Goal: Task Accomplishment & Management: Manage account settings

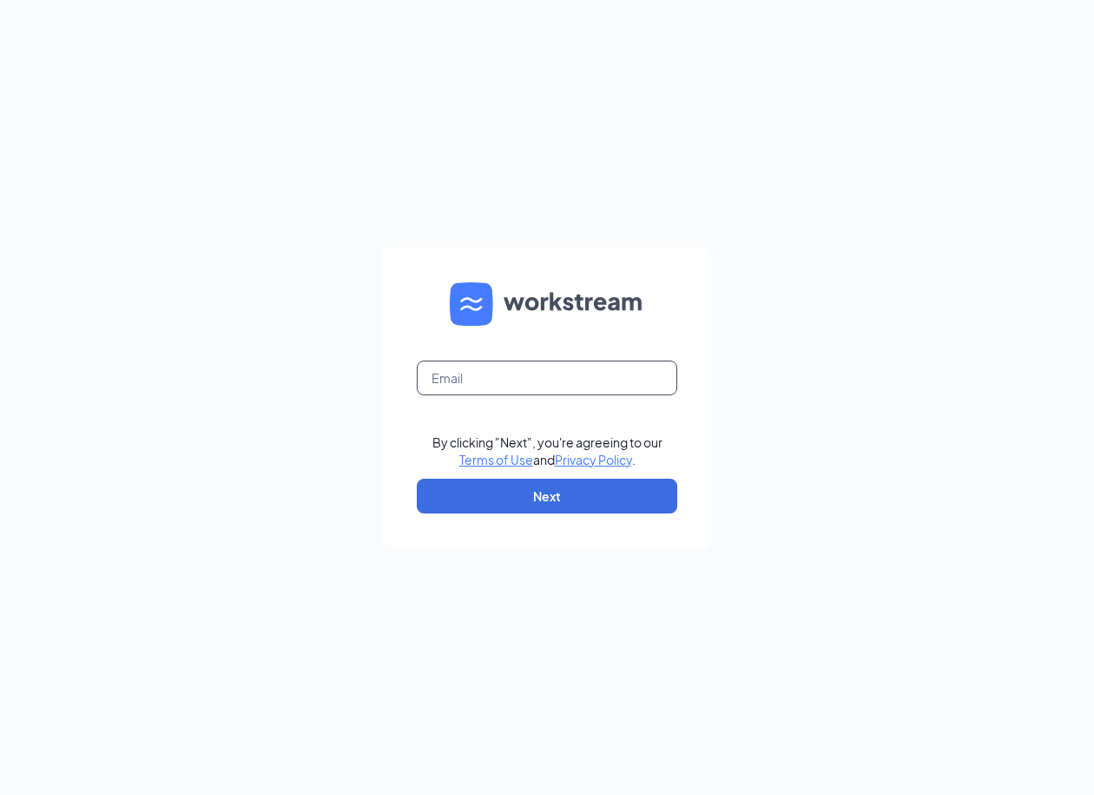
click at [460, 381] on input "text" at bounding box center [547, 377] width 261 height 35
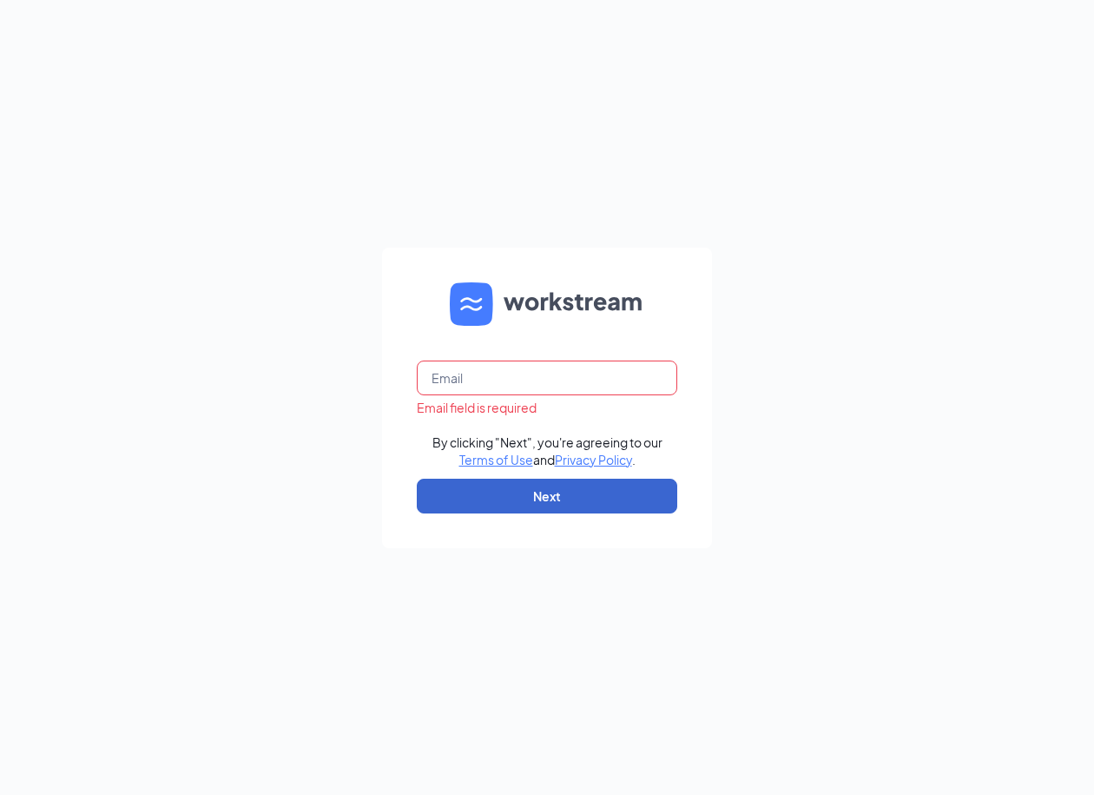
type input "hr@cfamurfreesboro.com"
click at [513, 493] on button "Next" at bounding box center [547, 496] width 261 height 35
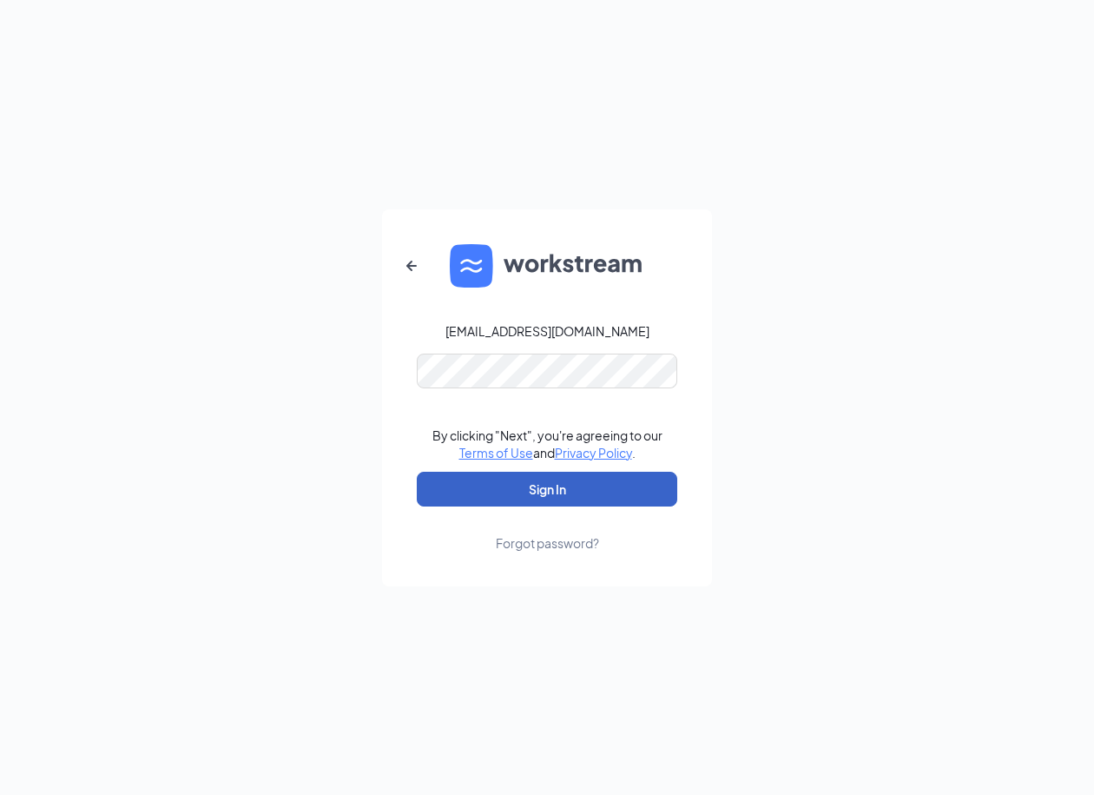
click at [571, 504] on button "Sign In" at bounding box center [547, 489] width 261 height 35
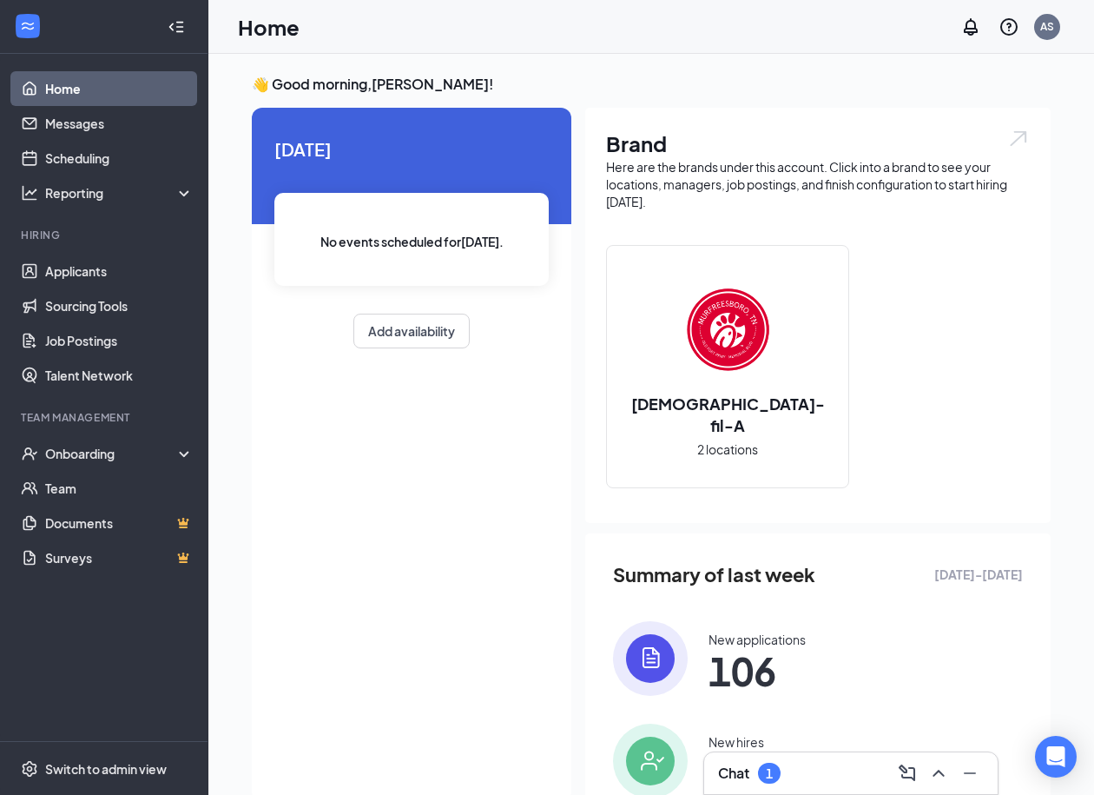
click at [769, 759] on div "Chat 1" at bounding box center [851, 773] width 266 height 28
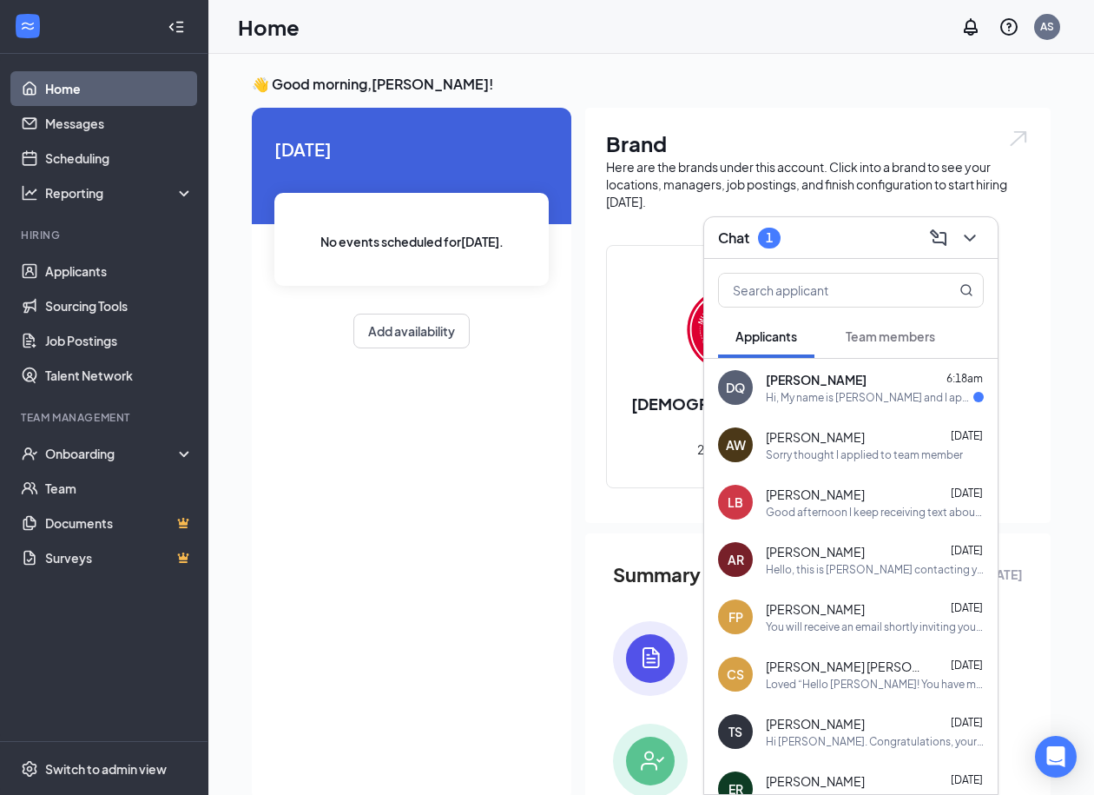
click at [838, 245] on div "Chat 1" at bounding box center [851, 237] width 266 height 27
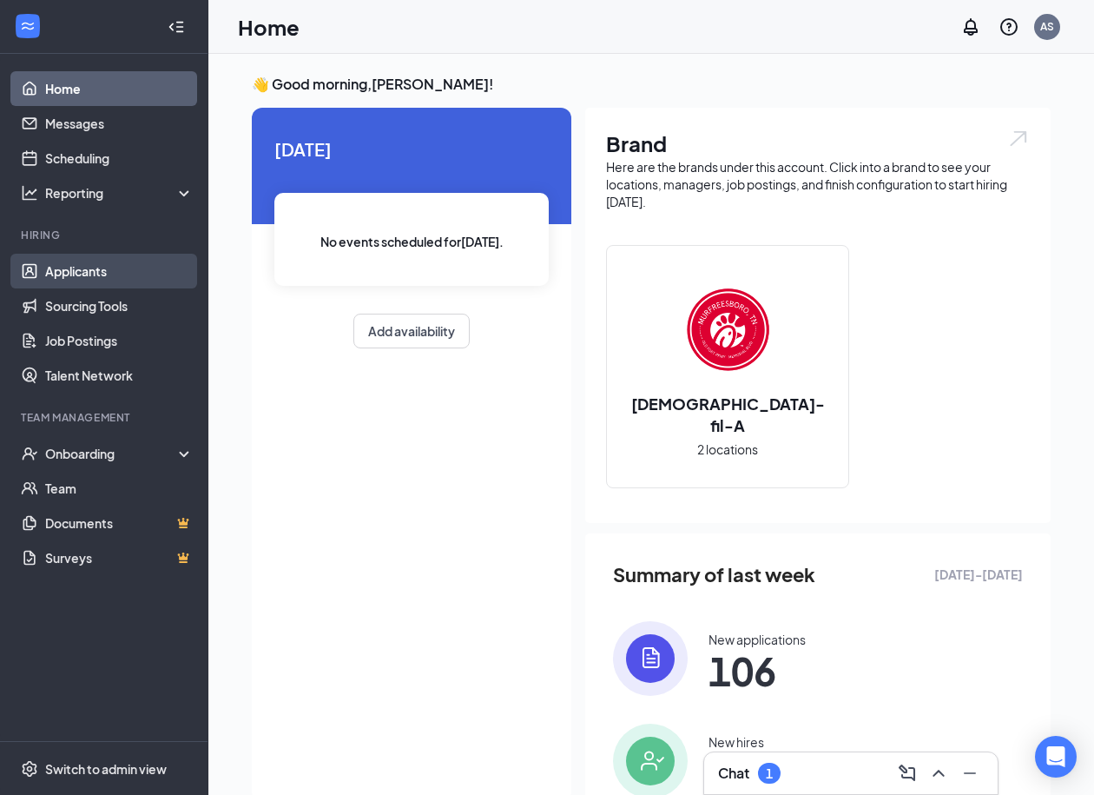
click at [91, 266] on link "Applicants" at bounding box center [119, 271] width 149 height 35
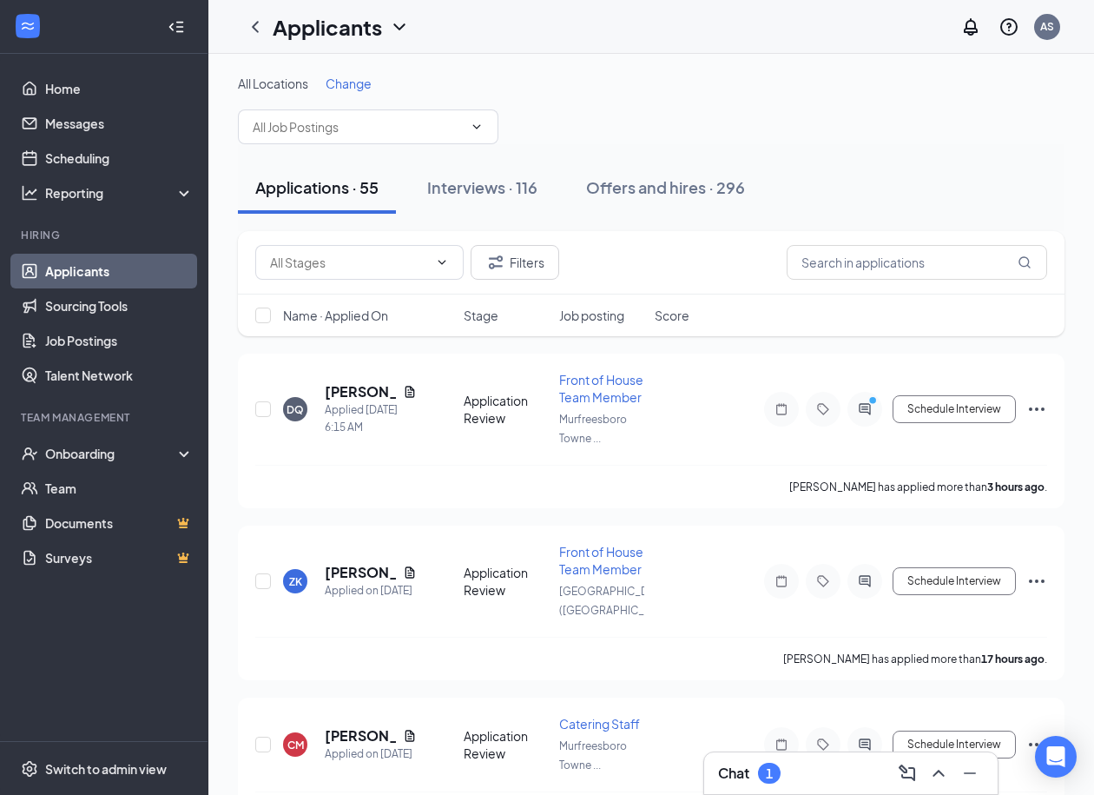
click at [367, 314] on span "Name · Applied On" at bounding box center [335, 315] width 105 height 17
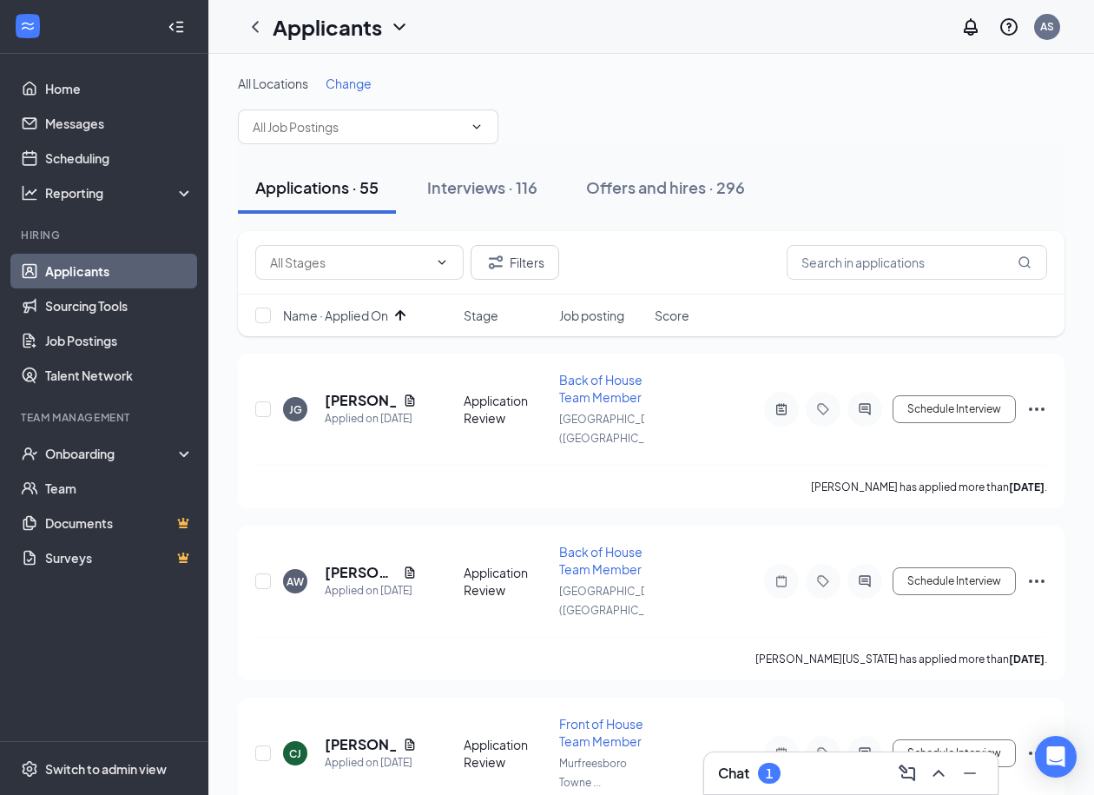
click at [172, 13] on div at bounding box center [176, 27] width 35 height 35
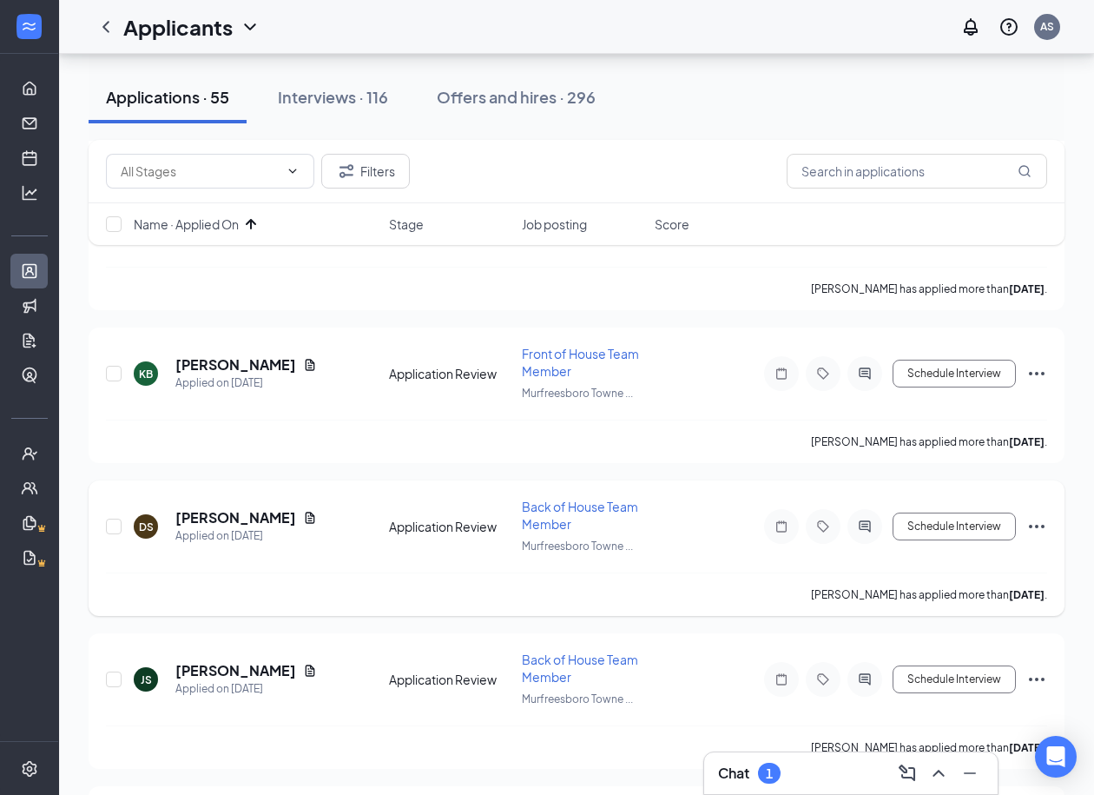
scroll to position [849, 0]
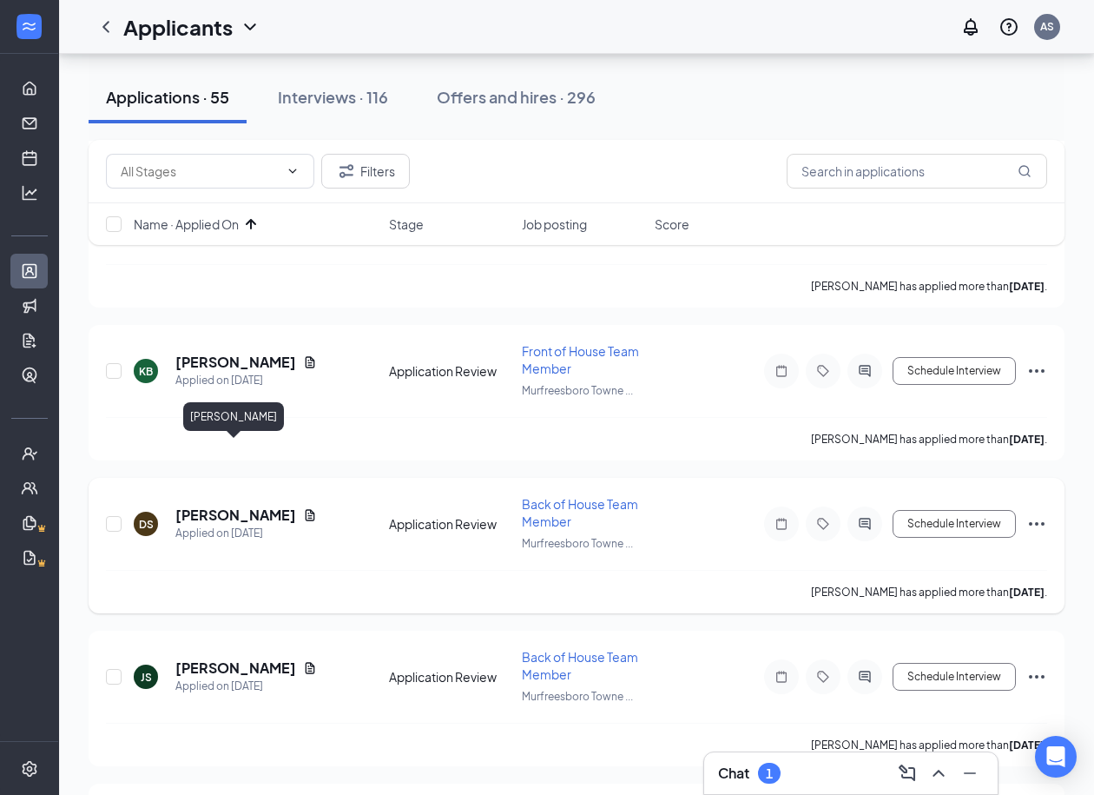
click at [212, 505] on h5 "[PERSON_NAME]" at bounding box center [235, 514] width 121 height 19
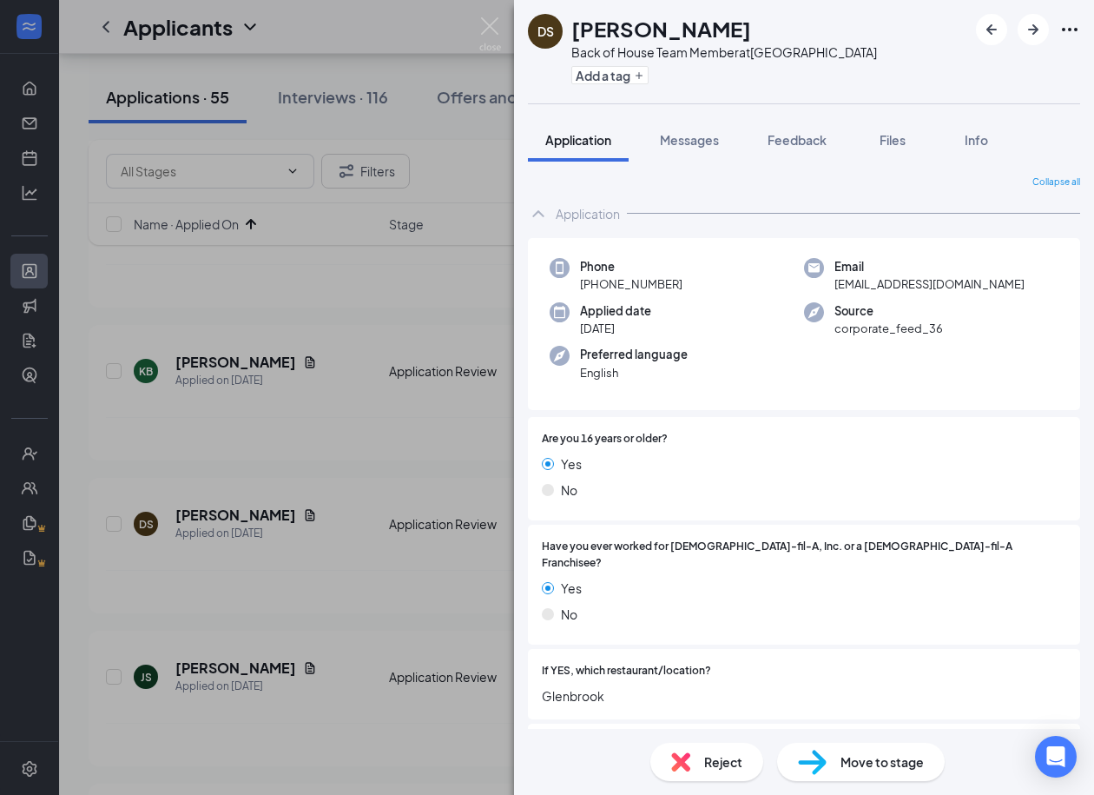
click at [361, 591] on div "DS Dylan Steadman Back of House Team Member at Murfreesboro Towne Centre Add a …" at bounding box center [547, 397] width 1094 height 795
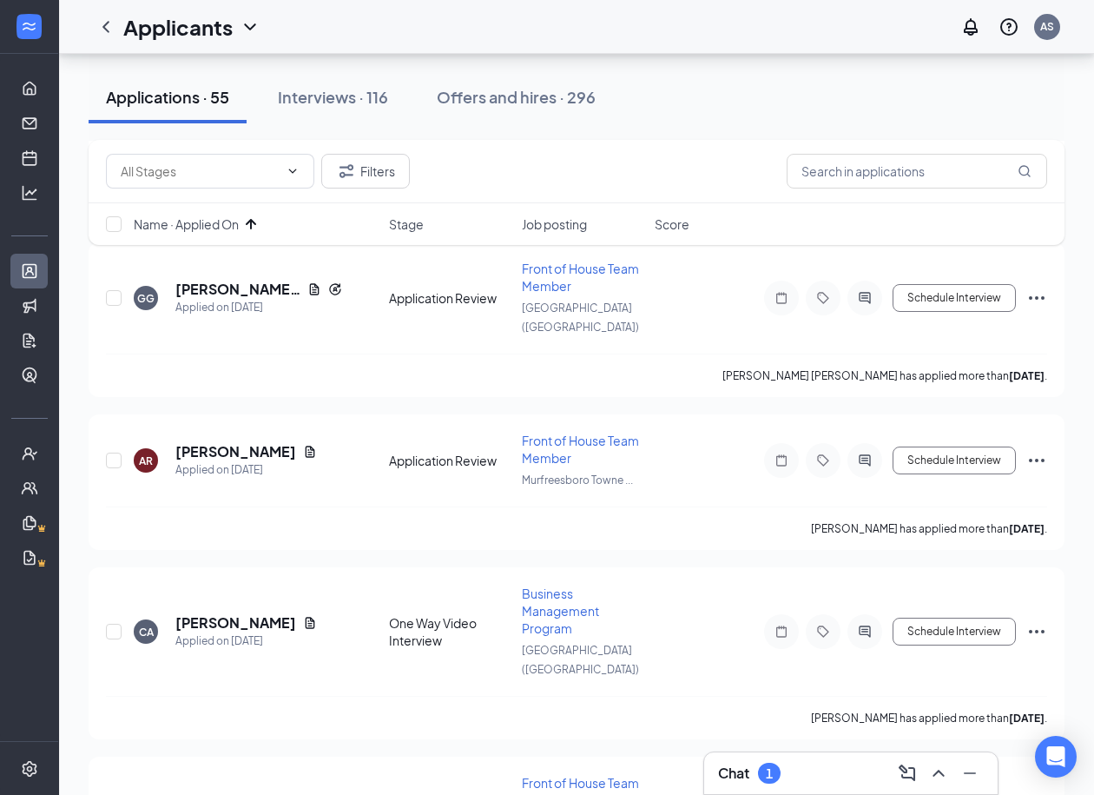
scroll to position [1392, 0]
click at [247, 611] on h5 "[PERSON_NAME]" at bounding box center [235, 620] width 121 height 19
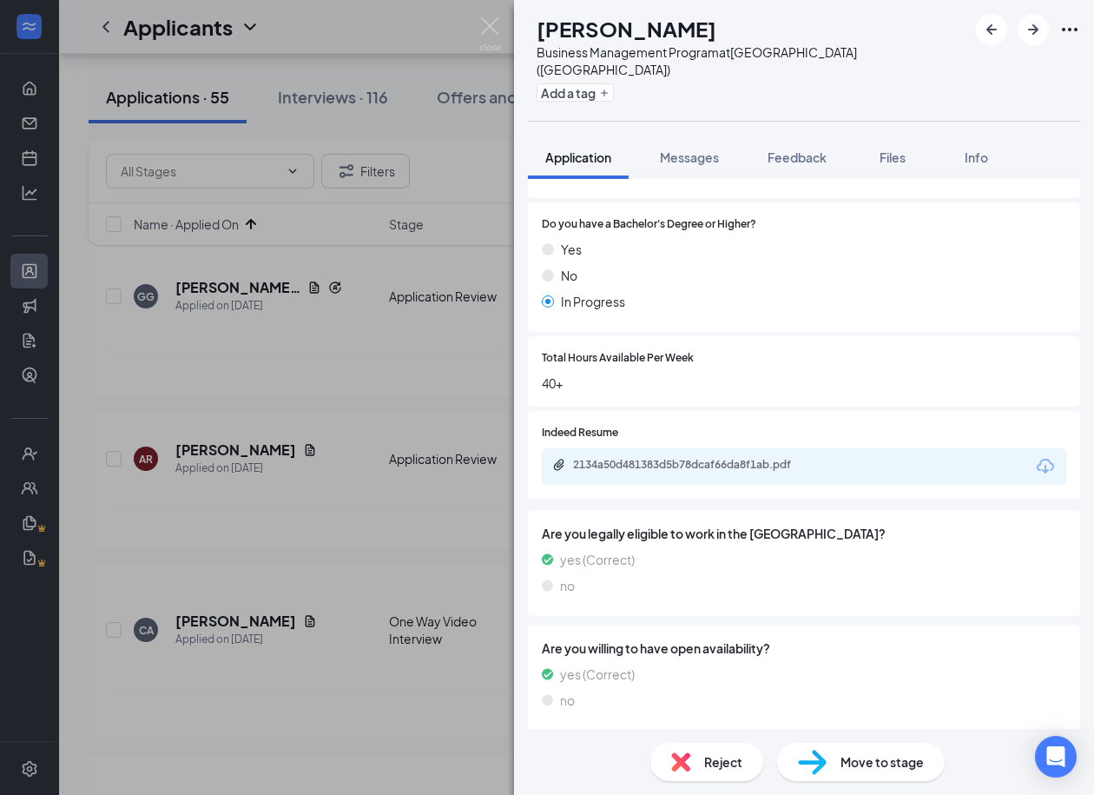
scroll to position [360, 0]
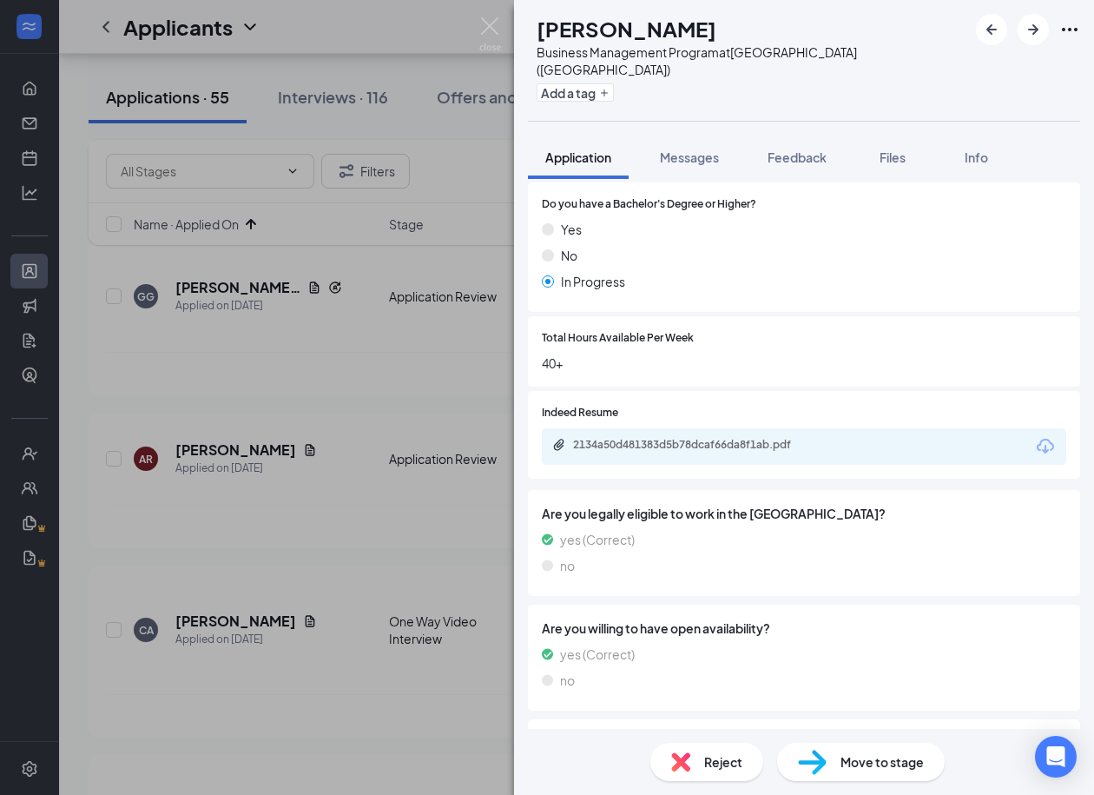
click at [383, 503] on div "CA CARINA AGUILAR Business Management Program at Memorial Blvd (TN) Add a tag A…" at bounding box center [547, 397] width 1094 height 795
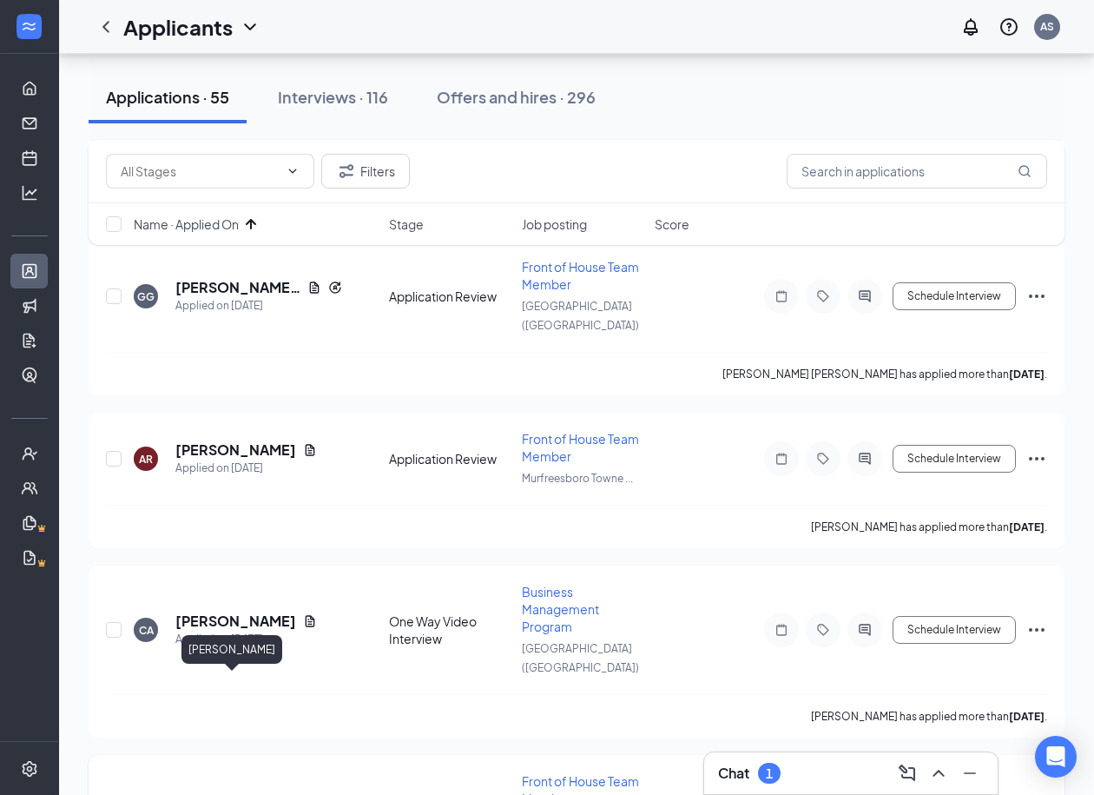
click at [221, 792] on h5 "[PERSON_NAME]" at bounding box center [235, 801] width 121 height 19
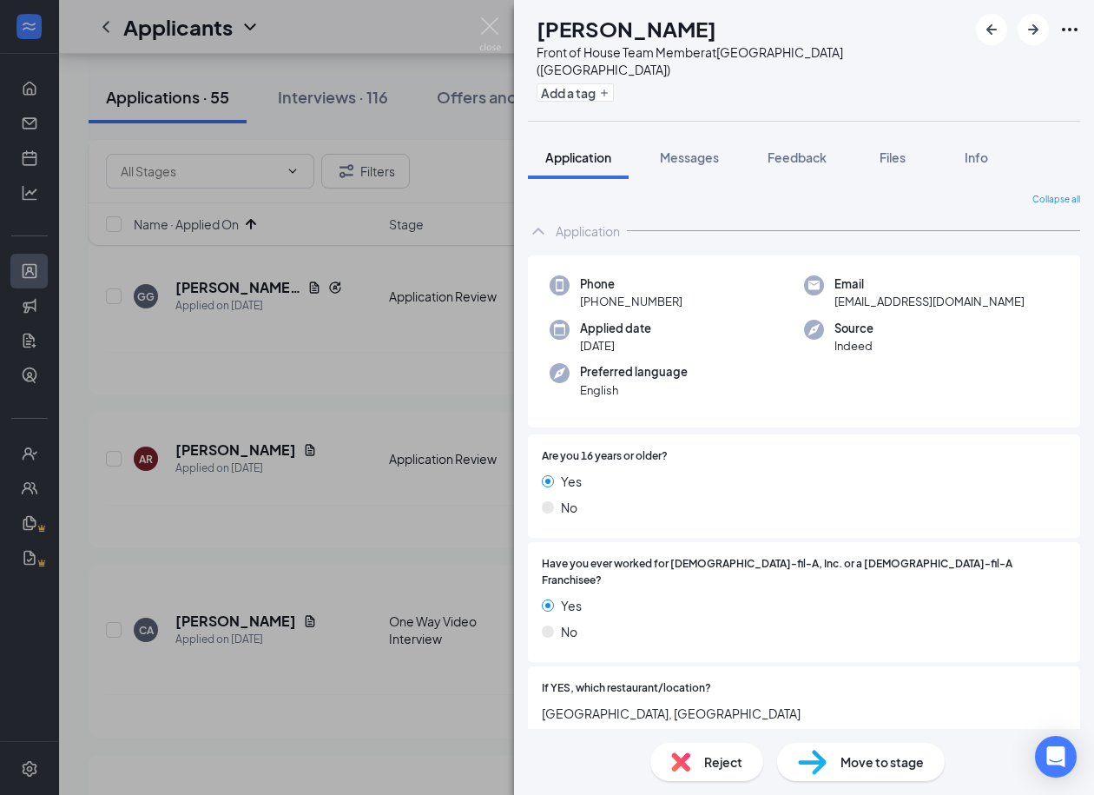
click at [406, 618] on div "AL Abbie Lambert Front of House Team Member at Memorial Blvd (TN) Add a tag App…" at bounding box center [547, 397] width 1094 height 795
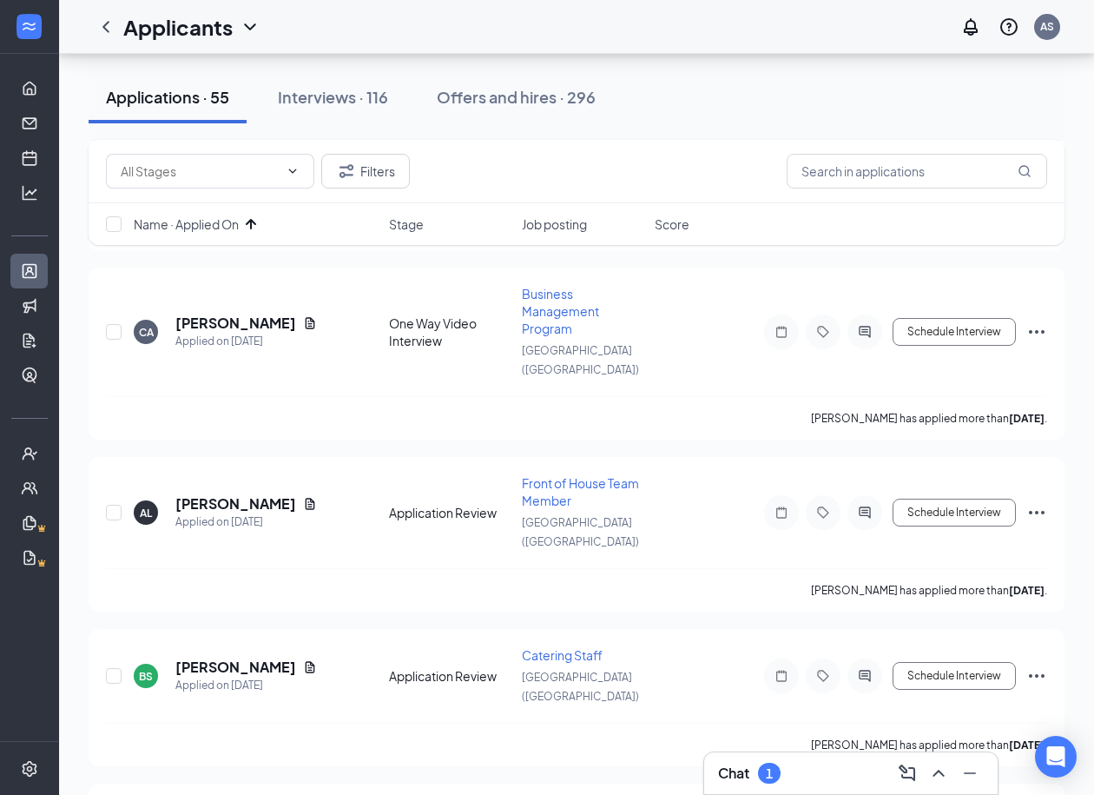
scroll to position [1731, 0]
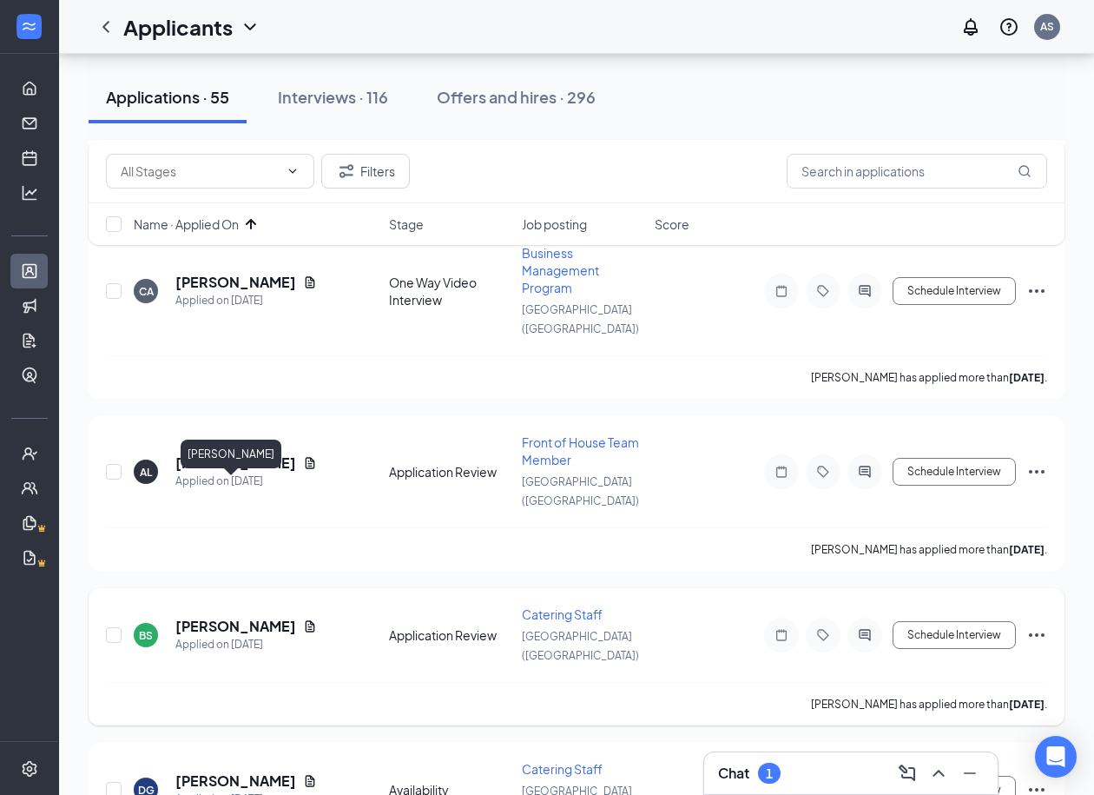
click at [217, 617] on h5 "Betsy Sawyer" at bounding box center [235, 626] width 121 height 19
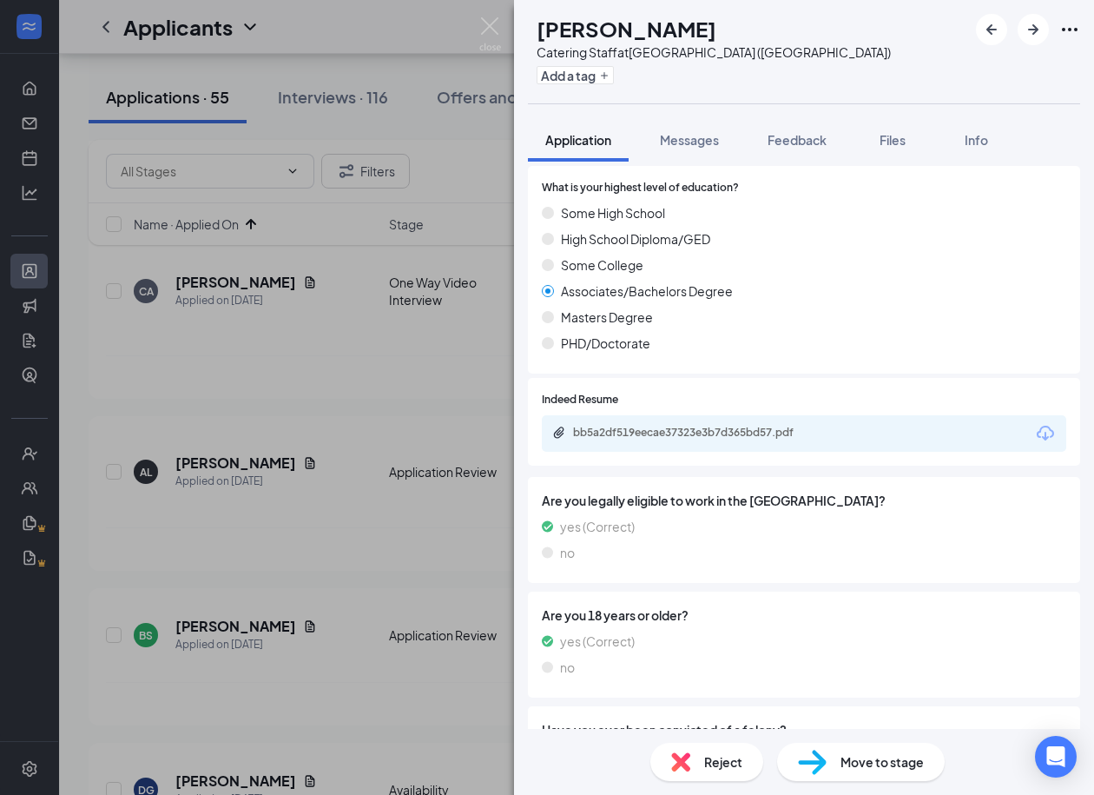
scroll to position [629, 0]
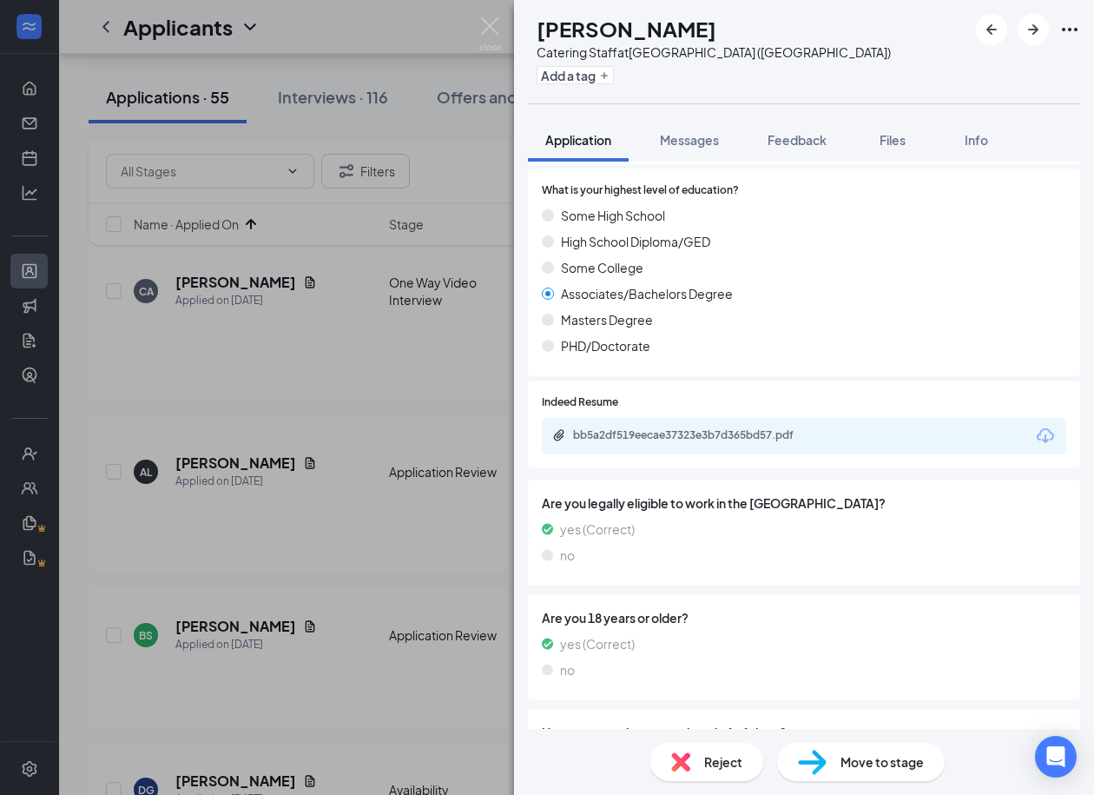
click at [613, 428] on div "bb5a2df519eecae37323e3b7d365bd57.pdf" at bounding box center [694, 435] width 243 height 14
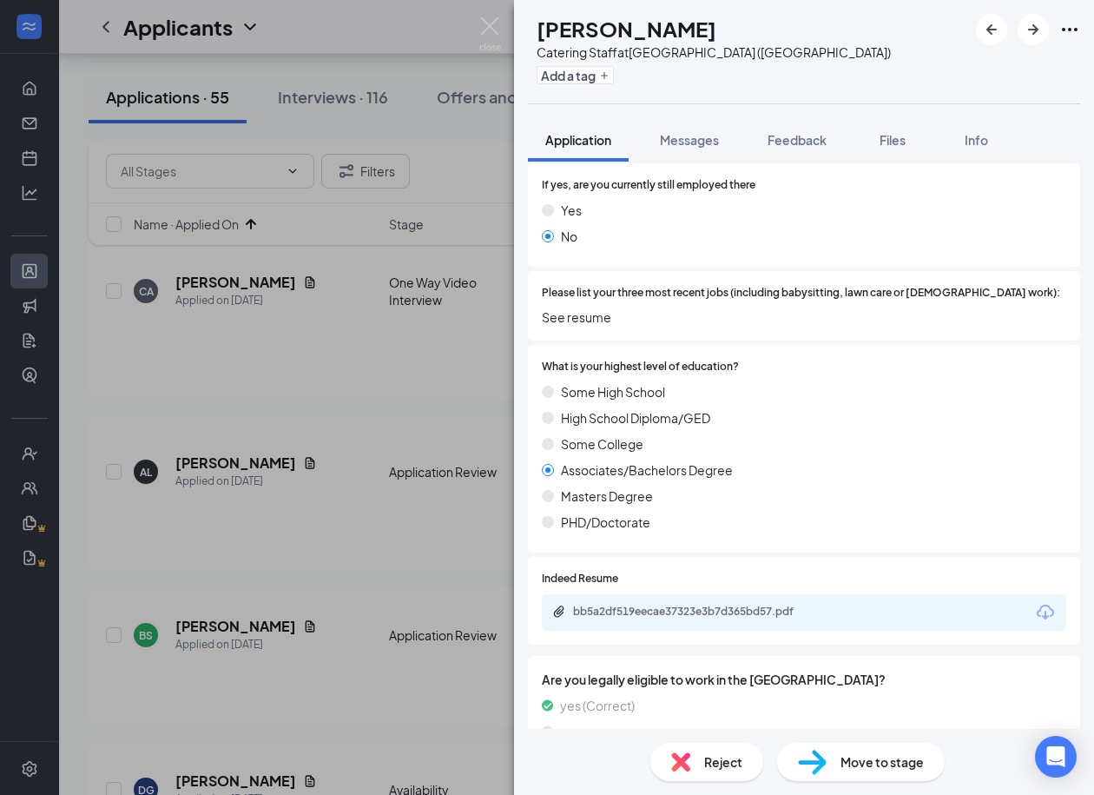
scroll to position [0, 0]
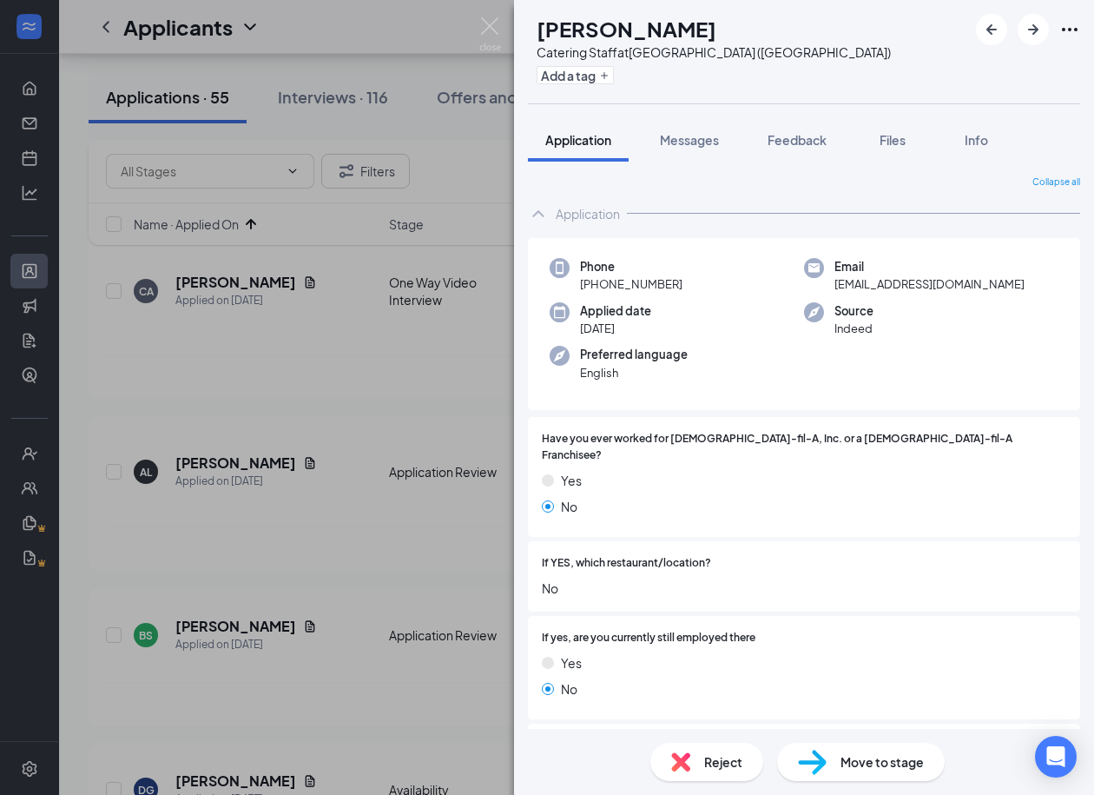
click at [640, 23] on h1 "Betsy Sawyer" at bounding box center [627, 29] width 180 height 30
copy h1 "Betsy Sawyer"
click at [855, 290] on span "anne03837@gmail.com" at bounding box center [930, 283] width 190 height 17
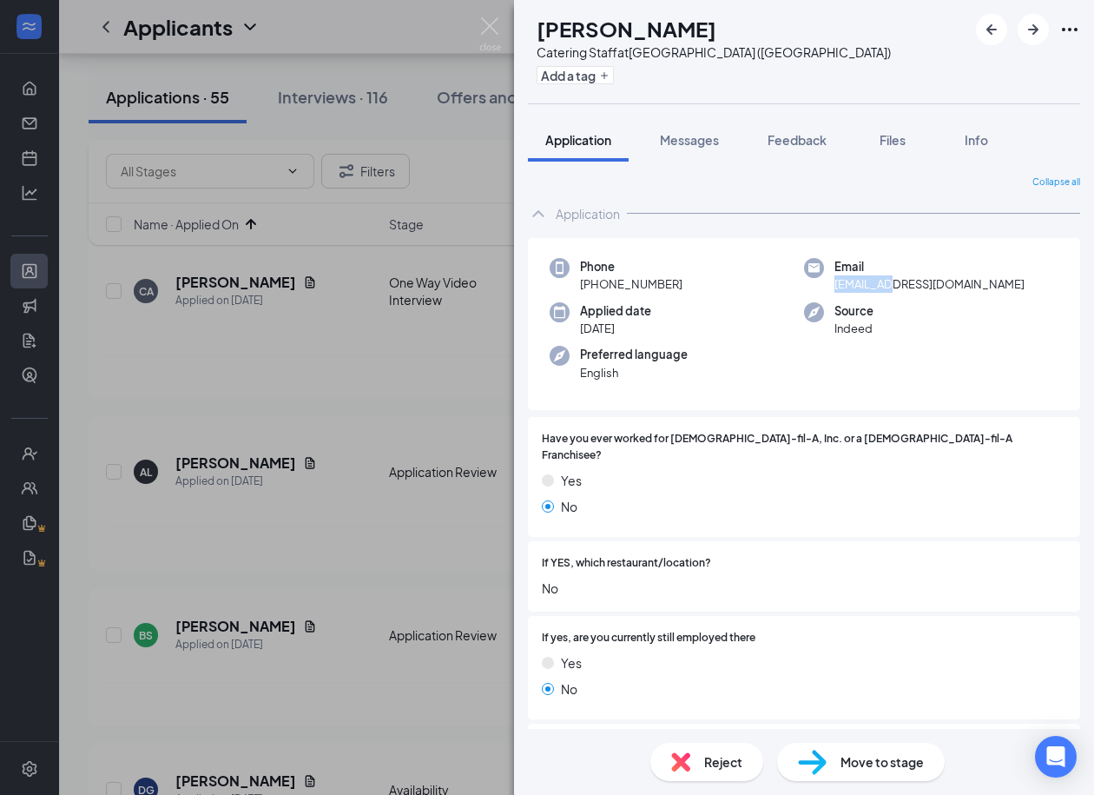
click at [855, 290] on span "anne03837@gmail.com" at bounding box center [930, 283] width 190 height 17
copy span "anne03837@gmail.com"
drag, startPoint x: 686, startPoint y: 279, endPoint x: 596, endPoint y: 278, distance: 90.3
click at [596, 278] on div "Phone +1 (615) 785-3474" at bounding box center [677, 276] width 254 height 36
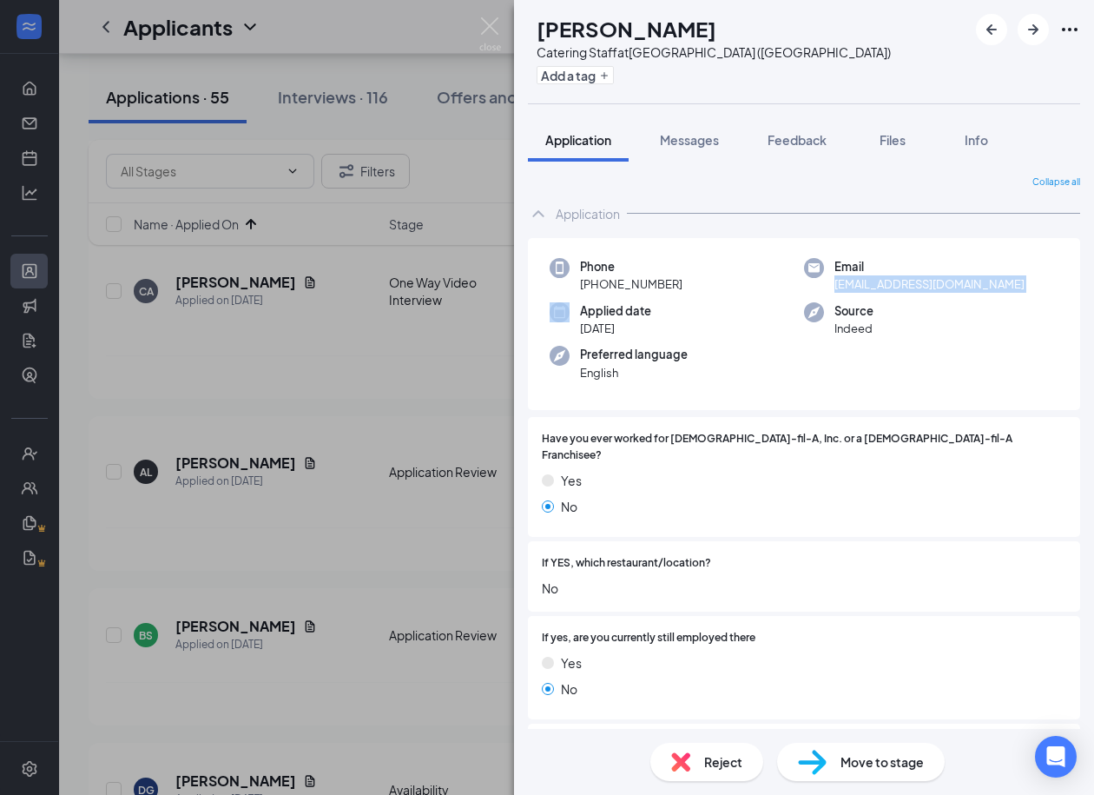
copy span "(615) 785-3474"
click at [809, 765] on img at bounding box center [812, 762] width 29 height 25
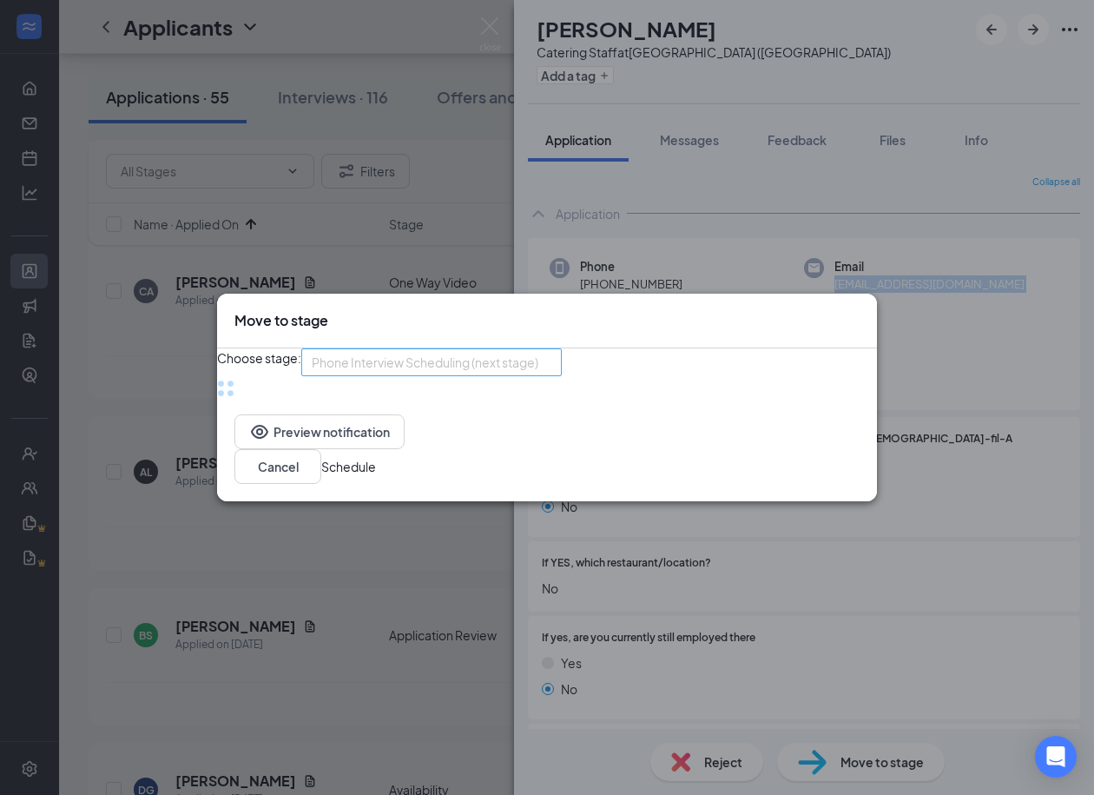
click at [513, 353] on div "Phone Interview Scheduling (next stage) 3717188 3717189 Application Availabilit…" at bounding box center [431, 362] width 261 height 28
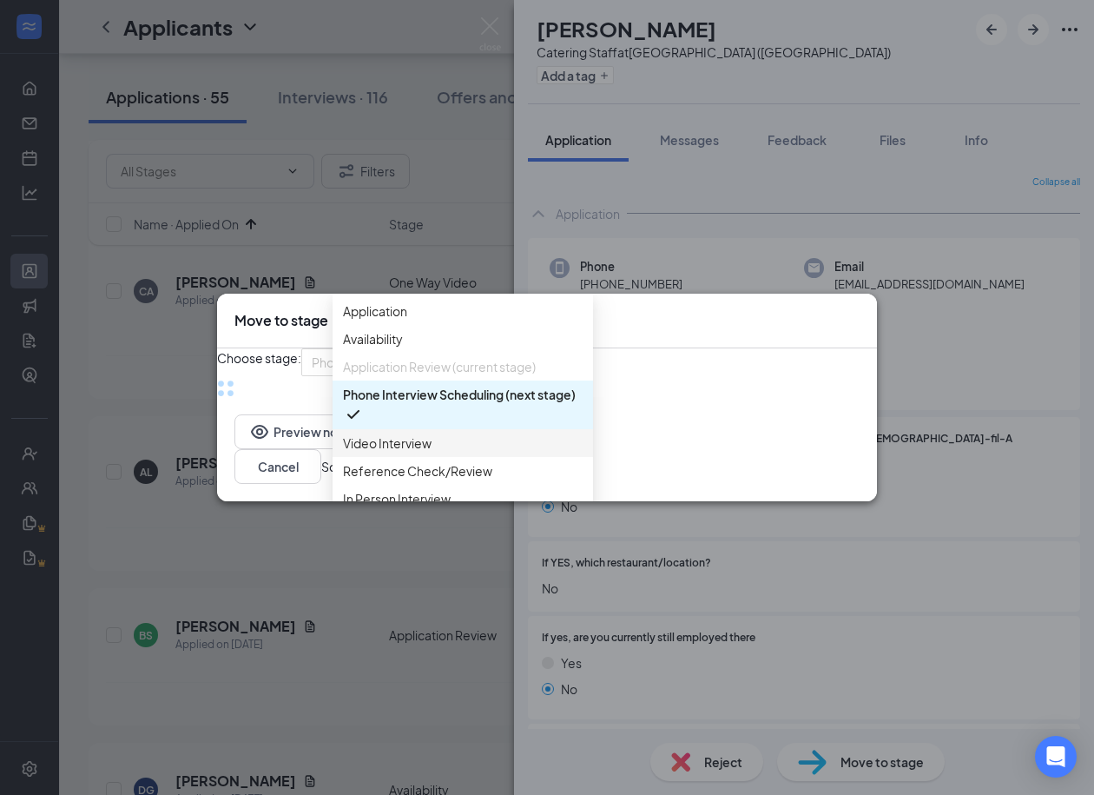
click at [442, 452] on span "Video Interview" at bounding box center [463, 442] width 240 height 19
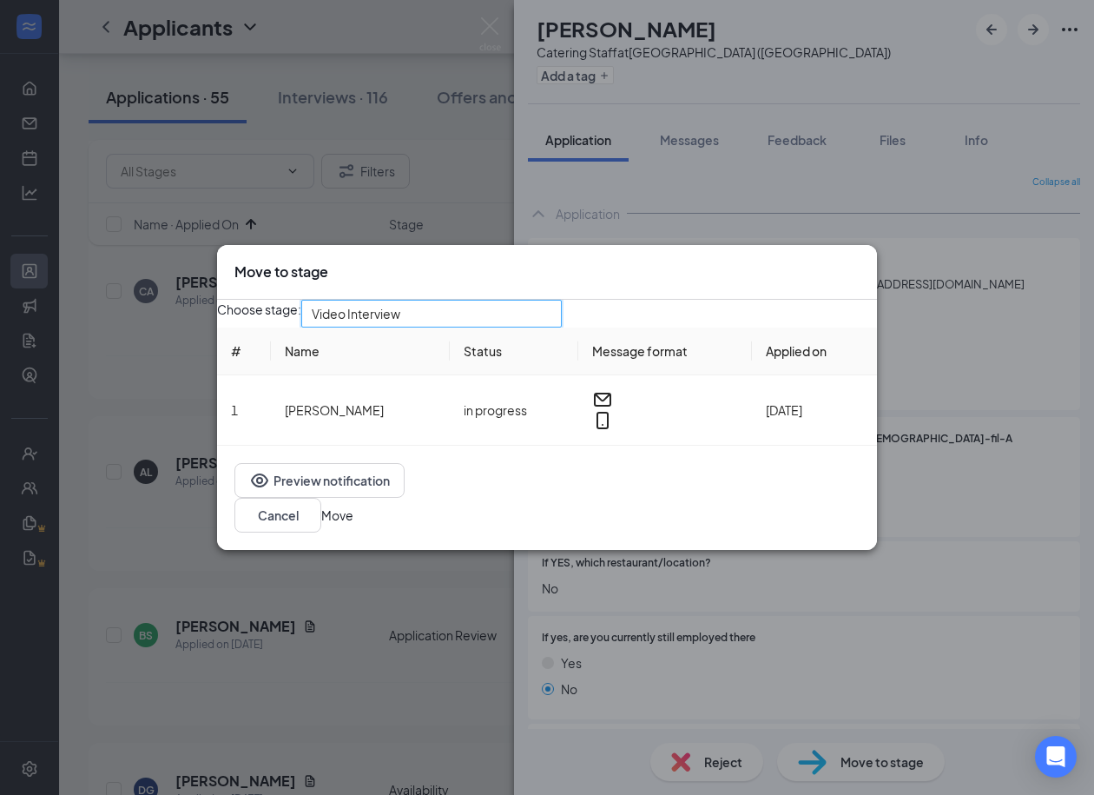
click at [353, 523] on button "Move" at bounding box center [337, 514] width 32 height 19
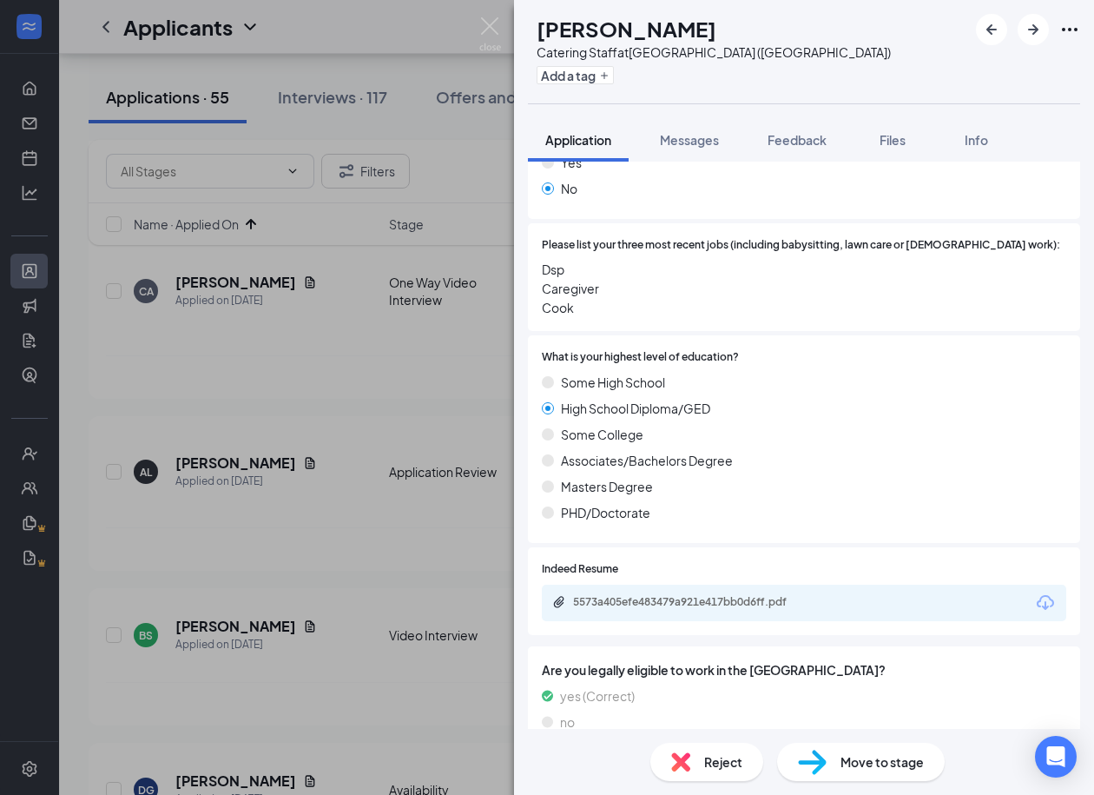
scroll to position [775, 0]
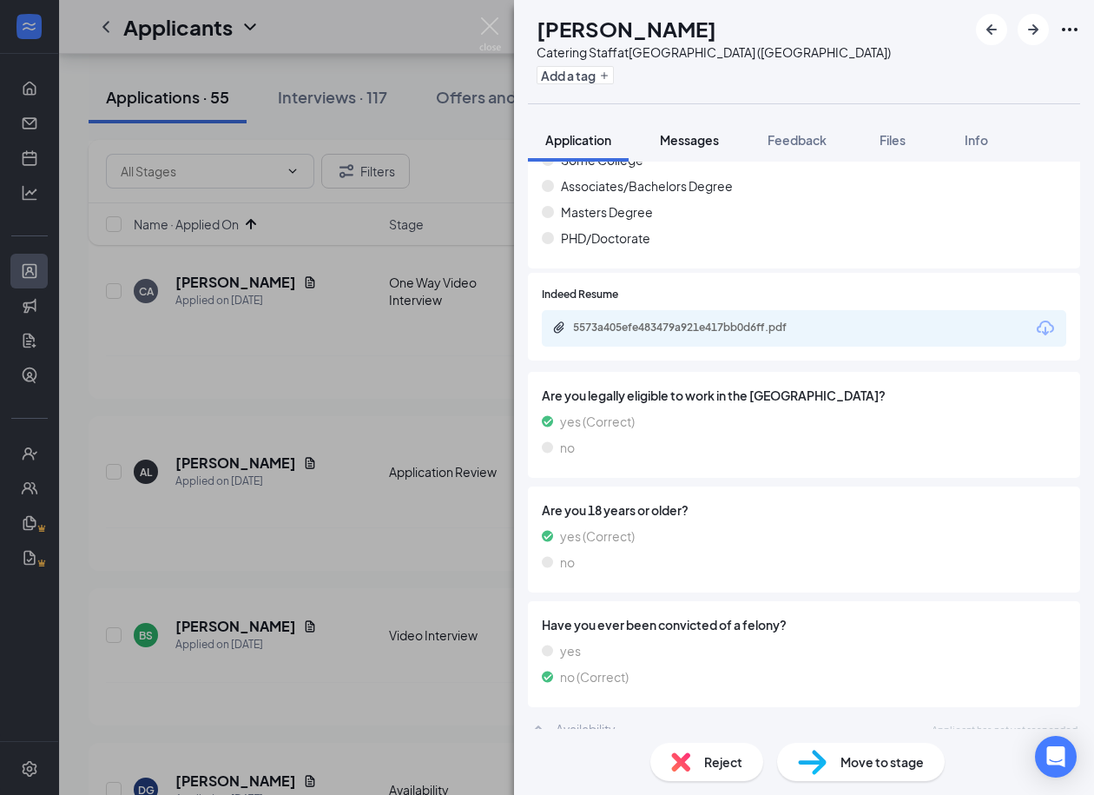
click at [713, 142] on span "Messages" at bounding box center [689, 140] width 59 height 16
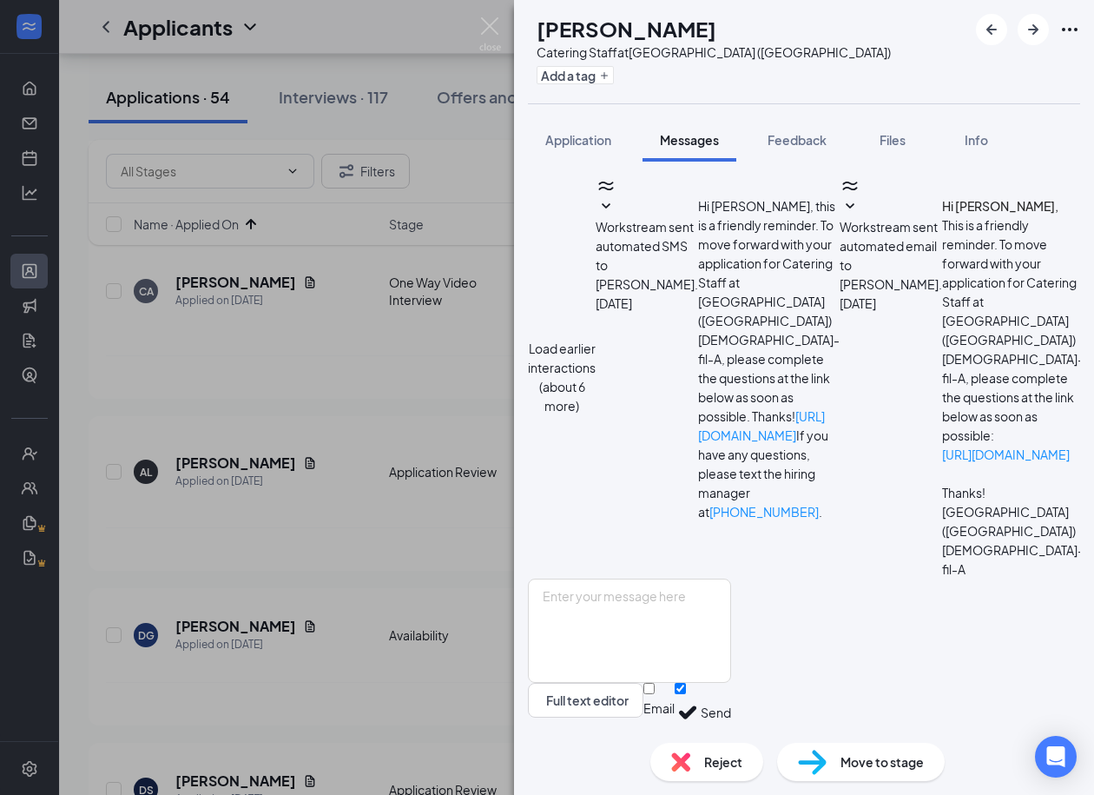
scroll to position [495, 0]
click at [695, 752] on div "Reject" at bounding box center [707, 762] width 113 height 38
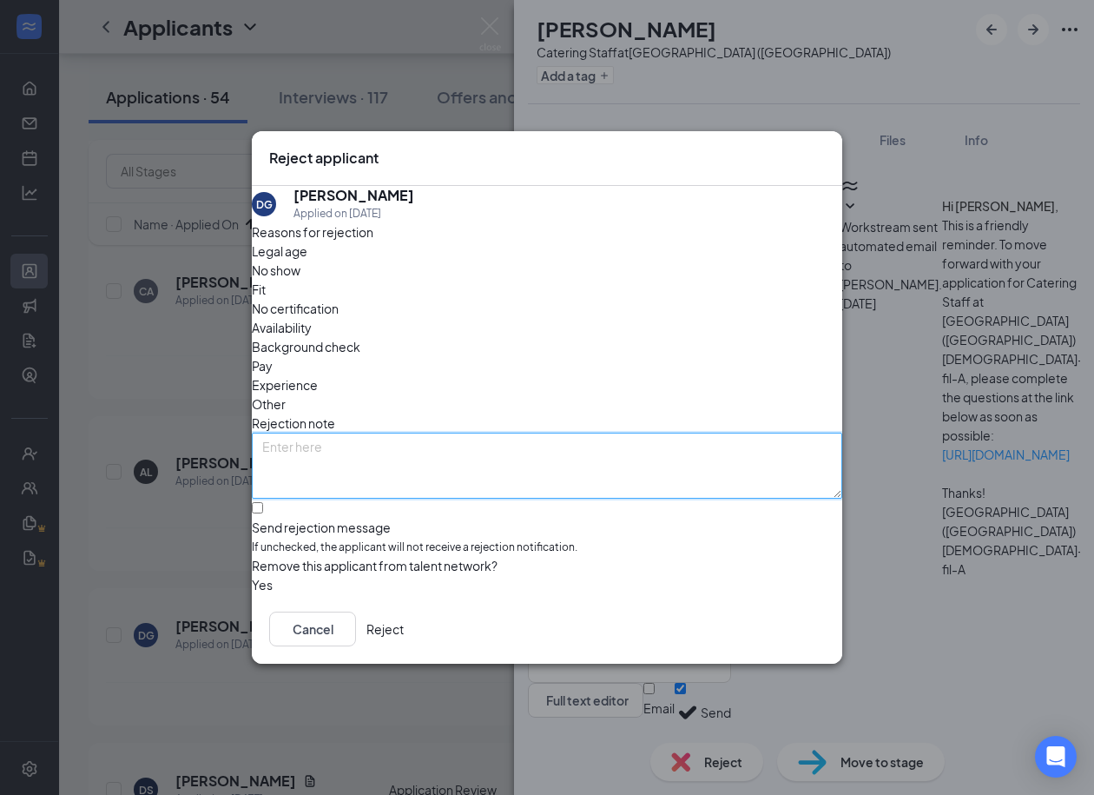
click at [367, 433] on textarea at bounding box center [547, 466] width 591 height 66
type textarea "Did not complete application"
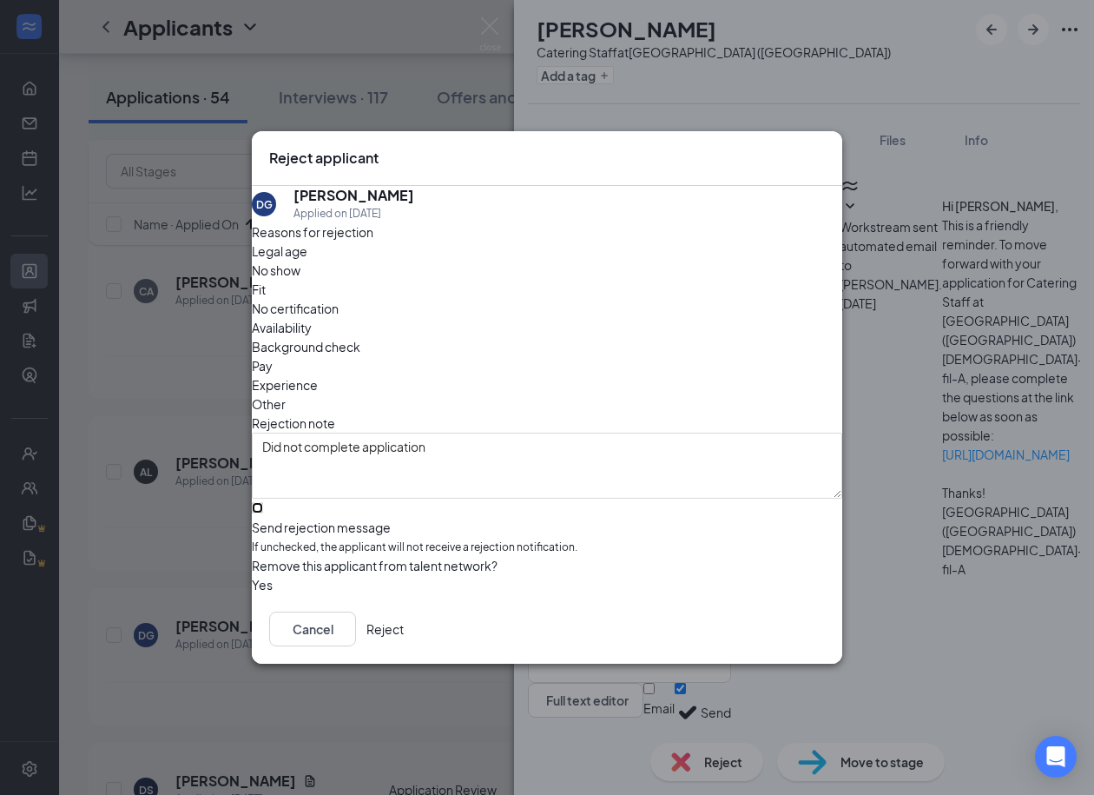
click at [263, 502] on input "Send rejection message If unchecked, the applicant will not receive a rejection…" at bounding box center [257, 507] width 11 height 11
checkbox input "true"
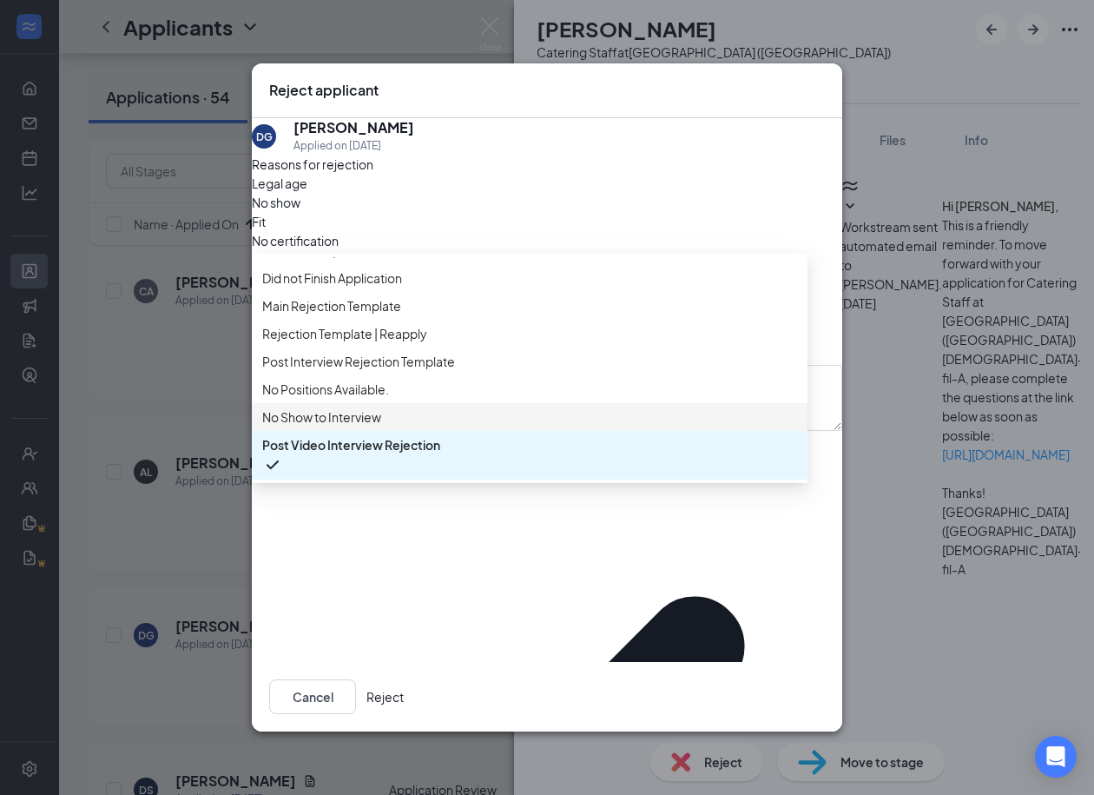
scroll to position [0, 0]
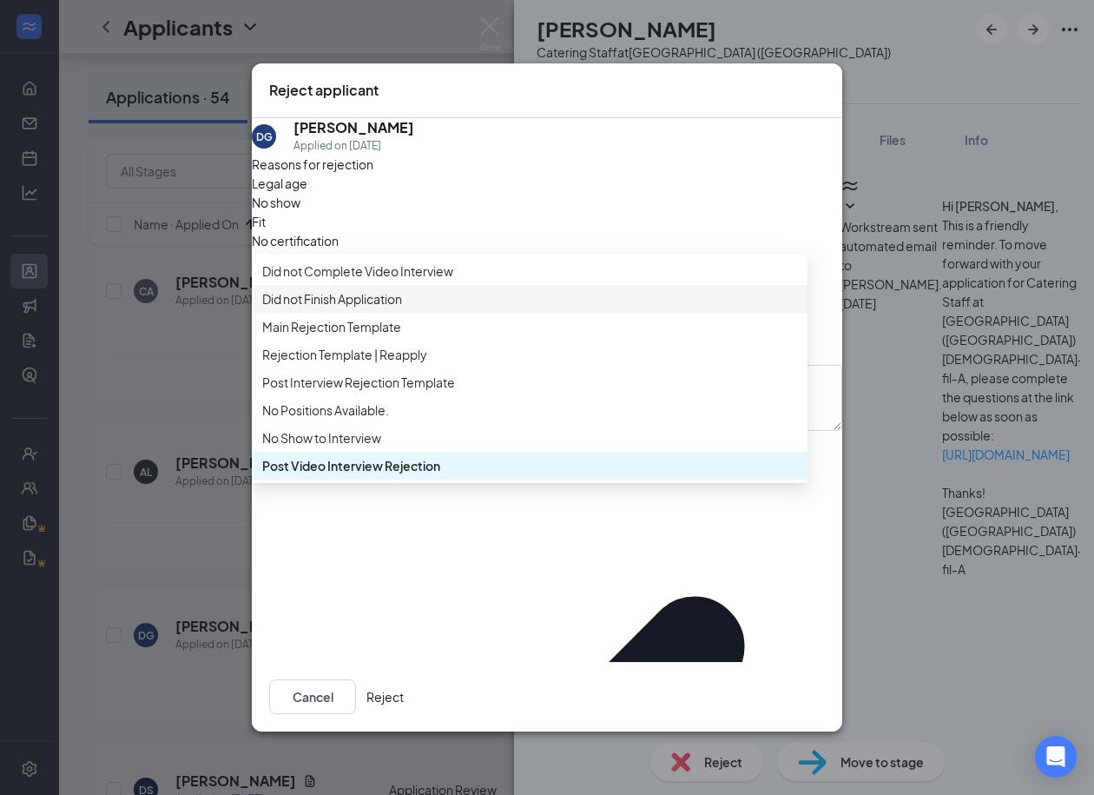
click at [402, 308] on span "Did not Finish Application" at bounding box center [332, 298] width 140 height 19
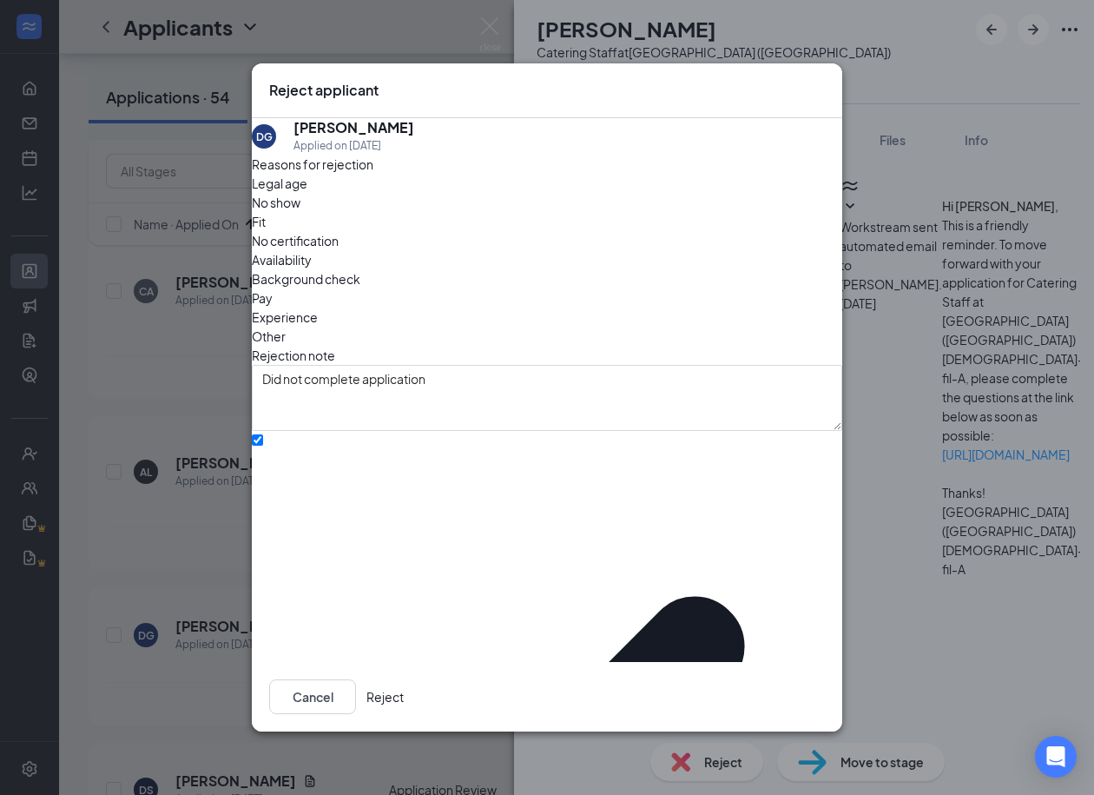
click at [404, 697] on button "Reject" at bounding box center [385, 696] width 37 height 35
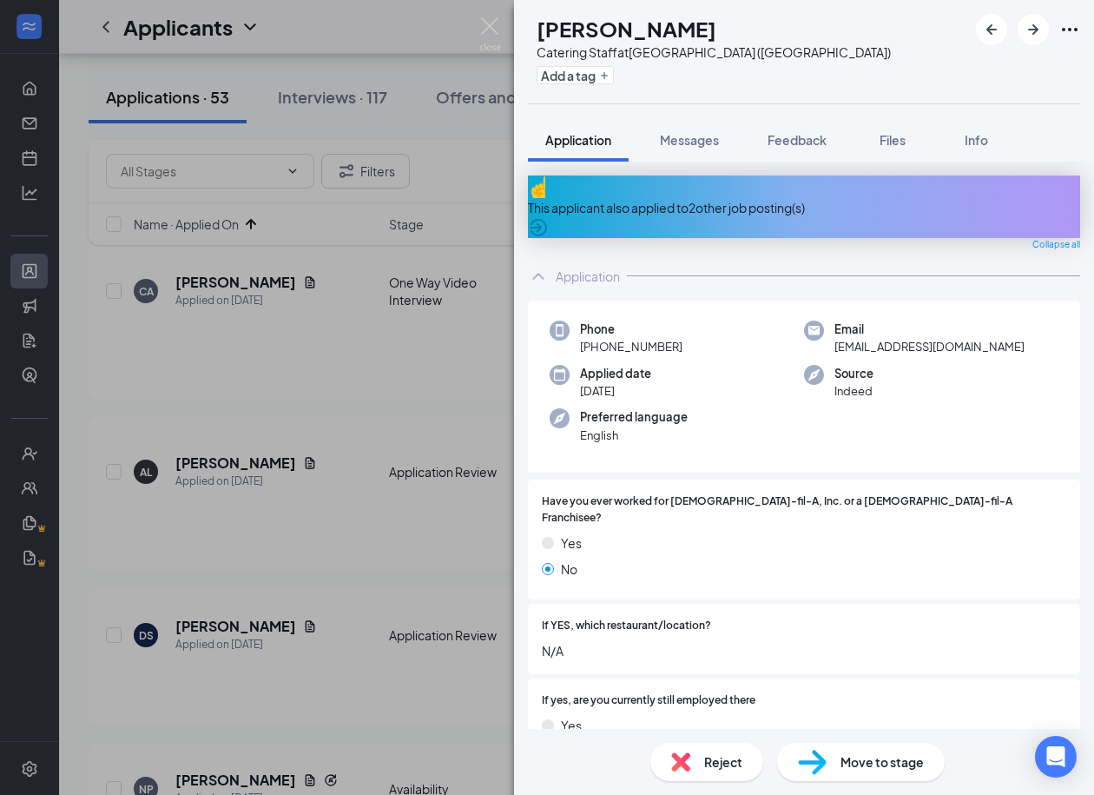
click at [685, 198] on div "This applicant also applied to 2 other job posting(s)" at bounding box center [804, 207] width 552 height 19
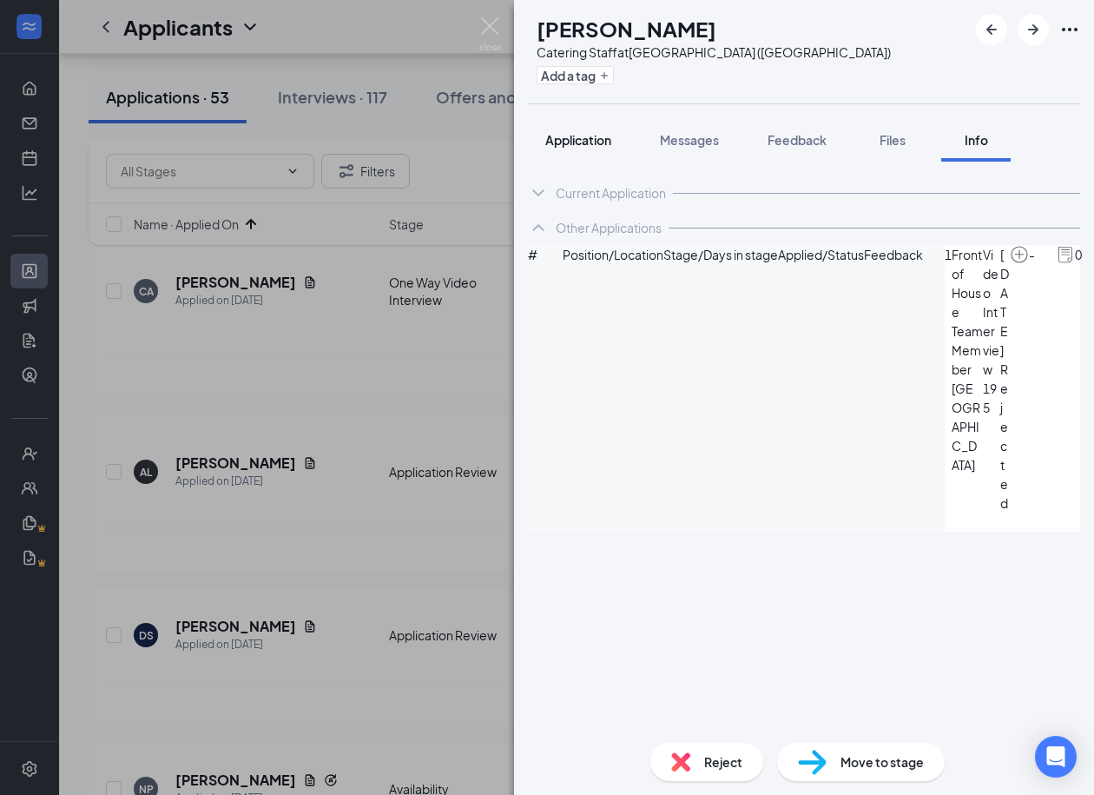
click at [579, 133] on span "Application" at bounding box center [578, 140] width 66 height 16
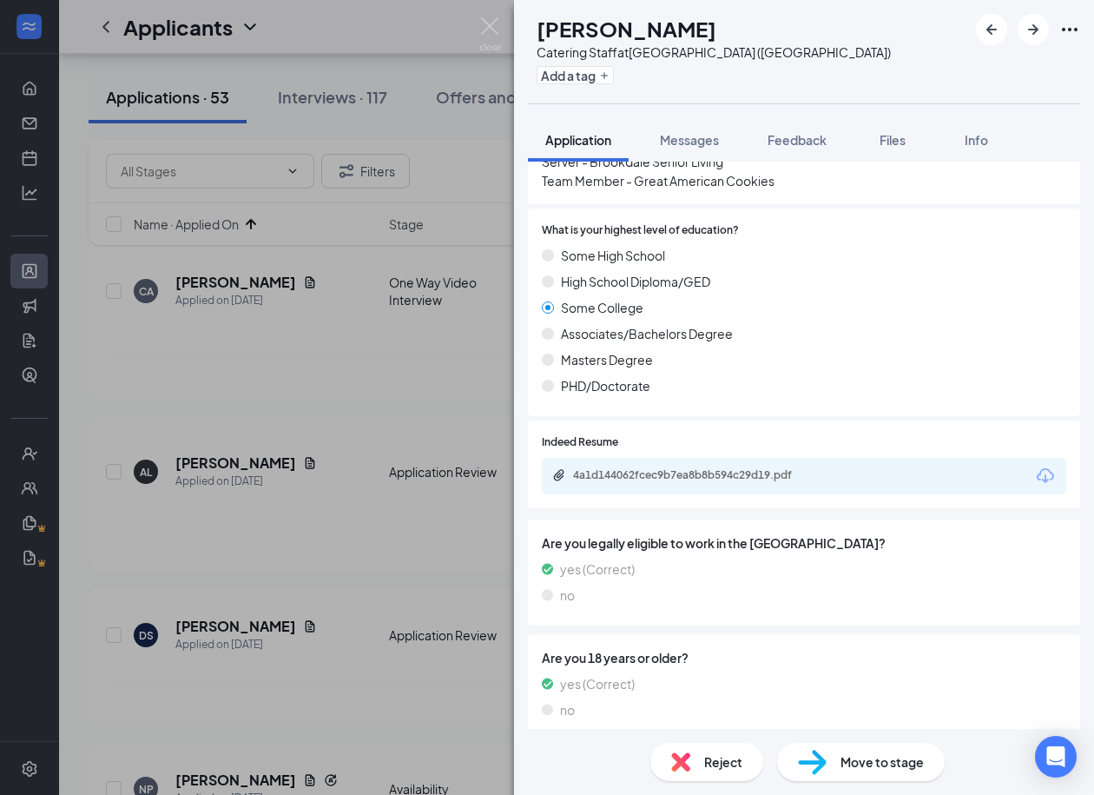
scroll to position [680, 0]
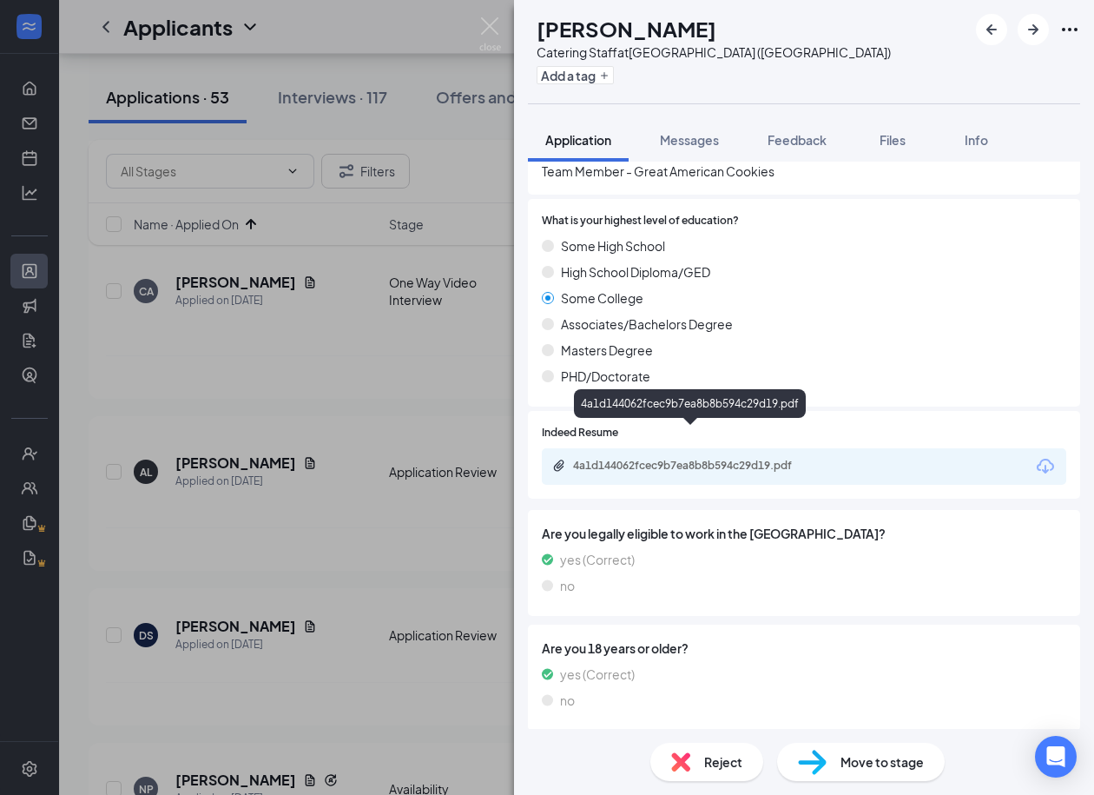
click at [670, 459] on div "4a1d144062fcec9b7ea8b8b594c29d19.pdf" at bounding box center [694, 466] width 243 height 14
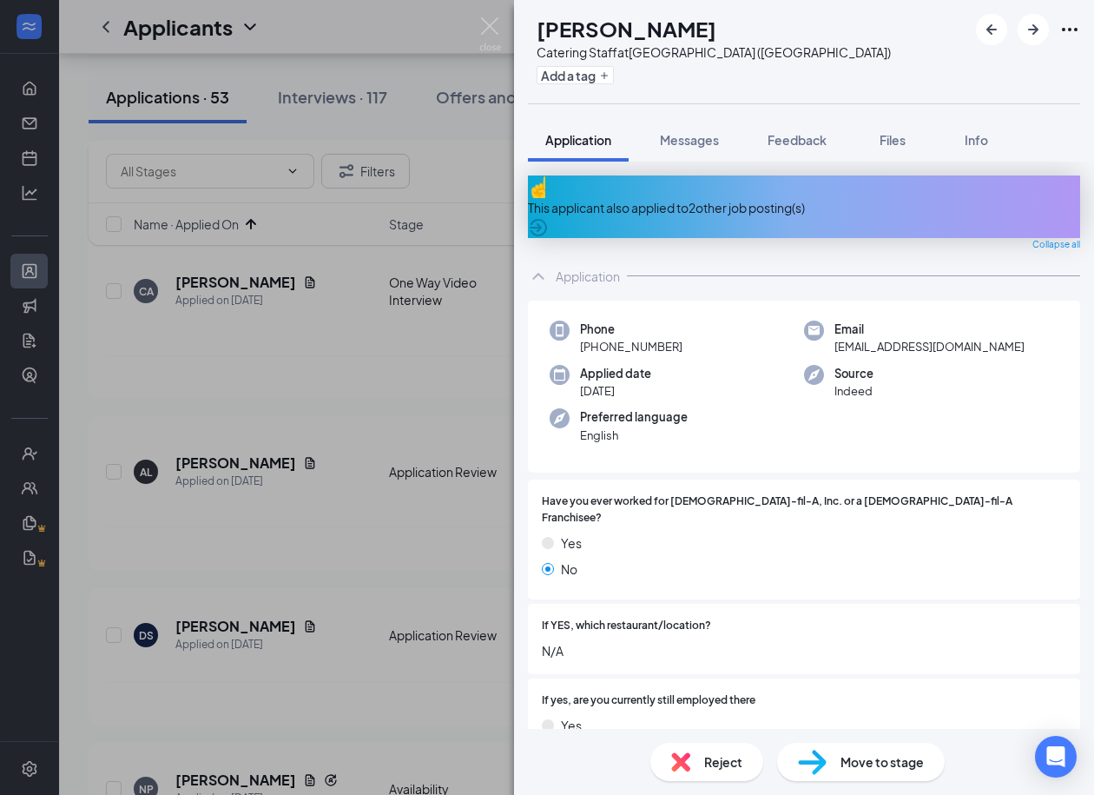
click at [646, 32] on h1 "DARIAH STEPHENS" at bounding box center [627, 29] width 180 height 30
copy h1 "DARIAH STEPHENS"
click at [917, 338] on span "dariahstephens2006@gmail.com" at bounding box center [930, 346] width 190 height 17
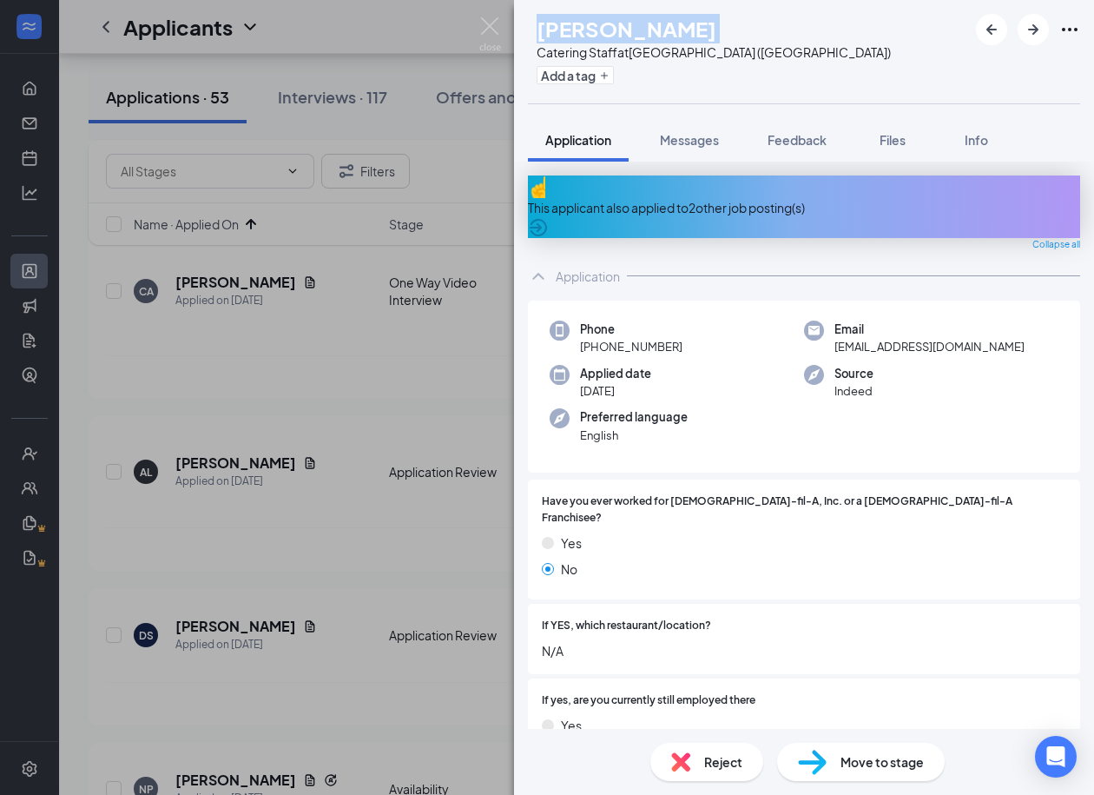
click at [917, 338] on span "dariahstephens2006@gmail.com" at bounding box center [930, 346] width 190 height 17
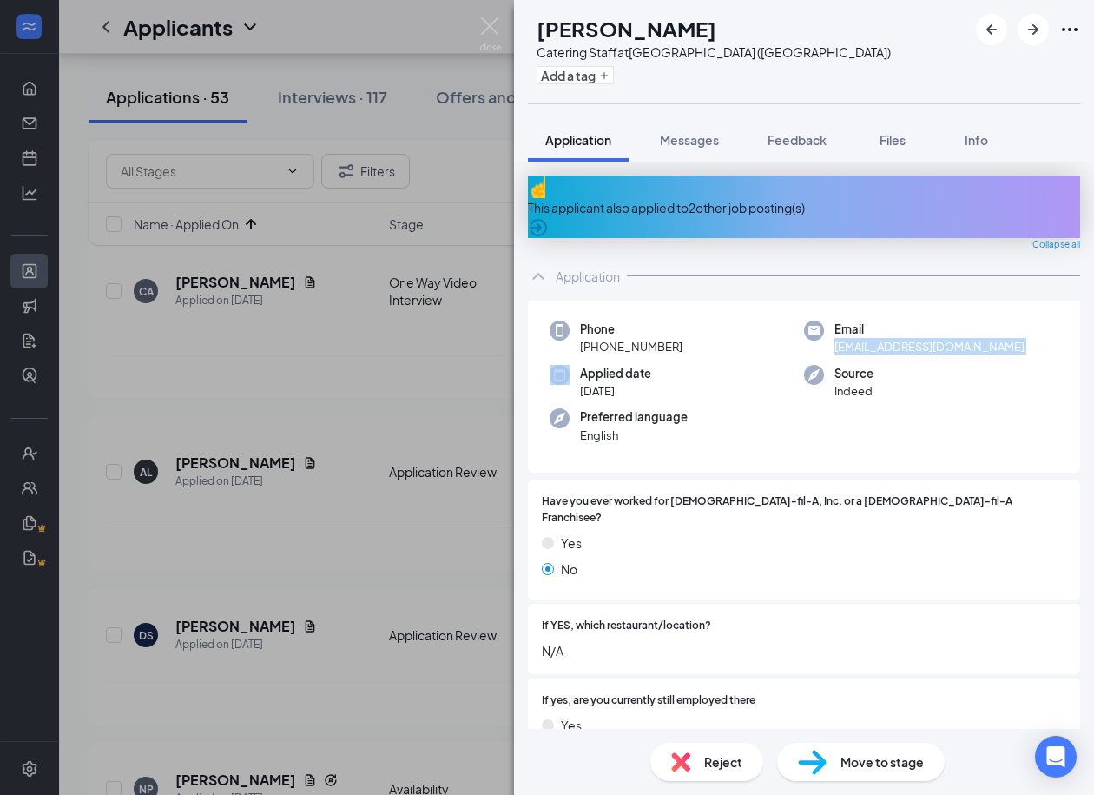
copy span "dariahstephens2006@gmail.com"
drag, startPoint x: 693, startPoint y: 333, endPoint x: 593, endPoint y: 339, distance: 100.1
click at [592, 339] on div "Phone +1 (901) 870-2117" at bounding box center [677, 338] width 254 height 36
copy span "(901) 870-2117"
click at [833, 753] on div "Move to stage" at bounding box center [861, 762] width 168 height 38
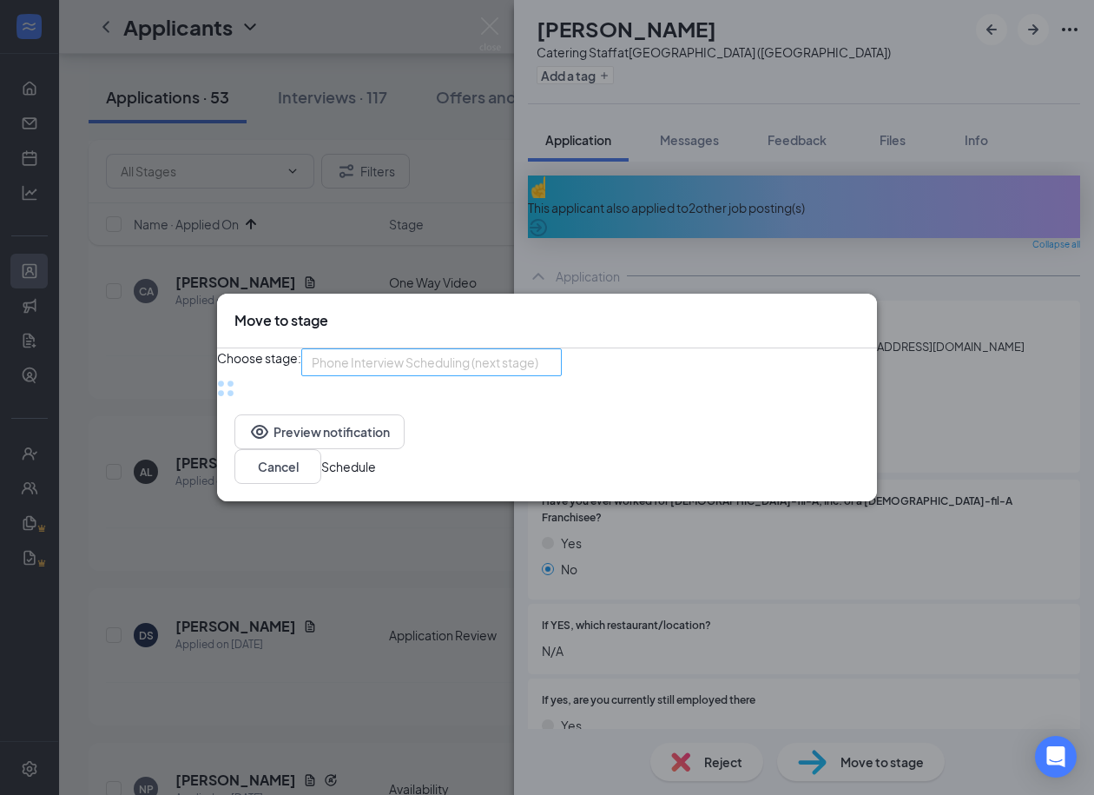
click at [501, 371] on div "Phone Interview Scheduling (next stage) 3717194 3717191 4034744 Application Ava…" at bounding box center [431, 362] width 261 height 28
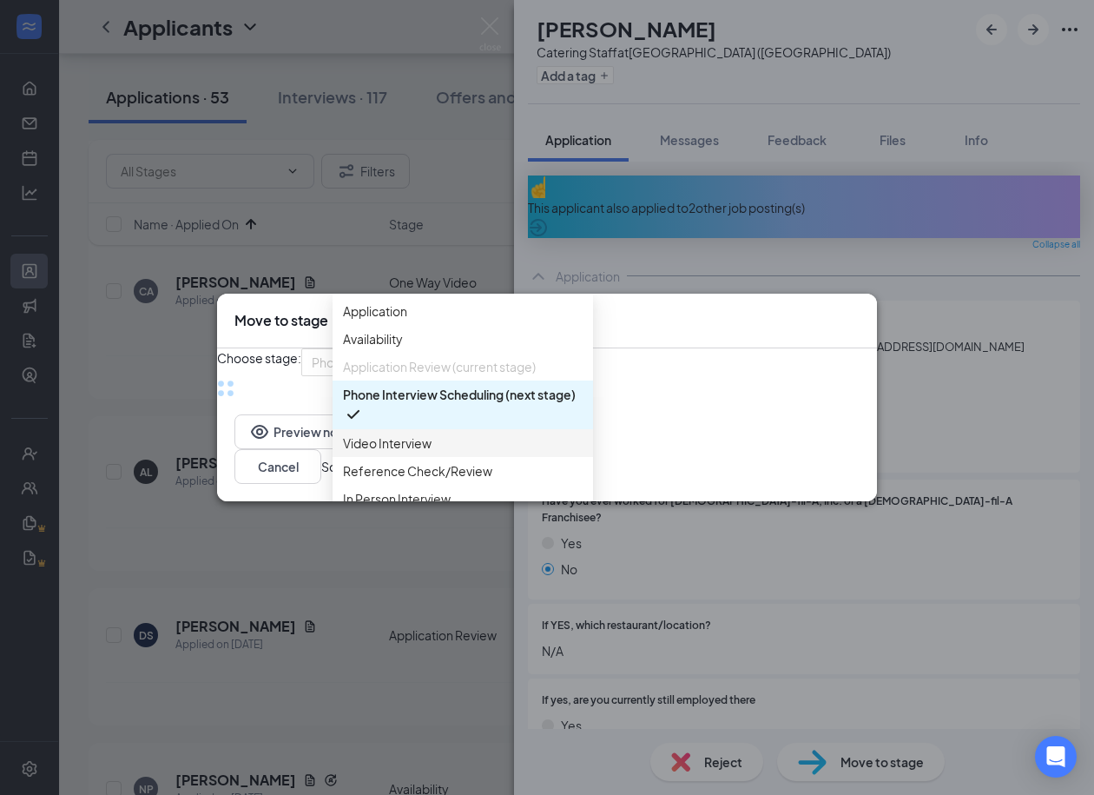
click at [419, 452] on span "Video Interview" at bounding box center [387, 442] width 89 height 19
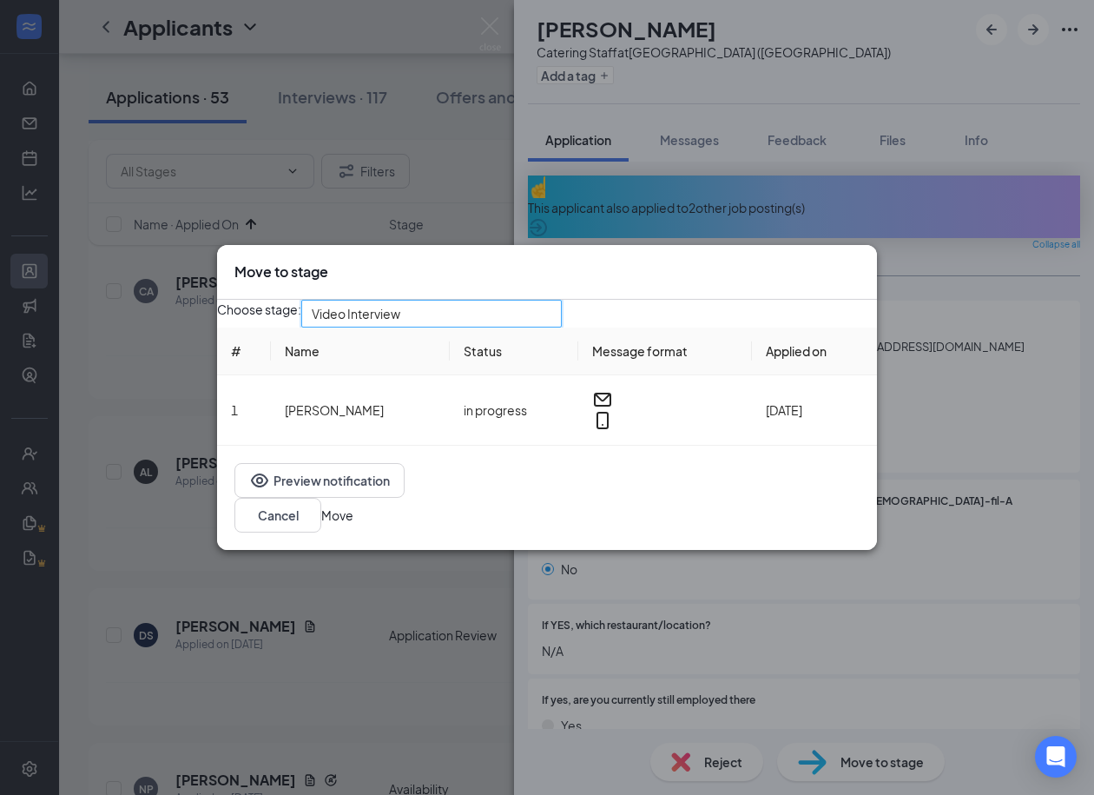
click at [353, 510] on button "Move" at bounding box center [337, 514] width 32 height 19
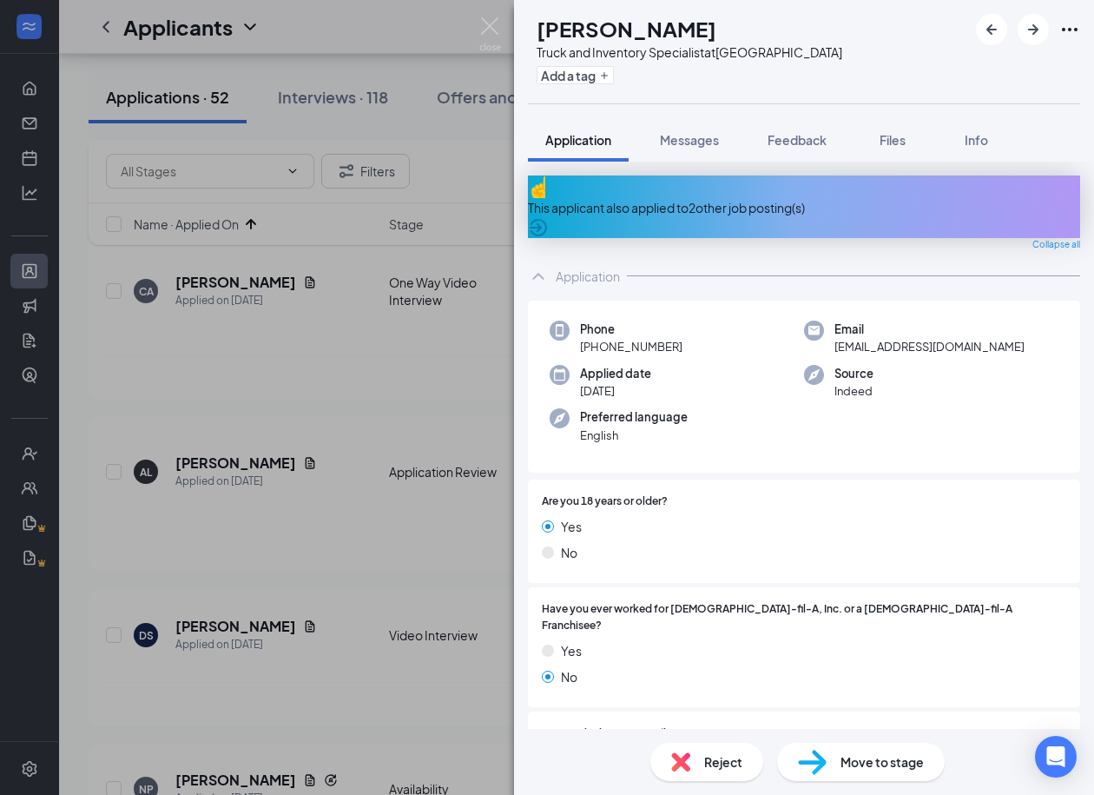
drag, startPoint x: 401, startPoint y: 240, endPoint x: 385, endPoint y: 223, distance: 23.3
click at [401, 240] on div "NP Nyomi Parker Truck and Inventory Specialist at Murfreesboro Towne Centre Add…" at bounding box center [547, 397] width 1094 height 795
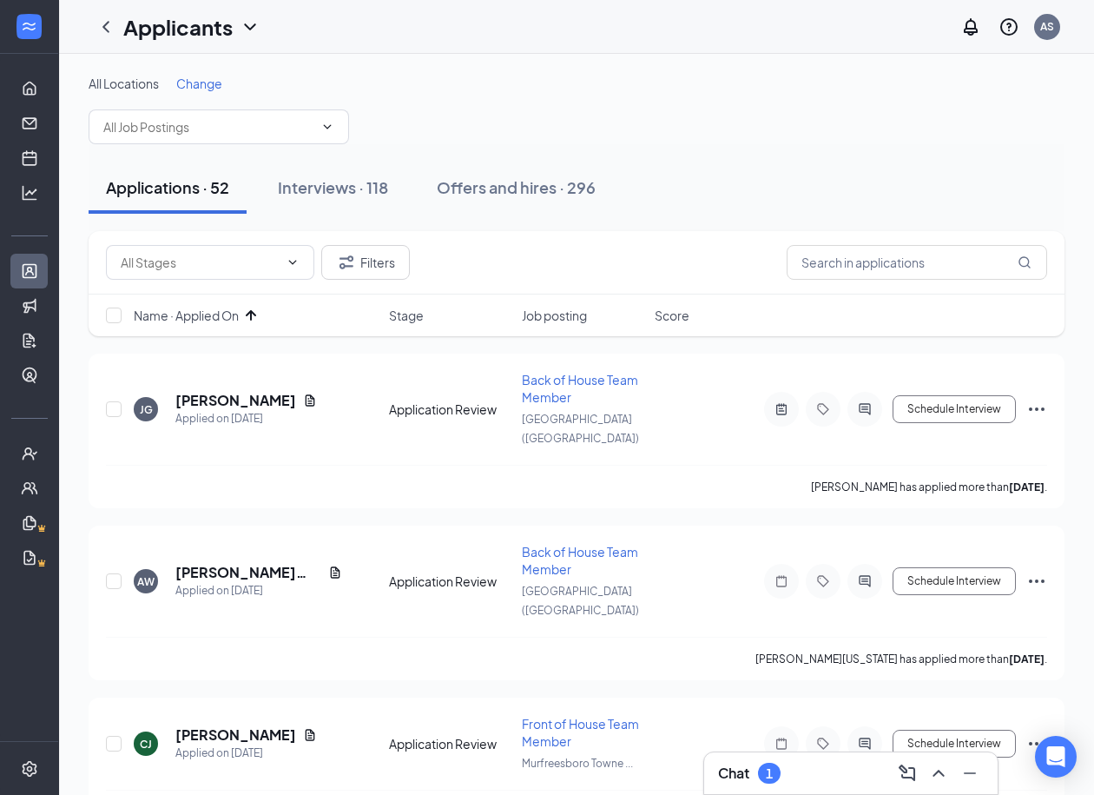
click at [195, 82] on span "Change" at bounding box center [199, 84] width 46 height 16
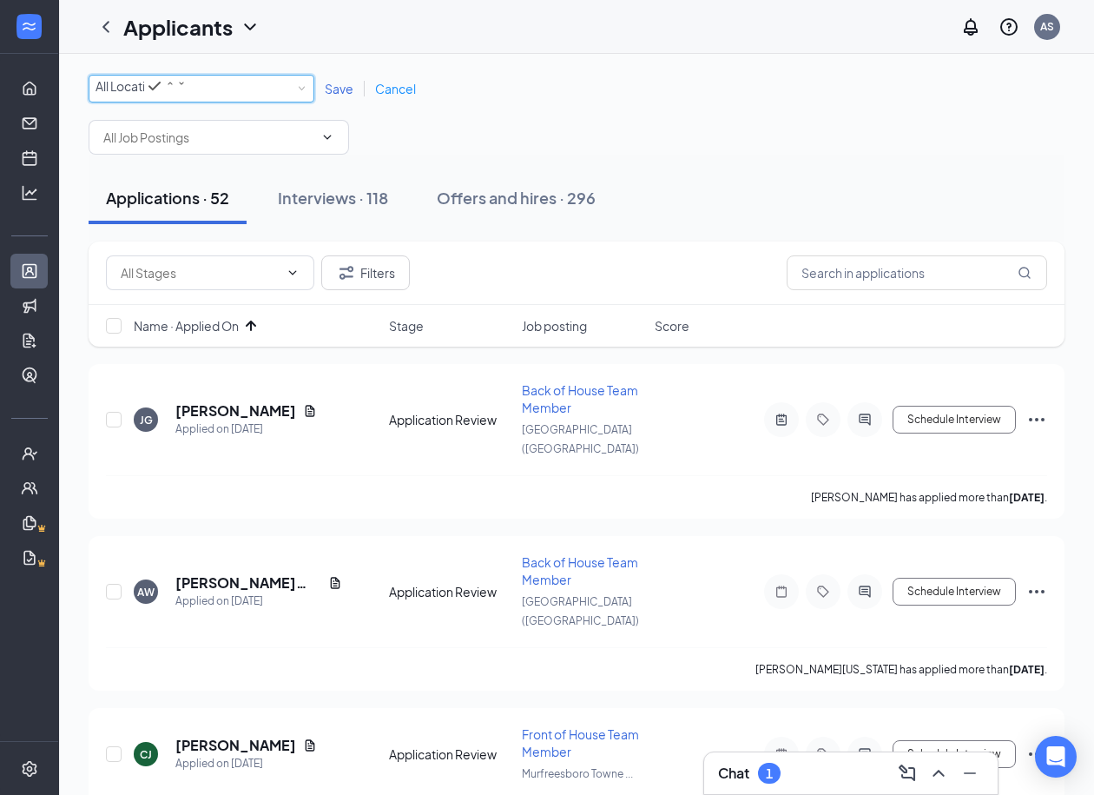
click at [187, 91] on div "All Locations" at bounding box center [141, 86] width 91 height 21
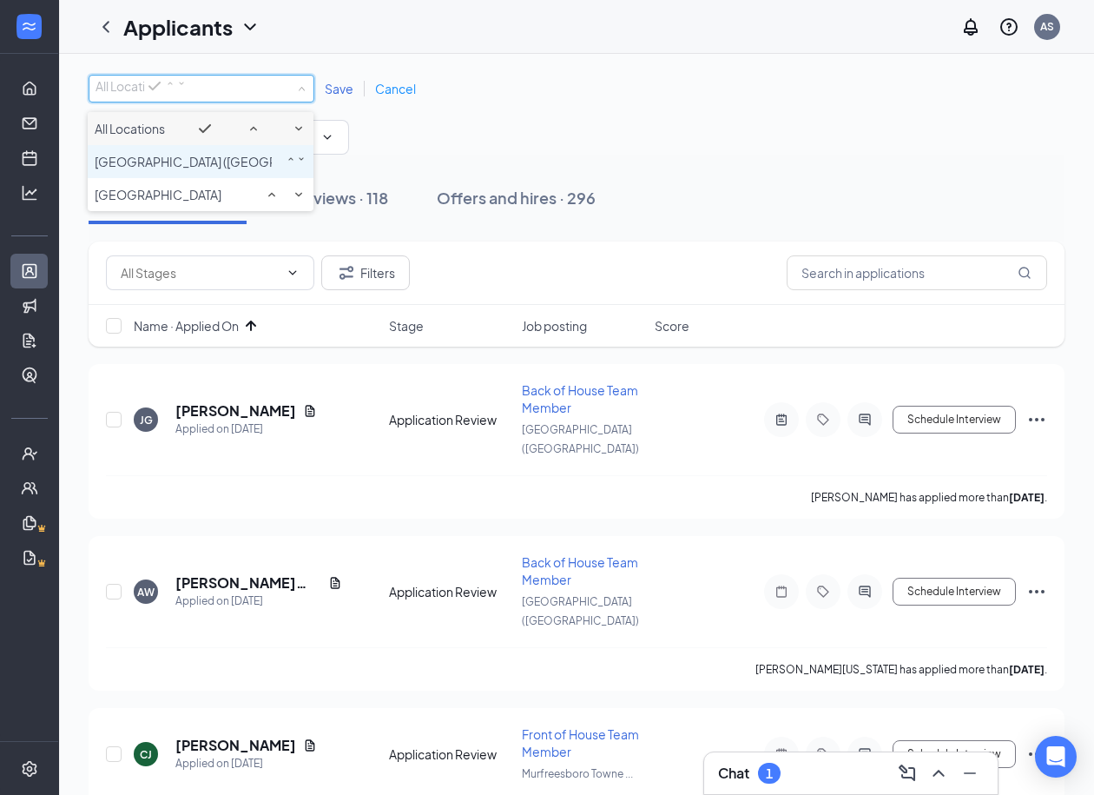
click at [169, 169] on span "[GEOGRAPHIC_DATA] ([GEOGRAPHIC_DATA])" at bounding box center [226, 162] width 262 height 16
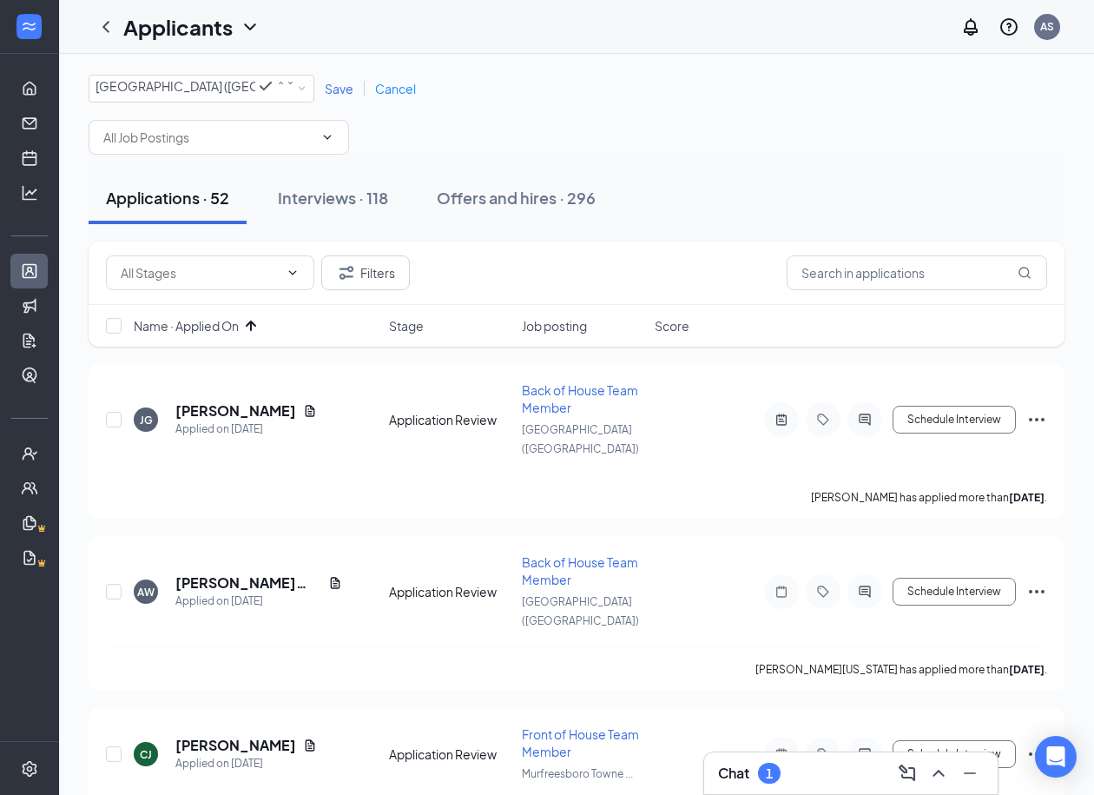
click at [334, 94] on span "Save" at bounding box center [339, 89] width 29 height 16
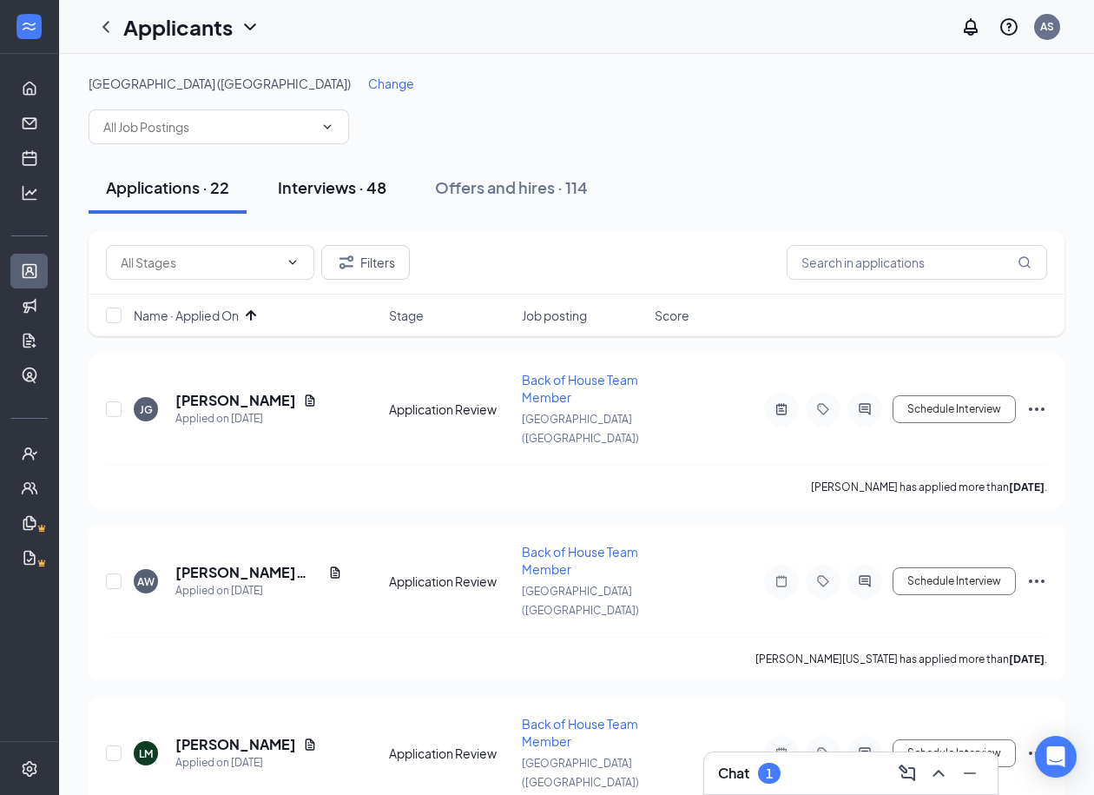
click at [346, 182] on div "Interviews · 48" at bounding box center [332, 187] width 109 height 22
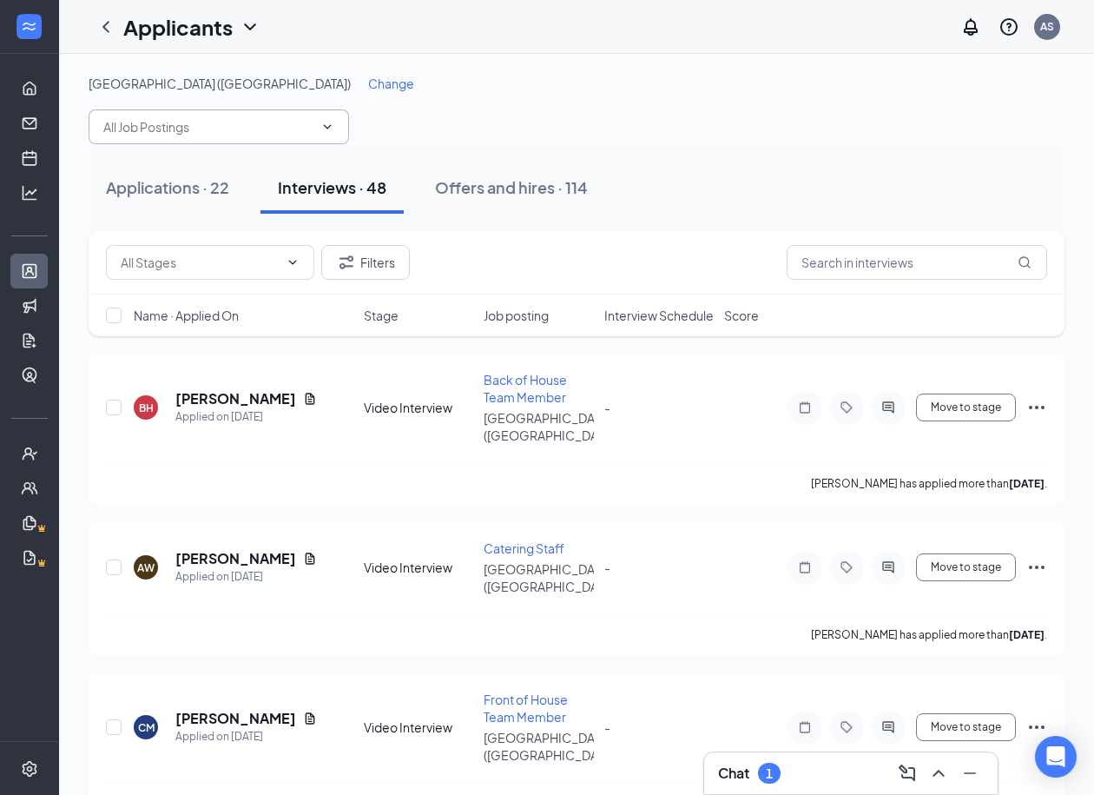
click at [267, 117] on input "text" at bounding box center [208, 126] width 210 height 19
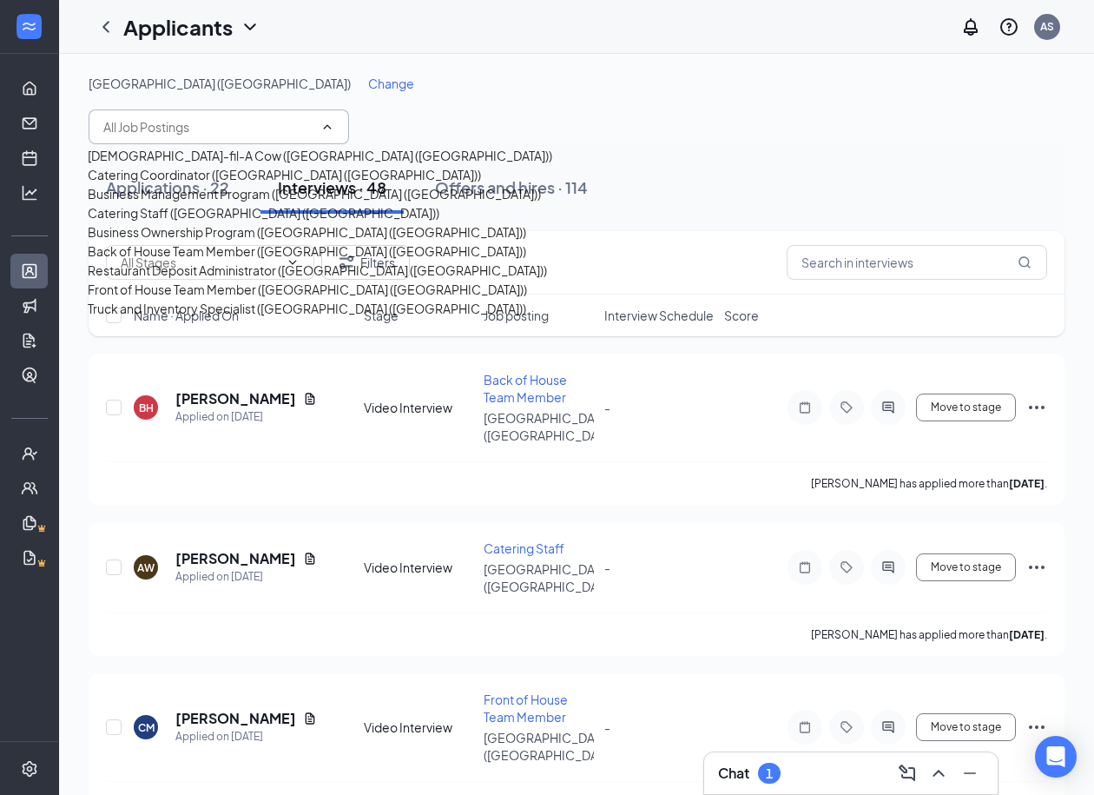
click at [452, 102] on div "Memorial Blvd (TN) Change" at bounding box center [577, 109] width 976 height 69
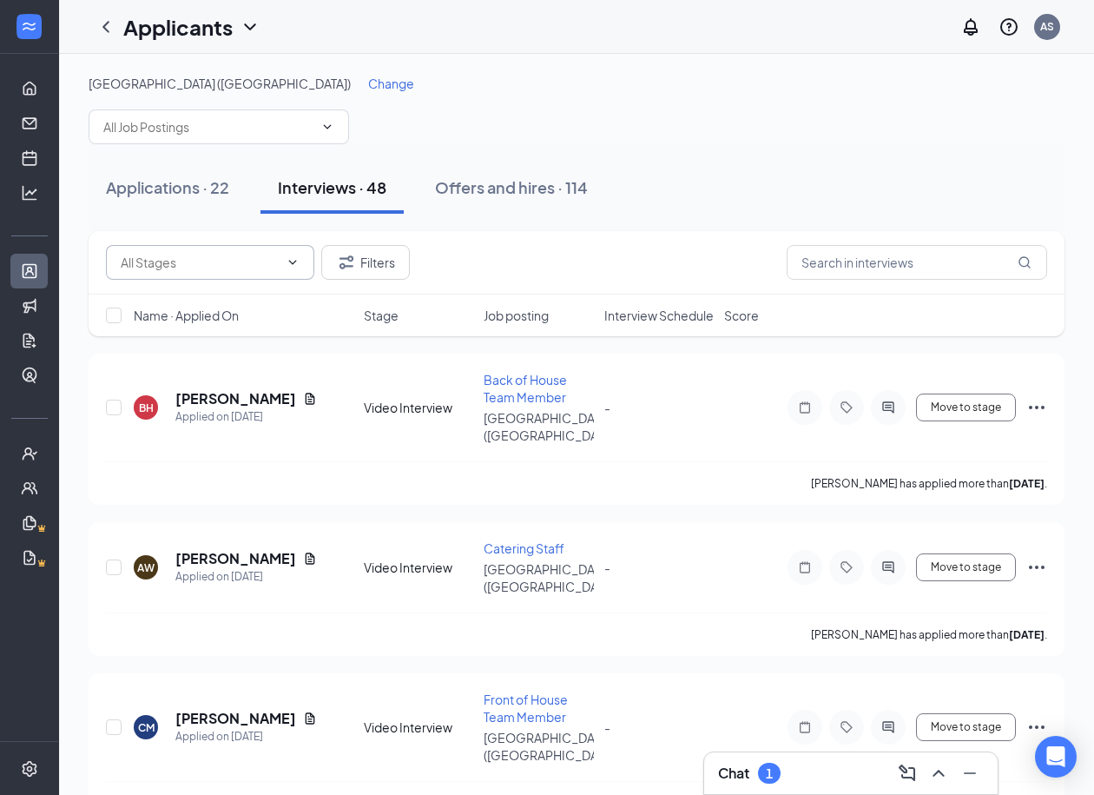
click at [240, 276] on span at bounding box center [210, 262] width 208 height 35
click at [208, 319] on div "Onsite Interview (14)" at bounding box center [163, 309] width 116 height 19
type input "Onsite Interview (14)"
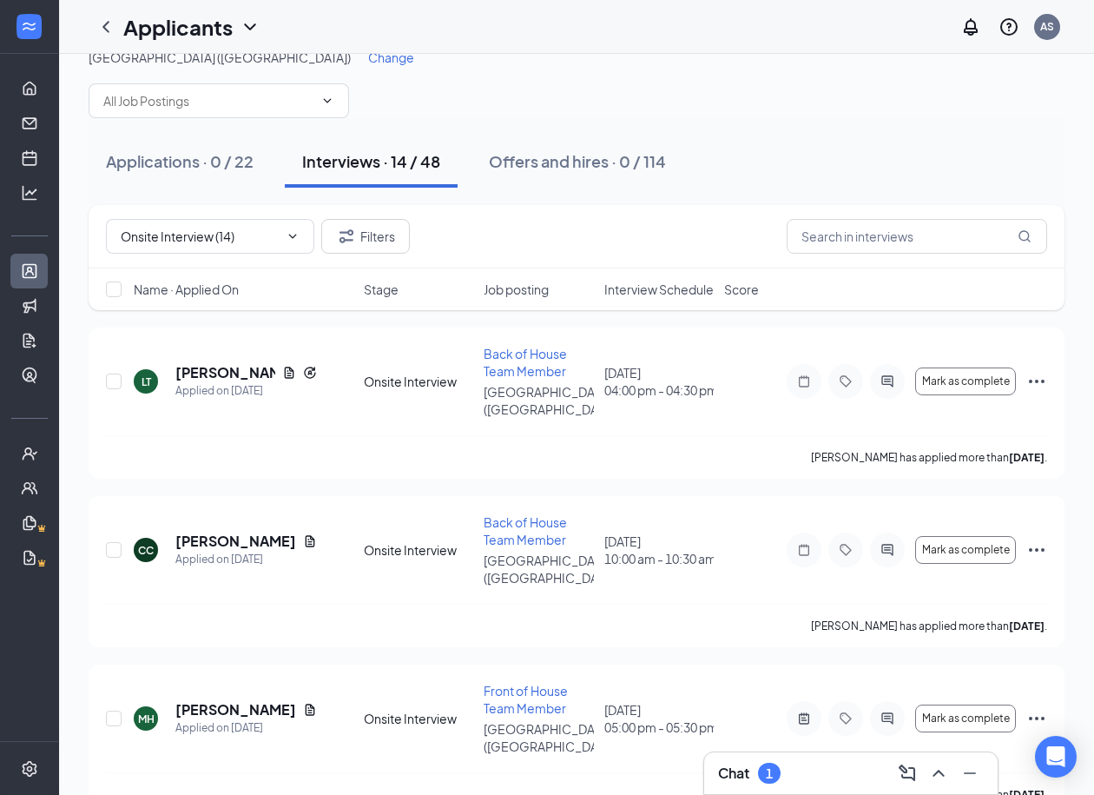
scroll to position [29, 0]
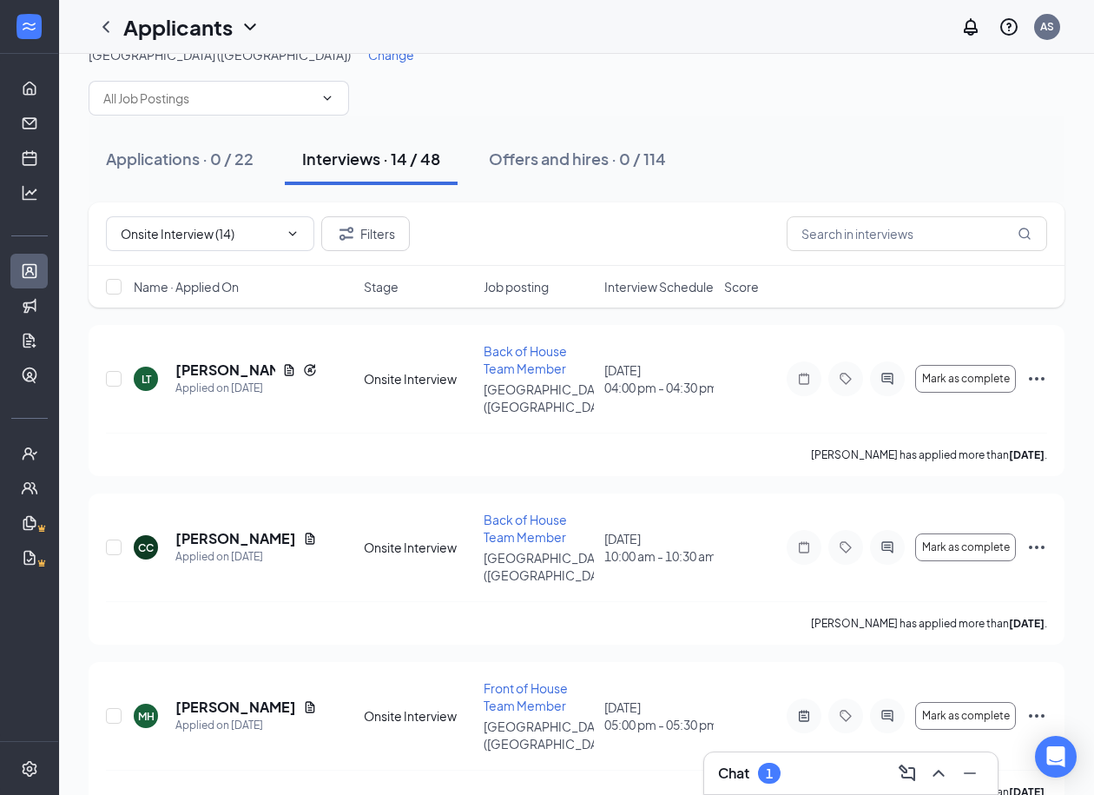
click at [668, 289] on span "Interview Schedule" at bounding box center [658, 286] width 109 height 17
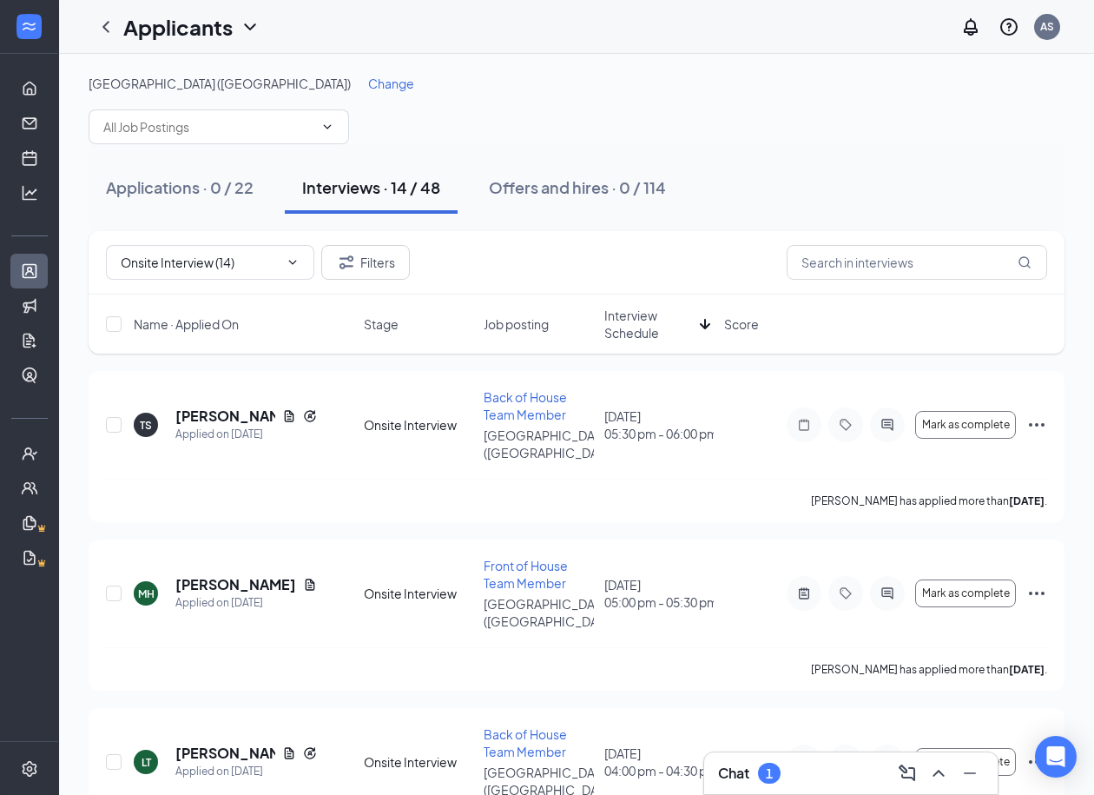
click at [638, 324] on span "Interview Schedule" at bounding box center [648, 324] width 89 height 35
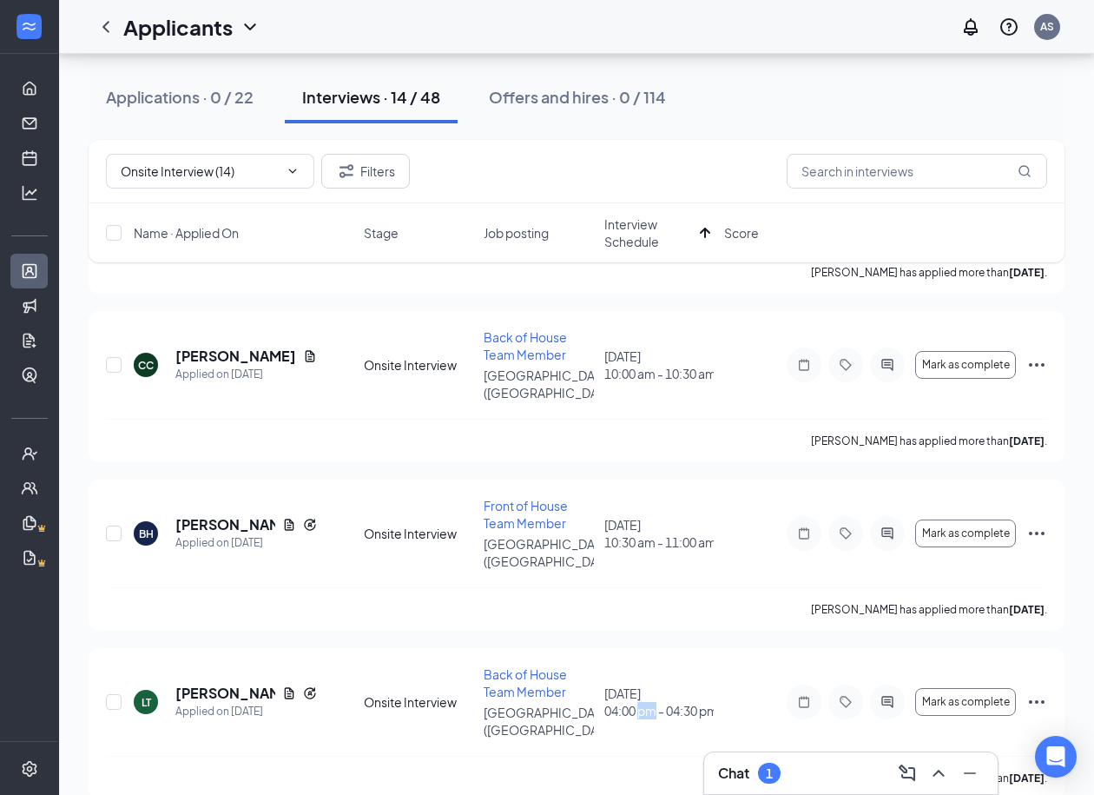
scroll to position [1651, 0]
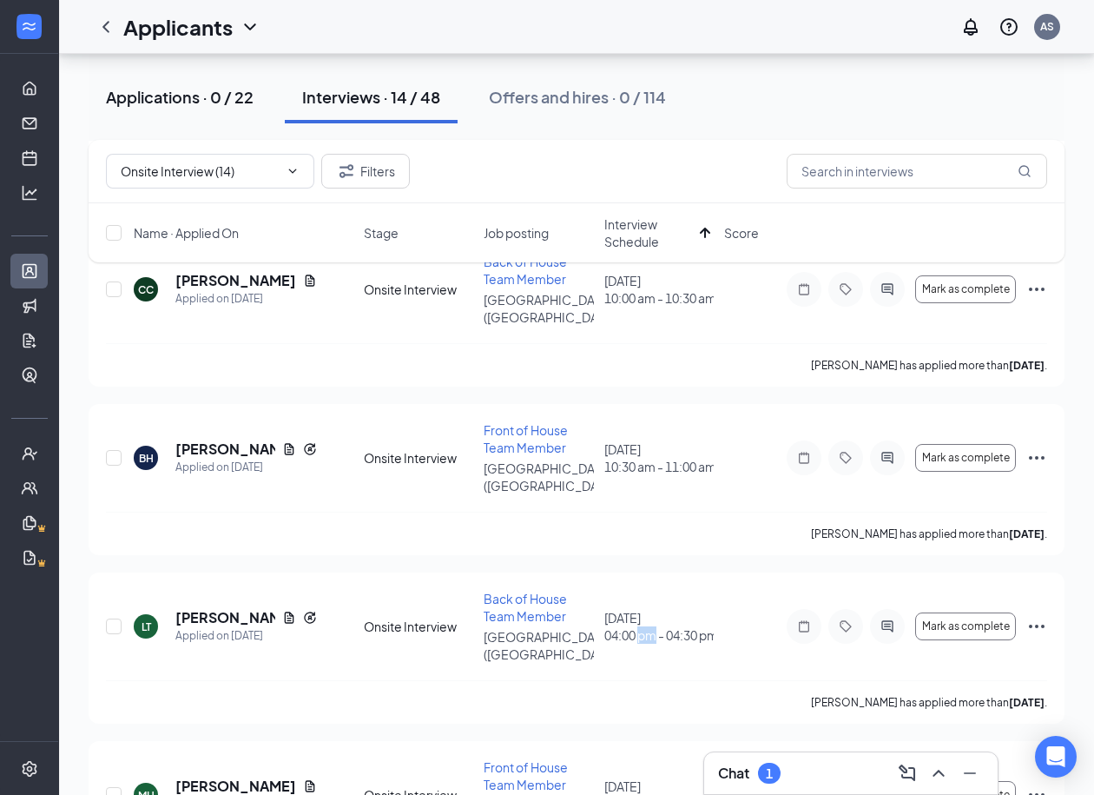
click at [180, 99] on div "Applications · 0 / 22" at bounding box center [180, 97] width 148 height 22
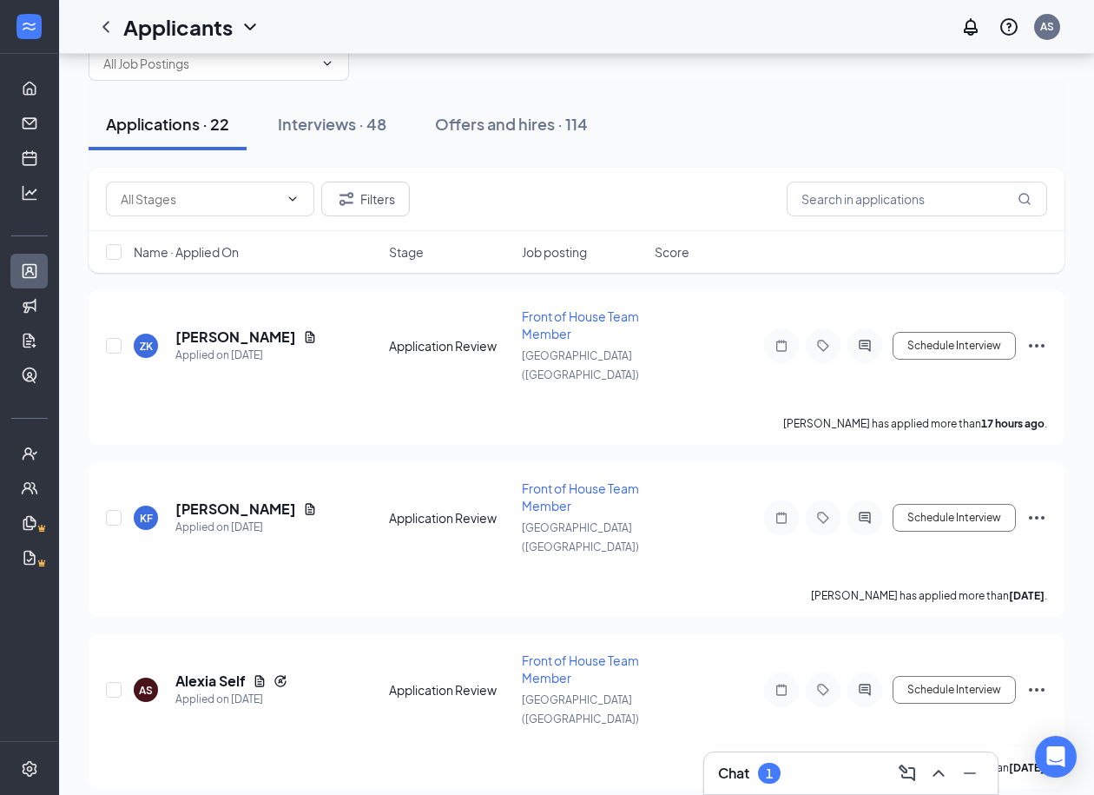
scroll to position [69, 0]
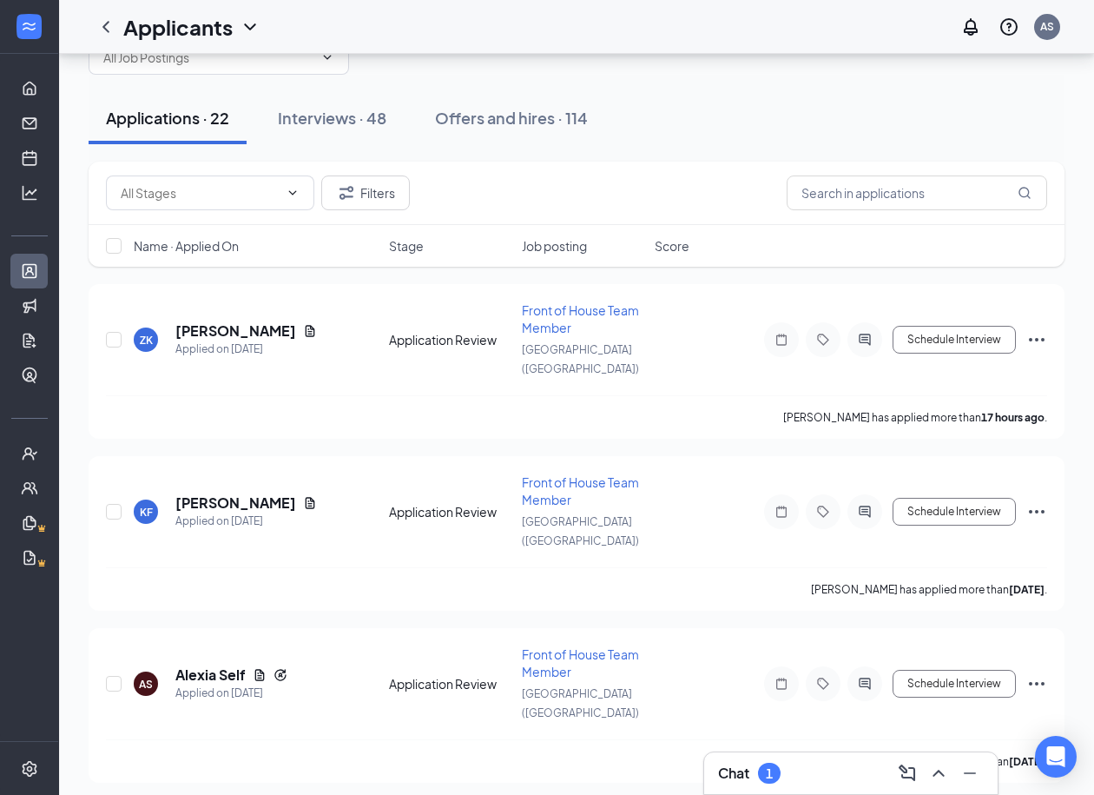
click at [228, 245] on span "Name · Applied On" at bounding box center [186, 245] width 105 height 17
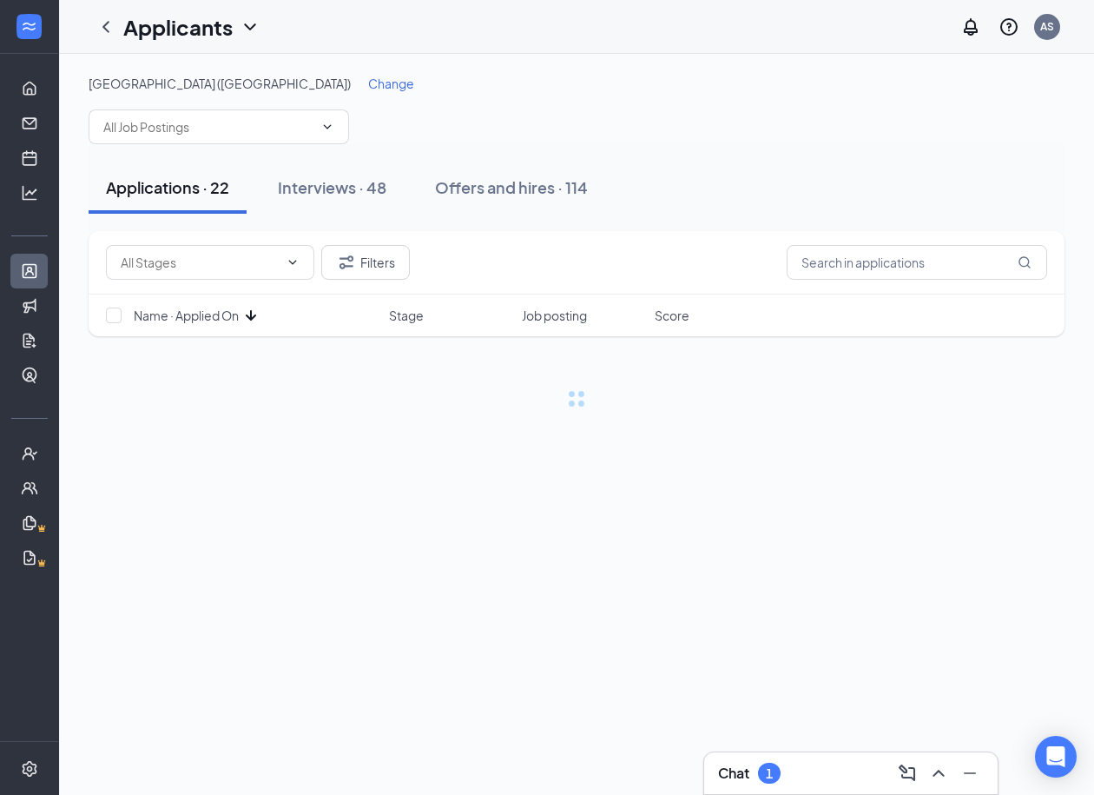
scroll to position [0, 0]
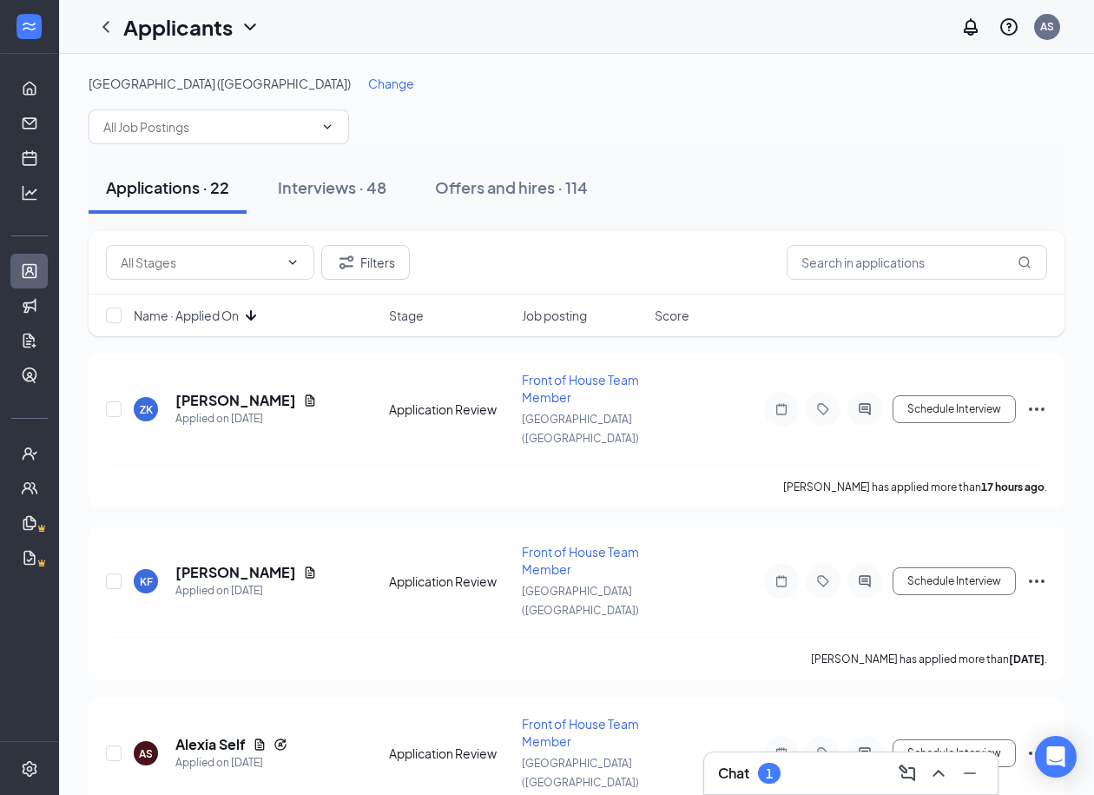
click at [236, 309] on span "Name · Applied On" at bounding box center [186, 315] width 105 height 17
click at [368, 83] on span "Change" at bounding box center [391, 84] width 46 height 16
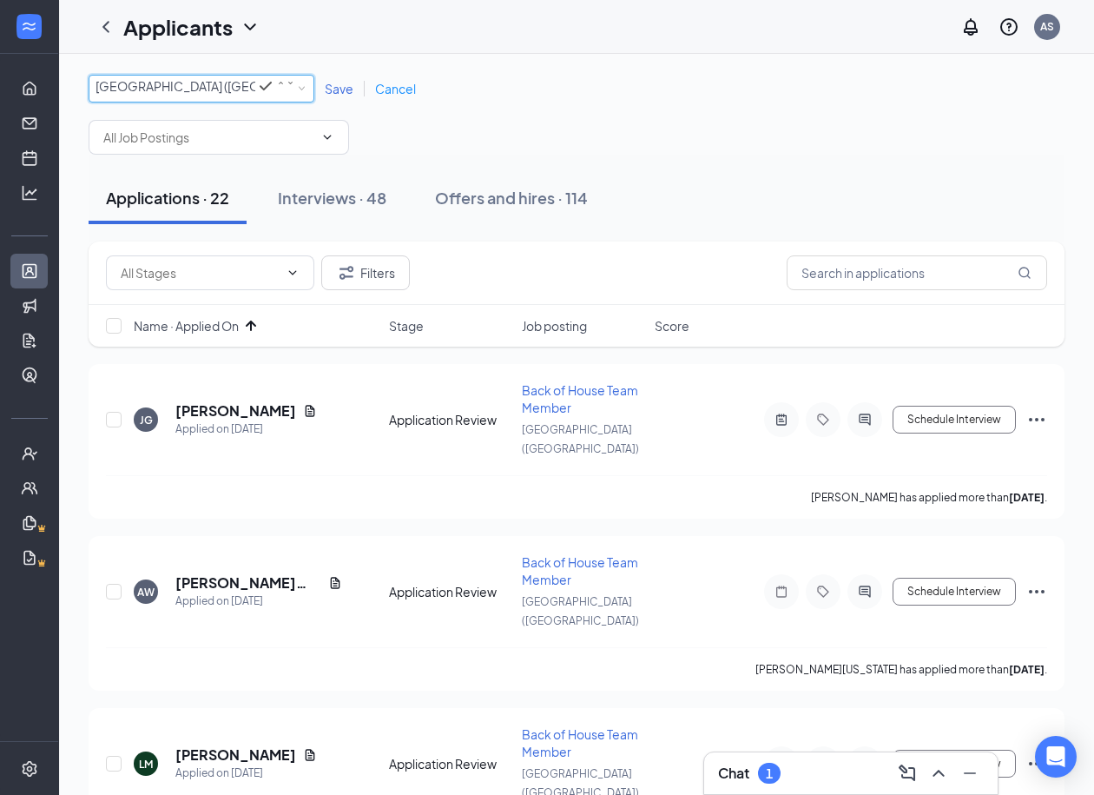
click at [256, 89] on div "[GEOGRAPHIC_DATA] ([GEOGRAPHIC_DATA])" at bounding box center [196, 86] width 200 height 21
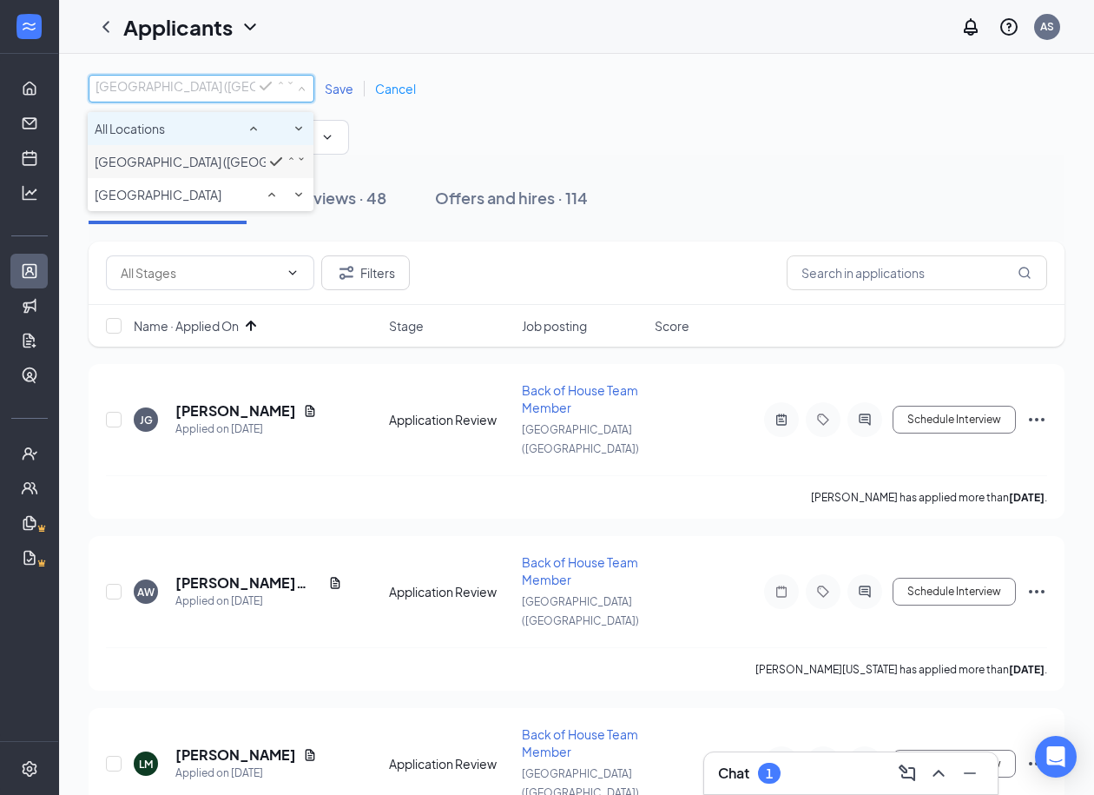
click at [200, 130] on div "All Locations" at bounding box center [201, 128] width 212 height 21
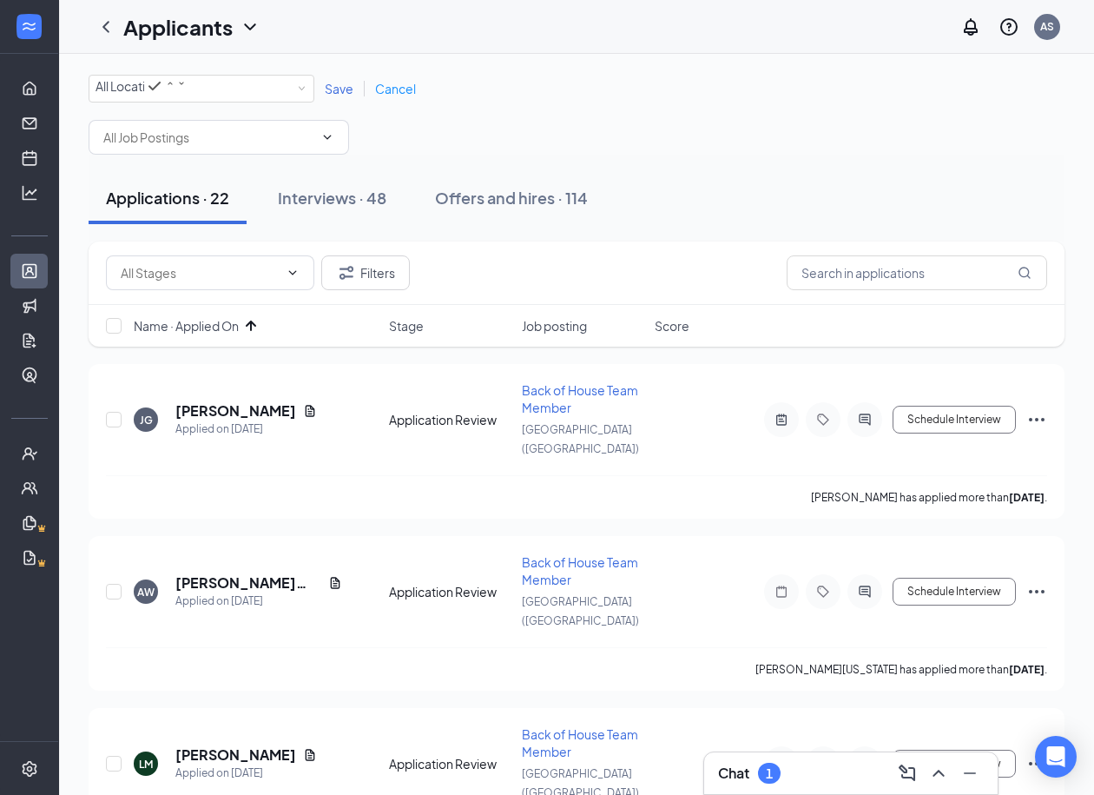
click at [345, 80] on div "All Locations All Locations Save Cancel" at bounding box center [577, 89] width 976 height 28
click at [340, 96] on span "Save" at bounding box center [339, 89] width 29 height 16
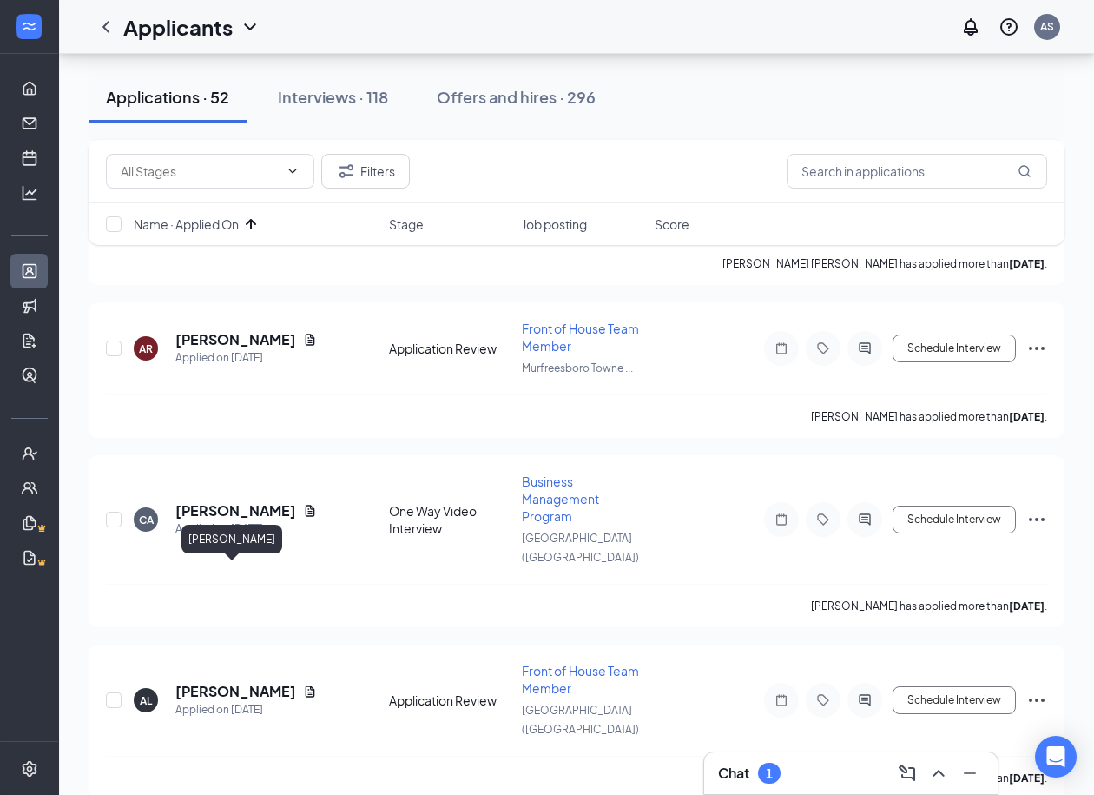
scroll to position [1503, 0]
click at [213, 681] on h5 "[PERSON_NAME]" at bounding box center [235, 690] width 121 height 19
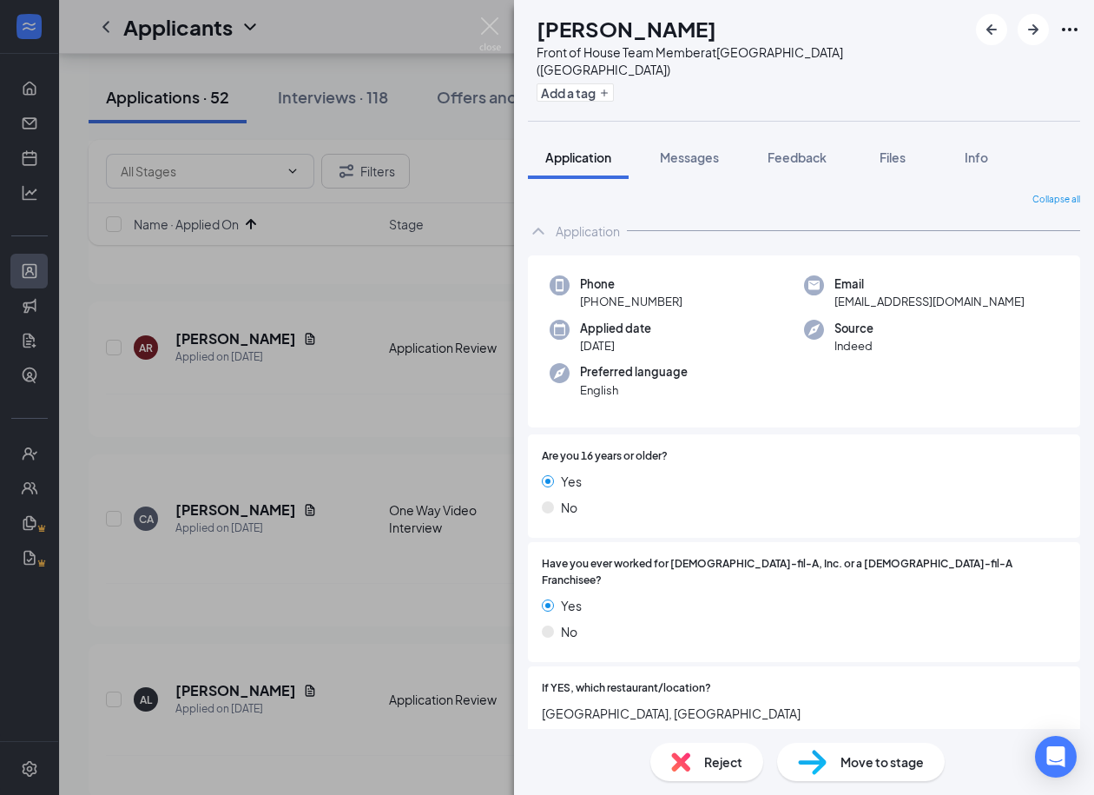
click at [221, 624] on div "AL Abbie Lambert Front of House Team Member at Memorial Blvd (TN) Add a tag App…" at bounding box center [547, 397] width 1094 height 795
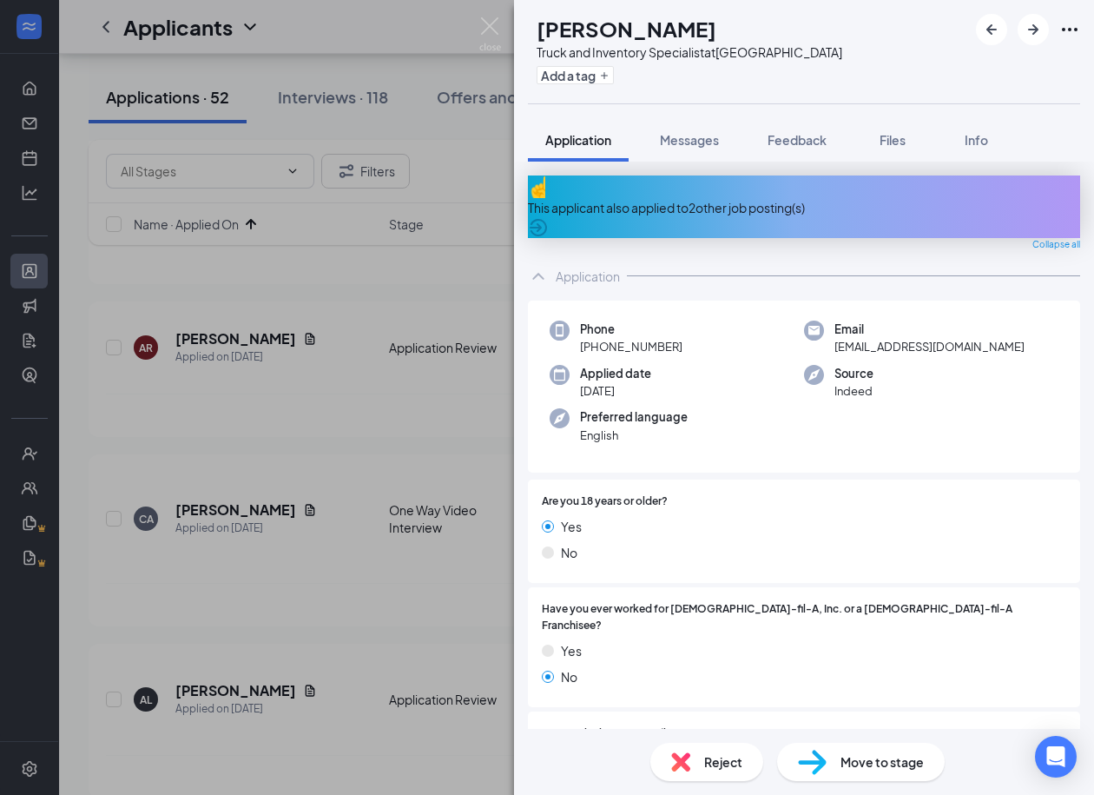
click at [709, 763] on span "Reject" at bounding box center [723, 761] width 38 height 19
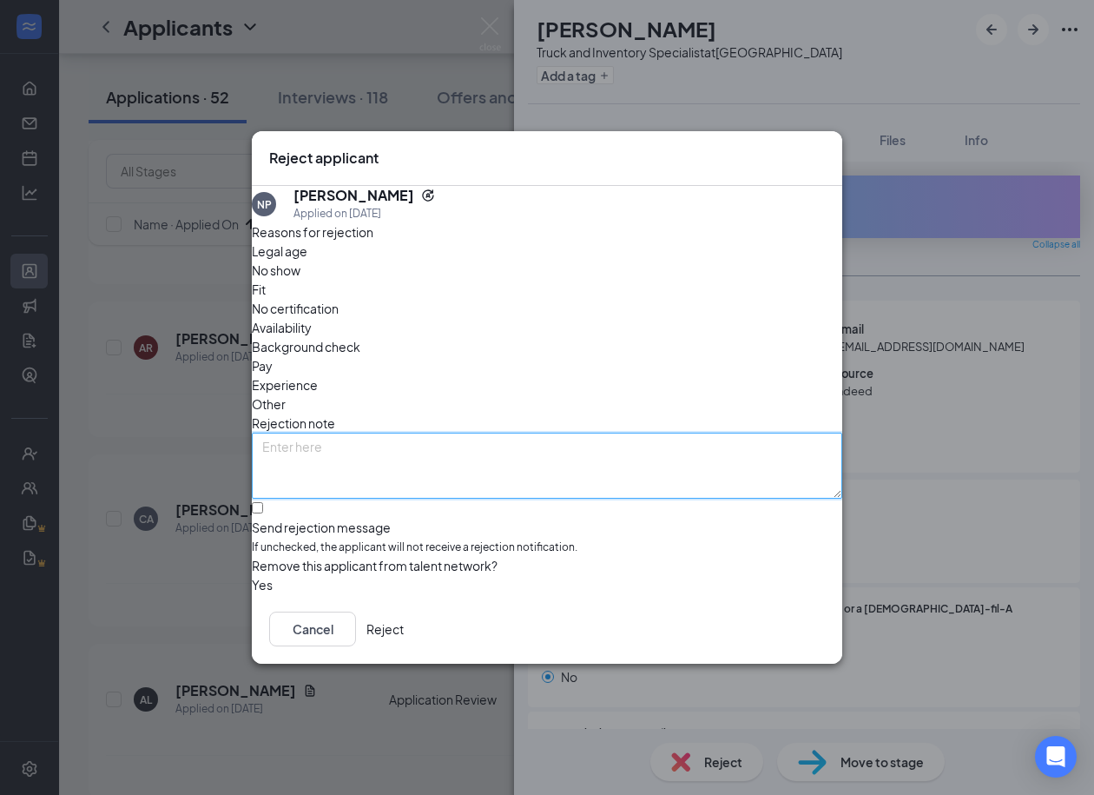
click at [319, 433] on textarea at bounding box center [547, 466] width 591 height 66
type textarea "did not finish application"
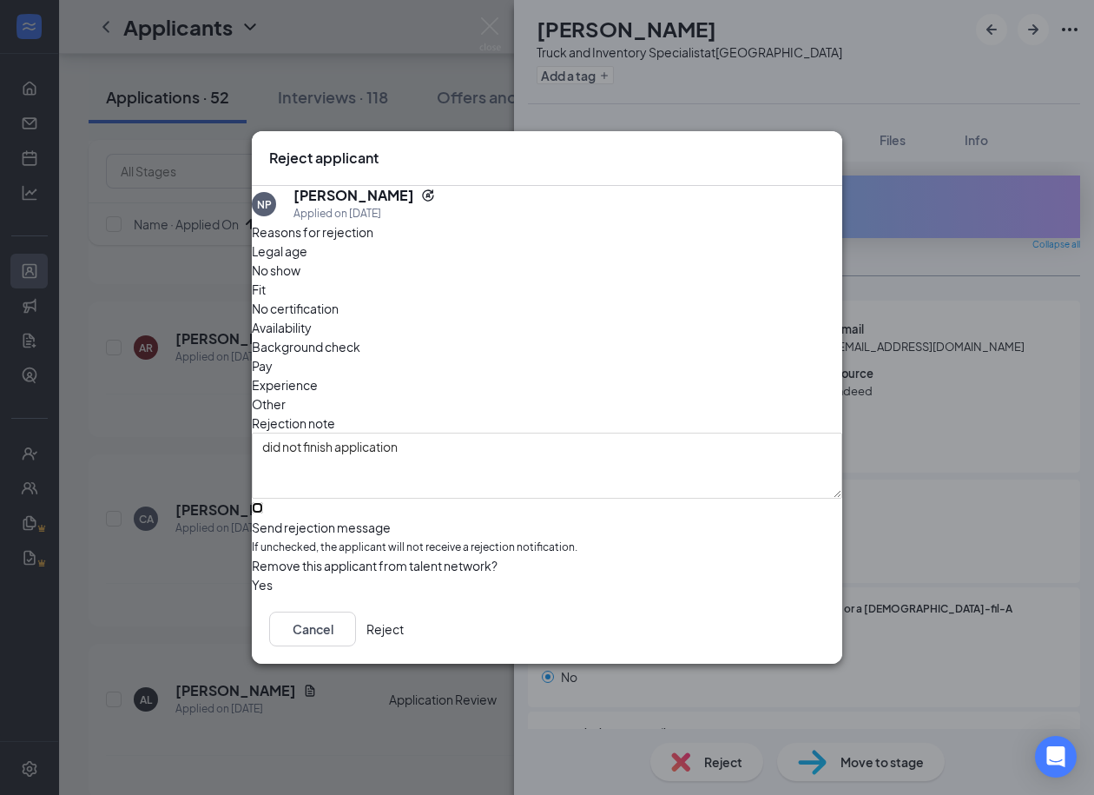
click at [263, 502] on input "Send rejection message If unchecked, the applicant will not receive a rejection…" at bounding box center [257, 507] width 11 height 11
checkbox input "true"
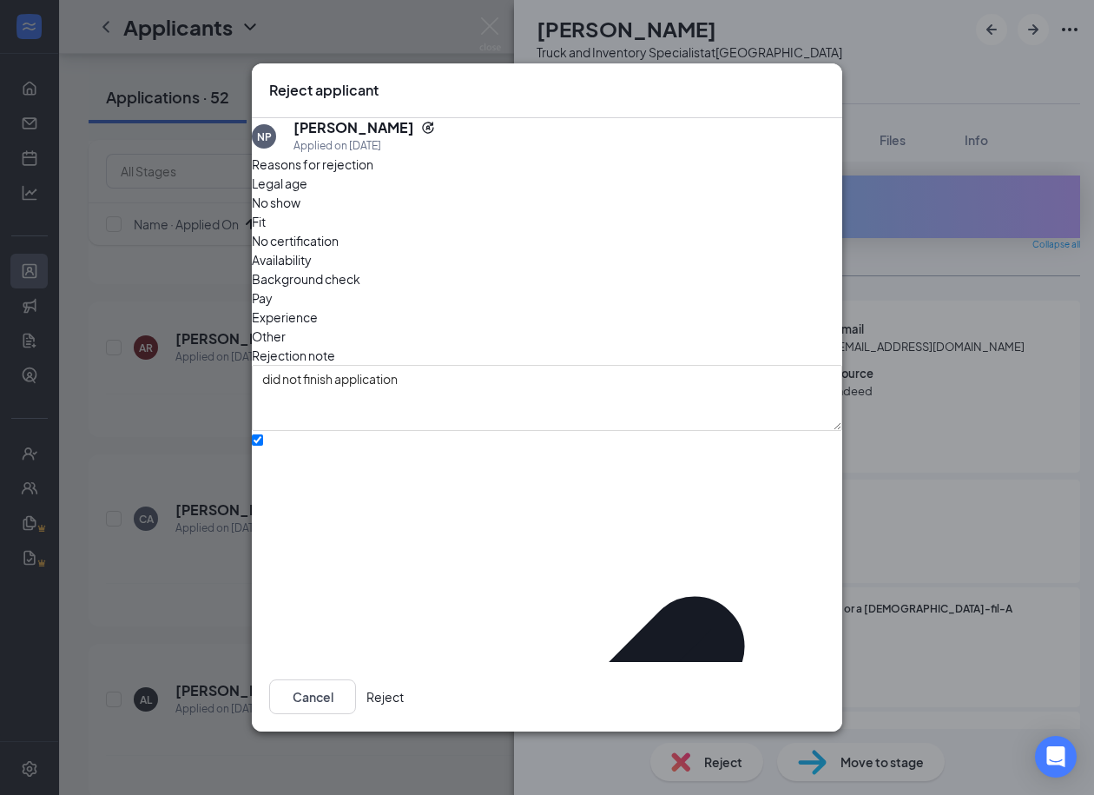
click at [404, 679] on button "Reject" at bounding box center [385, 696] width 37 height 35
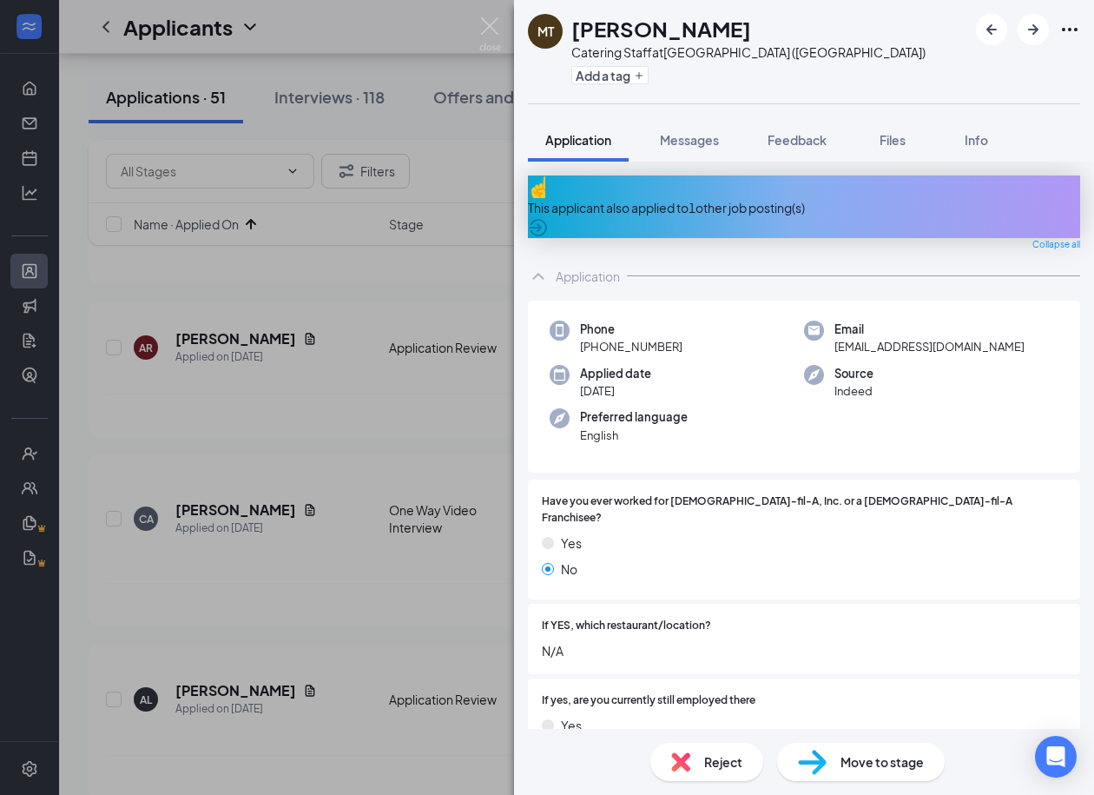
click at [683, 202] on div "This applicant also applied to 1 other job posting(s)" at bounding box center [804, 207] width 552 height 19
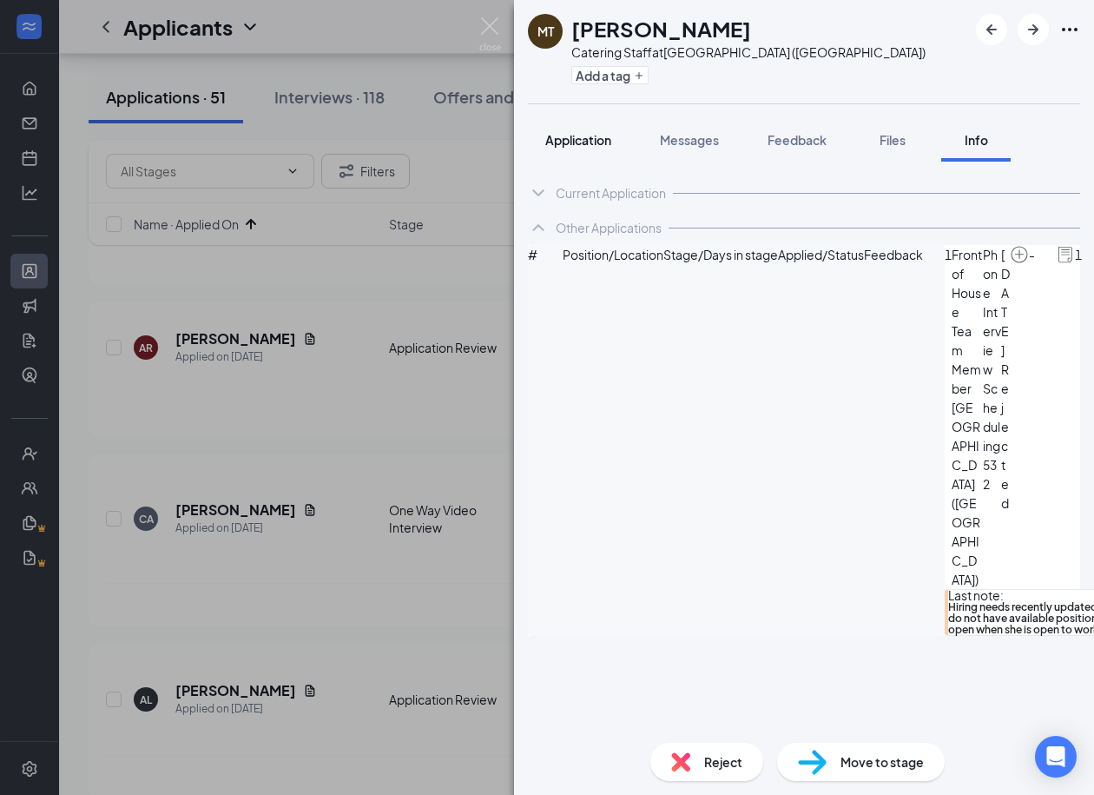
click at [585, 141] on span "Application" at bounding box center [578, 140] width 66 height 16
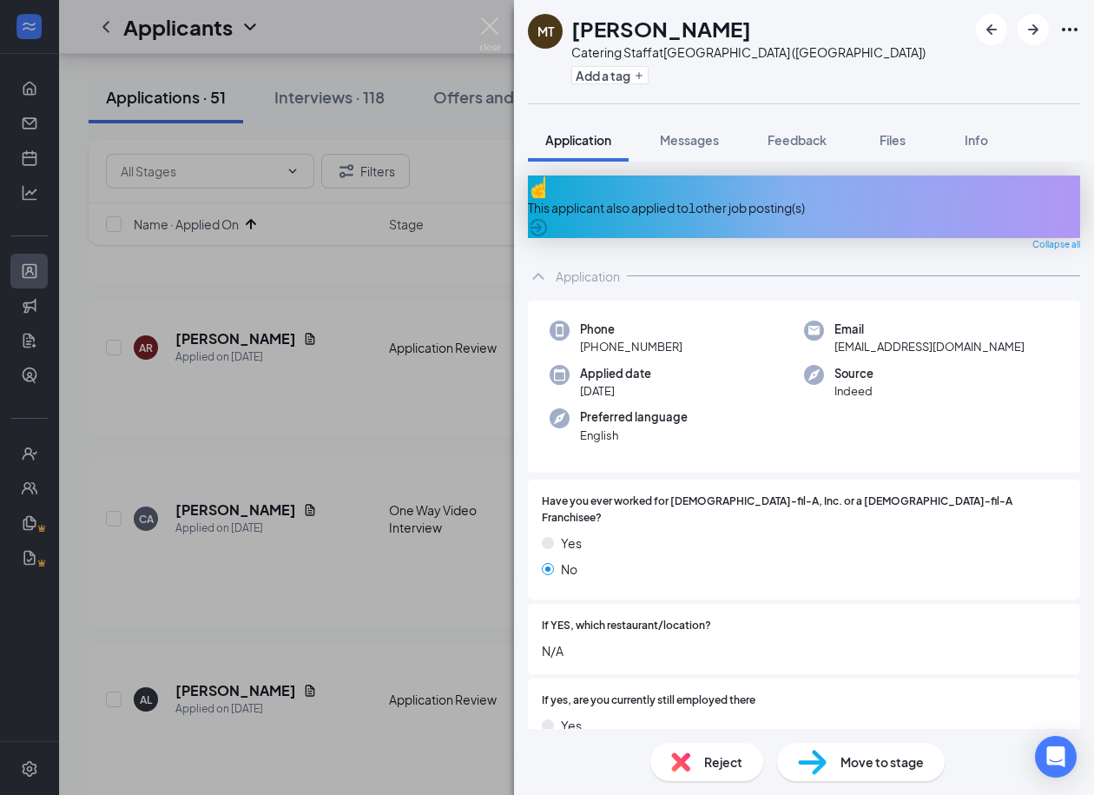
click at [669, 30] on h1 "McKinnly Thomas" at bounding box center [661, 29] width 180 height 30
copy h1 "McKinnly Thomas"
click at [868, 338] on span "mckinnlythomas@aol.com" at bounding box center [930, 346] width 190 height 17
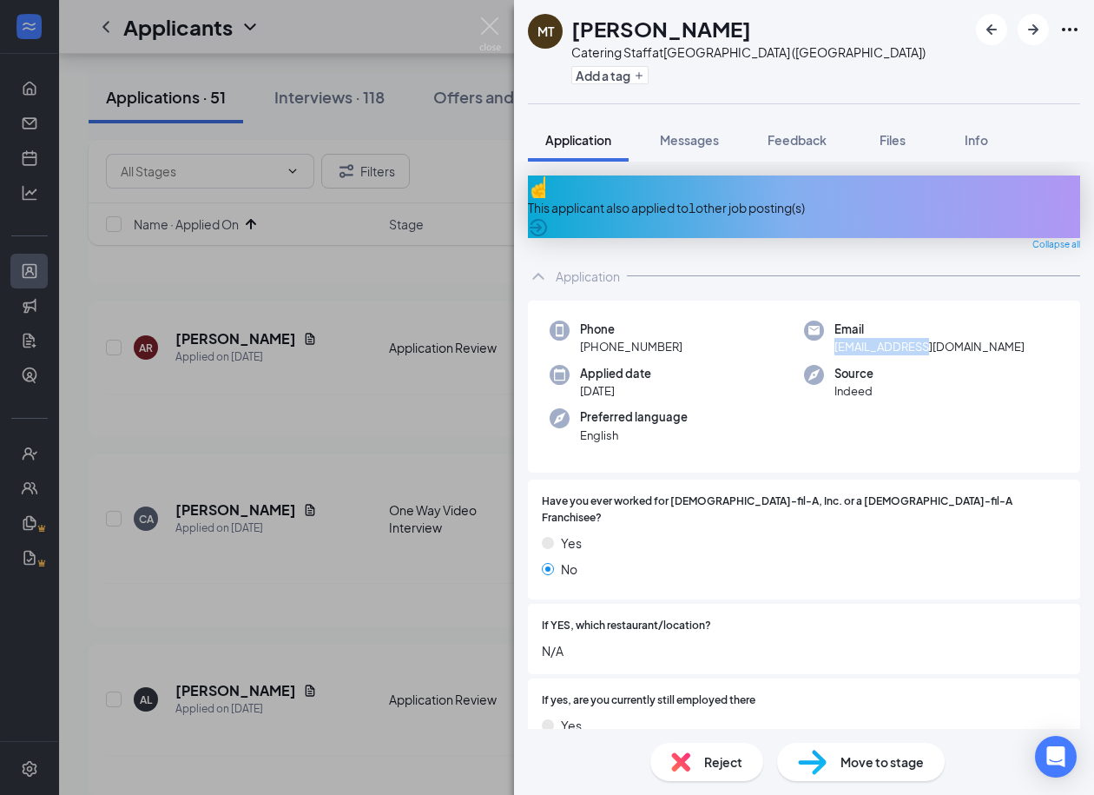
click at [868, 338] on span "mckinnlythomas@aol.com" at bounding box center [930, 346] width 190 height 17
copy span "mckinnlythomas@aol.com"
drag, startPoint x: 690, startPoint y: 326, endPoint x: 594, endPoint y: 338, distance: 96.3
click at [594, 338] on div "Phone +1 (615) 420-8152" at bounding box center [677, 338] width 254 height 36
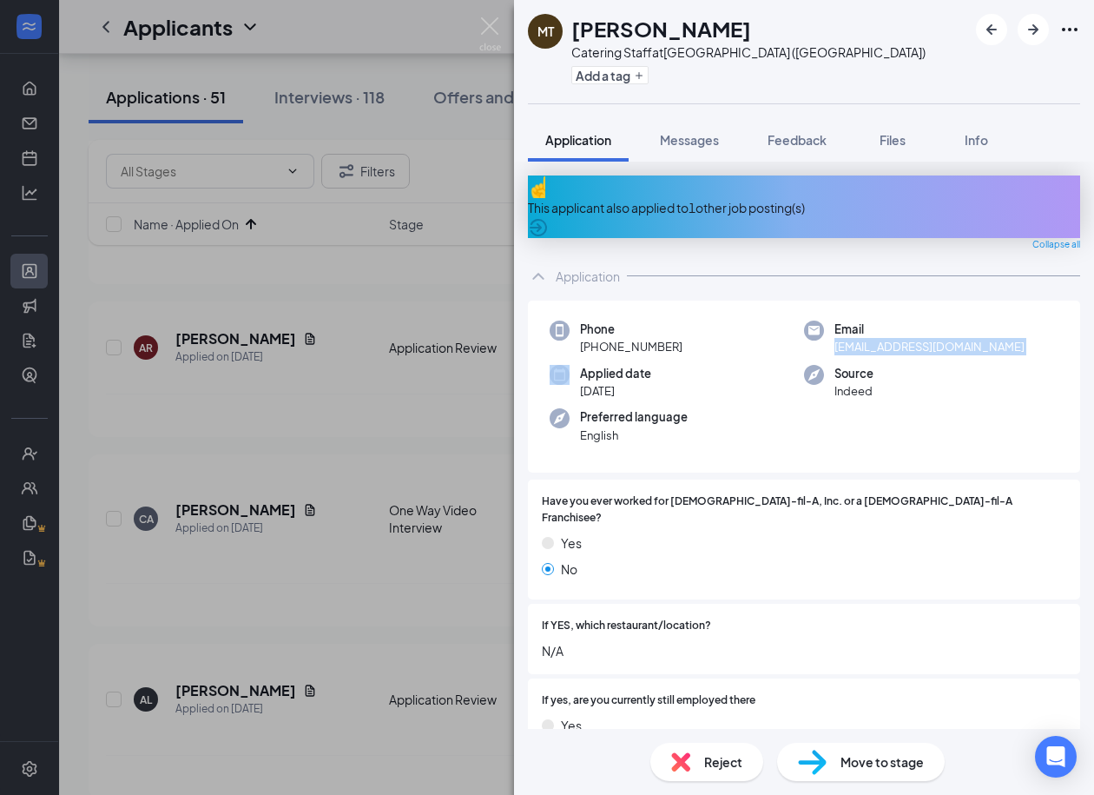
copy span "(615) 420-8152"
click at [864, 746] on div "Move to stage" at bounding box center [861, 762] width 168 height 38
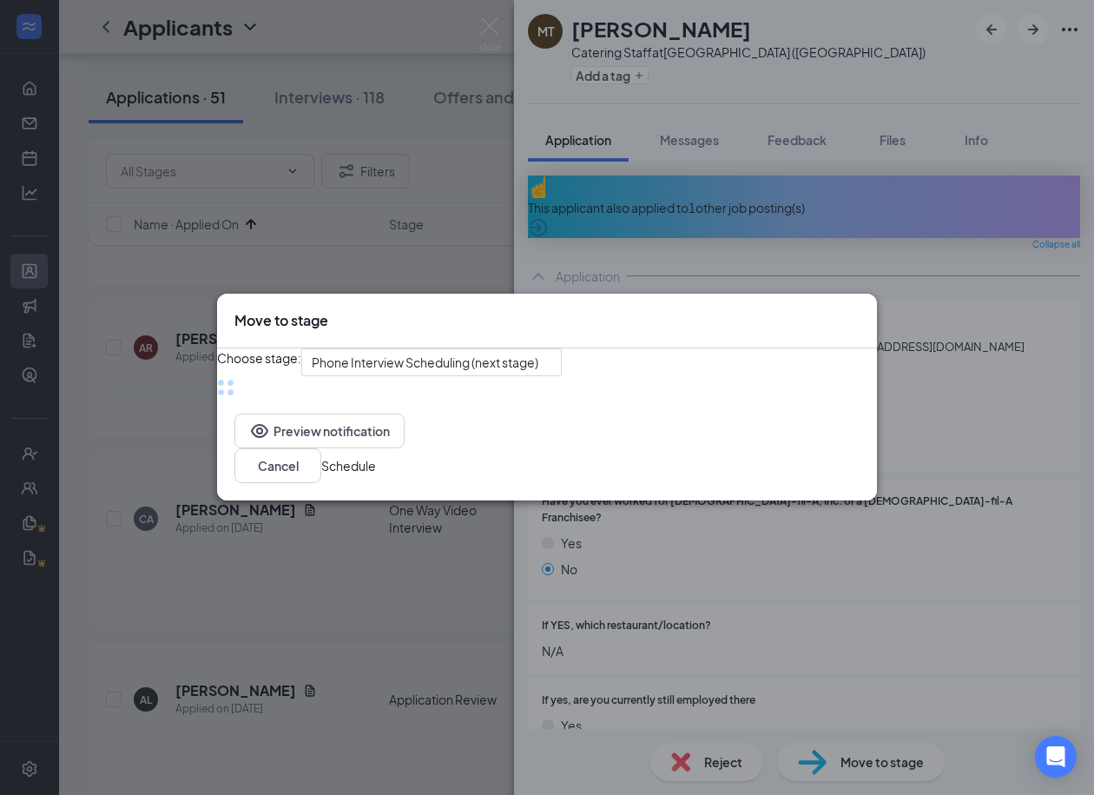
click at [847, 753] on div "Move to stage Choose stage: Phone Interview Scheduling (next stage) Preview not…" at bounding box center [547, 397] width 1094 height 795
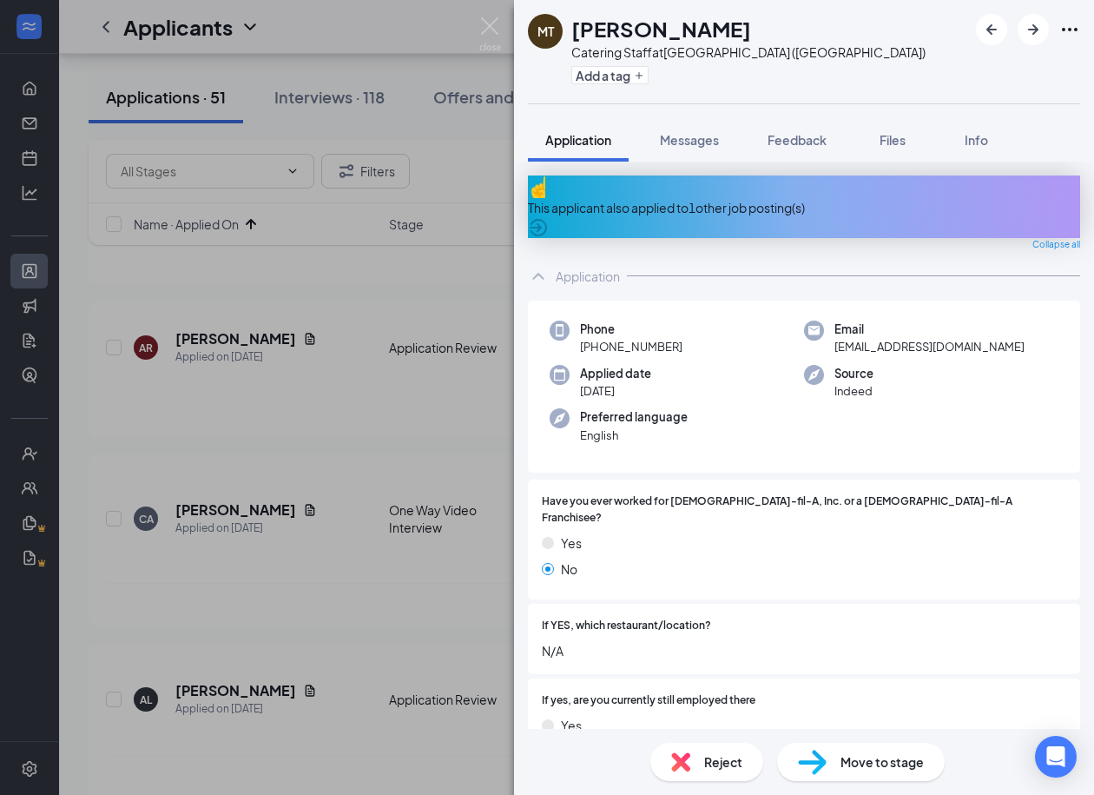
click at [833, 763] on div "Move to stage" at bounding box center [861, 762] width 168 height 38
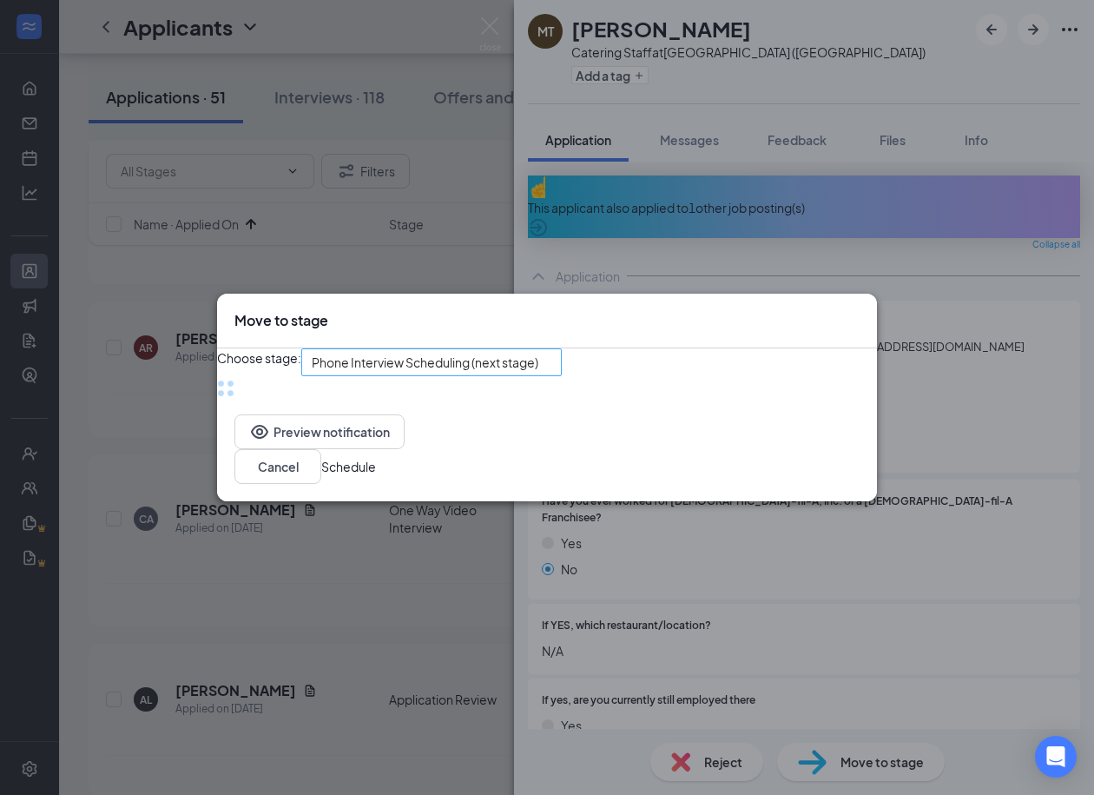
click at [487, 375] on div "Choose stage: Phone Interview Scheduling (next stage)" at bounding box center [547, 372] width 660 height 48
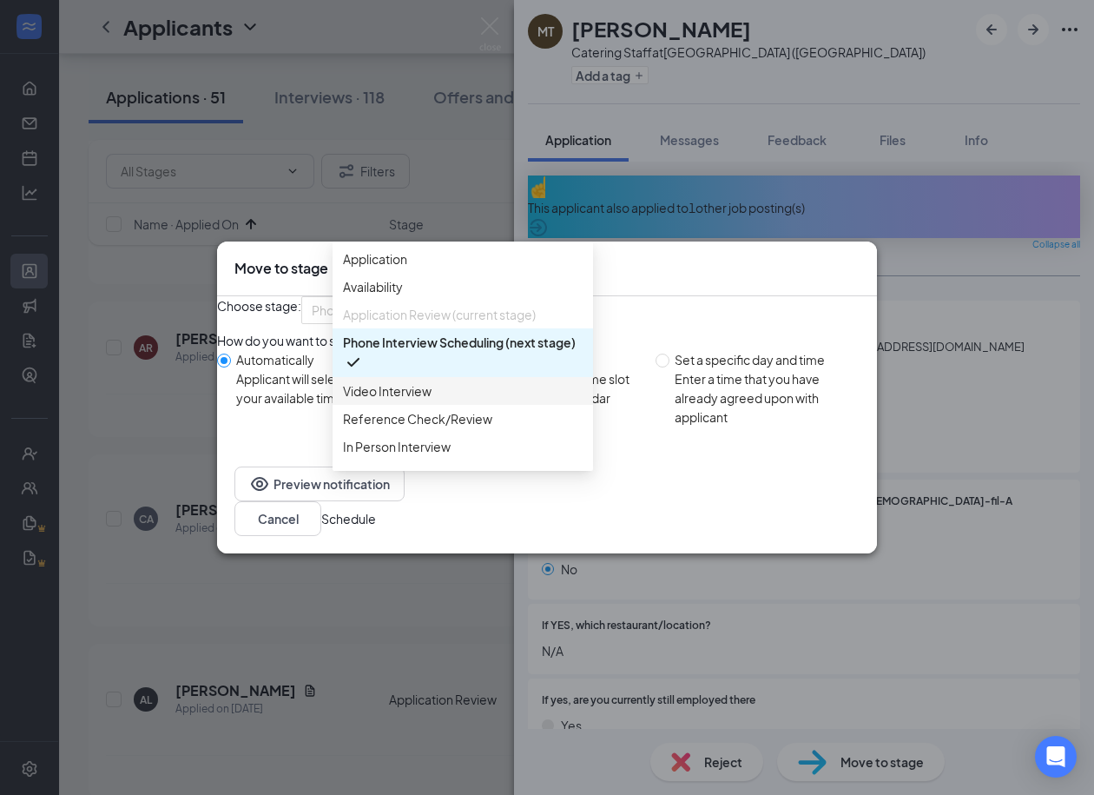
click at [375, 400] on span "Video Interview" at bounding box center [387, 390] width 89 height 19
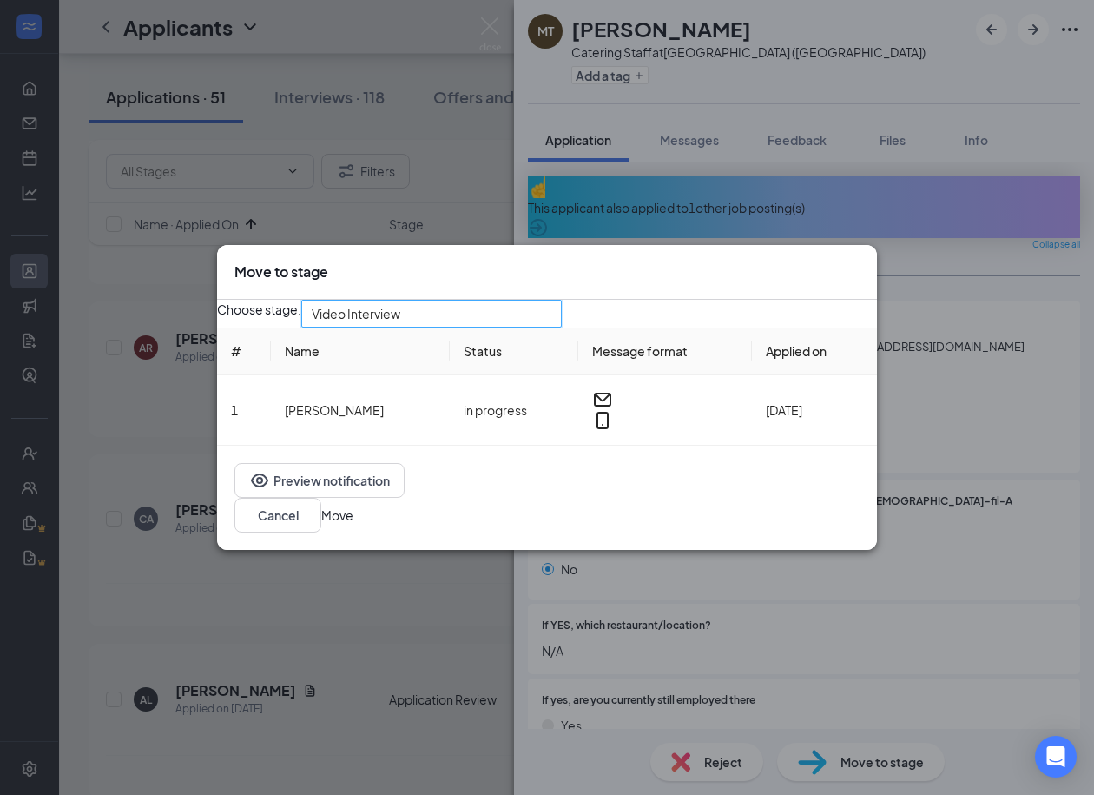
click at [353, 522] on button "Move" at bounding box center [337, 514] width 32 height 19
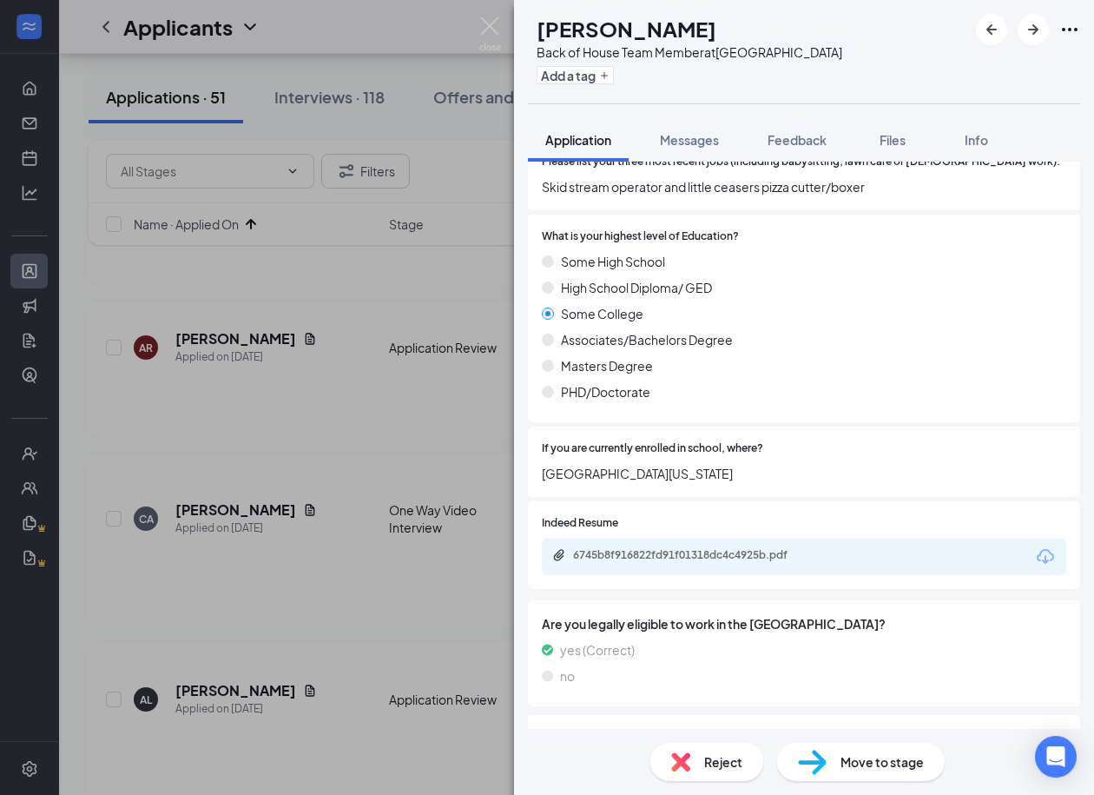
scroll to position [634, 0]
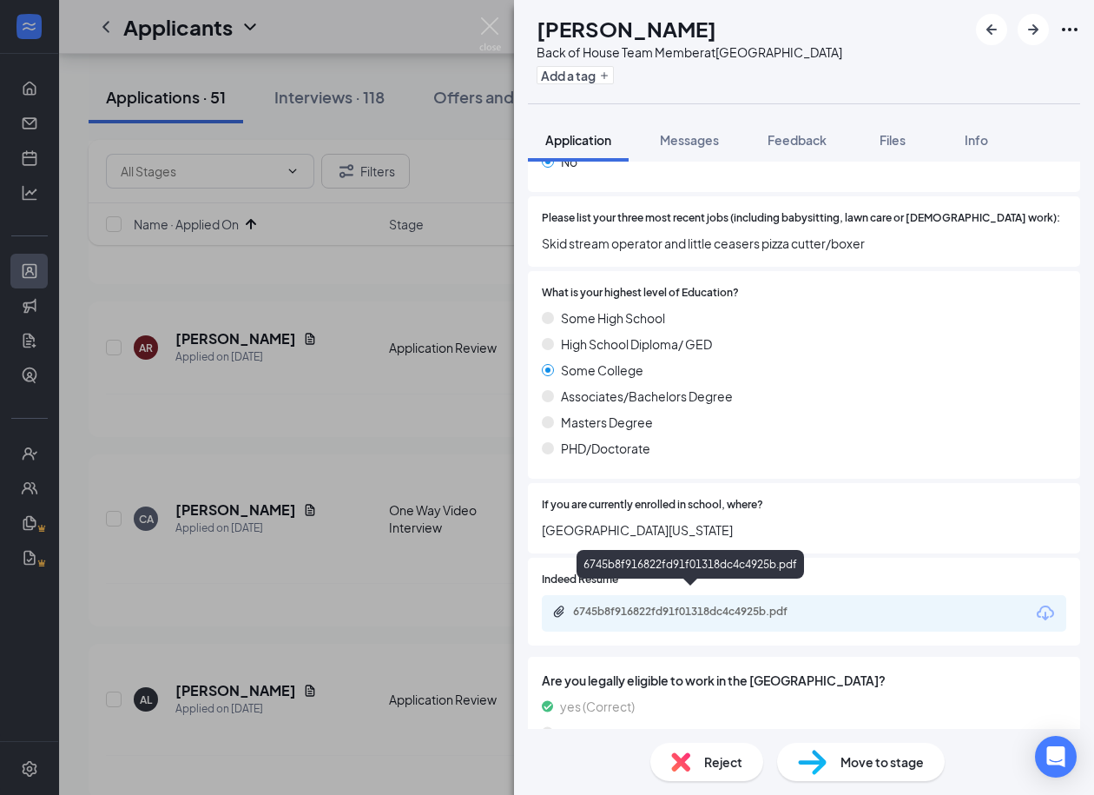
click at [717, 604] on div "6745b8f916822fd91f01318dc4c4925b.pdf" at bounding box center [692, 612] width 281 height 17
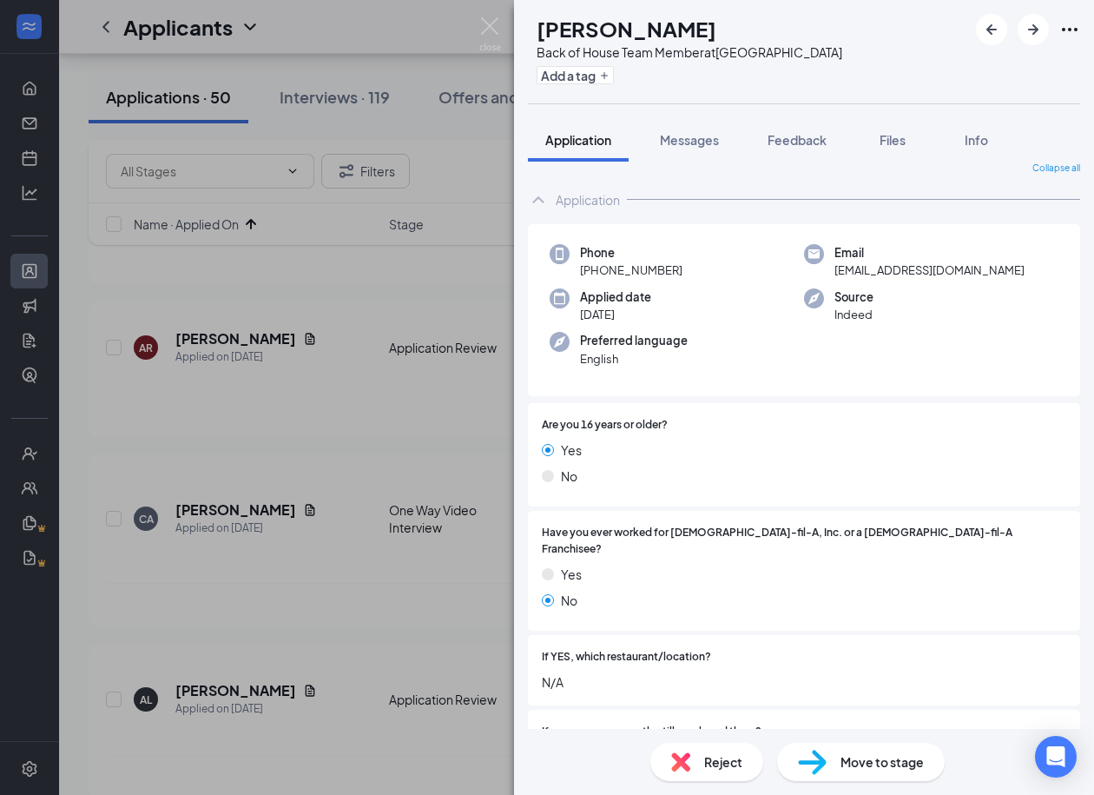
scroll to position [0, 0]
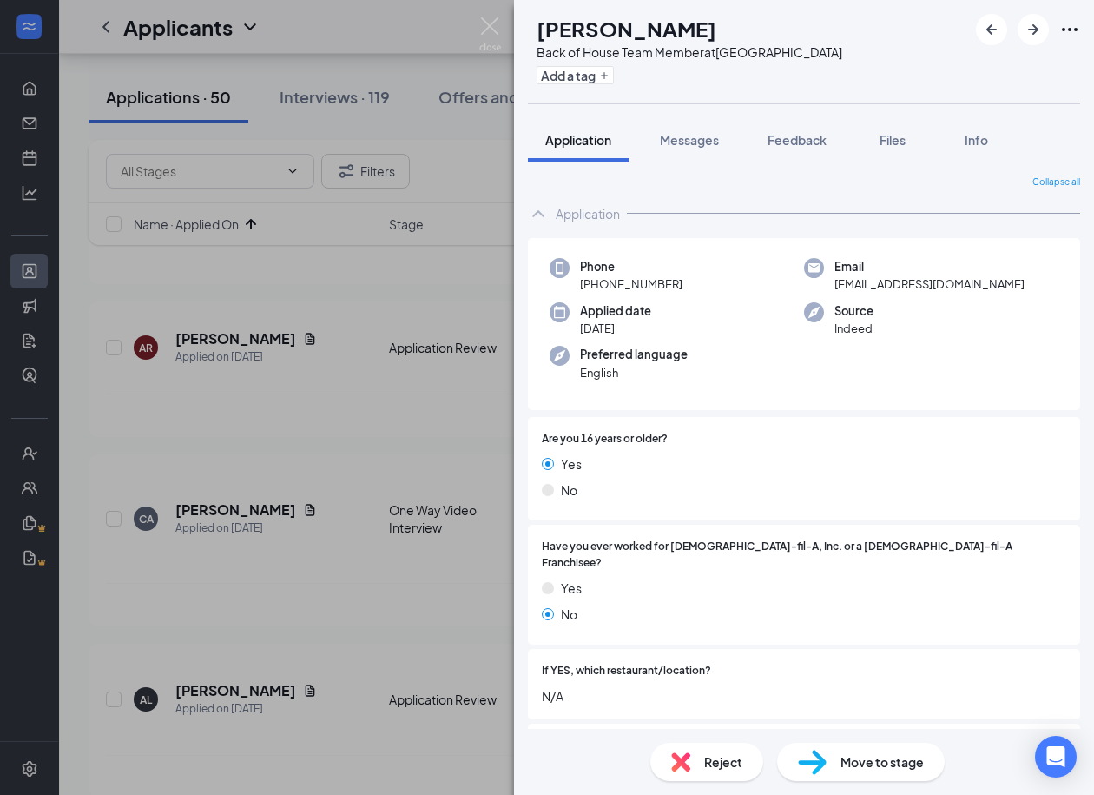
click at [632, 34] on h1 "Ella Hoffman" at bounding box center [627, 29] width 180 height 30
copy h1 "Ella Hoffman"
click at [920, 284] on span "batmankoff0@gmail.com" at bounding box center [930, 283] width 190 height 17
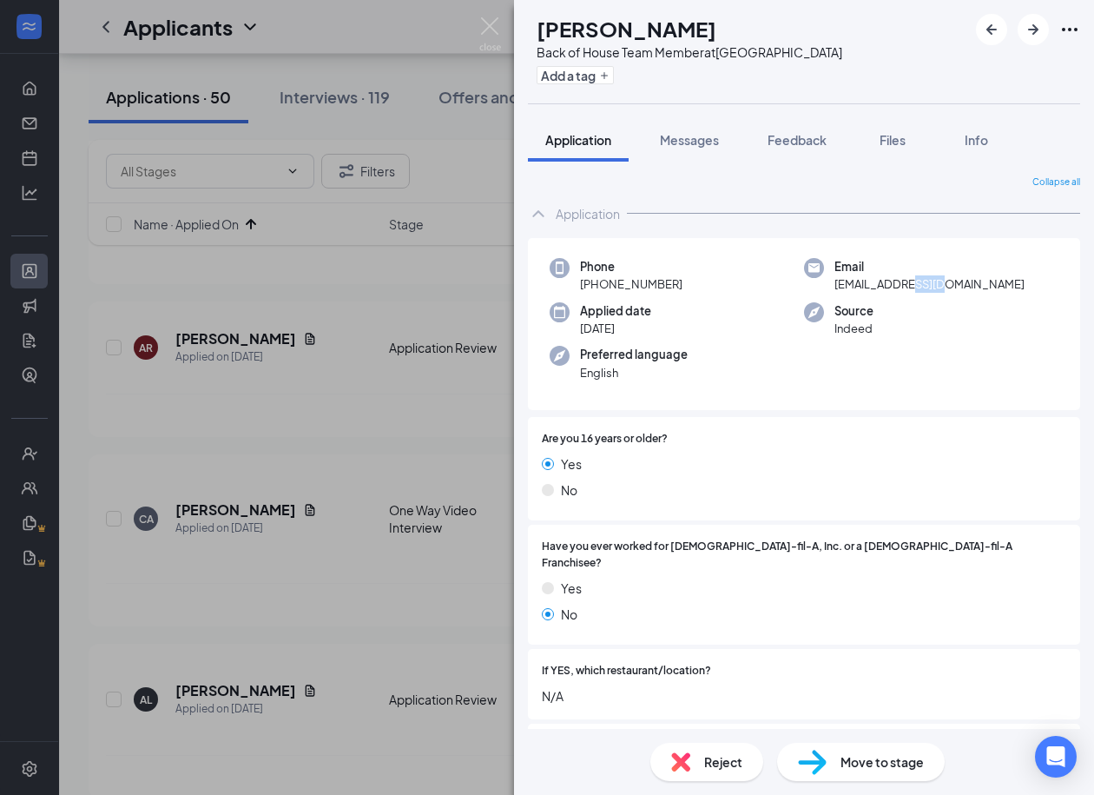
click at [920, 284] on span "batmankoff0@gmail.com" at bounding box center [930, 283] width 190 height 17
drag, startPoint x: 688, startPoint y: 284, endPoint x: 593, endPoint y: 286, distance: 94.7
click at [593, 286] on div "Phone +1 (423) 676-6489" at bounding box center [677, 276] width 254 height 36
click at [832, 758] on div "Move to stage" at bounding box center [861, 762] width 168 height 38
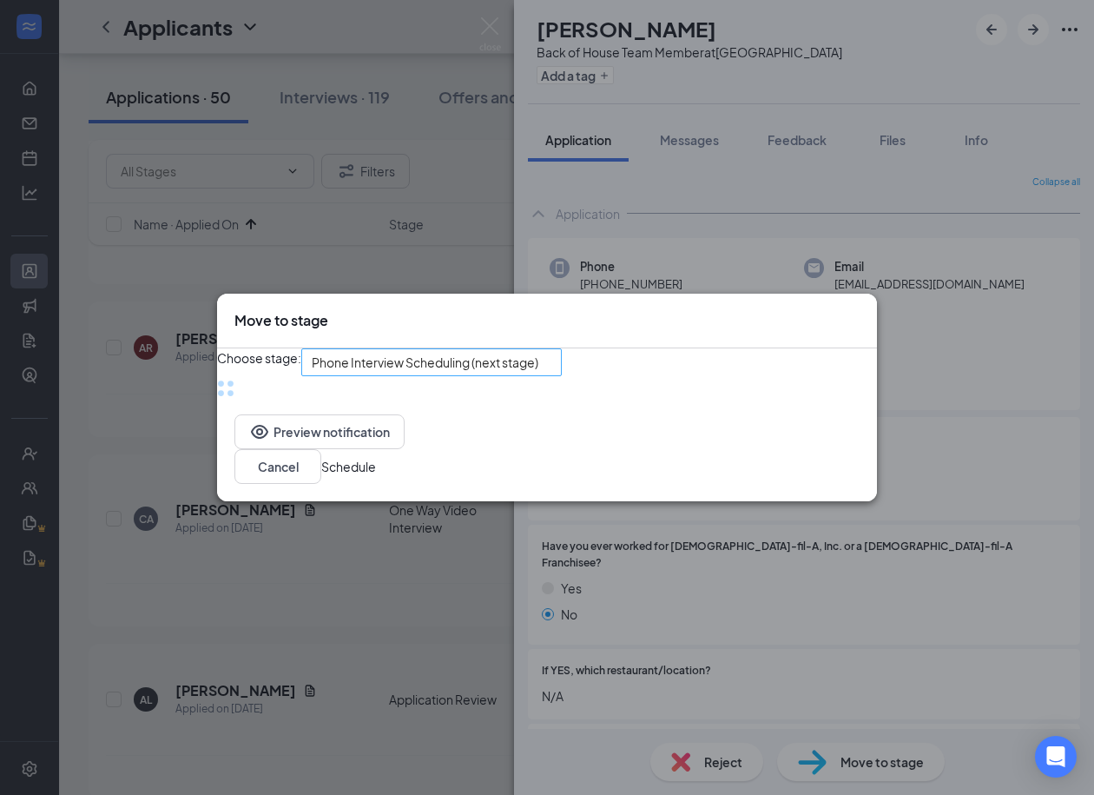
click at [461, 369] on div "Phone Interview Scheduling (next stage)" at bounding box center [431, 362] width 261 height 28
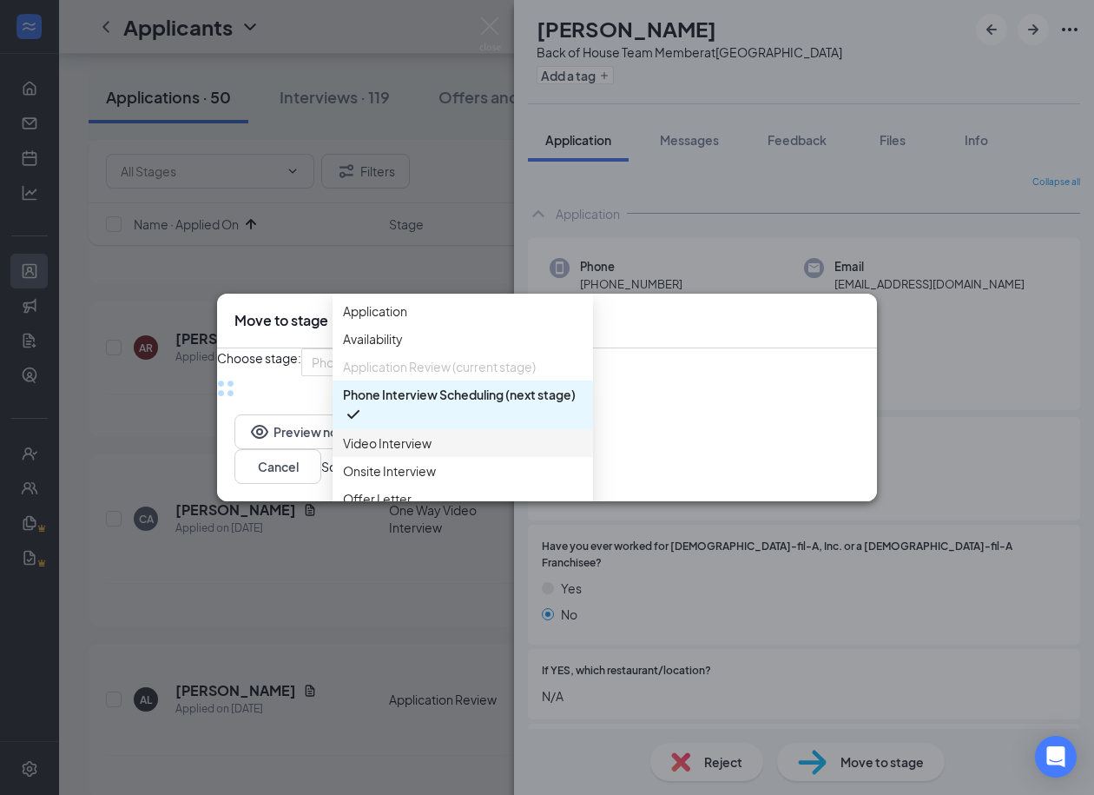
click at [420, 452] on span "Video Interview" at bounding box center [387, 442] width 89 height 19
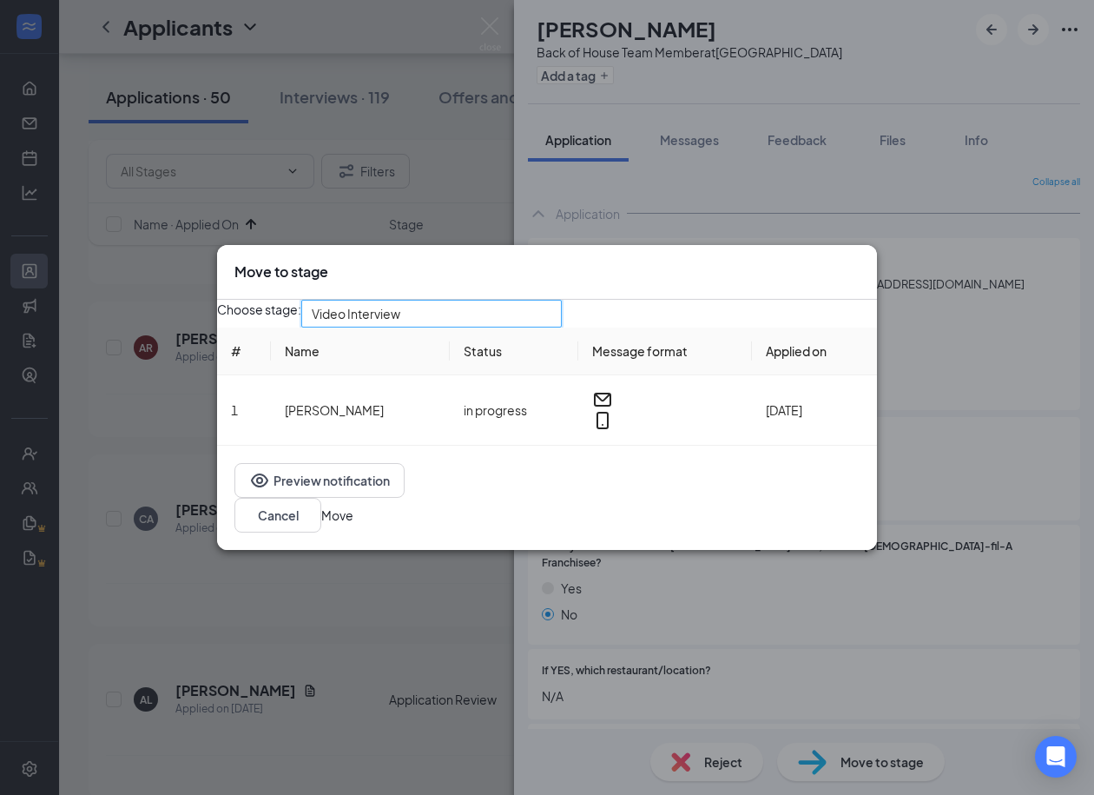
click at [353, 525] on button "Move" at bounding box center [337, 514] width 32 height 19
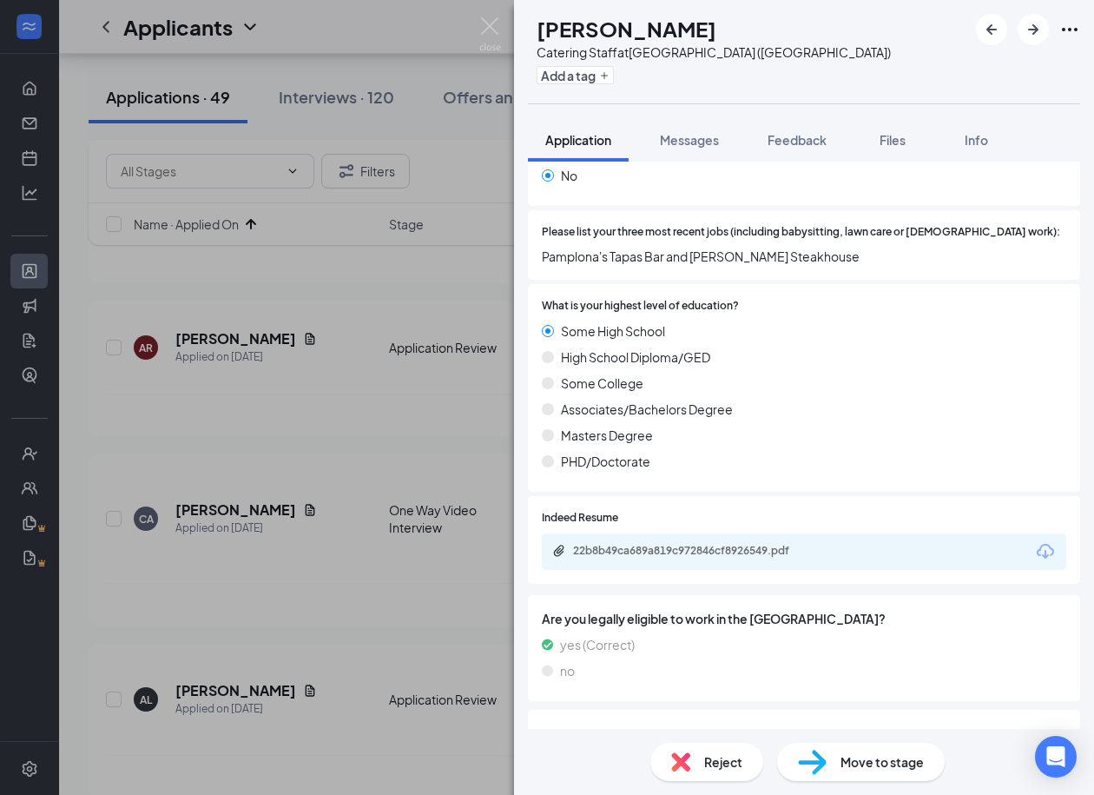
scroll to position [448, 0]
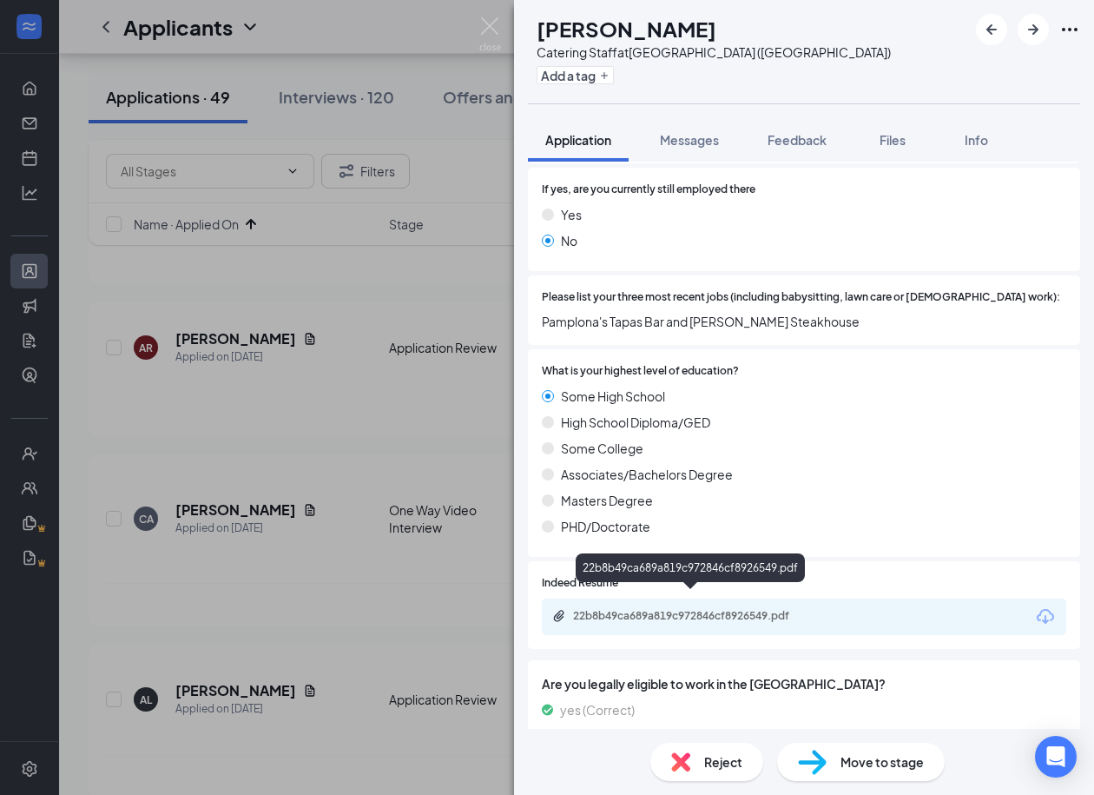
click at [635, 609] on div "22b8b49ca689a819c972846cf8926549.pdf" at bounding box center [694, 616] width 243 height 14
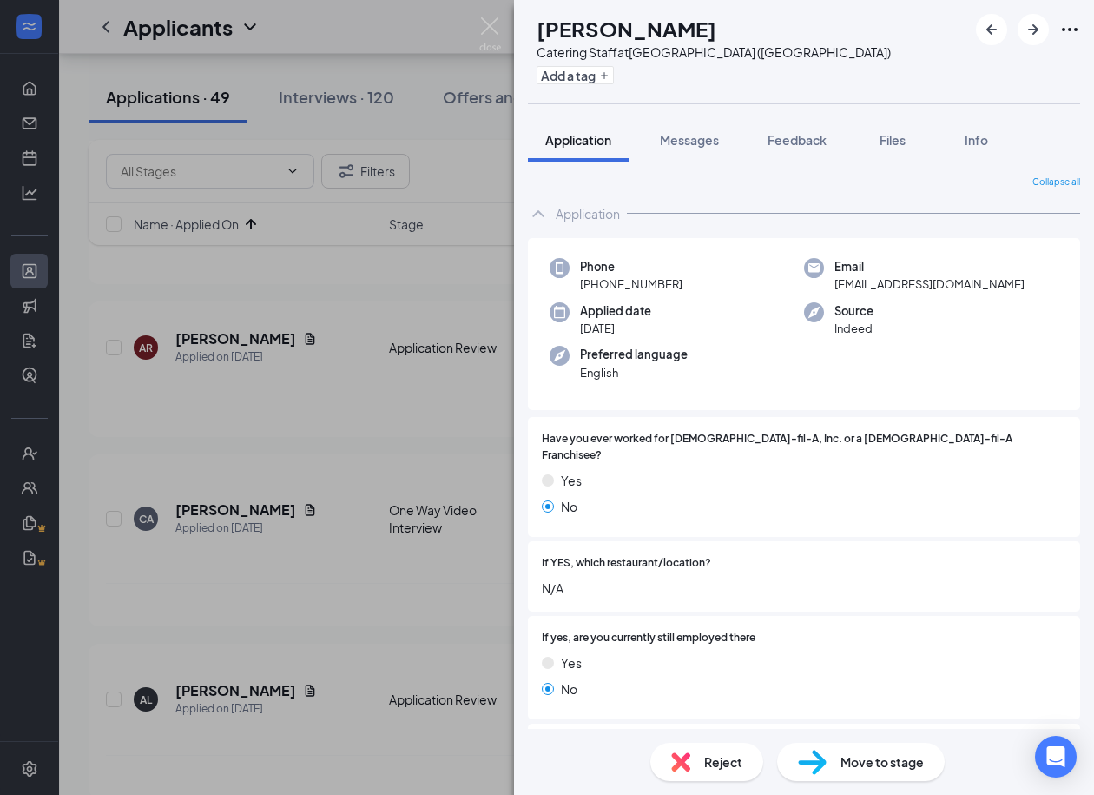
click at [667, 33] on h1 "Tovaris Adams" at bounding box center [627, 29] width 180 height 30
click at [891, 277] on span "tovarisadams8@gmail.com" at bounding box center [930, 283] width 190 height 17
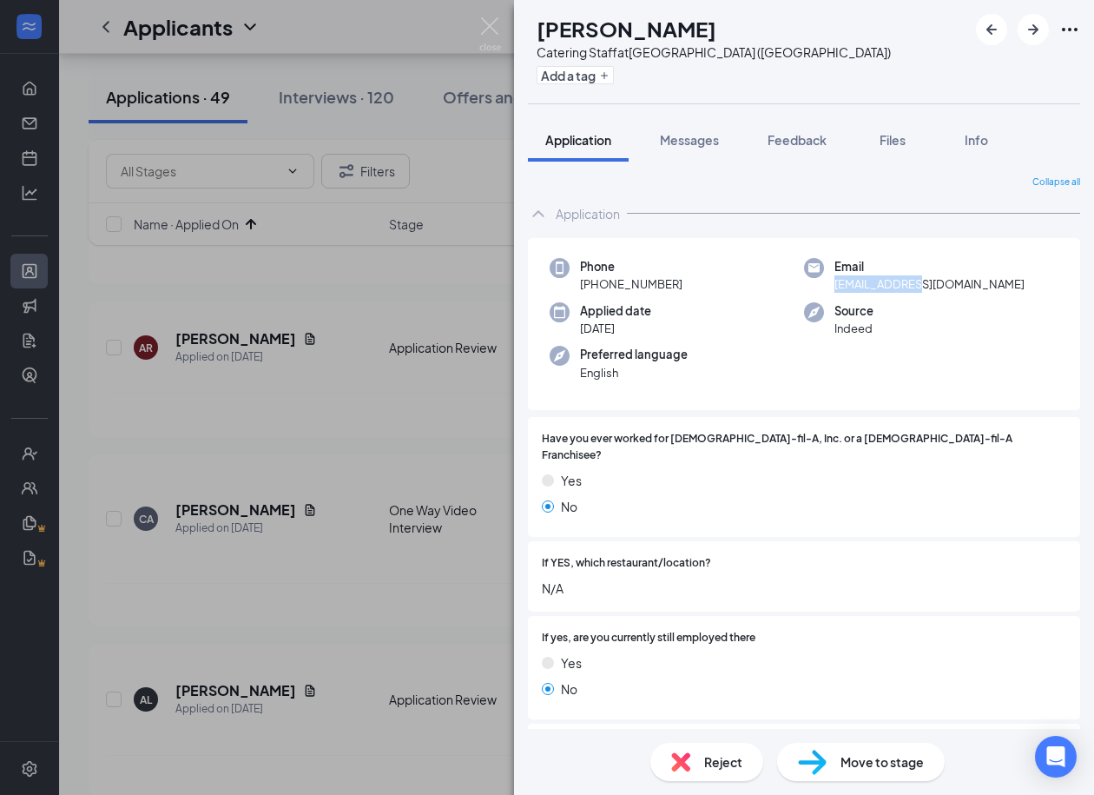
click at [891, 277] on span "tovarisadams8@gmail.com" at bounding box center [930, 283] width 190 height 17
drag, startPoint x: 684, startPoint y: 282, endPoint x: 594, endPoint y: 288, distance: 89.7
click at [594, 288] on div "Phone +1 (615) 991-1962" at bounding box center [677, 276] width 254 height 36
click at [828, 754] on div "Move to stage" at bounding box center [861, 762] width 168 height 38
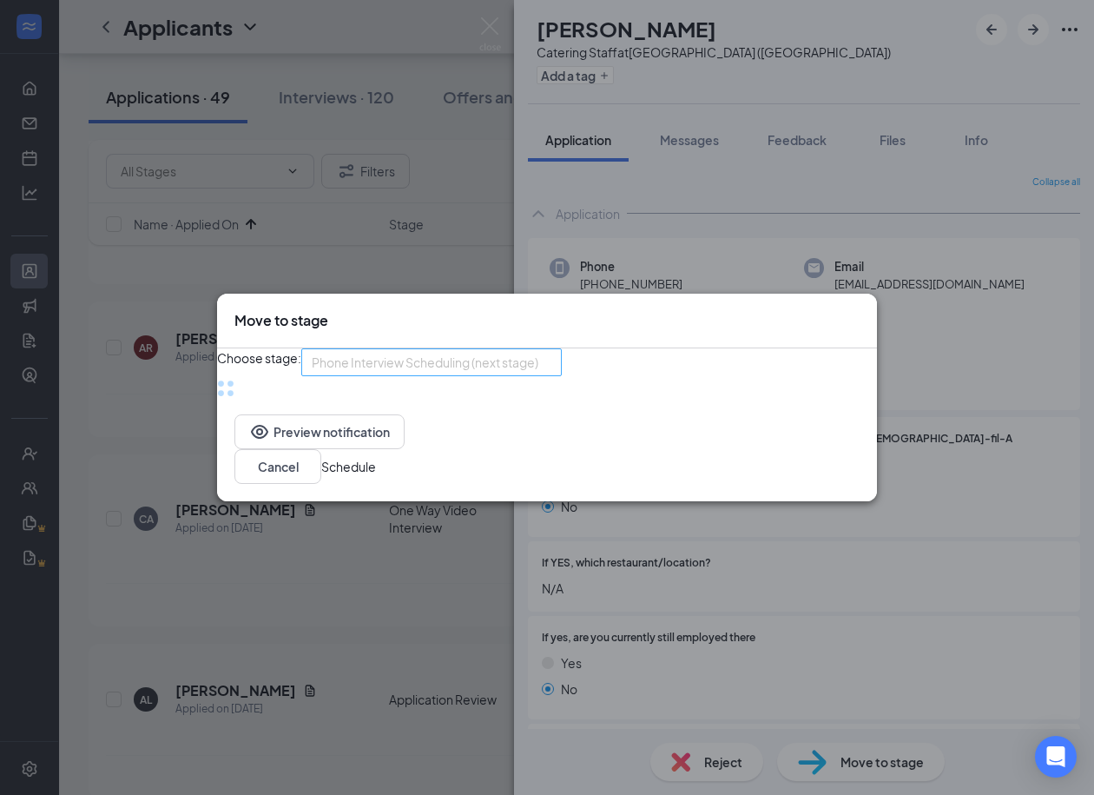
click at [550, 372] on div "Phone Interview Scheduling (next stage) 3717194 3717191 4034744 Application Ava…" at bounding box center [431, 362] width 261 height 28
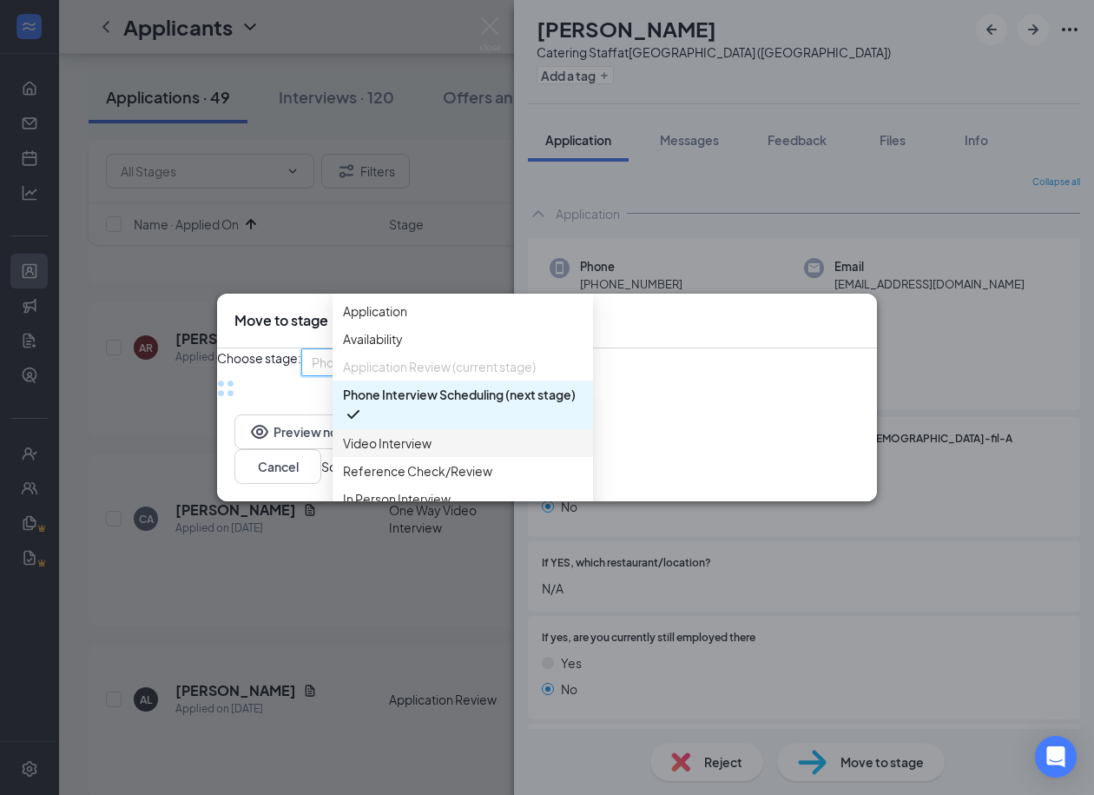
click at [399, 452] on div "Video Interview" at bounding box center [463, 443] width 261 height 28
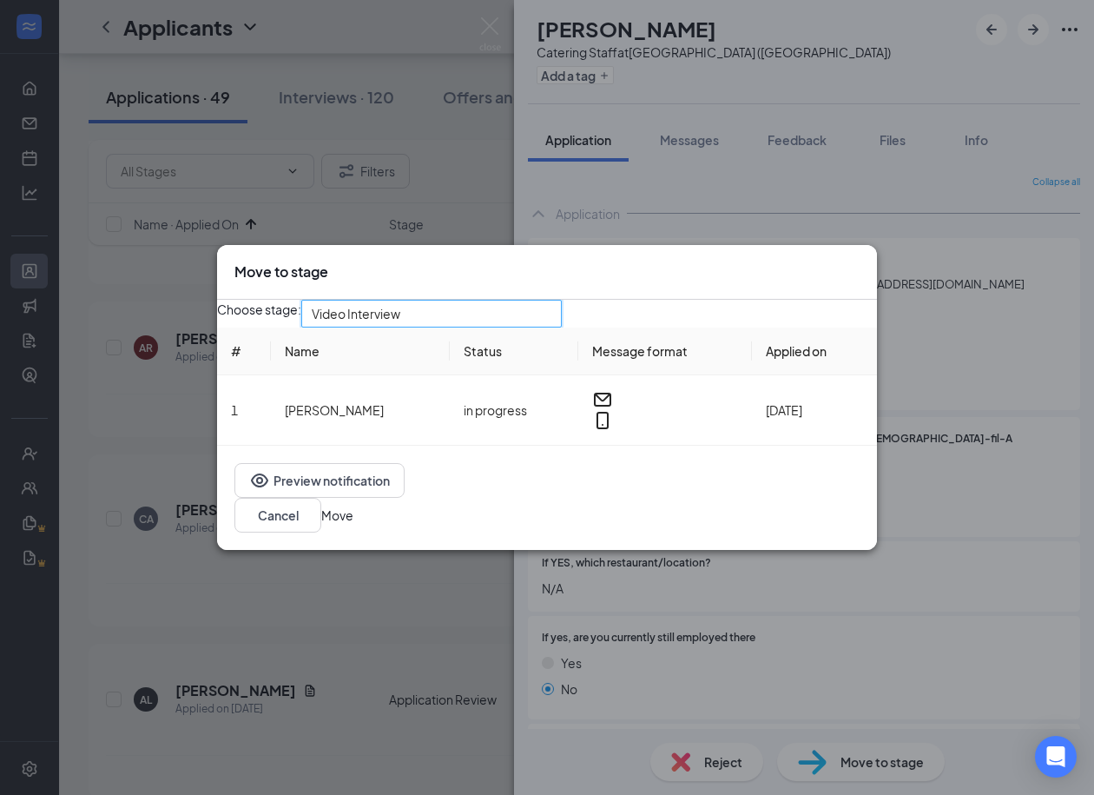
click at [353, 525] on button "Move" at bounding box center [337, 514] width 32 height 19
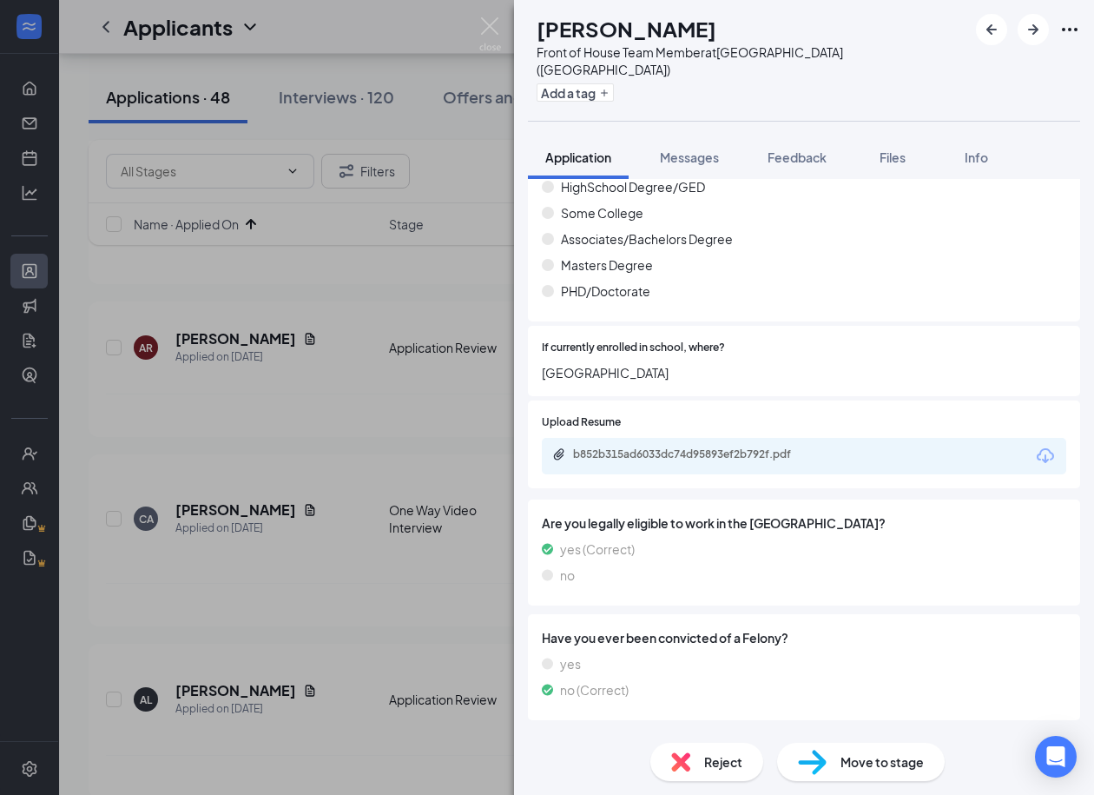
scroll to position [1346, 0]
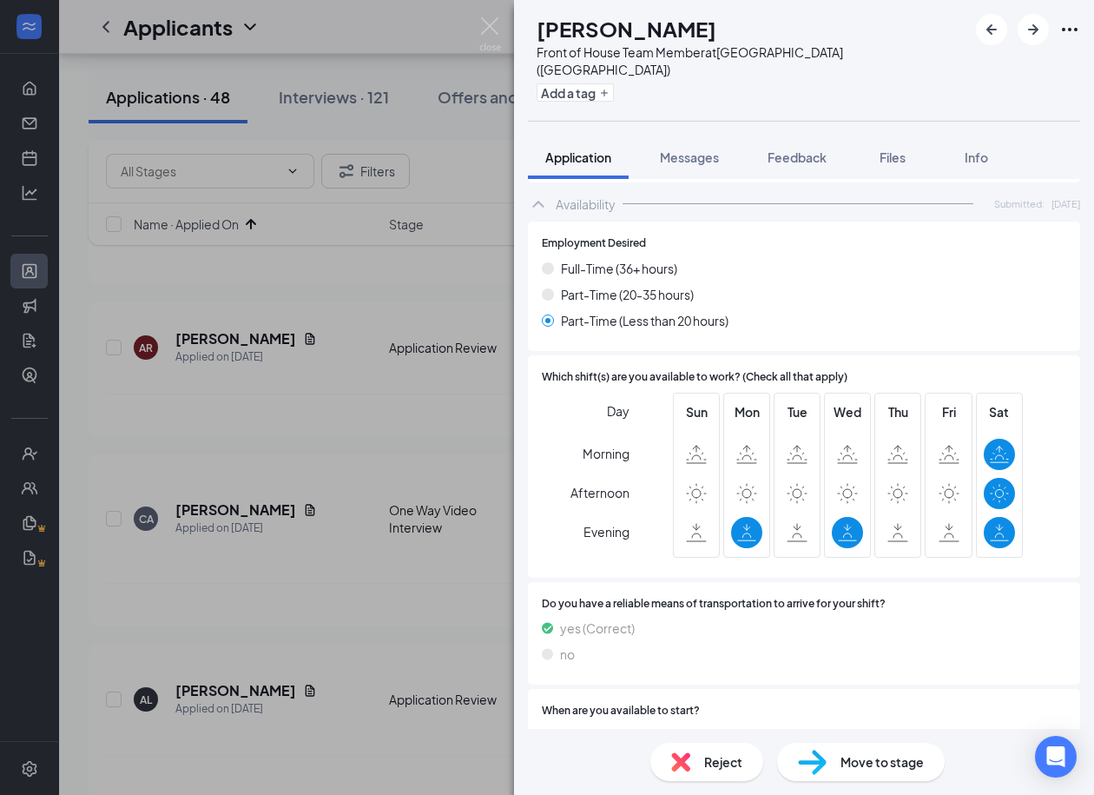
click at [700, 767] on div "Reject" at bounding box center [707, 762] width 113 height 38
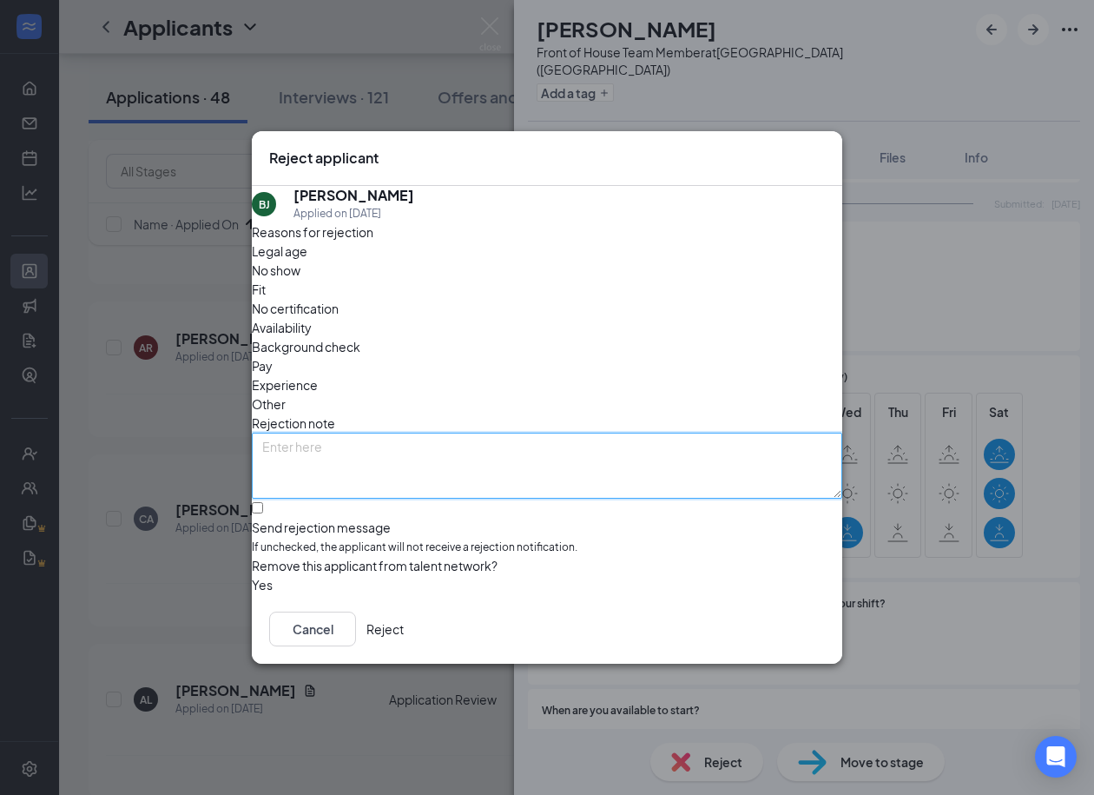
click at [426, 433] on textarea at bounding box center [547, 466] width 591 height 66
type textarea "Poor availability"
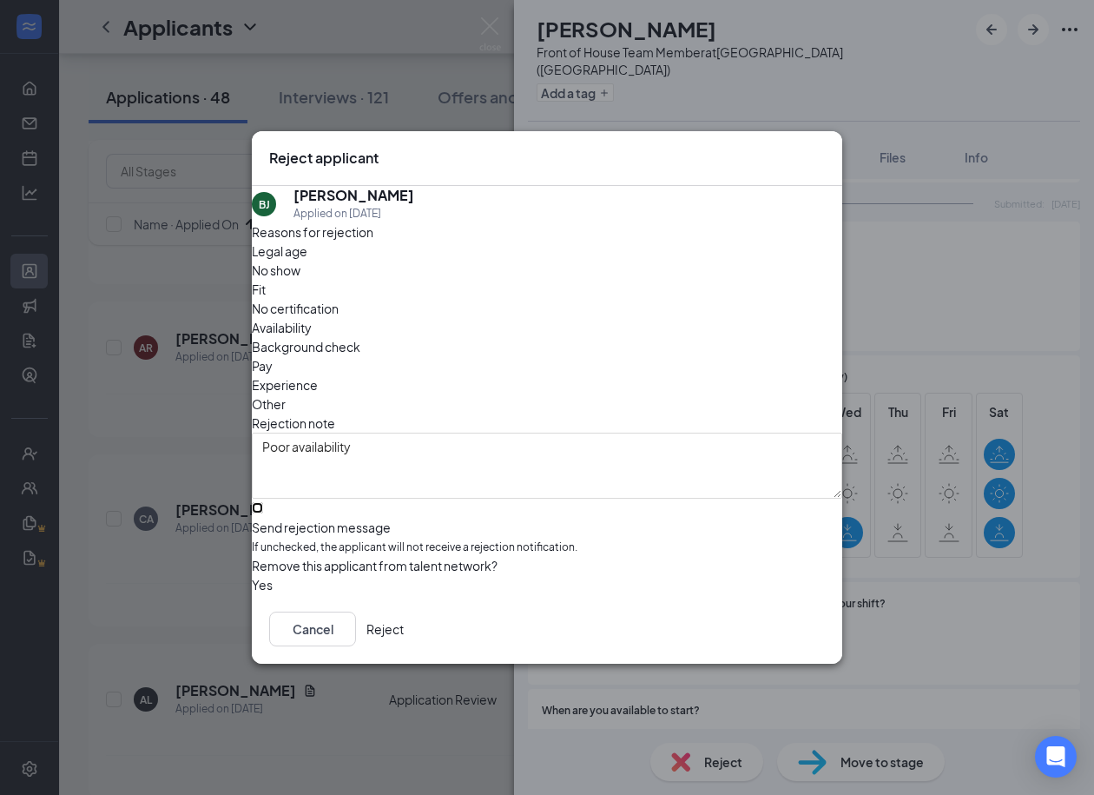
click at [263, 502] on input "Send rejection message If unchecked, the applicant will not receive a rejection…" at bounding box center [257, 507] width 11 height 11
checkbox input "true"
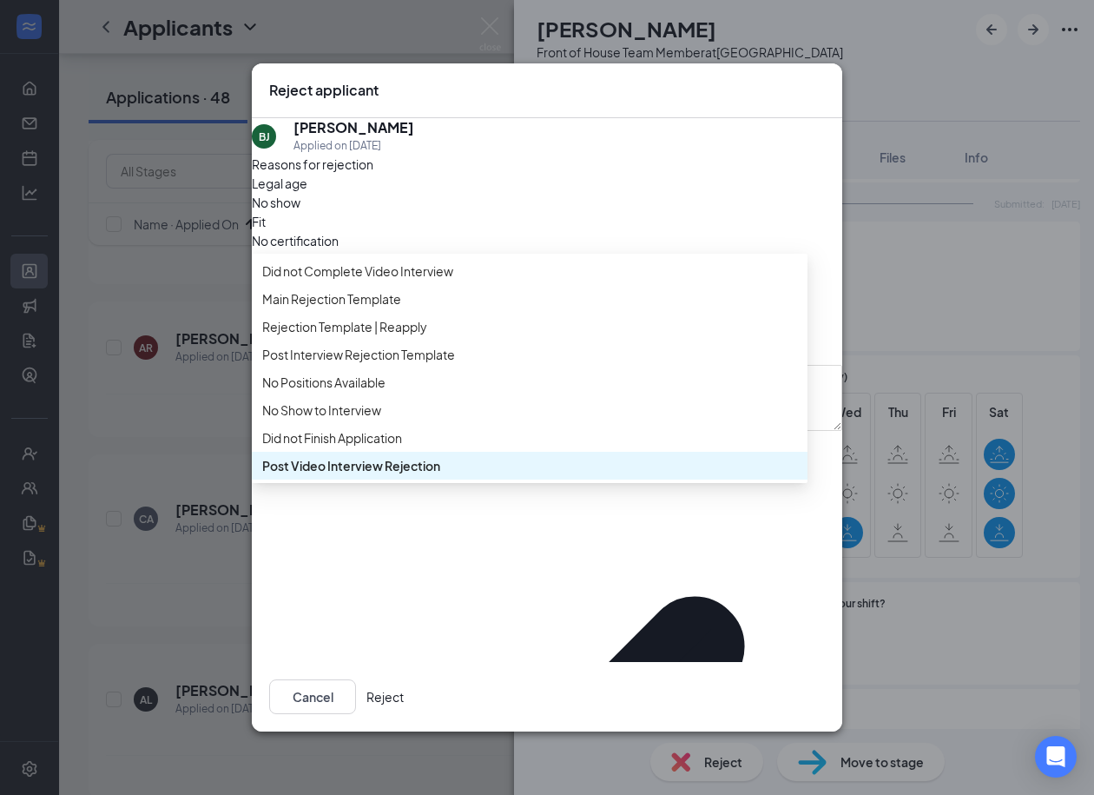
scroll to position [98, 0]
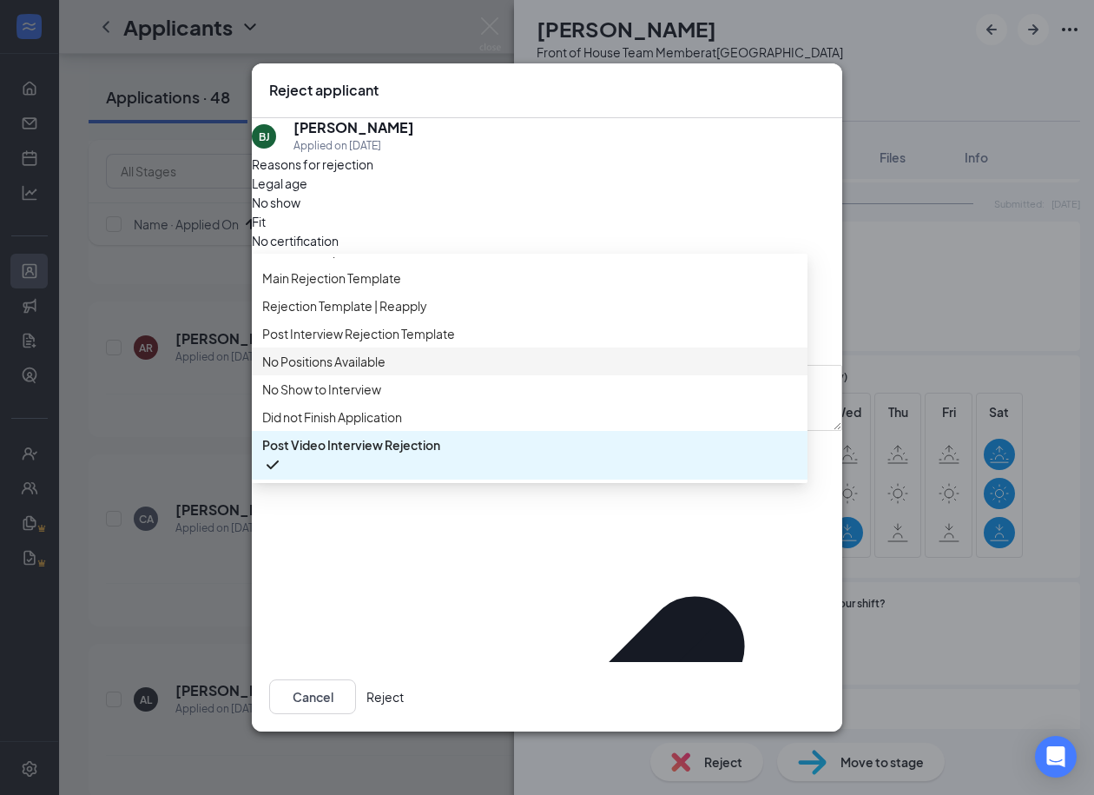
click at [336, 352] on span "No Positions Available" at bounding box center [323, 361] width 123 height 19
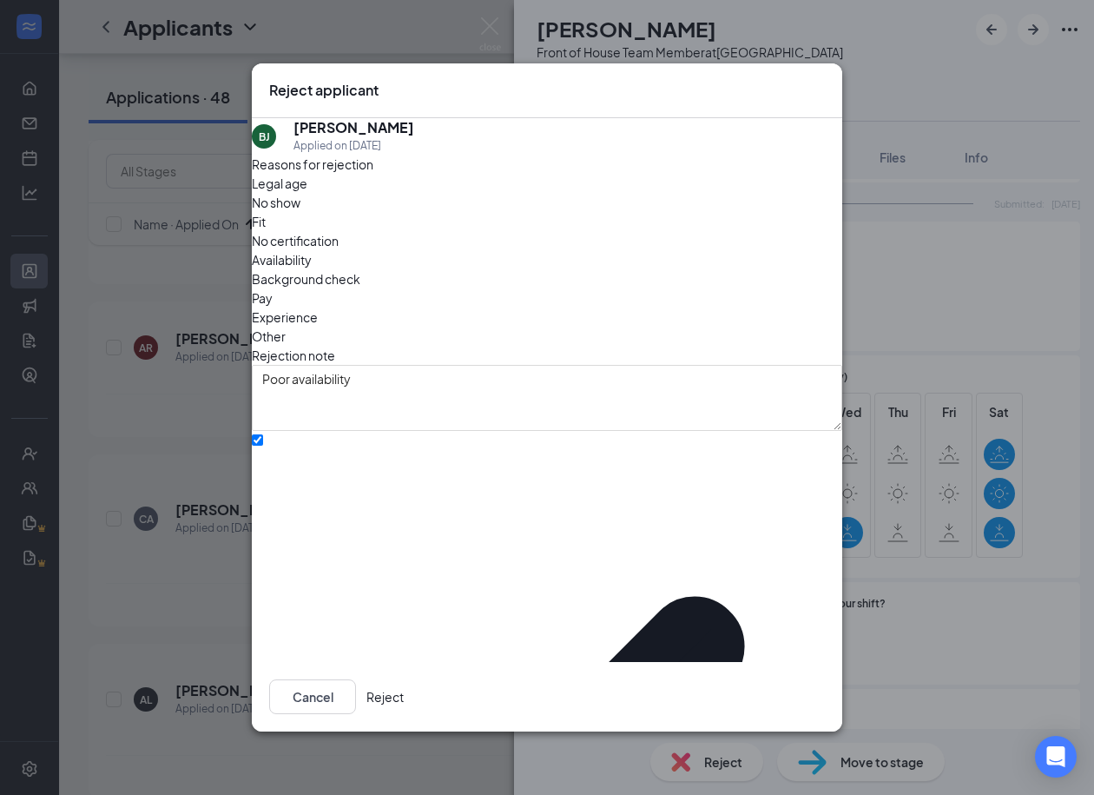
click at [404, 679] on button "Reject" at bounding box center [385, 696] width 37 height 35
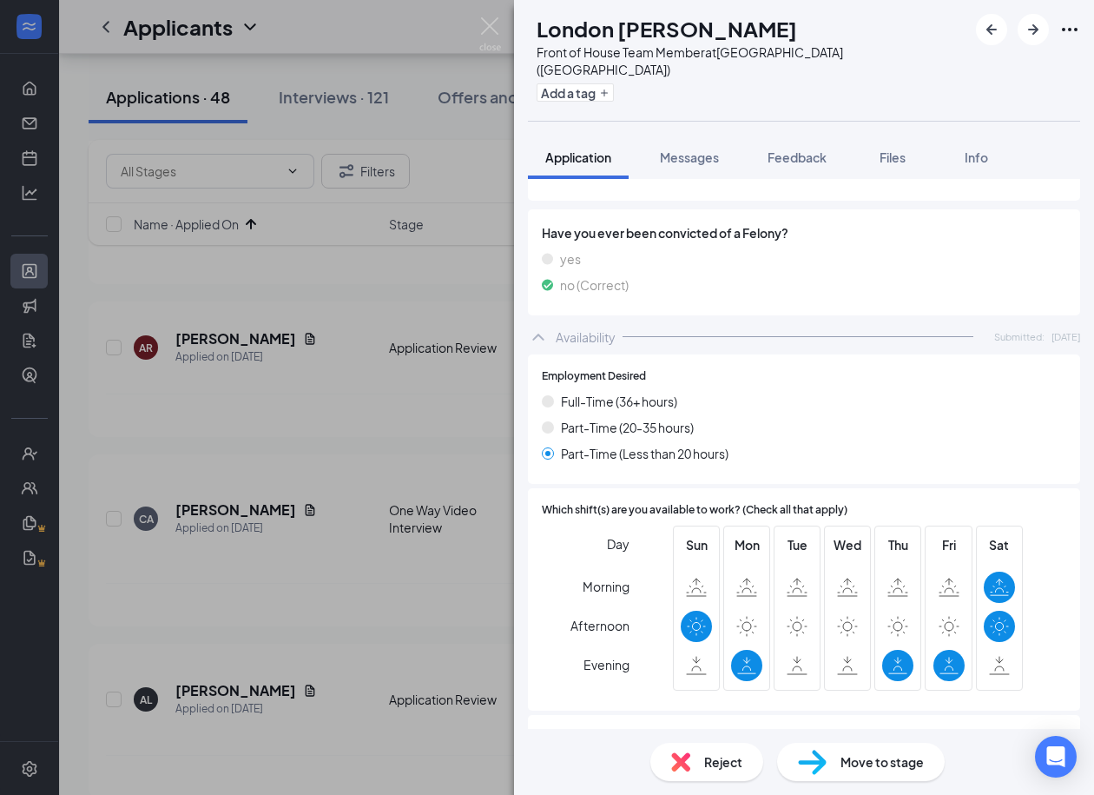
scroll to position [1452, 0]
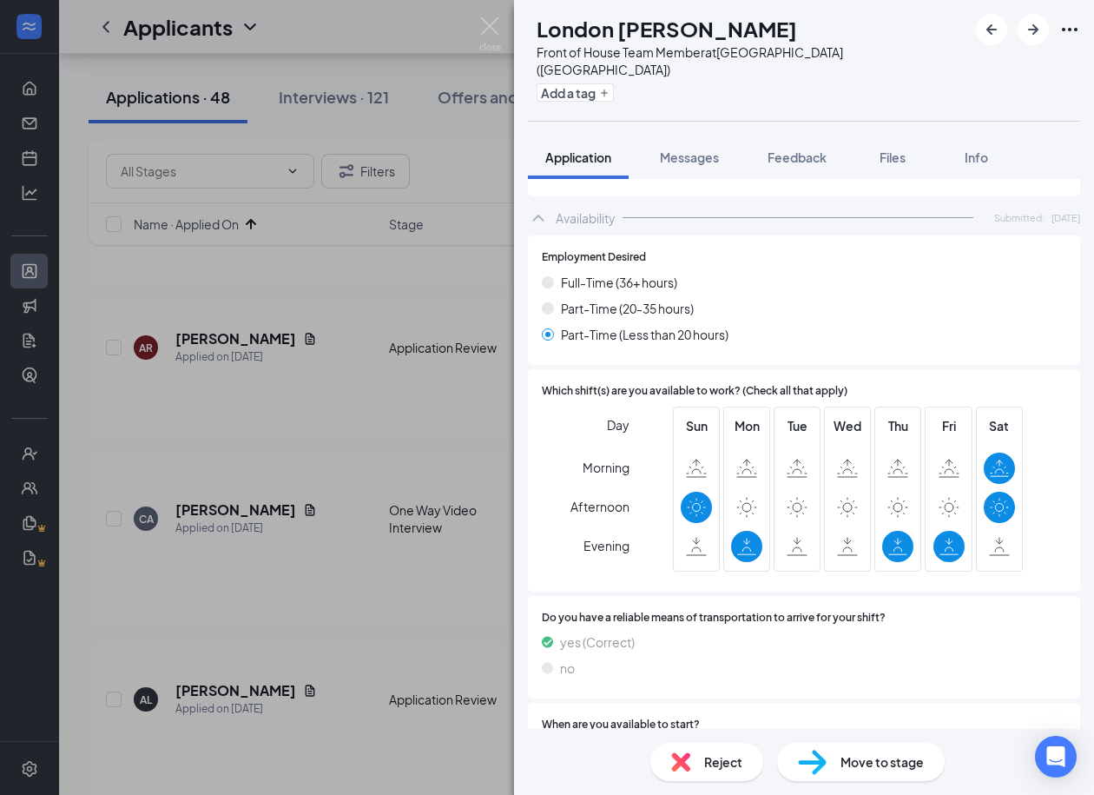
click at [705, 748] on div "Reject" at bounding box center [707, 762] width 113 height 38
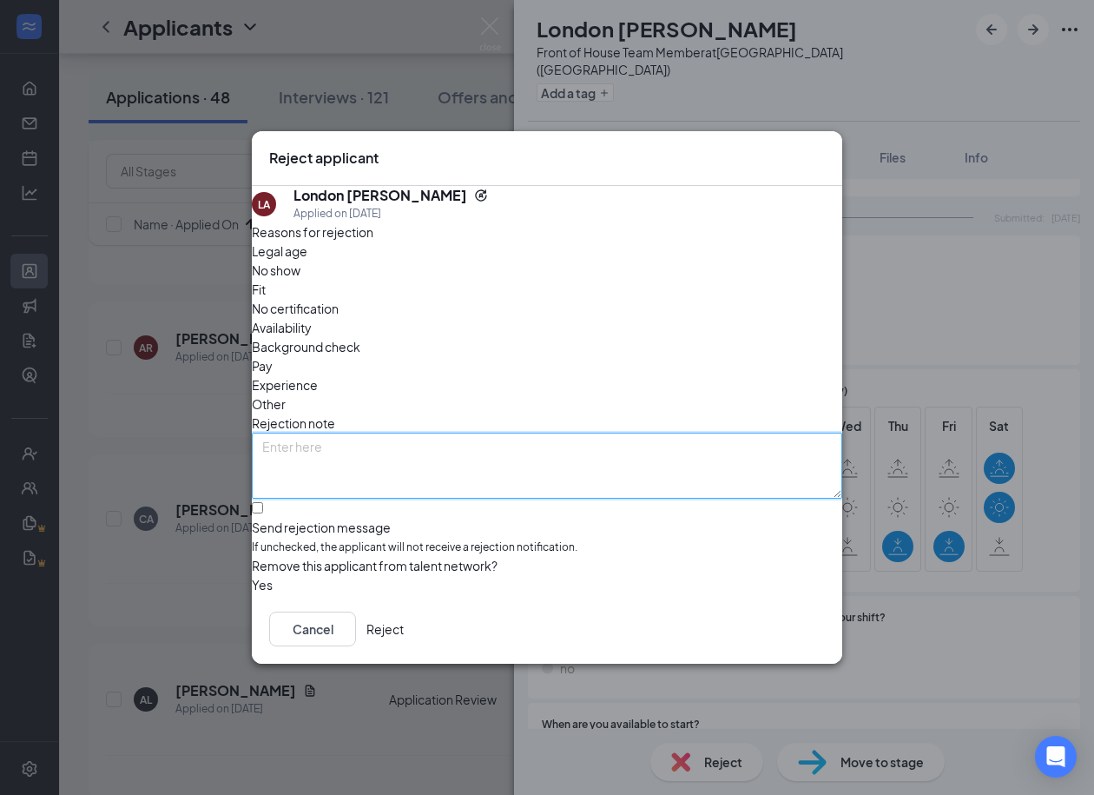
click at [533, 433] on textarea at bounding box center [547, 466] width 591 height 66
type textarea "Not hiring this availability"
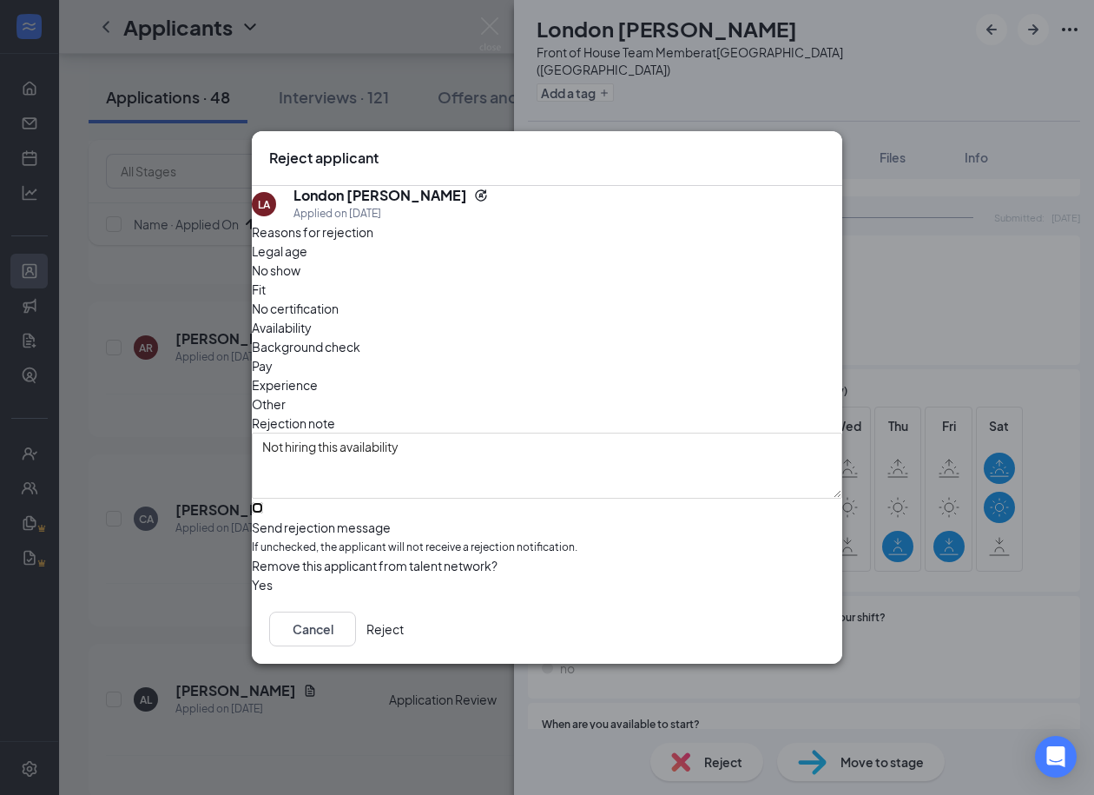
click at [263, 502] on input "Send rejection message If unchecked, the applicant will not receive a rejection…" at bounding box center [257, 507] width 11 height 11
checkbox input "true"
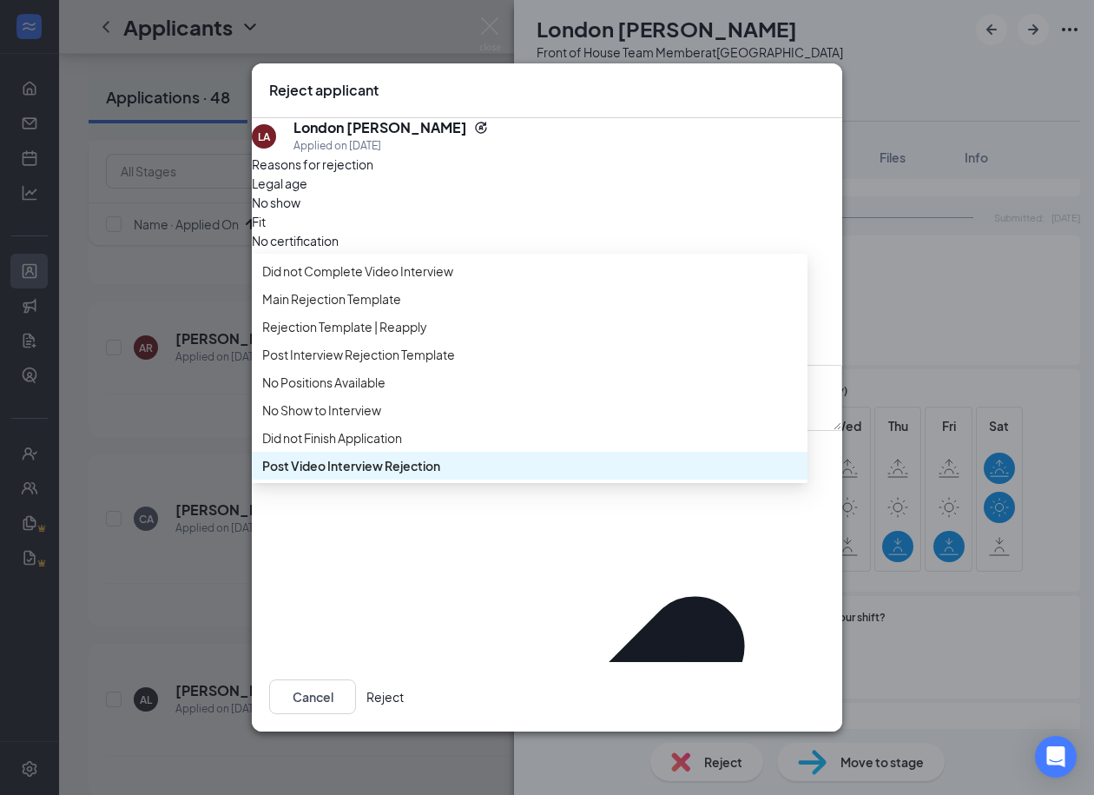
scroll to position [98, 0]
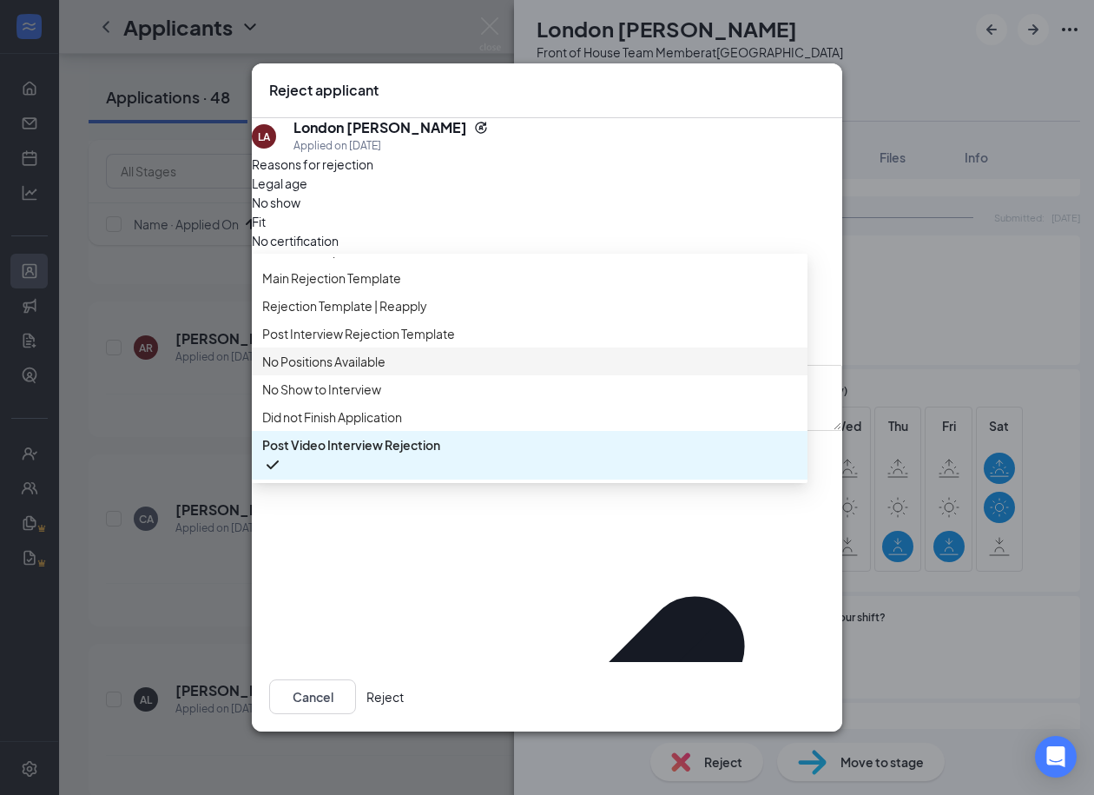
click at [356, 355] on span "No Positions Available" at bounding box center [323, 361] width 123 height 19
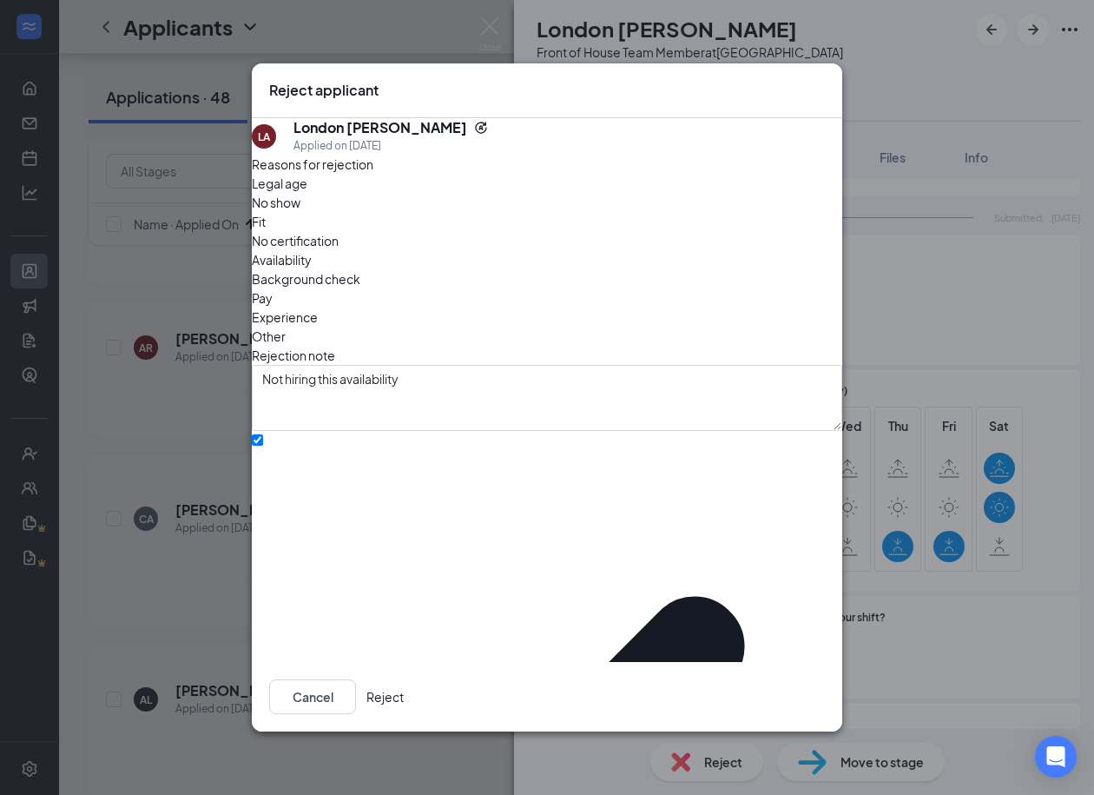
click at [404, 690] on button "Reject" at bounding box center [385, 696] width 37 height 35
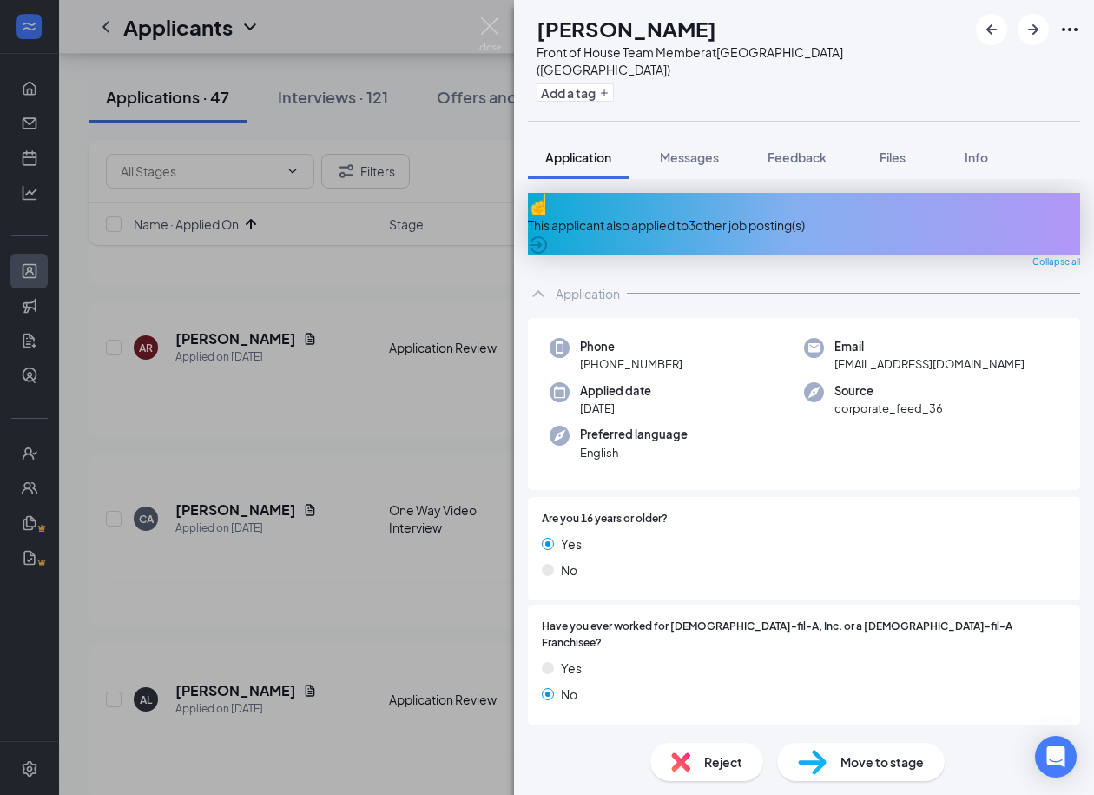
click at [699, 193] on div "This applicant also applied to 3 other job posting(s)" at bounding box center [804, 224] width 552 height 63
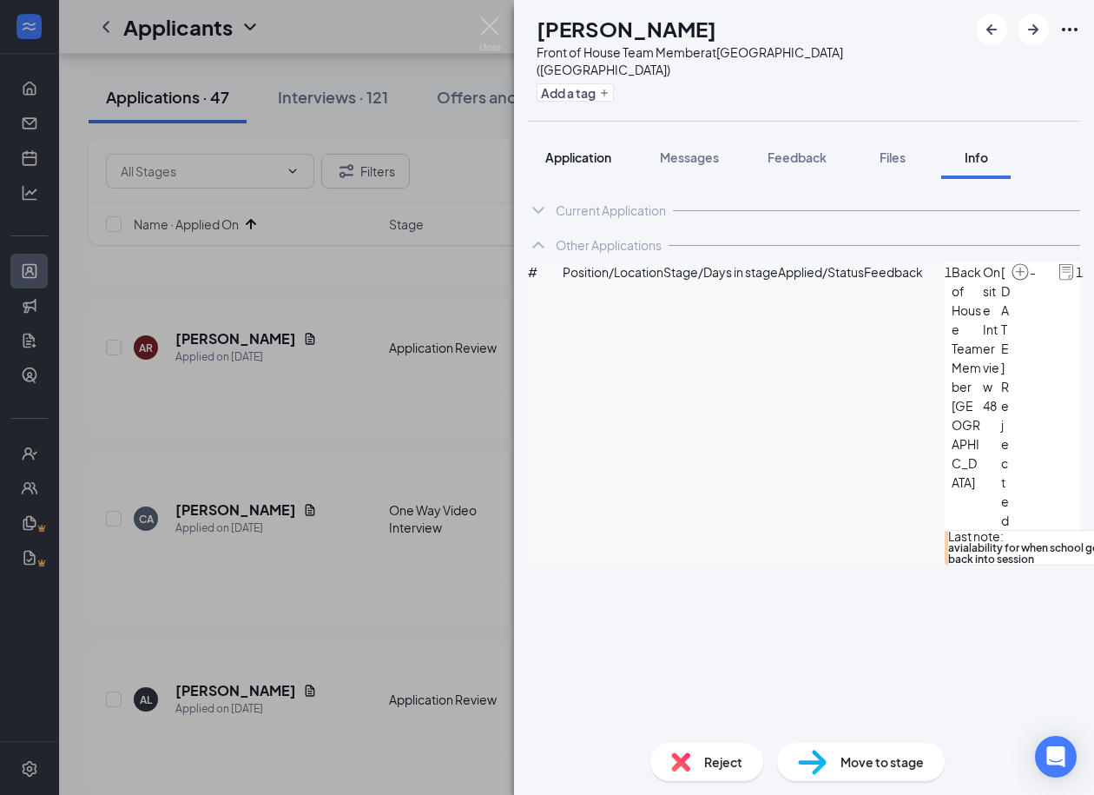
click at [595, 149] on span "Application" at bounding box center [578, 157] width 66 height 16
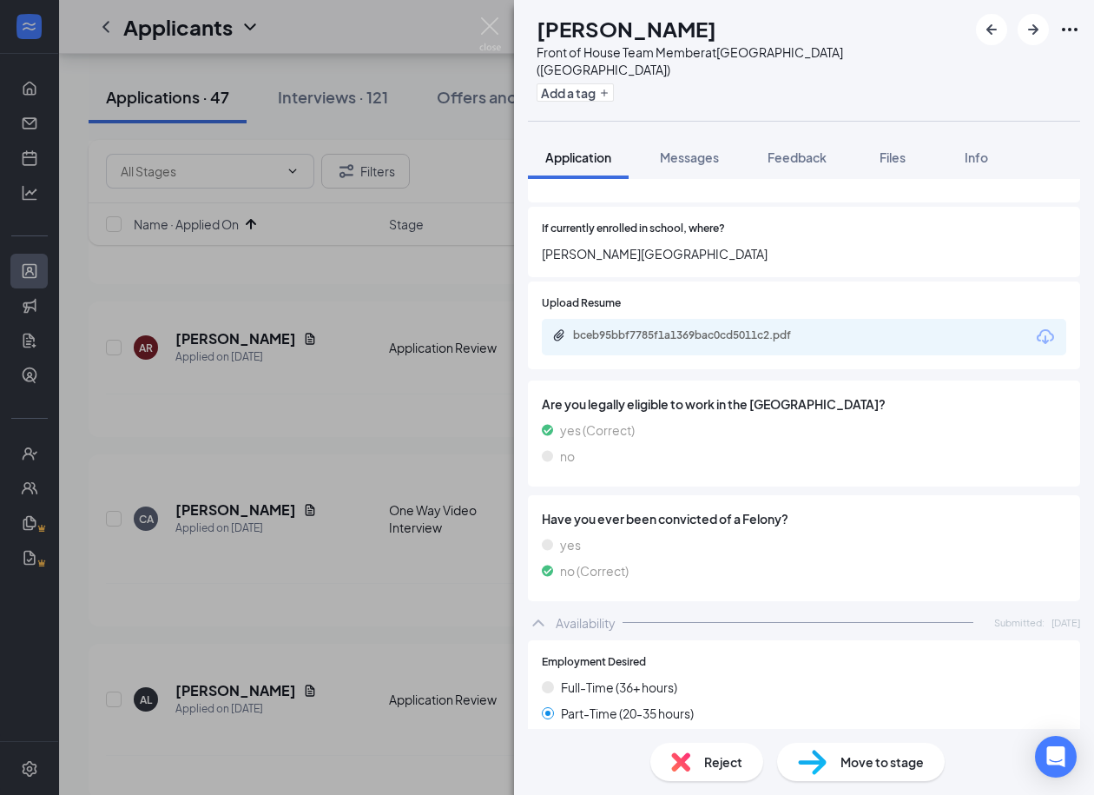
scroll to position [1028, 0]
click at [675, 328] on div "bceb95bbf7785f1a1369bac0cd5011c2.pdf" at bounding box center [694, 335] width 243 height 14
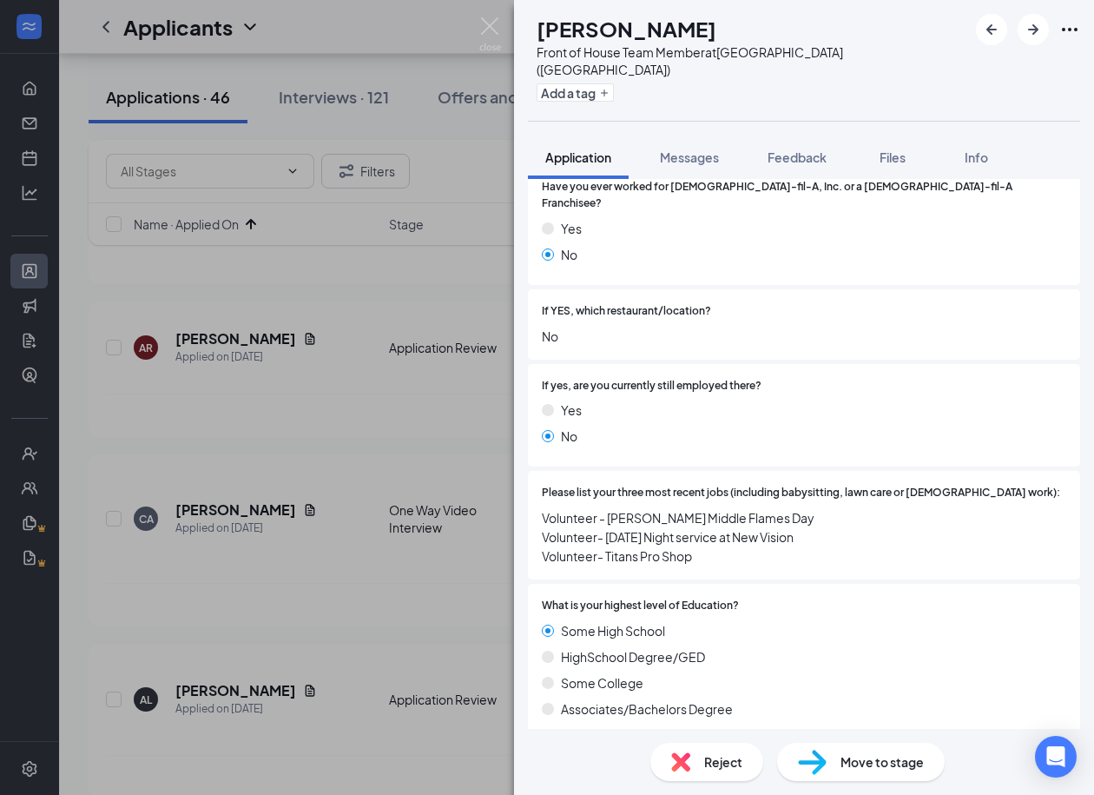
scroll to position [0, 0]
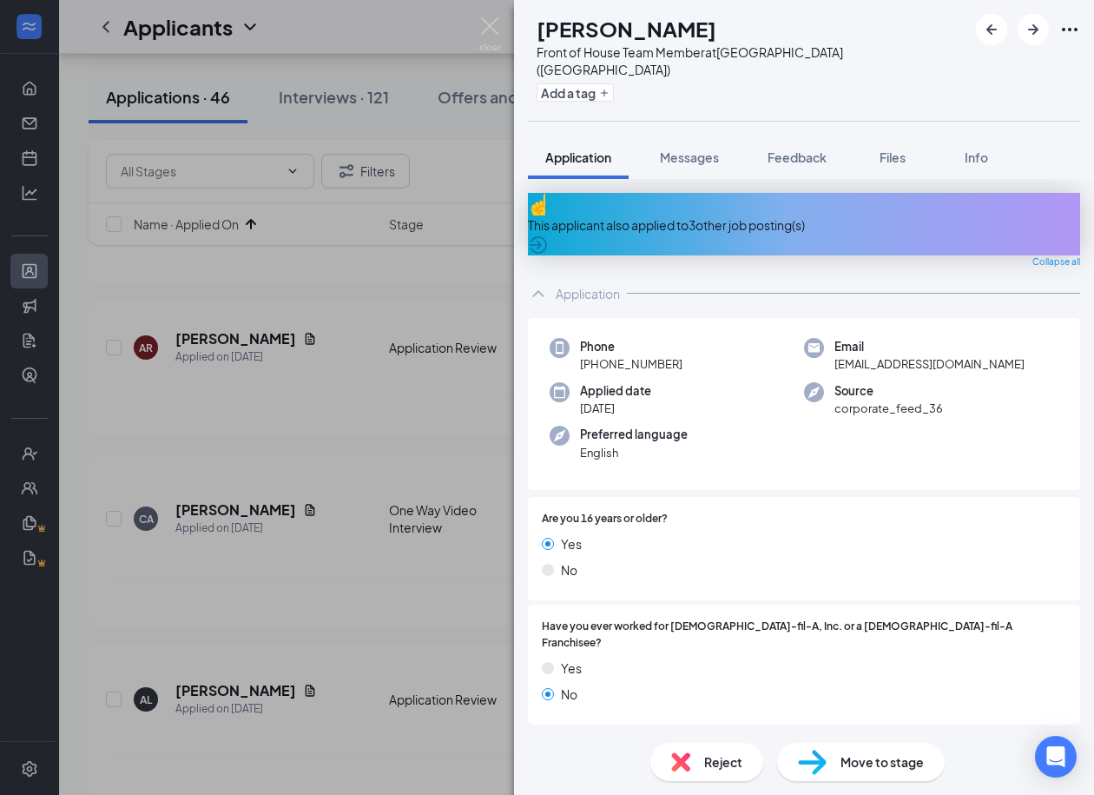
click at [670, 21] on h1 "Langston Thaxton" at bounding box center [627, 29] width 180 height 30
click at [644, 215] on div "This applicant also applied to 3 other job posting(s)" at bounding box center [804, 224] width 552 height 19
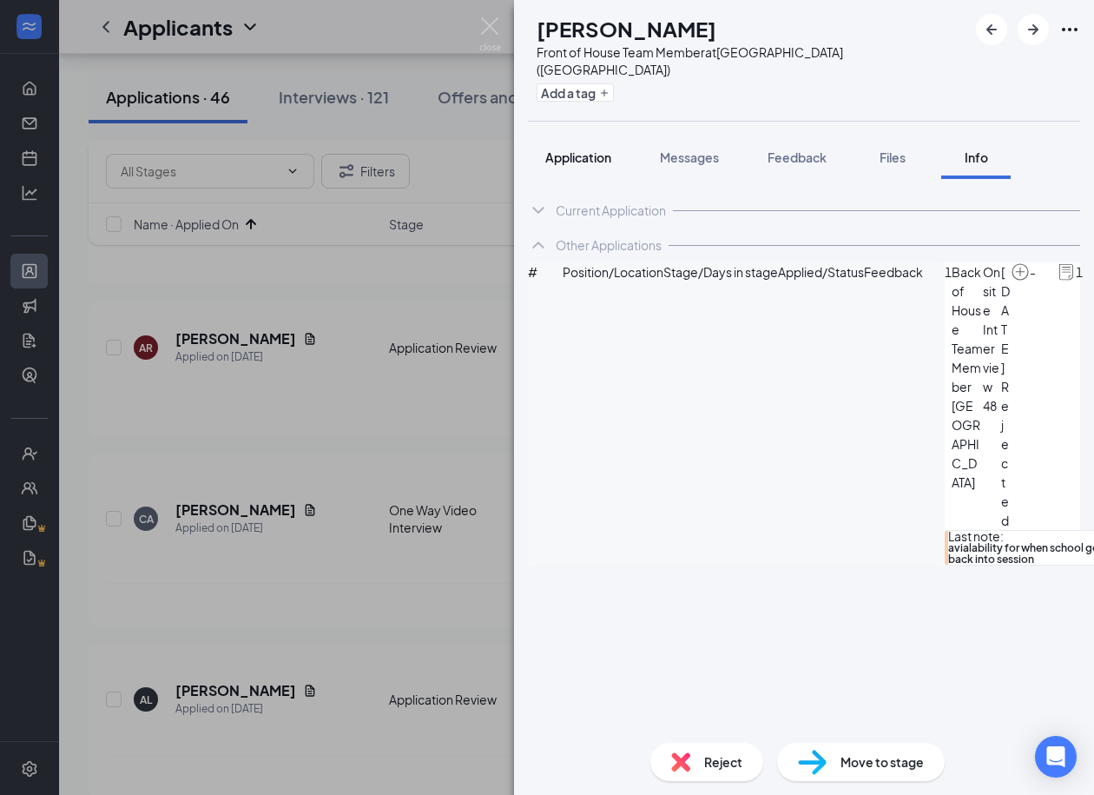
click at [578, 149] on span "Application" at bounding box center [578, 157] width 66 height 16
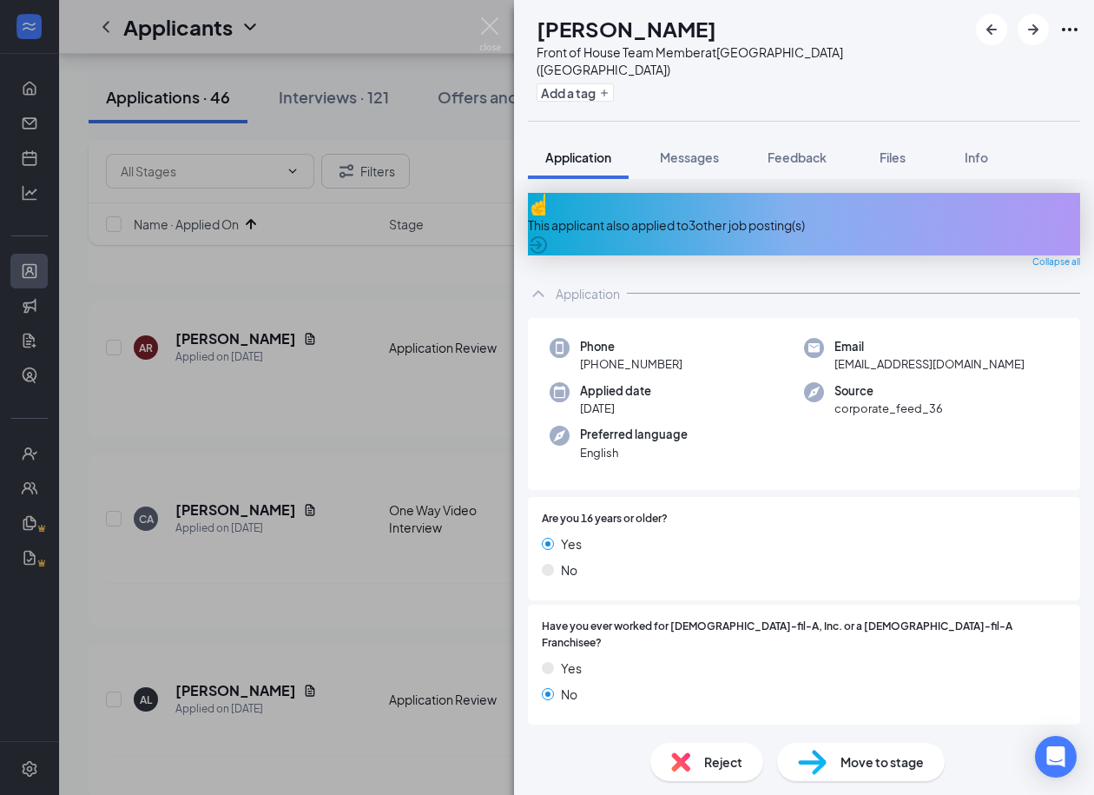
click at [736, 215] on div "This applicant also applied to 3 other job posting(s)" at bounding box center [804, 224] width 552 height 19
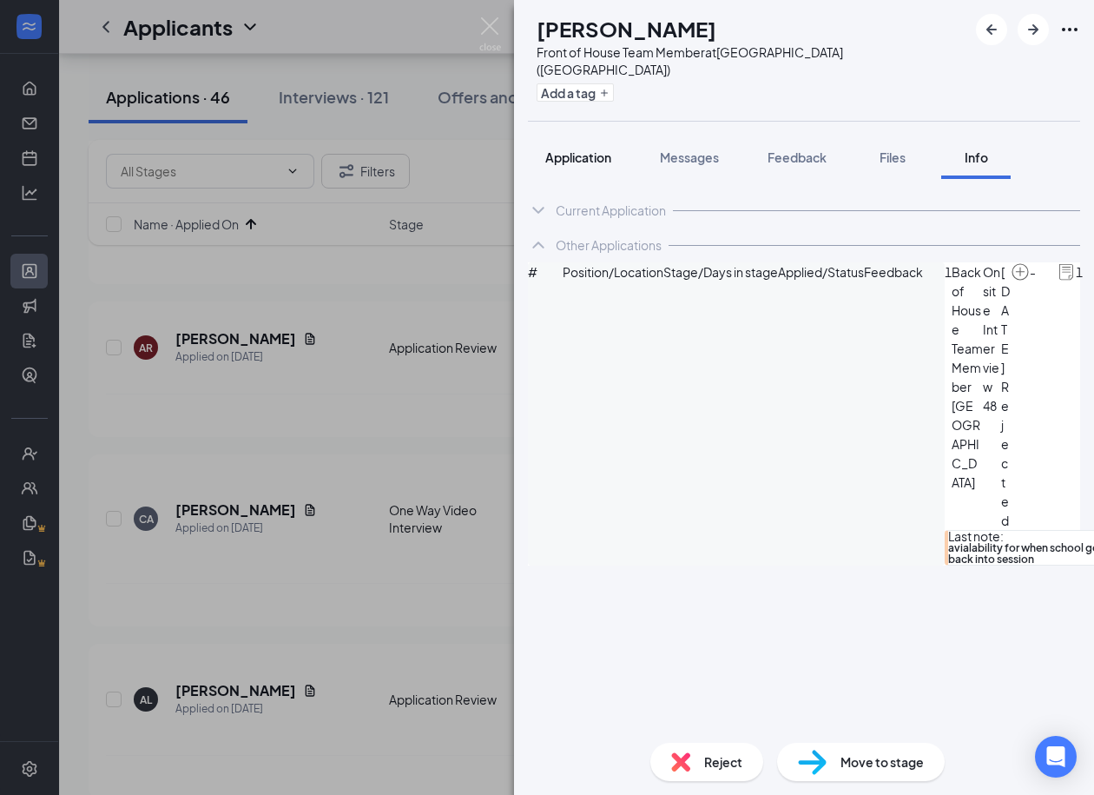
click at [566, 149] on span "Application" at bounding box center [578, 157] width 66 height 16
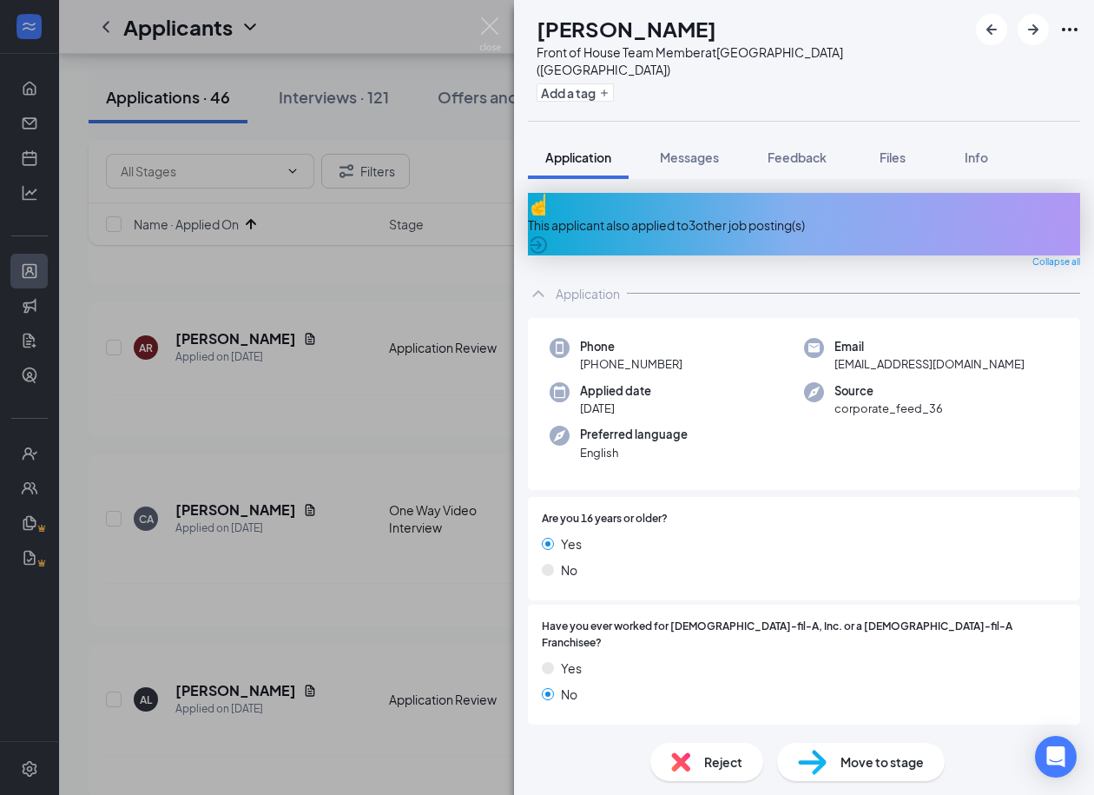
click at [849, 769] on span "Move to stage" at bounding box center [882, 761] width 83 height 19
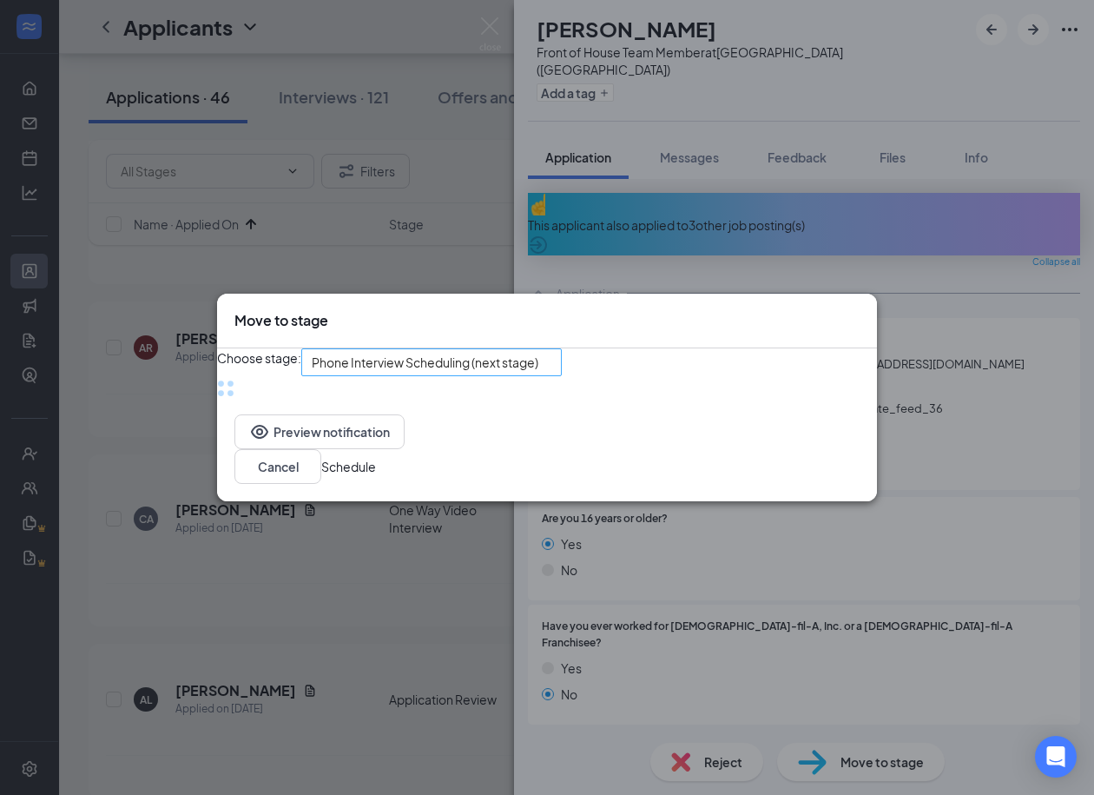
click at [539, 370] on div "Phone Interview Scheduling (next stage)" at bounding box center [431, 362] width 261 height 28
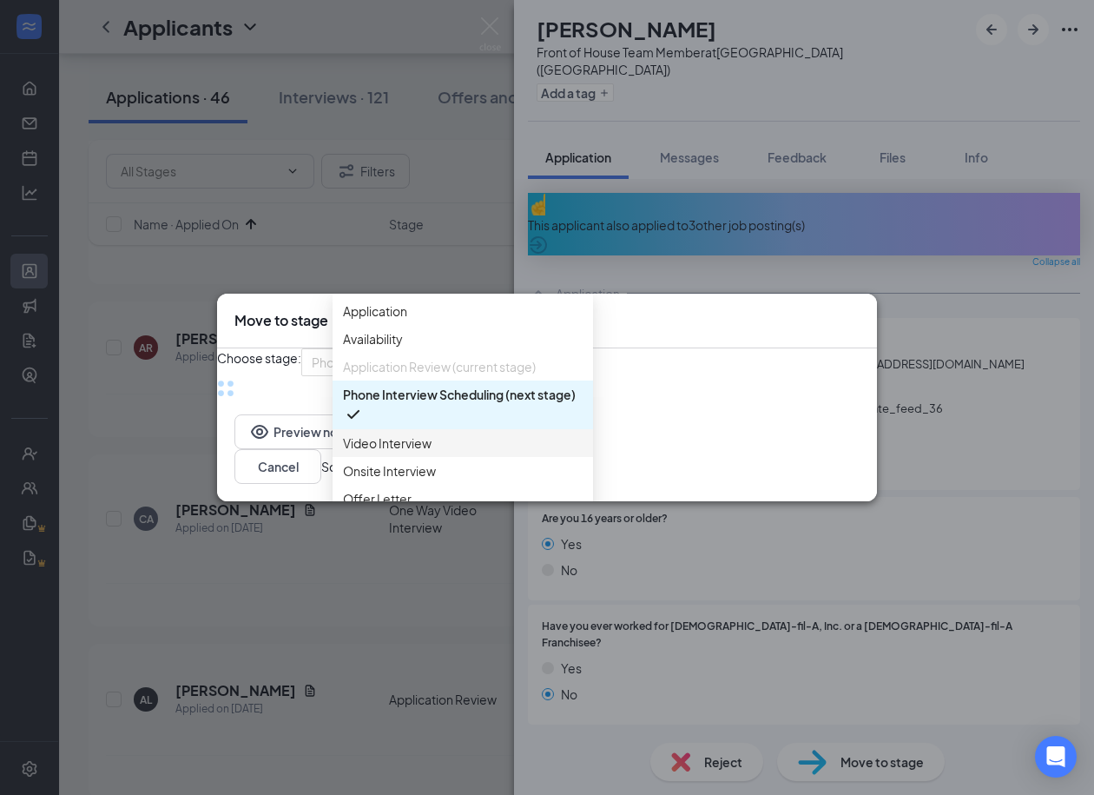
click at [426, 452] on span "Video Interview" at bounding box center [387, 442] width 89 height 19
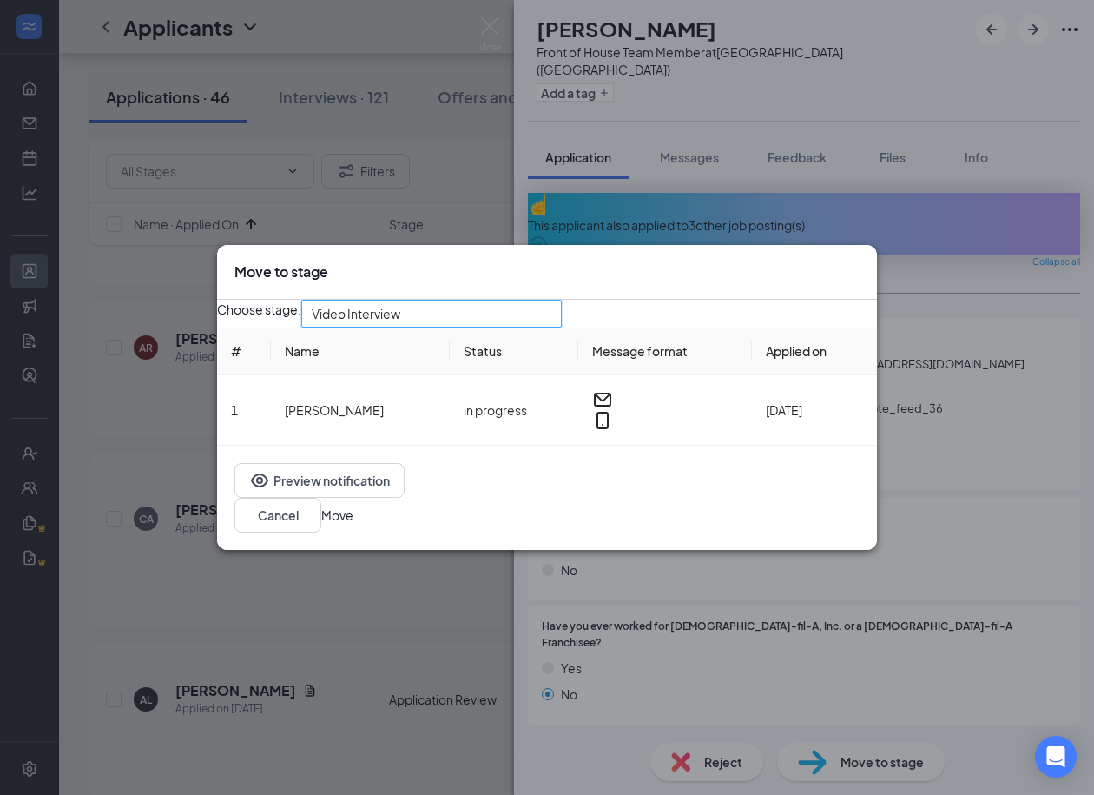
click at [562, 327] on div "3761786 Video Interview 3693554 3761786 3652202 Application Availability Applic…" at bounding box center [431, 314] width 261 height 28
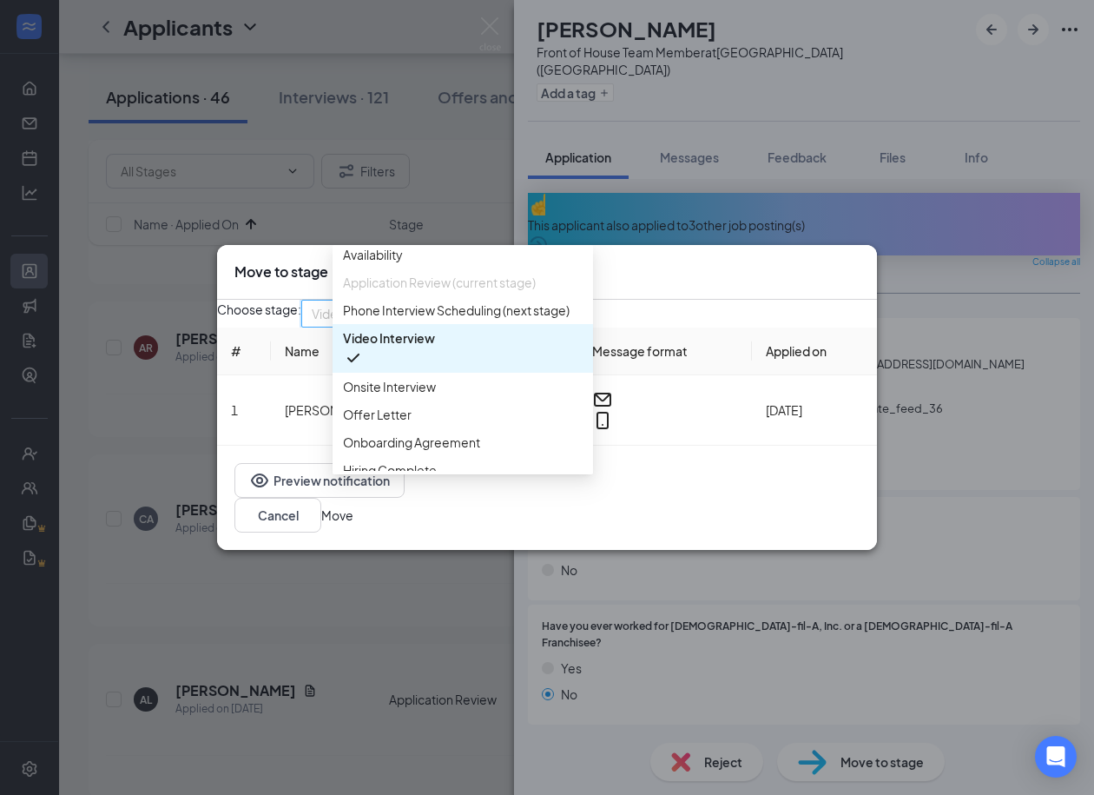
scroll to position [36, 0]
click at [492, 395] on span "Onsite Interview" at bounding box center [463, 385] width 240 height 19
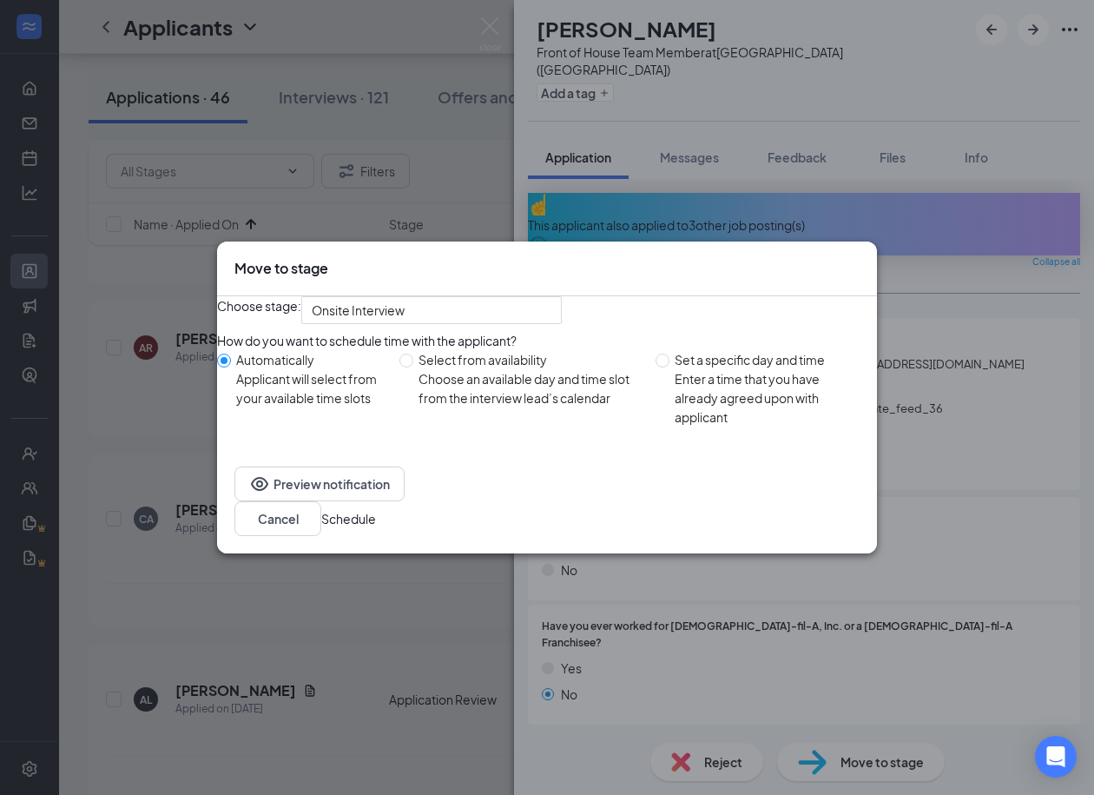
click at [376, 528] on button "Schedule" at bounding box center [348, 518] width 55 height 19
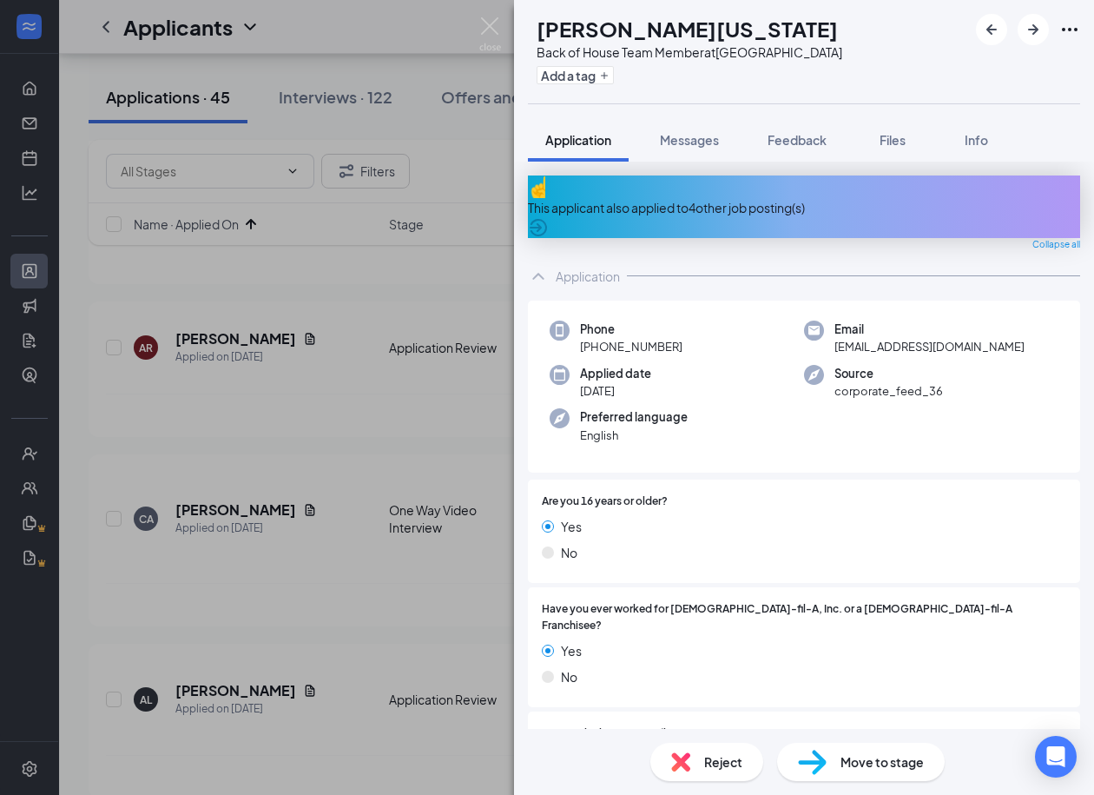
click at [684, 198] on div "This applicant also applied to 4 other job posting(s)" at bounding box center [804, 207] width 552 height 19
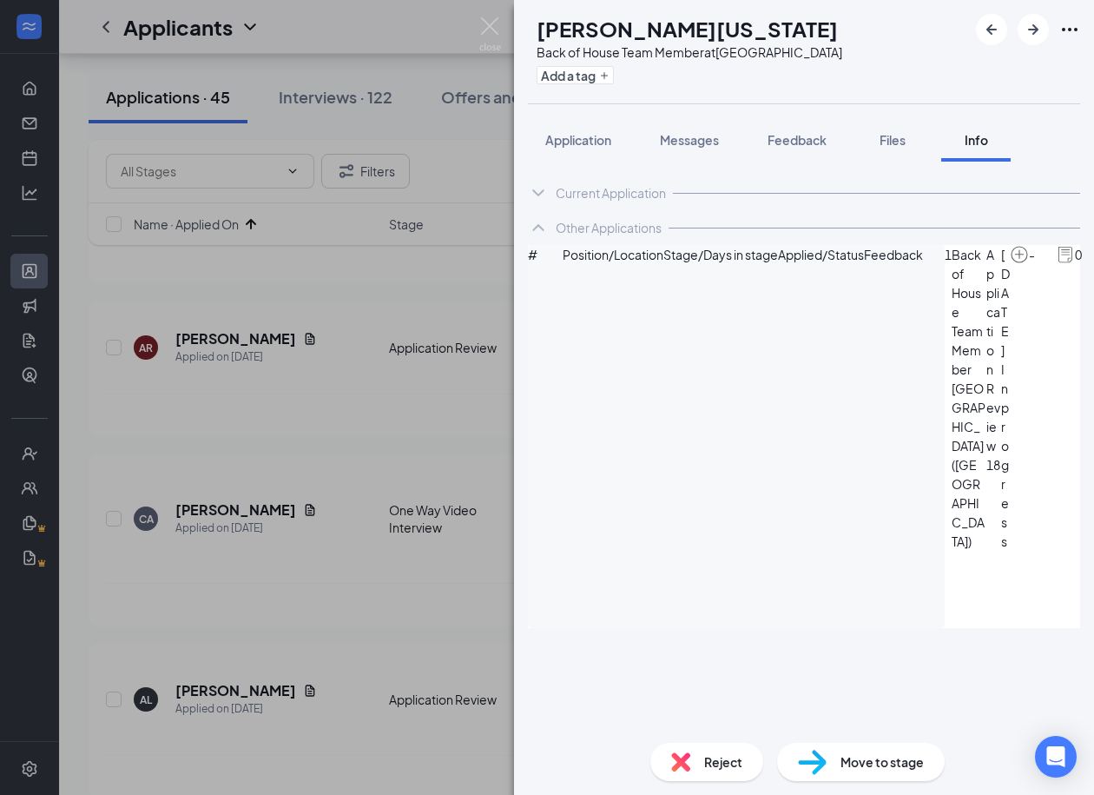
click at [715, 760] on span "Reject" at bounding box center [723, 761] width 38 height 19
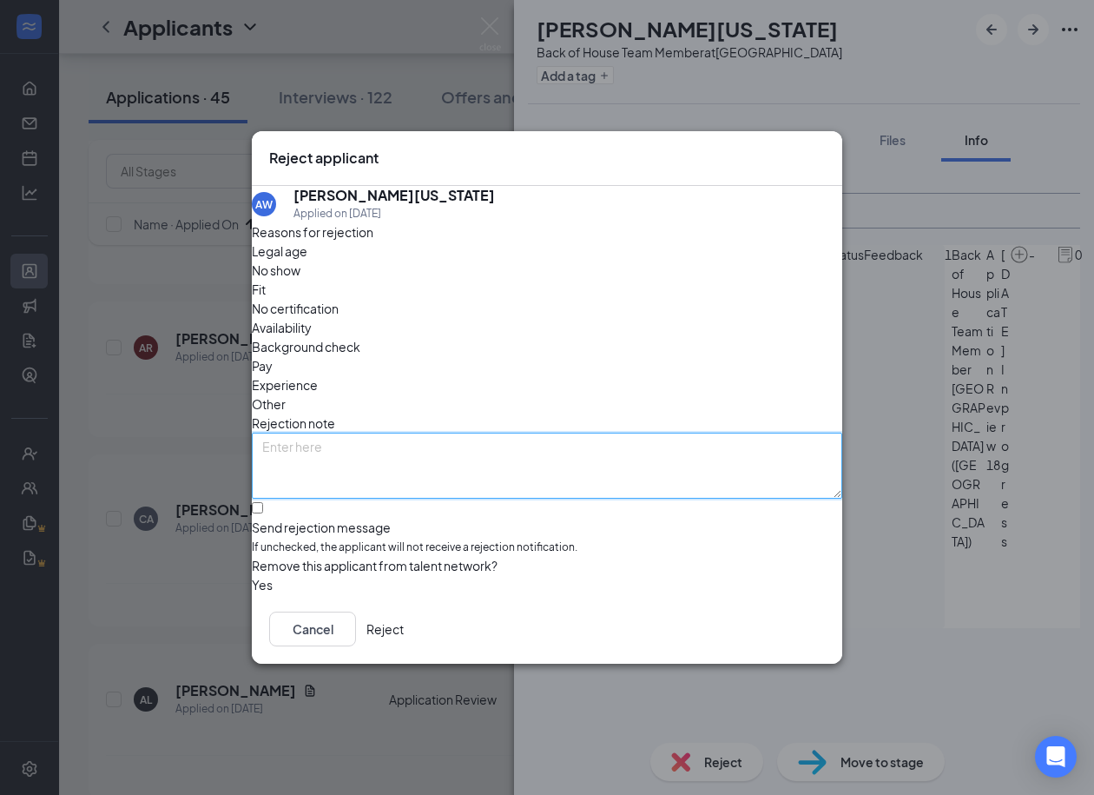
click at [488, 433] on textarea at bounding box center [547, 466] width 591 height 66
paste textarea "Was previously ofered a job. Decided to reject job offer."
click at [380, 433] on textarea "Was previously ofered a job. Decided to reject job offer." at bounding box center [547, 466] width 591 height 66
type textarea "Was previously offered a job. Decided to reject job offer."
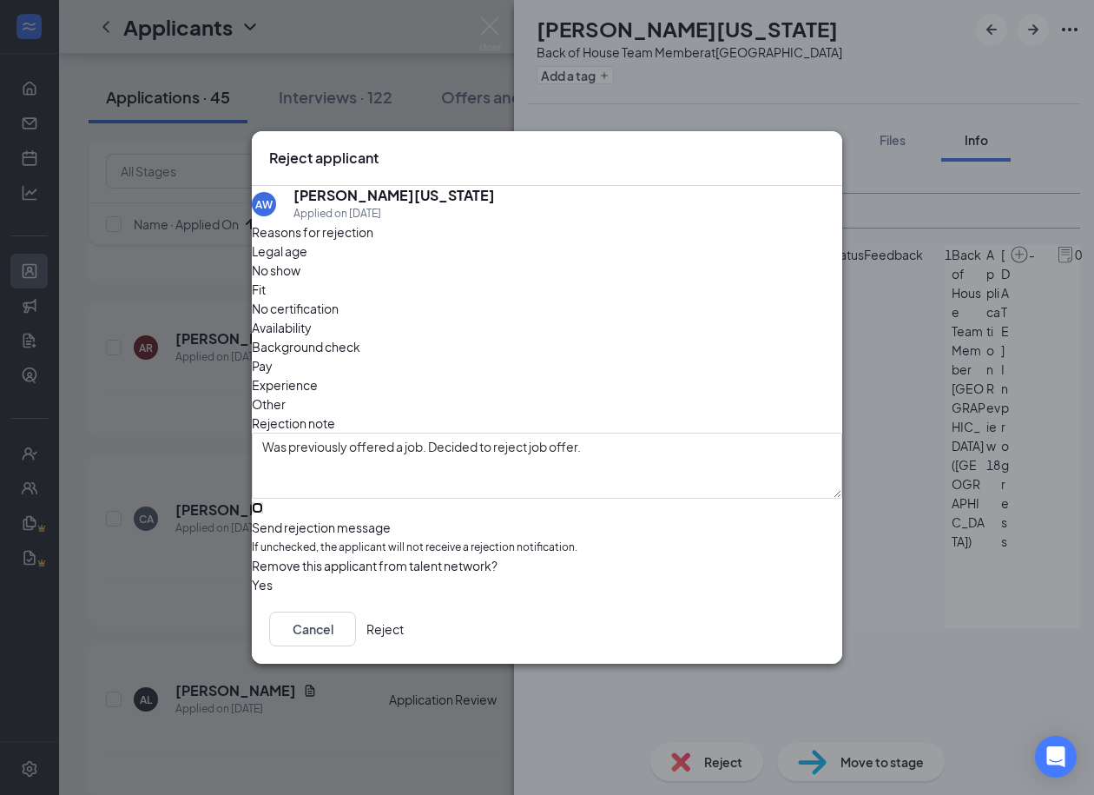
click at [263, 502] on input "Send rejection message If unchecked, the applicant will not receive a rejection…" at bounding box center [257, 507] width 11 height 11
checkbox input "true"
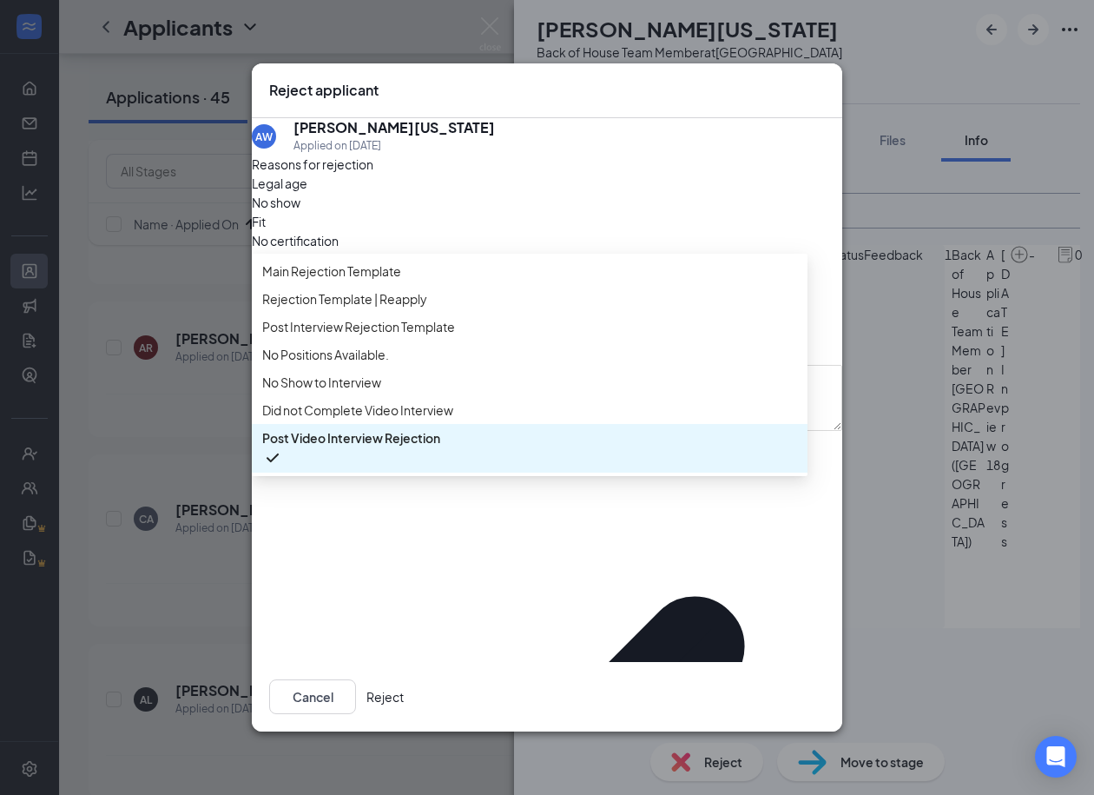
scroll to position [58, 0]
click at [347, 361] on span "No Positions Available." at bounding box center [325, 354] width 127 height 19
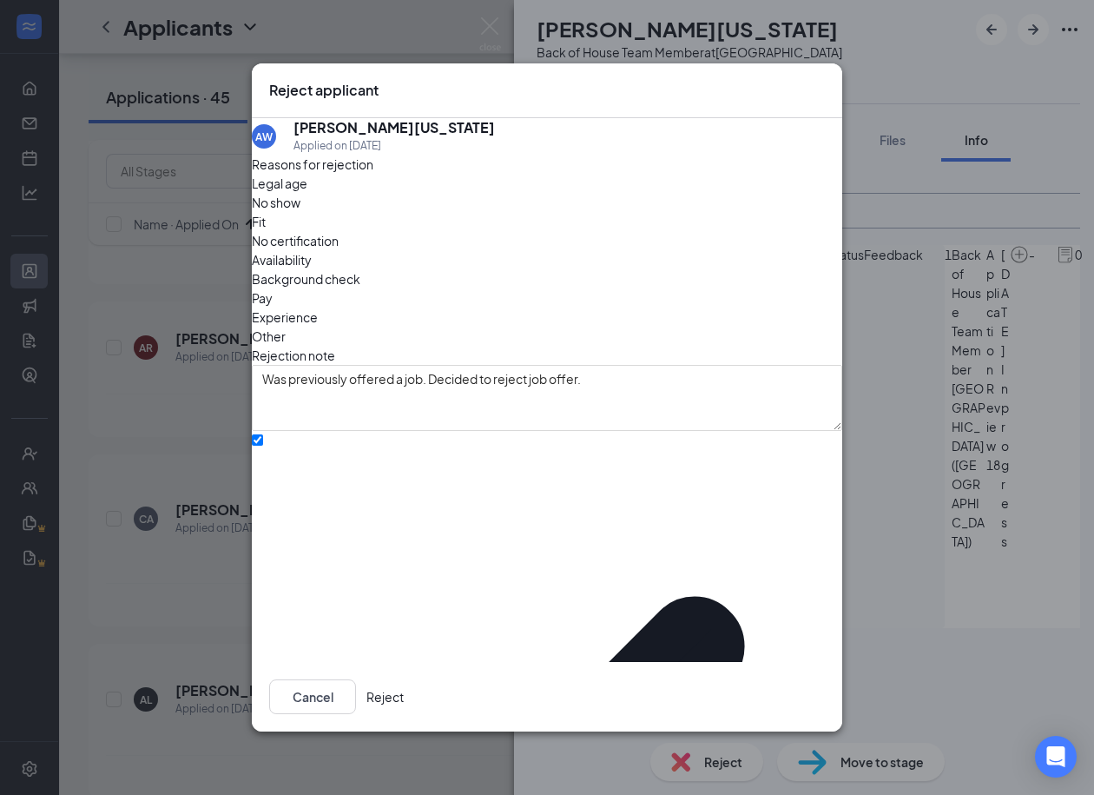
click at [404, 683] on button "Reject" at bounding box center [385, 696] width 37 height 35
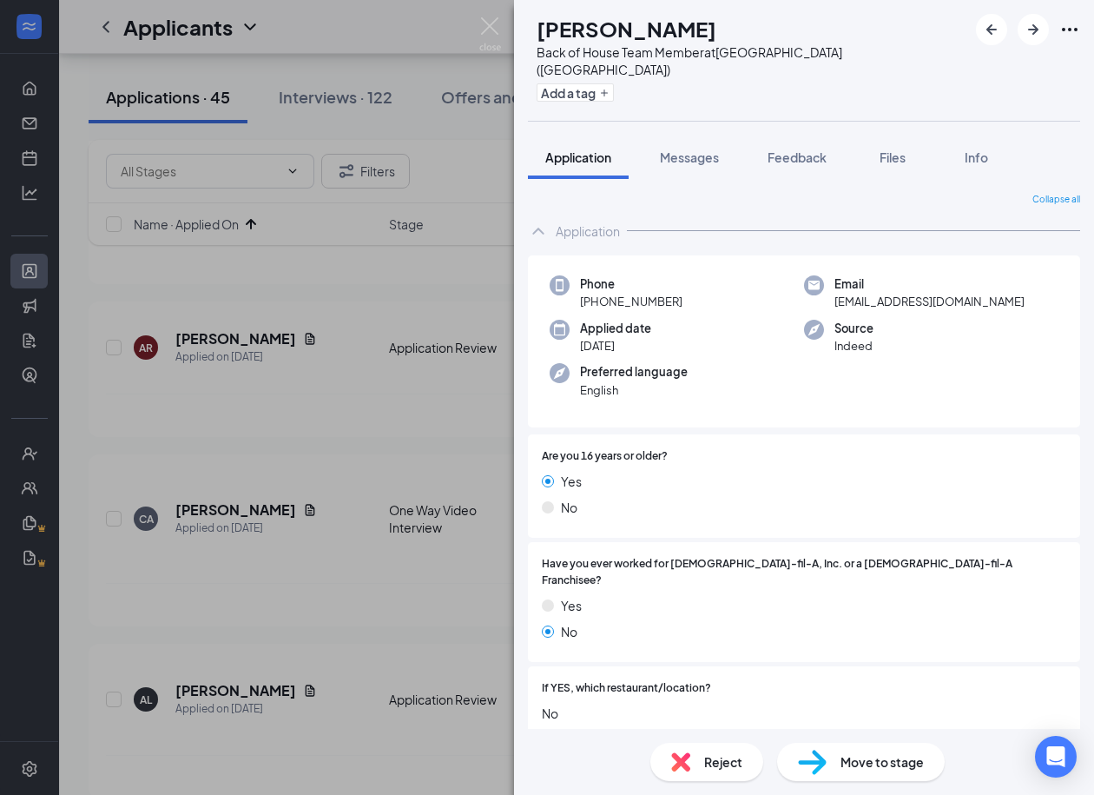
scroll to position [803, 0]
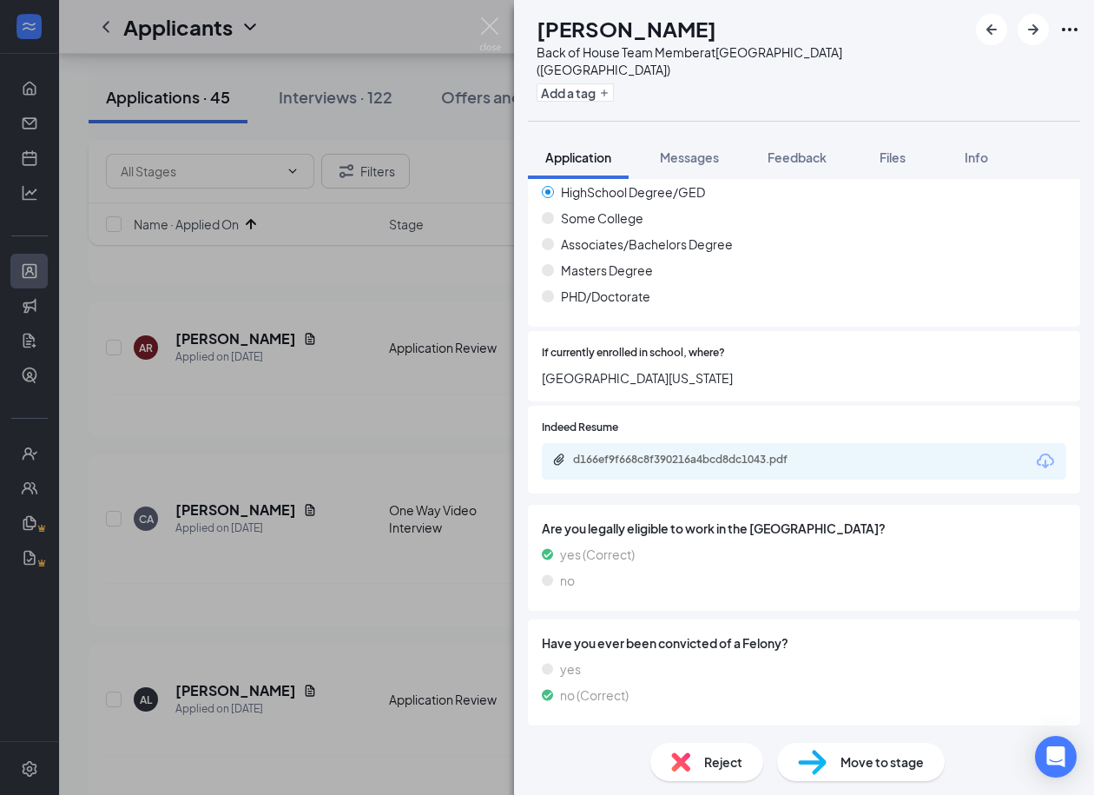
click at [690, 769] on img at bounding box center [680, 761] width 19 height 19
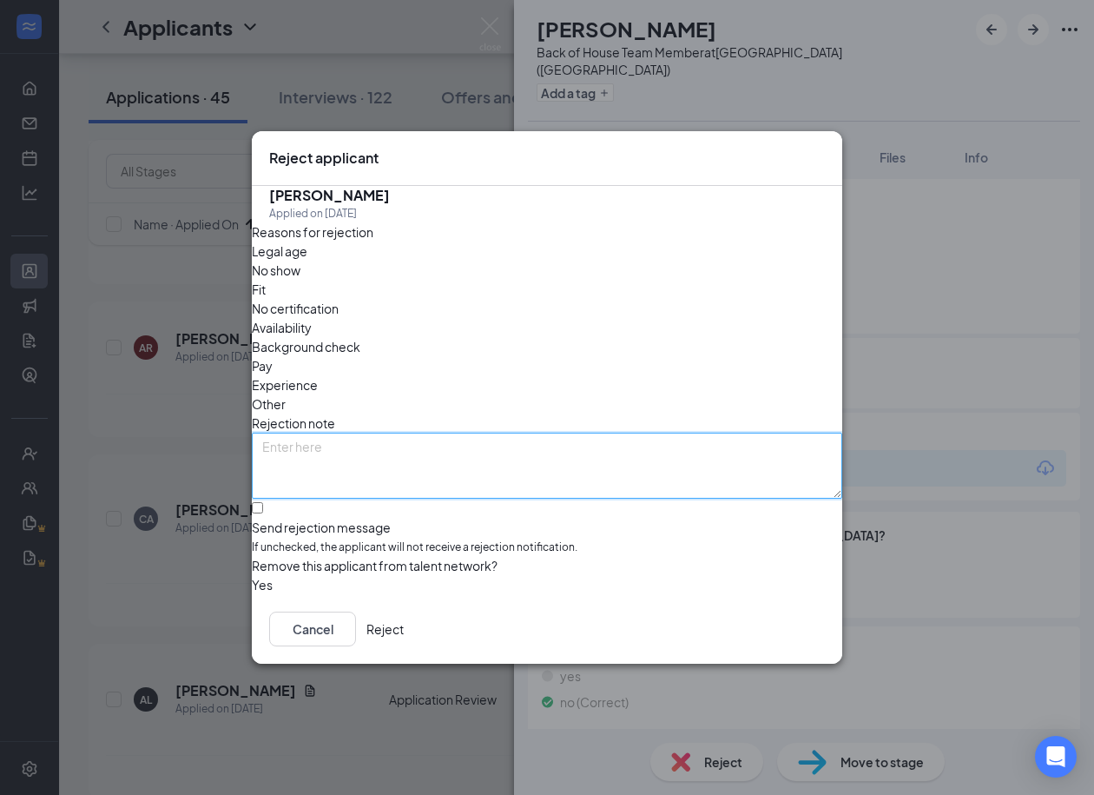
click at [395, 433] on textarea at bounding box center [547, 466] width 591 height 66
type textarea "Did not finish Application"
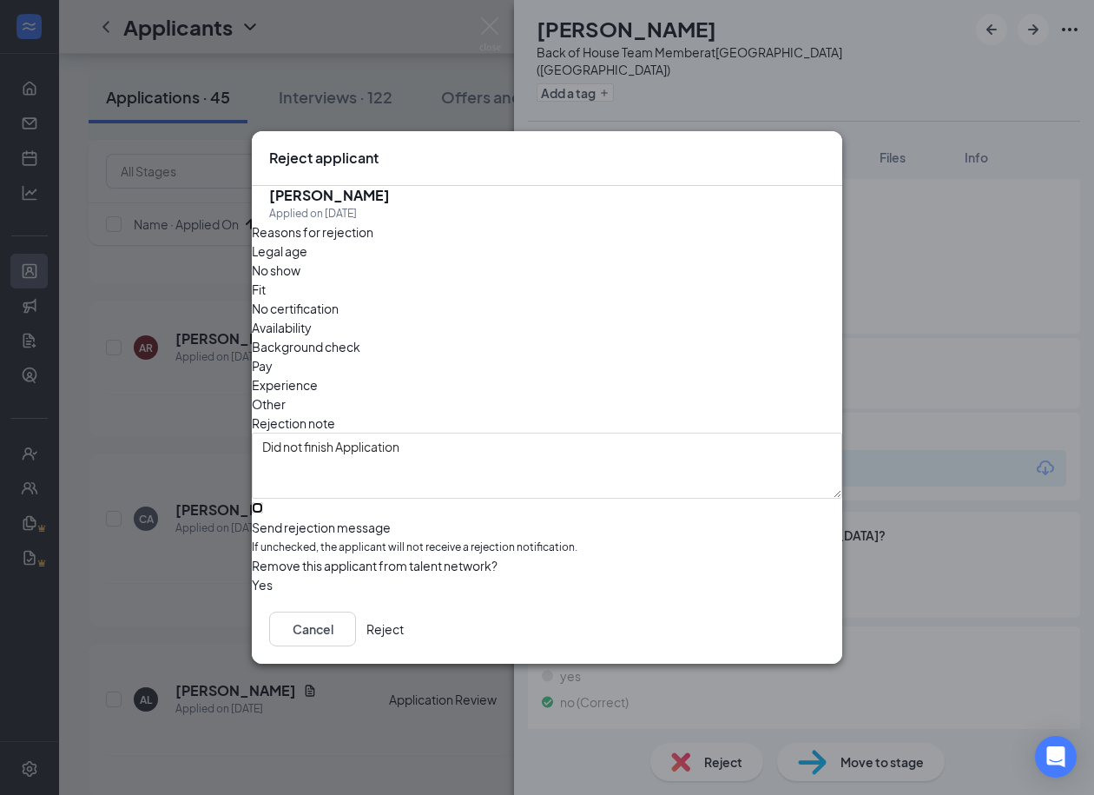
click at [263, 502] on input "Send rejection message If unchecked, the applicant will not receive a rejection…" at bounding box center [257, 507] width 11 height 11
checkbox input "true"
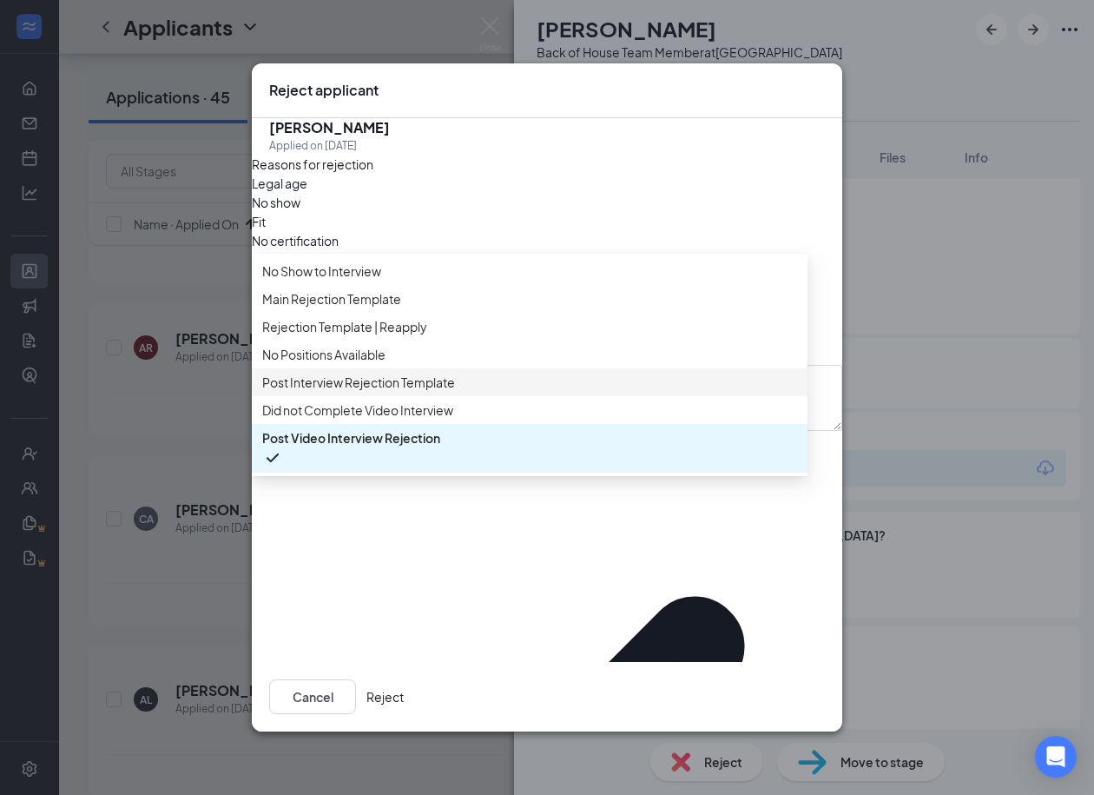
scroll to position [0, 0]
click at [573, 635] on div "Reasons for rejection Legal age No show Fit No certification Availability Backg…" at bounding box center [547, 669] width 591 height 1028
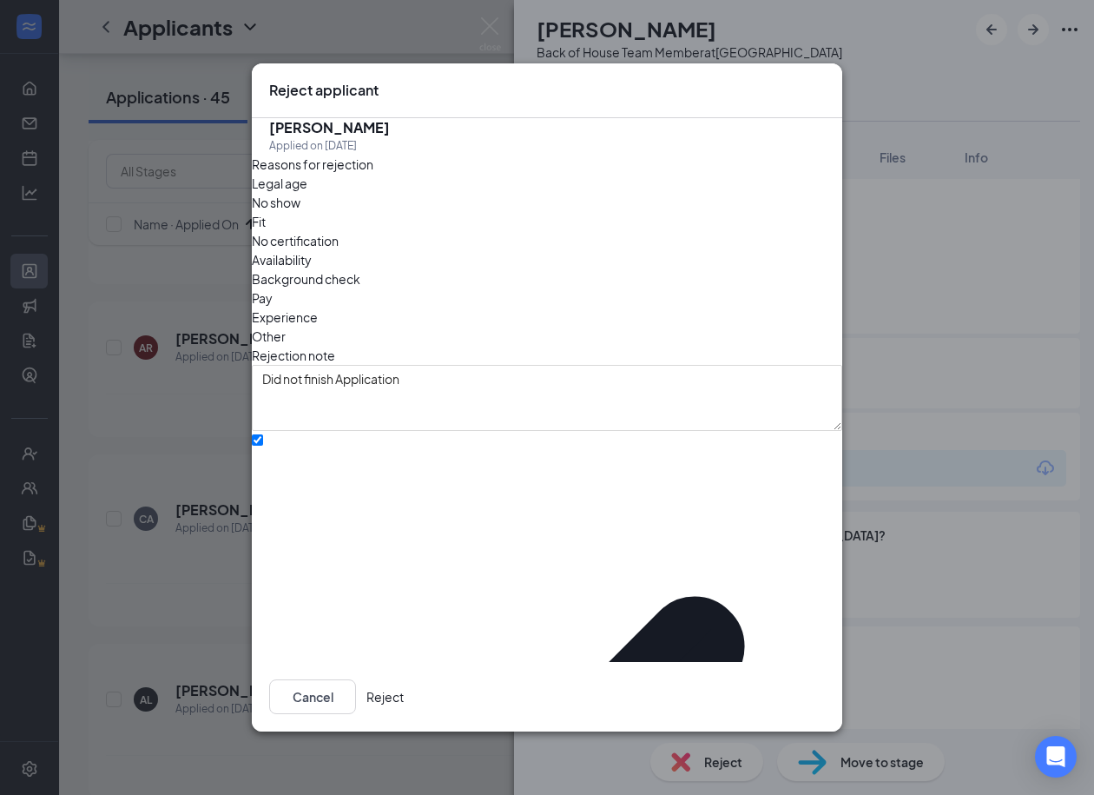
click at [404, 680] on button "Reject" at bounding box center [385, 696] width 37 height 35
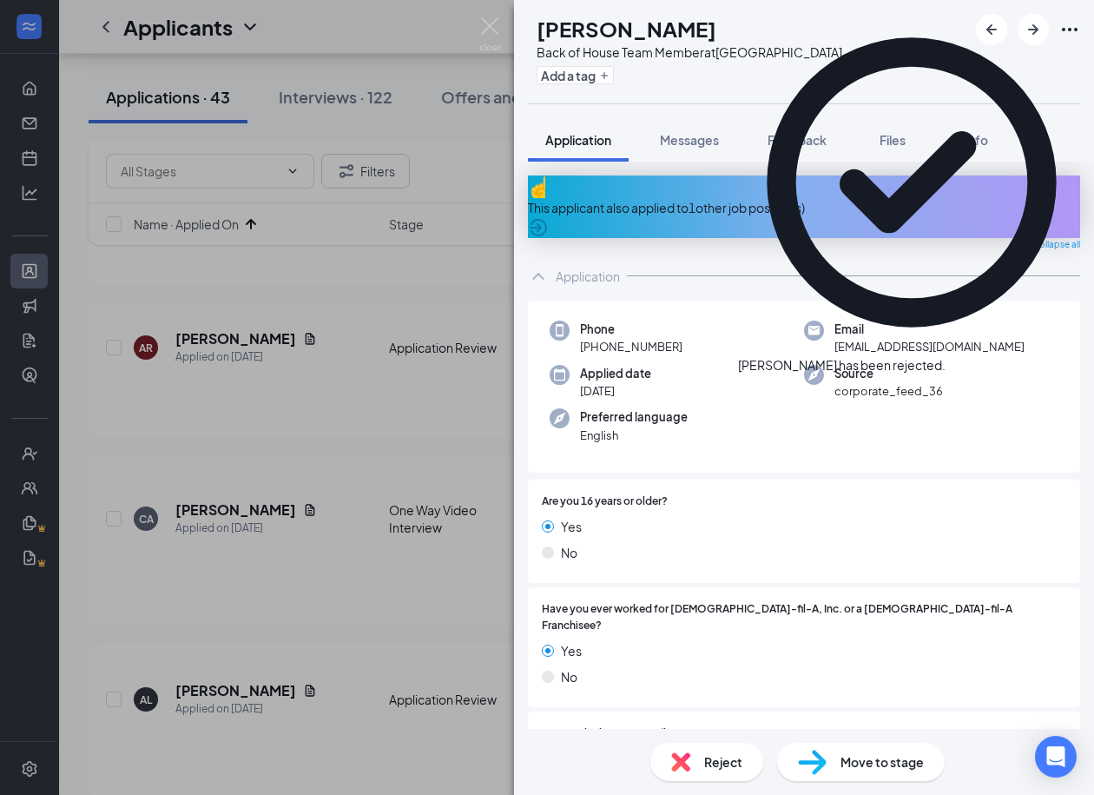
click at [698, 198] on div "This applicant also applied to 1 other job posting(s)" at bounding box center [804, 207] width 552 height 19
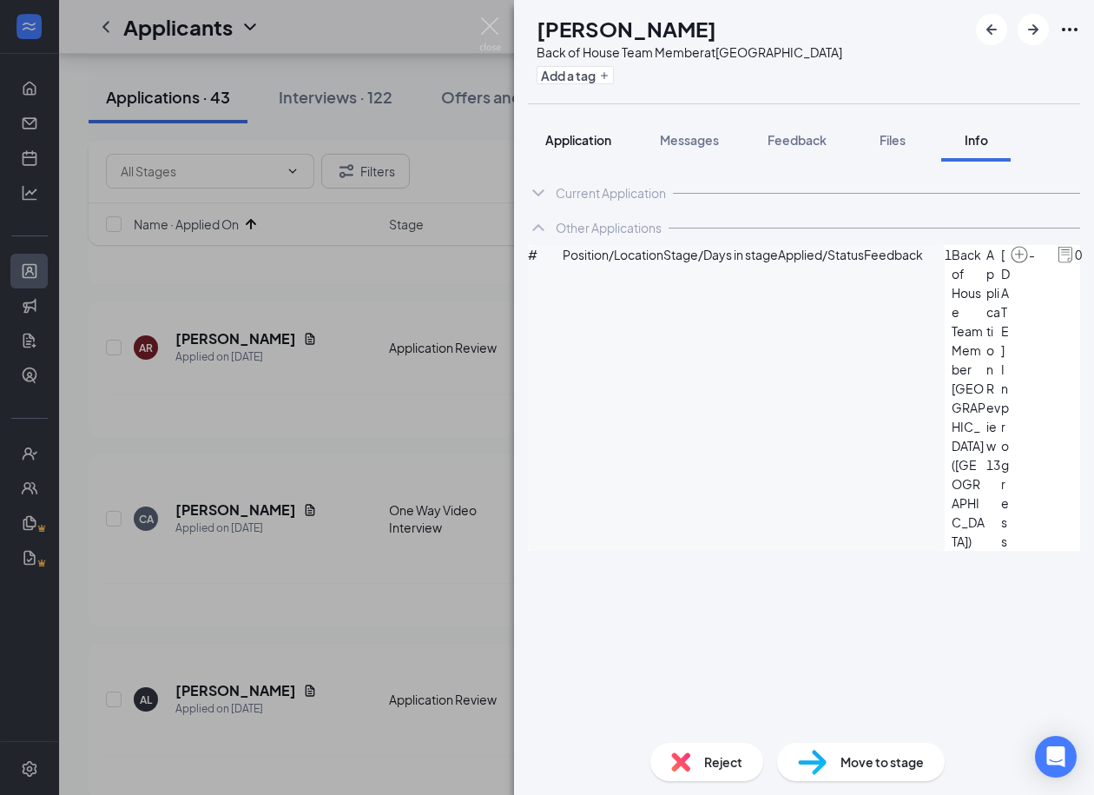
click at [580, 132] on span "Application" at bounding box center [578, 140] width 66 height 16
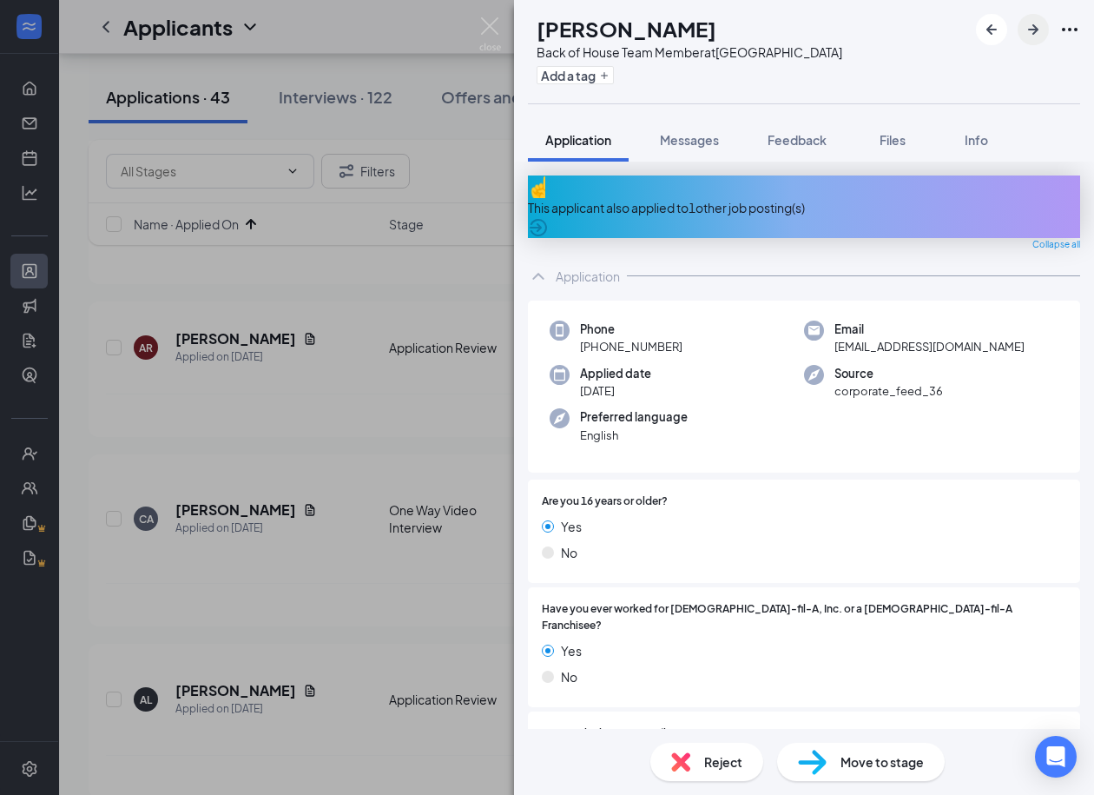
click at [1028, 32] on icon "ArrowRight" at bounding box center [1033, 29] width 21 height 21
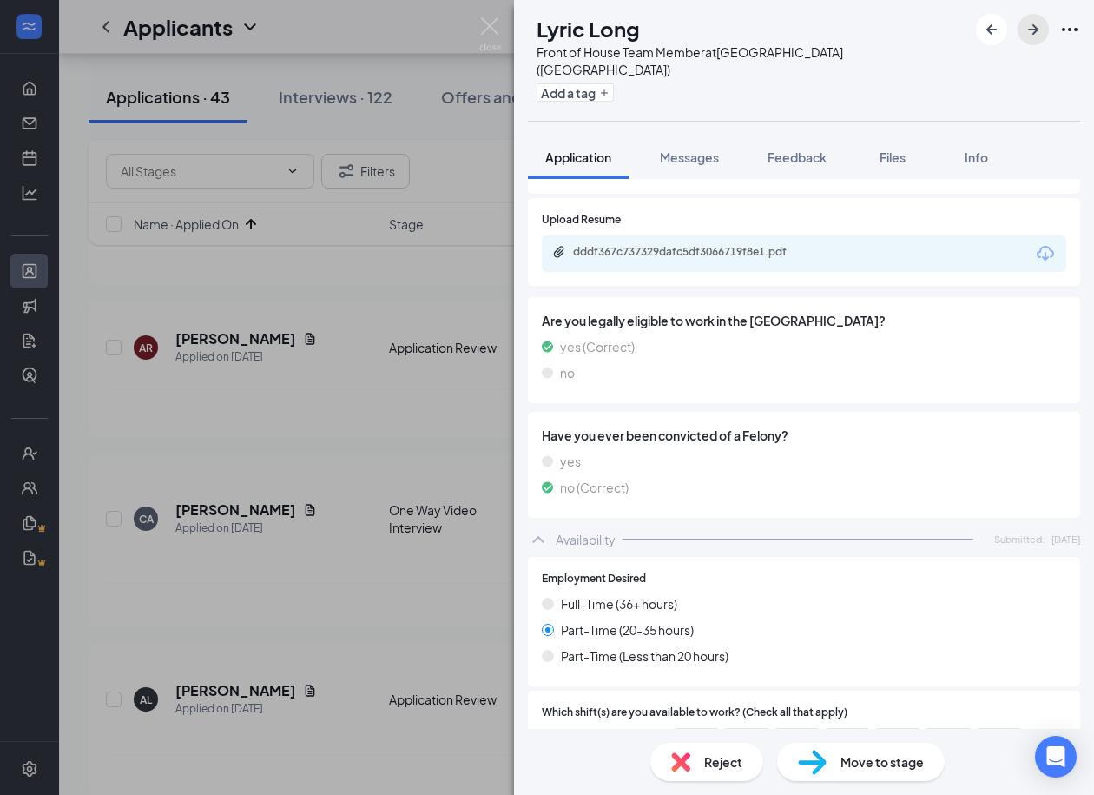
scroll to position [1005, 0]
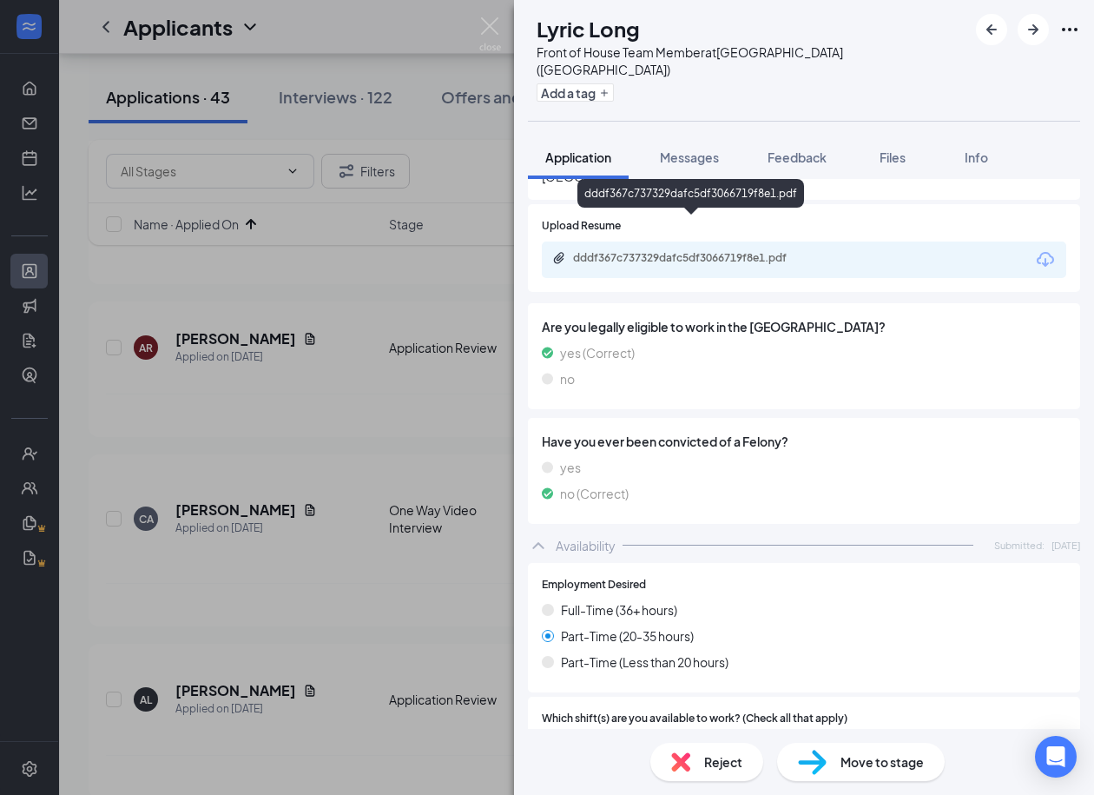
click at [651, 211] on div "dddf367c737329dafc5df3066719f8e1.pdf" at bounding box center [691, 197] width 227 height 36
click at [646, 251] on div "dddf367c737329dafc5df3066719f8e1.pdf" at bounding box center [694, 258] width 243 height 14
click at [631, 40] on h1 "Lyric Long" at bounding box center [588, 29] width 103 height 30
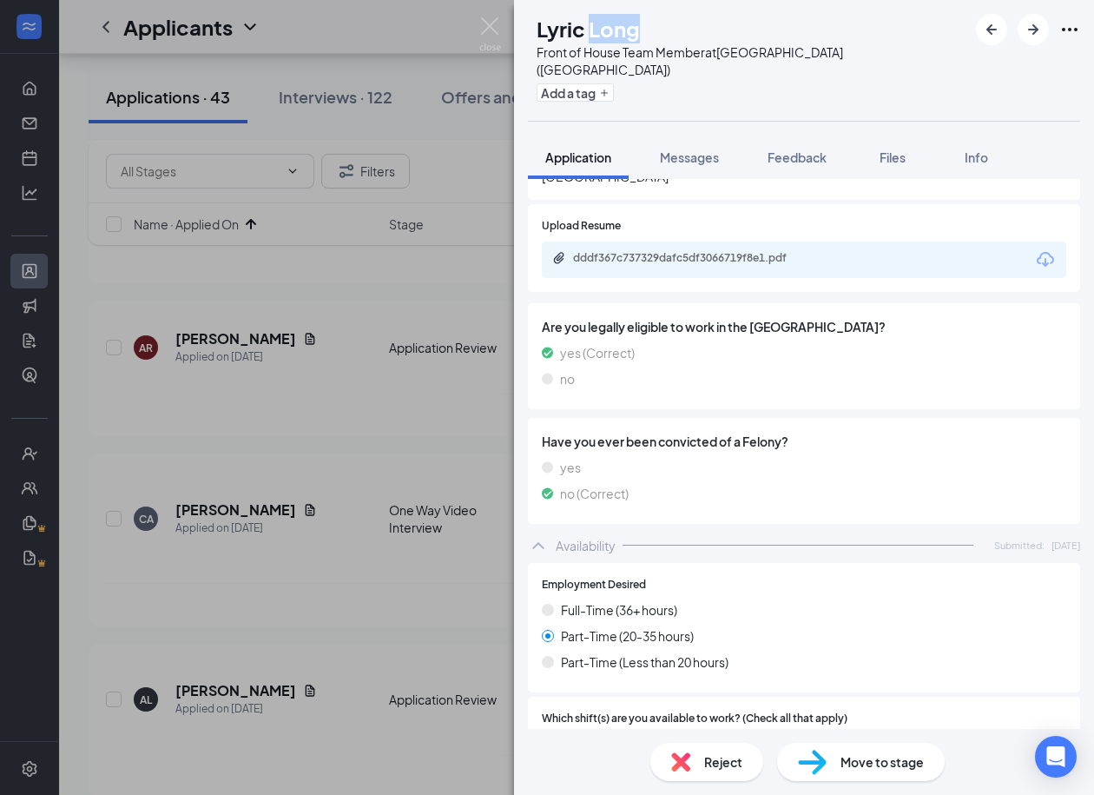
click at [631, 40] on h1 "Lyric Long" at bounding box center [588, 29] width 103 height 30
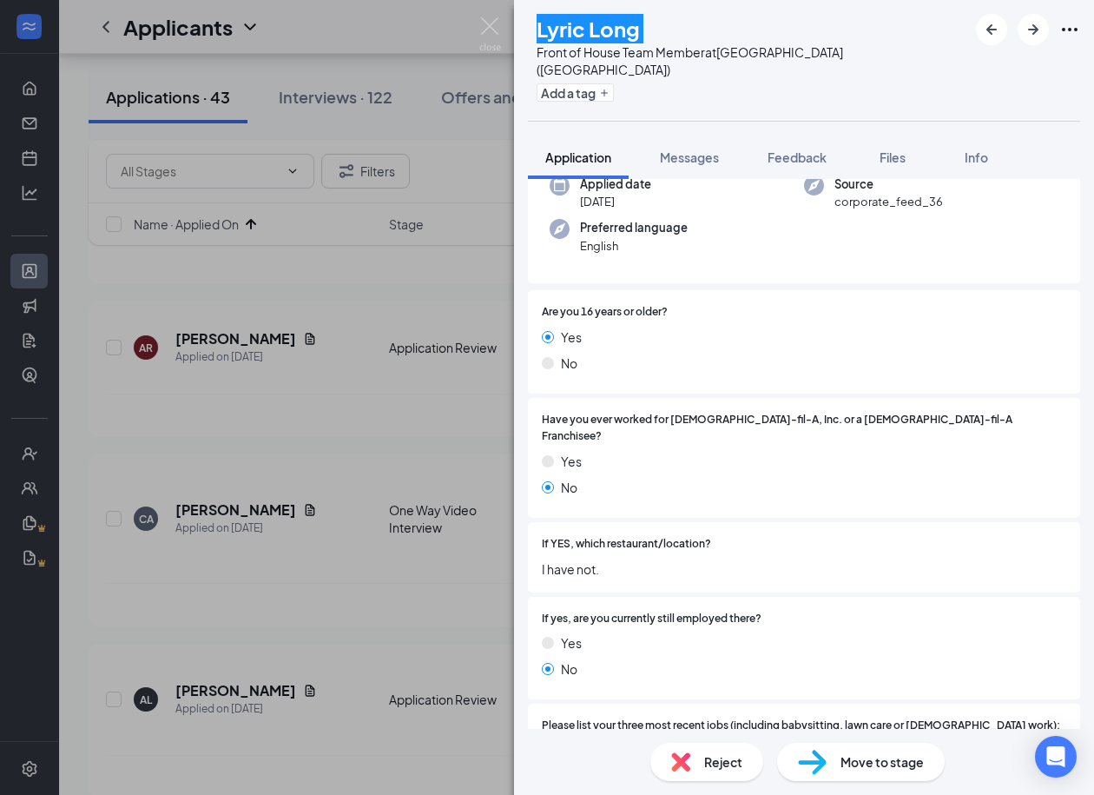
scroll to position [0, 0]
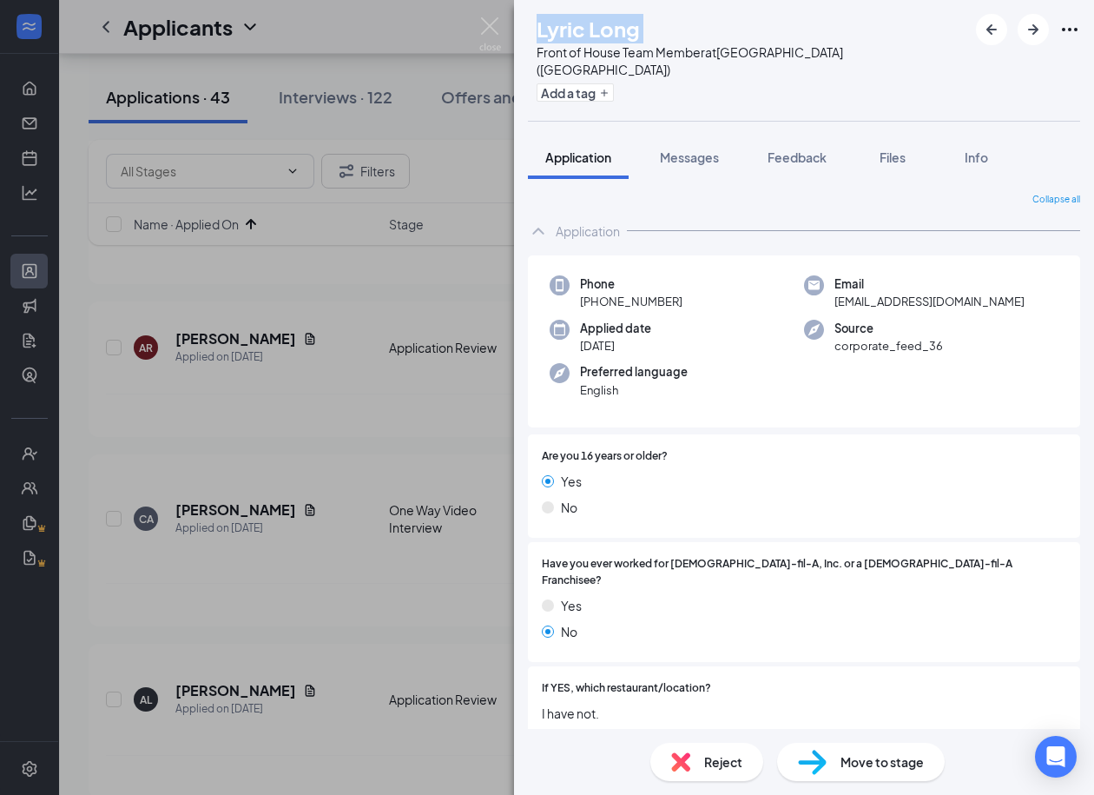
click at [869, 293] on span "long.famila2018@yahoo.com" at bounding box center [930, 301] width 190 height 17
drag, startPoint x: 681, startPoint y: 281, endPoint x: 596, endPoint y: 286, distance: 85.2
click at [596, 286] on div "Phone +1 (615) 605-5247" at bounding box center [677, 293] width 254 height 36
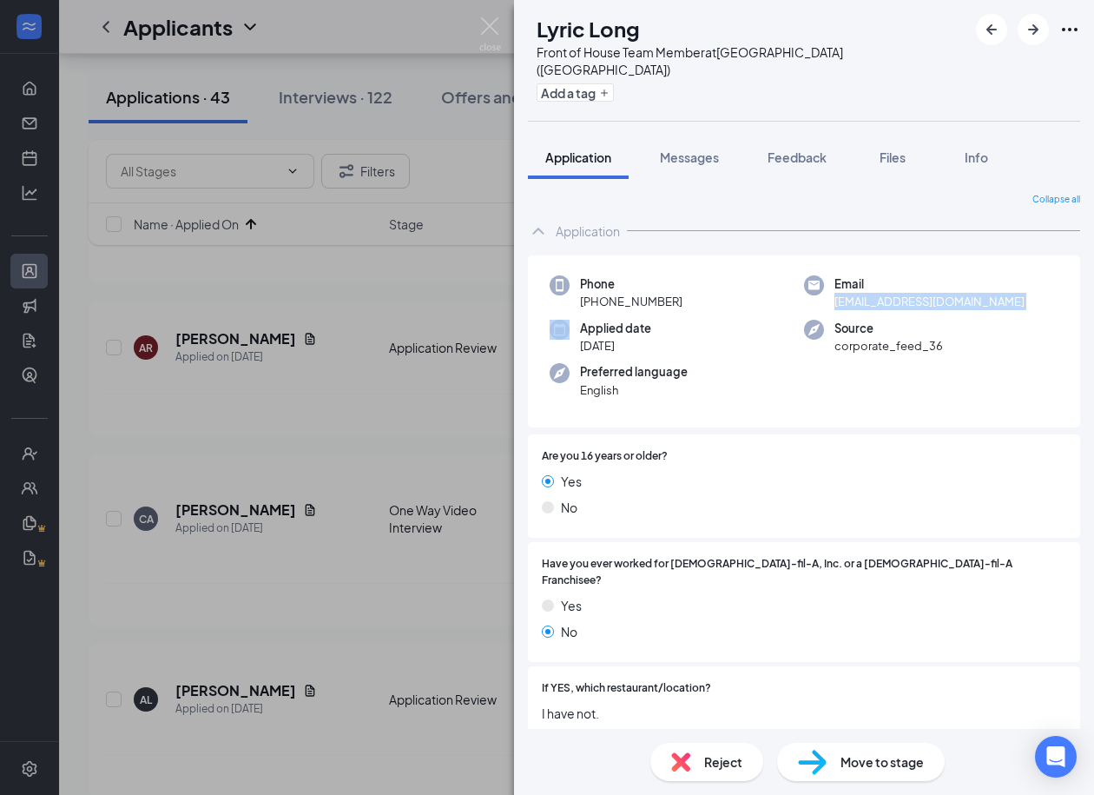
click at [842, 756] on span "Move to stage" at bounding box center [882, 761] width 83 height 19
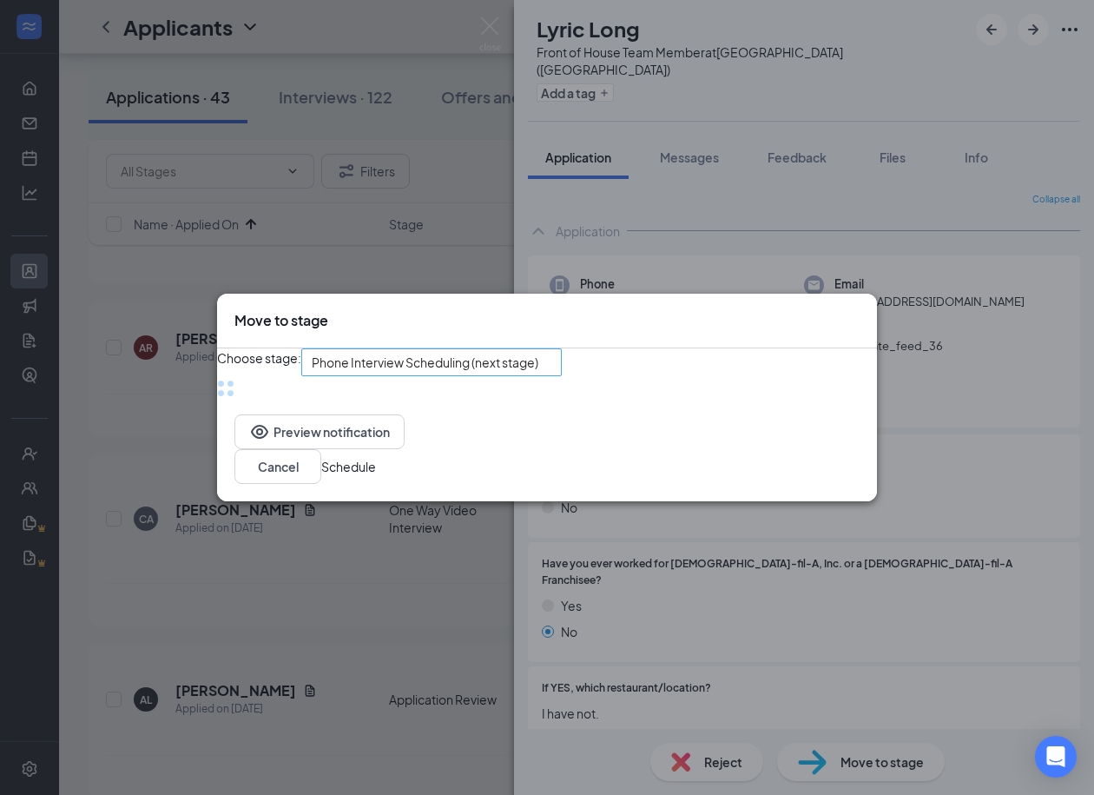
click at [546, 367] on div "Phone Interview Scheduling (next stage)" at bounding box center [431, 362] width 261 height 28
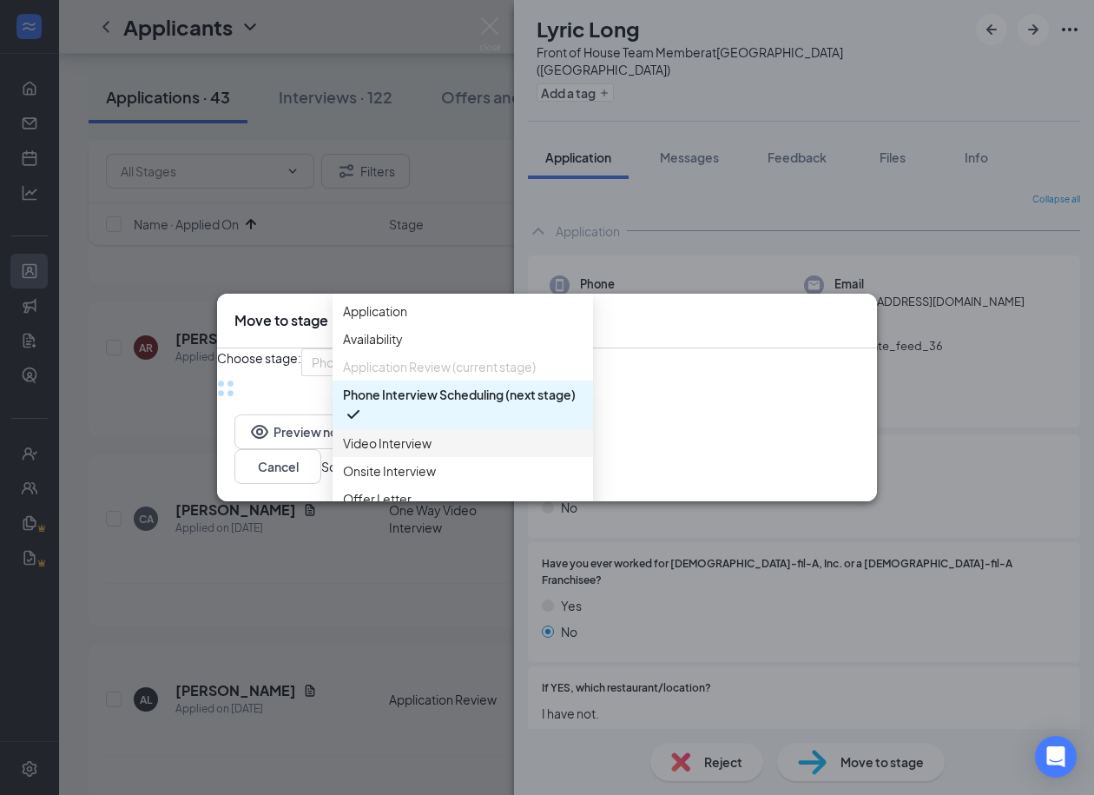
click at [429, 453] on div "Video Interview" at bounding box center [463, 443] width 261 height 28
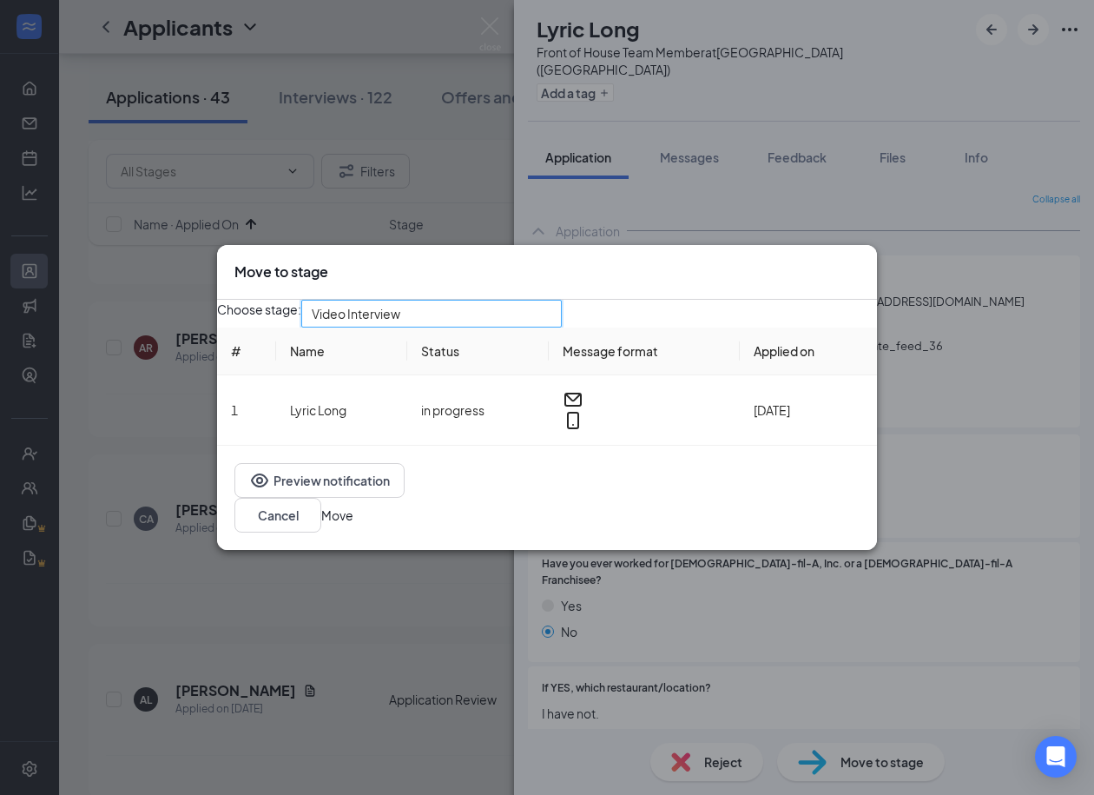
click at [353, 519] on button "Move" at bounding box center [337, 514] width 32 height 19
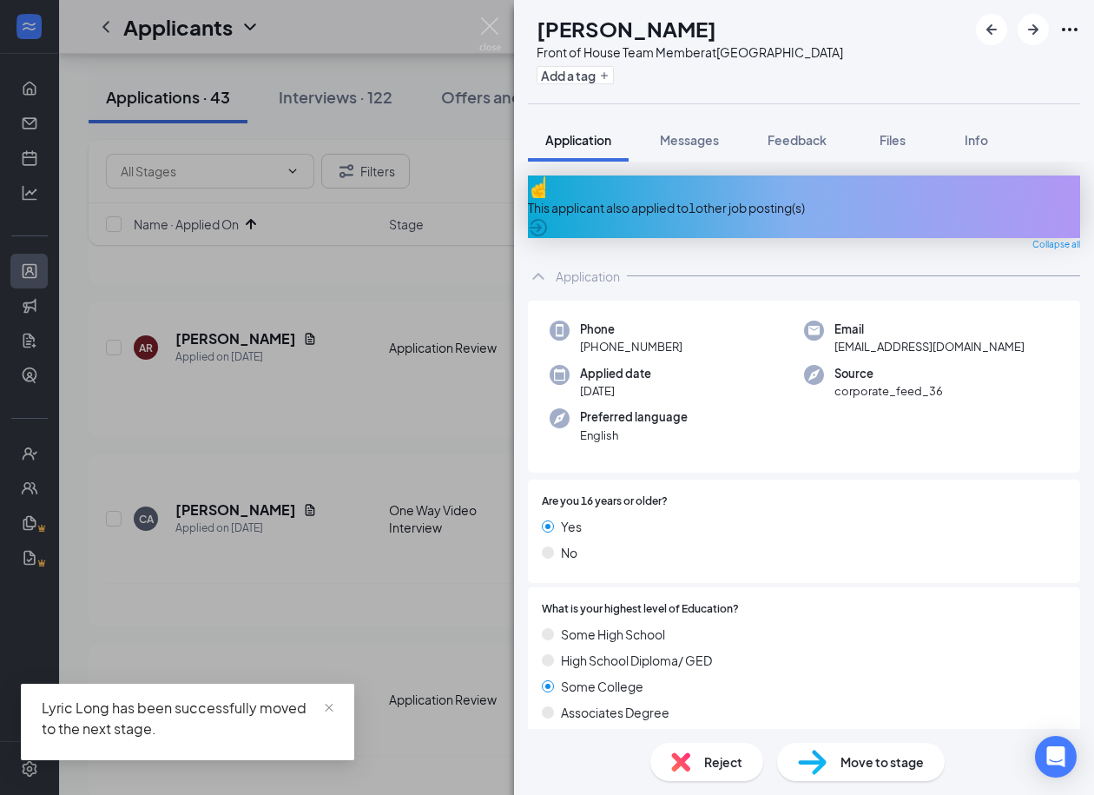
click at [728, 202] on div "This applicant also applied to 1 other job posting(s)" at bounding box center [804, 207] width 552 height 19
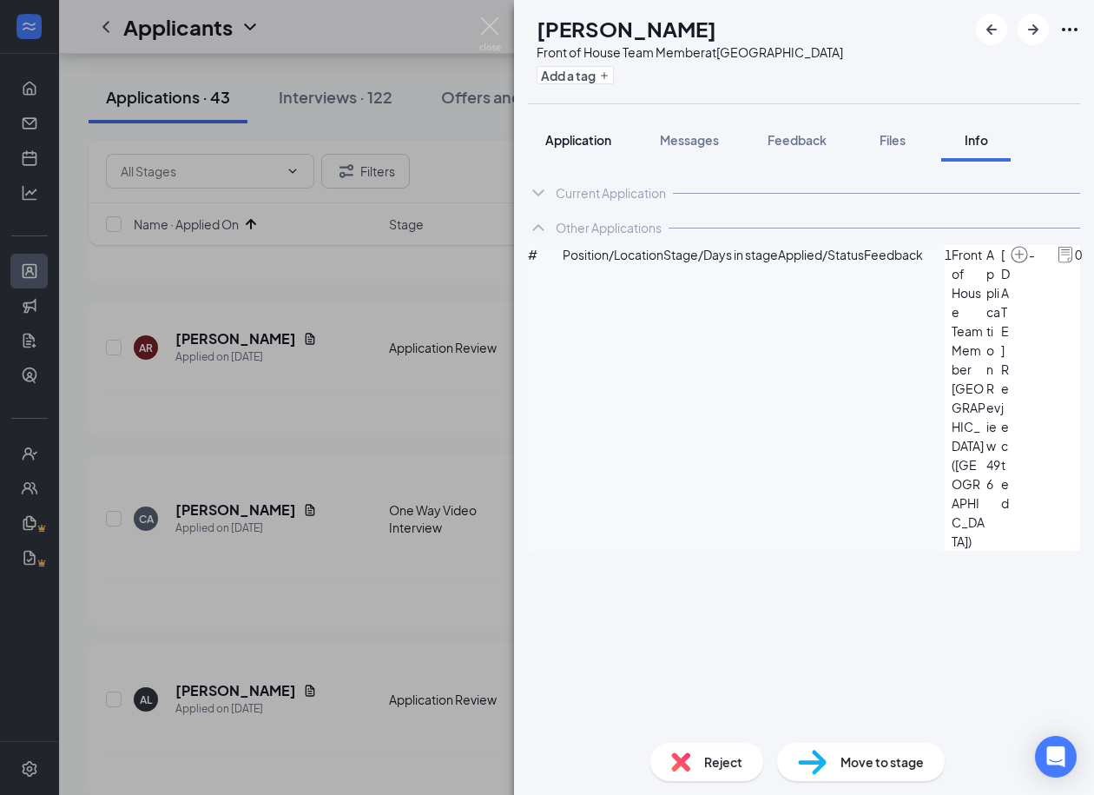
click at [599, 140] on span "Application" at bounding box center [578, 140] width 66 height 16
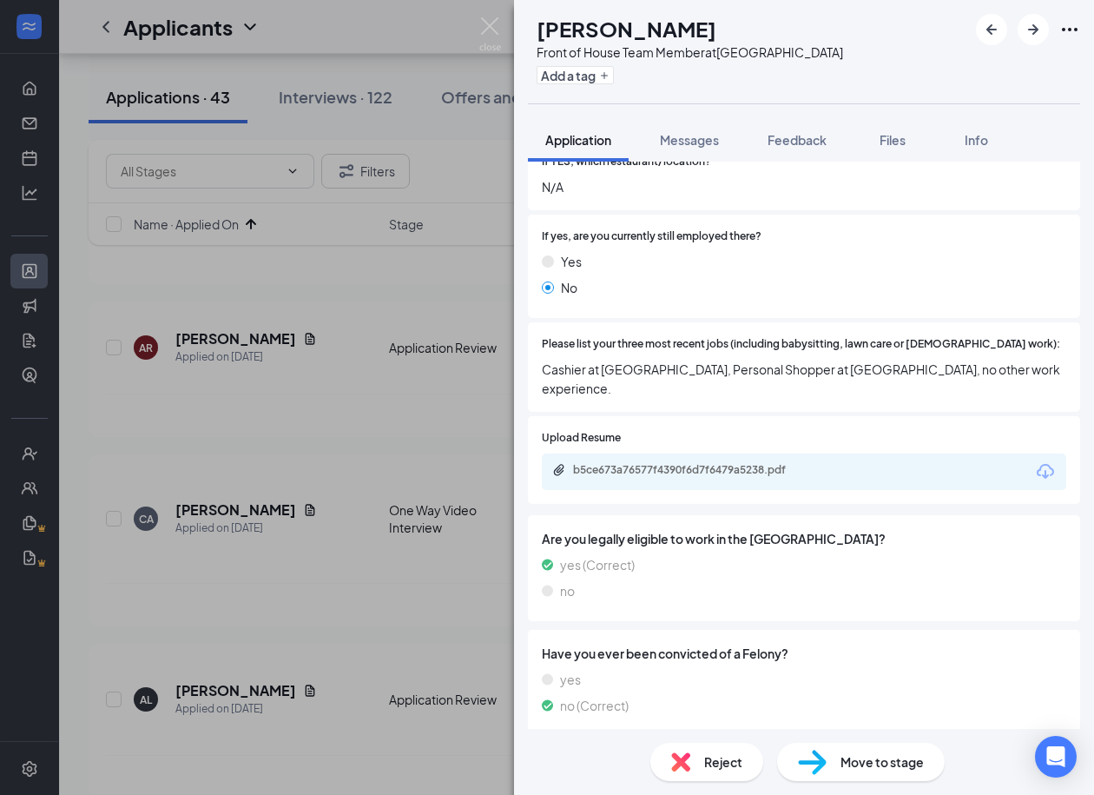
scroll to position [973, 0]
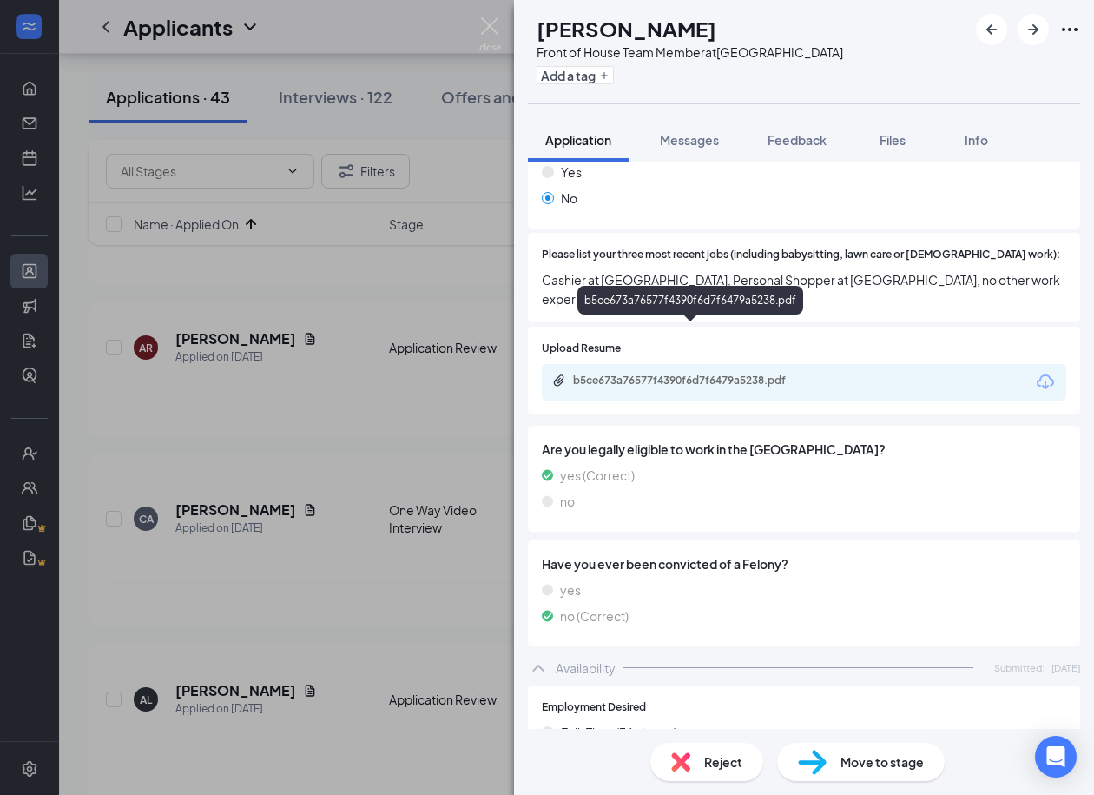
click at [624, 373] on div "b5ce673a76577f4390f6d7f6479a5238.pdf" at bounding box center [694, 380] width 243 height 14
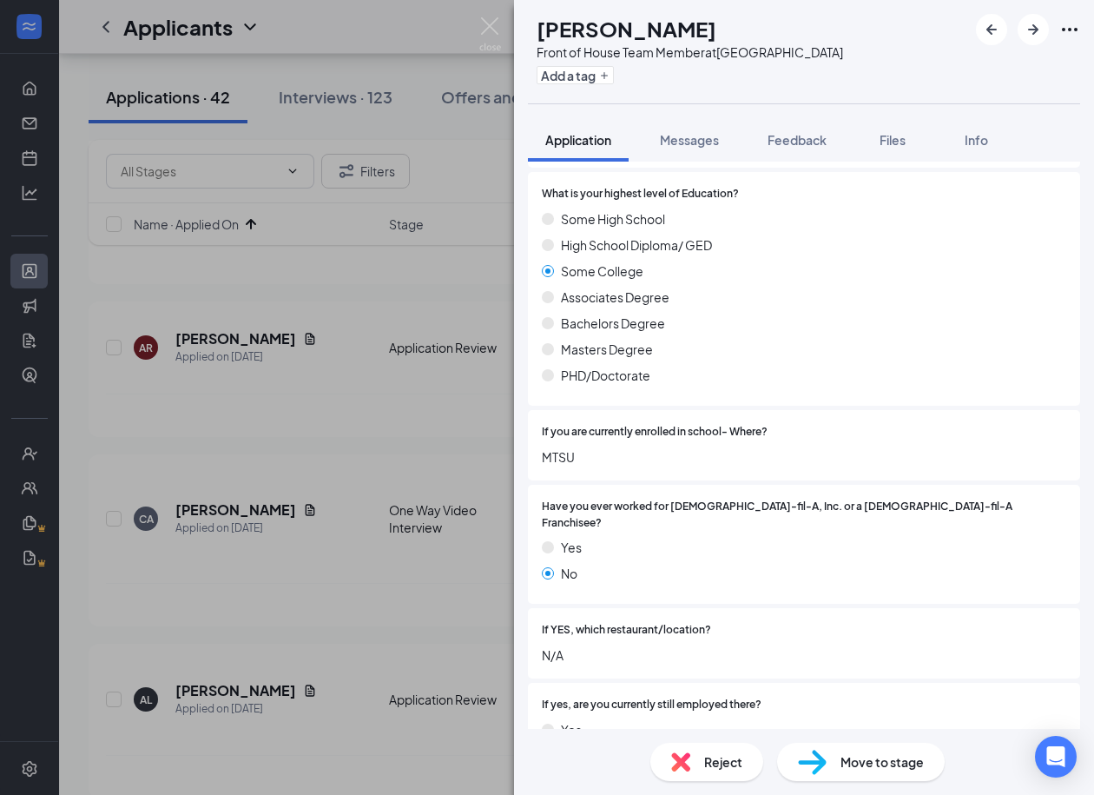
scroll to position [0, 0]
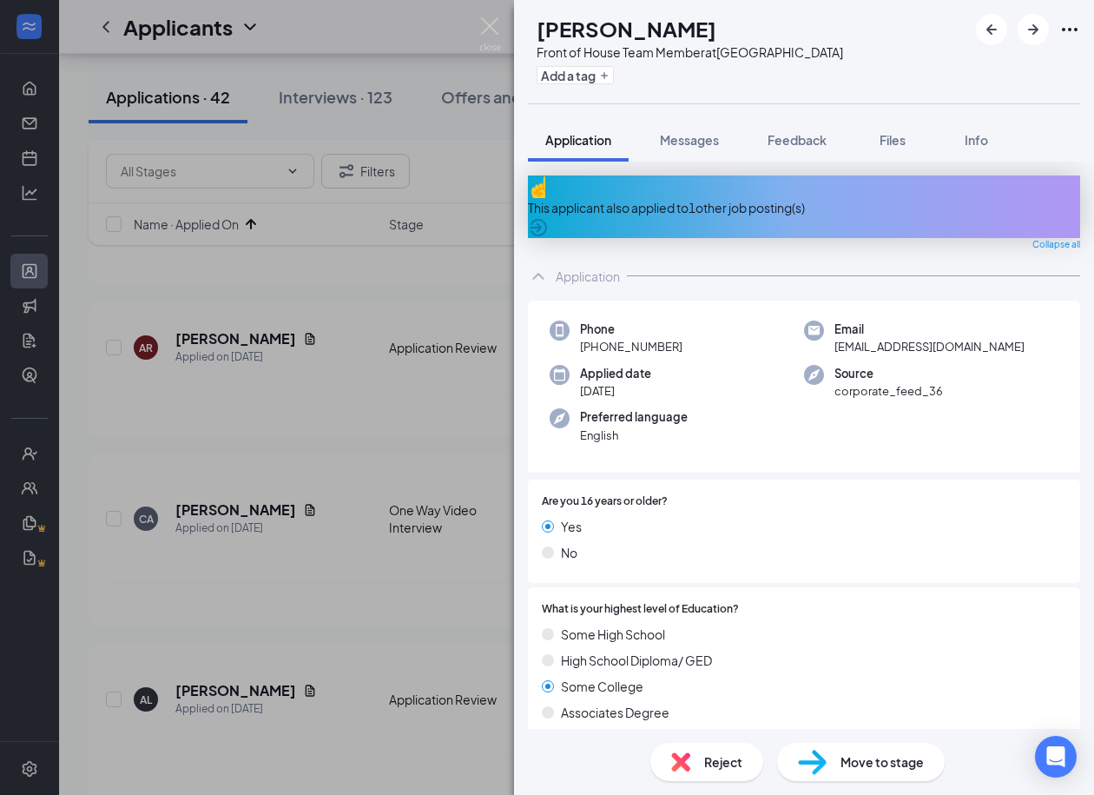
click at [661, 28] on h1 "Zachery LeBlanc" at bounding box center [627, 29] width 180 height 30
click at [910, 338] on span "zleblanc2002@gmail.com" at bounding box center [930, 346] width 190 height 17
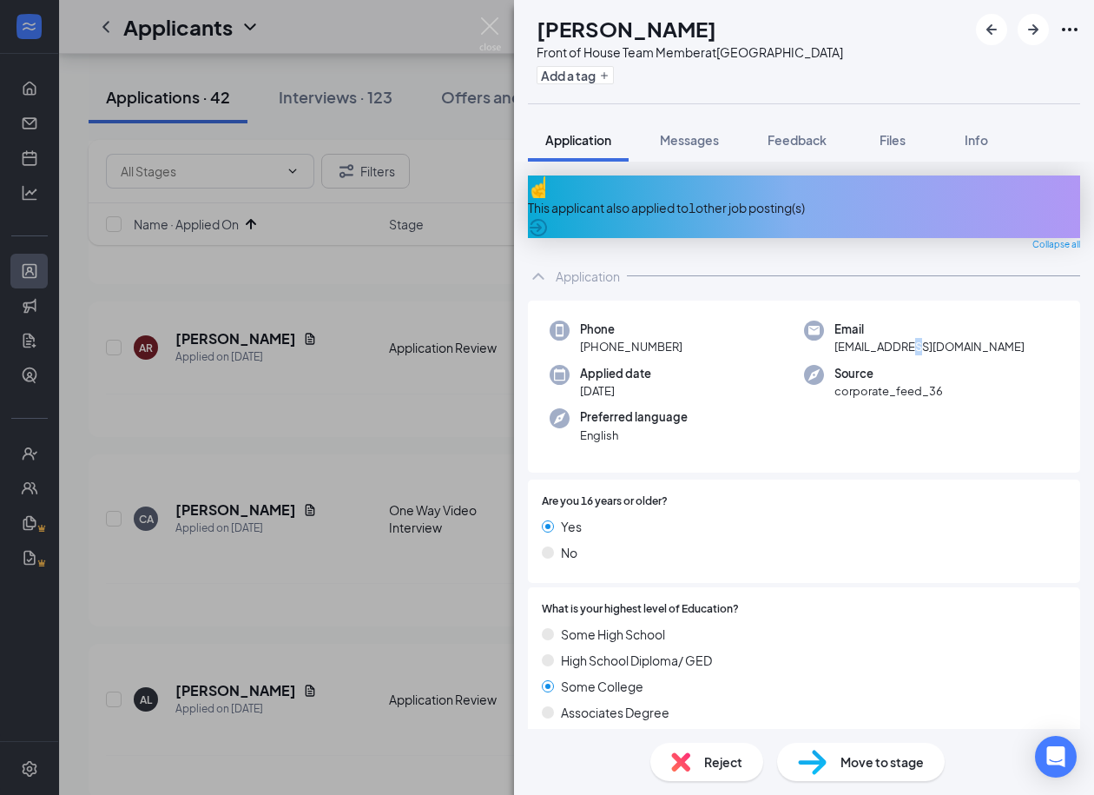
click at [910, 338] on span "zleblanc2002@gmail.com" at bounding box center [930, 346] width 190 height 17
drag, startPoint x: 679, startPoint y: 330, endPoint x: 595, endPoint y: 337, distance: 84.5
click at [595, 337] on div "Phone +1 (423) 946-3016" at bounding box center [677, 338] width 254 height 36
click at [807, 751] on img at bounding box center [812, 762] width 29 height 25
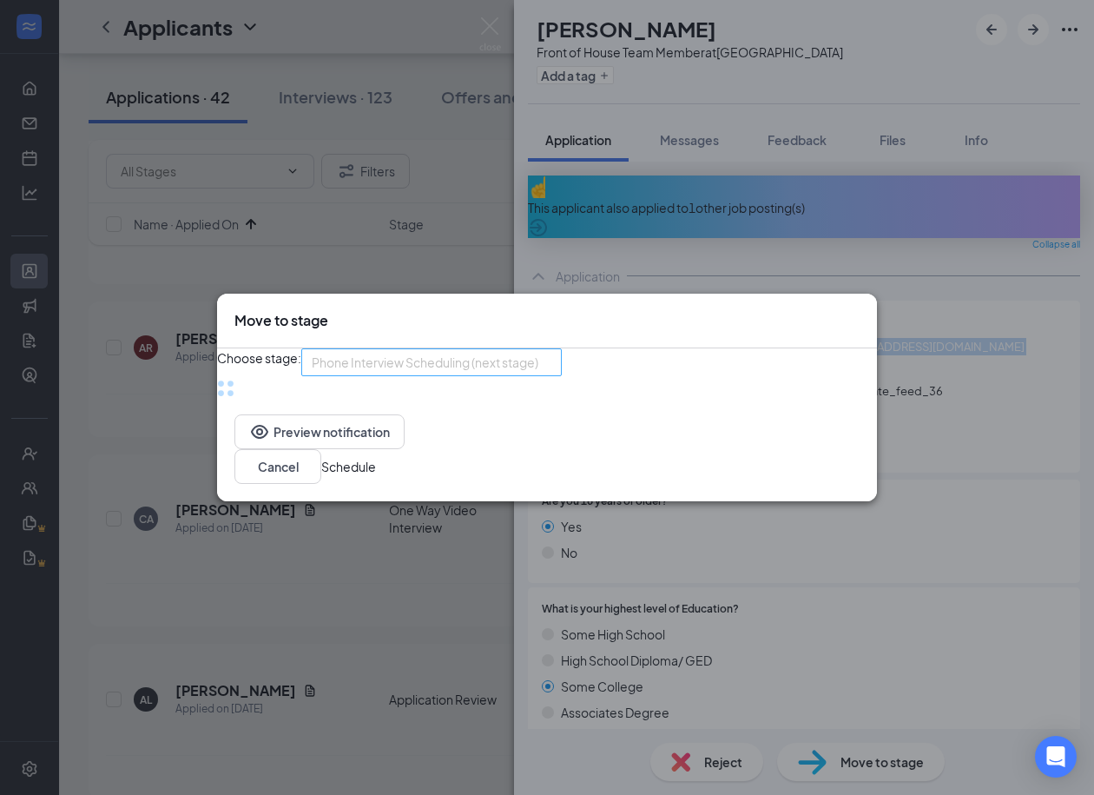
click at [503, 376] on div "Phone Interview Scheduling (next stage) 3708751 3708748 3709651 Application Ava…" at bounding box center [431, 362] width 261 height 28
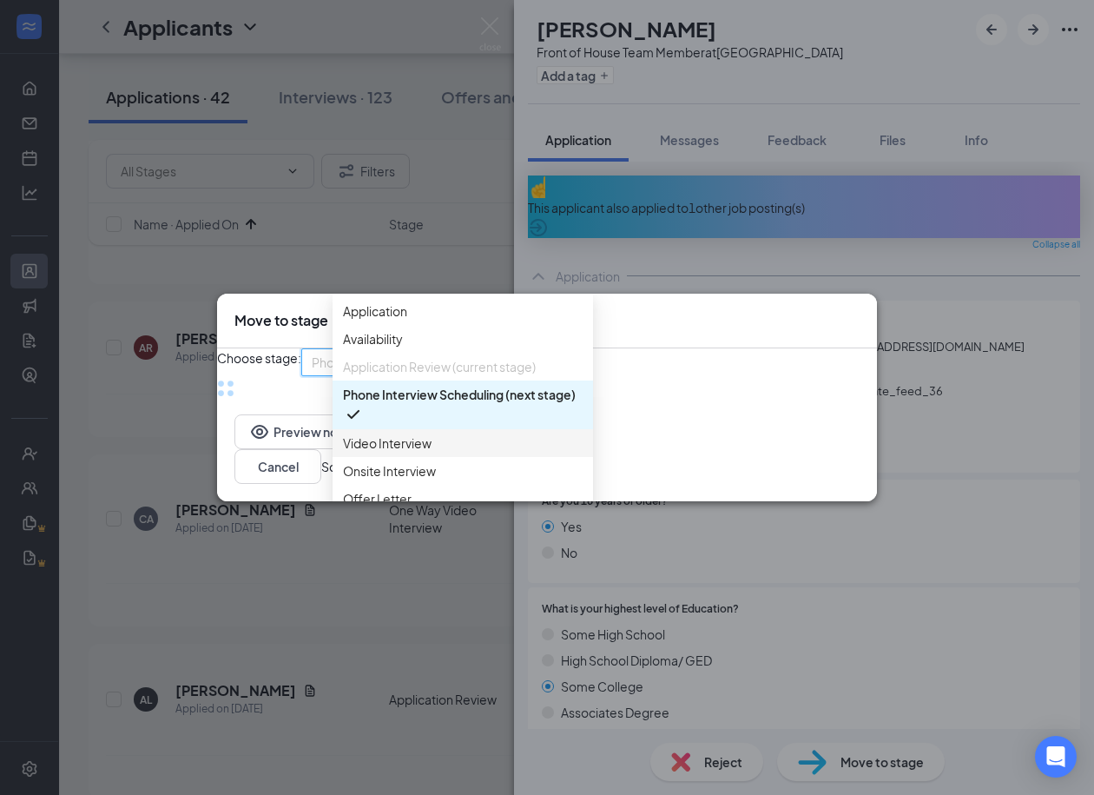
click at [394, 452] on span "Video Interview" at bounding box center [387, 442] width 89 height 19
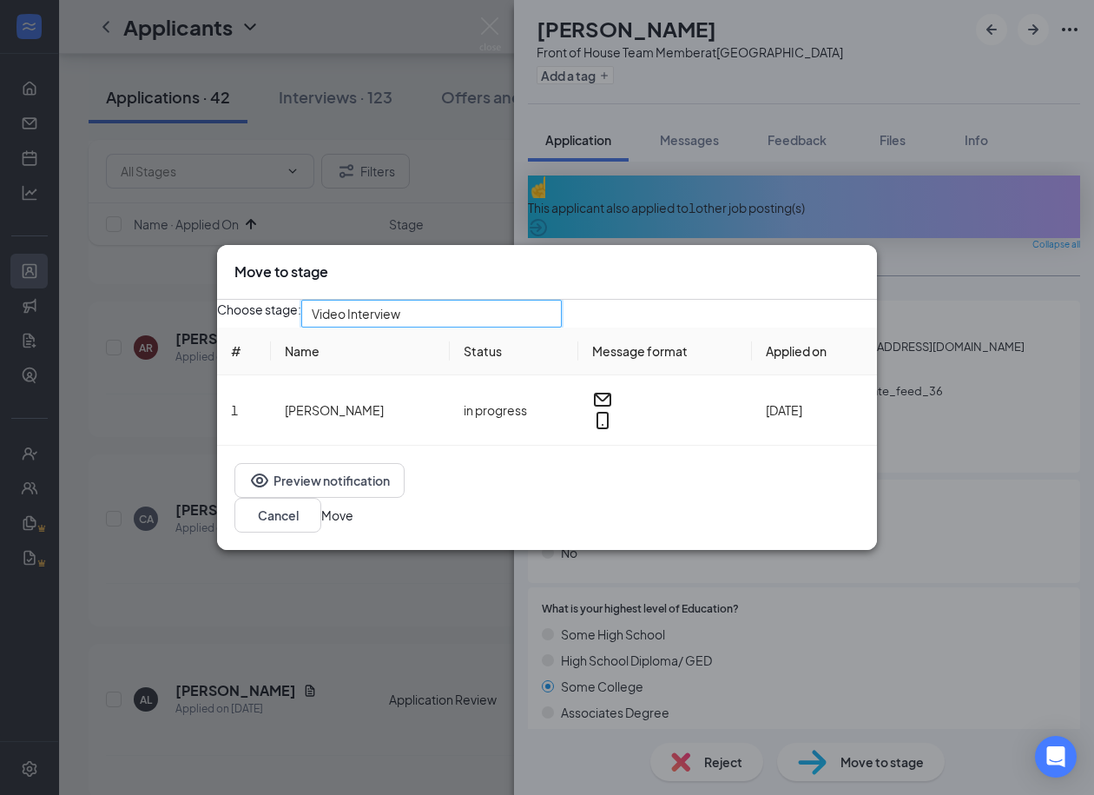
click at [353, 525] on button "Move" at bounding box center [337, 514] width 32 height 19
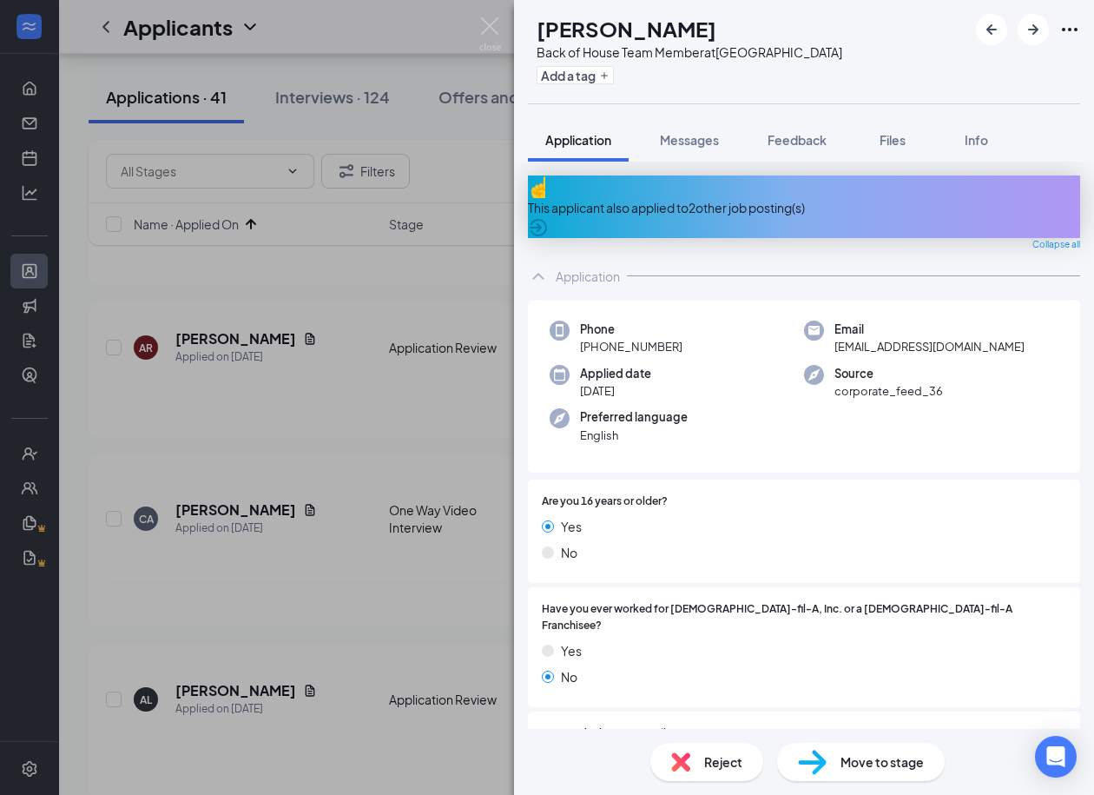
click at [702, 198] on div "This applicant also applied to 2 other job posting(s)" at bounding box center [804, 207] width 552 height 19
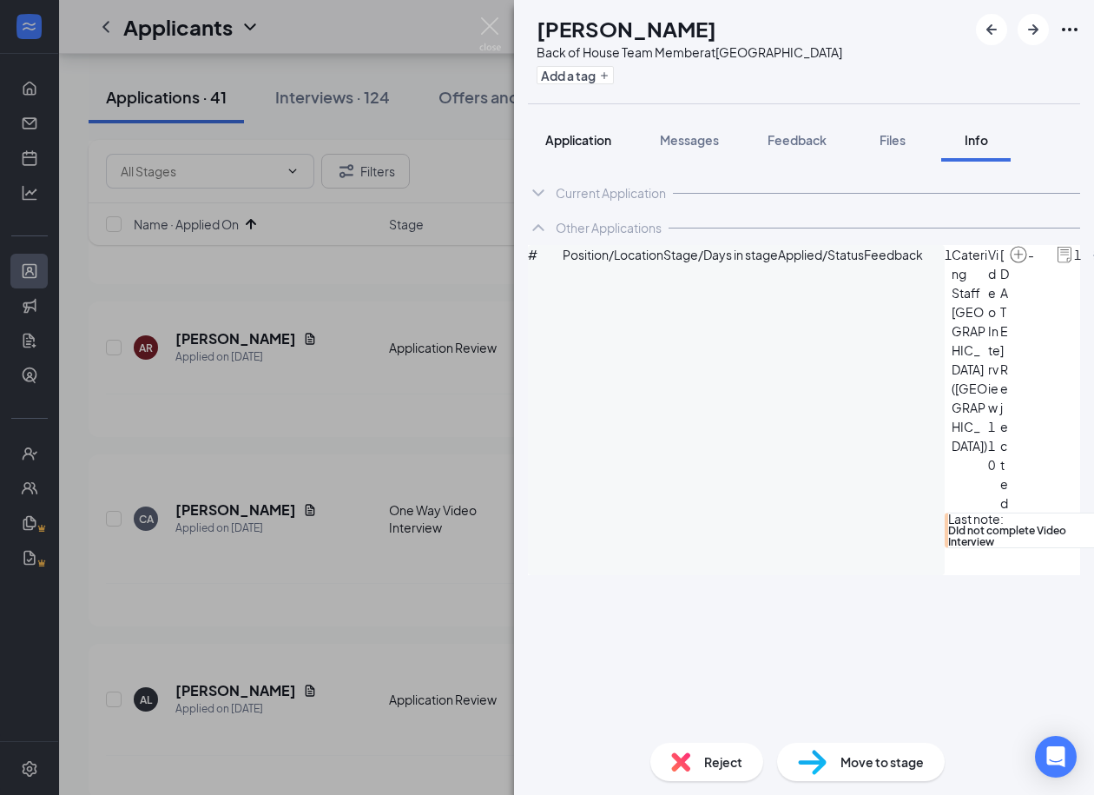
click at [573, 146] on span "Application" at bounding box center [578, 140] width 66 height 16
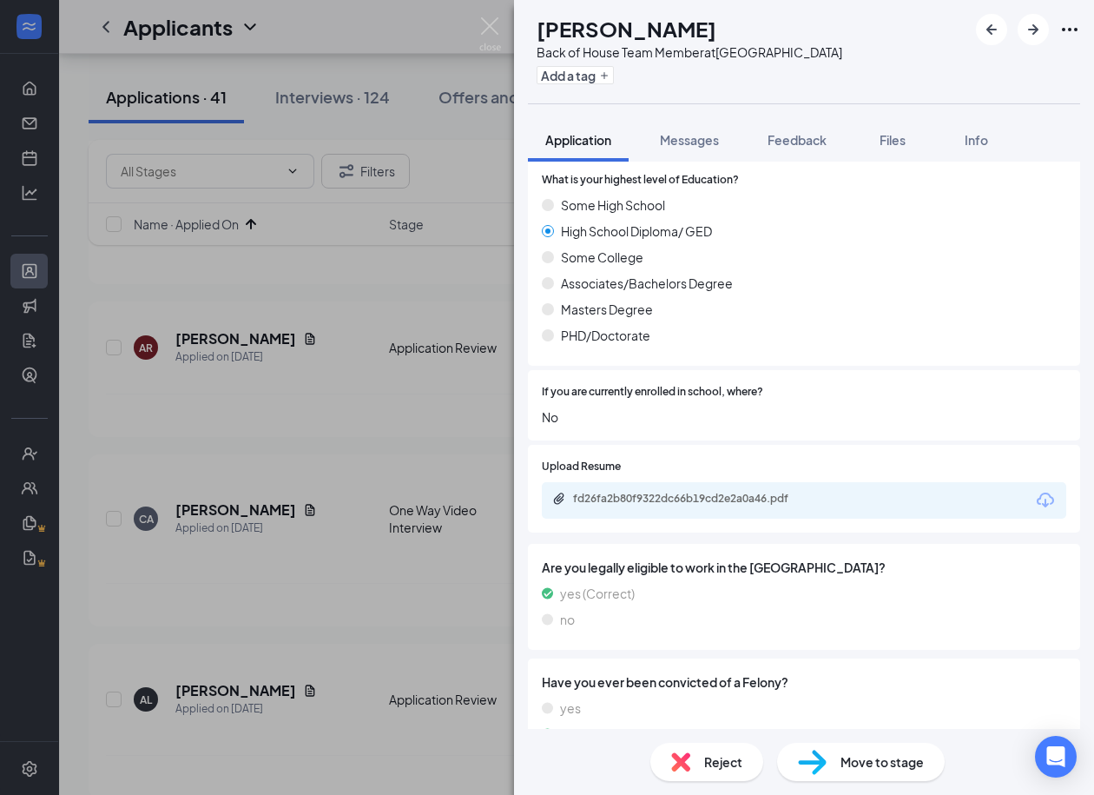
scroll to position [863, 0]
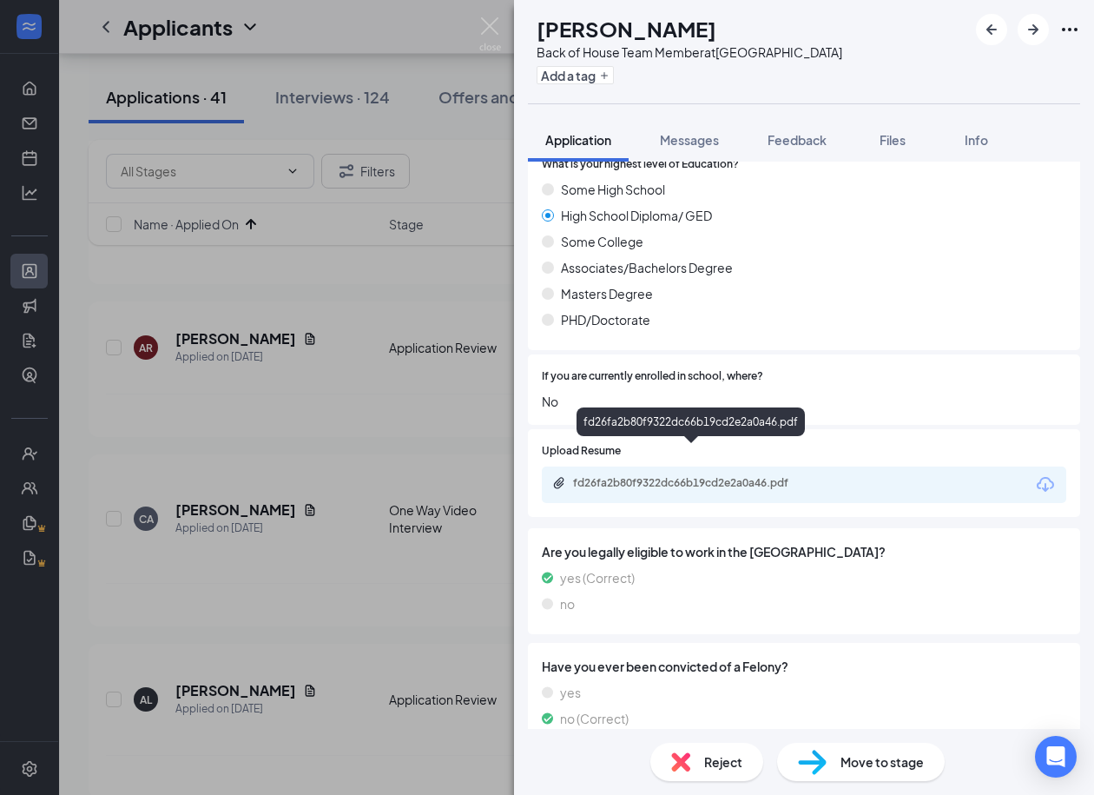
click at [678, 476] on div "fd26fa2b80f9322dc66b19cd2e2a0a46.pdf" at bounding box center [694, 483] width 243 height 14
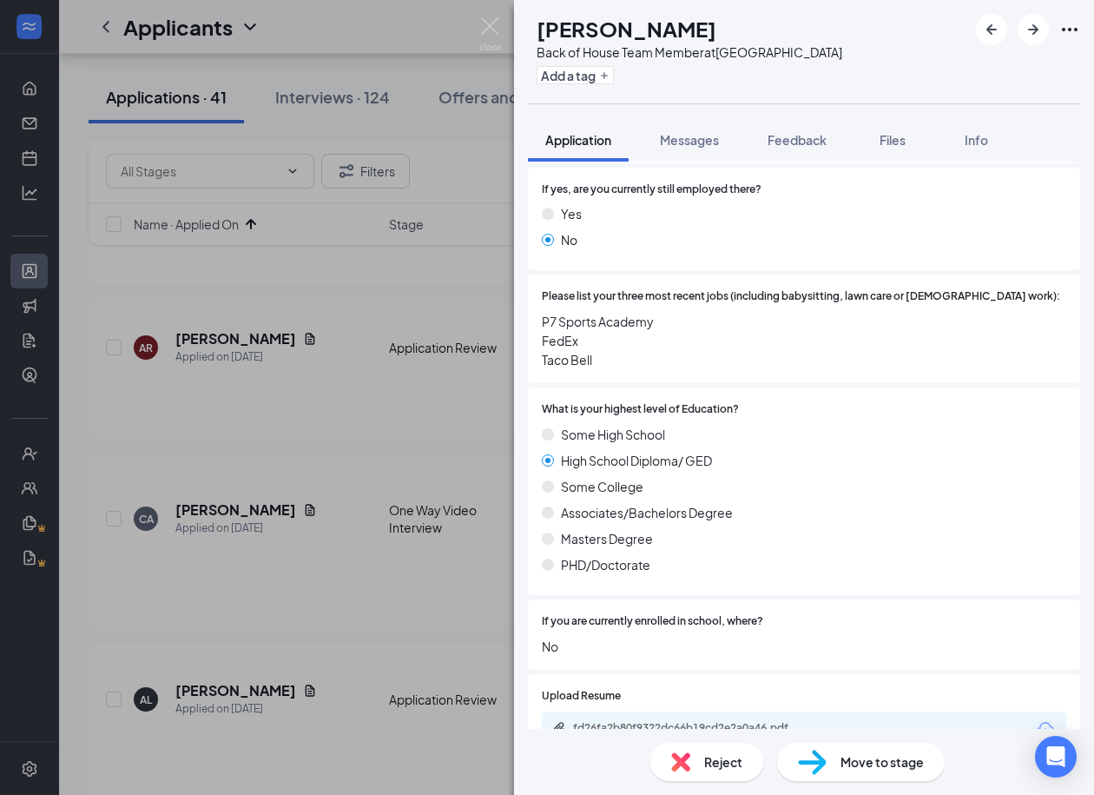
scroll to position [0, 0]
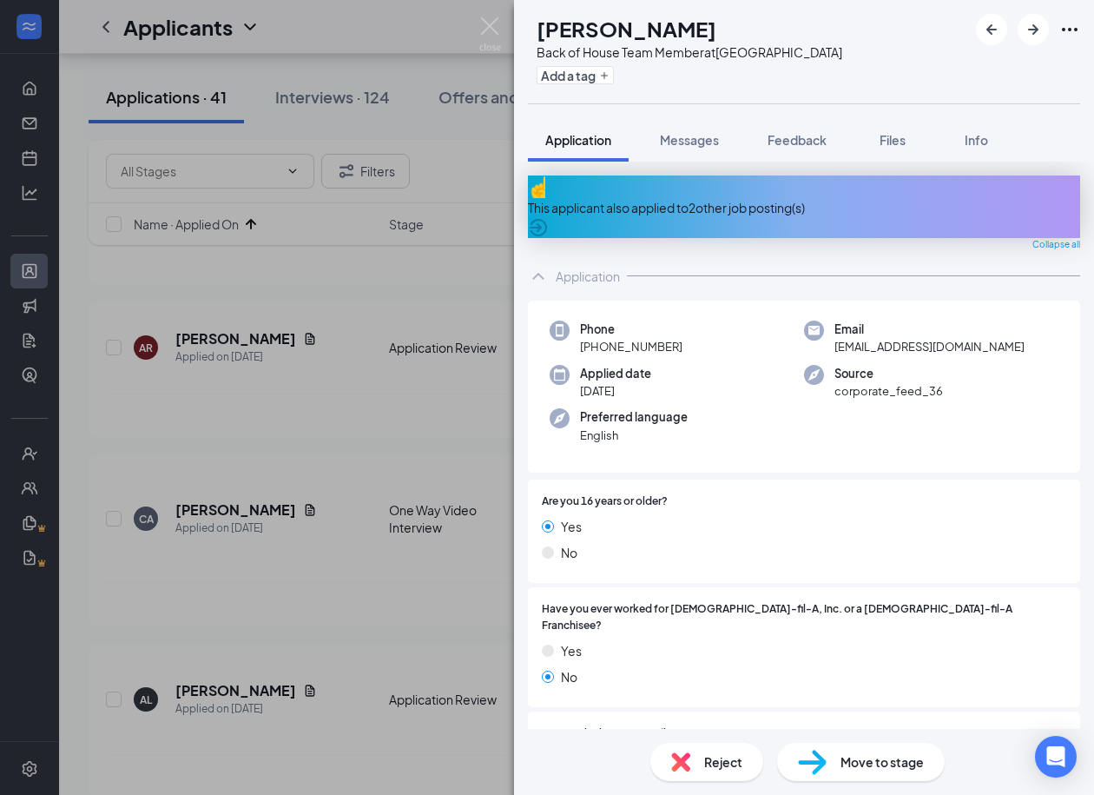
click at [677, 22] on h1 "Joshua Thompson" at bounding box center [627, 29] width 180 height 30
click at [880, 338] on span "joshuamyles06@gmail.com" at bounding box center [930, 346] width 190 height 17
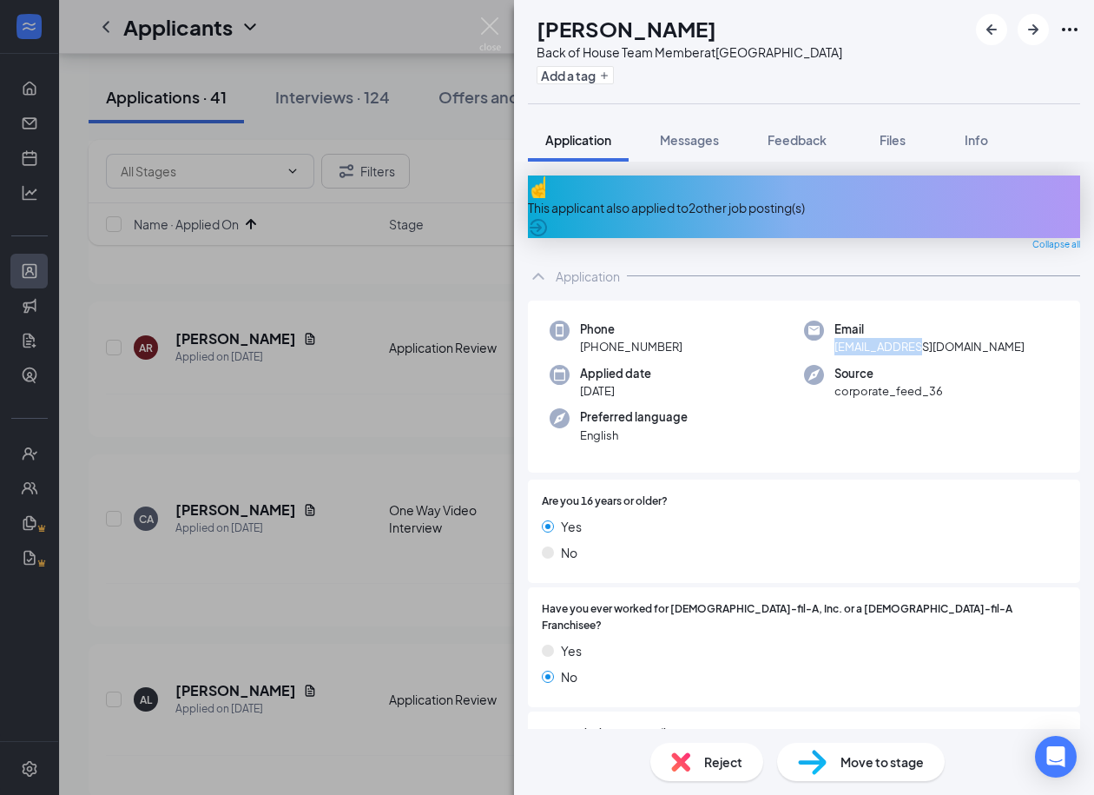
click at [880, 338] on span "joshuamyles06@gmail.com" at bounding box center [930, 346] width 190 height 17
drag, startPoint x: 684, startPoint y: 330, endPoint x: 593, endPoint y: 335, distance: 90.5
click at [593, 335] on div "Phone +1 (901) 679-8329" at bounding box center [677, 338] width 254 height 36
click at [849, 761] on span "Move to stage" at bounding box center [882, 761] width 83 height 19
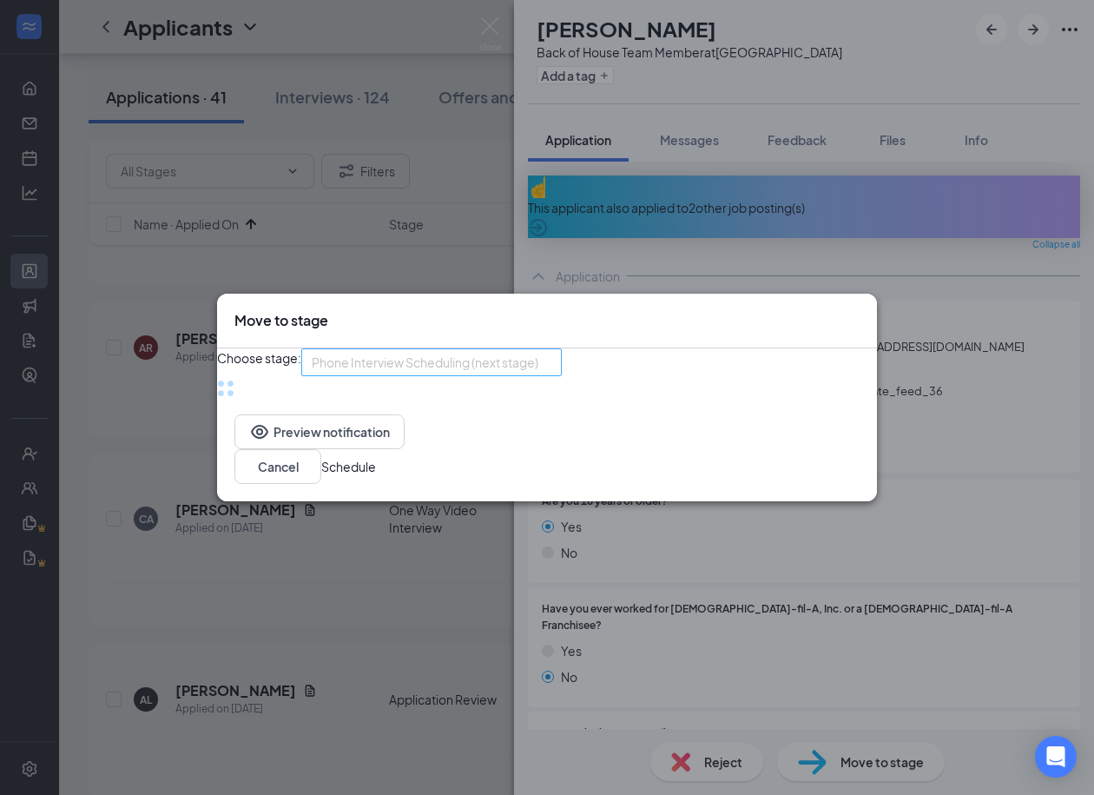
click at [506, 363] on span "Phone Interview Scheduling (next stage)" at bounding box center [425, 362] width 227 height 26
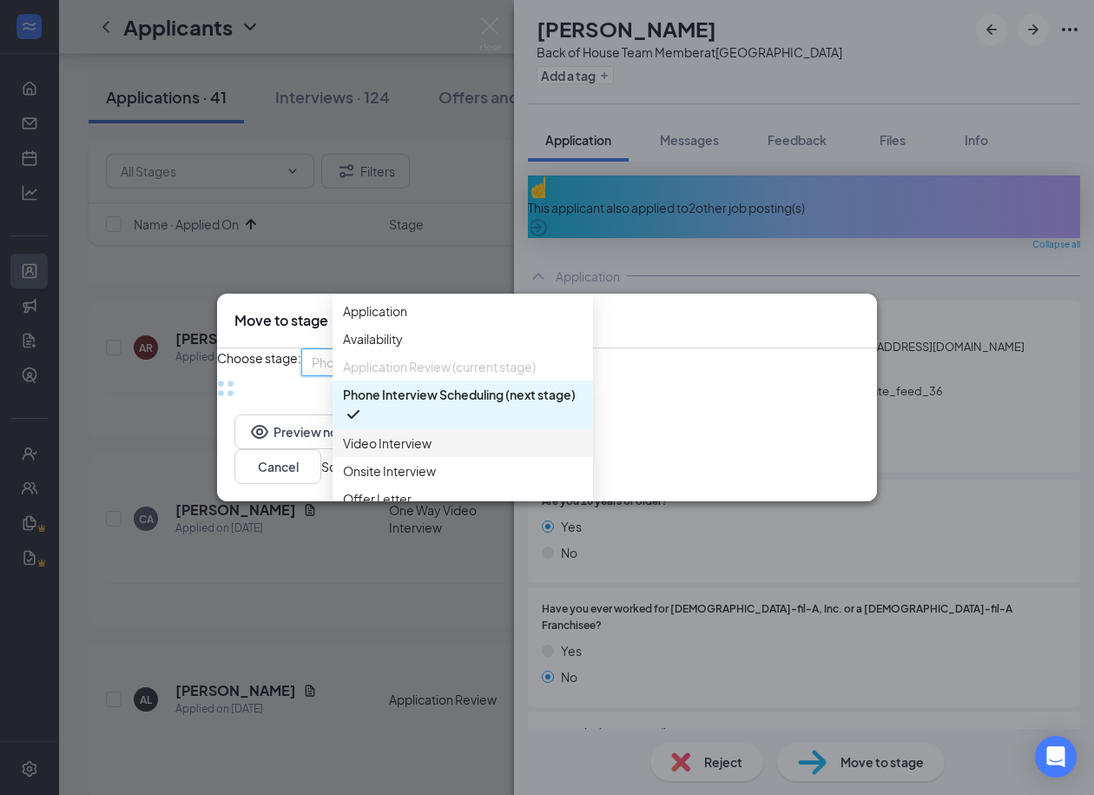
click at [385, 455] on div "Video Interview" at bounding box center [463, 443] width 261 height 28
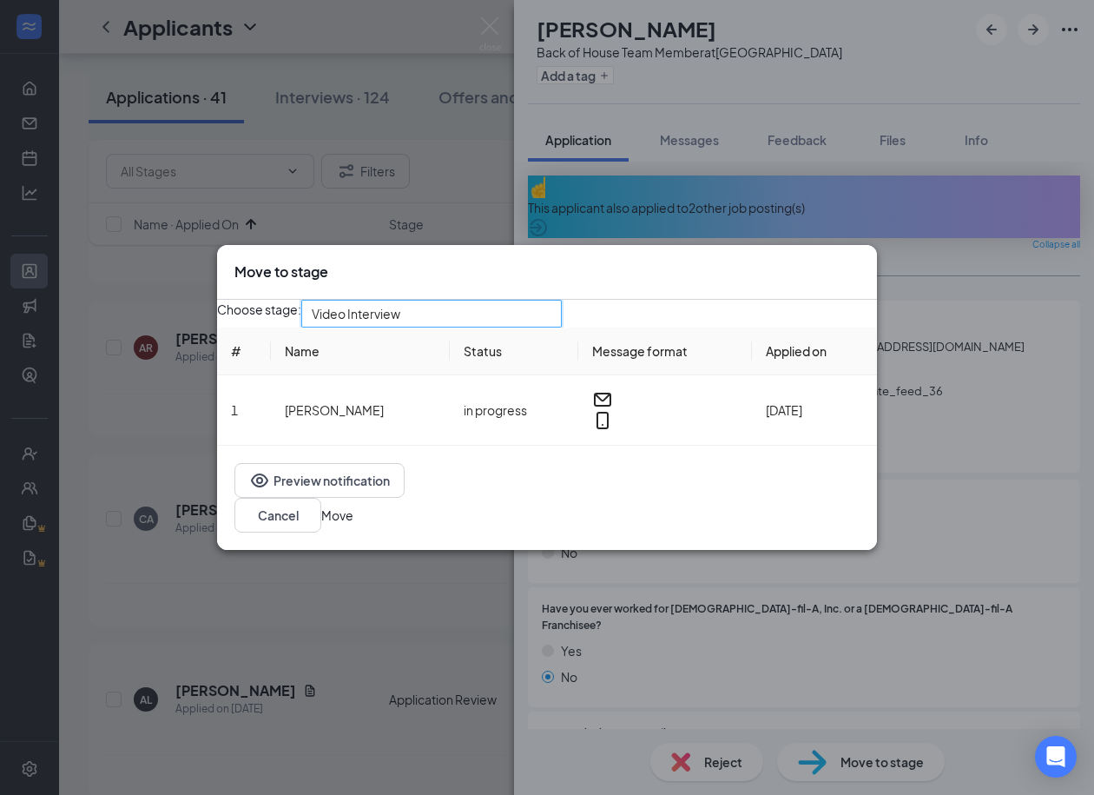
click at [353, 512] on button "Move" at bounding box center [337, 514] width 32 height 19
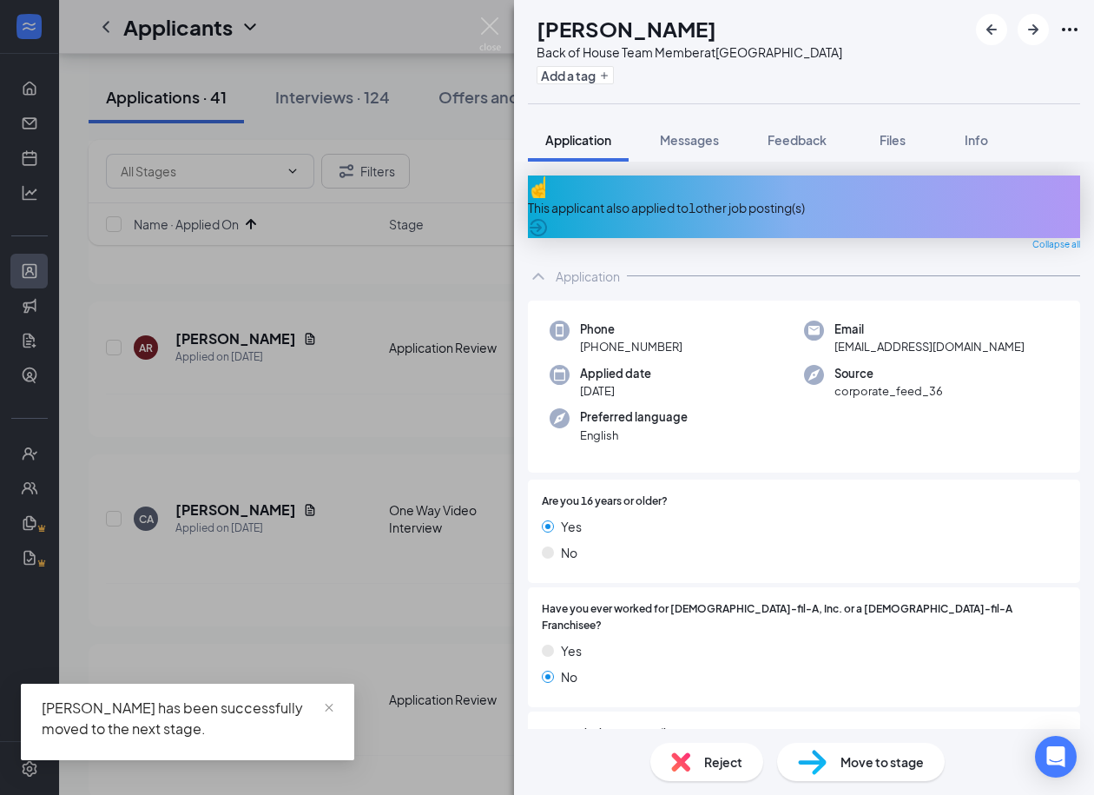
click at [733, 200] on div "This applicant also applied to 1 other job posting(s)" at bounding box center [804, 207] width 552 height 19
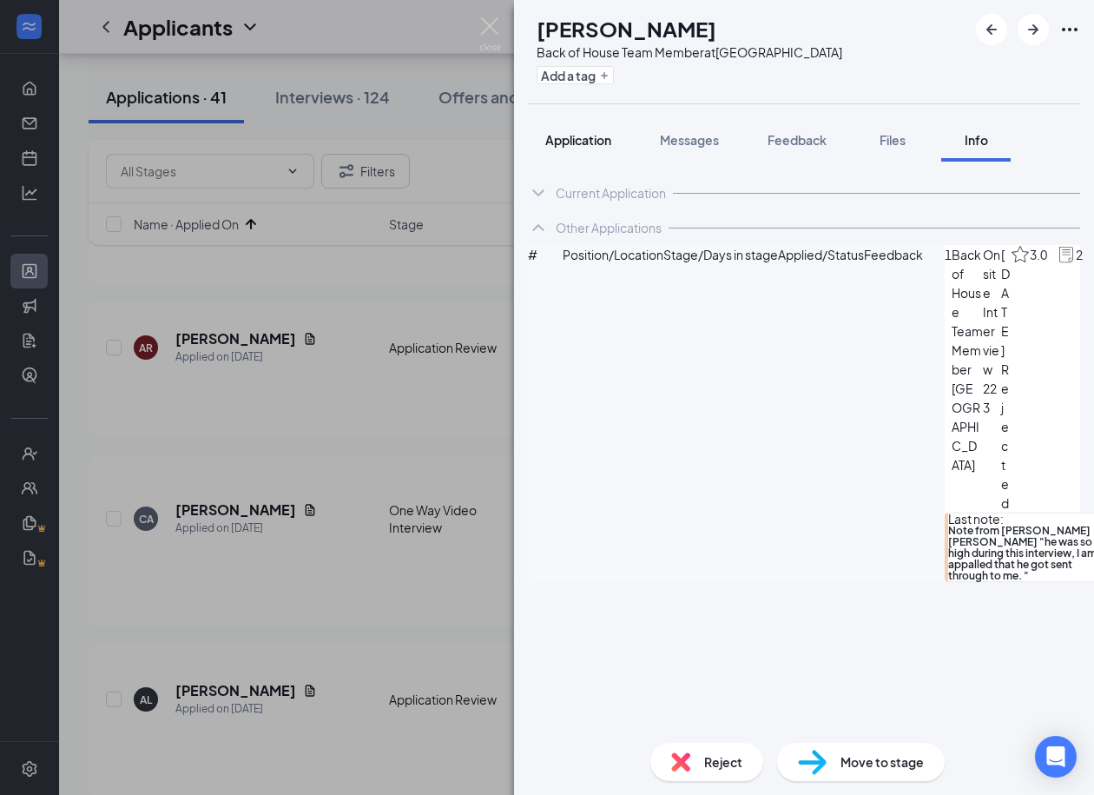
click at [580, 135] on span "Application" at bounding box center [578, 140] width 66 height 16
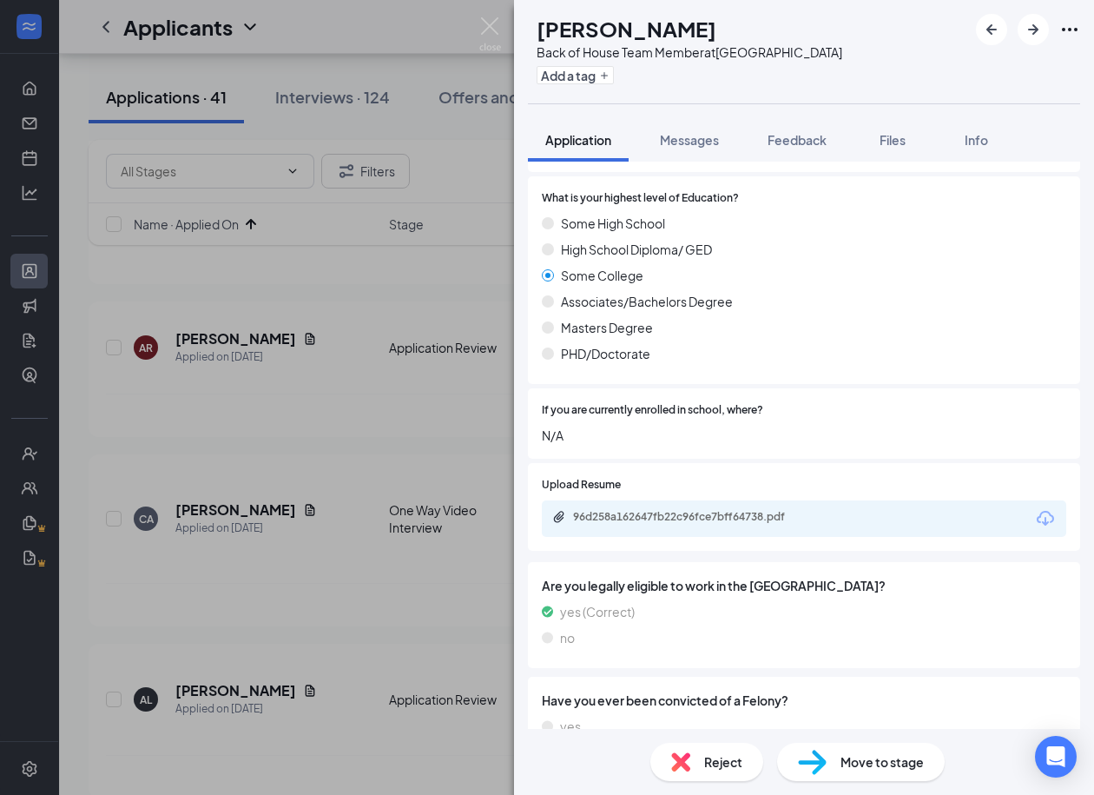
scroll to position [794, 0]
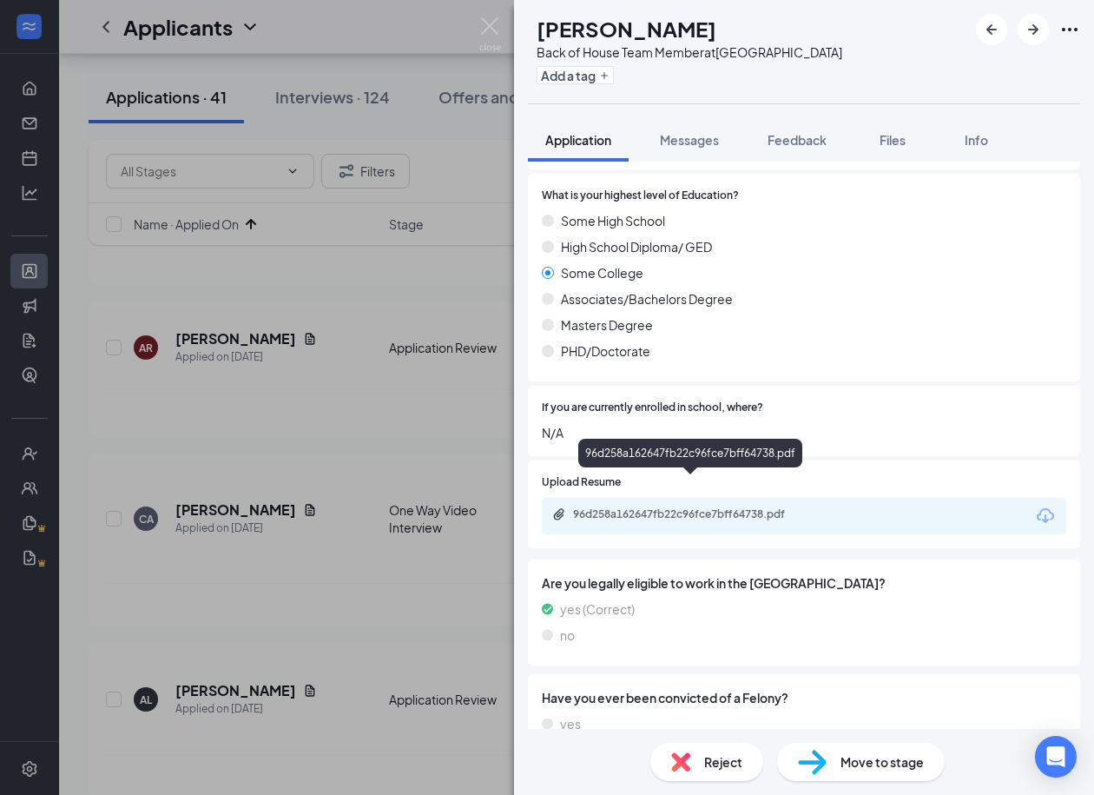
click at [664, 507] on div "96d258a162647fb22c96fce7bff64738.pdf" at bounding box center [694, 514] width 243 height 14
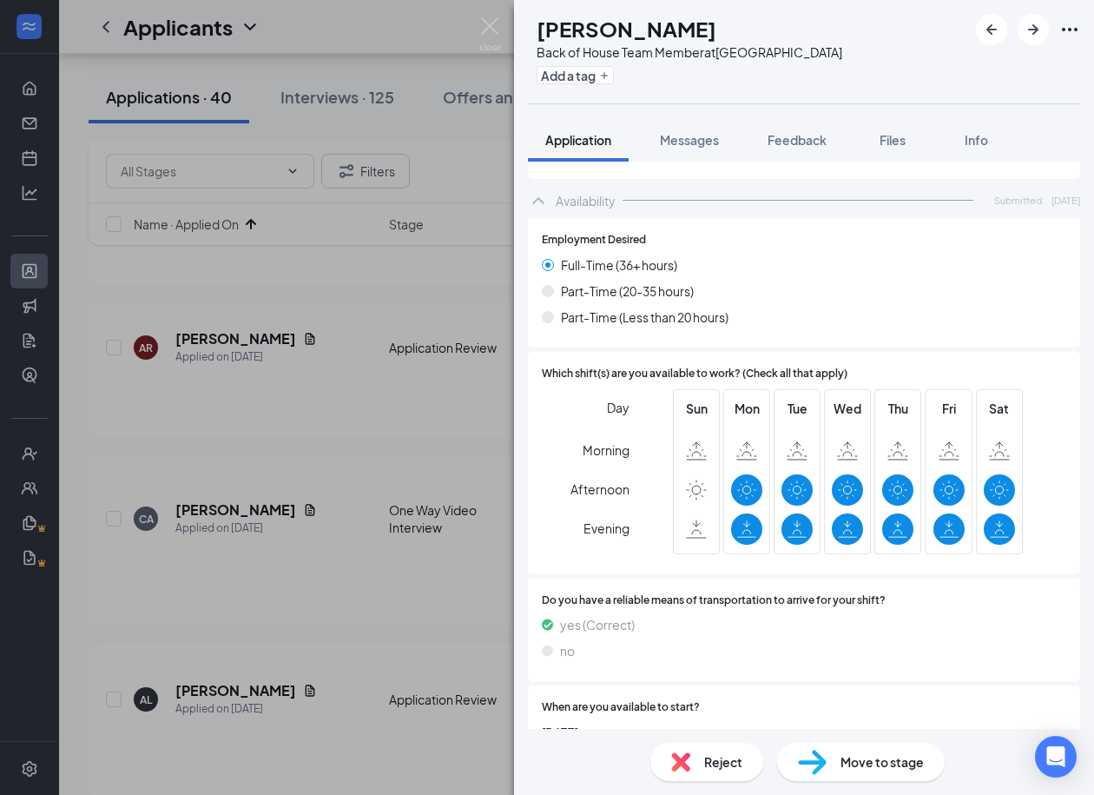
click at [722, 771] on span "Reject" at bounding box center [723, 761] width 38 height 19
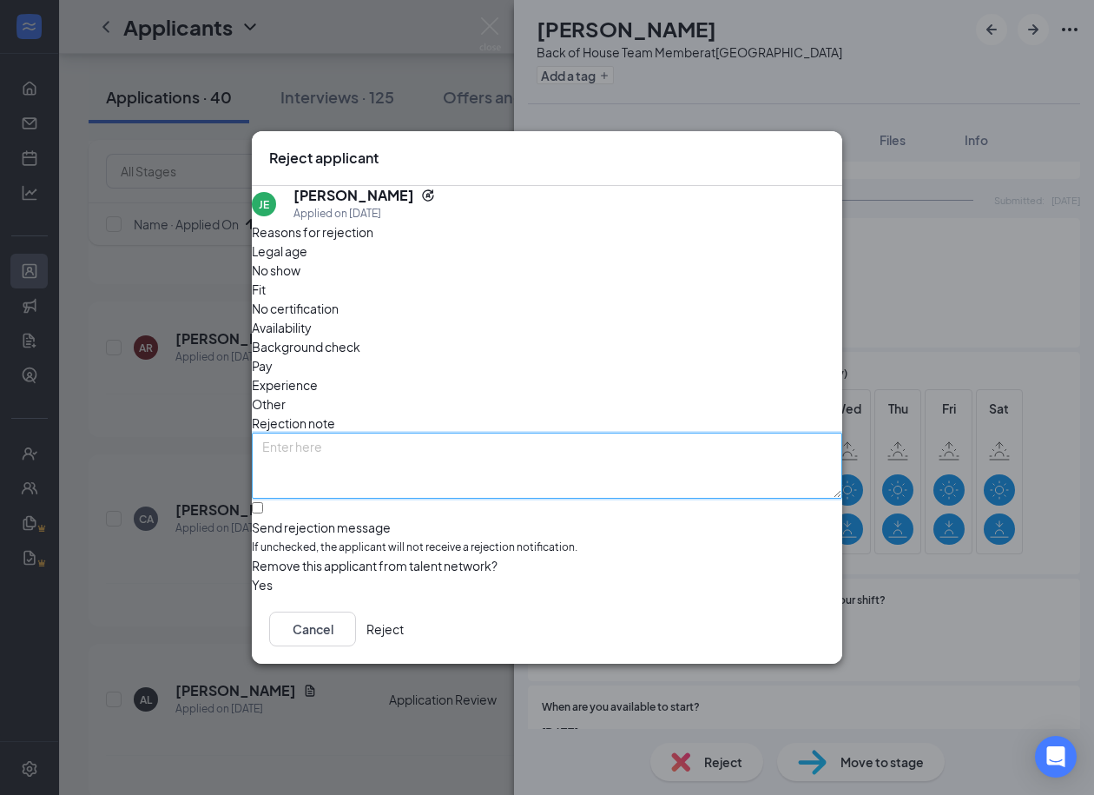
click at [469, 437] on textarea at bounding box center [547, 466] width 591 height 66
click at [294, 433] on textarea "BAsed on previous interview feedback" at bounding box center [547, 466] width 591 height 66
type textarea "Based on previous interview feedback"
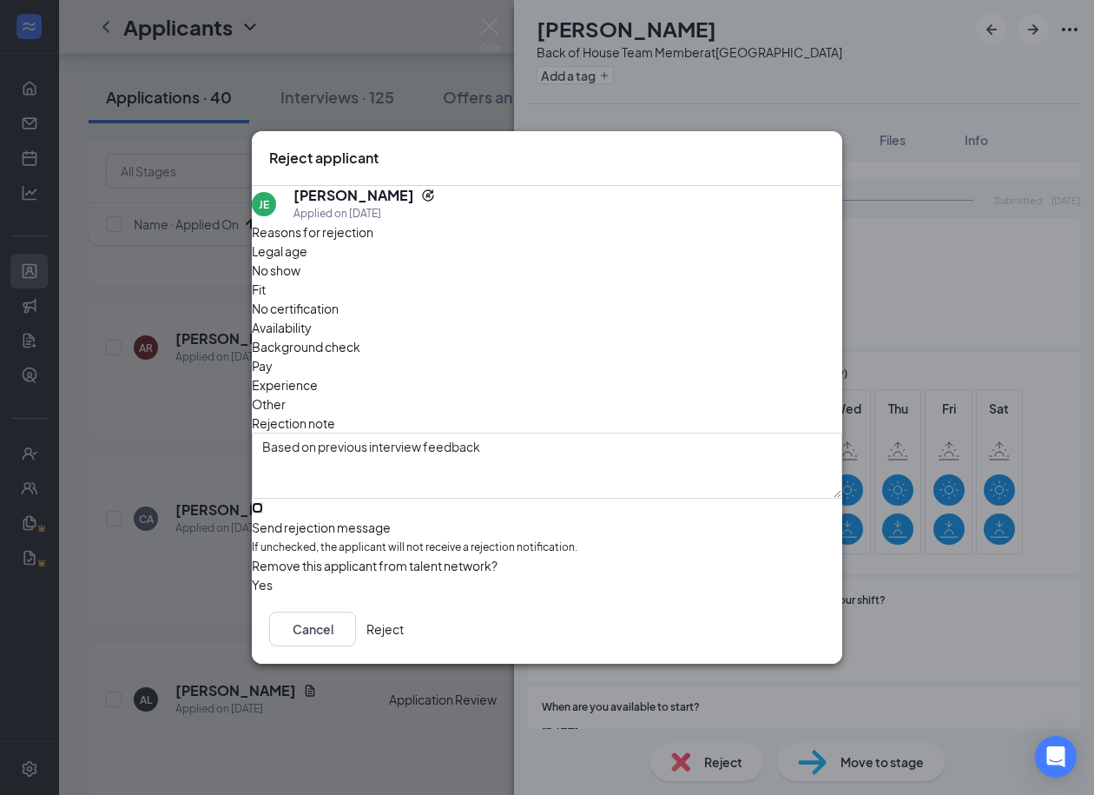
click at [263, 502] on input "Send rejection message If unchecked, the applicant will not receive a rejection…" at bounding box center [257, 507] width 11 height 11
checkbox input "true"
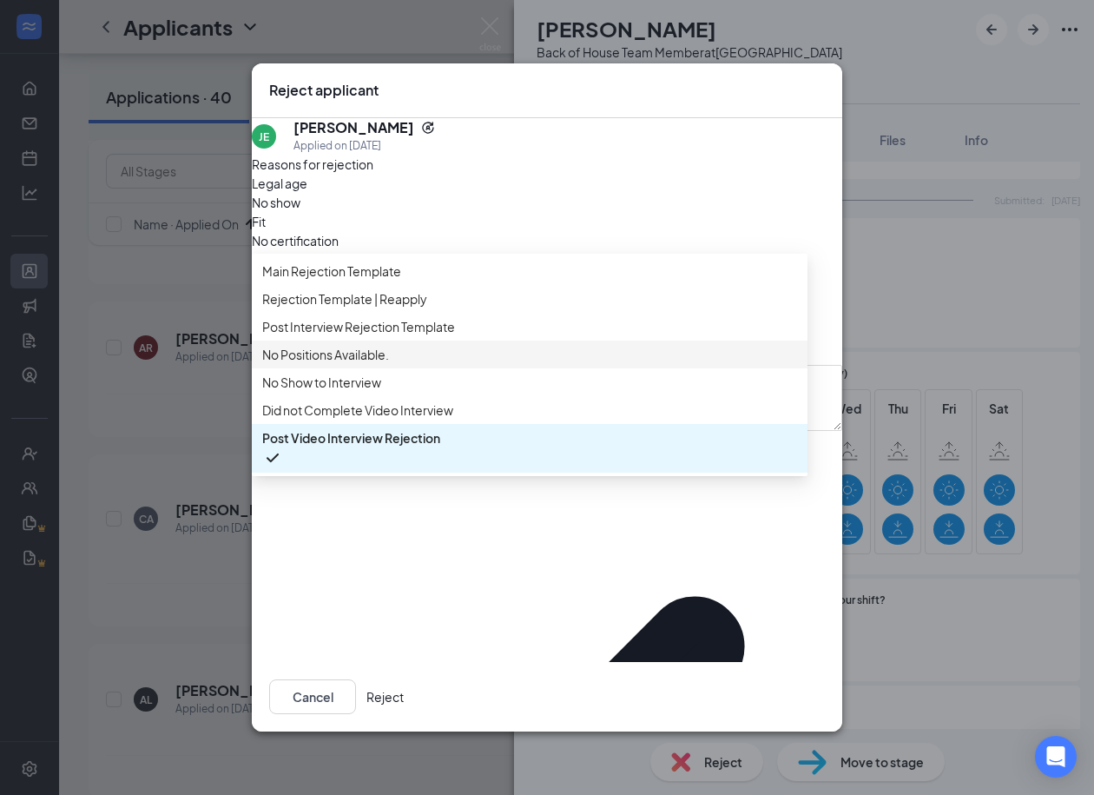
scroll to position [0, 0]
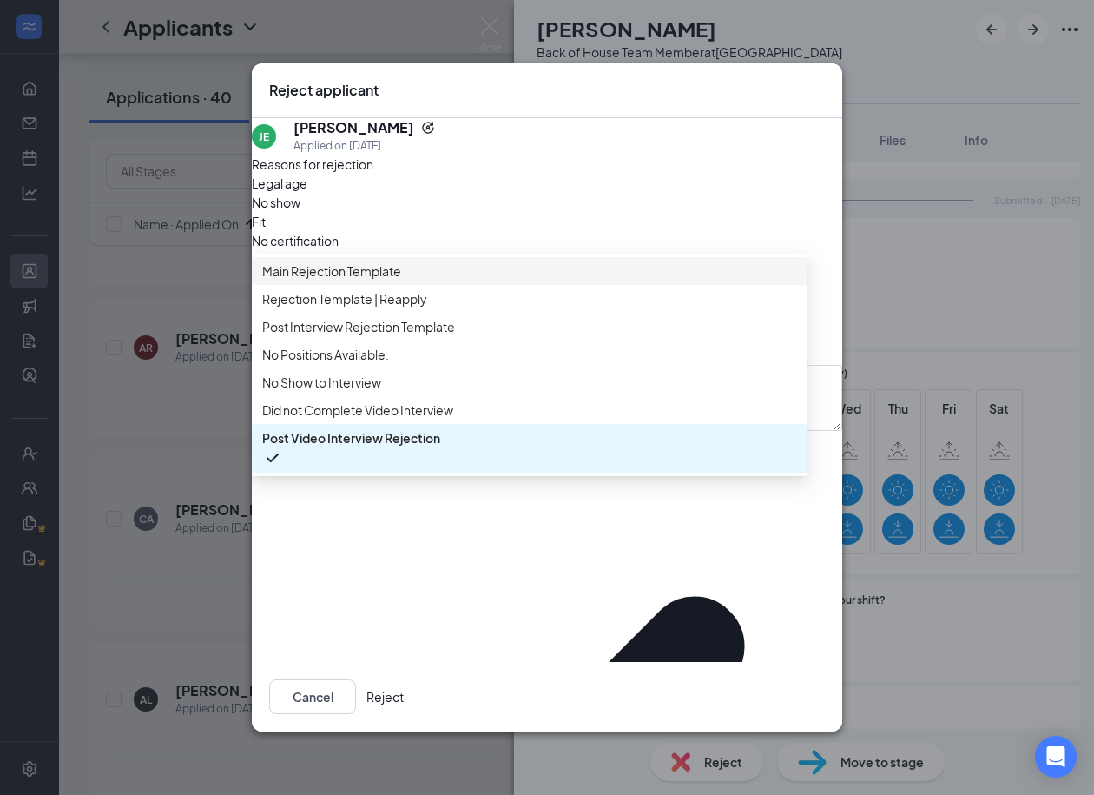
click at [363, 281] on span "Main Rejection Template" at bounding box center [331, 270] width 139 height 19
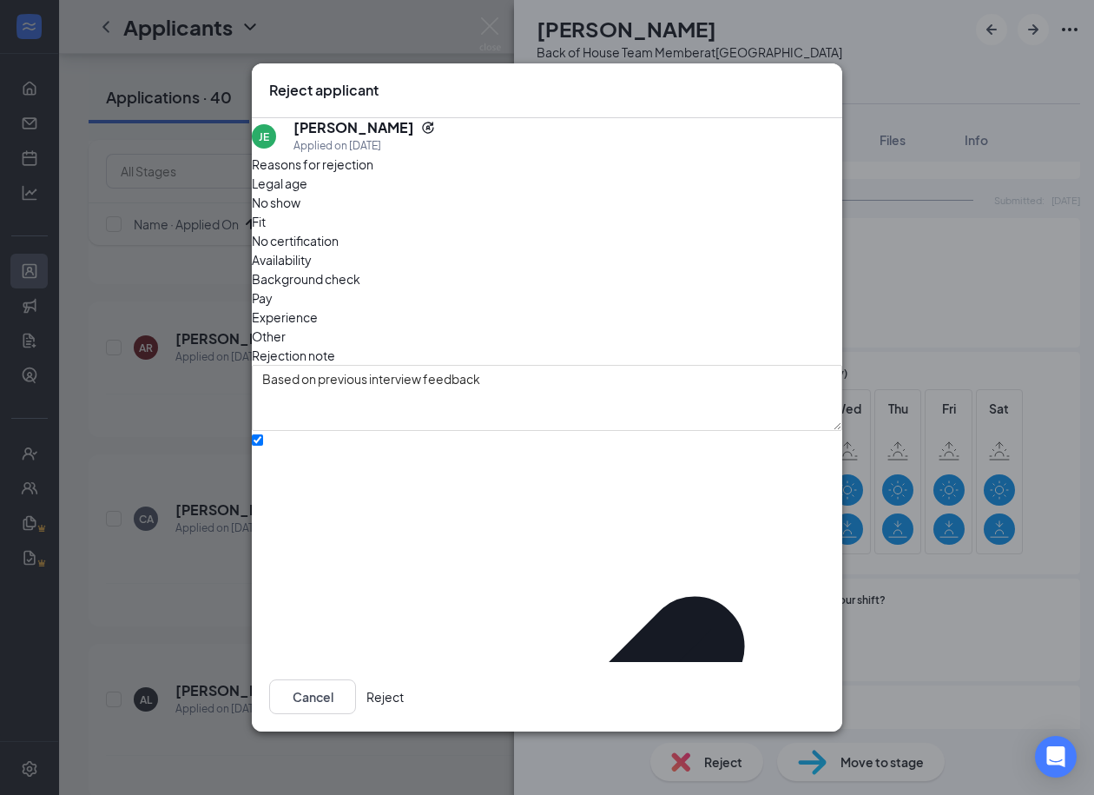
click at [404, 688] on button "Reject" at bounding box center [385, 696] width 37 height 35
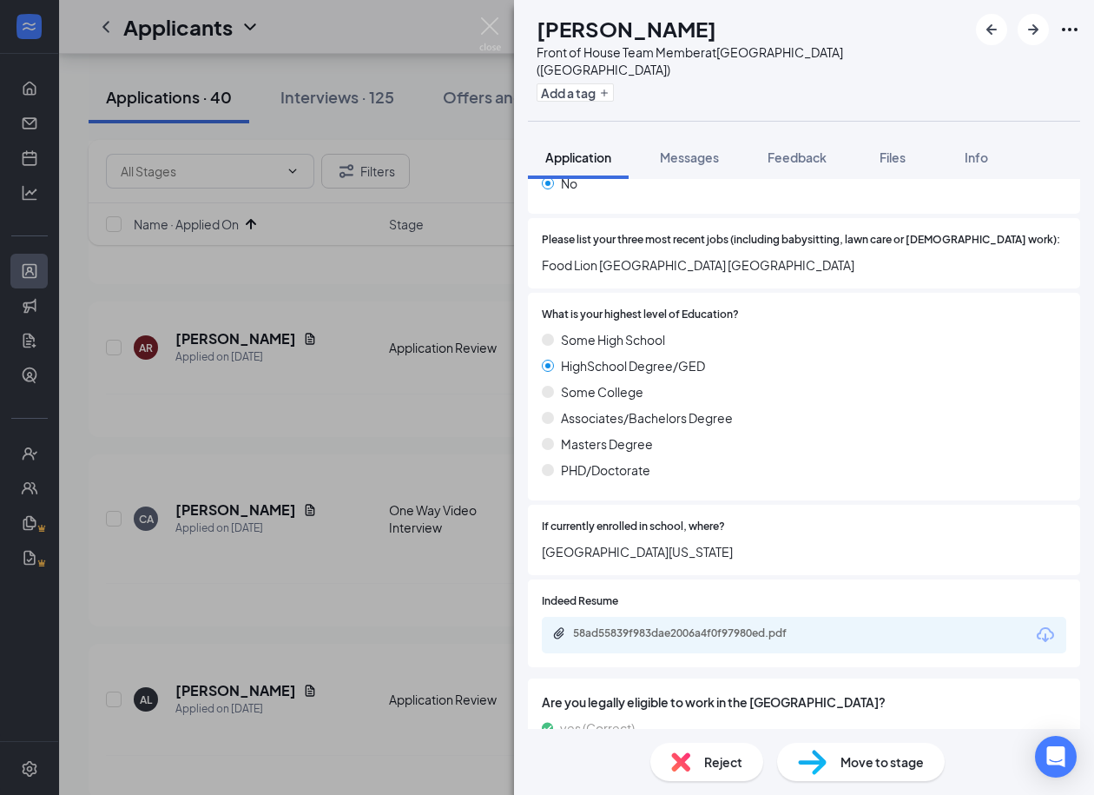
scroll to position [647, 0]
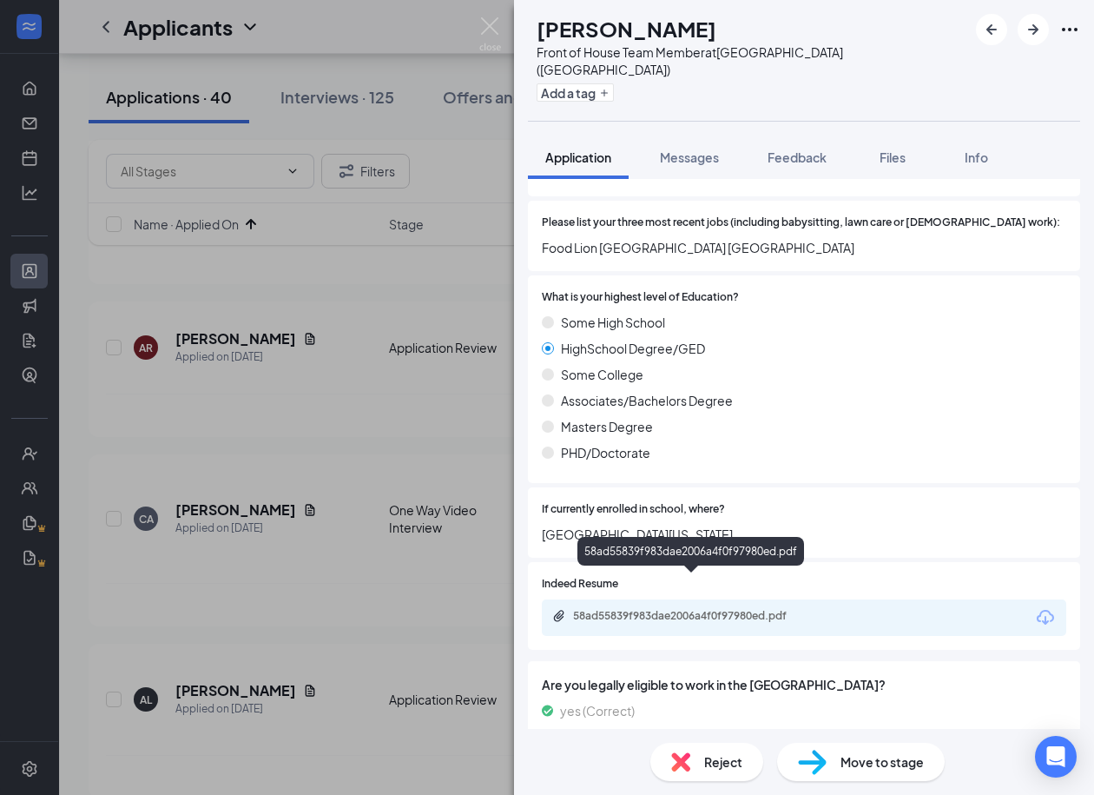
click at [656, 609] on div "58ad55839f983dae2006a4f0f97980ed.pdf" at bounding box center [694, 616] width 243 height 14
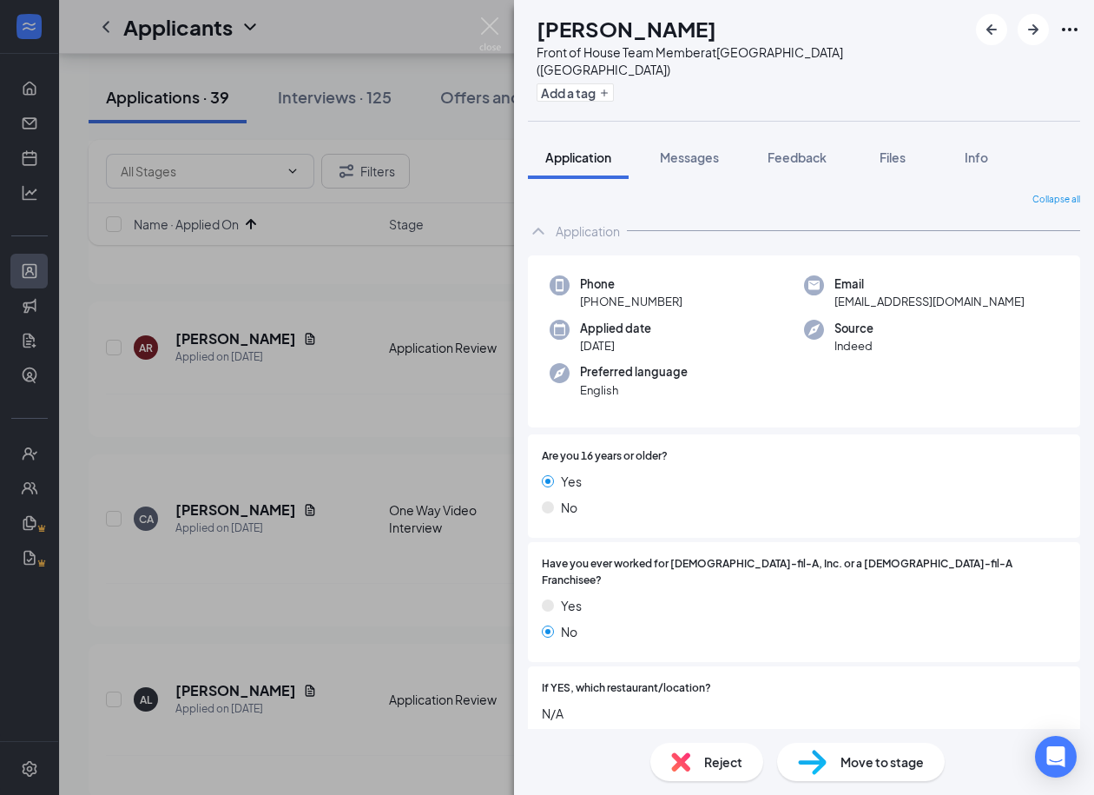
click at [641, 28] on h1 "Zeva Robinson" at bounding box center [627, 29] width 180 height 30
click at [918, 293] on span "robinsonzeva@gmail.com" at bounding box center [930, 301] width 190 height 17
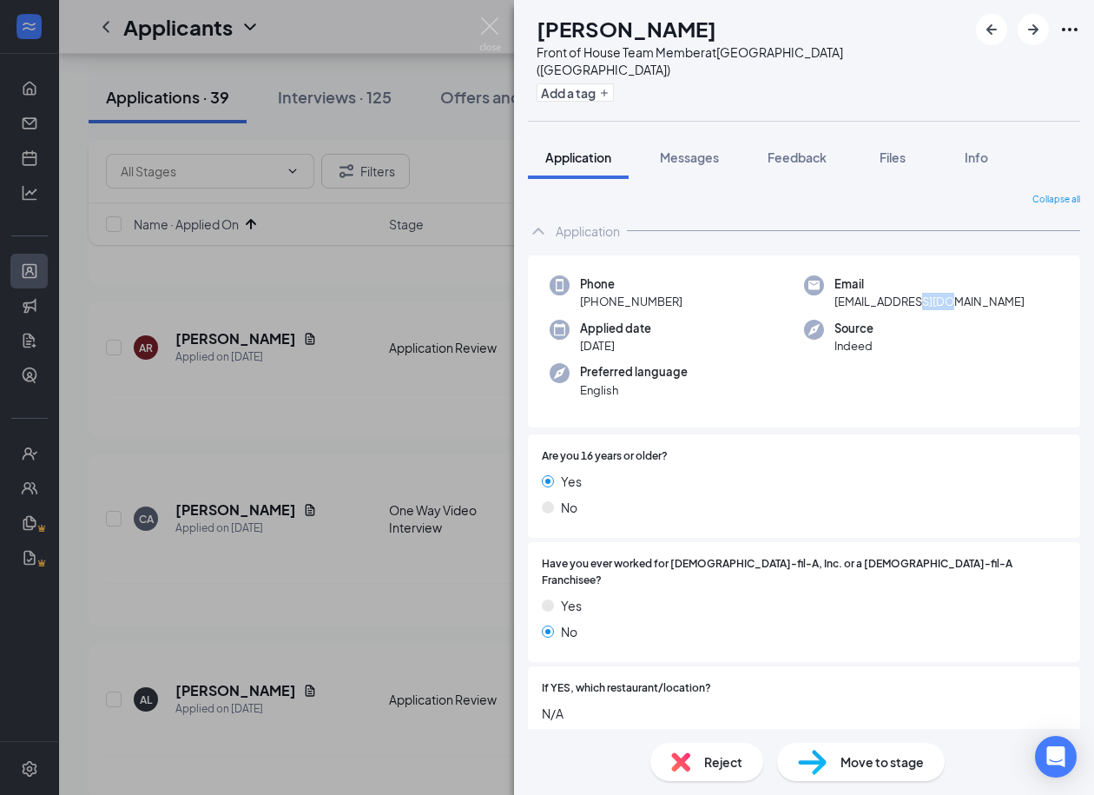
click at [918, 293] on span "robinsonzeva@gmail.com" at bounding box center [930, 301] width 190 height 17
drag, startPoint x: 684, startPoint y: 276, endPoint x: 596, endPoint y: 276, distance: 88.6
click at [596, 276] on div "Phone +1 (615) 580-6890" at bounding box center [677, 293] width 254 height 36
click at [806, 763] on img at bounding box center [812, 762] width 29 height 25
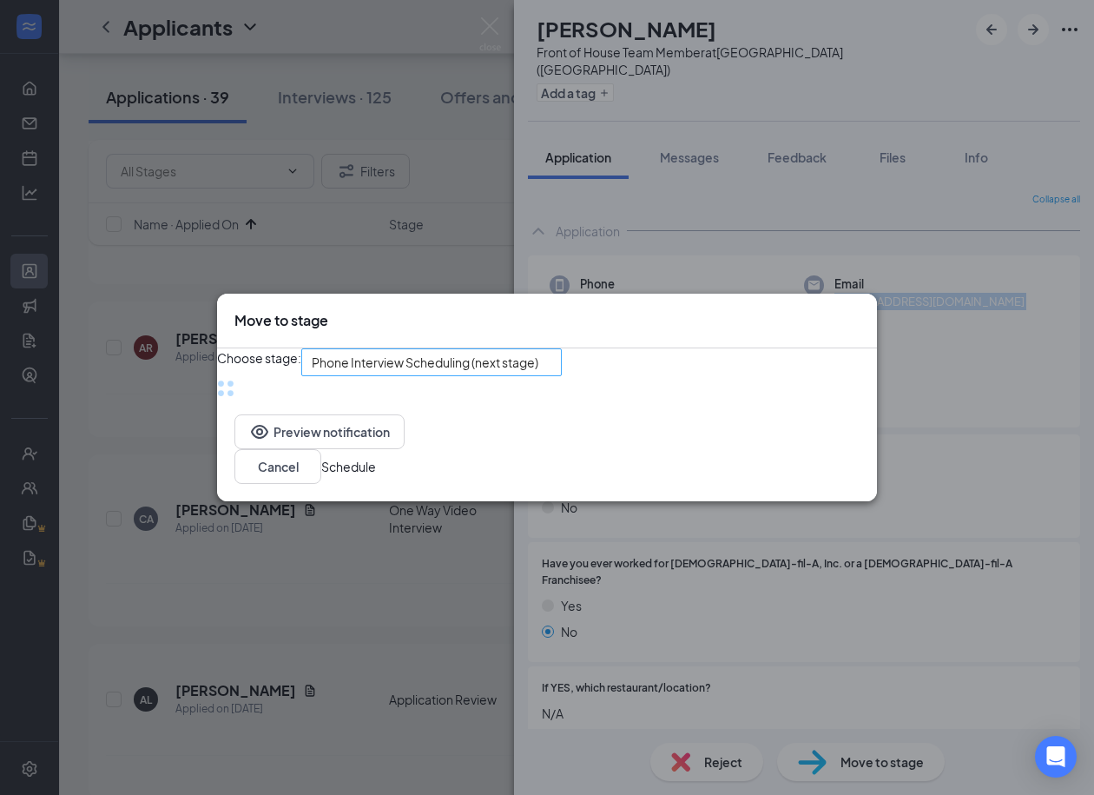
click at [538, 361] on span "Phone Interview Scheduling (next stage)" at bounding box center [425, 362] width 227 height 26
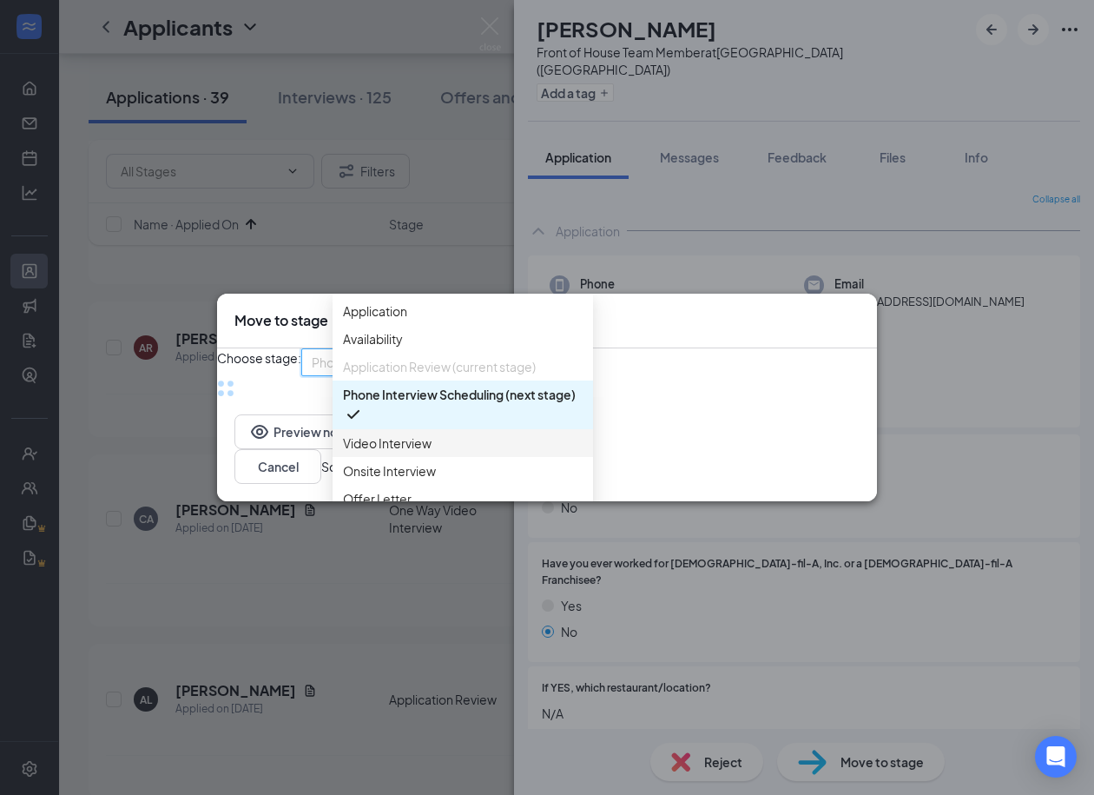
click at [392, 452] on span "Video Interview" at bounding box center [387, 442] width 89 height 19
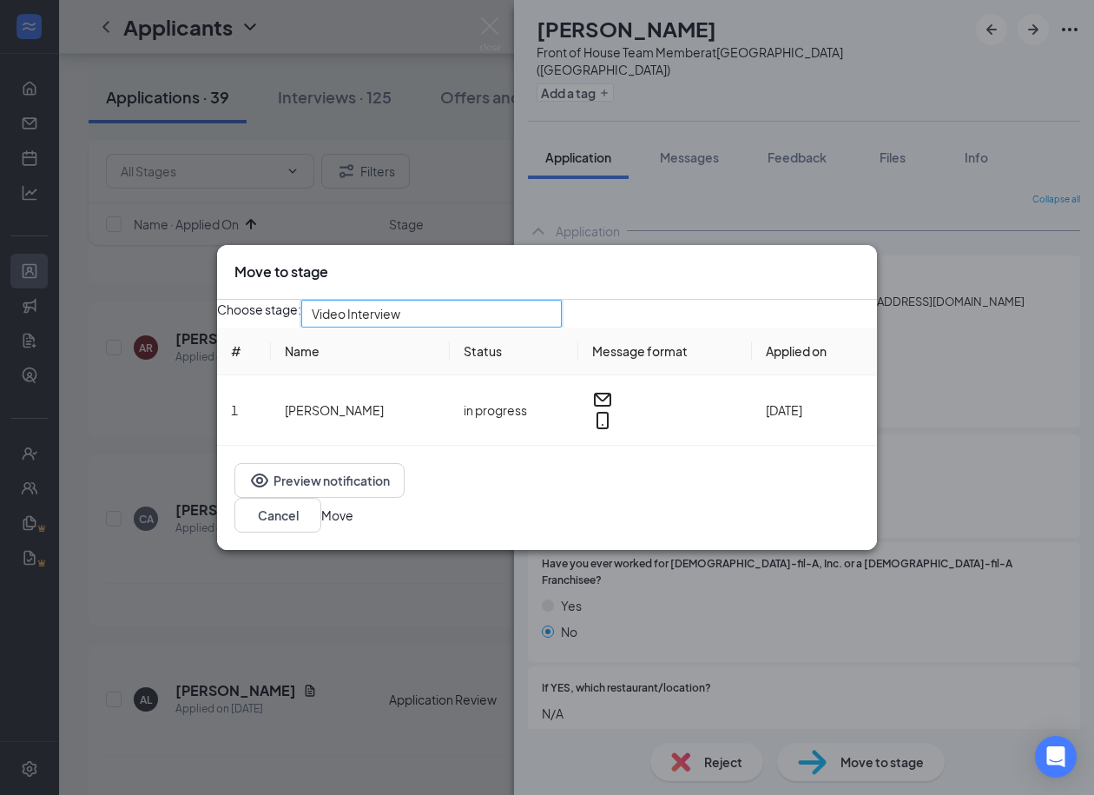
click at [353, 525] on button "Move" at bounding box center [337, 514] width 32 height 19
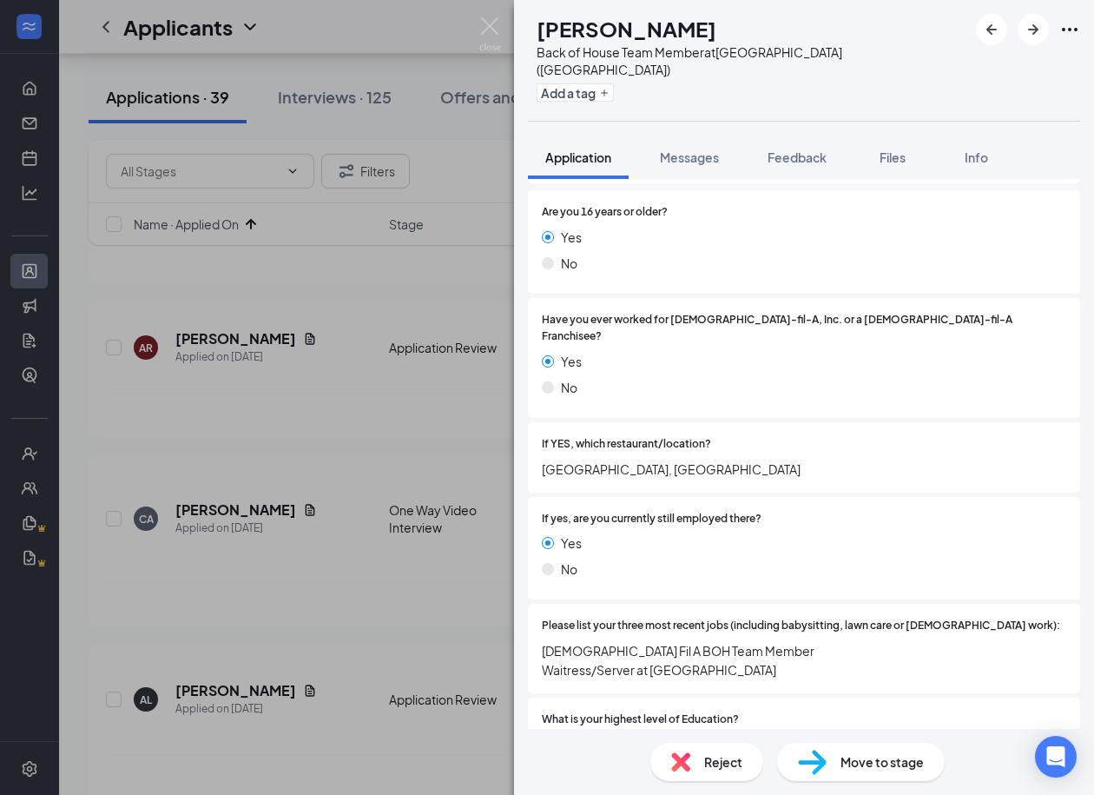
scroll to position [248, 0]
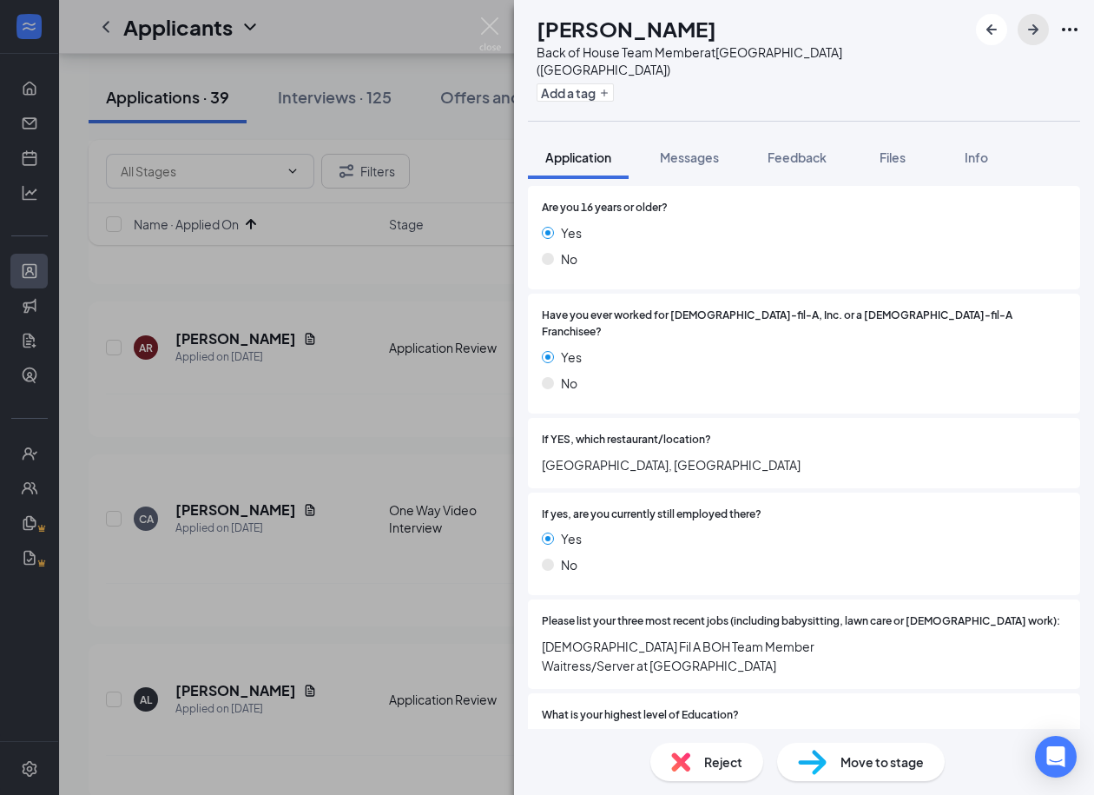
click at [1026, 31] on icon "ArrowRight" at bounding box center [1033, 29] width 21 height 21
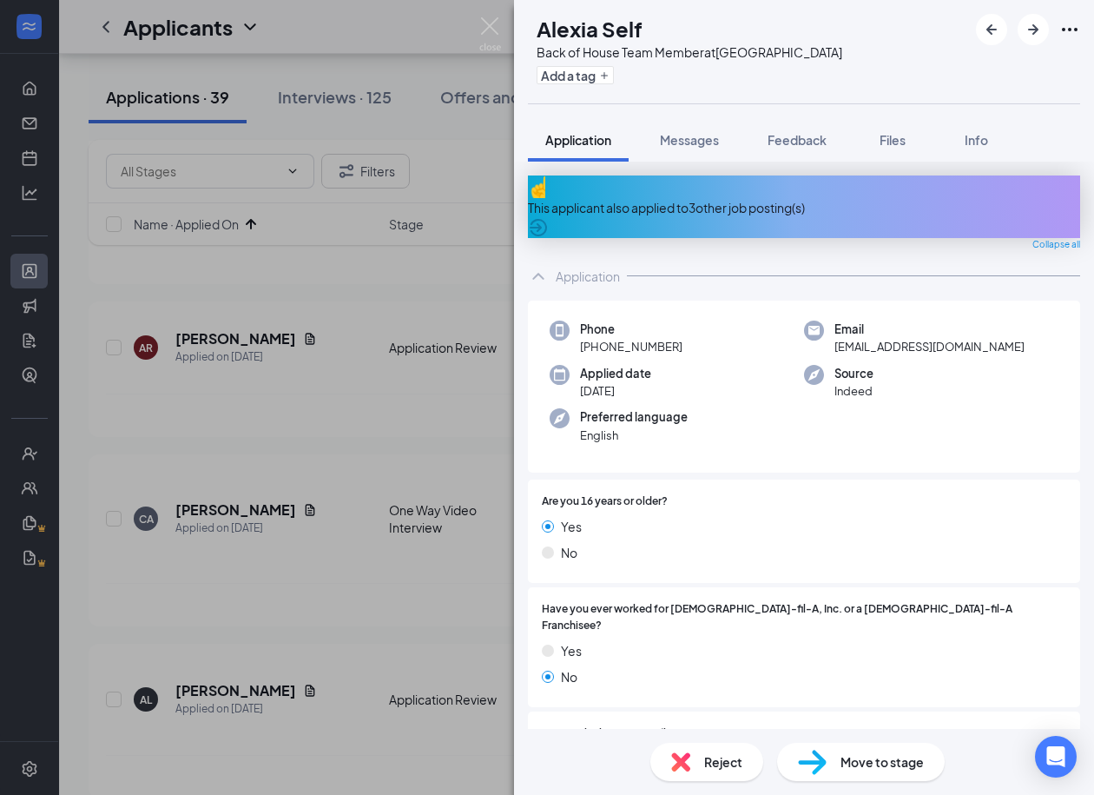
click at [749, 204] on div "This applicant also applied to 3 other job posting(s)" at bounding box center [804, 206] width 552 height 63
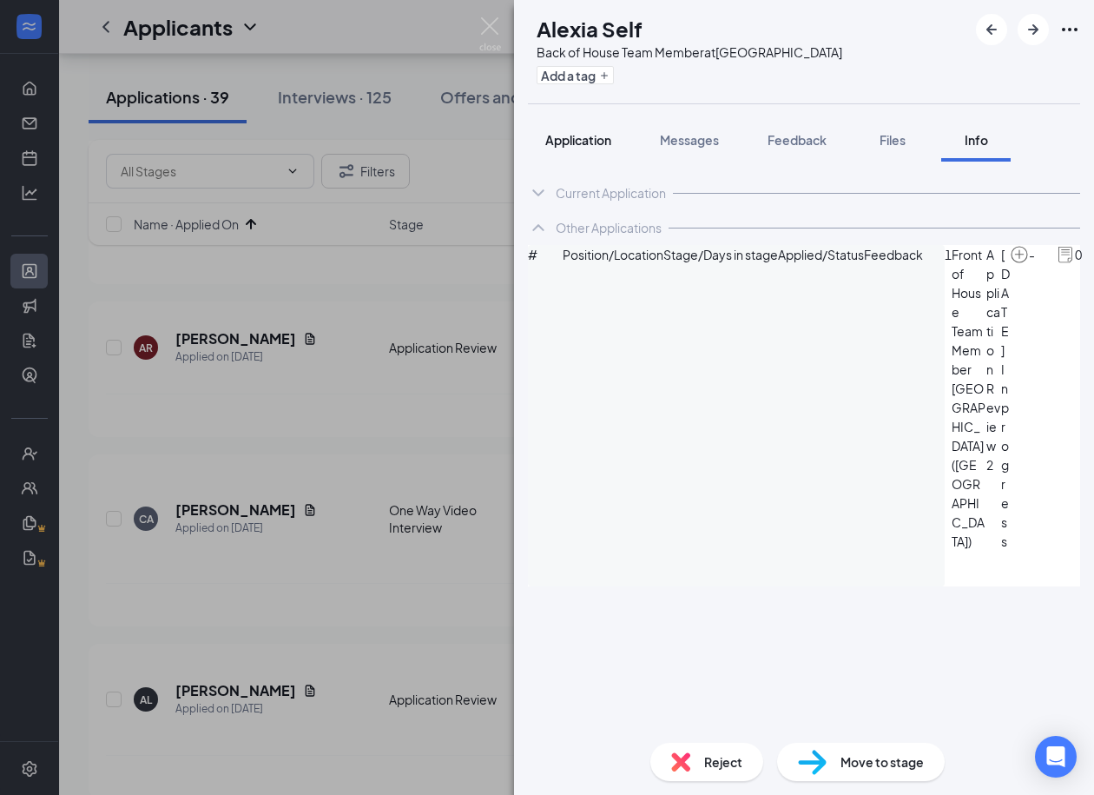
click at [599, 133] on span "Application" at bounding box center [578, 140] width 66 height 16
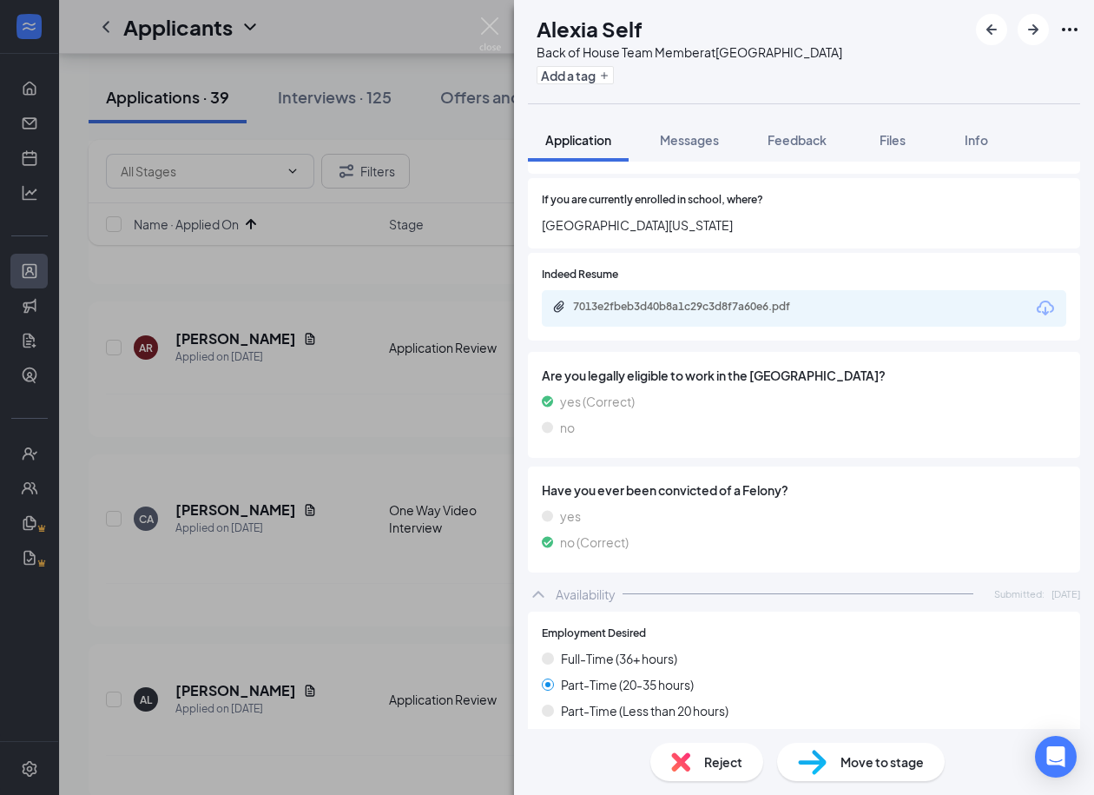
scroll to position [988, 0]
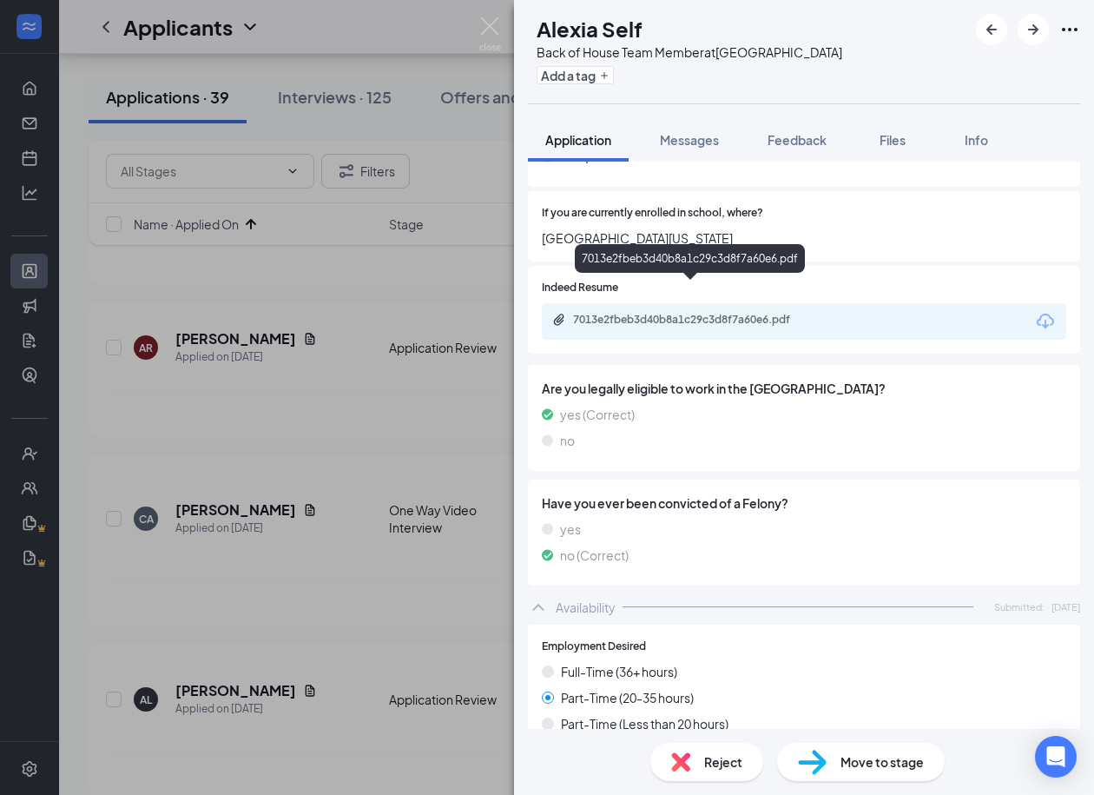
click at [651, 313] on div "7013e2fbeb3d40b8a1c29c3d8f7a60e6.pdf" at bounding box center [694, 320] width 243 height 14
click at [622, 313] on div "7013e2fbeb3d40b8a1c29c3d8f7a60e6.pdf" at bounding box center [694, 320] width 243 height 14
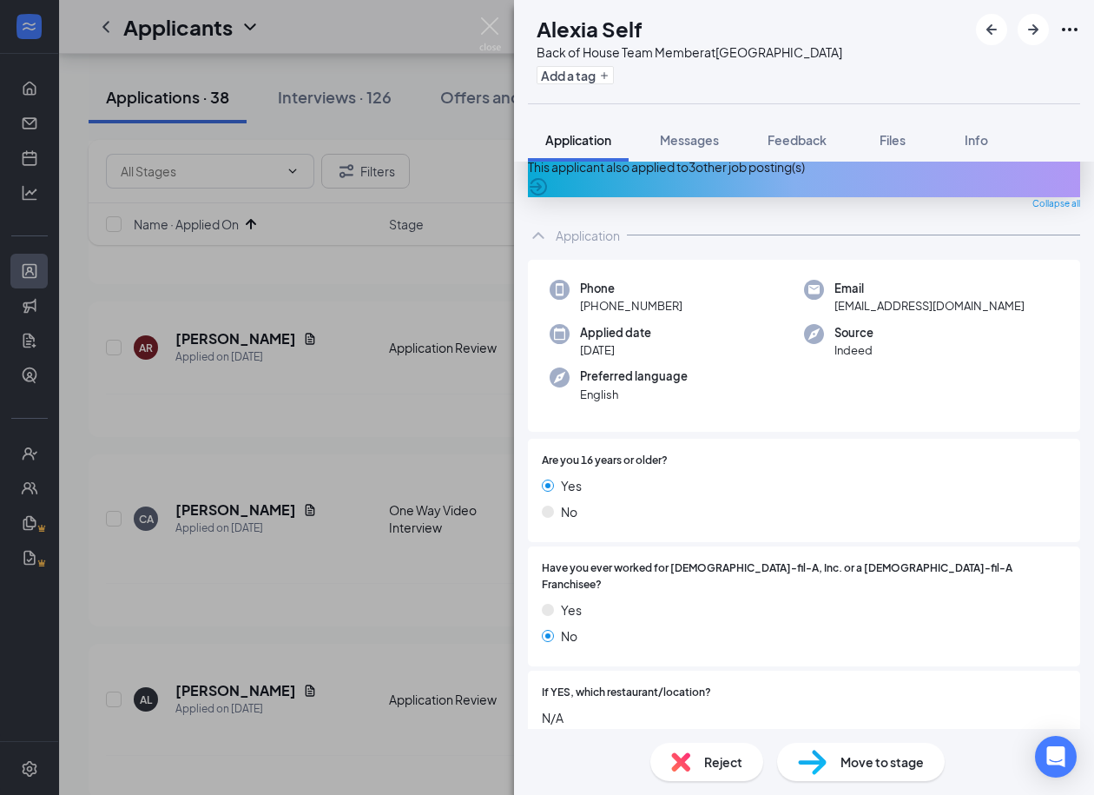
scroll to position [0, 0]
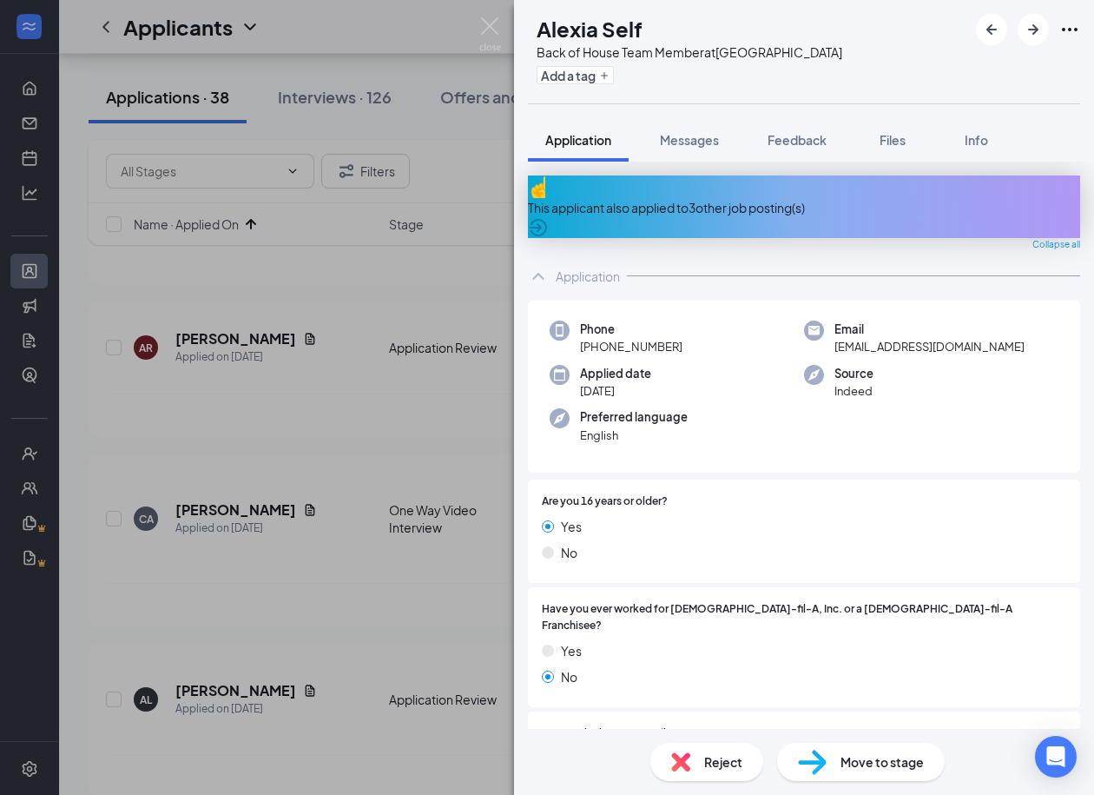
click at [628, 29] on h1 "Alexia Self" at bounding box center [590, 29] width 106 height 30
click at [910, 338] on span "alexiaself05@gmail.com" at bounding box center [930, 346] width 190 height 17
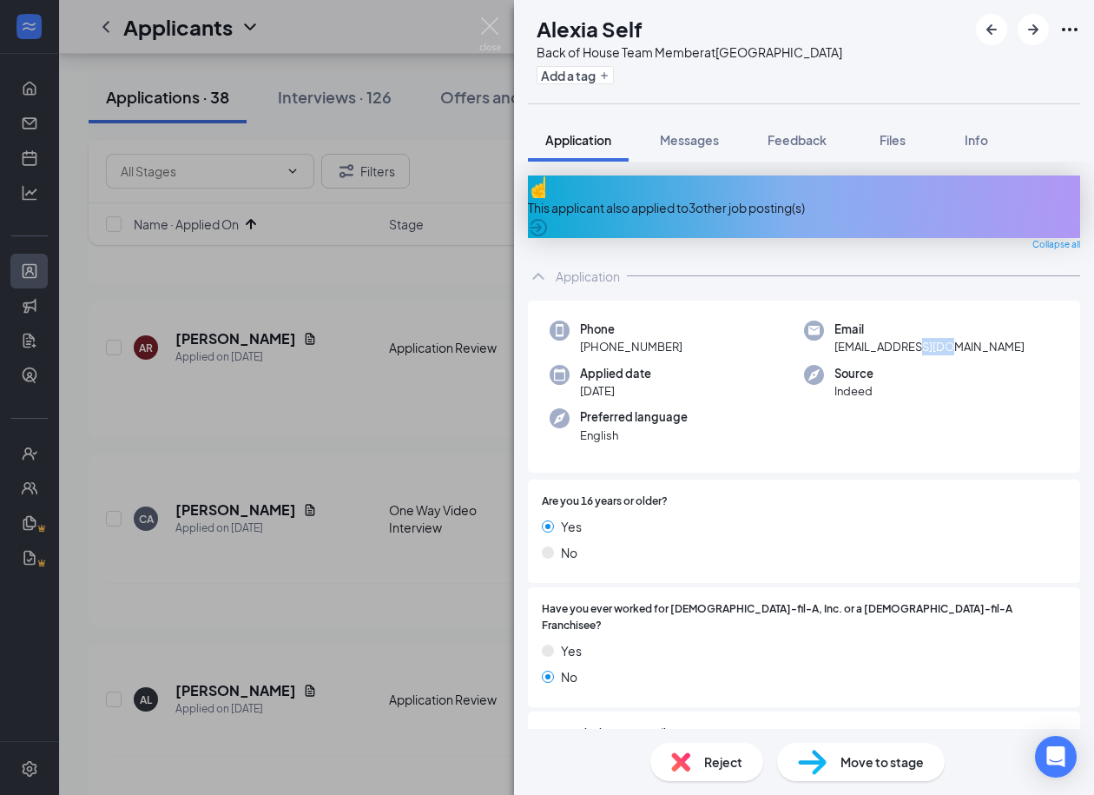
click at [910, 338] on span "alexiaself05@gmail.com" at bounding box center [930, 346] width 190 height 17
drag, startPoint x: 685, startPoint y: 327, endPoint x: 585, endPoint y: 342, distance: 102.0
click at [585, 342] on div "Phone +1 (615) 685-2704 Email alexiaself05@gmail.com Applied date Aug 23 Source…" at bounding box center [804, 387] width 552 height 173
drag, startPoint x: 585, startPoint y: 342, endPoint x: 597, endPoint y: 334, distance: 14.5
click at [597, 334] on div "Phone +1 (615) 685-2704 Email alexiaself05@gmail.com Applied date Aug 23 Source…" at bounding box center [804, 387] width 552 height 173
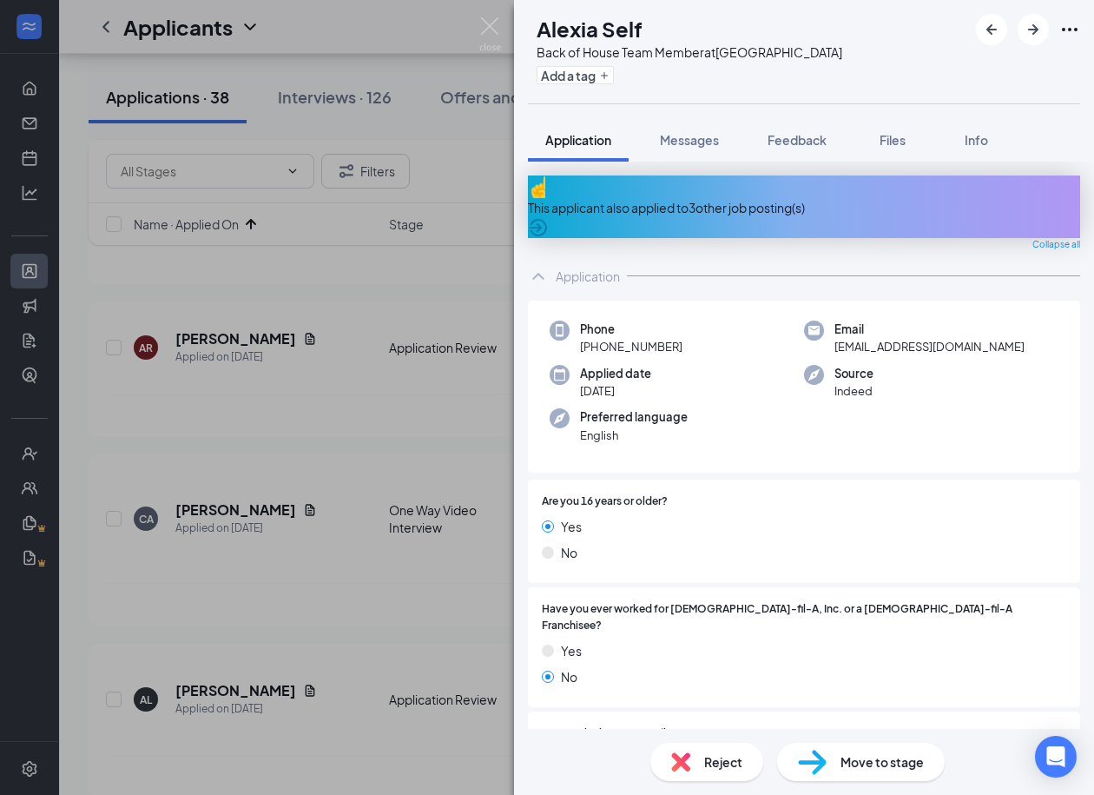
click at [822, 776] on div "Move to stage" at bounding box center [861, 762] width 168 height 38
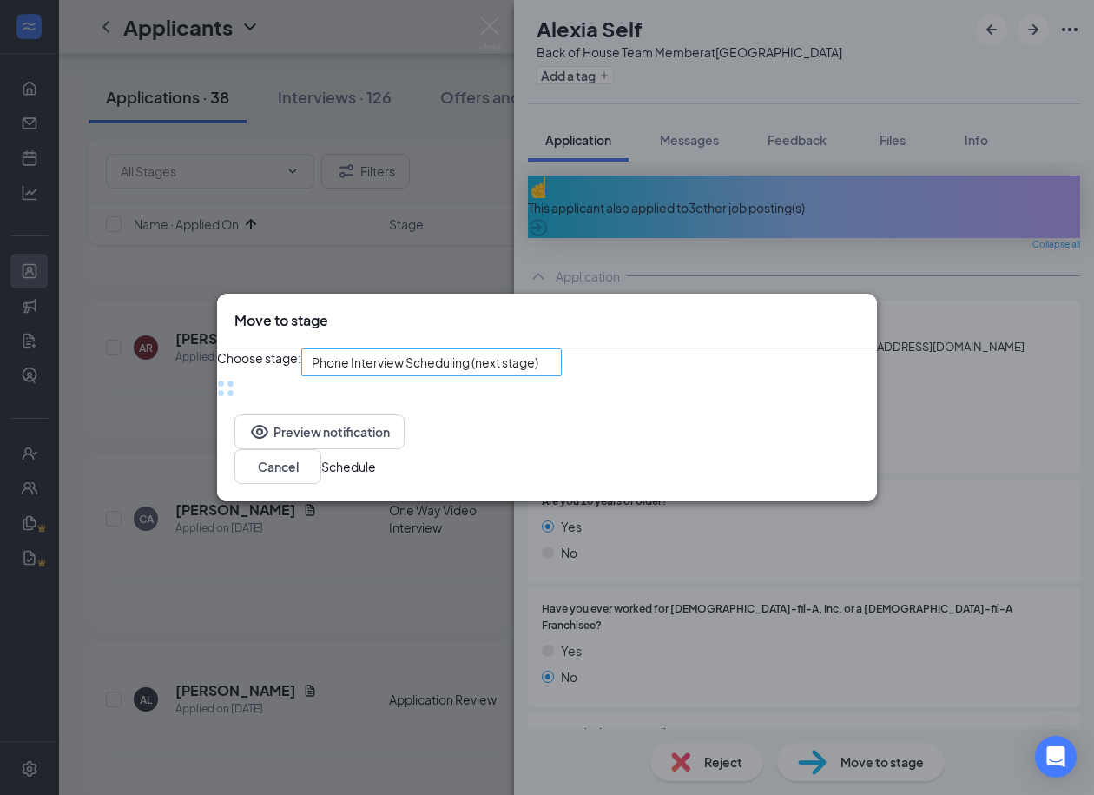
click at [485, 353] on span "Phone Interview Scheduling (next stage)" at bounding box center [432, 362] width 240 height 26
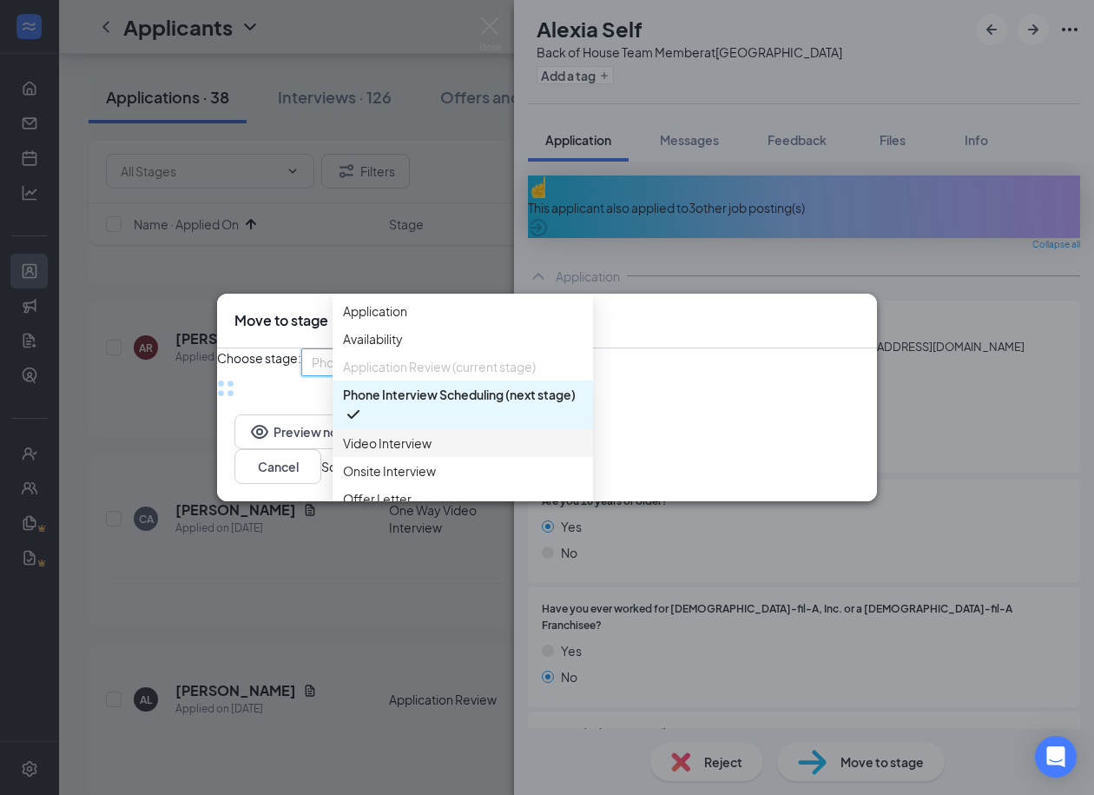
click at [405, 452] on span "Video Interview" at bounding box center [387, 442] width 89 height 19
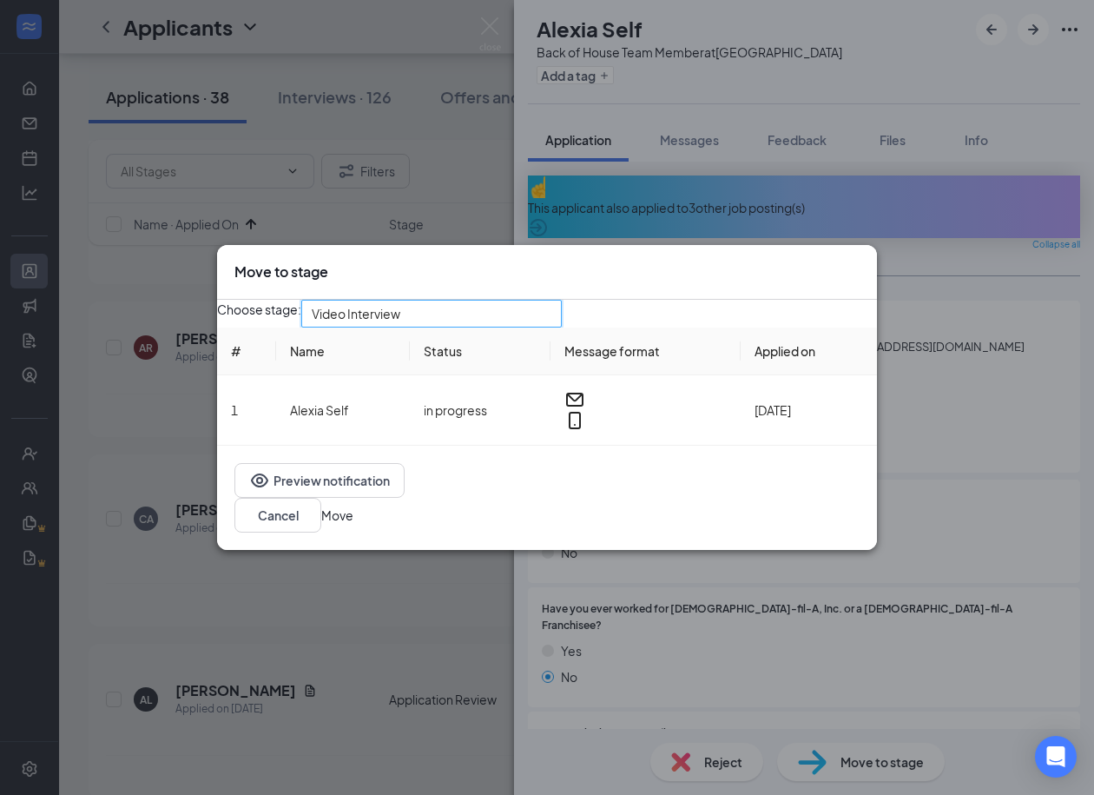
click at [353, 525] on button "Move" at bounding box center [337, 514] width 32 height 19
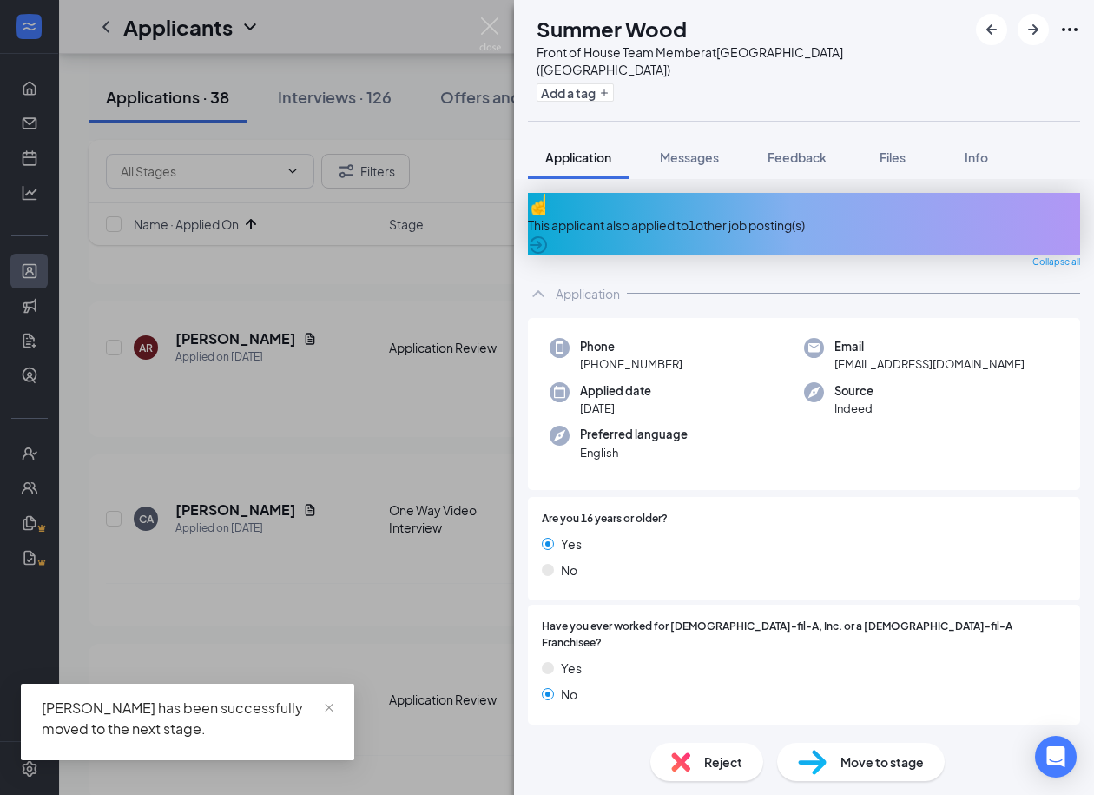
click at [677, 215] on div "This applicant also applied to 1 other job posting(s)" at bounding box center [804, 224] width 552 height 19
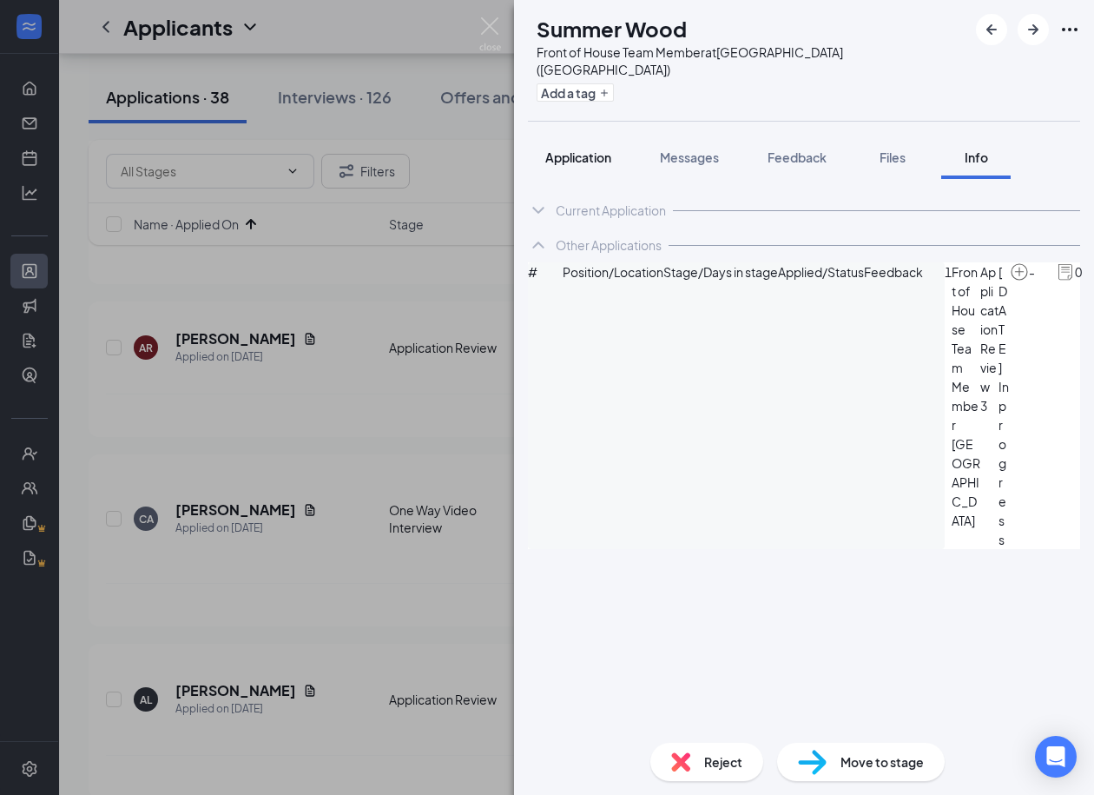
click at [578, 149] on span "Application" at bounding box center [578, 157] width 66 height 16
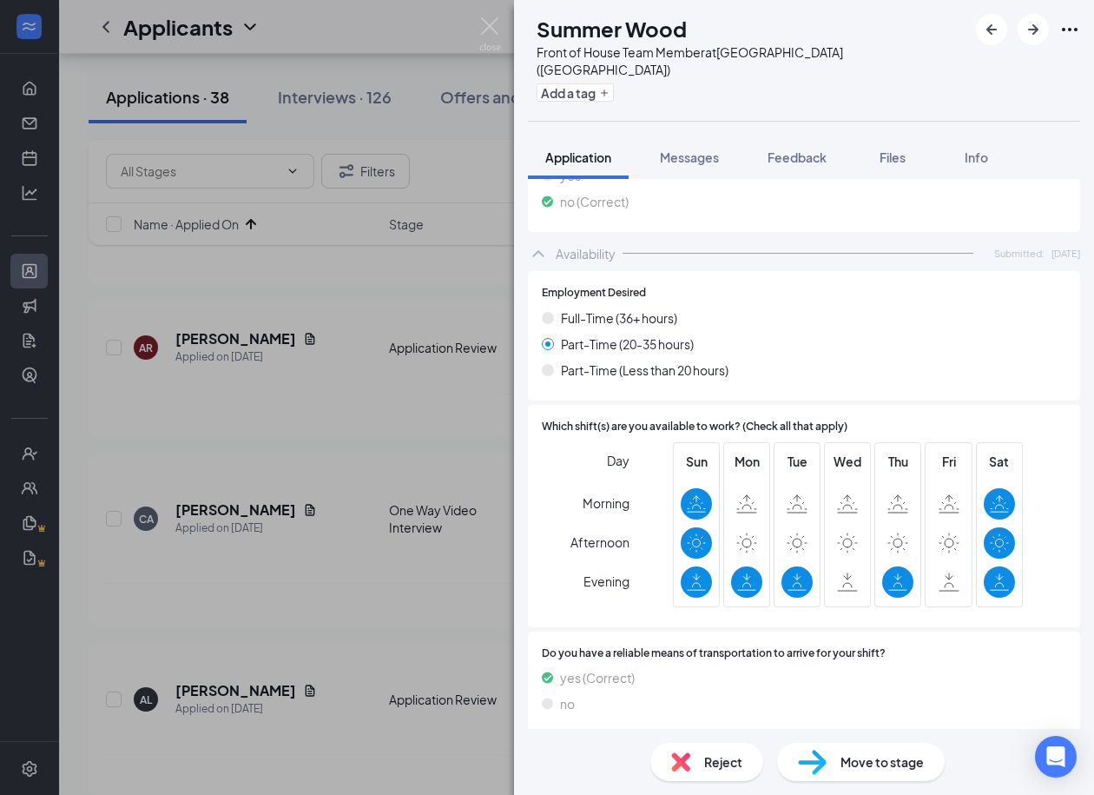
scroll to position [1395, 0]
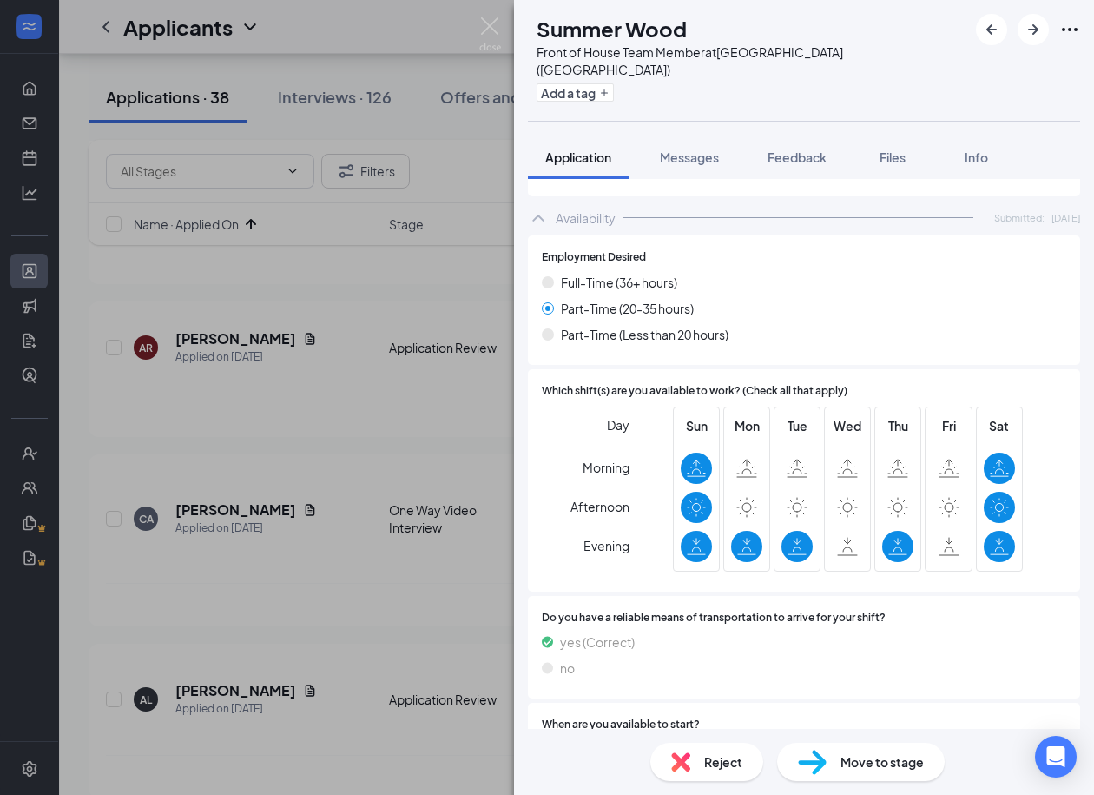
click at [715, 758] on span "Reject" at bounding box center [723, 761] width 38 height 19
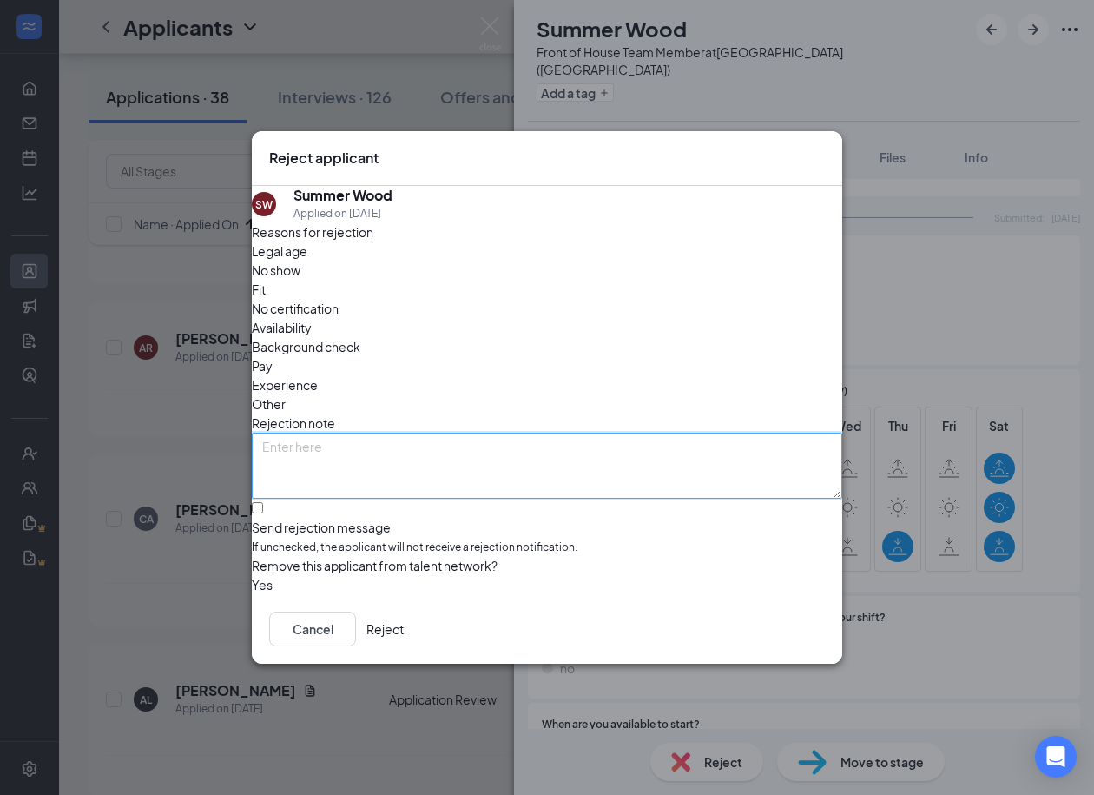
click at [581, 433] on textarea at bounding box center [547, 466] width 591 height 66
type textarea "Dont need this availability righ tnow"
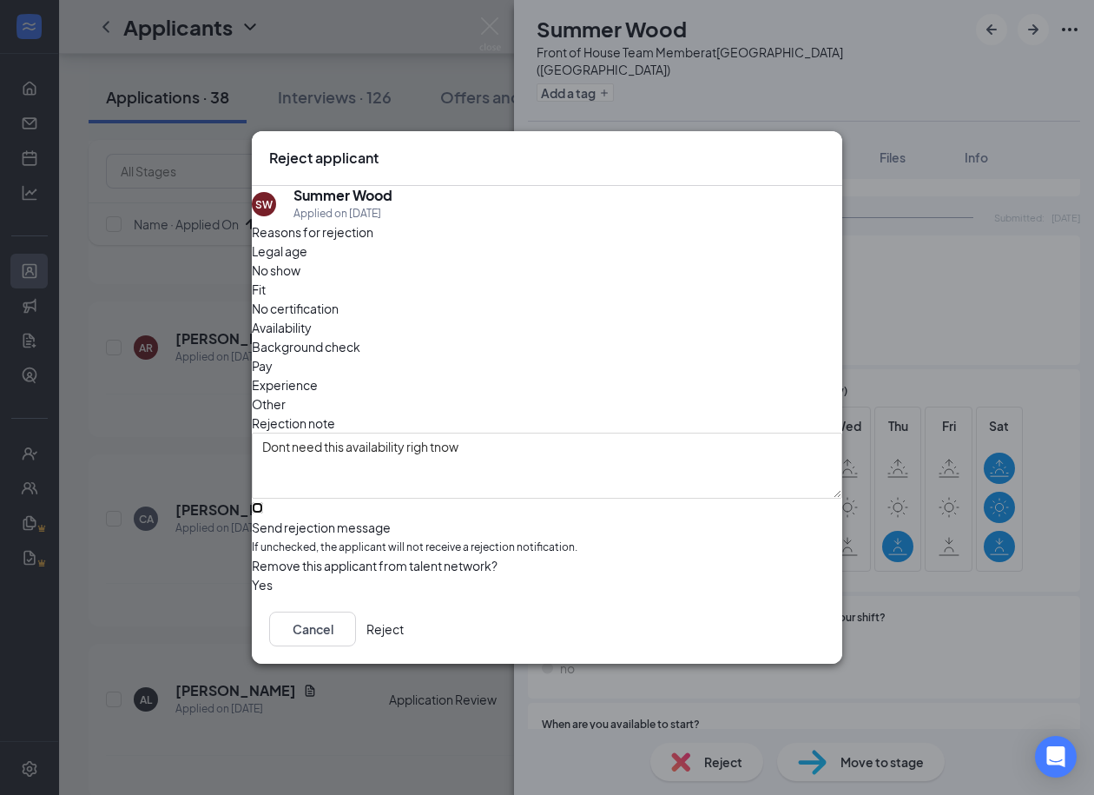
click at [263, 502] on input "Send rejection message If unchecked, the applicant will not receive a rejection…" at bounding box center [257, 507] width 11 height 11
checkbox input "true"
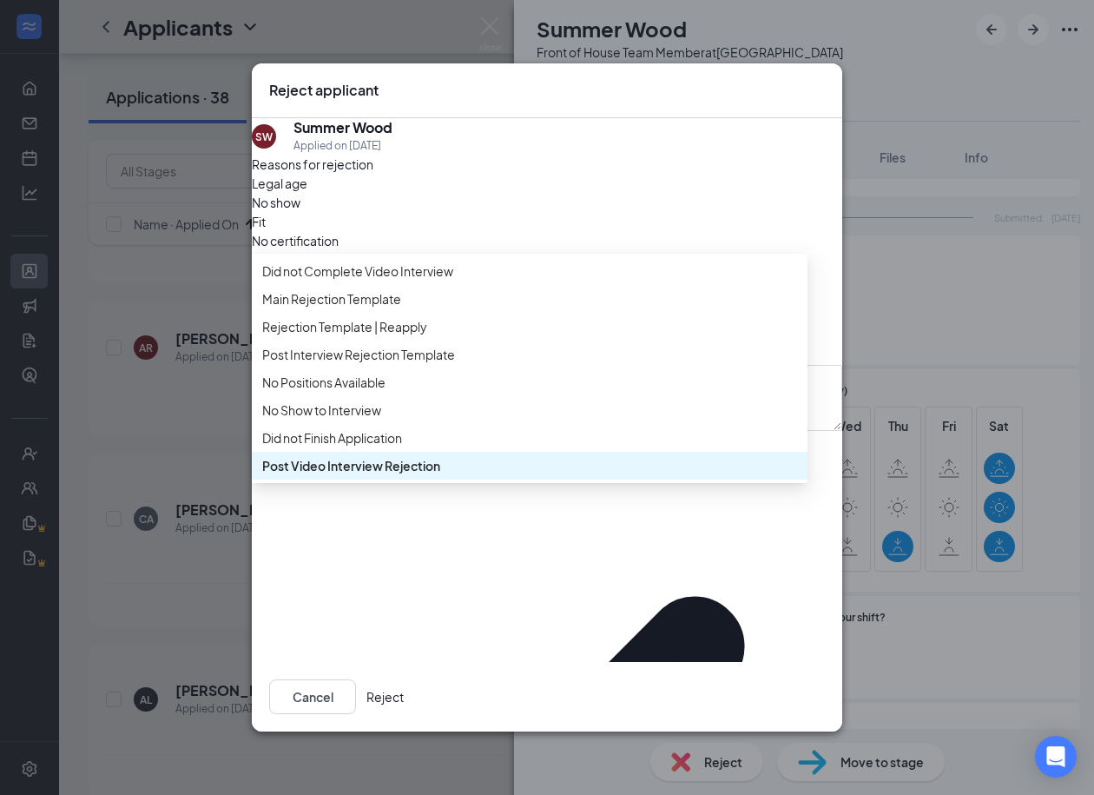
scroll to position [98, 0]
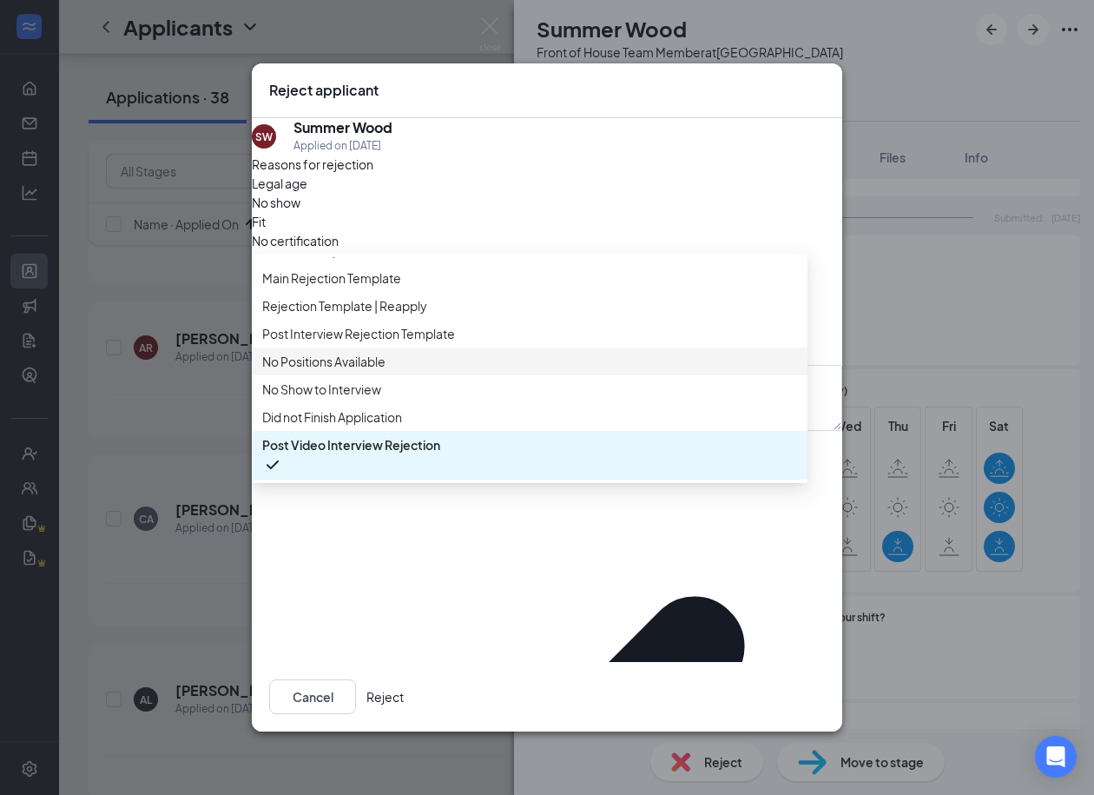
click at [374, 355] on span "No Positions Available" at bounding box center [323, 361] width 123 height 19
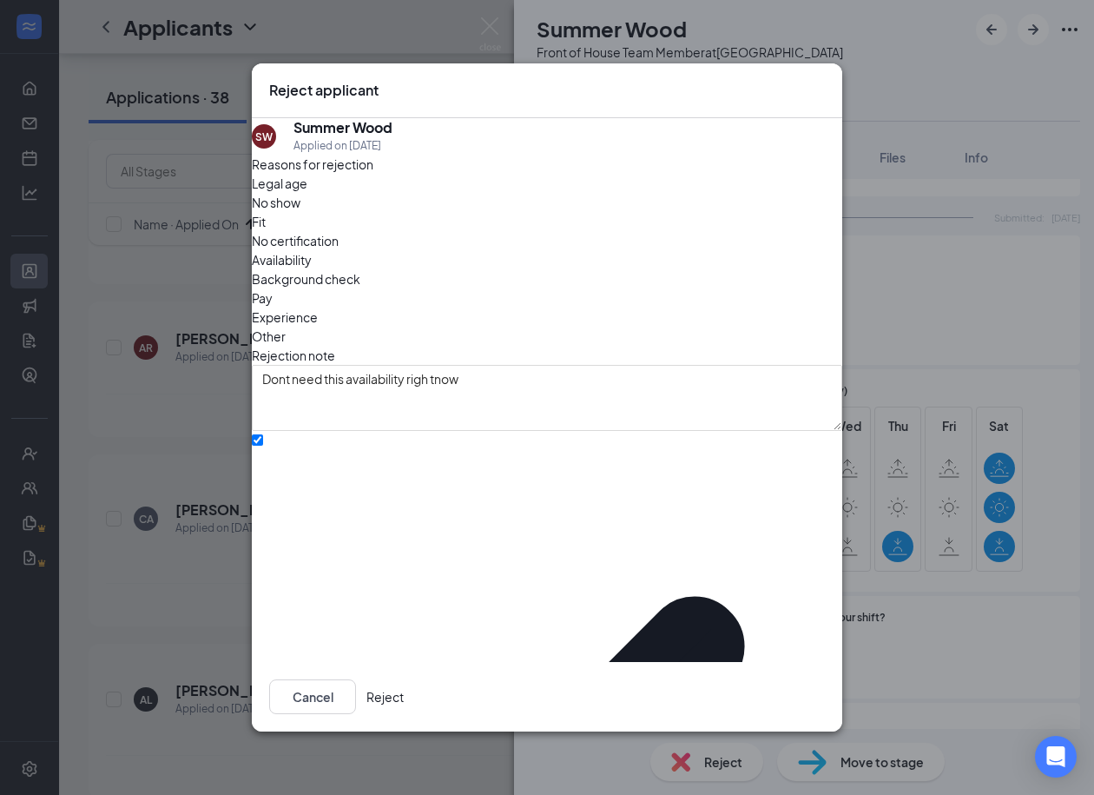
click at [404, 692] on button "Reject" at bounding box center [385, 696] width 37 height 35
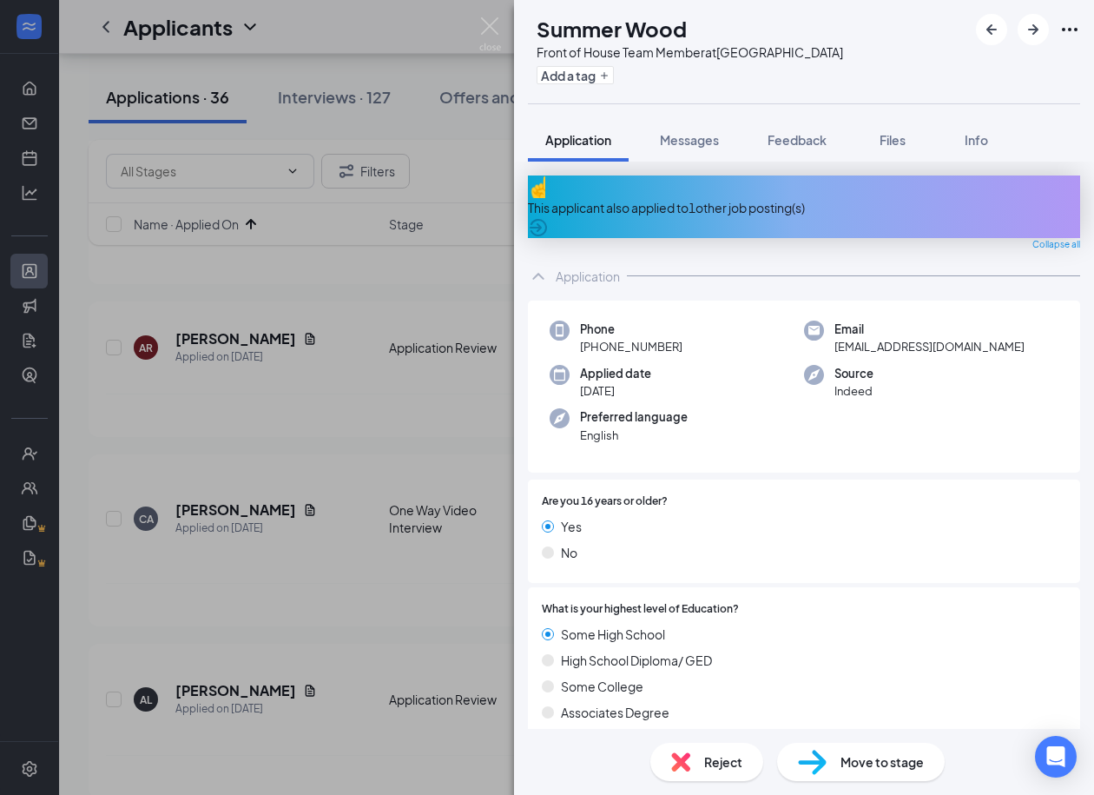
click at [745, 185] on div "This applicant also applied to 1 other job posting(s)" at bounding box center [804, 206] width 552 height 63
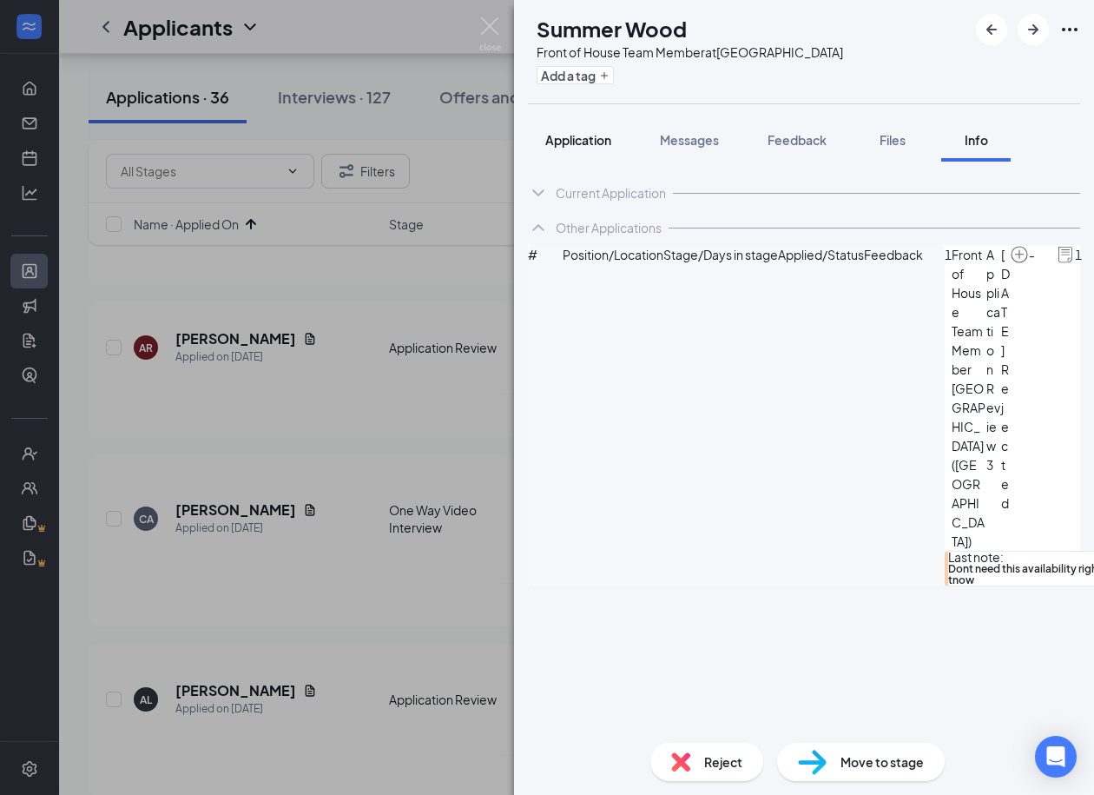
click at [589, 151] on button "Application" at bounding box center [578, 139] width 101 height 43
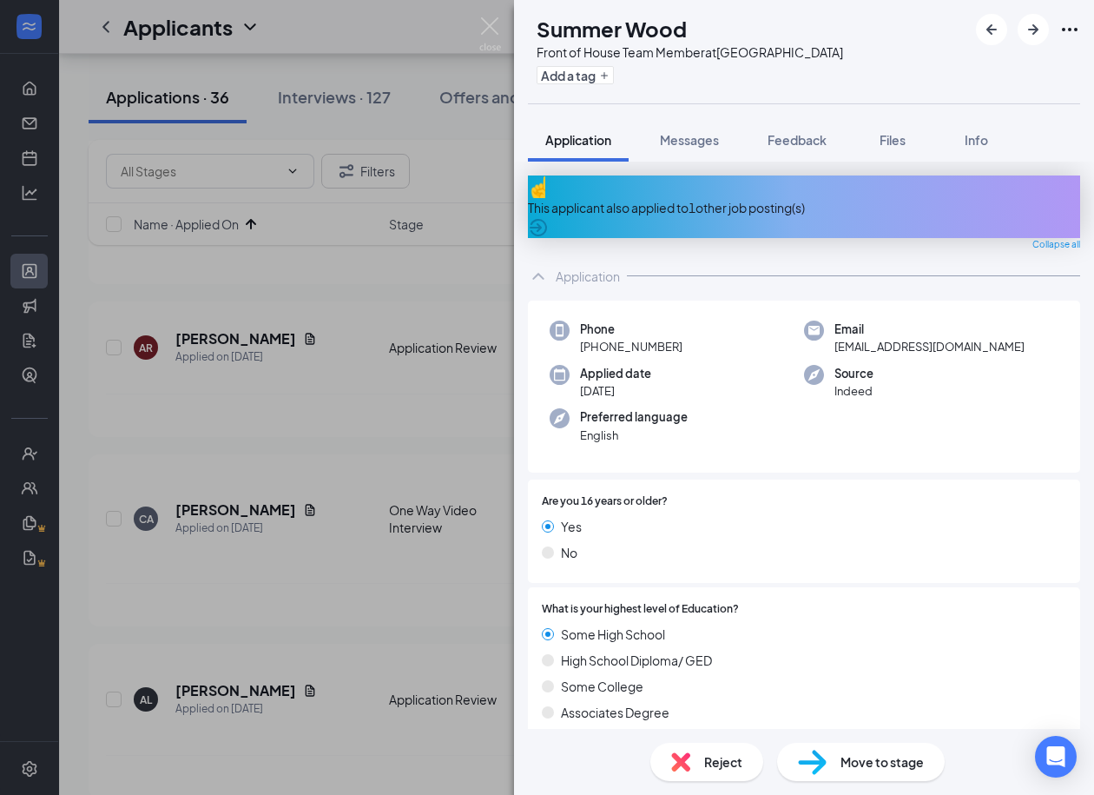
click at [683, 29] on h1 "Summer Wood" at bounding box center [612, 29] width 150 height 30
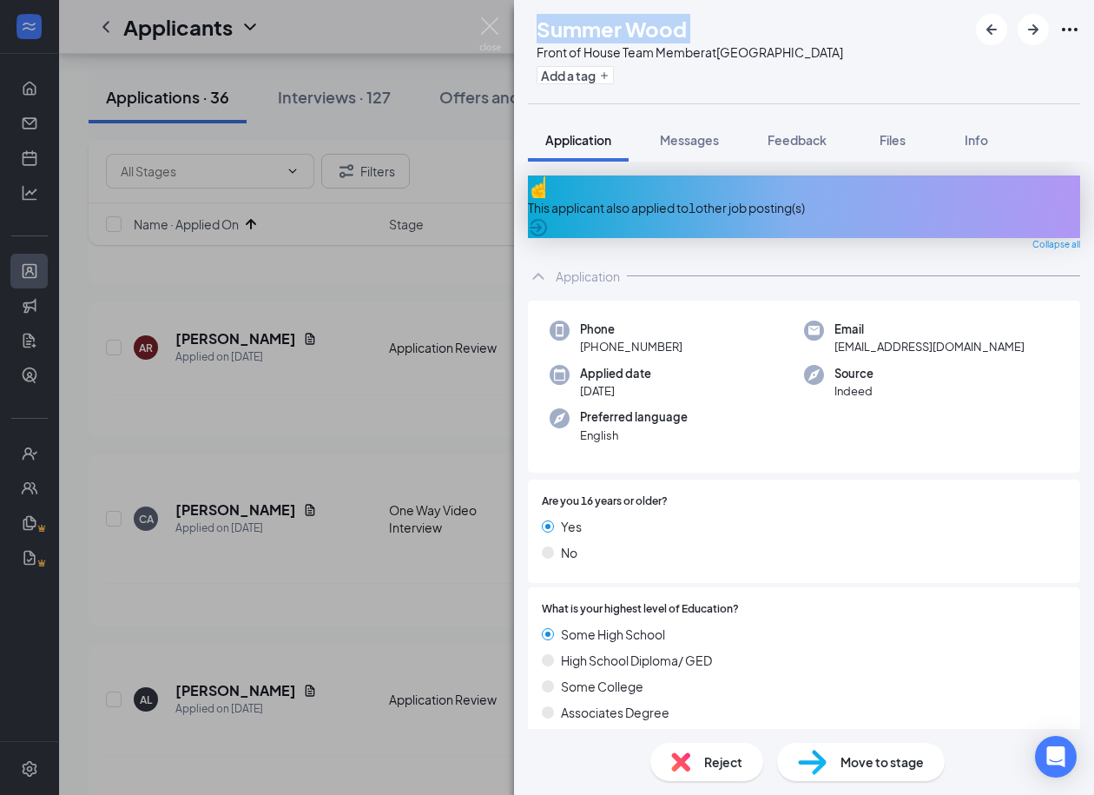
click at [895, 338] on span "summerlynn7911@icloud.com" at bounding box center [930, 346] width 190 height 17
drag, startPoint x: 691, startPoint y: 325, endPoint x: 595, endPoint y: 334, distance: 96.9
click at [595, 334] on div "Phone +1 (615) 987-6010" at bounding box center [677, 338] width 254 height 36
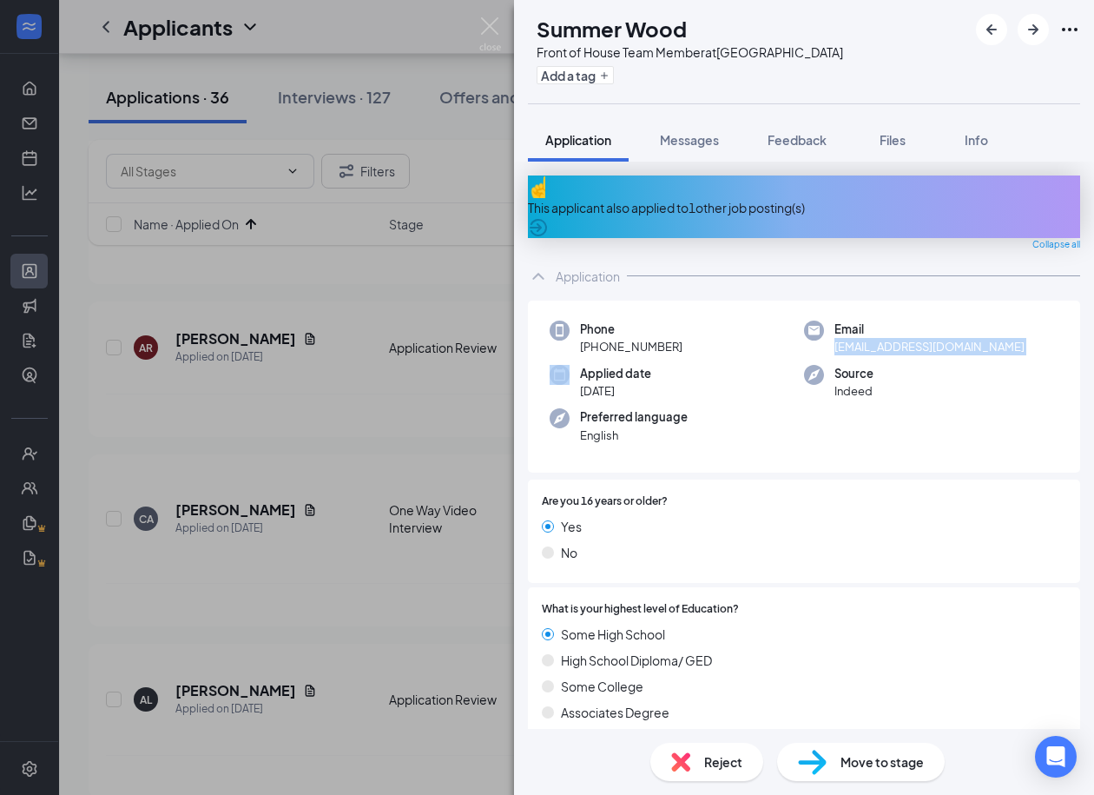
click at [819, 759] on img at bounding box center [812, 762] width 29 height 25
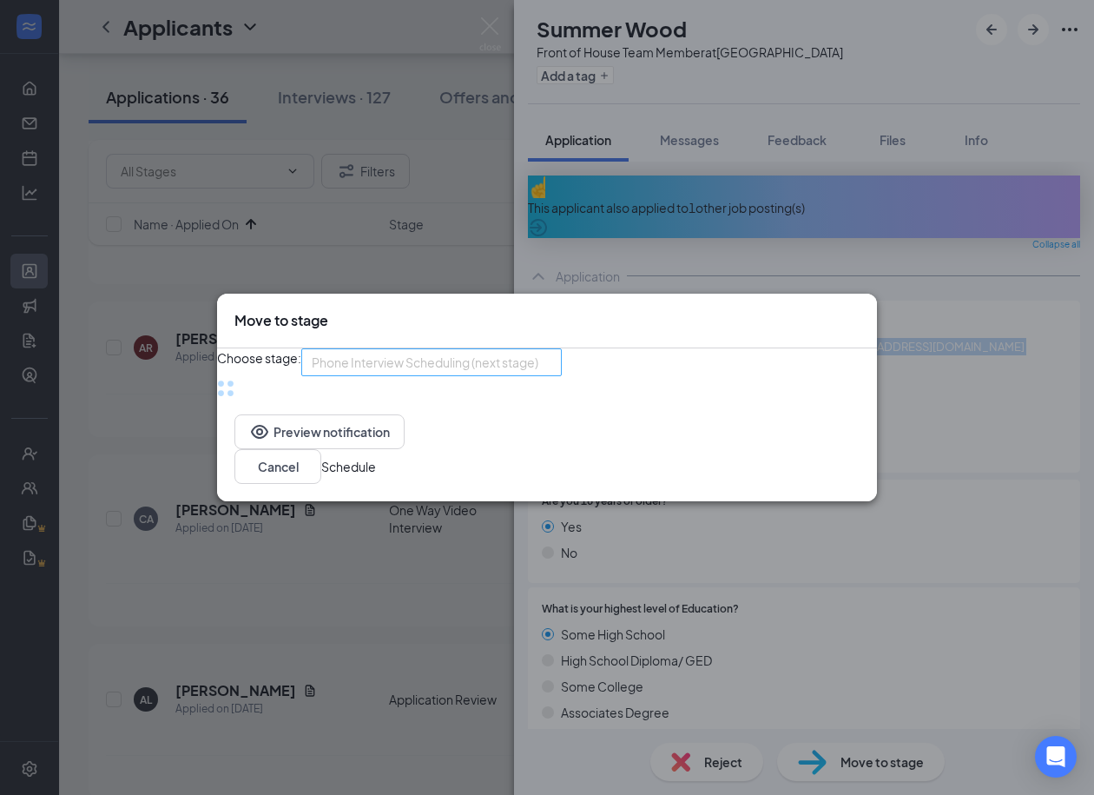
click at [529, 374] on div "Phone Interview Scheduling (next stage) 3708751 3708748 3709651 Application Ava…" at bounding box center [431, 362] width 261 height 28
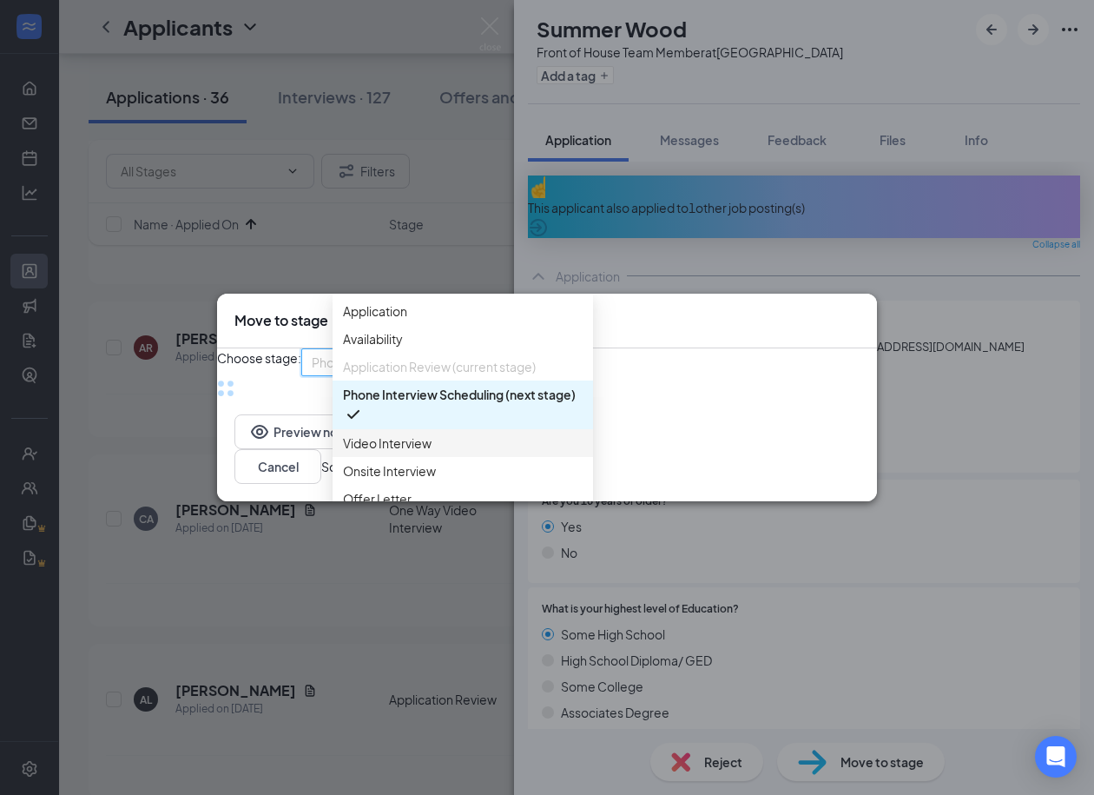
click at [409, 452] on span "Video Interview" at bounding box center [387, 442] width 89 height 19
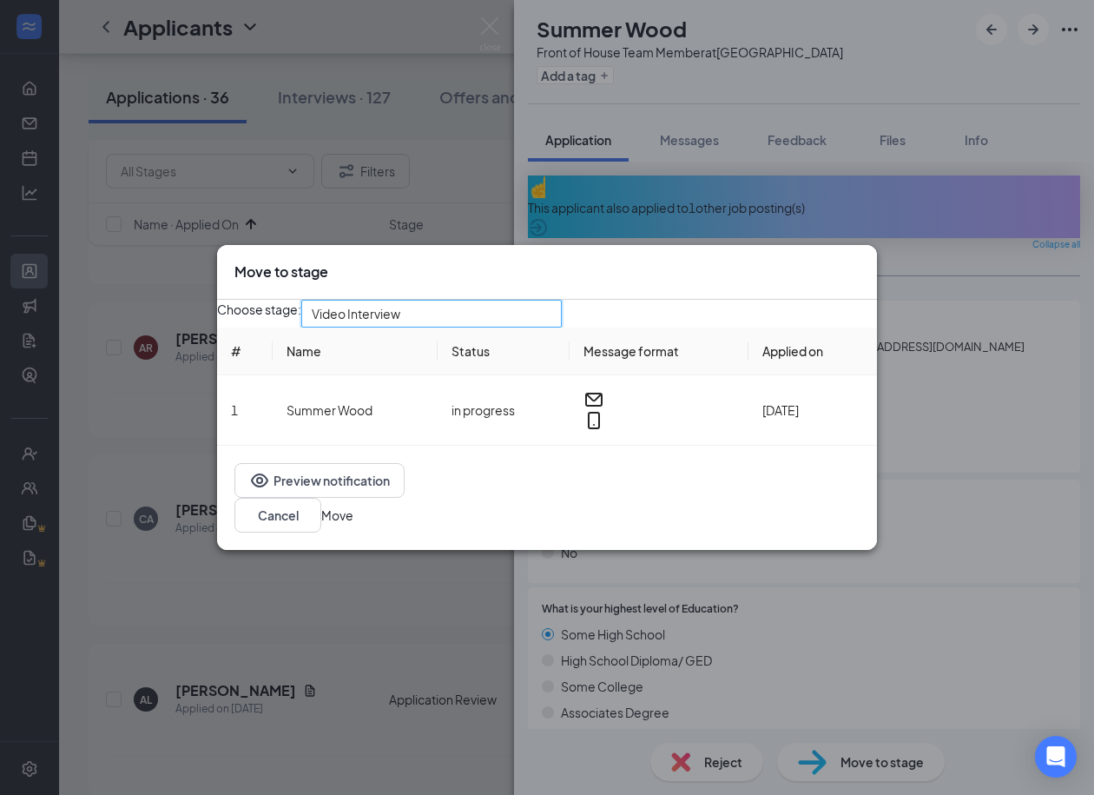
click at [353, 525] on button "Move" at bounding box center [337, 514] width 32 height 19
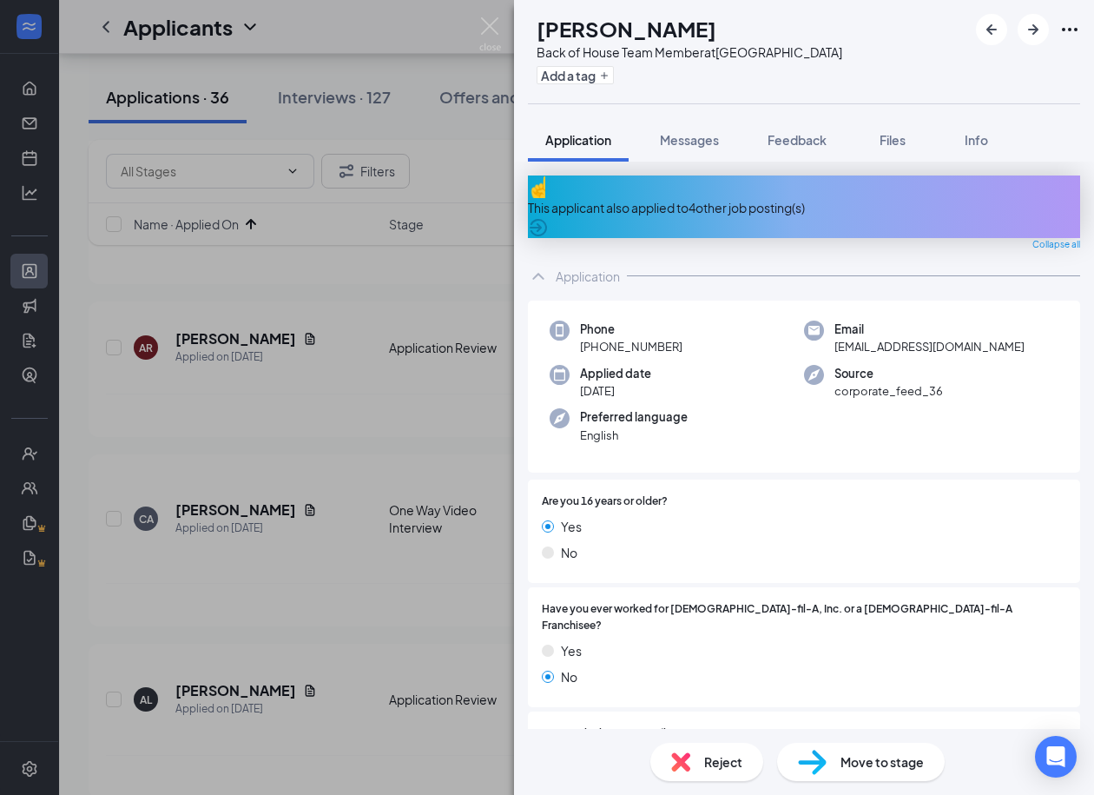
click at [743, 201] on div "This applicant also applied to 4 other job posting(s)" at bounding box center [804, 207] width 552 height 19
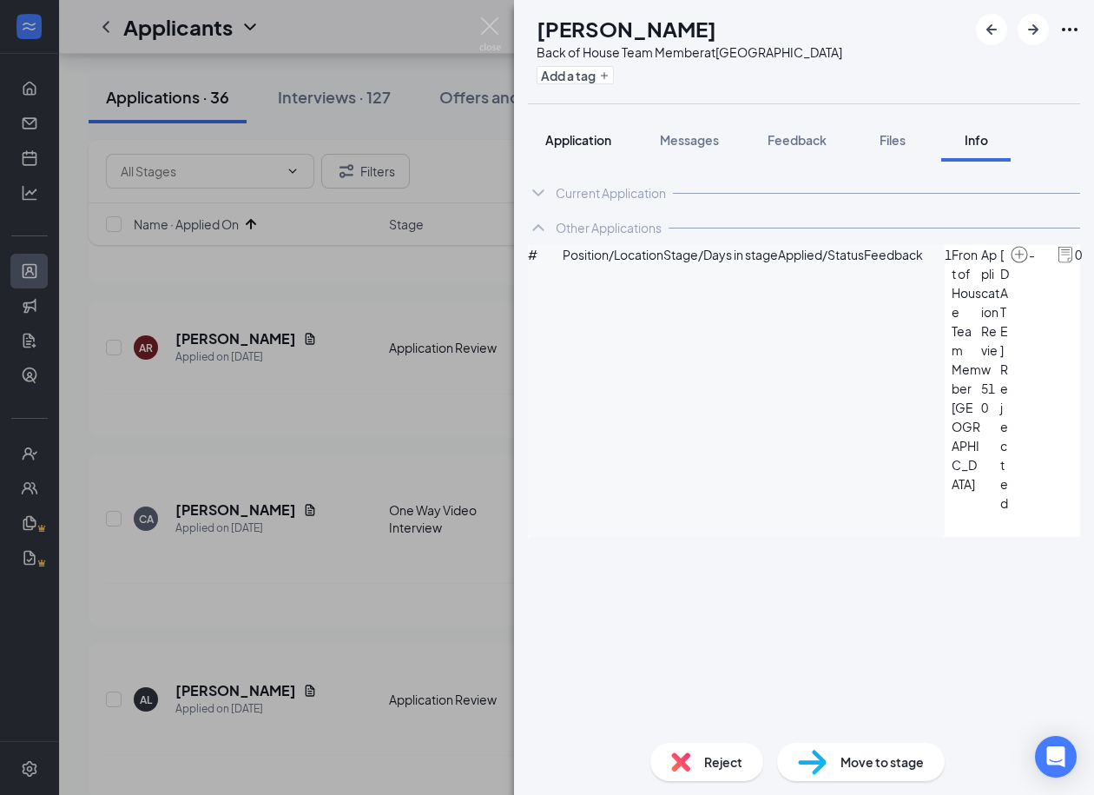
click at [577, 142] on span "Application" at bounding box center [578, 140] width 66 height 16
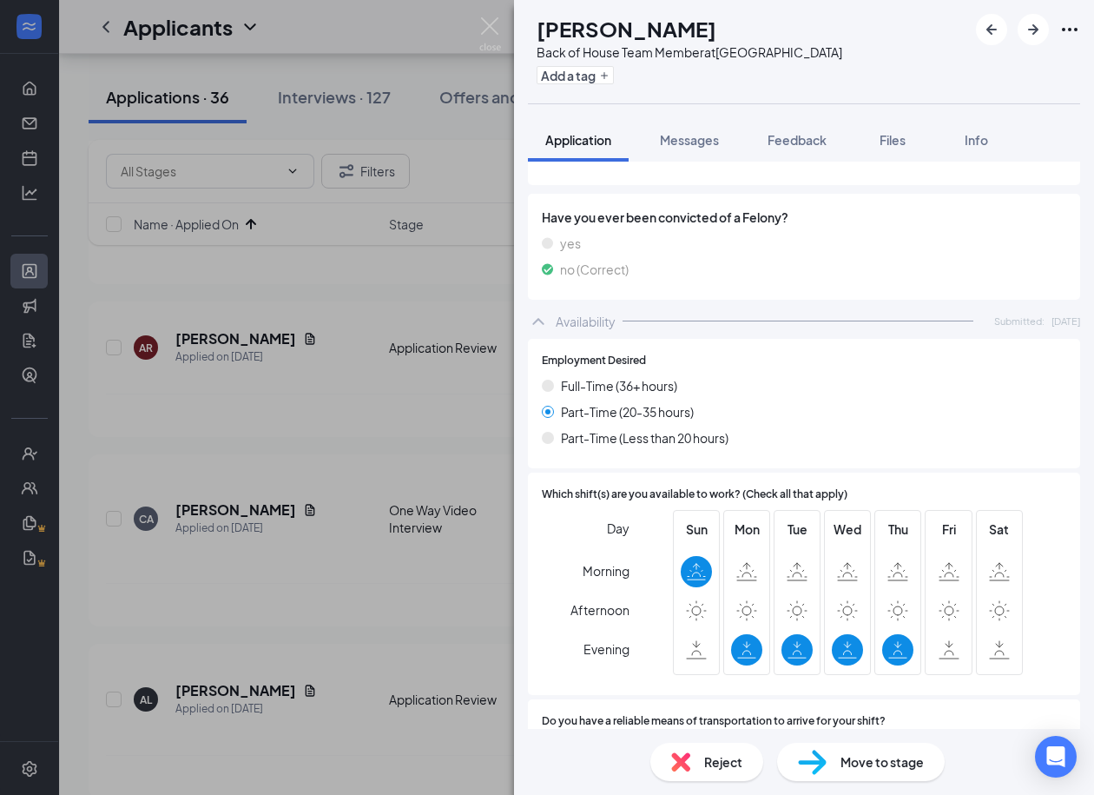
scroll to position [1395, 0]
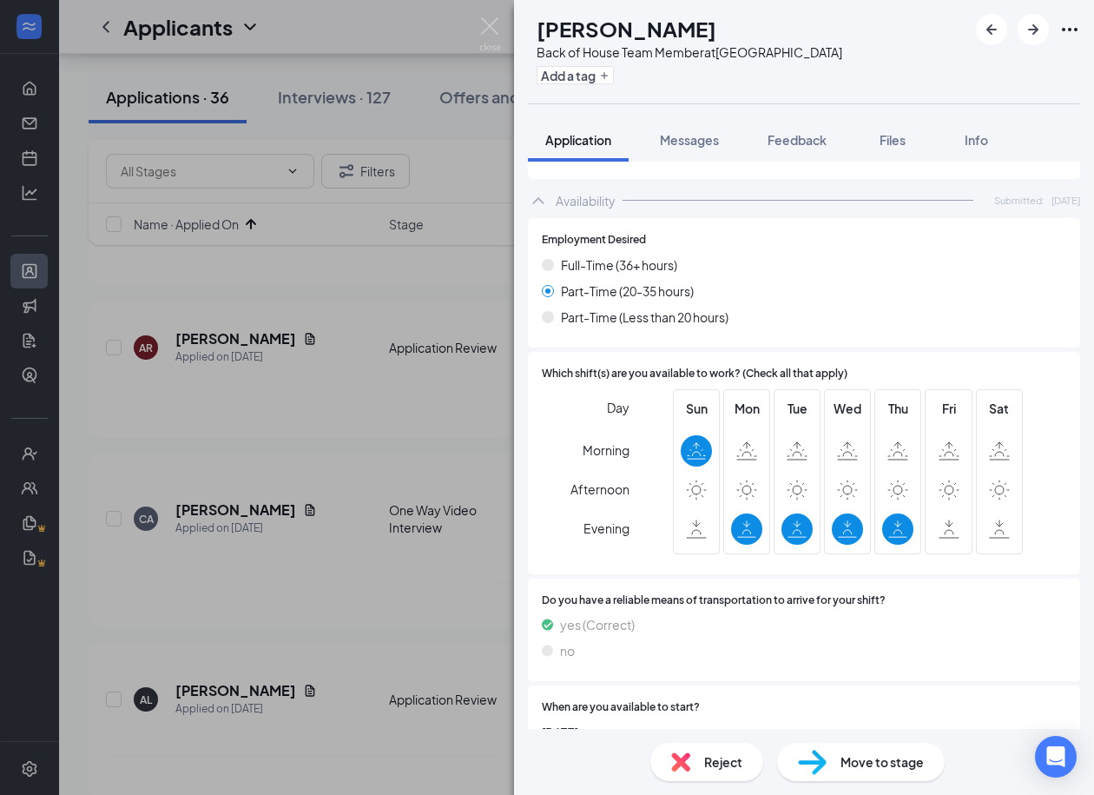
click at [717, 776] on div "Reject" at bounding box center [707, 762] width 113 height 38
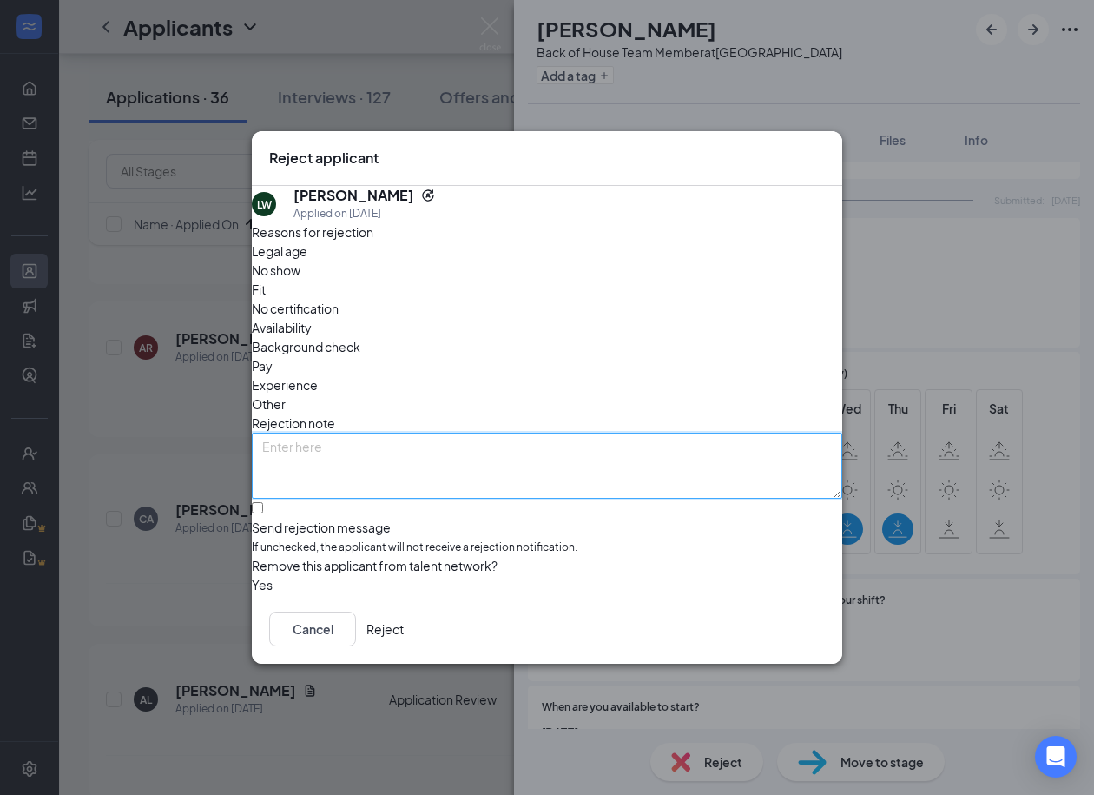
click at [518, 433] on textarea at bounding box center [547, 466] width 591 height 66
type textarea "poor availability"
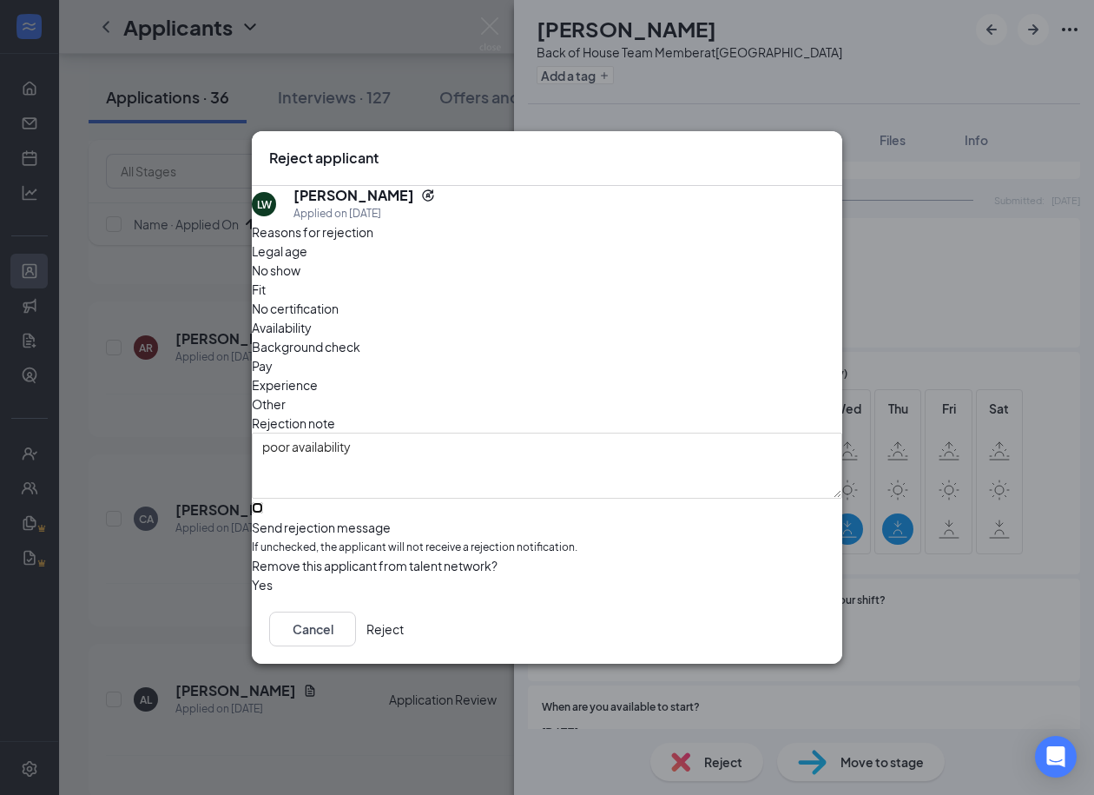
click at [263, 502] on input "Send rejection message If unchecked, the applicant will not receive a rejection…" at bounding box center [257, 507] width 11 height 11
checkbox input "true"
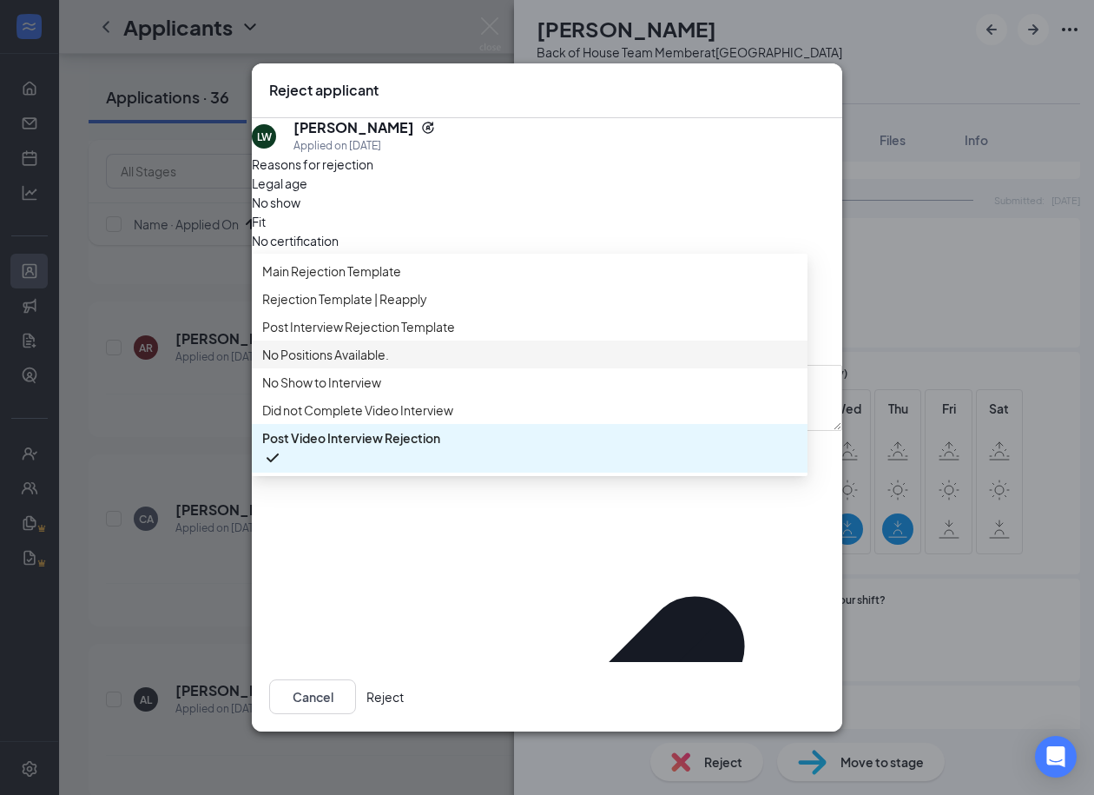
click at [367, 360] on span "No Positions Available." at bounding box center [325, 354] width 127 height 19
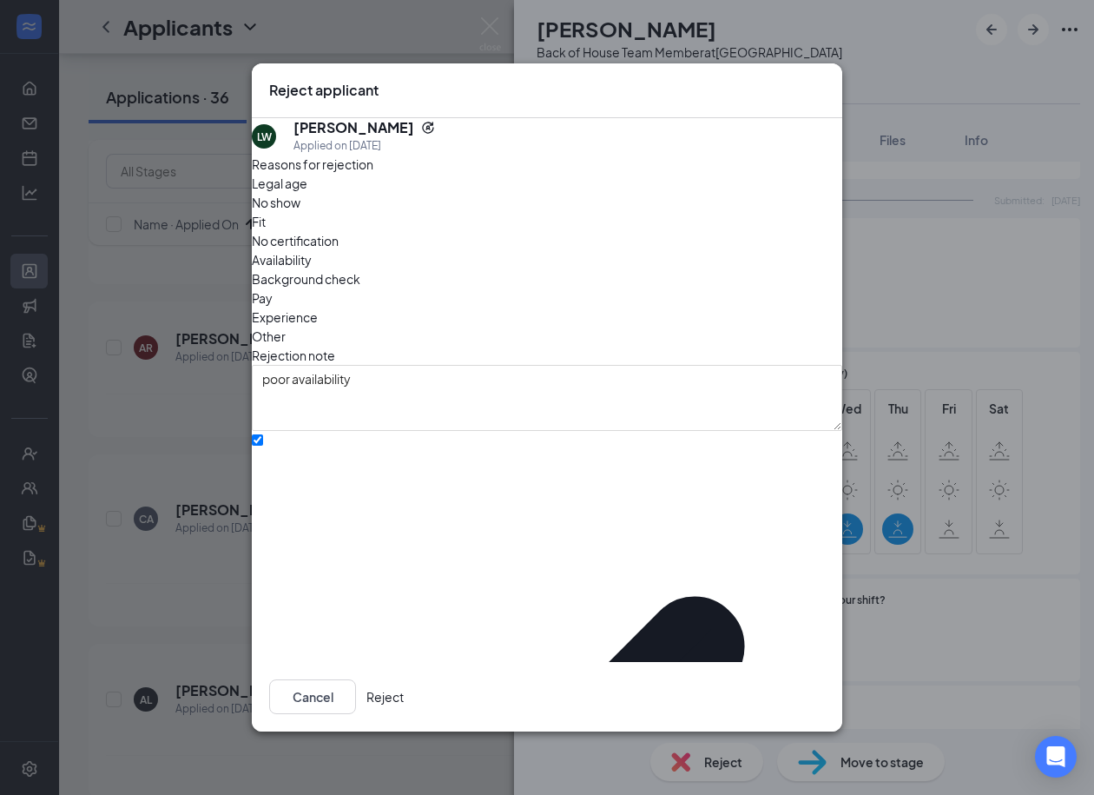
click at [404, 679] on button "Reject" at bounding box center [385, 696] width 37 height 35
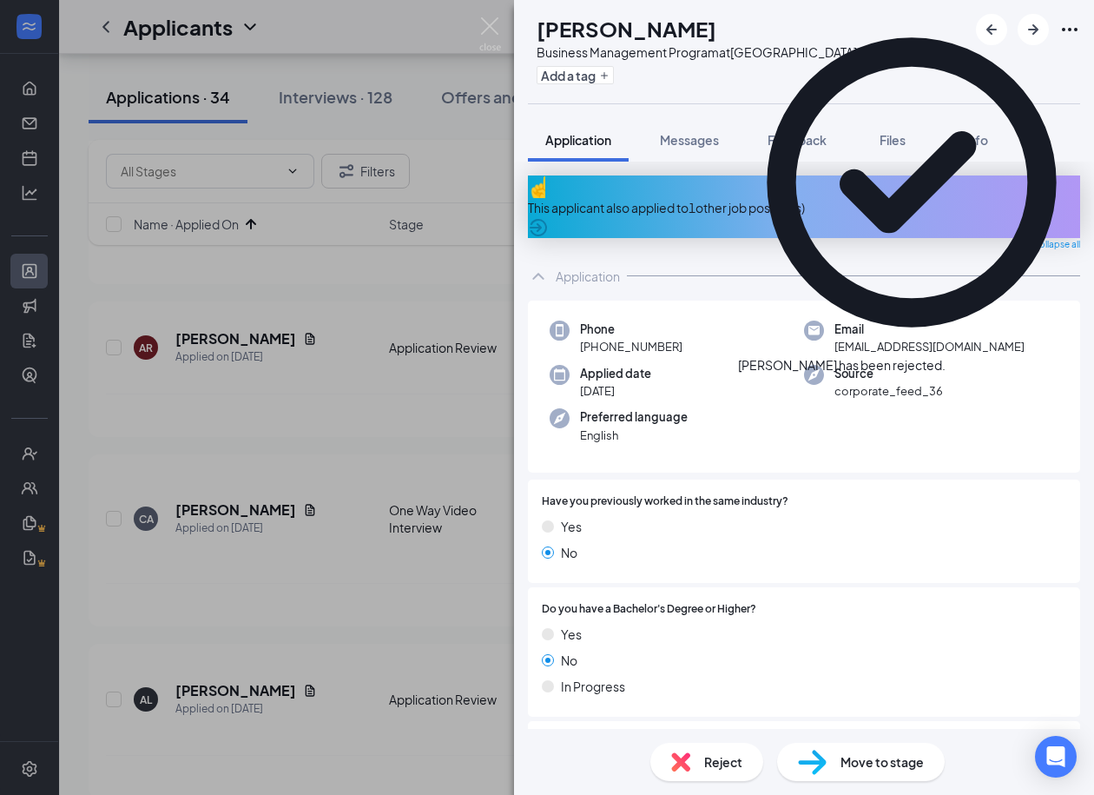
click at [961, 361] on icon "Cross" at bounding box center [956, 366] width 10 height 10
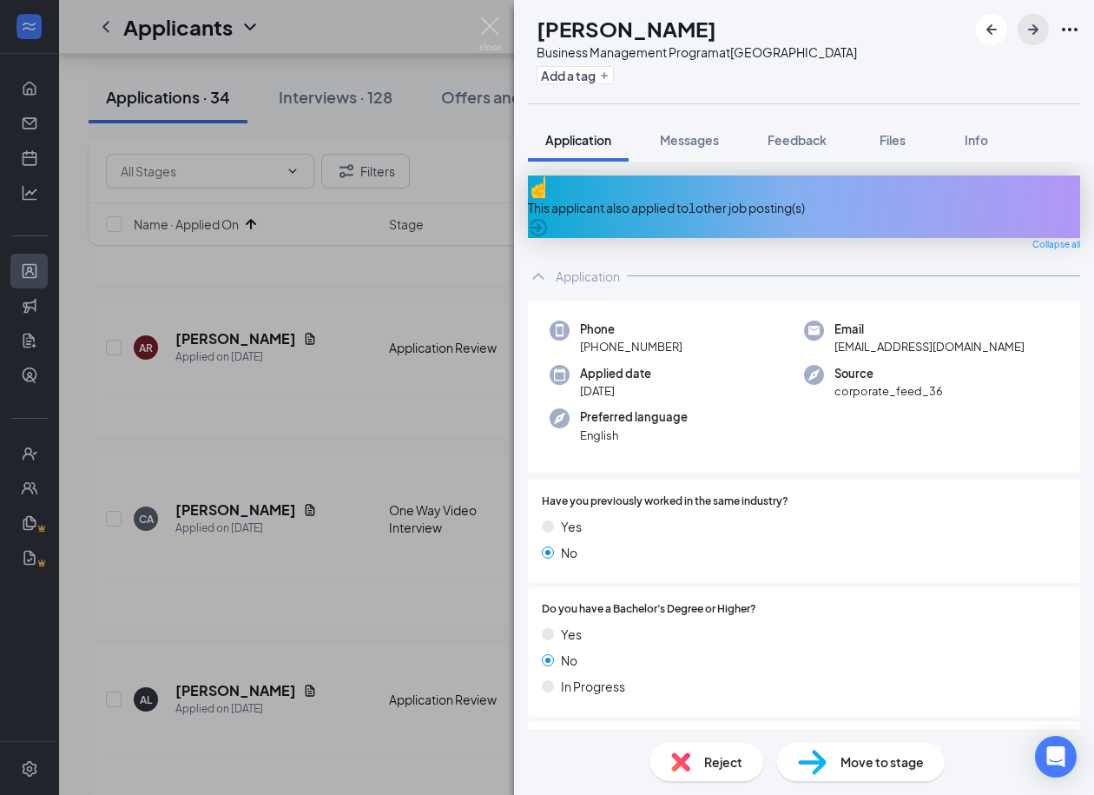
click at [1035, 26] on icon "ArrowRight" at bounding box center [1033, 29] width 10 height 10
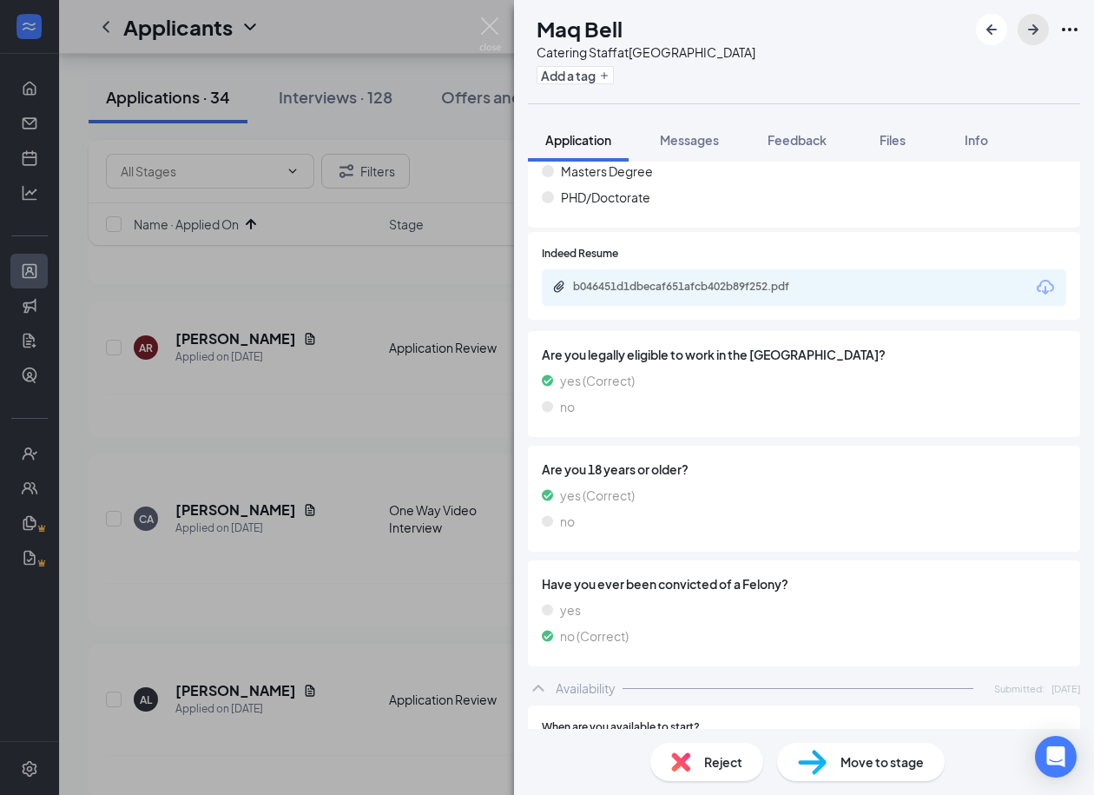
scroll to position [778, 0]
click at [726, 279] on div "b046451d1dbecaf651afcb402b89f252.pdf" at bounding box center [694, 286] width 243 height 14
click at [644, 279] on div "b046451d1dbecaf651afcb402b89f252.pdf" at bounding box center [694, 286] width 243 height 14
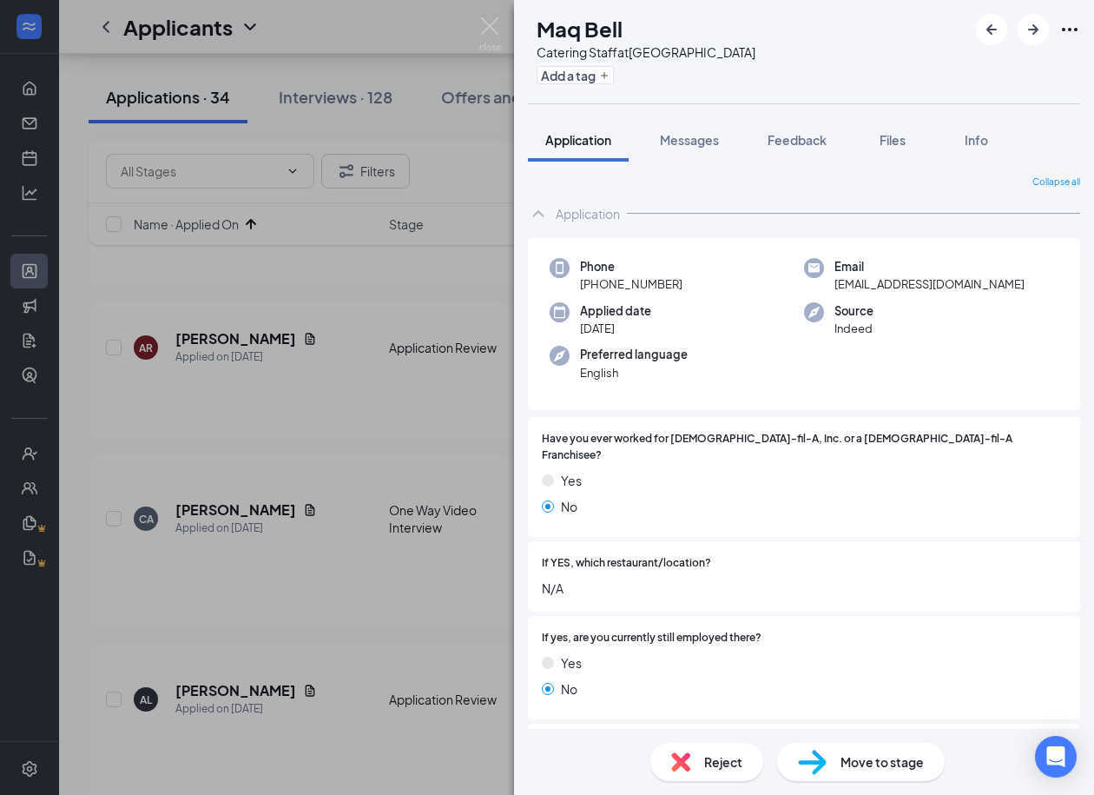
click at [623, 38] on h1 "Maq Bell" at bounding box center [580, 29] width 86 height 30
click at [870, 282] on span "micahelebell@gmail.com" at bounding box center [930, 283] width 190 height 17
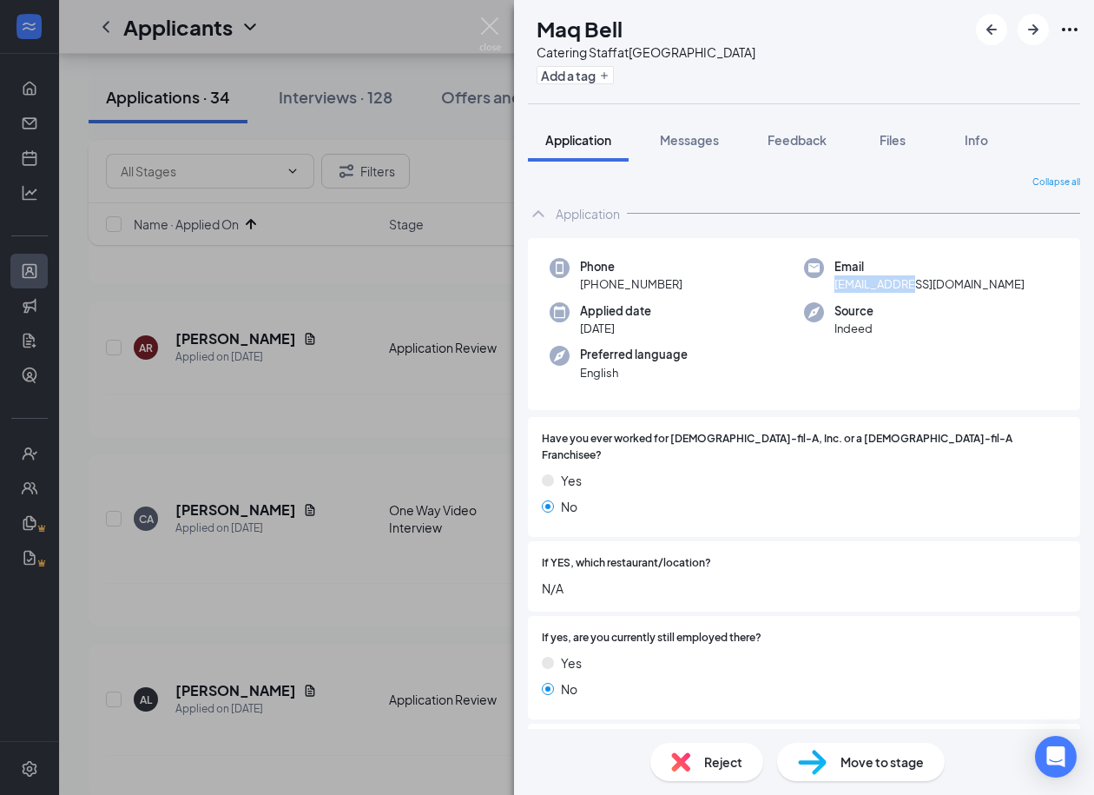
click at [870, 282] on span "micahelebell@gmail.com" at bounding box center [930, 283] width 190 height 17
click at [684, 279] on div "Phone +1 (615) 956-8749" at bounding box center [677, 276] width 254 height 36
drag, startPoint x: 684, startPoint y: 279, endPoint x: 595, endPoint y: 281, distance: 89.5
click at [595, 281] on div "Phone +1 (615) 956-8749" at bounding box center [677, 276] width 254 height 36
click at [829, 763] on div "Move to stage" at bounding box center [861, 762] width 168 height 38
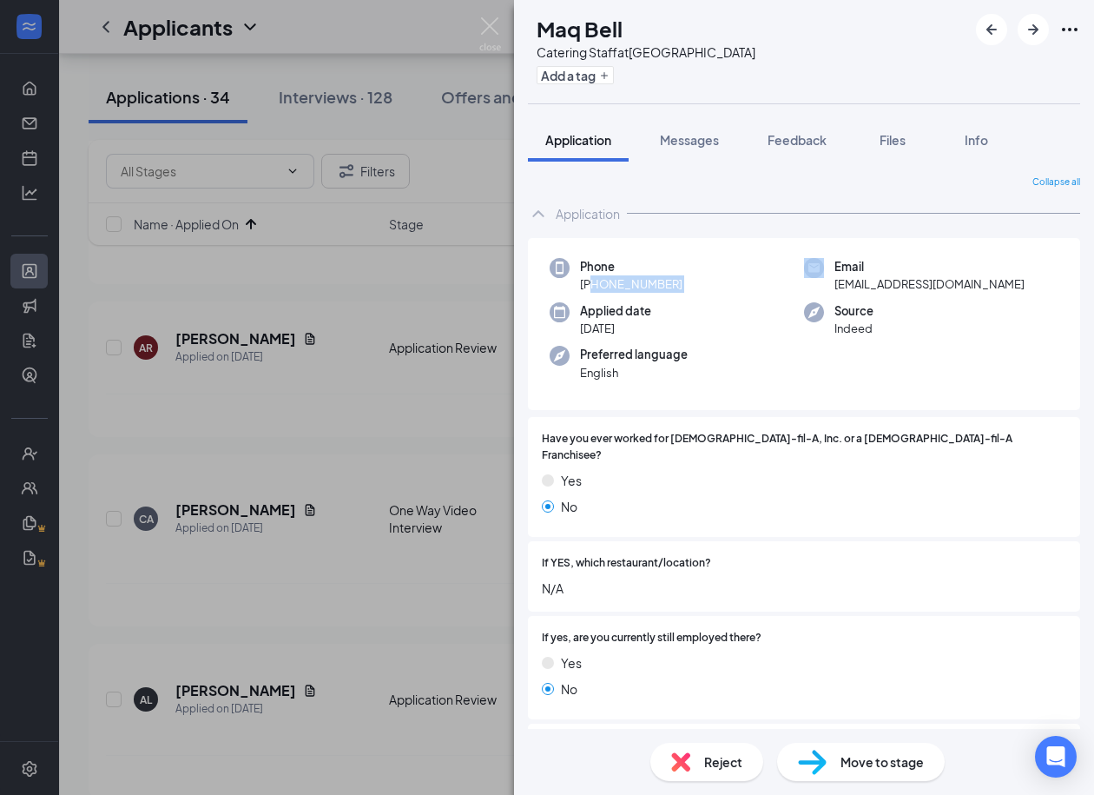
click at [829, 763] on div "Move to stage" at bounding box center [861, 762] width 168 height 38
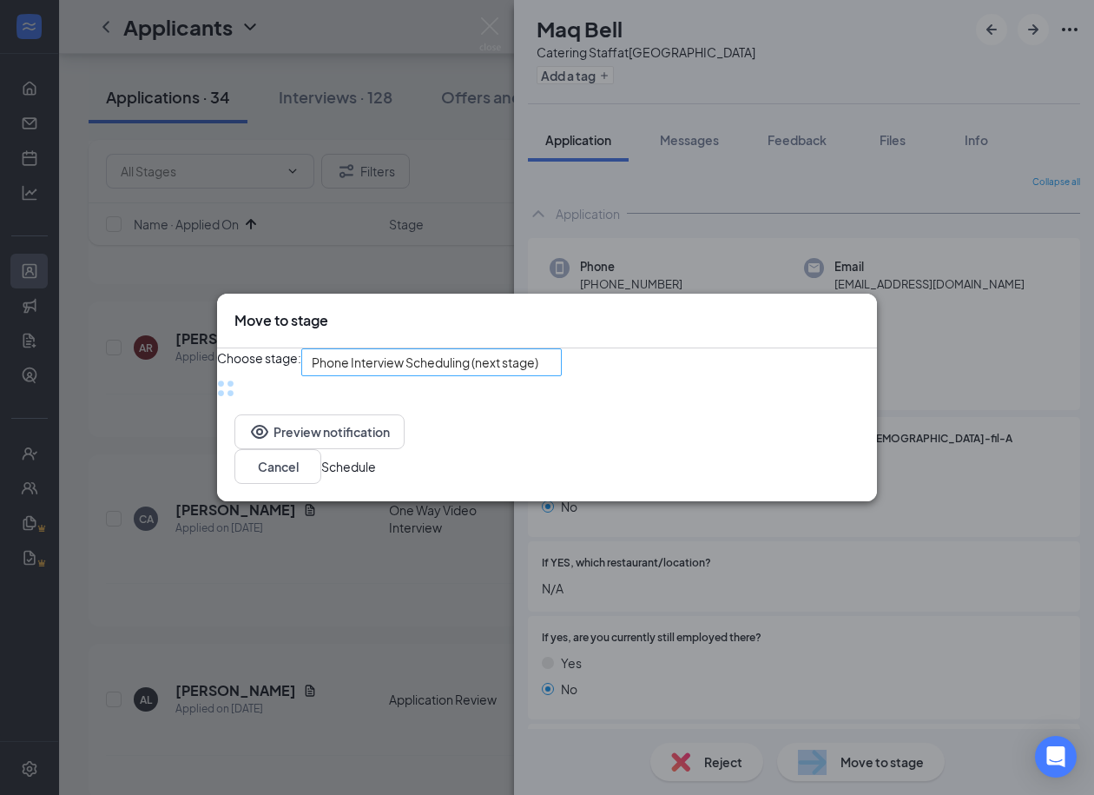
click at [528, 356] on div "Phone Interview Scheduling (next stage)" at bounding box center [431, 362] width 261 height 28
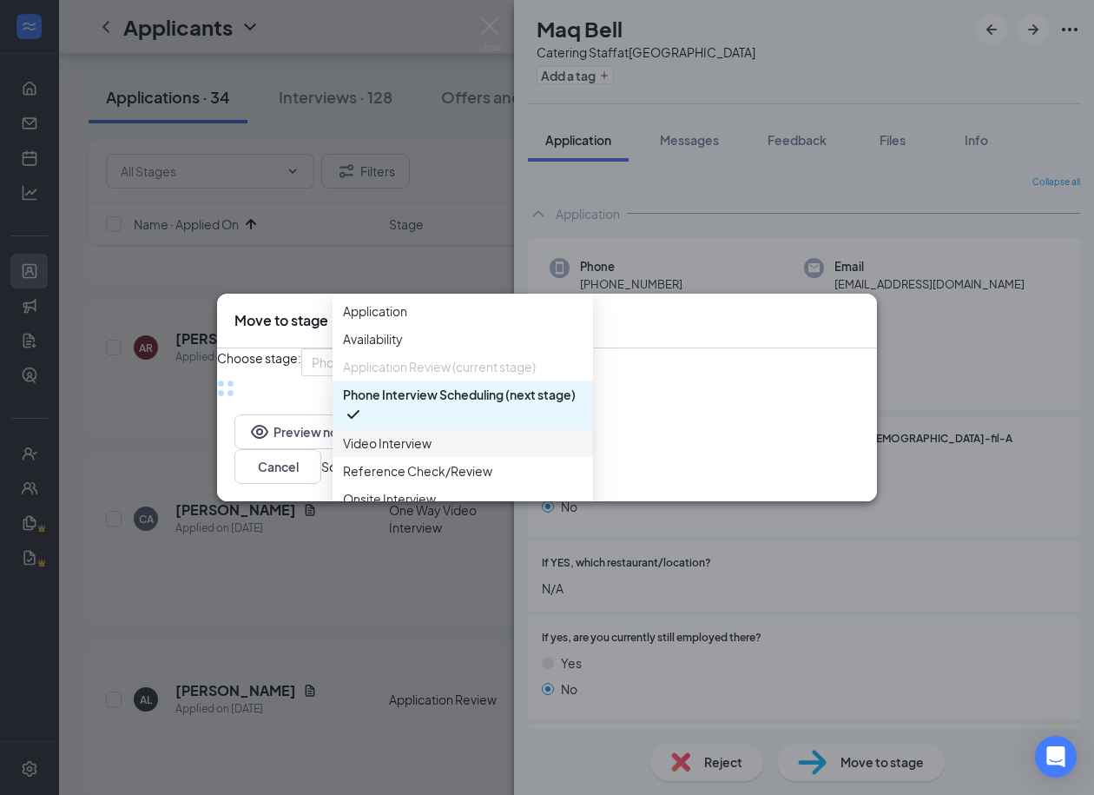
click at [413, 452] on span "Video Interview" at bounding box center [387, 442] width 89 height 19
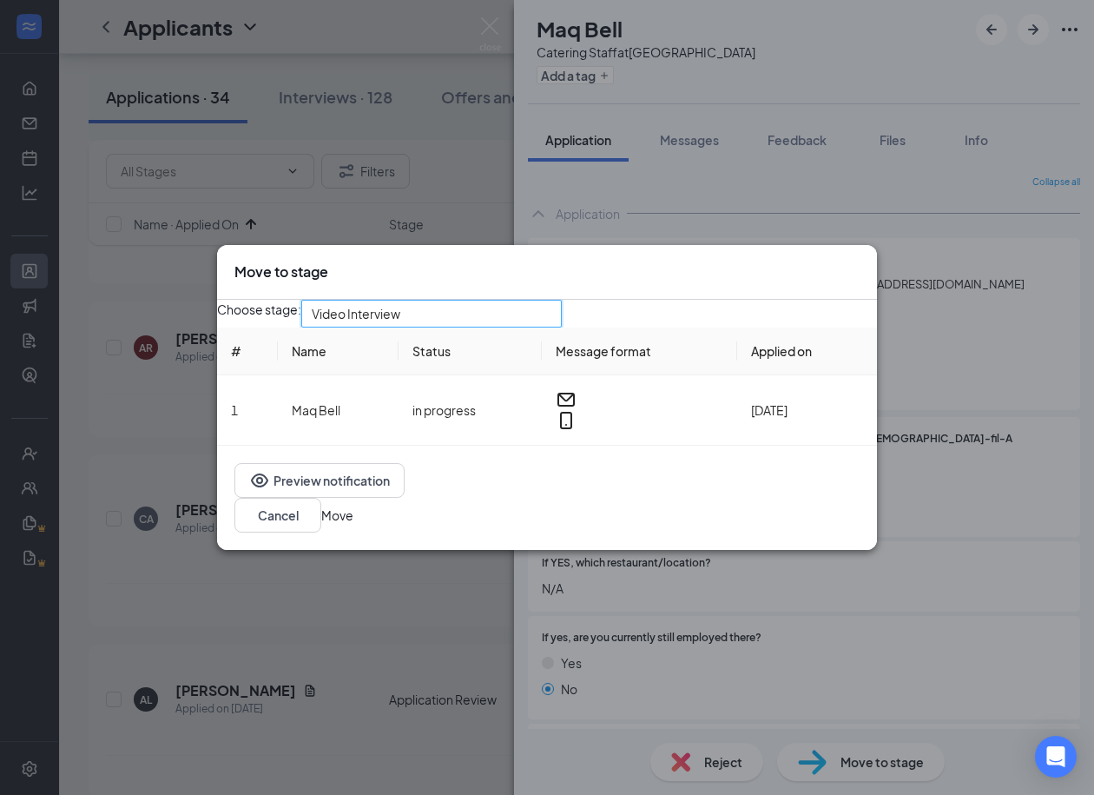
click at [353, 516] on button "Move" at bounding box center [337, 514] width 32 height 19
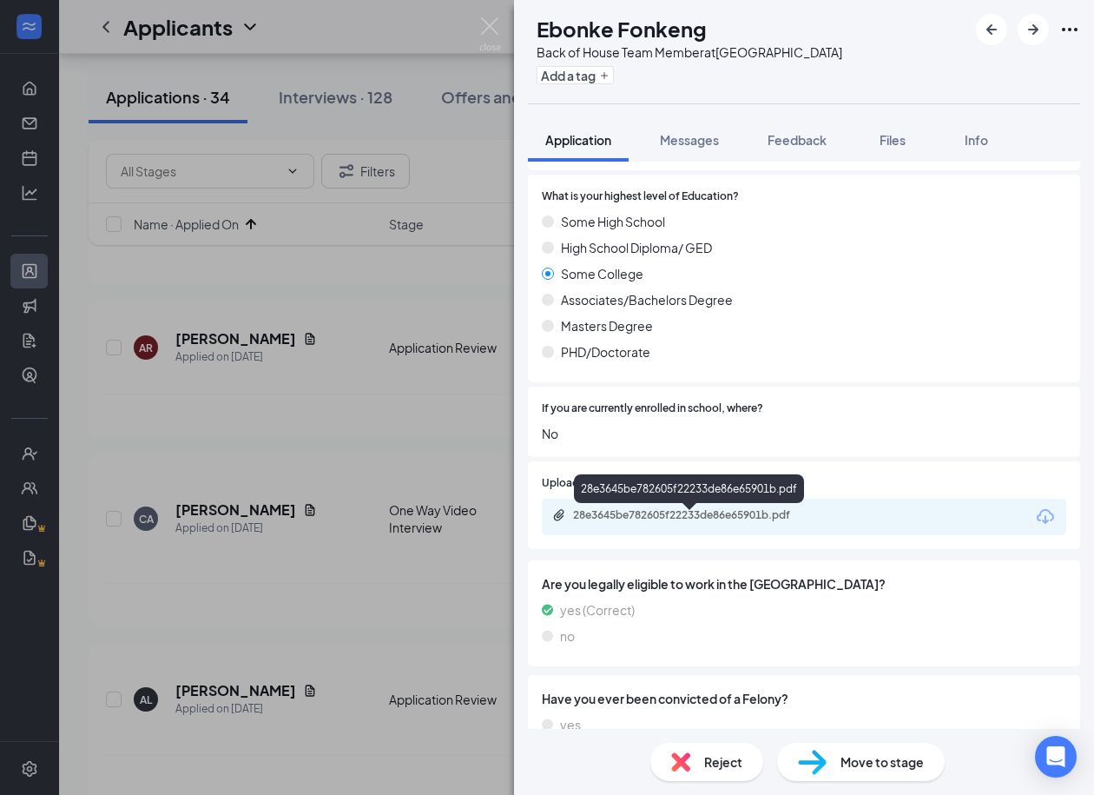
scroll to position [757, 0]
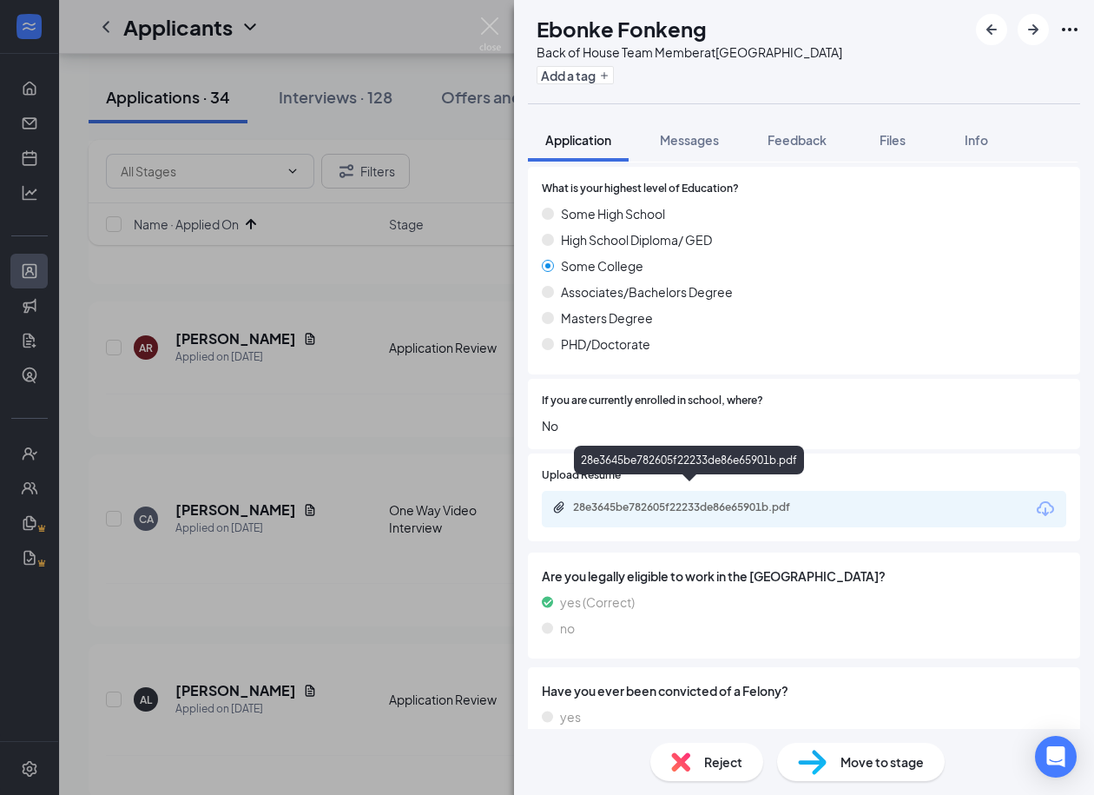
click at [698, 479] on div "28e3645be782605f22233de86e65901b.pdf" at bounding box center [689, 464] width 230 height 36
click at [701, 500] on div "28e3645be782605f22233de86e65901b.pdf" at bounding box center [694, 507] width 243 height 14
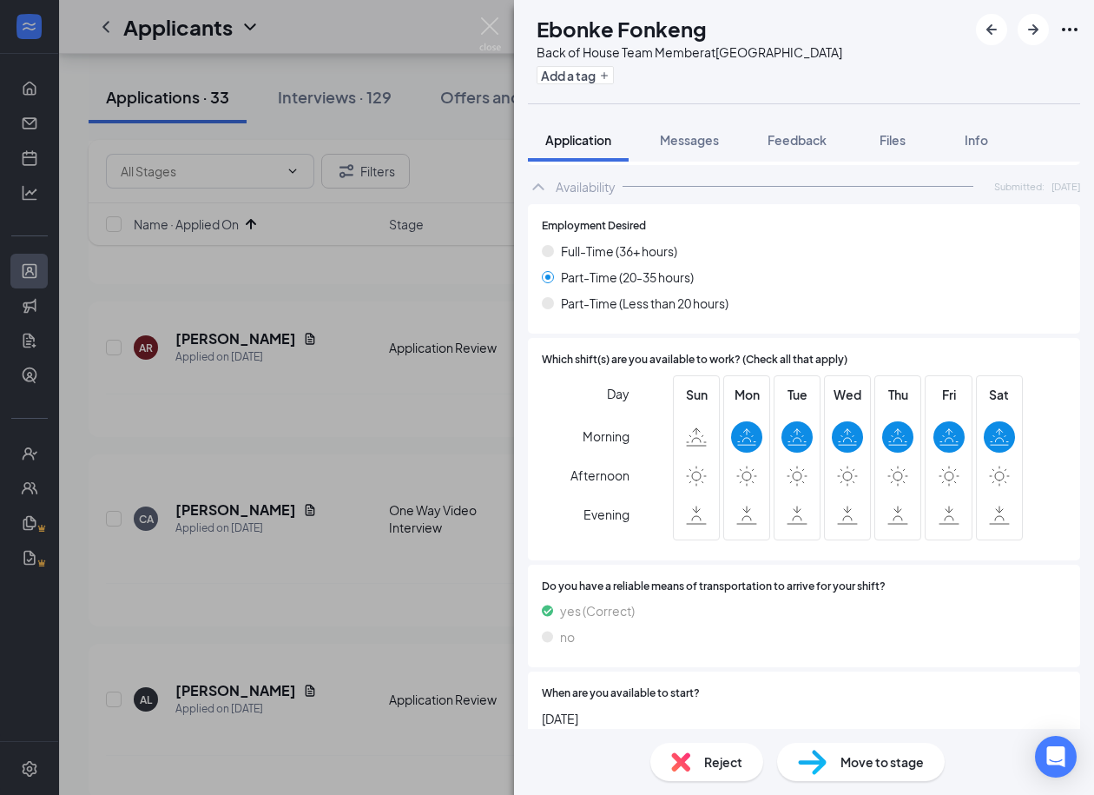
scroll to position [0, 0]
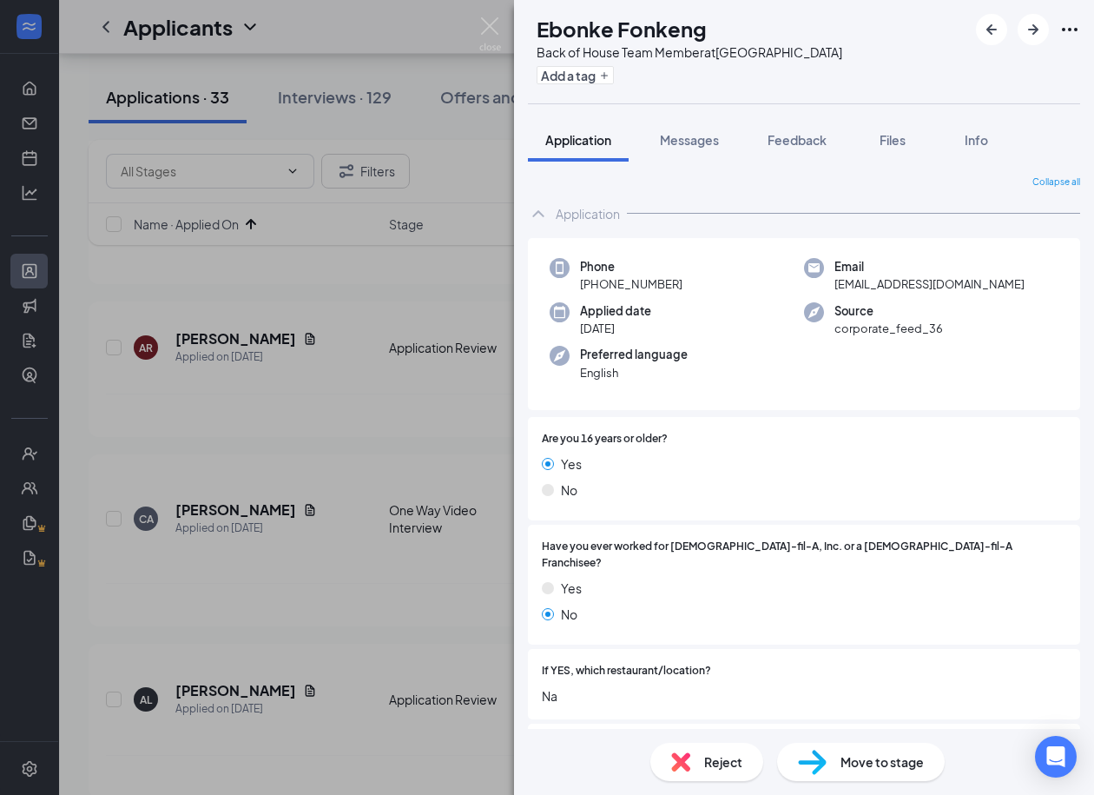
click at [657, 43] on h1 "Ebonke Fonkeng" at bounding box center [622, 29] width 170 height 30
click at [664, 28] on h1 "Ebonke Fonkeng" at bounding box center [622, 29] width 170 height 30
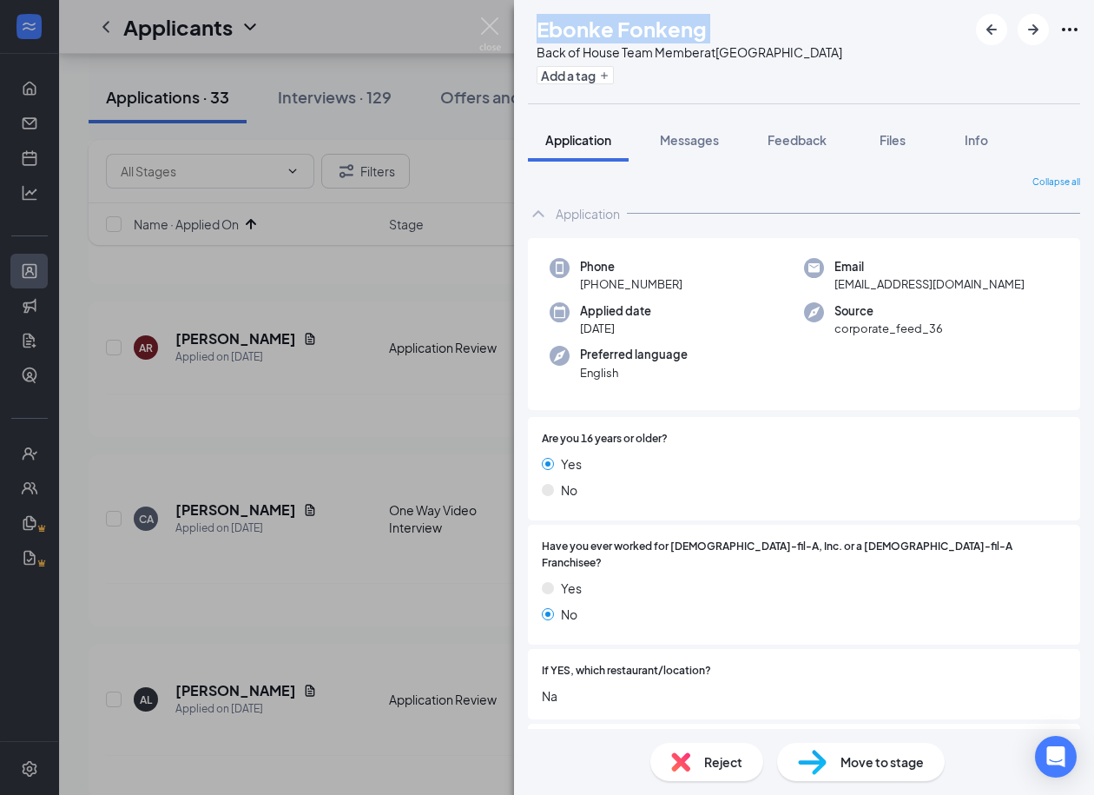
click at [902, 285] on span "ebonkefonkeng2@gmail.com" at bounding box center [930, 283] width 190 height 17
drag, startPoint x: 685, startPoint y: 281, endPoint x: 597, endPoint y: 277, distance: 88.7
click at [597, 277] on div "Phone +1 (205) 567-0958" at bounding box center [677, 276] width 254 height 36
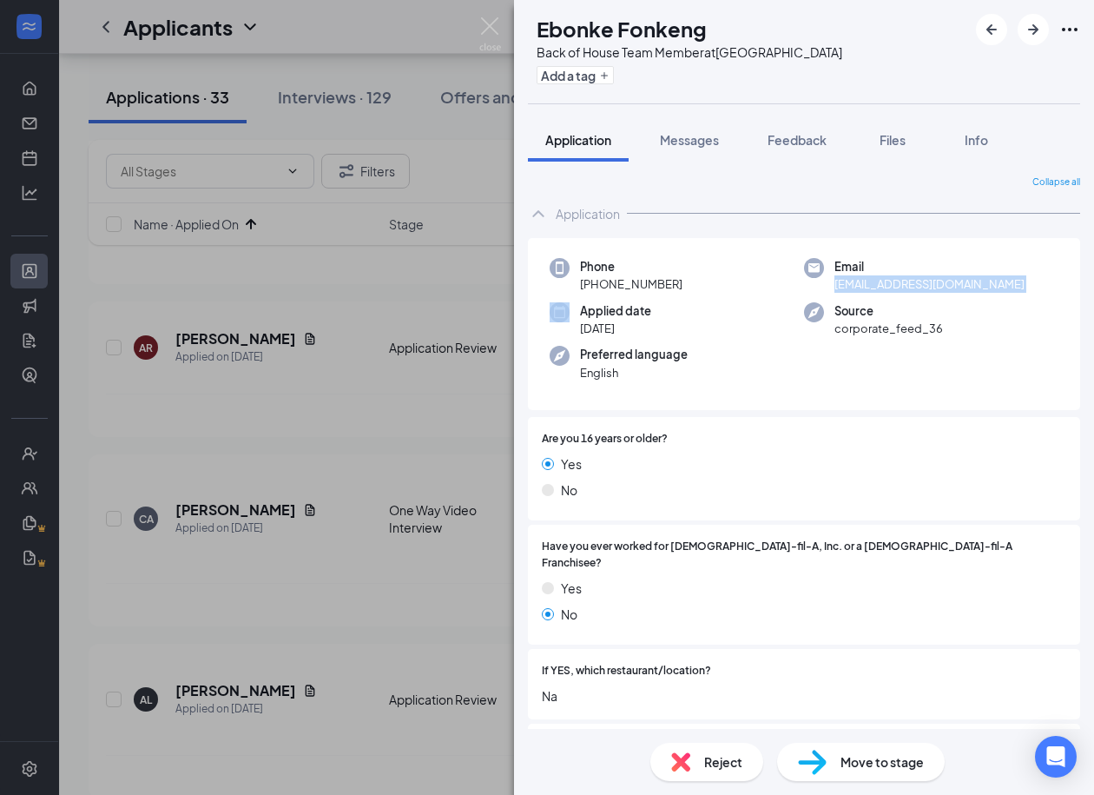
click at [819, 763] on img at bounding box center [812, 762] width 29 height 25
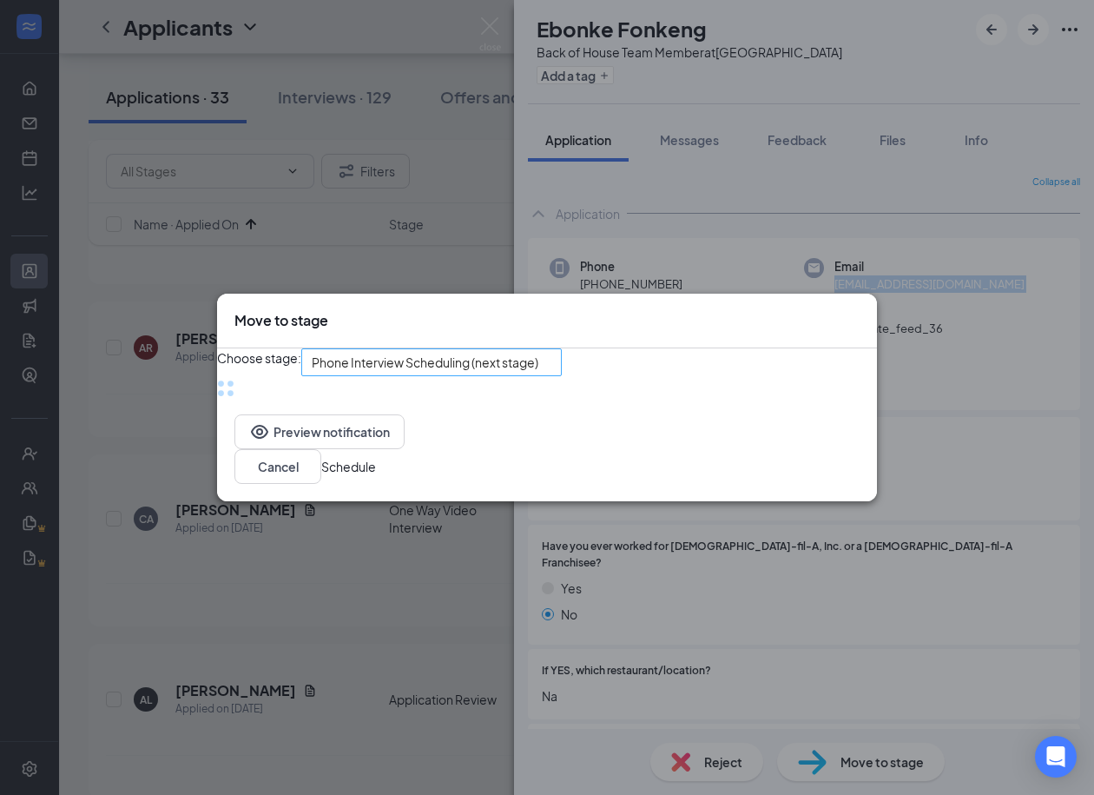
click at [490, 368] on span "Phone Interview Scheduling (next stage)" at bounding box center [425, 362] width 227 height 26
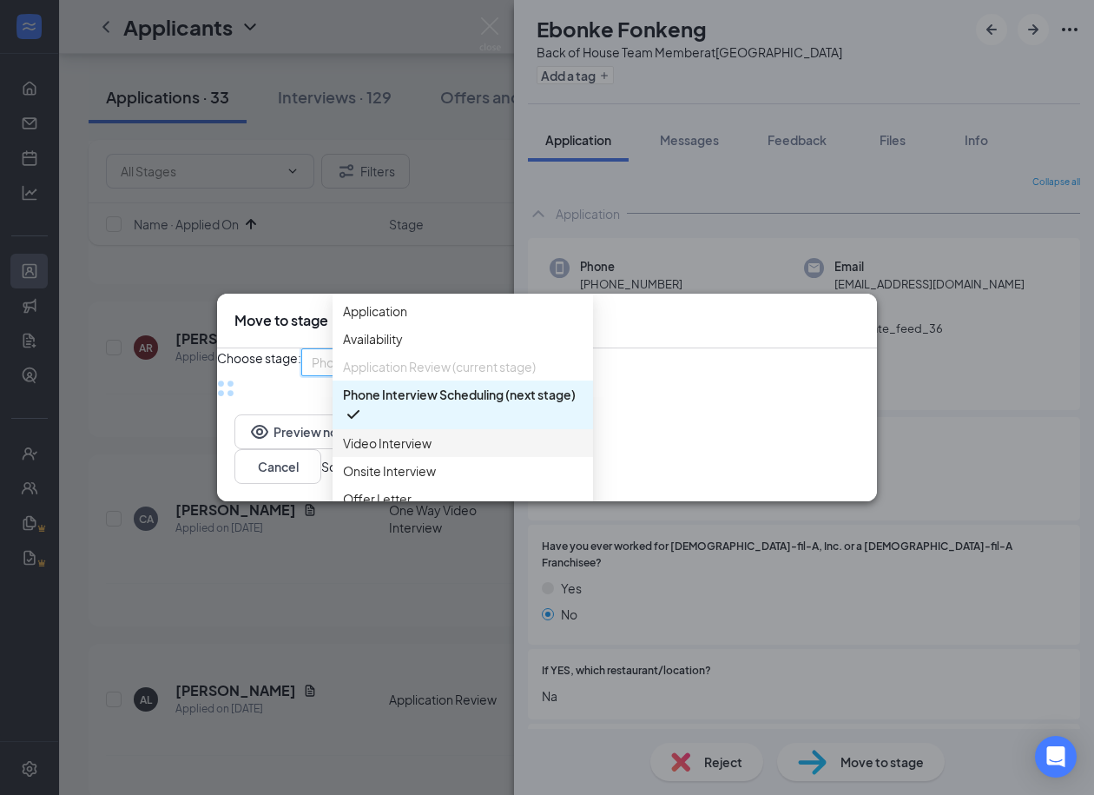
click at [386, 452] on span "Video Interview" at bounding box center [387, 442] width 89 height 19
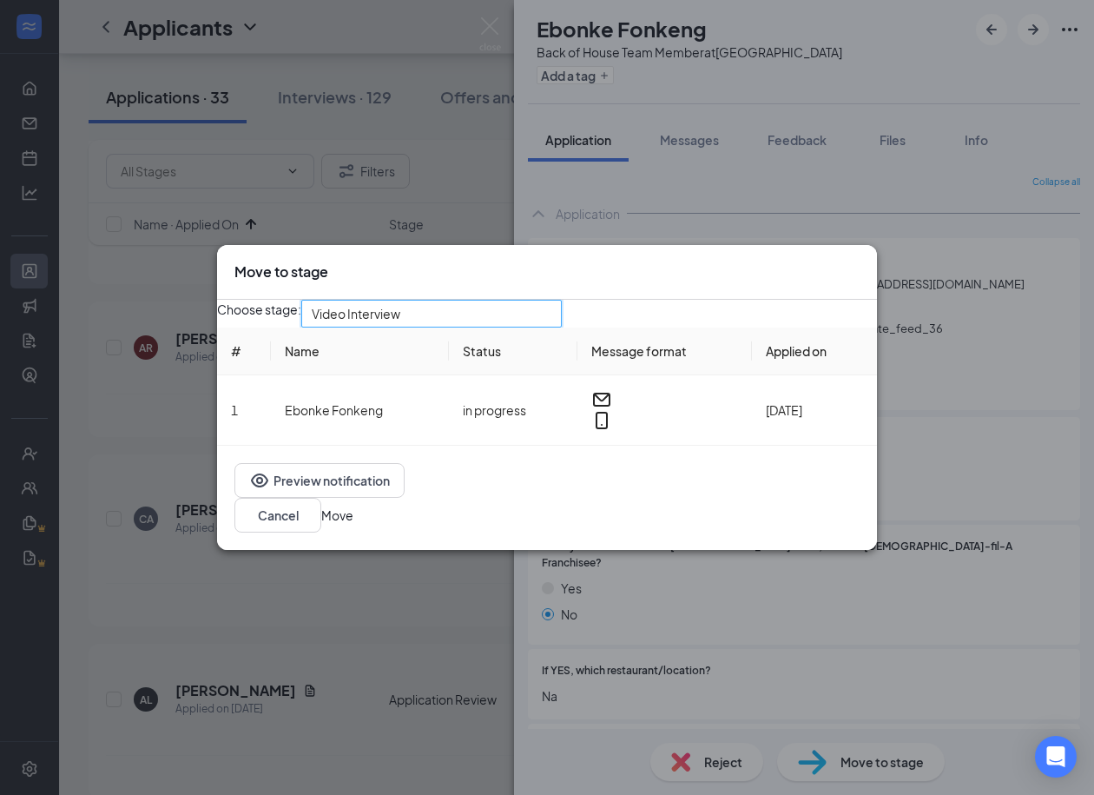
click at [353, 518] on button "Move" at bounding box center [337, 514] width 32 height 19
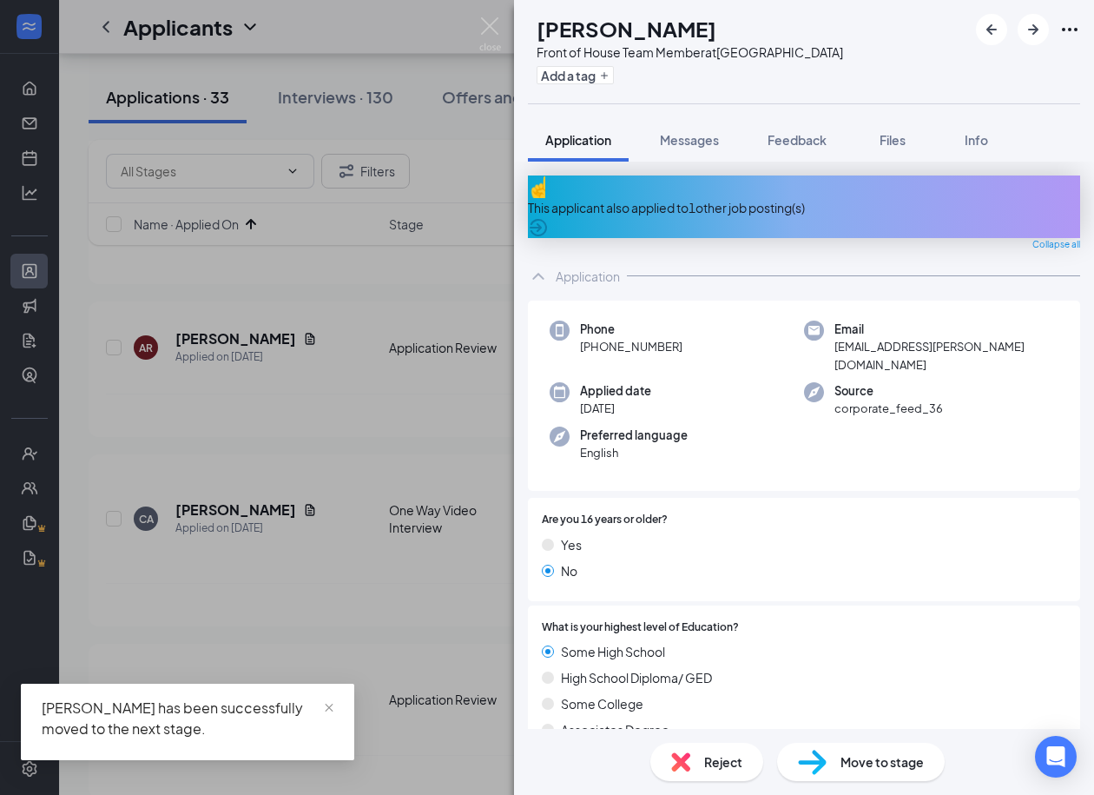
click at [724, 198] on div "This applicant also applied to 1 other job posting(s)" at bounding box center [804, 207] width 552 height 19
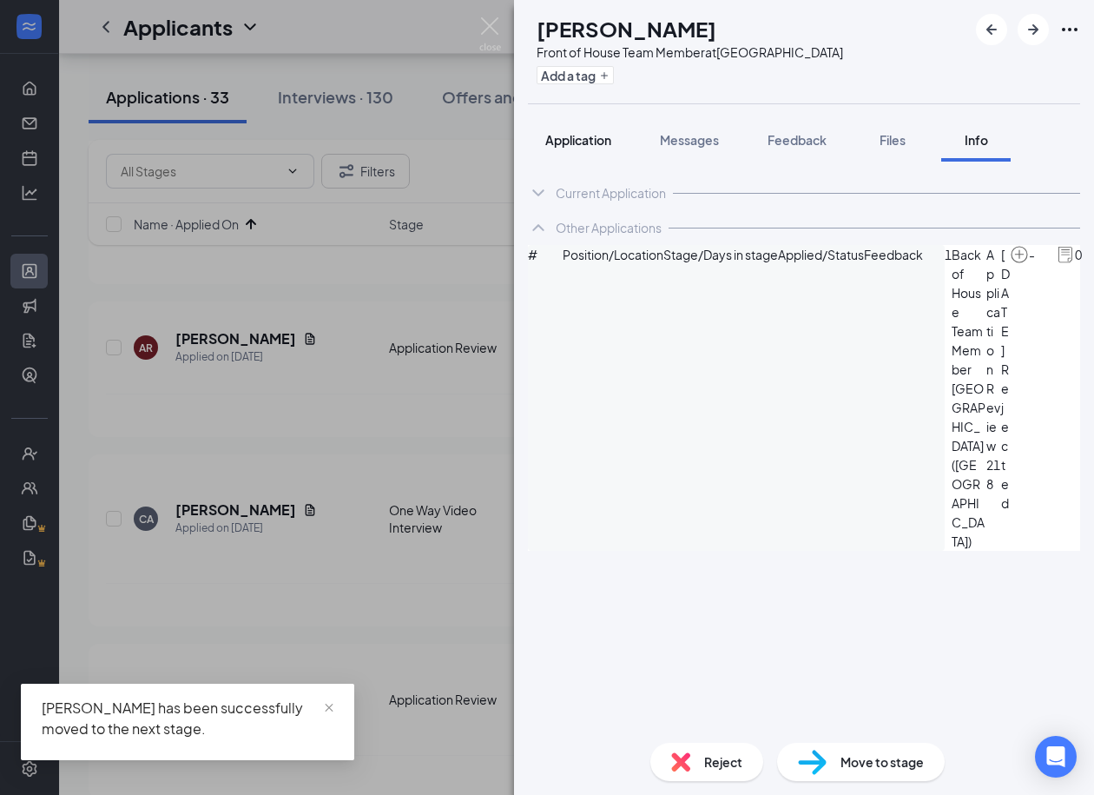
click at [581, 133] on span "Application" at bounding box center [578, 140] width 66 height 16
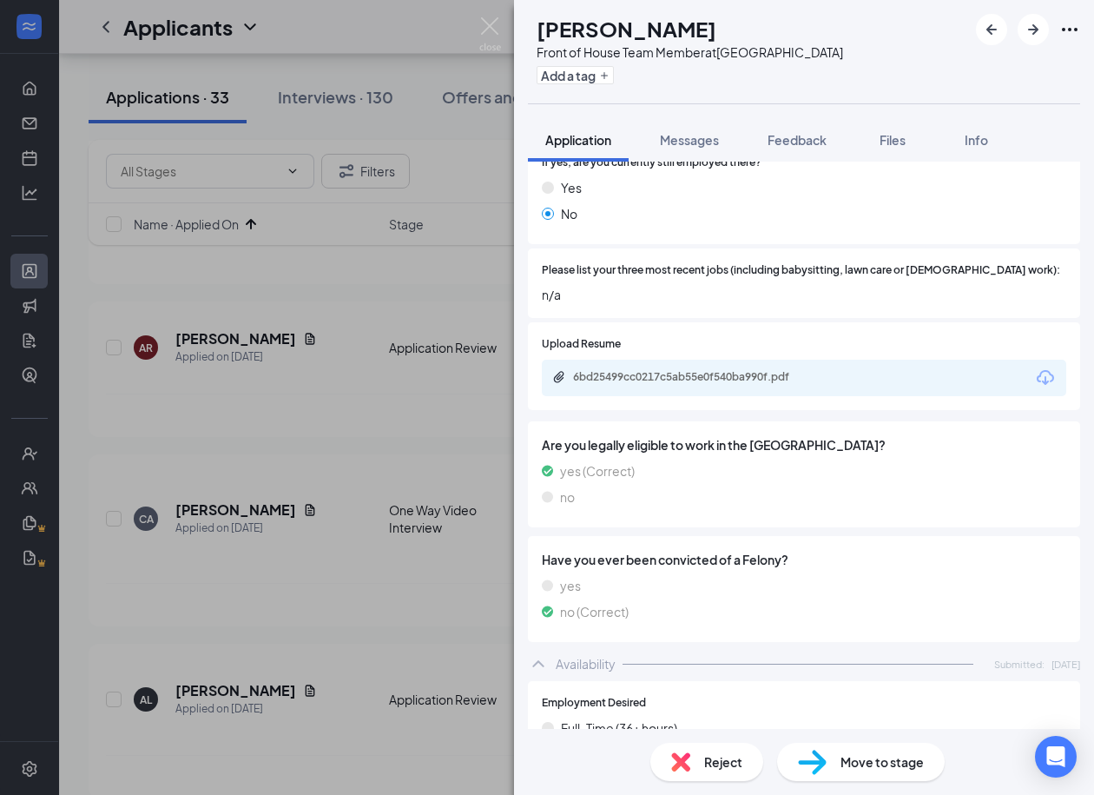
scroll to position [971, 0]
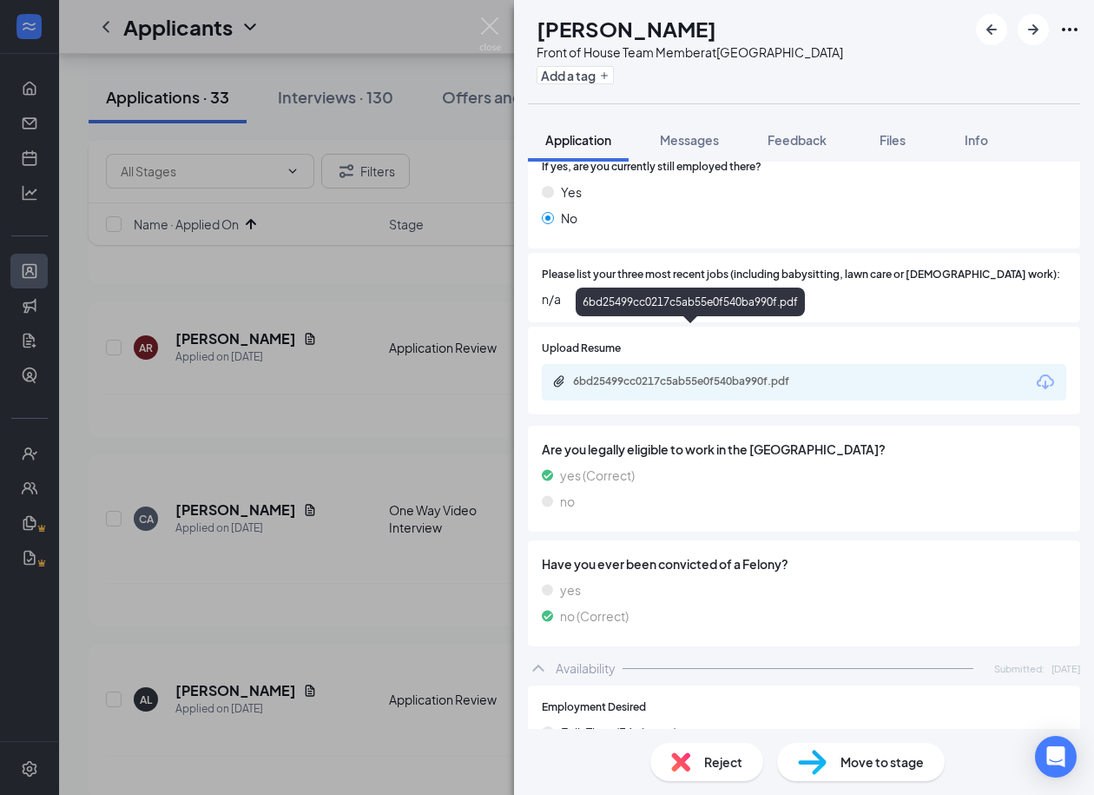
click at [656, 316] on div "6bd25499cc0217c5ab55e0f540ba990f.pdf" at bounding box center [690, 305] width 229 height 36
click at [650, 374] on div "6bd25499cc0217c5ab55e0f540ba990f.pdf" at bounding box center [694, 381] width 243 height 14
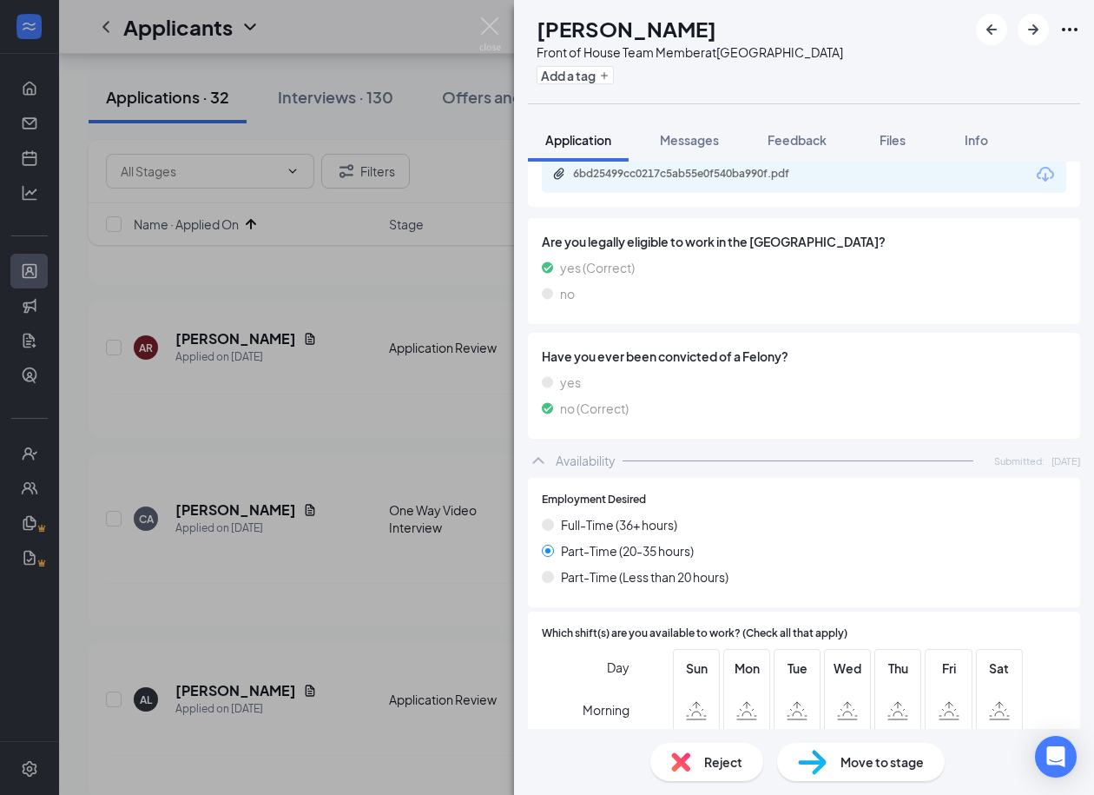
scroll to position [1421, 0]
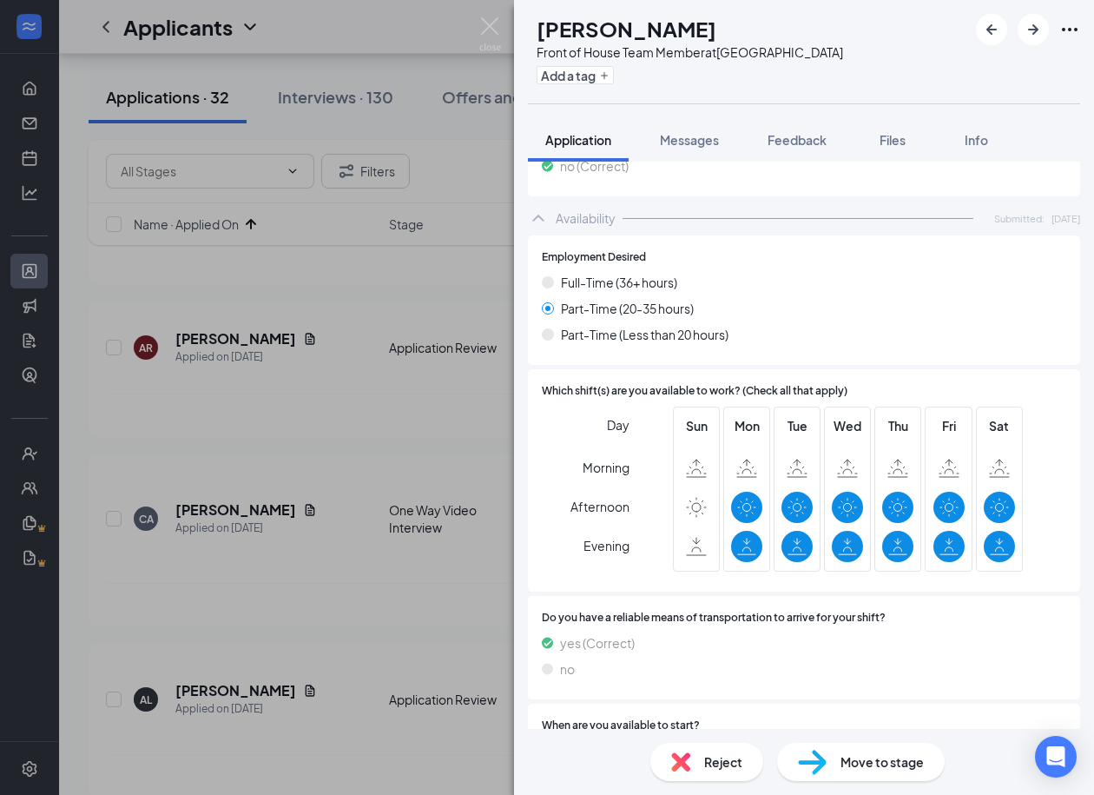
click at [725, 756] on span "Reject" at bounding box center [723, 761] width 38 height 19
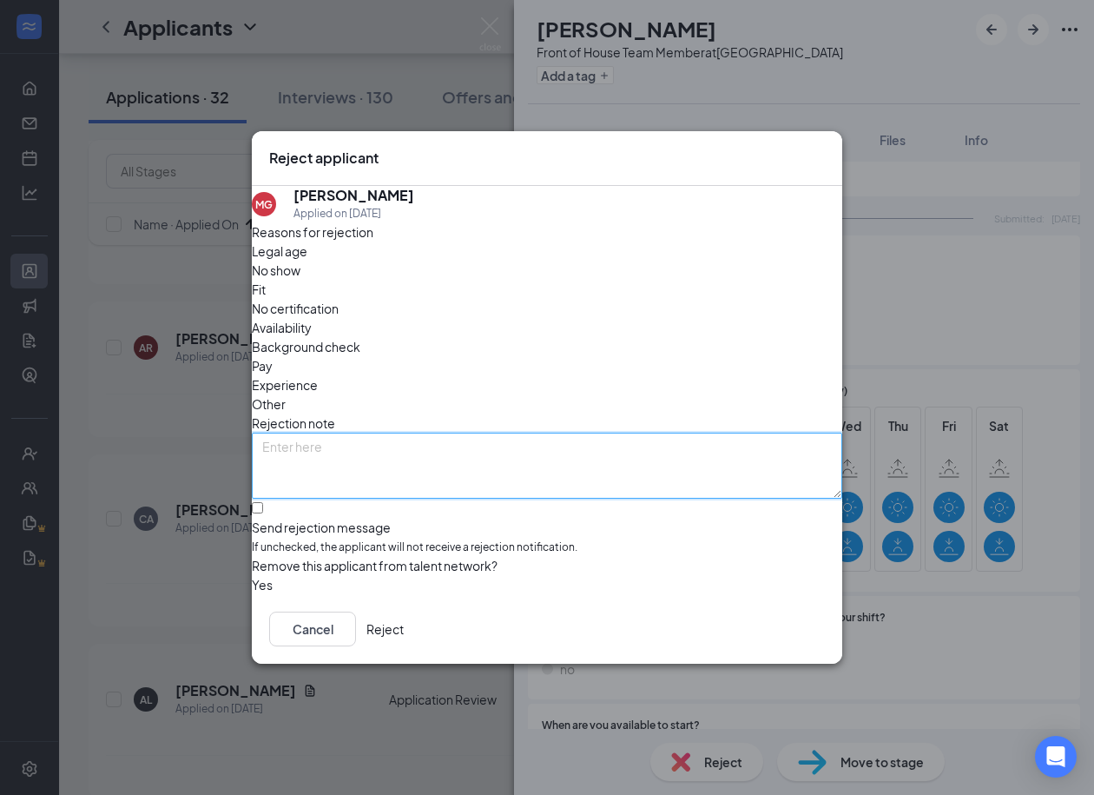
click at [443, 433] on textarea at bounding box center [547, 466] width 591 height 66
type textarea "Not hiring this availability"
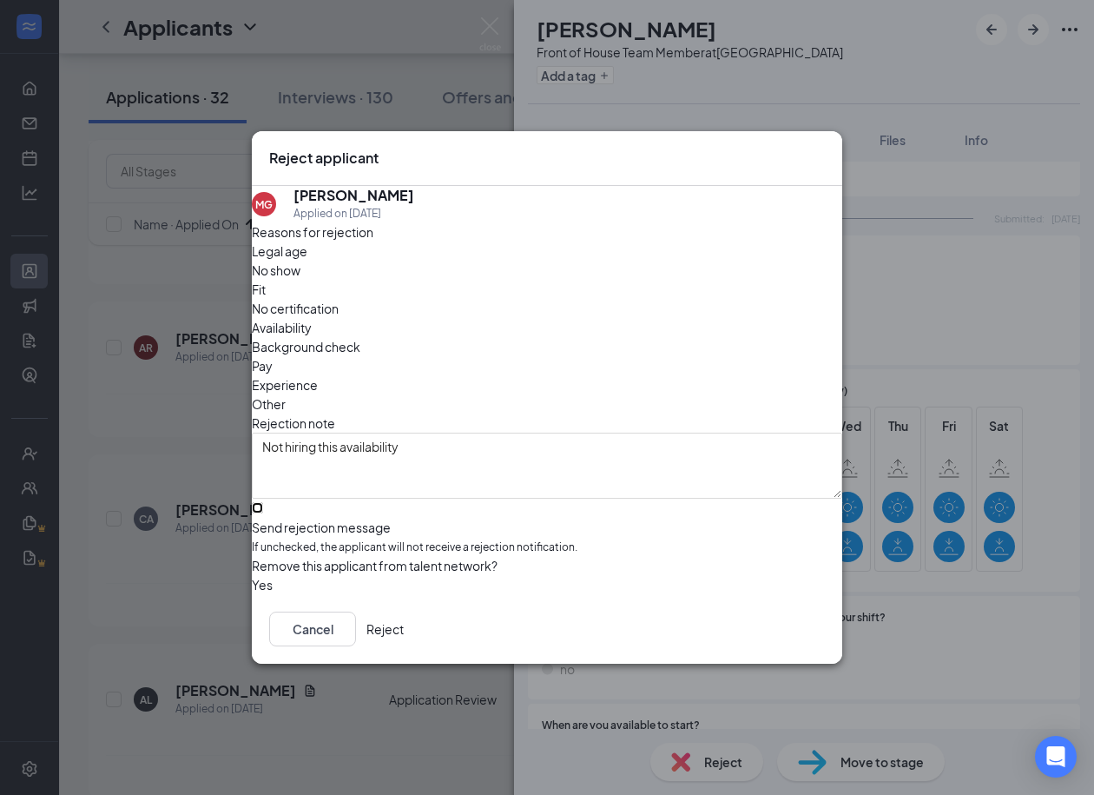
click at [263, 502] on input "Send rejection message If unchecked, the applicant will not receive a rejection…" at bounding box center [257, 507] width 11 height 11
checkbox input "true"
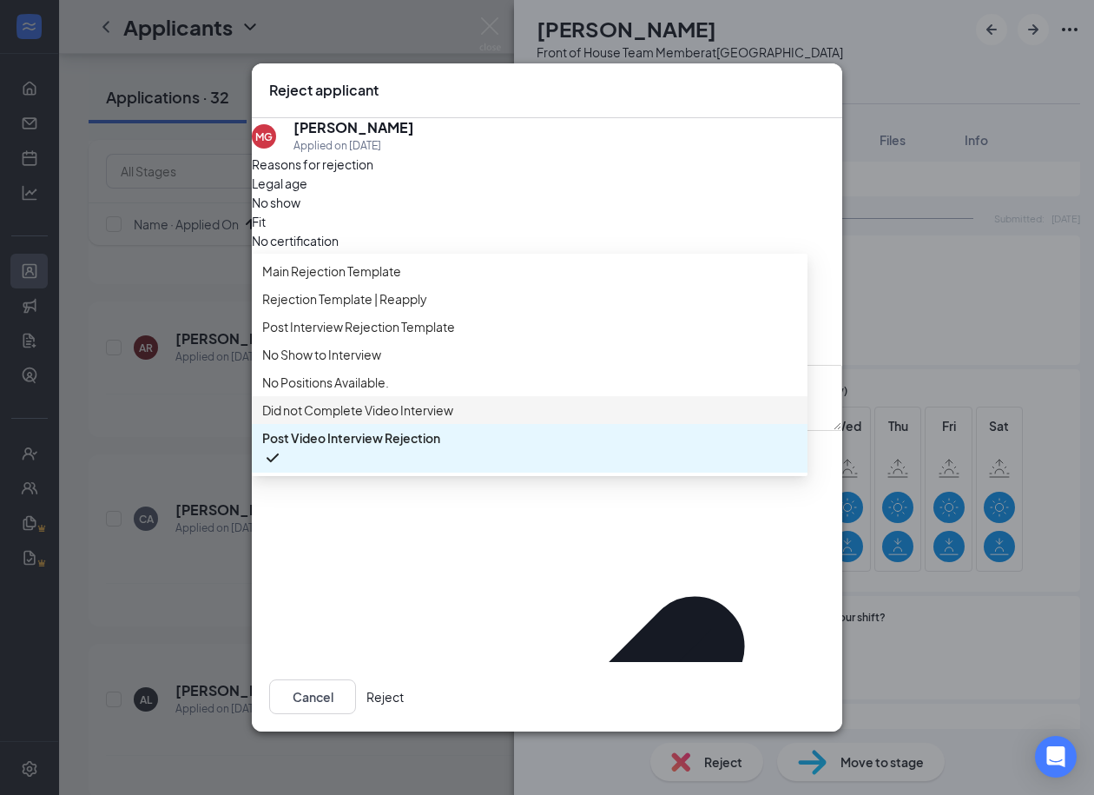
click at [352, 419] on div "Did not Complete Video Interview" at bounding box center [530, 410] width 556 height 28
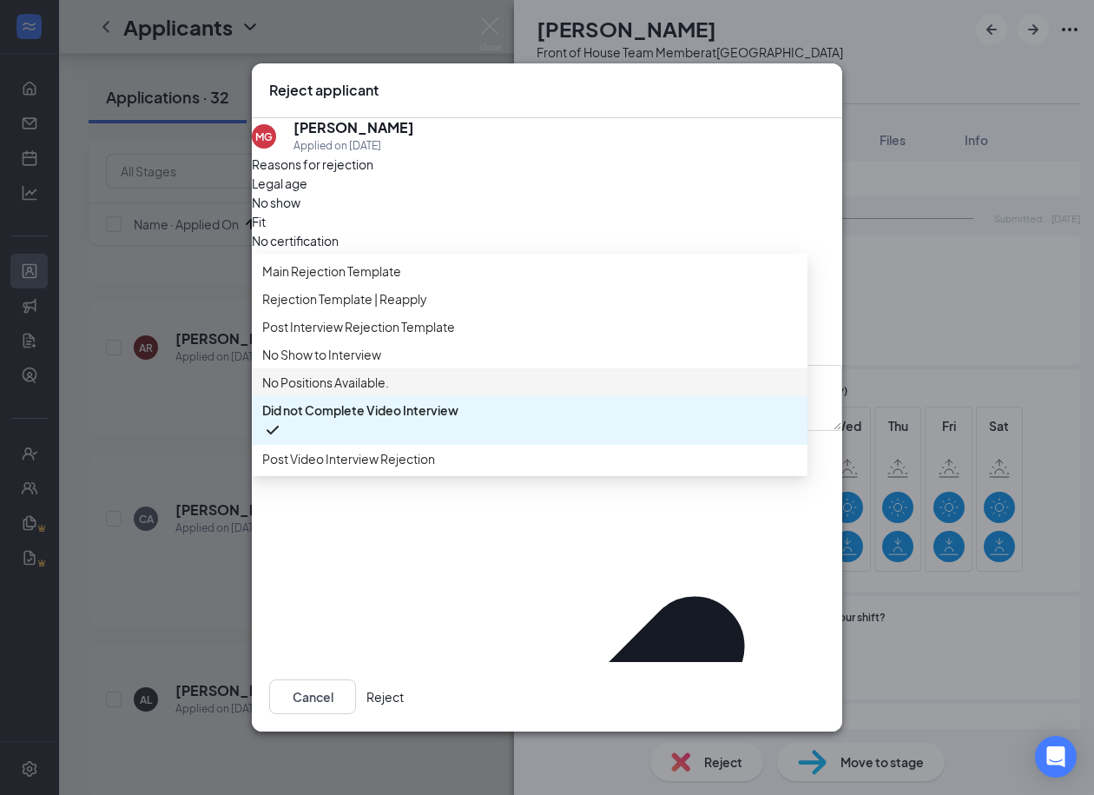
click at [339, 392] on span "No Positions Available." at bounding box center [325, 382] width 127 height 19
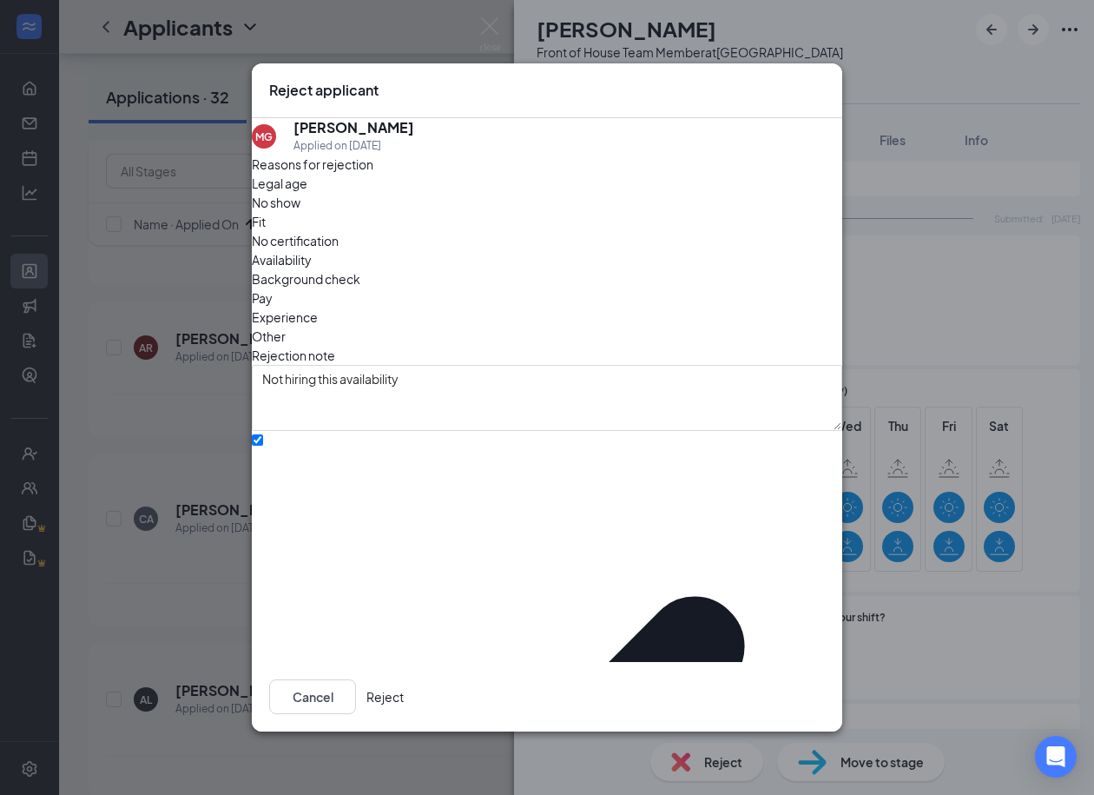
click at [404, 679] on button "Reject" at bounding box center [385, 696] width 37 height 35
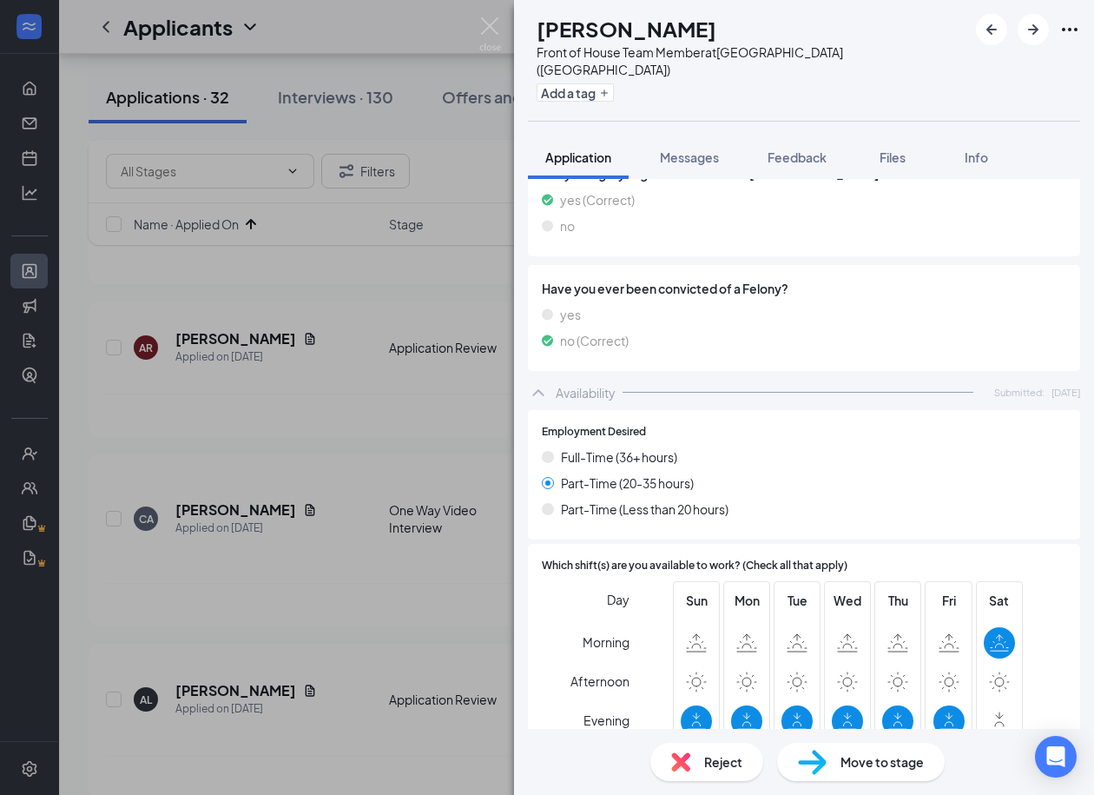
scroll to position [1346, 0]
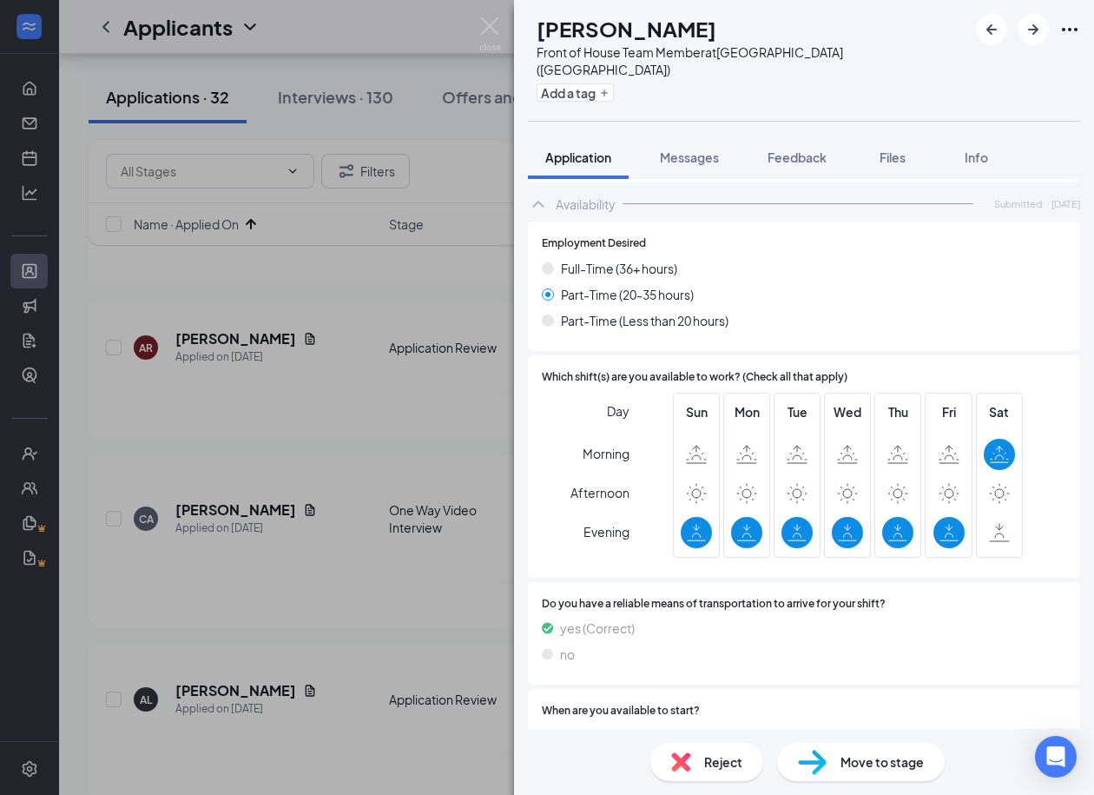
click at [710, 754] on span "Reject" at bounding box center [723, 761] width 38 height 19
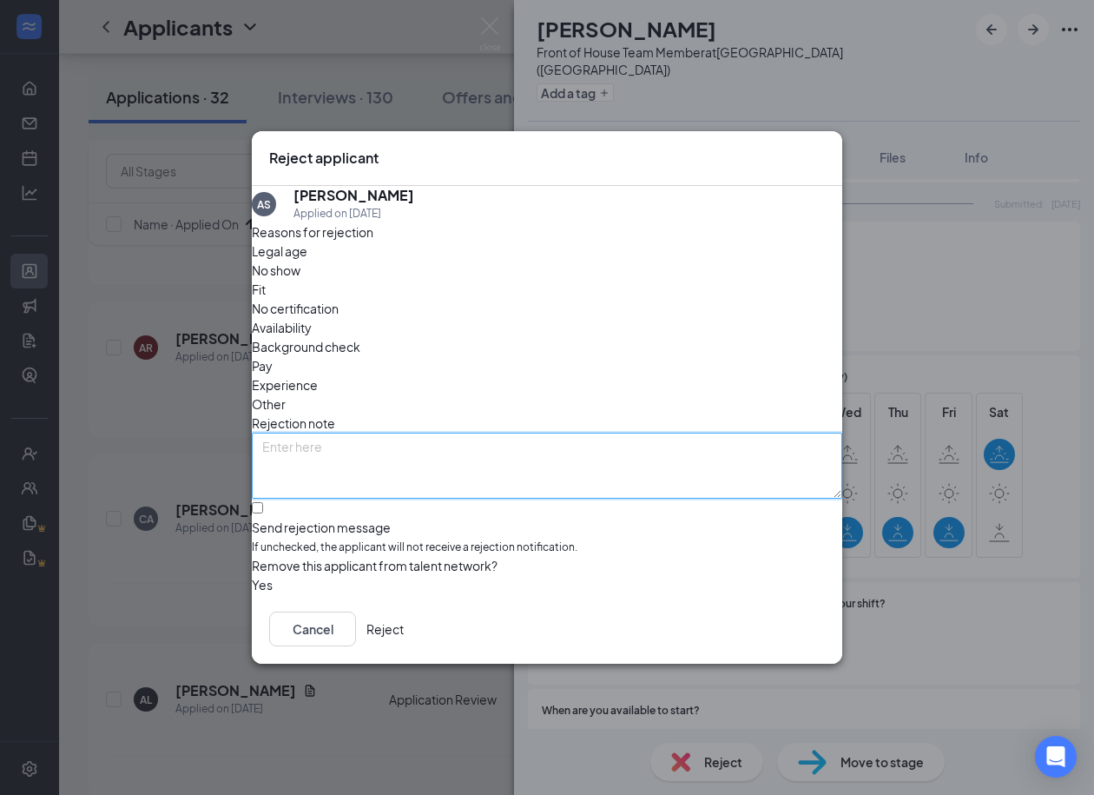
click at [558, 433] on textarea at bounding box center [547, 466] width 591 height 66
type textarea "not hiring this availability"
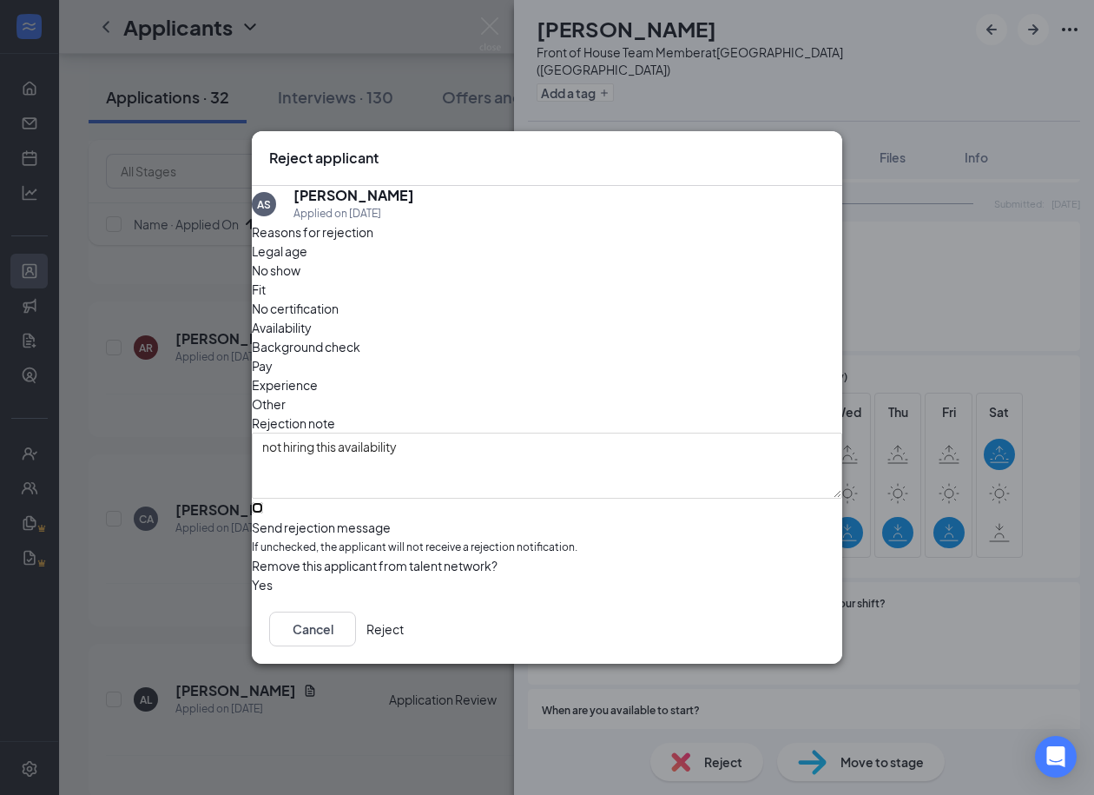
click at [263, 502] on input "Send rejection message If unchecked, the applicant will not receive a rejection…" at bounding box center [257, 507] width 11 height 11
checkbox input "true"
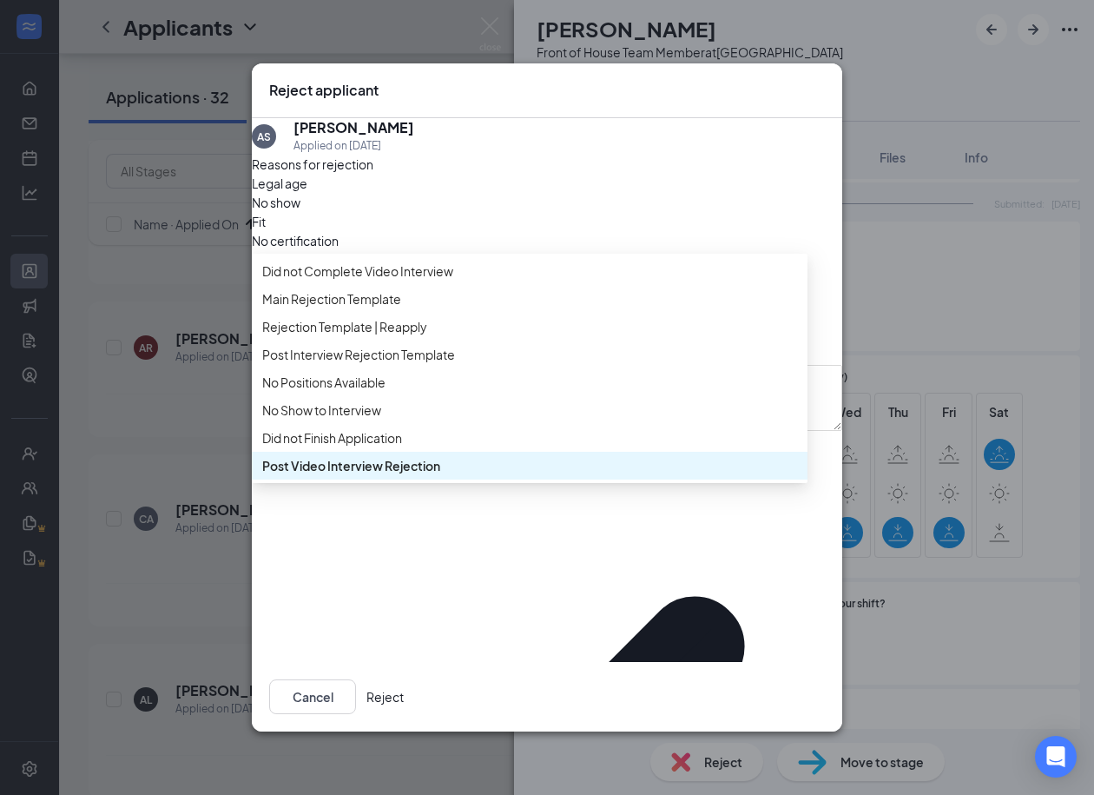
scroll to position [98, 0]
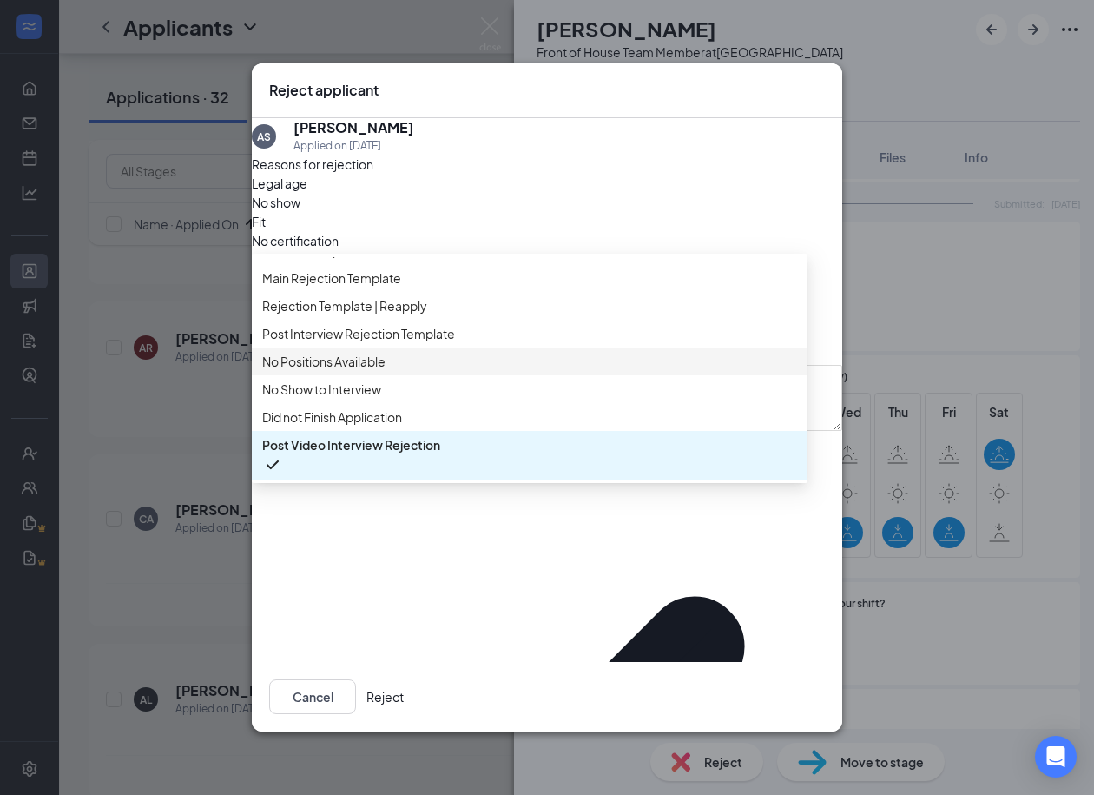
click at [345, 358] on span "No Positions Available" at bounding box center [323, 361] width 123 height 19
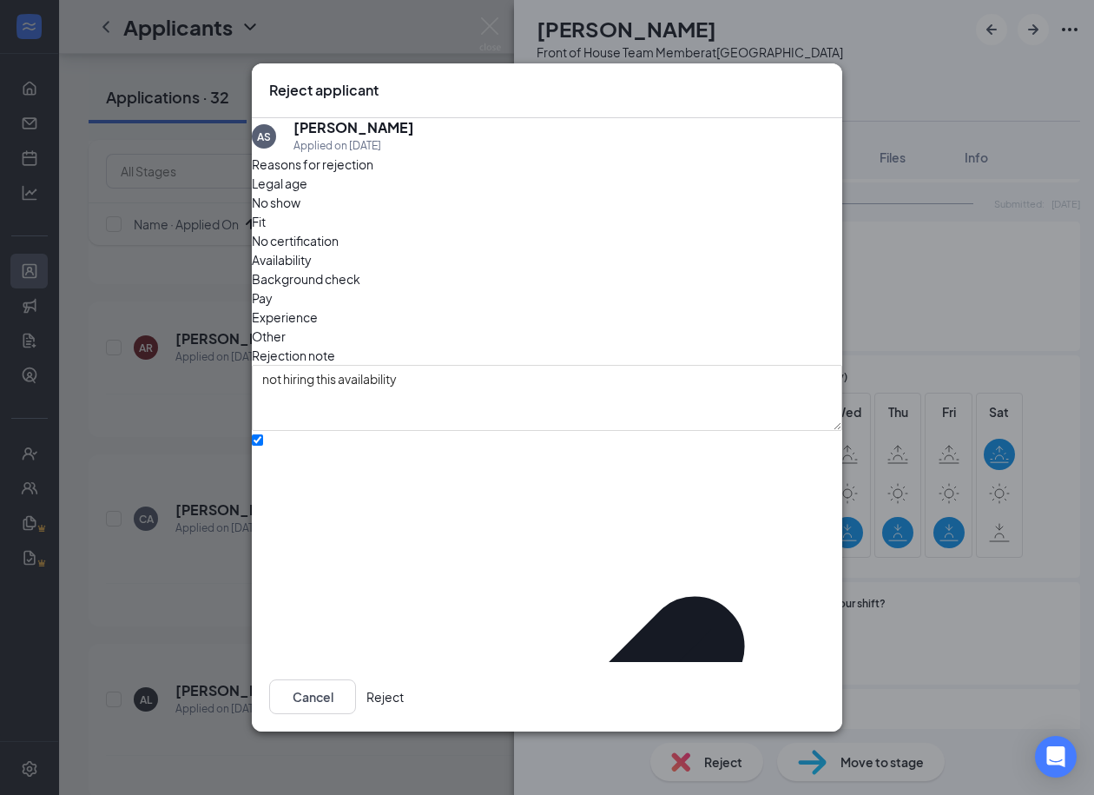
click at [404, 692] on button "Reject" at bounding box center [385, 696] width 37 height 35
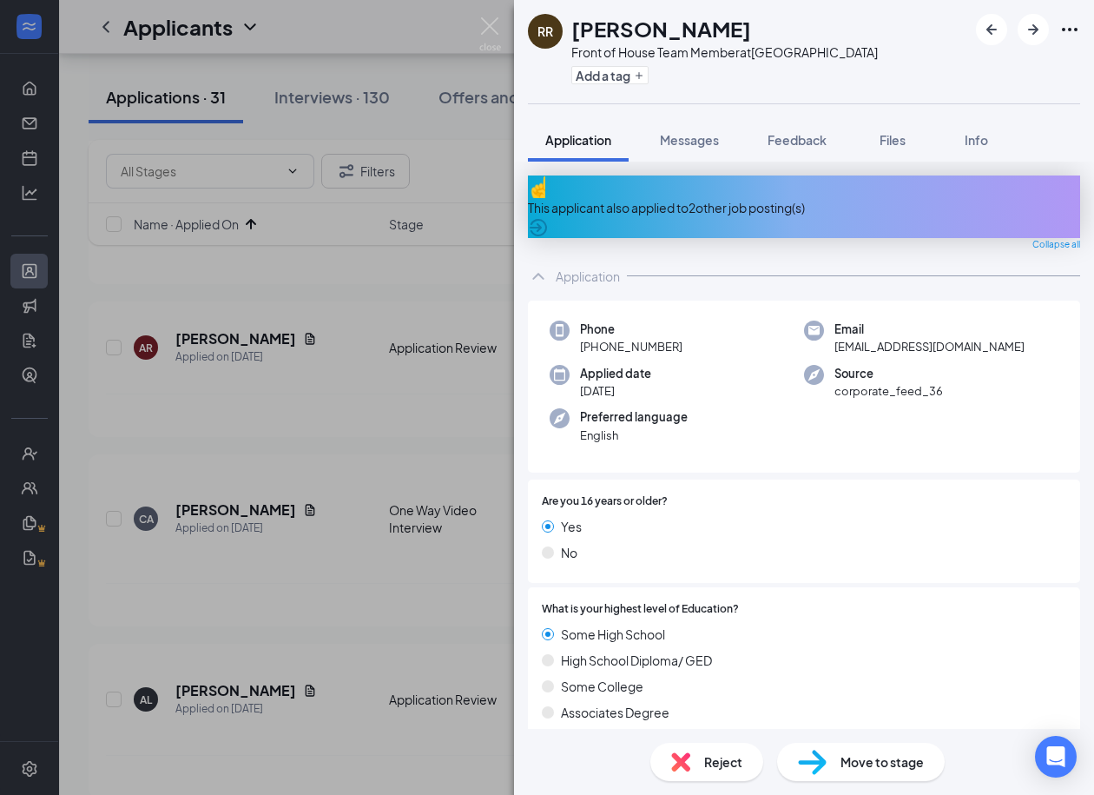
click at [660, 207] on div "This applicant also applied to 2 other job posting(s)" at bounding box center [804, 206] width 552 height 63
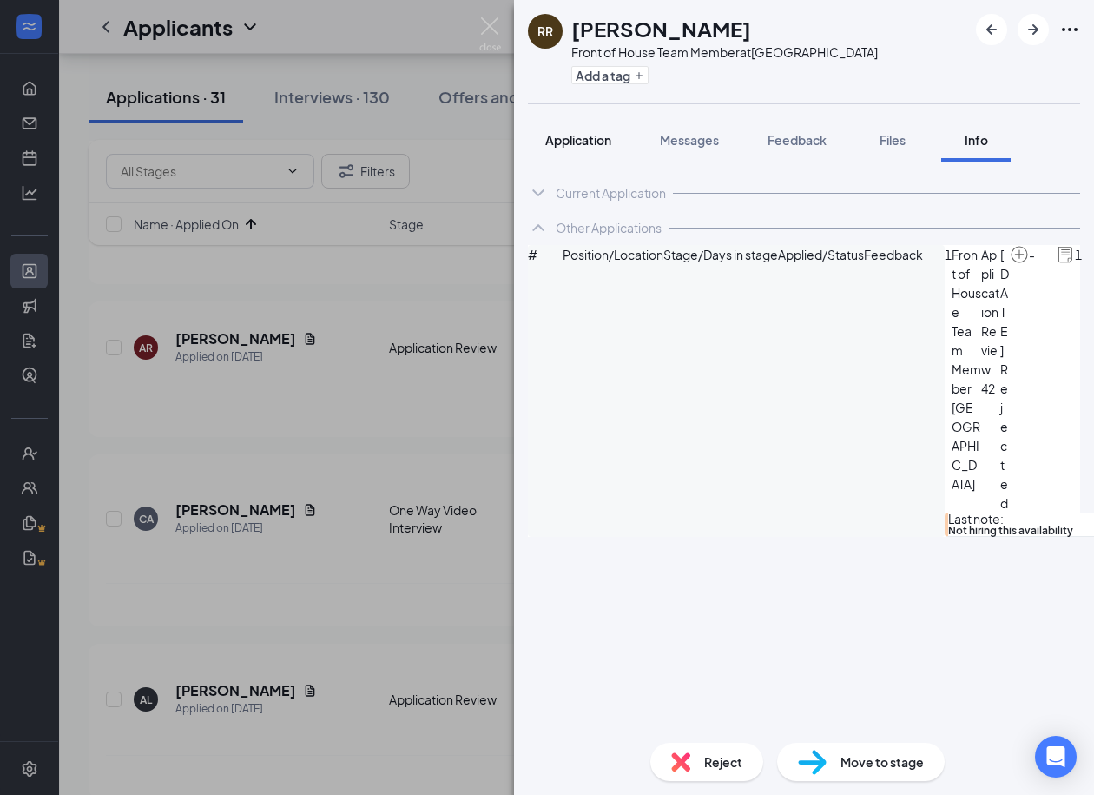
click at [577, 144] on span "Application" at bounding box center [578, 140] width 66 height 16
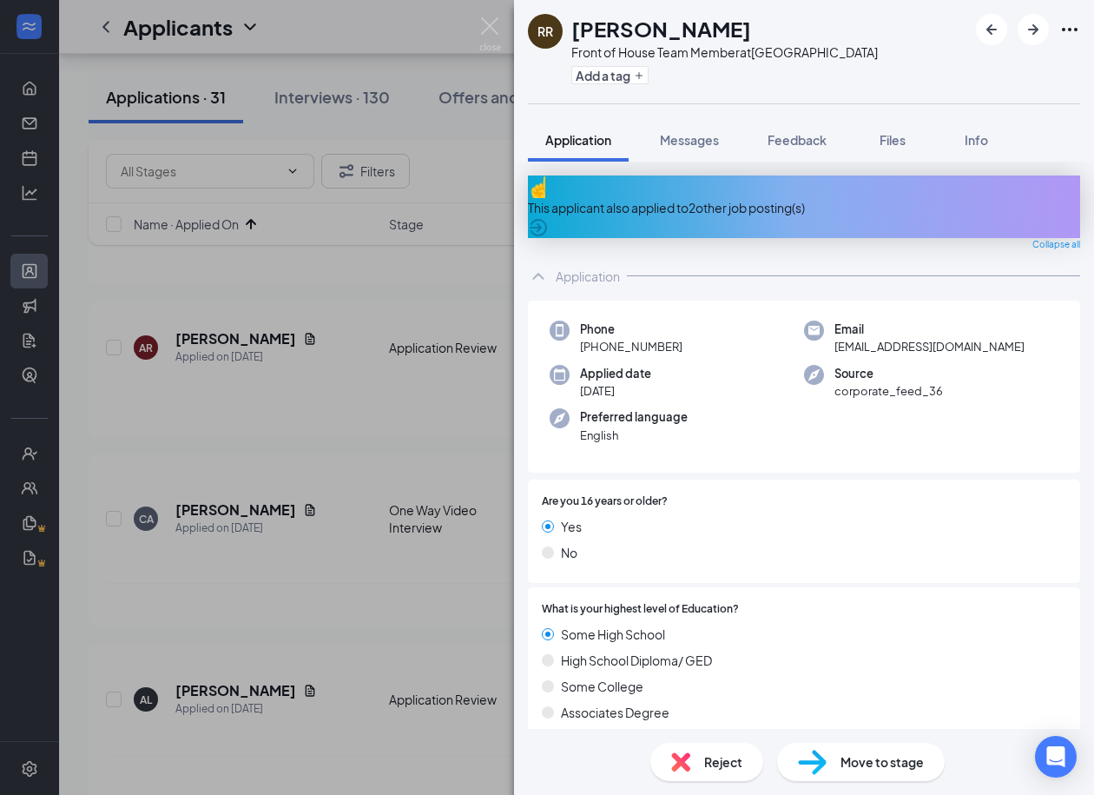
click at [640, 38] on h1 "[PERSON_NAME]" at bounding box center [661, 29] width 180 height 30
click at [932, 338] on span "bbyreed24@gmail.com" at bounding box center [930, 346] width 190 height 17
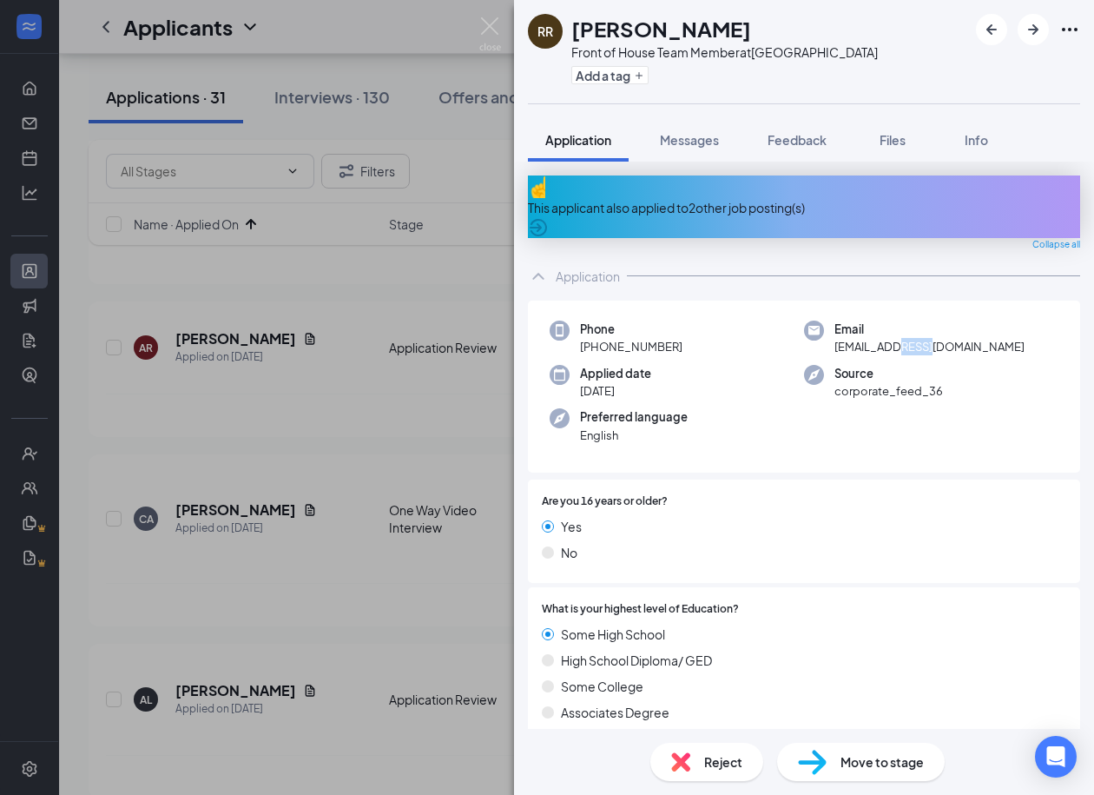
click at [932, 338] on span "bbyreed24@gmail.com" at bounding box center [930, 346] width 190 height 17
drag, startPoint x: 686, startPoint y: 326, endPoint x: 594, endPoint y: 330, distance: 92.2
click at [594, 330] on div "Phone +1 (773) 891-9181" at bounding box center [677, 338] width 254 height 36
click at [866, 756] on span "Move to stage" at bounding box center [882, 761] width 83 height 19
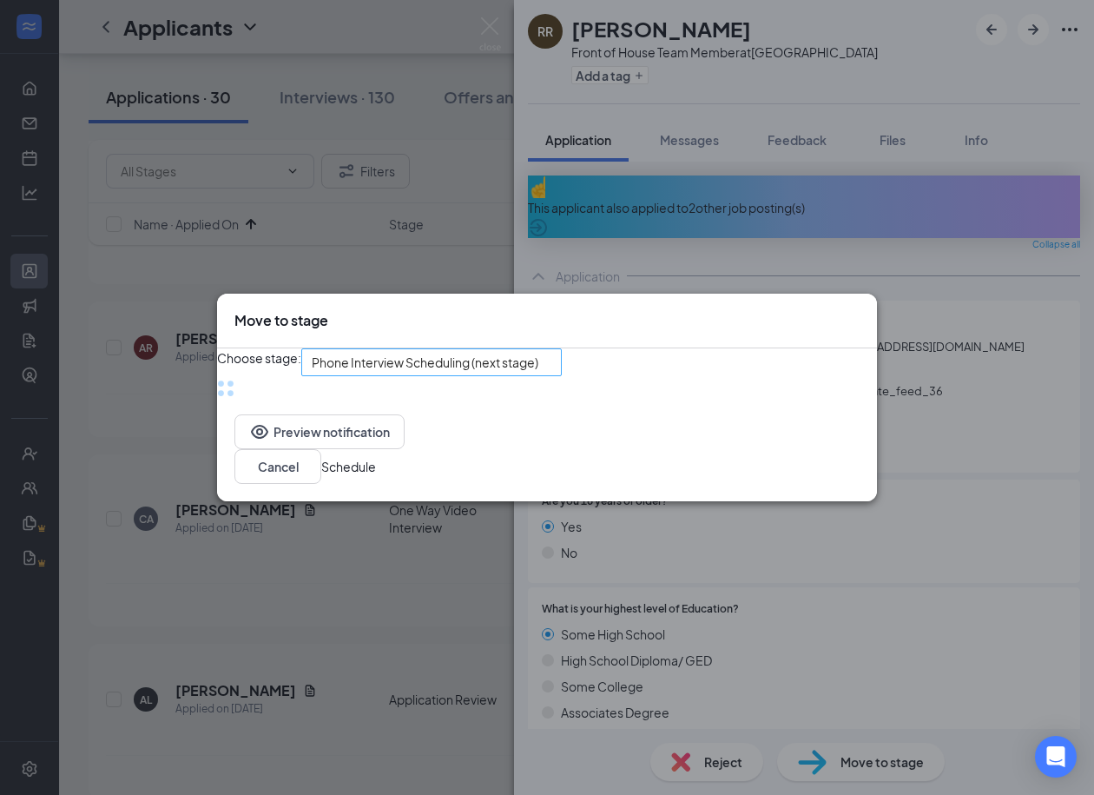
click at [475, 367] on span "Phone Interview Scheduling (next stage)" at bounding box center [425, 362] width 227 height 26
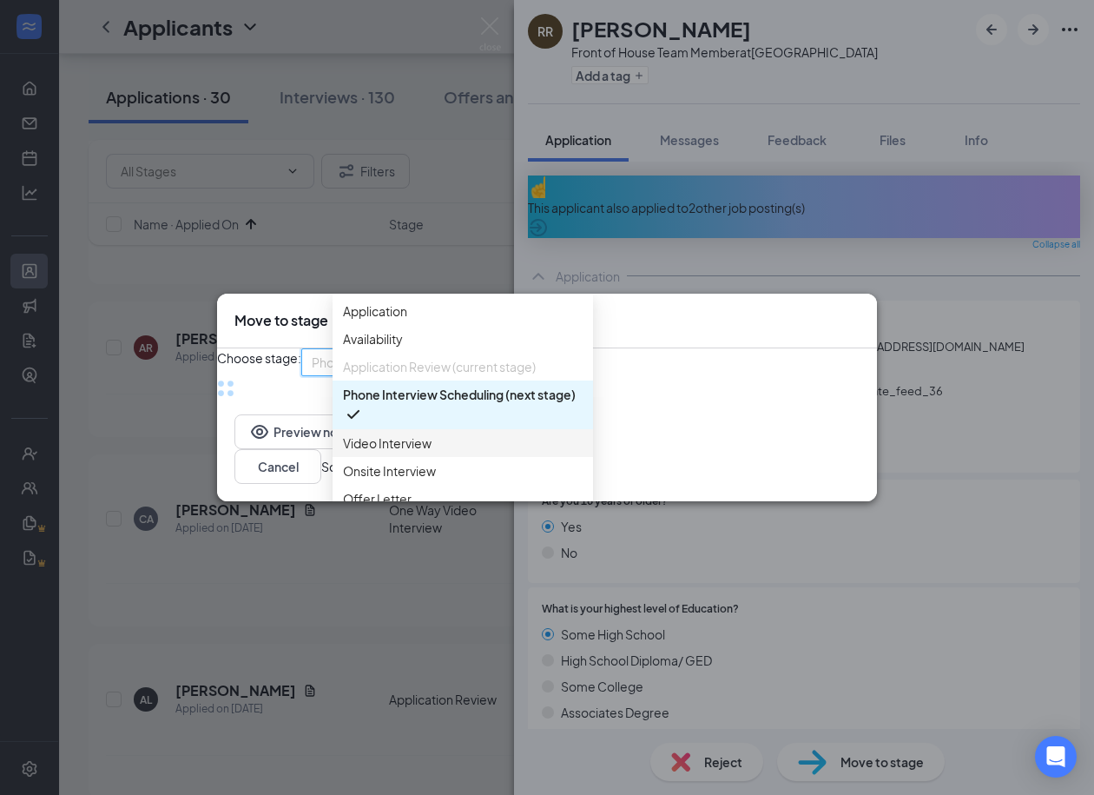
click at [395, 452] on span "Video Interview" at bounding box center [387, 442] width 89 height 19
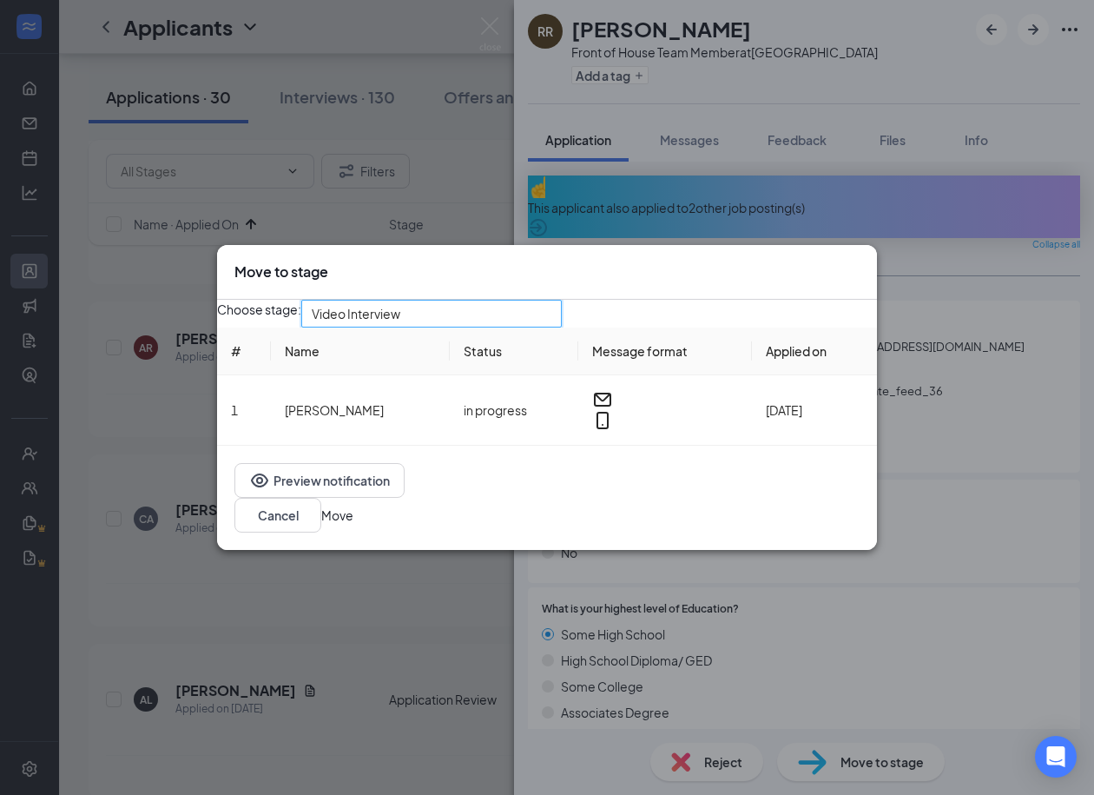
click at [353, 525] on button "Move" at bounding box center [337, 514] width 32 height 19
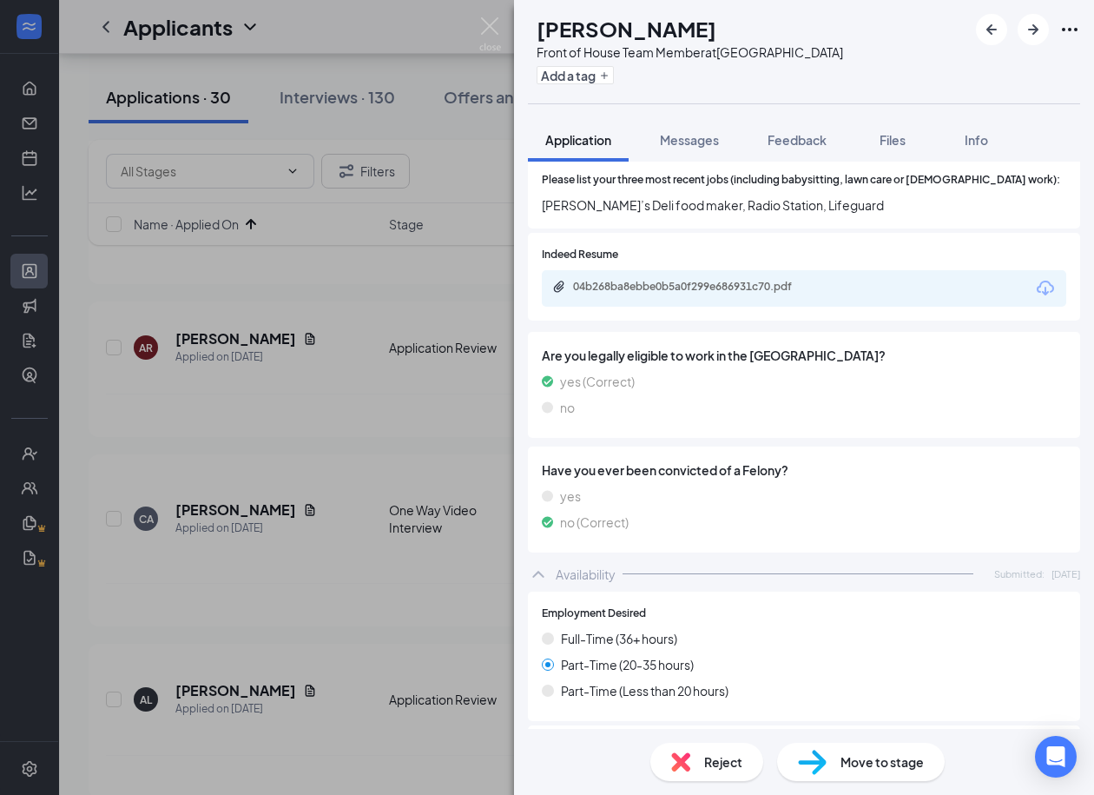
scroll to position [976, 0]
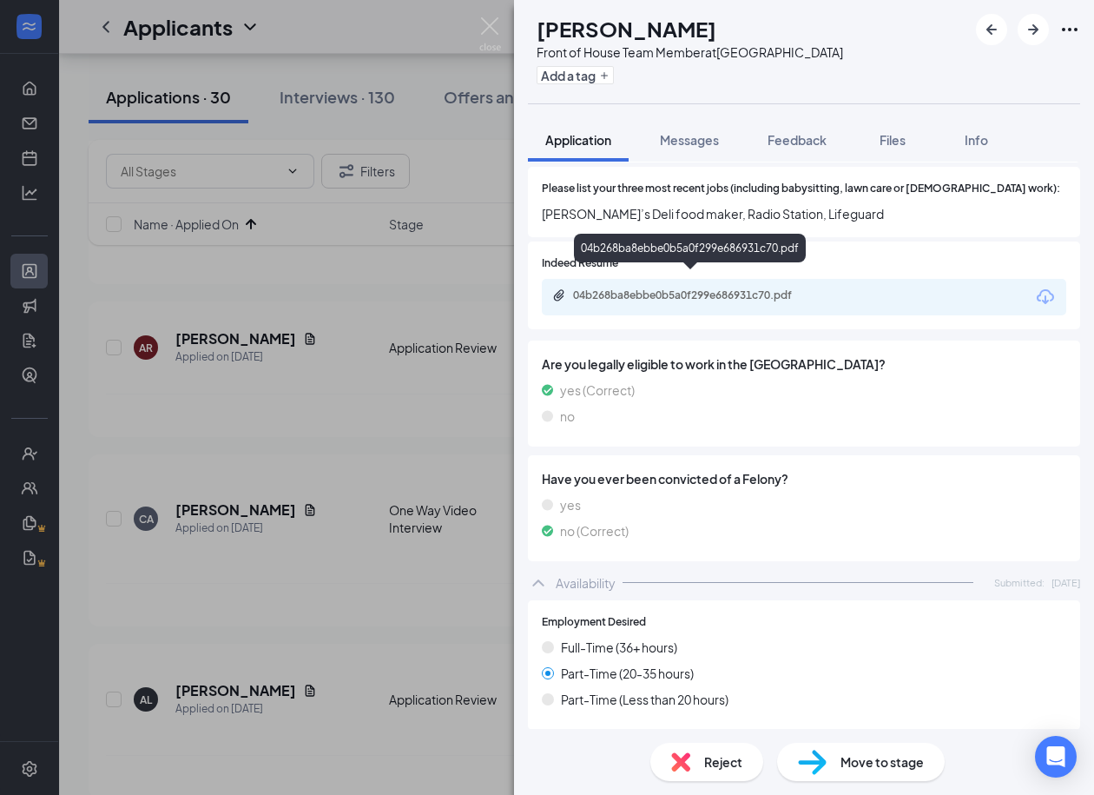
click at [657, 288] on div "04b268ba8ebbe0b5a0f299e686931c70.pdf" at bounding box center [694, 295] width 243 height 14
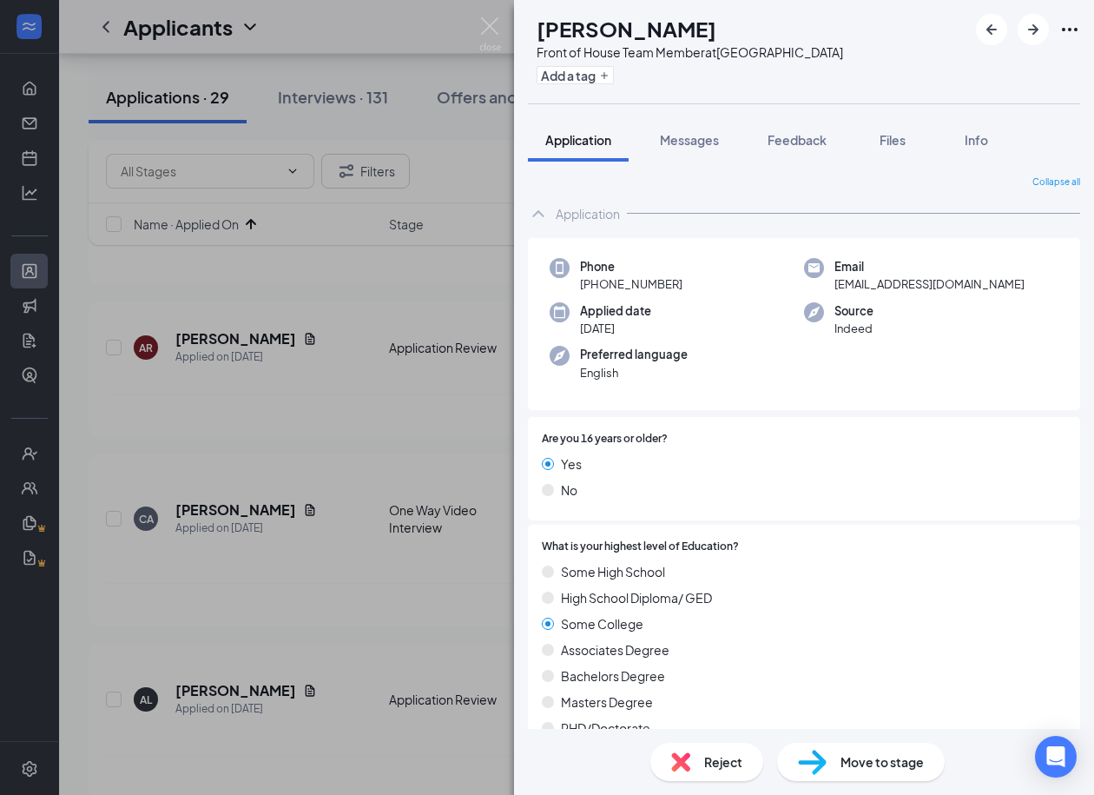
click at [631, 43] on h1 "[PERSON_NAME]" at bounding box center [627, 29] width 180 height 30
click at [631, 38] on h1 "[PERSON_NAME]" at bounding box center [627, 29] width 180 height 30
click at [852, 282] on span "aidencgambill43@gmail.com" at bounding box center [930, 283] width 190 height 17
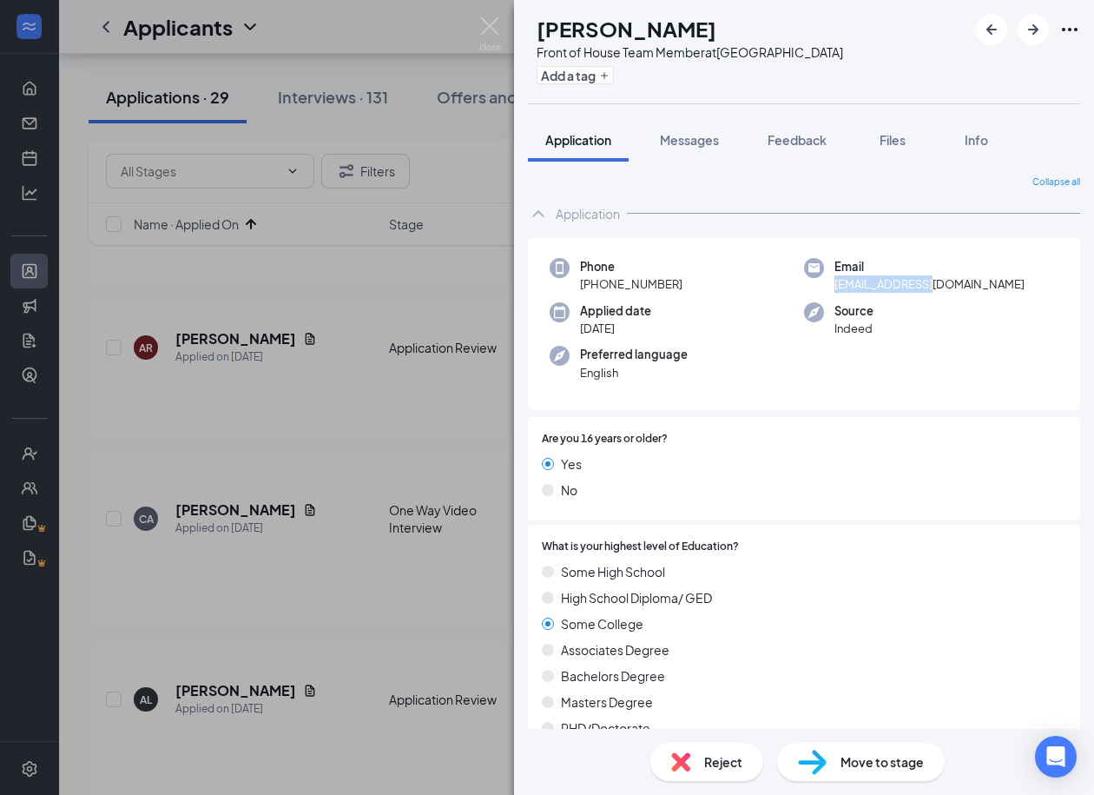
click at [852, 282] on span "aidencgambill43@gmail.com" at bounding box center [930, 283] width 190 height 17
click at [690, 280] on div "Phone +1 (931) 278-1445" at bounding box center [677, 276] width 254 height 36
drag, startPoint x: 690, startPoint y: 280, endPoint x: 595, endPoint y: 281, distance: 95.5
click at [595, 281] on div "Phone +1 (931) 278-1445" at bounding box center [677, 276] width 254 height 36
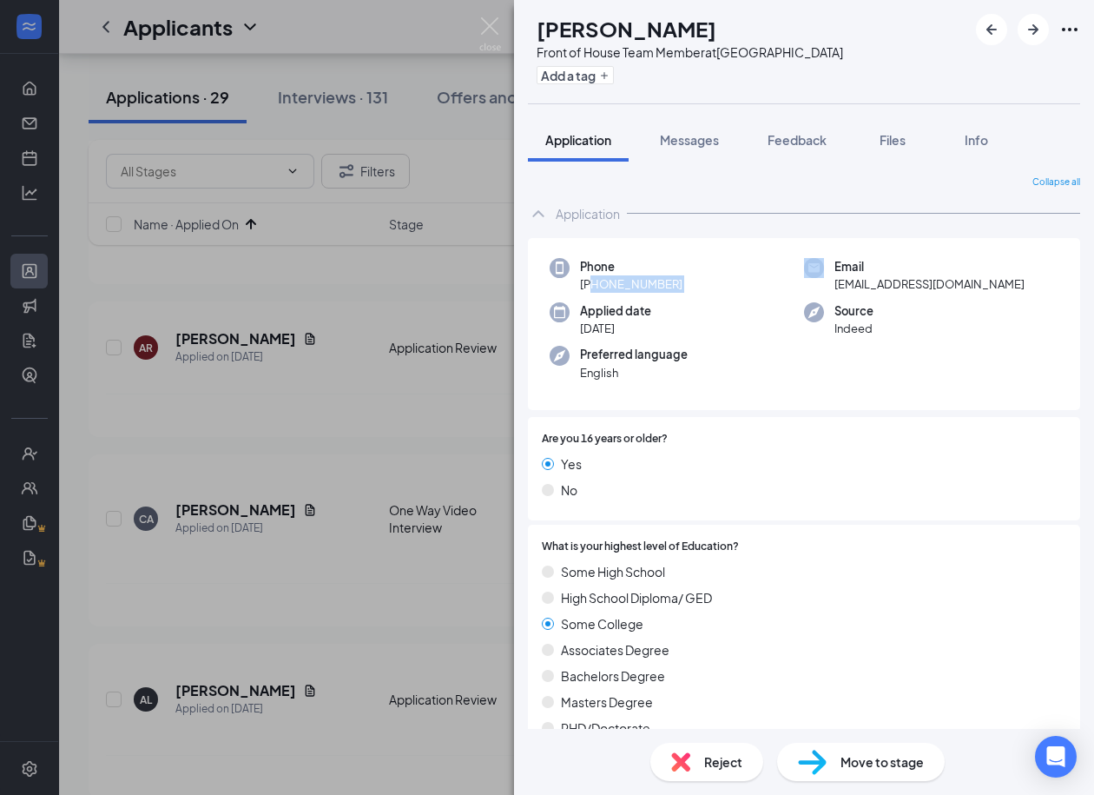
click at [815, 762] on img at bounding box center [812, 762] width 29 height 25
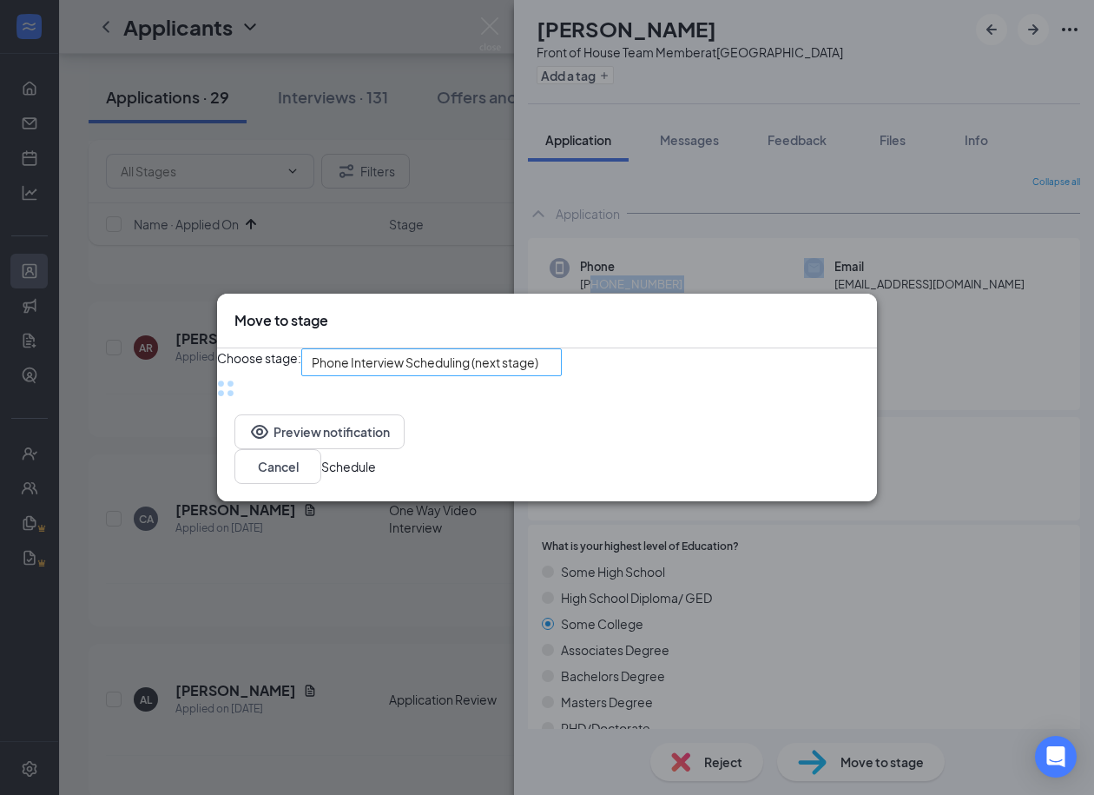
click at [514, 363] on span "Phone Interview Scheduling (next stage)" at bounding box center [425, 362] width 227 height 26
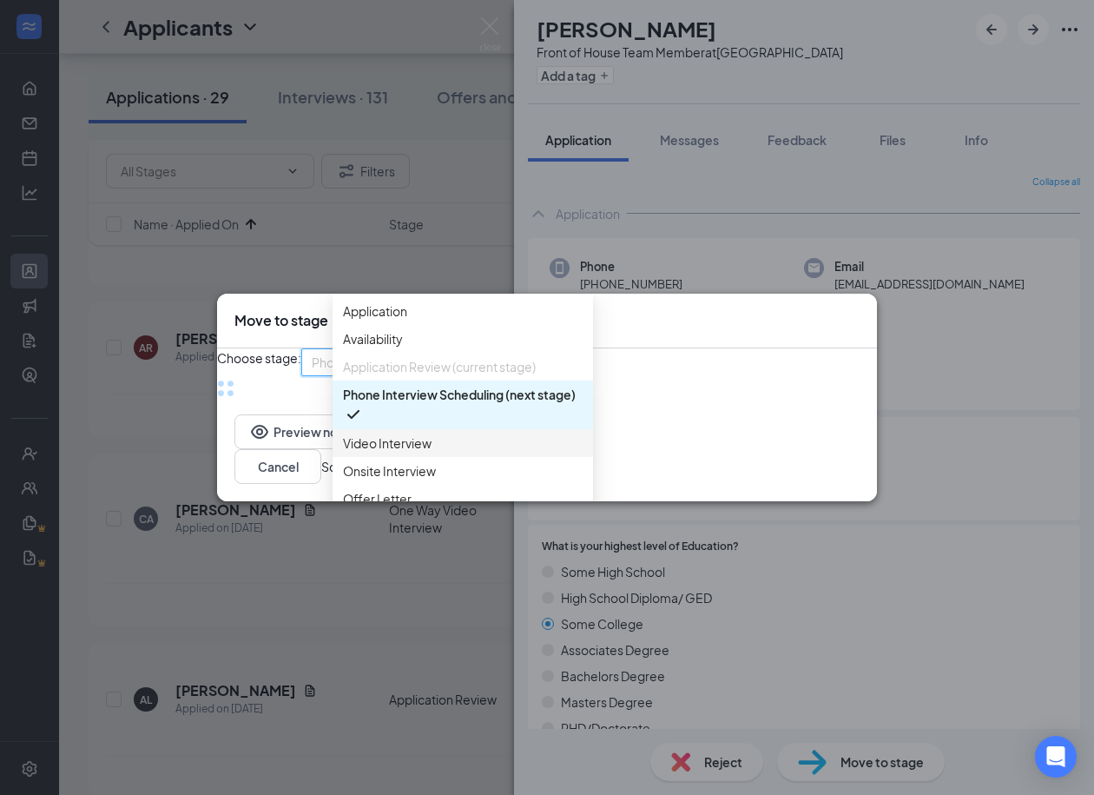
click at [361, 452] on span "Video Interview" at bounding box center [387, 442] width 89 height 19
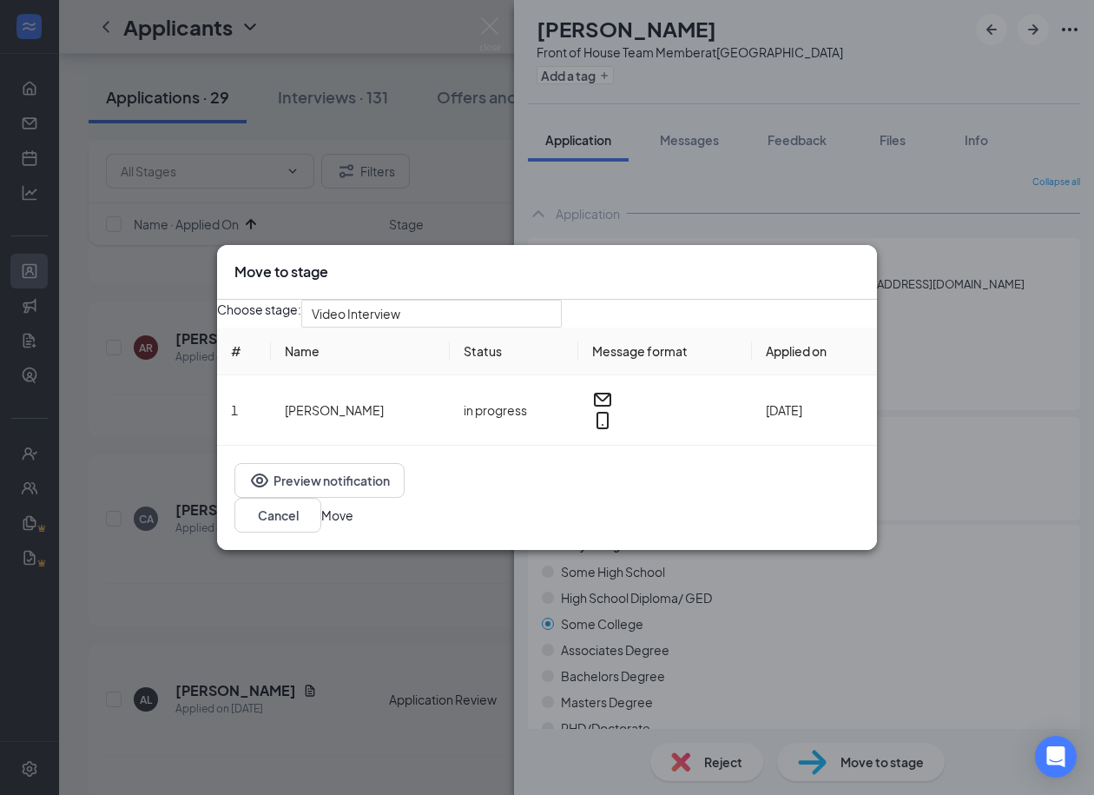
click at [353, 519] on button "Move" at bounding box center [337, 514] width 32 height 19
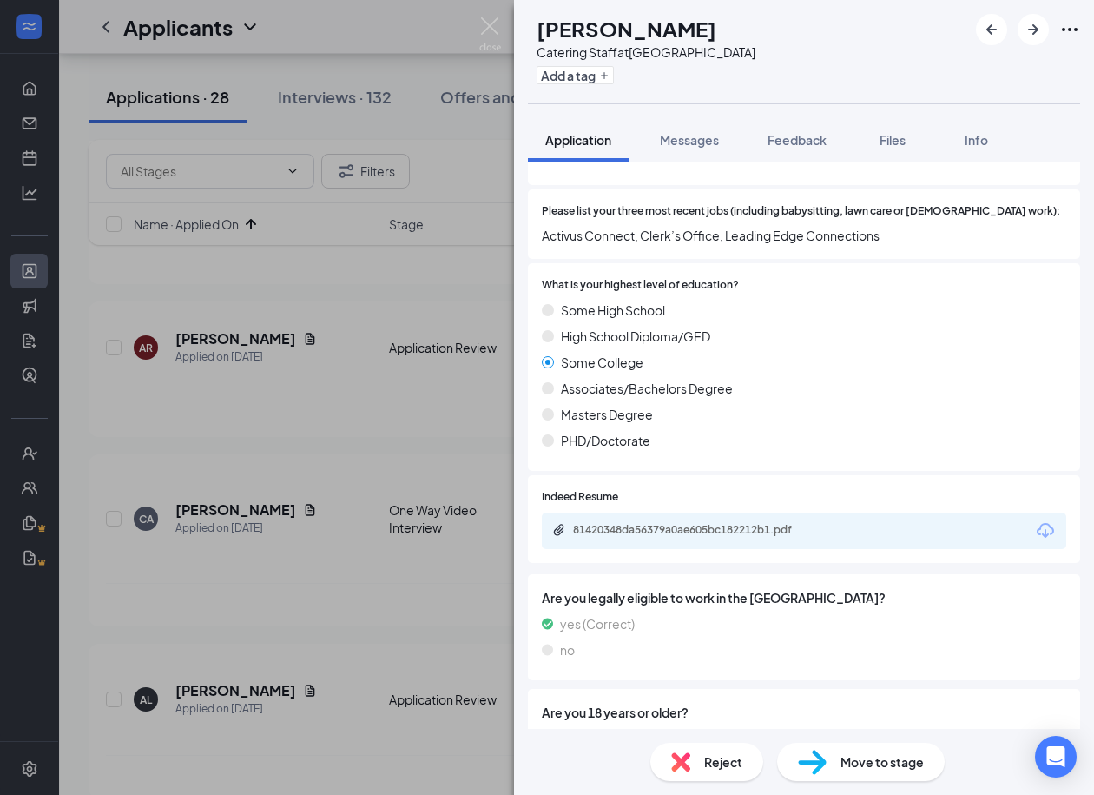
scroll to position [517, 0]
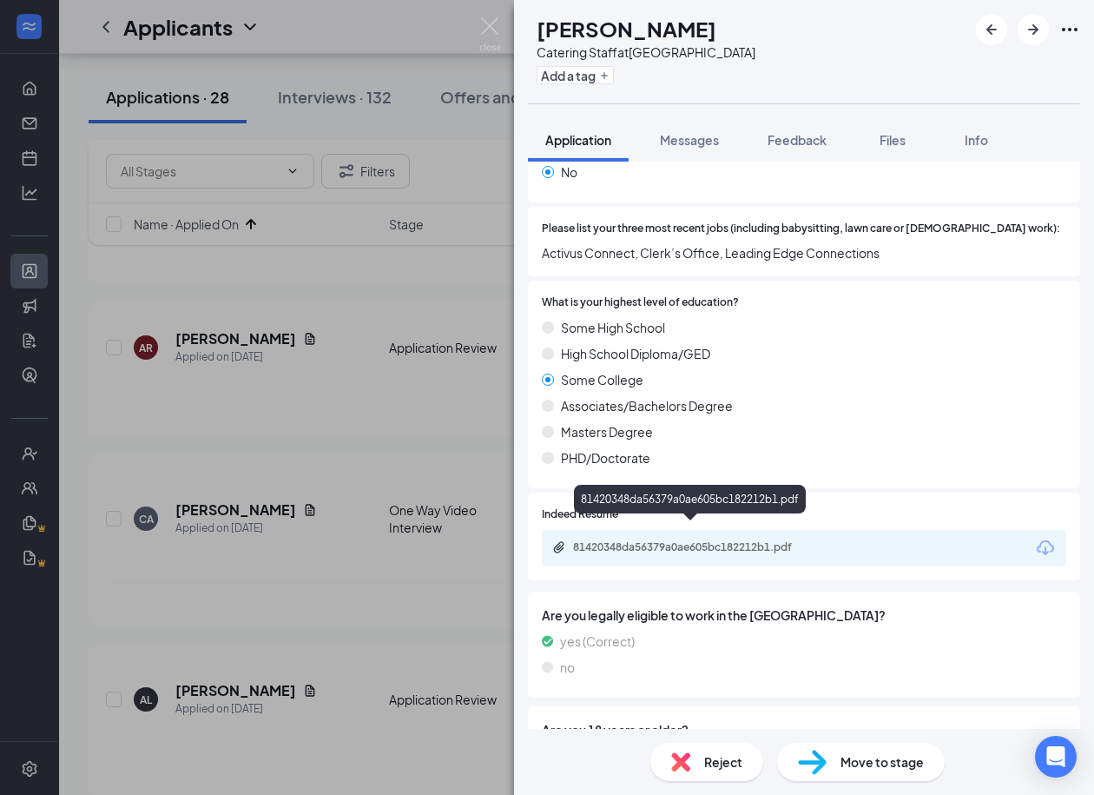
click at [649, 540] on div "81420348da56379a0ae605bc182212b1.pdf" at bounding box center [694, 547] width 243 height 14
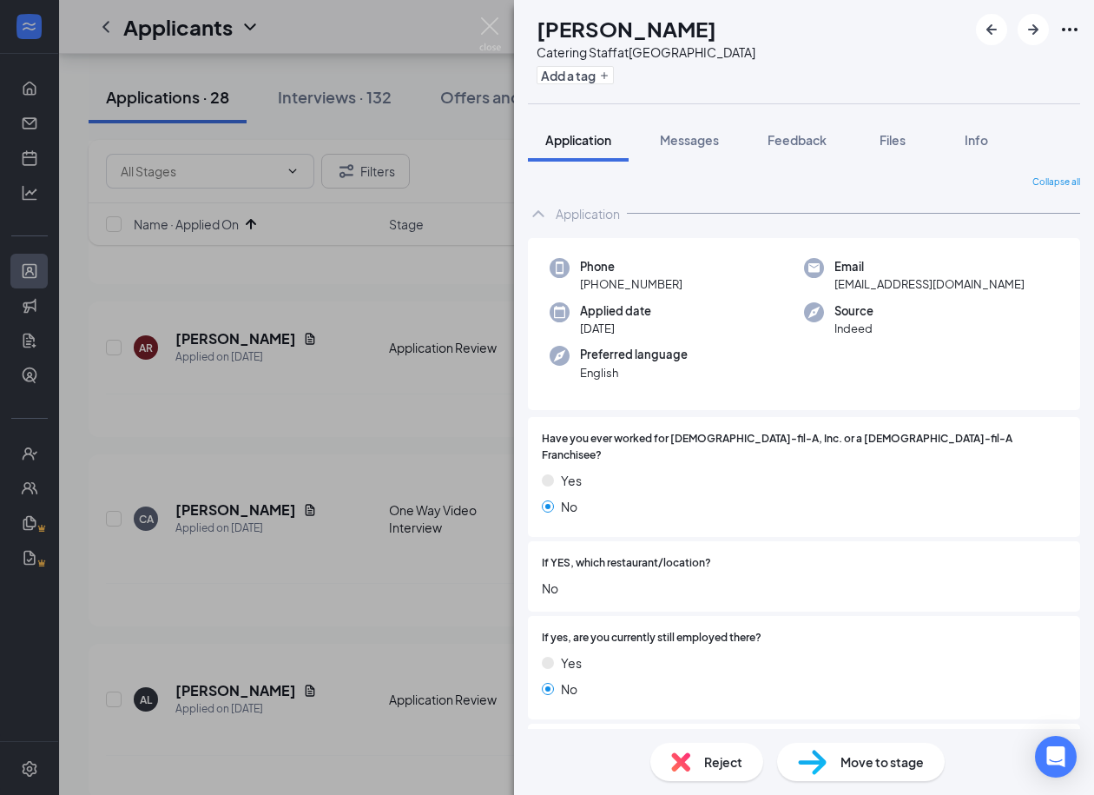
click at [653, 21] on h1 "[PERSON_NAME]" at bounding box center [627, 29] width 180 height 30
click at [865, 285] on span "l.olivia44@gmail.com" at bounding box center [930, 283] width 190 height 17
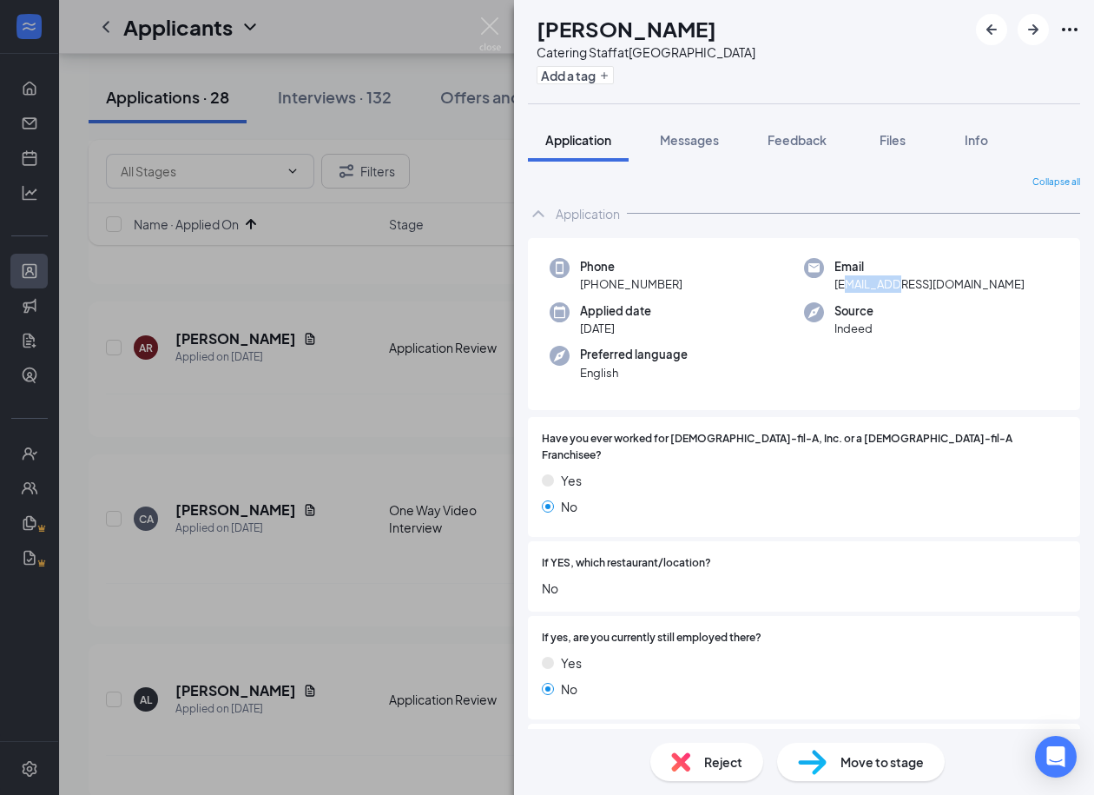
click at [865, 285] on span "l.olivia44@gmail.com" at bounding box center [930, 283] width 190 height 17
drag, startPoint x: 681, startPoint y: 284, endPoint x: 596, endPoint y: 287, distance: 85.2
click at [596, 287] on div "Phone +1 (615) 300-8380" at bounding box center [677, 276] width 254 height 36
click at [822, 763] on img at bounding box center [812, 762] width 29 height 25
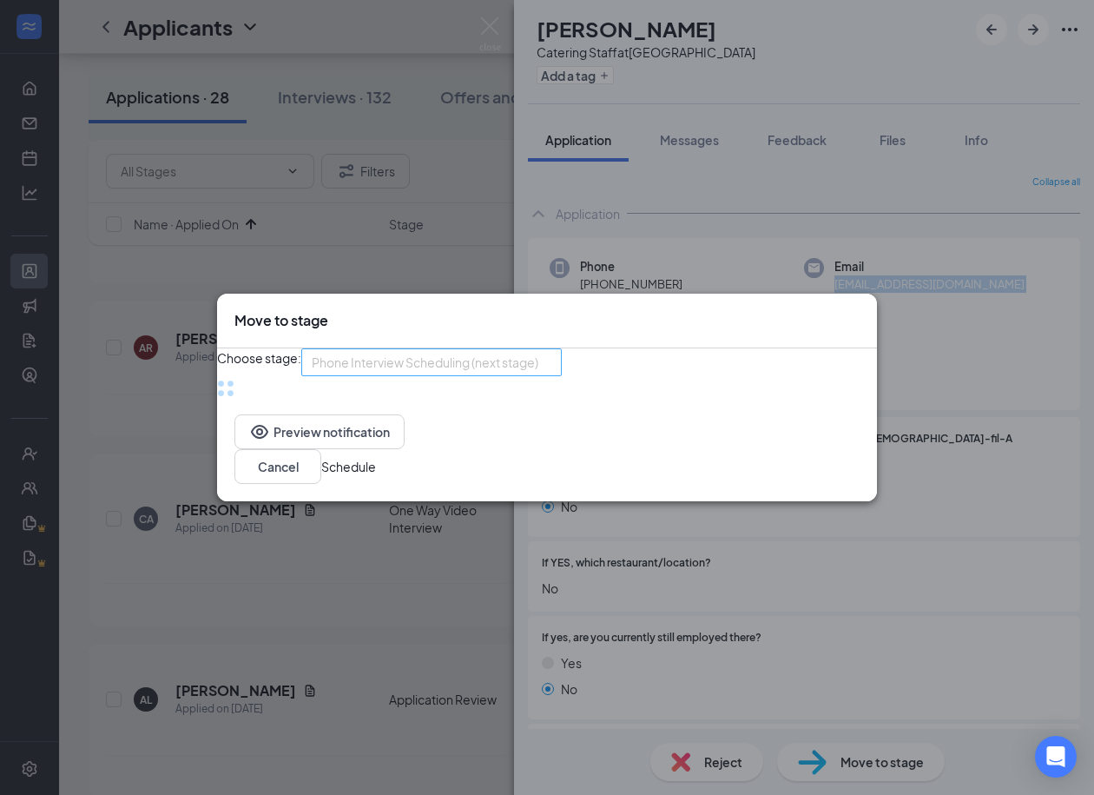
click at [532, 365] on div "Phone Interview Scheduling (next stage) 3712816 3712813 4034738 Application Ava…" at bounding box center [431, 362] width 261 height 28
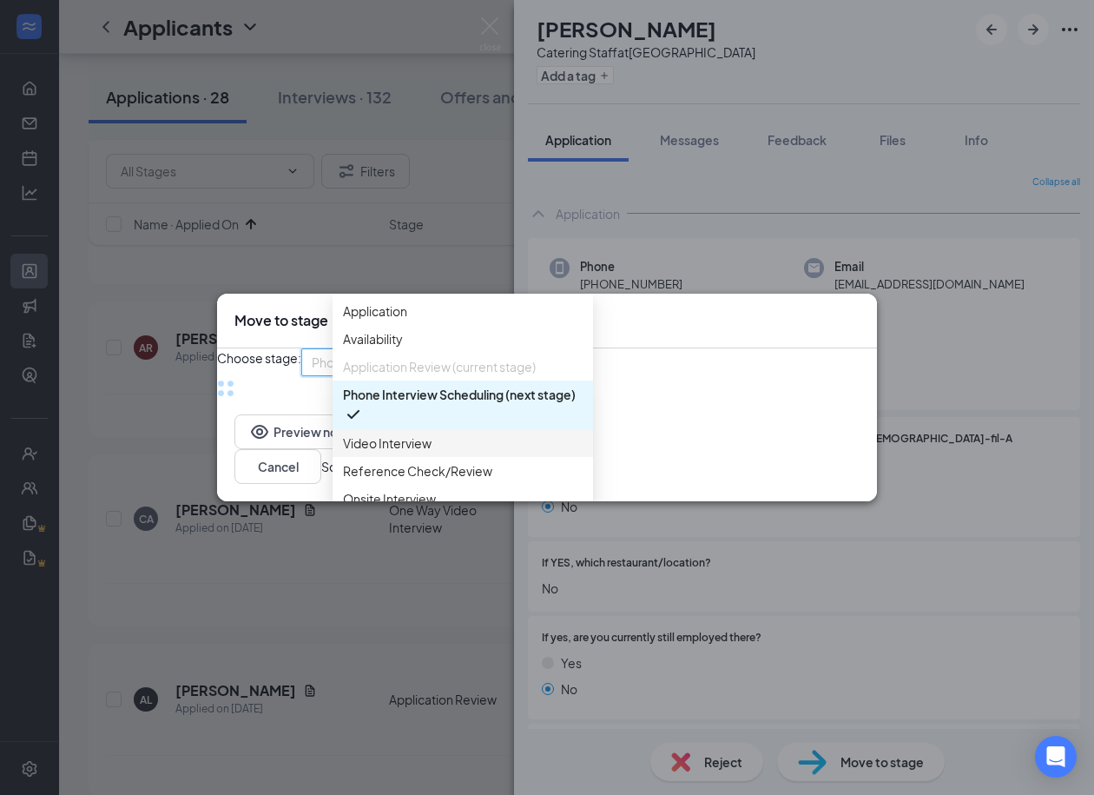
click at [380, 452] on span "Video Interview" at bounding box center [387, 442] width 89 height 19
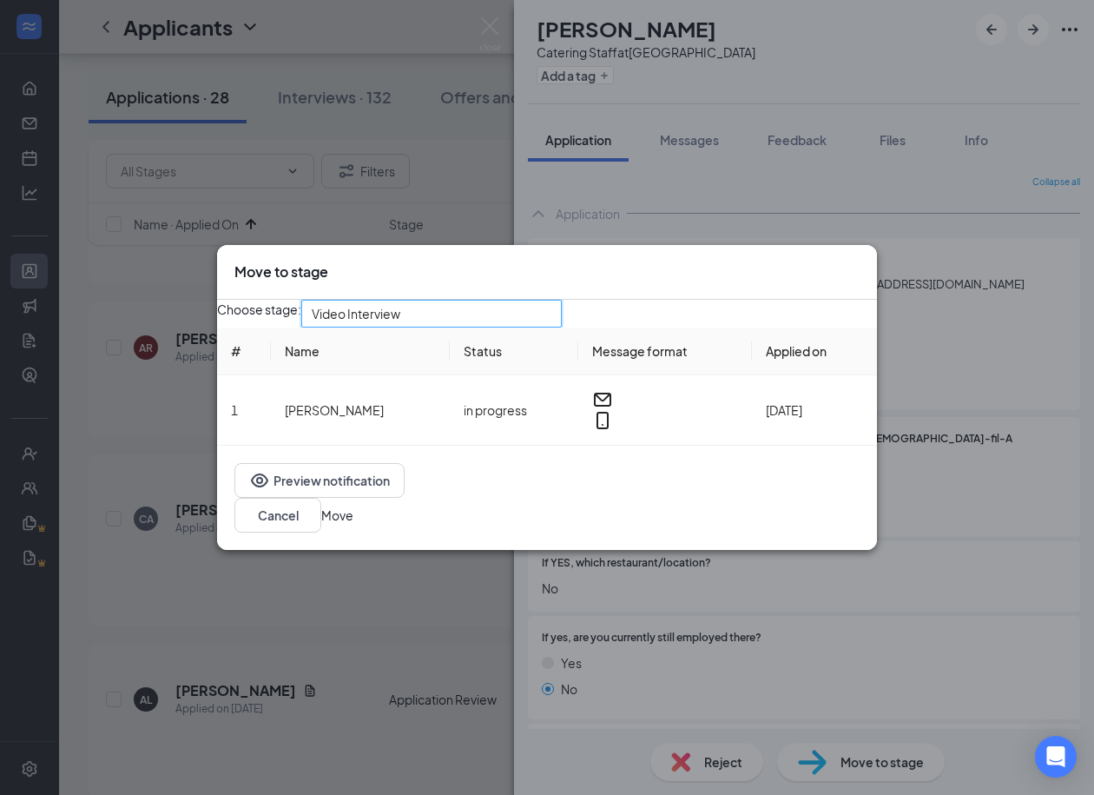
click at [353, 520] on button "Move" at bounding box center [337, 514] width 32 height 19
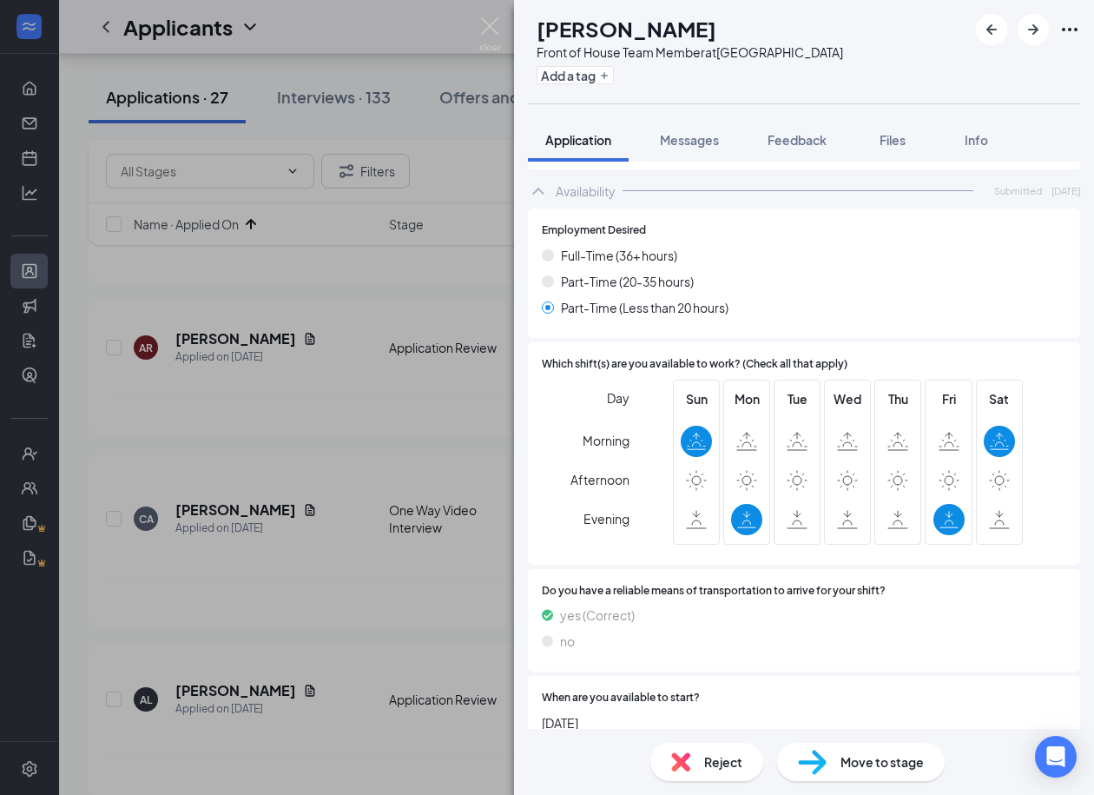
scroll to position [1372, 0]
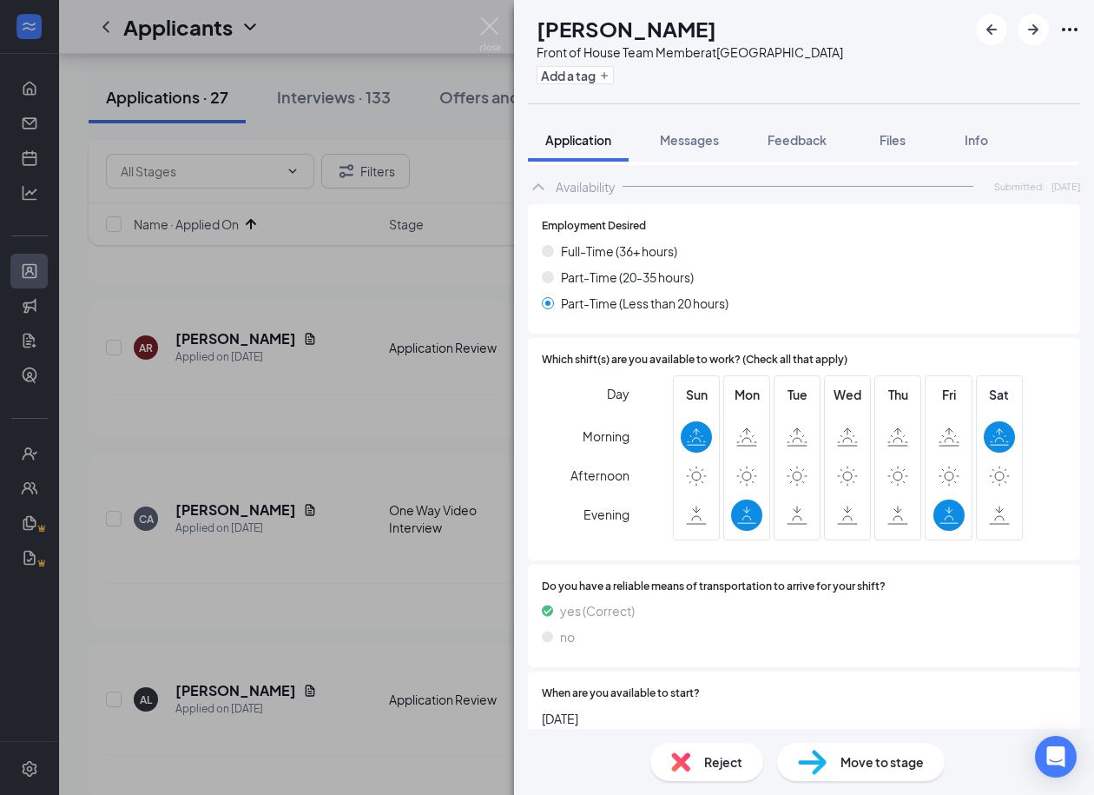
click at [729, 767] on span "Reject" at bounding box center [723, 761] width 38 height 19
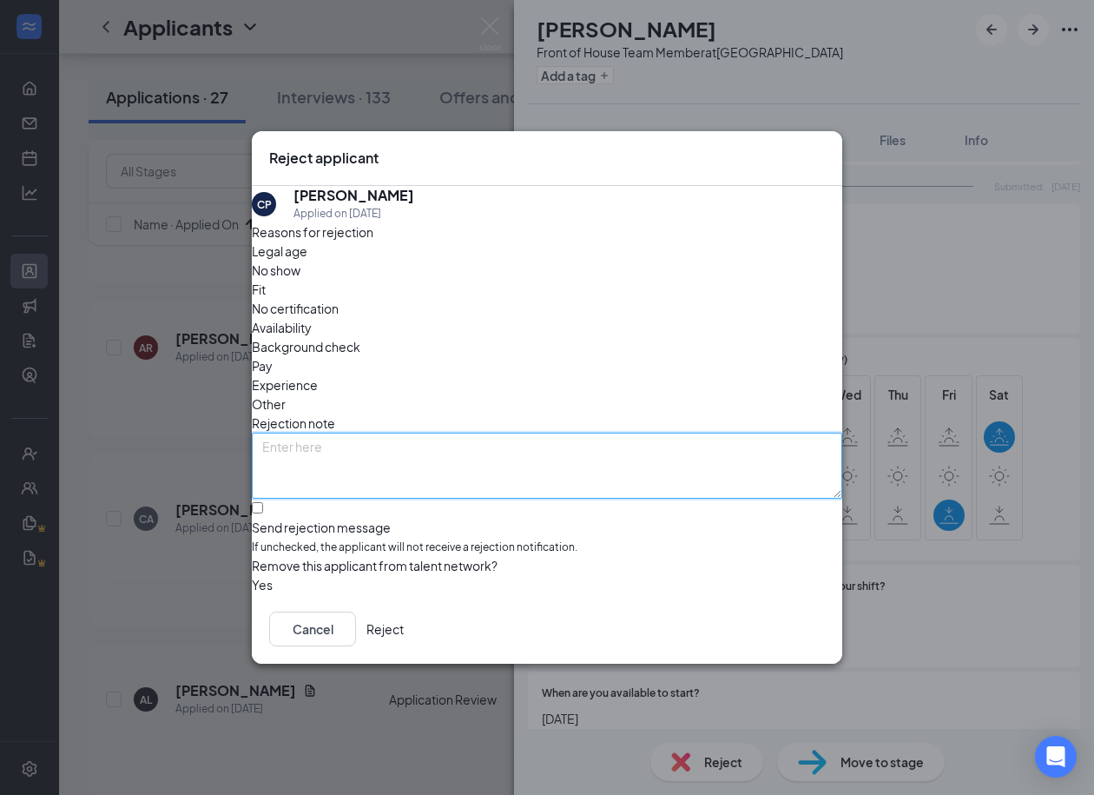
click at [604, 442] on textarea at bounding box center [547, 466] width 591 height 66
type textarea "poor availability"
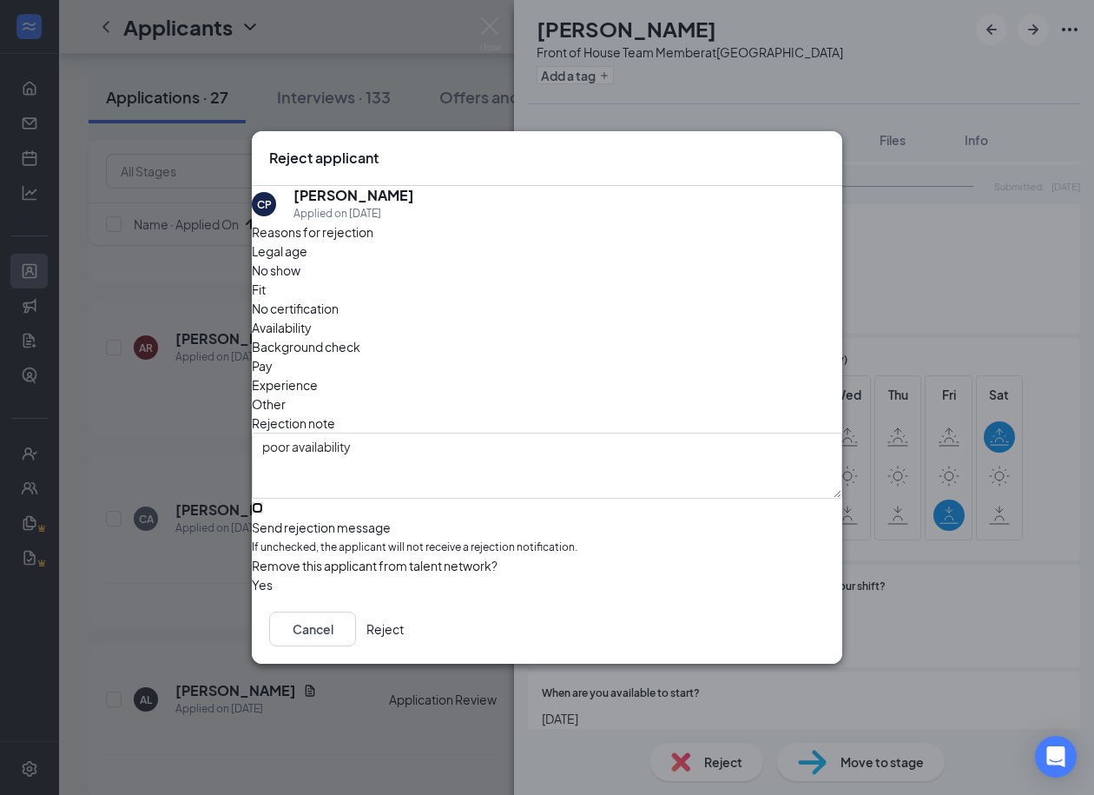
click at [263, 502] on input "Send rejection message If unchecked, the applicant will not receive a rejection…" at bounding box center [257, 507] width 11 height 11
checkbox input "true"
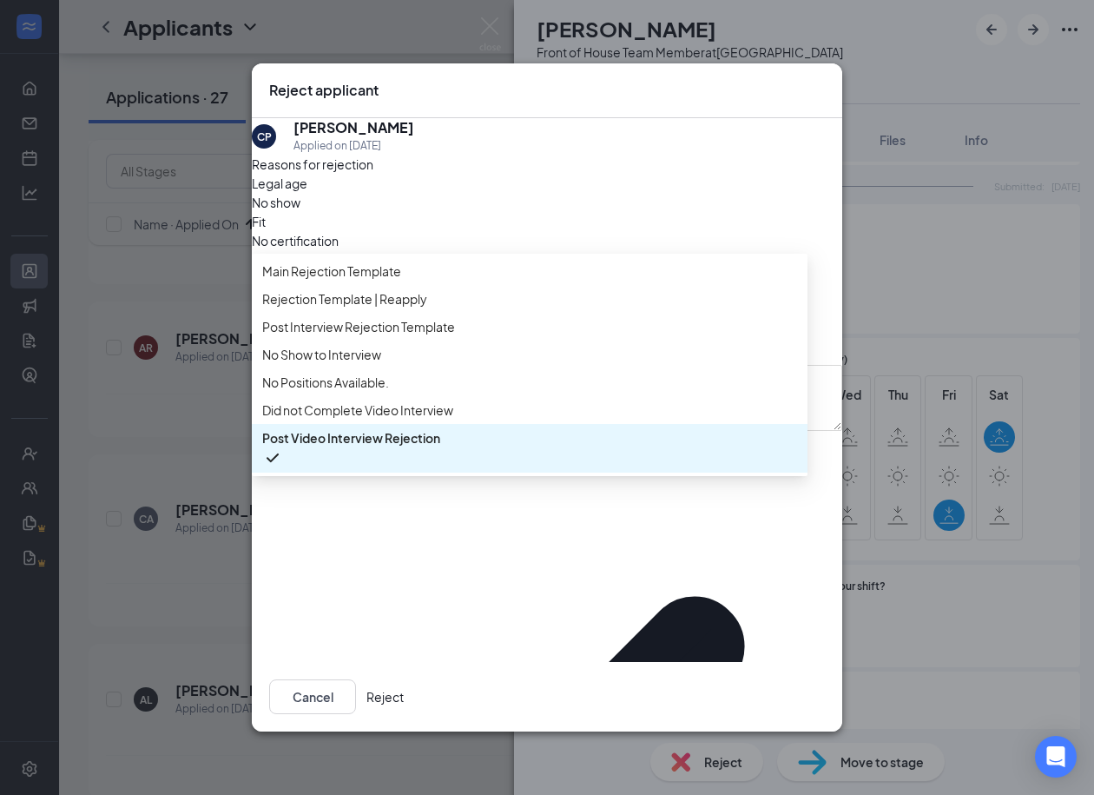
scroll to position [58, 0]
click at [364, 392] on span "No Positions Available." at bounding box center [325, 382] width 127 height 19
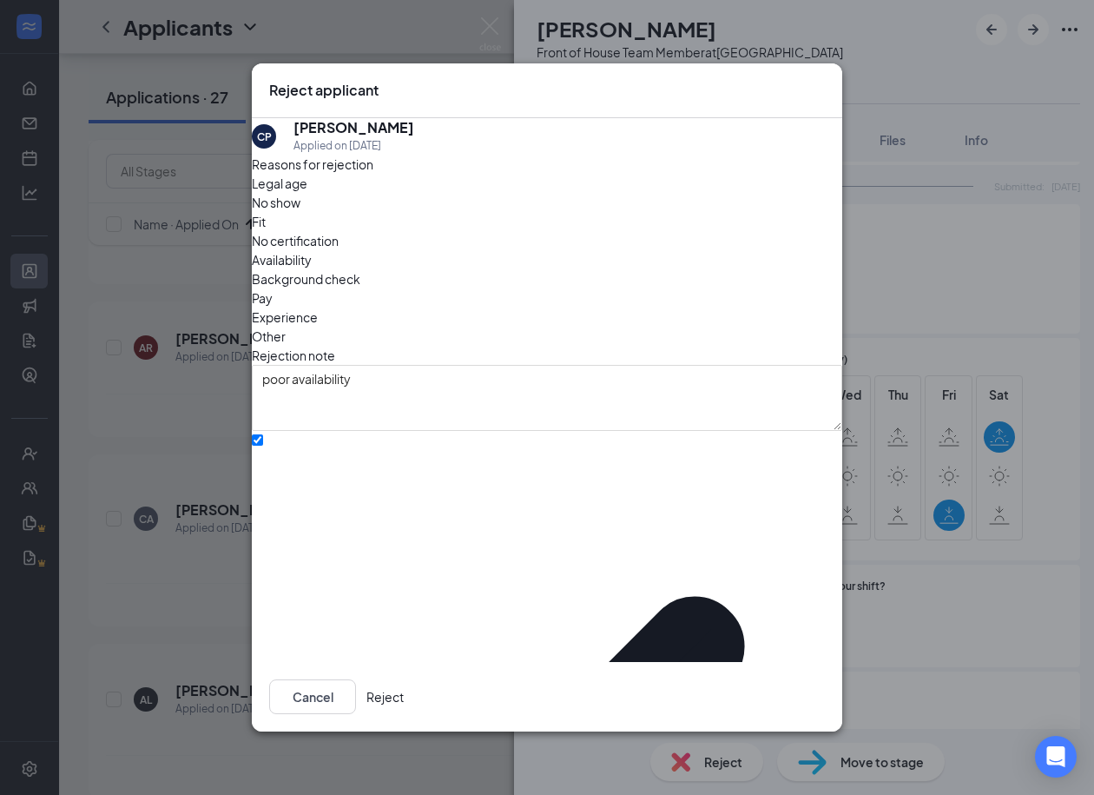
click at [404, 679] on button "Reject" at bounding box center [385, 696] width 37 height 35
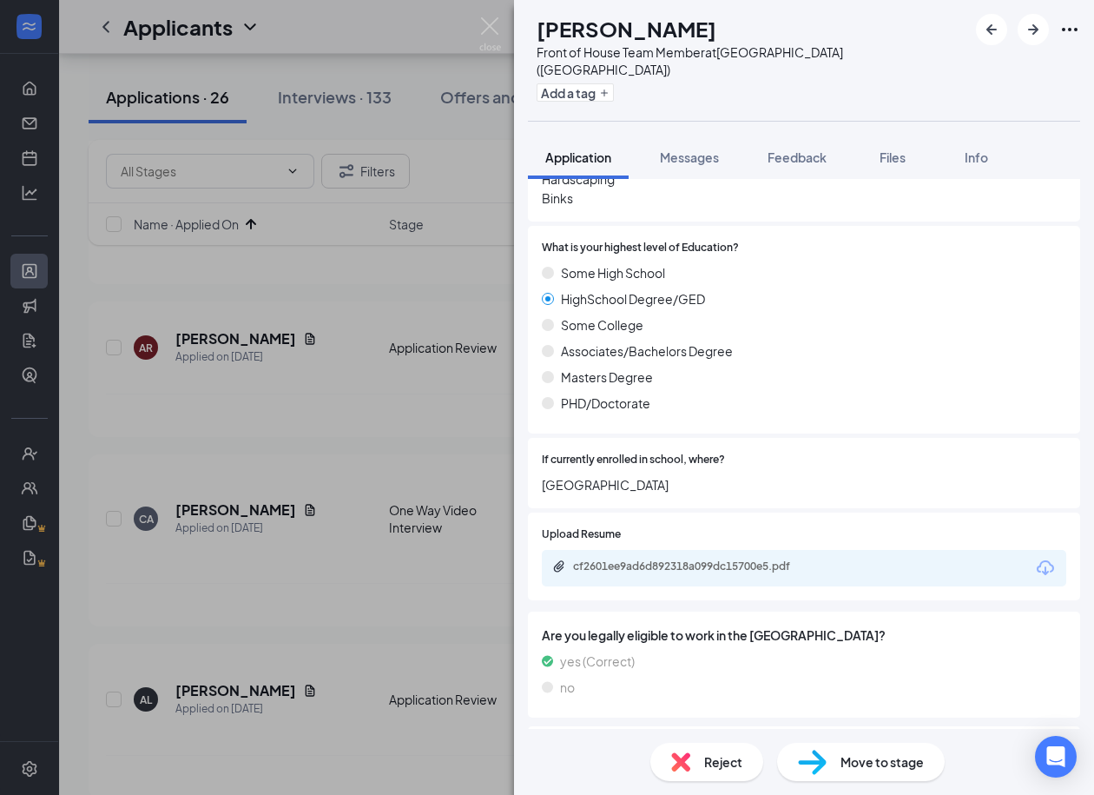
scroll to position [803, 0]
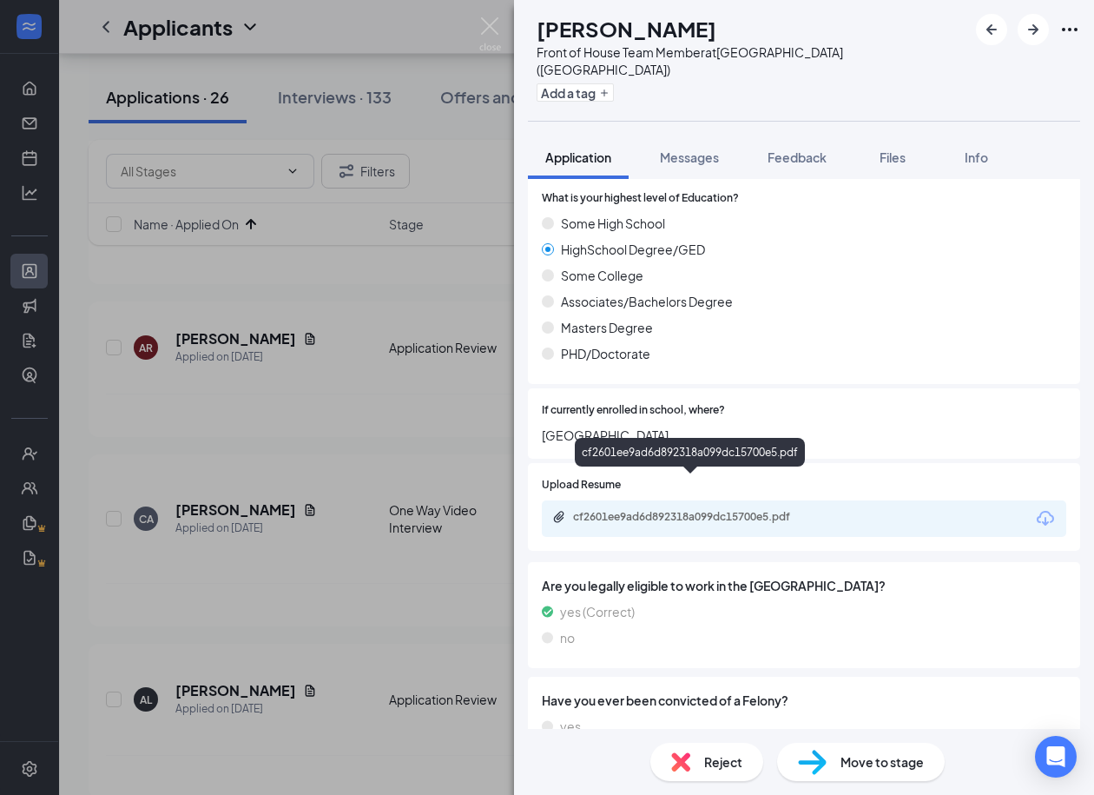
click at [638, 510] on div "cf2601ee9ad6d892318a099dc15700e5.pdf" at bounding box center [694, 517] width 243 height 14
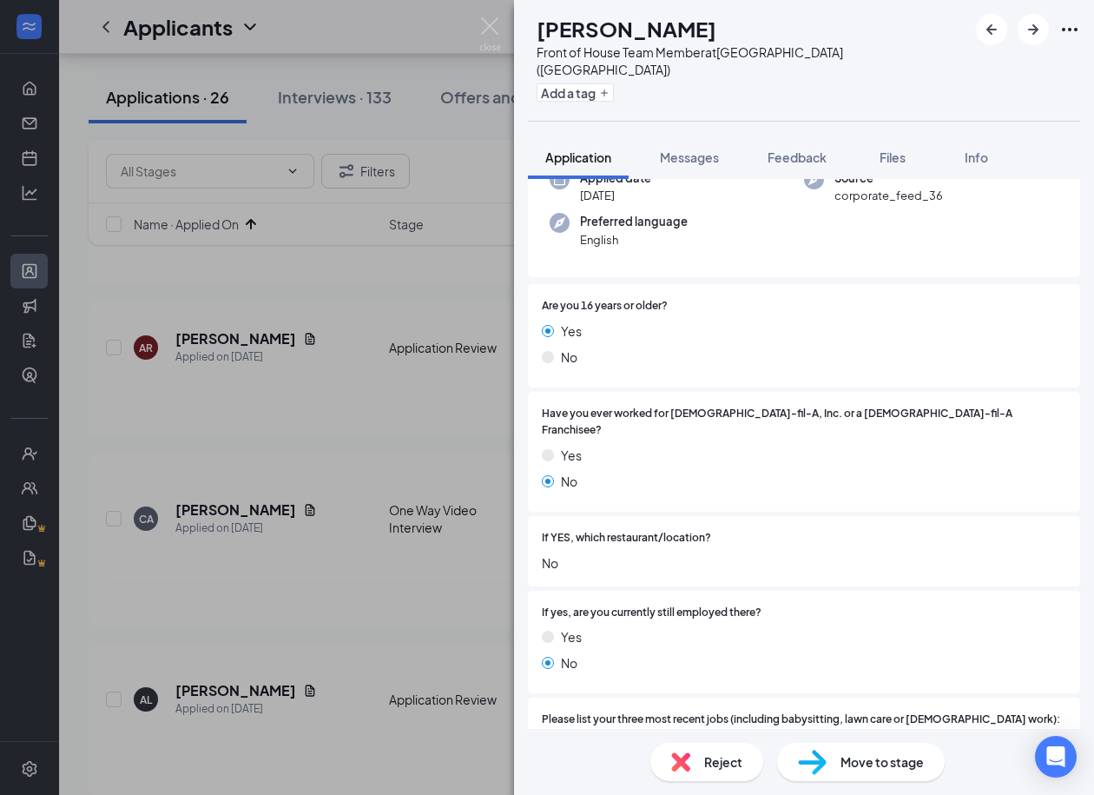
scroll to position [0, 0]
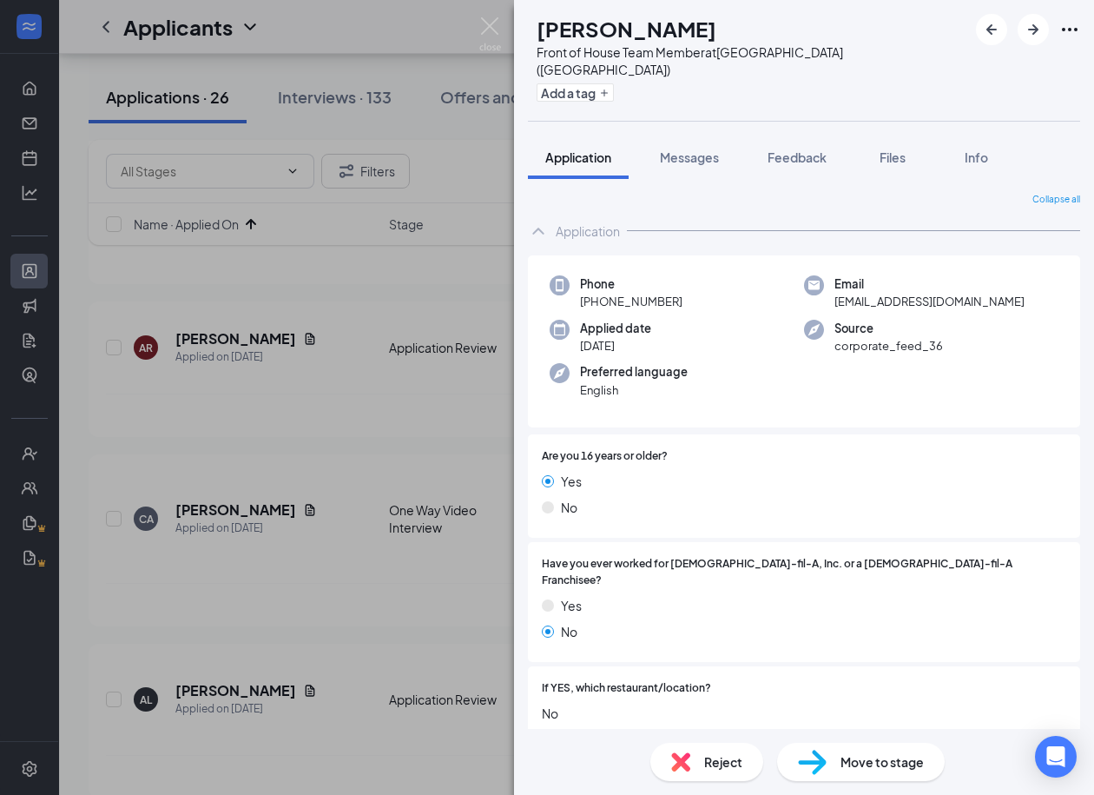
click at [591, 25] on h1 "[PERSON_NAME]" at bounding box center [627, 29] width 180 height 30
click at [911, 293] on span "austinbragg007@yahoo.com" at bounding box center [930, 301] width 190 height 17
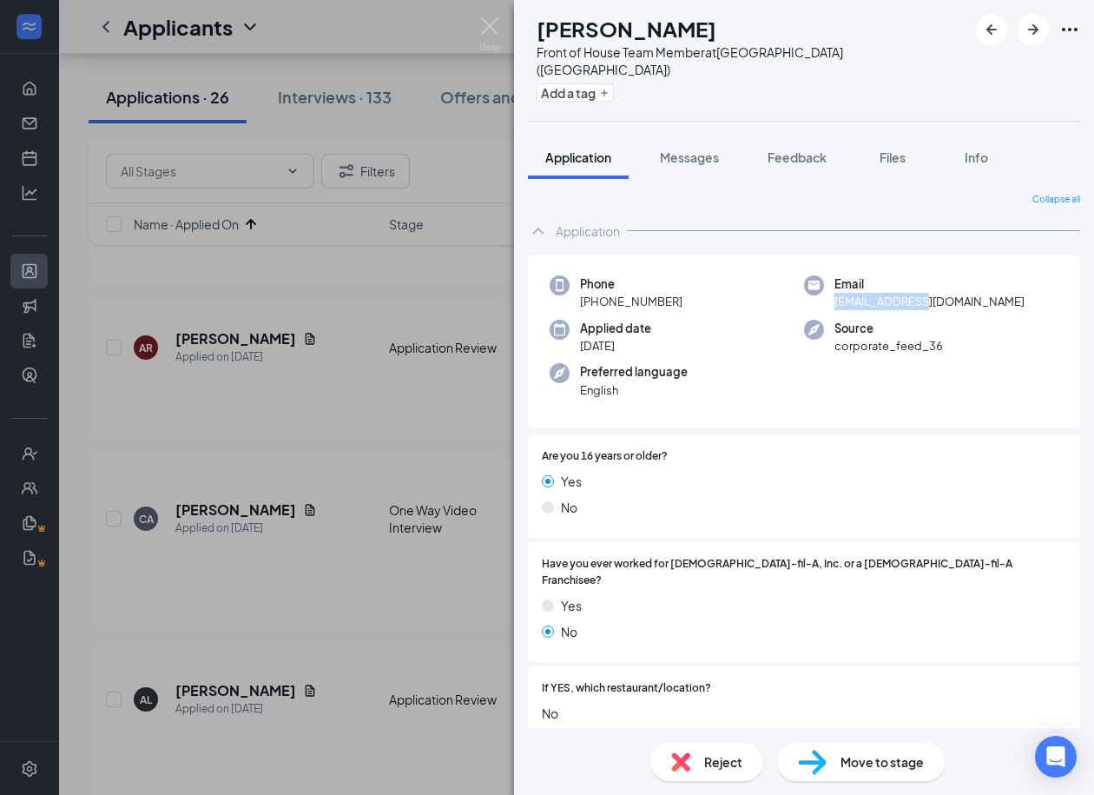
click at [911, 293] on span "austinbragg007@yahoo.com" at bounding box center [930, 301] width 190 height 17
drag, startPoint x: 680, startPoint y: 283, endPoint x: 591, endPoint y: 291, distance: 88.9
click at [591, 291] on div "Phone +1 (615) 542-3376" at bounding box center [677, 293] width 254 height 36
click at [850, 613] on div "Yes No" at bounding box center [804, 622] width 525 height 52
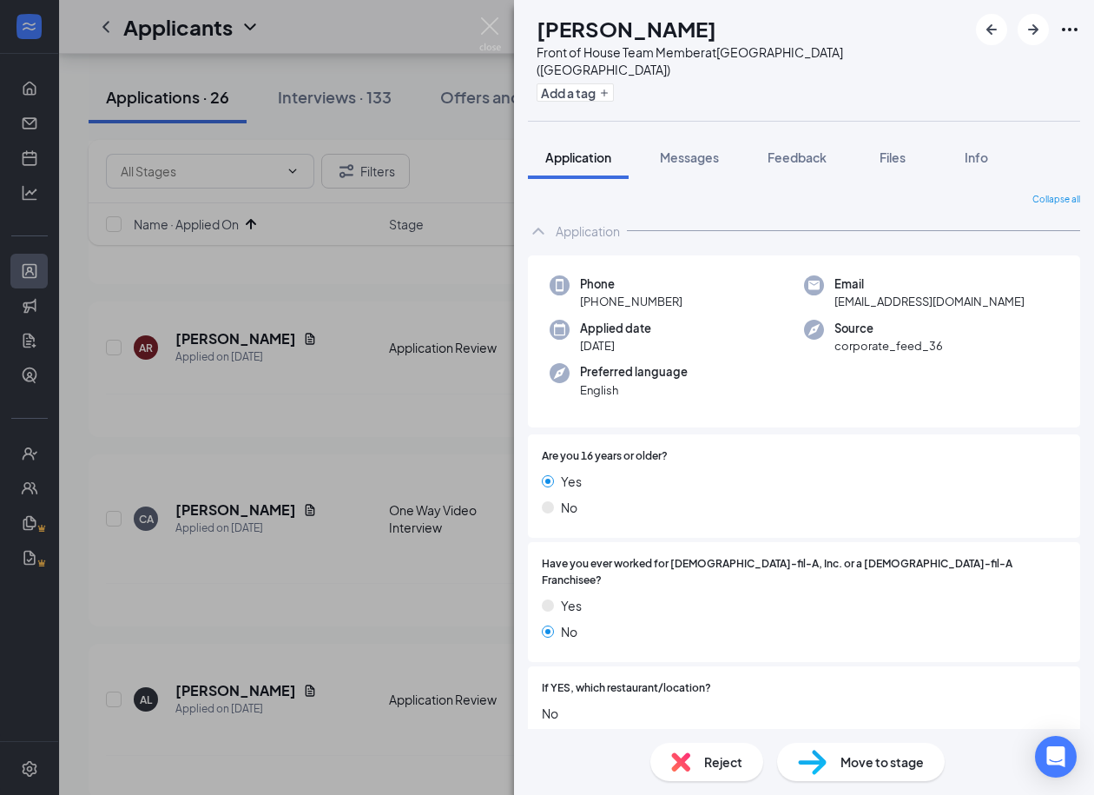
click at [836, 755] on div "Move to stage" at bounding box center [861, 762] width 168 height 38
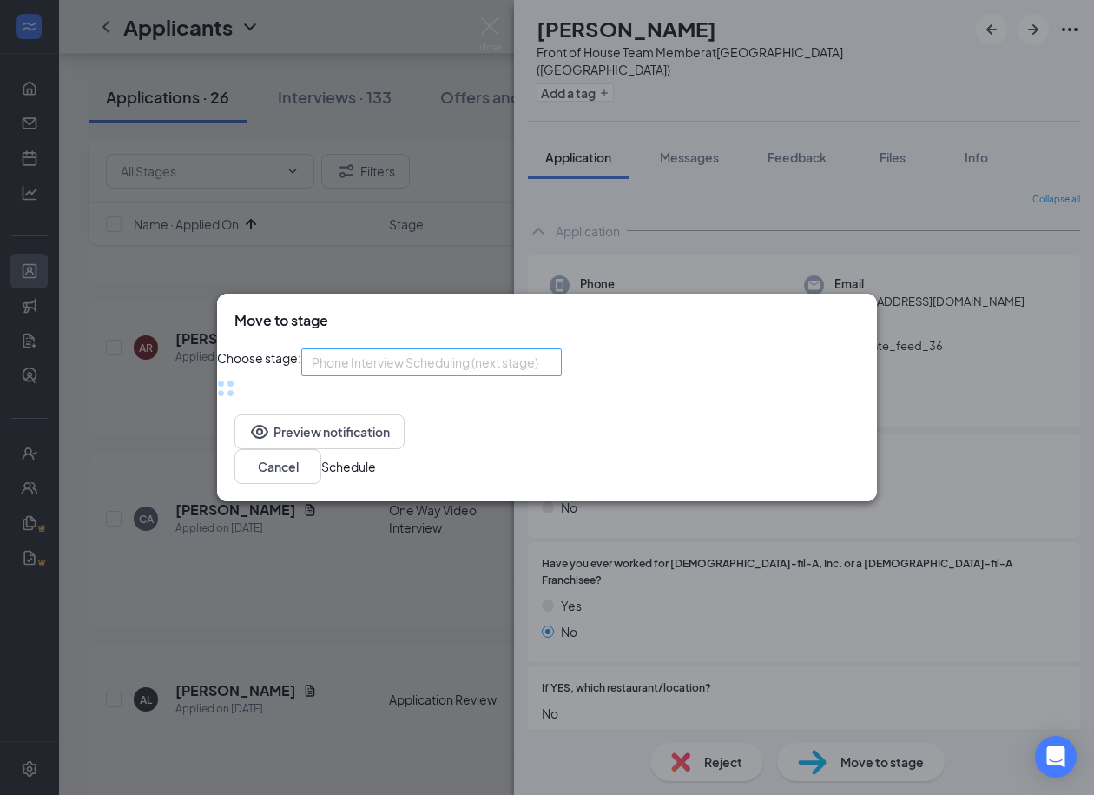
click at [454, 375] on span "Phone Interview Scheduling (next stage)" at bounding box center [425, 362] width 227 height 26
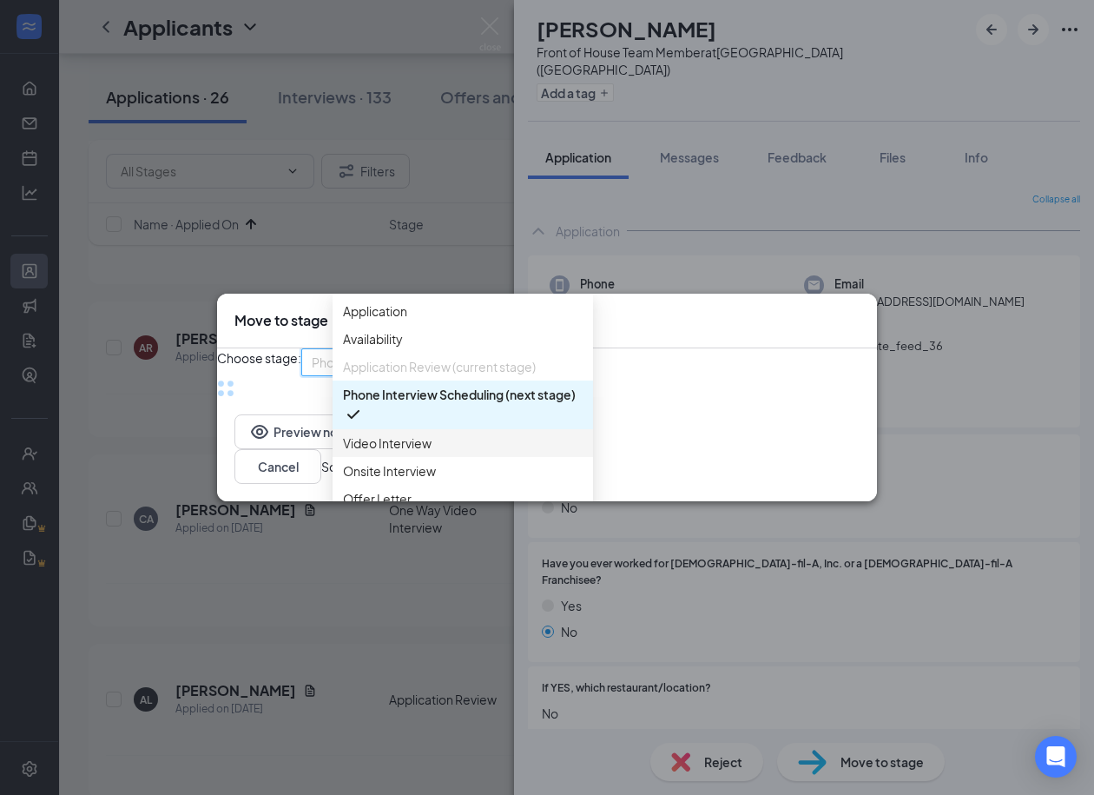
click at [391, 452] on span "Video Interview" at bounding box center [387, 442] width 89 height 19
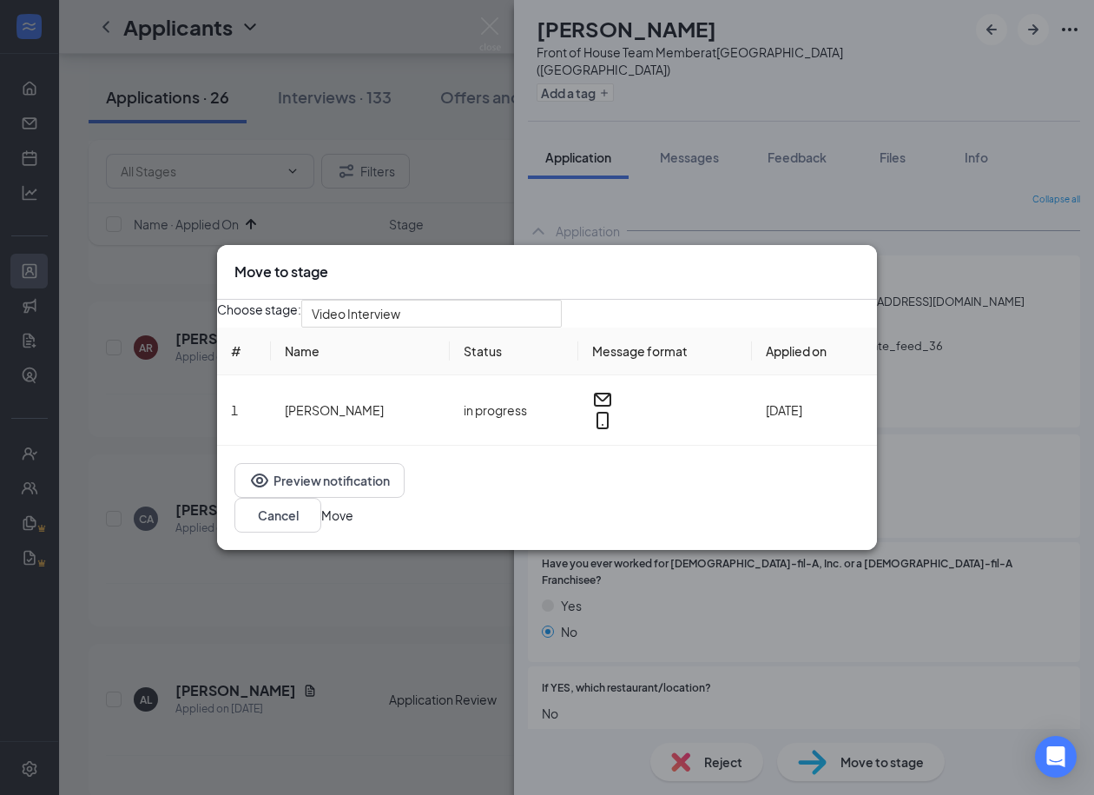
click at [353, 523] on button "Move" at bounding box center [337, 514] width 32 height 19
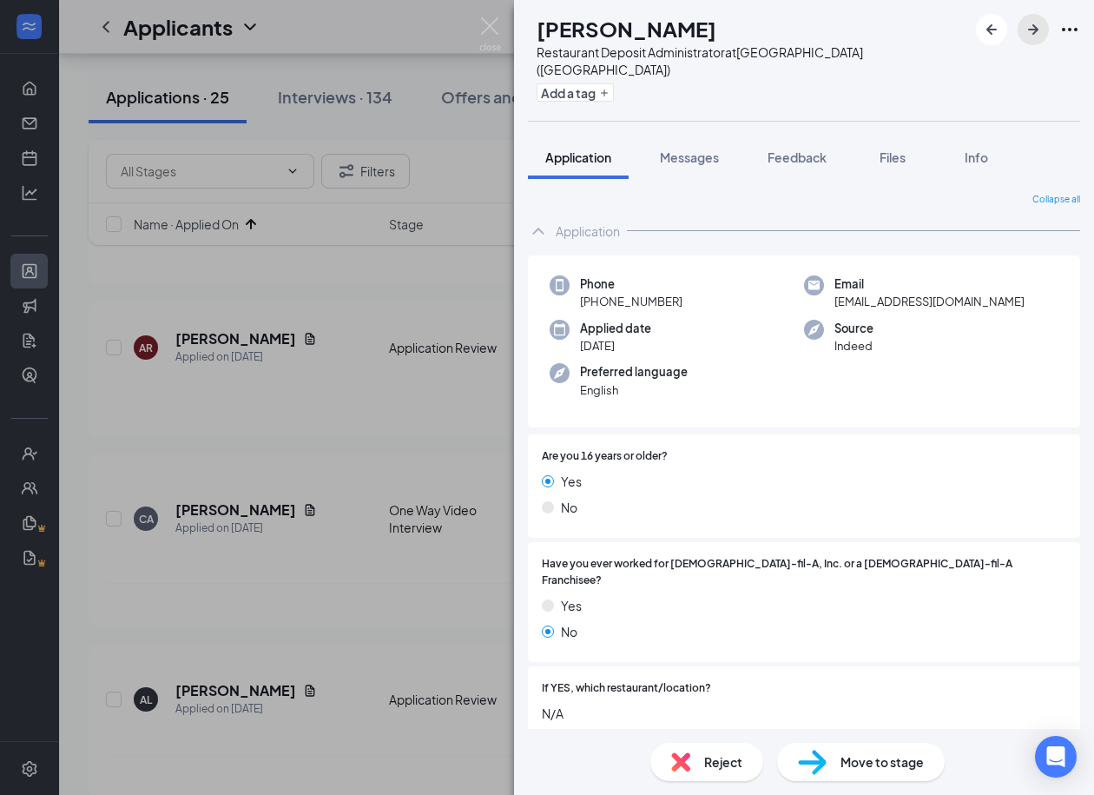
click at [1025, 27] on icon "ArrowRight" at bounding box center [1033, 29] width 21 height 21
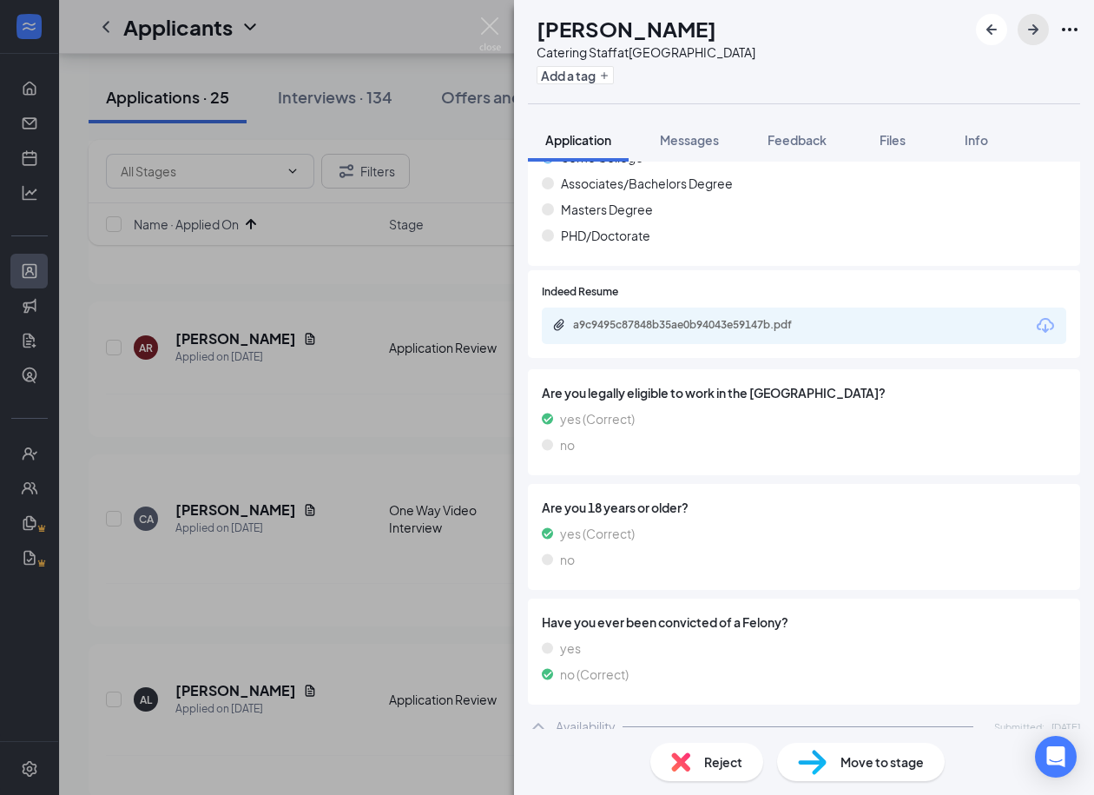
scroll to position [733, 0]
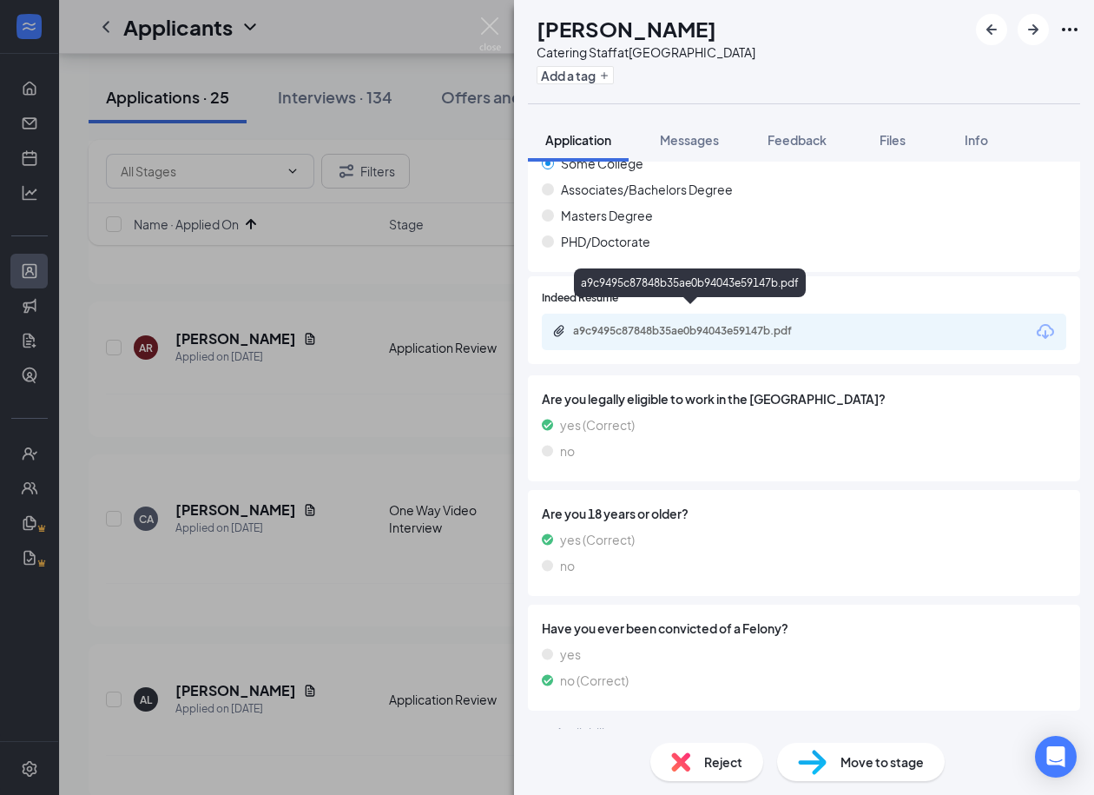
click at [647, 324] on div "a9c9495c87848b35ae0b94043e59147b.pdf" at bounding box center [694, 331] width 243 height 14
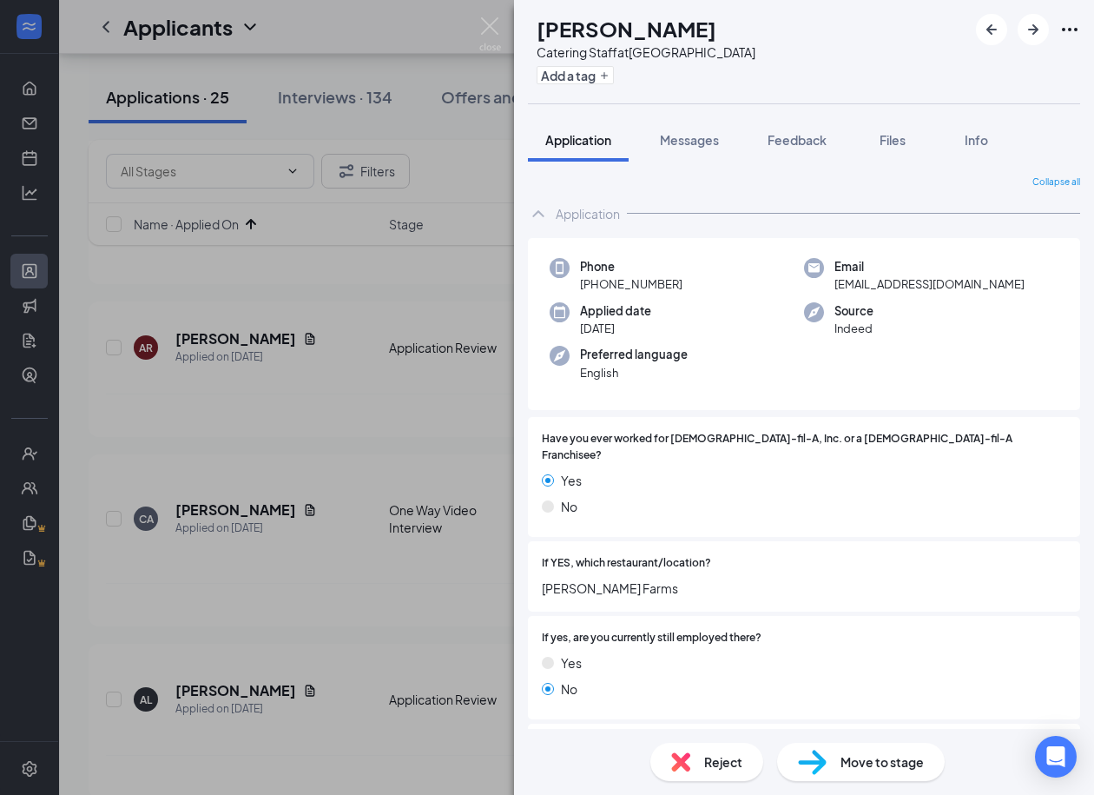
click at [613, 24] on h1 "[PERSON_NAME]" at bounding box center [627, 29] width 180 height 30
click at [880, 275] on span "lizzdeeb6@gmail.com" at bounding box center [930, 283] width 190 height 17
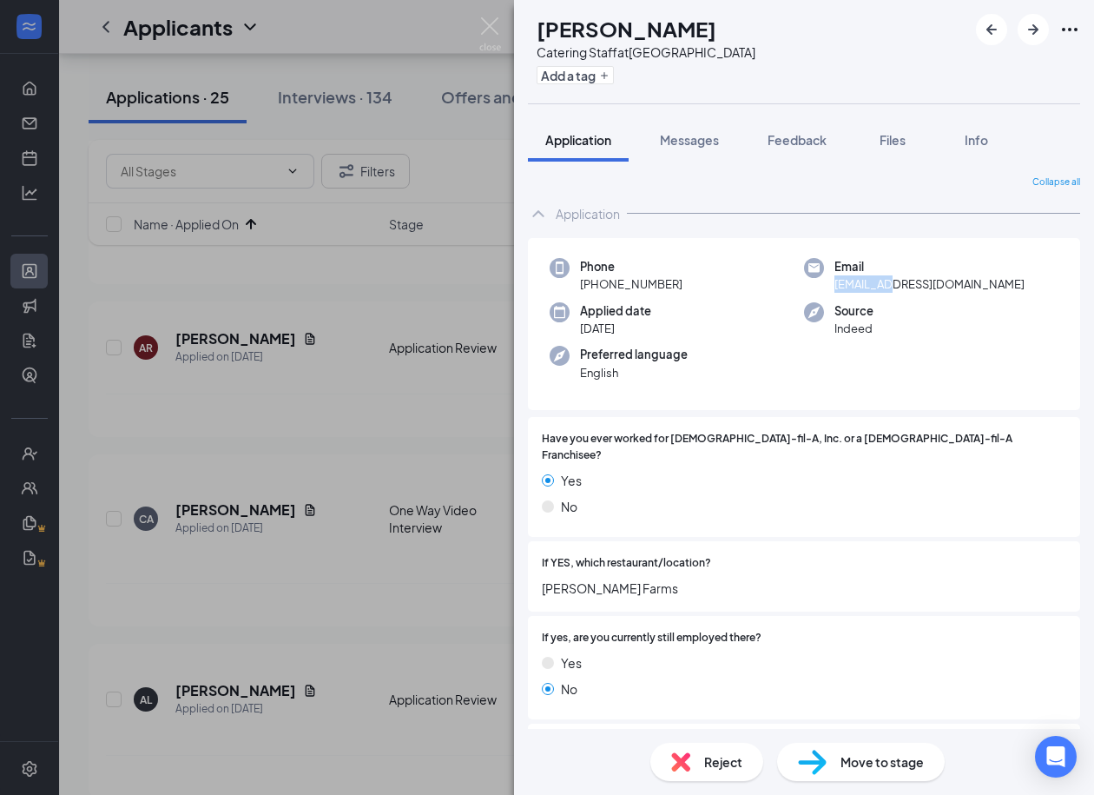
click at [880, 275] on span "lizzdeeb6@gmail.com" at bounding box center [930, 283] width 190 height 17
drag, startPoint x: 690, startPoint y: 283, endPoint x: 594, endPoint y: 280, distance: 96.5
click at [594, 280] on div "Phone +1 (629) 281-2170" at bounding box center [677, 276] width 254 height 36
click at [704, 334] on div "Applied date Aug 24" at bounding box center [677, 320] width 254 height 36
click at [832, 776] on div "Move to stage" at bounding box center [861, 762] width 168 height 38
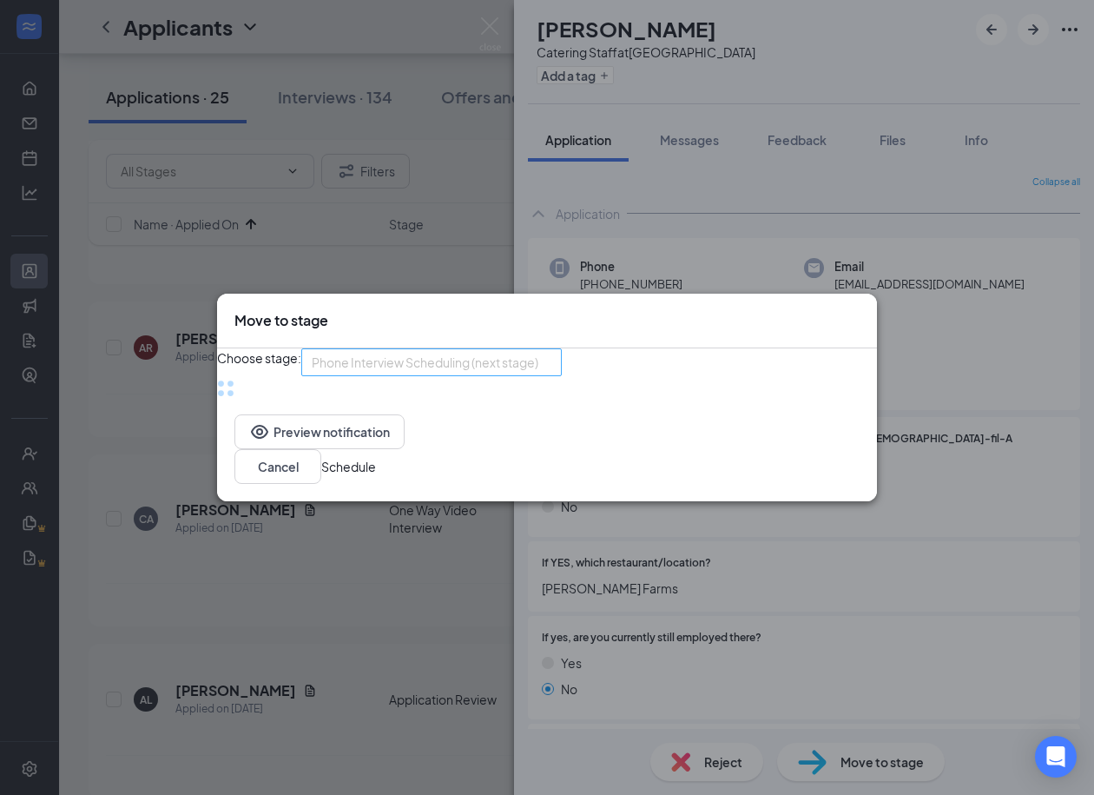
click at [473, 371] on div "Phone Interview Scheduling (next stage) 3712816 3712813 4034738 Application Ava…" at bounding box center [431, 362] width 261 height 28
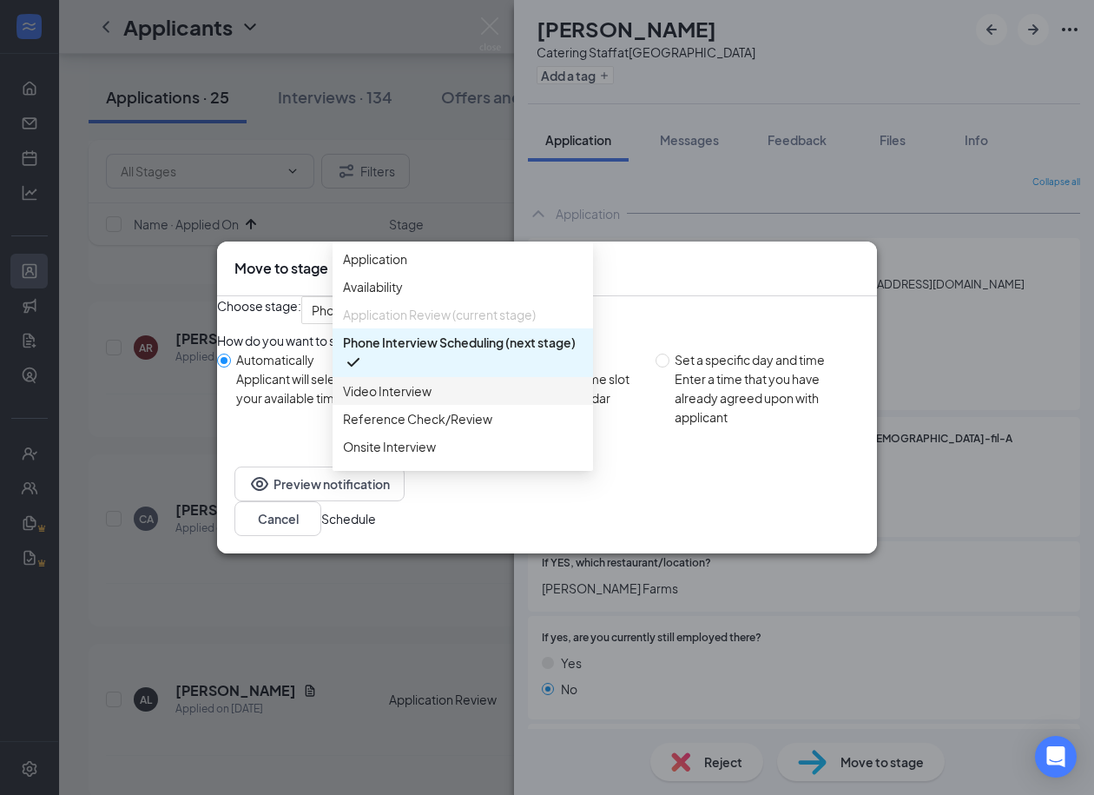
click at [396, 449] on div "Choose stage: Phone Interview Scheduling (next stage) 3712813 4034738 3761787 A…" at bounding box center [547, 372] width 660 height 153
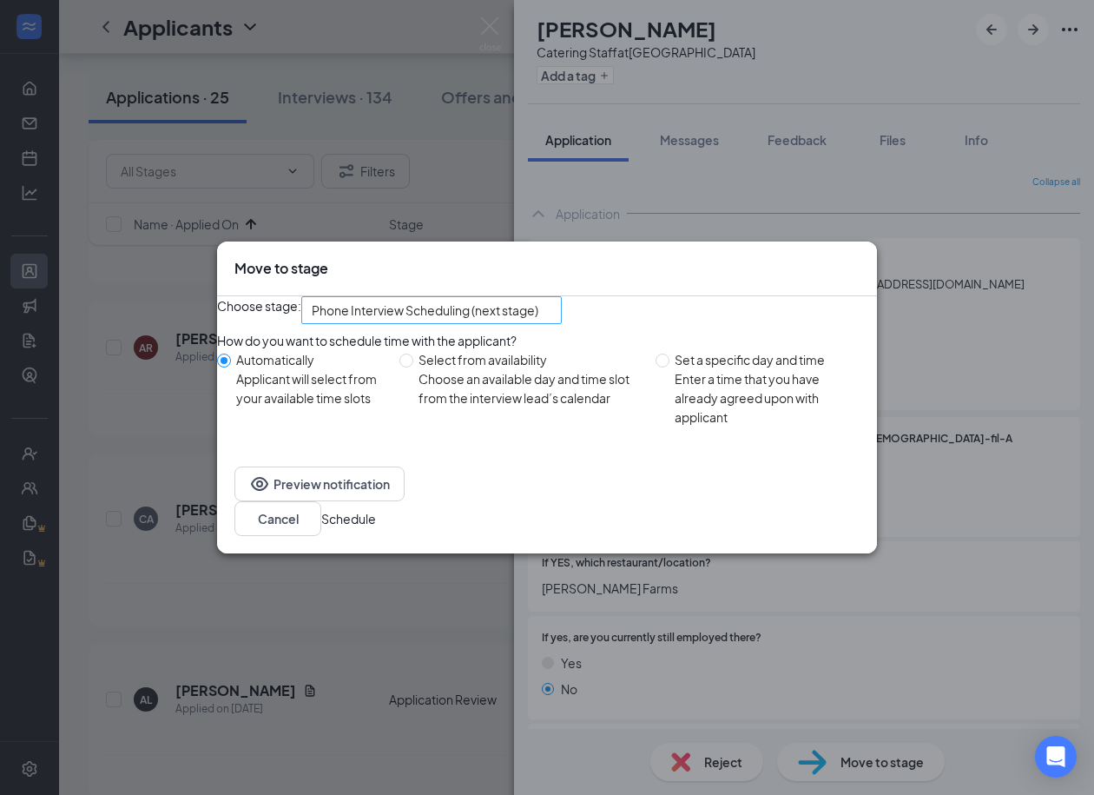
click at [547, 303] on div "Phone Interview Scheduling (next stage) 3712813 4034738 3761787 Application Ava…" at bounding box center [431, 310] width 261 height 28
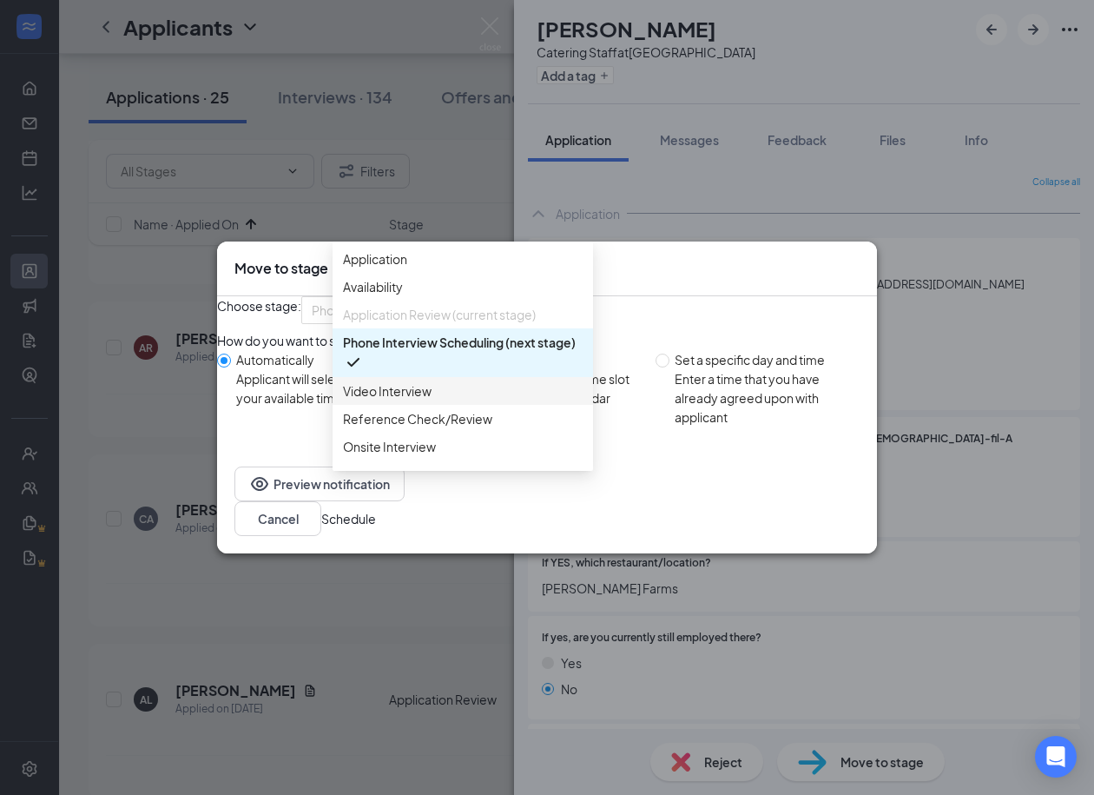
click at [370, 400] on span "Video Interview" at bounding box center [387, 390] width 89 height 19
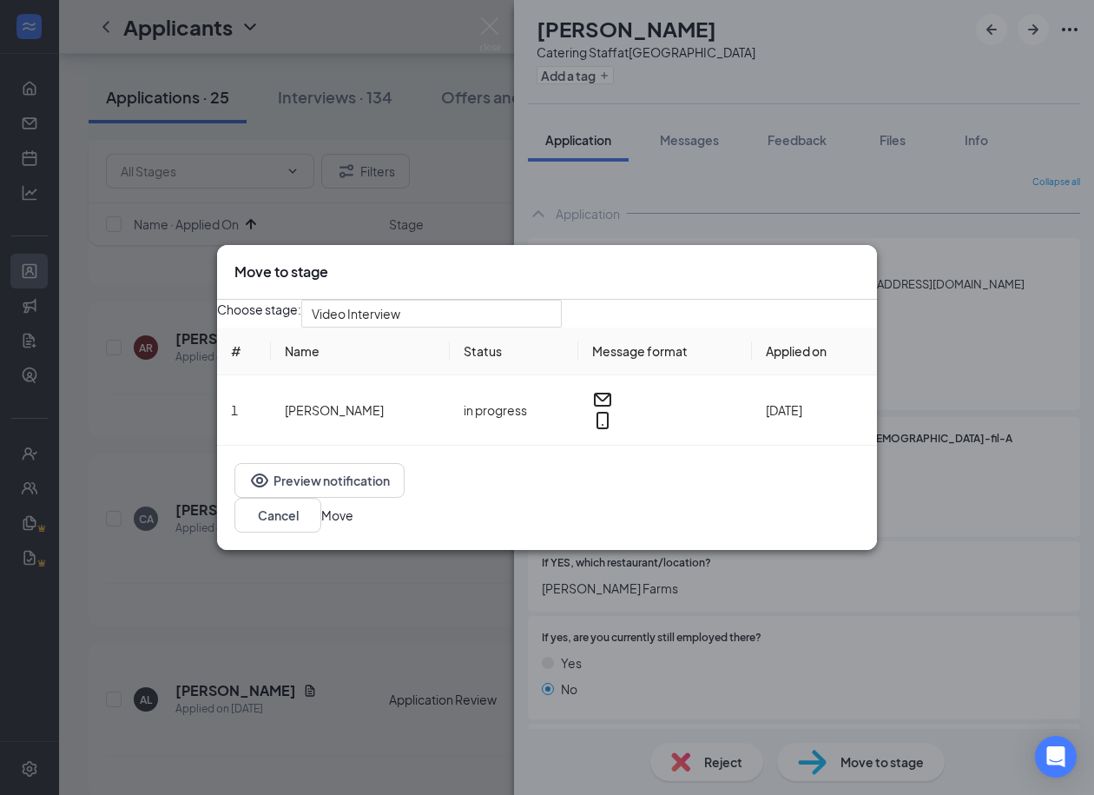
click at [353, 525] on button "Move" at bounding box center [337, 514] width 32 height 19
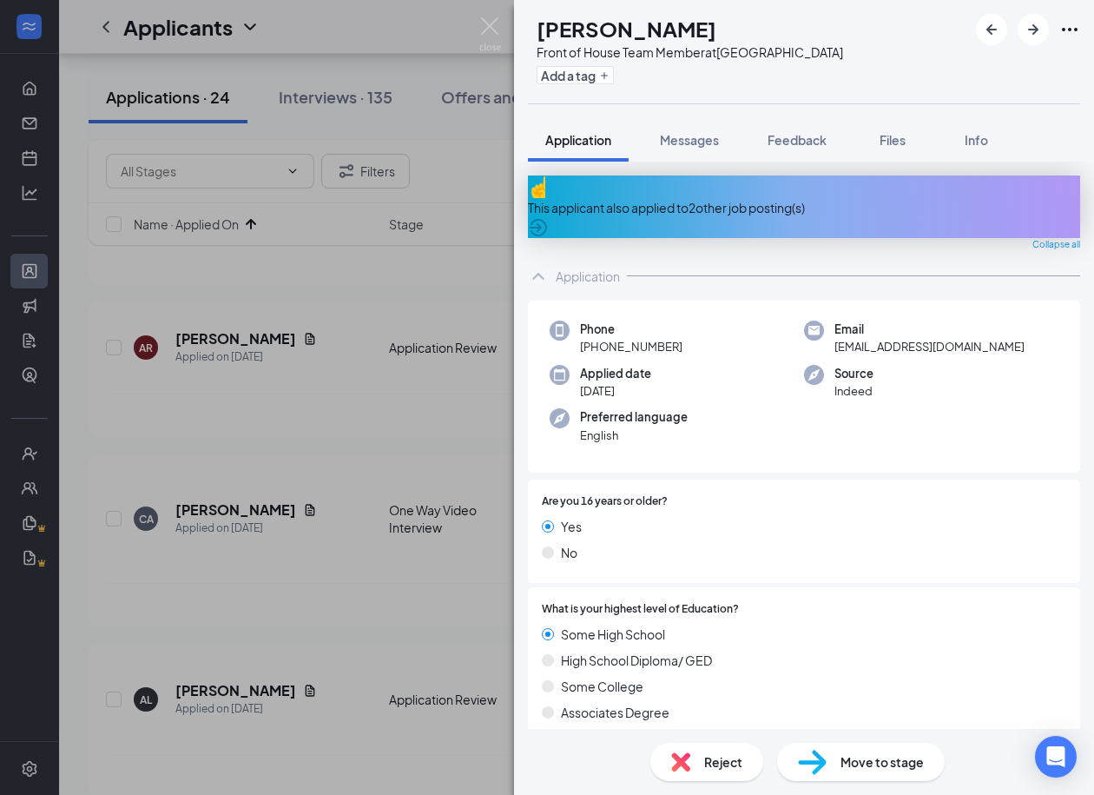
click at [715, 202] on div "This applicant also applied to 2 other job posting(s)" at bounding box center [804, 207] width 552 height 19
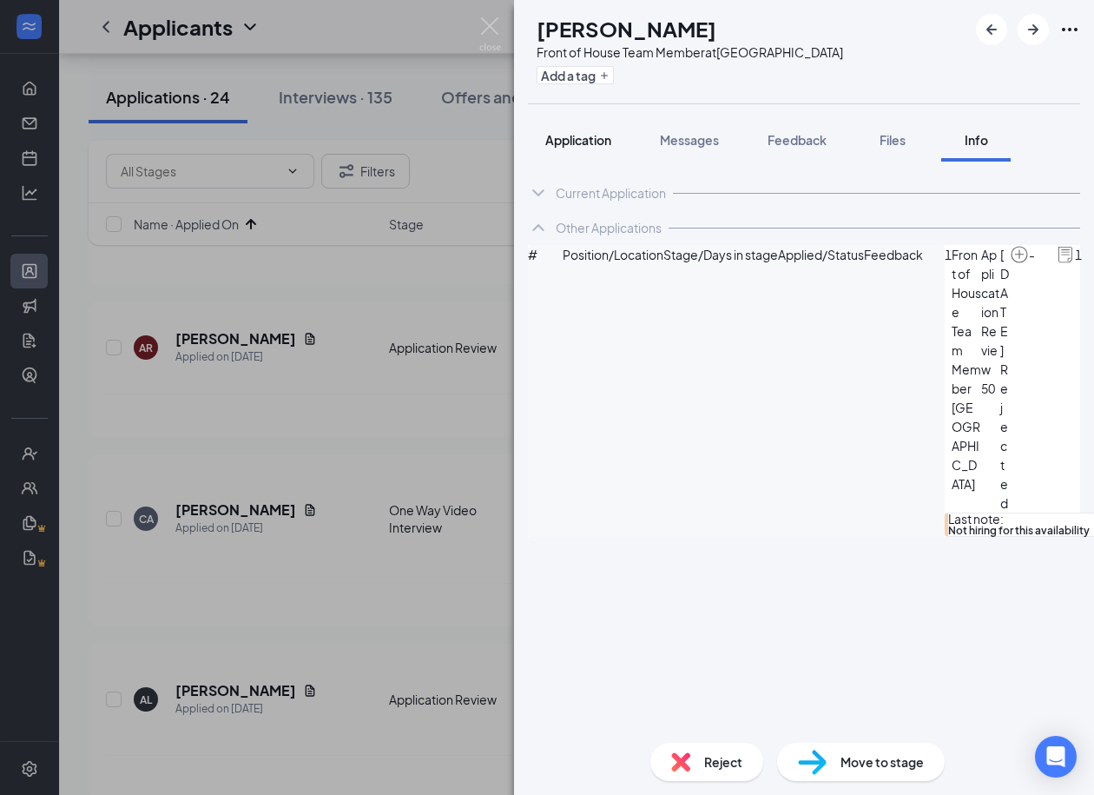
click at [611, 142] on span "Application" at bounding box center [578, 140] width 66 height 16
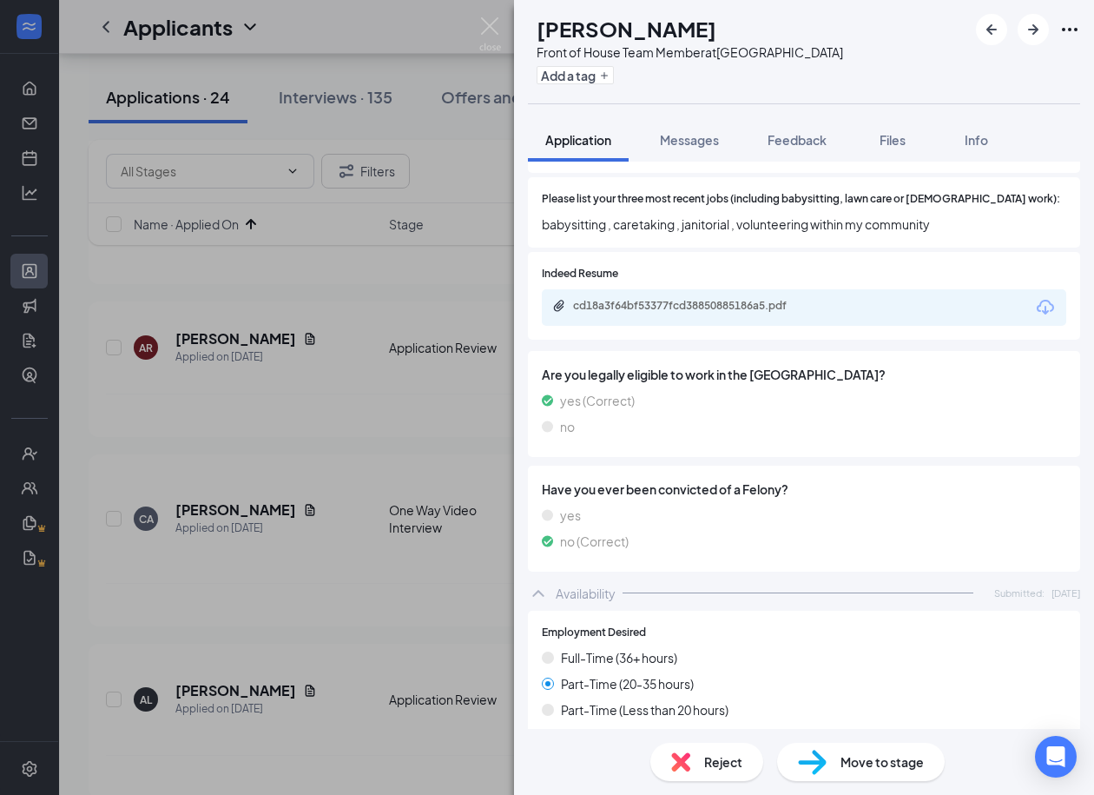
scroll to position [1032, 0]
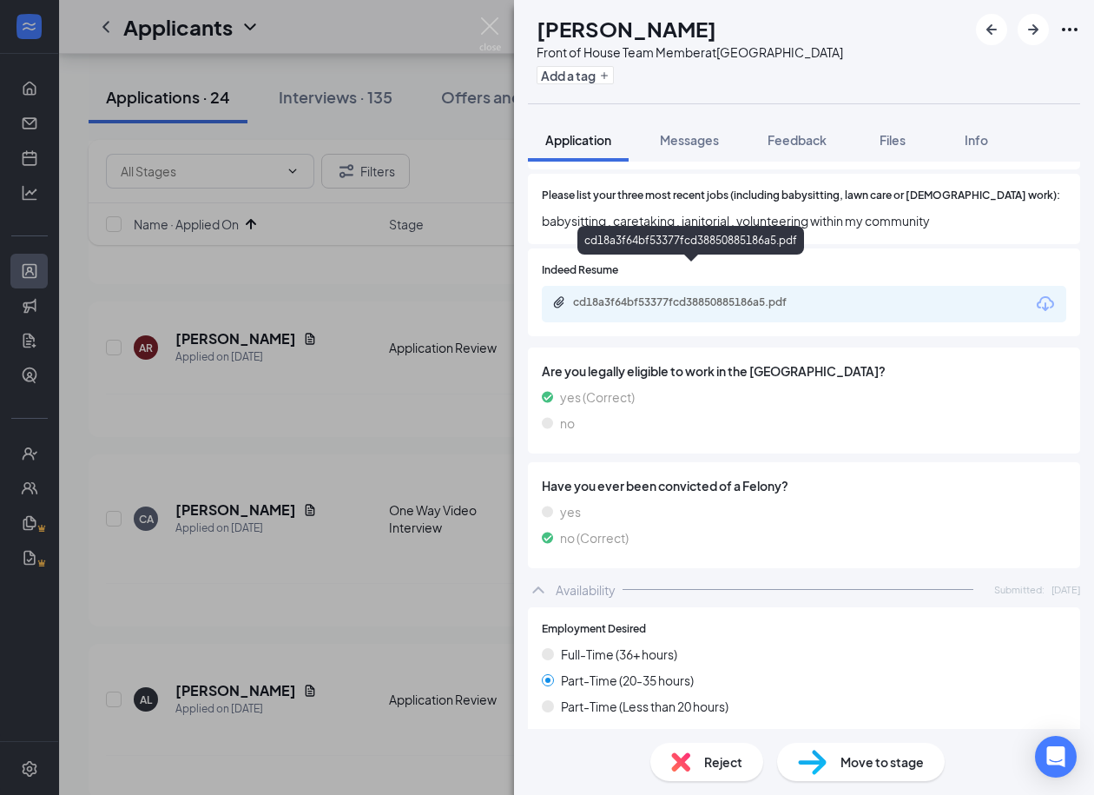
click at [672, 295] on div "cd18a3f64bf53377fcd38850885186a5.pdf" at bounding box center [694, 302] width 243 height 14
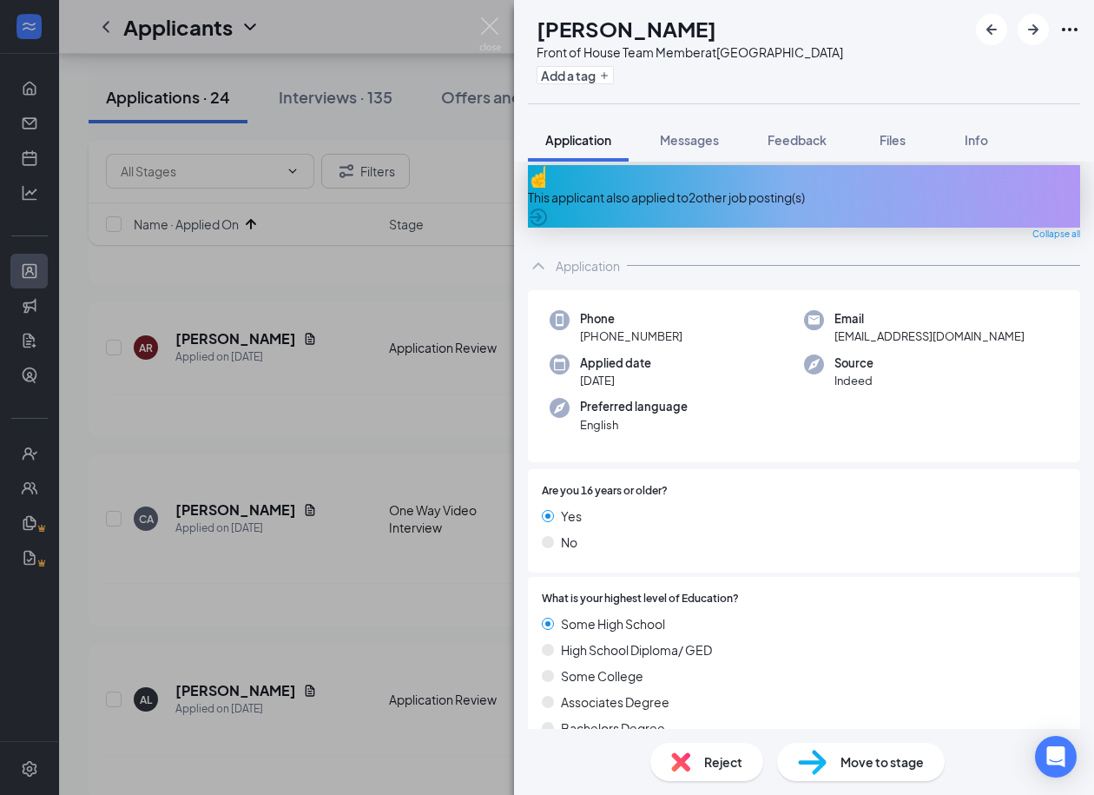
scroll to position [0, 0]
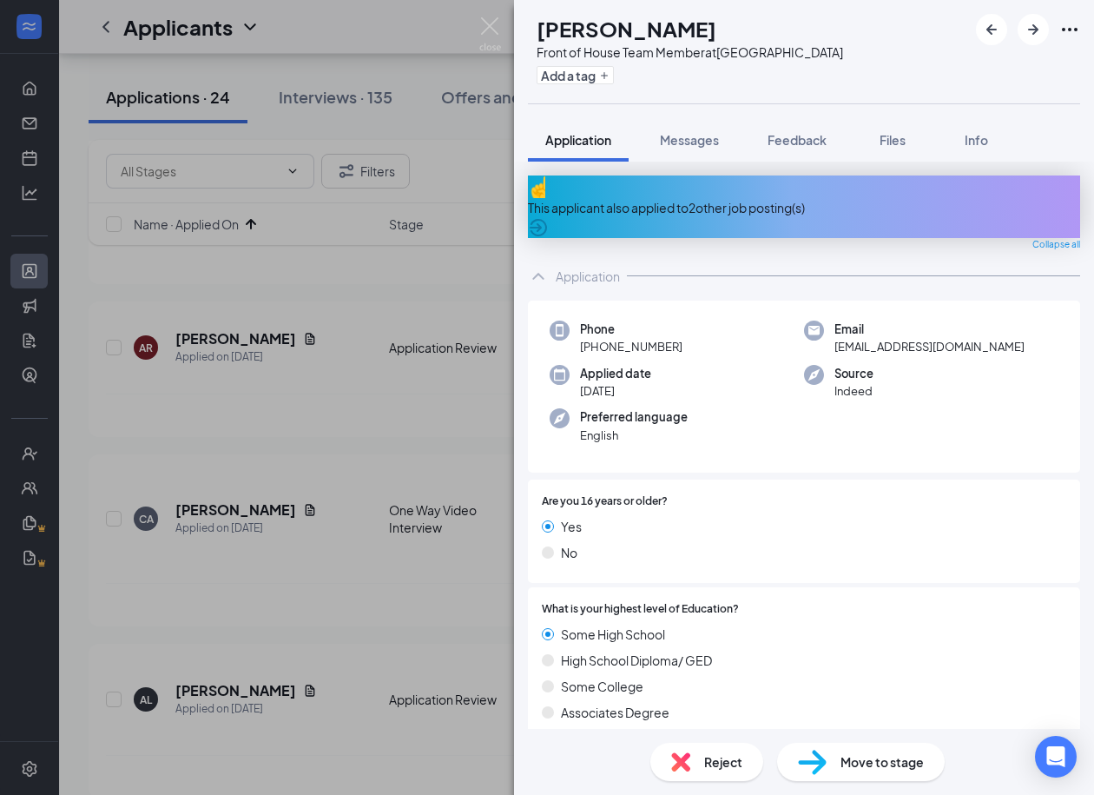
click at [630, 30] on h1 "[PERSON_NAME]" at bounding box center [627, 29] width 180 height 30
click at [905, 338] on span "nadaaabdullah17@gmail.com" at bounding box center [930, 346] width 190 height 17
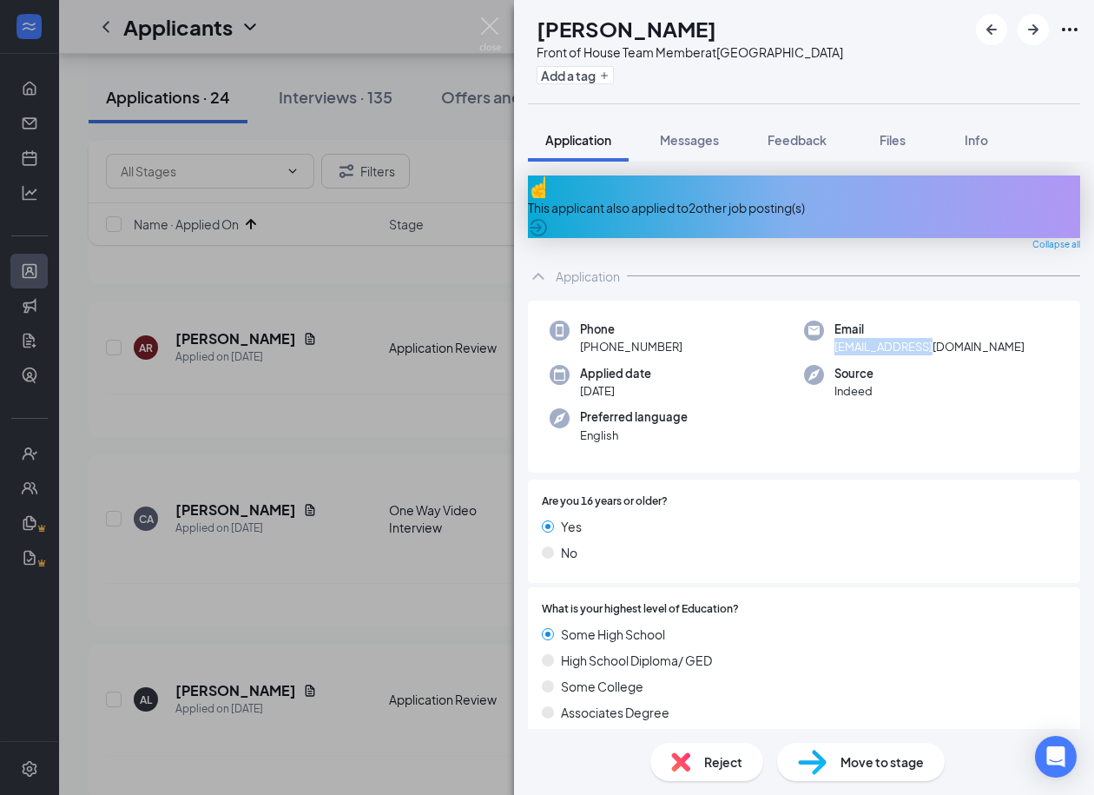
click at [905, 338] on span "nadaaabdullah17@gmail.com" at bounding box center [930, 346] width 190 height 17
drag, startPoint x: 684, startPoint y: 328, endPoint x: 596, endPoint y: 334, distance: 88.7
click at [596, 334] on div "Phone +1 (629) 259-7410" at bounding box center [677, 338] width 254 height 36
click at [807, 764] on img at bounding box center [812, 762] width 29 height 25
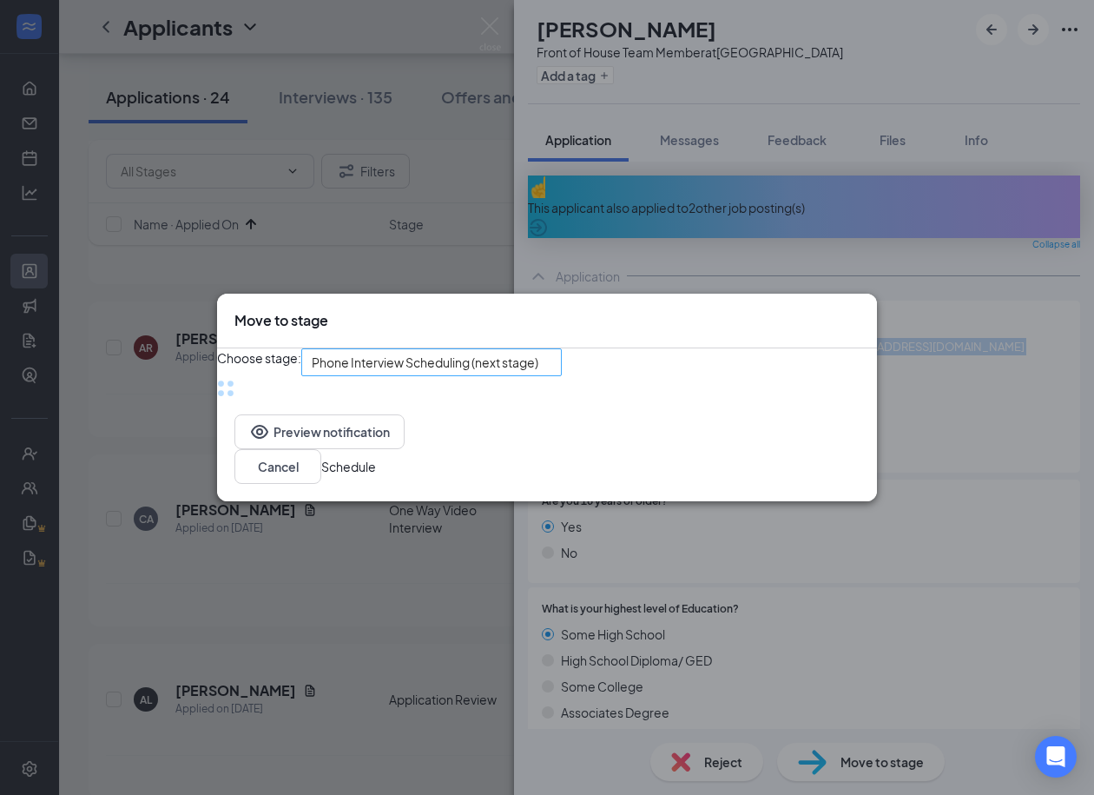
click at [433, 370] on span "Phone Interview Scheduling (next stage)" at bounding box center [425, 362] width 227 height 26
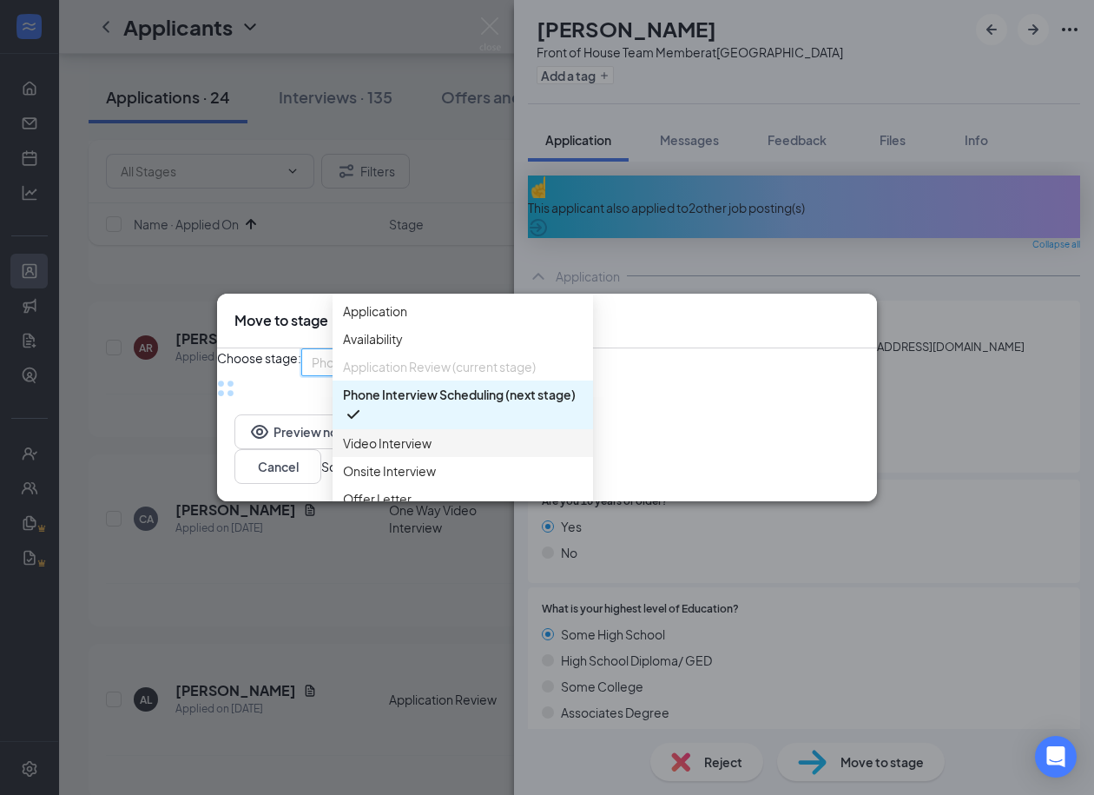
click at [375, 452] on span "Video Interview" at bounding box center [387, 442] width 89 height 19
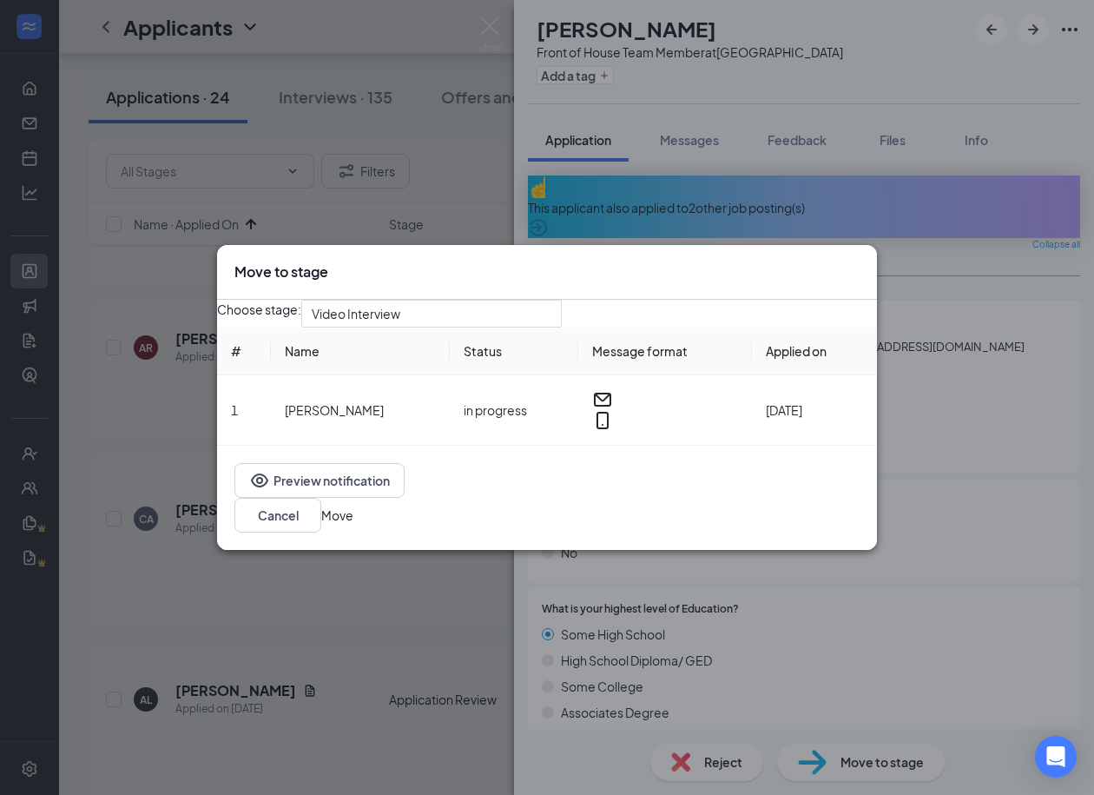
click at [353, 520] on button "Move" at bounding box center [337, 514] width 32 height 19
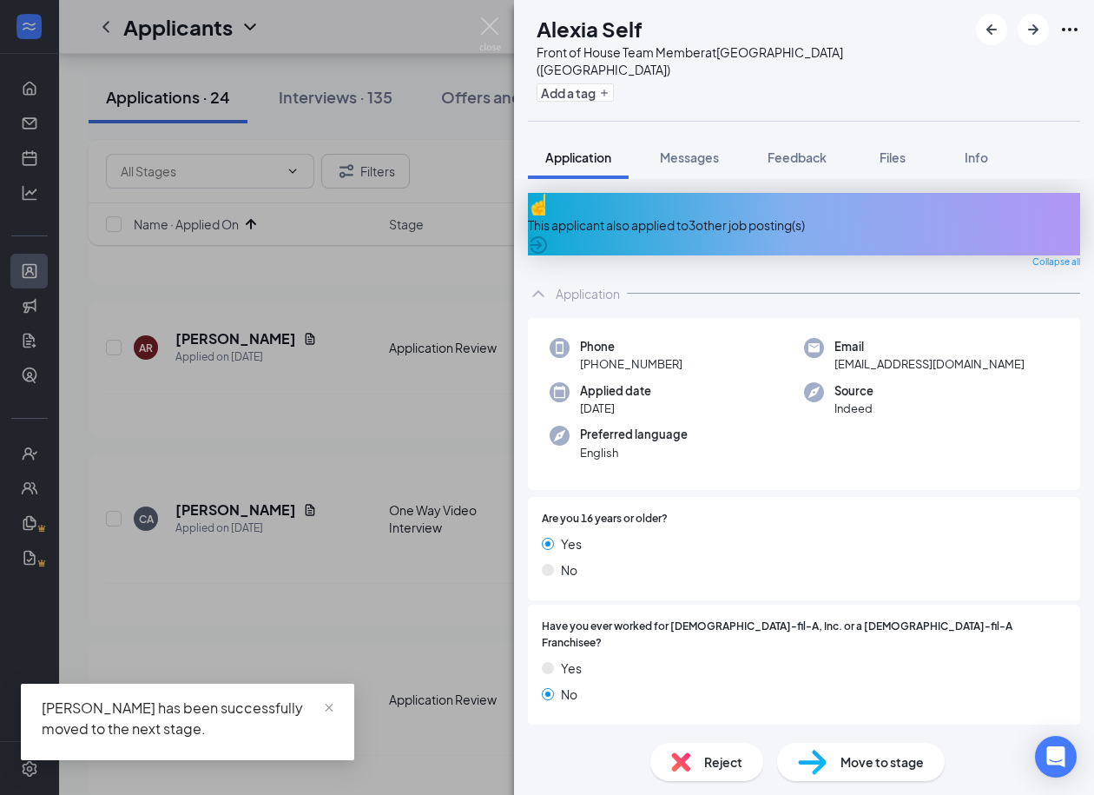
click at [700, 215] on div "This applicant also applied to 3 other job posting(s)" at bounding box center [804, 224] width 552 height 19
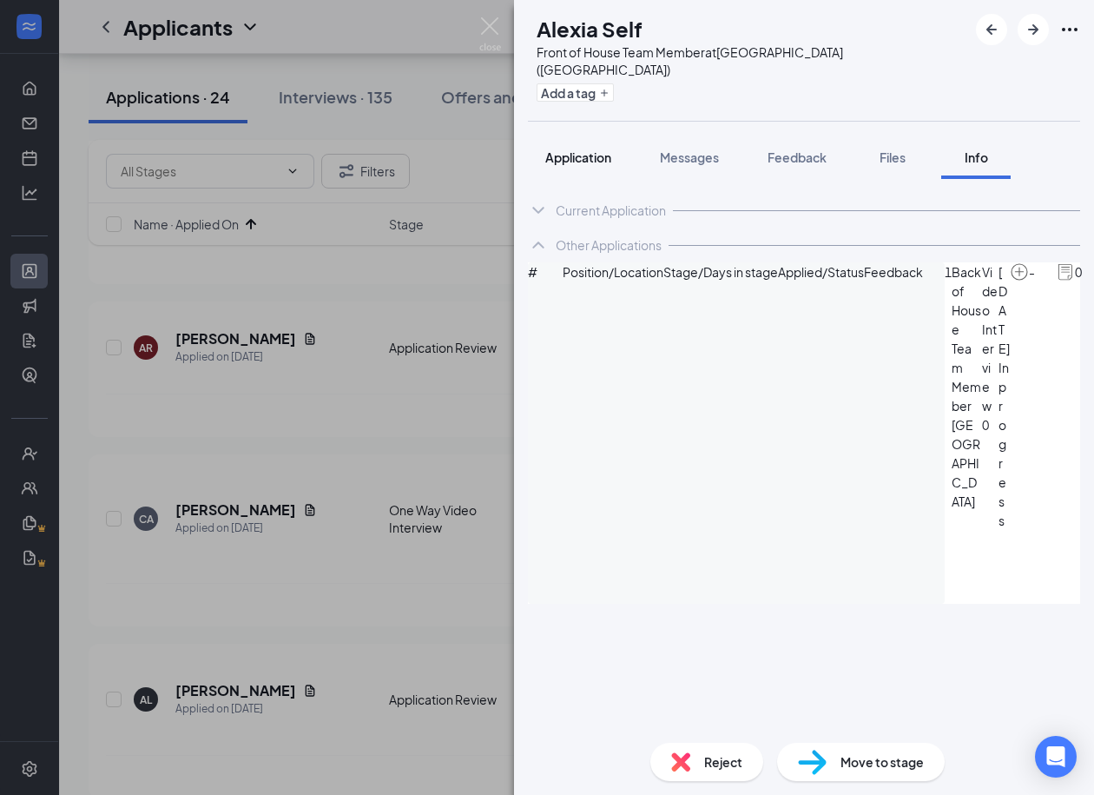
click at [582, 149] on span "Application" at bounding box center [578, 157] width 66 height 16
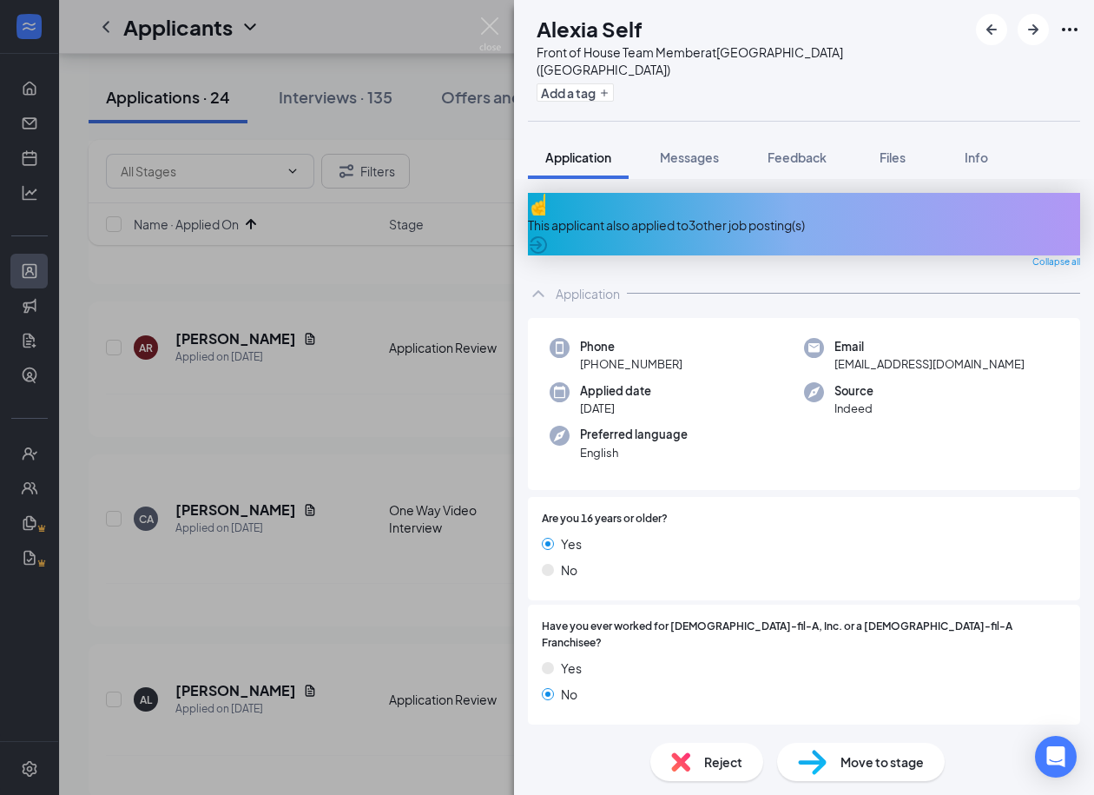
click at [690, 771] on div "Reject" at bounding box center [707, 762] width 113 height 38
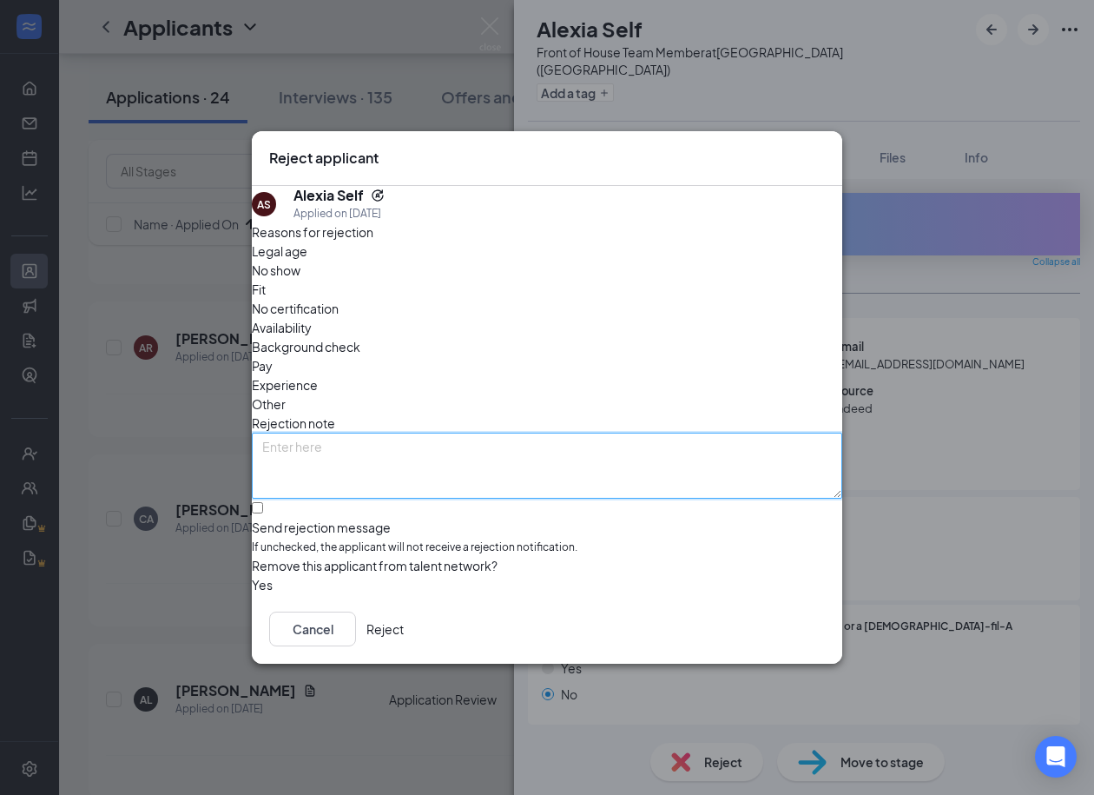
click at [364, 437] on textarea at bounding box center [547, 466] width 591 height 66
type textarea "Duplicate"
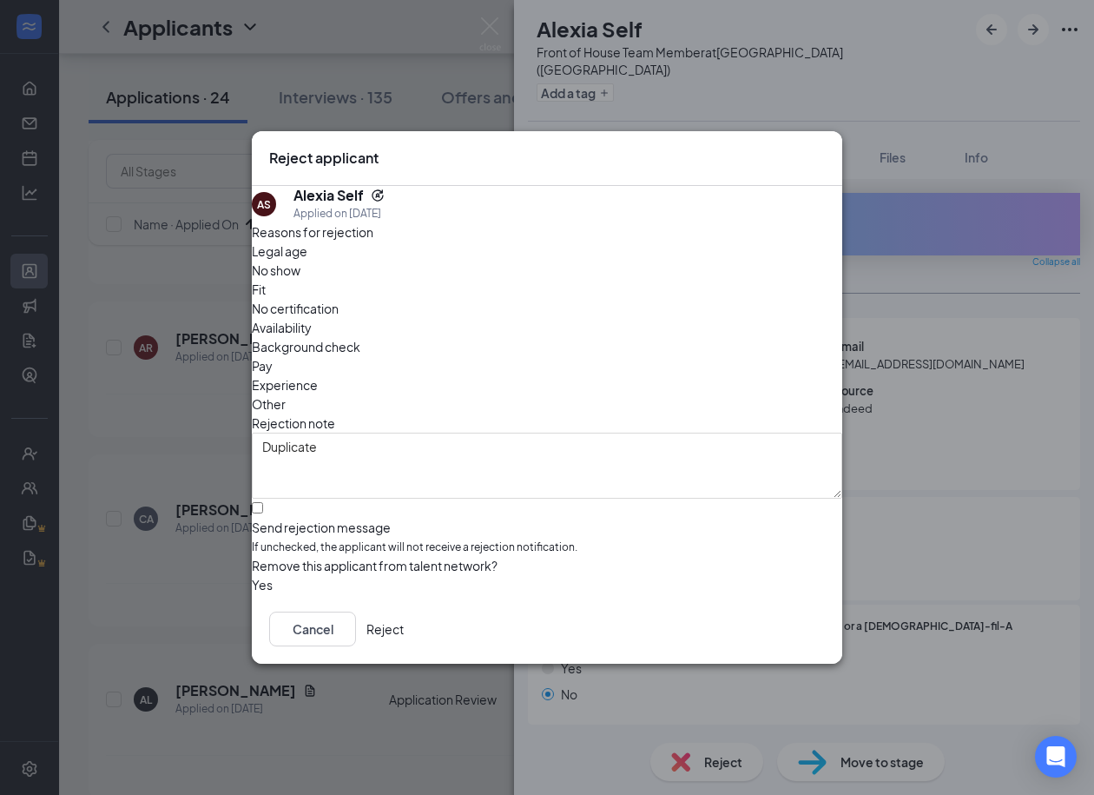
click at [404, 629] on button "Reject" at bounding box center [385, 628] width 37 height 35
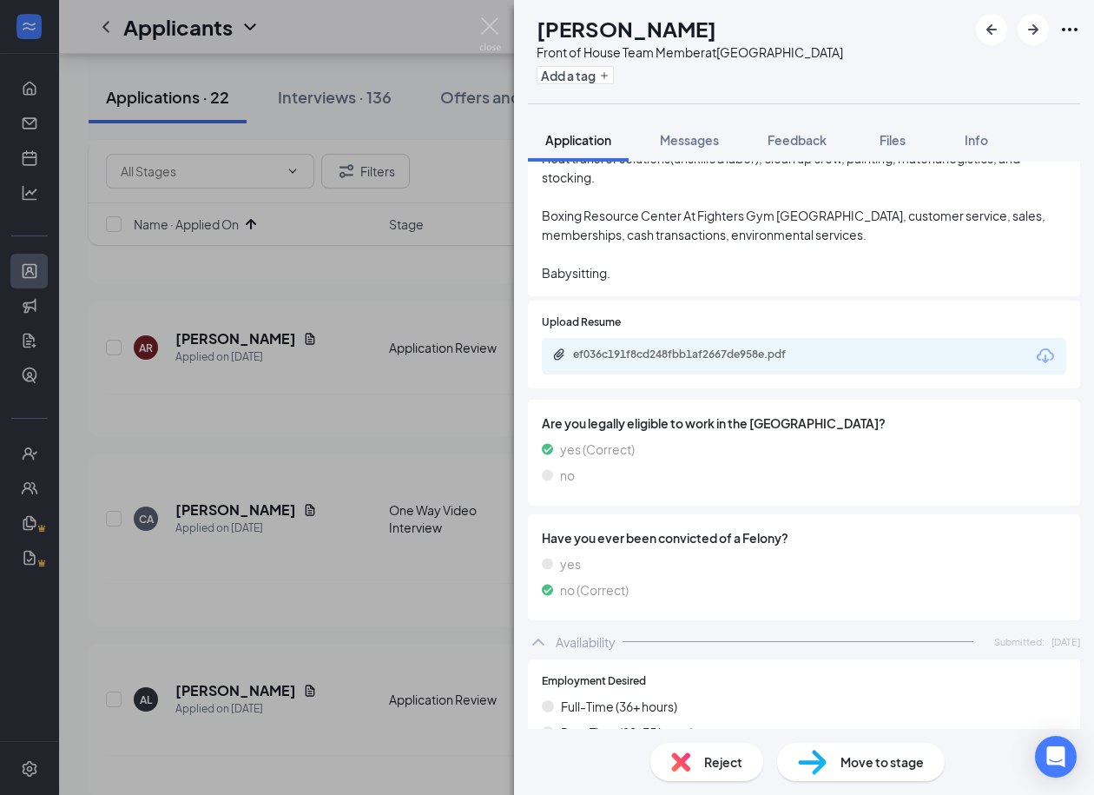
scroll to position [987, 0]
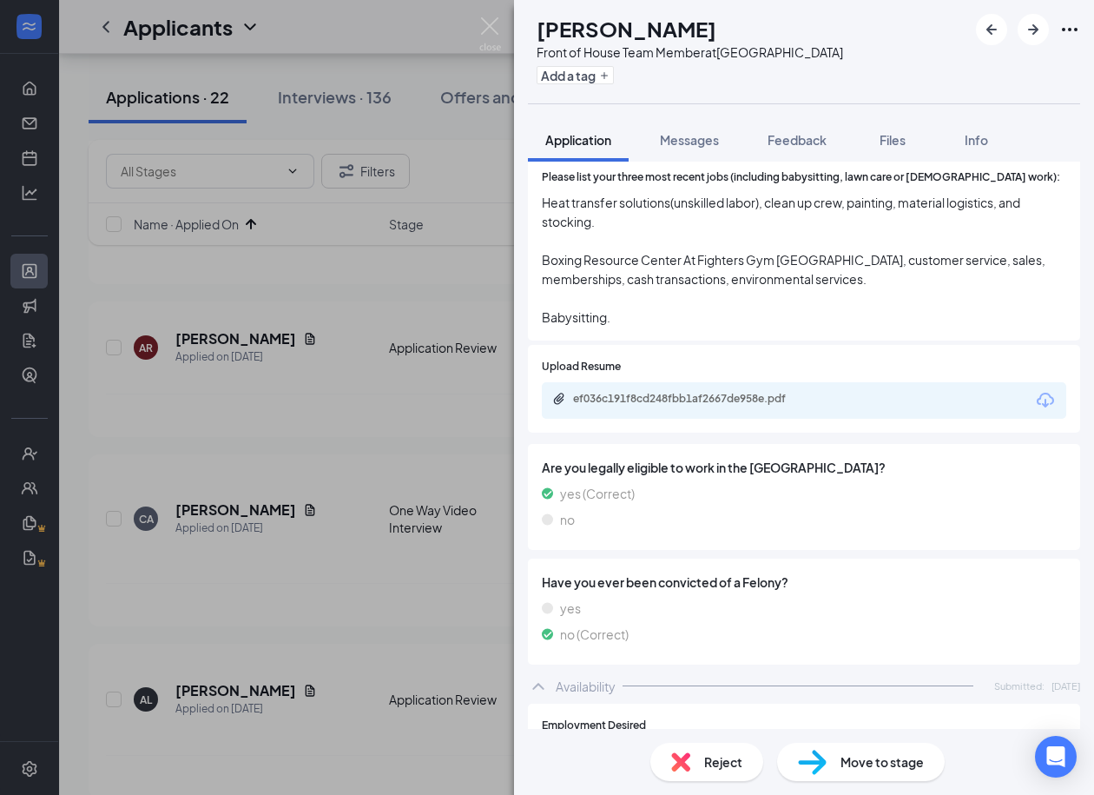
click at [716, 756] on span "Reject" at bounding box center [723, 761] width 38 height 19
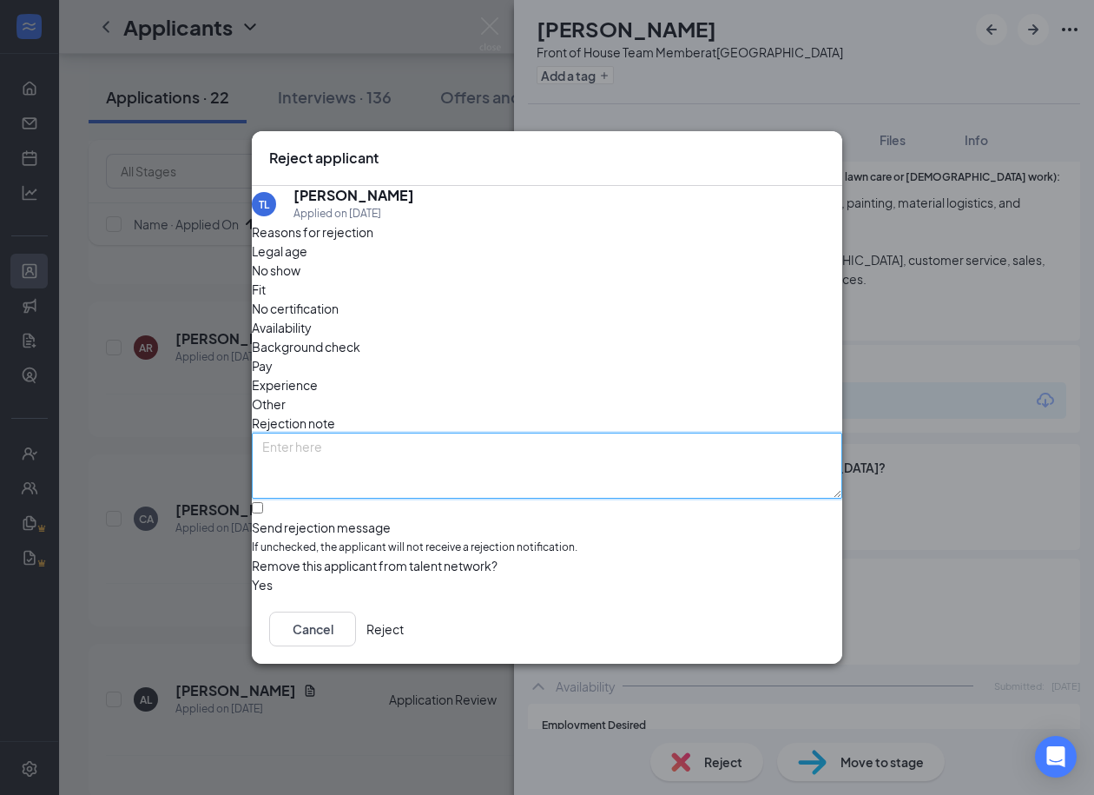
click at [521, 433] on textarea at bounding box center [547, 466] width 591 height 66
type textarea "Poor Availability"
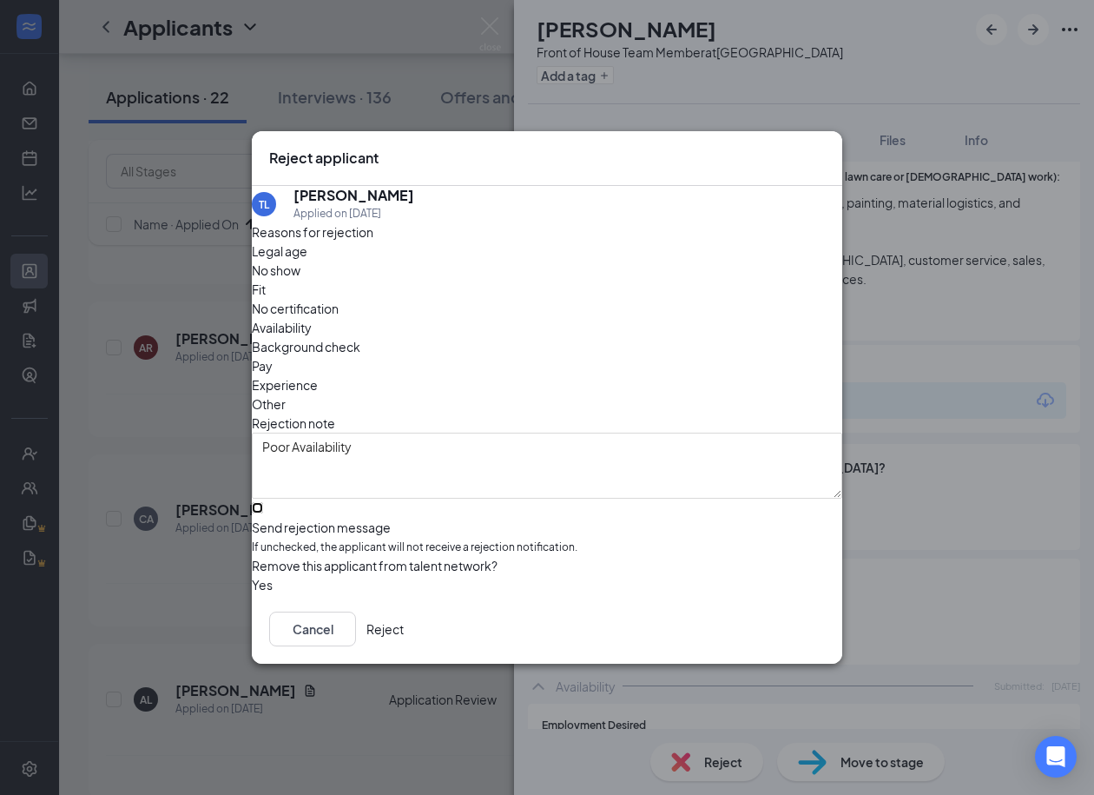
click at [263, 502] on input "Send rejection message If unchecked, the applicant will not receive a rejection…" at bounding box center [257, 507] width 11 height 11
checkbox input "true"
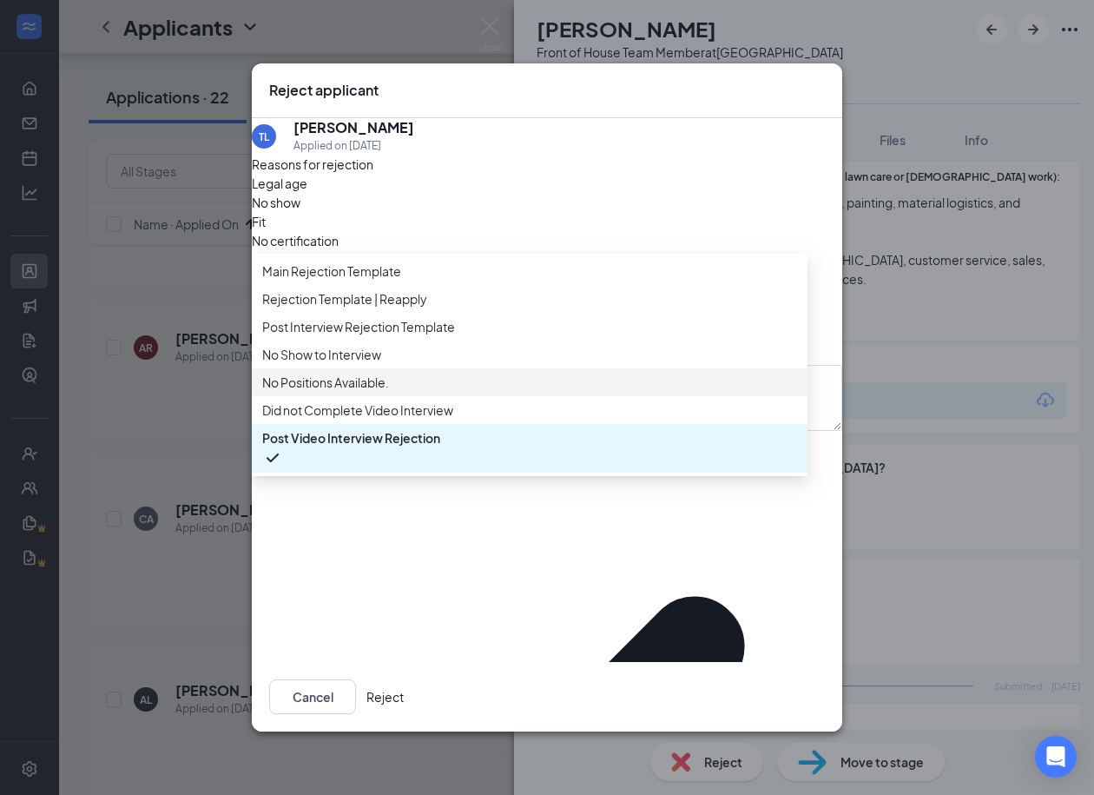
click at [318, 383] on div "No Positions Available." at bounding box center [530, 382] width 556 height 28
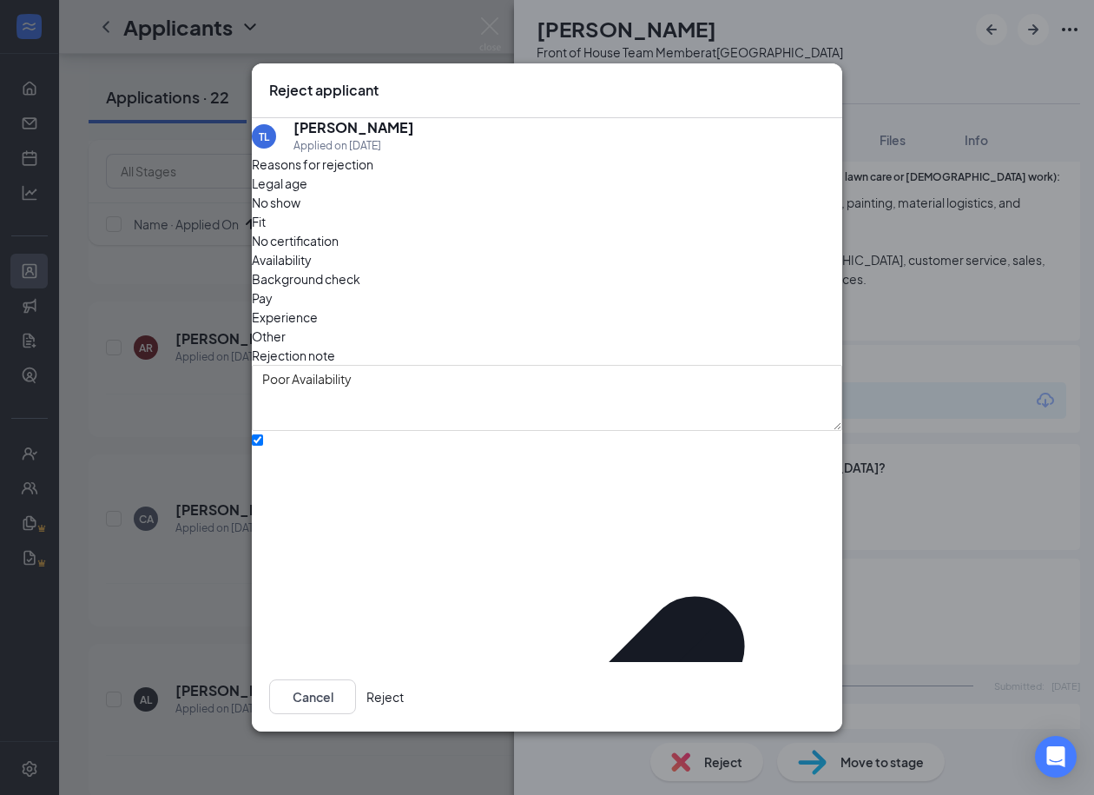
click at [754, 663] on div "Cancel Reject" at bounding box center [547, 696] width 591 height 69
click at [404, 679] on button "Reject" at bounding box center [385, 696] width 37 height 35
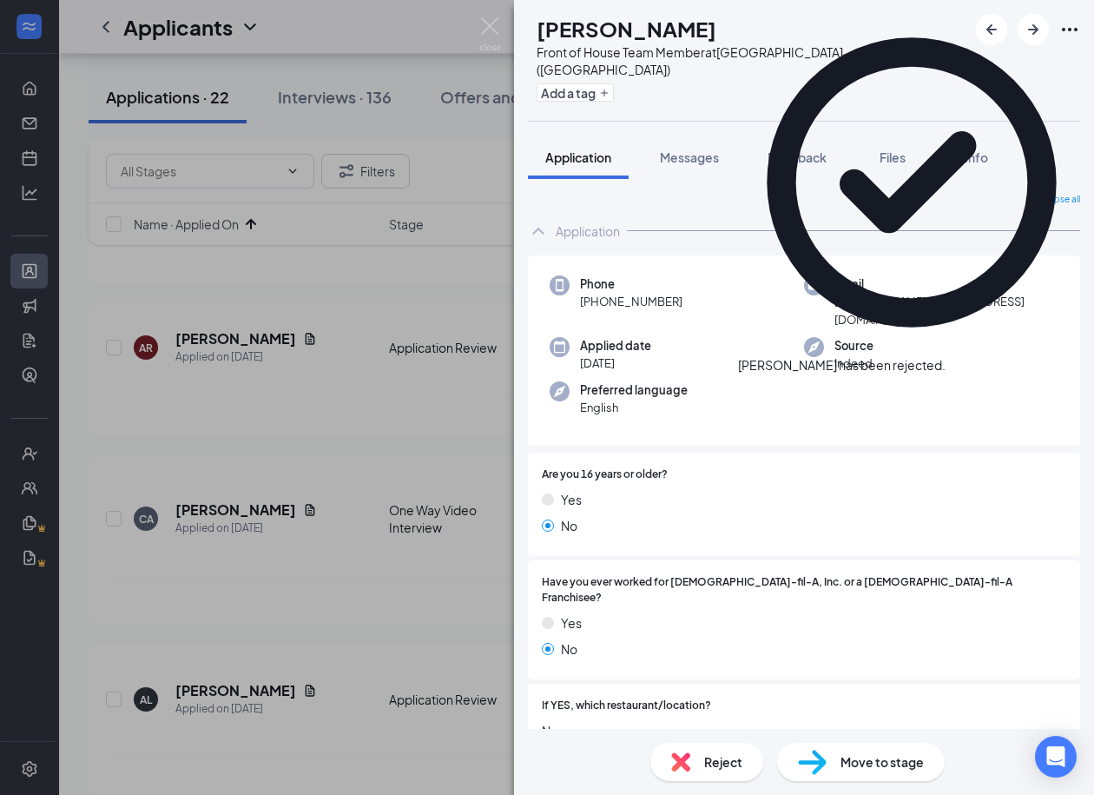
click at [946, 356] on icon "Cross" at bounding box center [946, 356] width 0 height 0
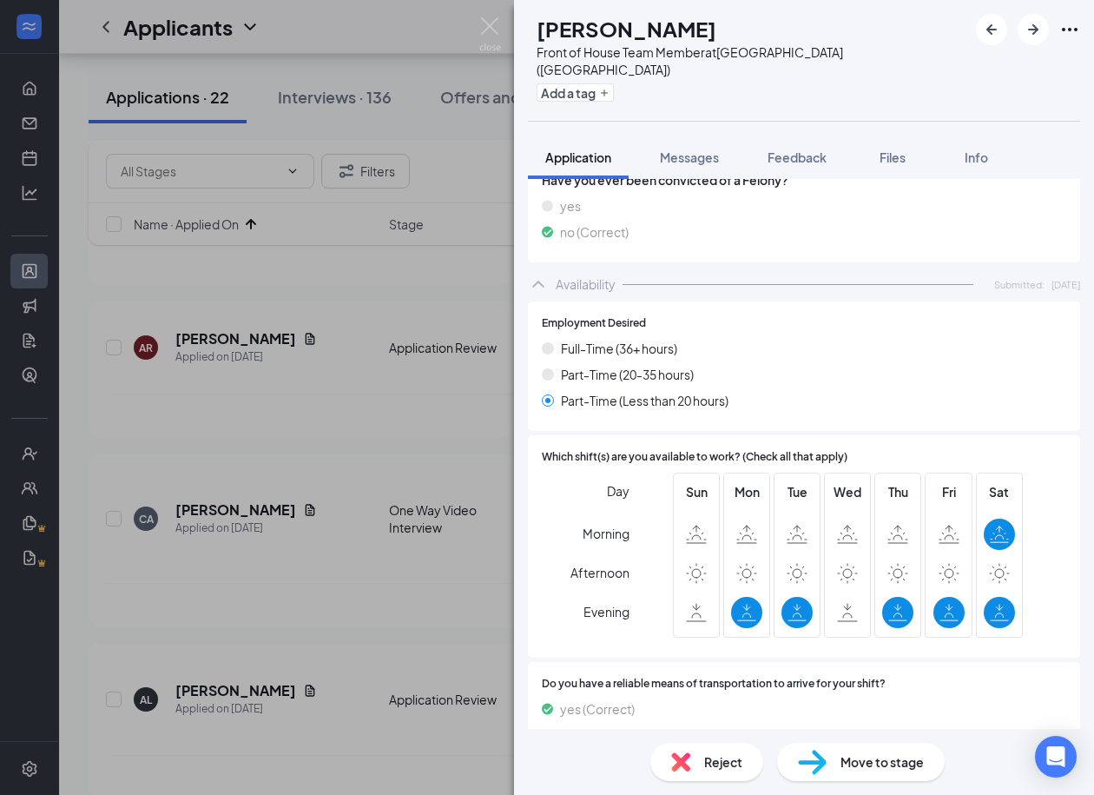
scroll to position [1384, 0]
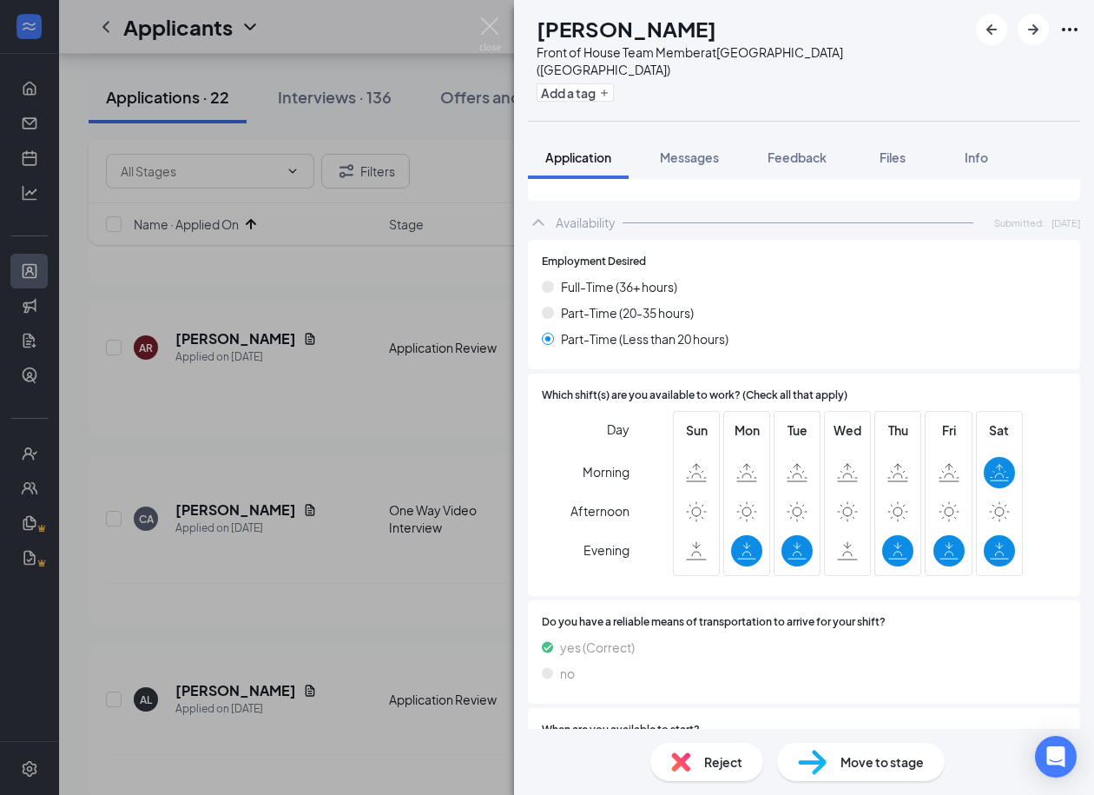
click at [707, 768] on span "Reject" at bounding box center [723, 761] width 38 height 19
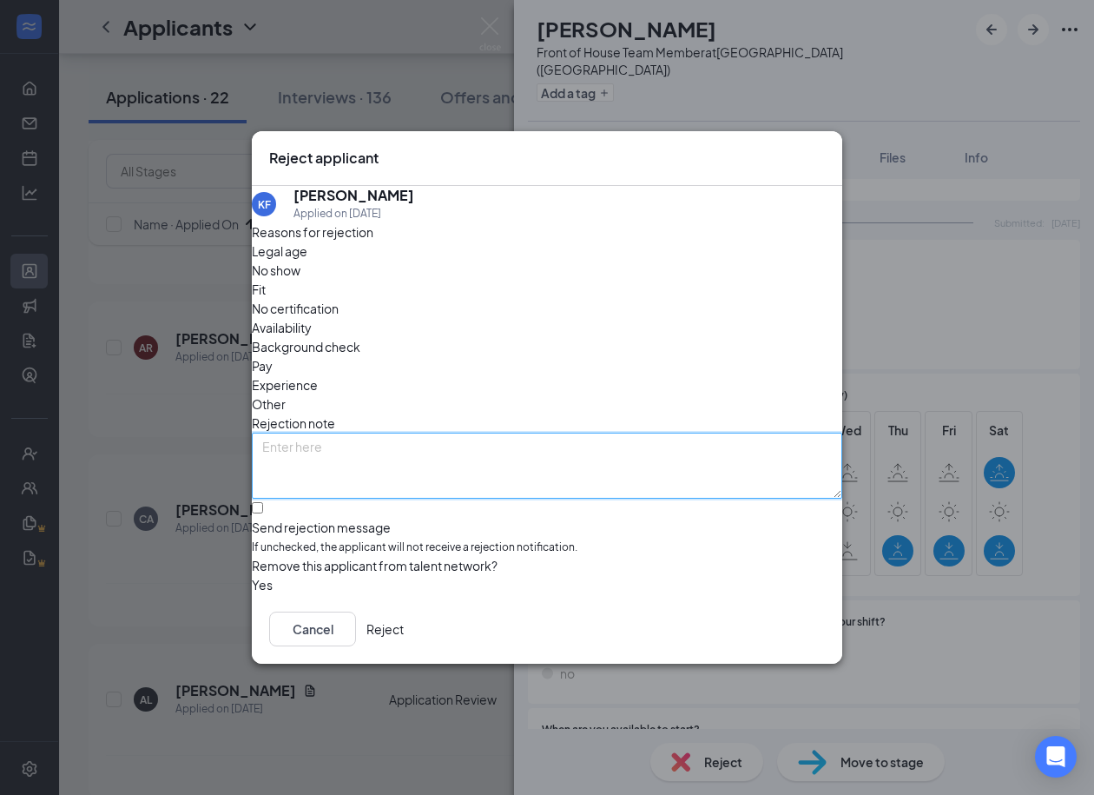
click at [539, 446] on textarea at bounding box center [547, 466] width 591 height 66
type textarea "Not hiring this availability"
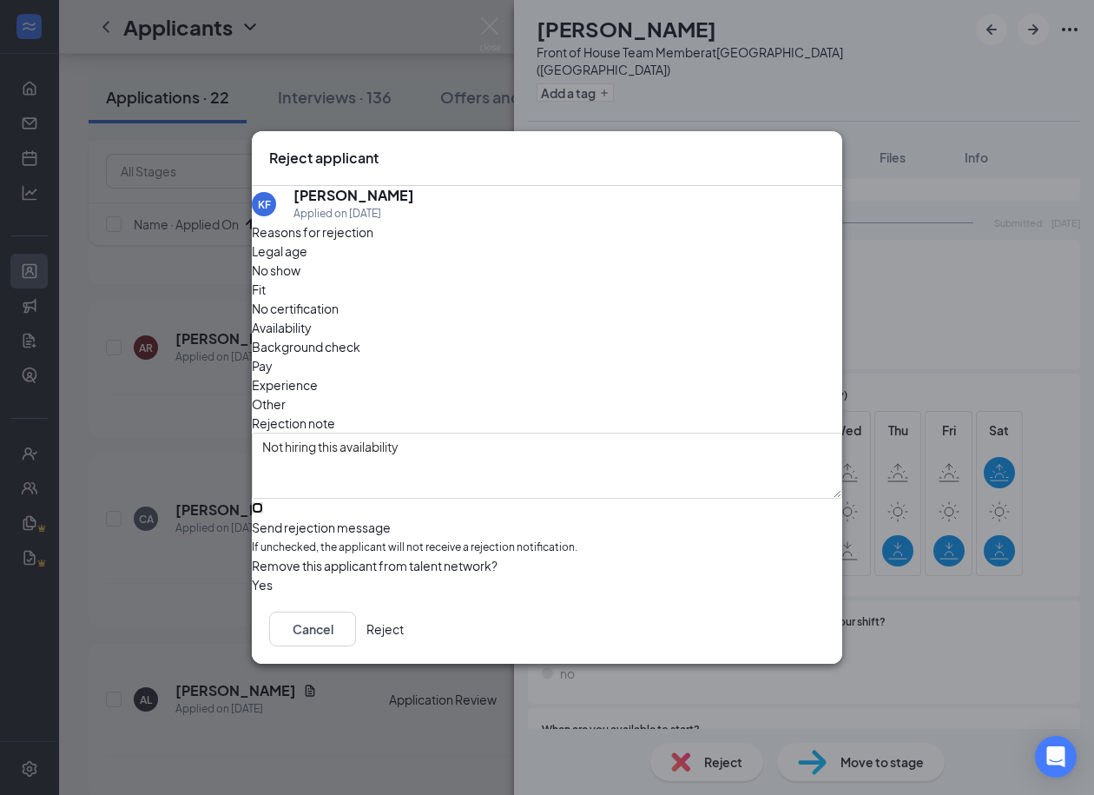
click at [263, 502] on input "Send rejection message If unchecked, the applicant will not receive a rejection…" at bounding box center [257, 507] width 11 height 11
checkbox input "true"
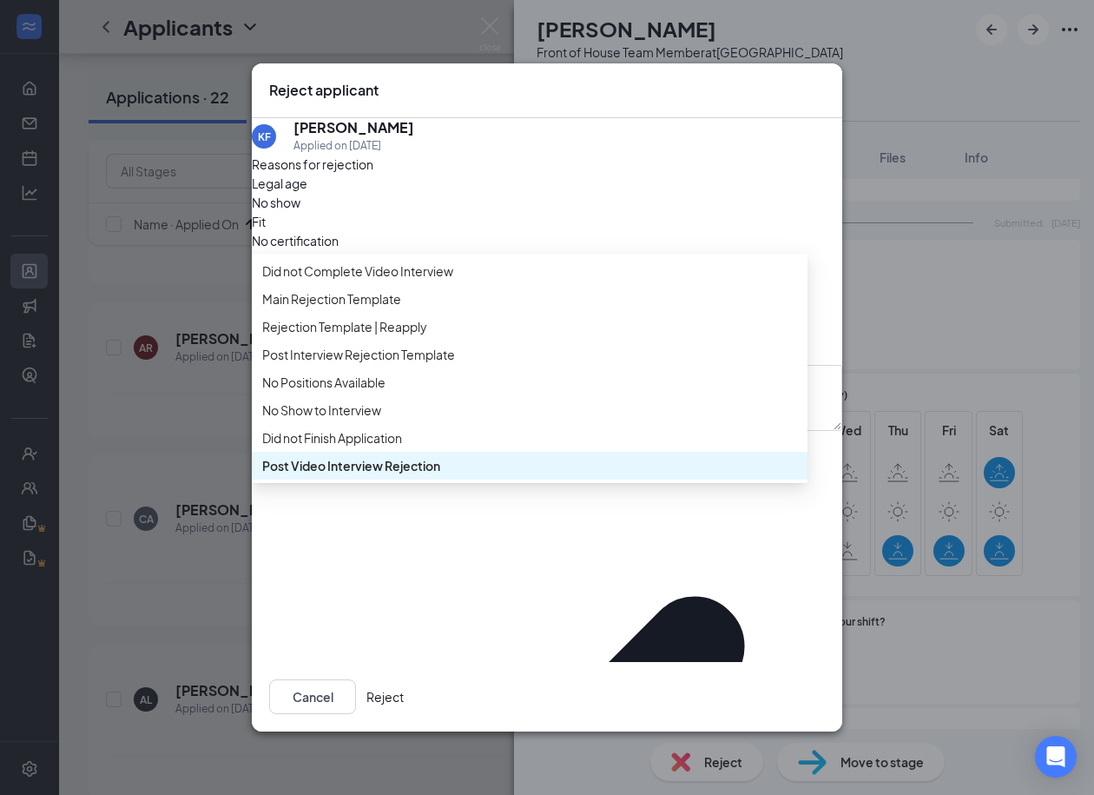
scroll to position [98, 0]
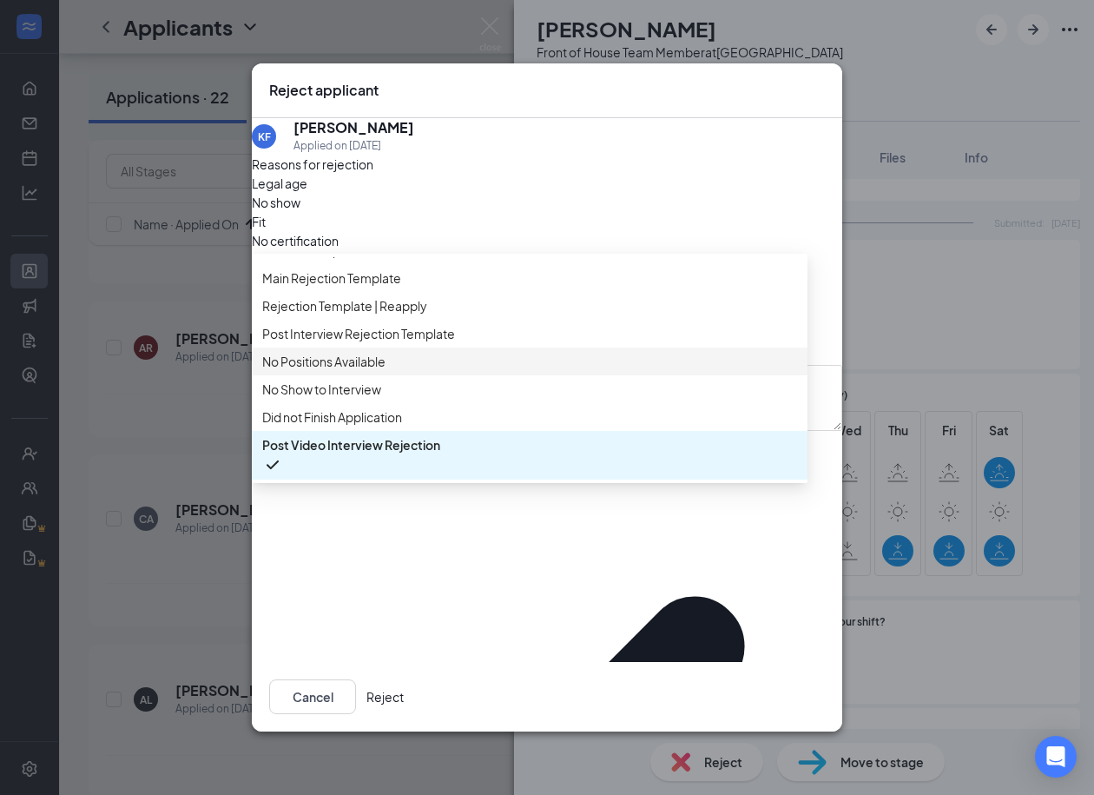
click at [326, 360] on span "No Positions Available" at bounding box center [323, 361] width 123 height 19
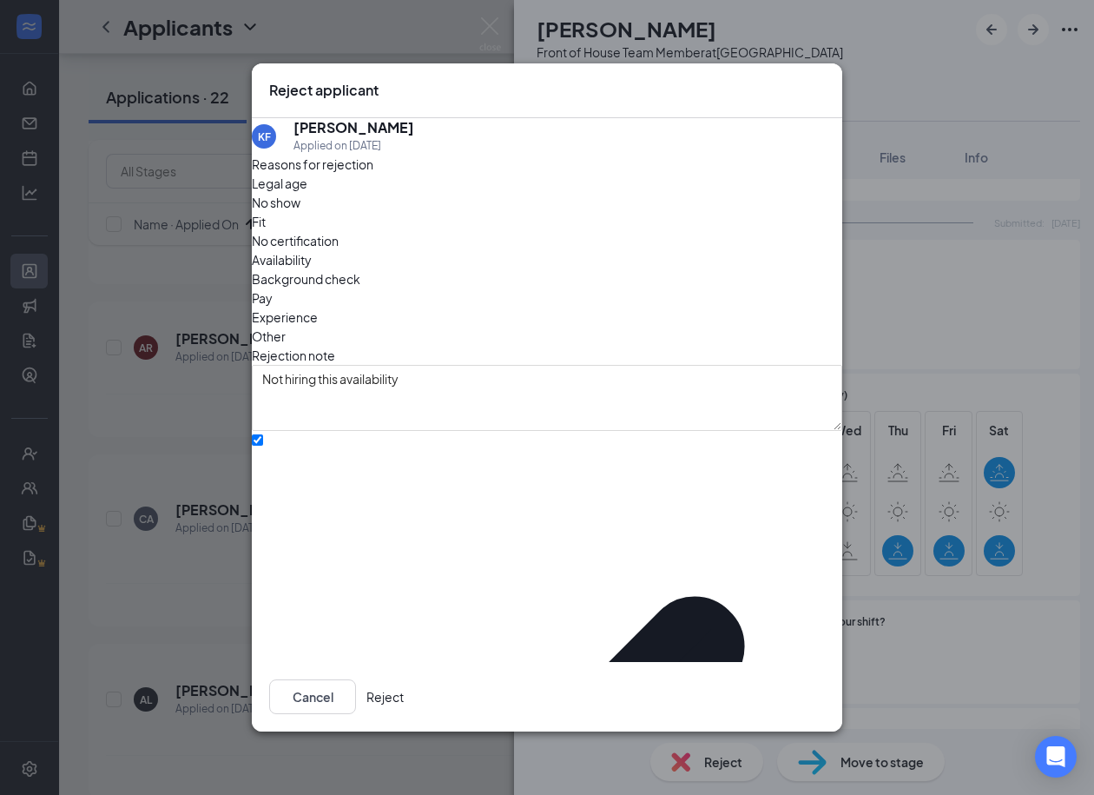
click at [404, 679] on button "Reject" at bounding box center [385, 696] width 37 height 35
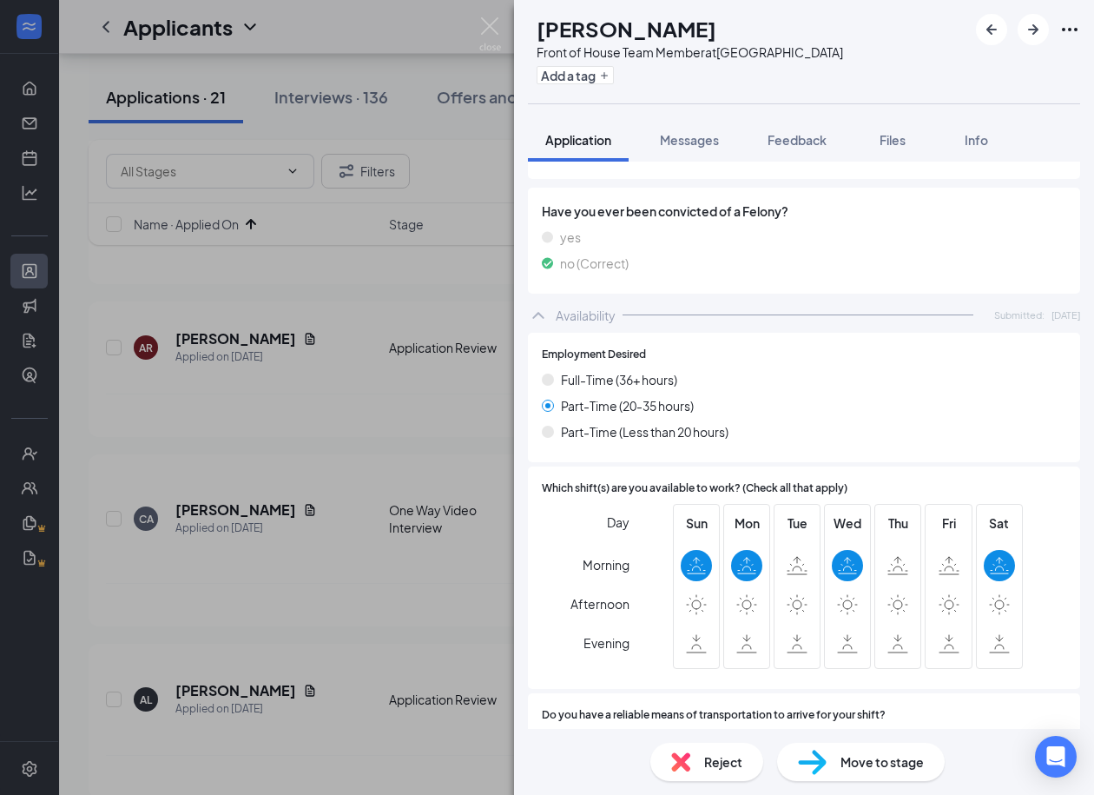
scroll to position [1245, 0]
click at [727, 772] on div "Reject" at bounding box center [707, 762] width 113 height 38
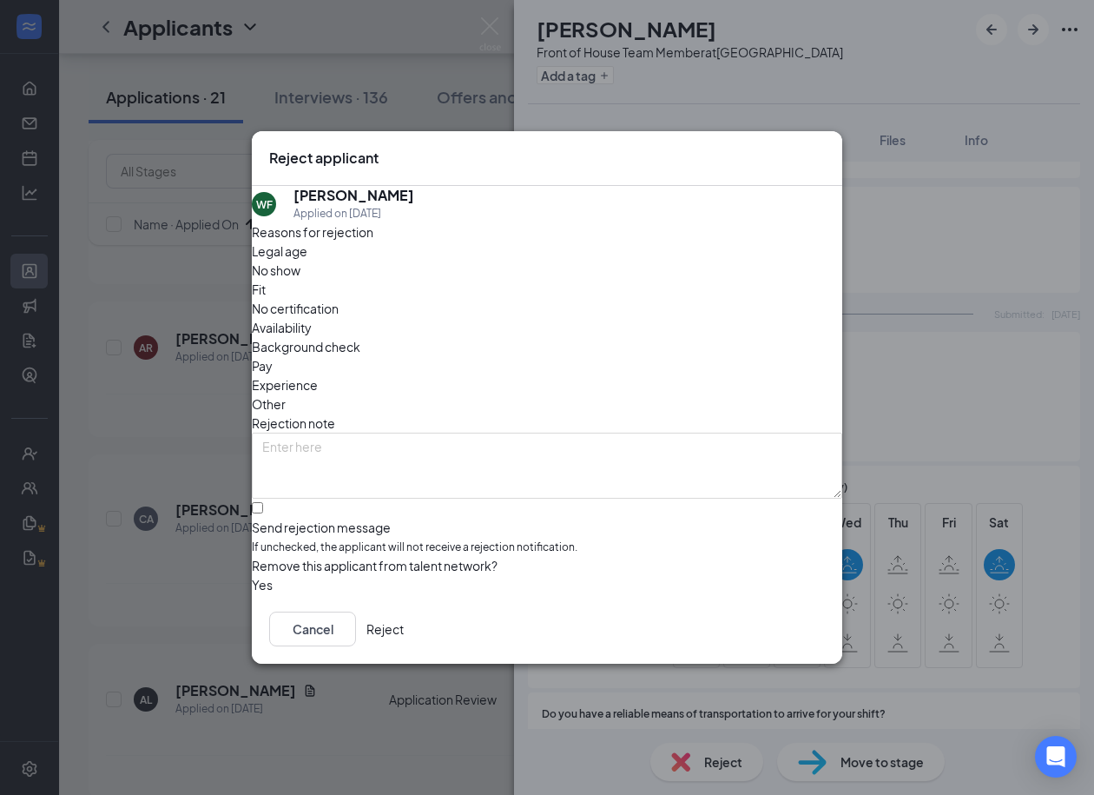
click at [569, 413] on div "Rejection note" at bounding box center [547, 422] width 591 height 19
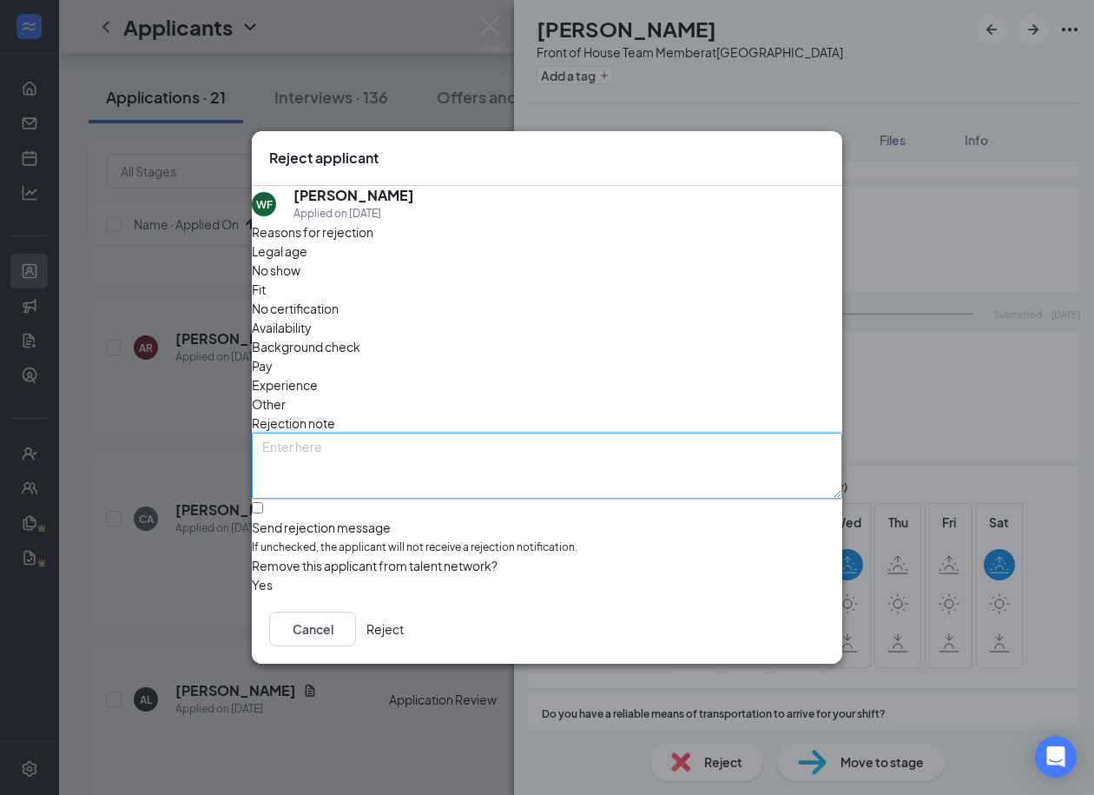
click at [571, 433] on textarea at bounding box center [547, 466] width 591 height 66
type textarea "not hiring this availability"
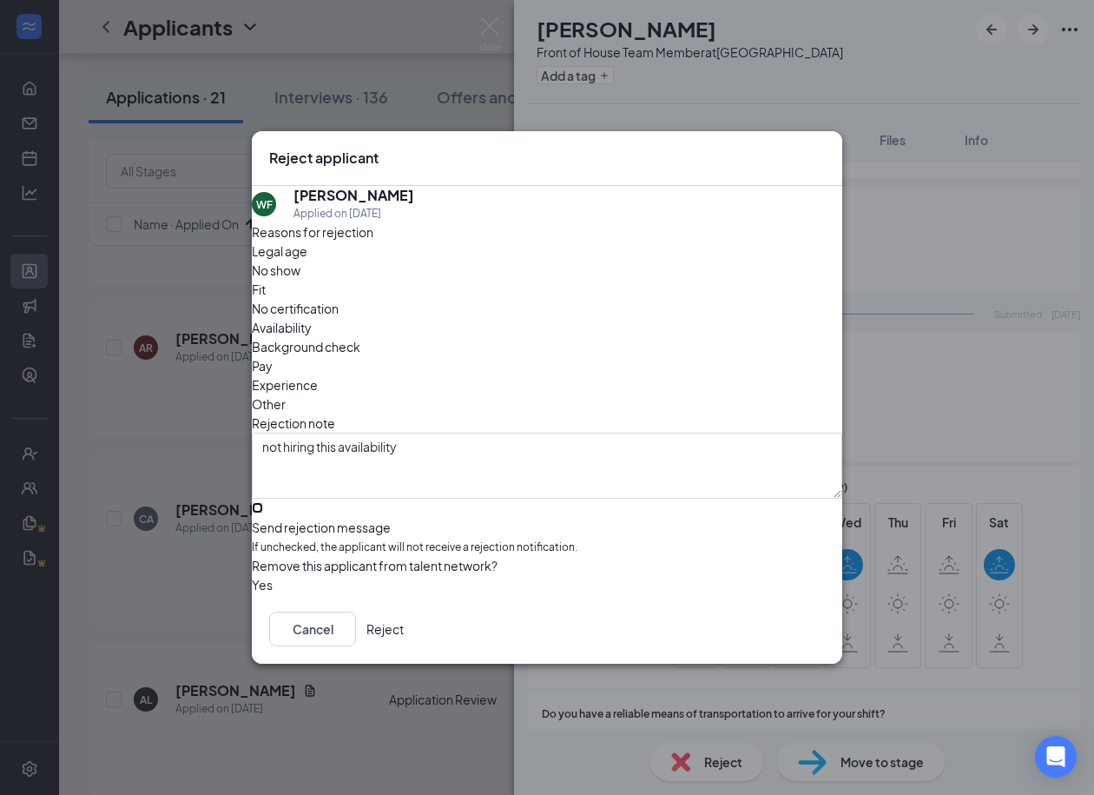
click at [263, 502] on input "Send rejection message If unchecked, the applicant will not receive a rejection…" at bounding box center [257, 507] width 11 height 11
checkbox input "true"
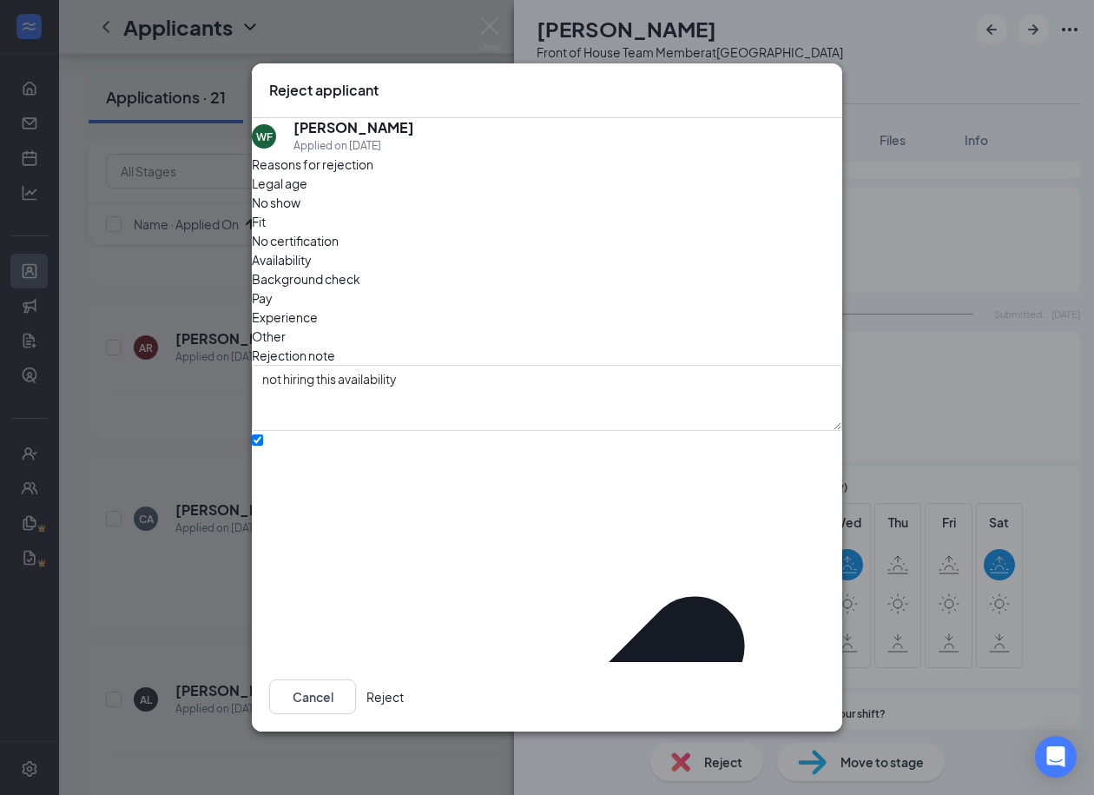
click at [355, 505] on div "Reasons for rejection Legal age No show Fit No certification Availability Backg…" at bounding box center [547, 669] width 591 height 1028
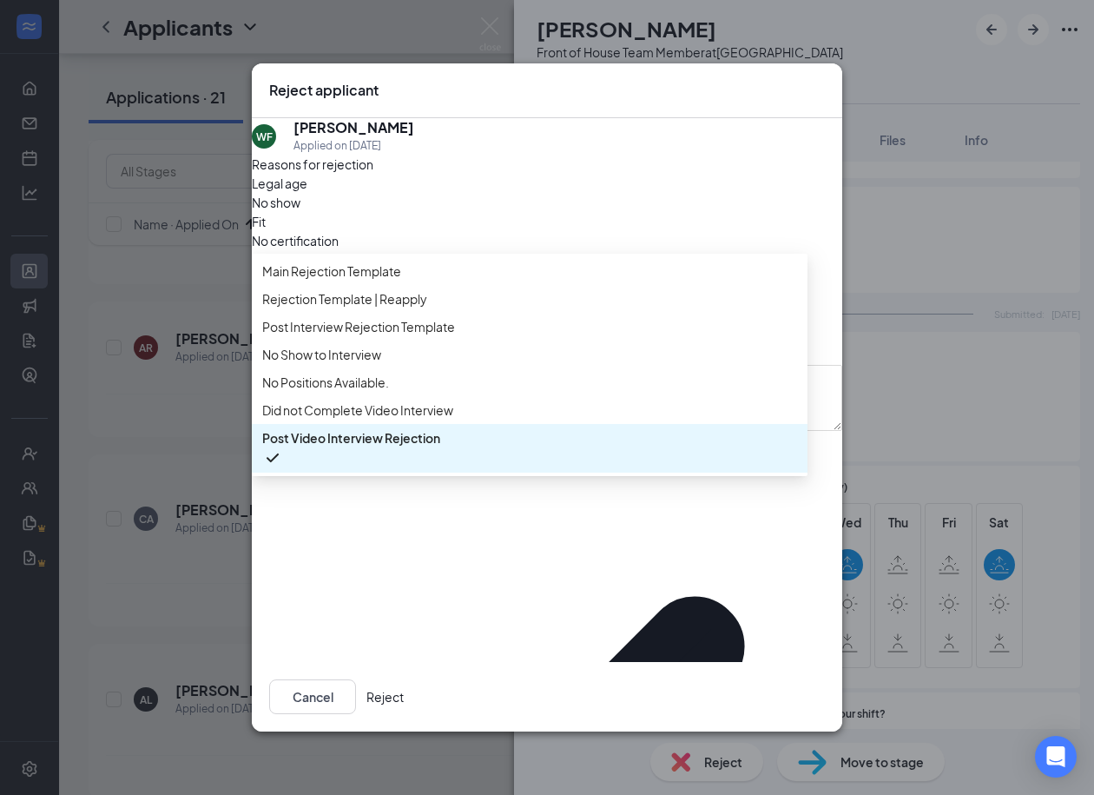
scroll to position [58, 0]
click at [380, 382] on div "No Positions Available." at bounding box center [530, 382] width 556 height 28
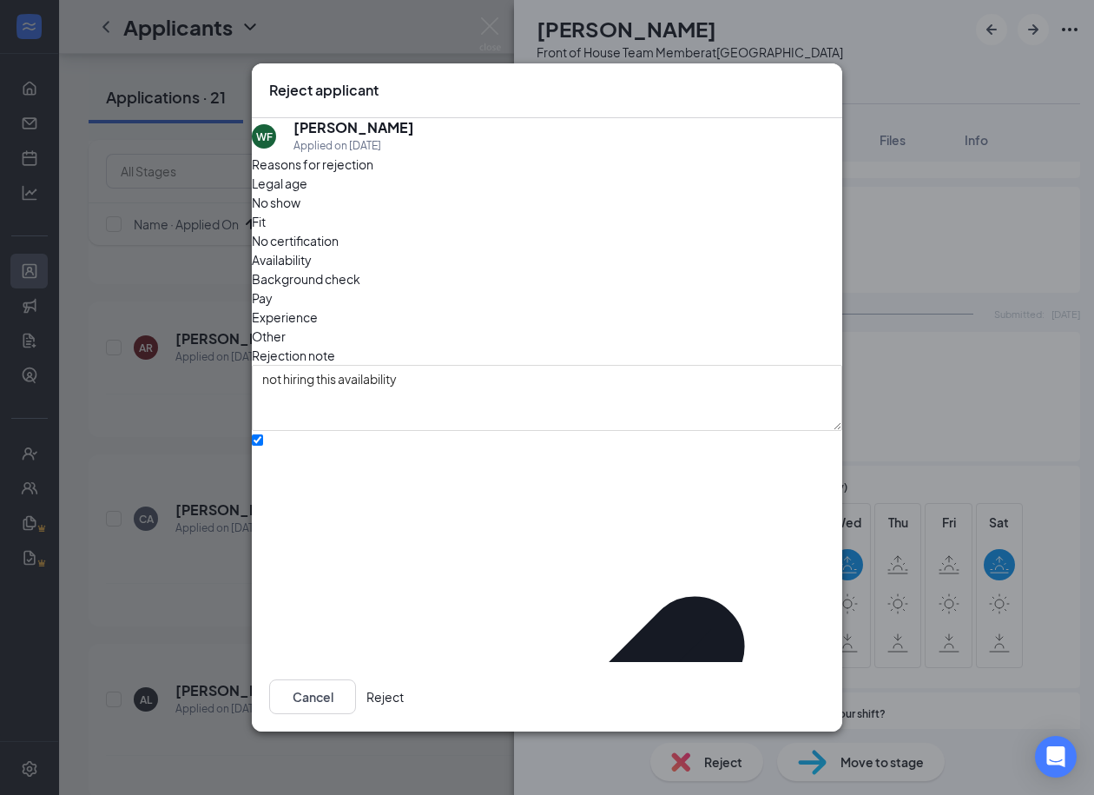
click at [404, 687] on button "Reject" at bounding box center [385, 696] width 37 height 35
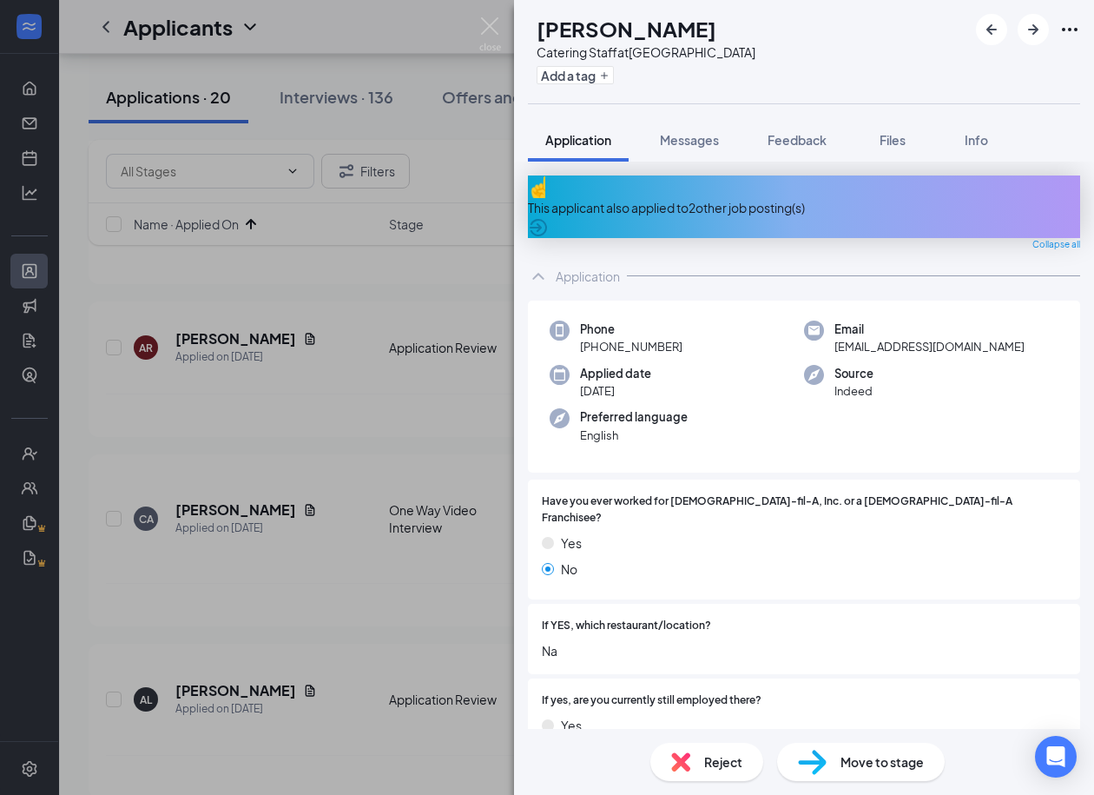
click at [644, 201] on div "This applicant also applied to 2 other job posting(s)" at bounding box center [804, 207] width 552 height 19
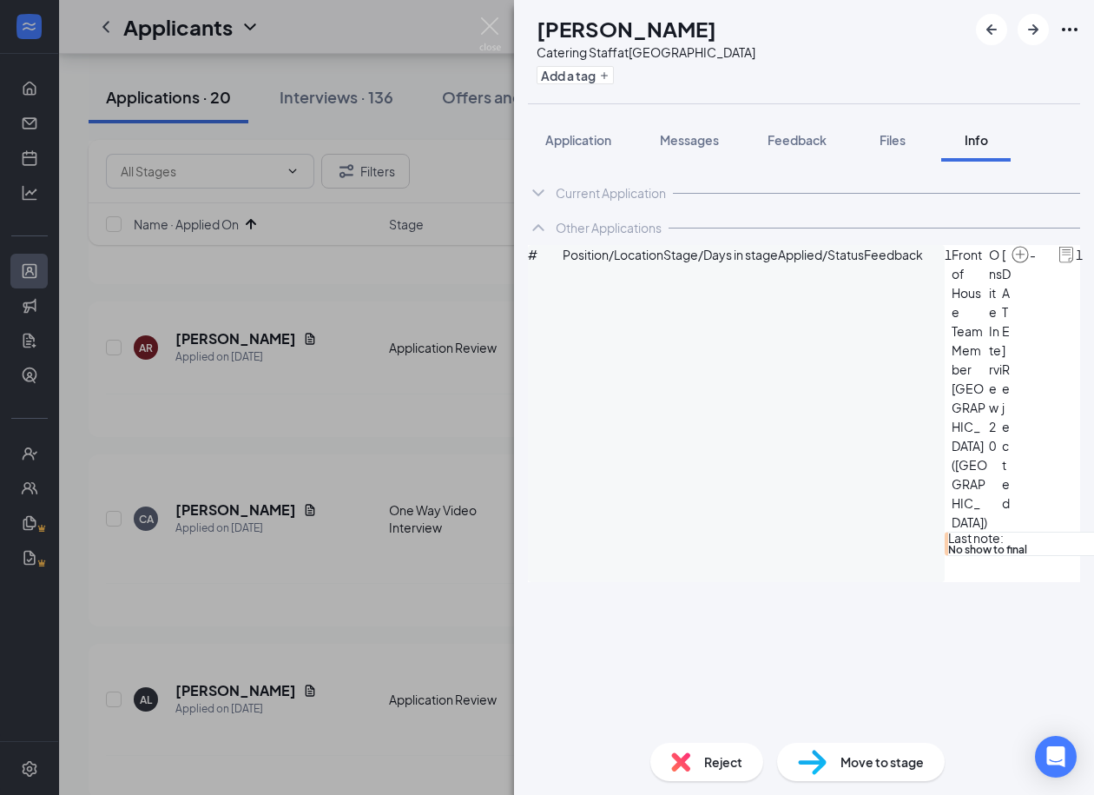
click at [698, 762] on div "Reject" at bounding box center [707, 762] width 113 height 38
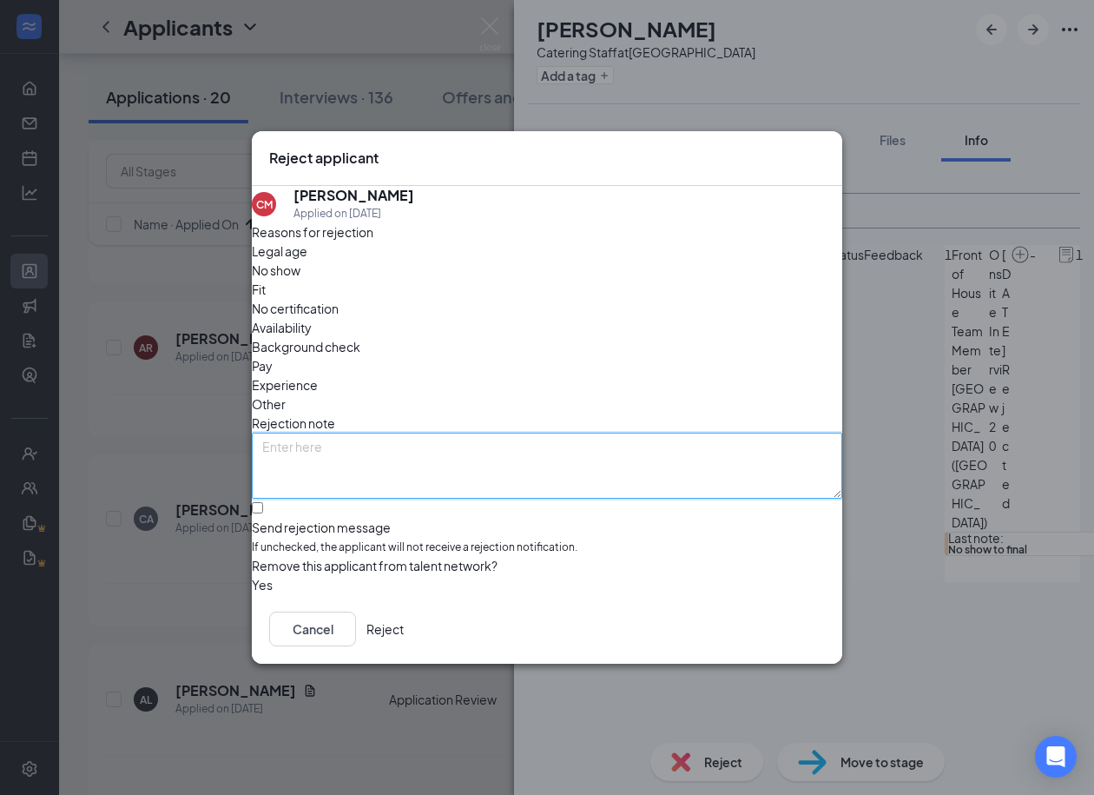
click at [419, 440] on textarea at bounding box center [547, 466] width 591 height 66
type textarea "No showed to final interview"
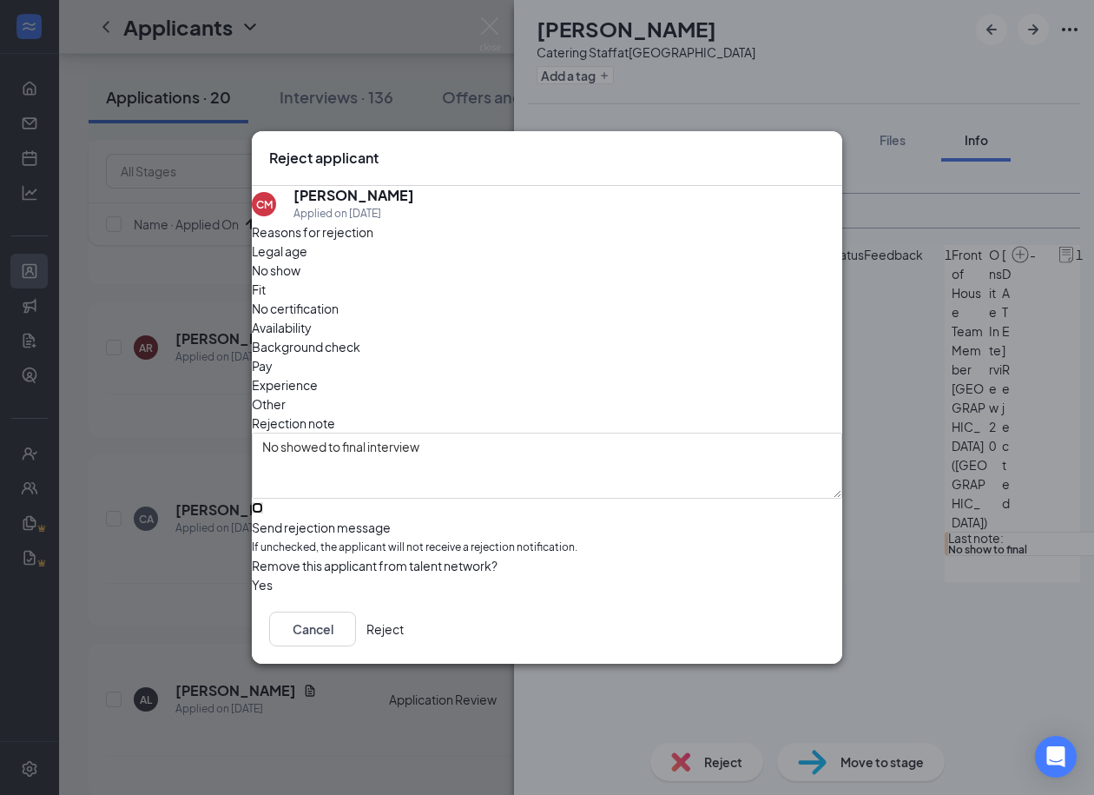
click at [263, 502] on input "Send rejection message If unchecked, the applicant will not receive a rejection…" at bounding box center [257, 507] width 11 height 11
checkbox input "true"
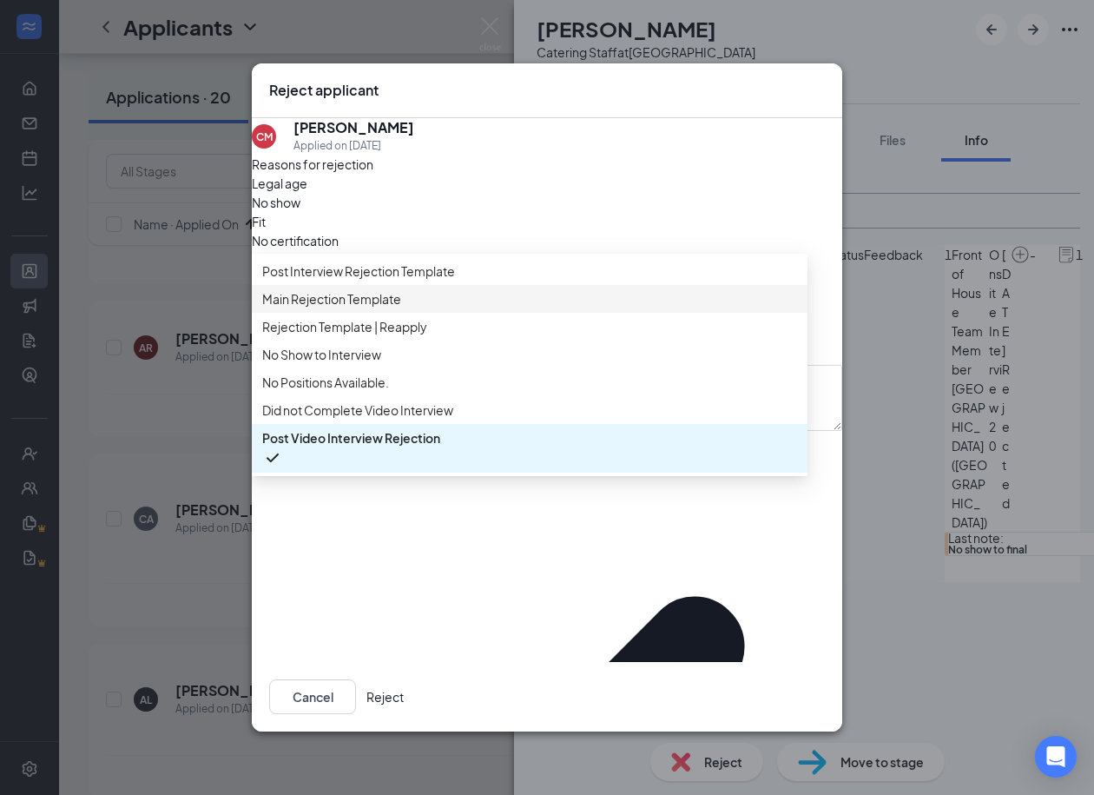
click at [334, 313] on div "Main Rejection Template" at bounding box center [530, 299] width 556 height 28
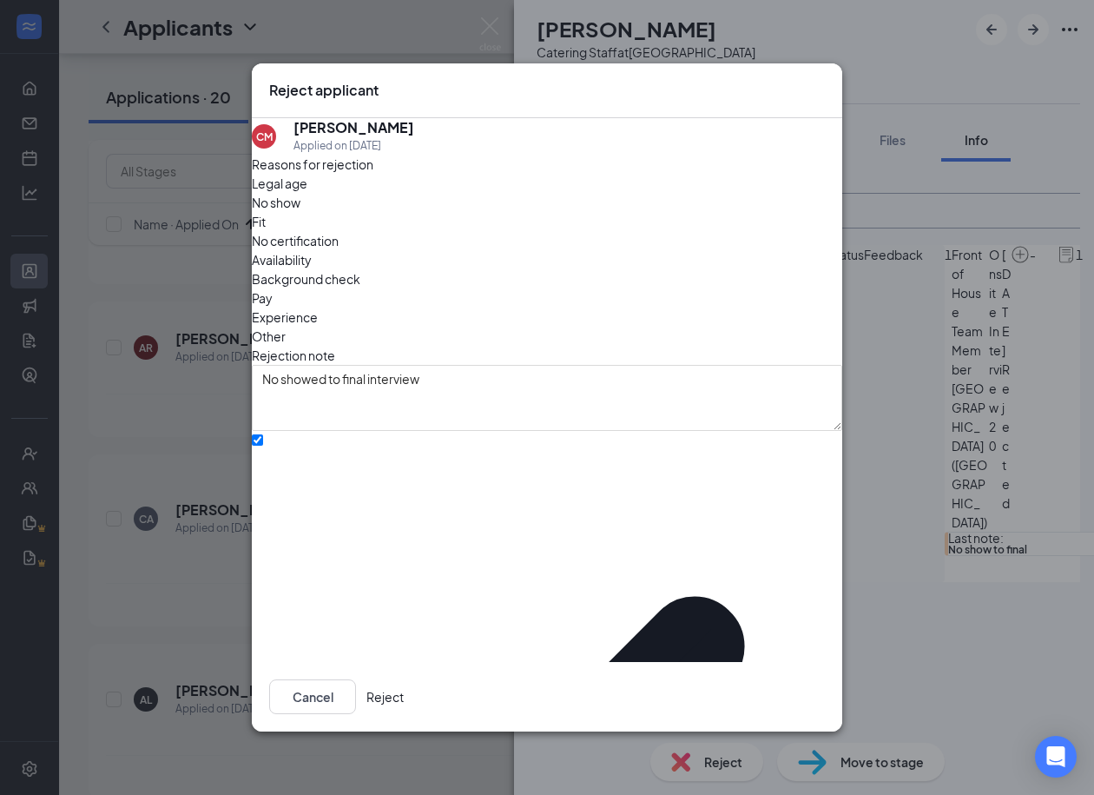
click at [404, 680] on button "Reject" at bounding box center [385, 696] width 37 height 35
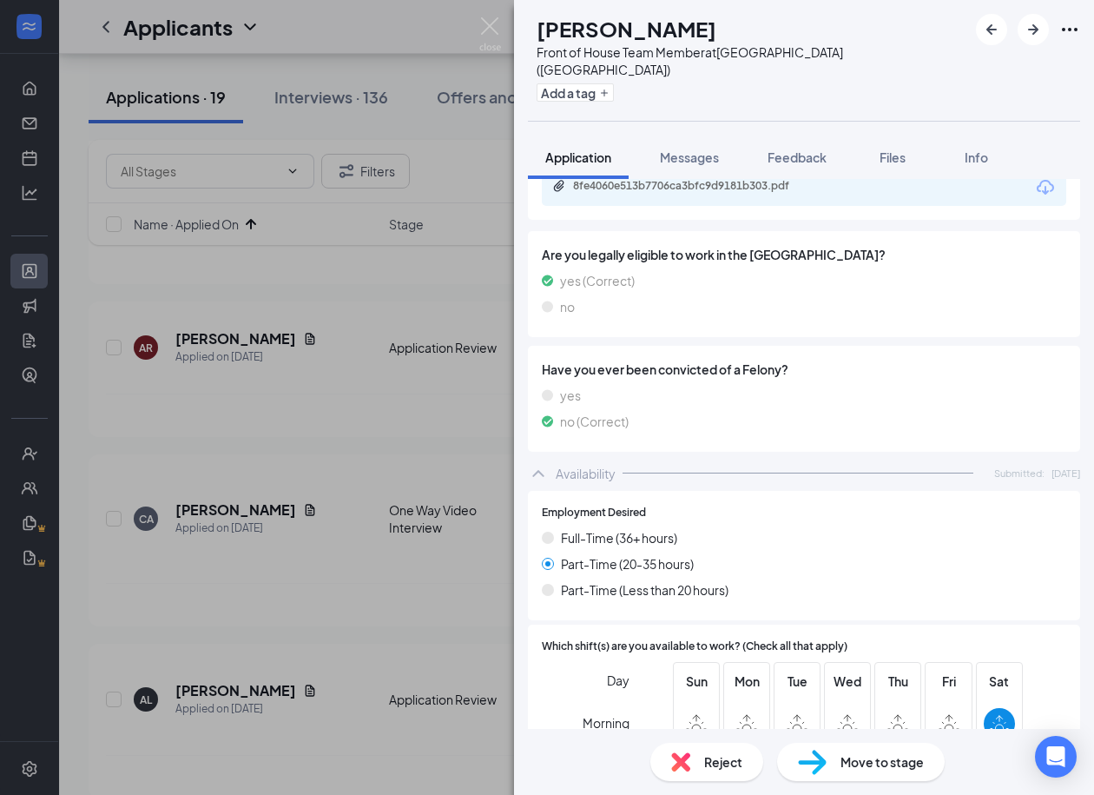
scroll to position [1175, 0]
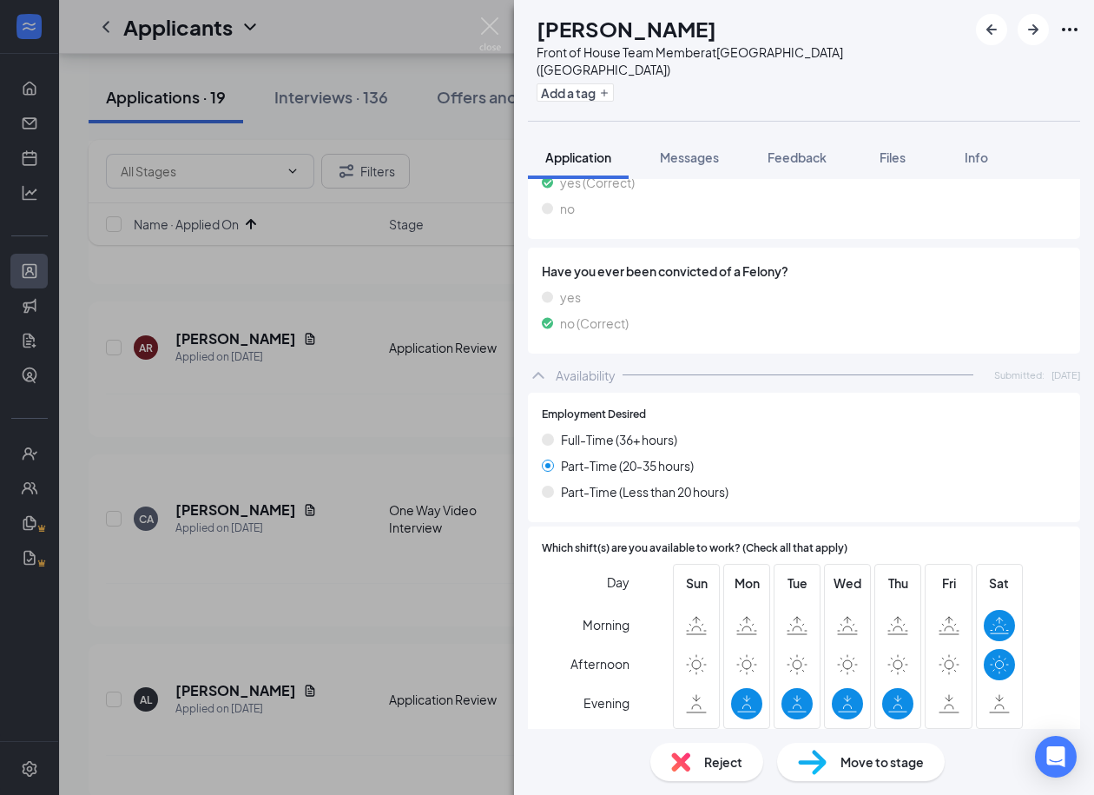
click at [716, 765] on span "Reject" at bounding box center [723, 761] width 38 height 19
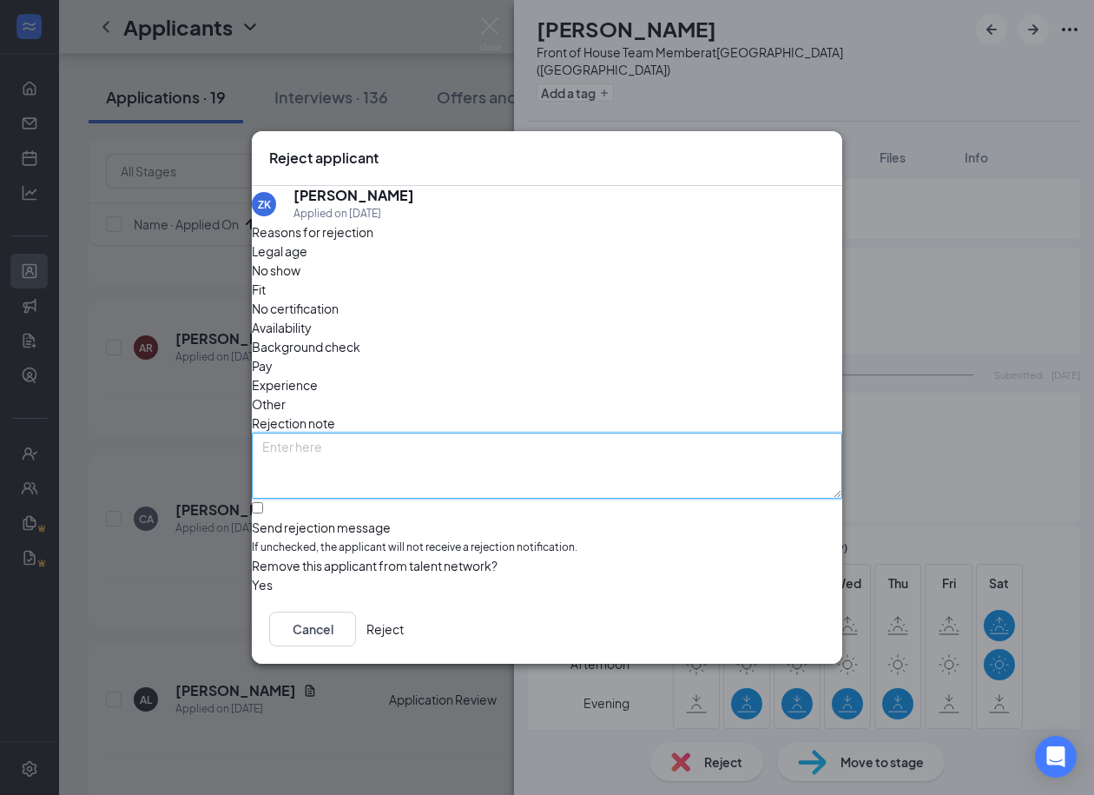
click at [544, 433] on textarea at bounding box center [547, 466] width 591 height 66
type textarea "not hiring this availability"
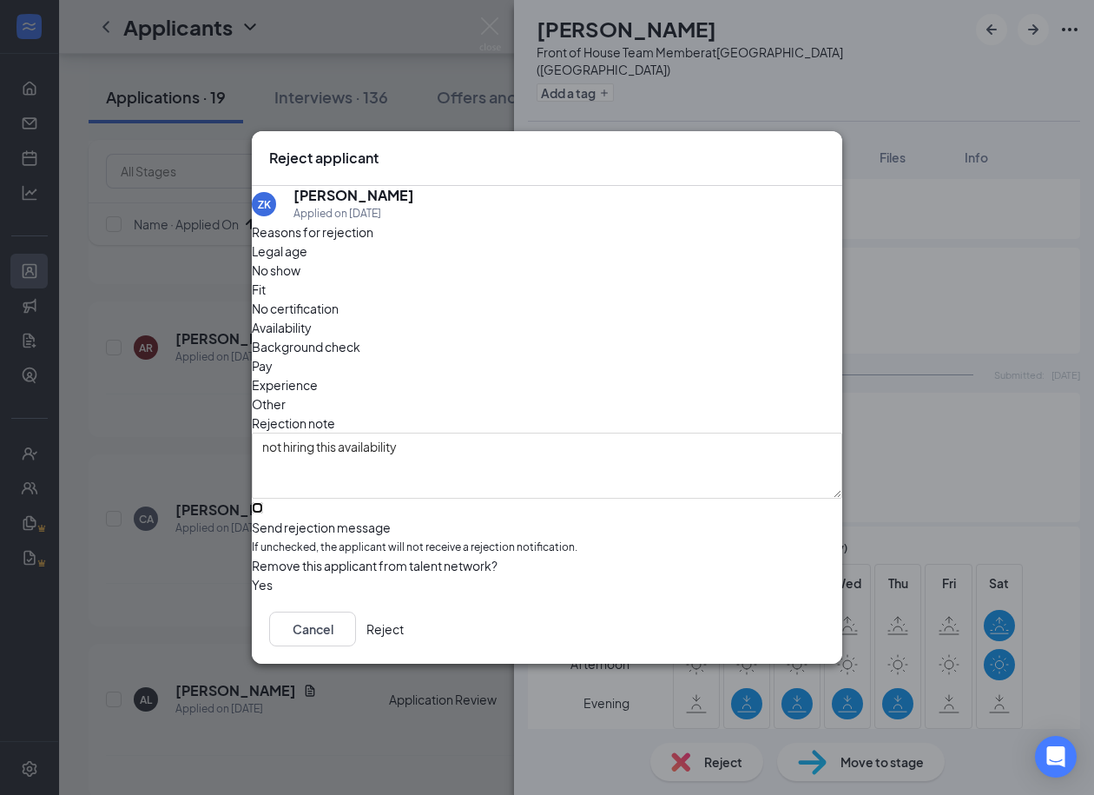
click at [263, 502] on input "Send rejection message If unchecked, the applicant will not receive a rejection…" at bounding box center [257, 507] width 11 height 11
checkbox input "true"
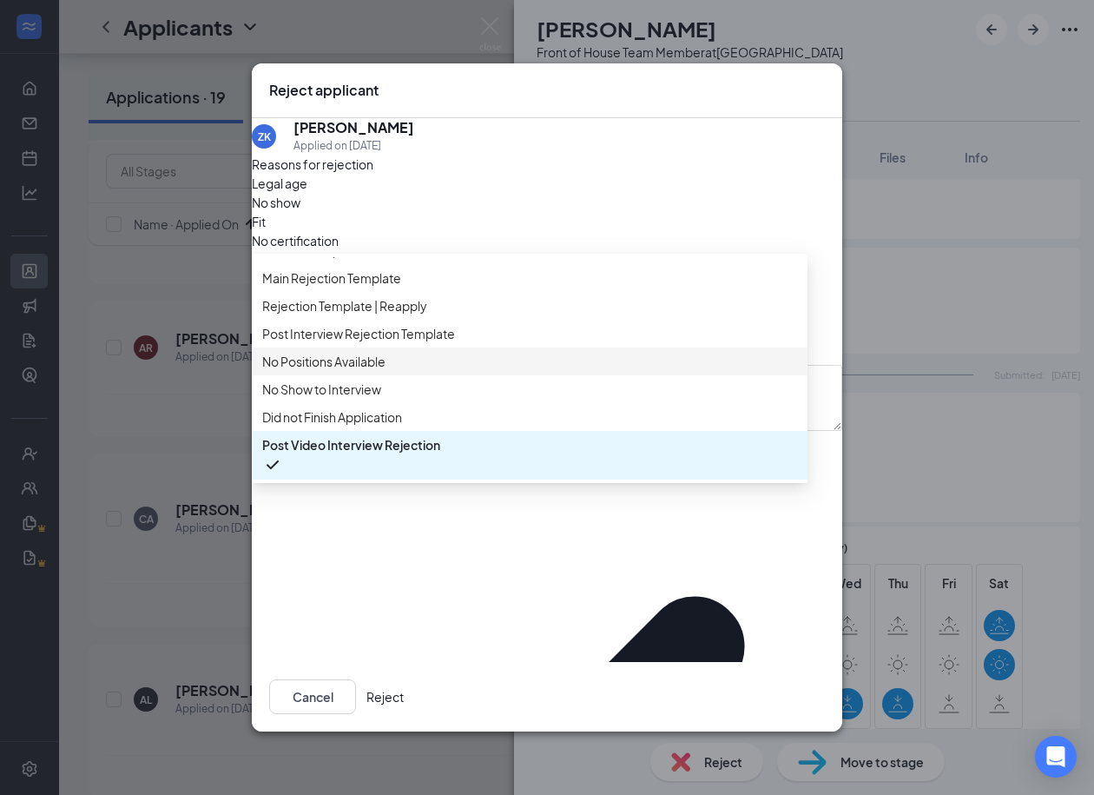
click at [334, 352] on span "No Positions Available" at bounding box center [323, 361] width 123 height 19
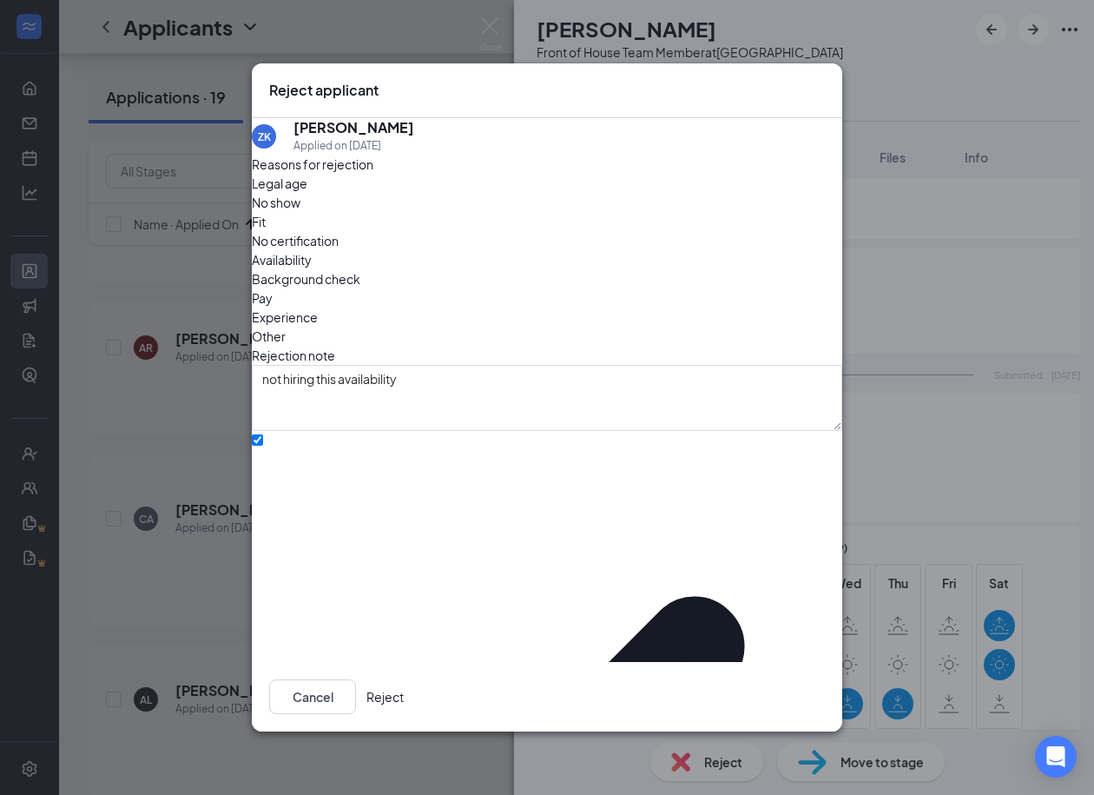
click at [404, 684] on button "Reject" at bounding box center [385, 696] width 37 height 35
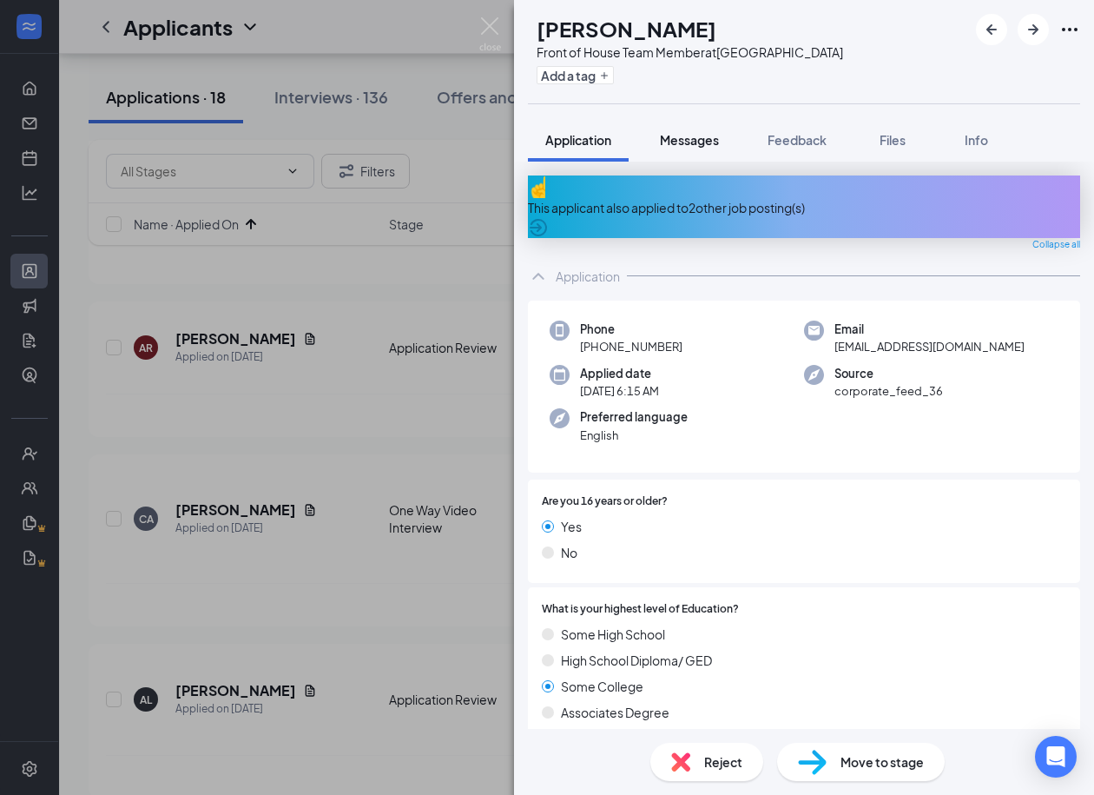
click at [703, 148] on button "Messages" at bounding box center [690, 139] width 94 height 43
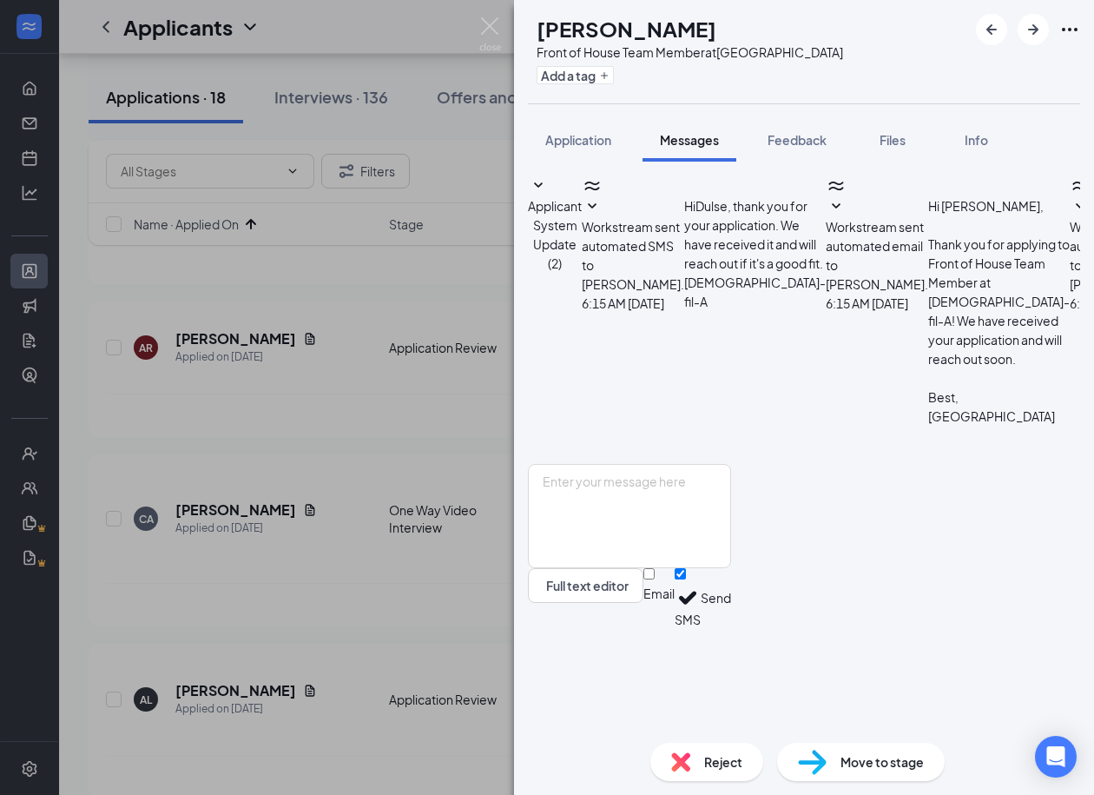
scroll to position [264, 0]
click at [594, 126] on button "Application" at bounding box center [578, 139] width 101 height 43
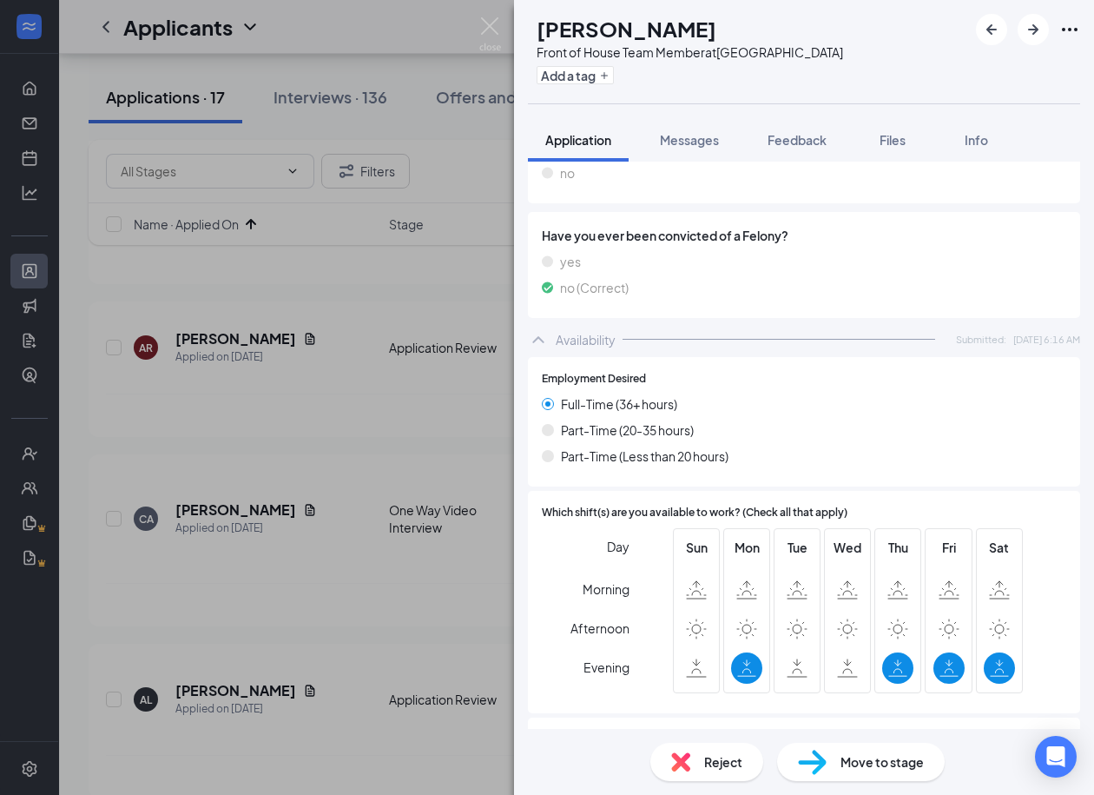
scroll to position [1419, 0]
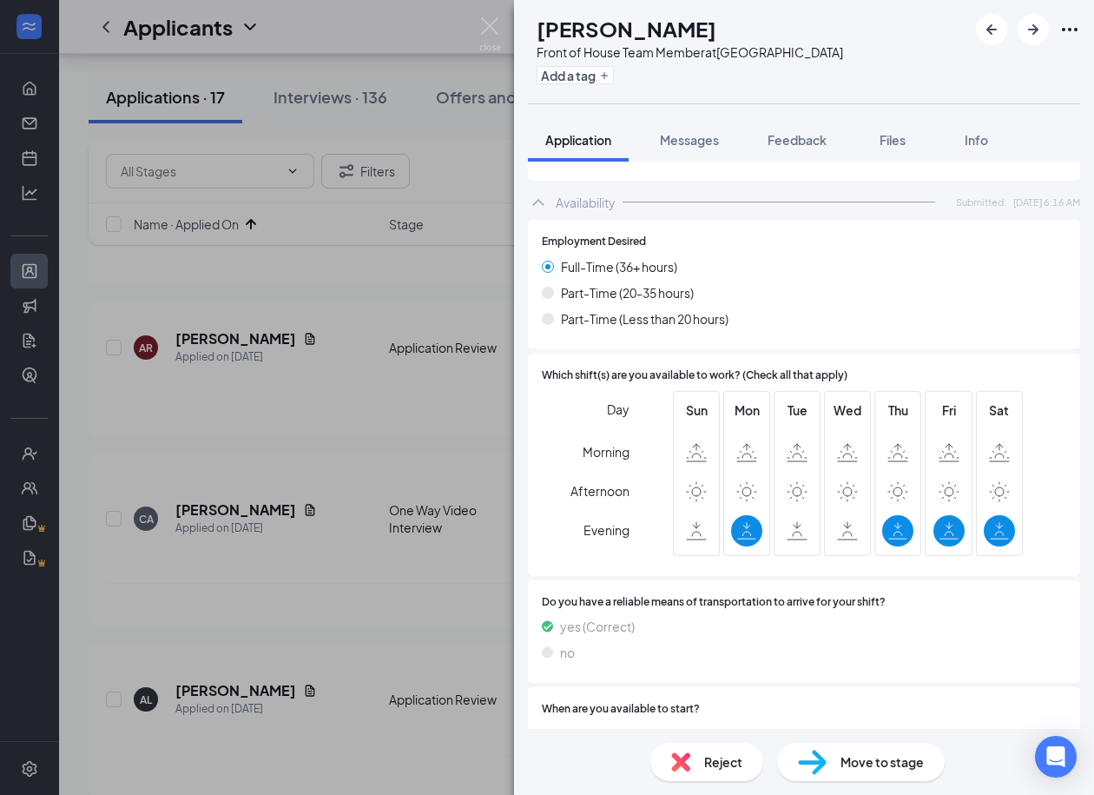
click at [868, 776] on div "Move to stage" at bounding box center [861, 762] width 168 height 38
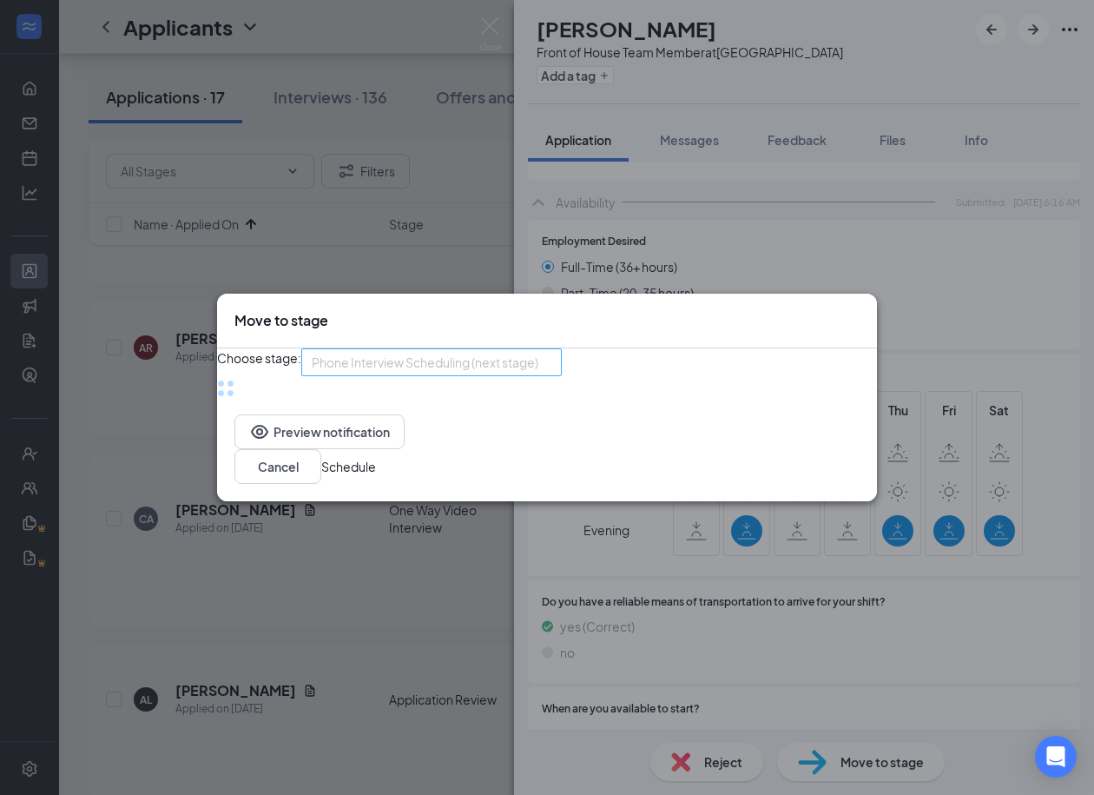
click at [491, 376] on div "Phone Interview Scheduling (next stage)" at bounding box center [431, 362] width 261 height 28
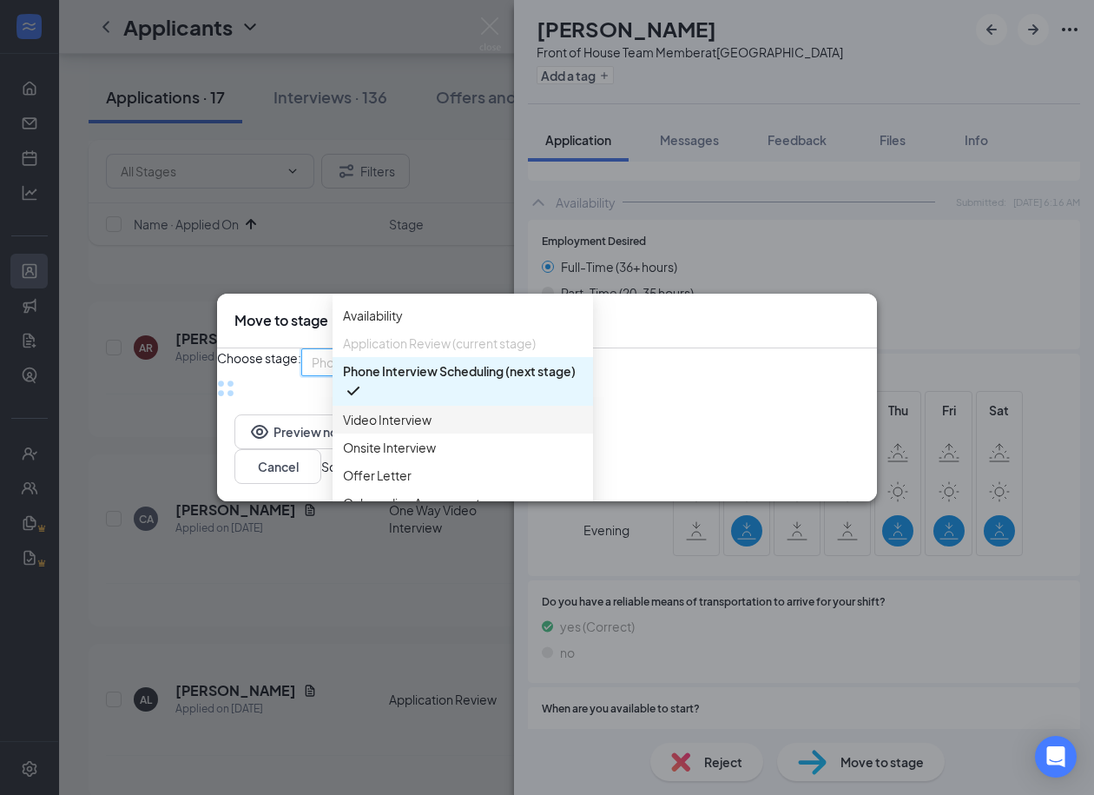
scroll to position [30, 0]
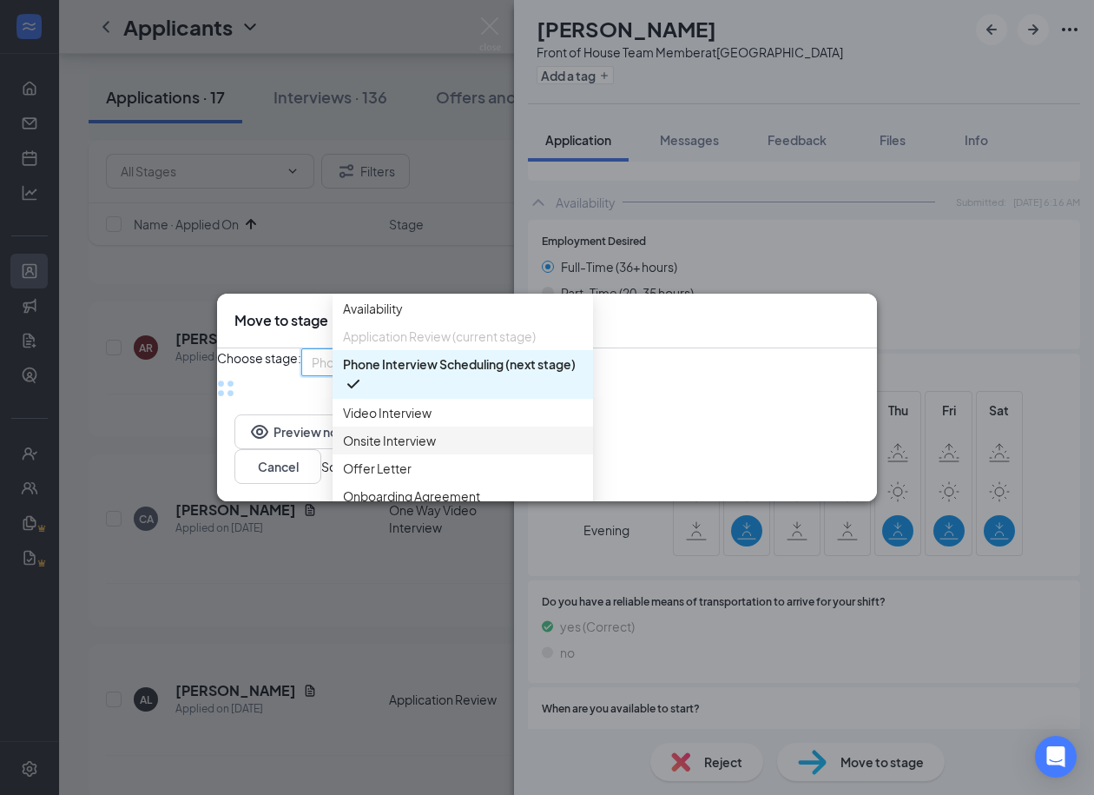
click at [408, 450] on span "Onsite Interview" at bounding box center [389, 440] width 93 height 19
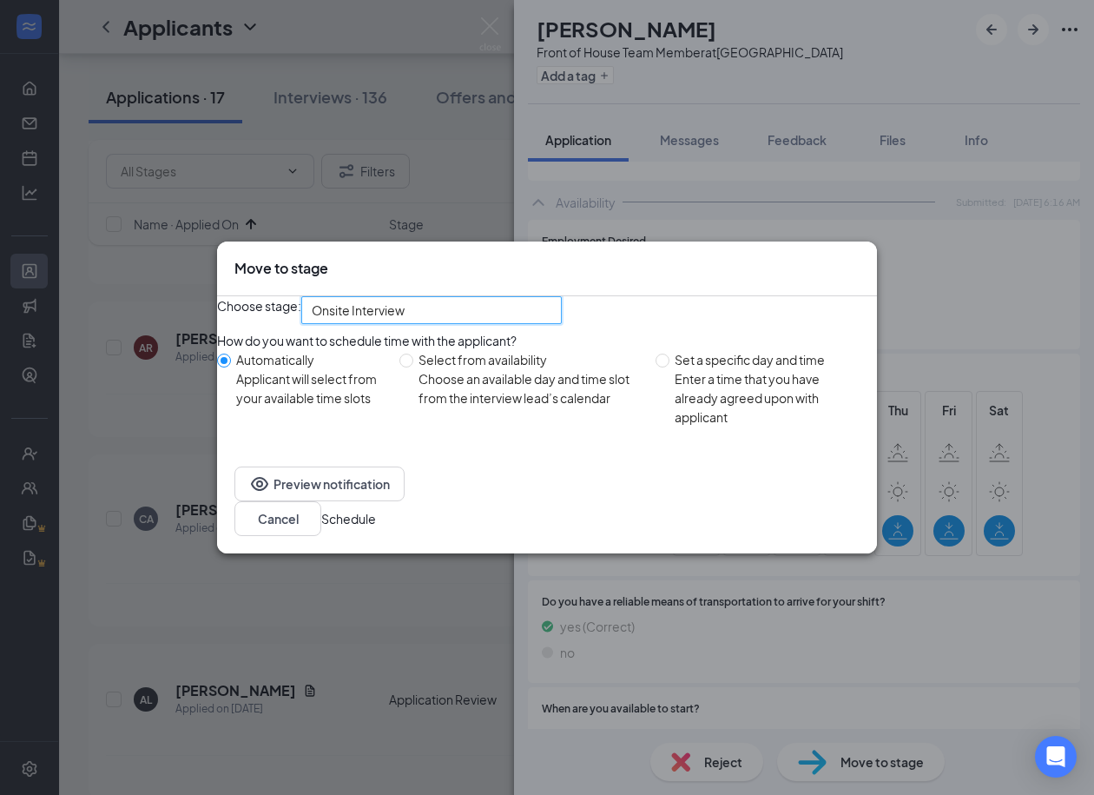
click at [376, 522] on button "Schedule" at bounding box center [348, 518] width 55 height 19
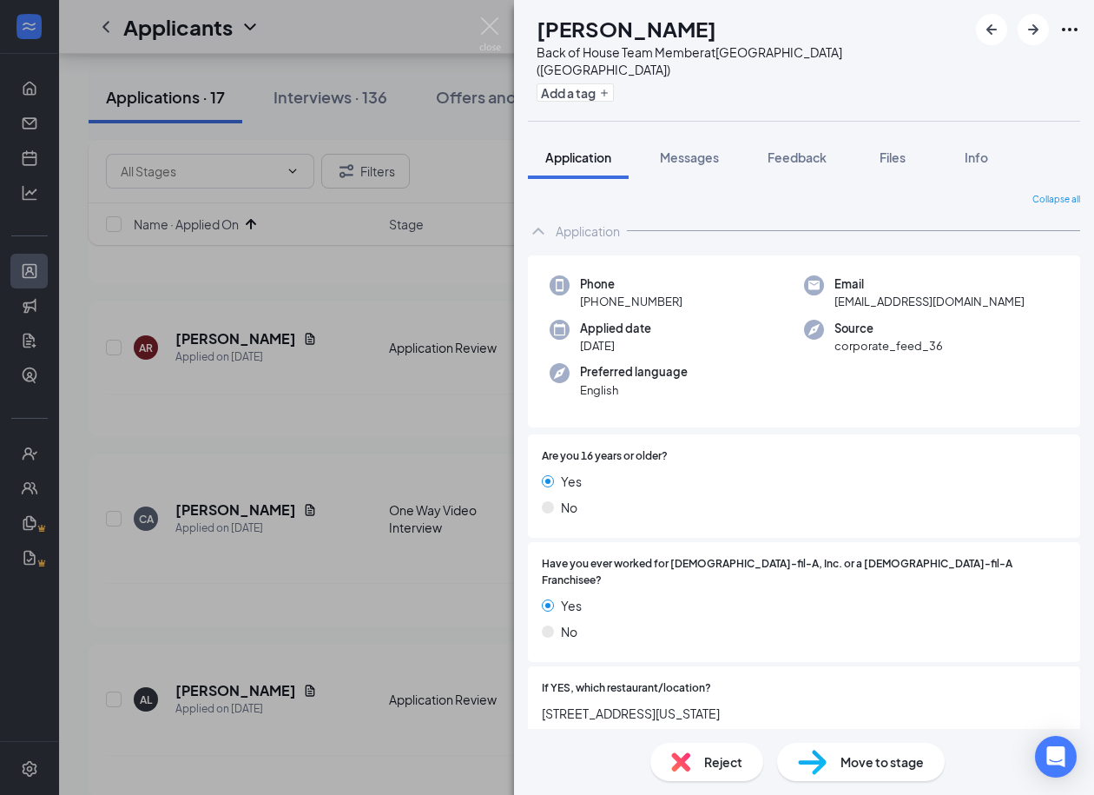
click at [373, 524] on div "[PERSON_NAME] Back of House Team Member at [GEOGRAPHIC_DATA] ([GEOGRAPHIC_DATA]…" at bounding box center [547, 397] width 1094 height 795
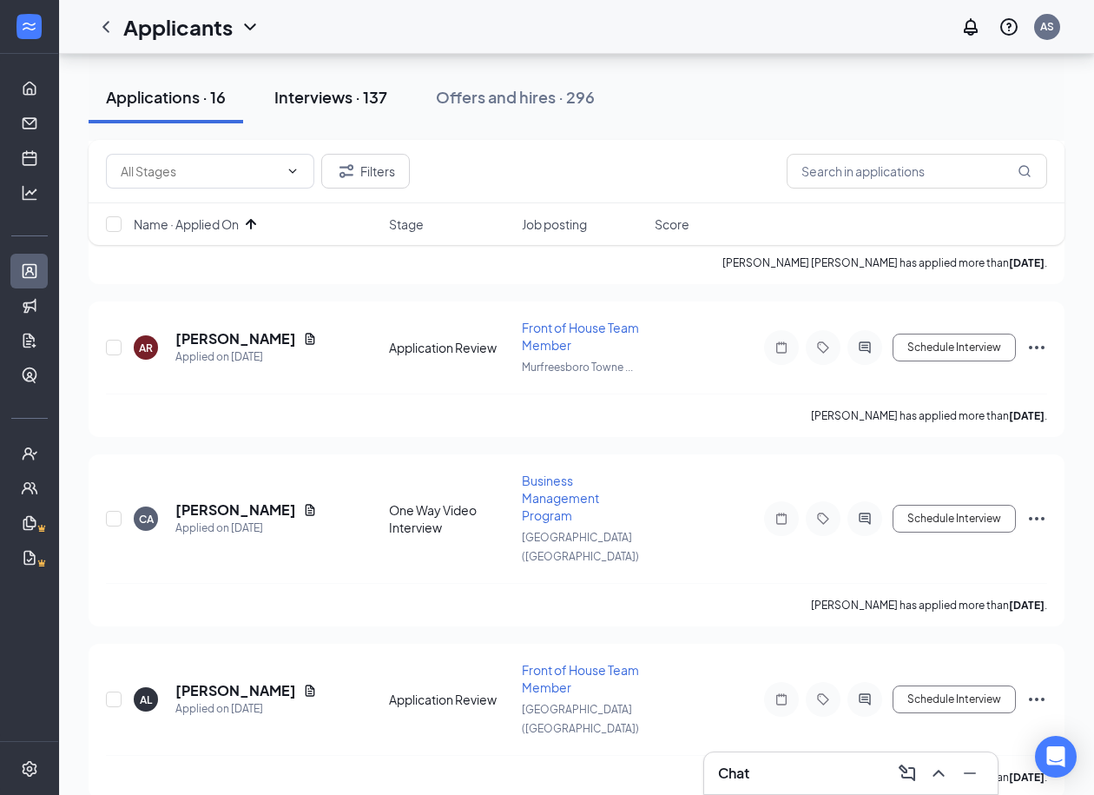
click at [332, 88] on div "Interviews · 137" at bounding box center [330, 97] width 113 height 22
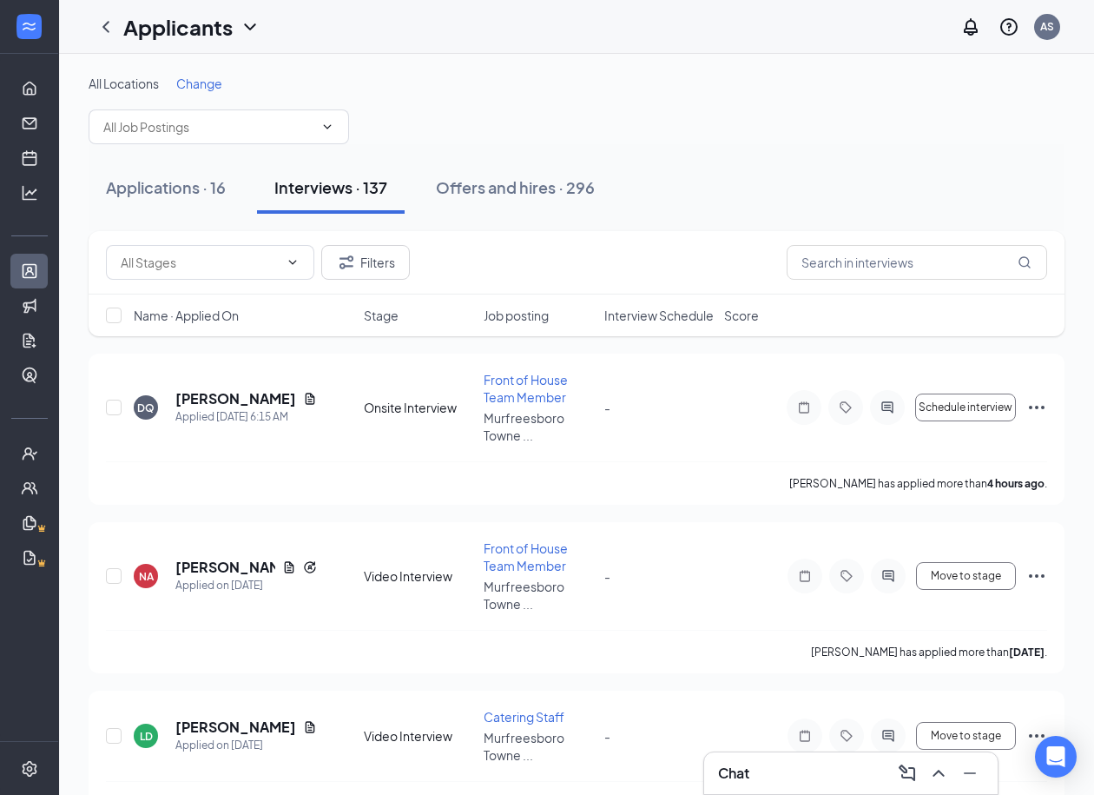
click at [635, 310] on span "Interview Schedule" at bounding box center [658, 315] width 109 height 17
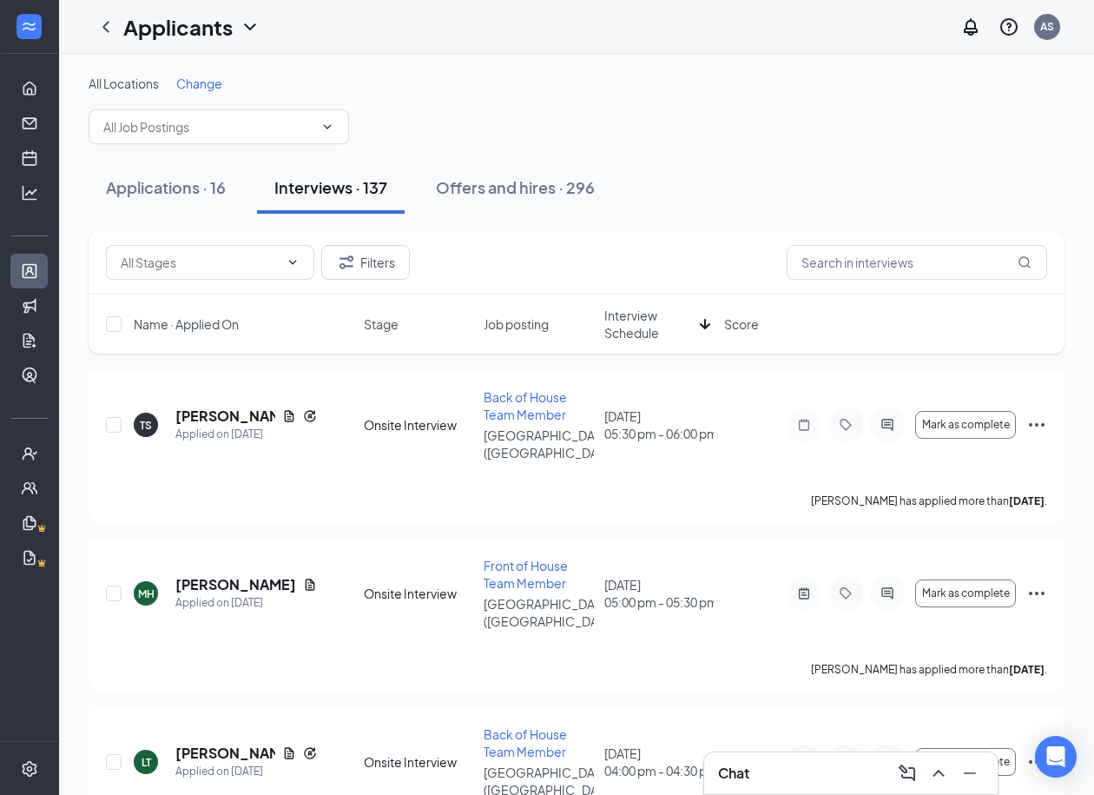
click at [635, 310] on span "Interview Schedule" at bounding box center [648, 324] width 89 height 35
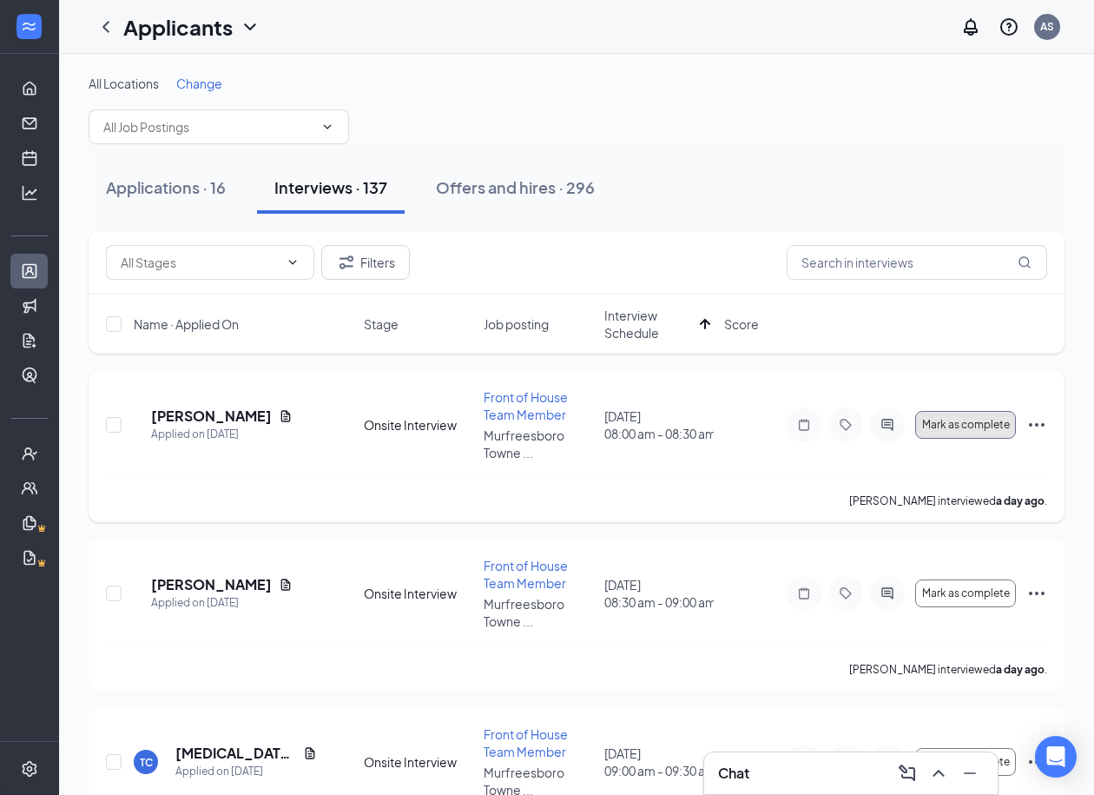
click at [982, 419] on span "Mark as complete" at bounding box center [966, 425] width 88 height 12
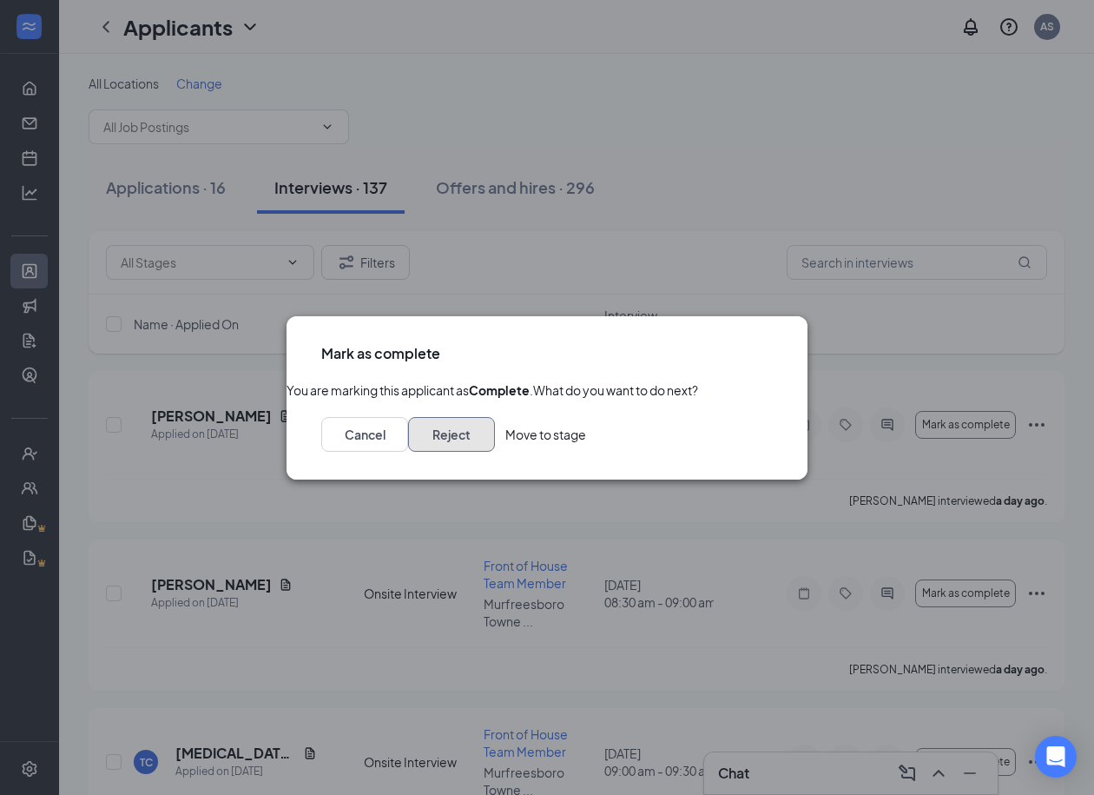
click at [495, 452] on button "Reject" at bounding box center [451, 434] width 87 height 35
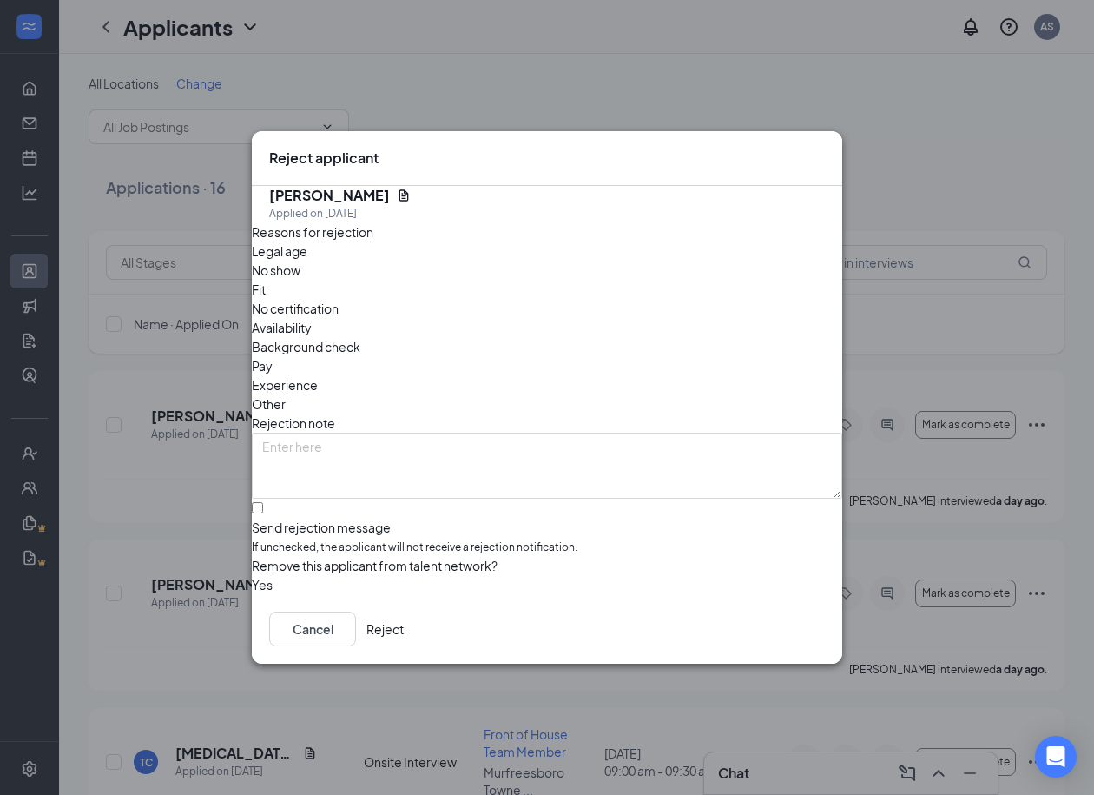
click at [600, 472] on div "Reasons for rejection Legal age No show Fit No certification Availability Backg…" at bounding box center [547, 408] width 591 height 372
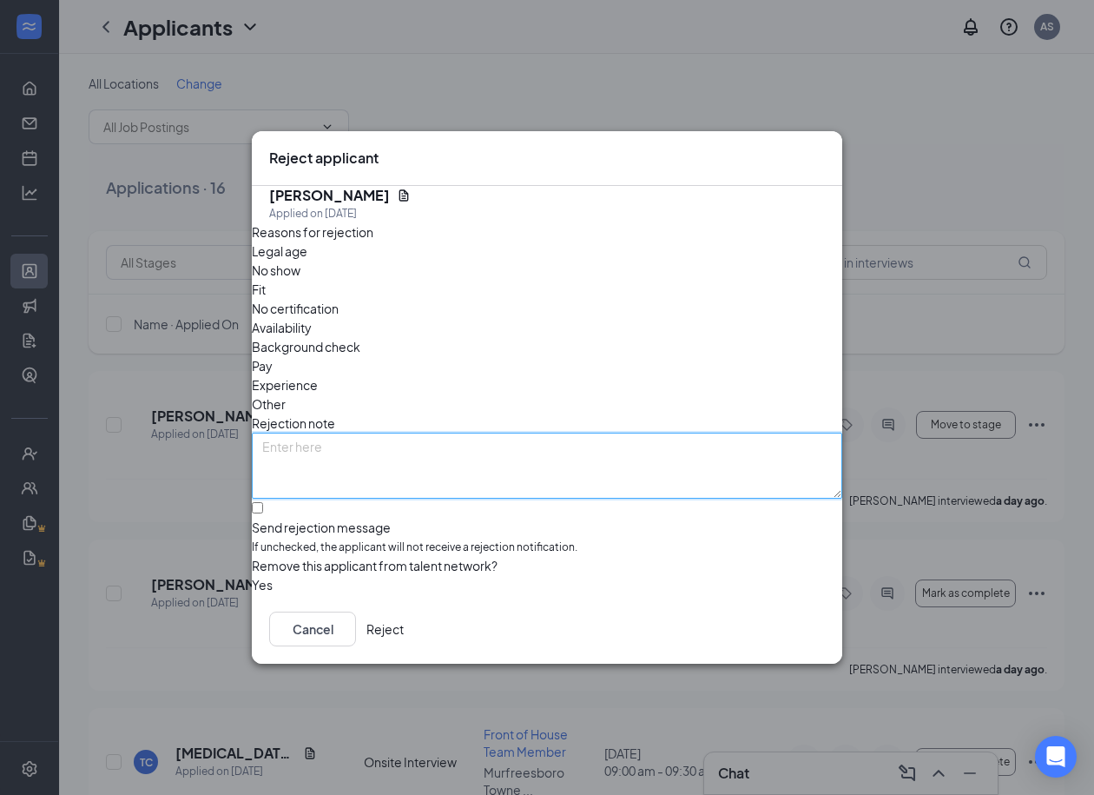
click at [582, 433] on textarea at bounding box center [547, 466] width 591 height 66
paste textarea "did not make eye contact with me, was on her phone, and said I referred her. Un…"
type textarea "did not make eye contact with me, was on her phone, and said I referred her. Un…"
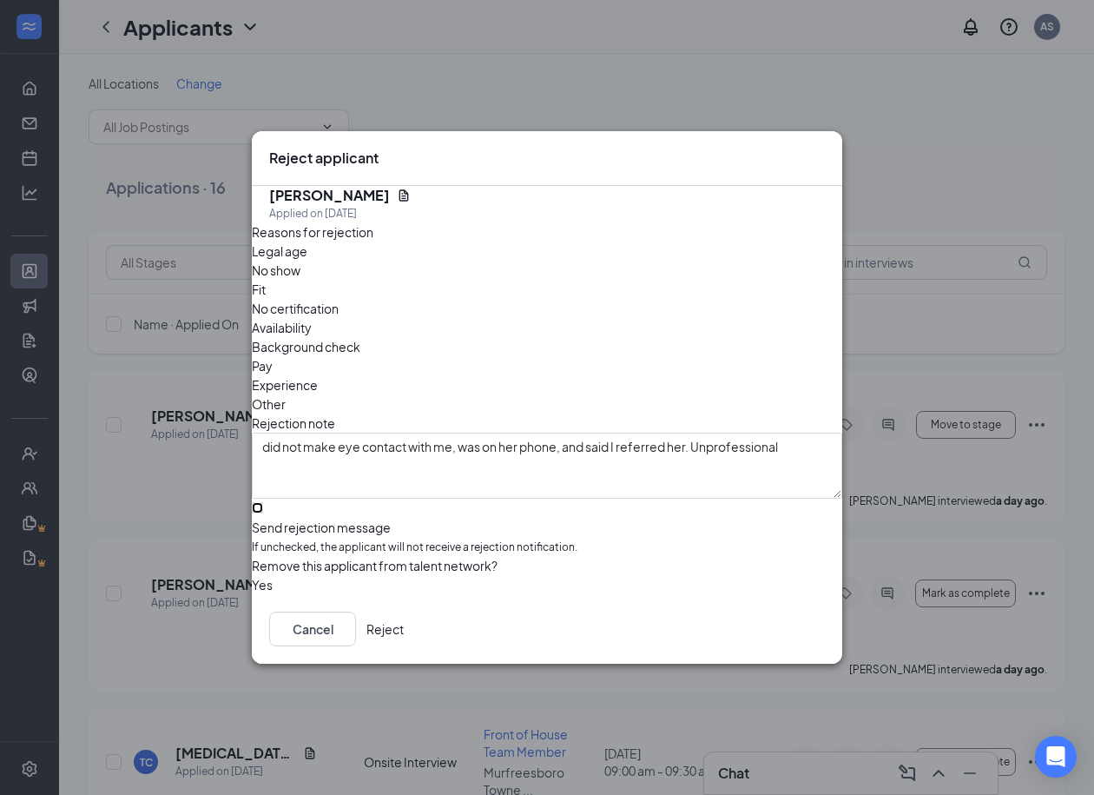
click at [263, 502] on input "Send rejection message If unchecked, the applicant will not receive a rejection…" at bounding box center [257, 507] width 11 height 11
checkbox input "true"
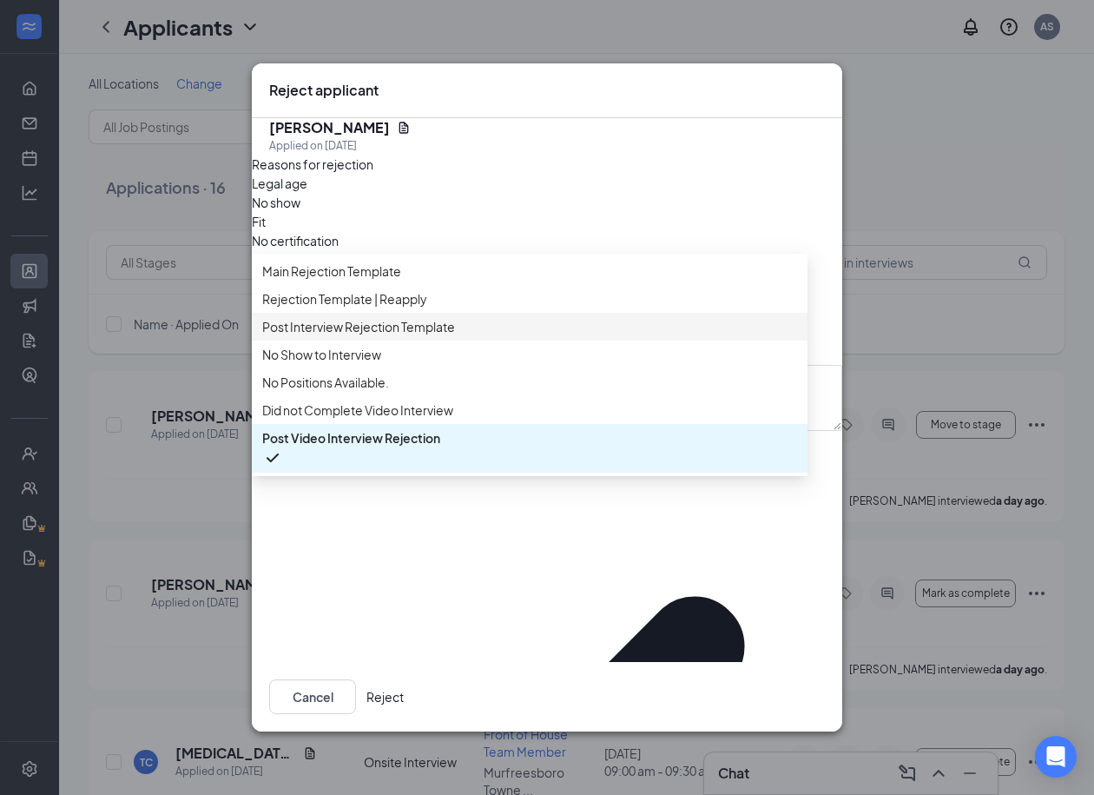
click at [361, 321] on span "Post Interview Rejection Template" at bounding box center [358, 326] width 193 height 19
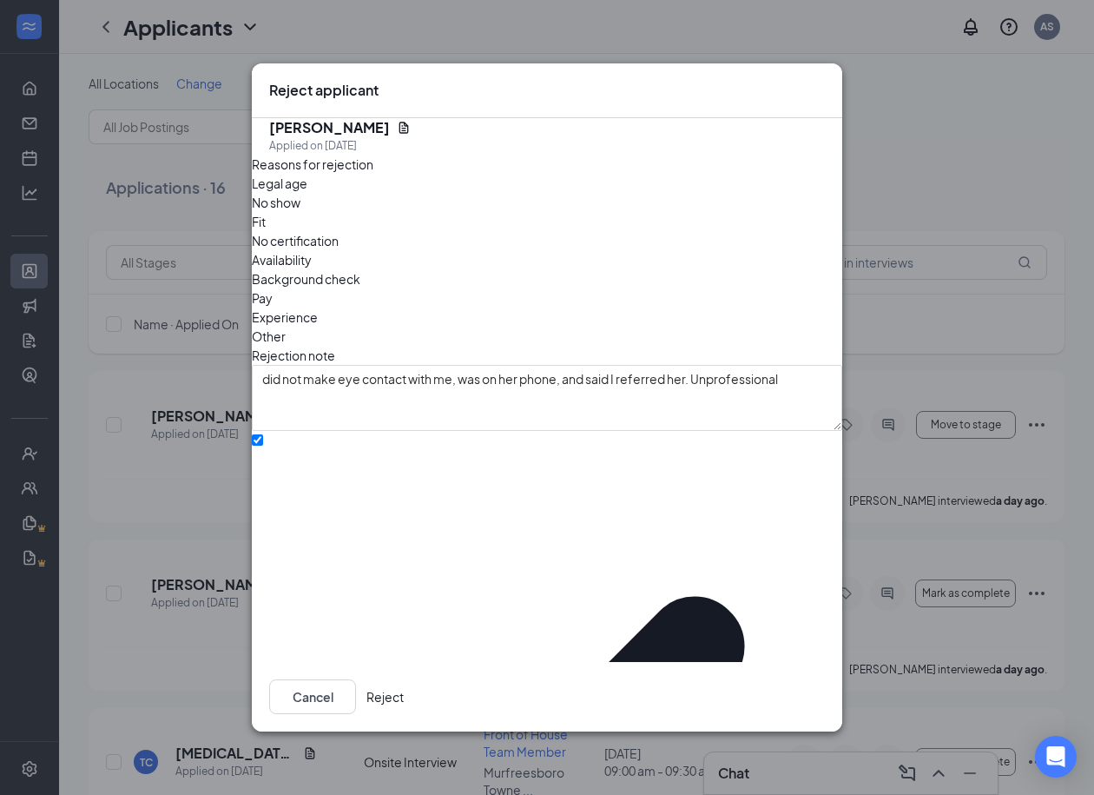
click at [404, 689] on button "Reject" at bounding box center [385, 696] width 37 height 35
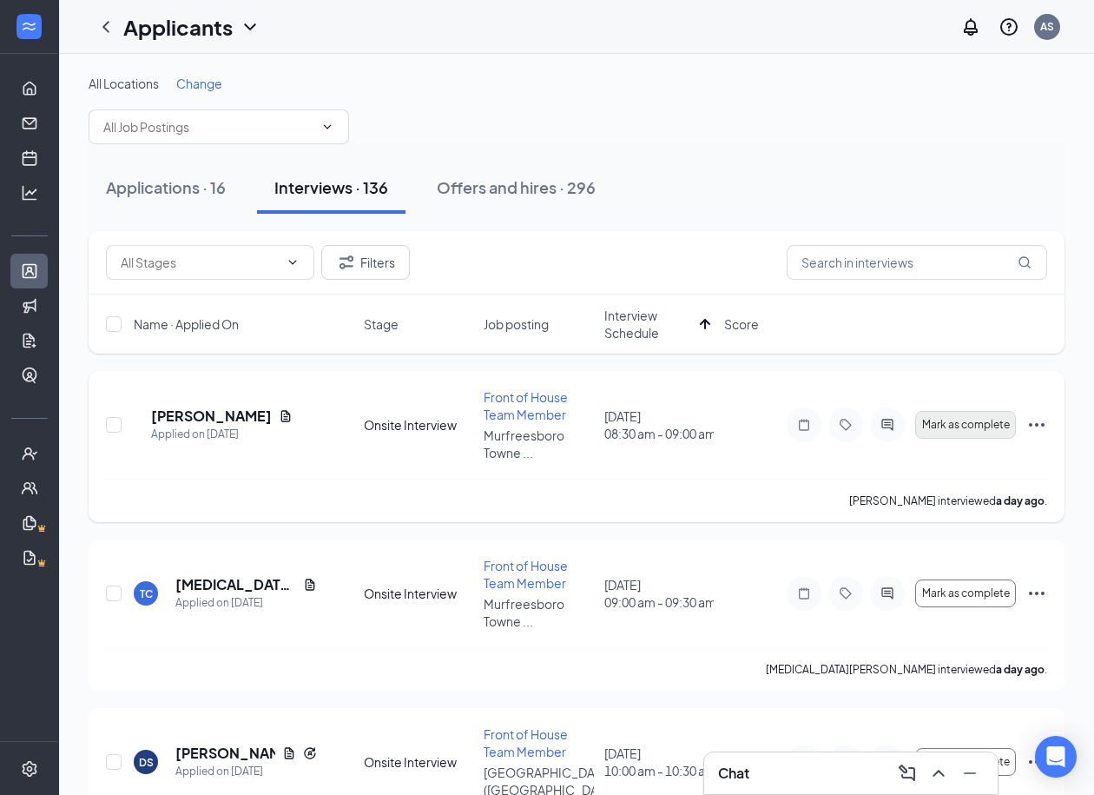
click at [943, 434] on button "Mark as complete" at bounding box center [965, 425] width 101 height 28
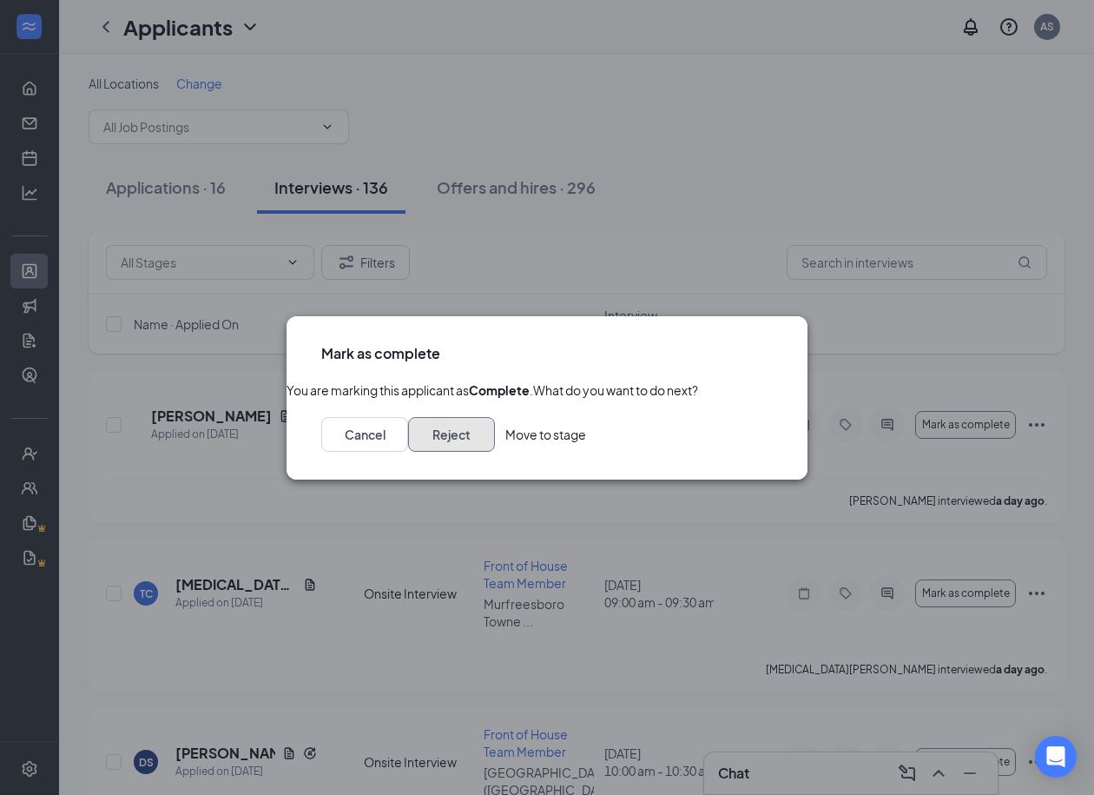
click at [495, 452] on button "Reject" at bounding box center [451, 434] width 87 height 35
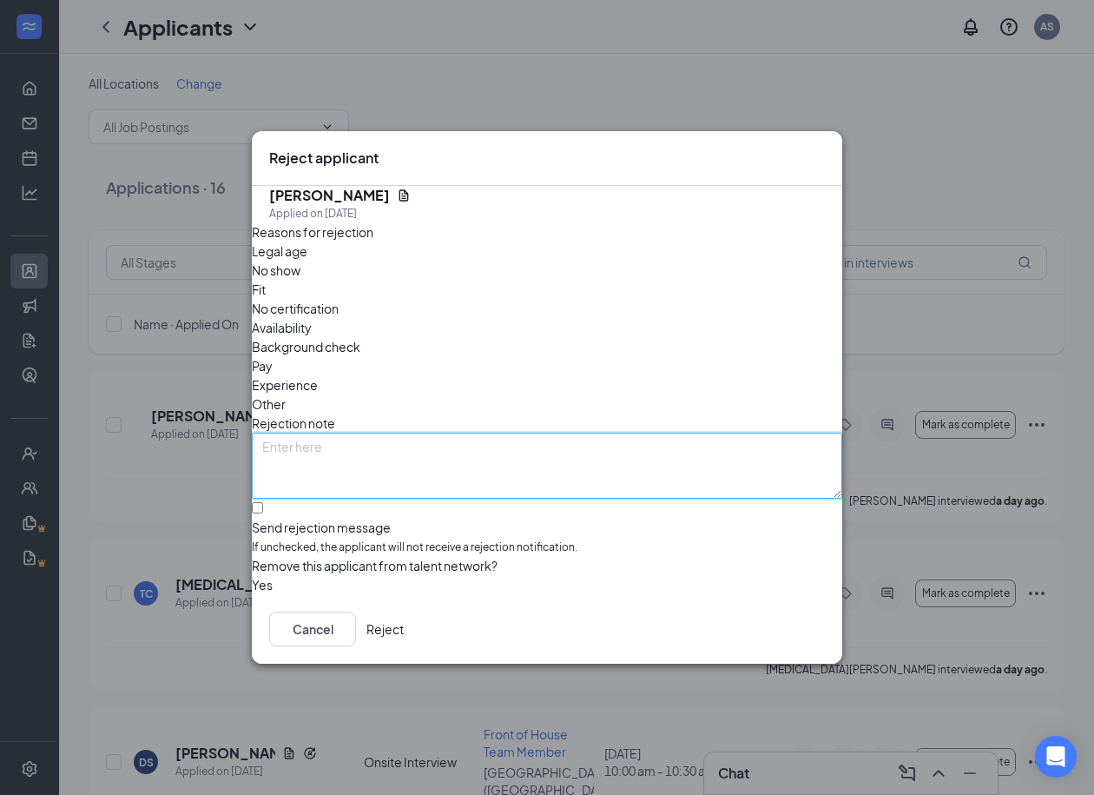
click at [433, 438] on textarea at bounding box center [547, 466] width 591 height 66
paste textarea "does not have any interest in chickfila"
type textarea "does not have any interest in chickfila"
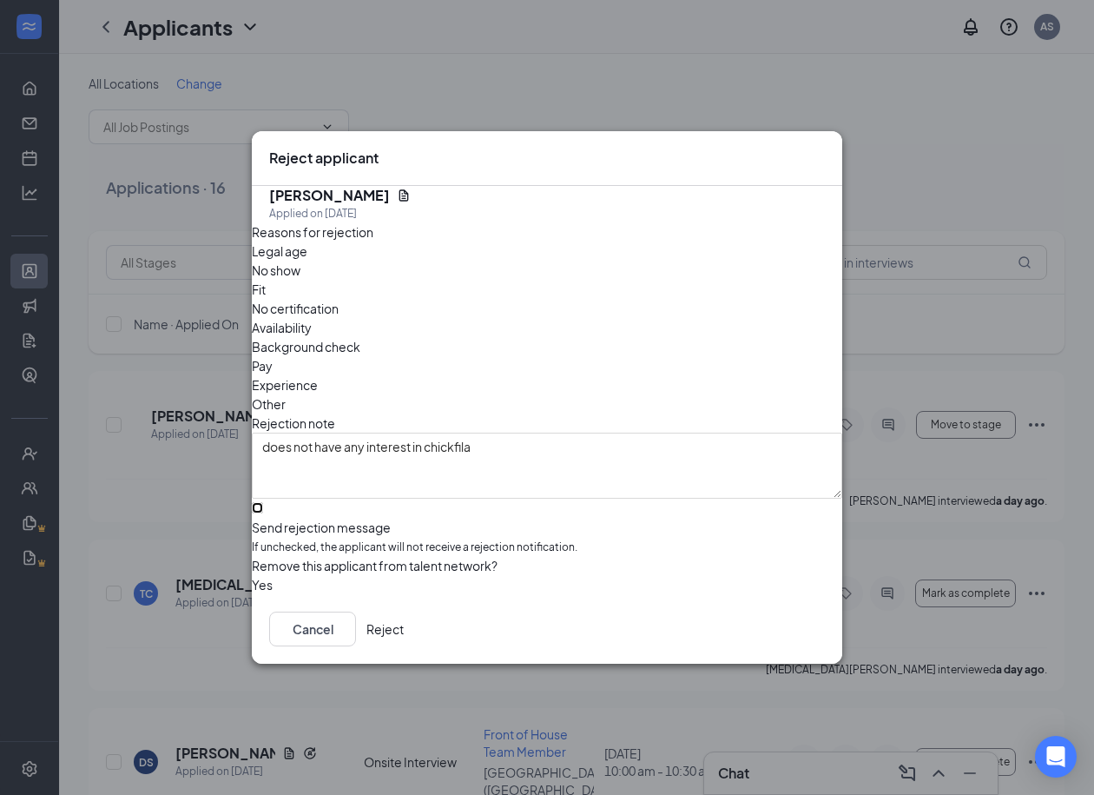
click at [263, 502] on input "Send rejection message If unchecked, the applicant will not receive a rejection…" at bounding box center [257, 507] width 11 height 11
checkbox input "true"
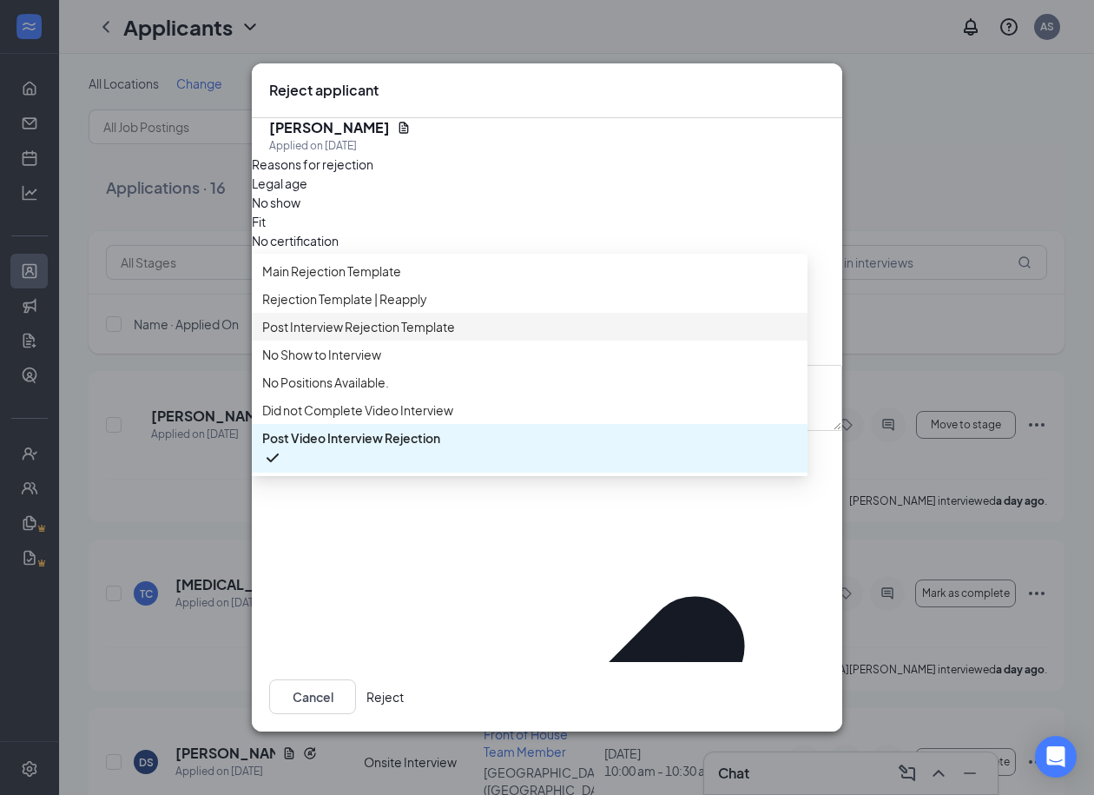
click at [374, 324] on span "Post Interview Rejection Template" at bounding box center [358, 326] width 193 height 19
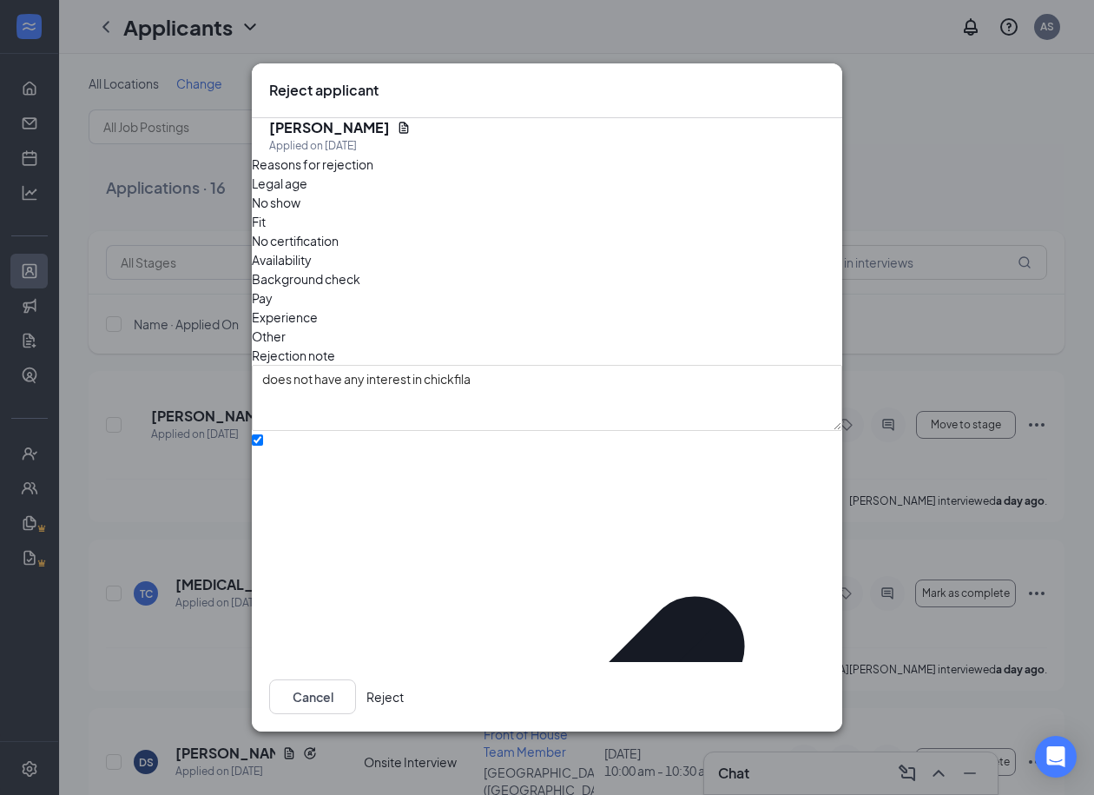
click at [404, 679] on button "Reject" at bounding box center [385, 696] width 37 height 35
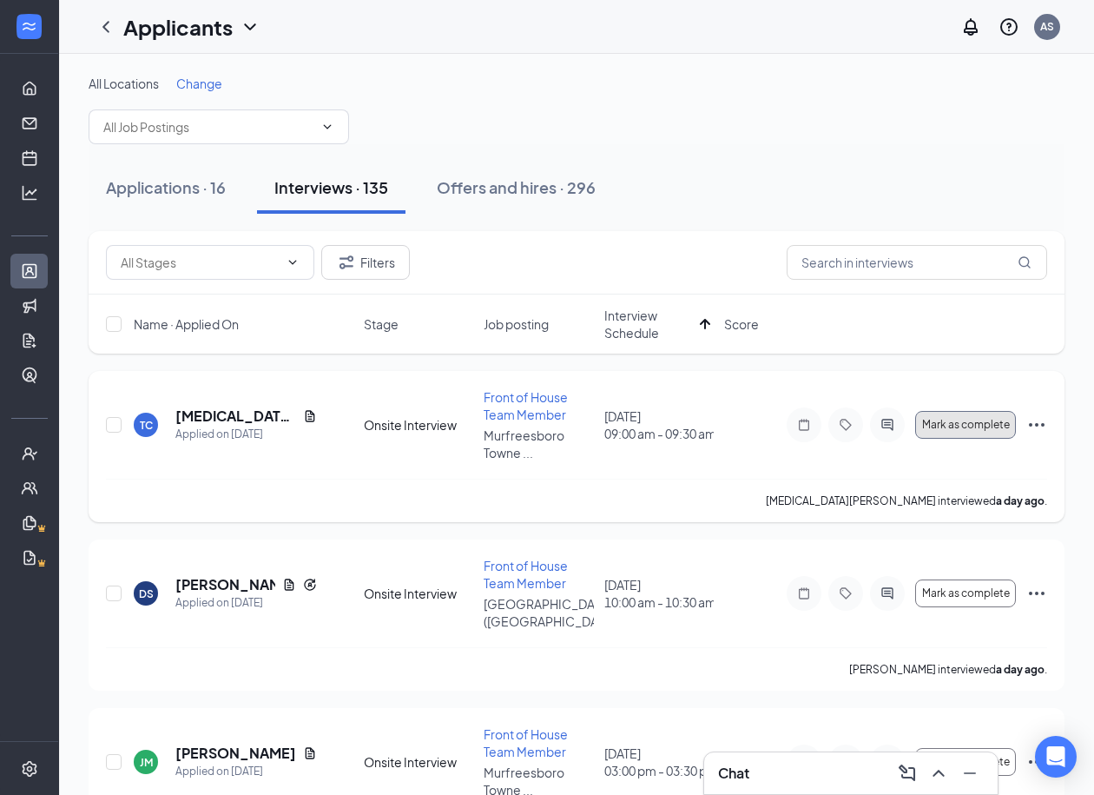
click at [992, 427] on button "Mark as complete" at bounding box center [965, 425] width 101 height 28
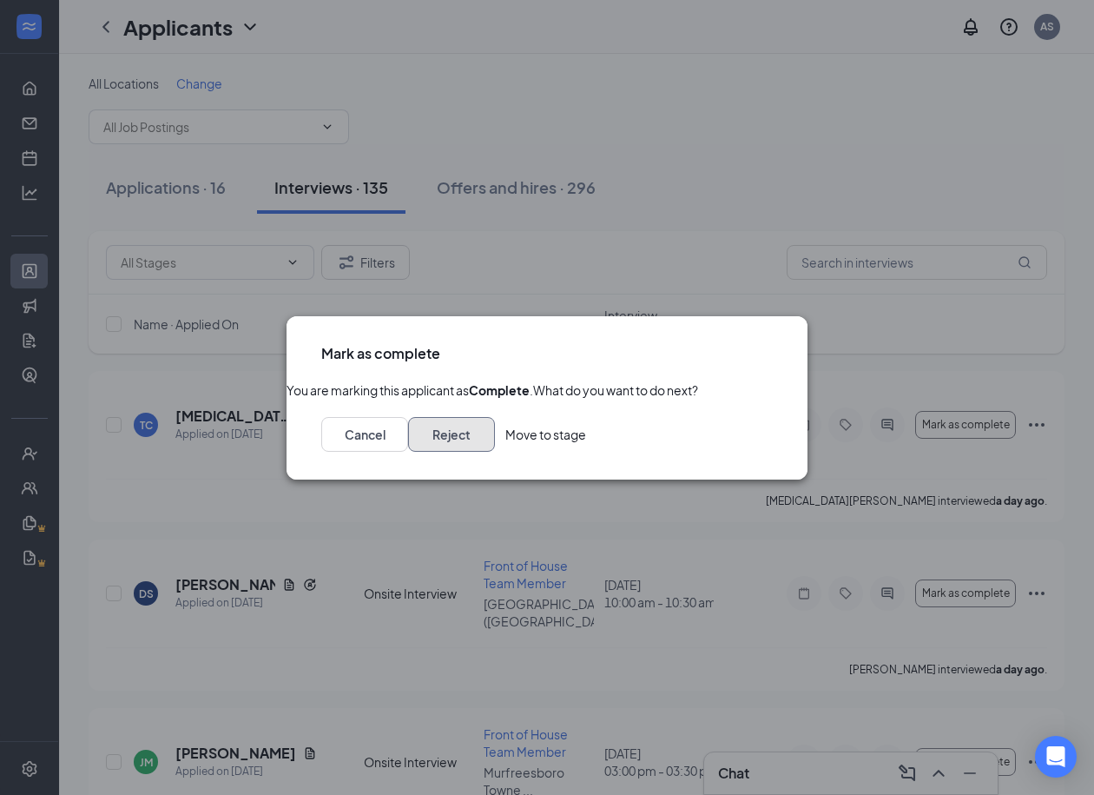
click at [495, 452] on button "Reject" at bounding box center [451, 434] width 87 height 35
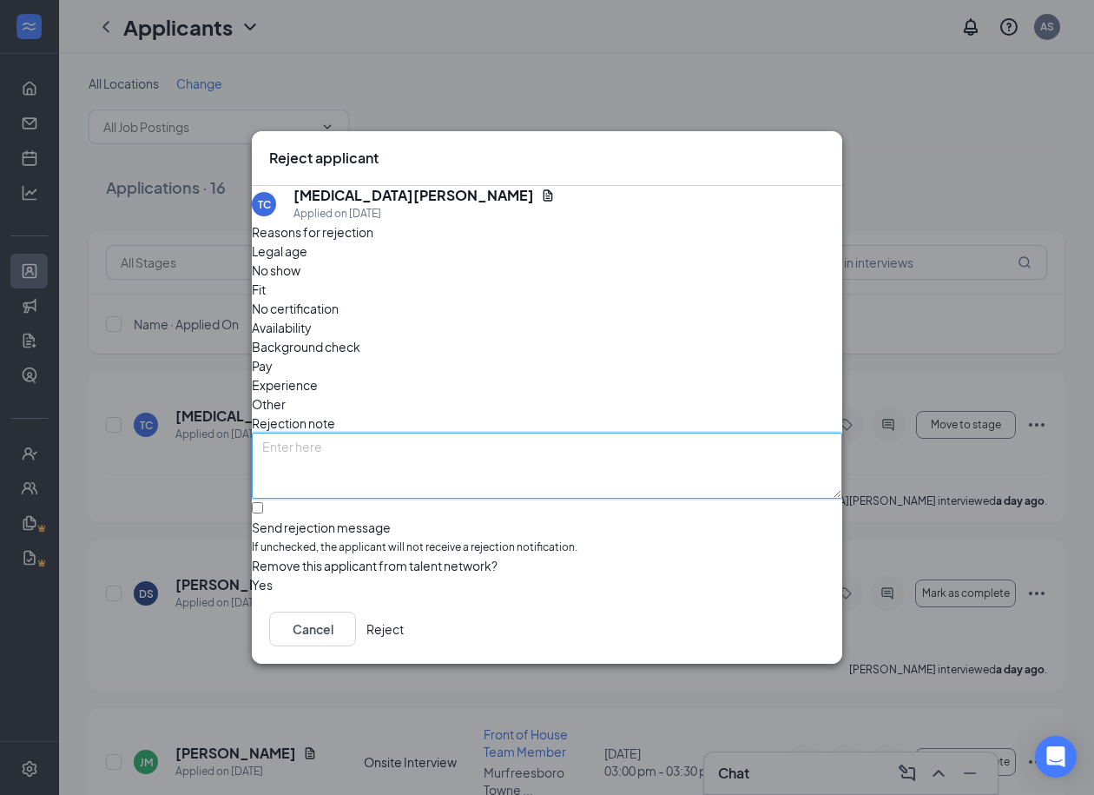
click at [558, 433] on textarea at bounding box center [547, 466] width 591 height 66
paste textarea "was laughing during the interview, did not seem like she was taking it seriously"
type textarea "was laughing during the interview, did not seem like she was taking it seriously"
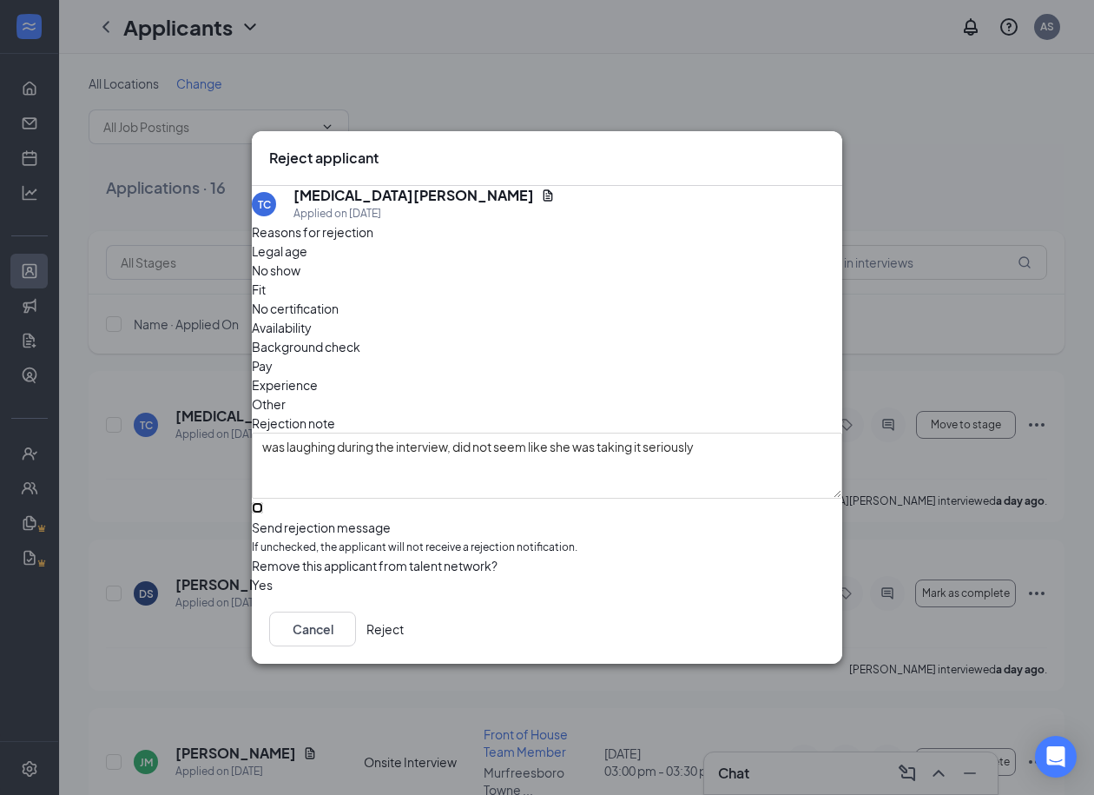
click at [263, 502] on input "Send rejection message If unchecked, the applicant will not receive a rejection…" at bounding box center [257, 507] width 11 height 11
checkbox input "true"
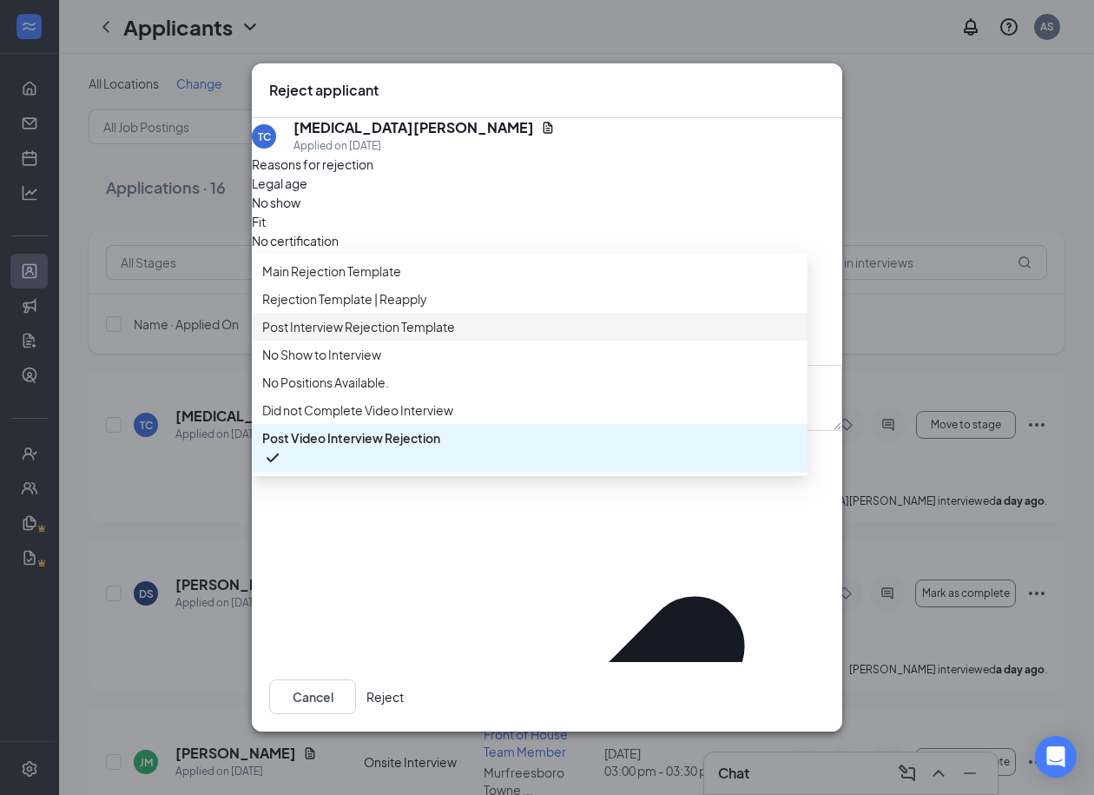
click at [367, 323] on span "Post Interview Rejection Template" at bounding box center [358, 326] width 193 height 19
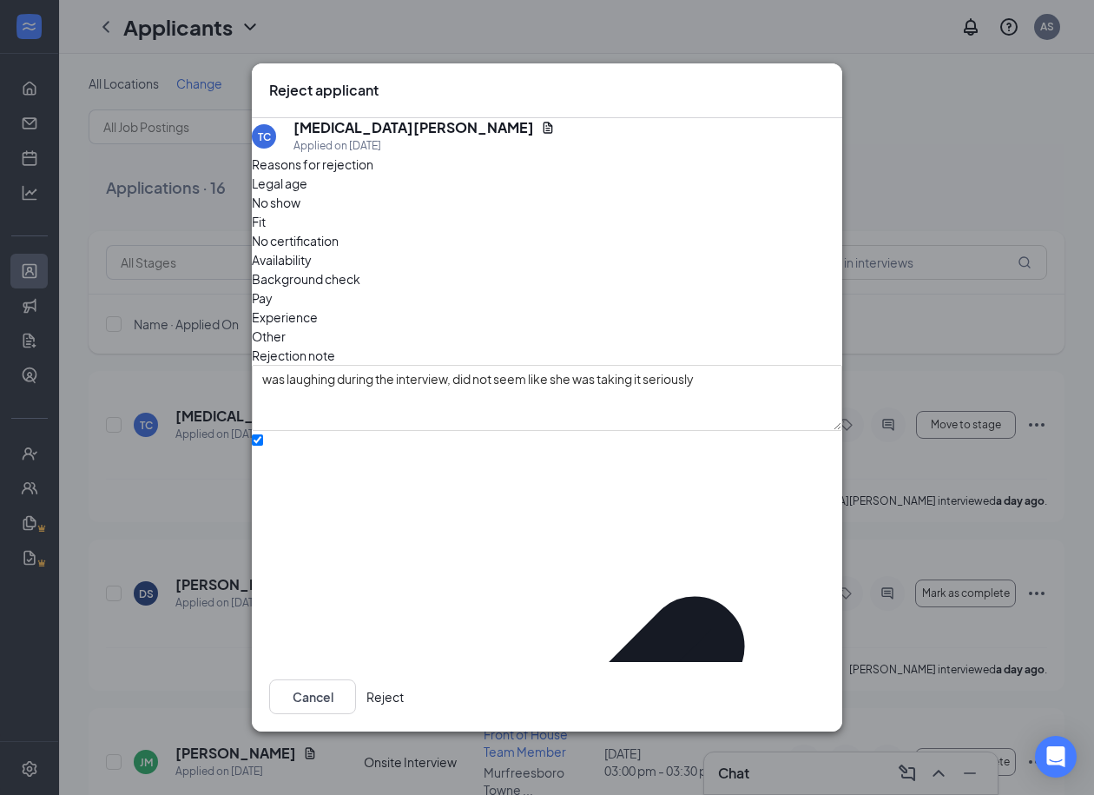
click at [404, 690] on button "Reject" at bounding box center [385, 696] width 37 height 35
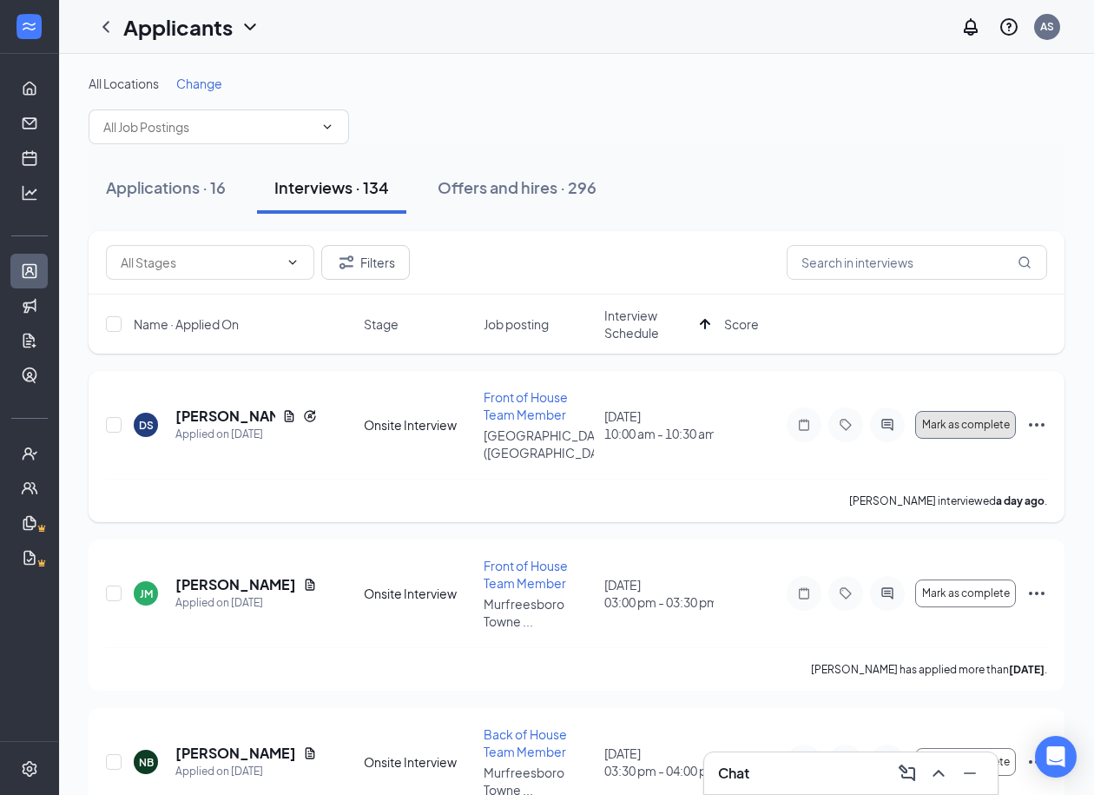
click at [956, 419] on span "Mark as complete" at bounding box center [966, 425] width 88 height 12
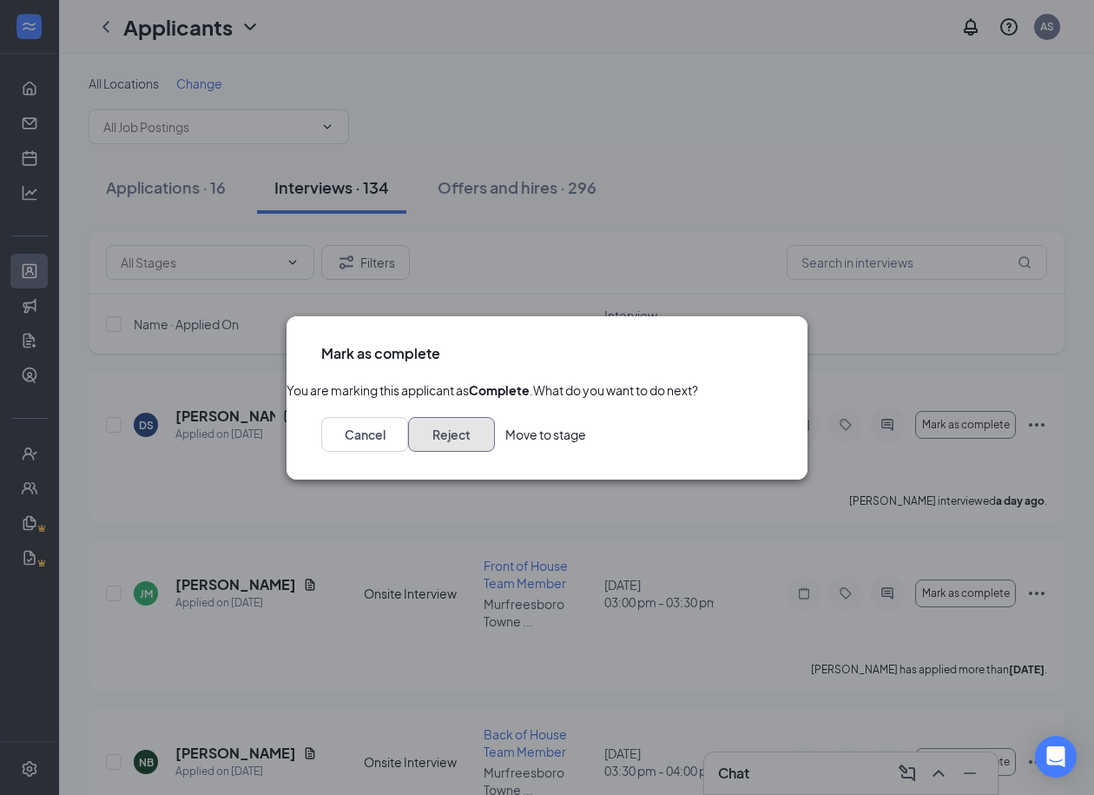
click at [495, 452] on button "Reject" at bounding box center [451, 434] width 87 height 35
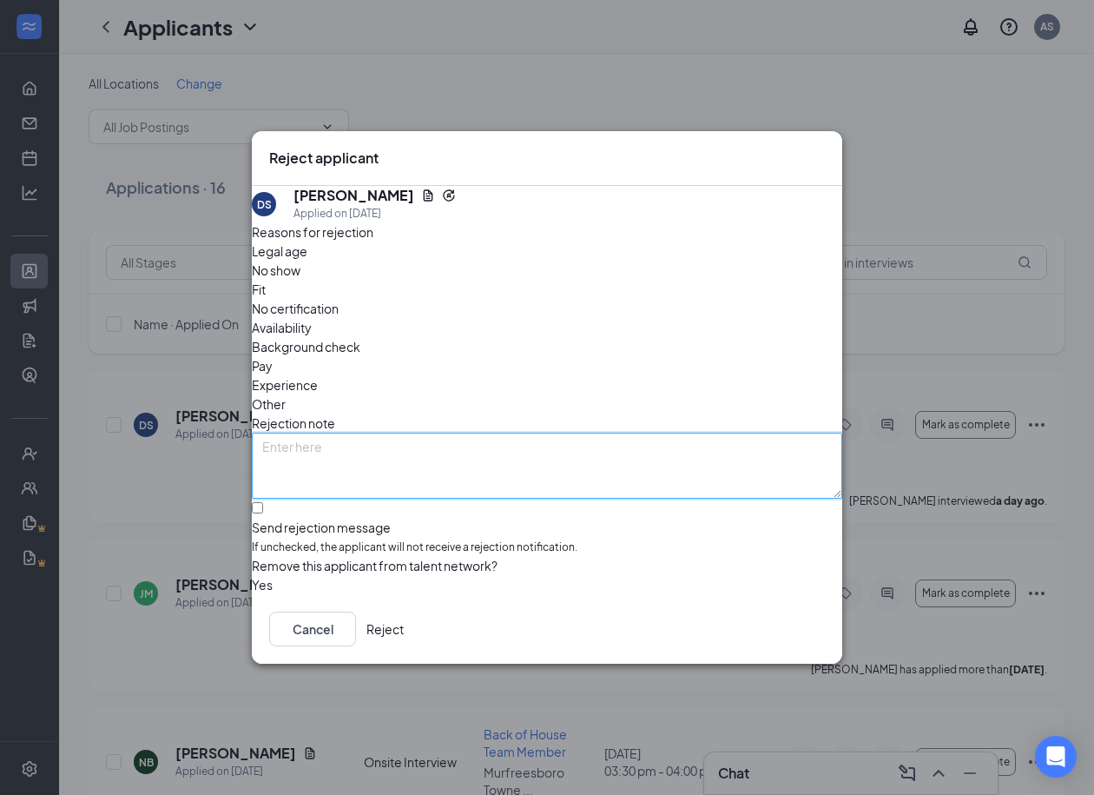
click at [381, 434] on textarea at bounding box center [547, 466] width 591 height 66
paste textarea "Not very deep answers, not what I am looking for"
type textarea "Not very deep answers, not what I am looking for"
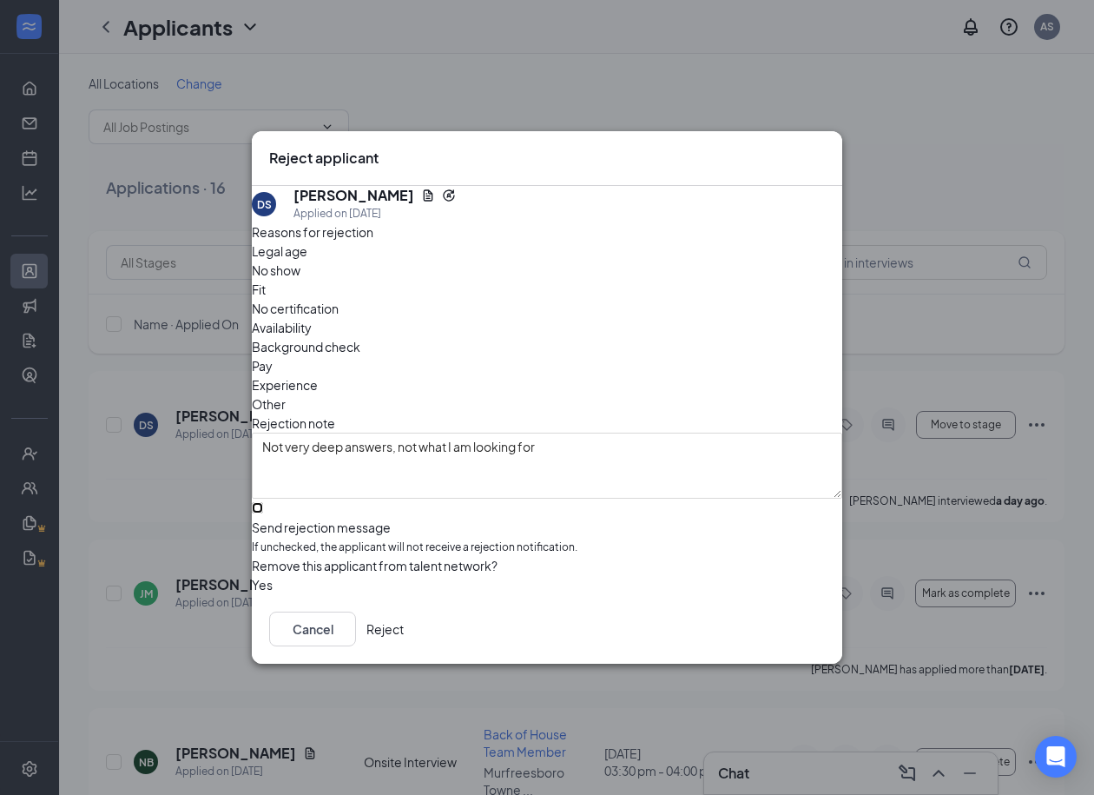
click at [263, 502] on input "Send rejection message If unchecked, the applicant will not receive a rejection…" at bounding box center [257, 507] width 11 height 11
checkbox input "true"
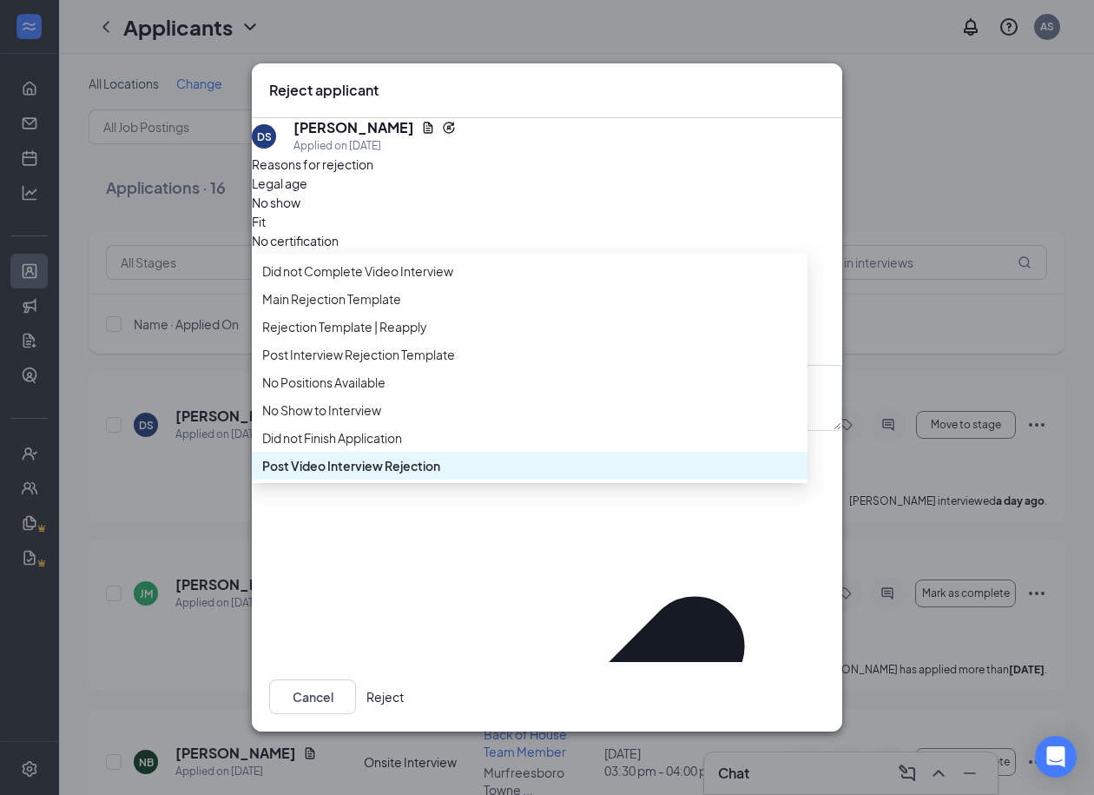
scroll to position [98, 0]
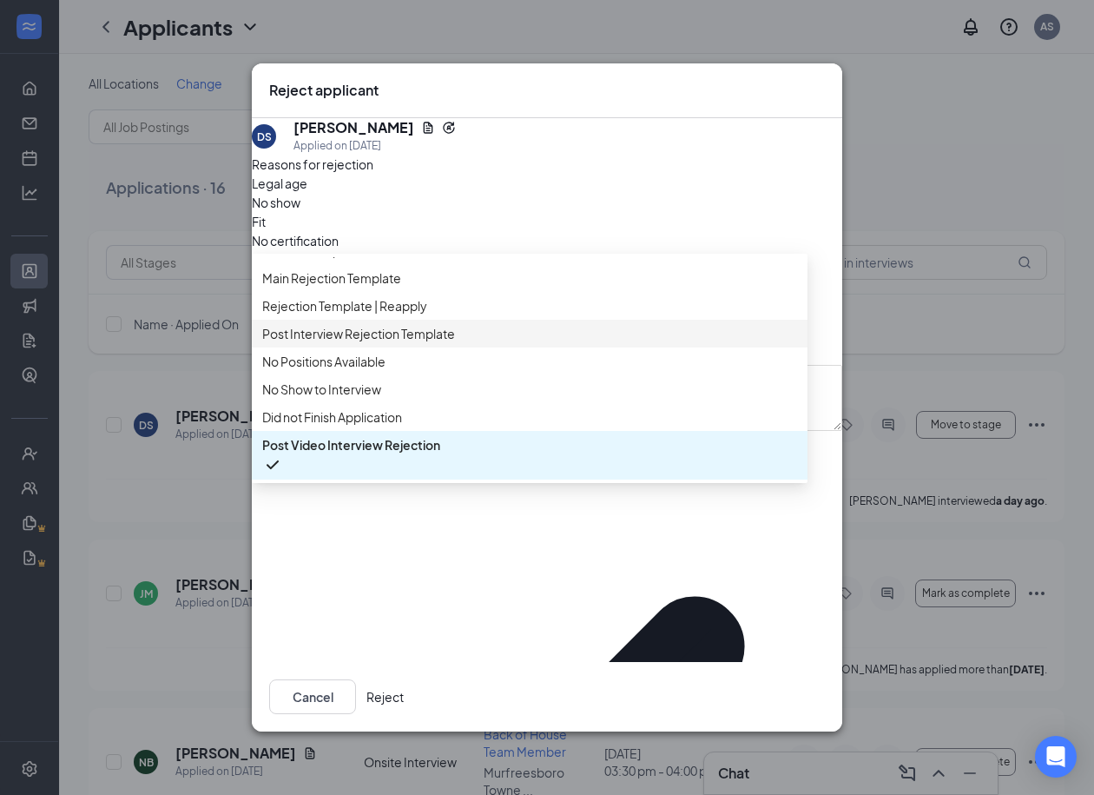
click at [340, 324] on span "Post Interview Rejection Template" at bounding box center [358, 333] width 193 height 19
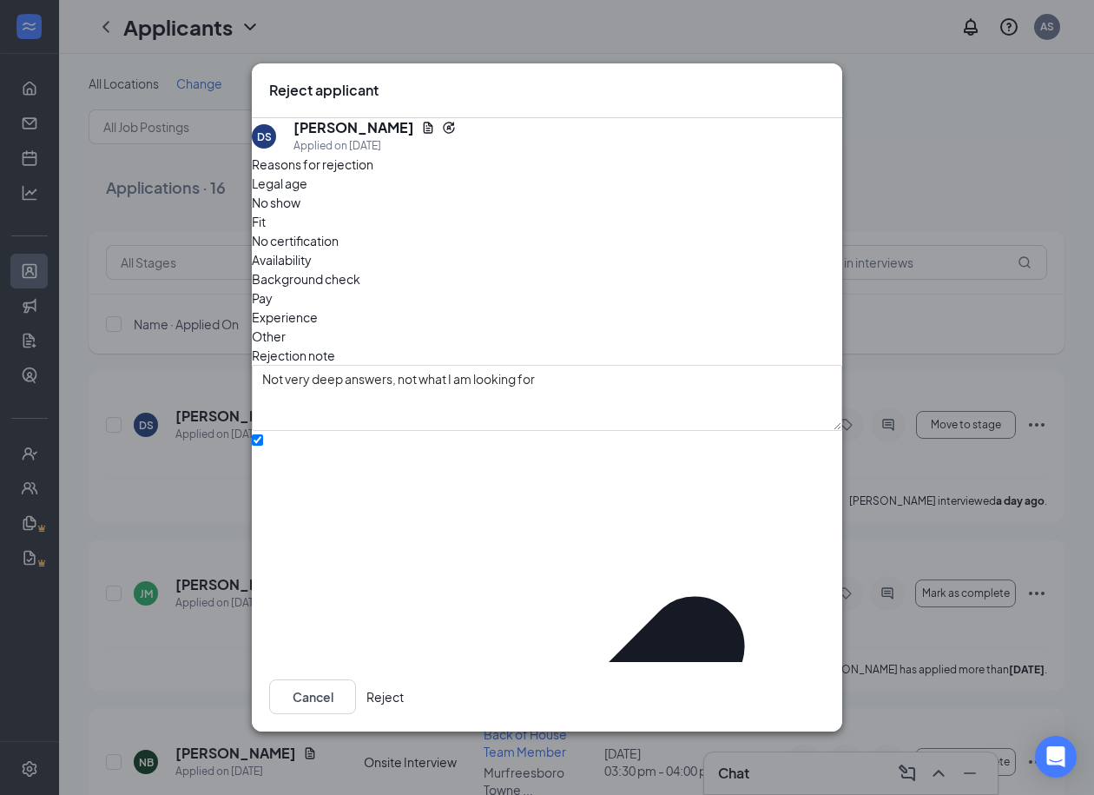
click at [404, 682] on button "Reject" at bounding box center [385, 696] width 37 height 35
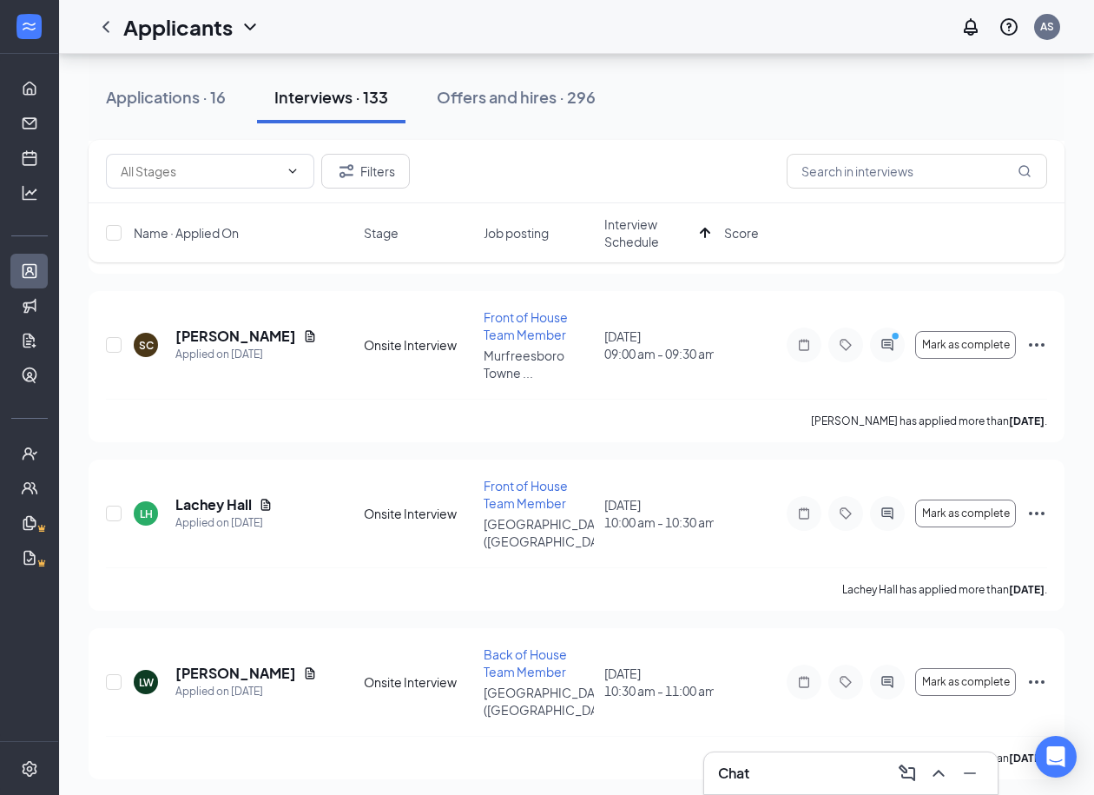
scroll to position [1992, 0]
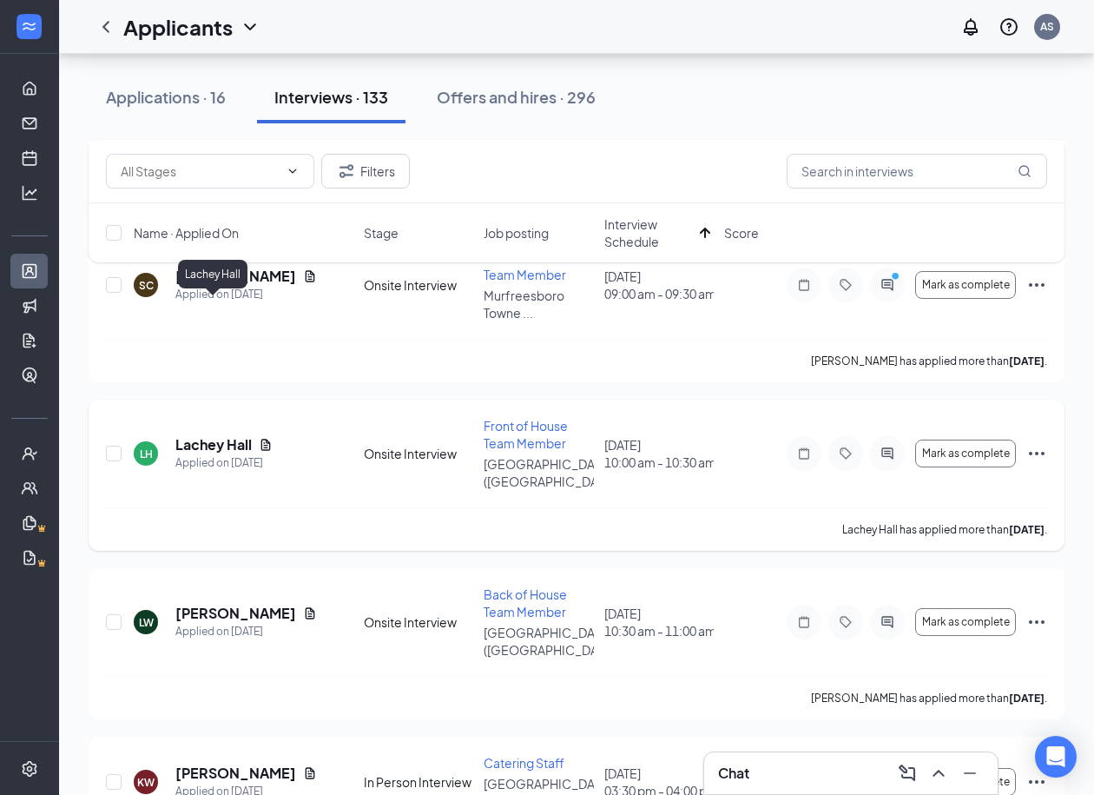
click at [198, 435] on h5 "Lachey Hall" at bounding box center [213, 444] width 76 height 19
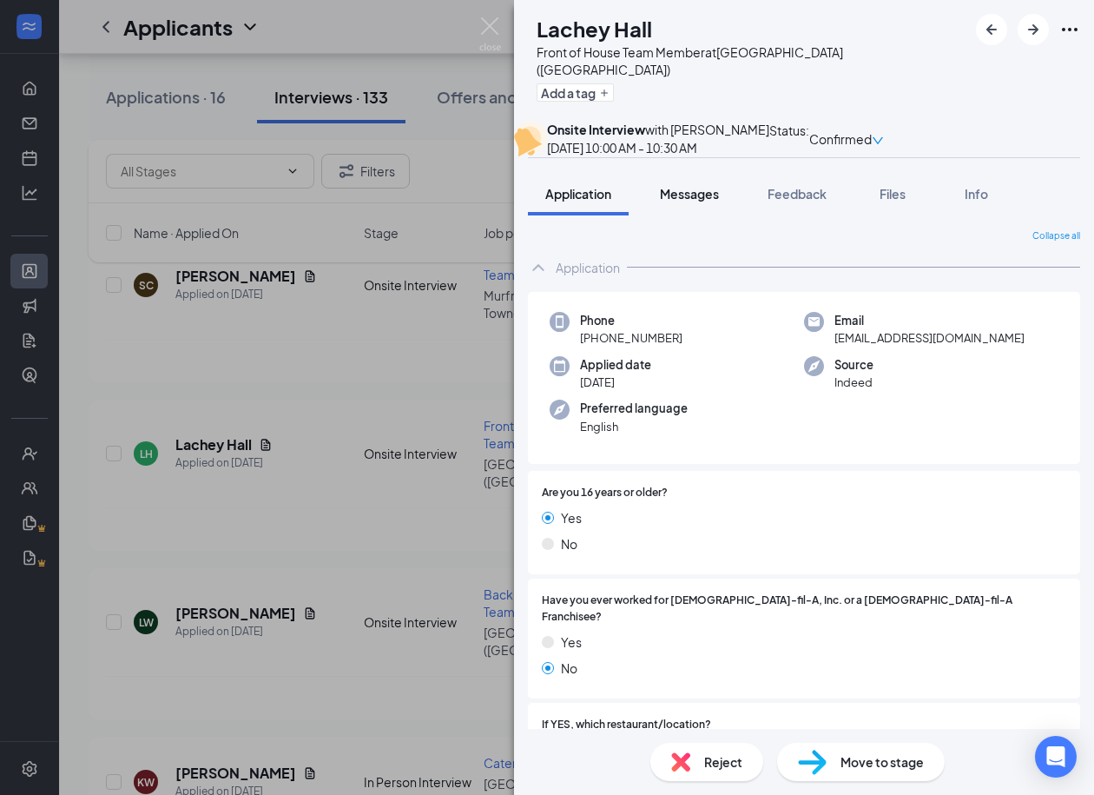
click at [677, 201] on span "Messages" at bounding box center [689, 194] width 59 height 16
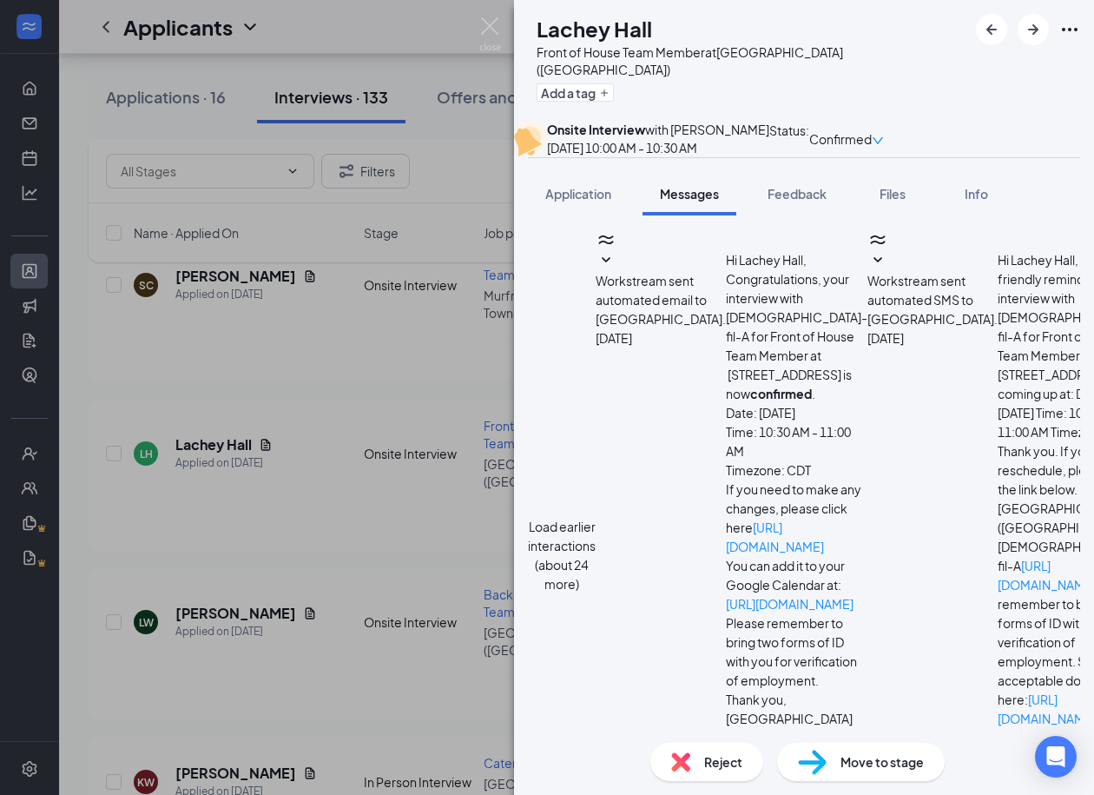
scroll to position [538, 0]
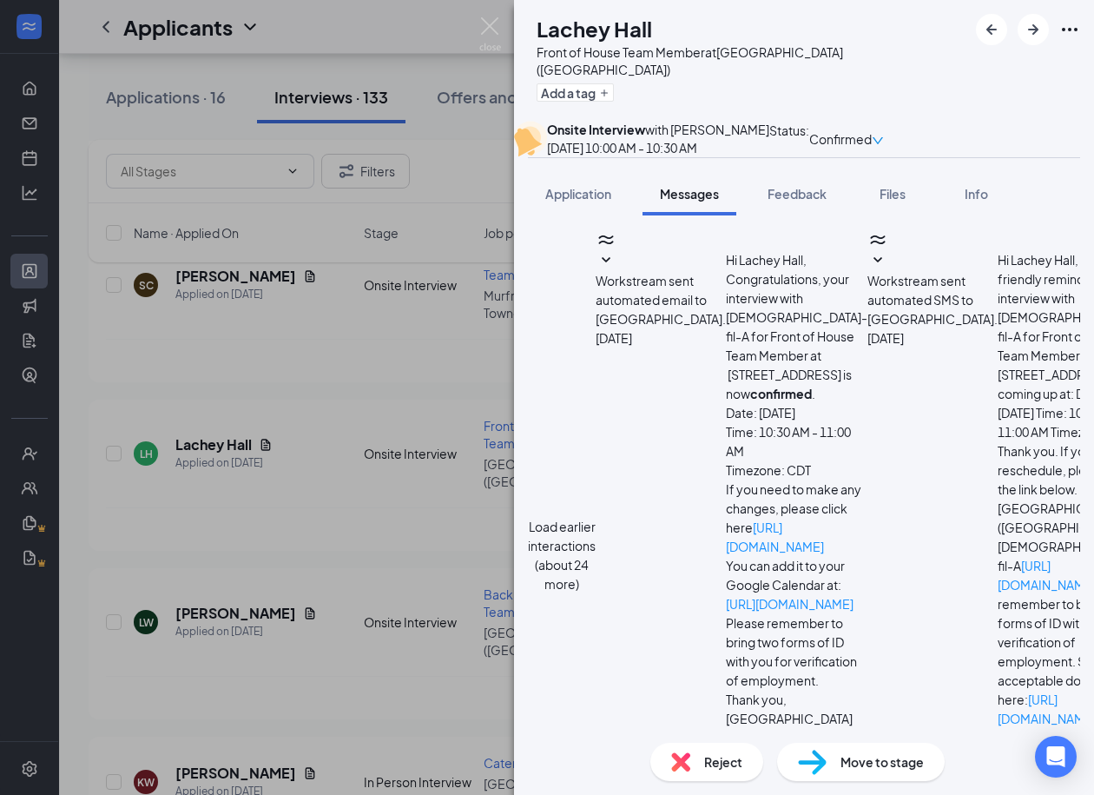
scroll to position [1715, 0]
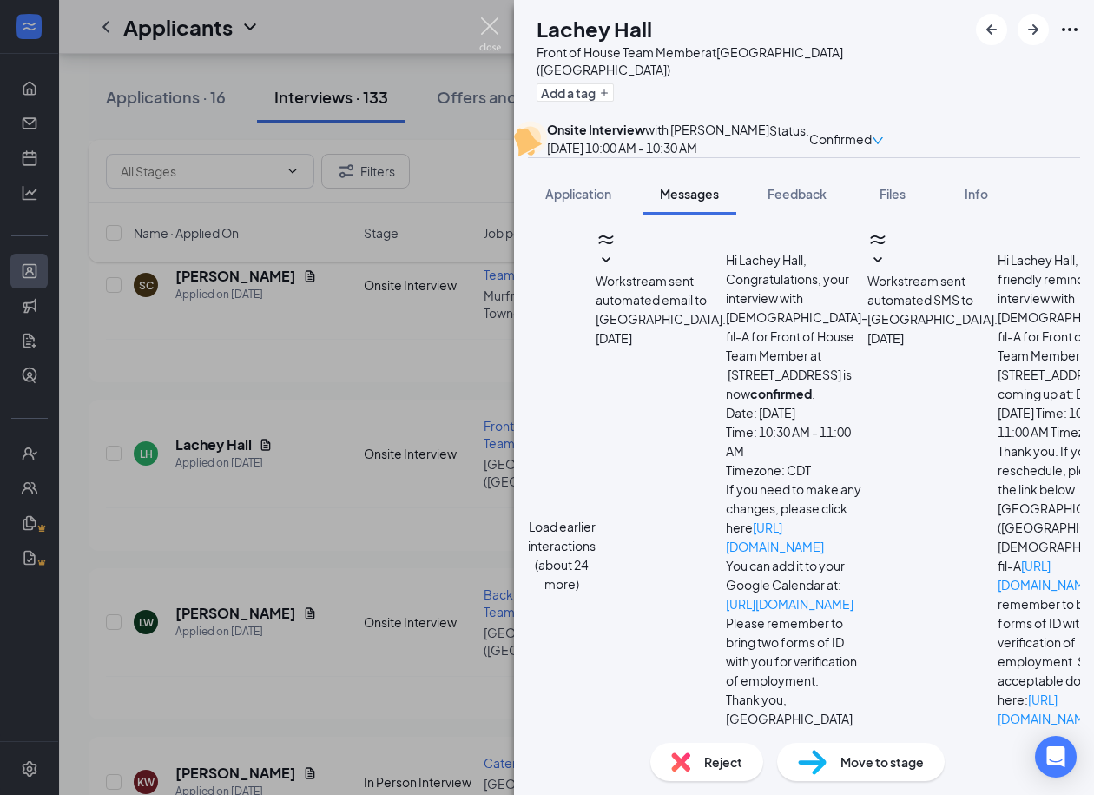
click at [485, 37] on img at bounding box center [490, 34] width 22 height 34
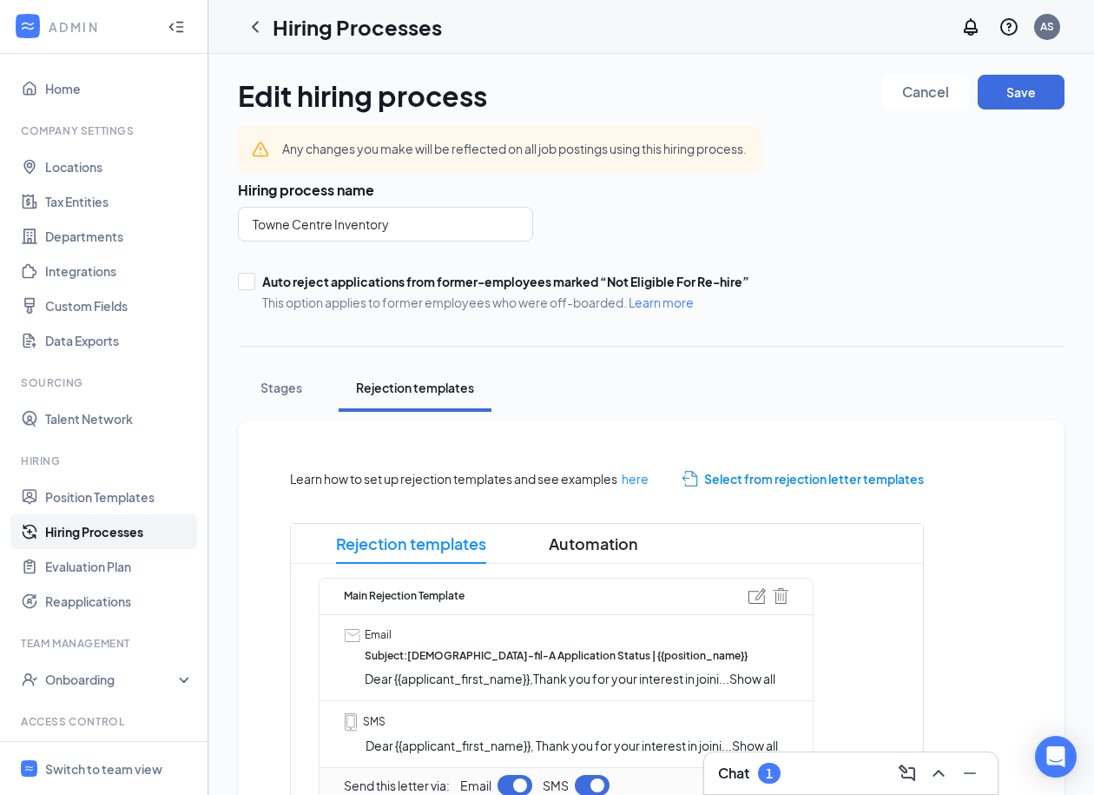
click at [812, 475] on span "Select from rejection letter templates" at bounding box center [814, 478] width 220 height 19
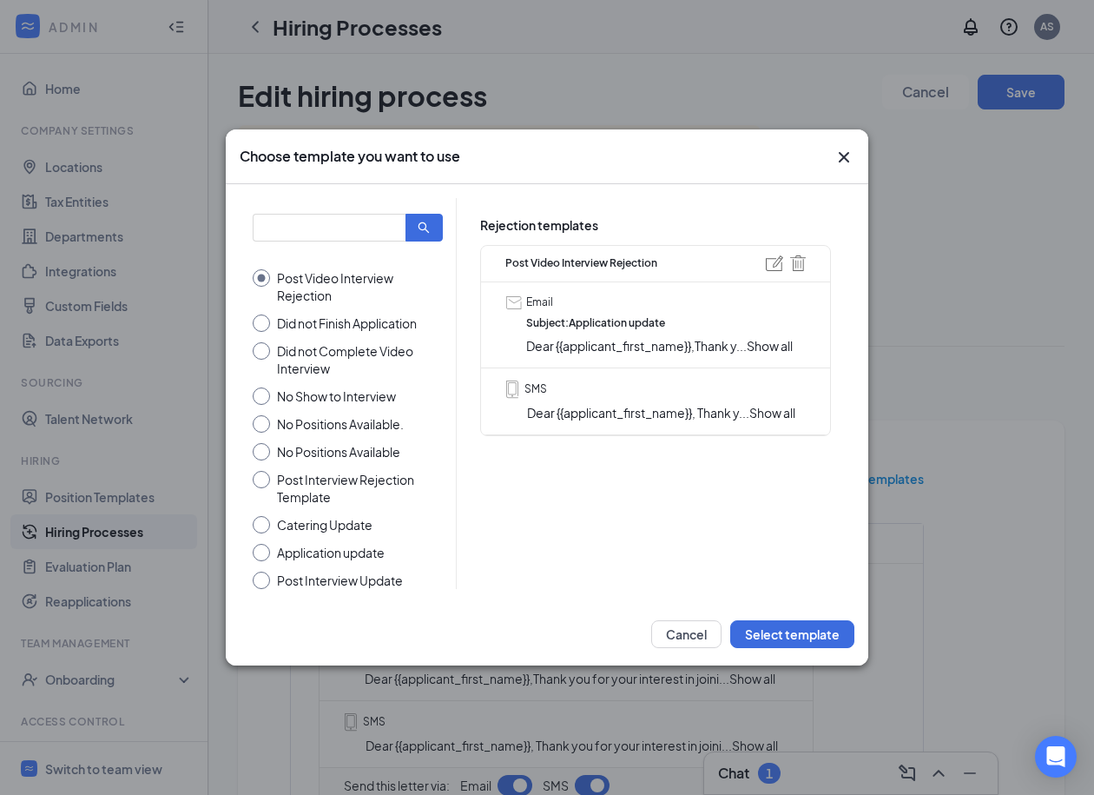
click at [272, 325] on input "Did not Finish Application" at bounding box center [348, 322] width 190 height 17
radio input "true"
radio input "false"
click at [800, 643] on button "Select template" at bounding box center [792, 634] width 124 height 28
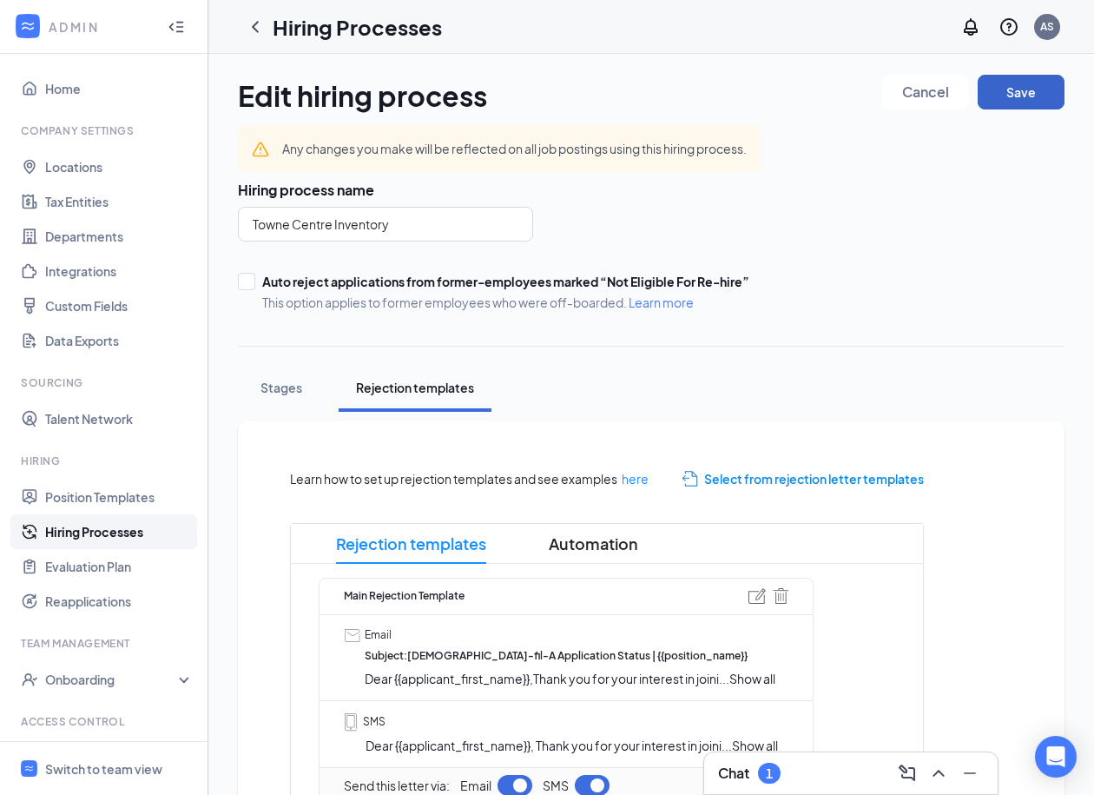
click at [1006, 81] on button "Save" at bounding box center [1021, 92] width 87 height 35
click at [761, 477] on span "Select from rejection letter templates" at bounding box center [814, 478] width 220 height 19
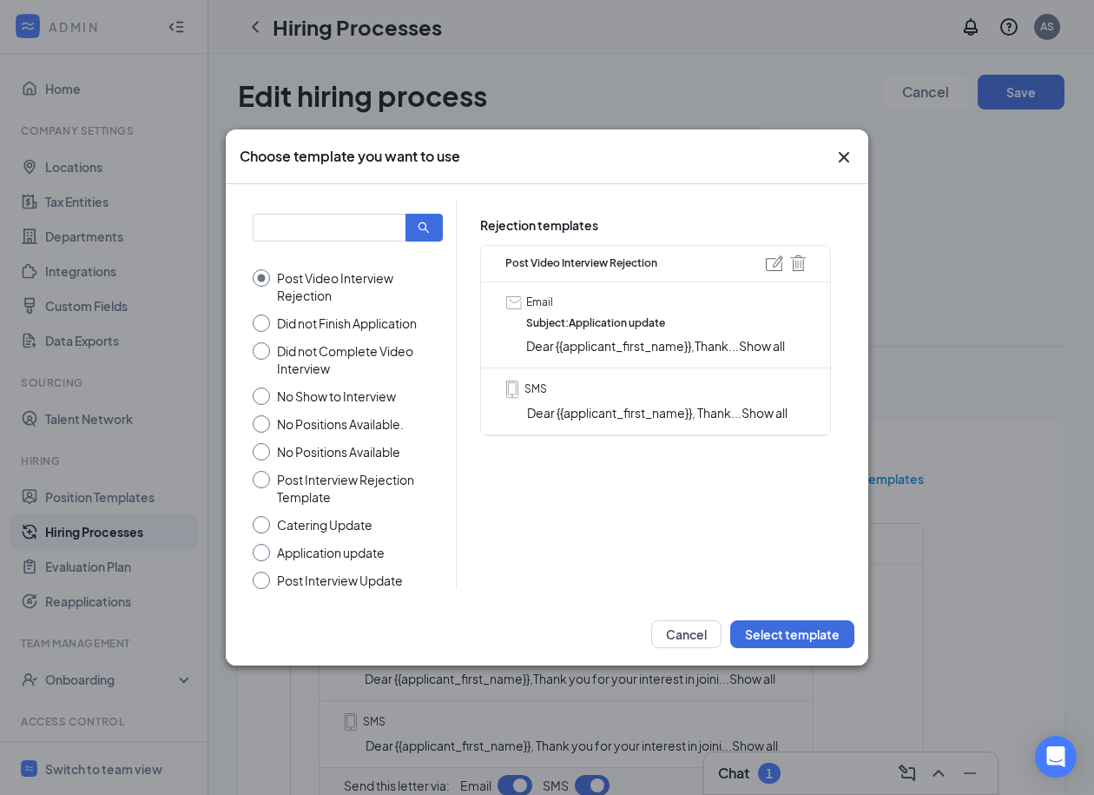
click at [262, 322] on input "Did not Finish Application" at bounding box center [348, 322] width 190 height 17
radio input "true"
radio input "false"
click at [791, 638] on button "Select template" at bounding box center [792, 634] width 124 height 28
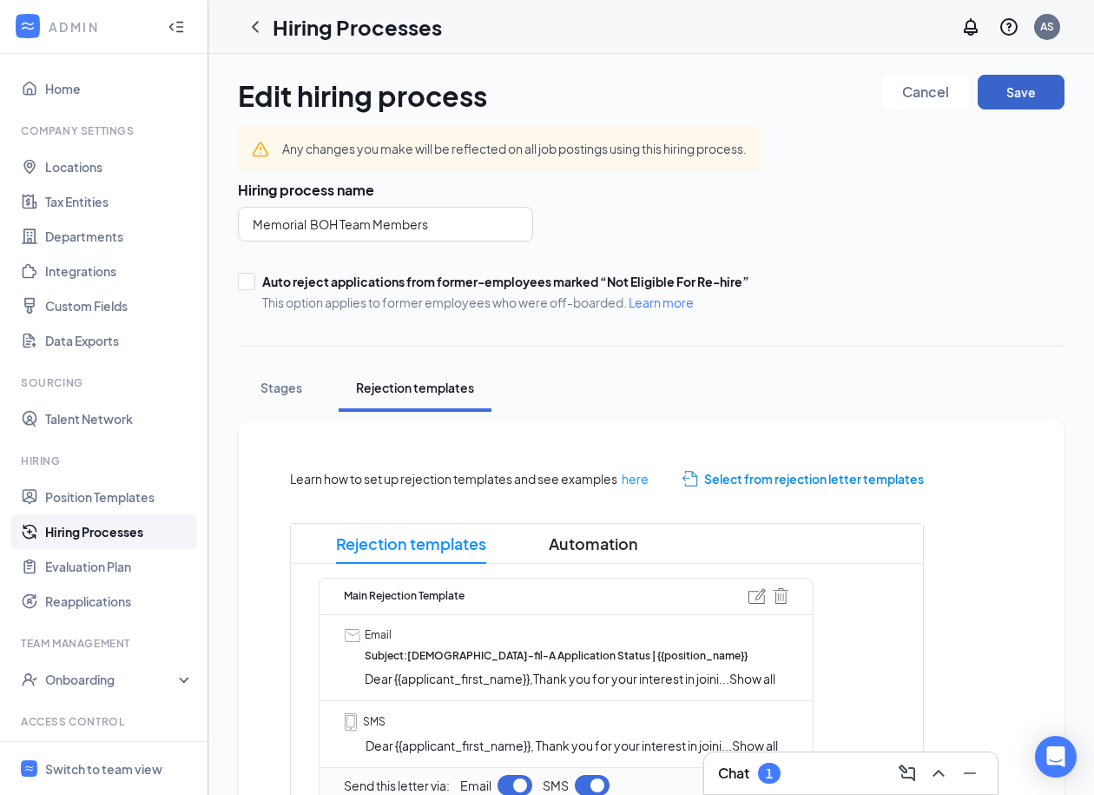
click at [1014, 90] on button "Save" at bounding box center [1021, 92] width 87 height 35
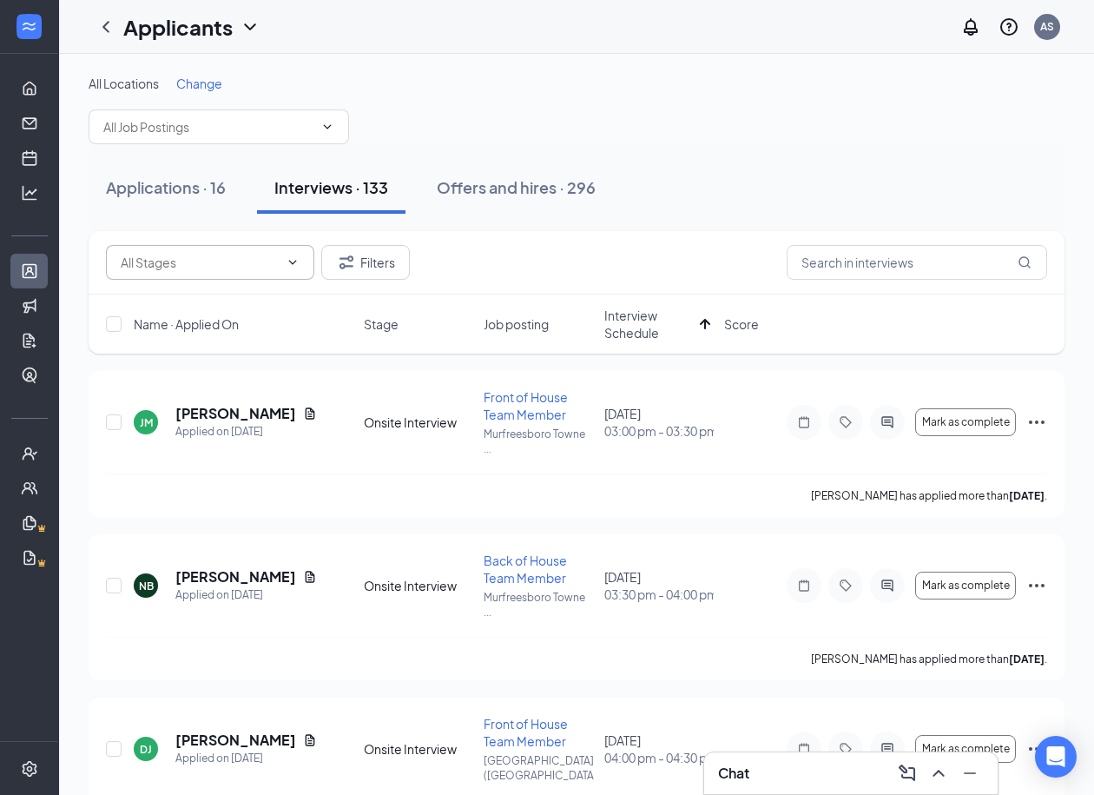
click at [222, 262] on input "text" at bounding box center [200, 262] width 158 height 19
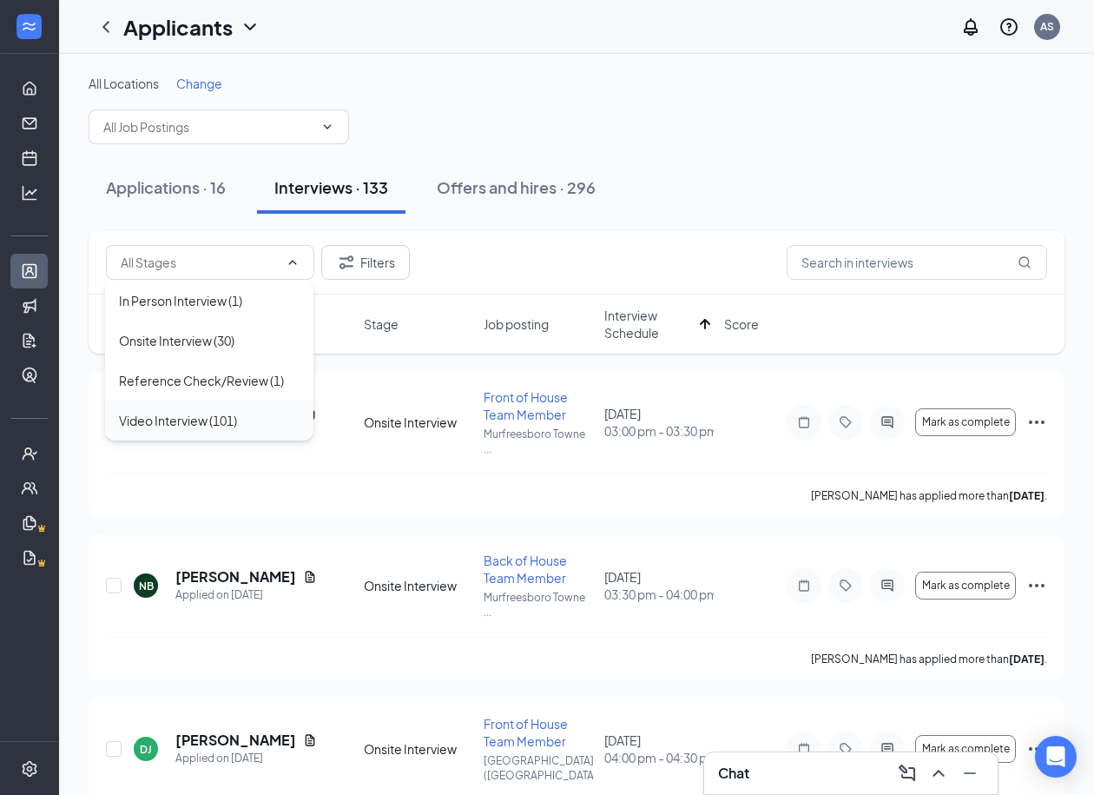
click at [204, 413] on div "Video Interview (101)" at bounding box center [178, 420] width 118 height 19
type input "Video Interview (101)"
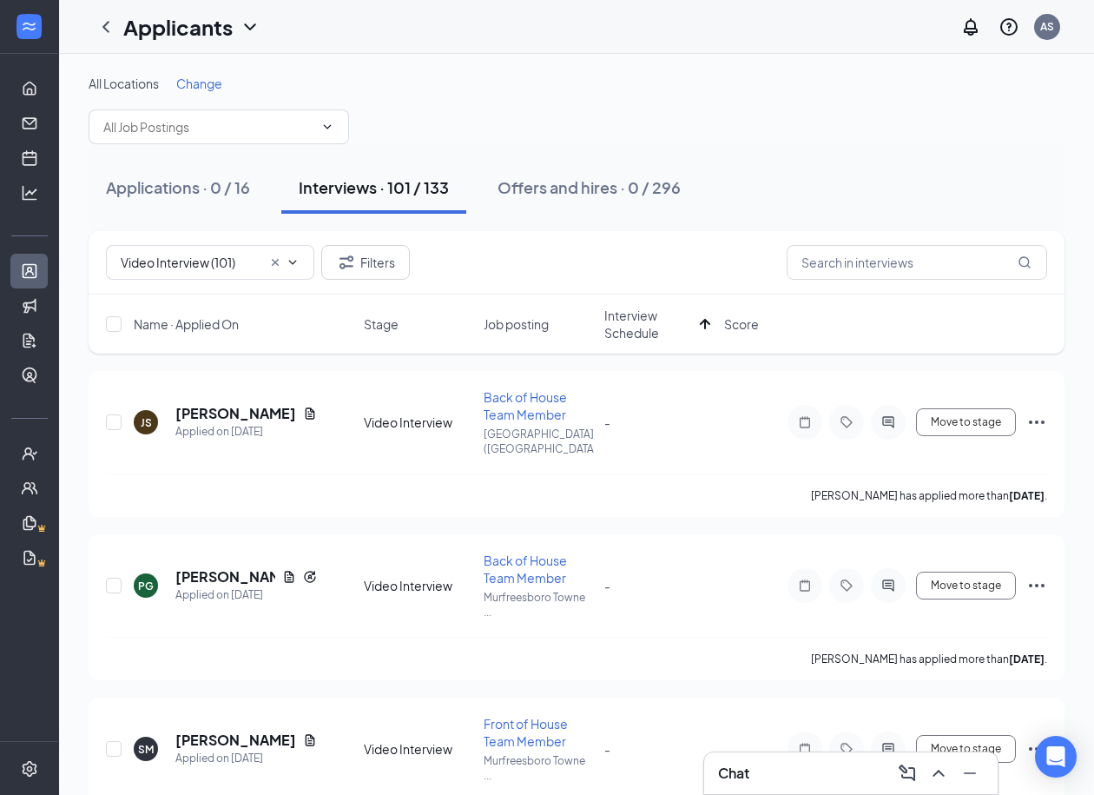
click at [221, 321] on span "Name · Applied On" at bounding box center [186, 323] width 105 height 17
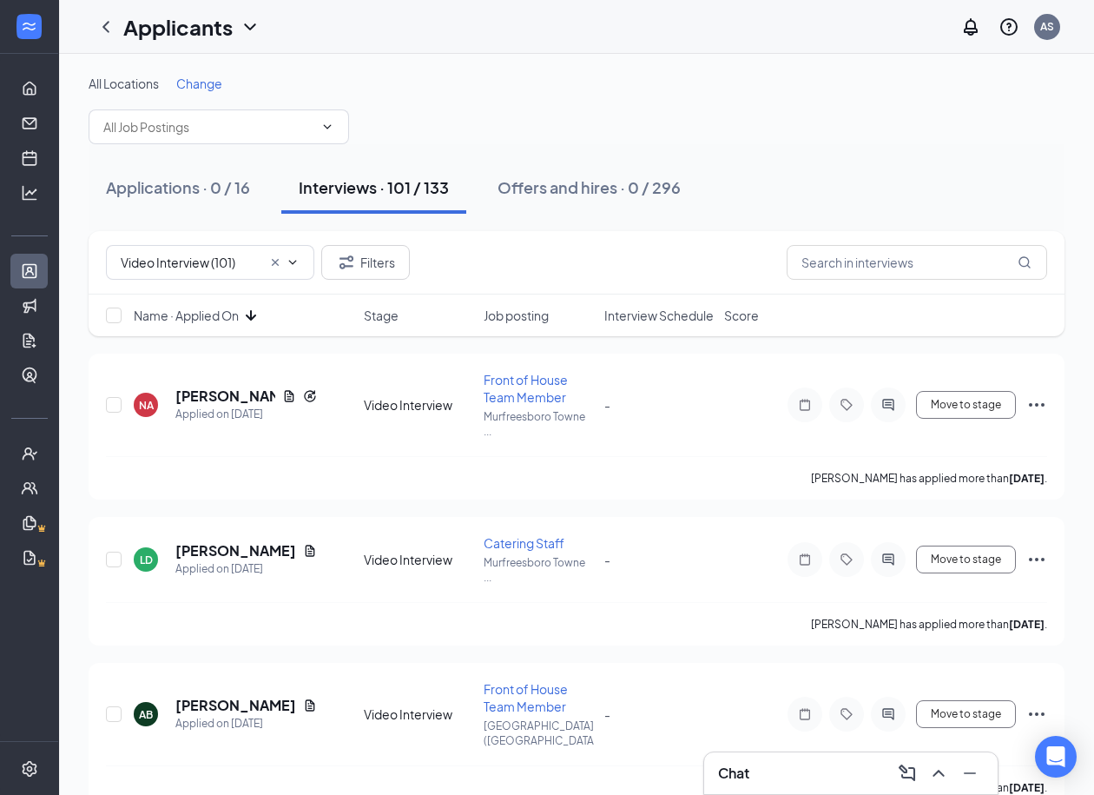
click at [249, 320] on icon "ArrowDown" at bounding box center [251, 315] width 21 height 21
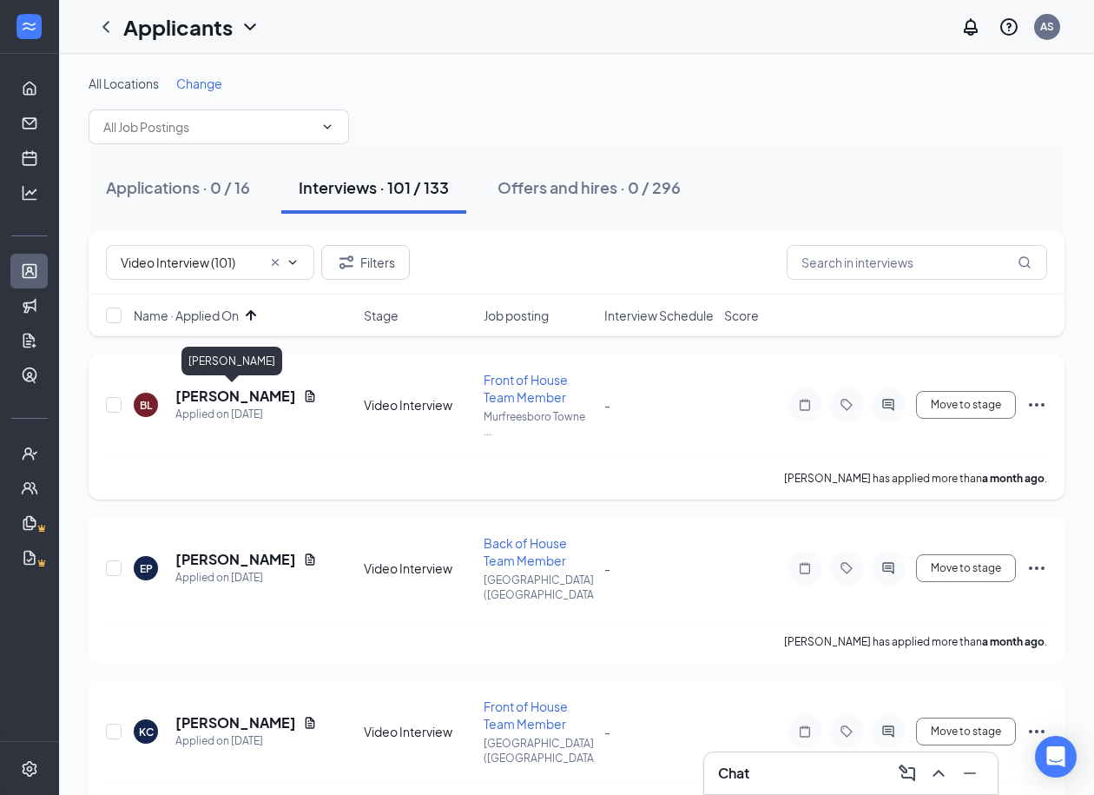
click at [216, 397] on h5 "Brianna Loyola" at bounding box center [235, 395] width 121 height 19
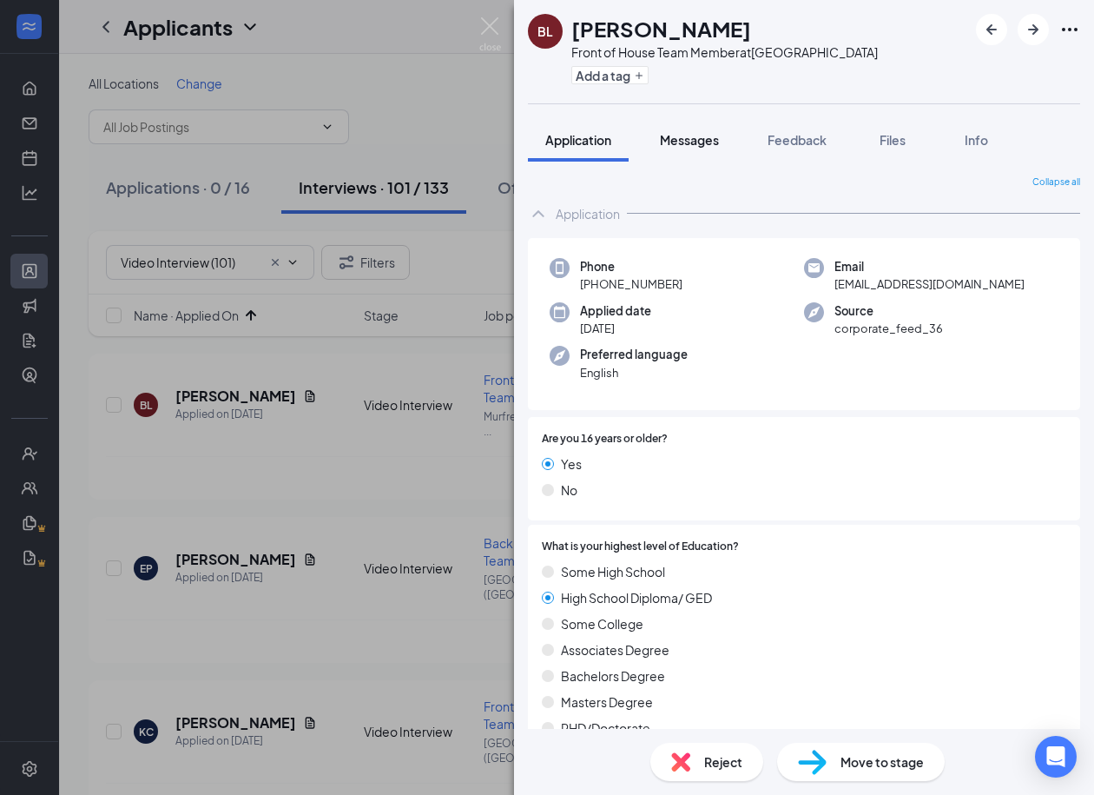
click at [685, 134] on span "Messages" at bounding box center [689, 140] width 59 height 16
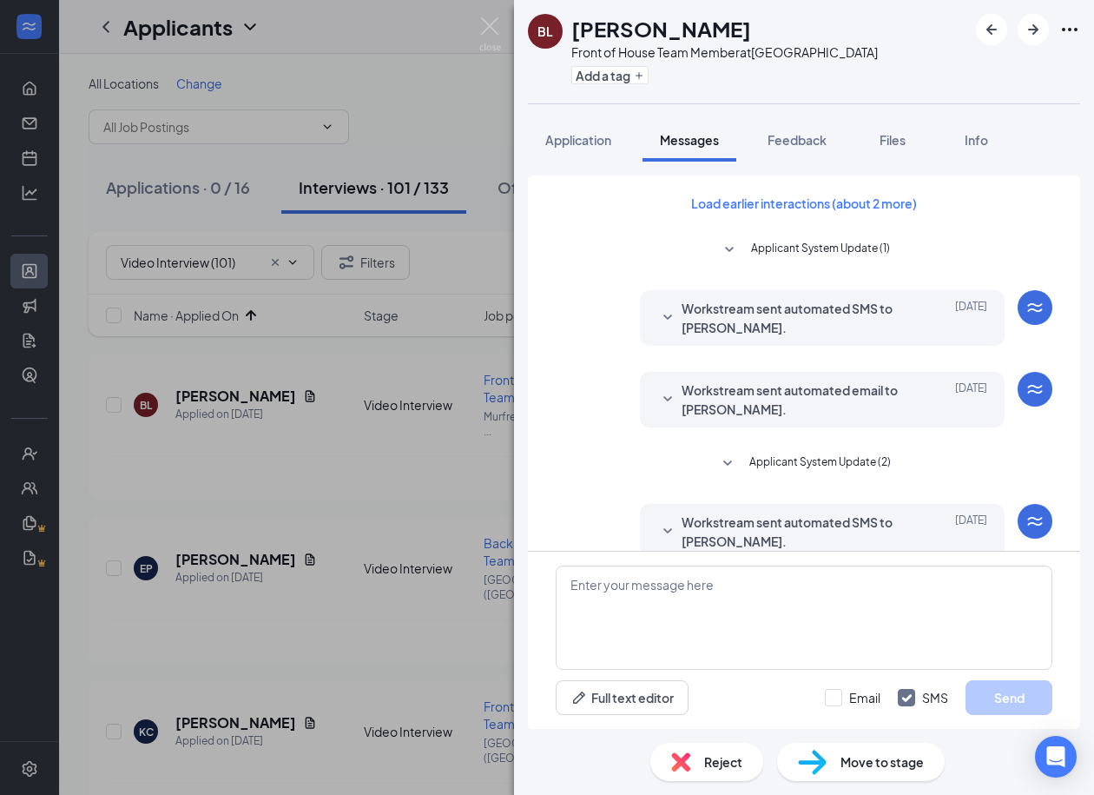
click at [729, 243] on icon "SmallChevronDown" at bounding box center [729, 250] width 21 height 21
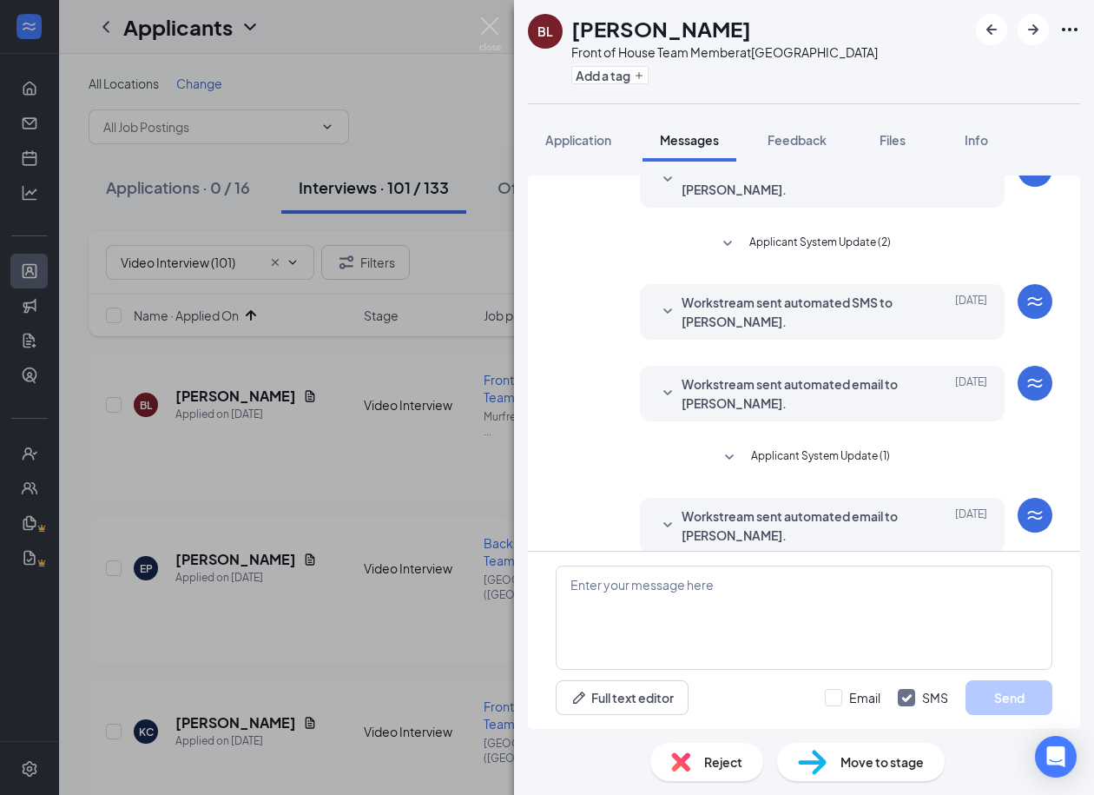
scroll to position [353, 0]
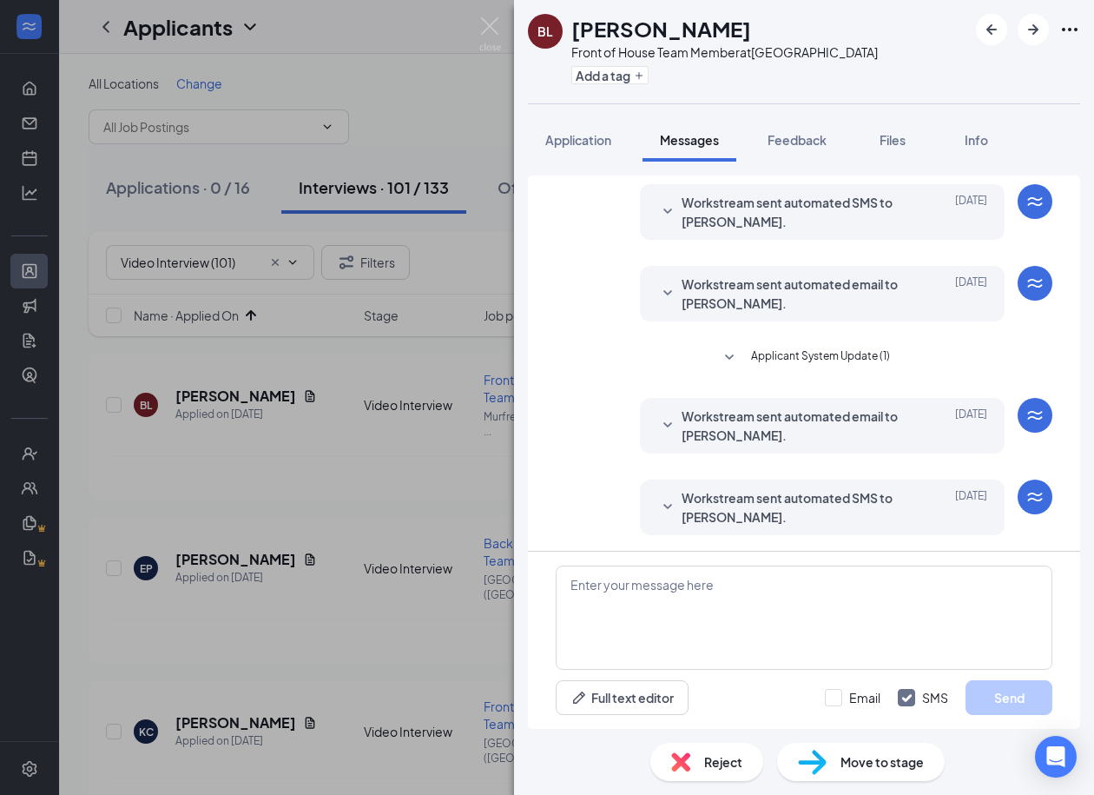
click at [731, 360] on icon "SmallChevronDown" at bounding box center [729, 357] width 21 height 21
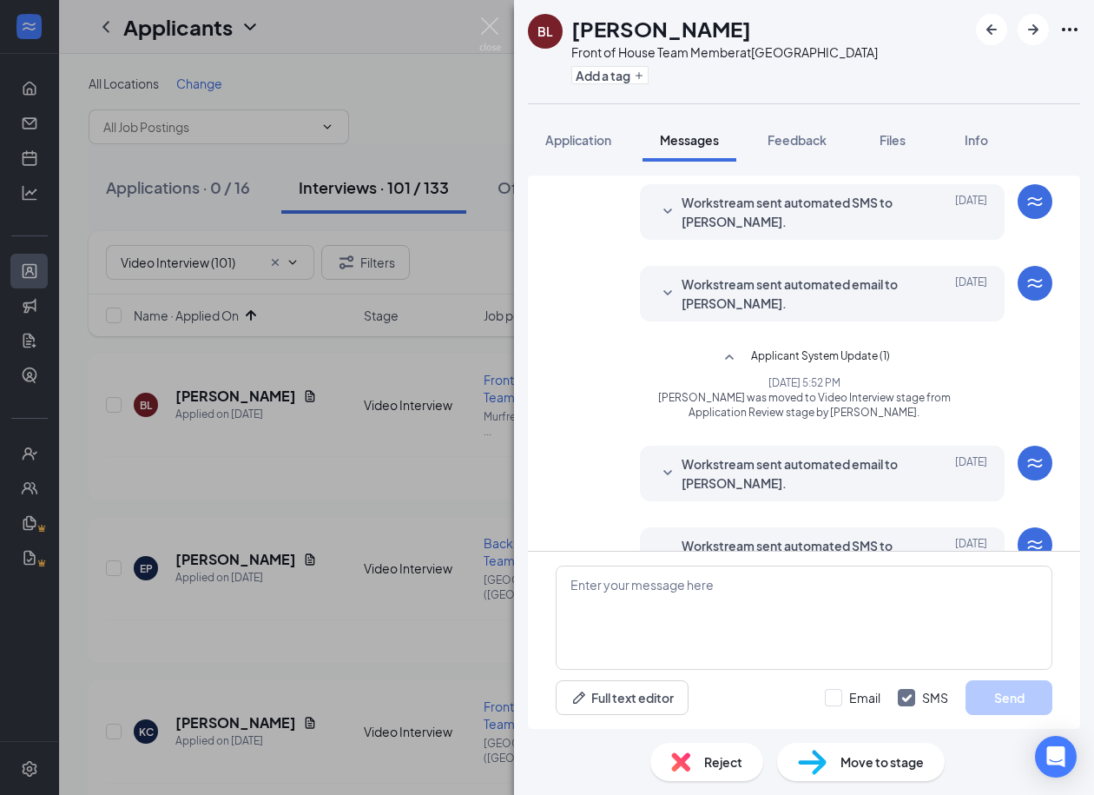
click at [731, 360] on icon "SmallChevronUp" at bounding box center [729, 357] width 21 height 21
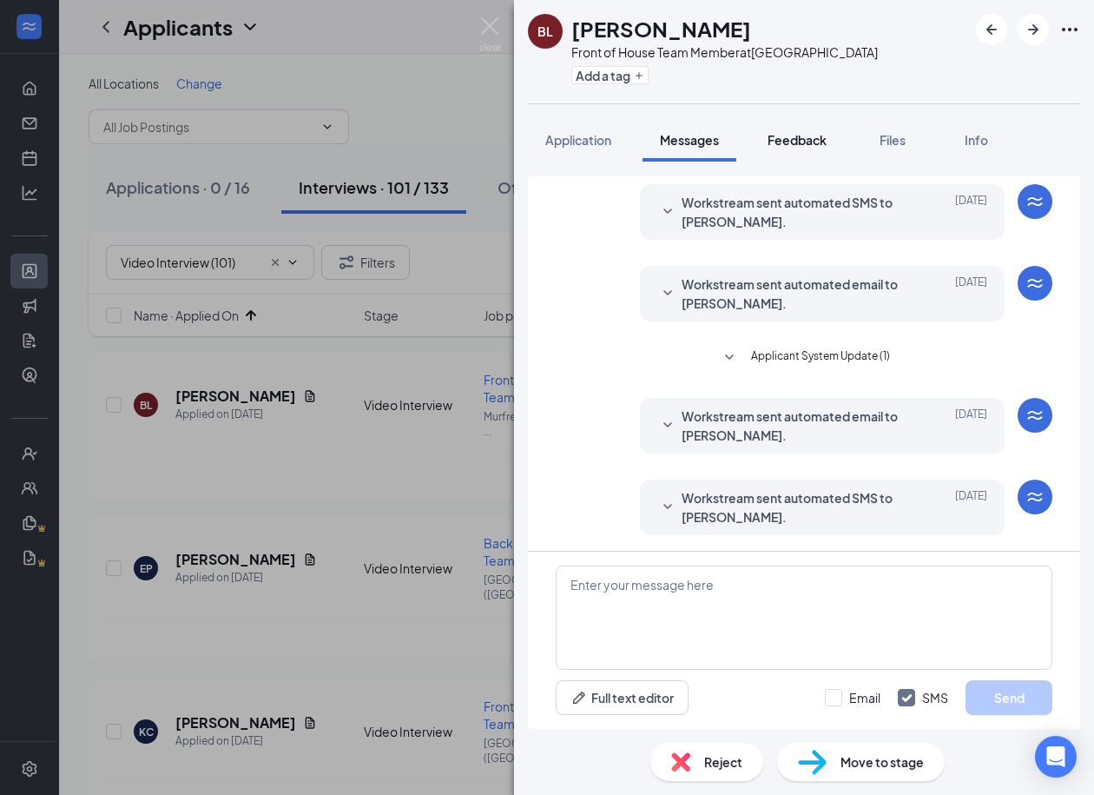
click at [798, 137] on span "Feedback" at bounding box center [797, 140] width 59 height 16
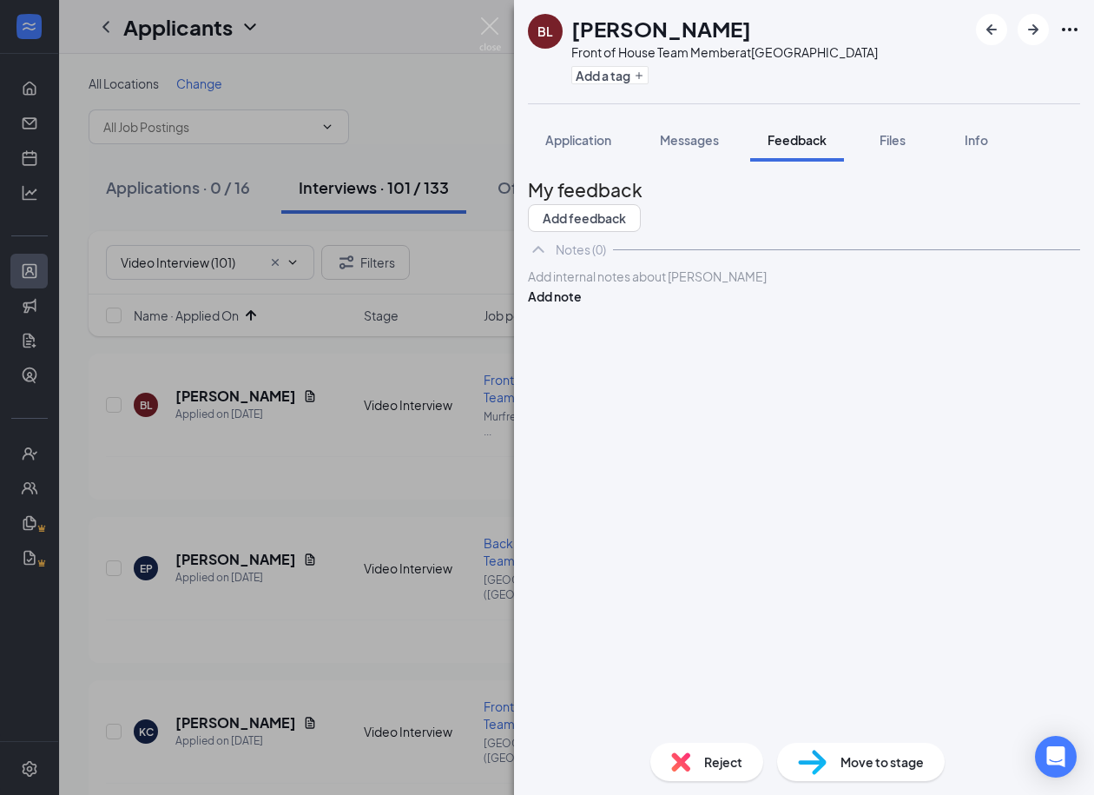
click at [726, 756] on span "Reject" at bounding box center [723, 761] width 38 height 19
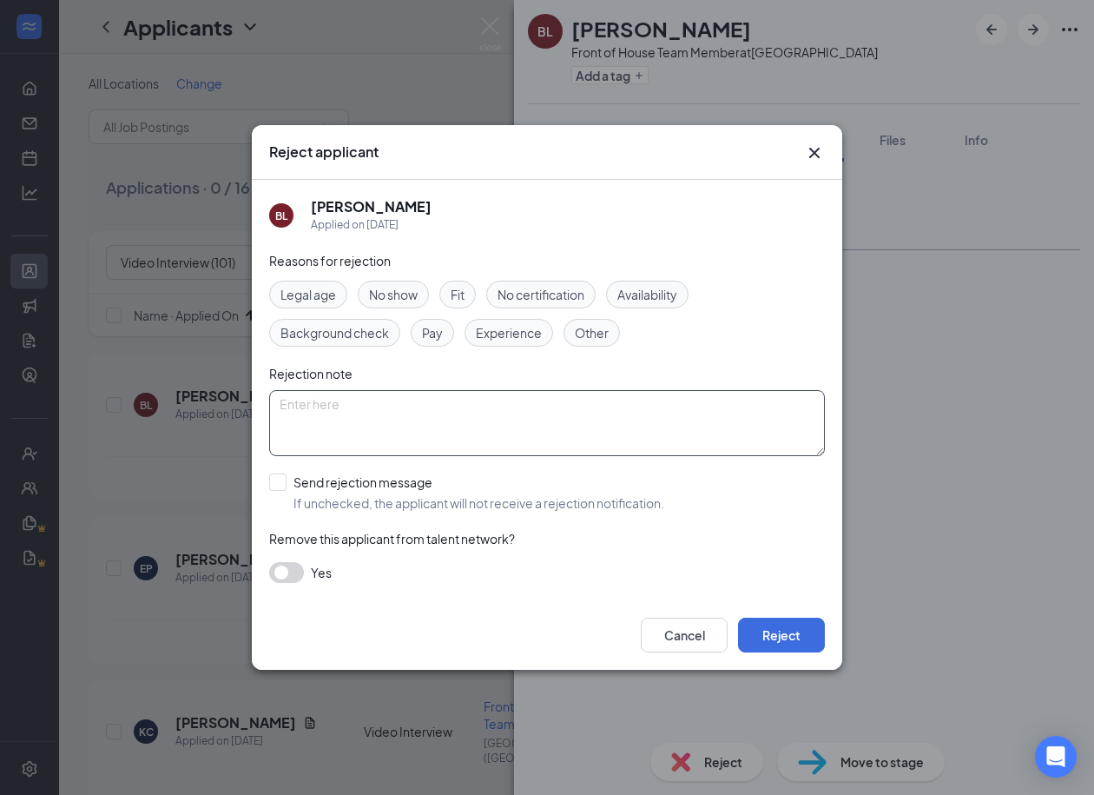
click at [375, 407] on textarea at bounding box center [547, 423] width 556 height 66
click at [340, 400] on textarea "Never did Video Interview" at bounding box center [547, 423] width 556 height 66
type textarea "Never did Video Interview"
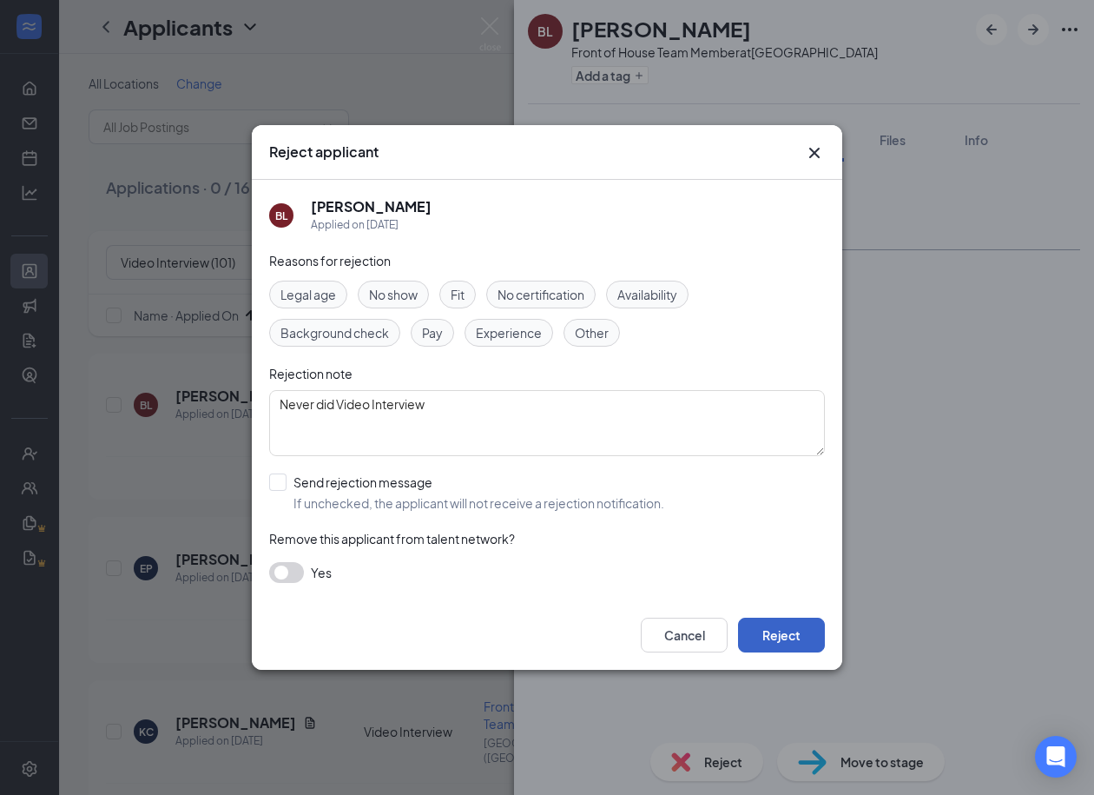
click at [776, 626] on button "Reject" at bounding box center [781, 635] width 87 height 35
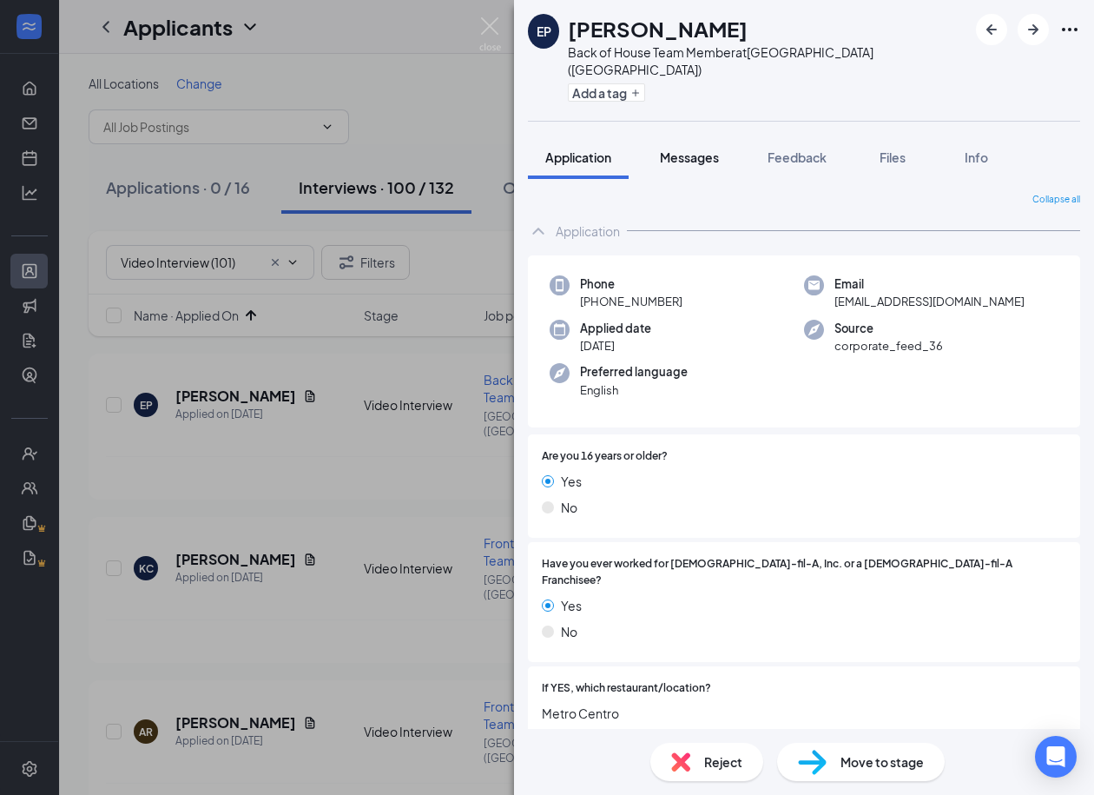
click at [718, 135] on button "Messages" at bounding box center [690, 156] width 94 height 43
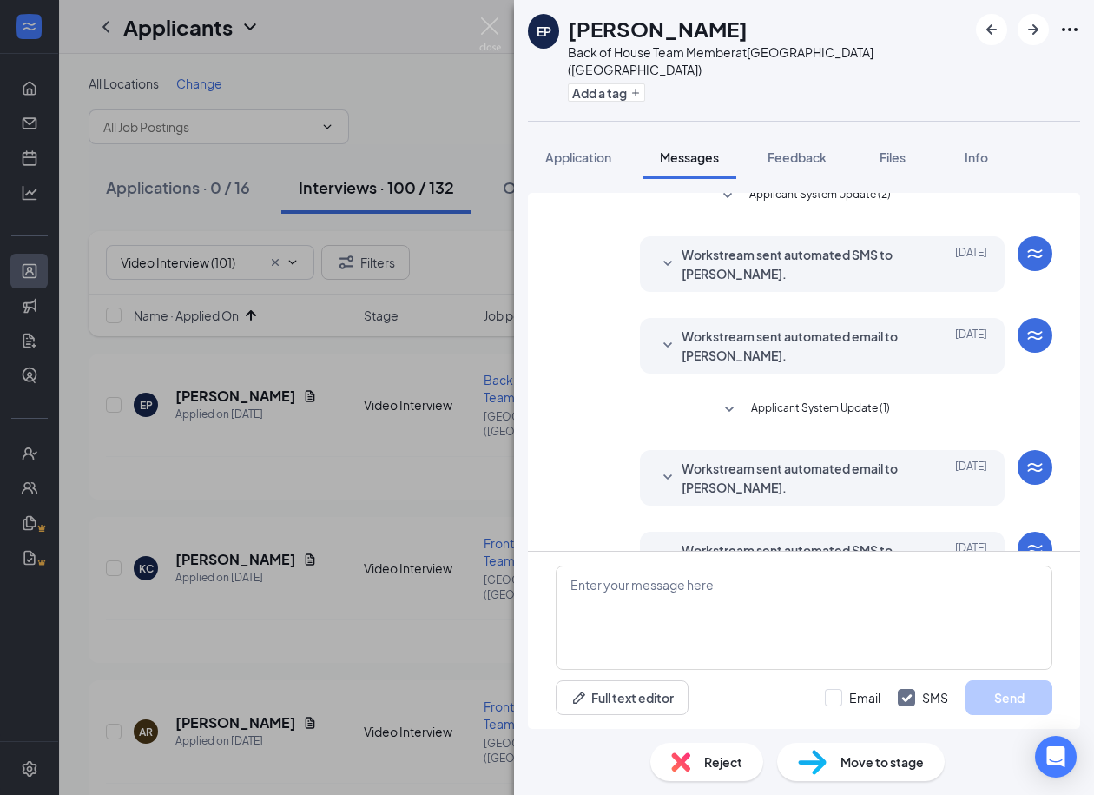
scroll to position [351, 0]
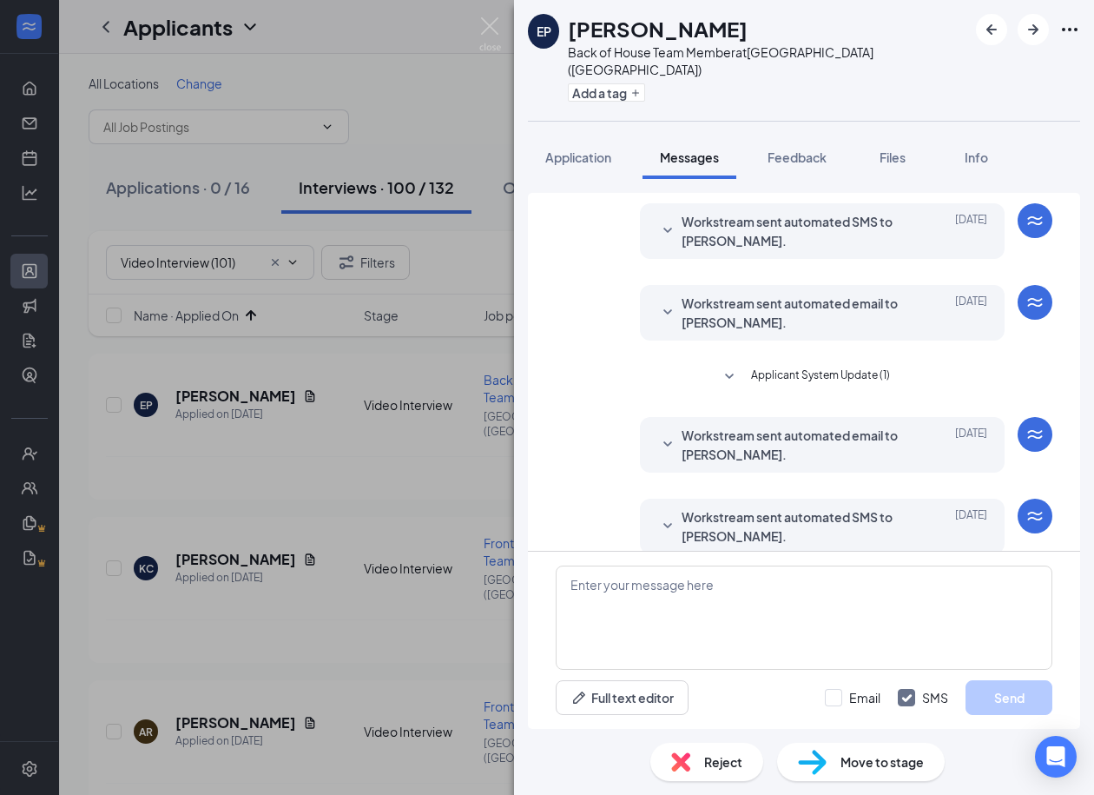
click at [728, 763] on span "Reject" at bounding box center [723, 761] width 38 height 19
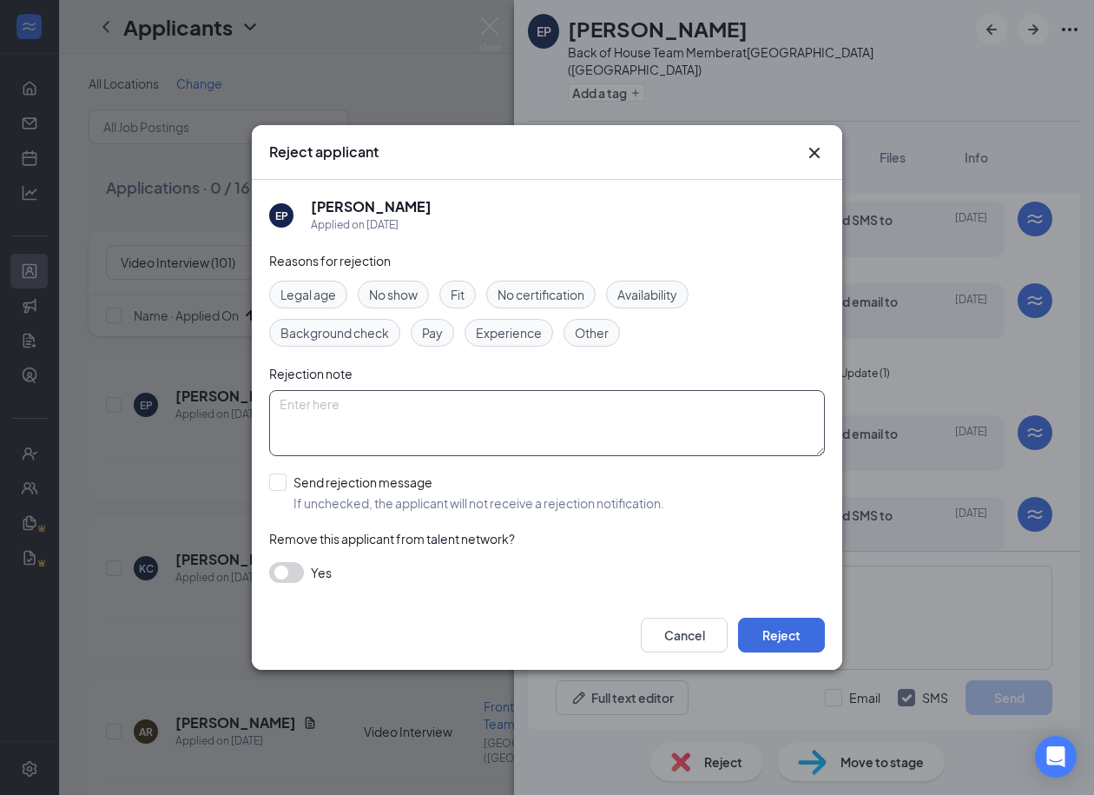
click at [499, 432] on textarea at bounding box center [547, 423] width 556 height 66
paste textarea "Never did Video Interview"
type textarea "Never did Video Interview"
click at [281, 481] on input "Send rejection message If unchecked, the applicant will not receive a rejection…" at bounding box center [466, 492] width 395 height 38
checkbox input "true"
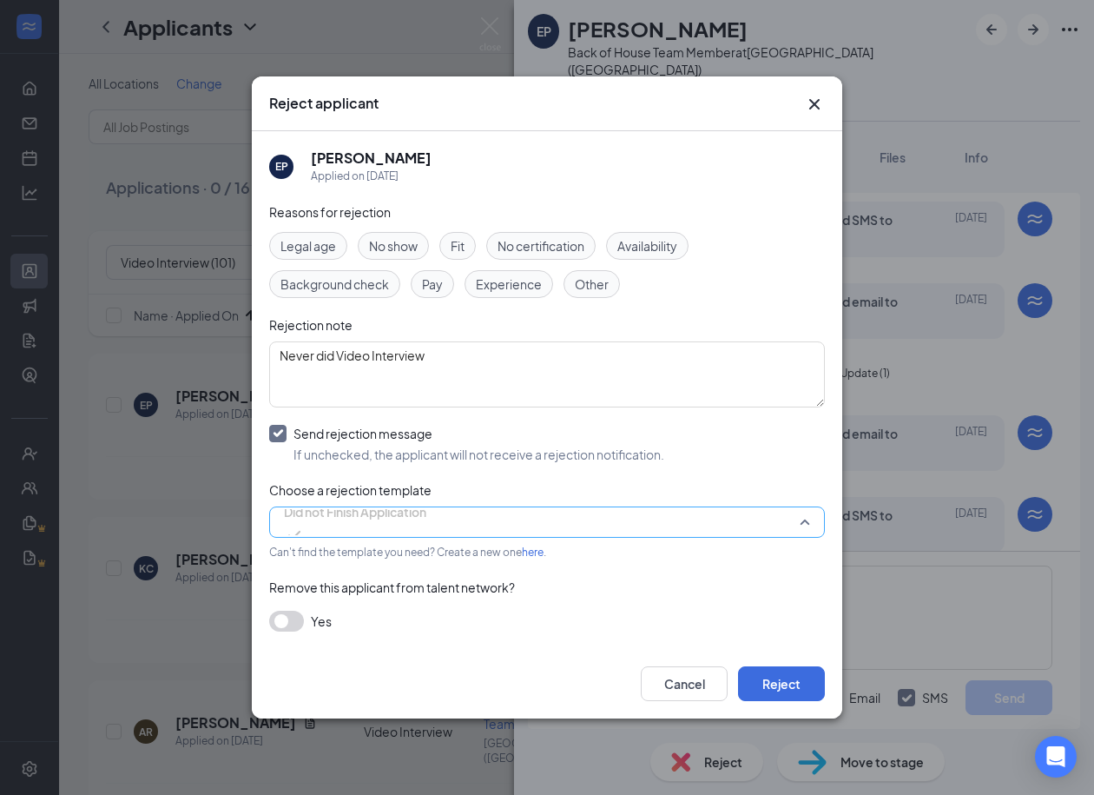
click at [296, 517] on span "Did not Finish Application" at bounding box center [355, 512] width 142 height 26
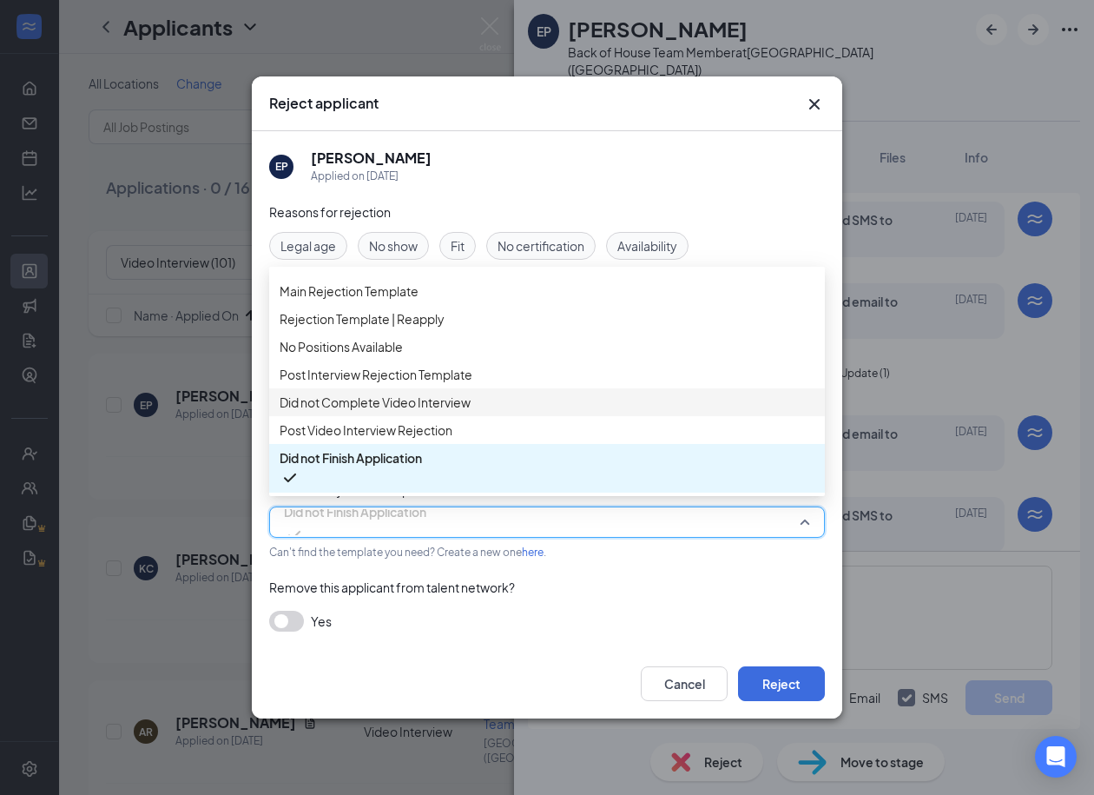
click at [364, 397] on span "Did not Complete Video Interview" at bounding box center [375, 402] width 191 height 19
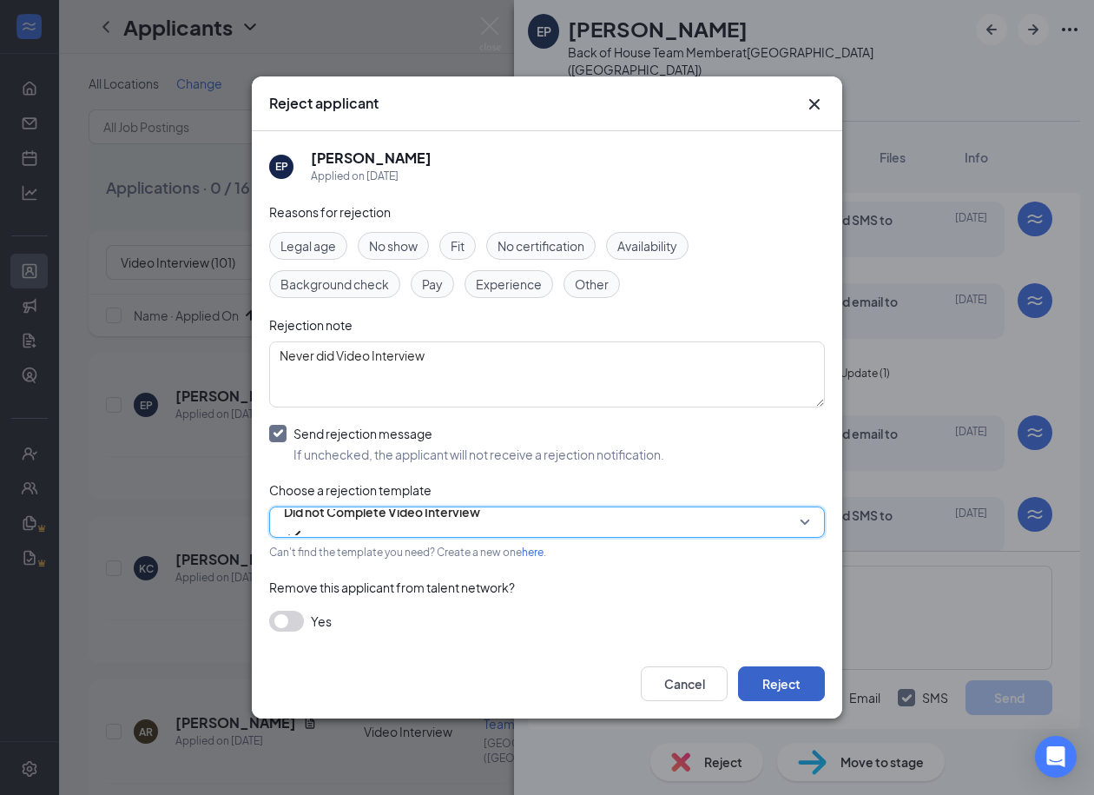
click at [768, 689] on button "Reject" at bounding box center [781, 683] width 87 height 35
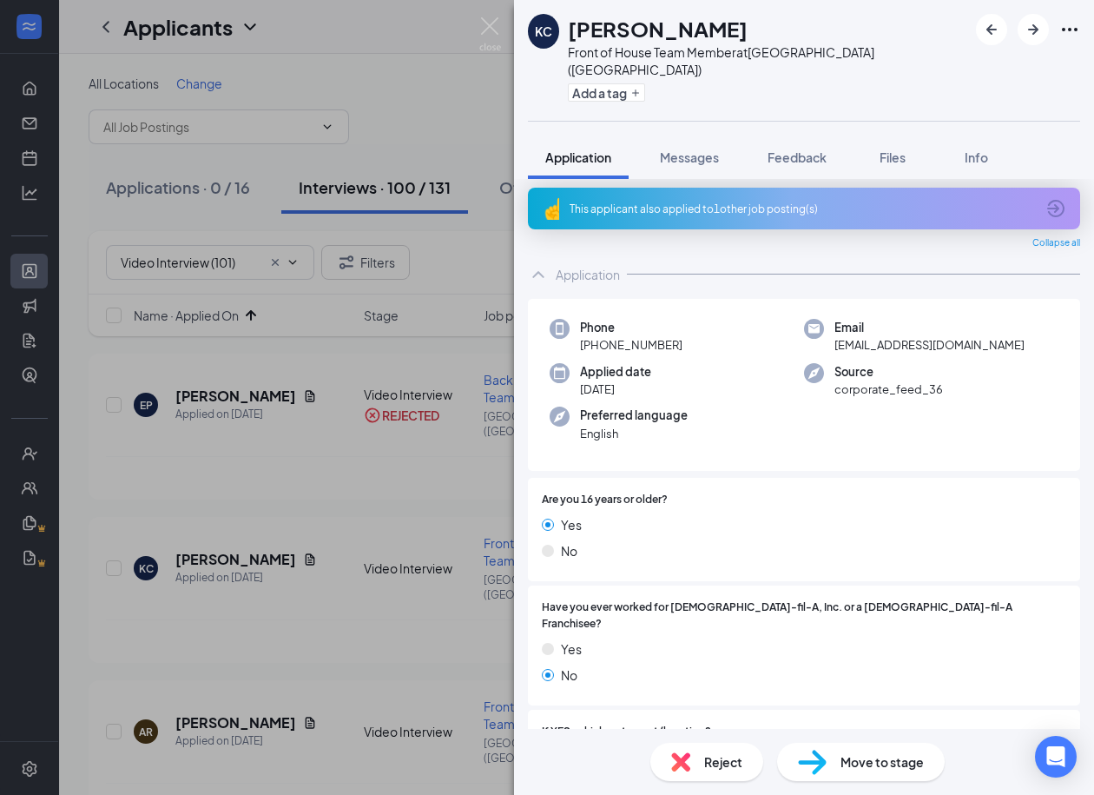
scroll to position [6, 0]
click at [698, 755] on div "Reject" at bounding box center [707, 762] width 113 height 38
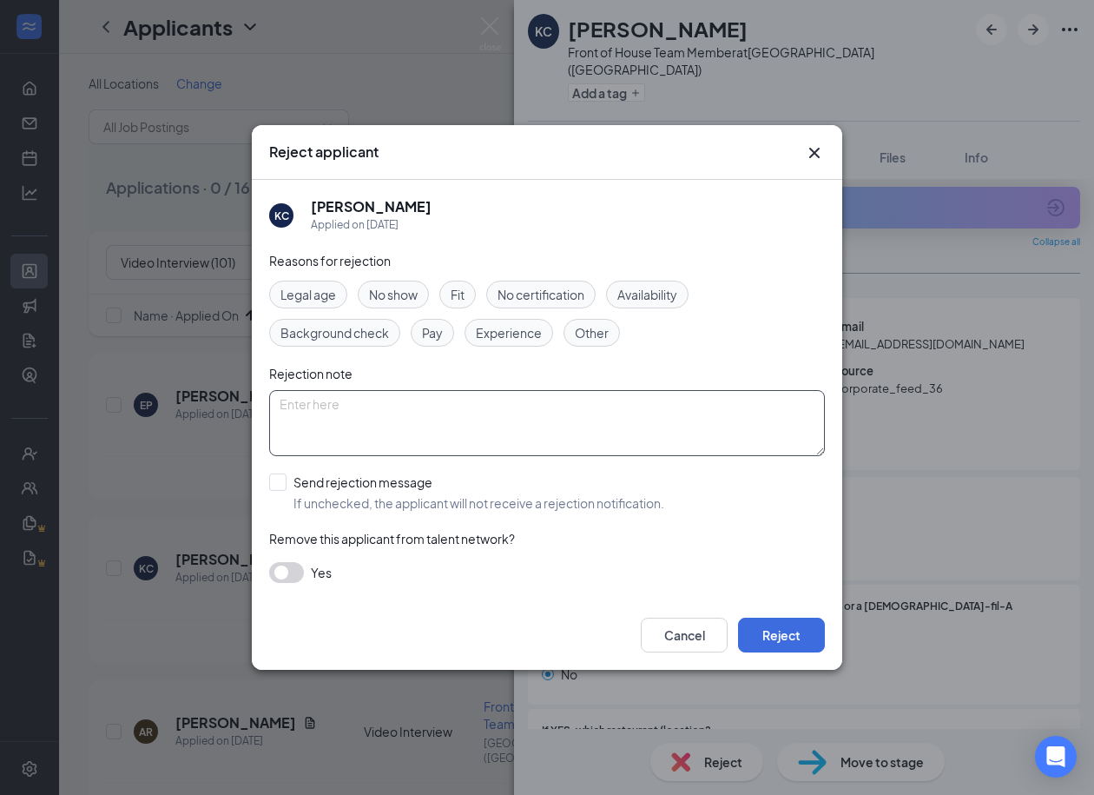
click at [434, 425] on textarea at bounding box center [547, 423] width 556 height 66
paste textarea "Never did Video Interview"
type textarea "Never did Video Interview"
click at [267, 484] on div "KC Kayla Crosby Applied on Jul 30 Reasons for rejection Legal age No show Fit N…" at bounding box center [547, 390] width 591 height 420
click at [281, 487] on input "Send rejection message If unchecked, the applicant will not receive a rejection…" at bounding box center [466, 492] width 395 height 38
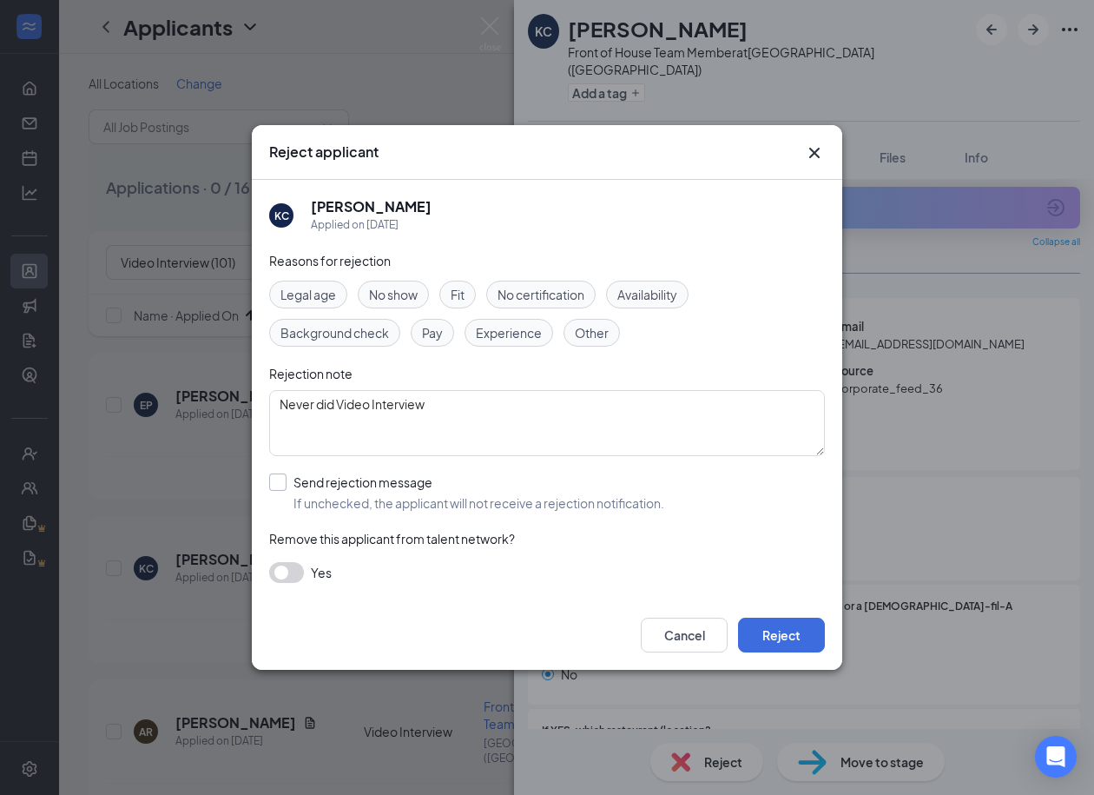
checkbox input "true"
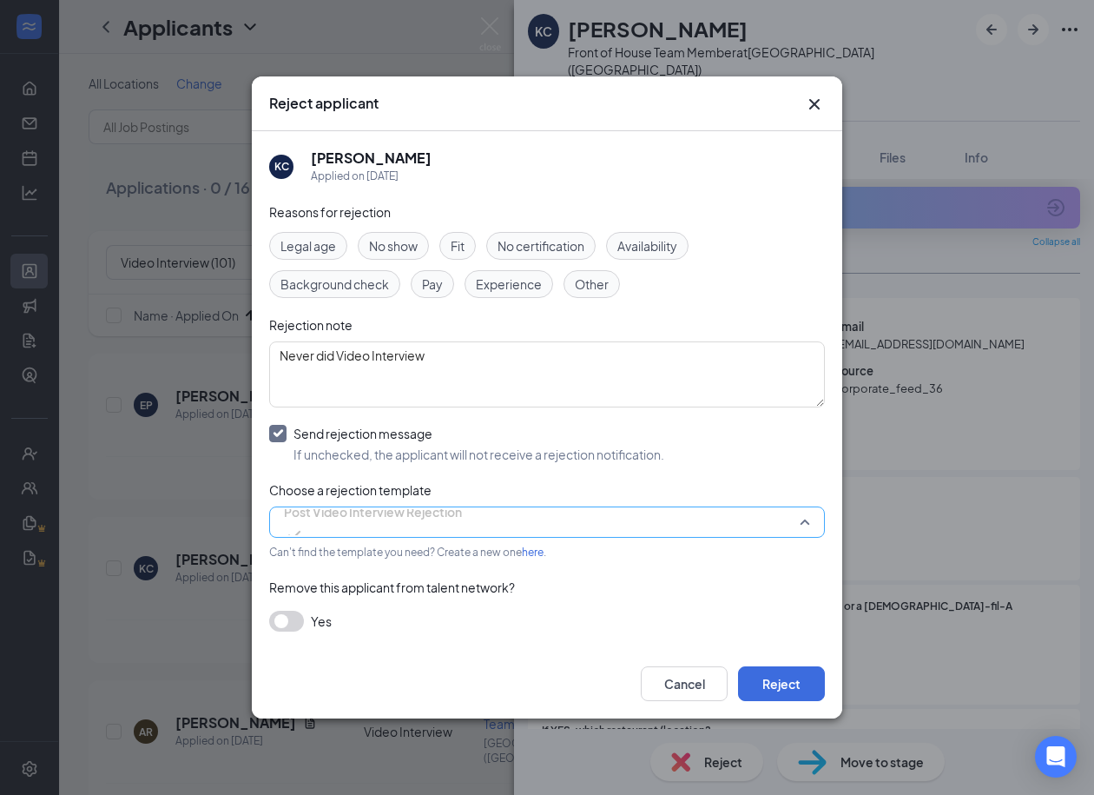
click at [349, 524] on span "Post Video Interview Rejection" at bounding box center [373, 512] width 178 height 26
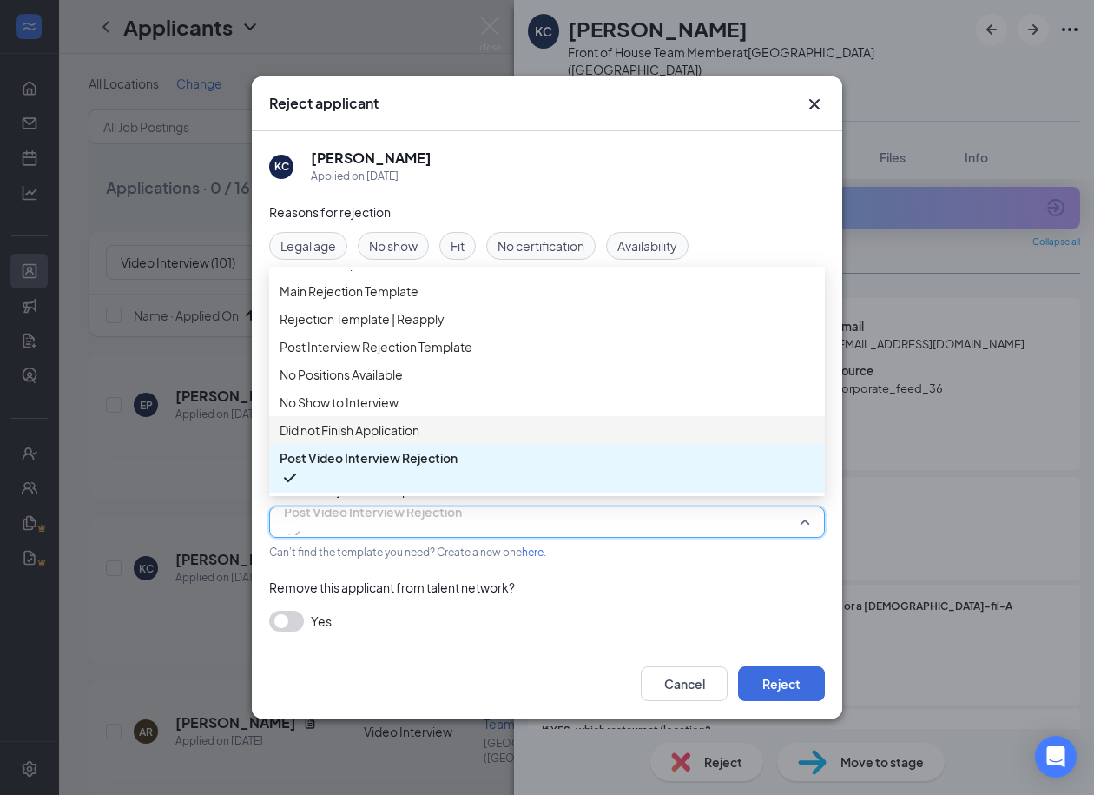
scroll to position [0, 0]
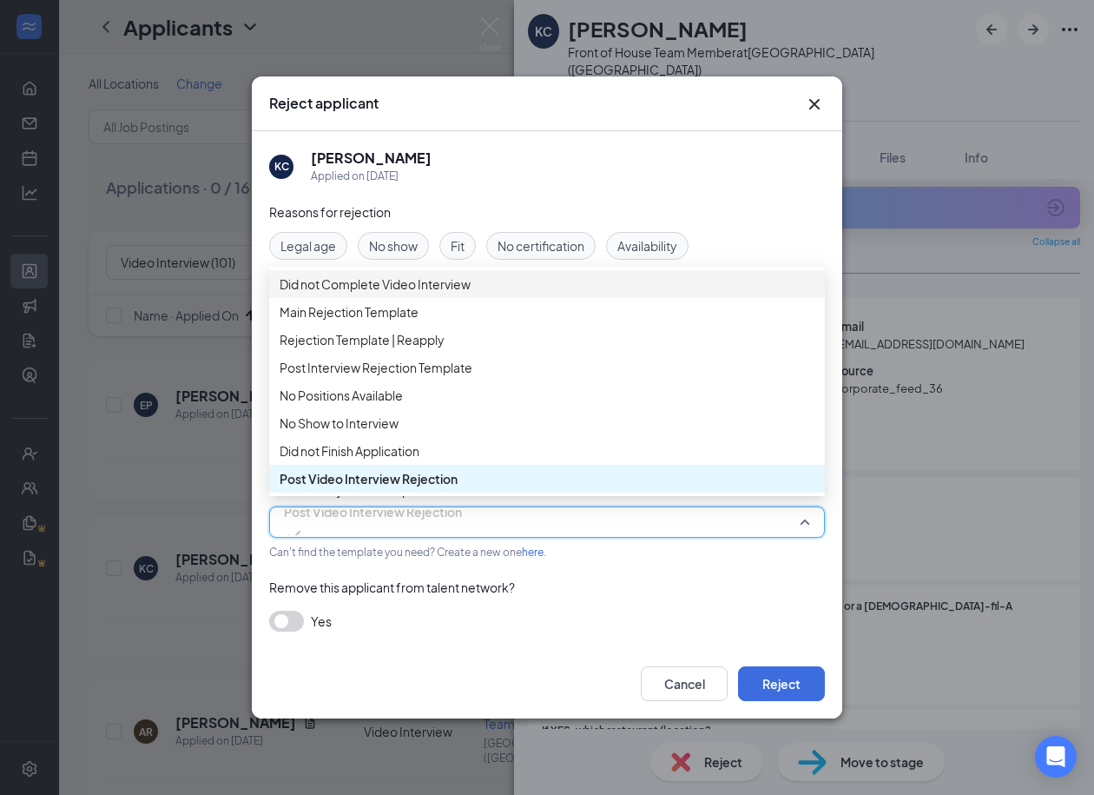
click at [393, 298] on div "Did not Complete Video Interview" at bounding box center [547, 284] width 556 height 28
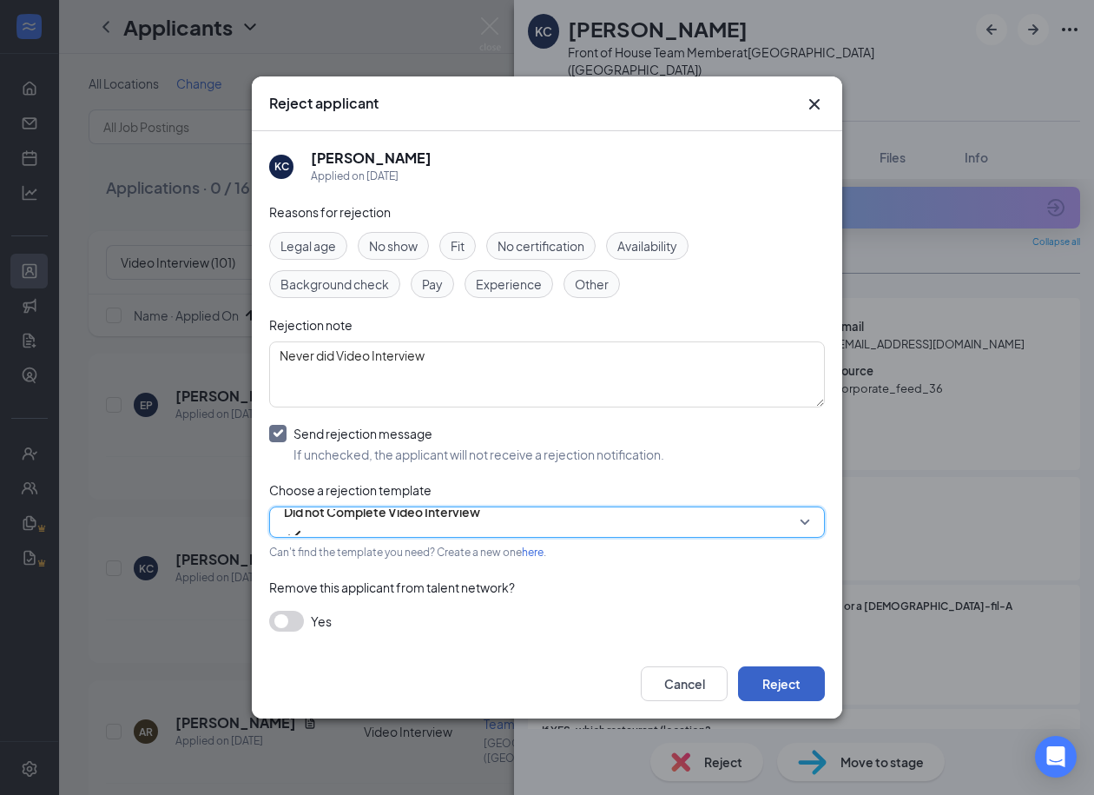
click at [789, 690] on button "Reject" at bounding box center [781, 683] width 87 height 35
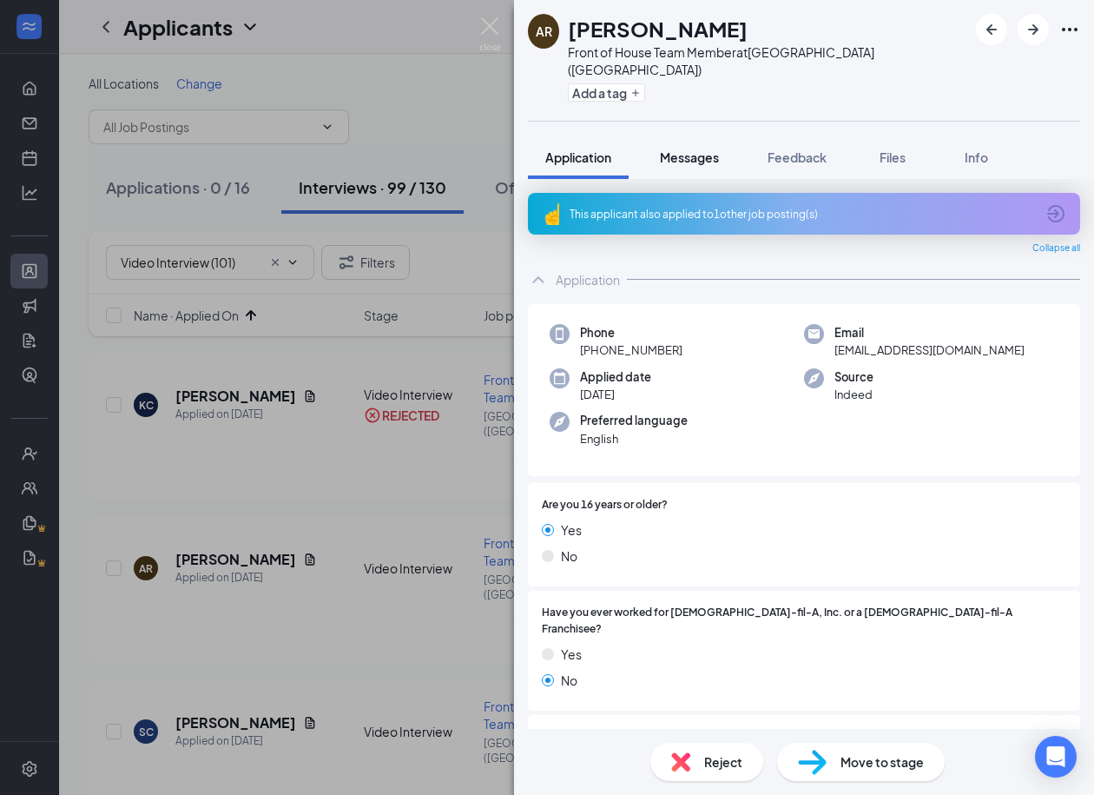
click at [685, 149] on span "Messages" at bounding box center [689, 157] width 59 height 16
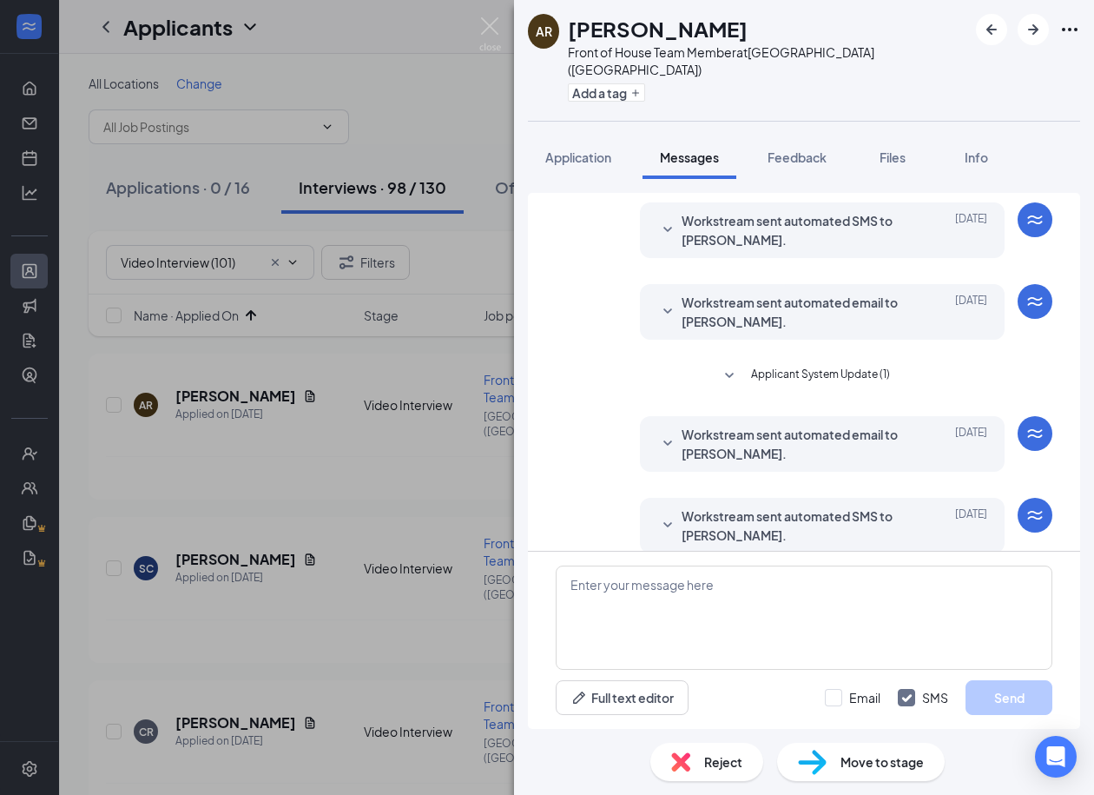
scroll to position [351, 0]
click at [716, 765] on span "Reject" at bounding box center [723, 761] width 38 height 19
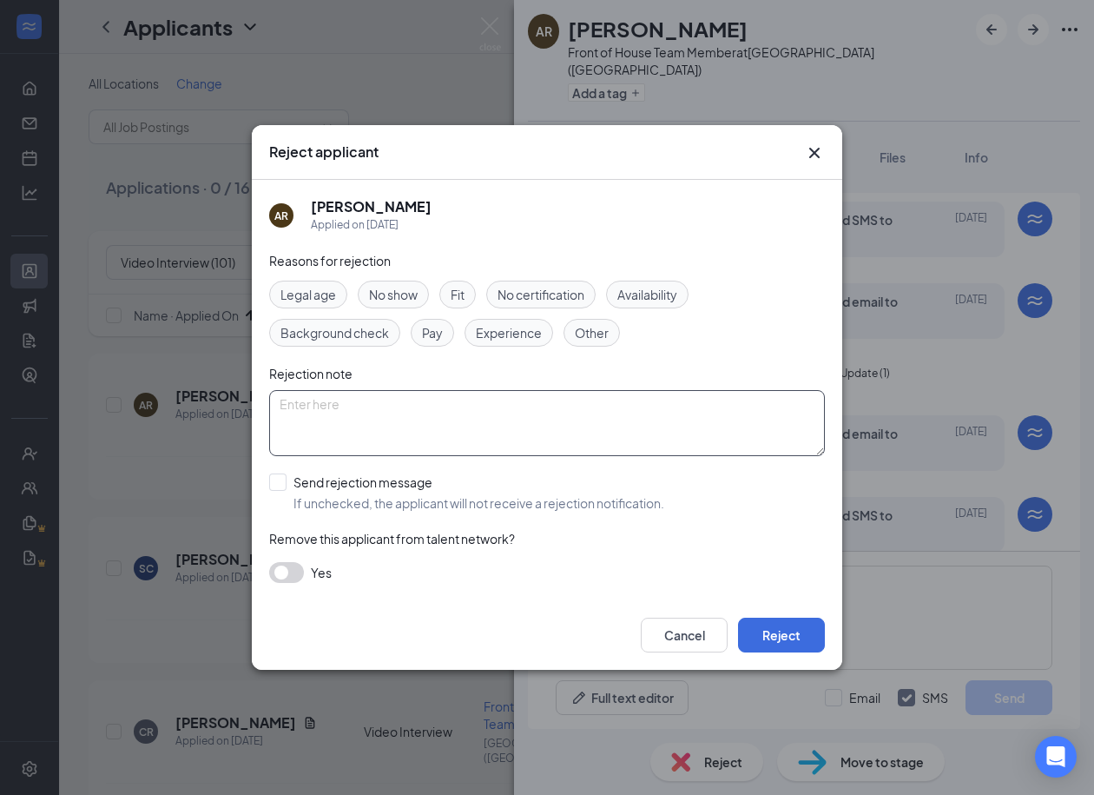
click at [487, 417] on textarea at bounding box center [547, 423] width 556 height 66
paste textarea "Never did Video Interview"
type textarea "Never did Video Interview"
click at [283, 492] on input "Send rejection message If unchecked, the applicant will not receive a rejection…" at bounding box center [466, 492] width 395 height 38
checkbox input "true"
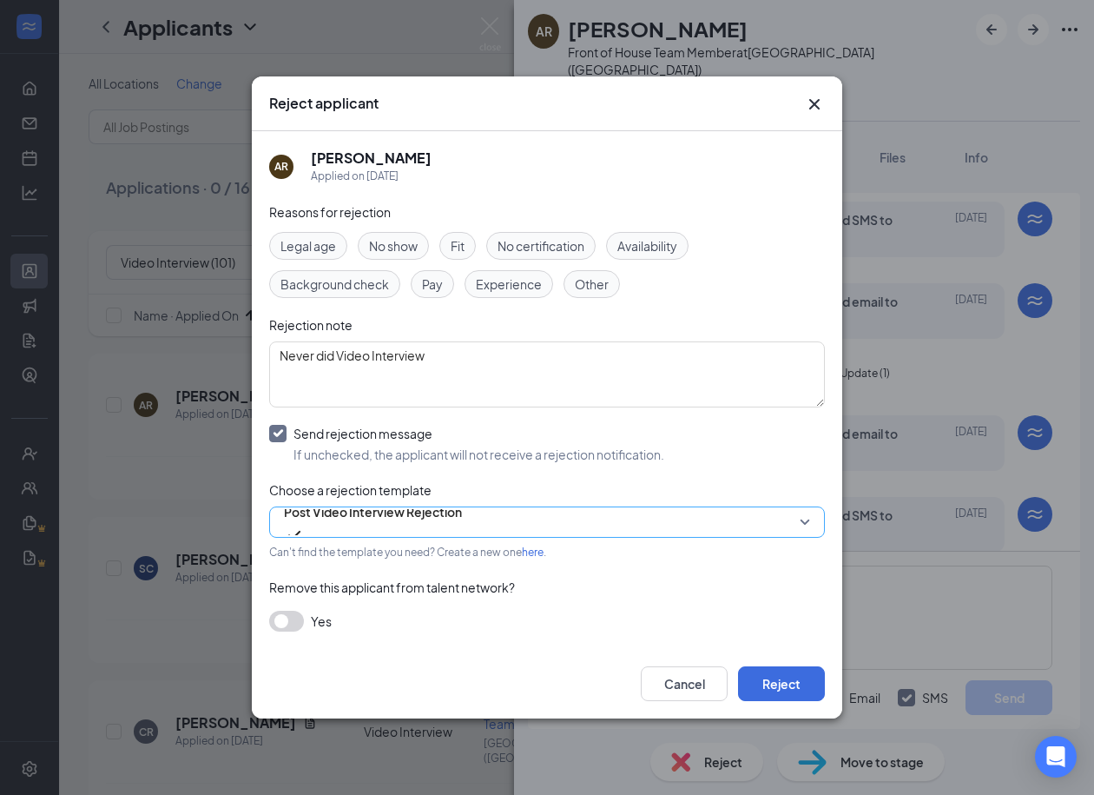
click at [352, 525] on span "Post Video Interview Rejection" at bounding box center [373, 512] width 178 height 26
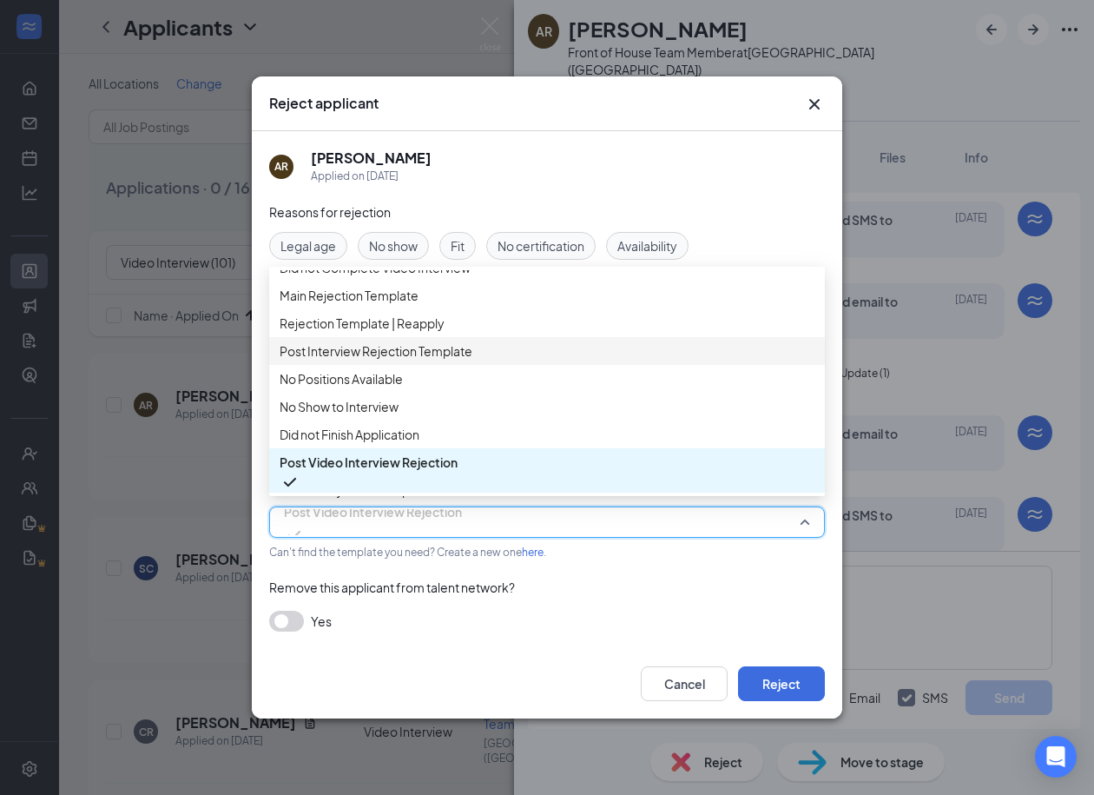
scroll to position [0, 0]
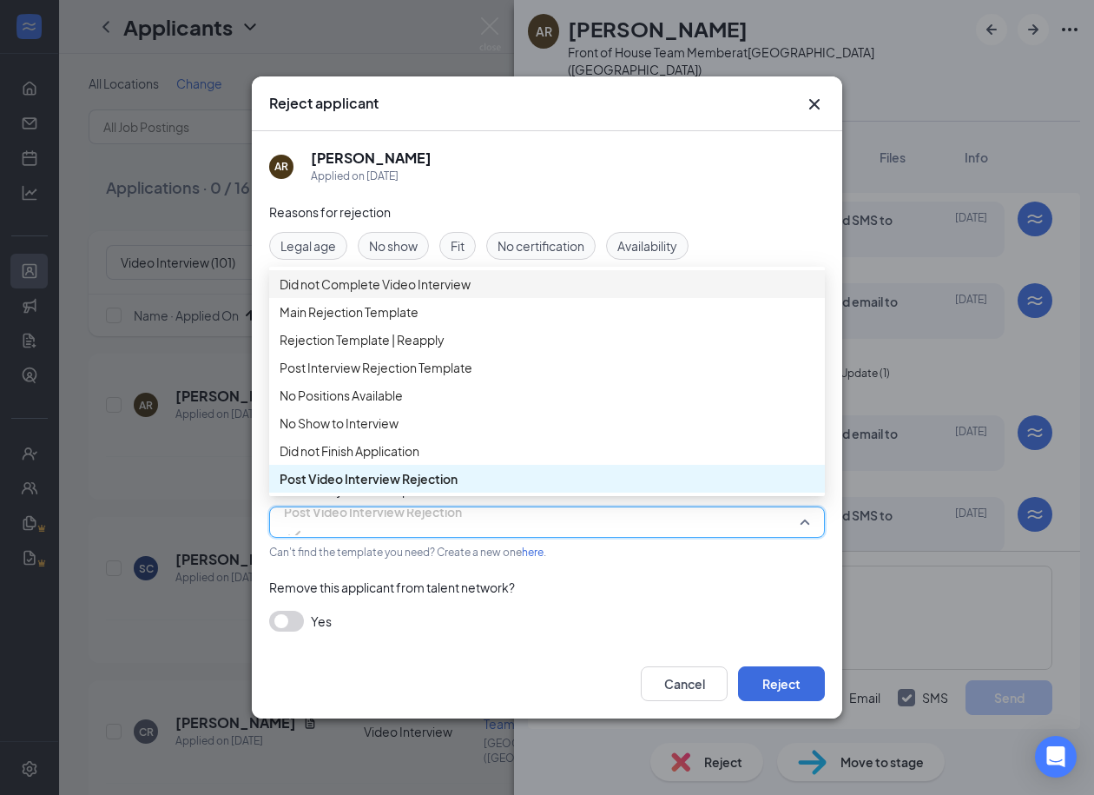
click at [370, 281] on div "Did not Complete Video Interview" at bounding box center [547, 284] width 556 height 28
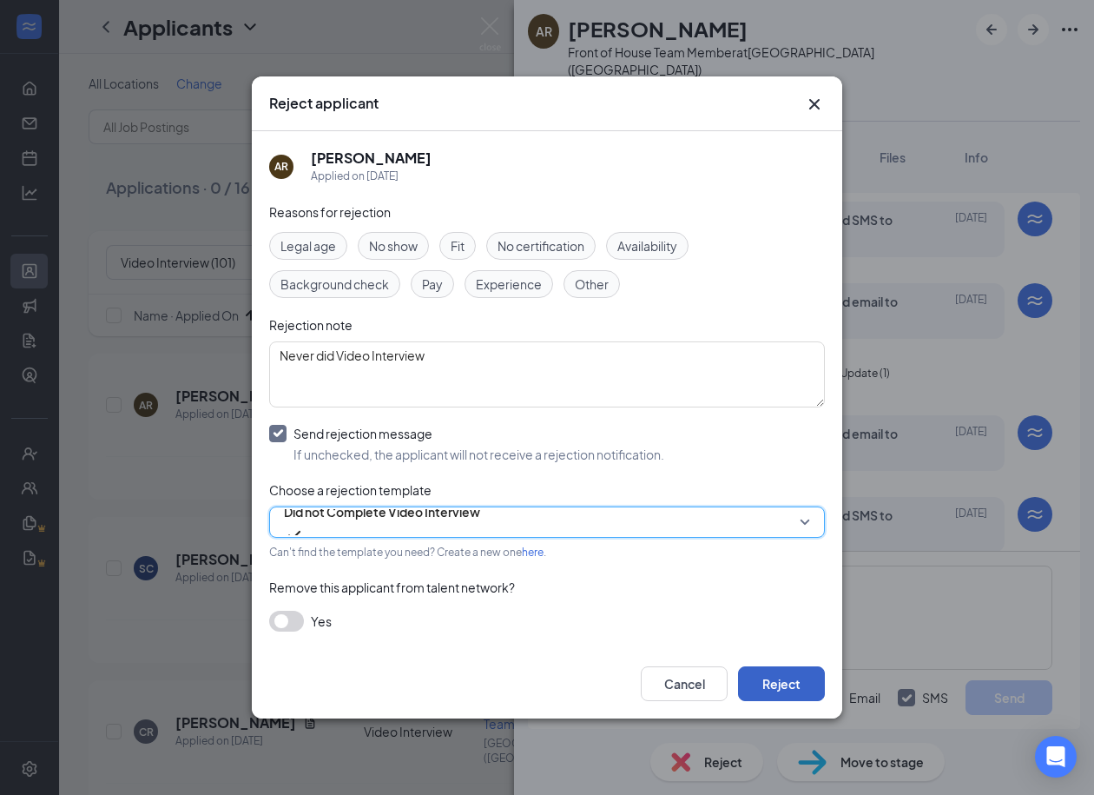
click at [798, 681] on button "Reject" at bounding box center [781, 683] width 87 height 35
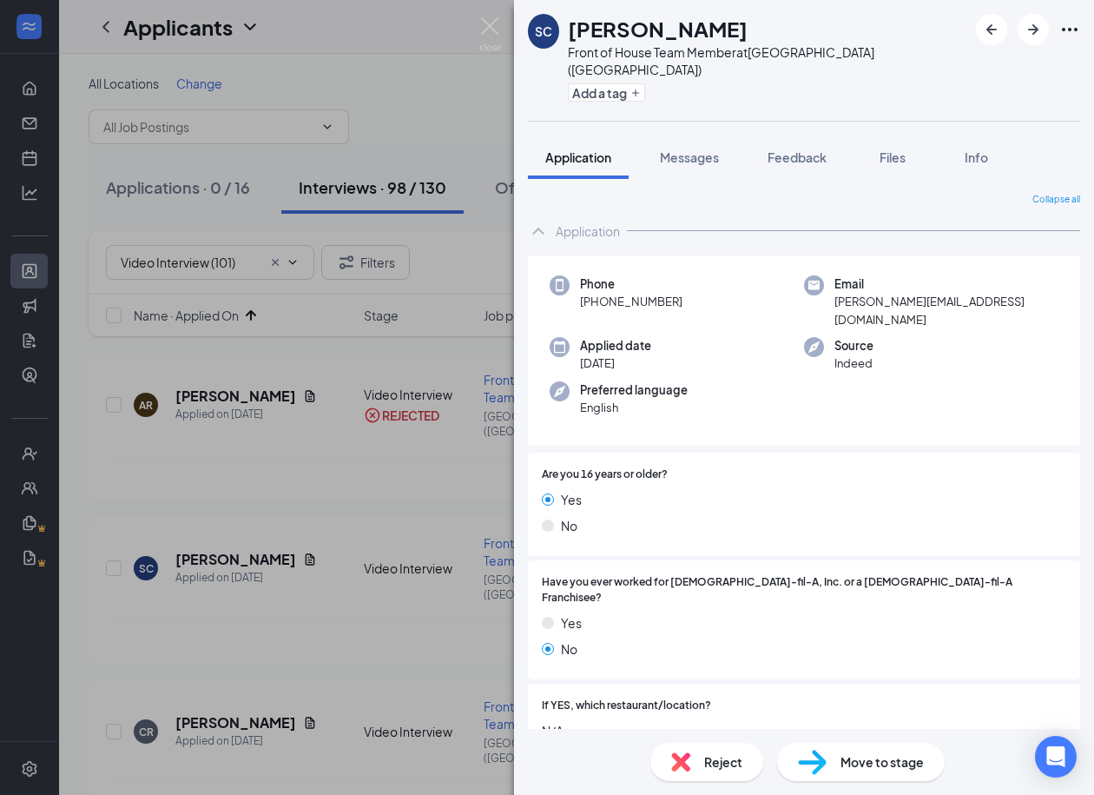
click at [711, 767] on span "Reject" at bounding box center [723, 761] width 38 height 19
click at [696, 149] on div "Messages" at bounding box center [689, 157] width 59 height 17
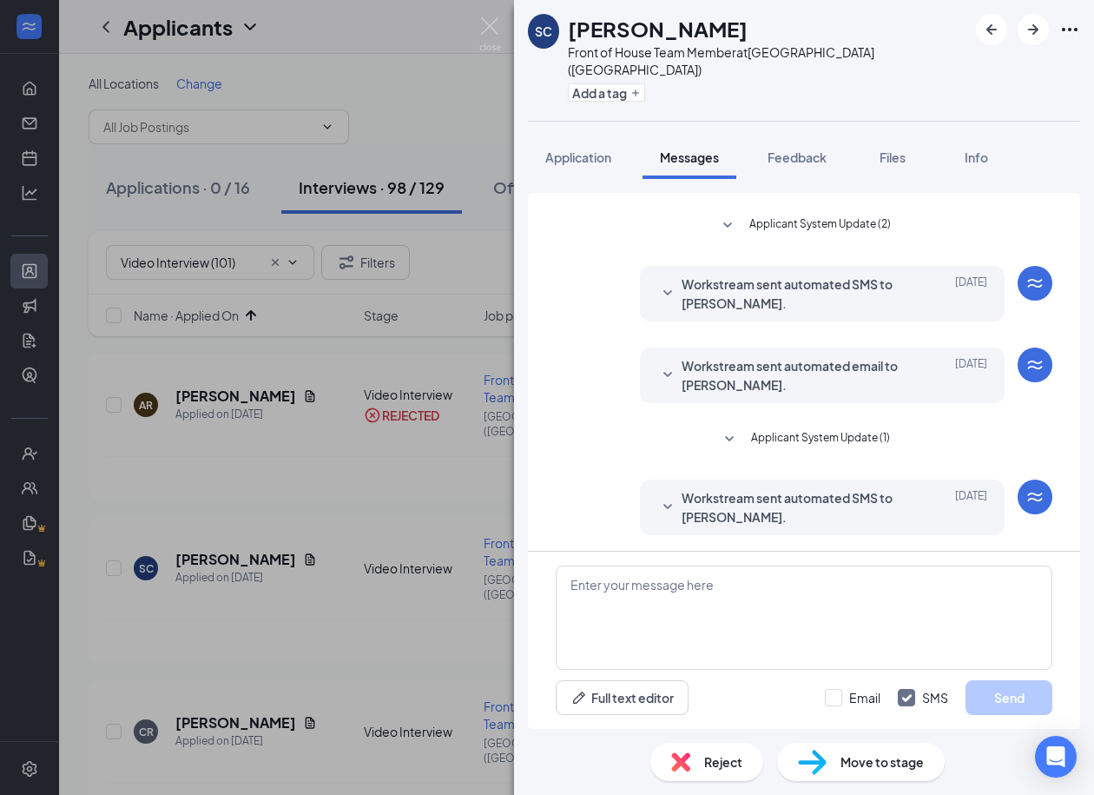
scroll to position [351, 0]
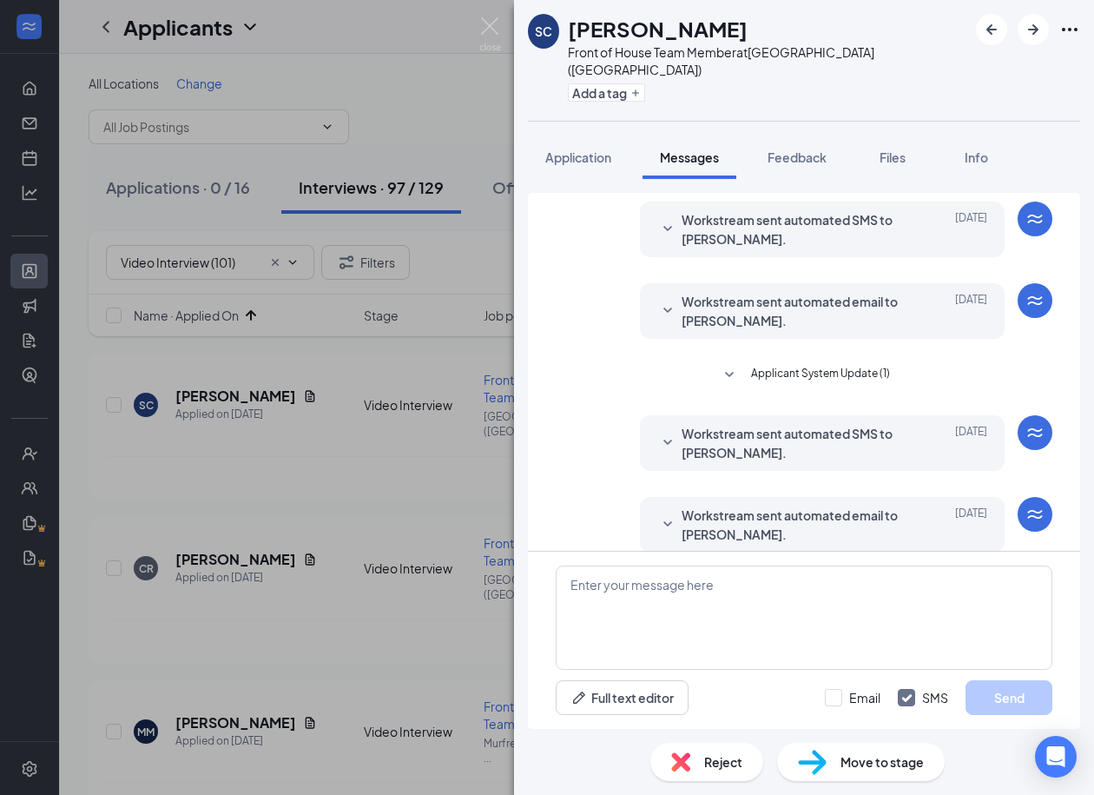
click at [684, 759] on img at bounding box center [680, 761] width 19 height 19
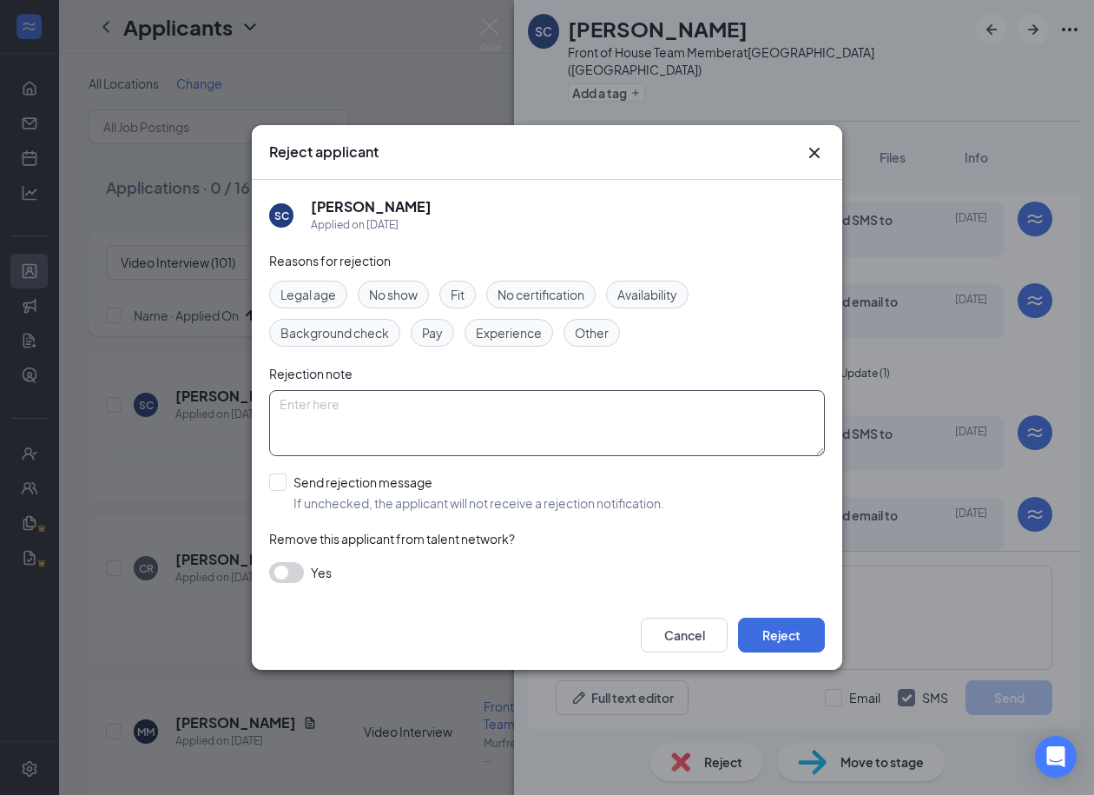
click at [419, 447] on textarea at bounding box center [547, 423] width 556 height 66
paste textarea "Never did Video Interview"
type textarea "Never did Video Interview"
click at [287, 485] on input "Send rejection message If unchecked, the applicant will not receive a rejection…" at bounding box center [466, 492] width 395 height 38
checkbox input "true"
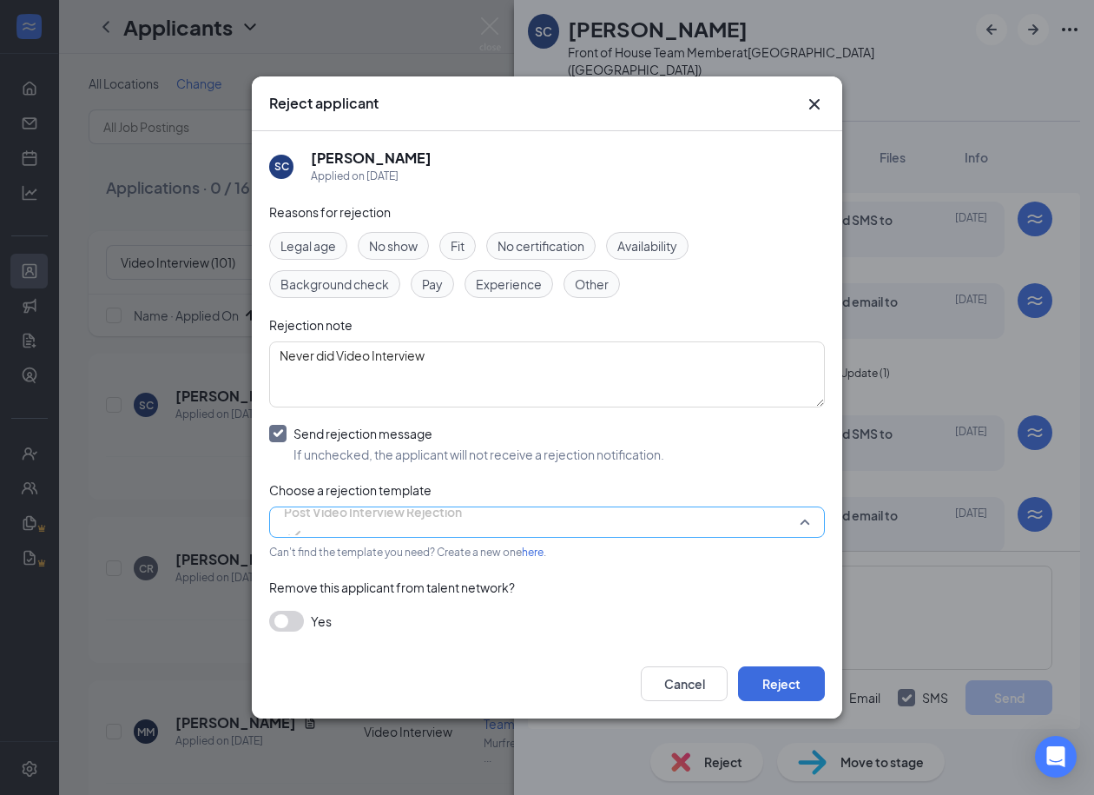
click at [361, 525] on span "Post Video Interview Rejection" at bounding box center [373, 512] width 178 height 26
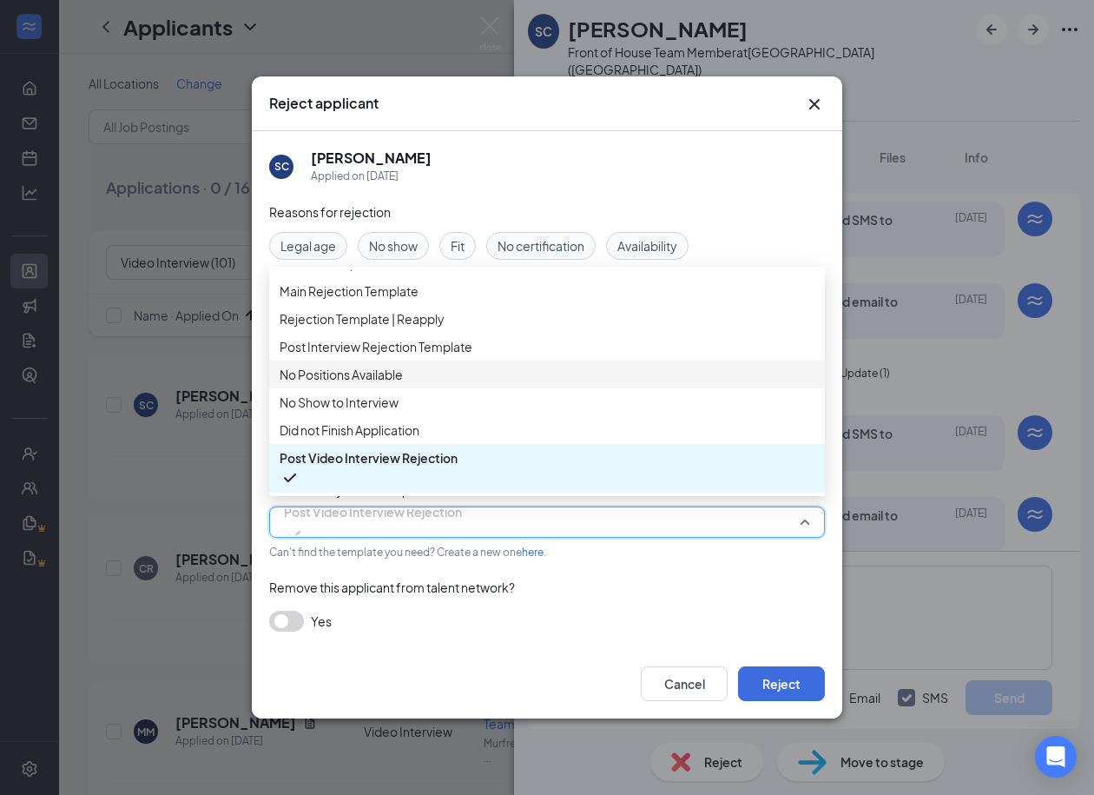
scroll to position [0, 0]
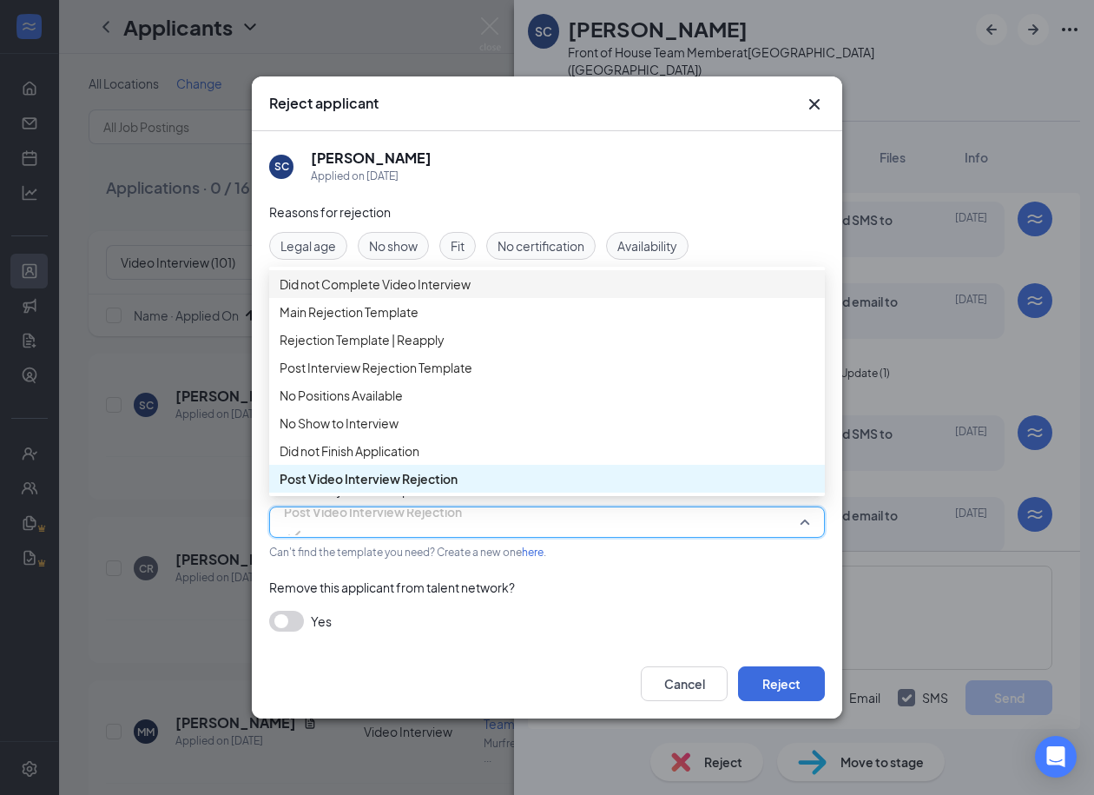
click at [365, 294] on span "Did not Complete Video Interview" at bounding box center [375, 283] width 191 height 19
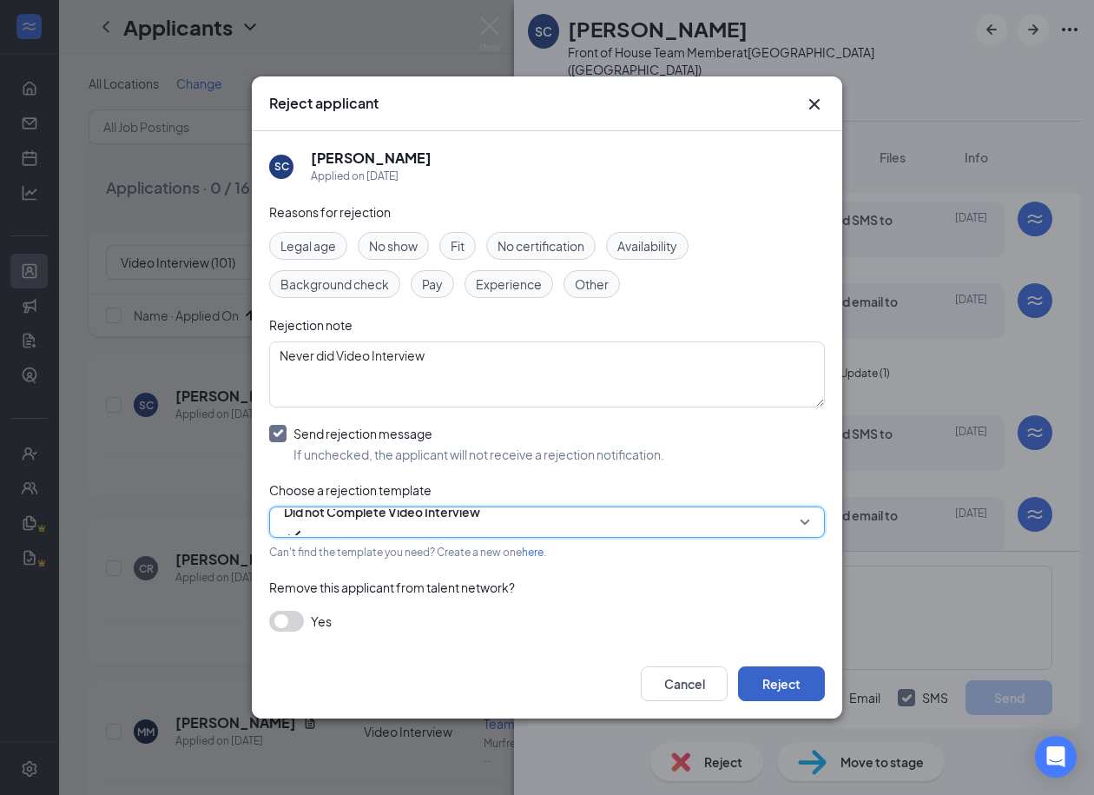
click at [785, 688] on button "Reject" at bounding box center [781, 683] width 87 height 35
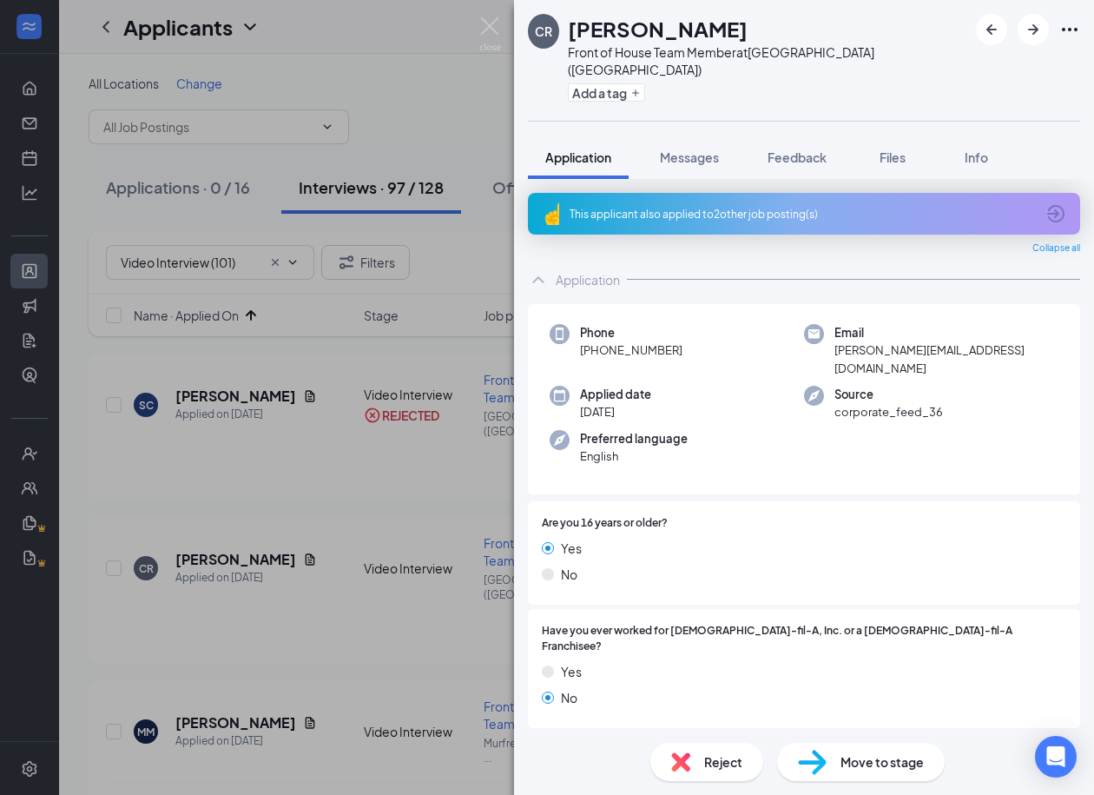
click at [755, 207] on div "This applicant also applied to 2 other job posting(s)" at bounding box center [803, 214] width 466 height 15
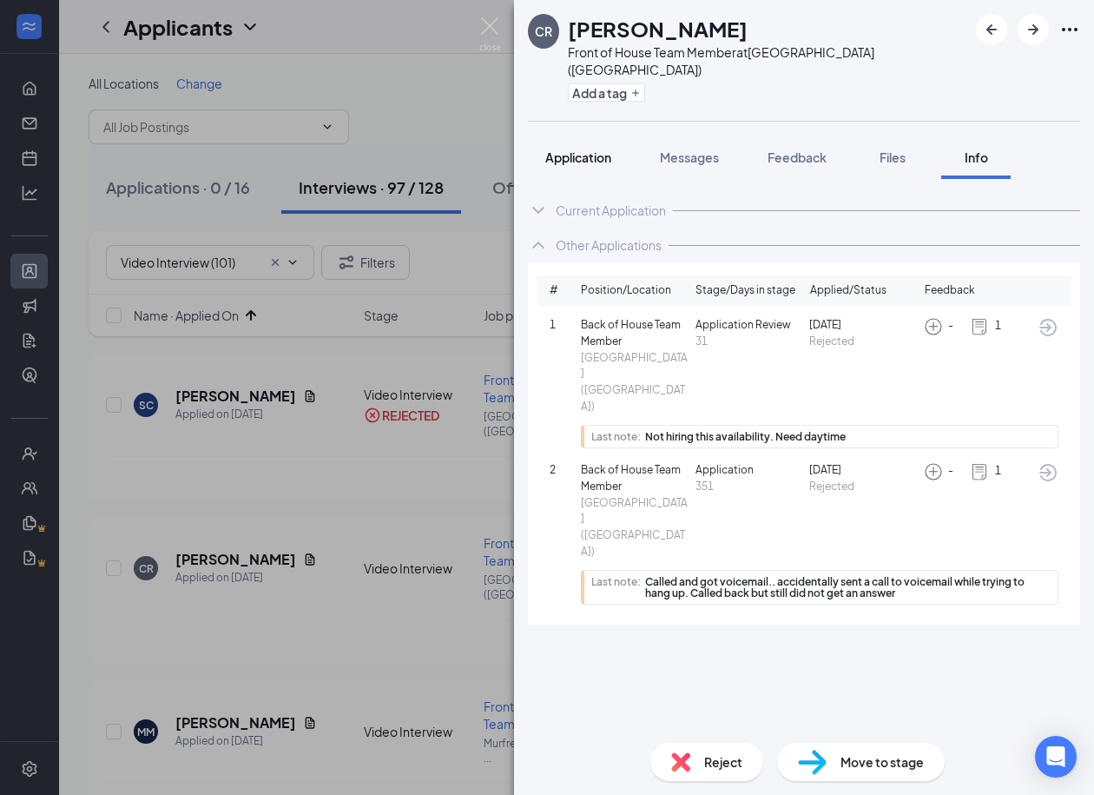
click at [565, 149] on span "Application" at bounding box center [578, 157] width 66 height 16
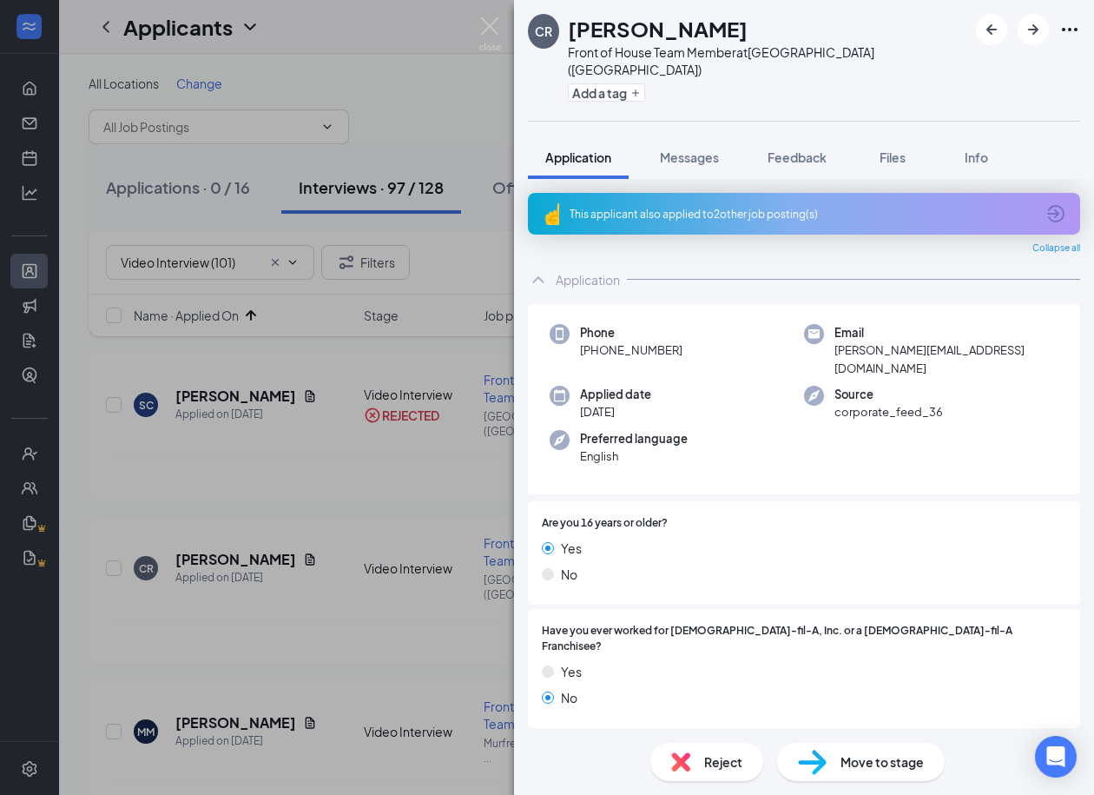
click at [692, 756] on div "Reject" at bounding box center [707, 762] width 113 height 38
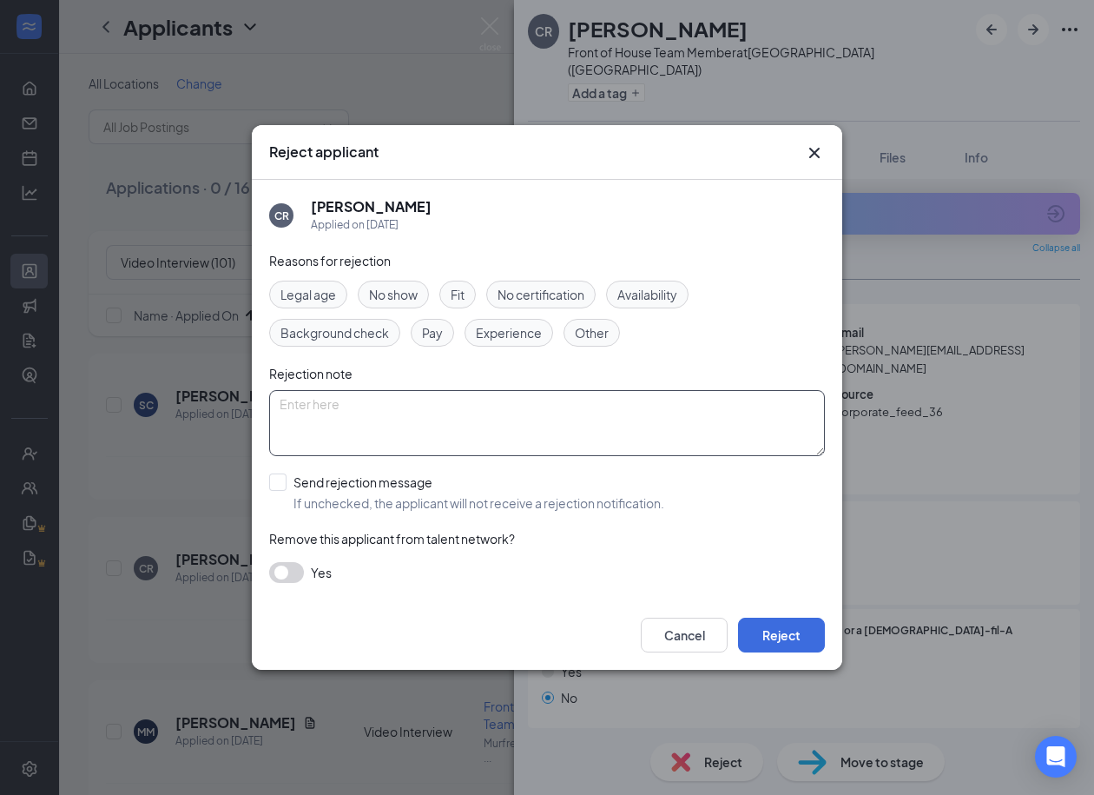
click at [447, 426] on textarea at bounding box center [547, 423] width 556 height 66
paste textarea "Never did Video Interview"
type textarea "Never did Video Interview"
click at [784, 637] on button "Reject" at bounding box center [781, 635] width 87 height 35
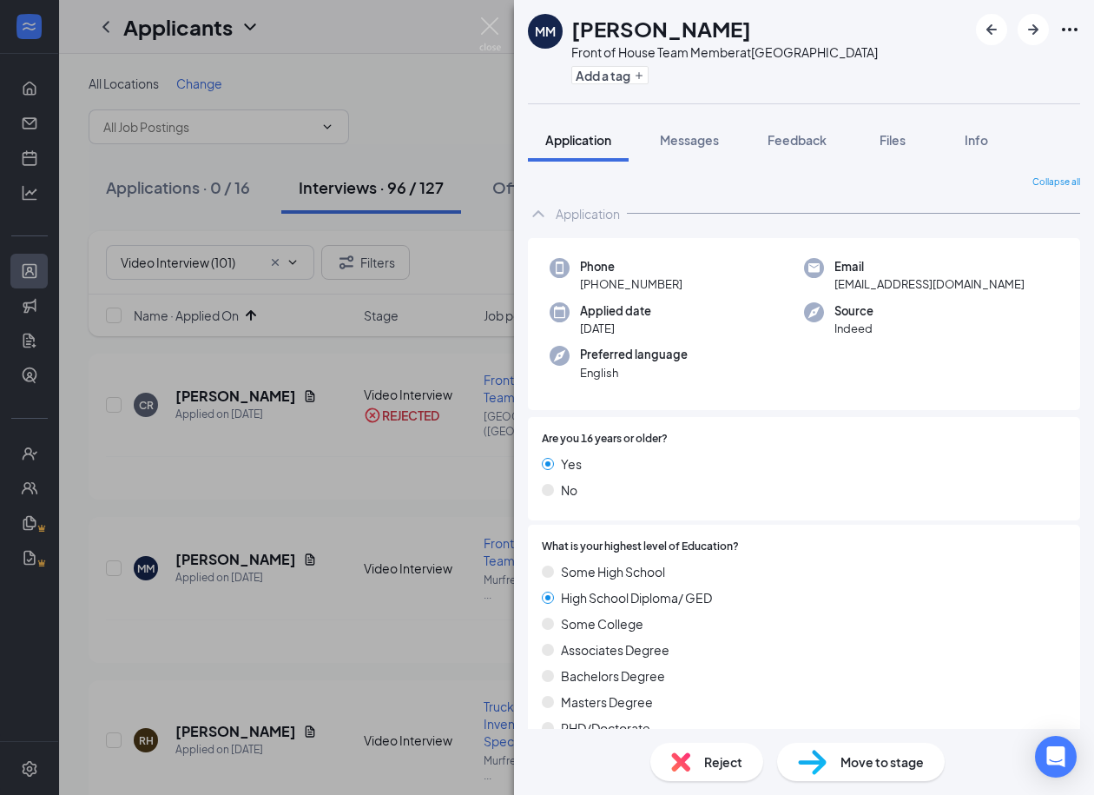
click at [705, 757] on span "Reject" at bounding box center [723, 761] width 38 height 19
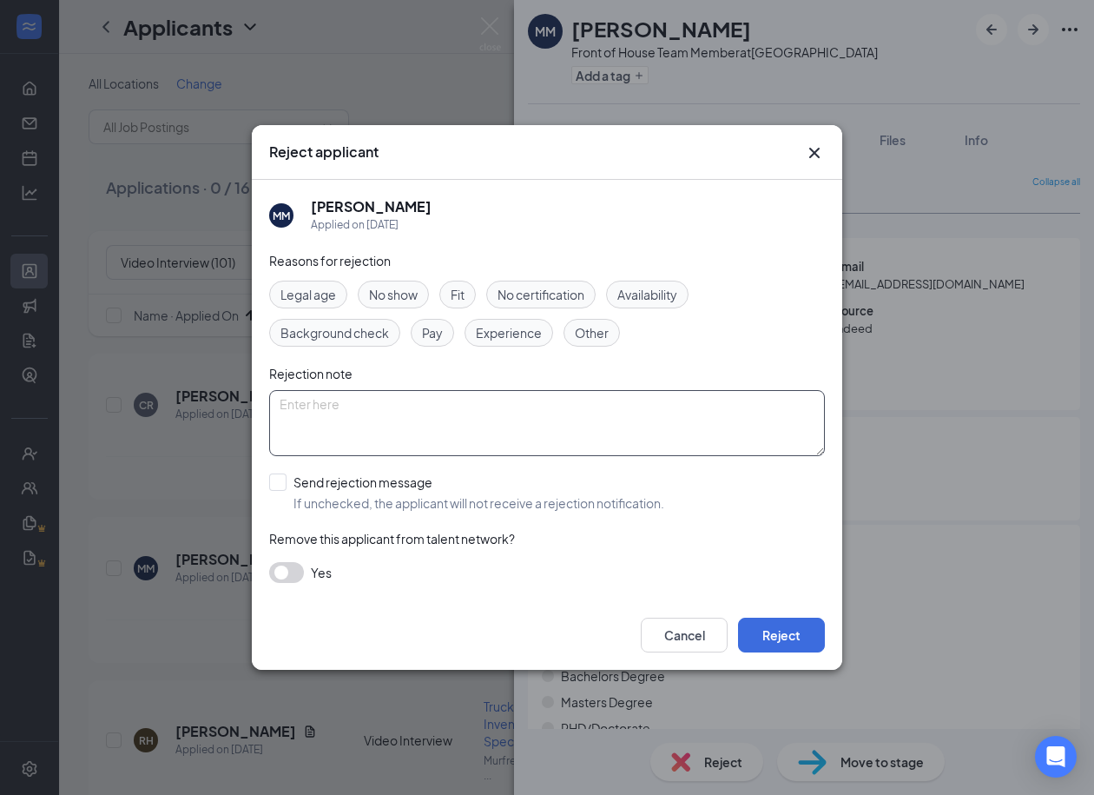
click at [390, 428] on textarea at bounding box center [547, 423] width 556 height 66
paste textarea "Never did Video Interview"
type textarea "Never did Video Interview"
click at [281, 485] on input "Send rejection message If unchecked, the applicant will not receive a rejection…" at bounding box center [466, 492] width 395 height 38
checkbox input "true"
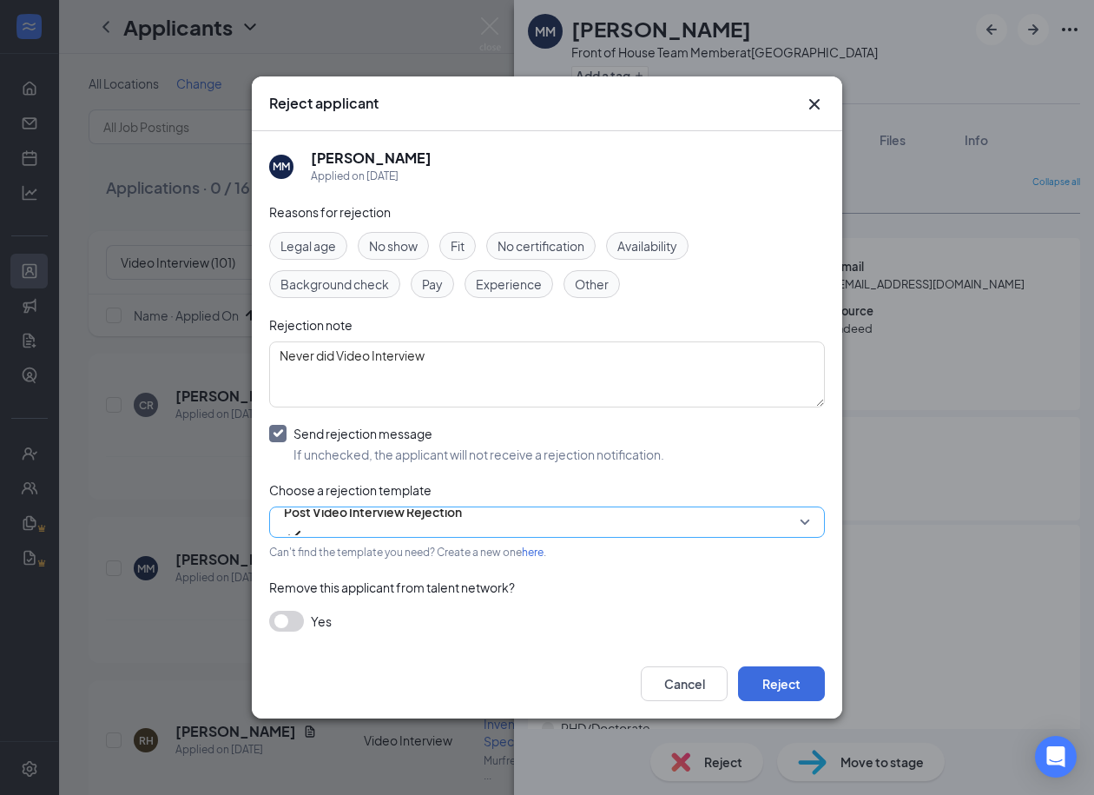
click at [357, 525] on span "Post Video Interview Rejection" at bounding box center [373, 512] width 178 height 26
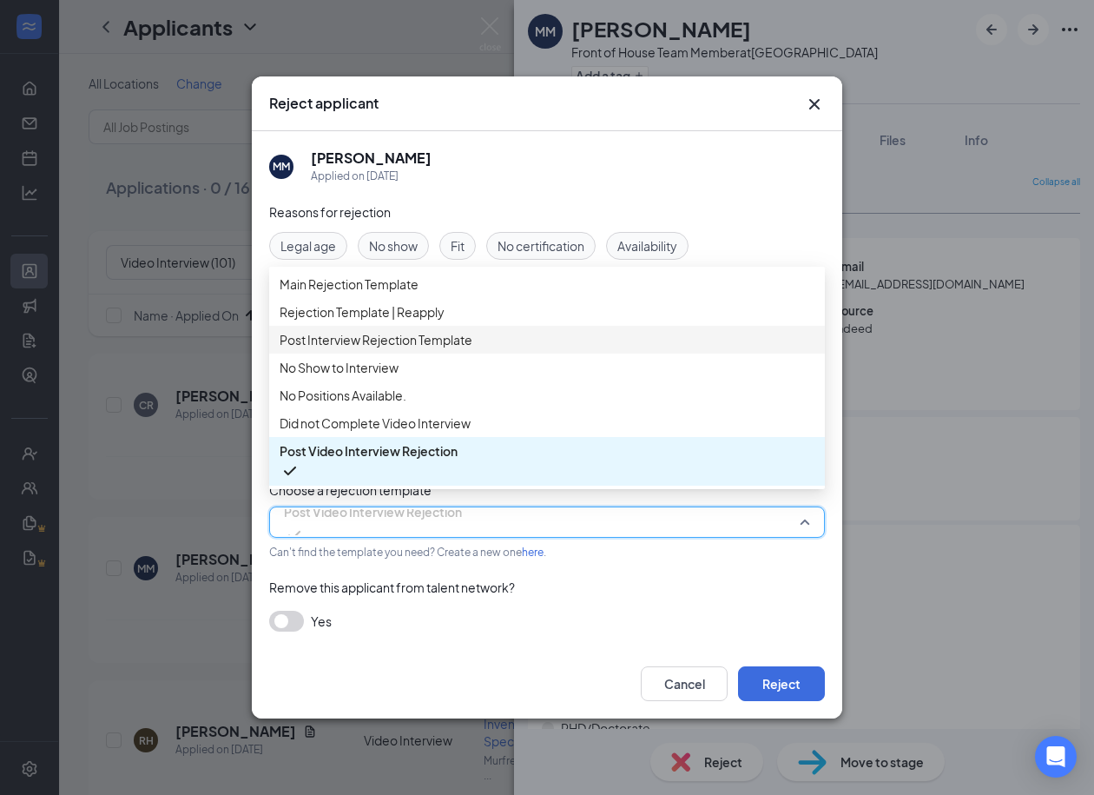
scroll to position [58, 0]
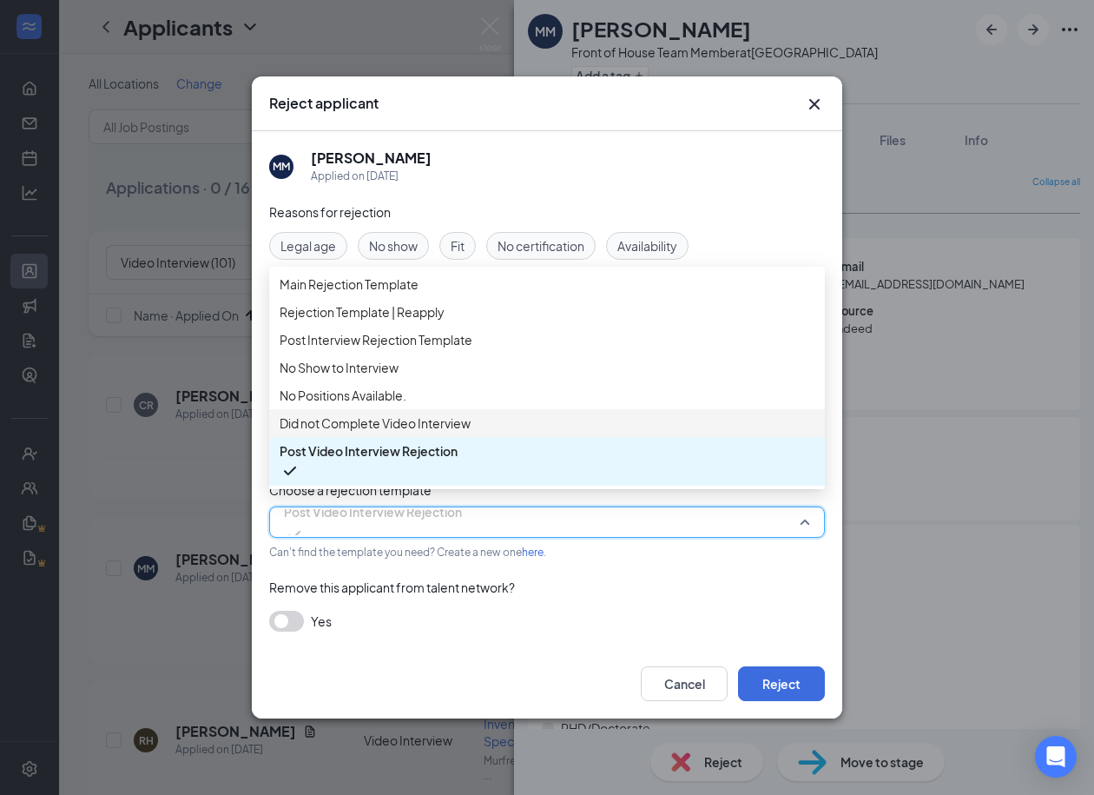
click at [373, 432] on span "Did not Complete Video Interview" at bounding box center [375, 422] width 191 height 19
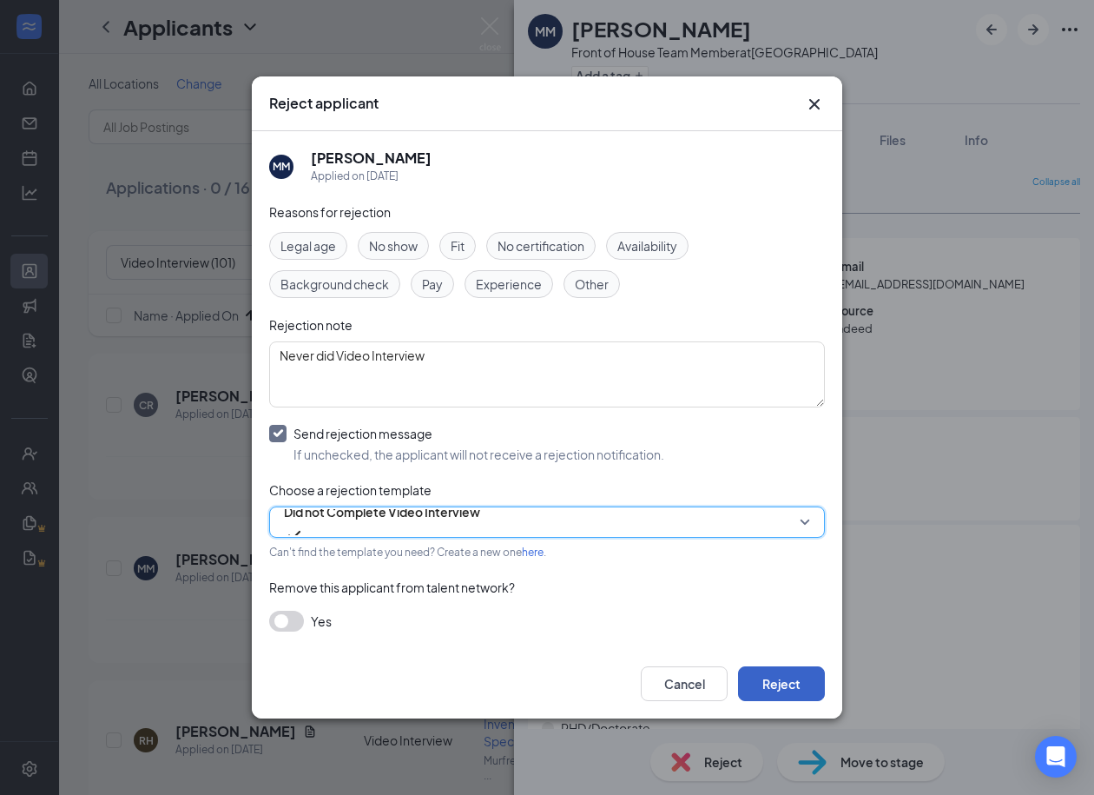
click at [769, 678] on button "Reject" at bounding box center [781, 683] width 87 height 35
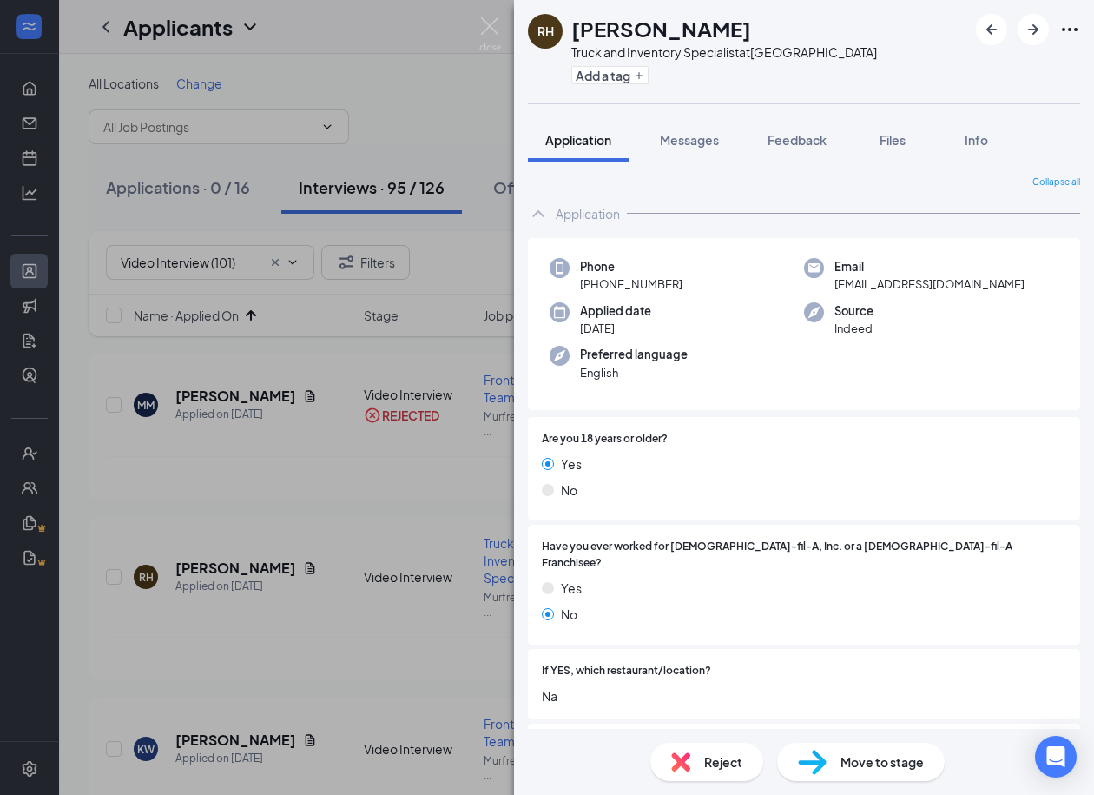
click at [718, 758] on span "Reject" at bounding box center [723, 761] width 38 height 19
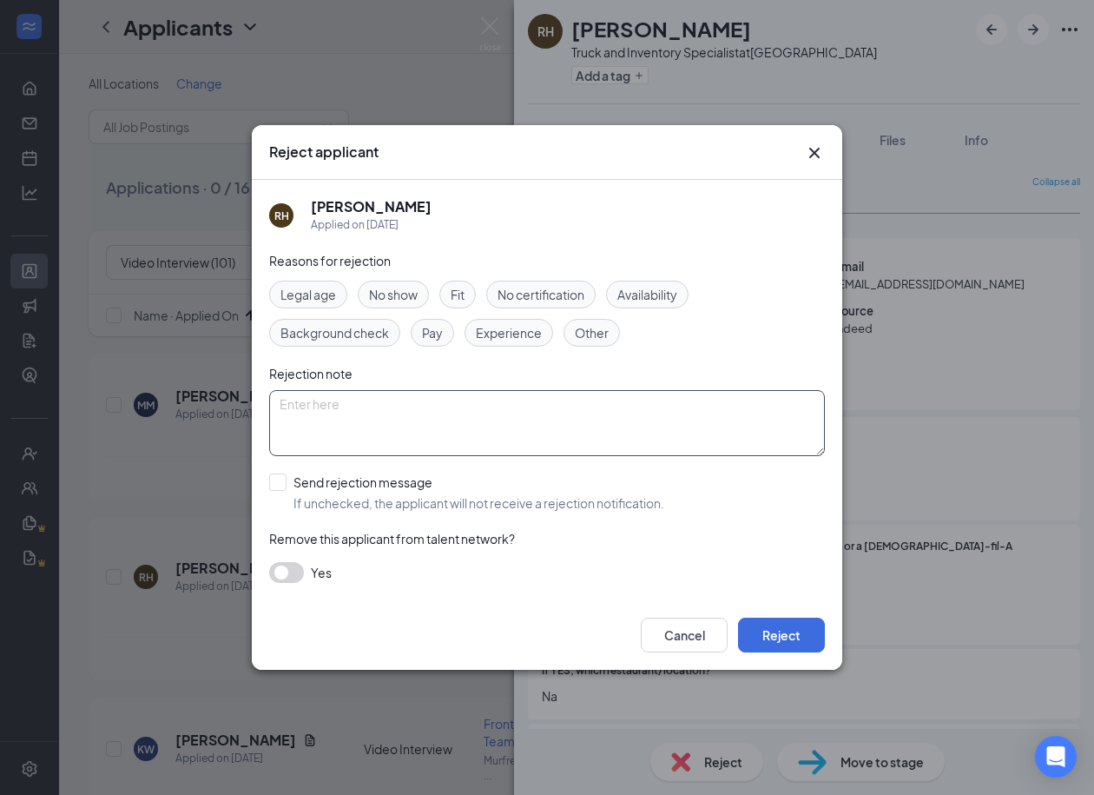
click at [401, 407] on textarea at bounding box center [547, 423] width 556 height 66
paste textarea "Never did Video Interview"
type textarea "Never did Video Interview"
click at [271, 477] on input "Send rejection message If unchecked, the applicant will not receive a rejection…" at bounding box center [466, 492] width 395 height 38
checkbox input "true"
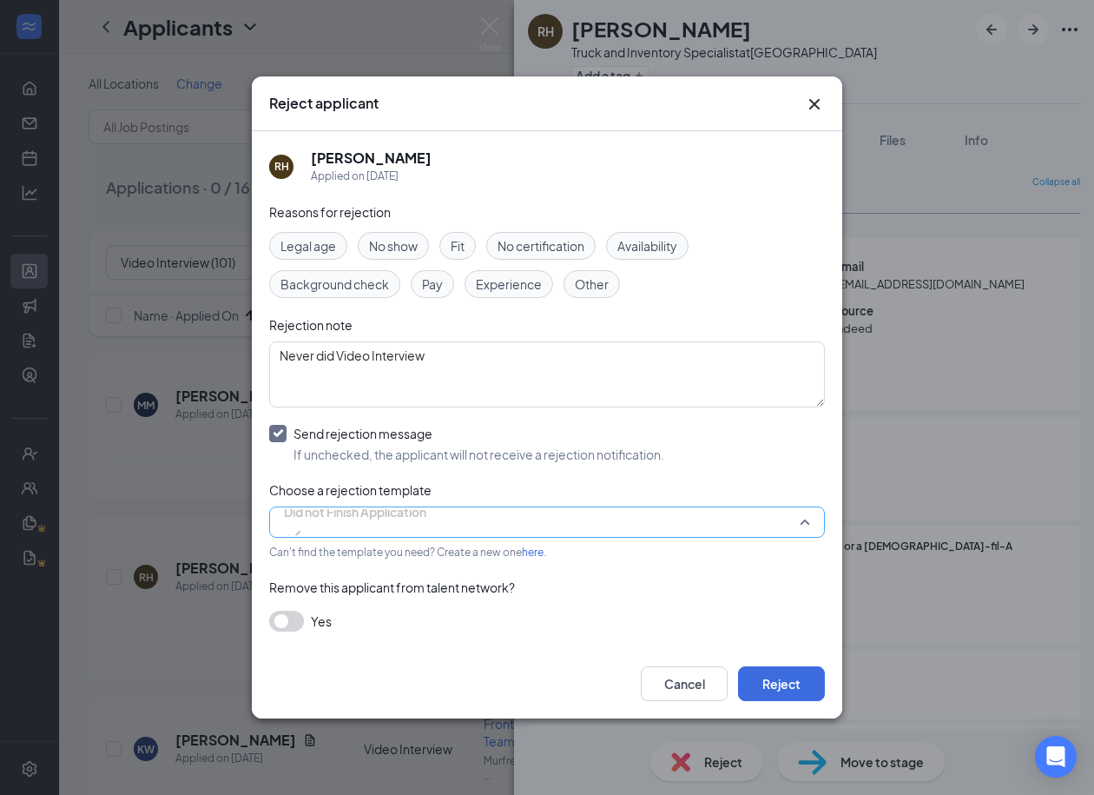
click at [371, 524] on span "Did not Finish Application" at bounding box center [355, 512] width 142 height 26
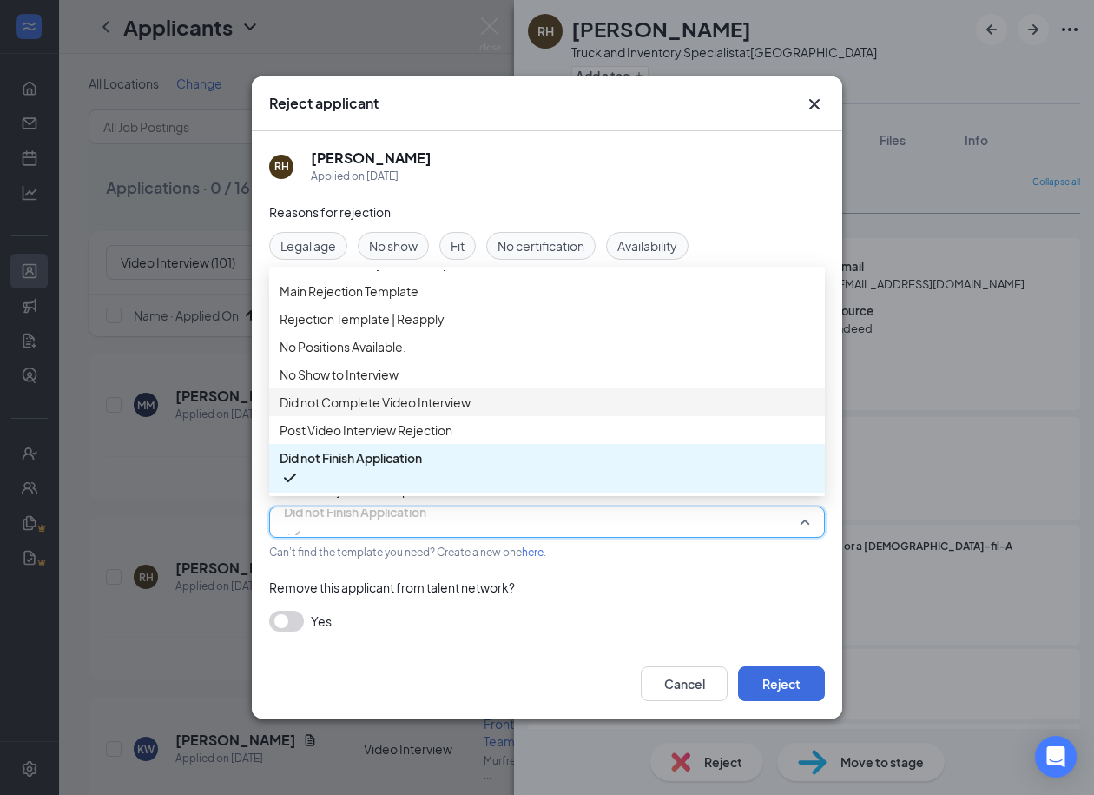
click at [426, 393] on span "Did not Complete Video Interview" at bounding box center [375, 402] width 191 height 19
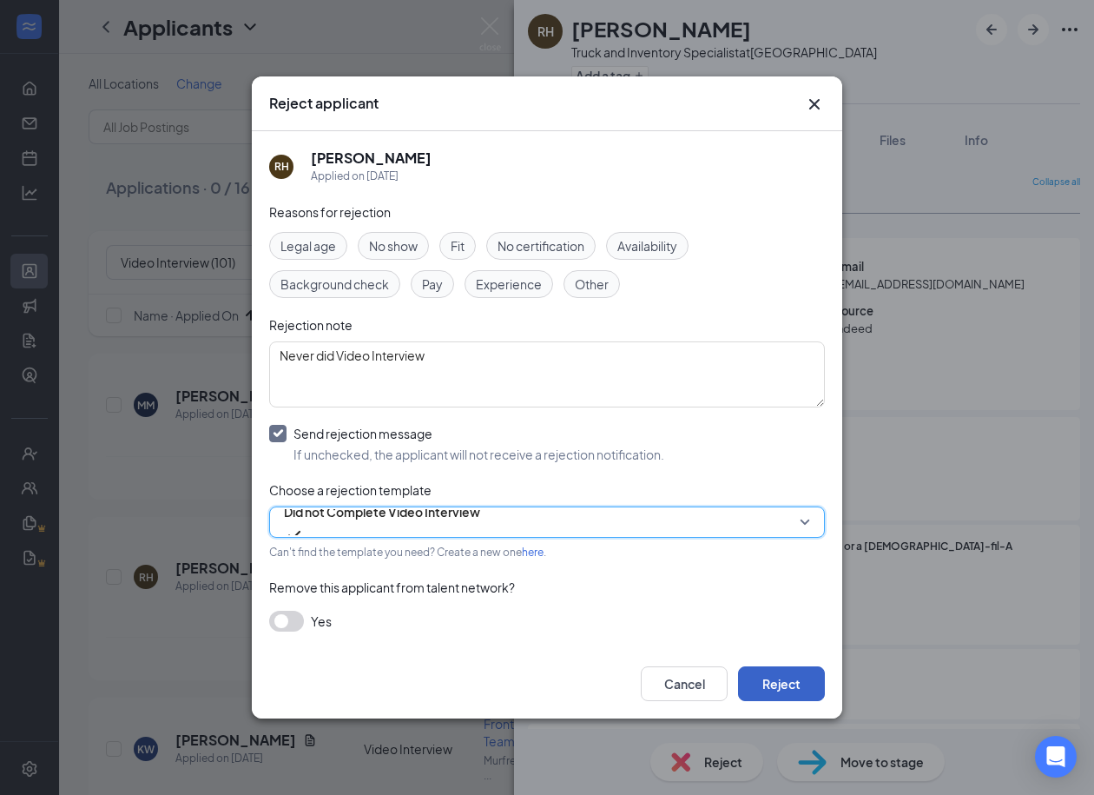
click at [781, 695] on button "Reject" at bounding box center [781, 683] width 87 height 35
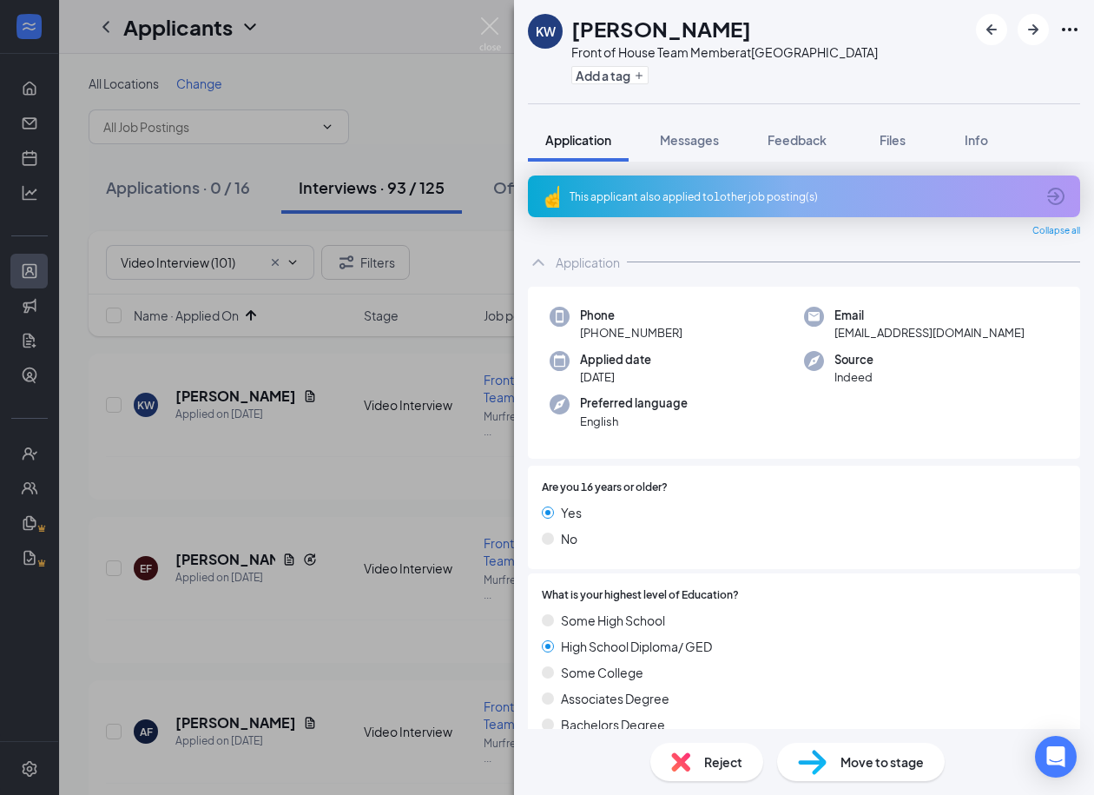
click at [711, 769] on span "Reject" at bounding box center [723, 761] width 38 height 19
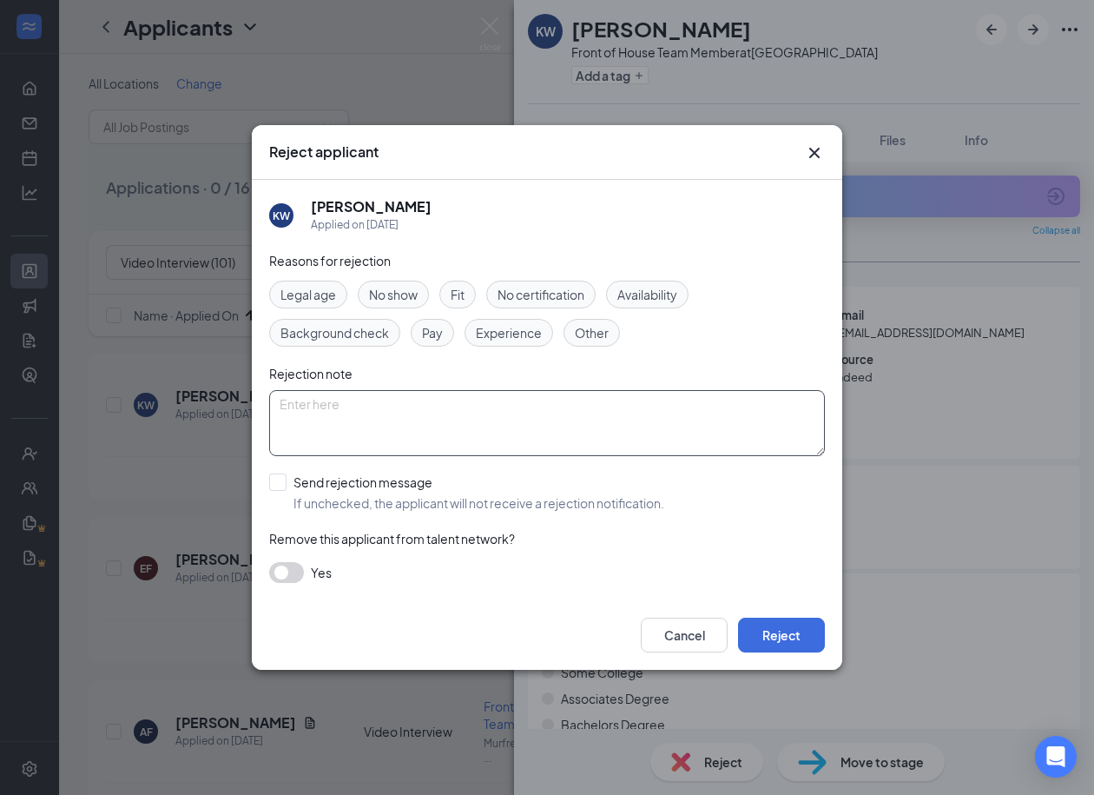
click at [405, 419] on textarea at bounding box center [547, 423] width 556 height 66
paste textarea "Never did Video Interview"
type textarea "Never did Video Interview"
click at [764, 629] on button "Reject" at bounding box center [781, 635] width 87 height 35
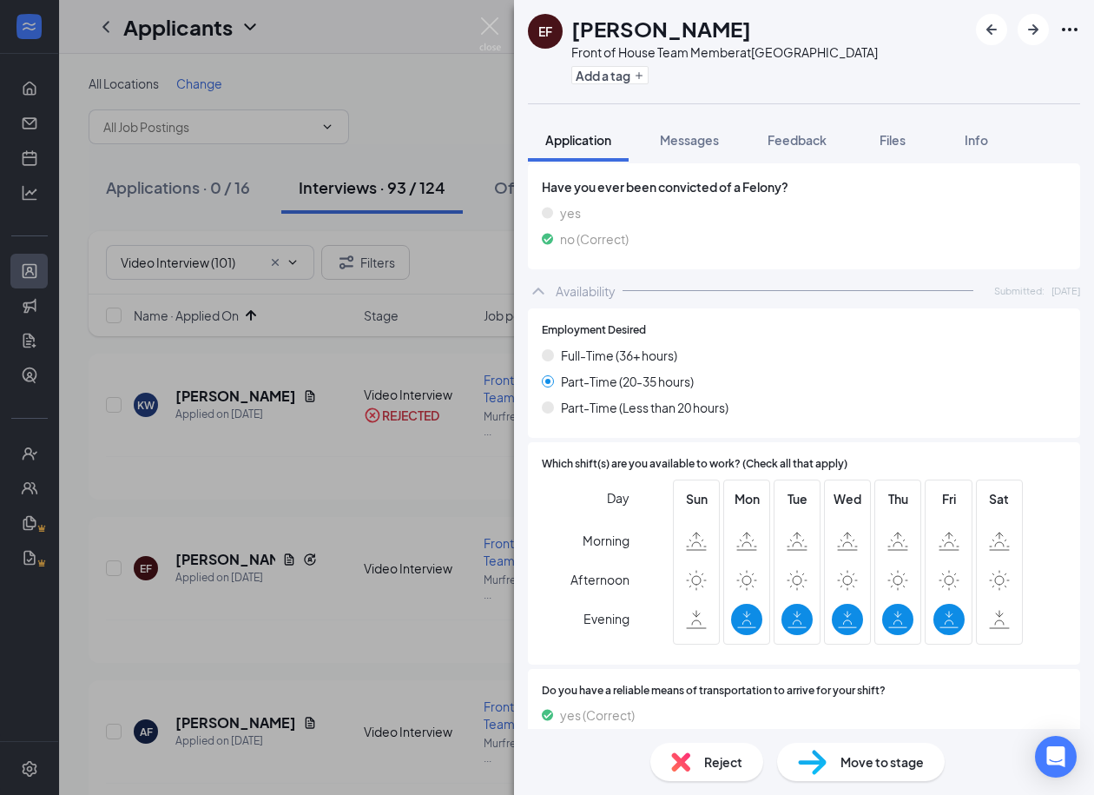
scroll to position [1421, 0]
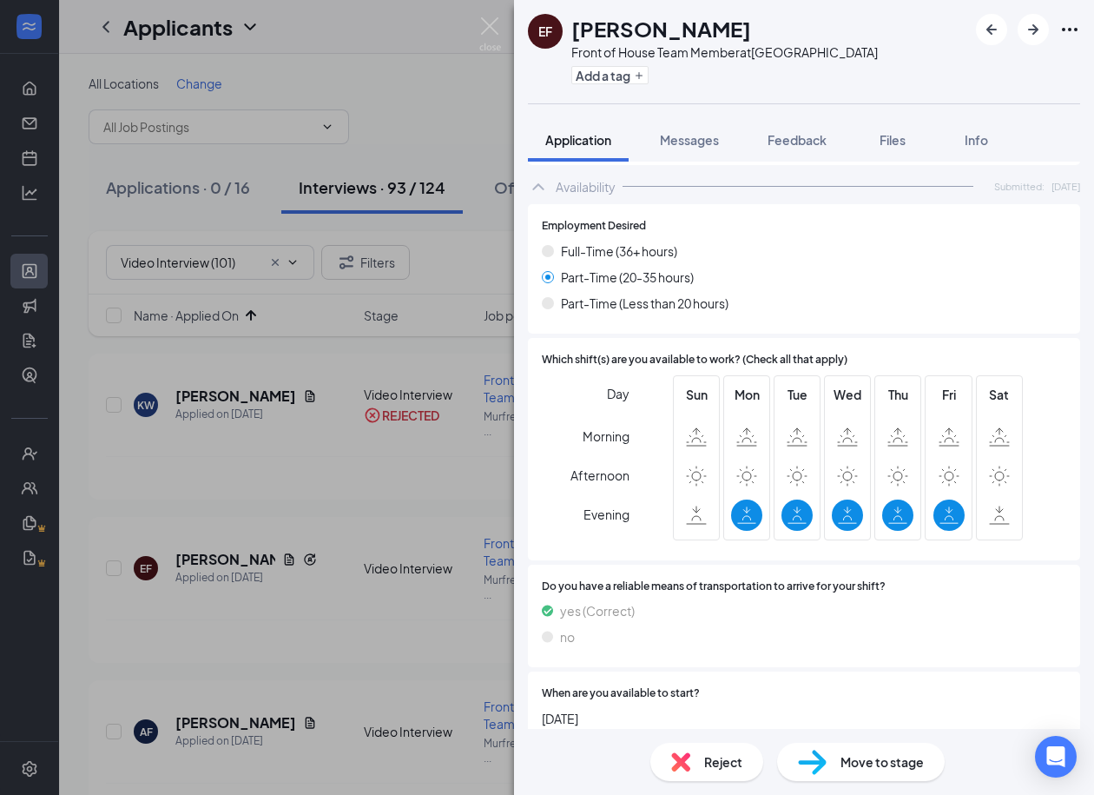
click at [695, 769] on div "Reject" at bounding box center [707, 762] width 113 height 38
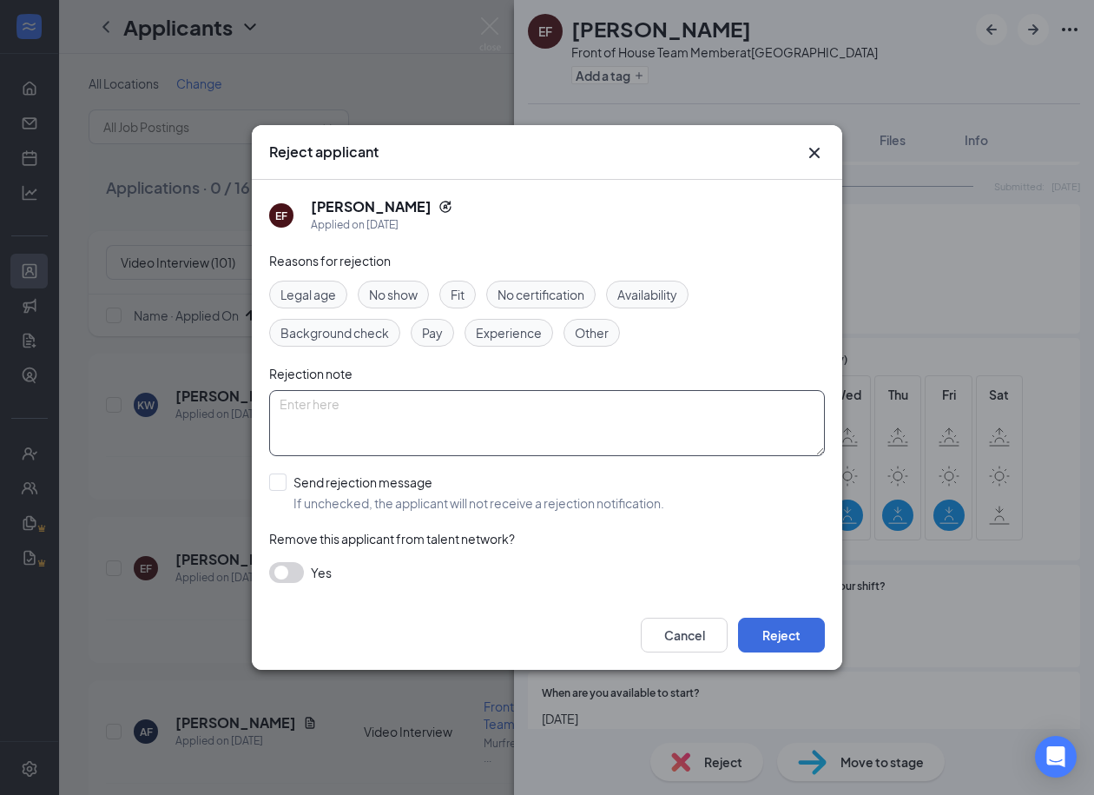
click at [400, 413] on textarea at bounding box center [547, 423] width 556 height 66
paste textarea "Never did Video Interview"
type textarea "Never did Video Interview"
click at [777, 631] on button "Reject" at bounding box center [781, 635] width 87 height 35
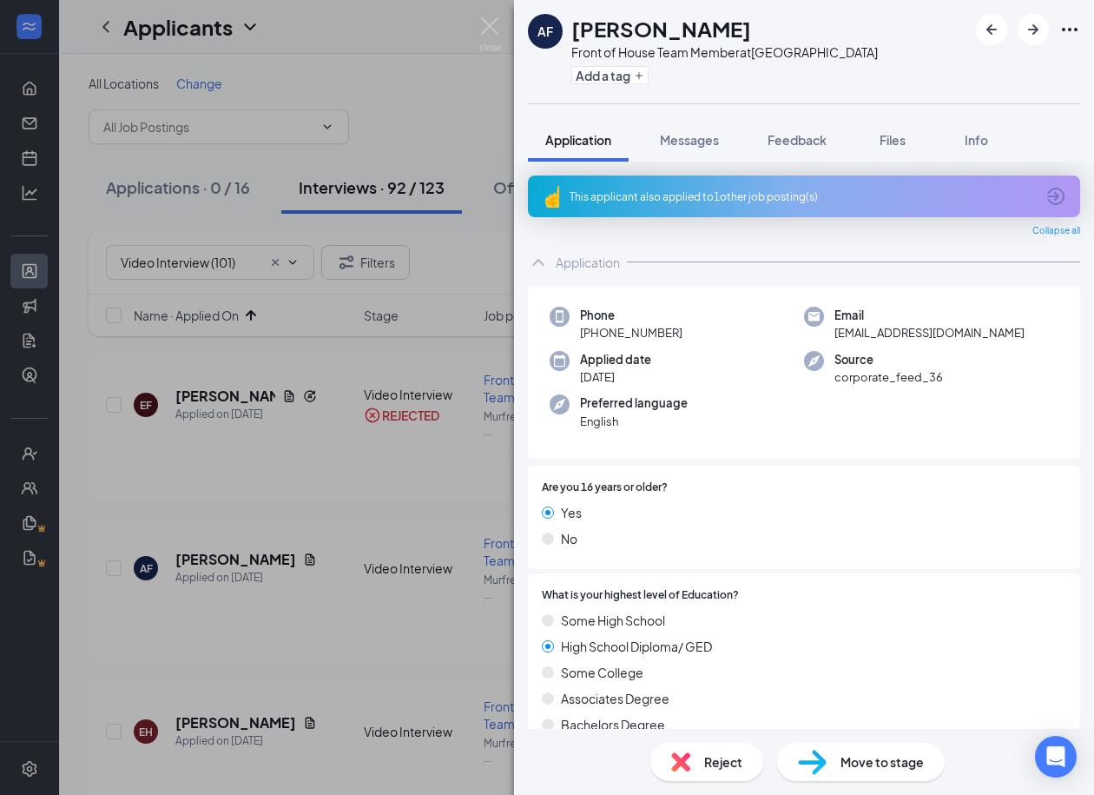
click at [697, 763] on div "Reject" at bounding box center [707, 762] width 113 height 38
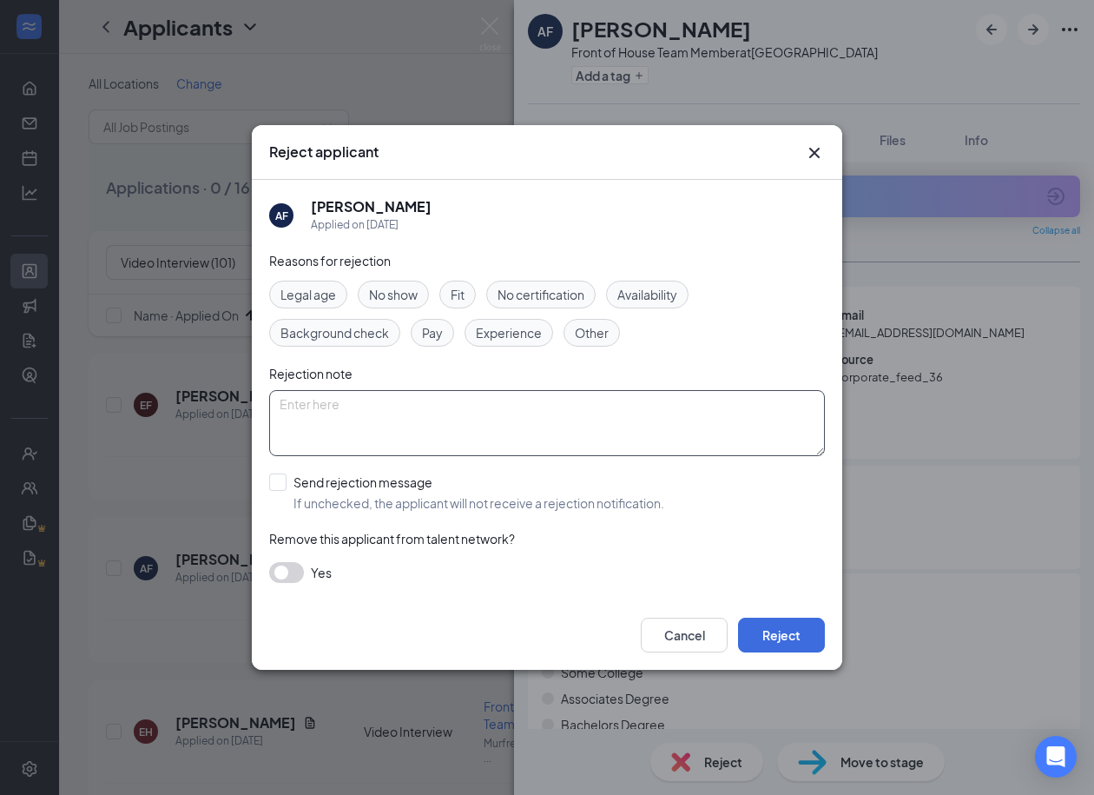
click at [393, 425] on textarea at bounding box center [547, 423] width 556 height 66
paste textarea "Never did Video Interview"
type textarea "Never did Video Interview"
click at [274, 483] on input "Send rejection message If unchecked, the applicant will not receive a rejection…" at bounding box center [466, 492] width 395 height 38
checkbox input "true"
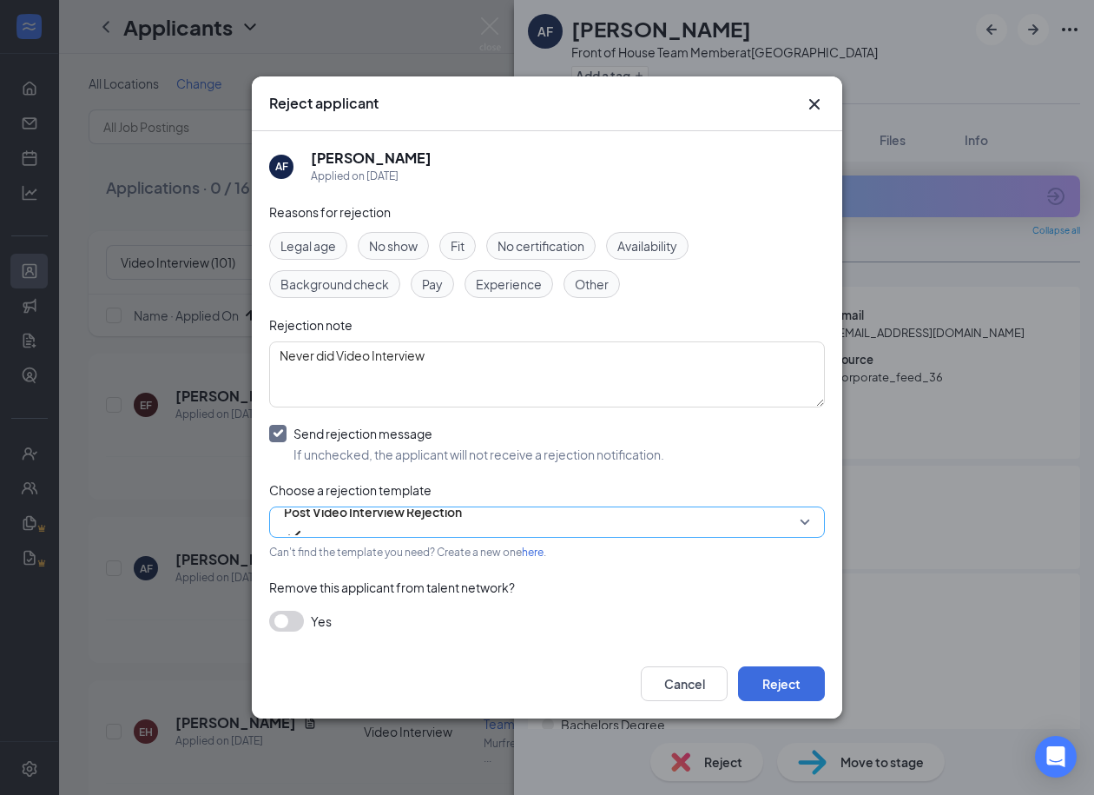
click at [401, 525] on span "Post Video Interview Rejection" at bounding box center [373, 512] width 178 height 26
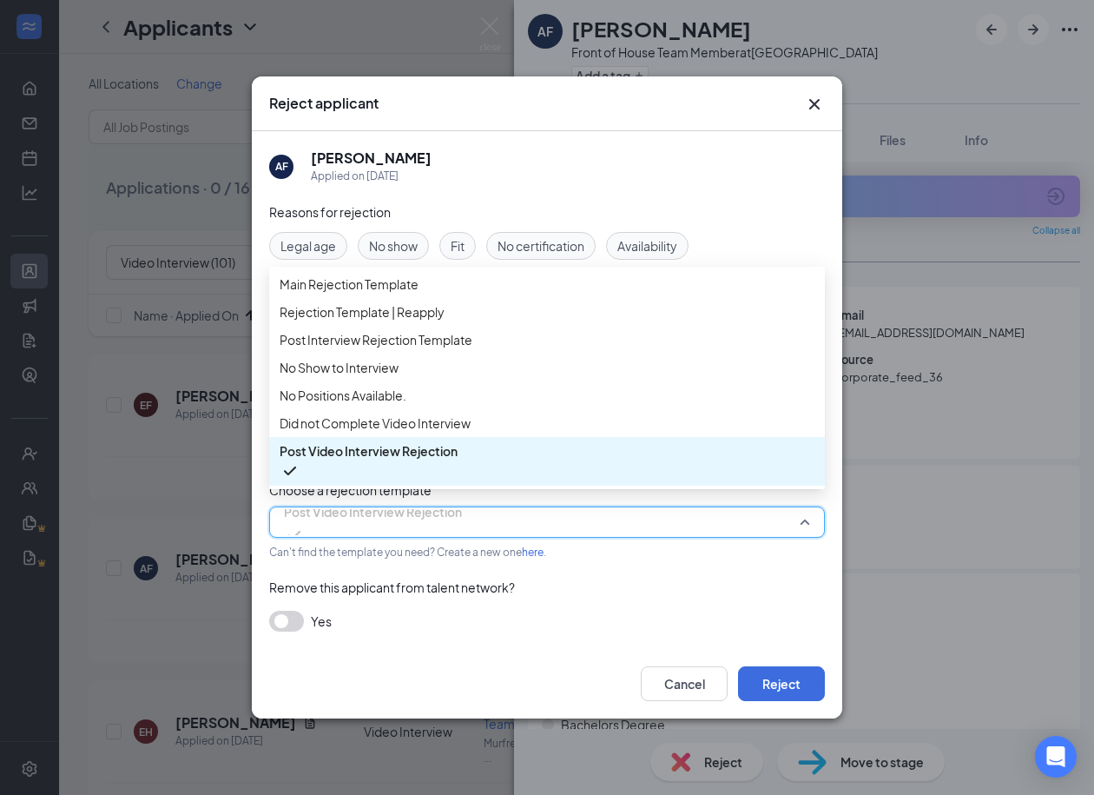
scroll to position [58, 0]
click at [413, 433] on span "Did not Complete Video Interview" at bounding box center [375, 422] width 191 height 19
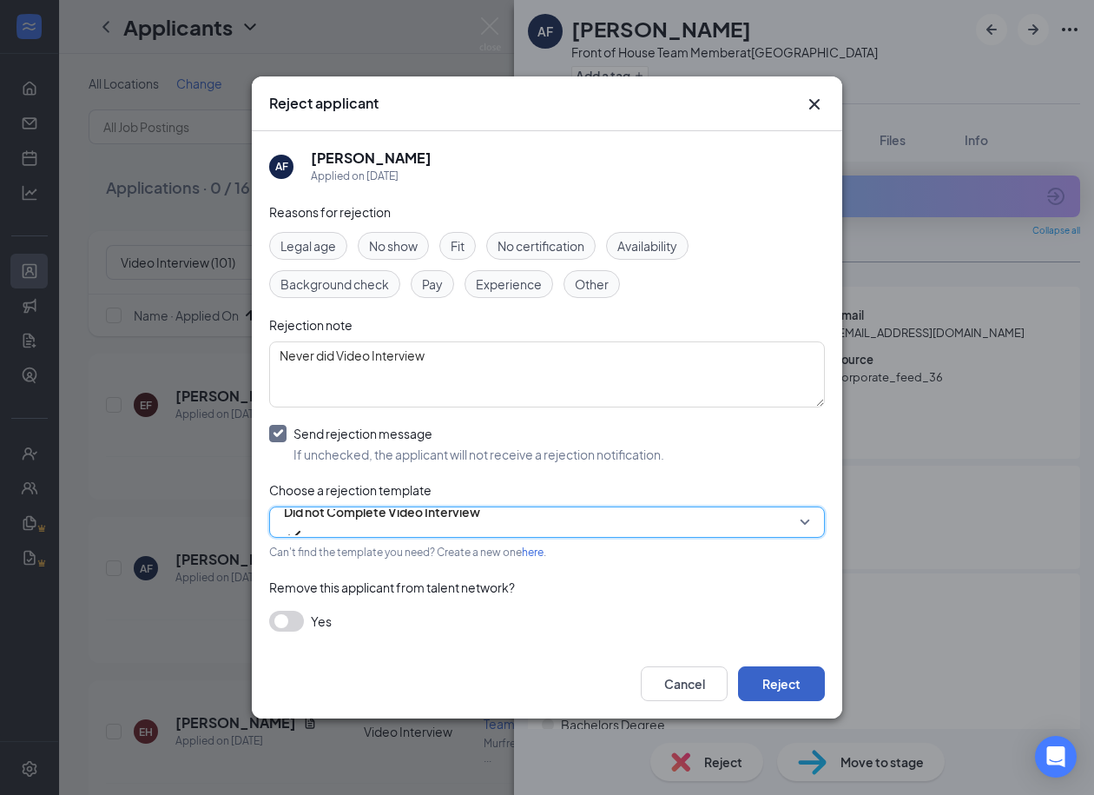
click at [772, 688] on button "Reject" at bounding box center [781, 683] width 87 height 35
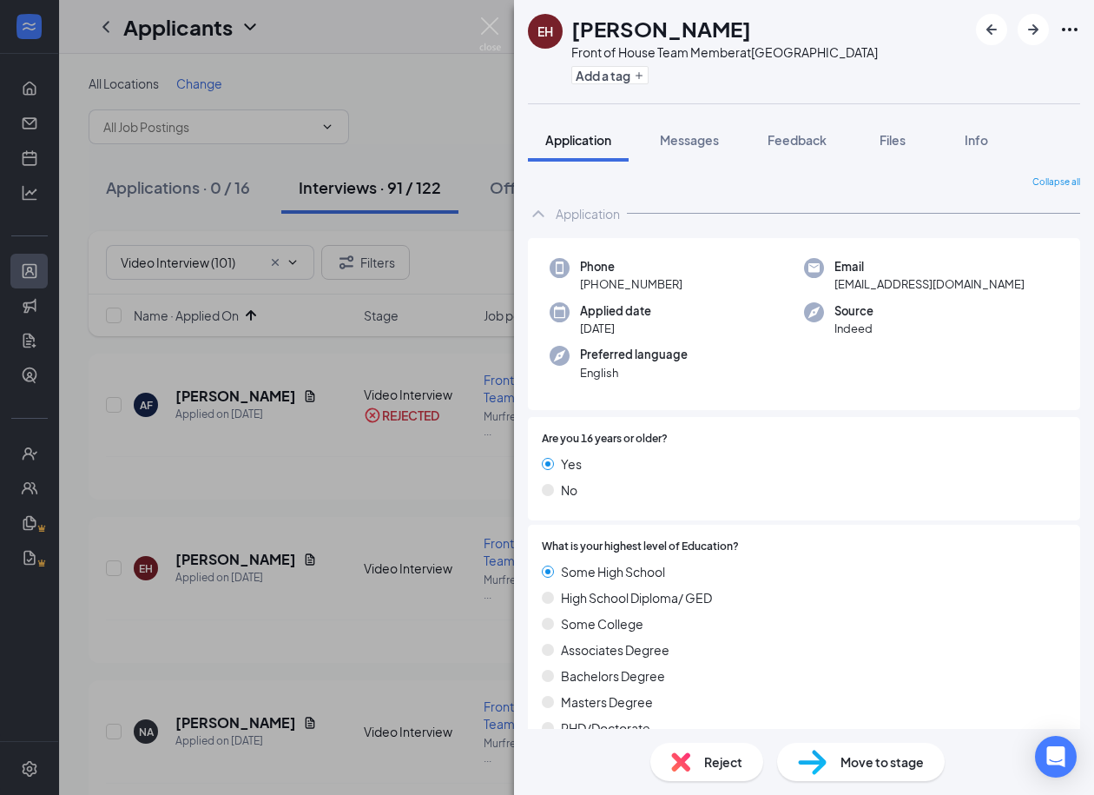
click at [697, 763] on div "Reject" at bounding box center [707, 762] width 113 height 38
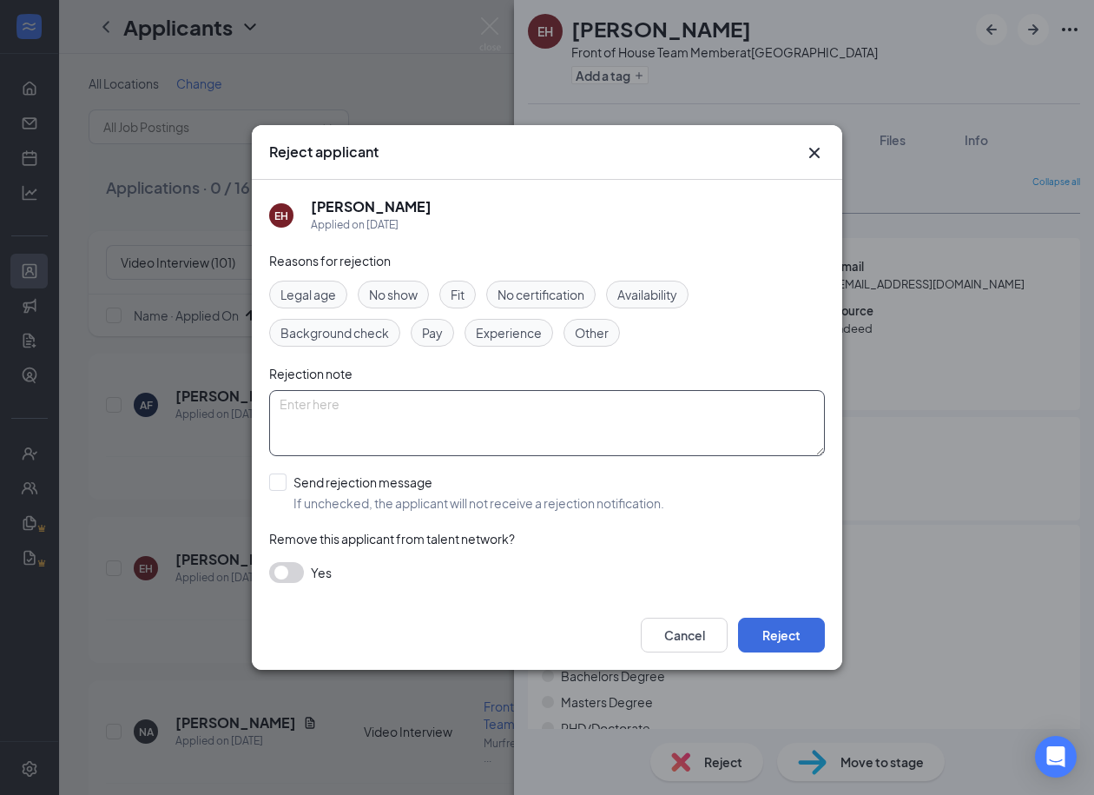
click at [341, 437] on textarea at bounding box center [547, 423] width 556 height 66
paste textarea "Never did Video Interview"
type textarea "Never did Video Interview"
click at [277, 485] on input "Send rejection message If unchecked, the applicant will not receive a rejection…" at bounding box center [466, 492] width 395 height 38
checkbox input "true"
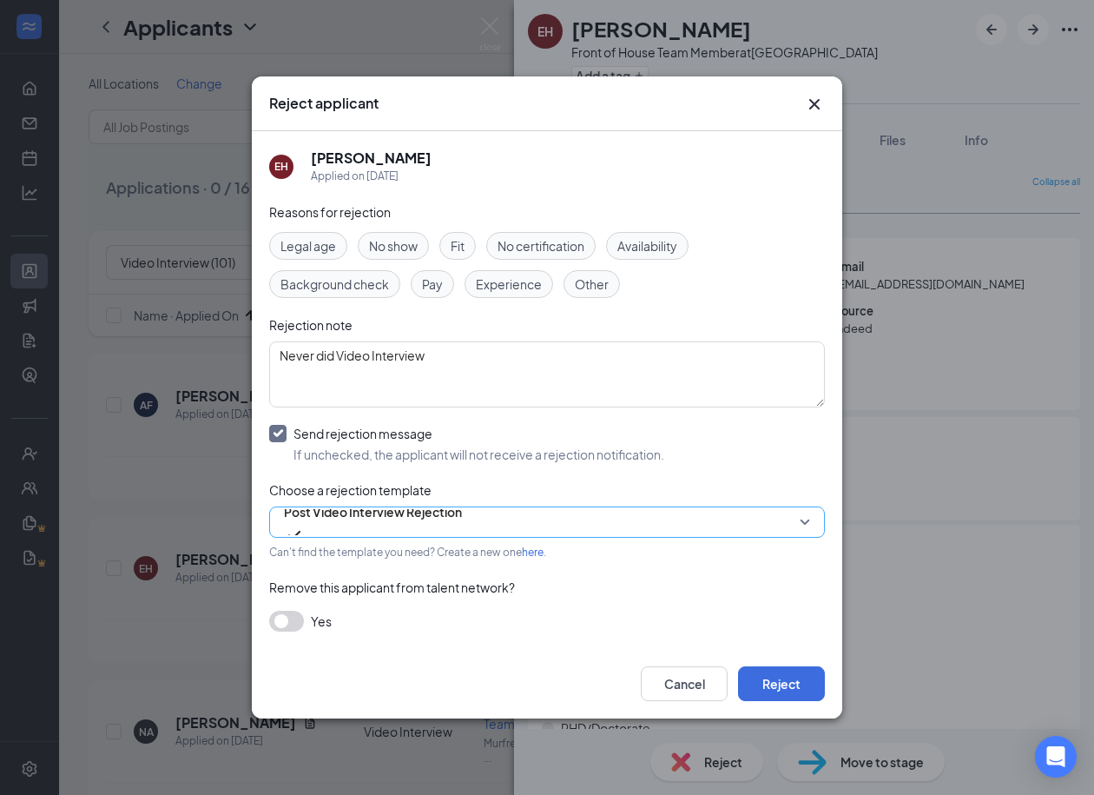
click at [376, 525] on span "Post Video Interview Rejection" at bounding box center [373, 512] width 178 height 26
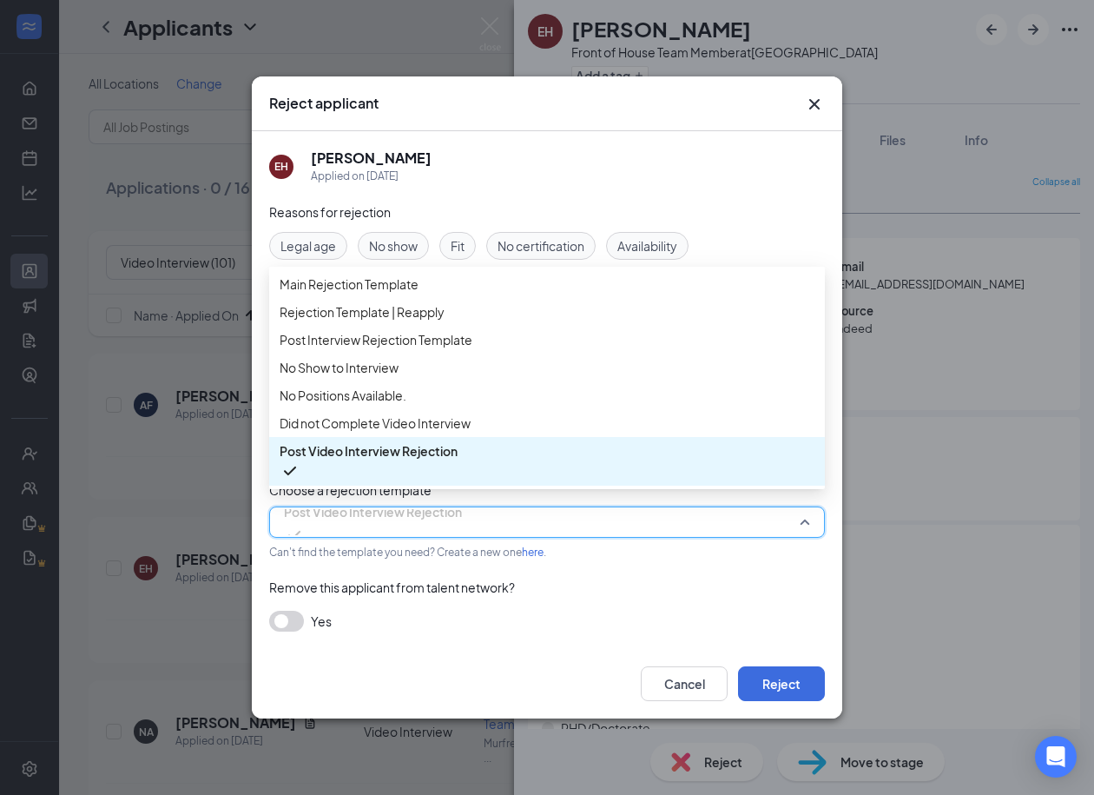
scroll to position [58, 0]
click at [373, 433] on span "Did not Complete Video Interview" at bounding box center [375, 422] width 191 height 19
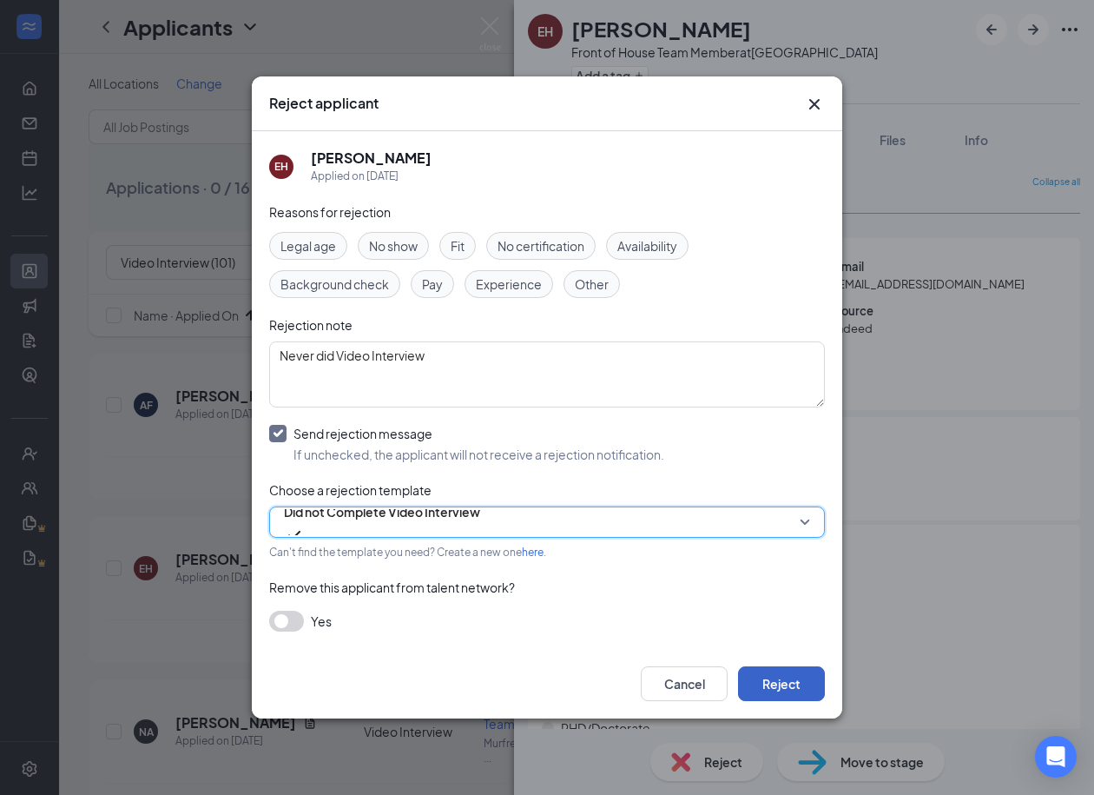
click at [784, 689] on button "Reject" at bounding box center [781, 683] width 87 height 35
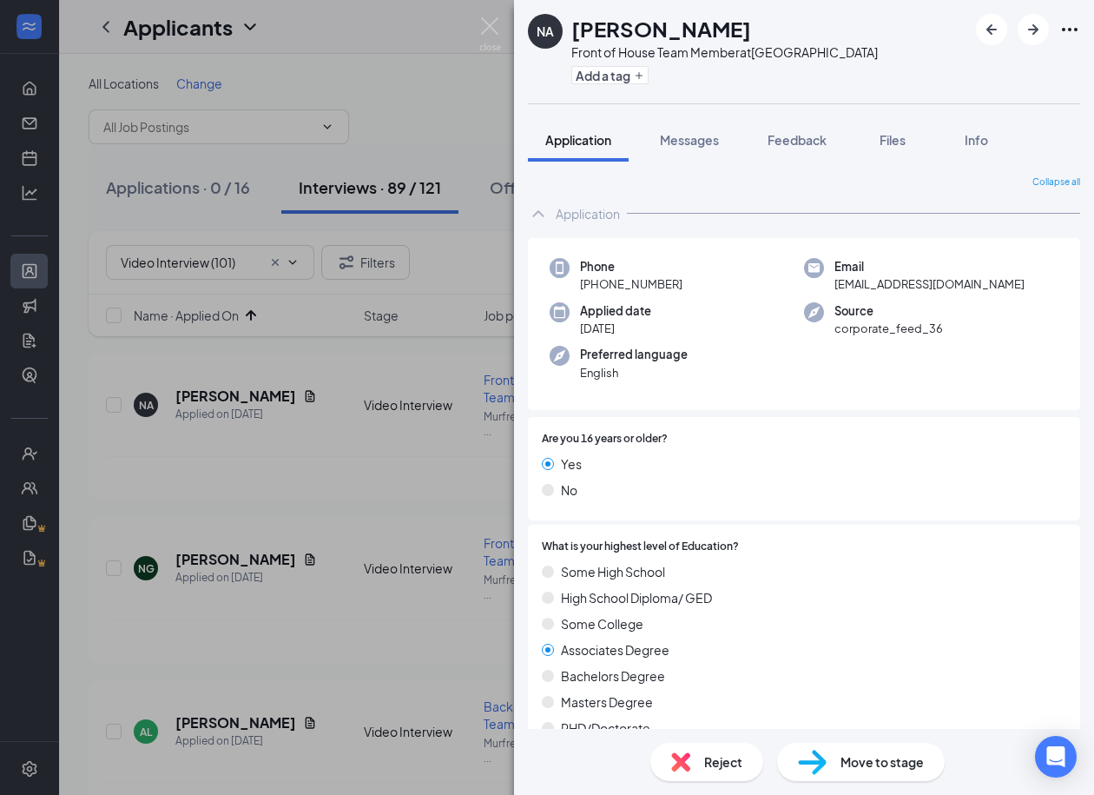
click at [695, 767] on div "Reject" at bounding box center [707, 762] width 113 height 38
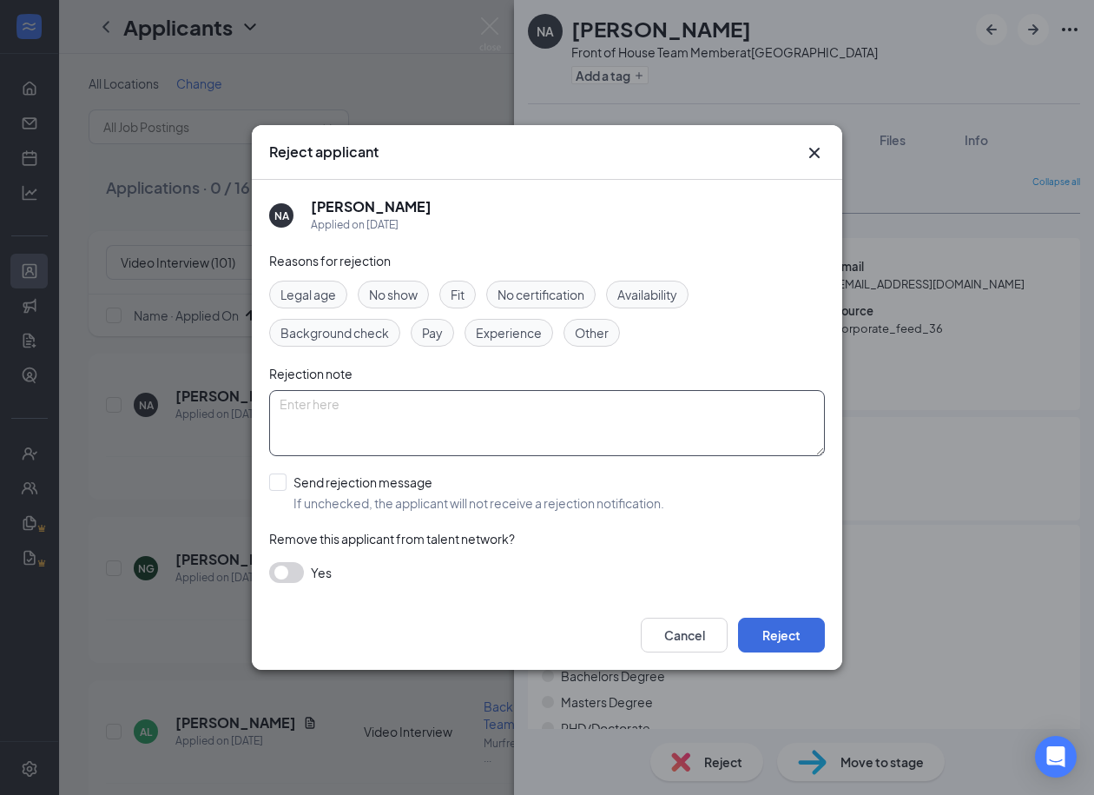
click at [332, 413] on textarea at bounding box center [547, 423] width 556 height 66
paste textarea "Never did Video Interview"
type textarea "Never did Video Interview"
click at [266, 480] on div "NA Natalie Abrego Applied on Aug 4 Reasons for rejection Legal age No show Fit …" at bounding box center [547, 390] width 591 height 420
click at [287, 480] on input "Send rejection message If unchecked, the applicant will not receive a rejection…" at bounding box center [466, 492] width 395 height 38
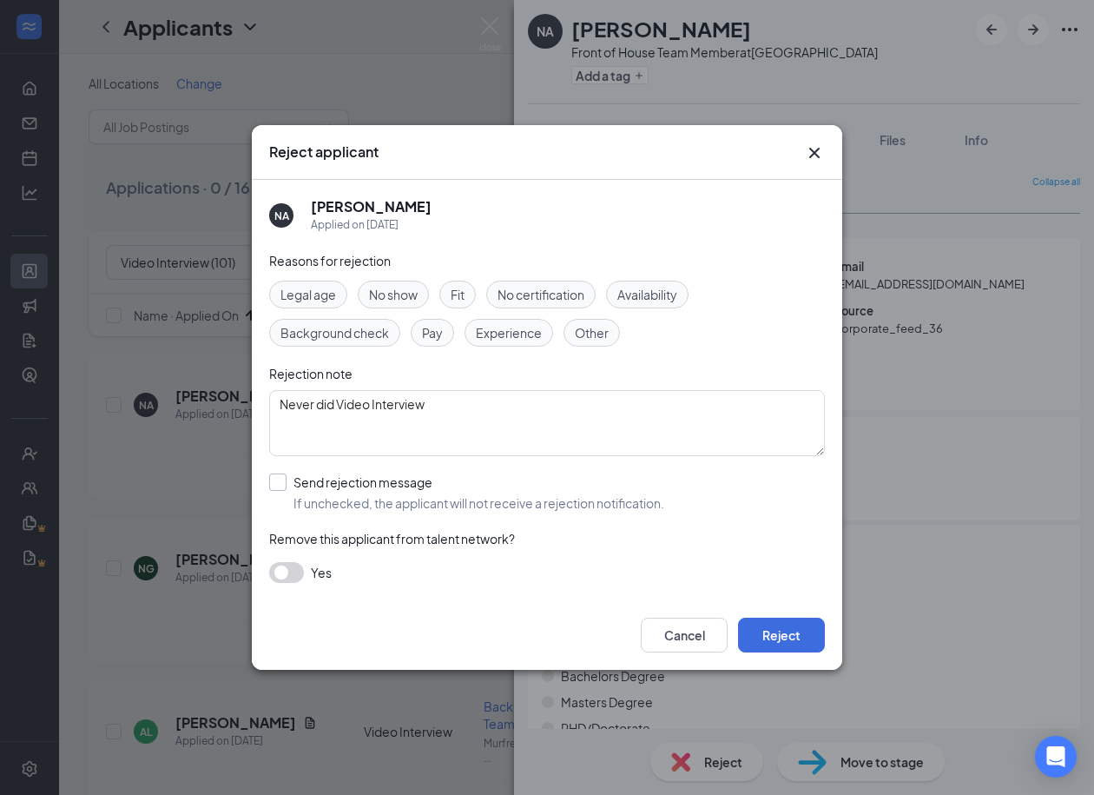
checkbox input "true"
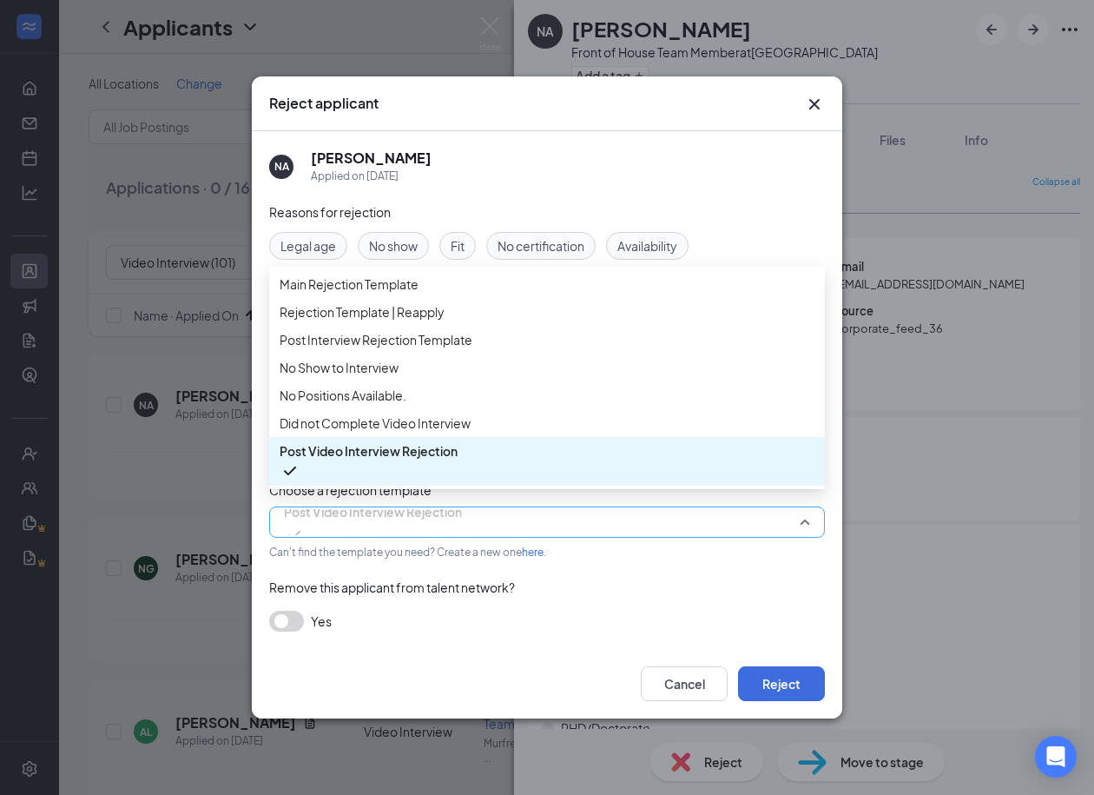
click at [361, 518] on span "Post Video Interview Rejection" at bounding box center [373, 512] width 178 height 26
click at [389, 431] on span "Did not Complete Video Interview" at bounding box center [375, 422] width 191 height 19
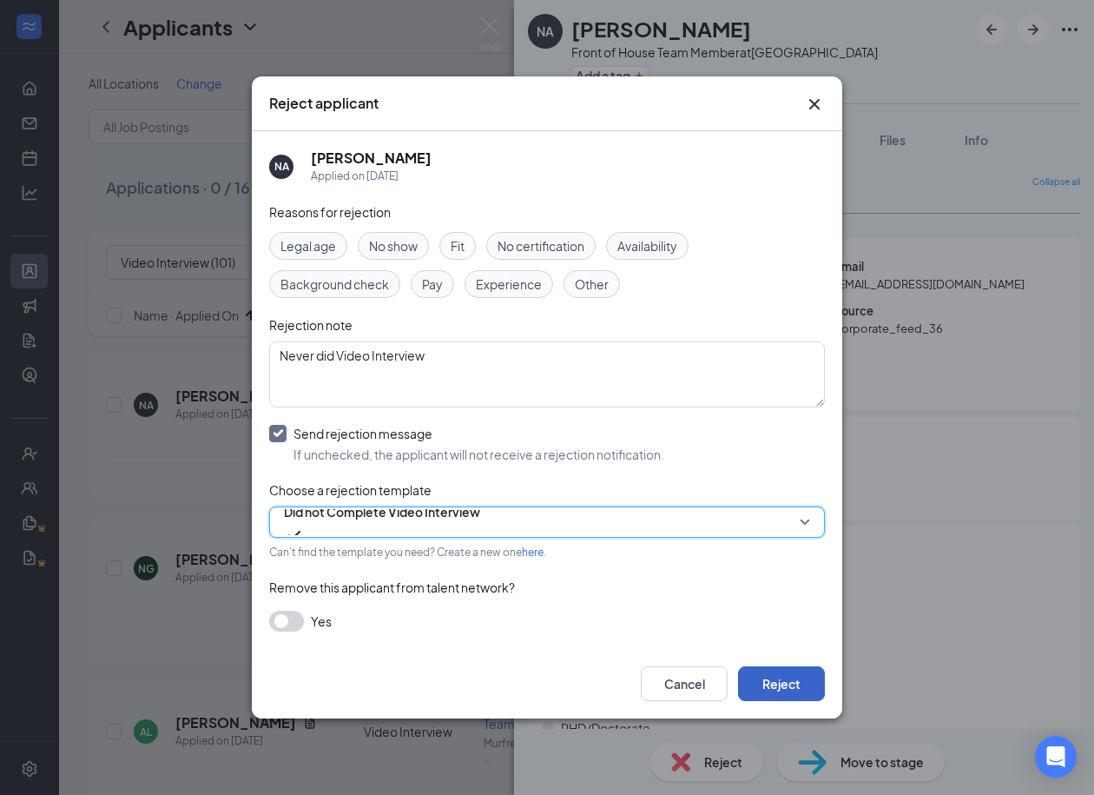
click at [762, 668] on button "Reject" at bounding box center [781, 683] width 87 height 35
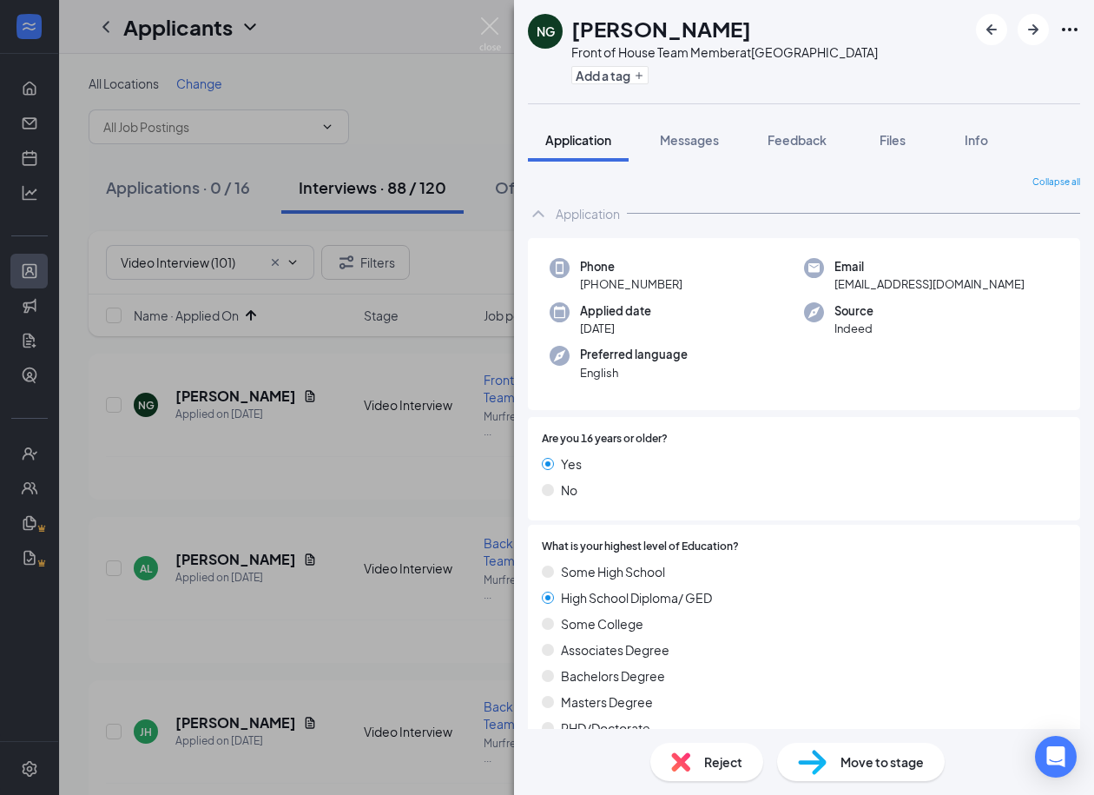
click at [702, 766] on div "Reject" at bounding box center [707, 762] width 113 height 38
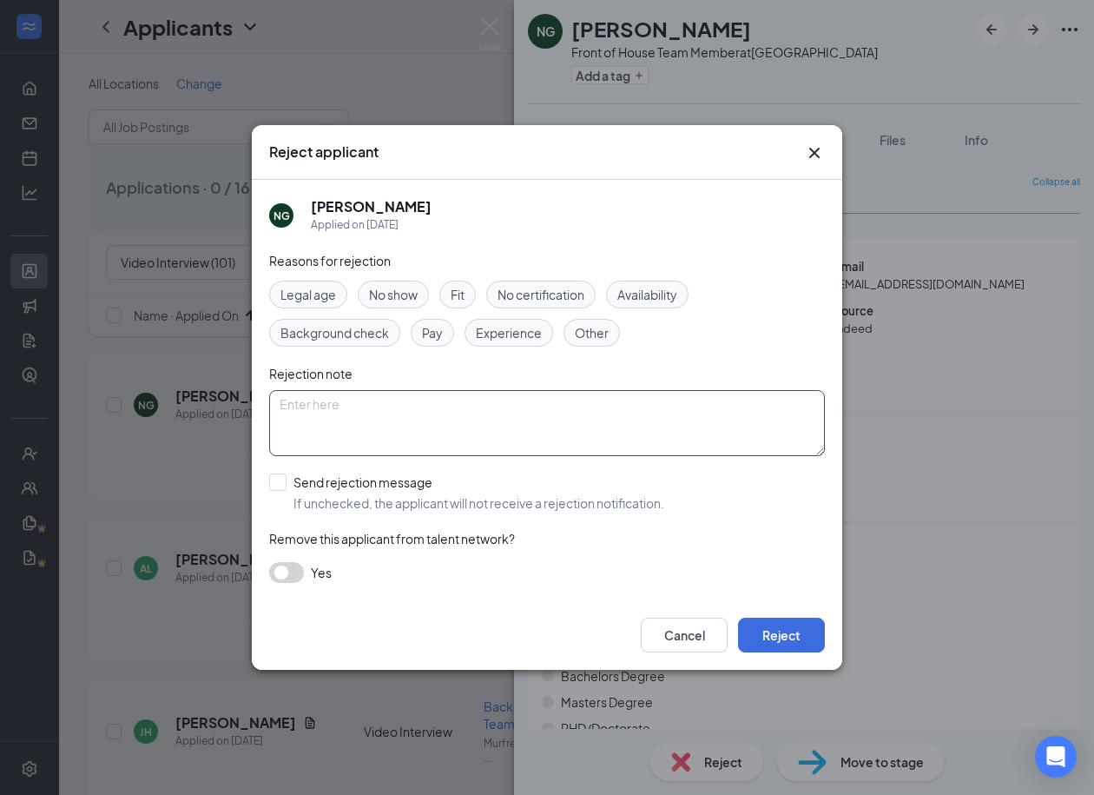
click at [436, 421] on textarea at bounding box center [547, 423] width 556 height 66
paste textarea "Never did Video Interview"
type textarea "Never did Video Interview"
click at [281, 485] on input "Send rejection message If unchecked, the applicant will not receive a rejection…" at bounding box center [466, 492] width 395 height 38
checkbox input "true"
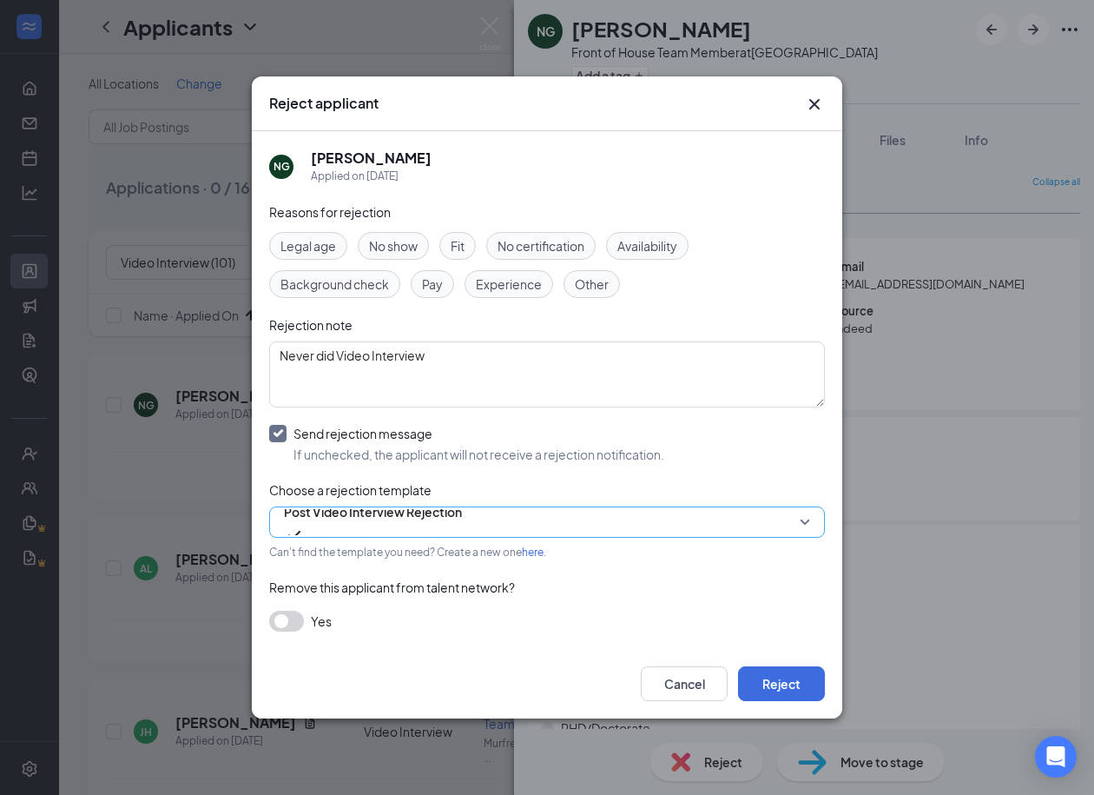
click at [409, 536] on input "search" at bounding box center [541, 522] width 523 height 30
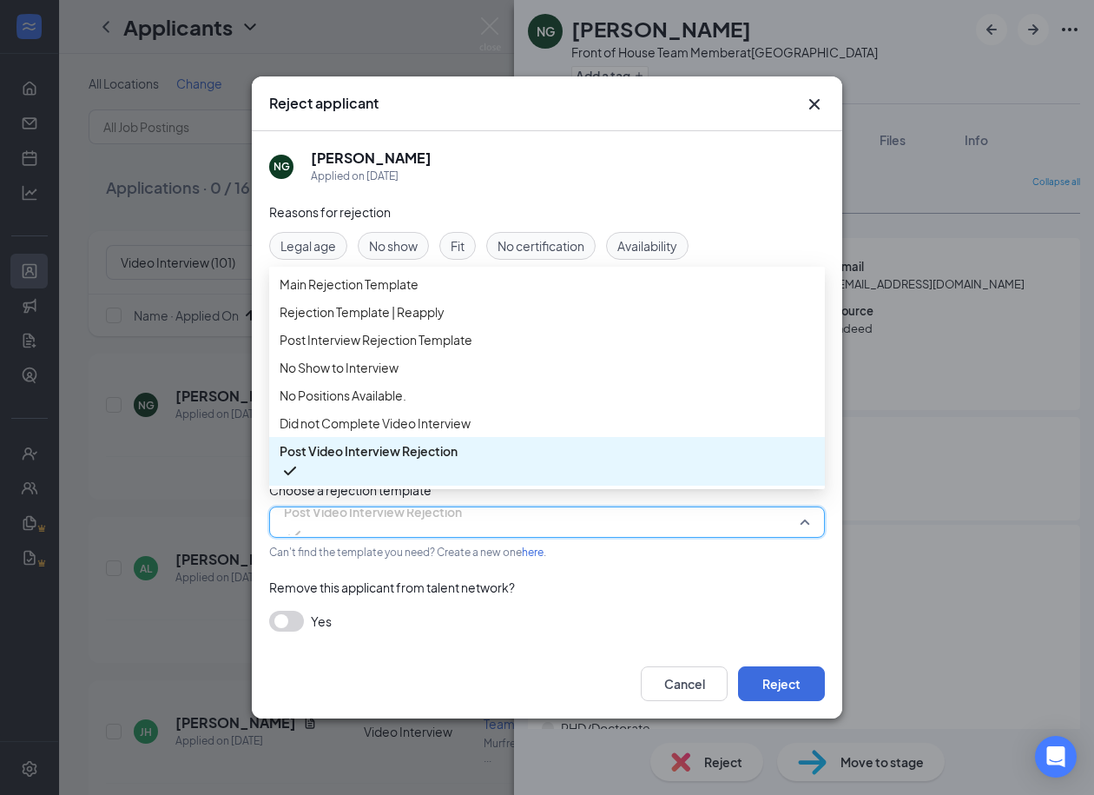
scroll to position [58, 0]
click at [409, 536] on input "search" at bounding box center [541, 522] width 523 height 30
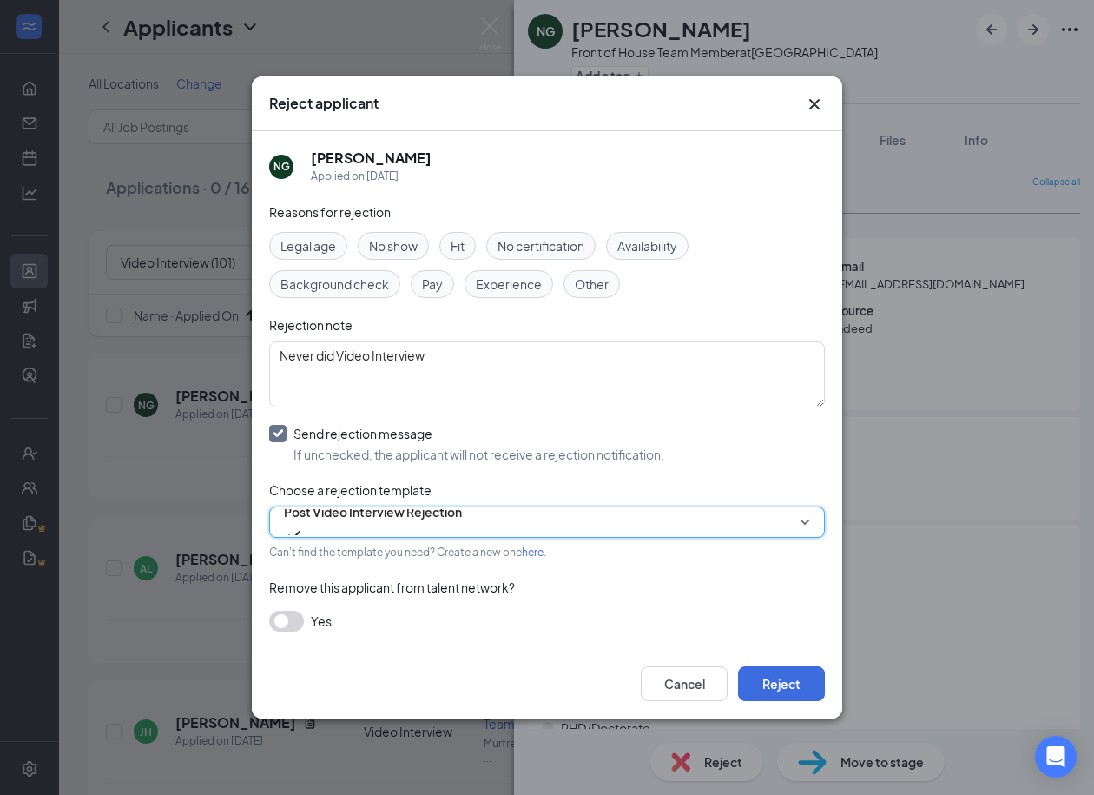
click at [377, 525] on span "Post Video Interview Rejection" at bounding box center [373, 512] width 178 height 26
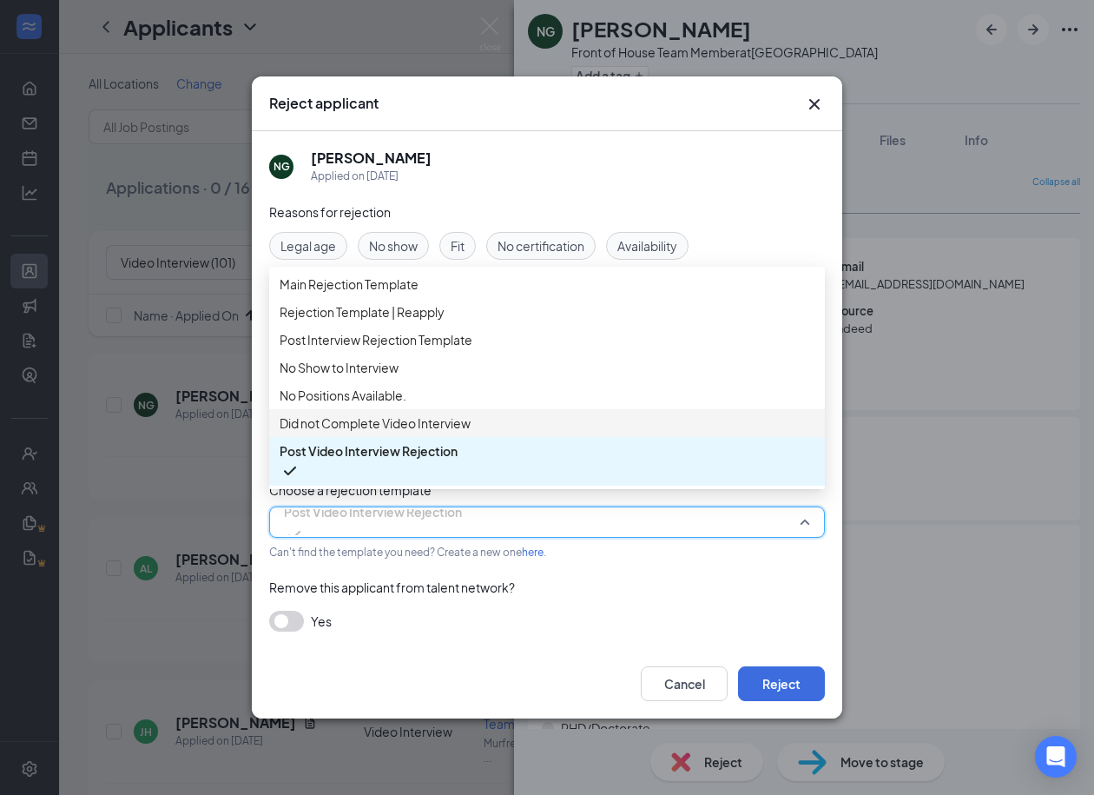
click at [373, 433] on span "Did not Complete Video Interview" at bounding box center [375, 422] width 191 height 19
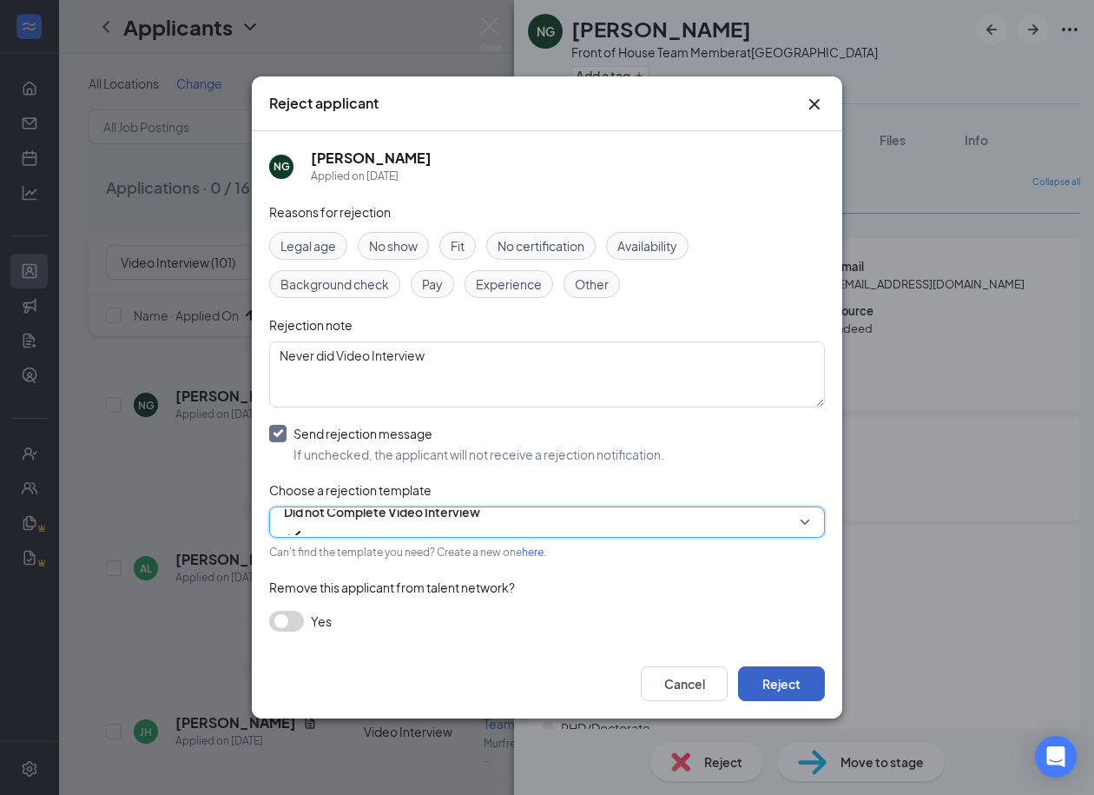
click at [774, 677] on button "Reject" at bounding box center [781, 683] width 87 height 35
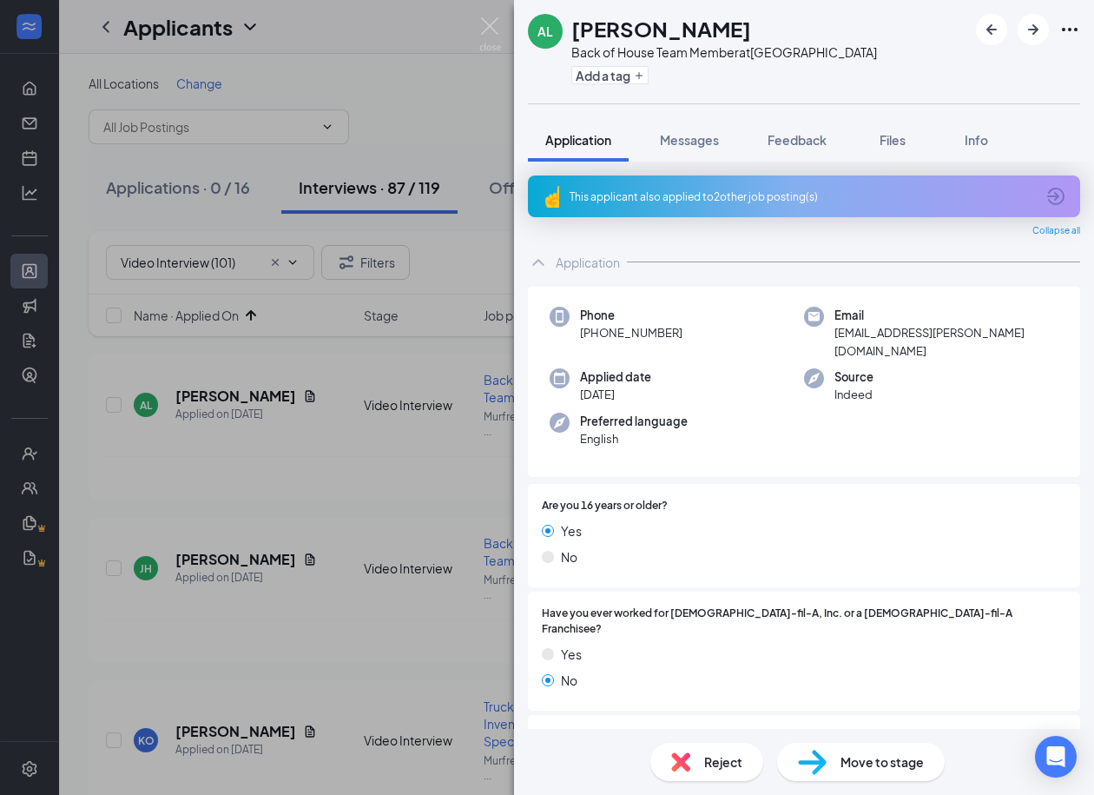
click at [725, 765] on span "Reject" at bounding box center [723, 761] width 38 height 19
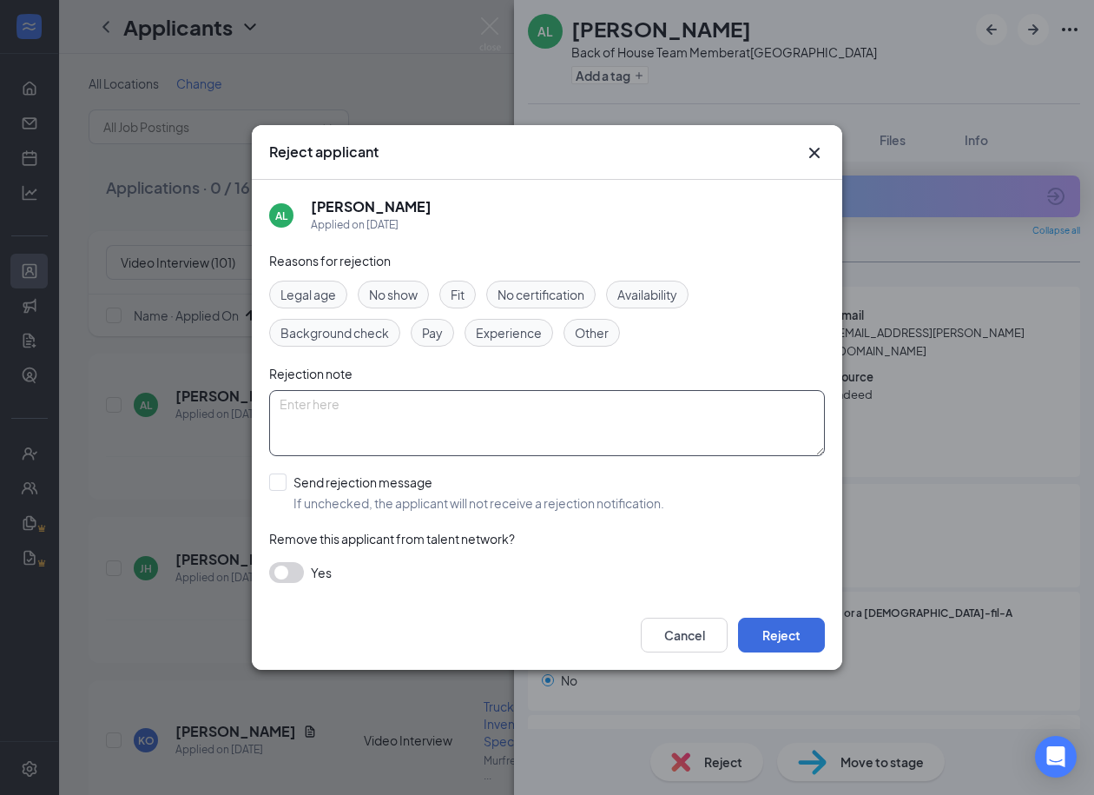
click at [435, 426] on textarea at bounding box center [547, 423] width 556 height 66
paste textarea "Never did Video Interview"
type textarea "Never did Video Interview"
click at [770, 640] on button "Reject" at bounding box center [781, 635] width 87 height 35
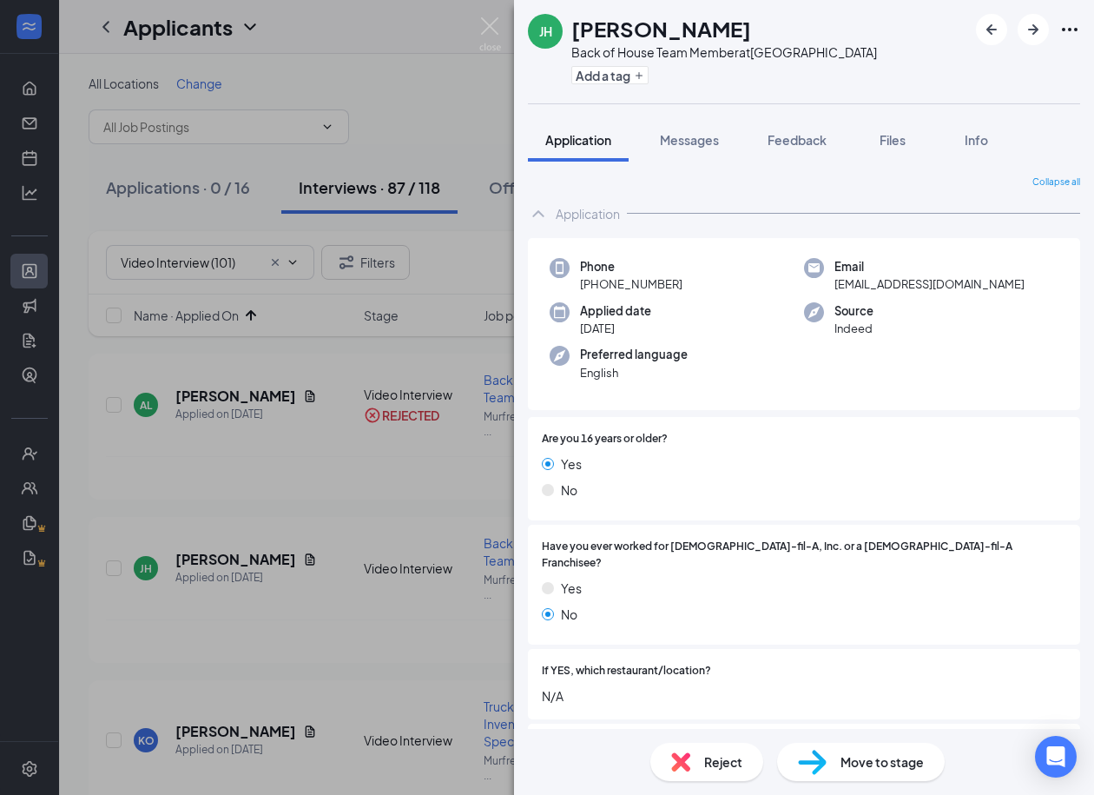
click at [703, 775] on div "Reject" at bounding box center [707, 762] width 113 height 38
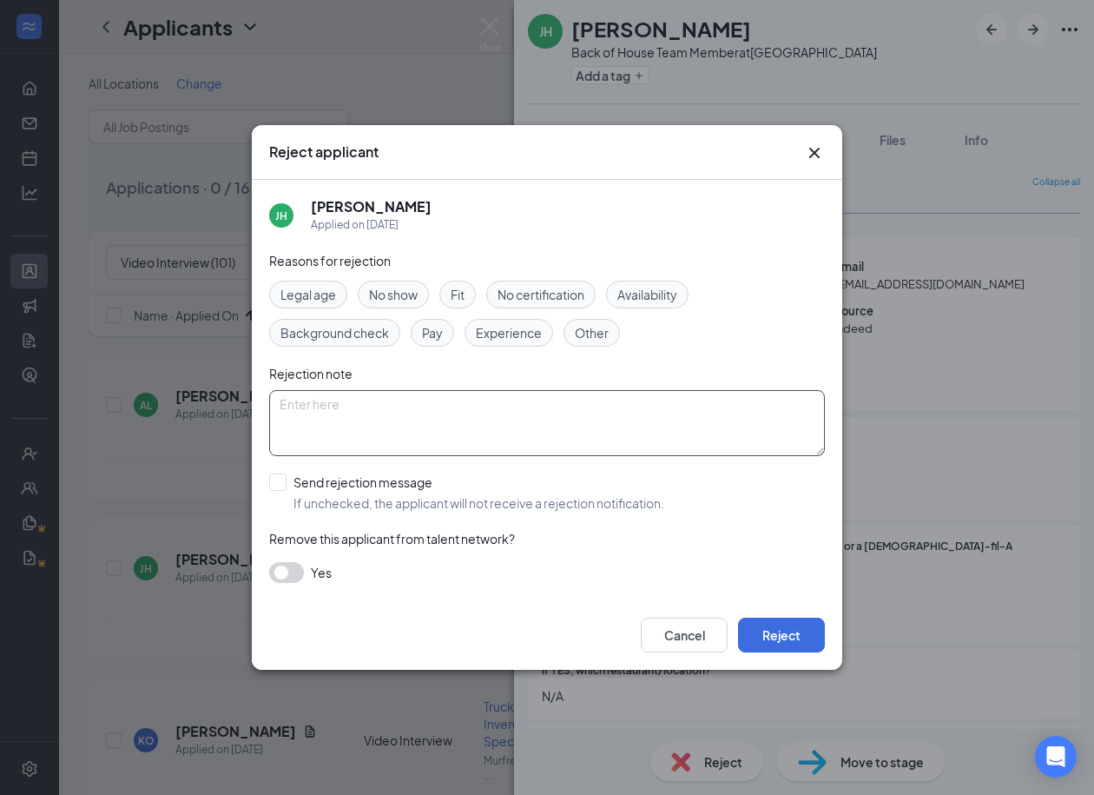
click at [485, 425] on textarea at bounding box center [547, 423] width 556 height 66
paste textarea "Never did Video Interview"
type textarea "Never did Video Interview"
click at [783, 630] on button "Reject" at bounding box center [781, 635] width 87 height 35
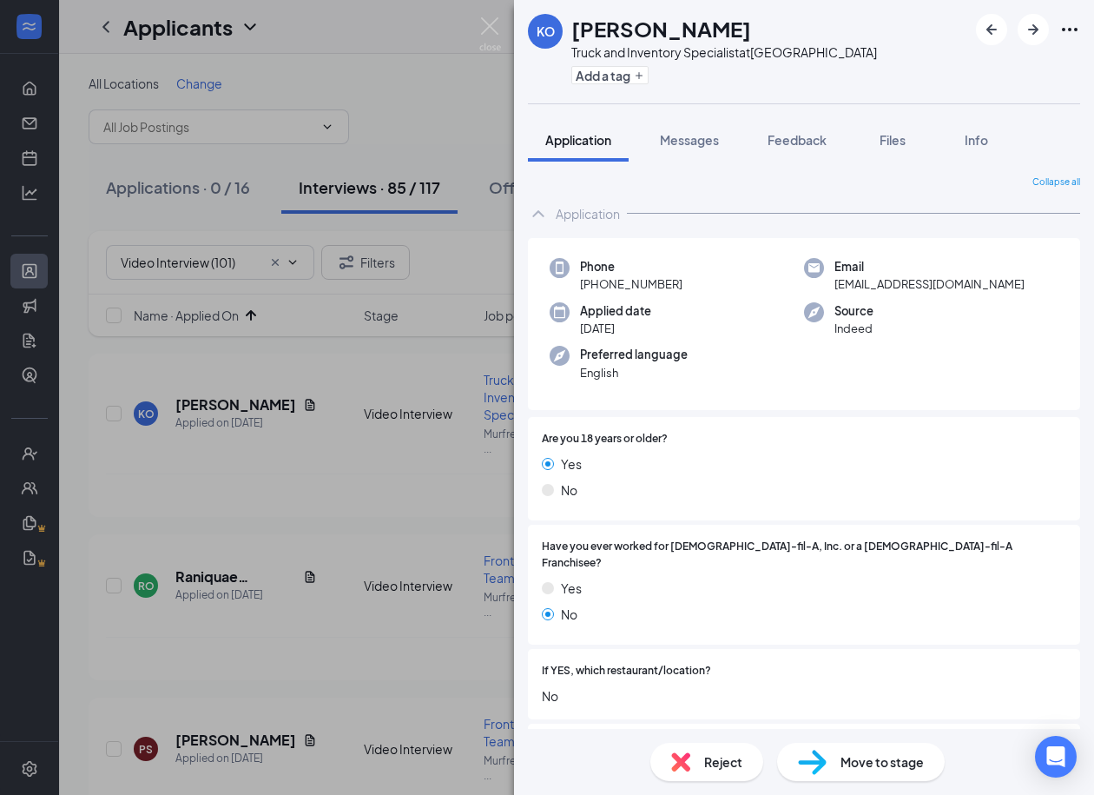
click at [728, 759] on span "Reject" at bounding box center [723, 761] width 38 height 19
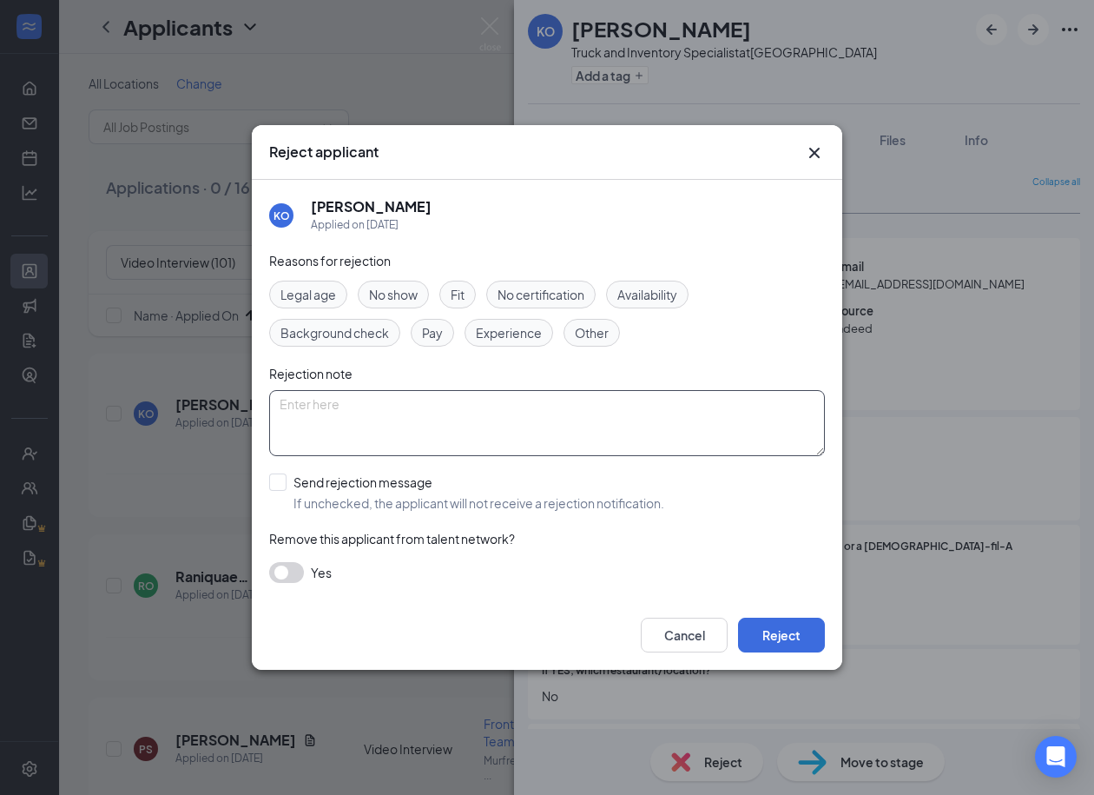
click at [412, 430] on textarea at bounding box center [547, 423] width 556 height 66
paste textarea "Never did Video Interview"
type textarea "Never did Video Interview"
click at [781, 618] on button "Reject" at bounding box center [781, 635] width 87 height 35
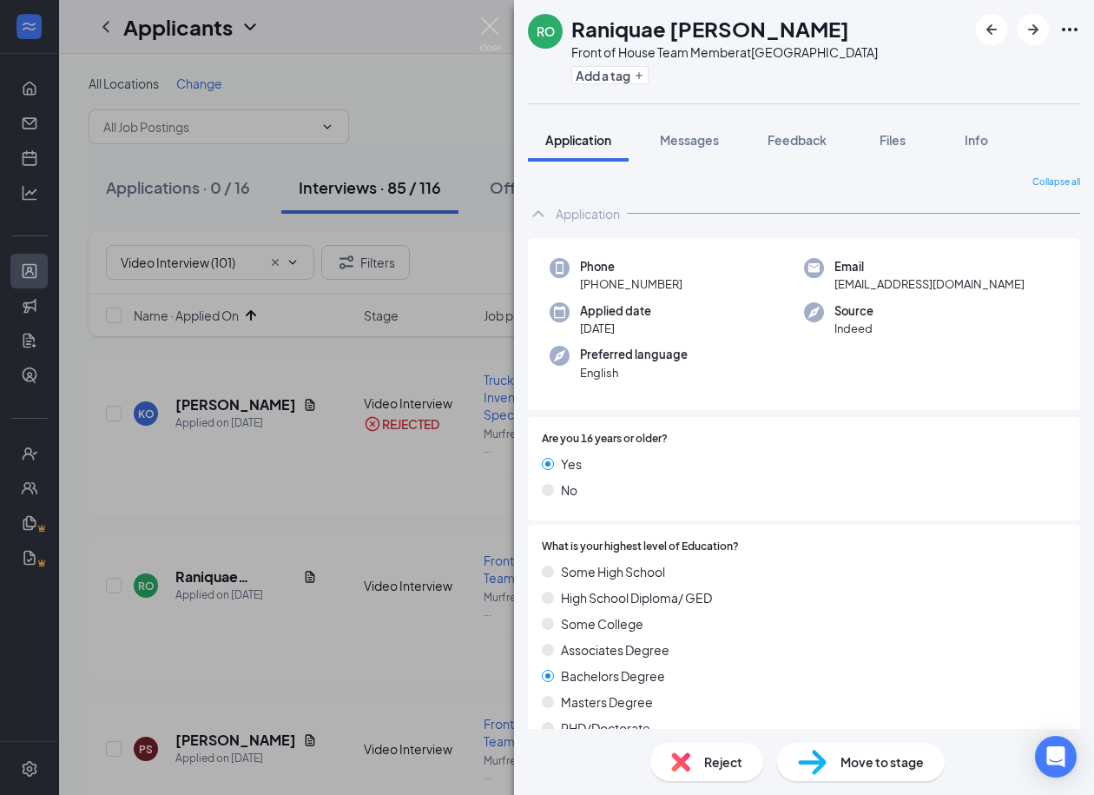
scroll to position [22, 0]
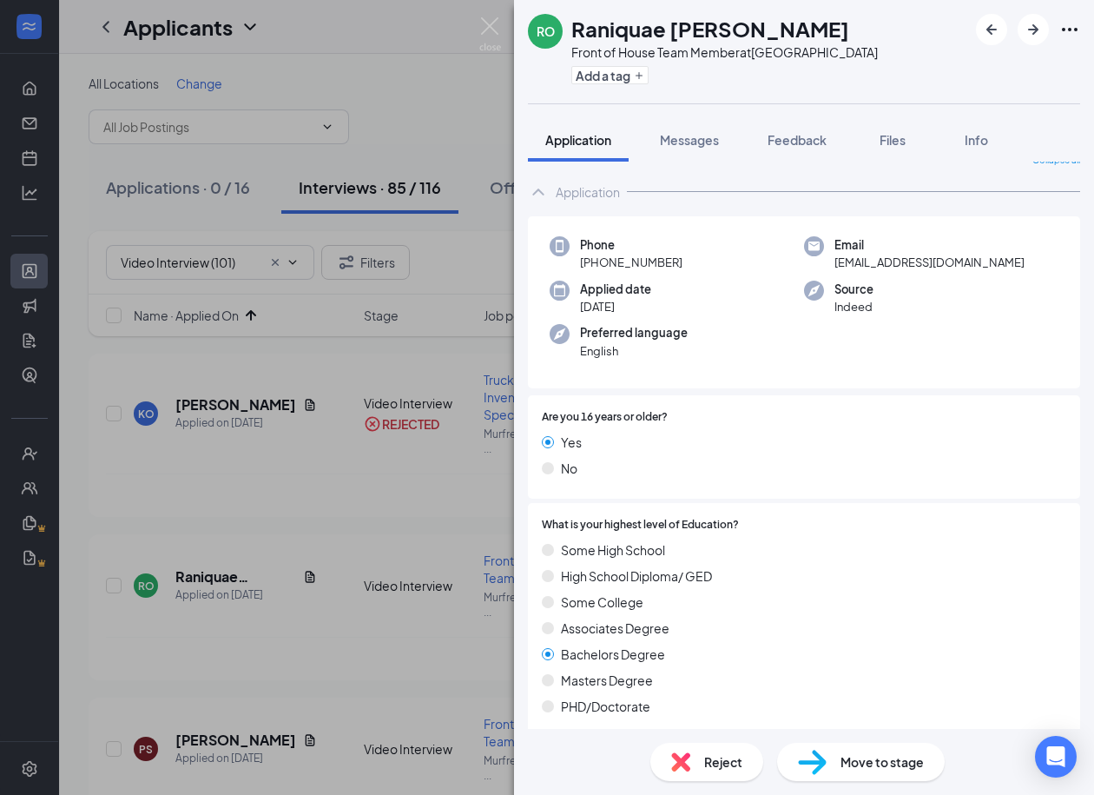
click at [683, 764] on img at bounding box center [680, 761] width 19 height 19
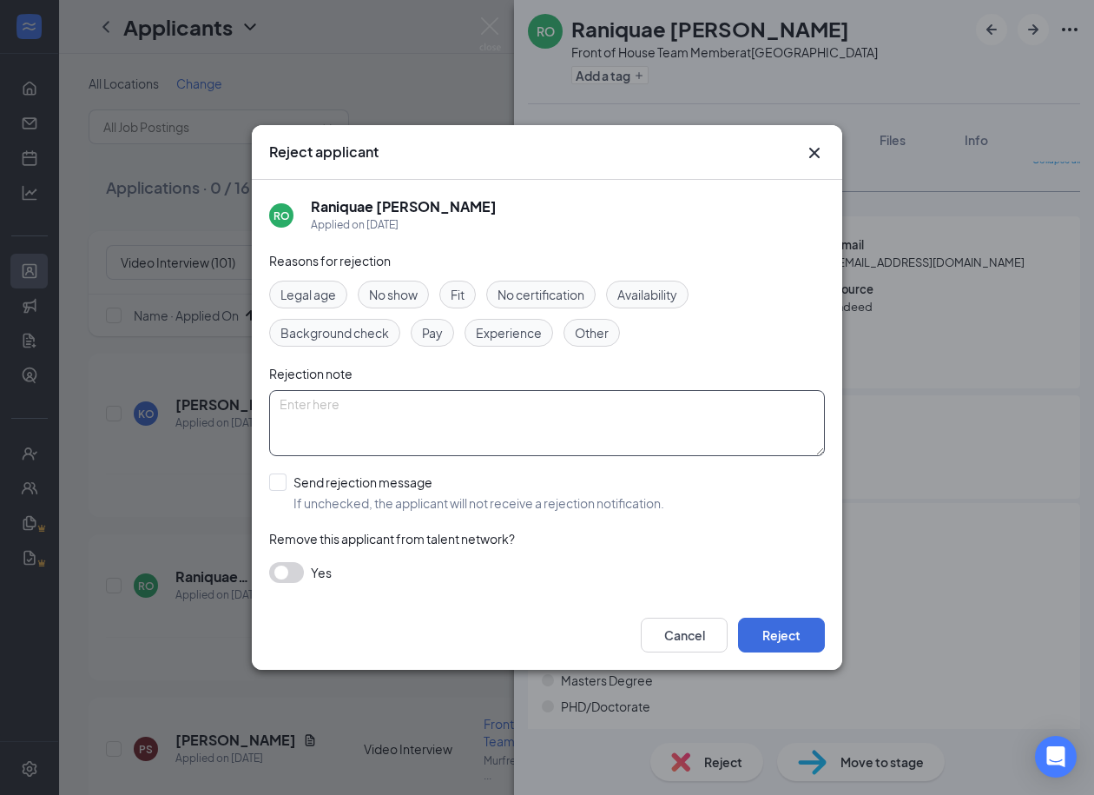
click at [352, 413] on textarea at bounding box center [547, 423] width 556 height 66
paste textarea "Never did Video Interview"
type textarea "Never did Video Interview"
click at [788, 637] on button "Reject" at bounding box center [781, 635] width 87 height 35
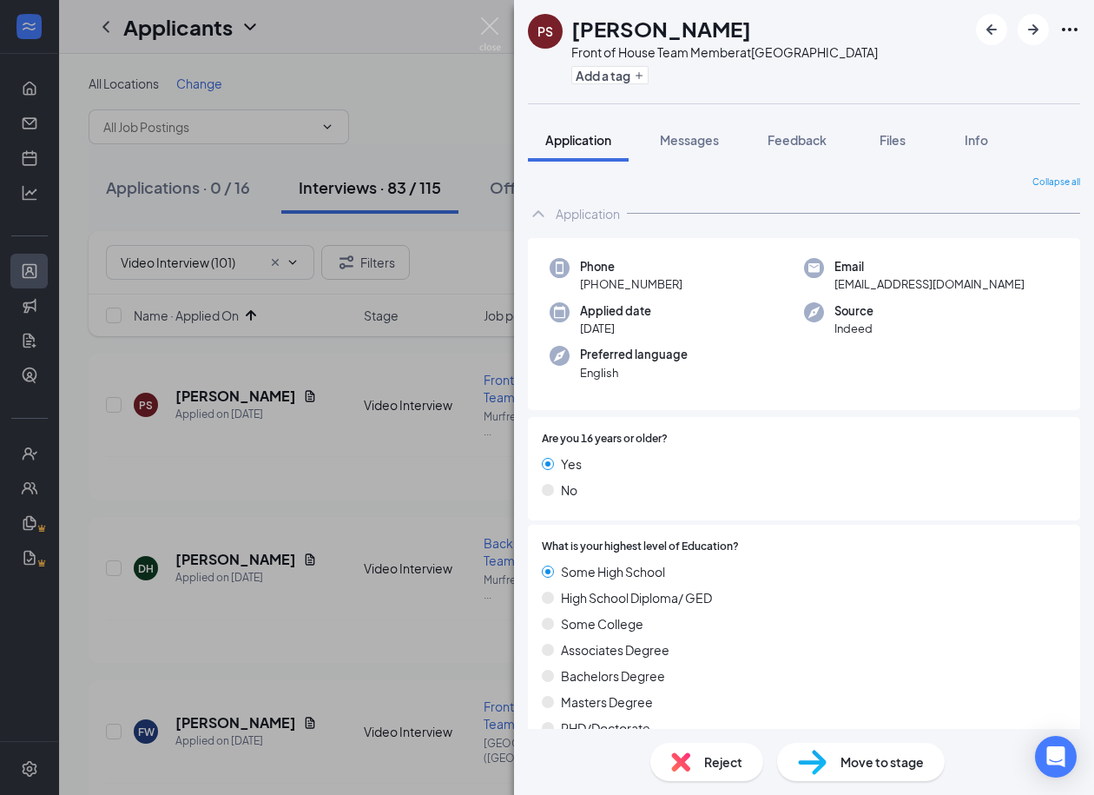
click at [684, 756] on img at bounding box center [680, 761] width 19 height 19
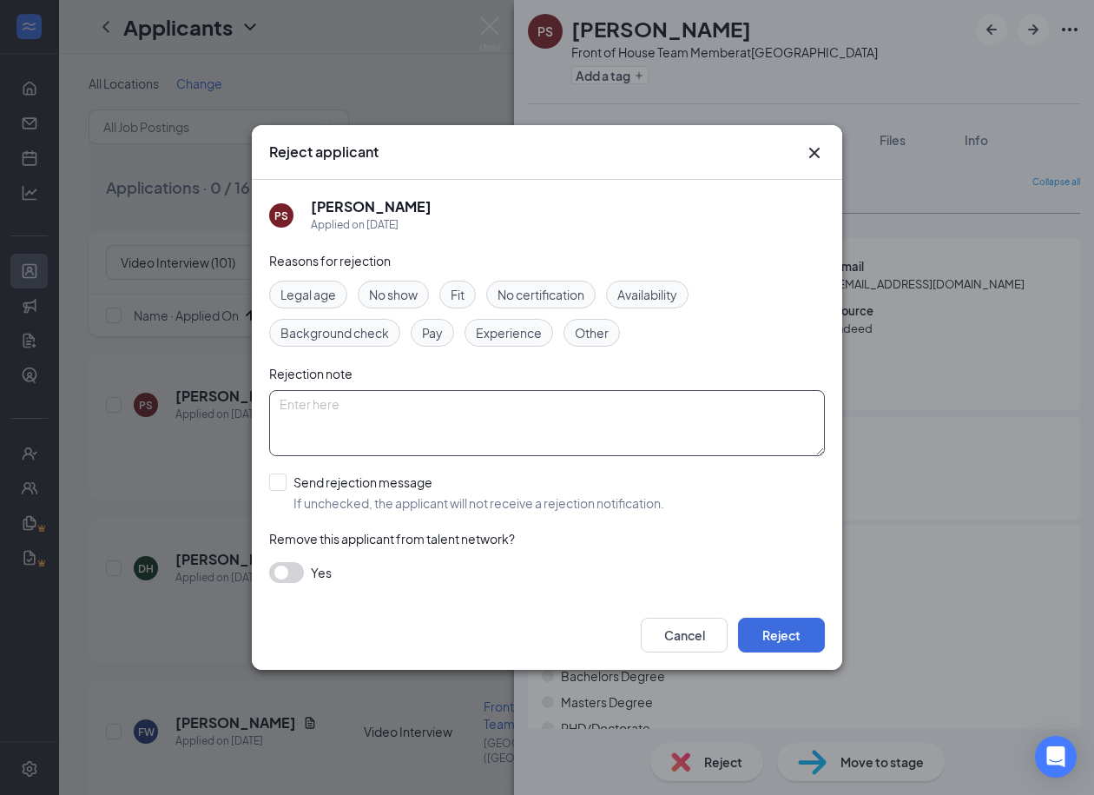
click at [383, 426] on textarea at bounding box center [547, 423] width 556 height 66
paste textarea "Never did Video Interview"
type textarea "Never did Video Interview"
click at [276, 484] on input "Send rejection message If unchecked, the applicant will not receive a rejection…" at bounding box center [466, 492] width 395 height 38
checkbox input "true"
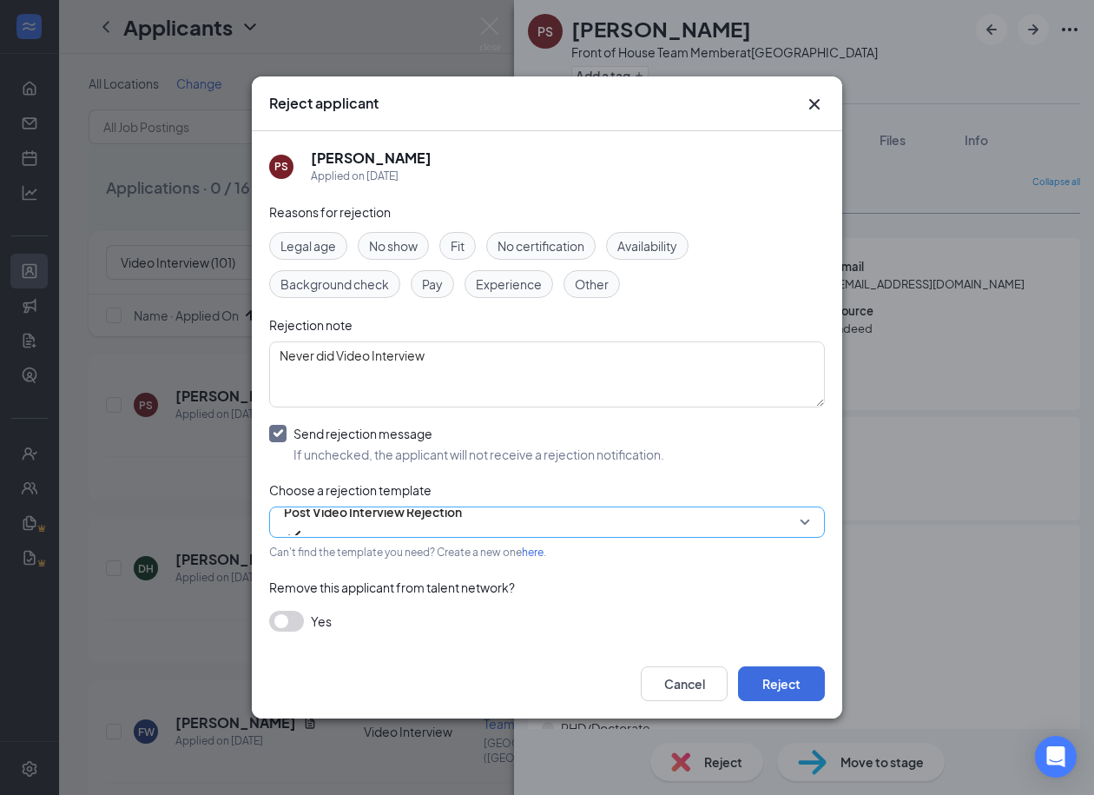
click at [374, 520] on span "Post Video Interview Rejection" at bounding box center [373, 512] width 178 height 26
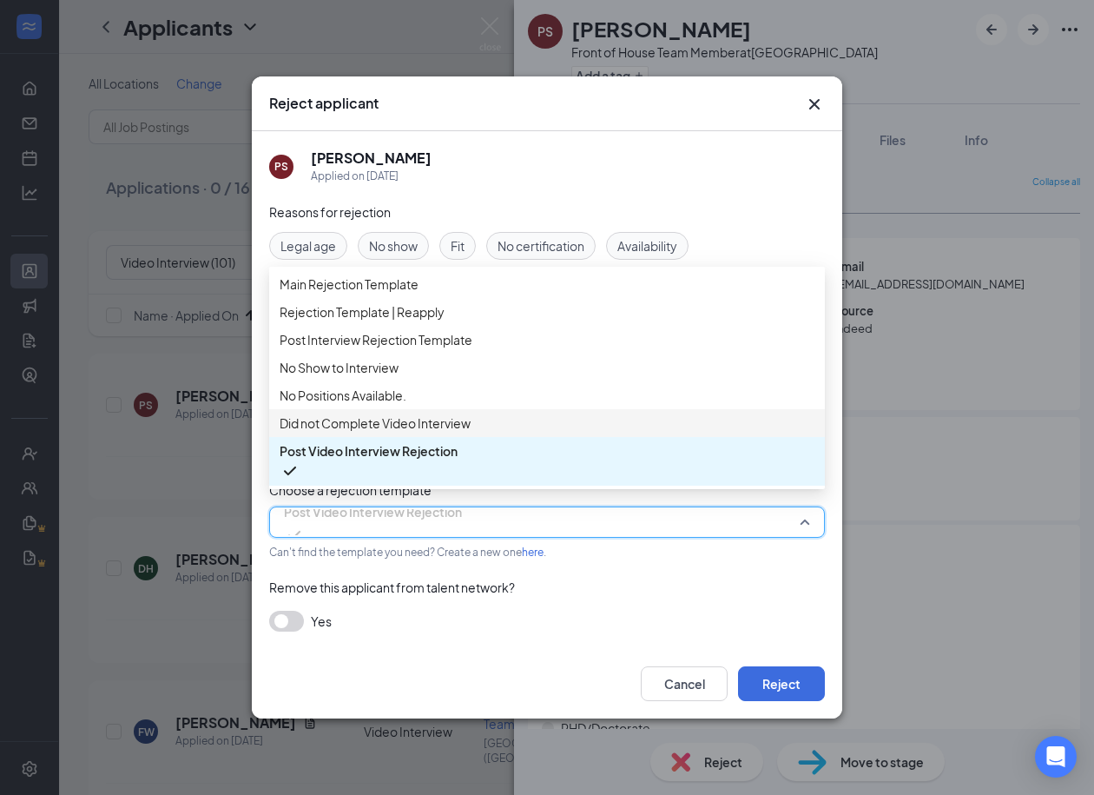
scroll to position [58, 0]
click at [388, 423] on div "Did not Complete Video Interview" at bounding box center [547, 423] width 556 height 28
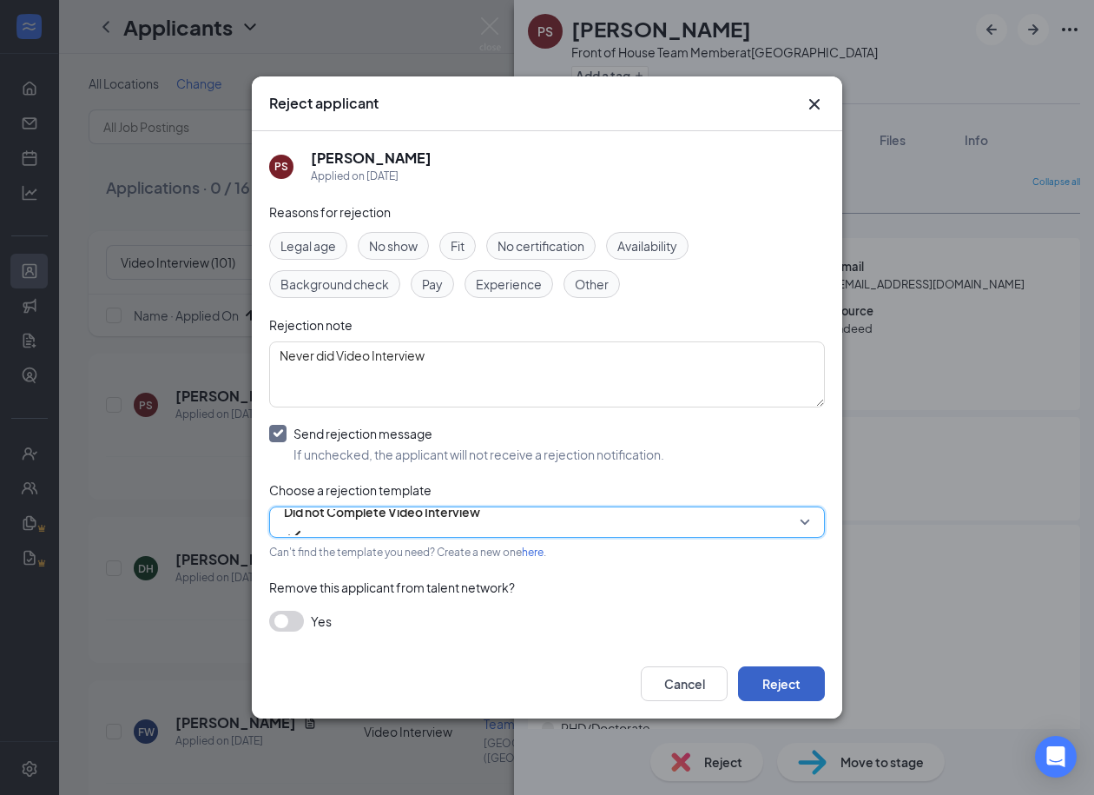
click at [794, 682] on button "Reject" at bounding box center [781, 683] width 87 height 35
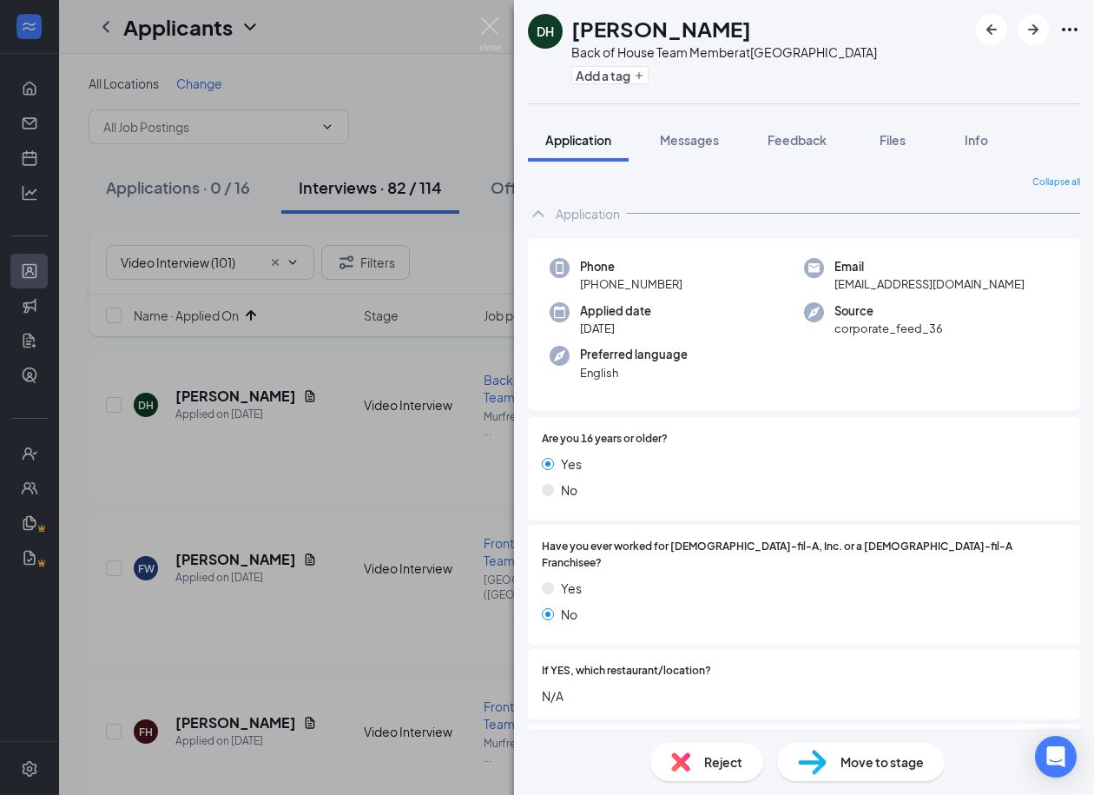
click at [707, 766] on span "Reject" at bounding box center [723, 761] width 38 height 19
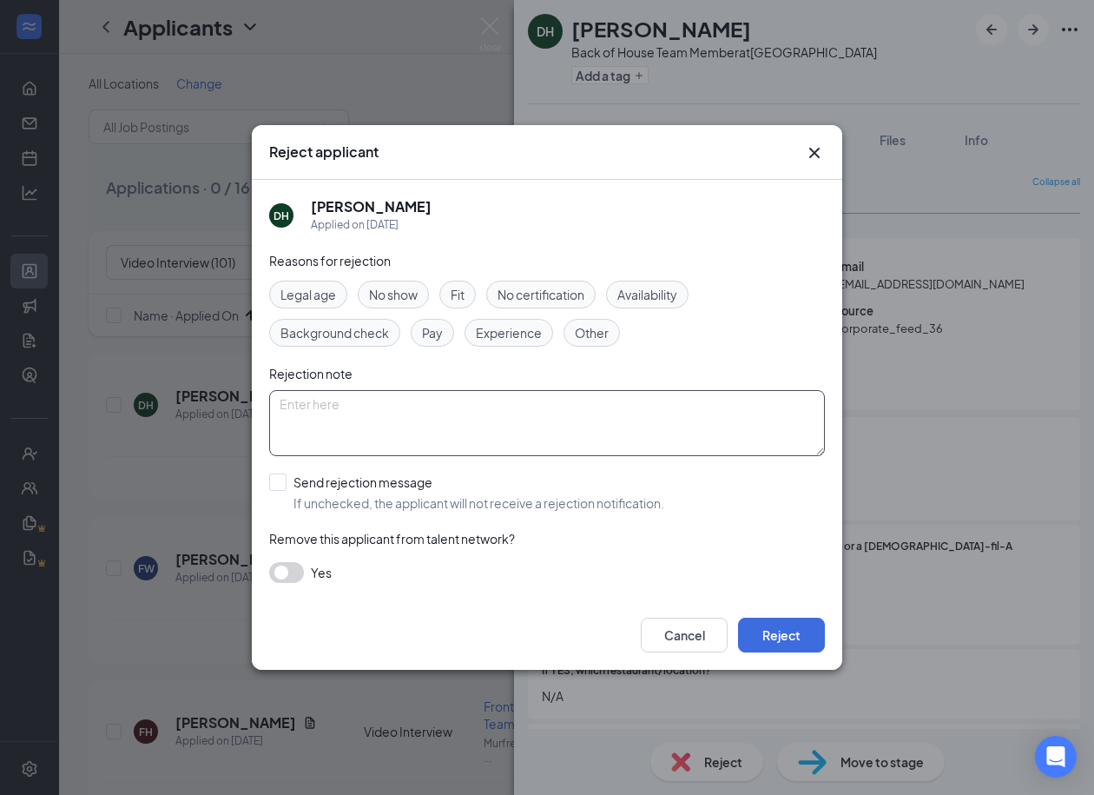
click at [416, 416] on textarea at bounding box center [547, 423] width 556 height 66
paste textarea "Never did Video Interview"
type textarea "Never did Video Interview"
click at [275, 478] on input "Send rejection message If unchecked, the applicant will not receive a rejection…" at bounding box center [466, 492] width 395 height 38
checkbox input "true"
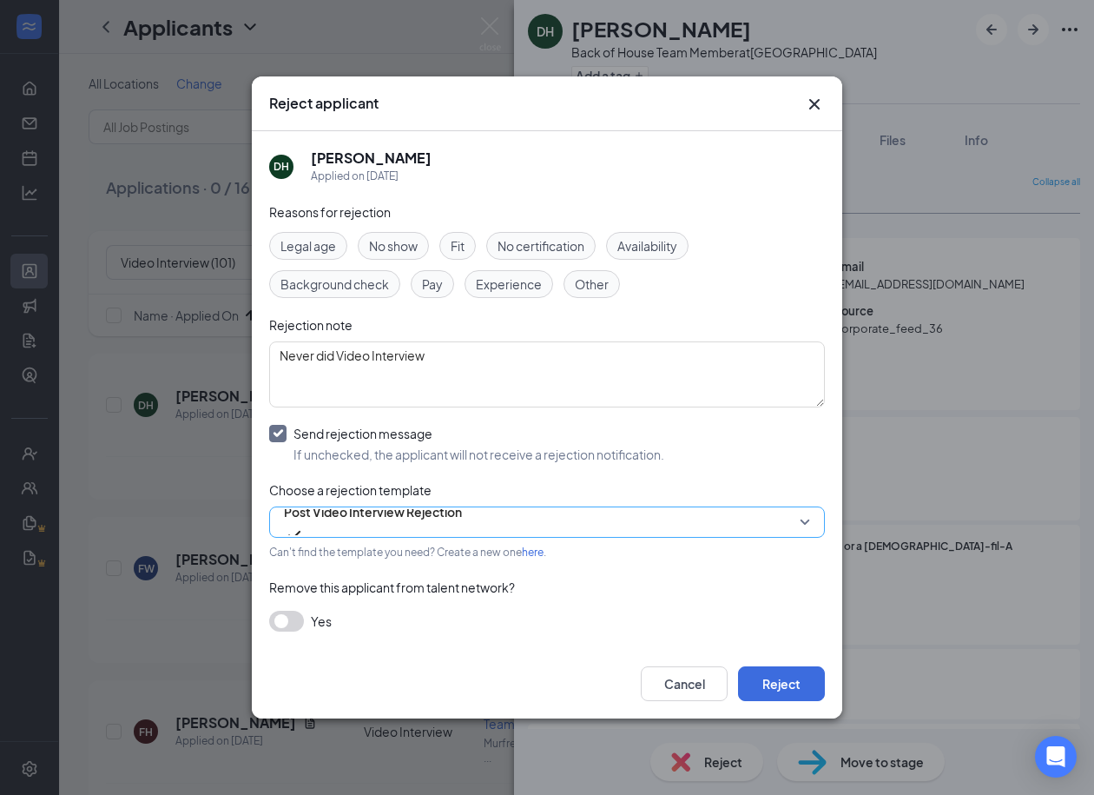
click at [408, 523] on span "Post Video Interview Rejection" at bounding box center [373, 512] width 178 height 26
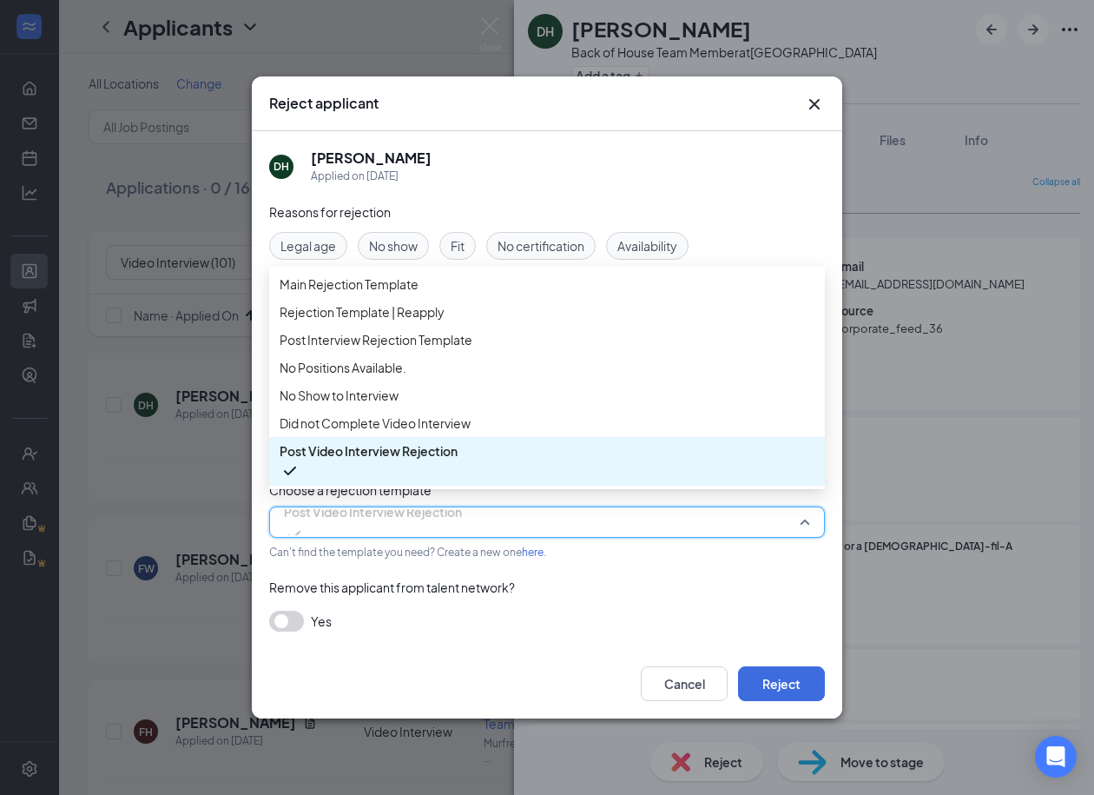
scroll to position [58, 0]
click at [393, 437] on div "Did not Complete Video Interview" at bounding box center [547, 423] width 556 height 28
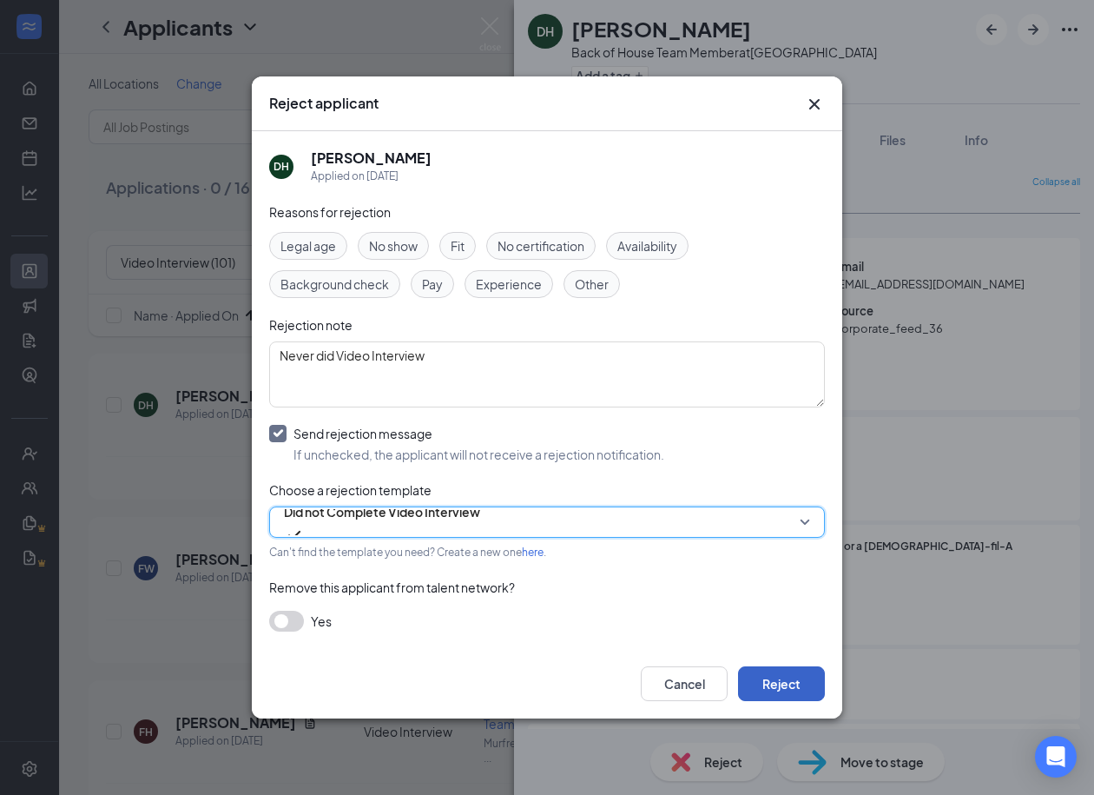
click at [778, 686] on button "Reject" at bounding box center [781, 683] width 87 height 35
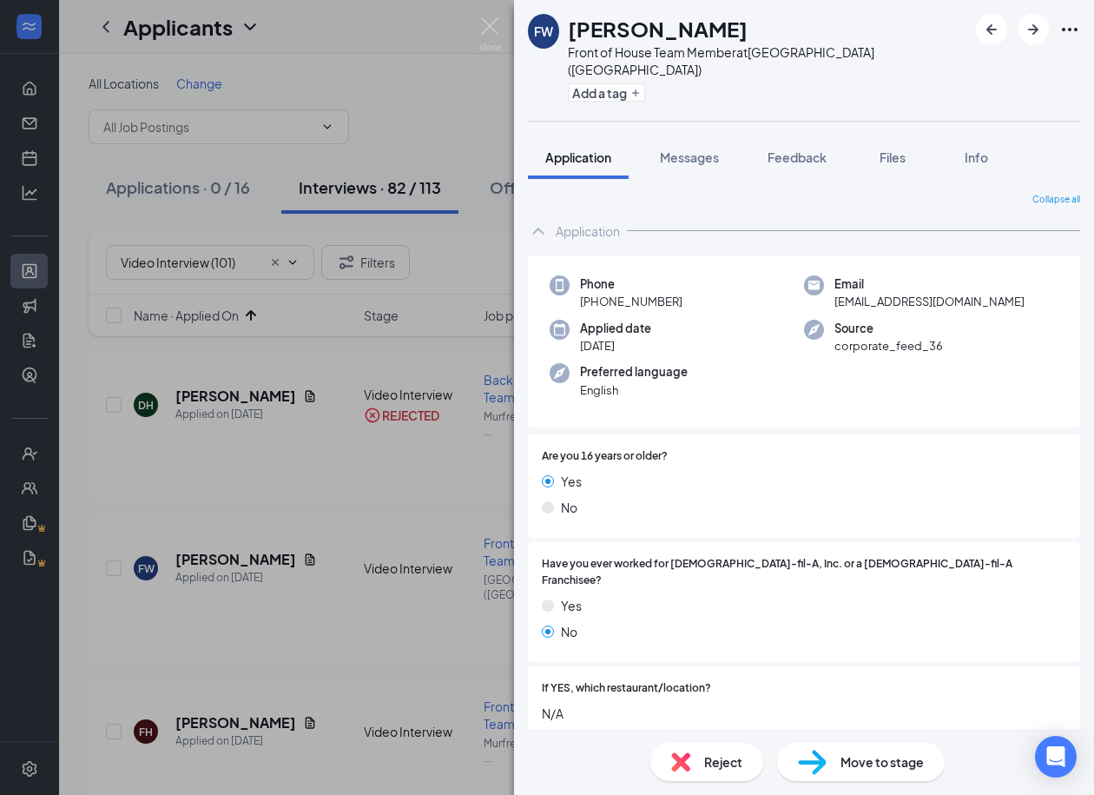
click at [717, 766] on span "Reject" at bounding box center [723, 761] width 38 height 19
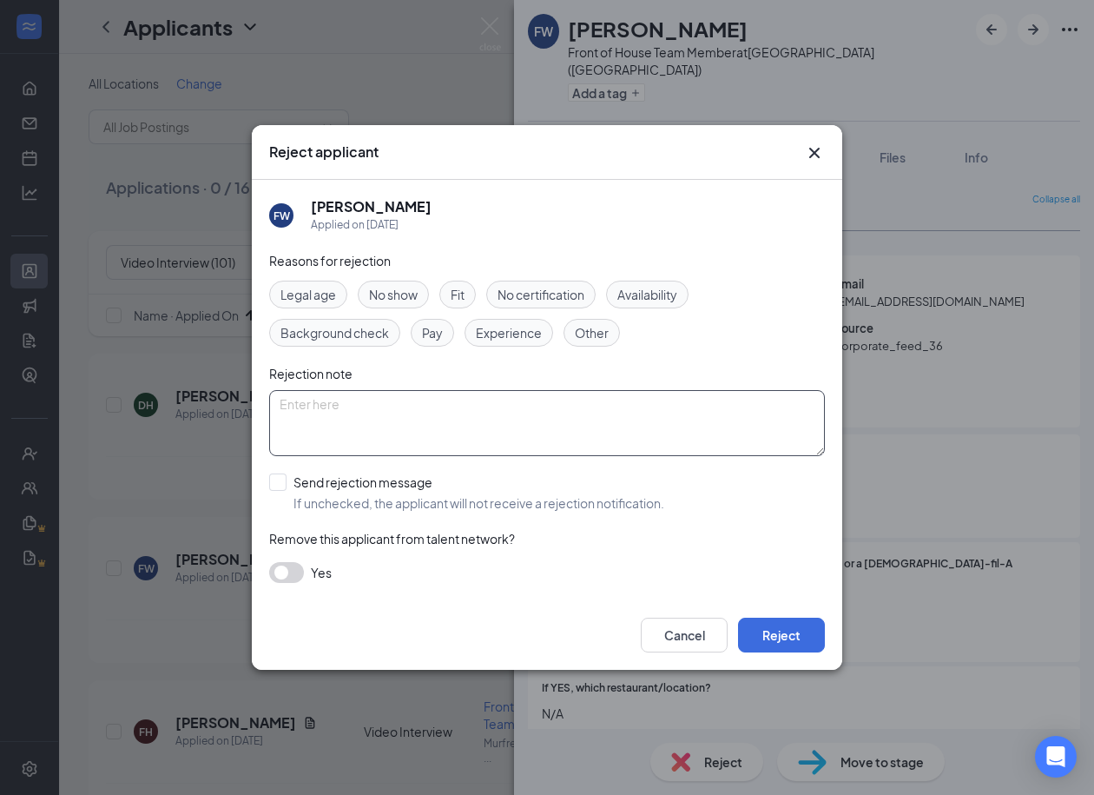
click at [448, 406] on textarea at bounding box center [547, 423] width 556 height 66
paste textarea "Never did Video Interview"
type textarea "Never did Video Interview"
click at [278, 482] on input "Send rejection message If unchecked, the applicant will not receive a rejection…" at bounding box center [466, 492] width 395 height 38
checkbox input "true"
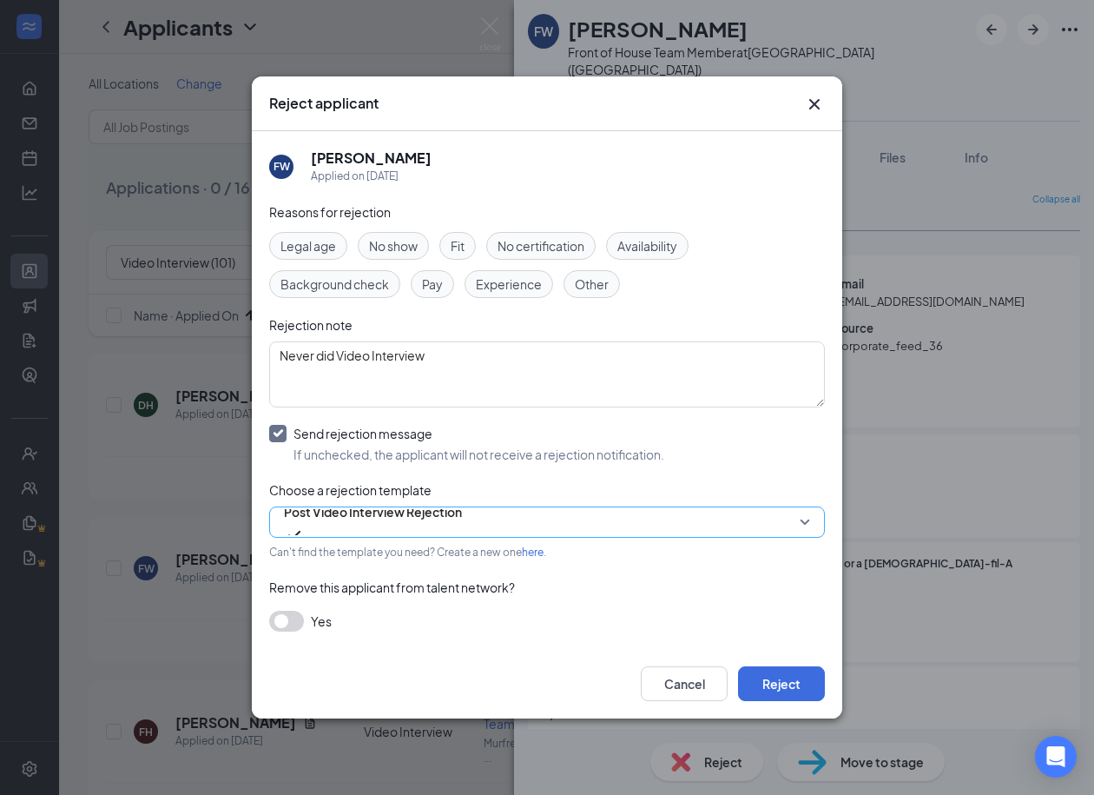
click at [348, 525] on span "Post Video Interview Rejection" at bounding box center [373, 512] width 178 height 26
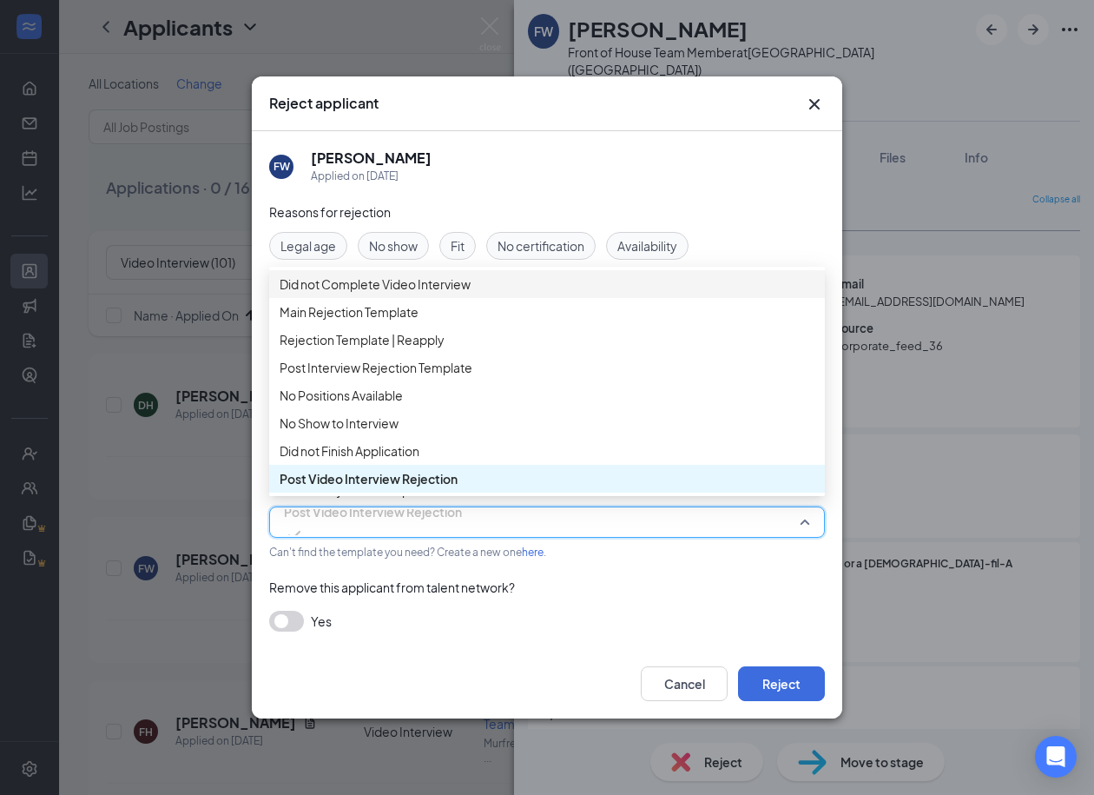
click at [381, 294] on span "Did not Complete Video Interview" at bounding box center [375, 283] width 191 height 19
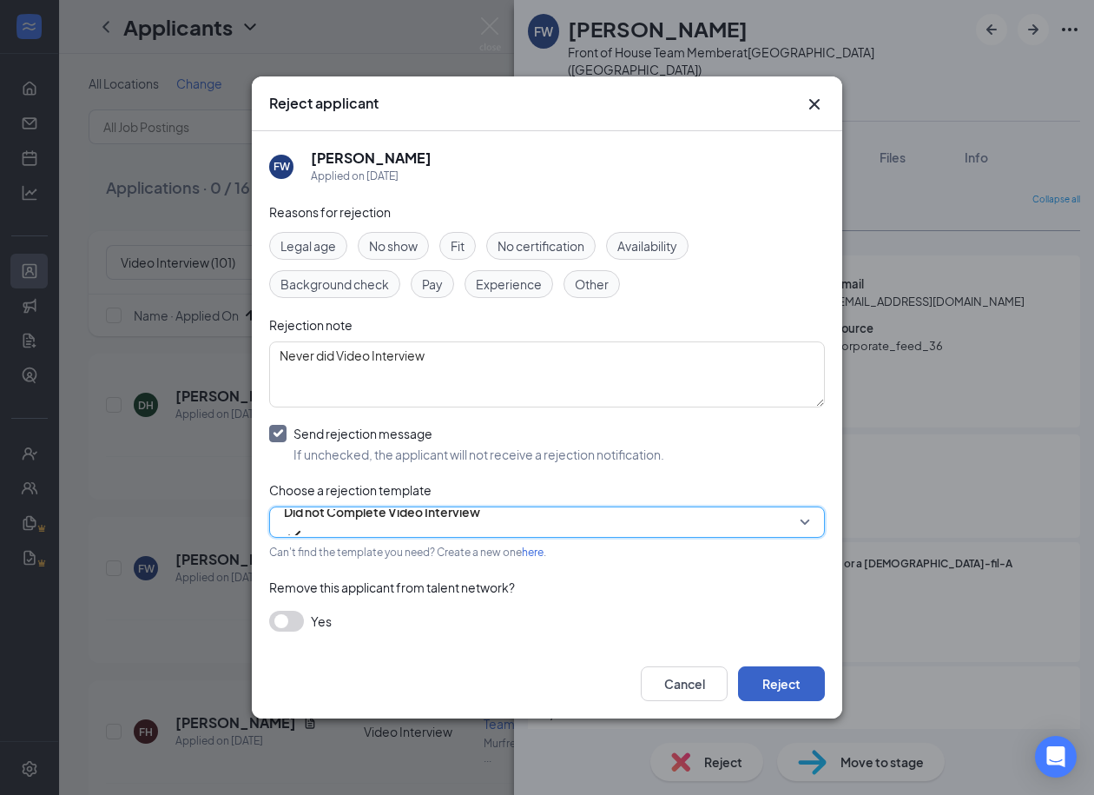
click at [776, 680] on button "Reject" at bounding box center [781, 683] width 87 height 35
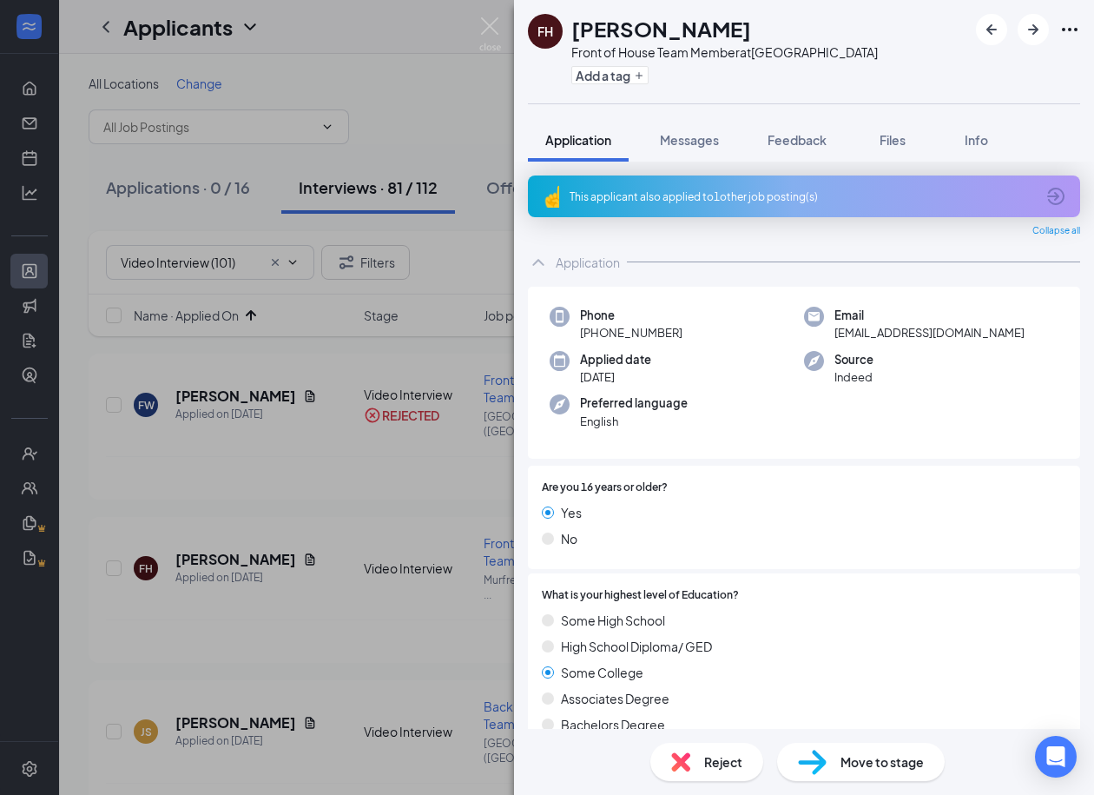
click at [697, 750] on div "Reject" at bounding box center [707, 762] width 113 height 38
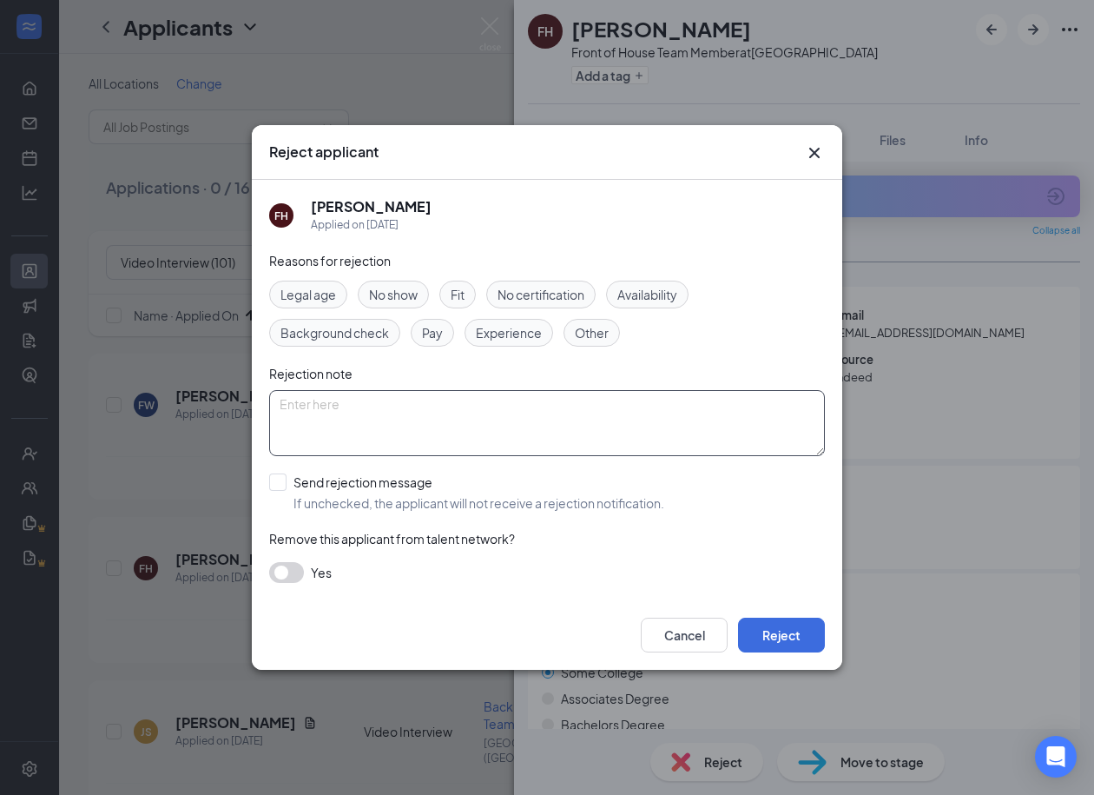
click at [347, 420] on textarea at bounding box center [547, 423] width 556 height 66
paste textarea "Never did Video Interview"
type textarea "Never did Video Interview"
click at [278, 490] on input "Send rejection message If unchecked, the applicant will not receive a rejection…" at bounding box center [466, 492] width 395 height 38
checkbox input "true"
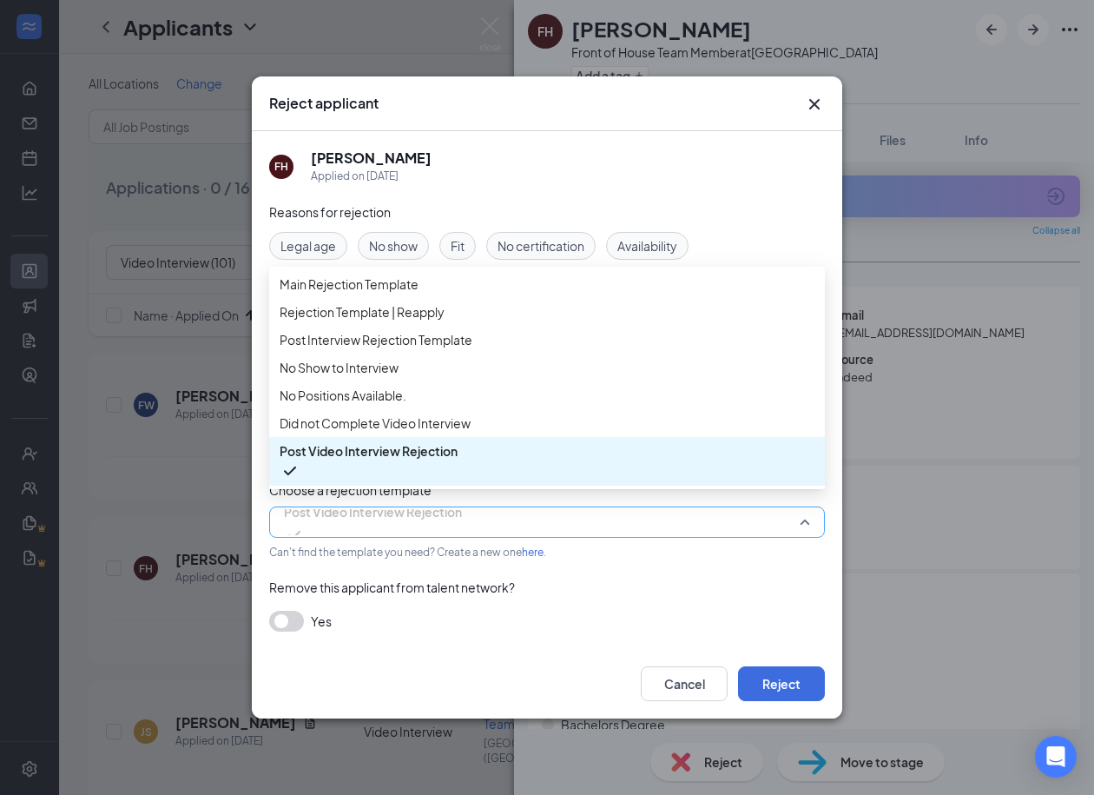
click at [401, 516] on span "Post Video Interview Rejection" at bounding box center [373, 512] width 178 height 26
click at [404, 433] on span "Did not Complete Video Interview" at bounding box center [375, 422] width 191 height 19
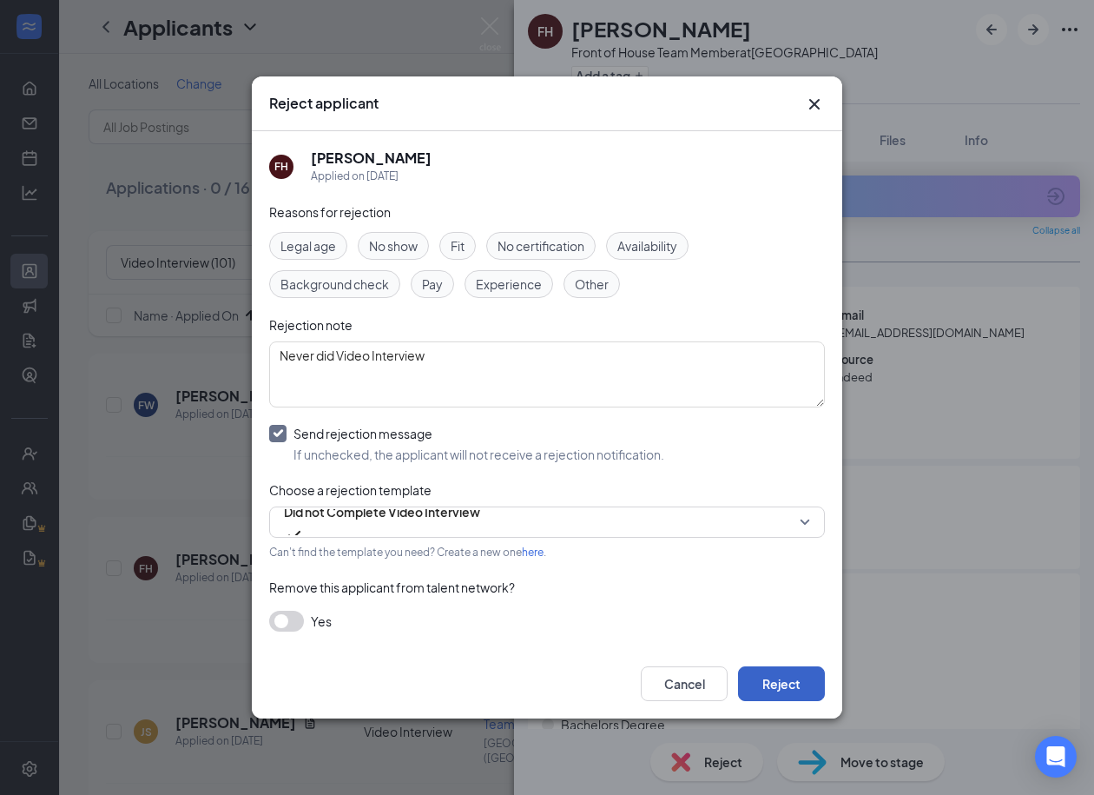
click at [805, 692] on button "Reject" at bounding box center [781, 683] width 87 height 35
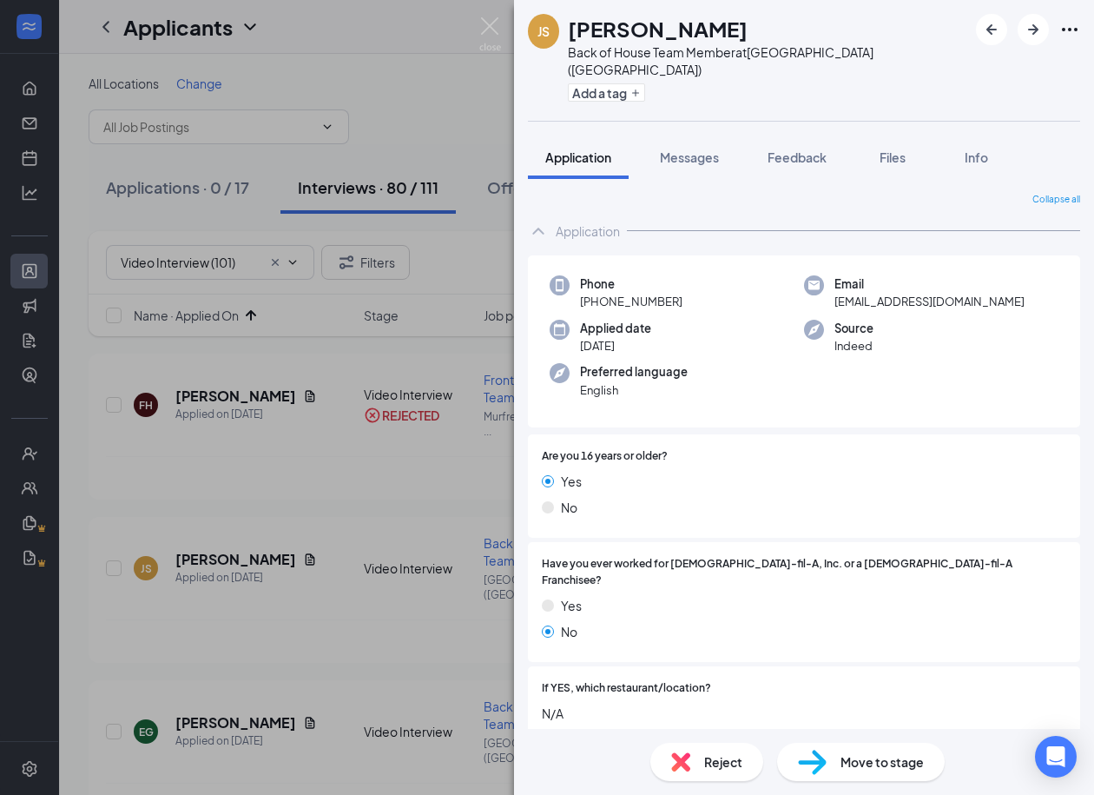
click at [706, 760] on span "Reject" at bounding box center [723, 761] width 38 height 19
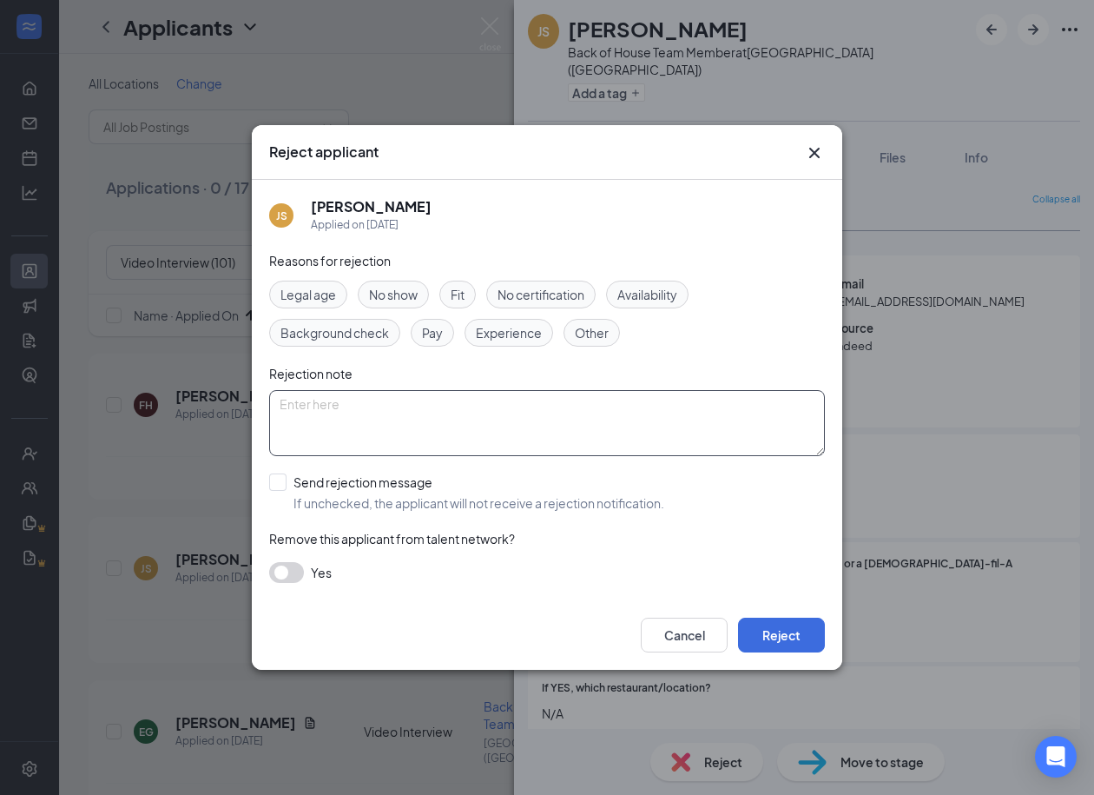
click at [438, 434] on textarea at bounding box center [547, 423] width 556 height 66
paste textarea "Never did Video Interview"
type textarea "Never did Video Interview"
click at [272, 477] on input "Send rejection message If unchecked, the applicant will not receive a rejection…" at bounding box center [466, 492] width 395 height 38
checkbox input "true"
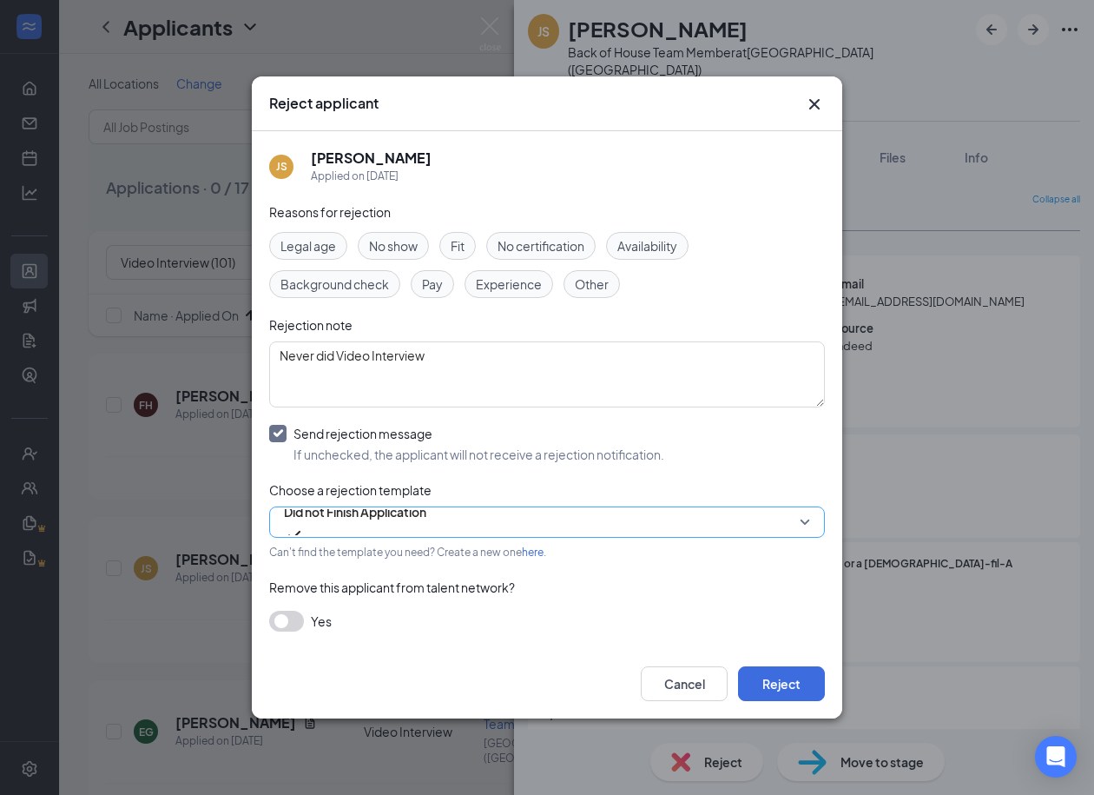
click at [379, 516] on span "Did not Finish Application" at bounding box center [355, 512] width 142 height 26
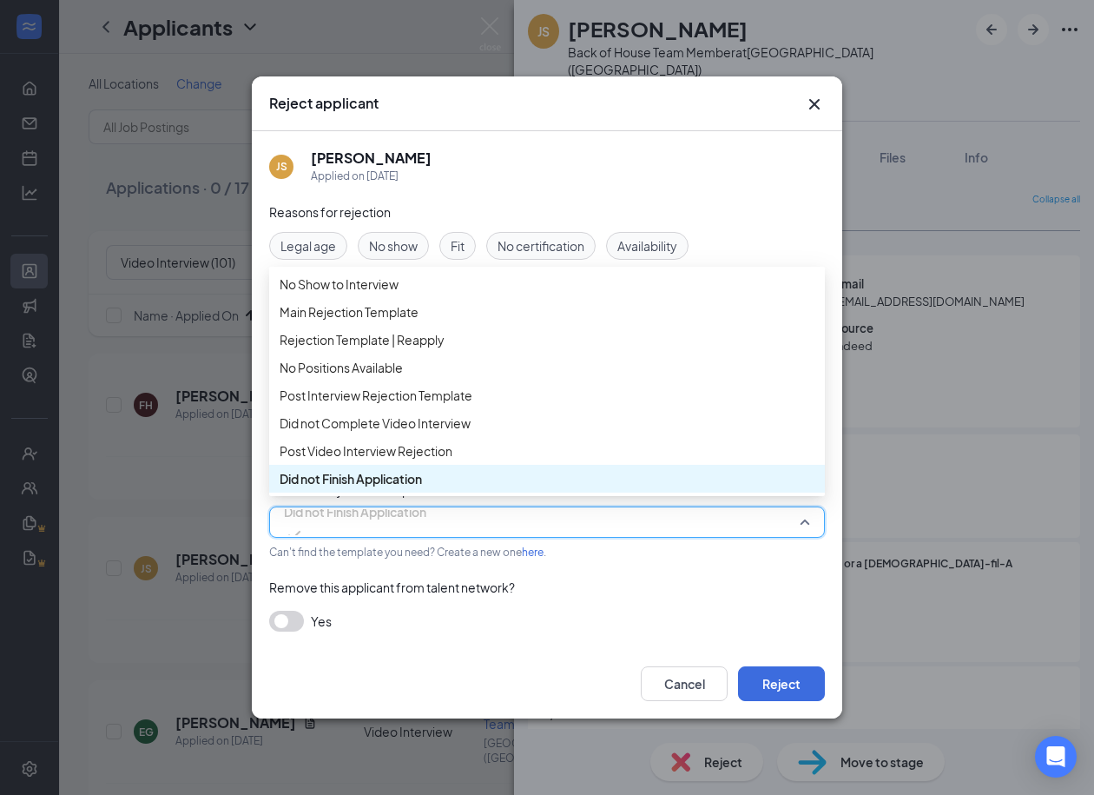
scroll to position [98, 0]
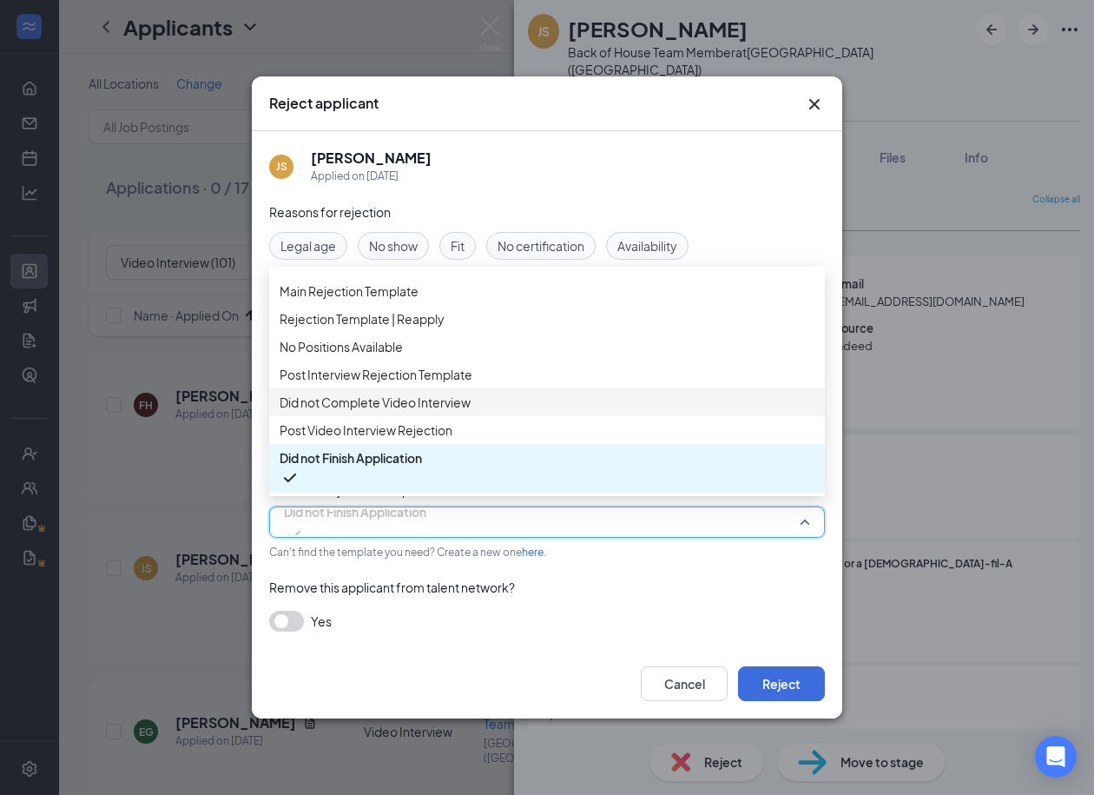
click at [437, 401] on span "Did not Complete Video Interview" at bounding box center [375, 402] width 191 height 19
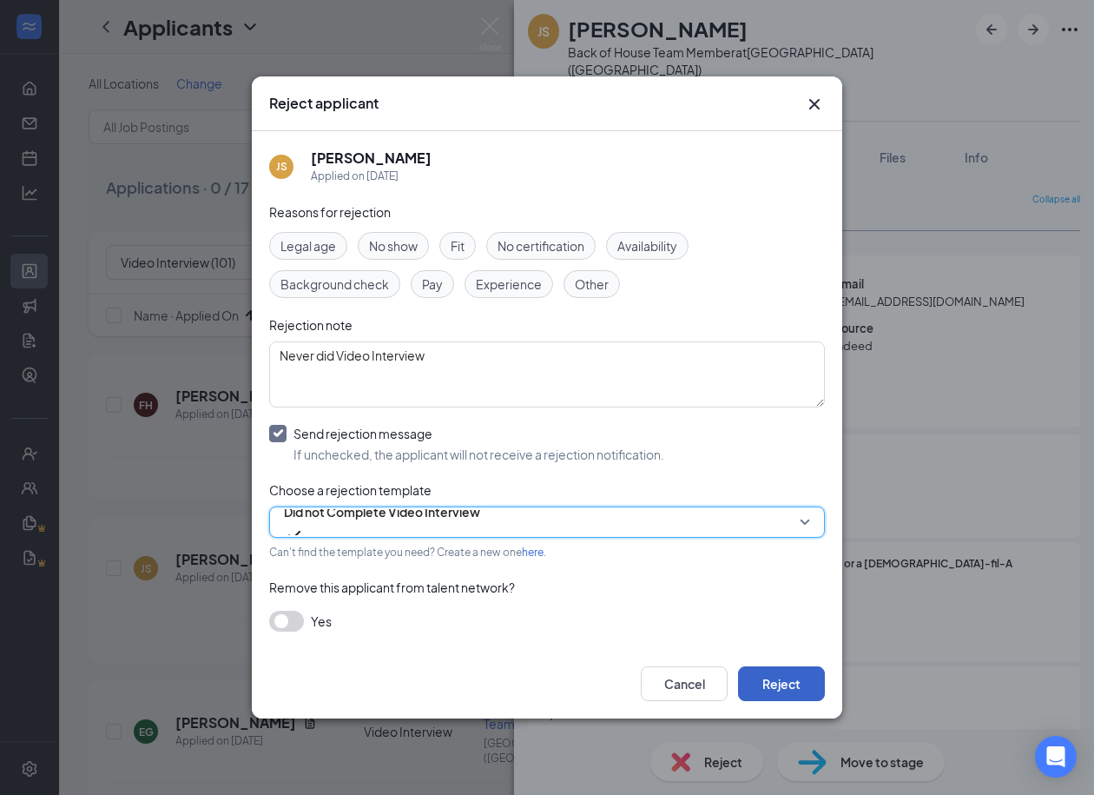
click at [774, 673] on button "Reject" at bounding box center [781, 683] width 87 height 35
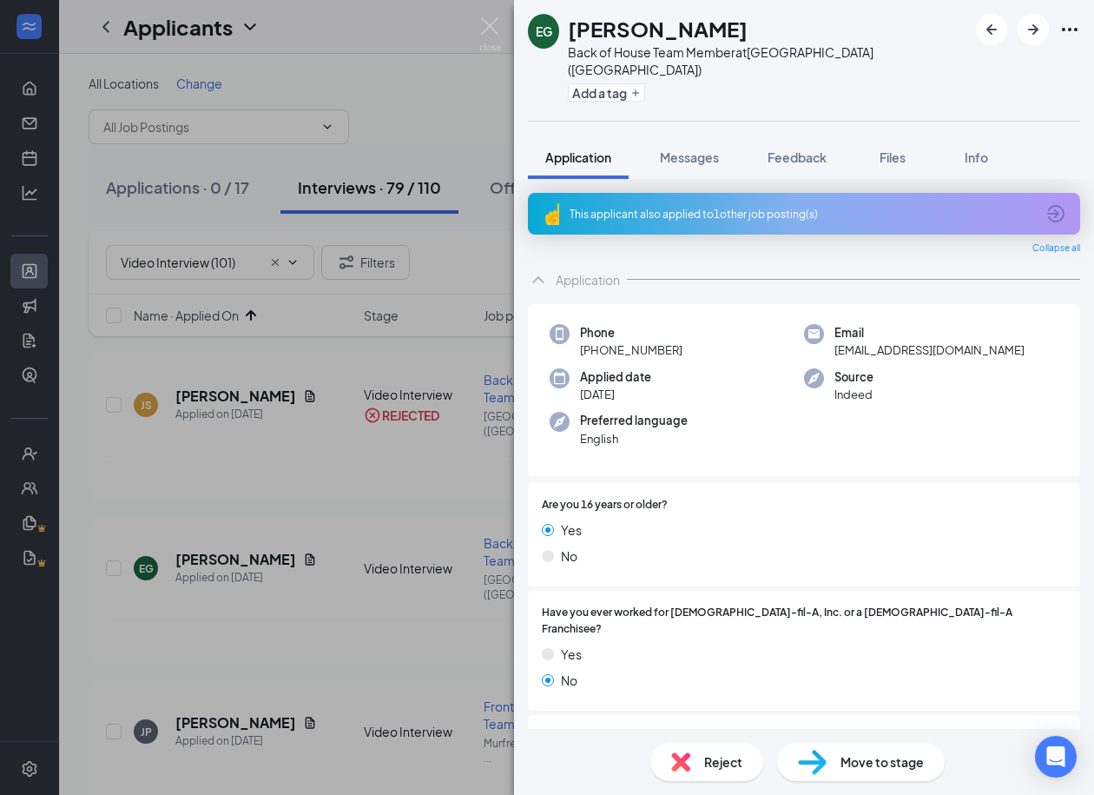
click at [682, 763] on img at bounding box center [680, 761] width 19 height 19
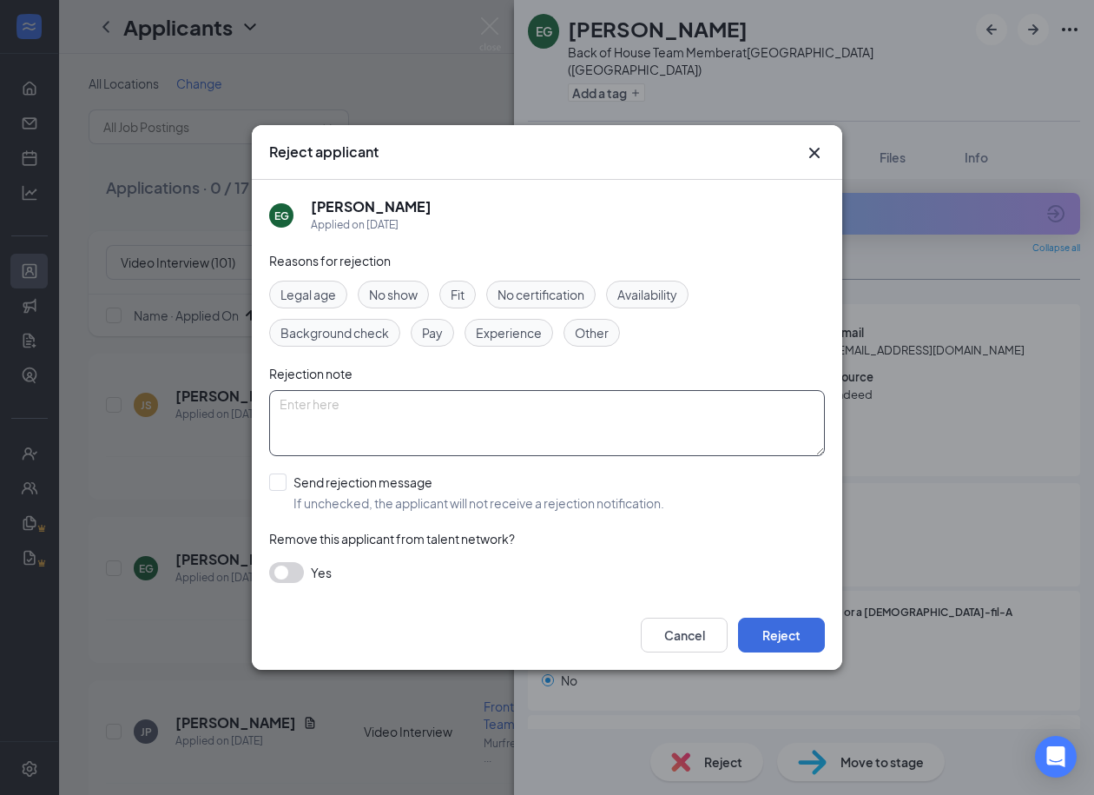
click at [405, 413] on textarea at bounding box center [547, 423] width 556 height 66
paste textarea "Never did Video Interview"
type textarea "Never did Video Interview"
click at [280, 482] on input "Send rejection message If unchecked, the applicant will not receive a rejection…" at bounding box center [466, 492] width 395 height 38
checkbox input "true"
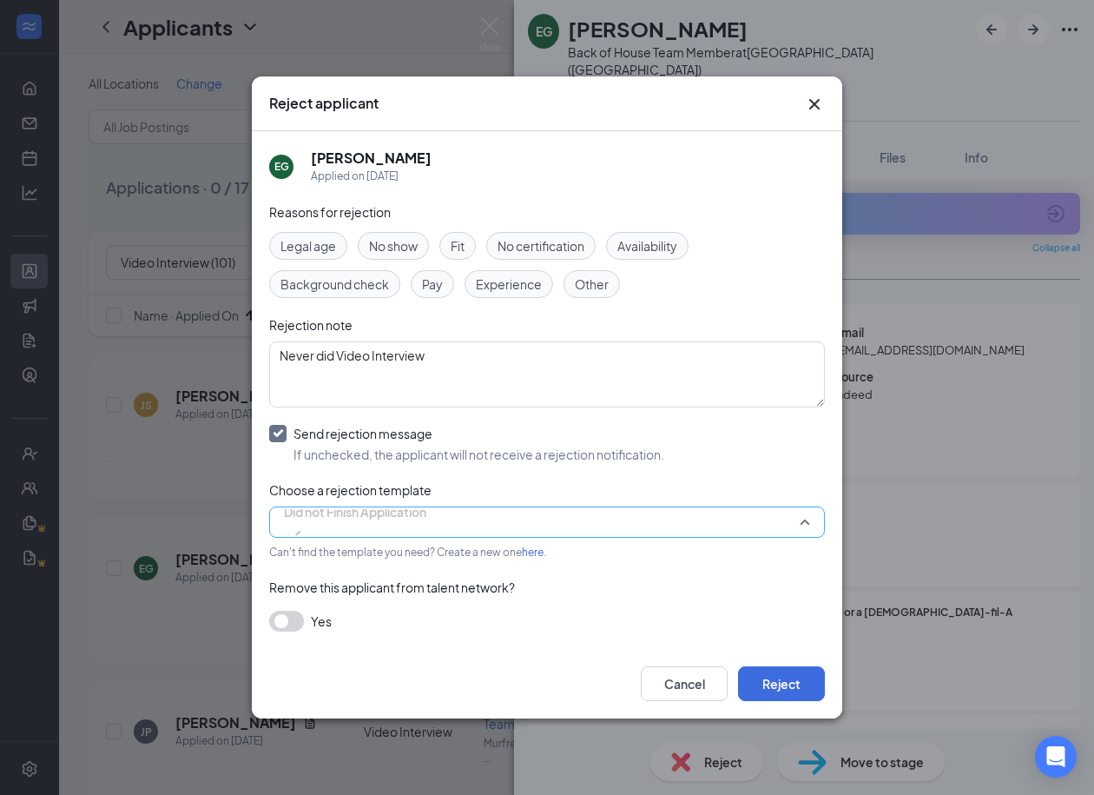
click at [405, 525] on span "Did not Finish Application" at bounding box center [355, 512] width 142 height 26
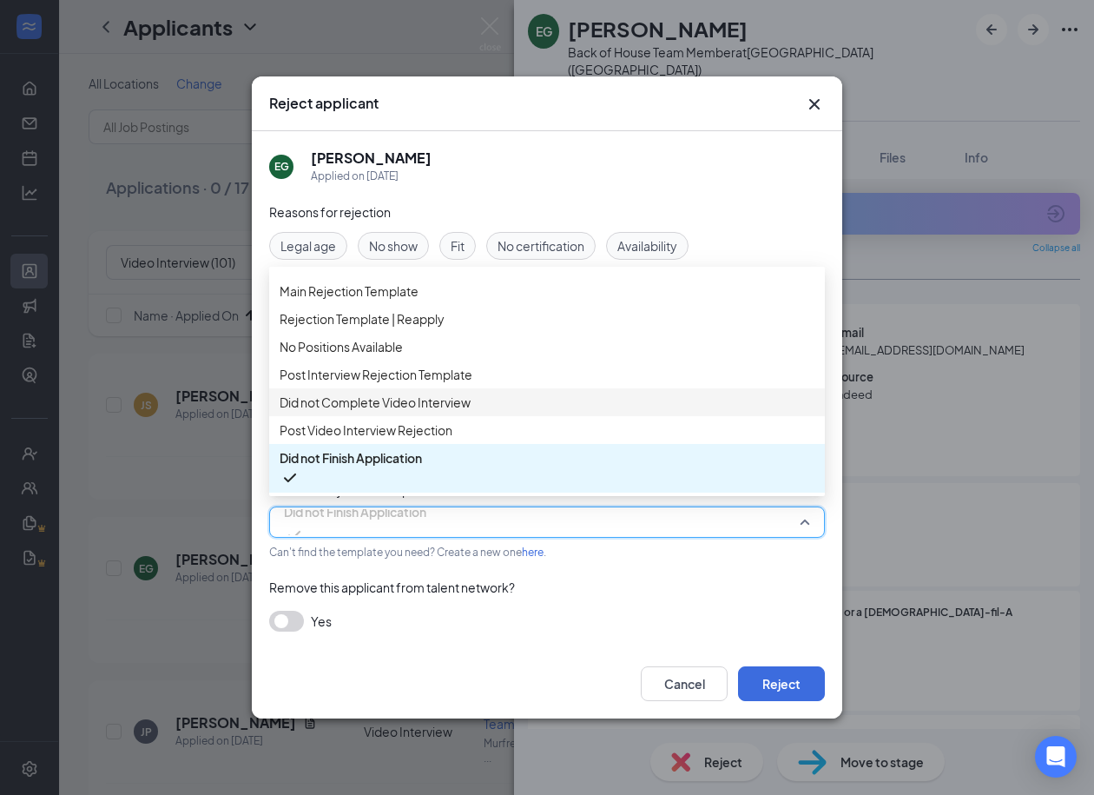
click at [402, 406] on div "Did not Complete Video Interview" at bounding box center [547, 402] width 556 height 28
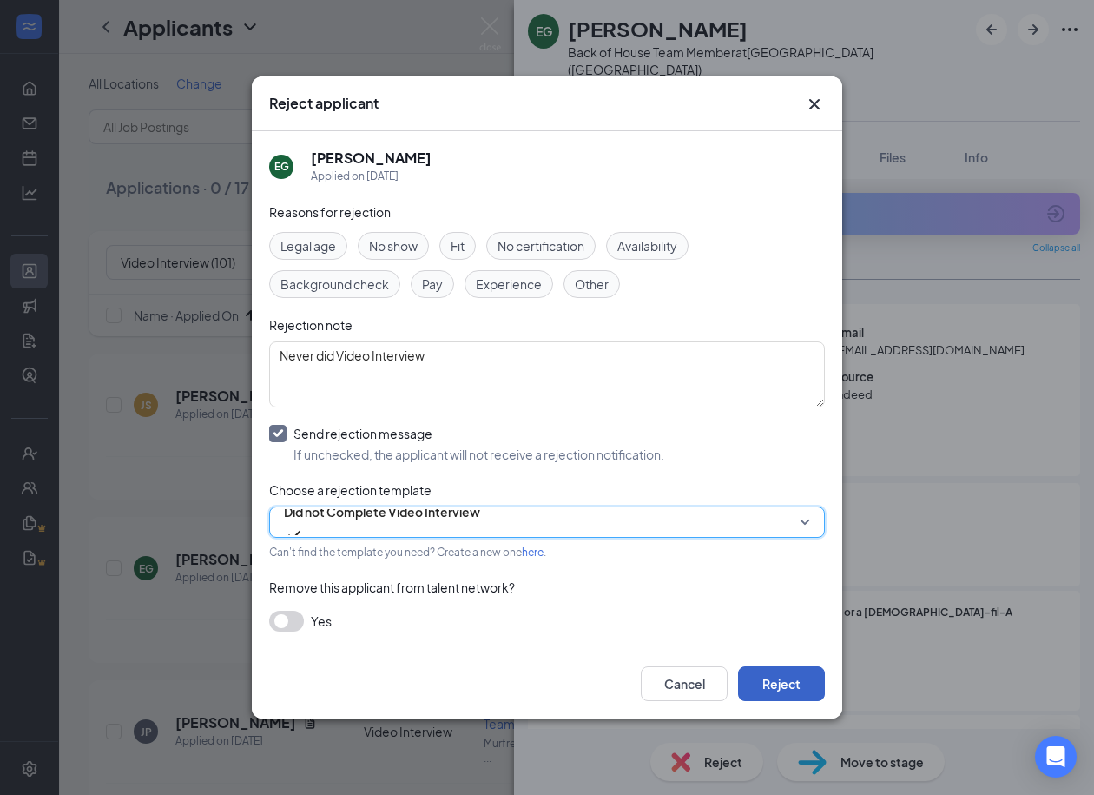
click at [766, 677] on button "Reject" at bounding box center [781, 683] width 87 height 35
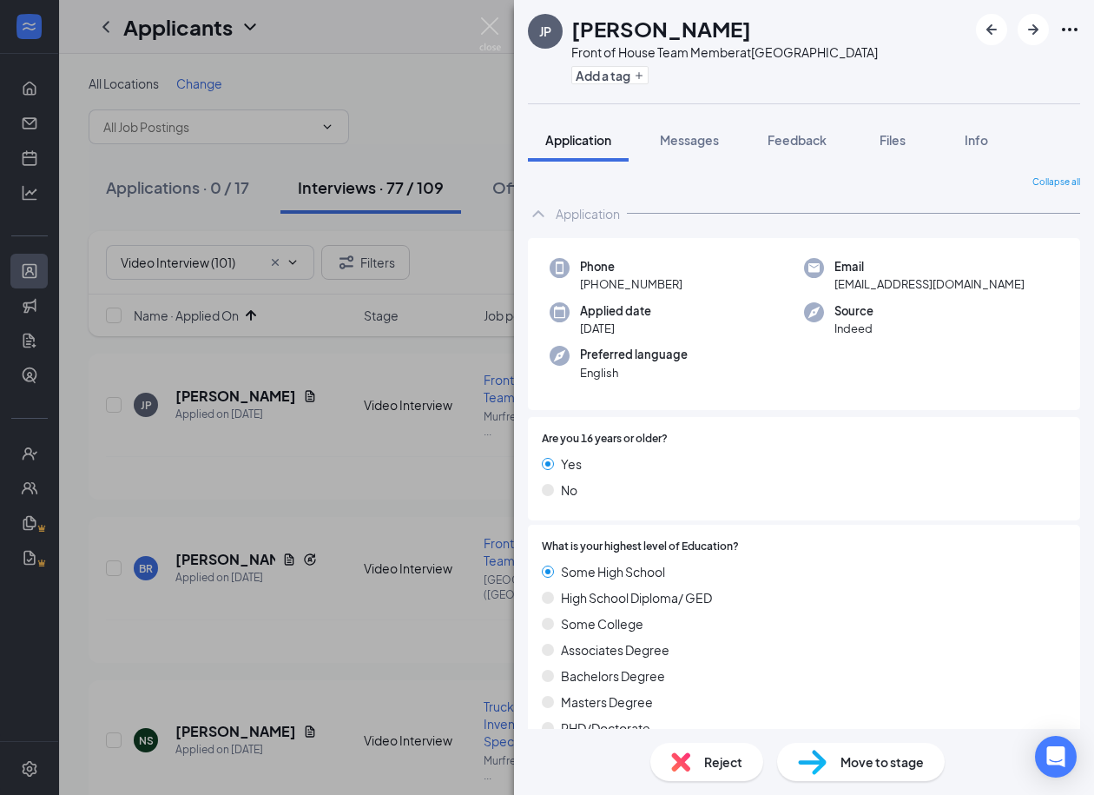
click at [700, 758] on div "Reject" at bounding box center [707, 762] width 113 height 38
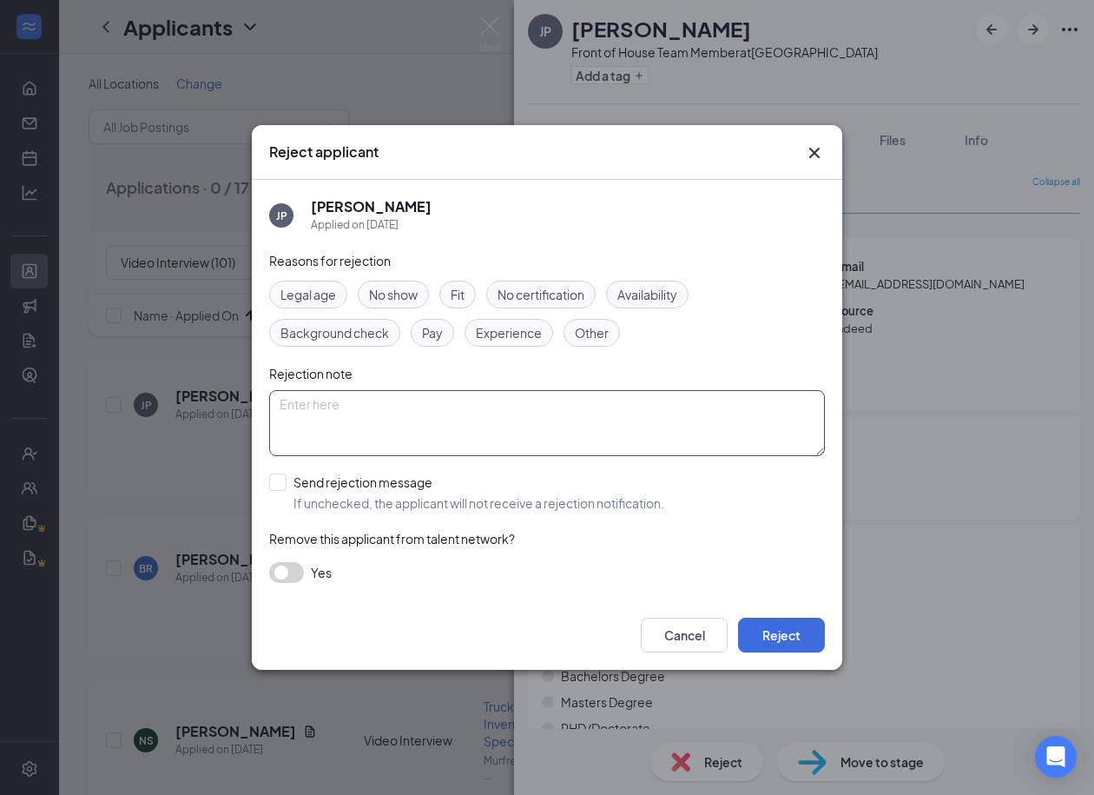
click at [369, 425] on textarea at bounding box center [547, 423] width 556 height 66
paste textarea "Never did Video Interview"
type textarea "Never did Video Interview"
click at [276, 476] on input "Send rejection message If unchecked, the applicant will not receive a rejection…" at bounding box center [466, 492] width 395 height 38
checkbox input "true"
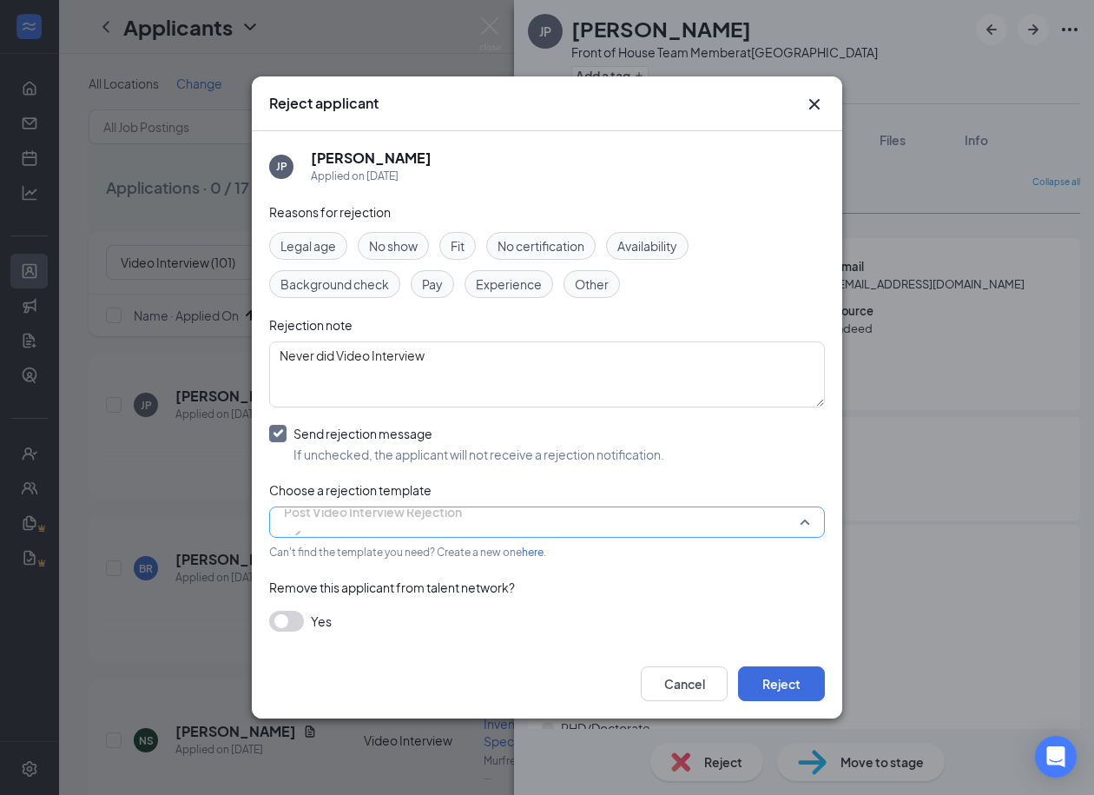
click at [397, 522] on span "Post Video Interview Rejection" at bounding box center [373, 512] width 178 height 26
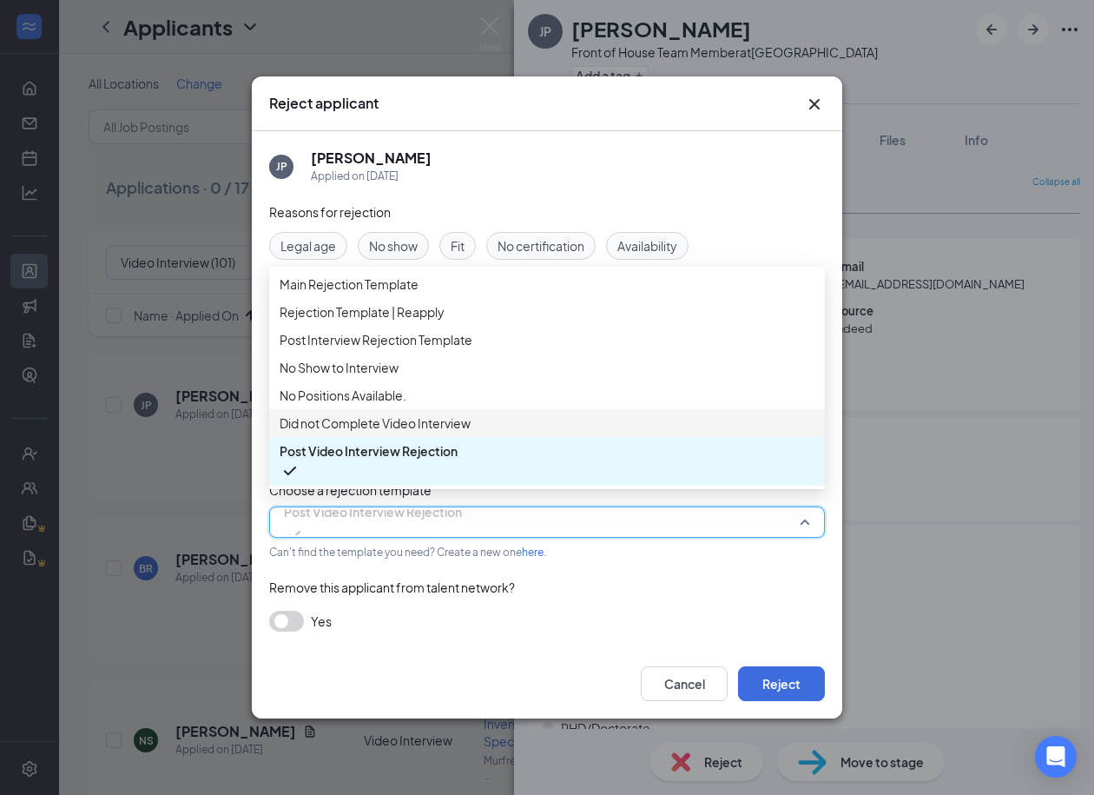
click at [410, 433] on span "Did not Complete Video Interview" at bounding box center [375, 422] width 191 height 19
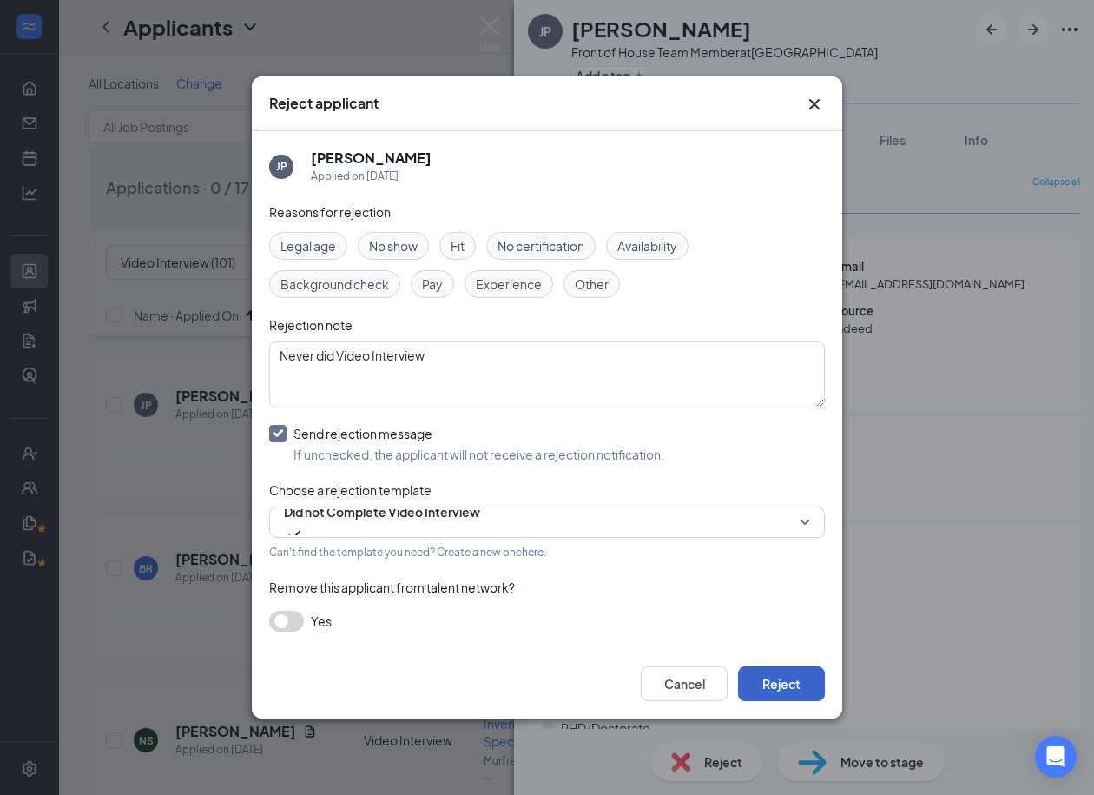
click at [767, 675] on button "Reject" at bounding box center [781, 683] width 87 height 35
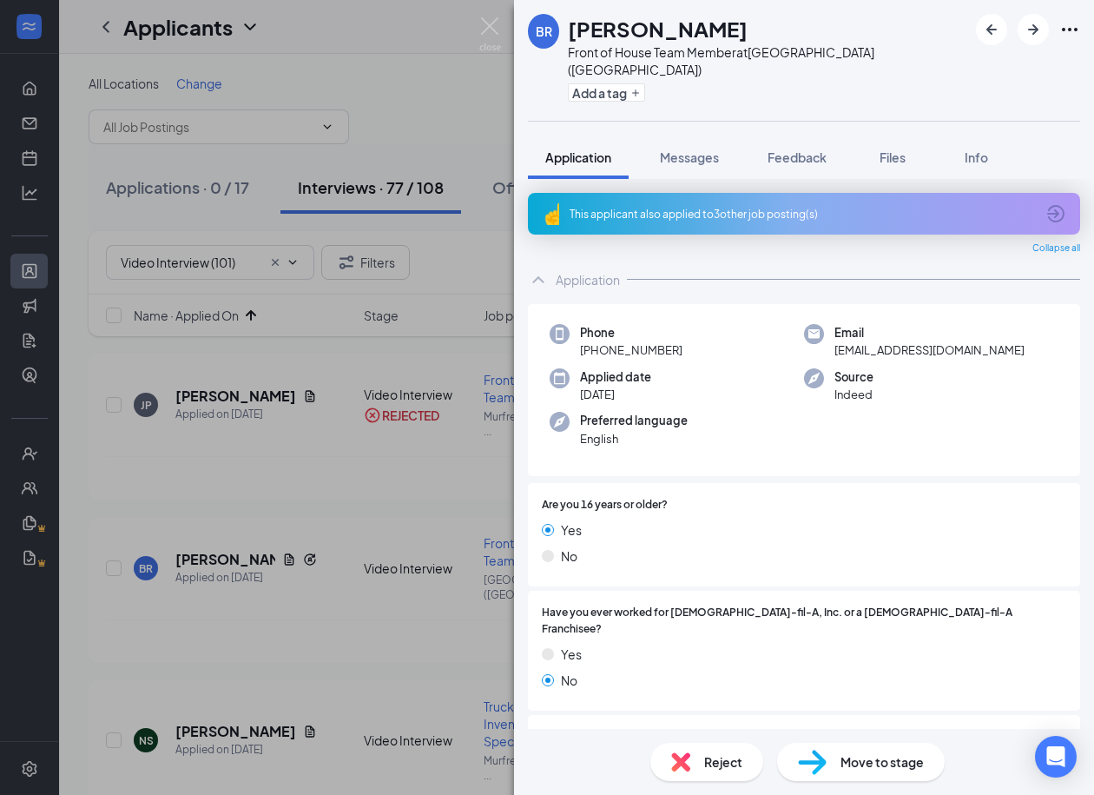
click at [700, 765] on div "Reject" at bounding box center [707, 762] width 113 height 38
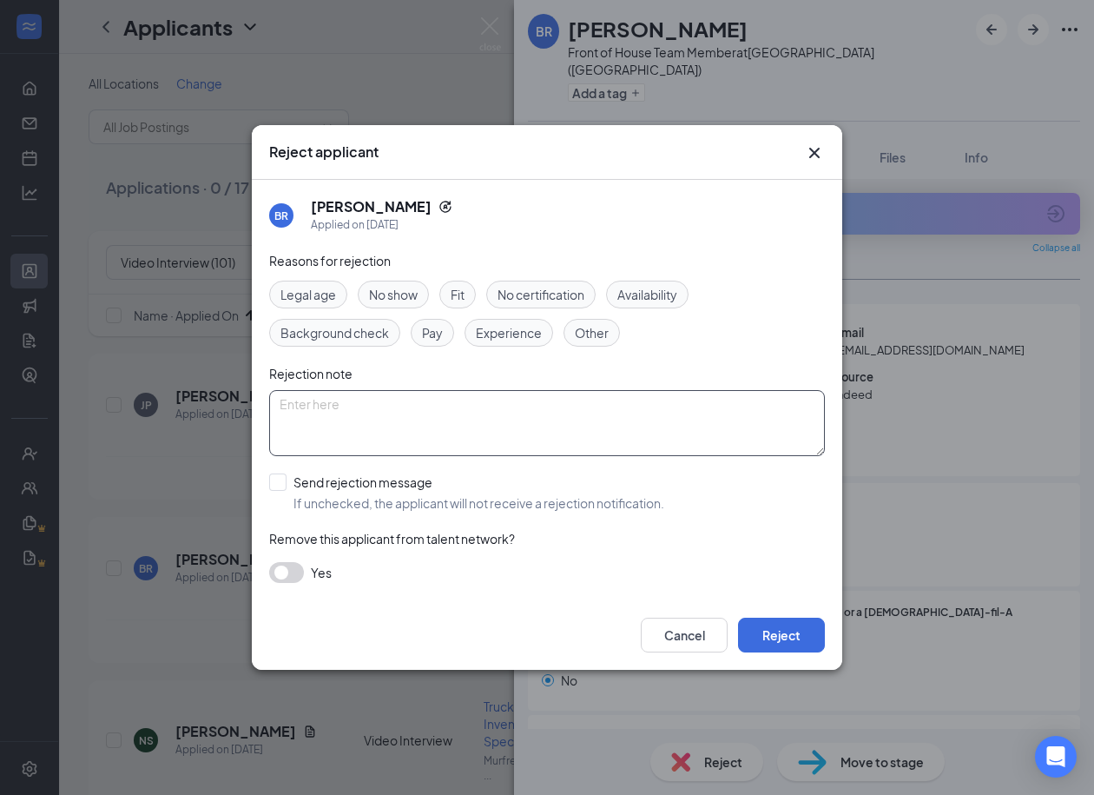
click at [471, 439] on textarea at bounding box center [547, 423] width 556 height 66
paste textarea "Never did Video Interview"
type textarea "Never did Video Interview"
click at [783, 640] on button "Reject" at bounding box center [781, 635] width 87 height 35
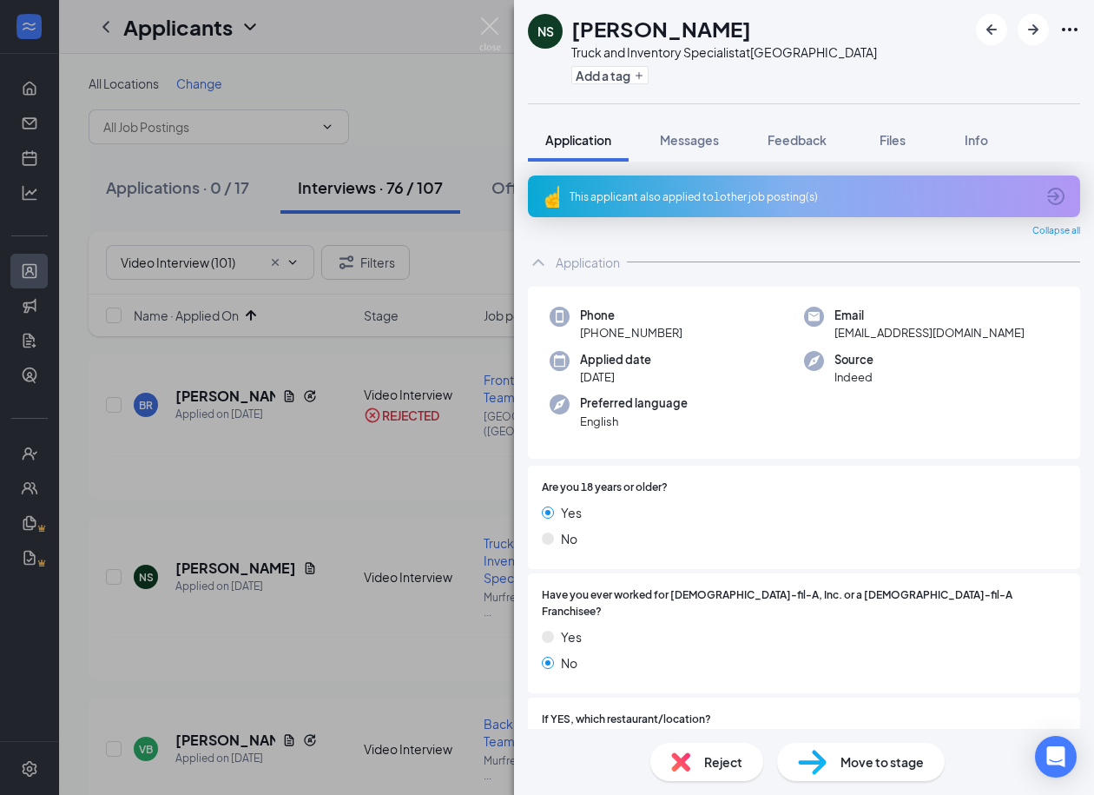
click at [711, 761] on span "Reject" at bounding box center [723, 761] width 38 height 19
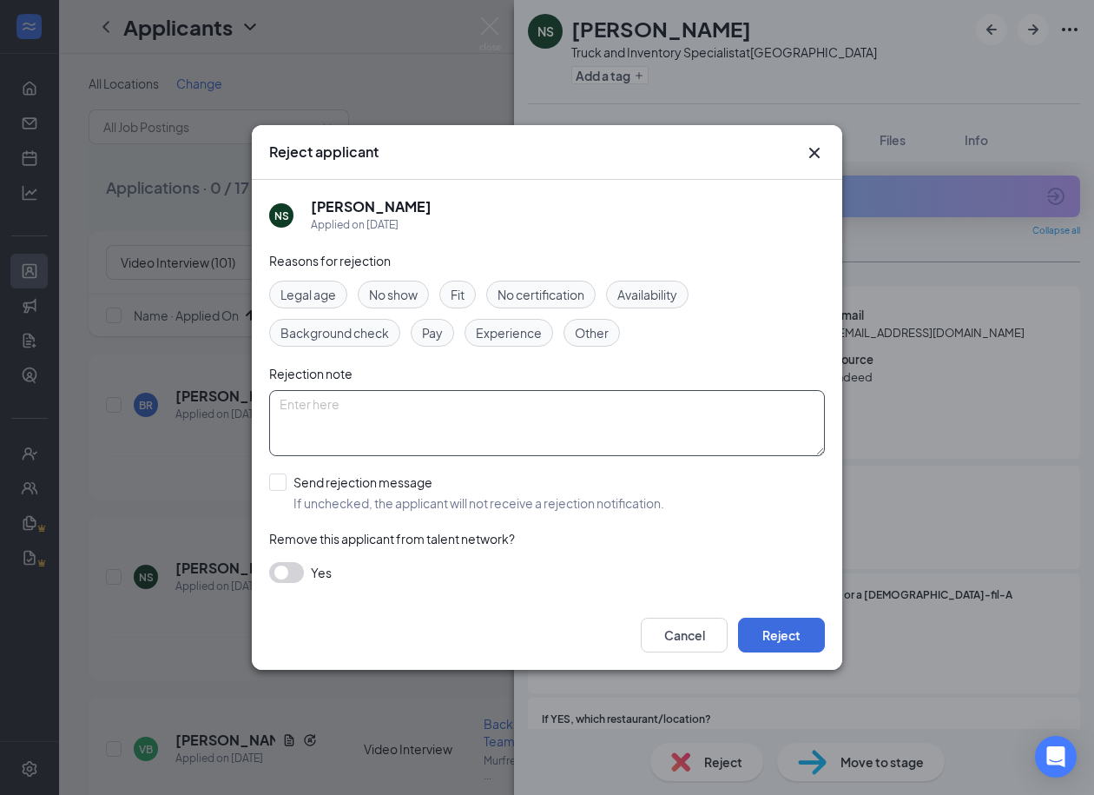
click at [484, 428] on textarea at bounding box center [547, 423] width 556 height 66
paste textarea "Never did Video Interview"
type textarea "Never did Video Interview"
click at [277, 480] on input "Send rejection message If unchecked, the applicant will not receive a rejection…" at bounding box center [466, 492] width 395 height 38
checkbox input "true"
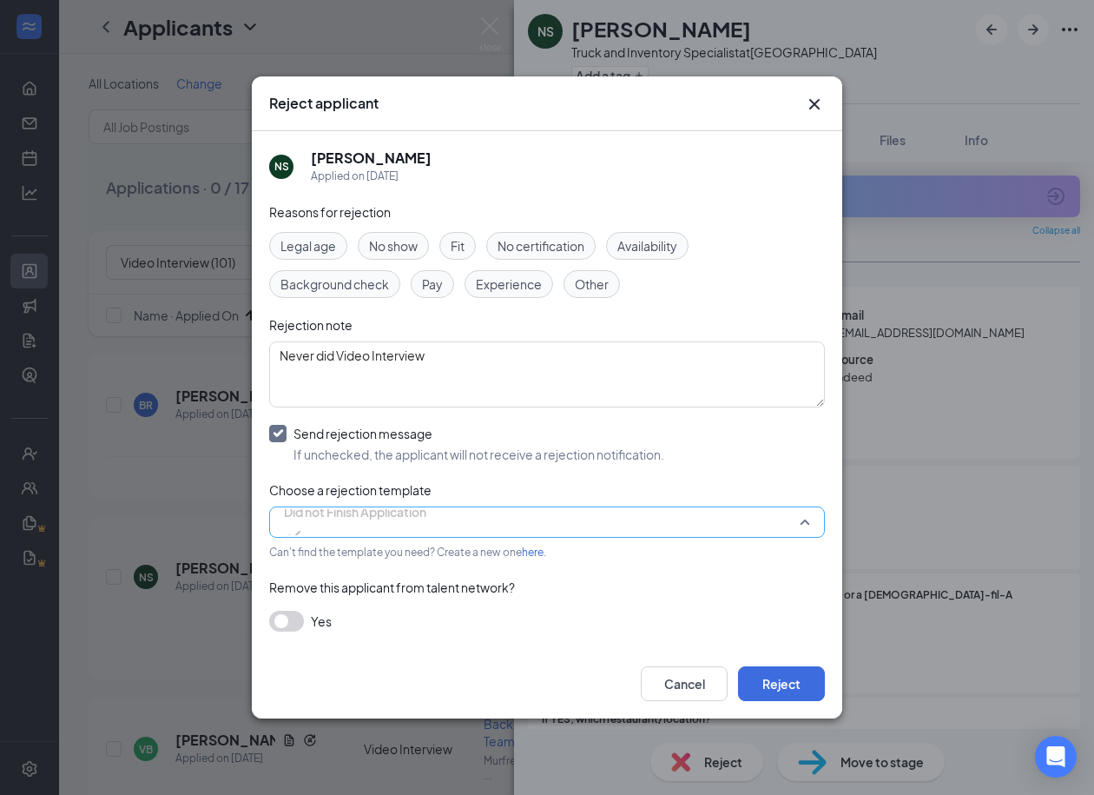
click at [420, 525] on span "Did not Finish Application" at bounding box center [355, 512] width 142 height 26
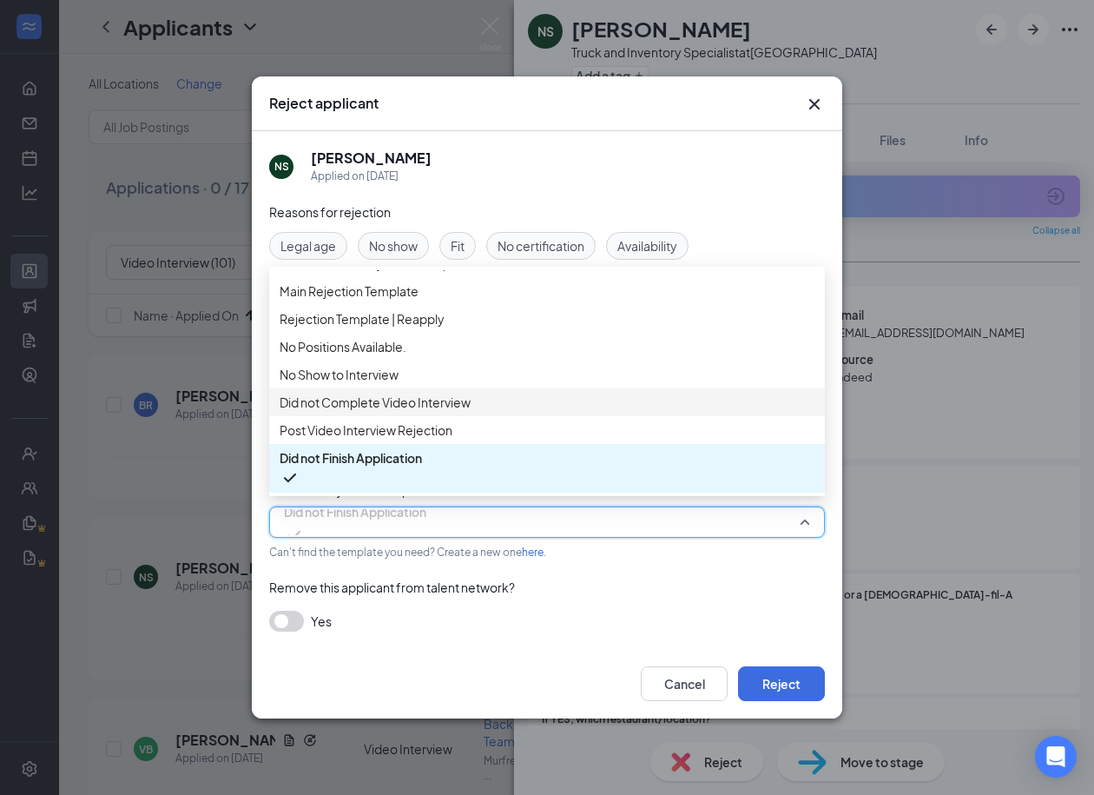
click at [418, 393] on span "Did not Complete Video Interview" at bounding box center [375, 402] width 191 height 19
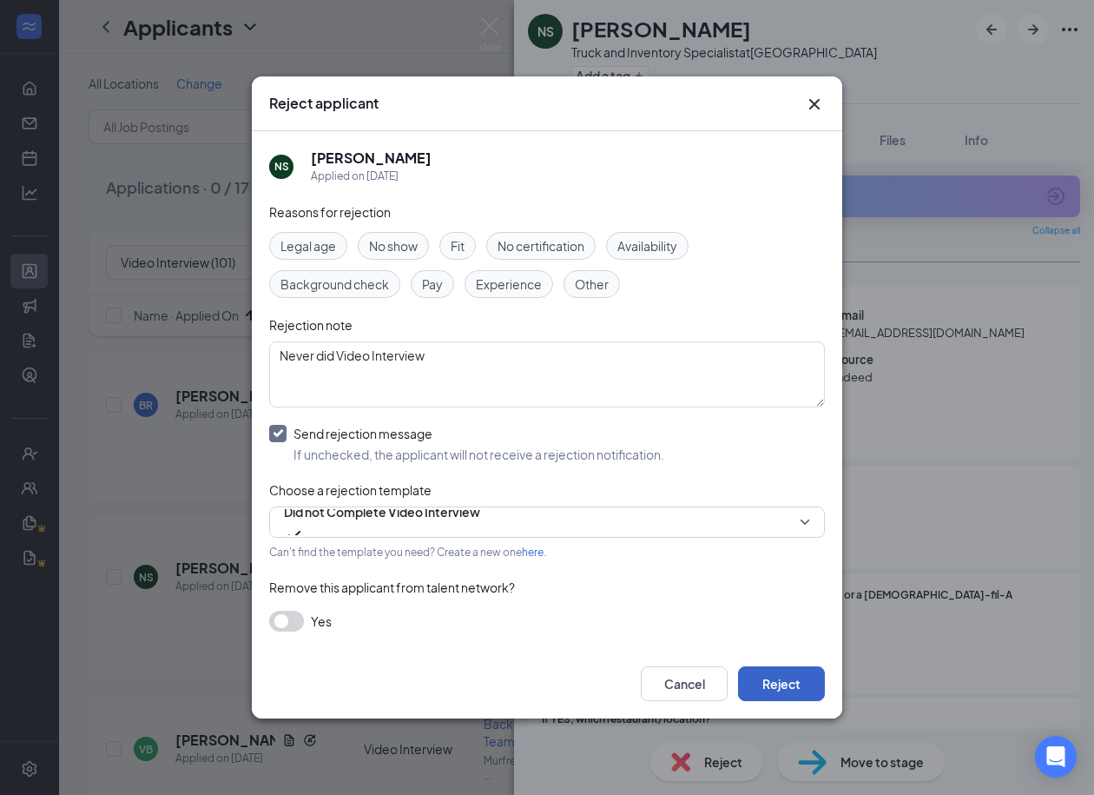
click at [781, 693] on button "Reject" at bounding box center [781, 683] width 87 height 35
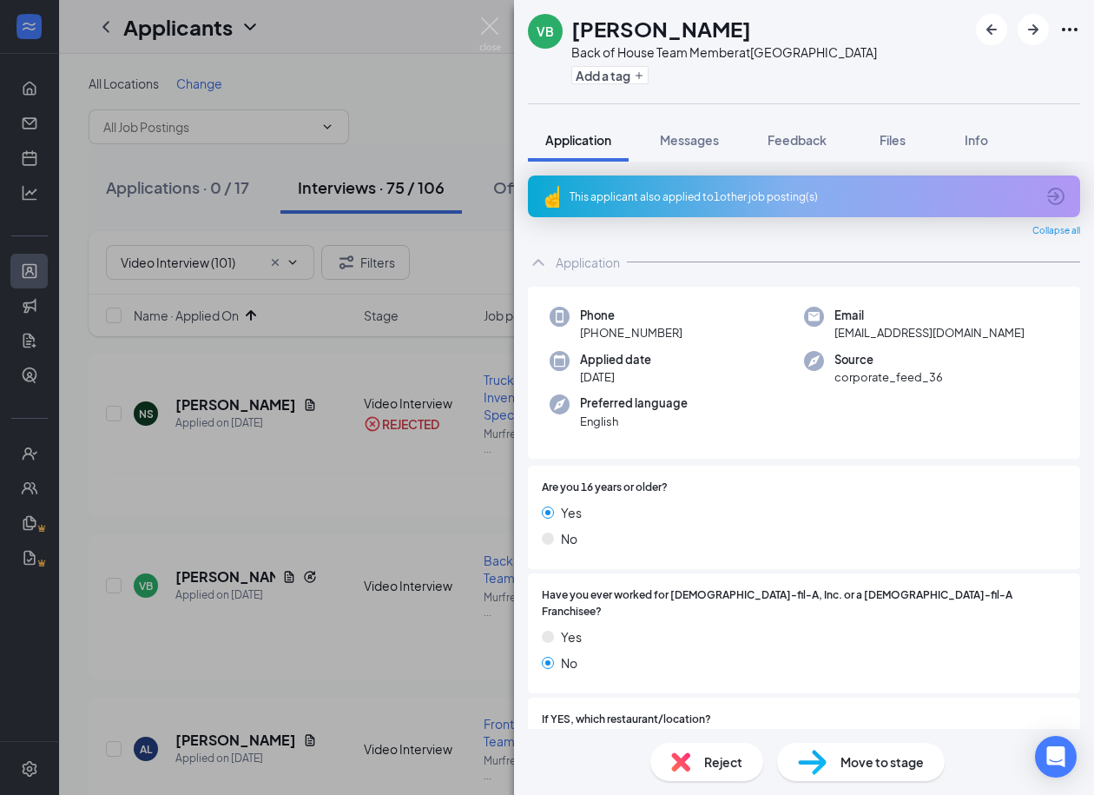
click at [717, 768] on span "Reject" at bounding box center [723, 761] width 38 height 19
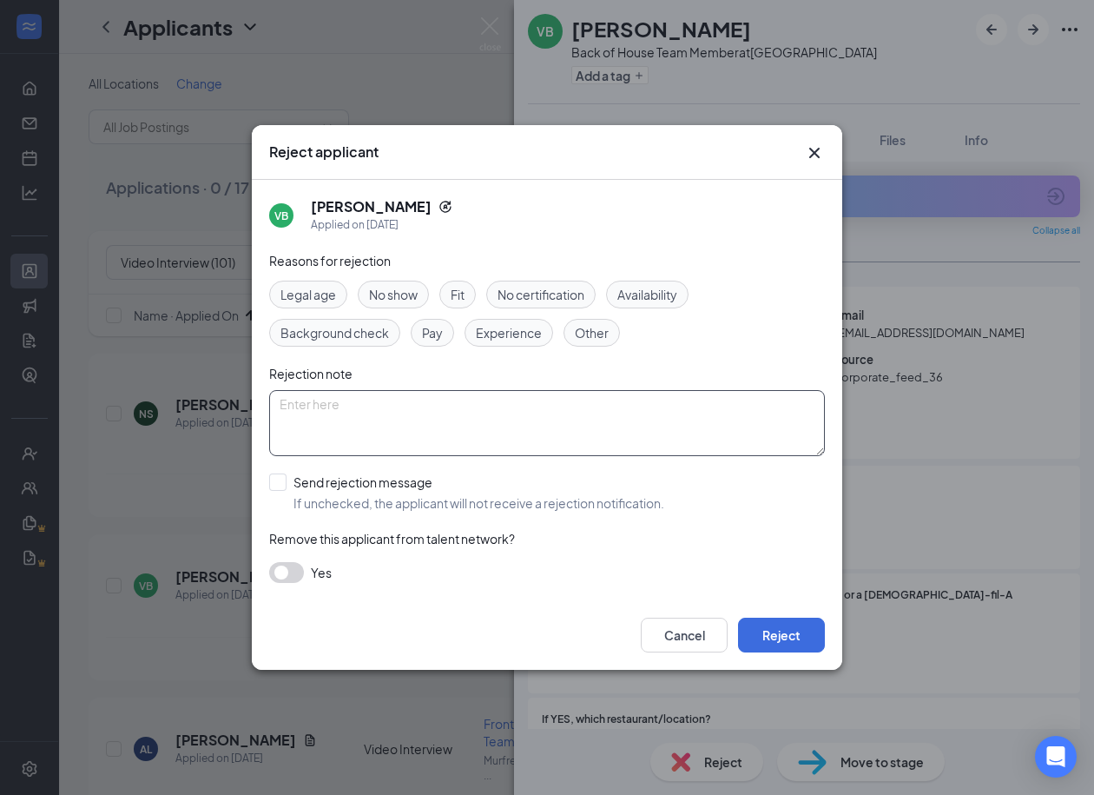
click at [446, 420] on textarea at bounding box center [547, 423] width 556 height 66
paste textarea "Never did Video Interview"
type textarea "Never did Video Interview"
click at [274, 486] on input "Send rejection message If unchecked, the applicant will not receive a rejection…" at bounding box center [466, 492] width 395 height 38
checkbox input "true"
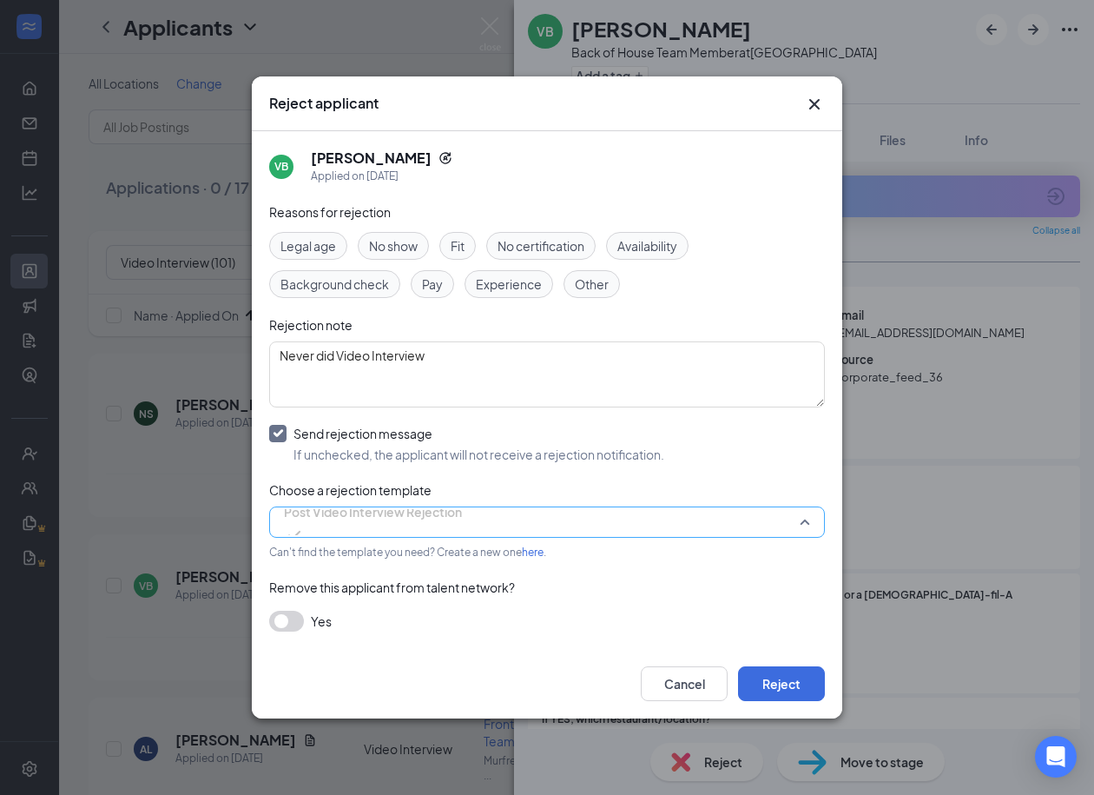
click at [461, 516] on span "Post Video Interview Rejection" at bounding box center [373, 522] width 178 height 47
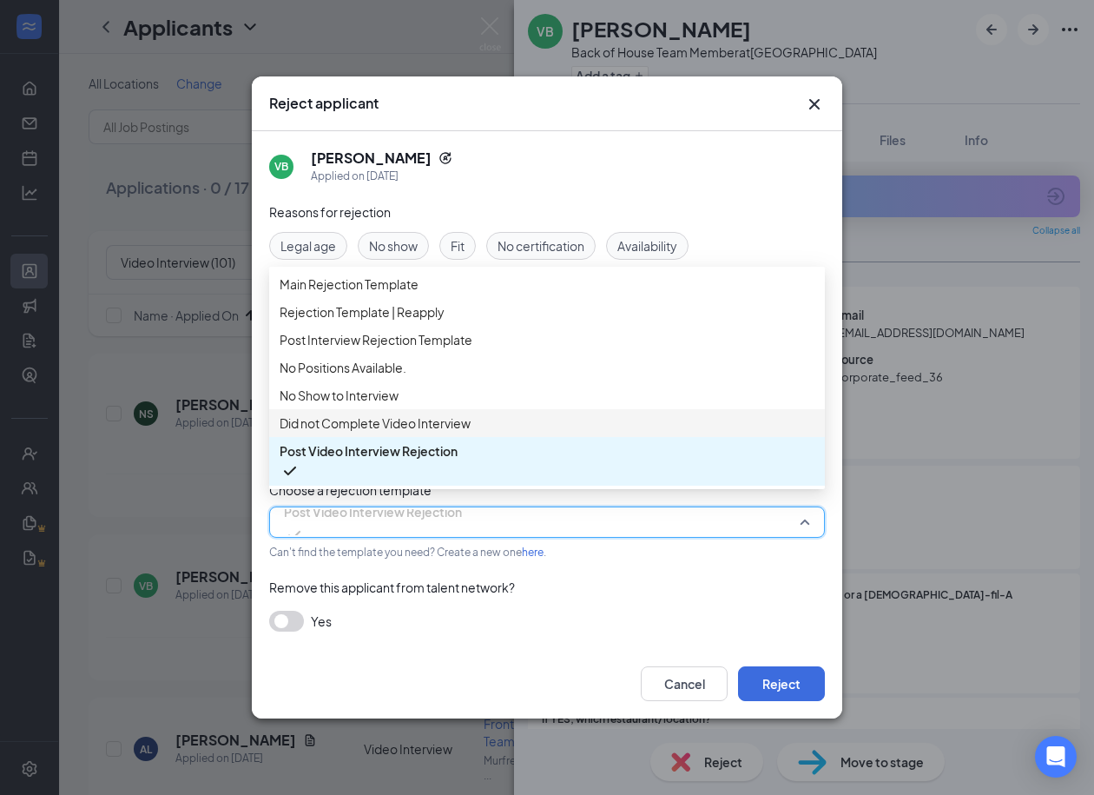
click at [426, 433] on span "Did not Complete Video Interview" at bounding box center [375, 422] width 191 height 19
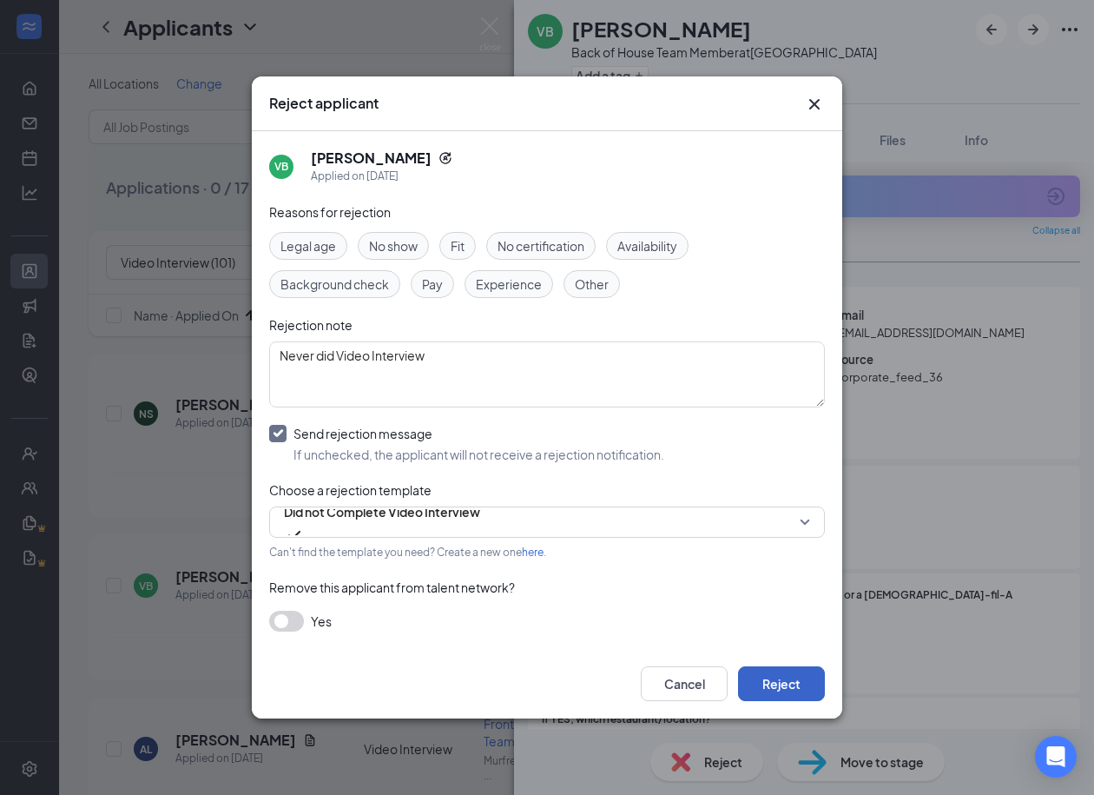
click at [777, 684] on button "Reject" at bounding box center [781, 683] width 87 height 35
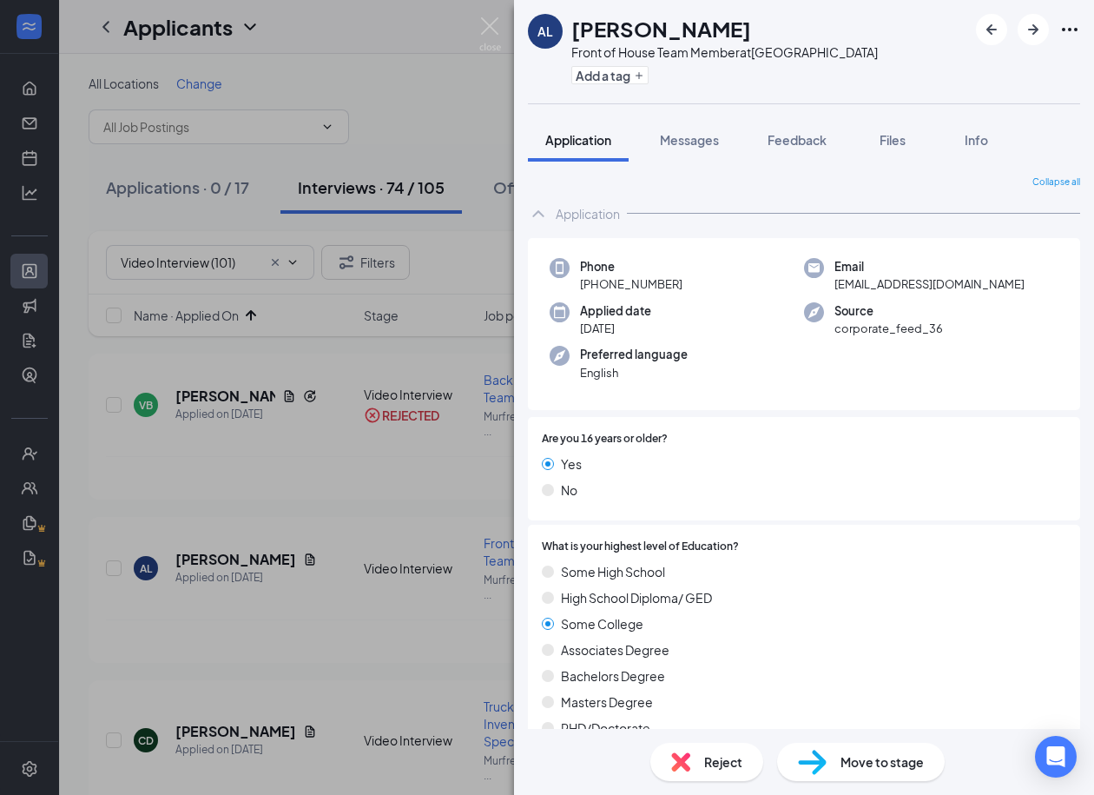
click at [709, 760] on span "Reject" at bounding box center [723, 761] width 38 height 19
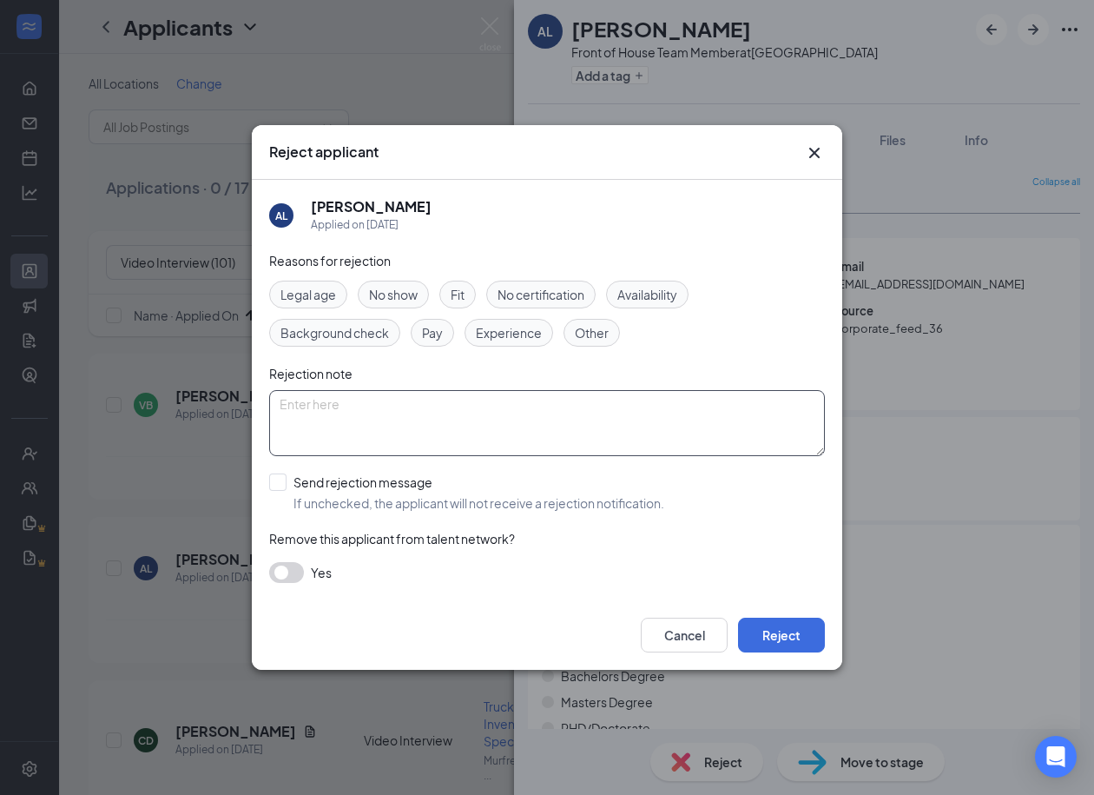
click at [462, 440] on textarea at bounding box center [547, 423] width 556 height 66
paste textarea "Never did Video Interview"
type textarea "Never did Video Interview"
click at [287, 480] on input "Send rejection message If unchecked, the applicant will not receive a rejection…" at bounding box center [466, 492] width 395 height 38
checkbox input "true"
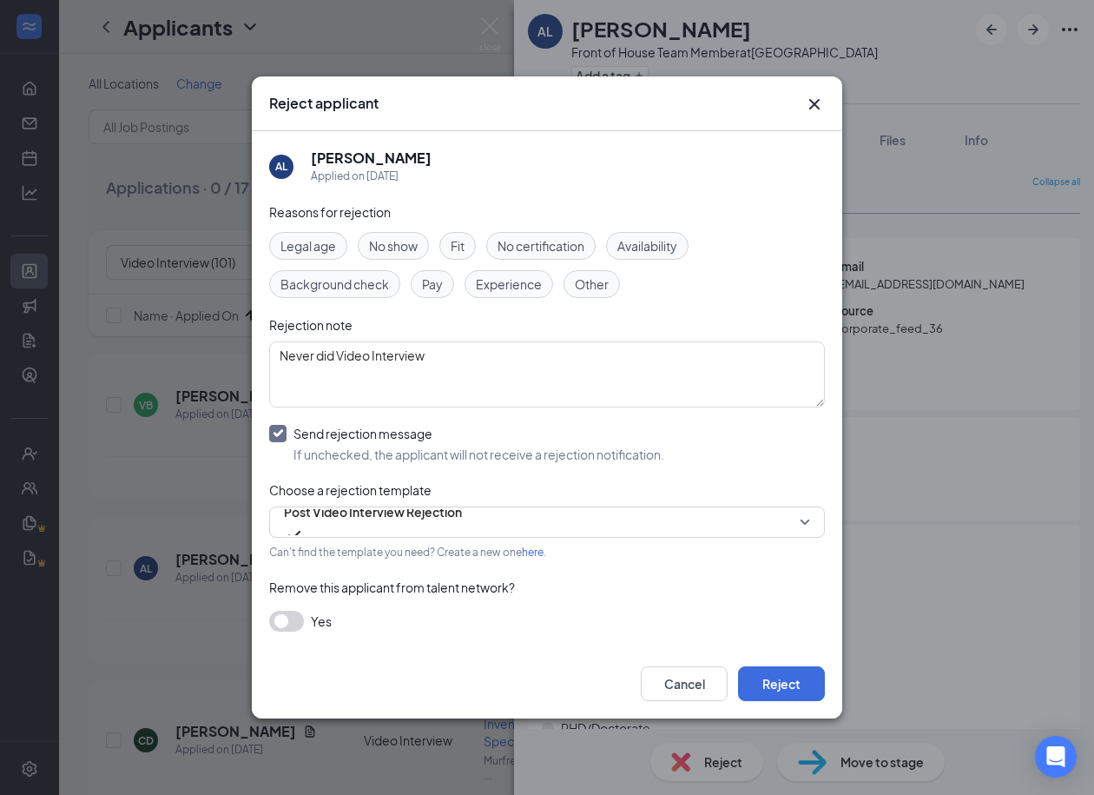
click at [392, 542] on div "Can't find the template you need? Create a new one here ." at bounding box center [547, 551] width 556 height 20
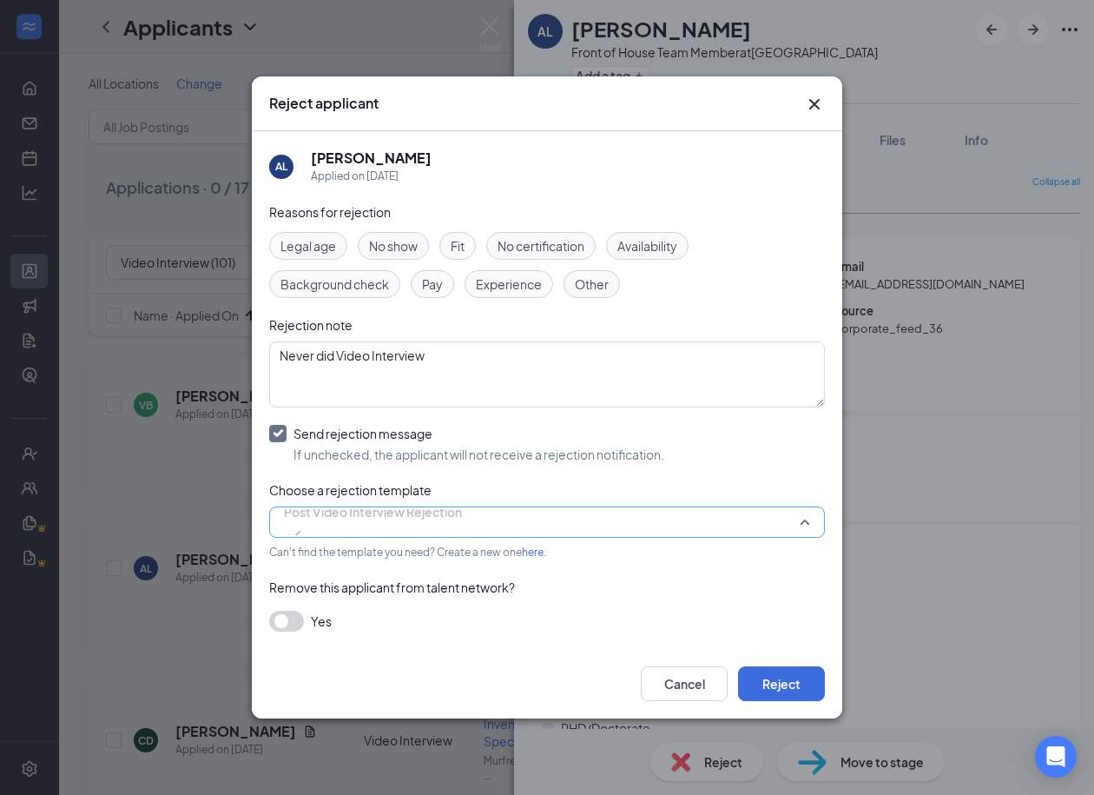
click at [390, 524] on span "Post Video Interview Rejection" at bounding box center [373, 512] width 178 height 26
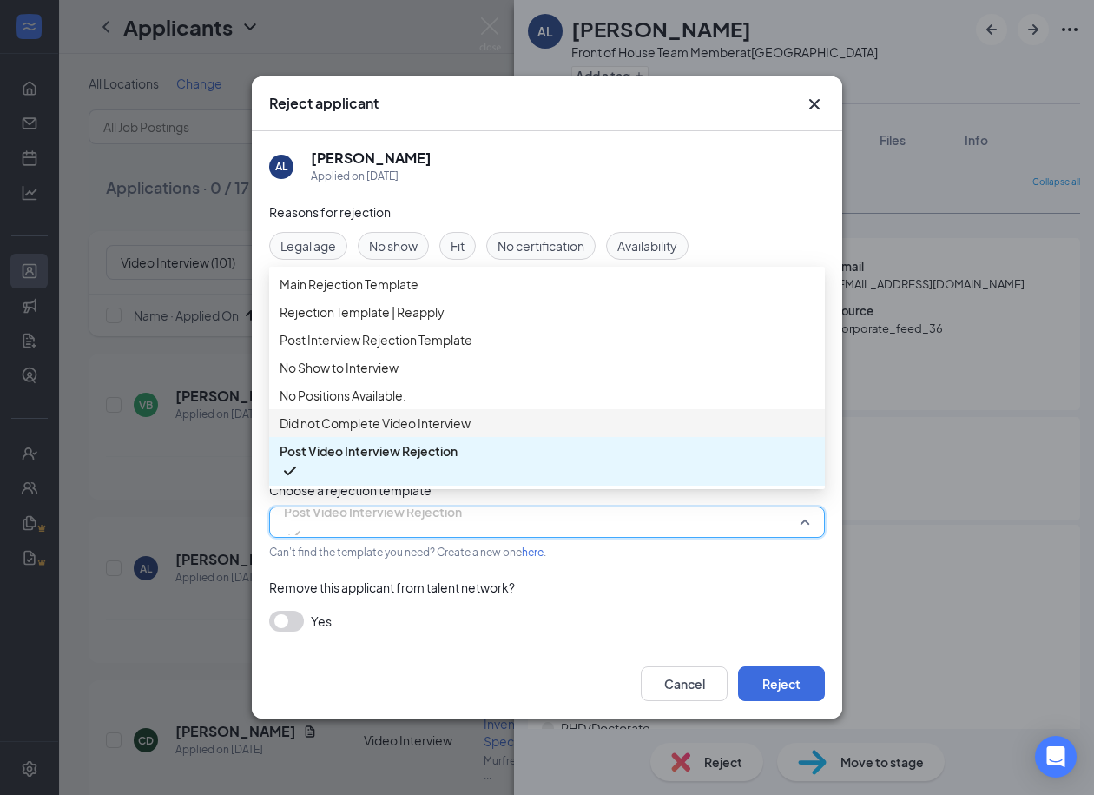
click at [440, 433] on span "Did not Complete Video Interview" at bounding box center [375, 422] width 191 height 19
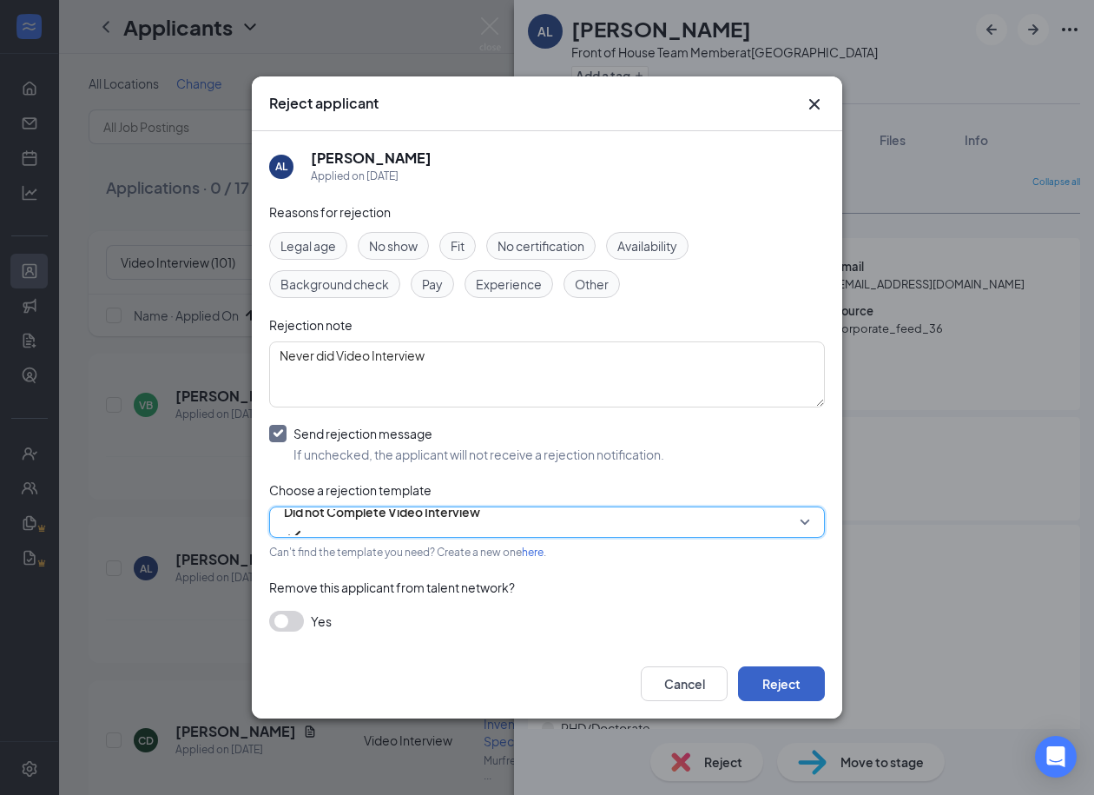
click at [798, 680] on button "Reject" at bounding box center [781, 683] width 87 height 35
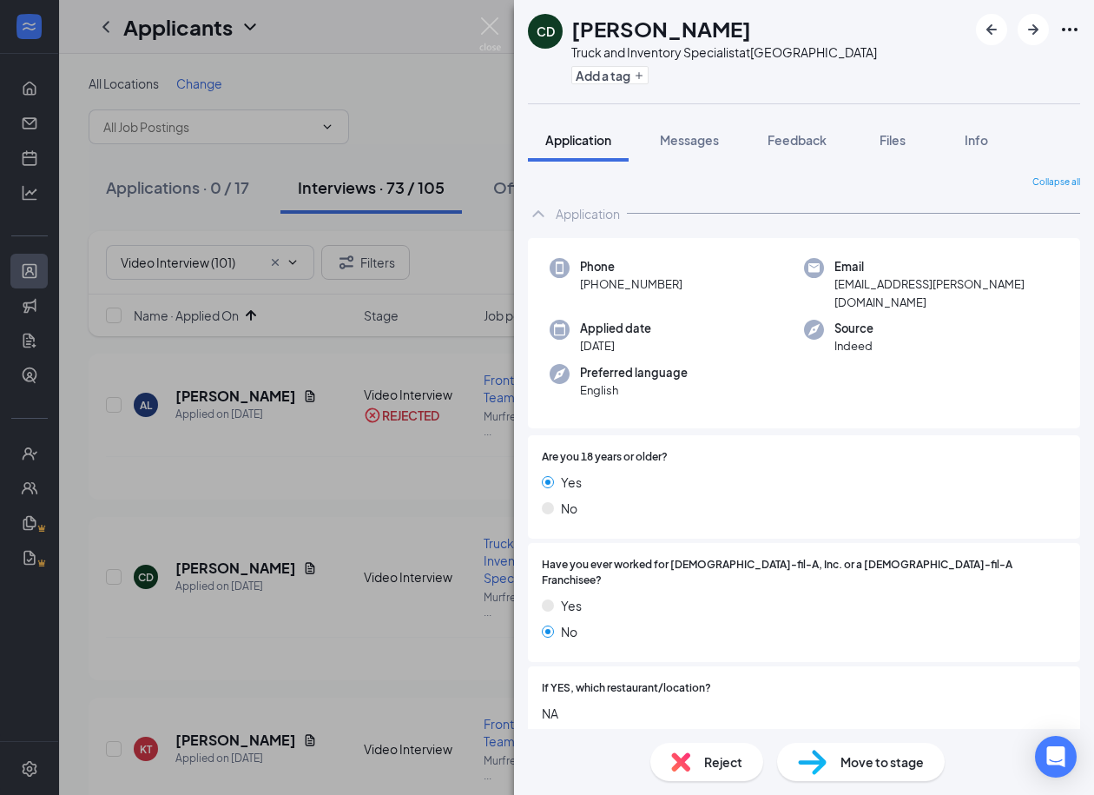
click at [723, 756] on span "Reject" at bounding box center [723, 761] width 38 height 19
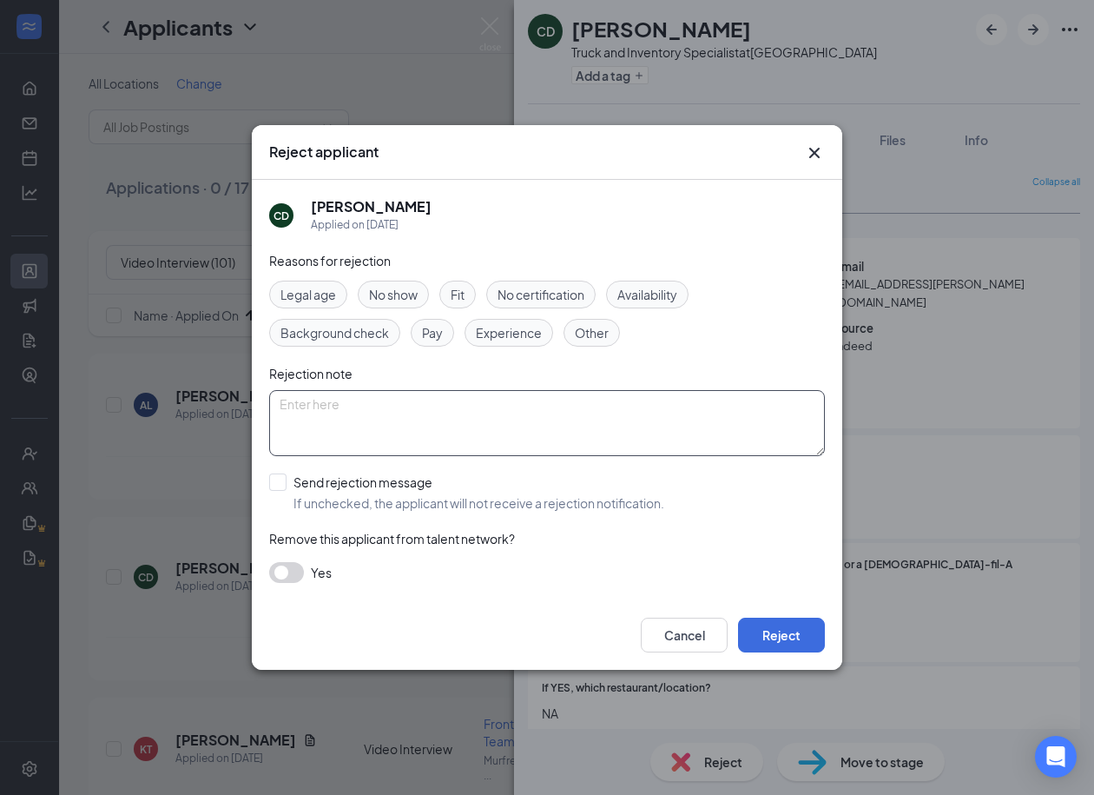
click at [452, 424] on textarea at bounding box center [547, 423] width 556 height 66
paste textarea "Never did Video Interview"
type textarea "Never did Video Interview"
click at [274, 480] on input "Send rejection message If unchecked, the applicant will not receive a rejection…" at bounding box center [466, 492] width 395 height 38
checkbox input "true"
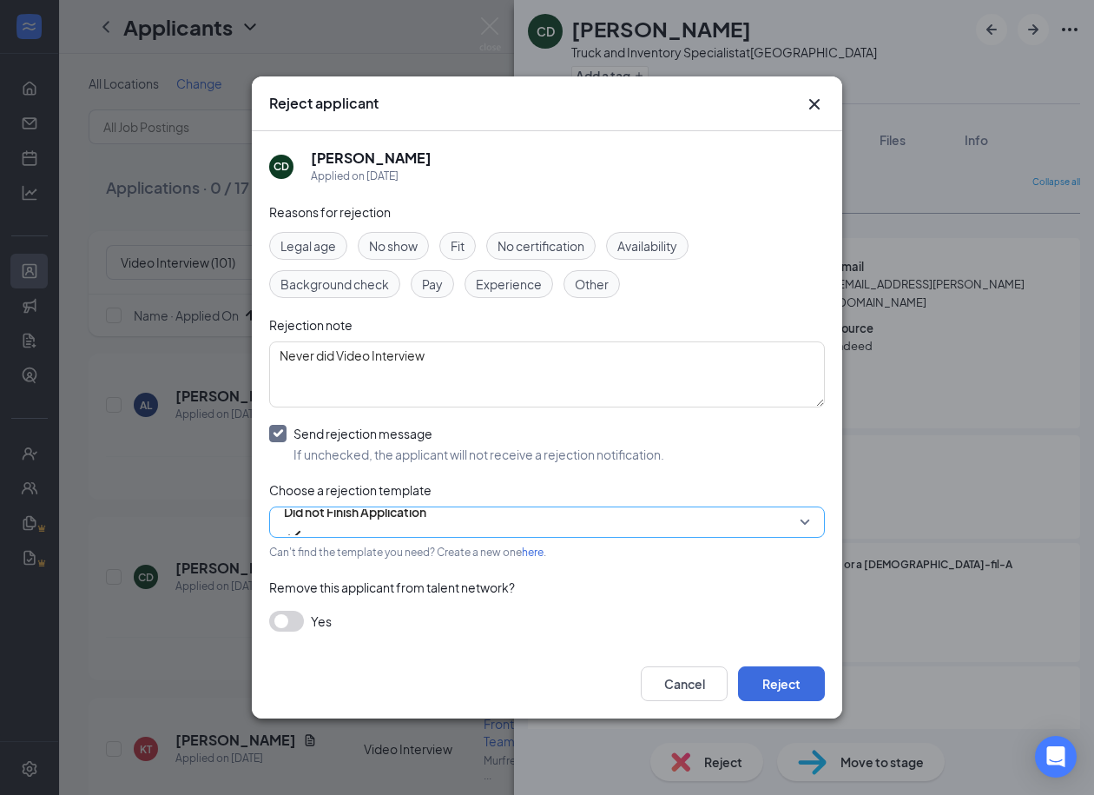
click at [380, 520] on span "Did not Finish Application" at bounding box center [355, 512] width 142 height 26
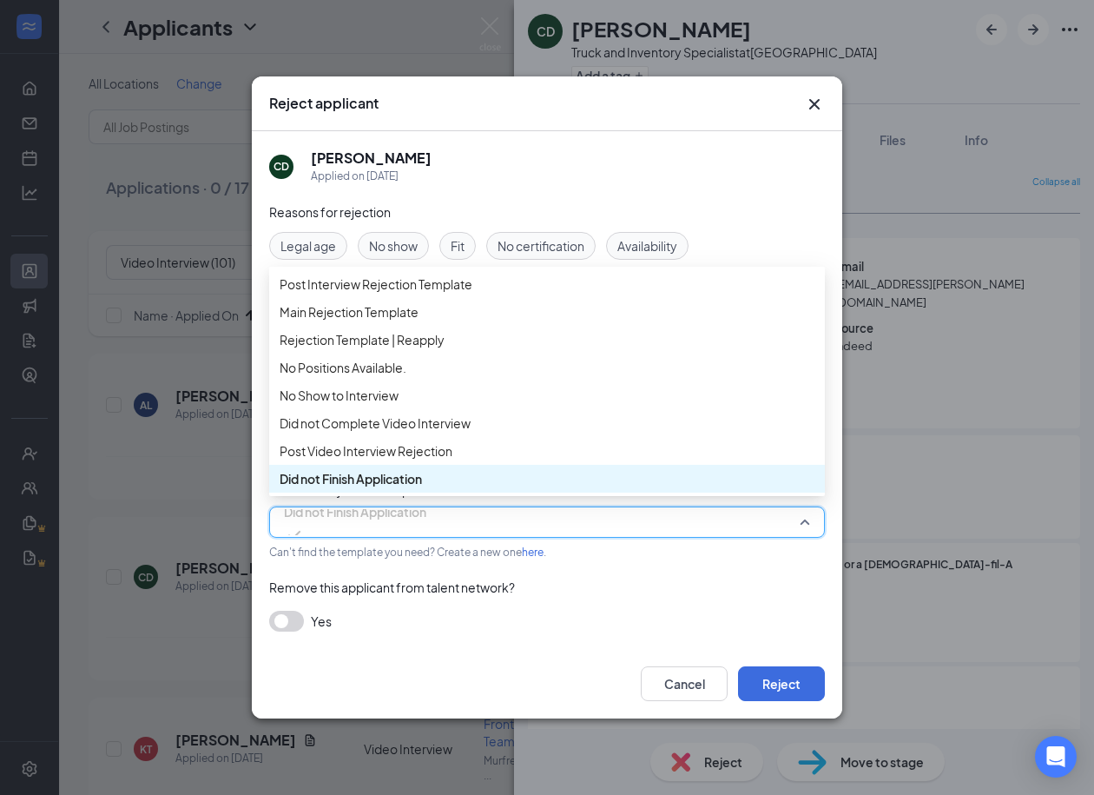
scroll to position [98, 0]
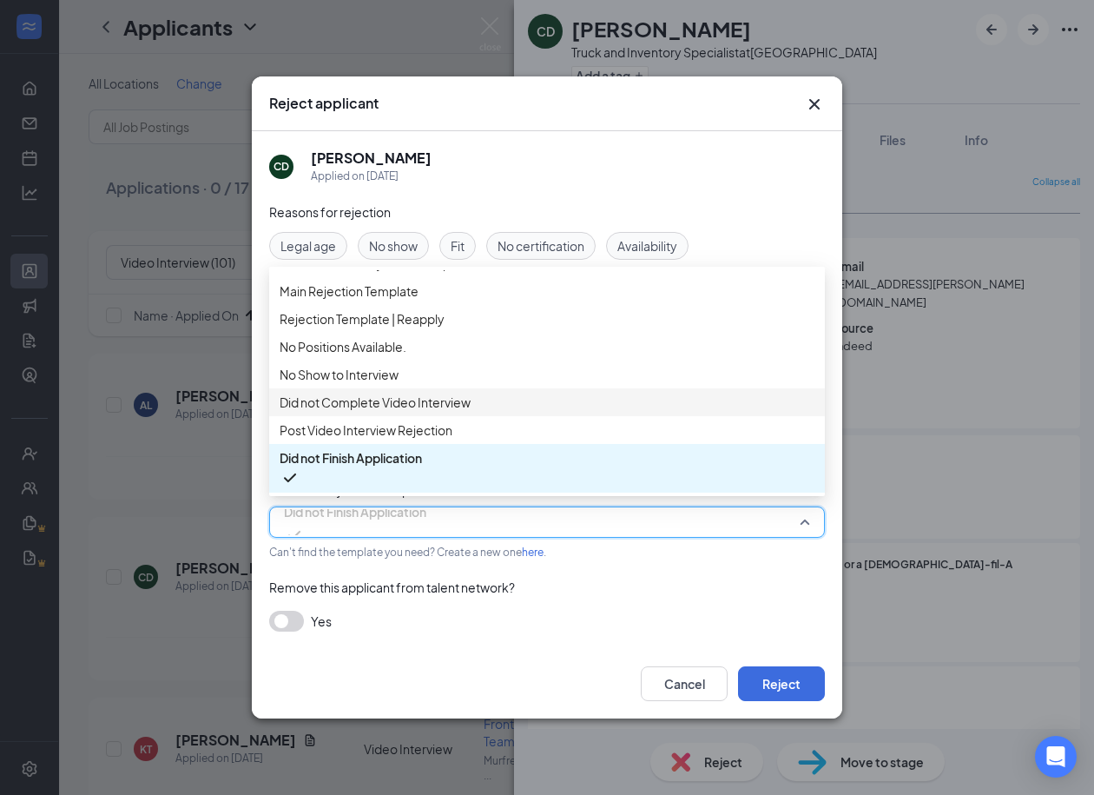
click at [380, 395] on span "Did not Complete Video Interview" at bounding box center [375, 402] width 191 height 19
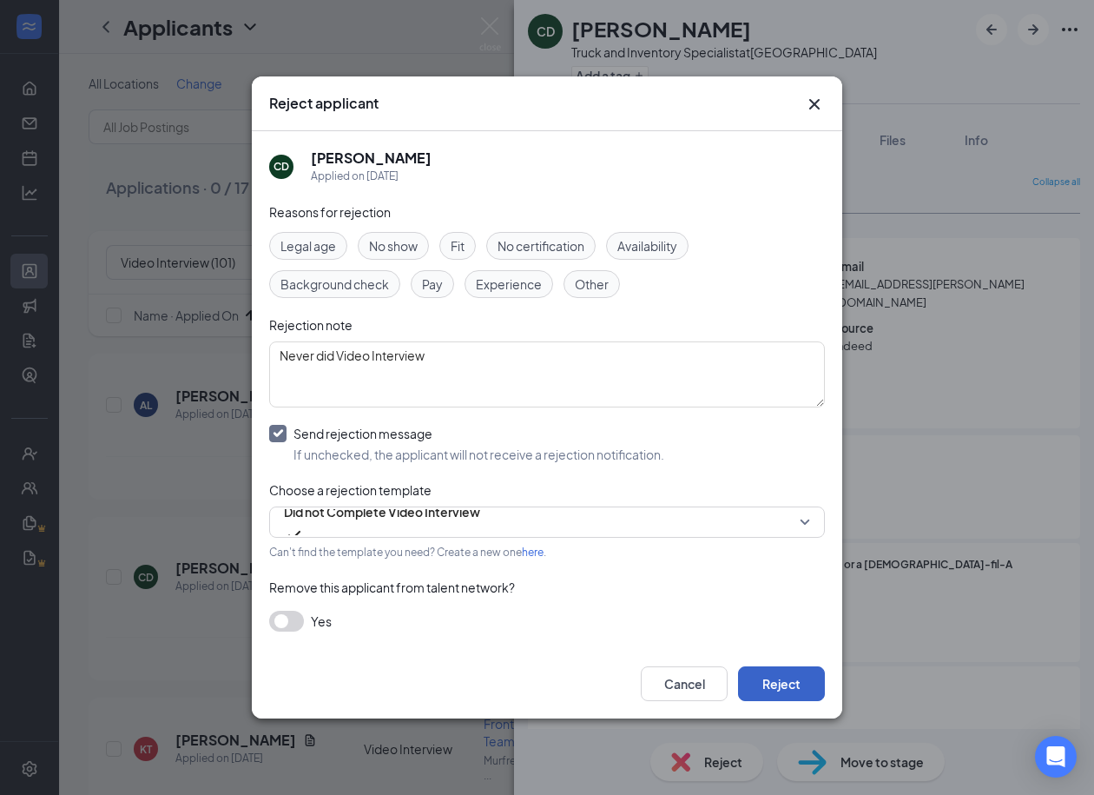
click at [780, 668] on button "Reject" at bounding box center [781, 683] width 87 height 35
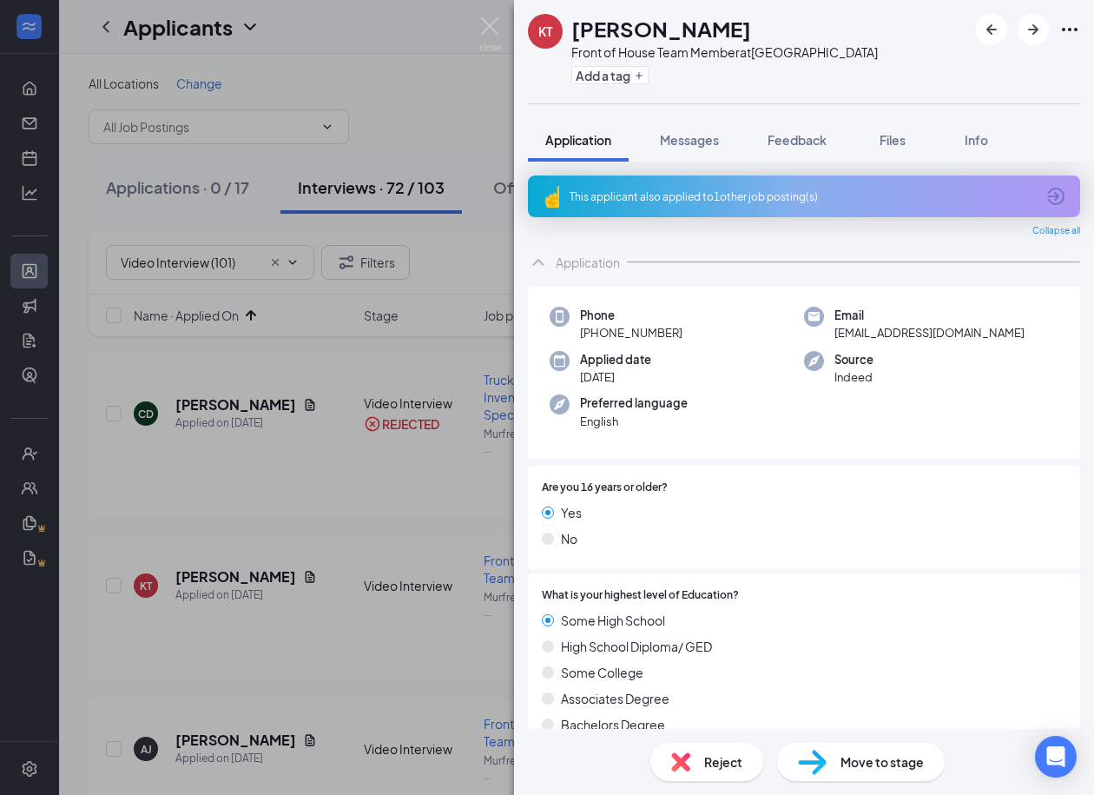
click at [697, 764] on div "Reject" at bounding box center [707, 762] width 113 height 38
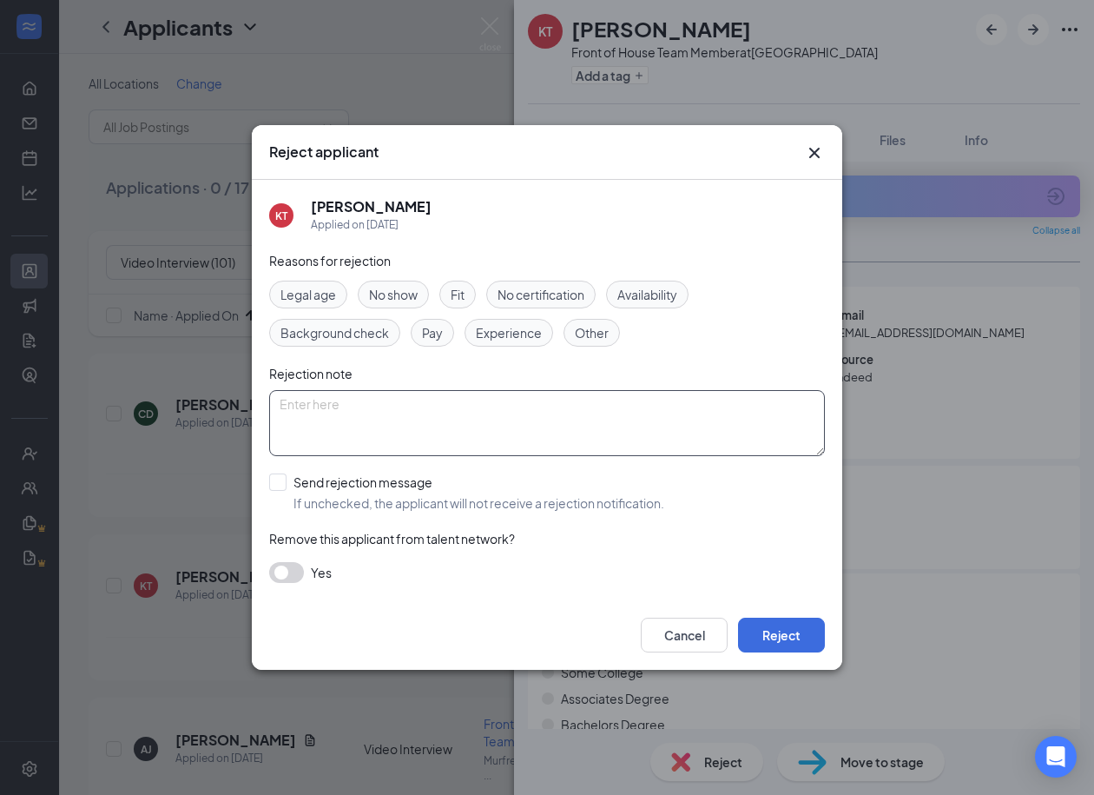
click at [396, 418] on textarea at bounding box center [547, 423] width 556 height 66
paste textarea "Never did Video Interview"
type textarea "Never did Video Interview"
click at [287, 462] on div "Reasons for rejection Legal age No show Fit No certification Availability Backg…" at bounding box center [547, 425] width 556 height 349
click at [285, 479] on input "Send rejection message If unchecked, the applicant will not receive a rejection…" at bounding box center [466, 492] width 395 height 38
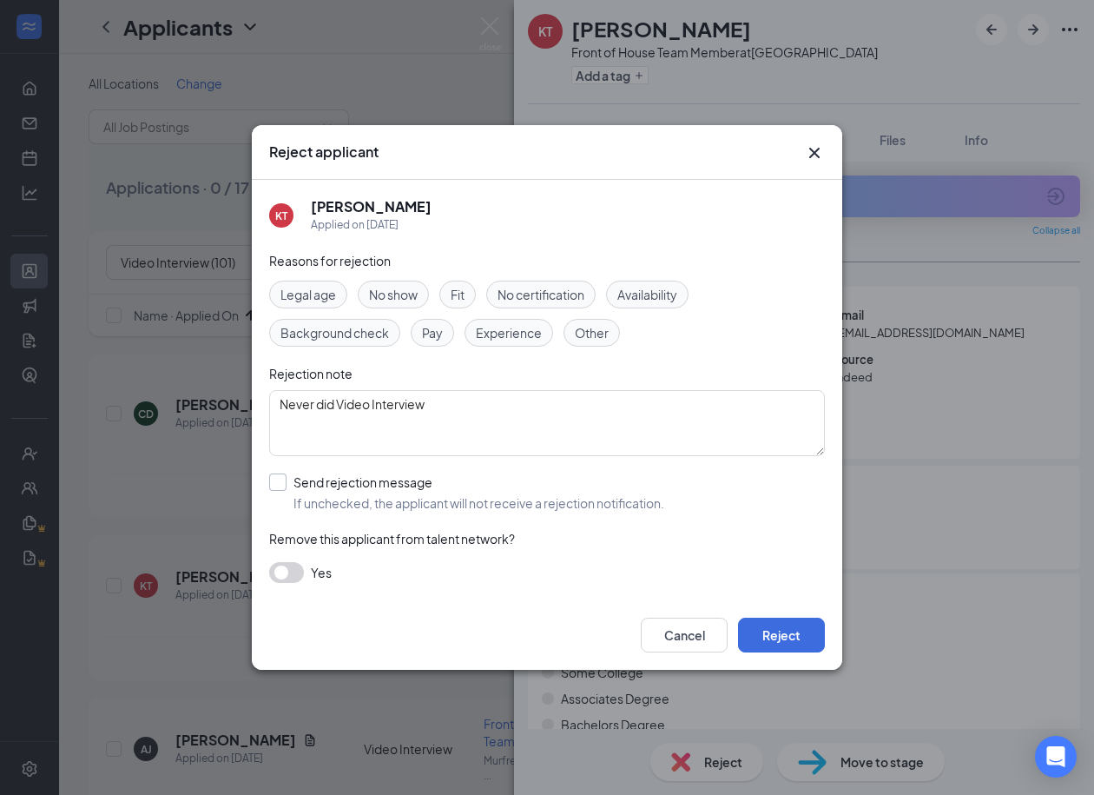
checkbox input "true"
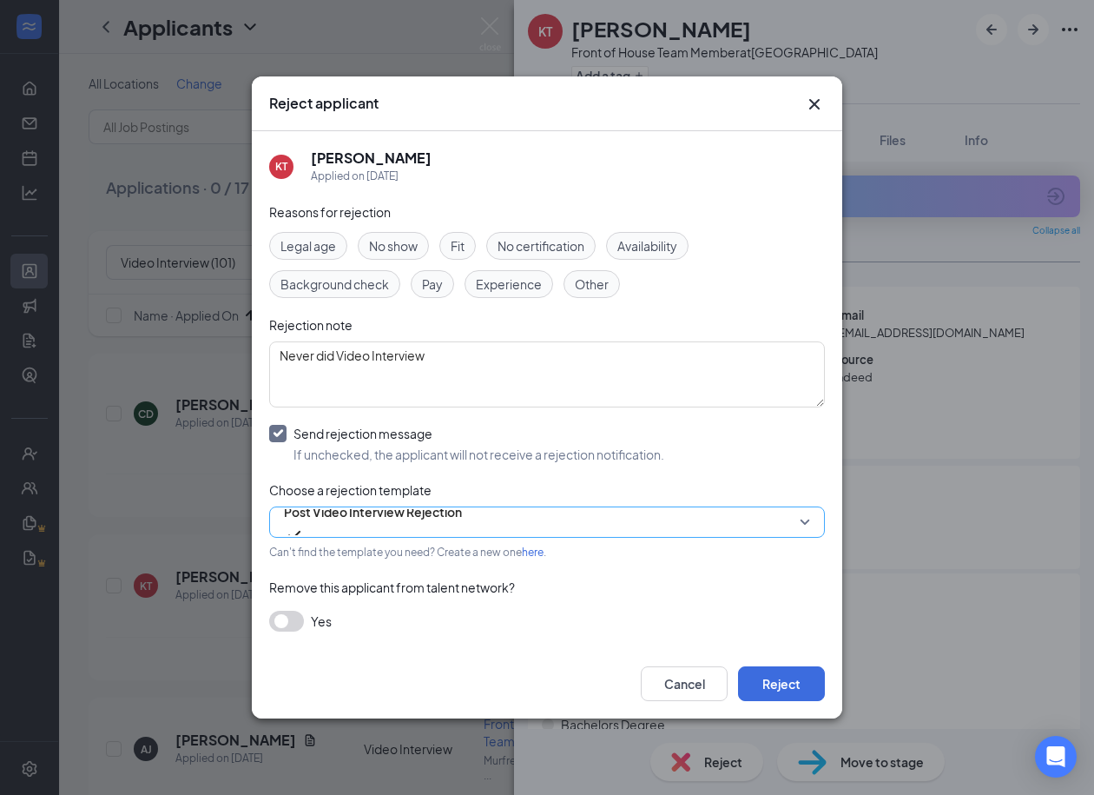
click at [442, 519] on span "Post Video Interview Rejection" at bounding box center [373, 512] width 178 height 26
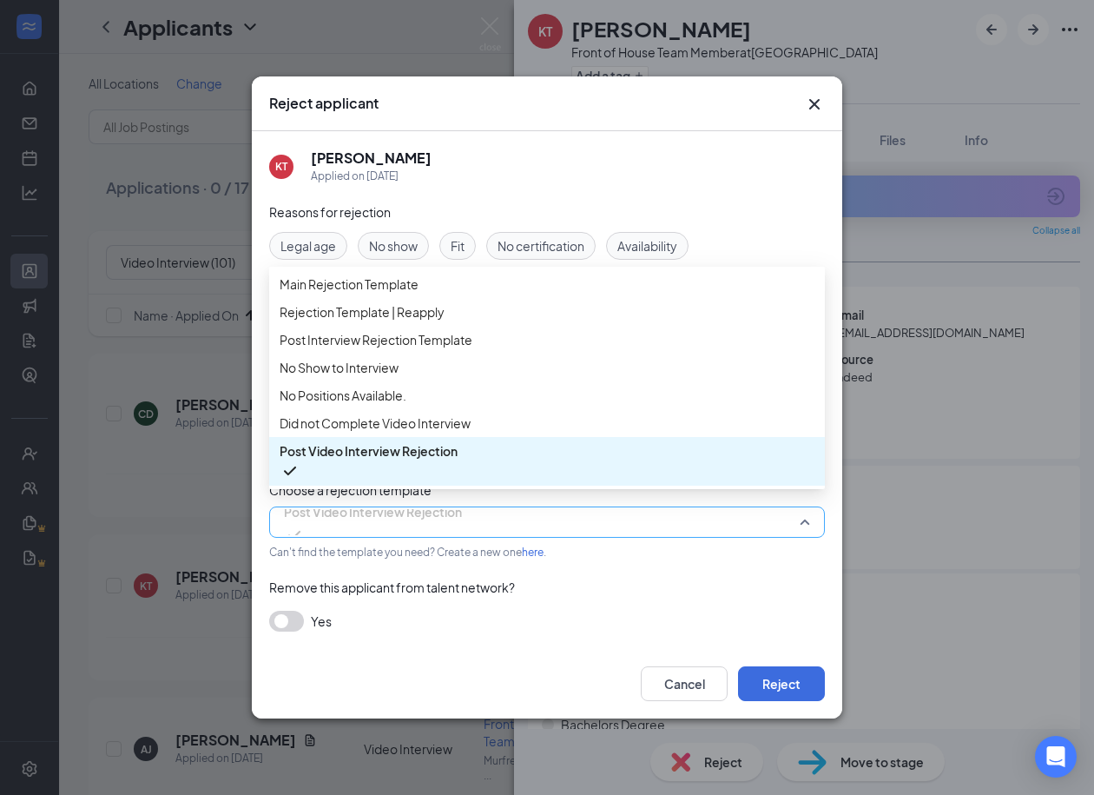
scroll to position [58, 0]
click at [443, 433] on span "Did not Complete Video Interview" at bounding box center [375, 422] width 191 height 19
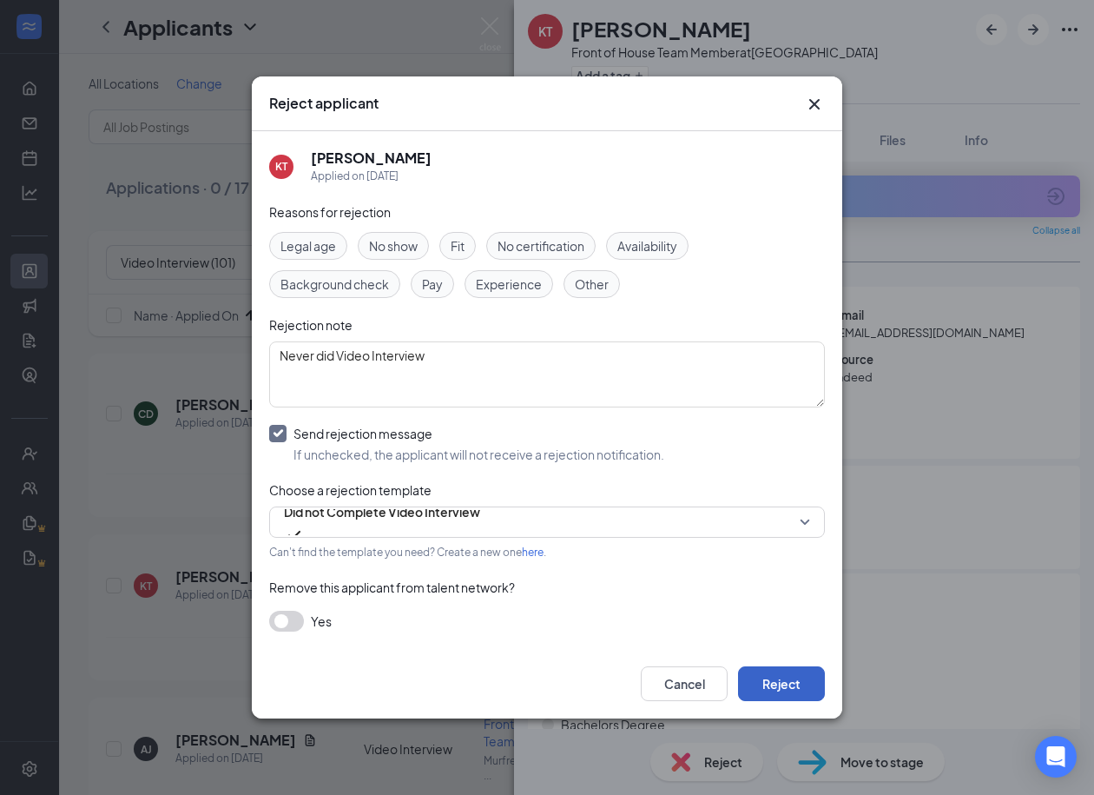
click at [778, 678] on button "Reject" at bounding box center [781, 683] width 87 height 35
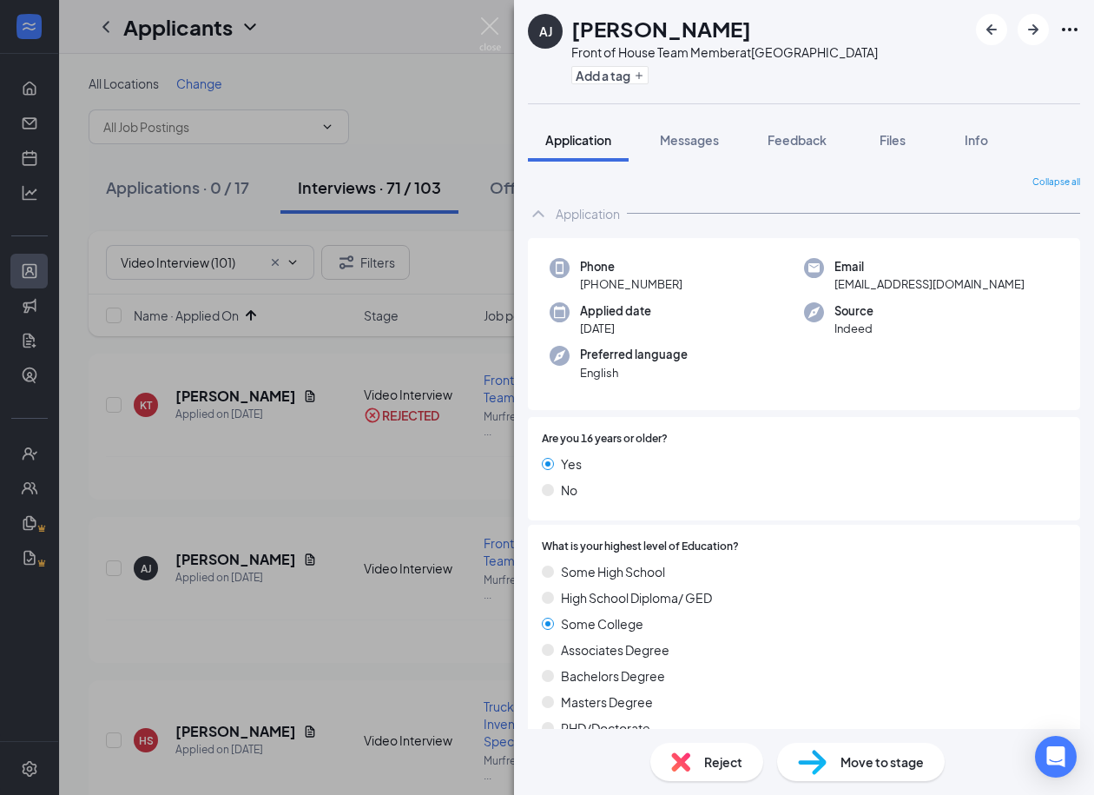
click at [697, 757] on div "Reject" at bounding box center [707, 762] width 113 height 38
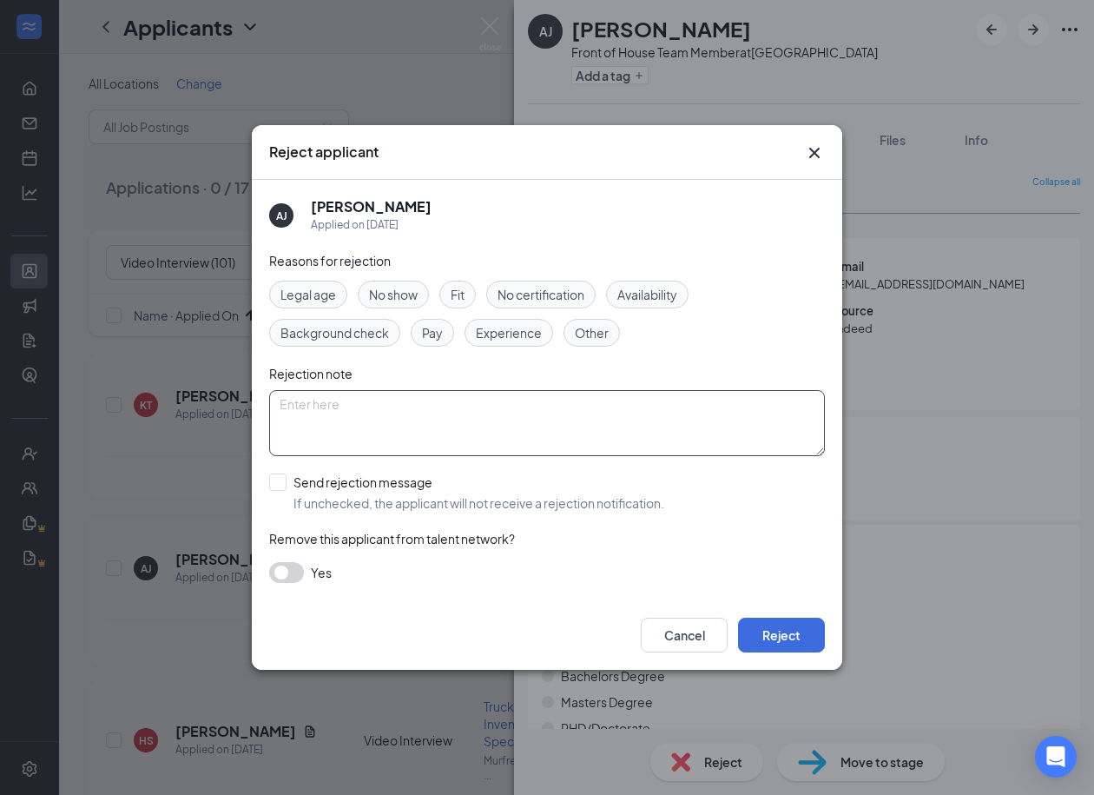
click at [367, 400] on textarea at bounding box center [547, 423] width 556 height 66
paste textarea "Never did Video Interview"
type textarea "Never did Video Interview"
click at [279, 484] on input "Send rejection message If unchecked, the applicant will not receive a rejection…" at bounding box center [466, 492] width 395 height 38
checkbox input "true"
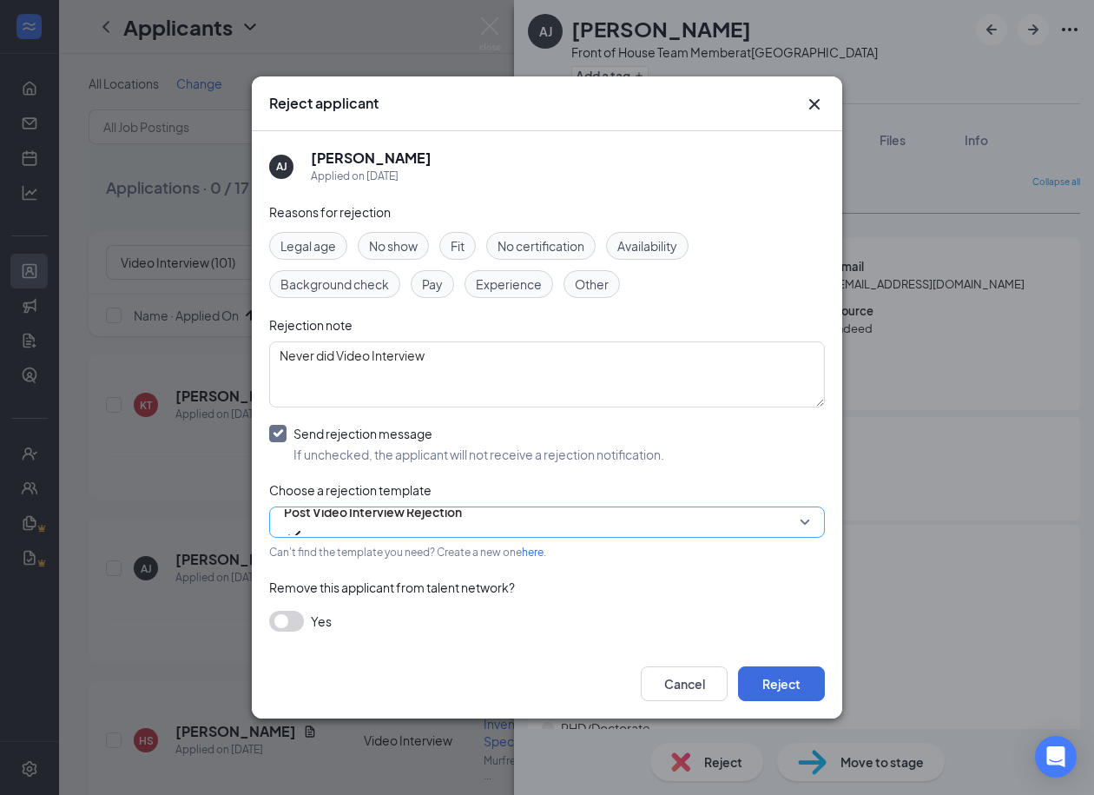
click at [366, 525] on span "Post Video Interview Rejection" at bounding box center [373, 512] width 178 height 26
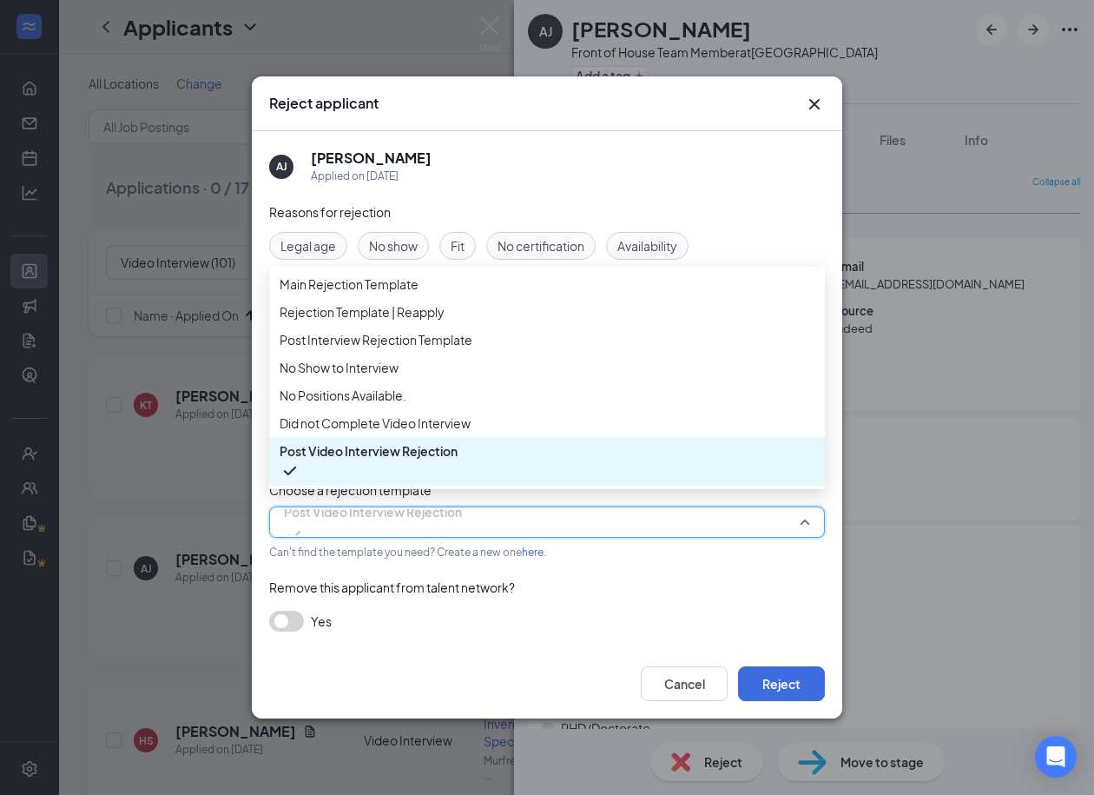
scroll to position [58, 0]
click at [373, 426] on span "Did not Complete Video Interview" at bounding box center [375, 422] width 191 height 19
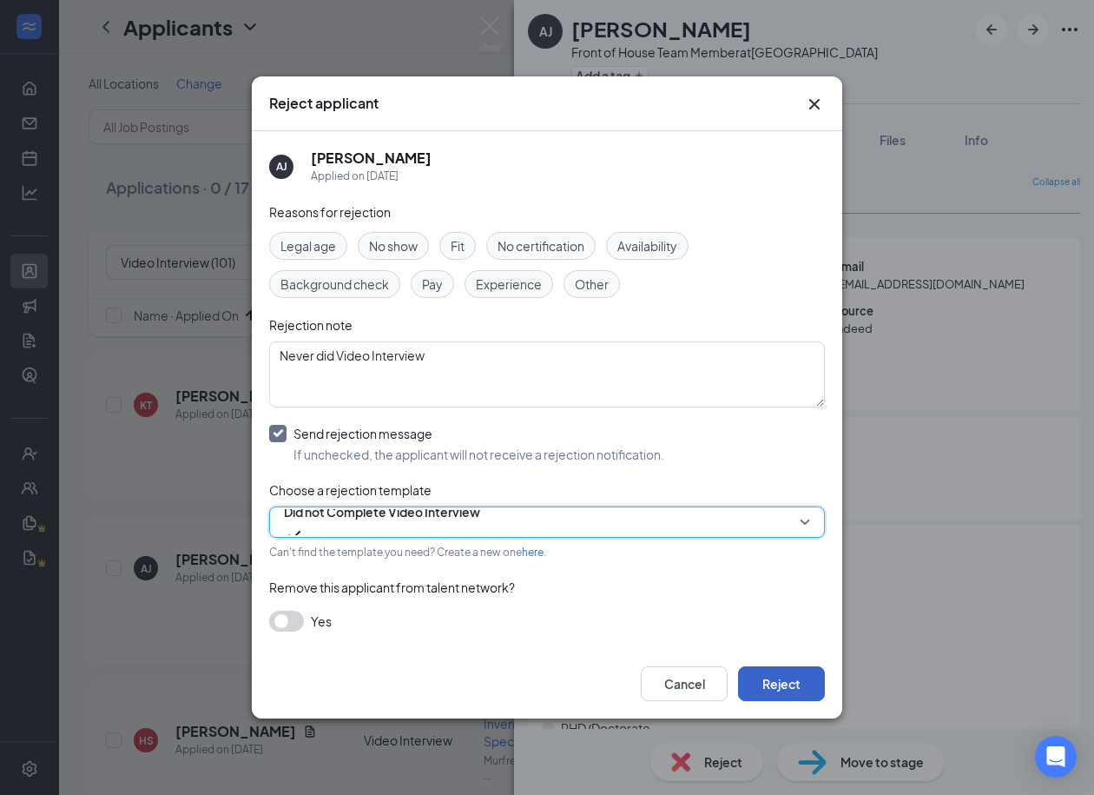
click at [767, 687] on button "Reject" at bounding box center [781, 683] width 87 height 35
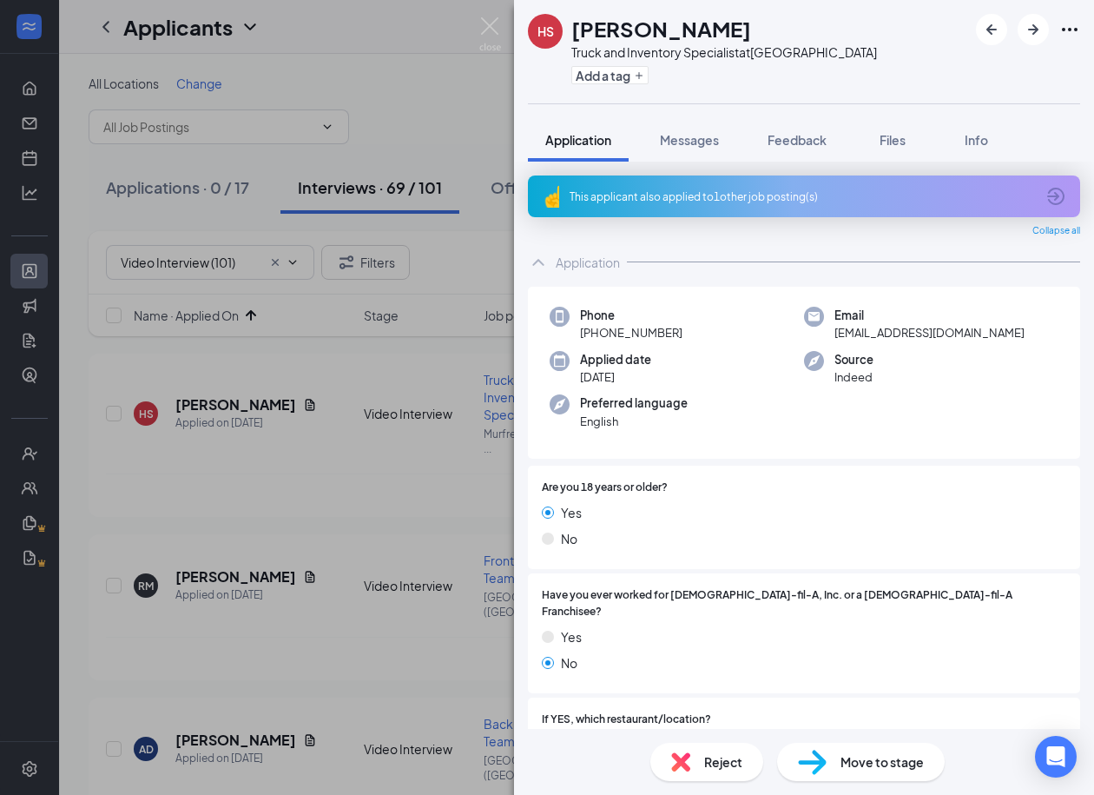
click at [701, 758] on div "Reject" at bounding box center [707, 762] width 113 height 38
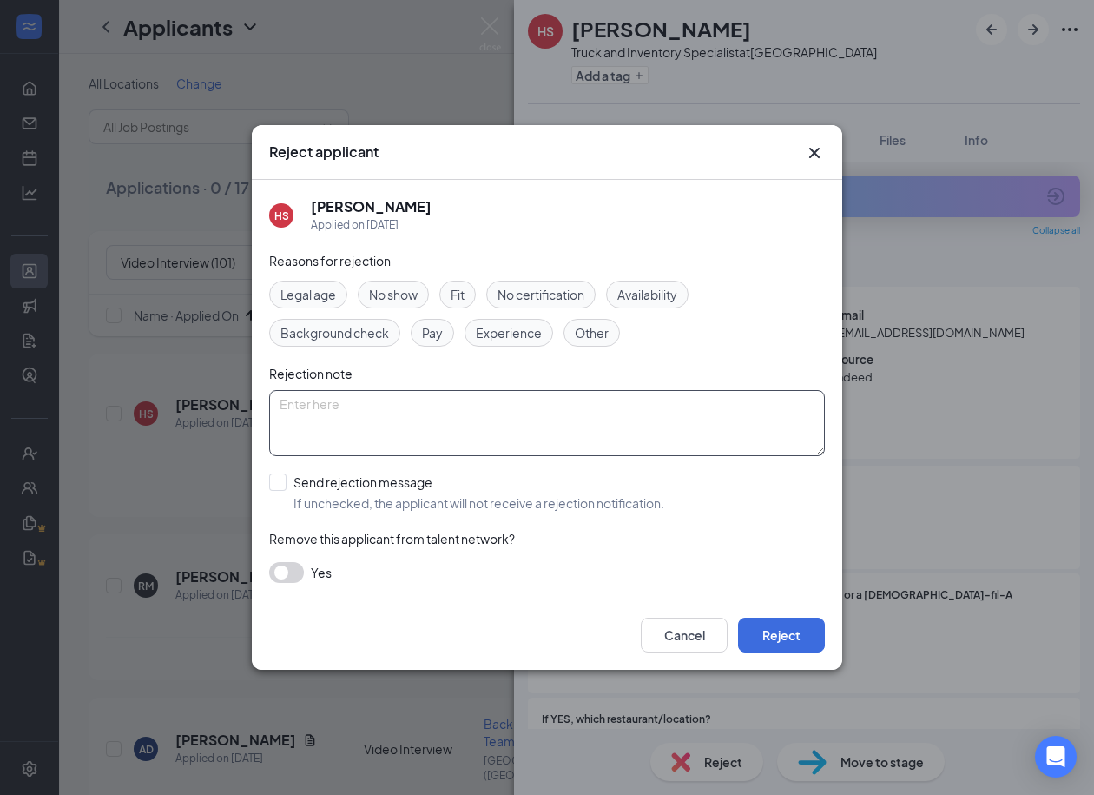
click at [362, 449] on textarea at bounding box center [547, 423] width 556 height 66
paste textarea "Never did Video Interview"
type textarea "Never did Video Interview"
click at [281, 485] on input "Send rejection message If unchecked, the applicant will not receive a rejection…" at bounding box center [466, 492] width 395 height 38
checkbox input "true"
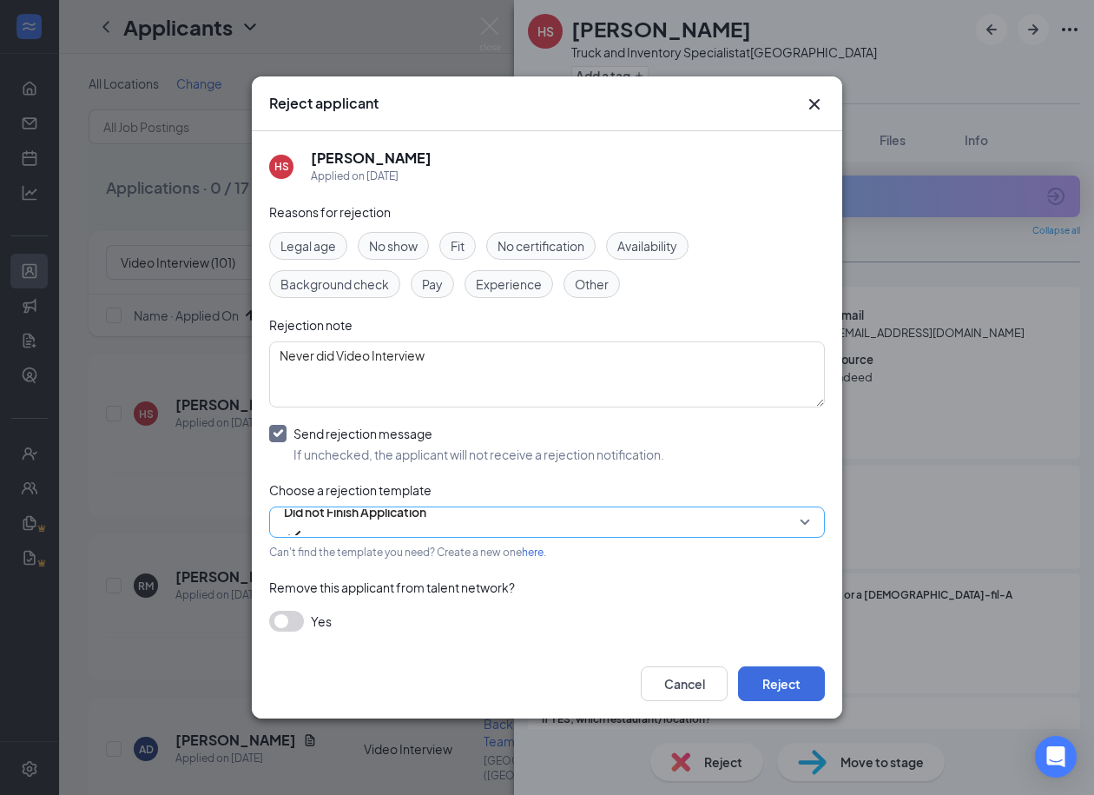
click at [356, 525] on span "Did not Finish Application" at bounding box center [355, 512] width 142 height 26
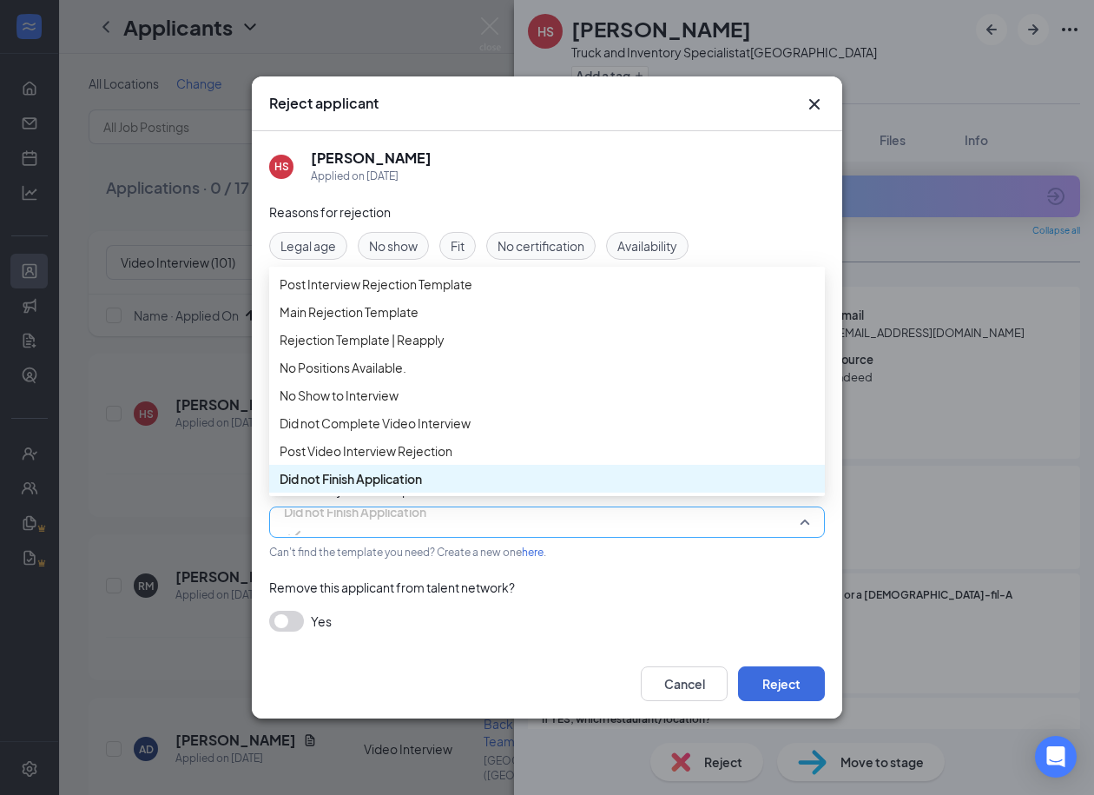
scroll to position [98, 0]
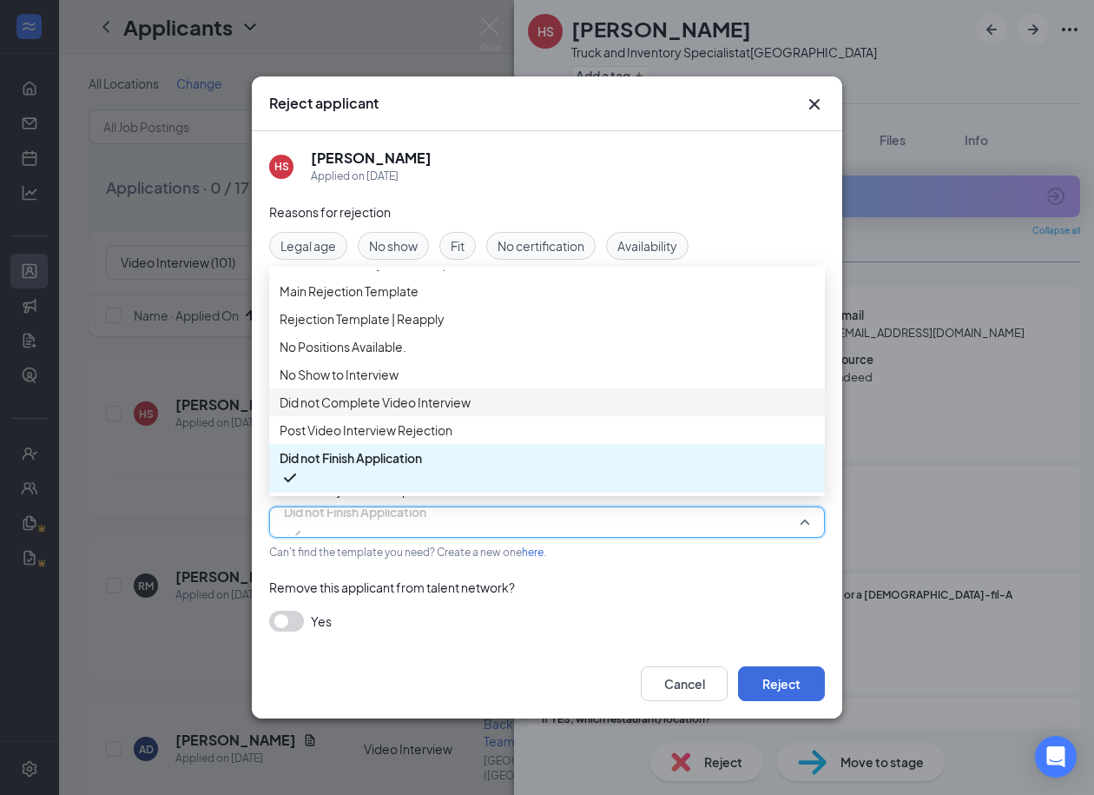
click at [379, 406] on div "Did not Complete Video Interview" at bounding box center [547, 402] width 556 height 28
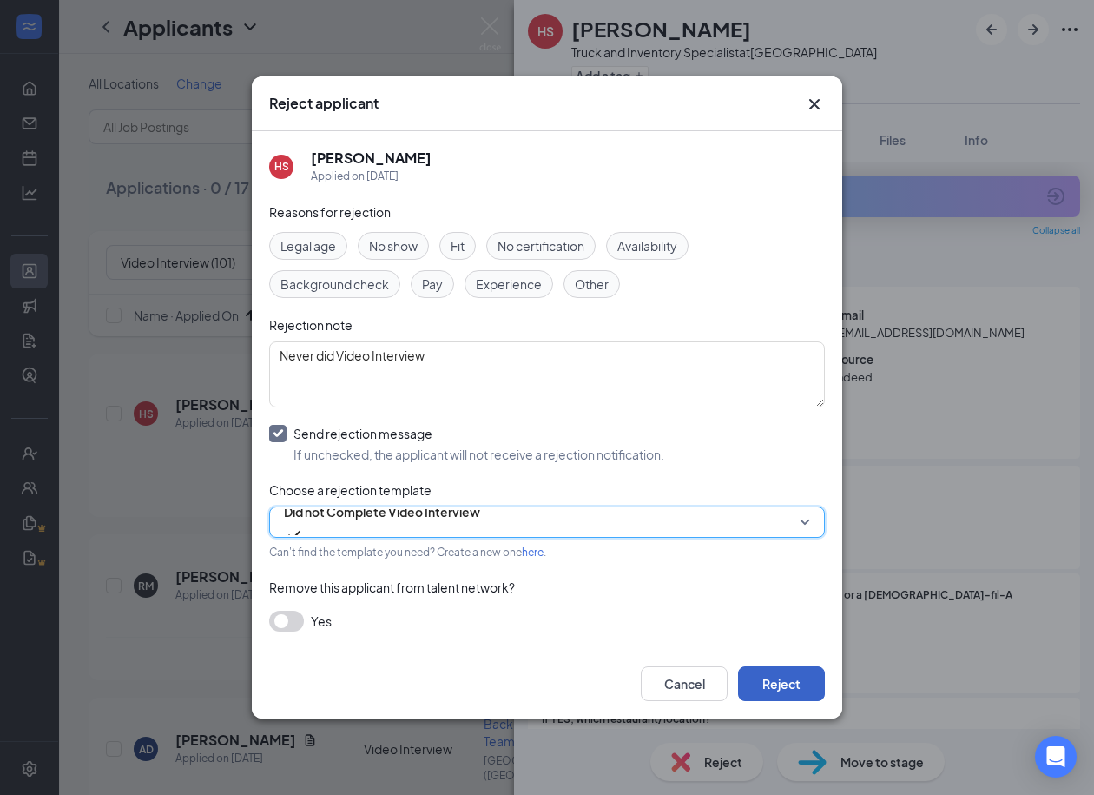
click at [768, 672] on button "Reject" at bounding box center [781, 683] width 87 height 35
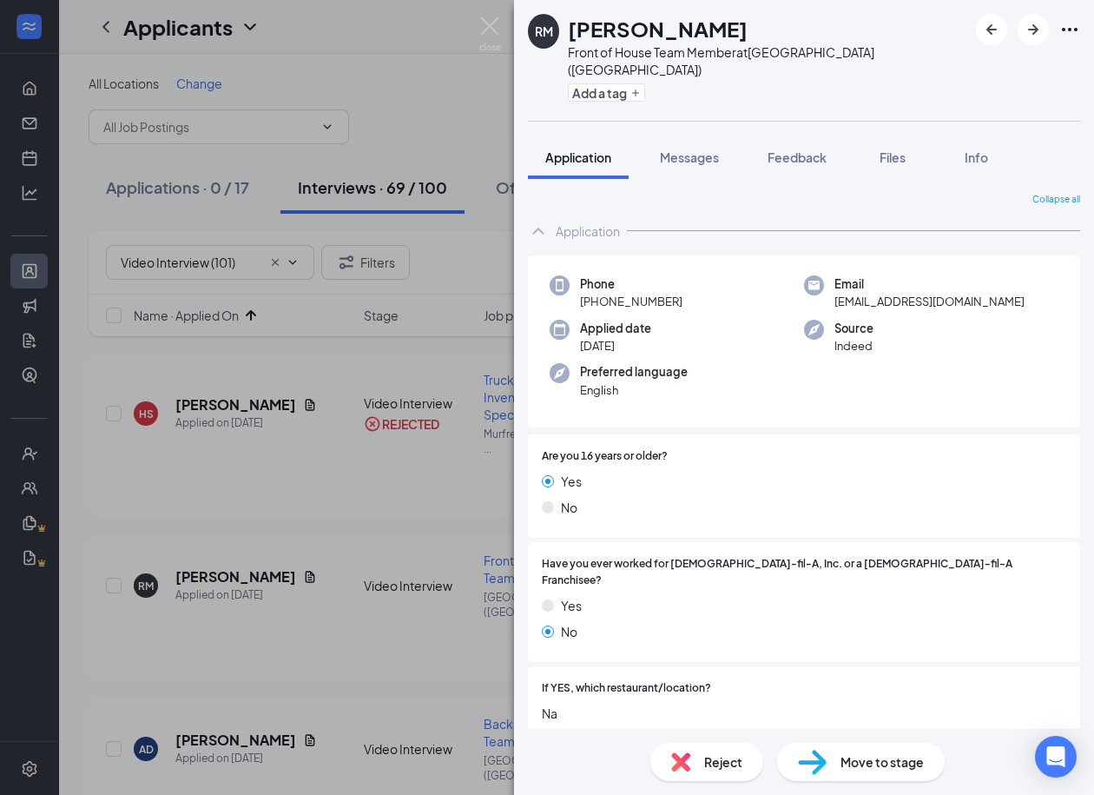
click at [710, 760] on span "Reject" at bounding box center [723, 761] width 38 height 19
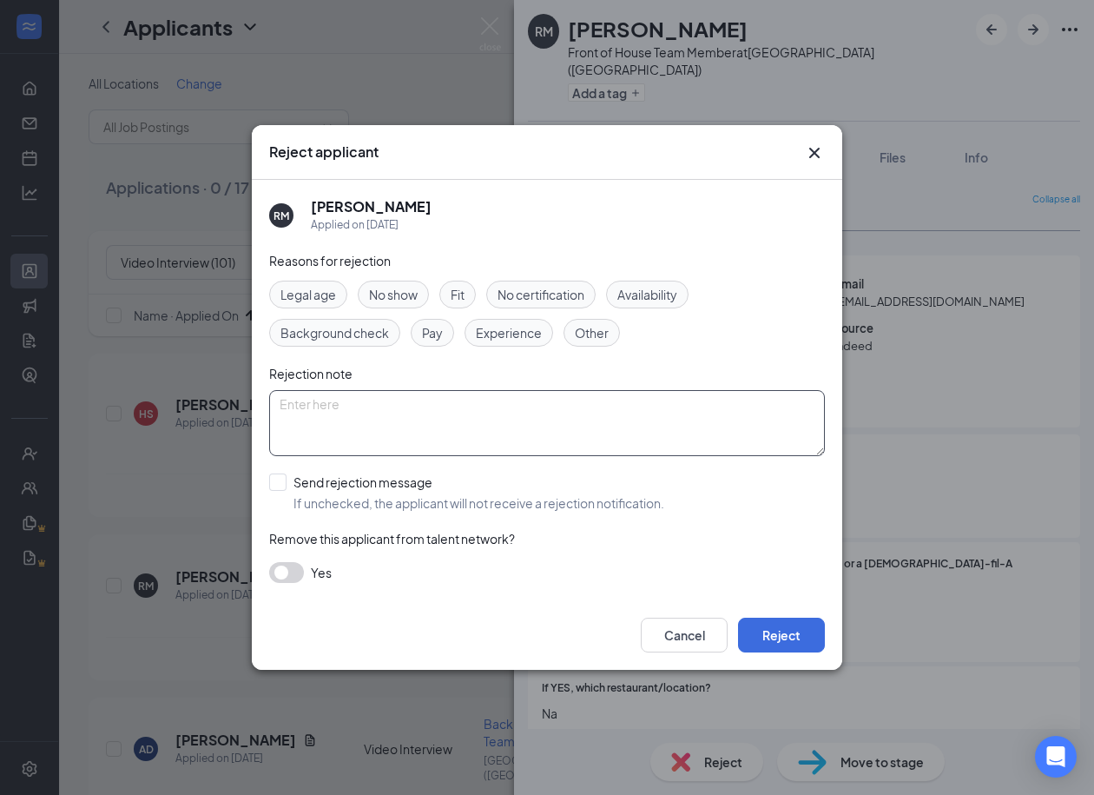
click at [417, 405] on textarea at bounding box center [547, 423] width 556 height 66
paste textarea "Never did Video Interview"
type textarea "Never did Video Interview"
click at [276, 488] on input "Send rejection message If unchecked, the applicant will not receive a rejection…" at bounding box center [466, 492] width 395 height 38
checkbox input "true"
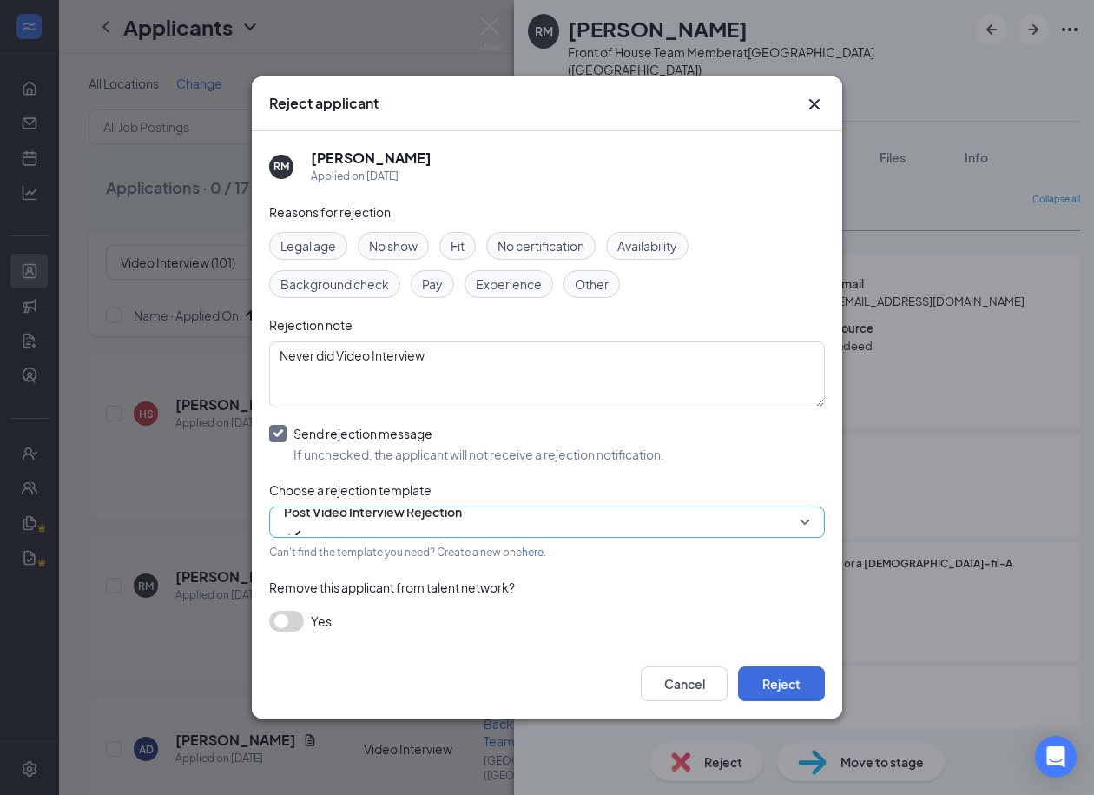
click at [457, 518] on span "Post Video Interview Rejection" at bounding box center [373, 512] width 178 height 26
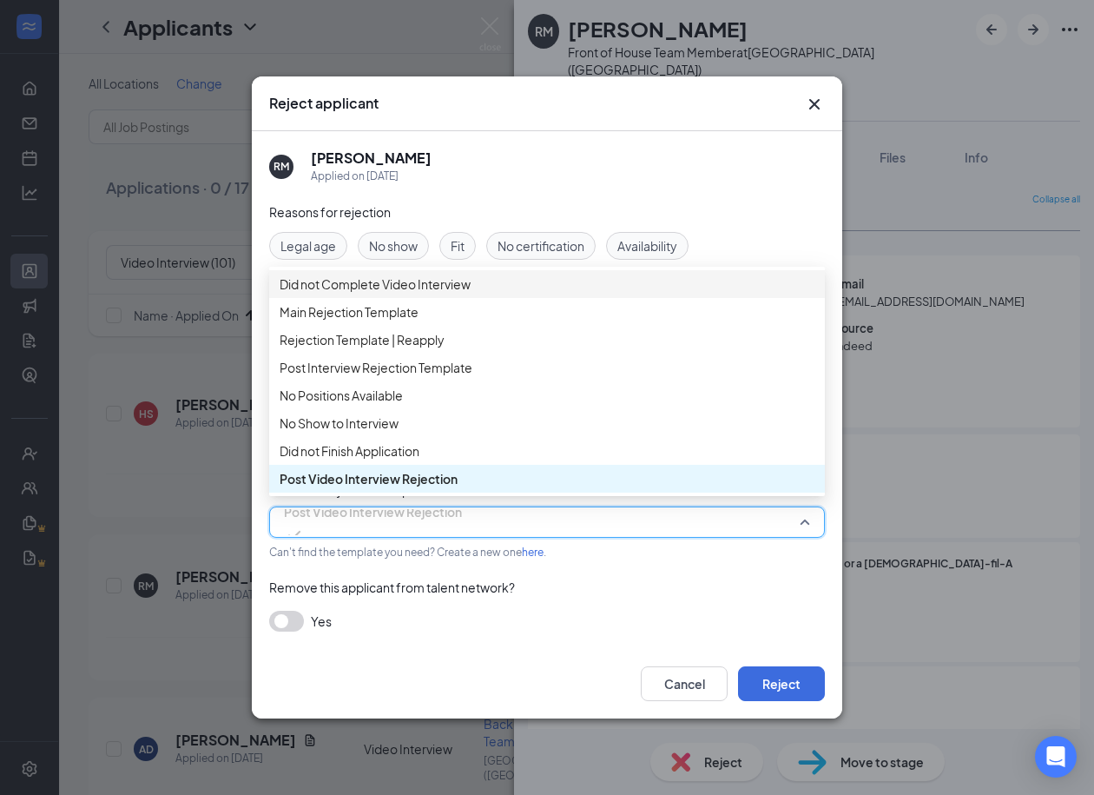
click at [397, 294] on span "Did not Complete Video Interview" at bounding box center [375, 283] width 191 height 19
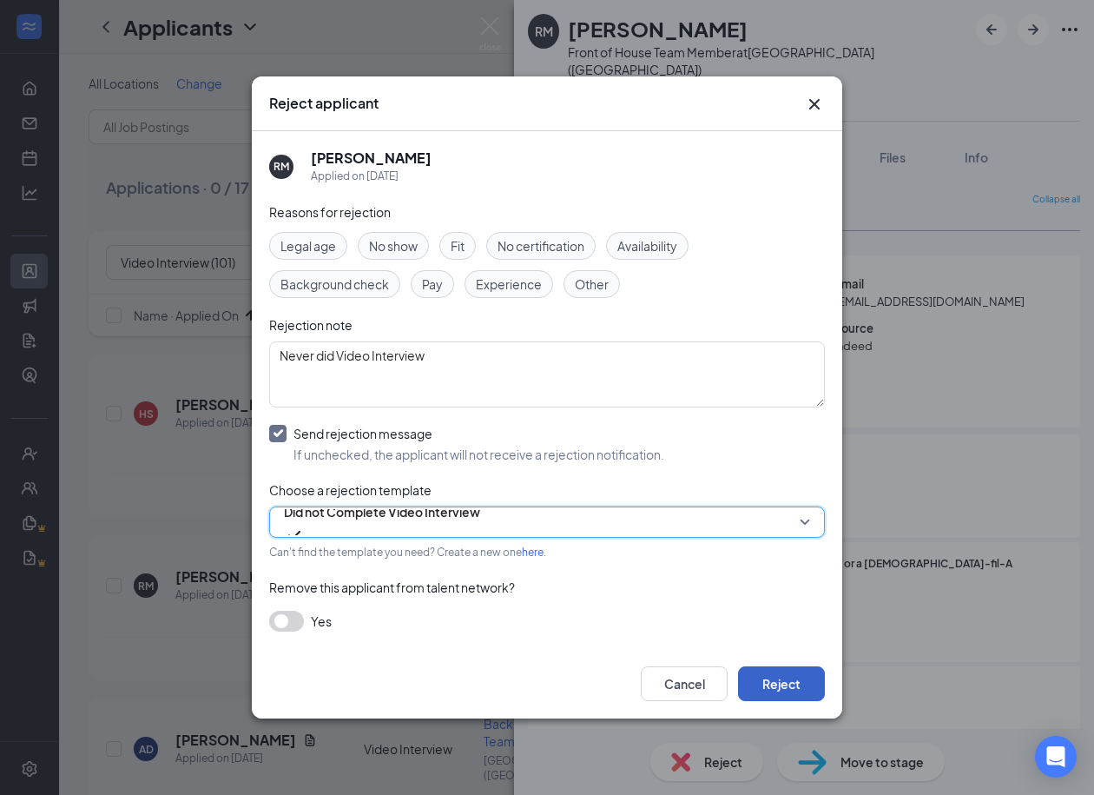
click at [783, 677] on button "Reject" at bounding box center [781, 683] width 87 height 35
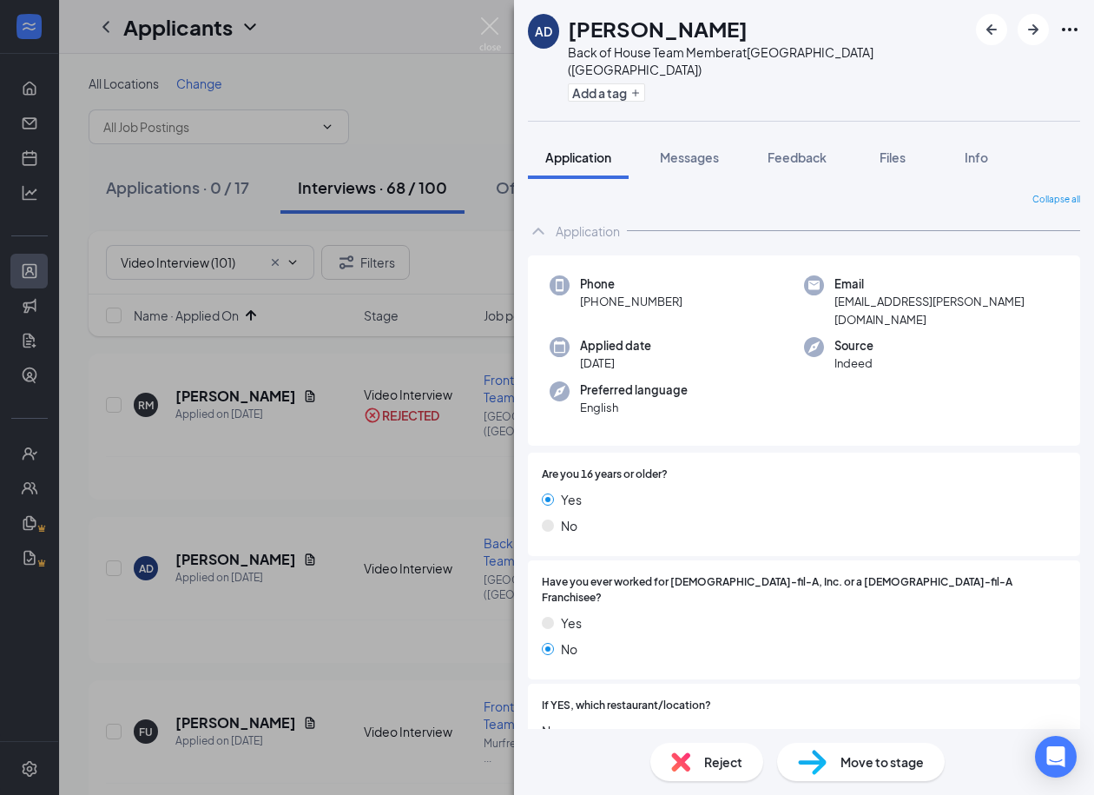
click at [694, 761] on div "Reject" at bounding box center [707, 762] width 113 height 38
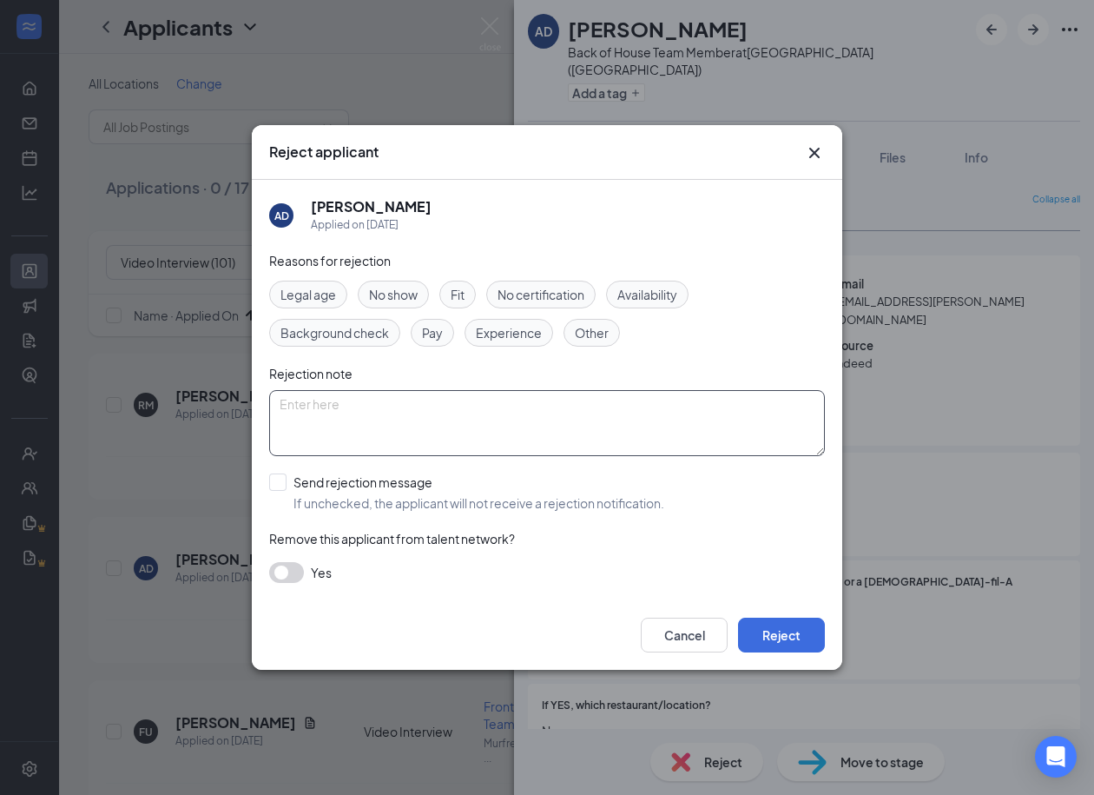
click at [409, 416] on textarea at bounding box center [547, 423] width 556 height 66
paste textarea "Never did Video Interview"
type textarea "Never did Video Interview"
click at [283, 479] on input "Send rejection message If unchecked, the applicant will not receive a rejection…" at bounding box center [466, 492] width 395 height 38
checkbox input "true"
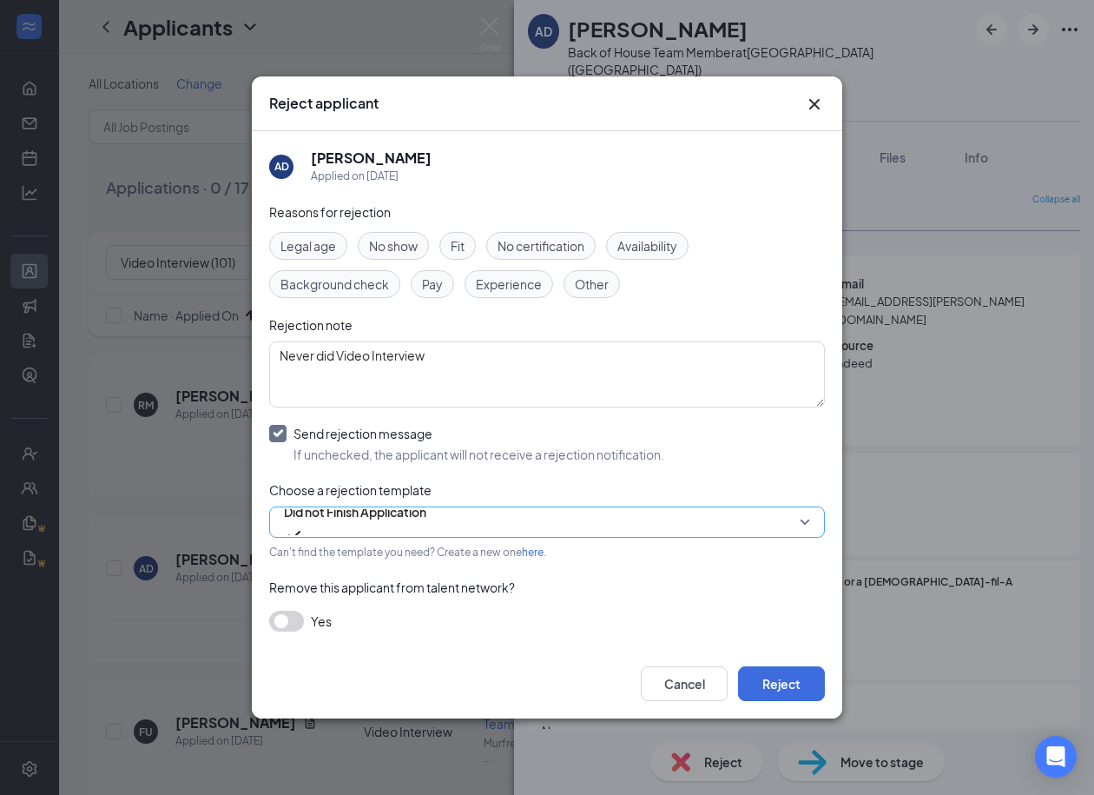
click at [426, 512] on span "Did not Finish Application" at bounding box center [355, 522] width 142 height 47
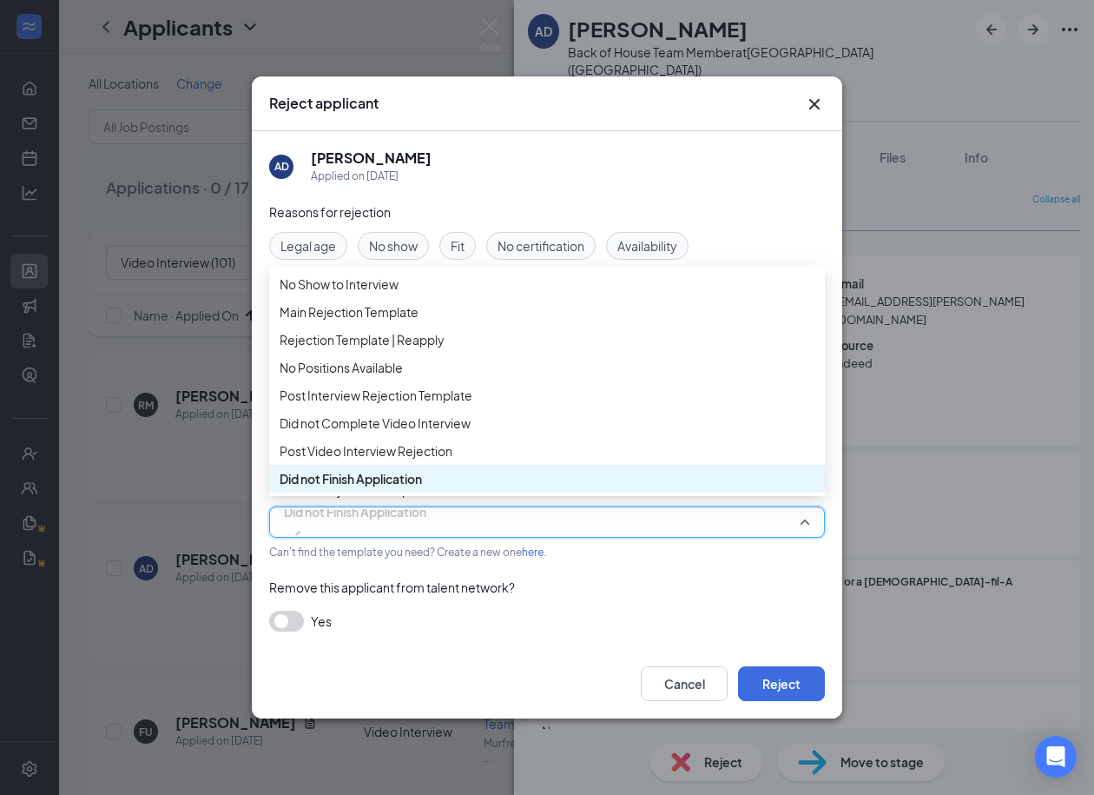
scroll to position [98, 0]
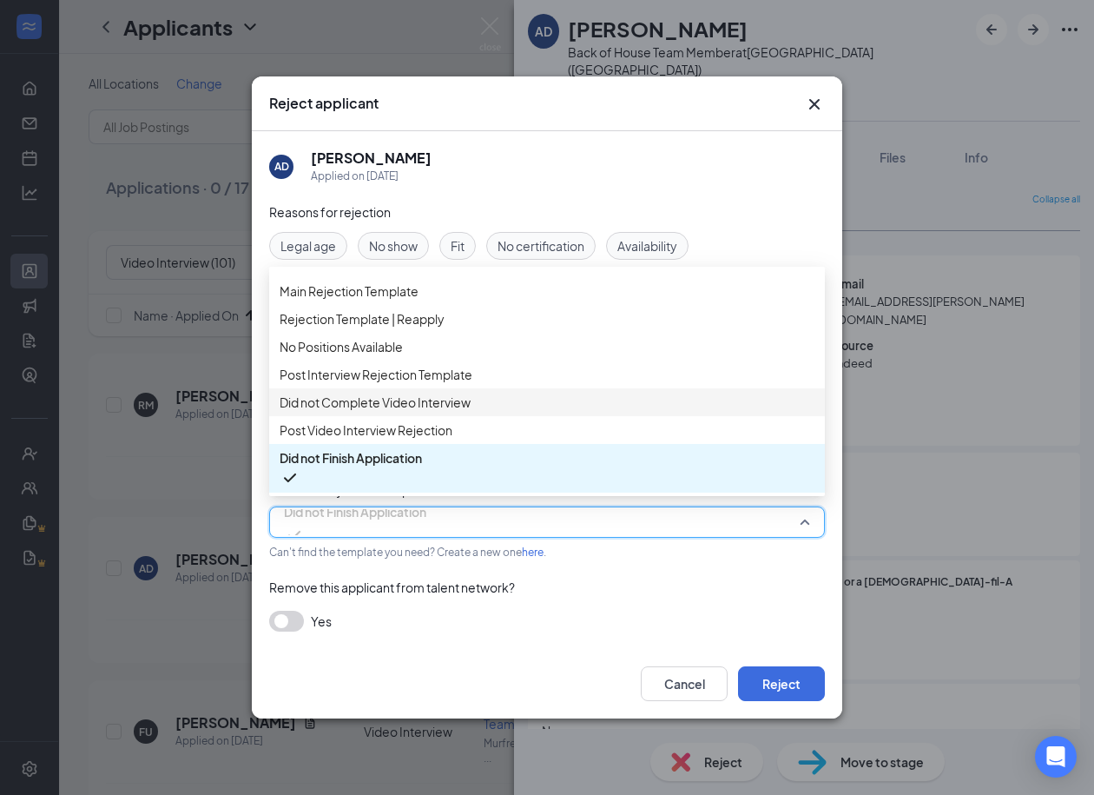
click at [435, 400] on span "Did not Complete Video Interview" at bounding box center [375, 402] width 191 height 19
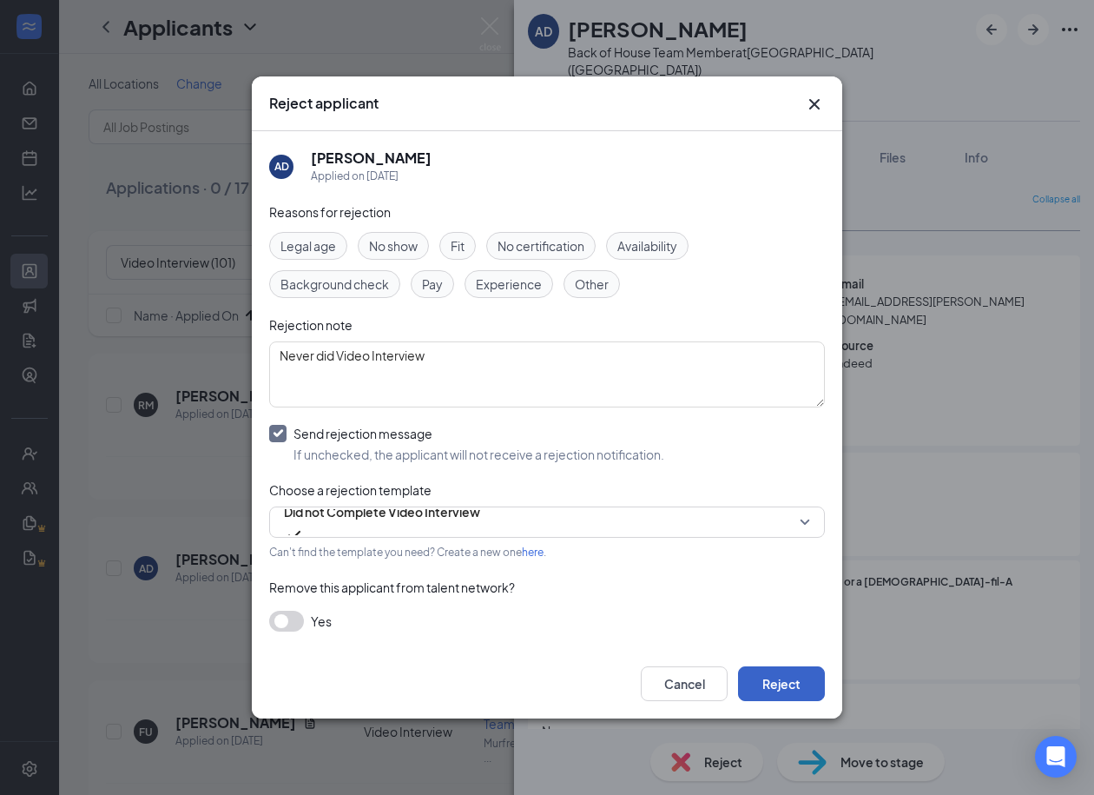
click at [788, 673] on button "Reject" at bounding box center [781, 683] width 87 height 35
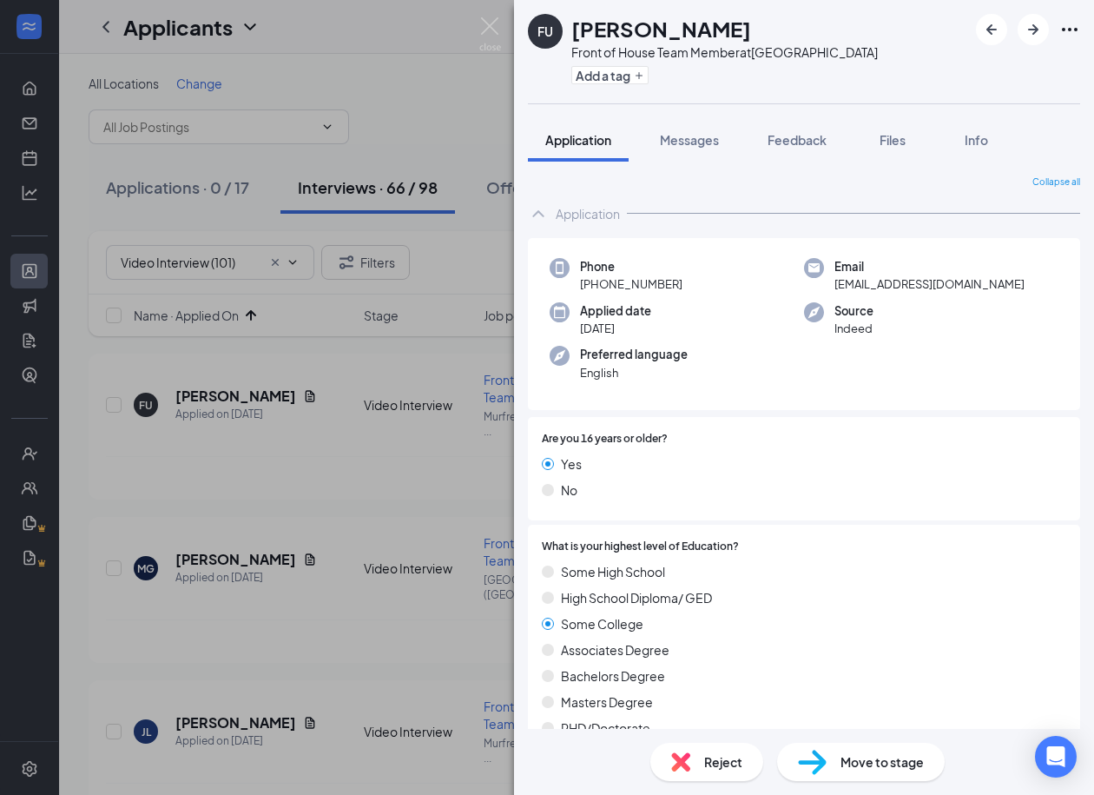
click at [712, 761] on span "Reject" at bounding box center [723, 761] width 38 height 19
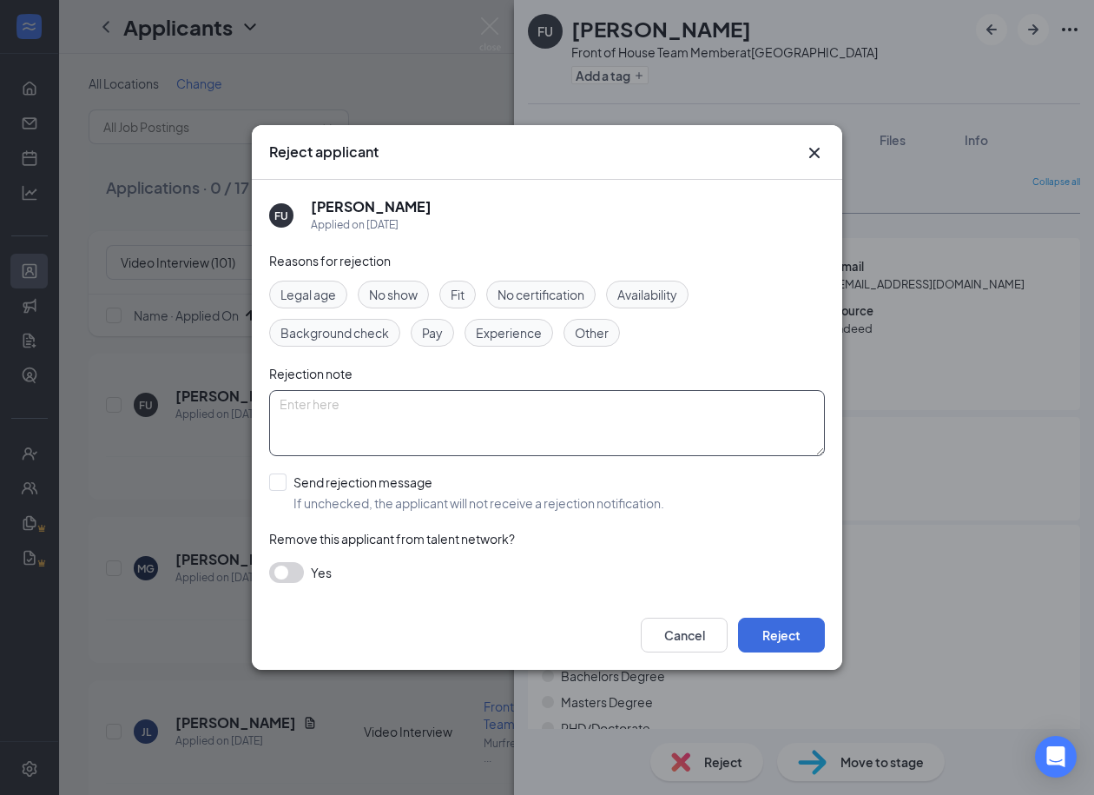
click at [378, 419] on textarea at bounding box center [547, 423] width 556 height 66
paste textarea "Never did Video Interview"
type textarea "Never did Video Interview"
click at [276, 487] on input "Send rejection message If unchecked, the applicant will not receive a rejection…" at bounding box center [466, 492] width 395 height 38
checkbox input "true"
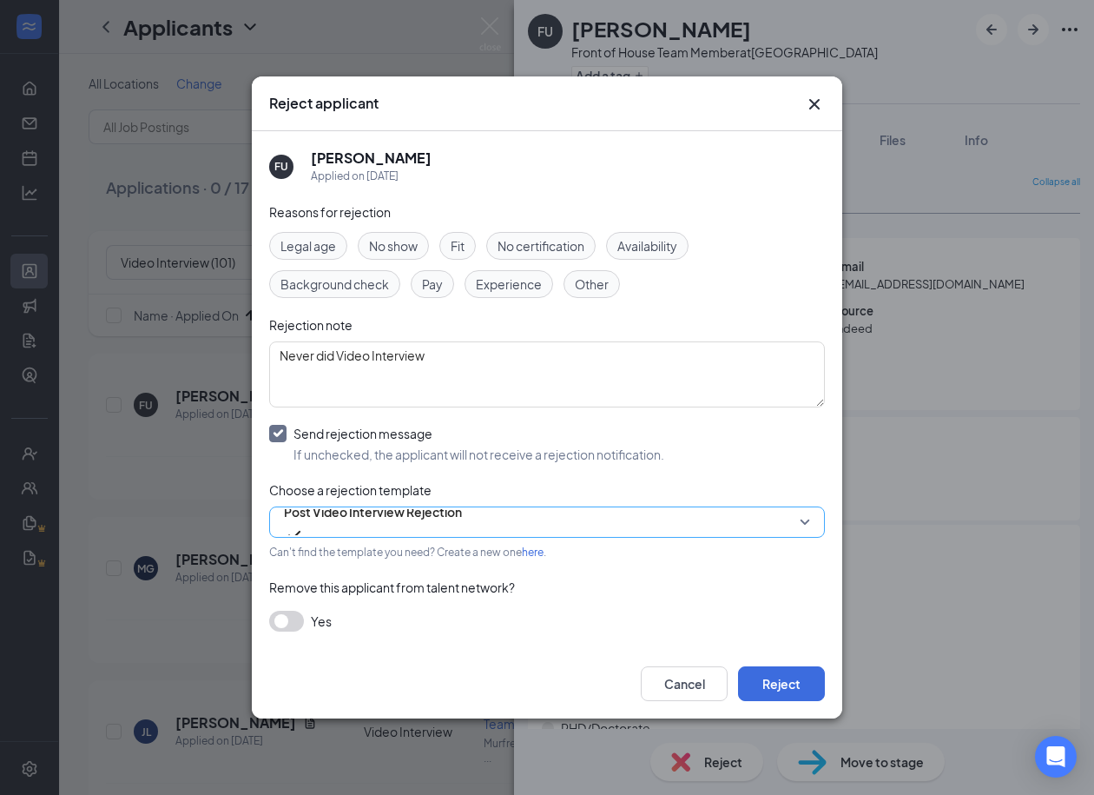
click at [362, 514] on span "Post Video Interview Rejection" at bounding box center [373, 512] width 178 height 26
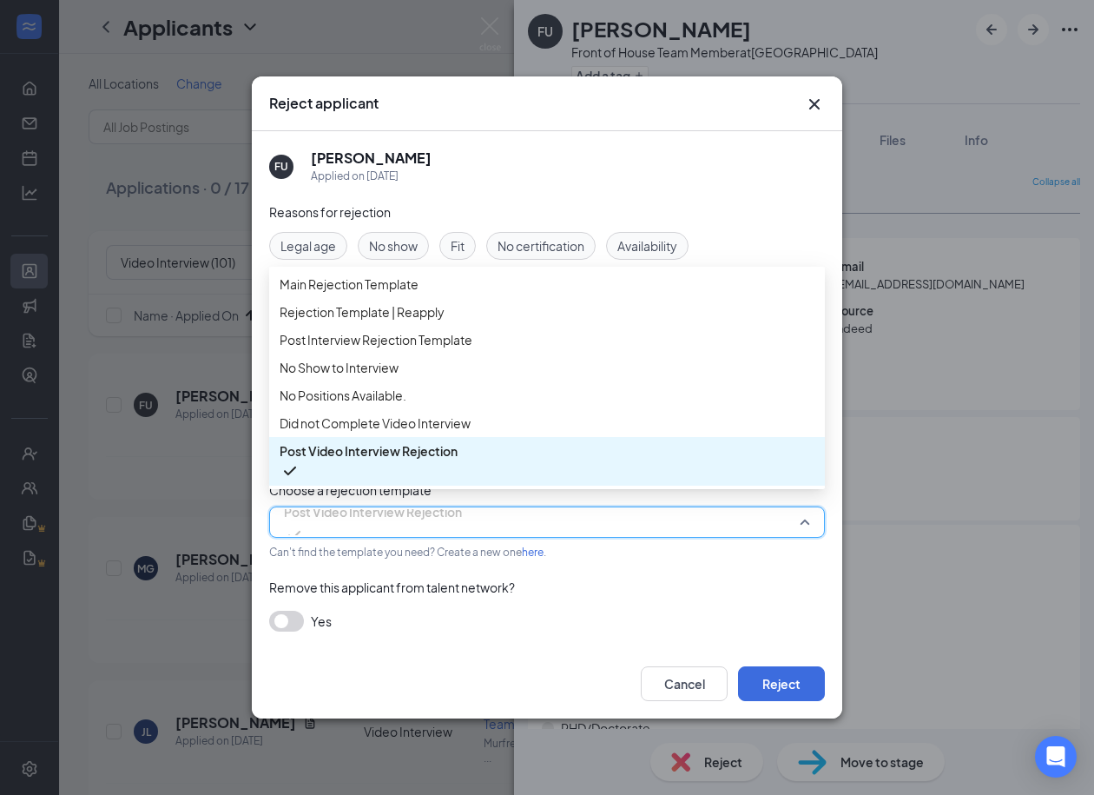
scroll to position [58, 0]
click at [354, 433] on span "Did not Complete Video Interview" at bounding box center [375, 422] width 191 height 19
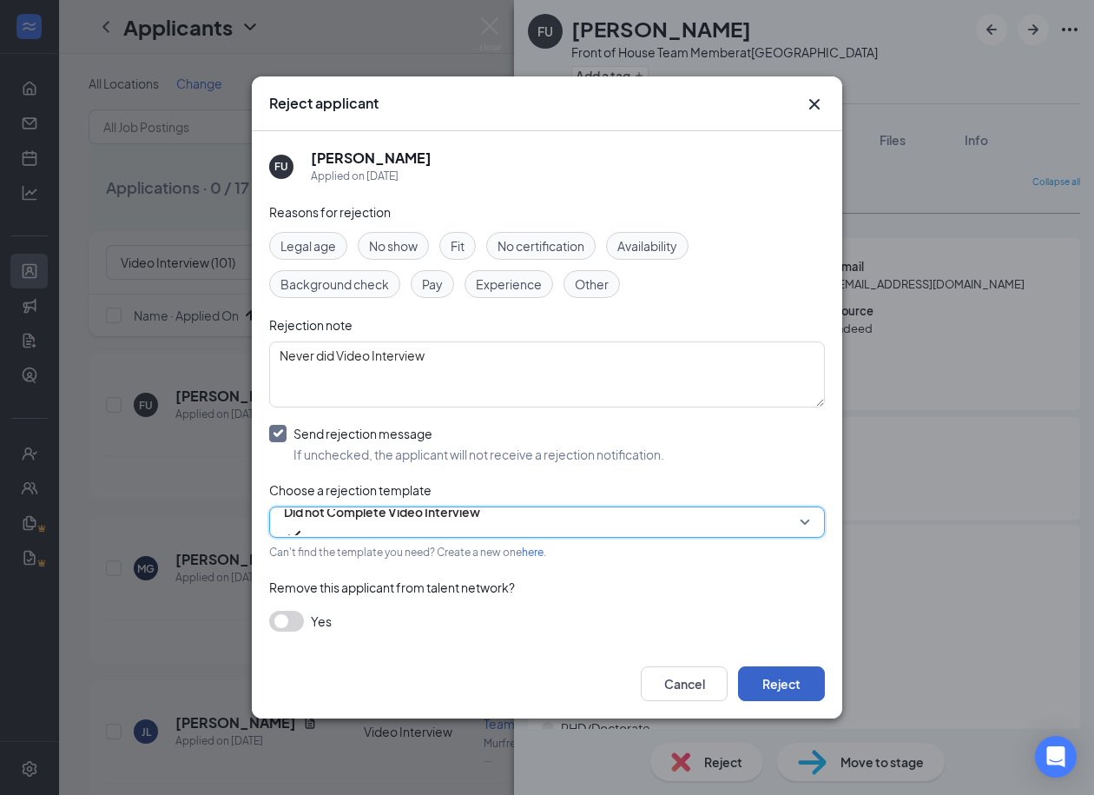
click at [793, 678] on button "Reject" at bounding box center [781, 683] width 87 height 35
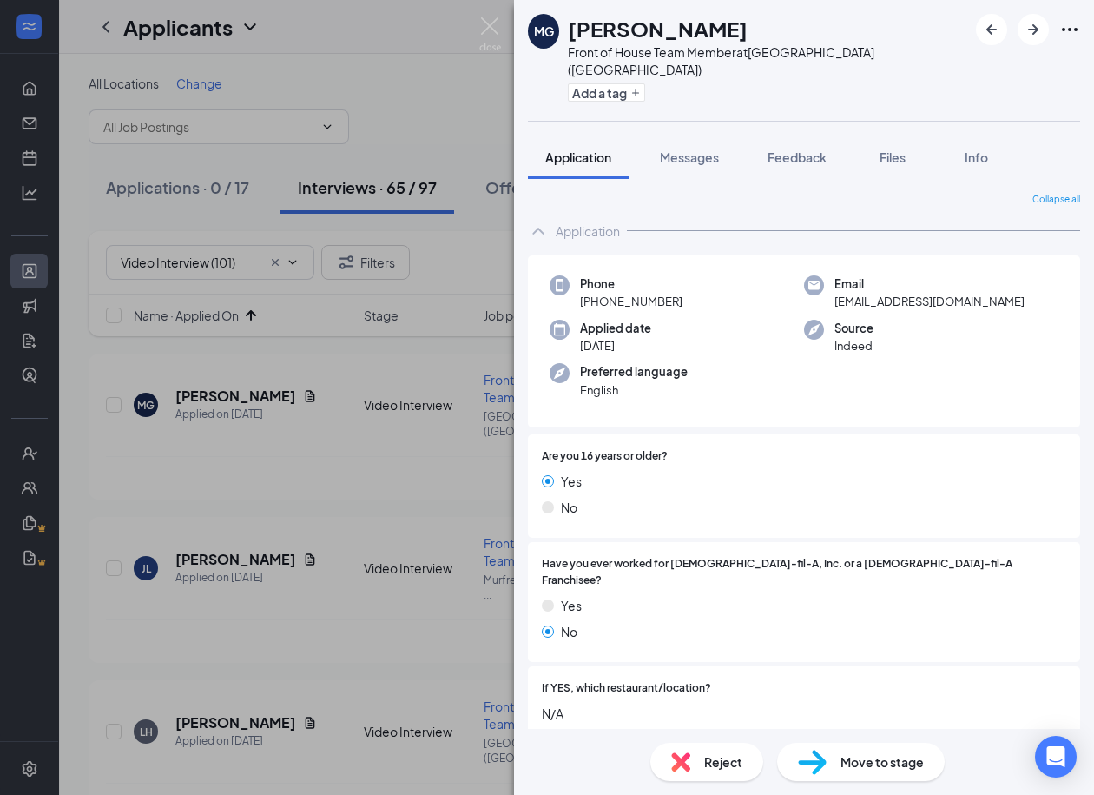
click at [699, 761] on div "Reject" at bounding box center [707, 762] width 113 height 38
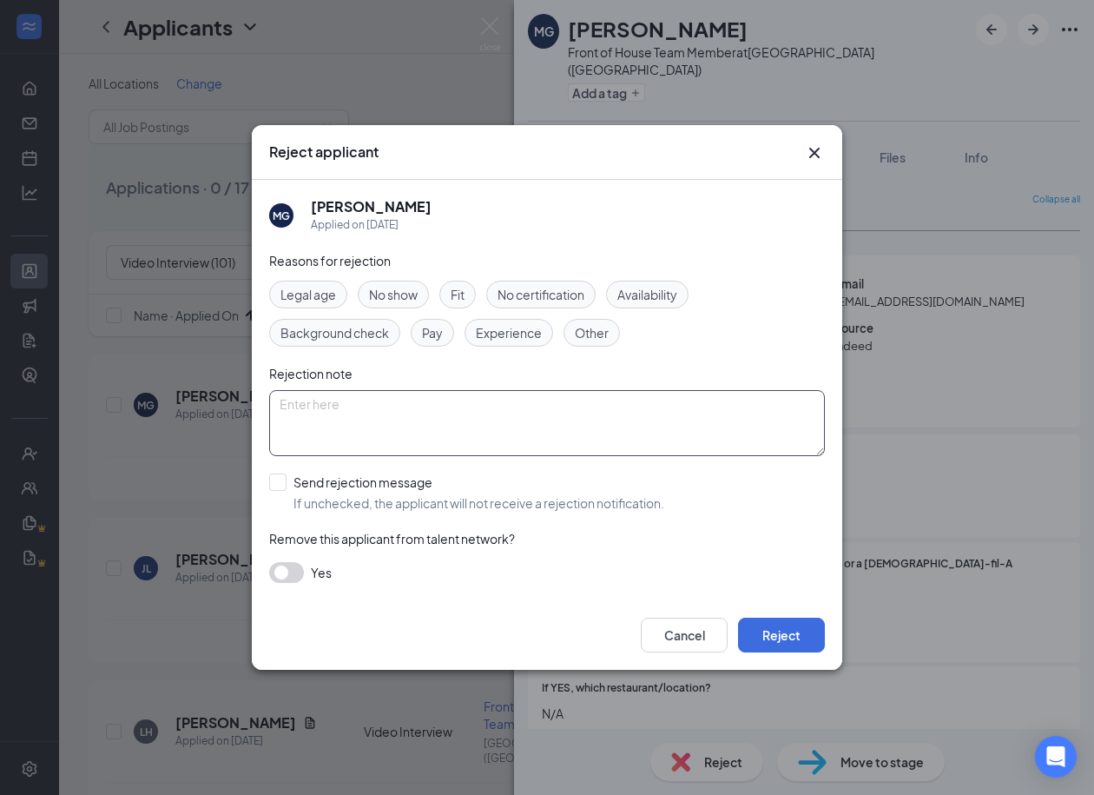
click at [445, 433] on textarea at bounding box center [547, 423] width 556 height 66
paste textarea "Never did Video Interview"
type textarea "Never did Video Interview"
click at [278, 479] on input "Send rejection message If unchecked, the applicant will not receive a rejection…" at bounding box center [466, 492] width 395 height 38
checkbox input "true"
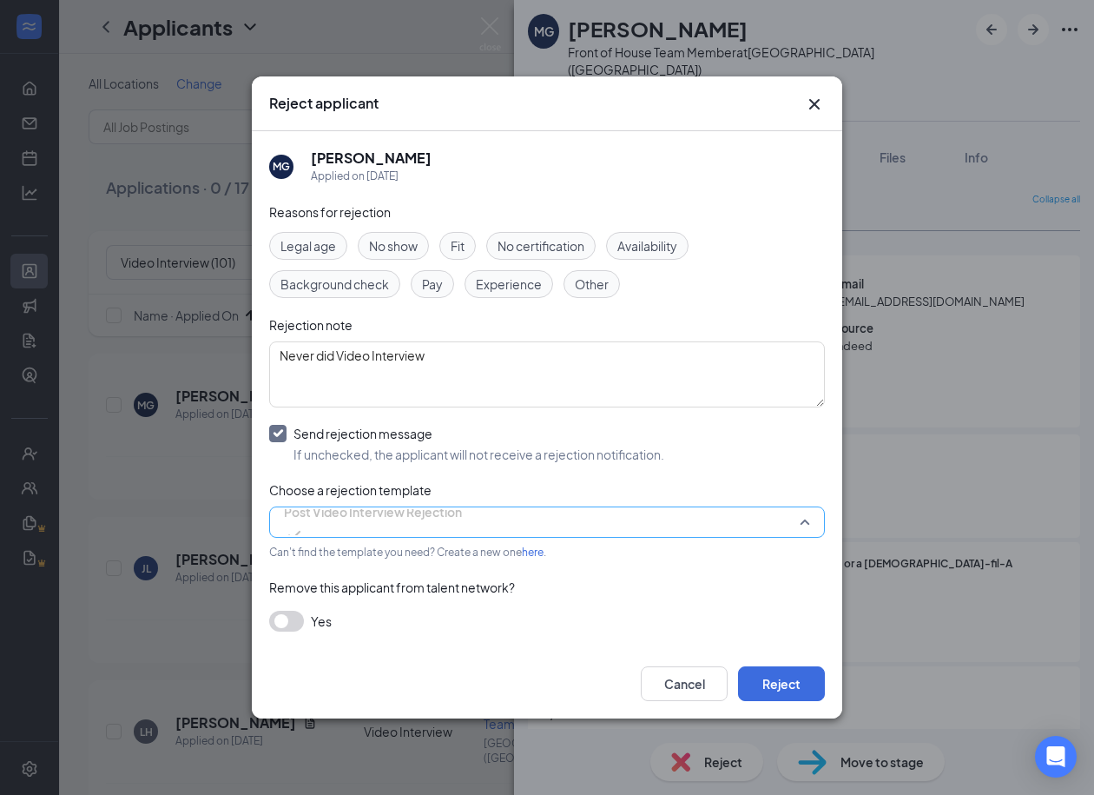
click at [400, 516] on span "Post Video Interview Rejection" at bounding box center [373, 512] width 178 height 26
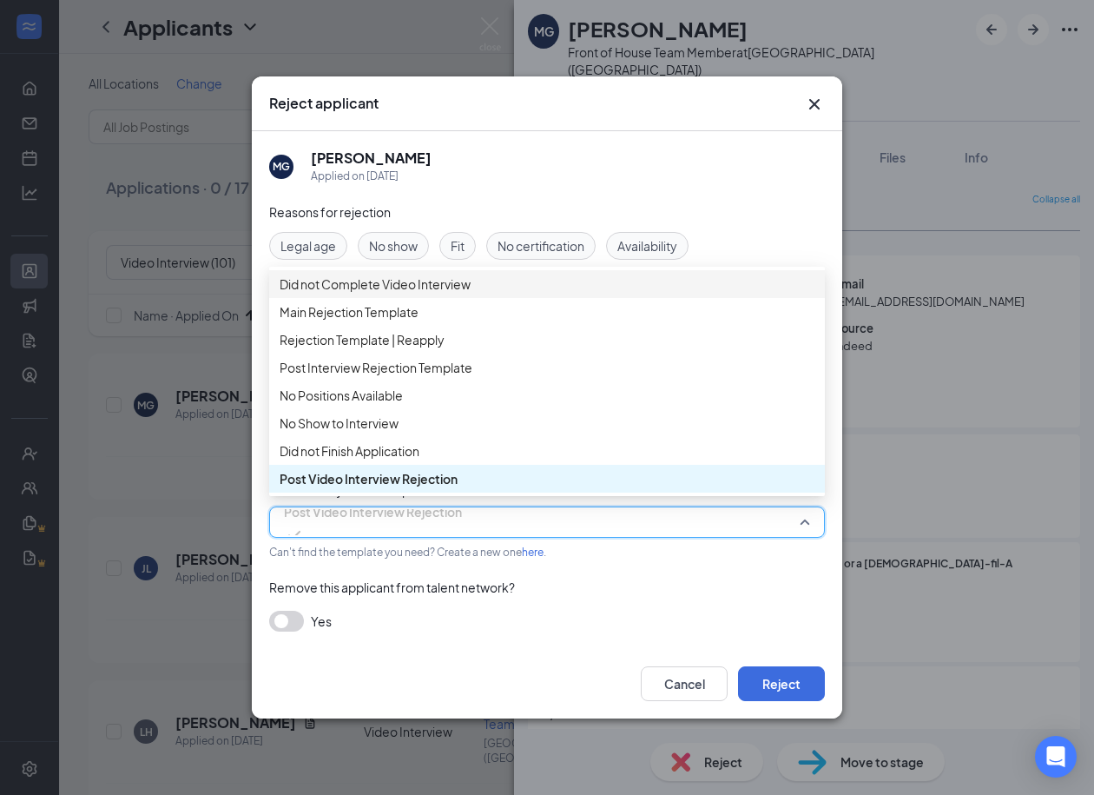
click at [359, 294] on span "Did not Complete Video Interview" at bounding box center [375, 283] width 191 height 19
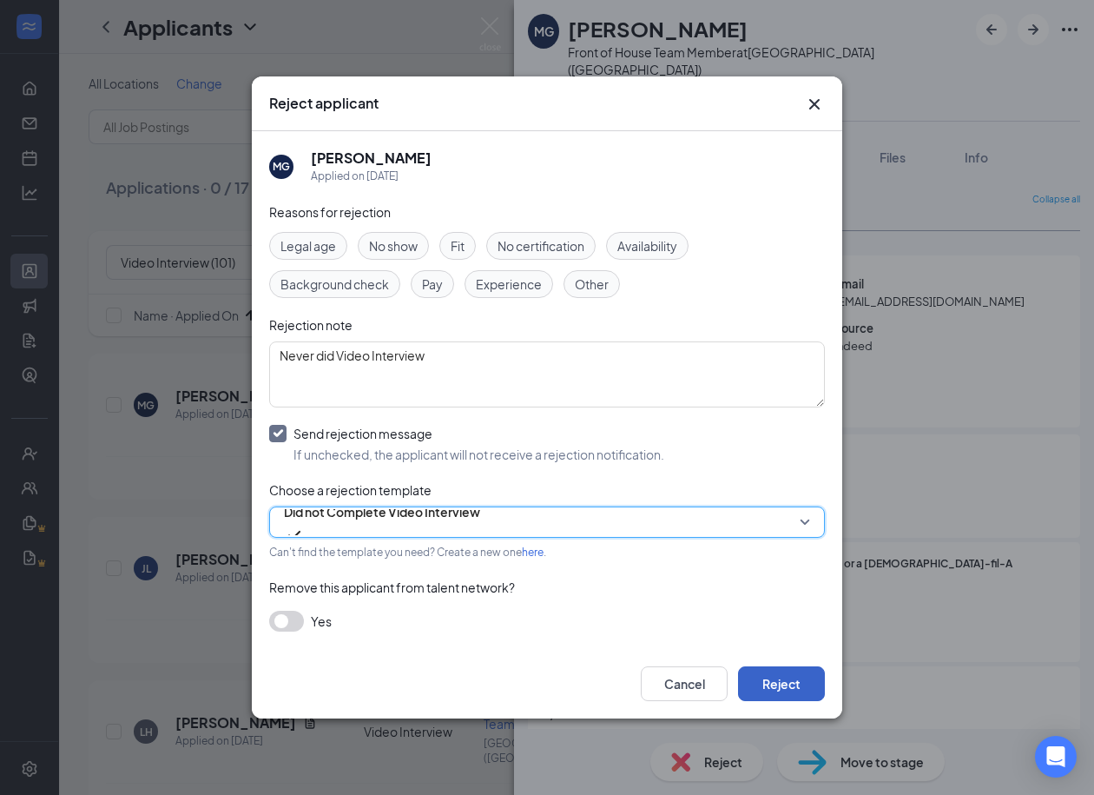
click at [788, 686] on button "Reject" at bounding box center [781, 683] width 87 height 35
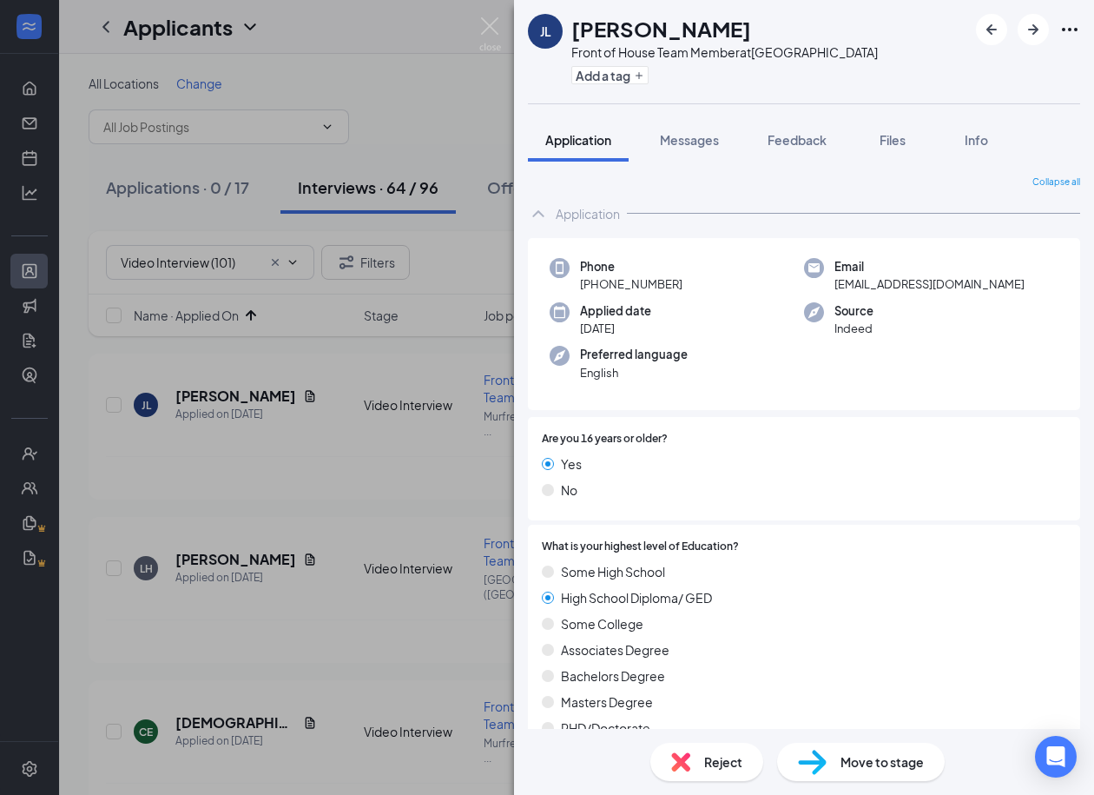
click at [703, 770] on div "Reject" at bounding box center [707, 762] width 113 height 38
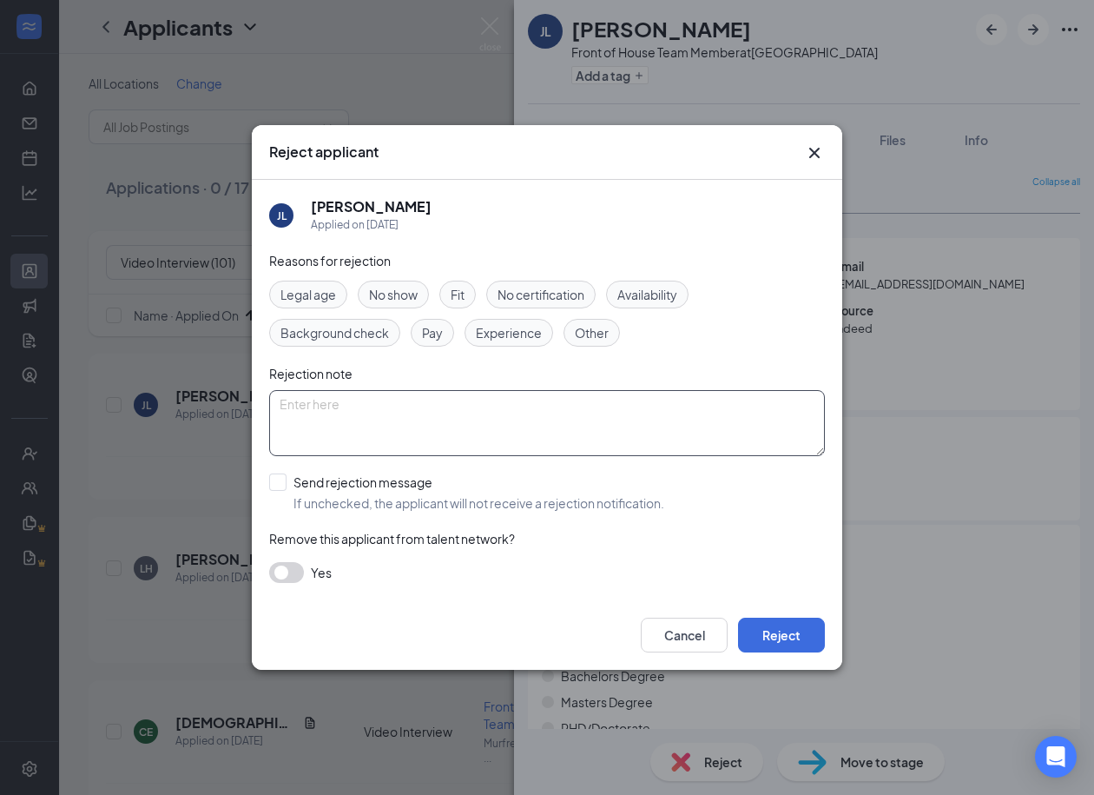
click at [441, 407] on textarea at bounding box center [547, 423] width 556 height 66
paste textarea "Never did Video Interview"
type textarea "Never did Video Interview"
click at [277, 485] on input "Send rejection message If unchecked, the applicant will not receive a rejection…" at bounding box center [466, 492] width 395 height 38
checkbox input "true"
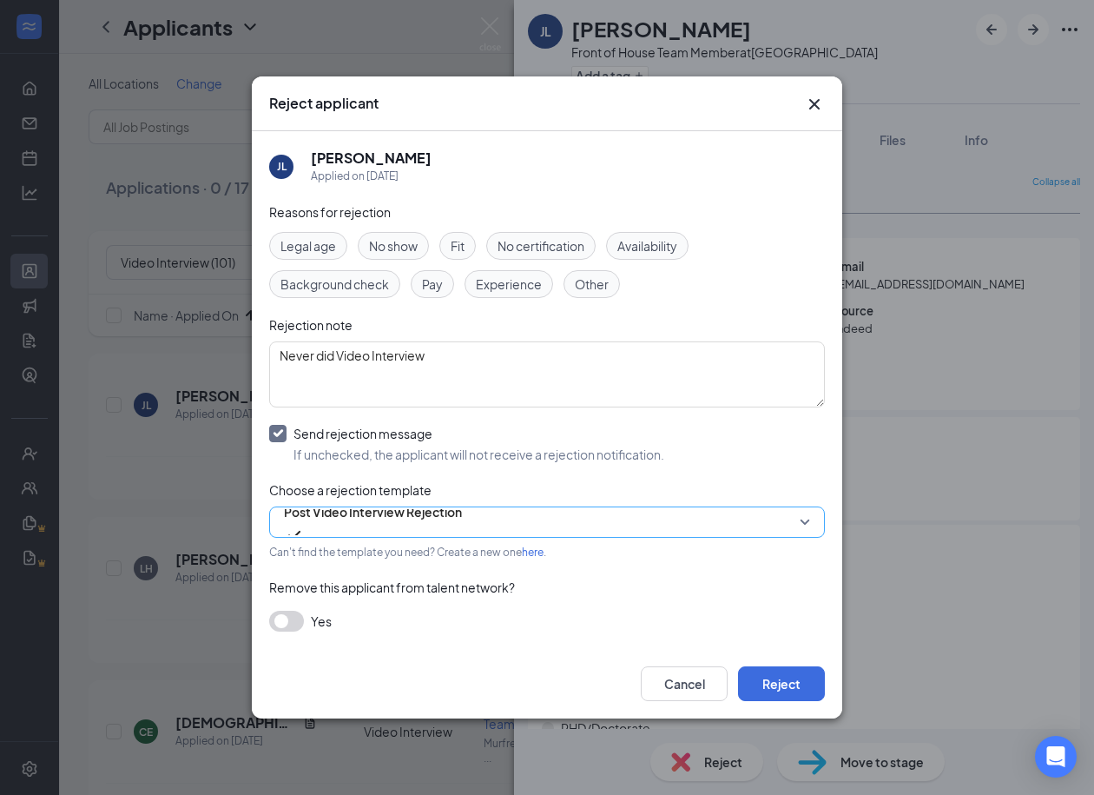
click at [399, 517] on span "Post Video Interview Rejection" at bounding box center [373, 512] width 178 height 26
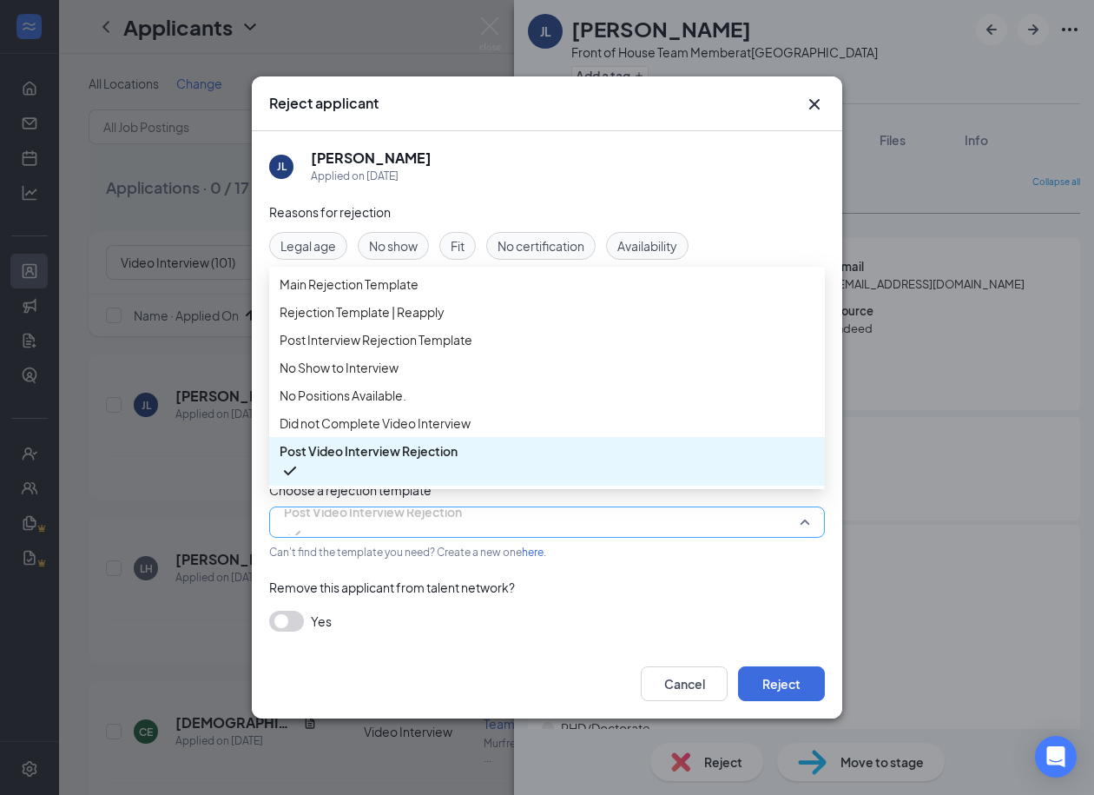
scroll to position [58, 0]
click at [389, 433] on span "Did not Complete Video Interview" at bounding box center [375, 422] width 191 height 19
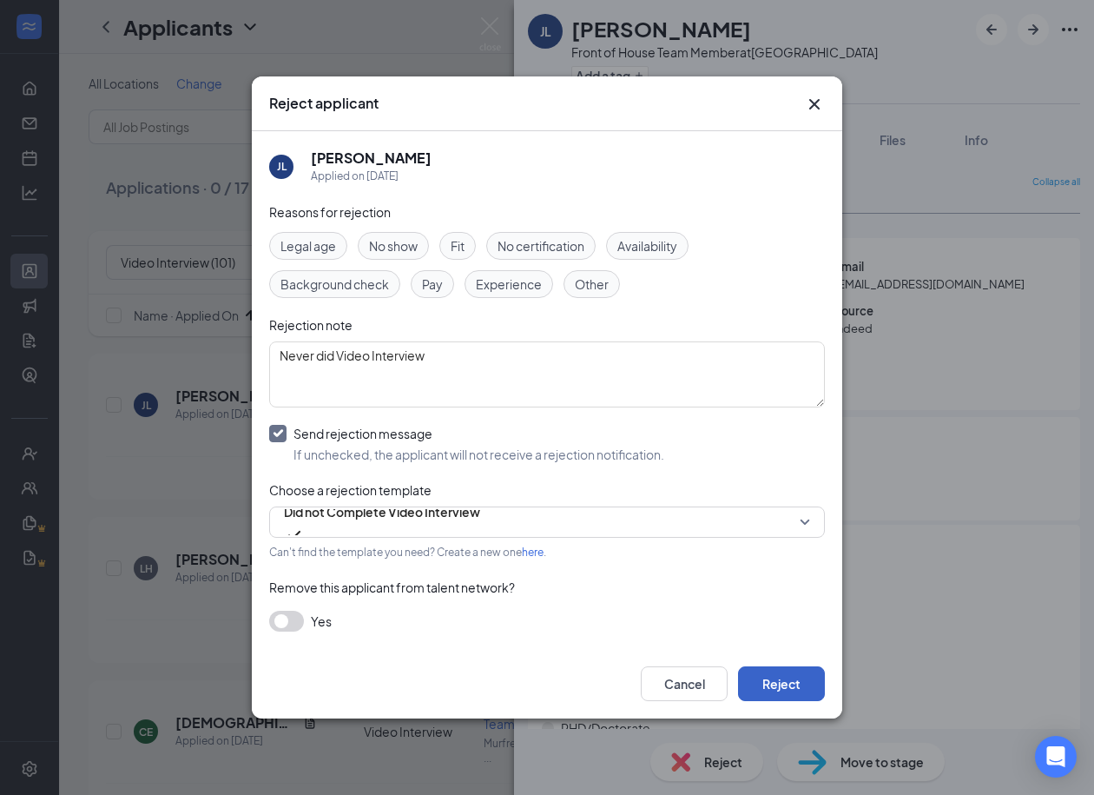
click at [793, 681] on button "Reject" at bounding box center [781, 683] width 87 height 35
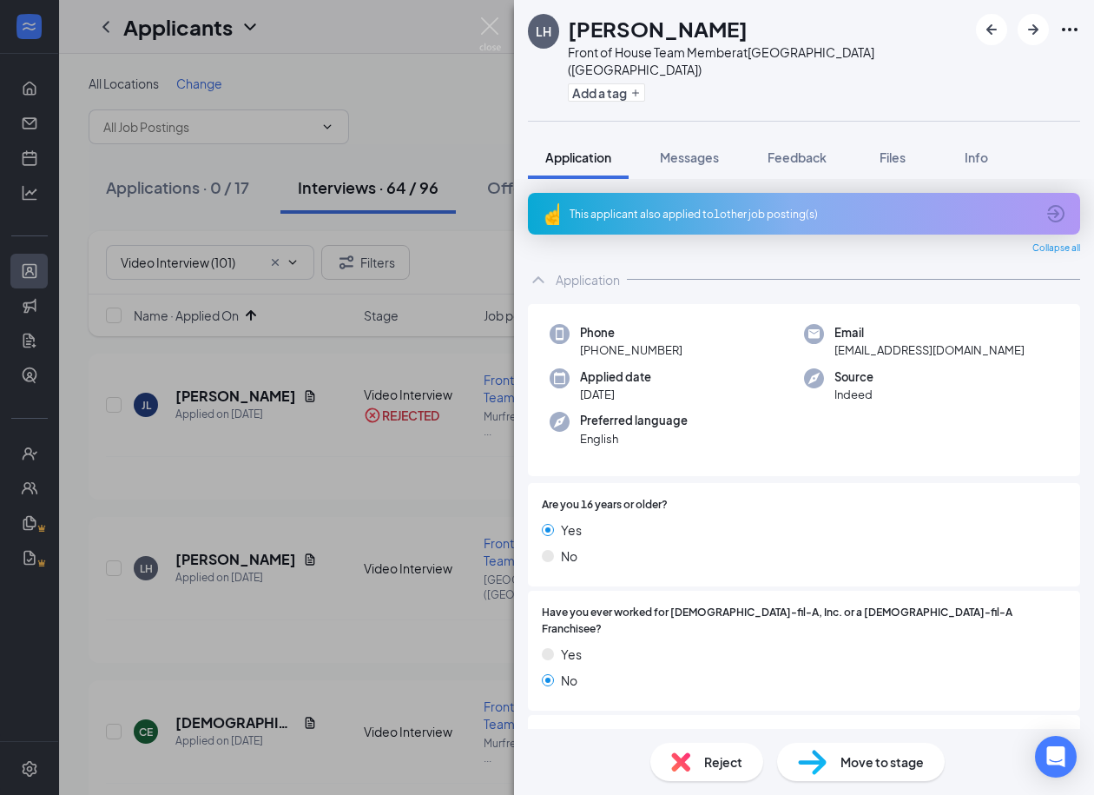
click at [690, 764] on div "Reject" at bounding box center [707, 762] width 113 height 38
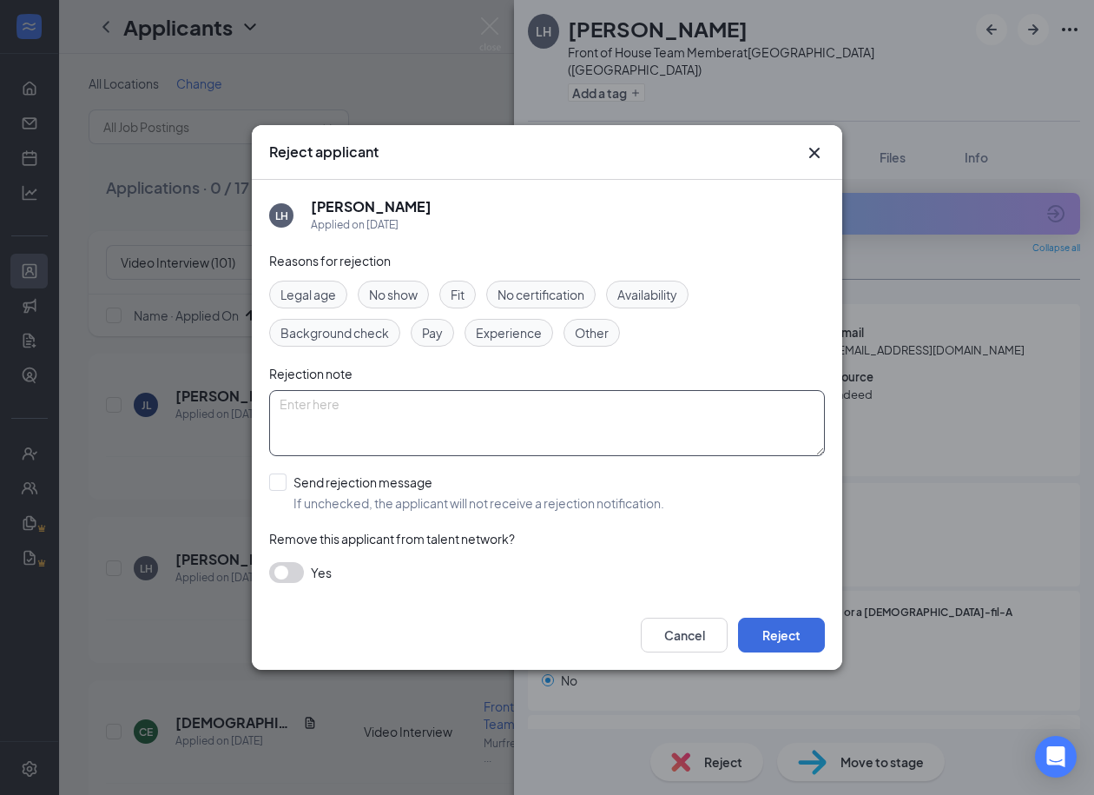
click at [400, 411] on textarea at bounding box center [547, 423] width 556 height 66
paste textarea "Never did Video Interview"
type textarea "Never did Video Interview"
click at [276, 473] on input "Send rejection message If unchecked, the applicant will not receive a rejection…" at bounding box center [466, 492] width 395 height 38
checkbox input "true"
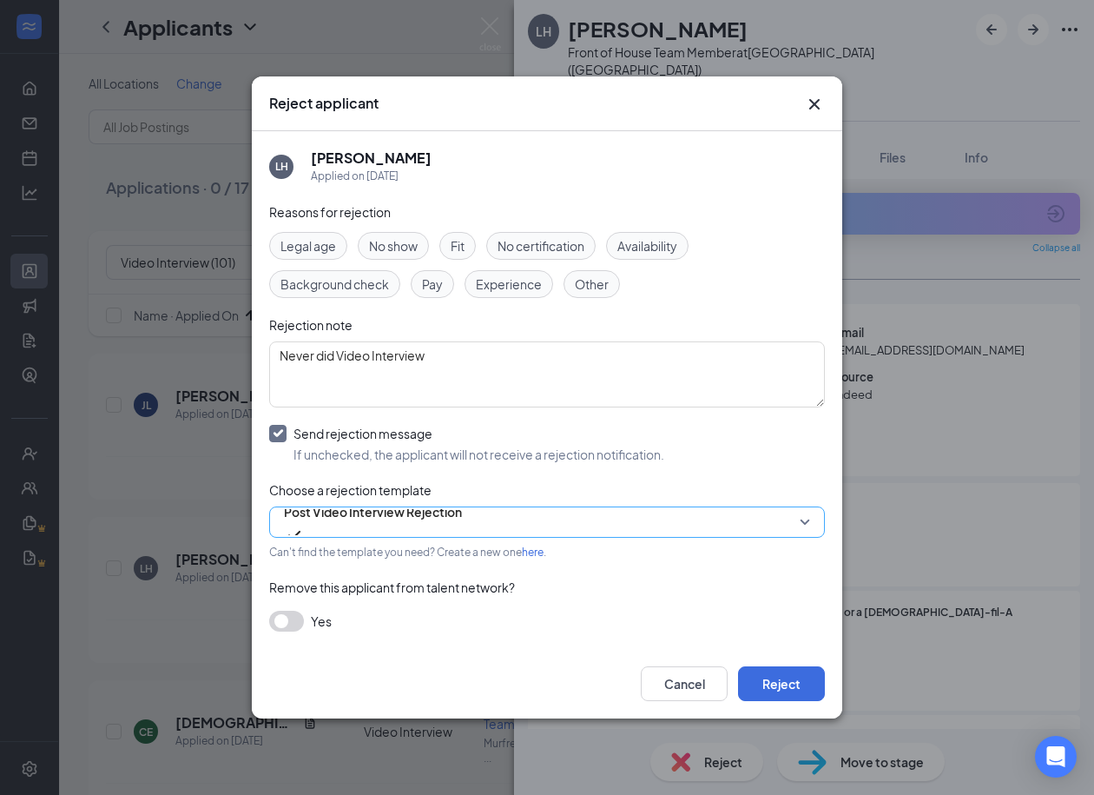
click at [357, 510] on span "Post Video Interview Rejection" at bounding box center [373, 512] width 178 height 26
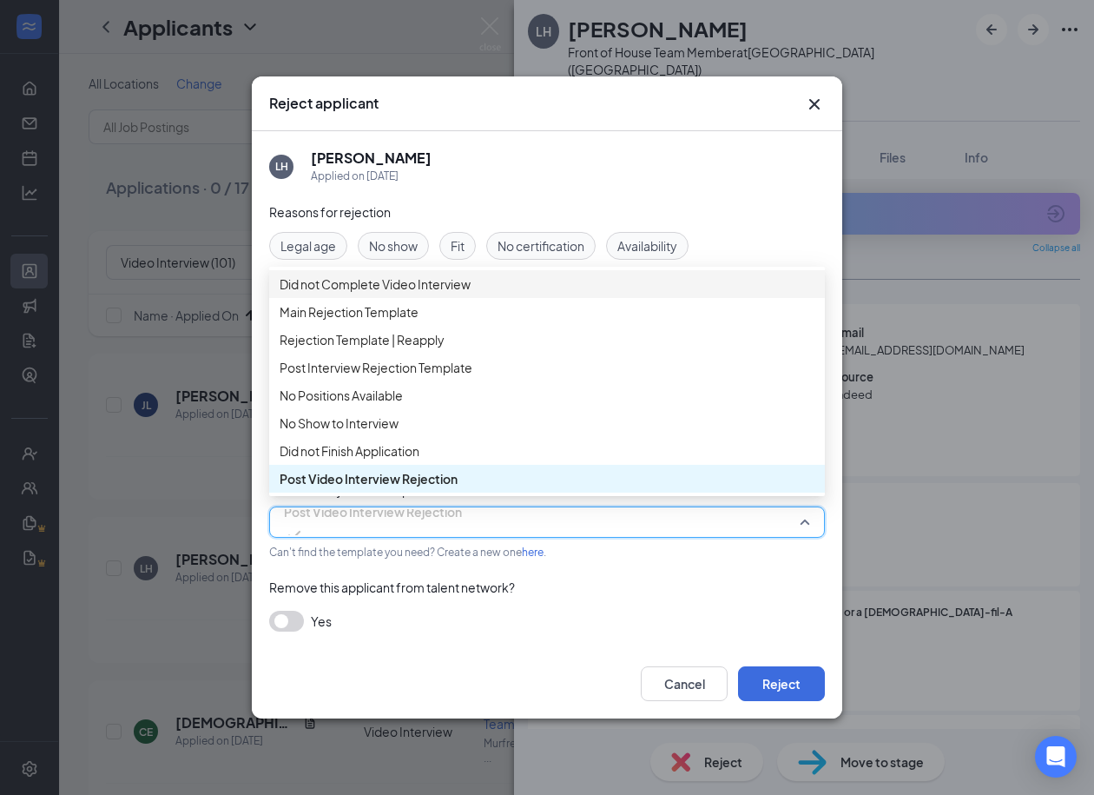
click at [361, 294] on span "Did not Complete Video Interview" at bounding box center [375, 283] width 191 height 19
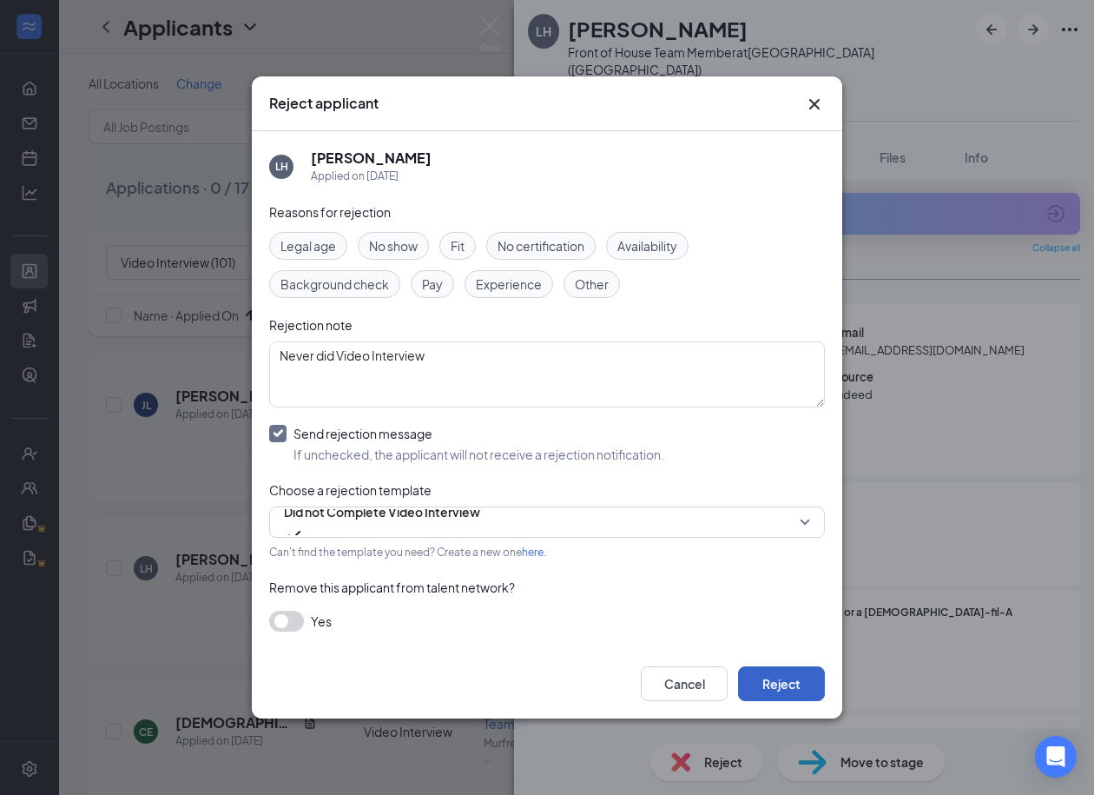
click at [787, 687] on button "Reject" at bounding box center [781, 683] width 87 height 35
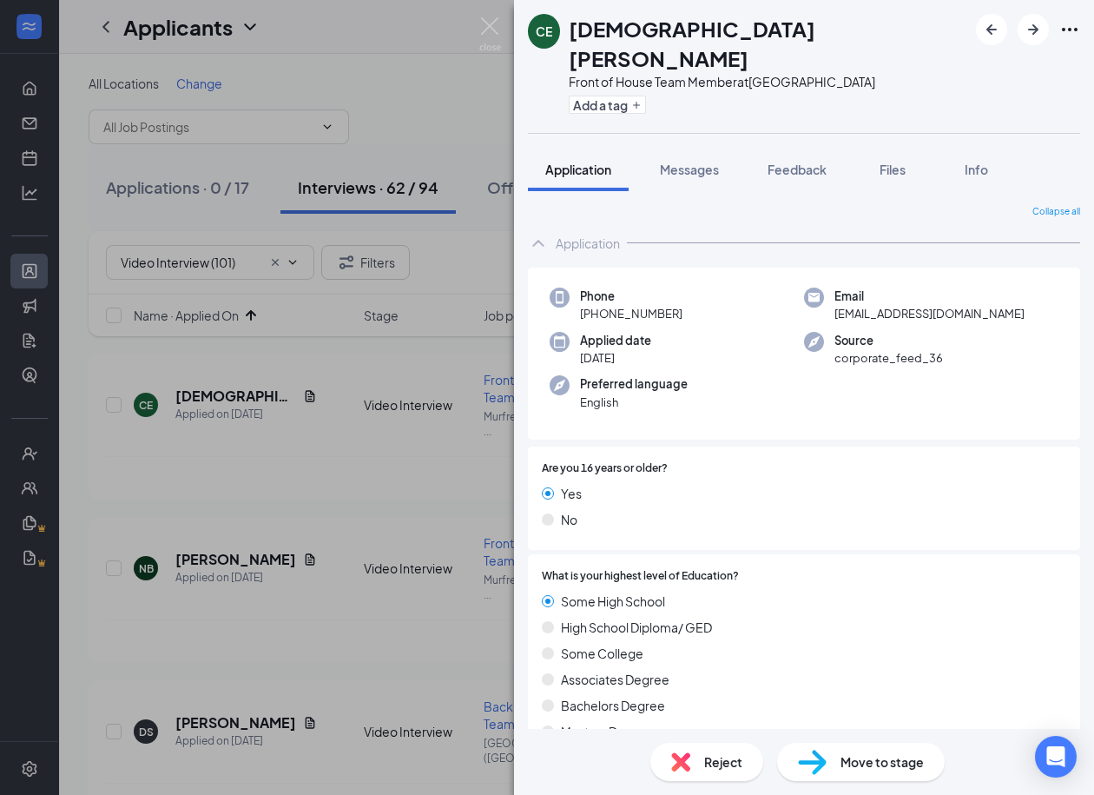
click at [688, 761] on img at bounding box center [680, 761] width 19 height 19
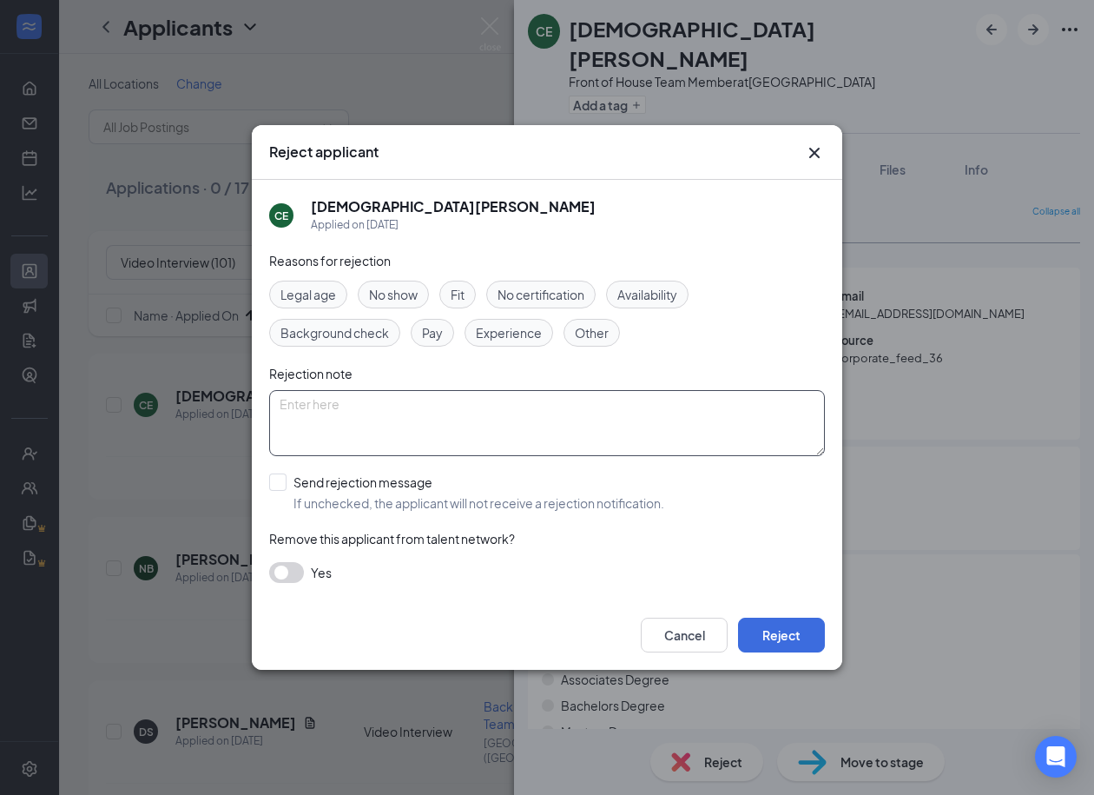
click at [385, 432] on textarea at bounding box center [547, 423] width 556 height 66
paste textarea "Never did Video Interview"
type textarea "Never did Video Interview"
click at [279, 492] on input "Send rejection message If unchecked, the applicant will not receive a rejection…" at bounding box center [466, 492] width 395 height 38
checkbox input "true"
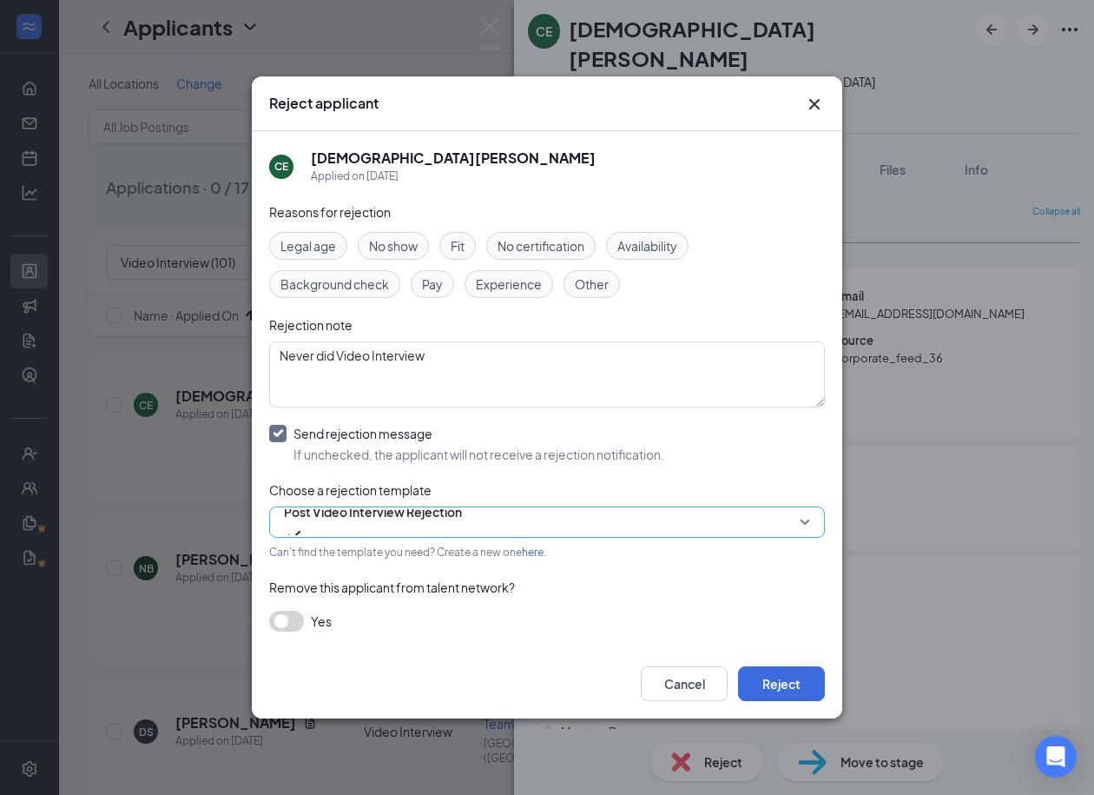
click at [370, 523] on span "Post Video Interview Rejection" at bounding box center [373, 512] width 178 height 26
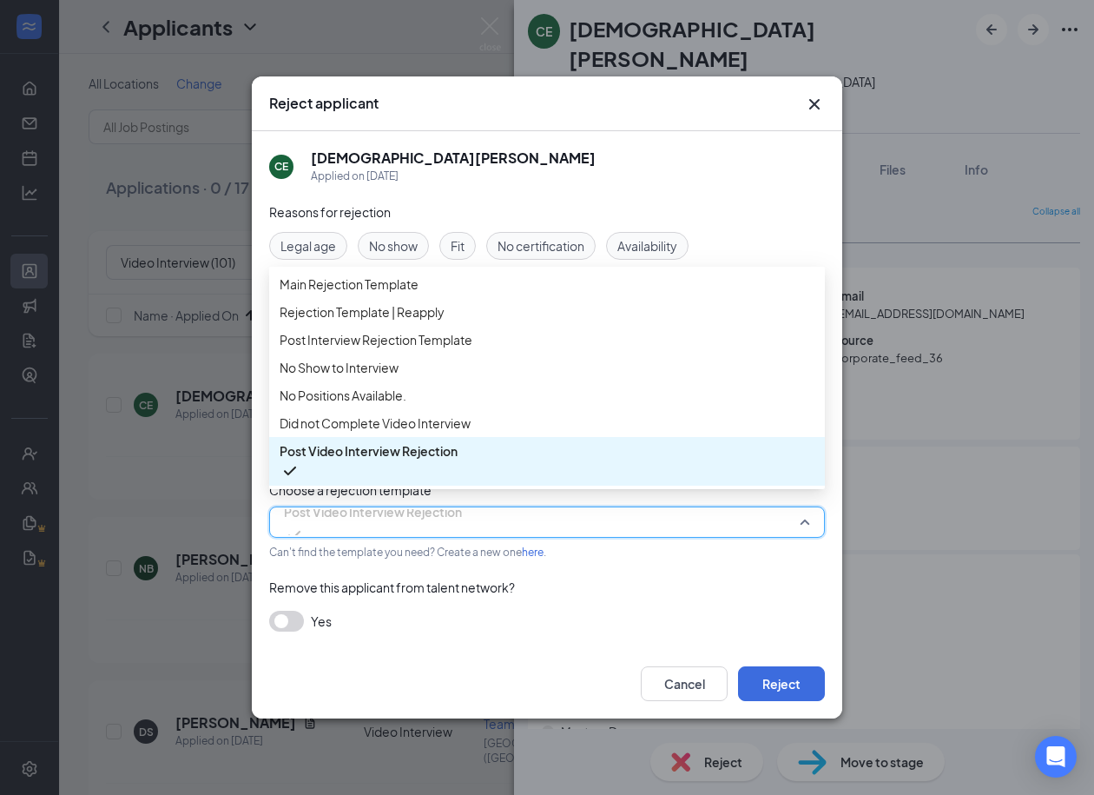
scroll to position [58, 0]
click at [376, 426] on span "Did not Complete Video Interview" at bounding box center [375, 422] width 191 height 19
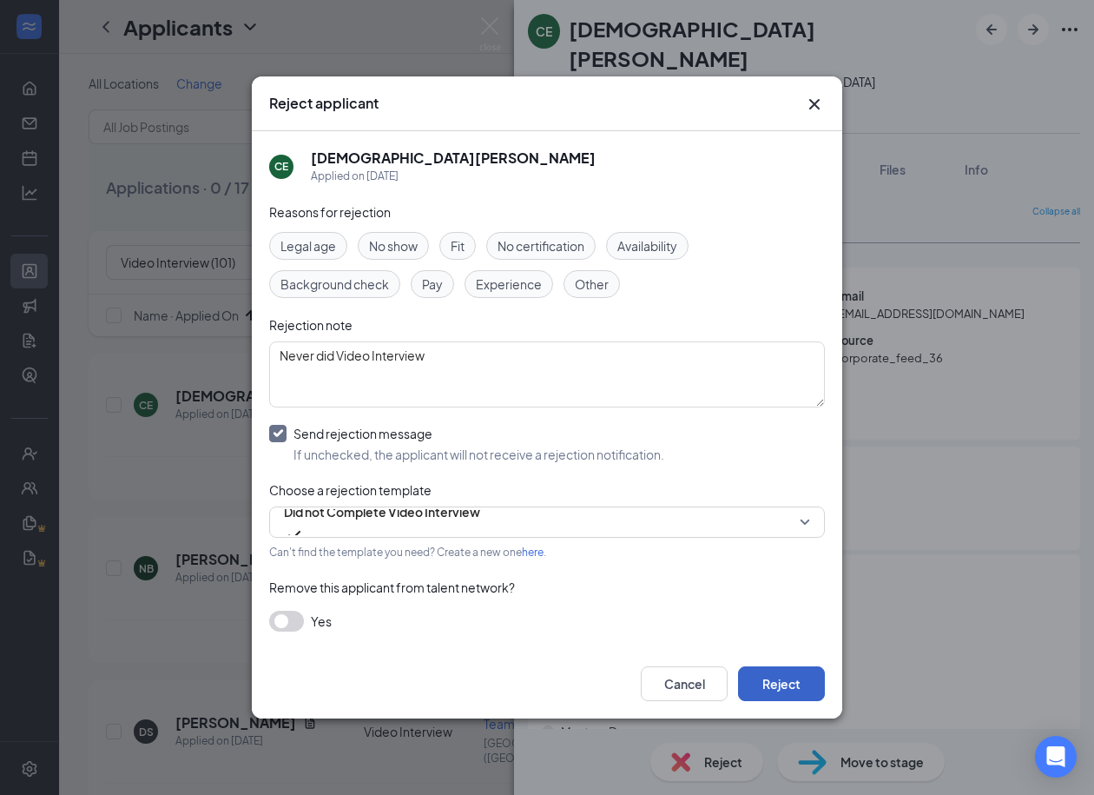
click at [788, 687] on button "Reject" at bounding box center [781, 683] width 87 height 35
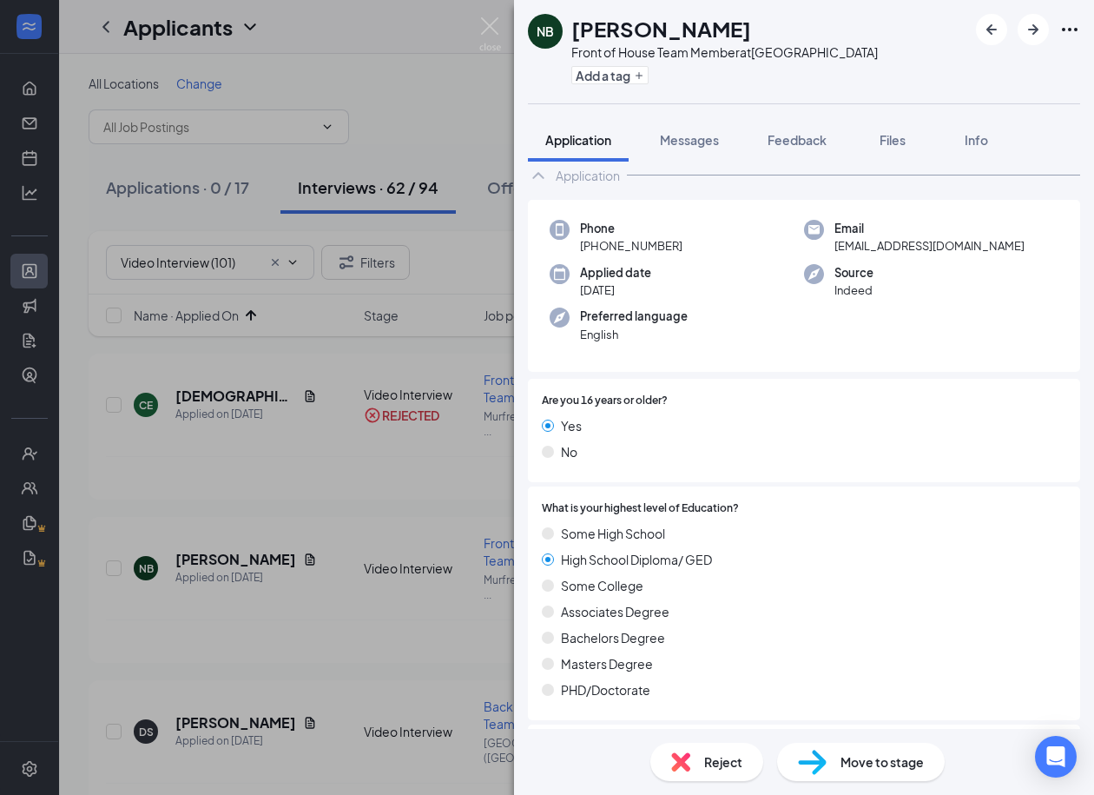
scroll to position [40, 0]
click at [689, 757] on img at bounding box center [680, 761] width 19 height 19
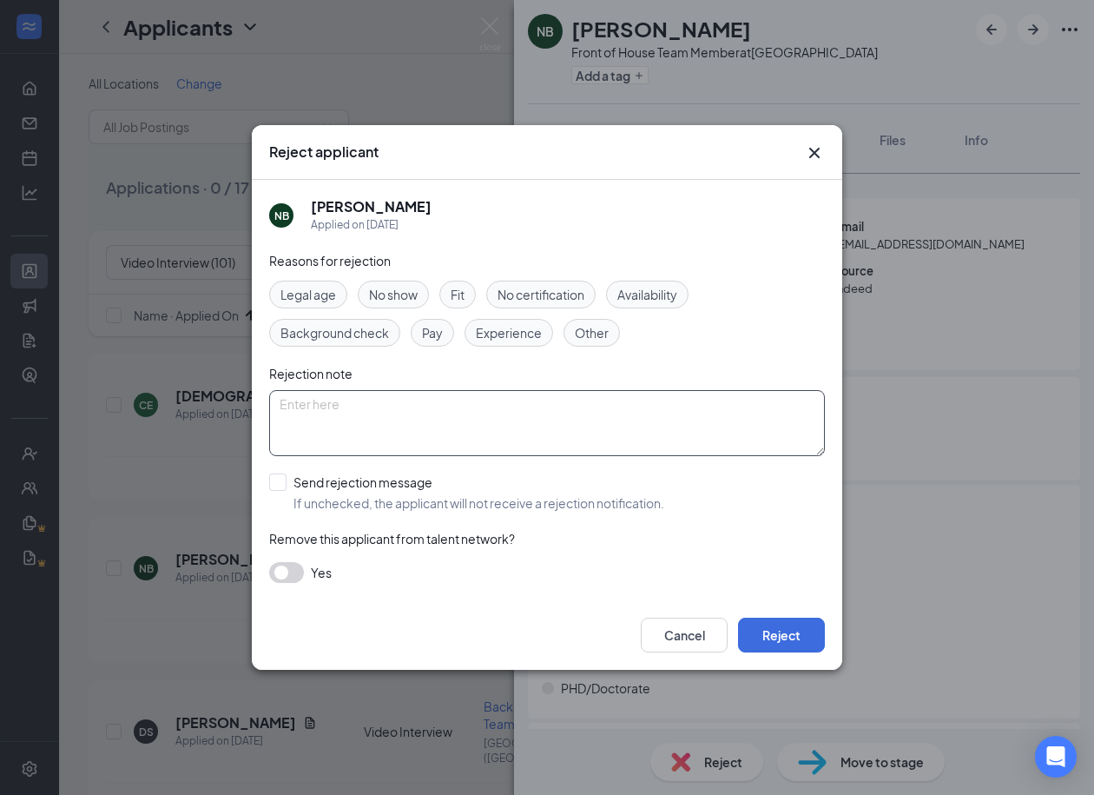
click at [379, 406] on textarea at bounding box center [547, 423] width 556 height 66
paste textarea "Never did Video Interview"
type textarea "Never did Video Interview"
click at [286, 479] on input "Send rejection message If unchecked, the applicant will not receive a rejection…" at bounding box center [466, 492] width 395 height 38
checkbox input "true"
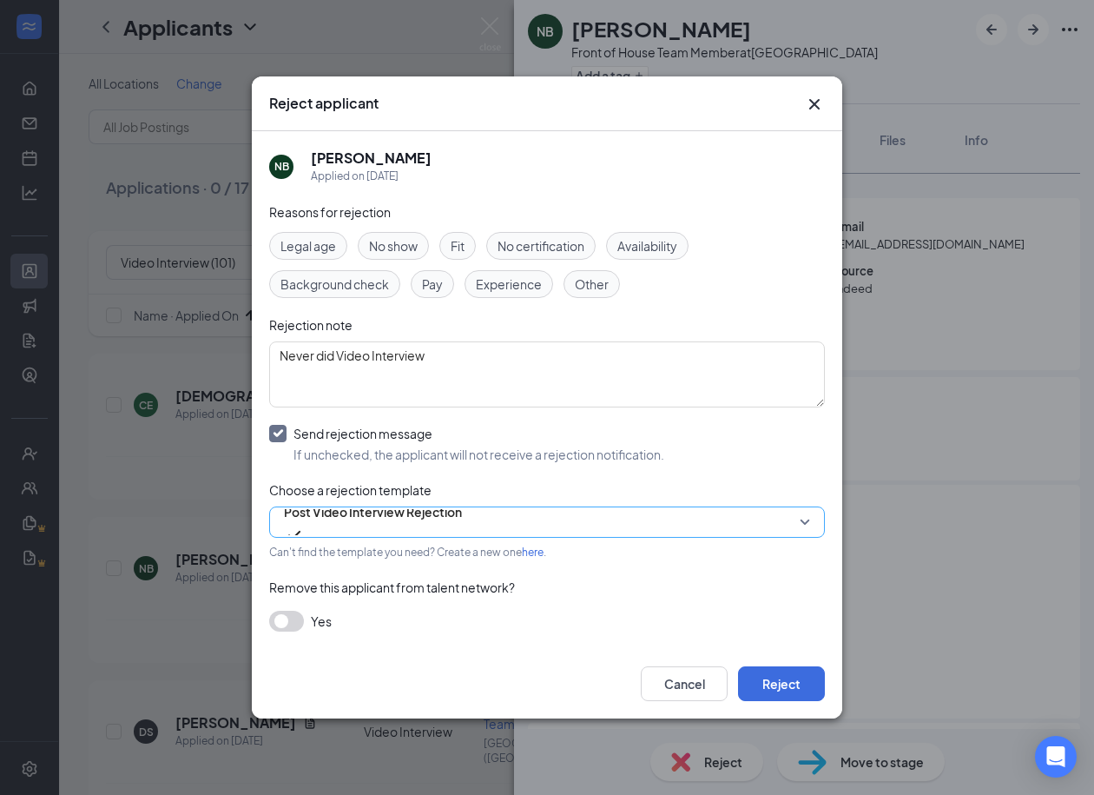
click at [374, 516] on span "Post Video Interview Rejection" at bounding box center [373, 512] width 178 height 26
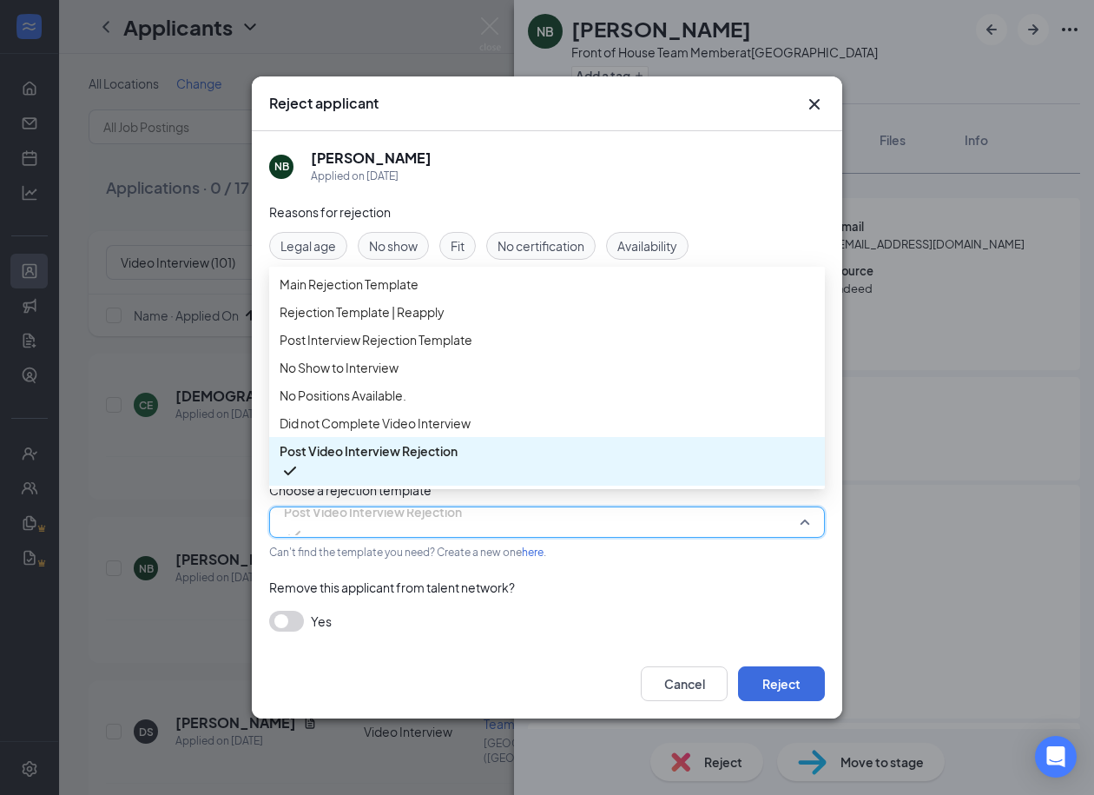
scroll to position [58, 0]
click at [434, 433] on span "Did not Complete Video Interview" at bounding box center [375, 422] width 191 height 19
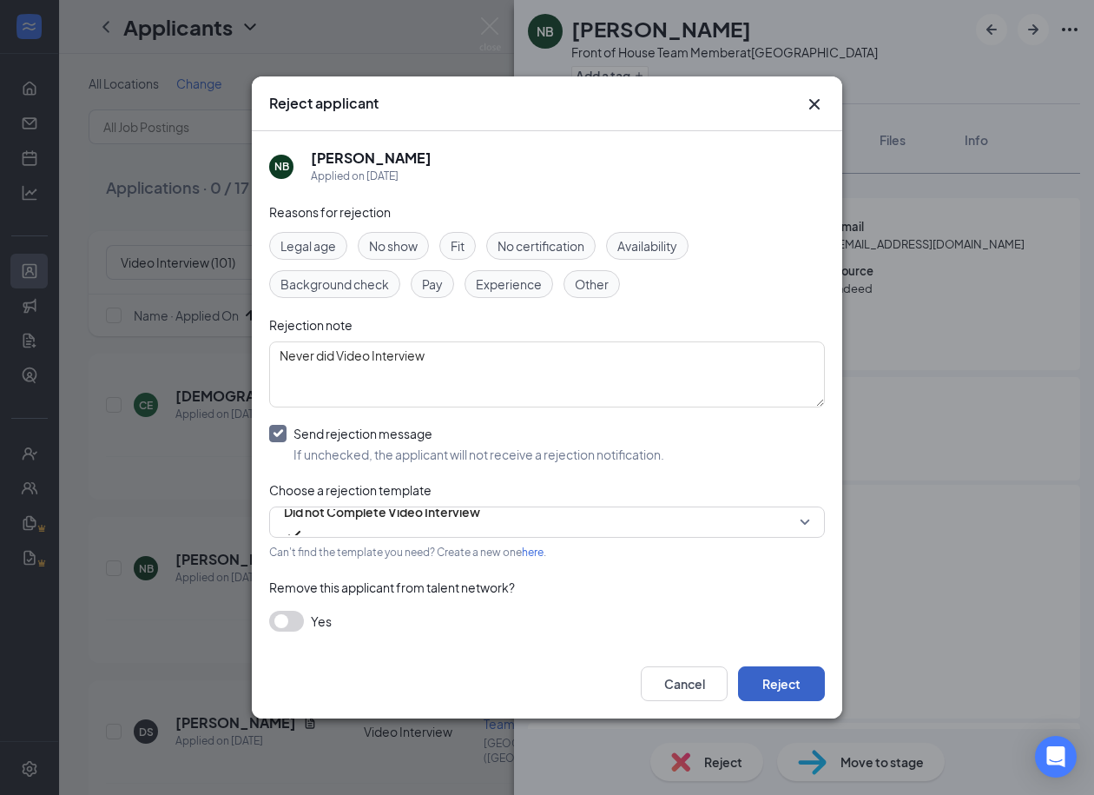
click at [770, 680] on button "Reject" at bounding box center [781, 683] width 87 height 35
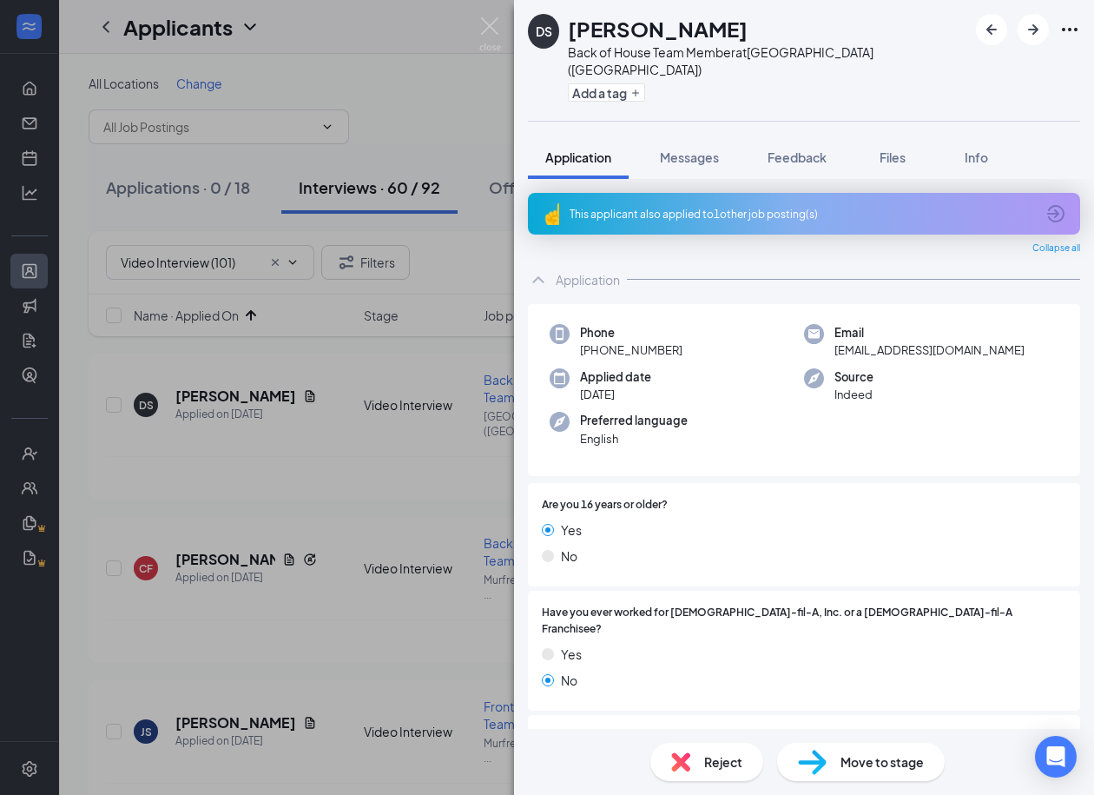
click at [704, 768] on span "Reject" at bounding box center [723, 761] width 38 height 19
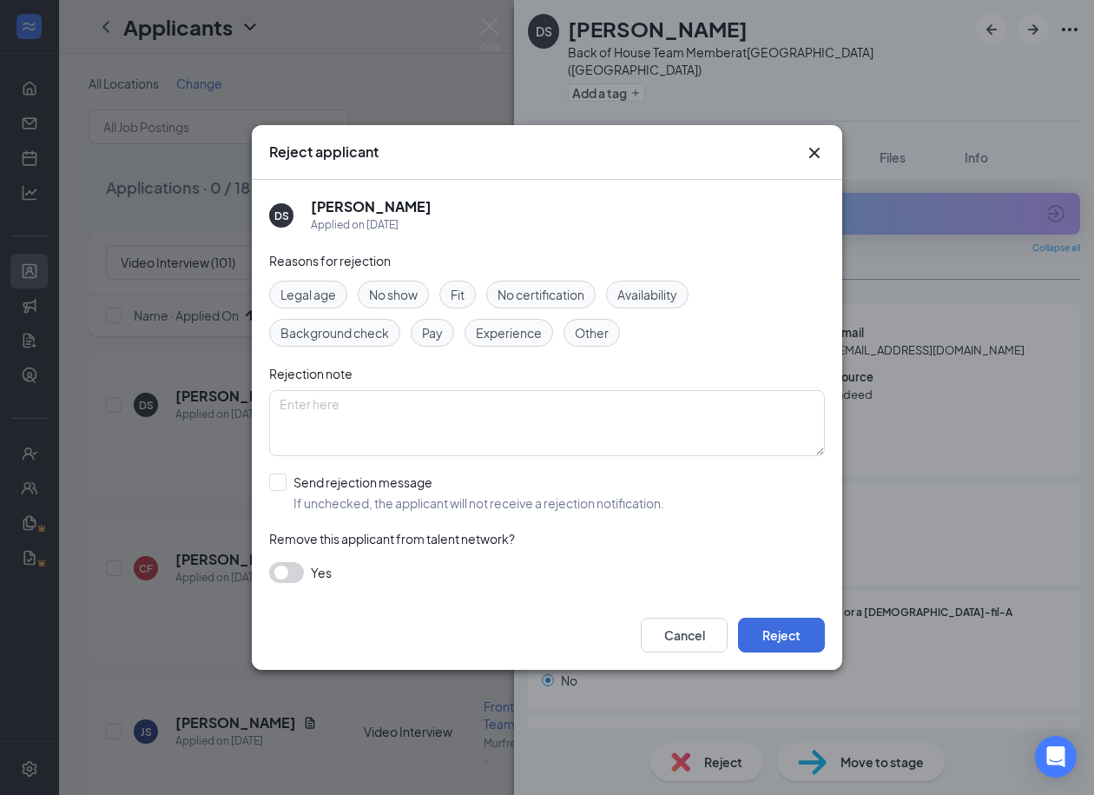
click at [438, 386] on div "Reasons for rejection Legal age No show Fit No certification Availability Backg…" at bounding box center [547, 425] width 556 height 349
click at [438, 403] on textarea at bounding box center [547, 423] width 556 height 66
paste textarea "Never did Video Interview"
type textarea "Never did Video Interview"
click at [286, 485] on input "Send rejection message If unchecked, the applicant will not receive a rejection…" at bounding box center [466, 492] width 395 height 38
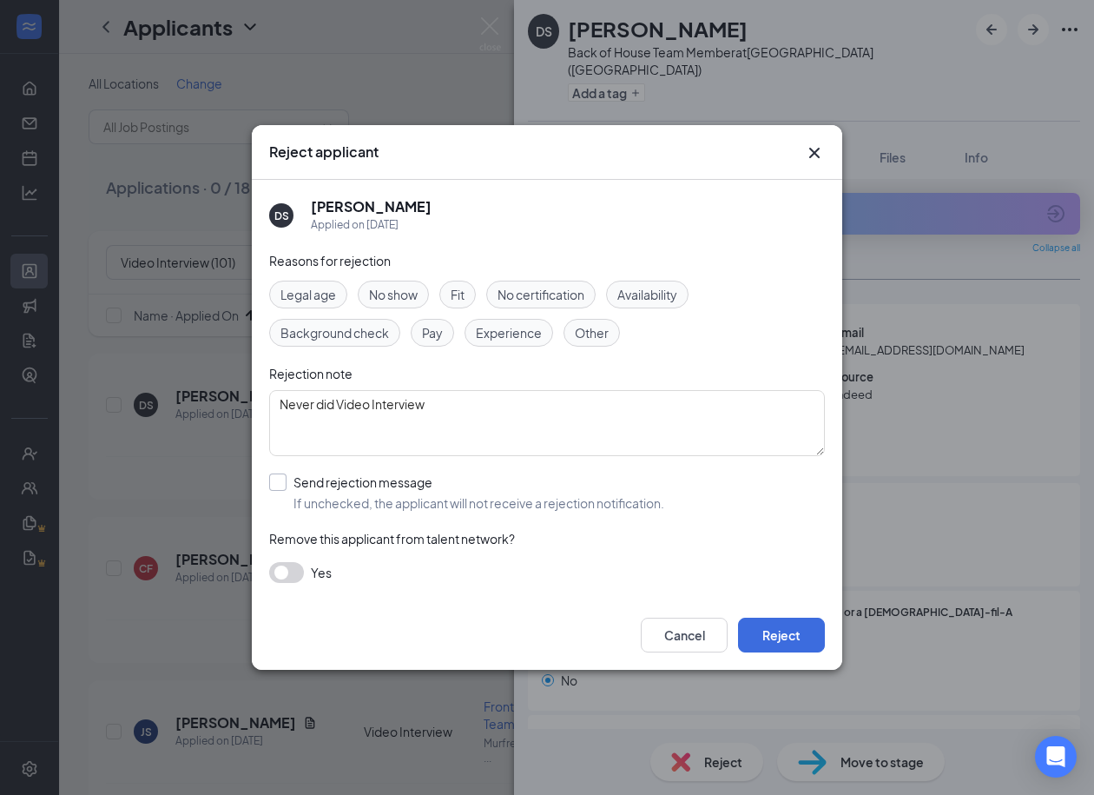
checkbox input "true"
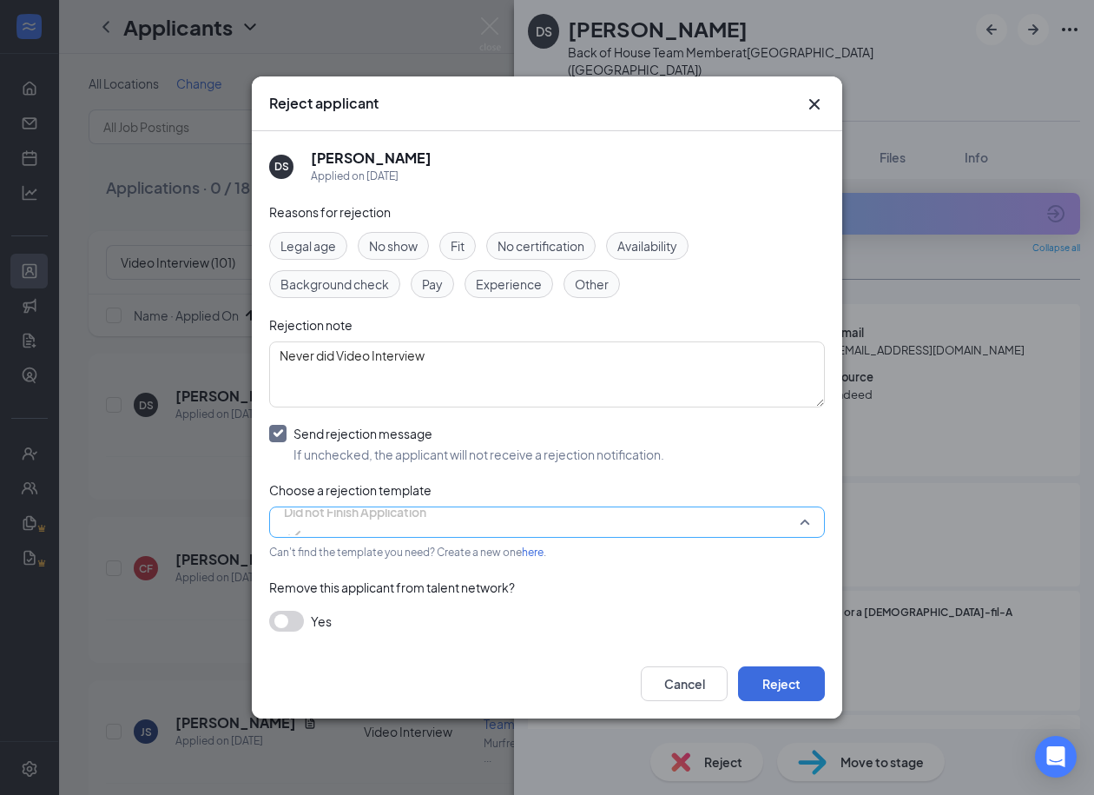
click at [424, 525] on span "Did not Finish Application" at bounding box center [355, 512] width 142 height 26
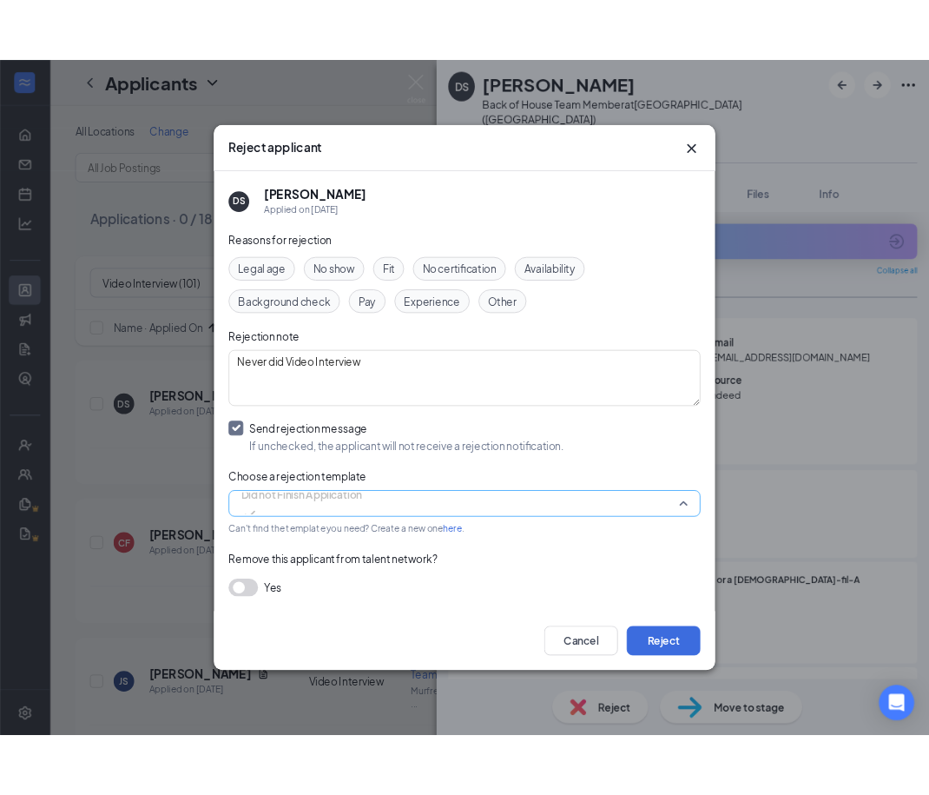
scroll to position [98, 0]
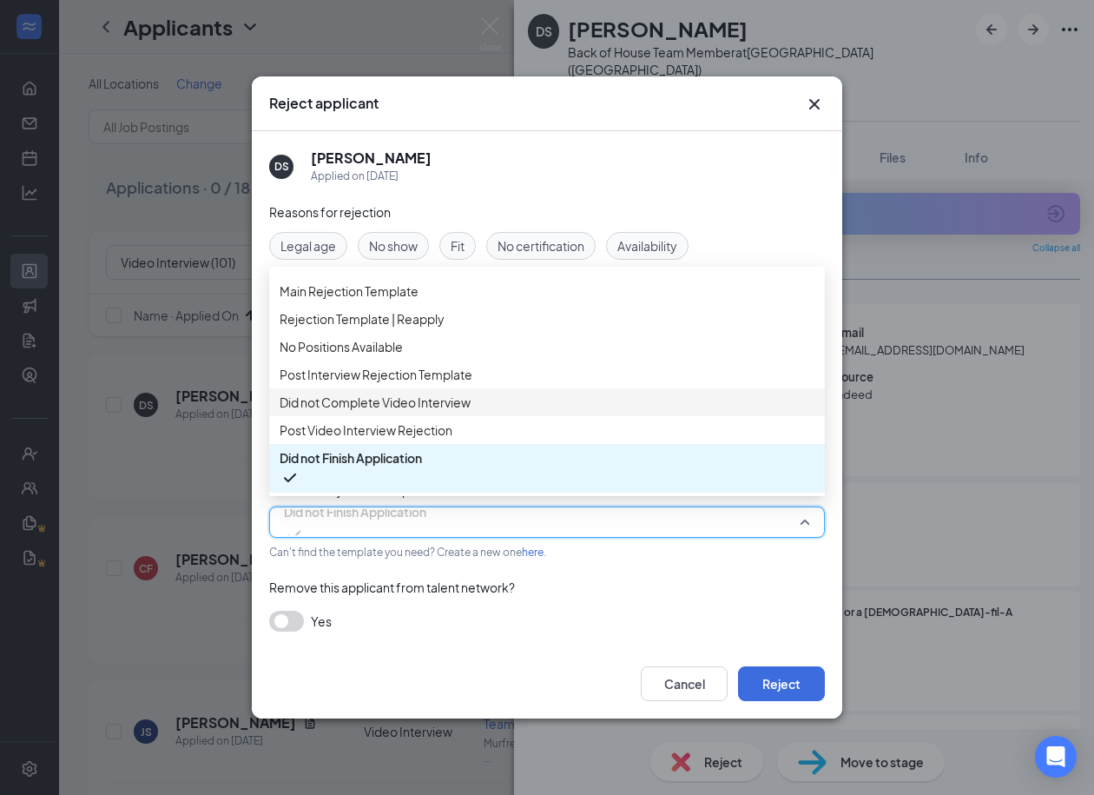
click at [412, 395] on span "Did not Complete Video Interview" at bounding box center [375, 402] width 191 height 19
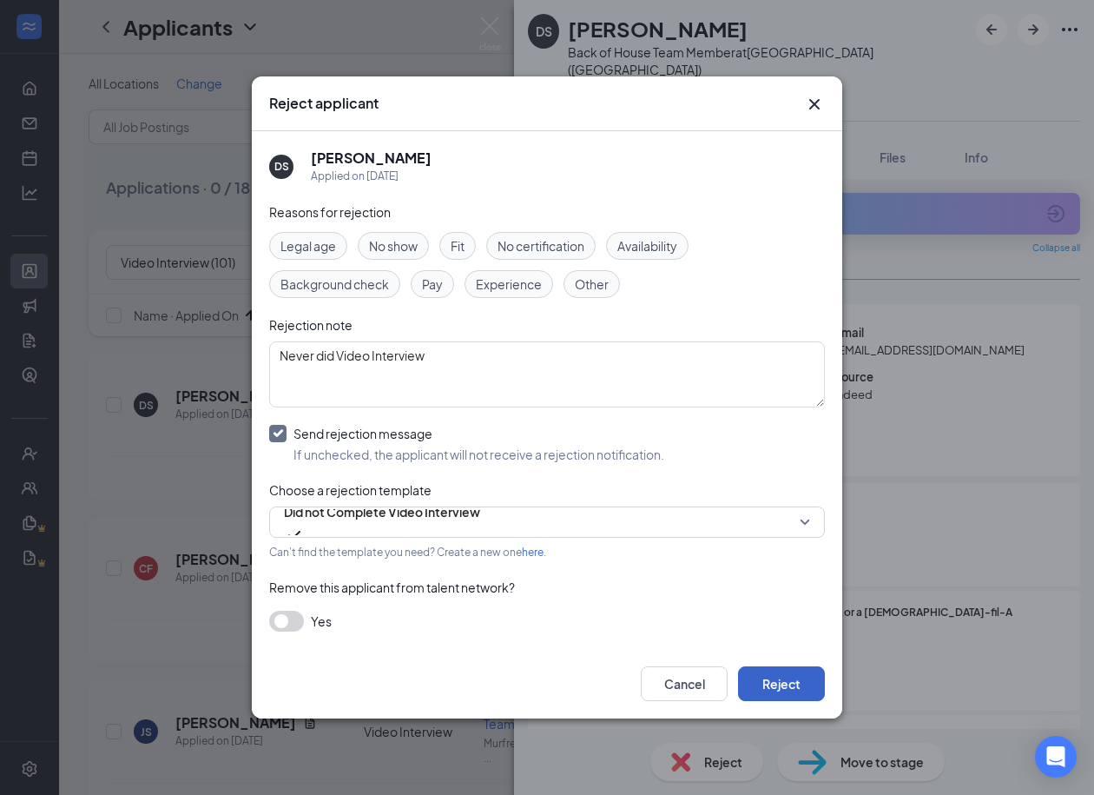
click at [794, 690] on button "Reject" at bounding box center [781, 683] width 87 height 35
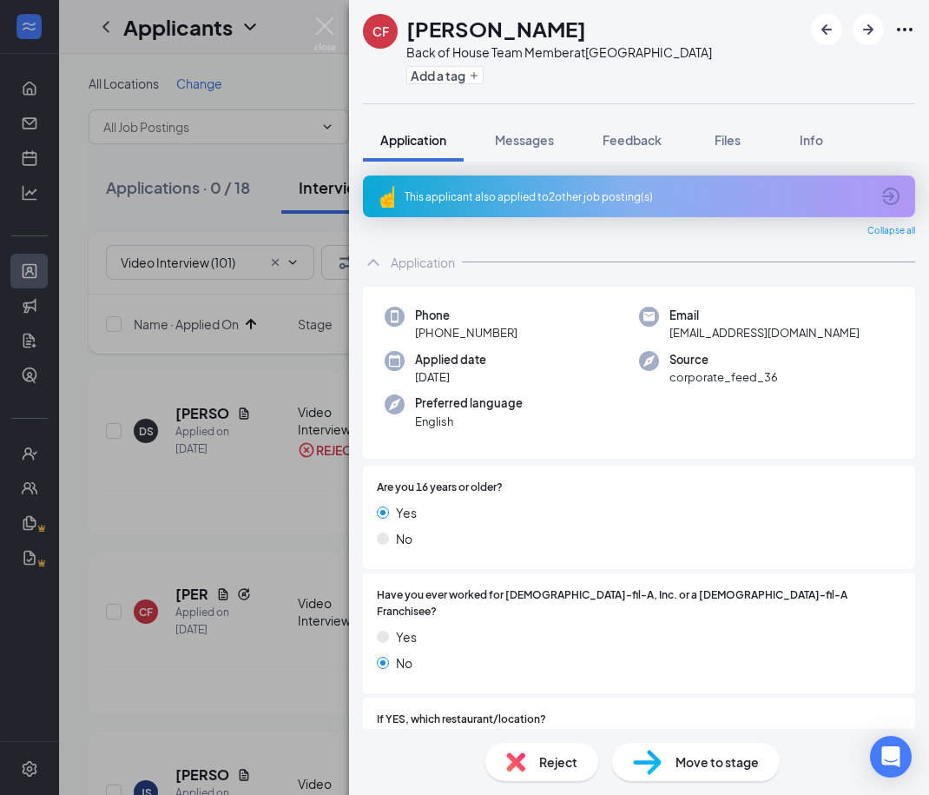
click at [518, 759] on img at bounding box center [515, 761] width 19 height 19
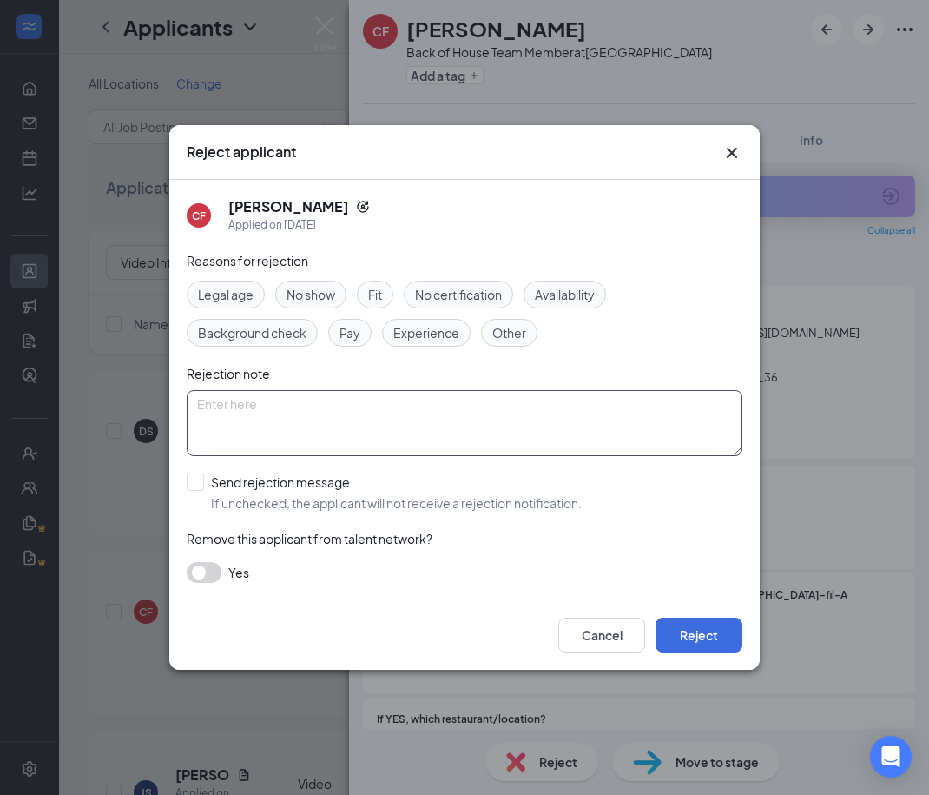
click at [459, 395] on textarea at bounding box center [465, 423] width 556 height 66
paste textarea "Never did Video Interview"
type textarea "Never did Video Interview"
click at [201, 475] on input "Send rejection message If unchecked, the applicant will not receive a rejection…" at bounding box center [384, 492] width 395 height 38
checkbox input "true"
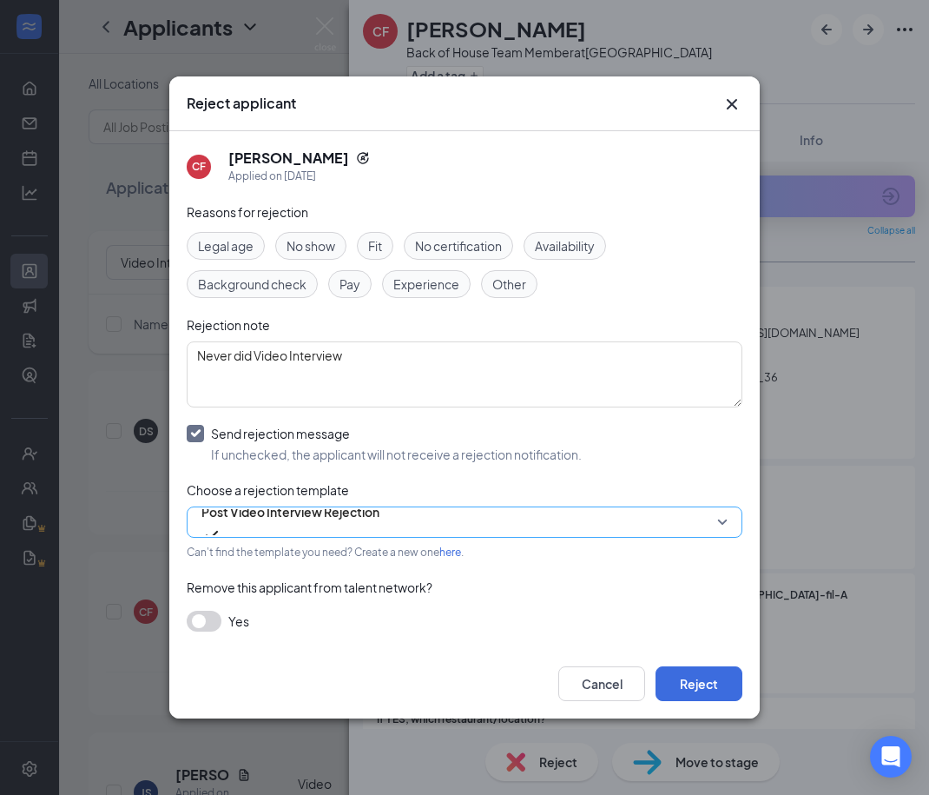
click at [278, 525] on span "Post Video Interview Rejection" at bounding box center [290, 512] width 178 height 26
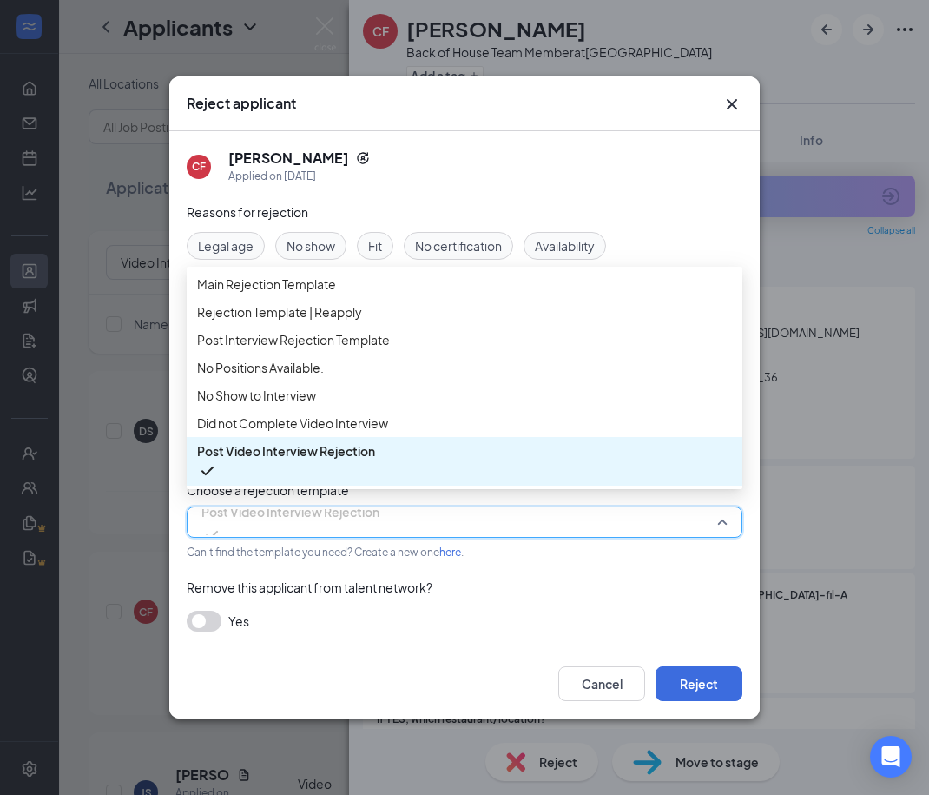
click at [304, 433] on span "Did not Complete Video Interview" at bounding box center [292, 422] width 191 height 19
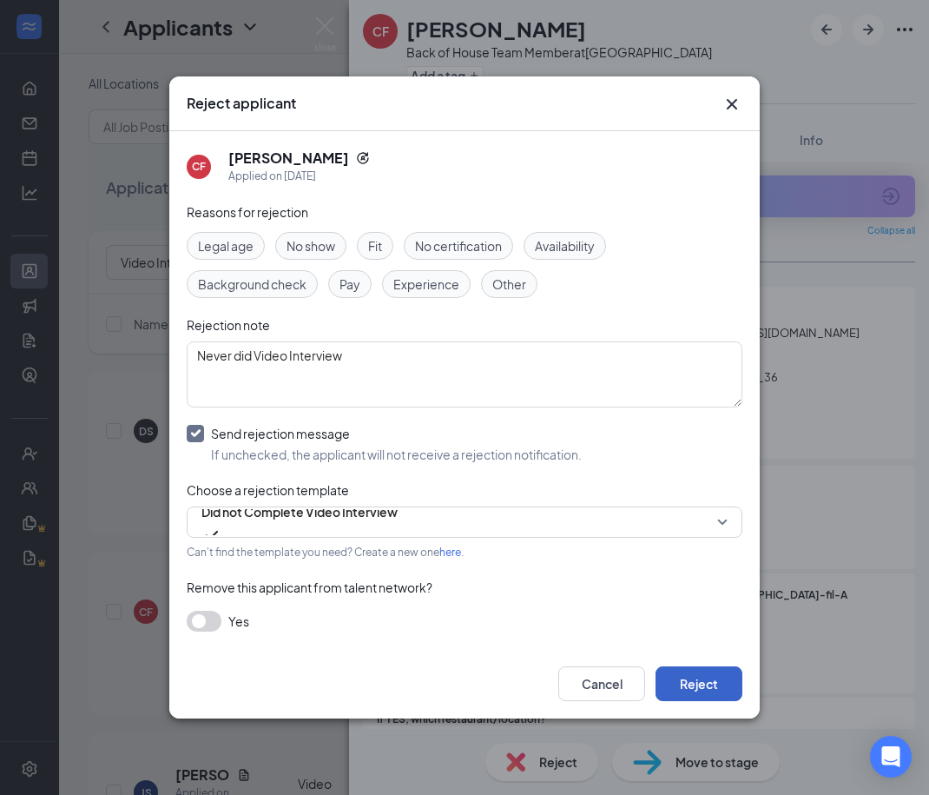
click at [707, 698] on button "Reject" at bounding box center [699, 683] width 87 height 35
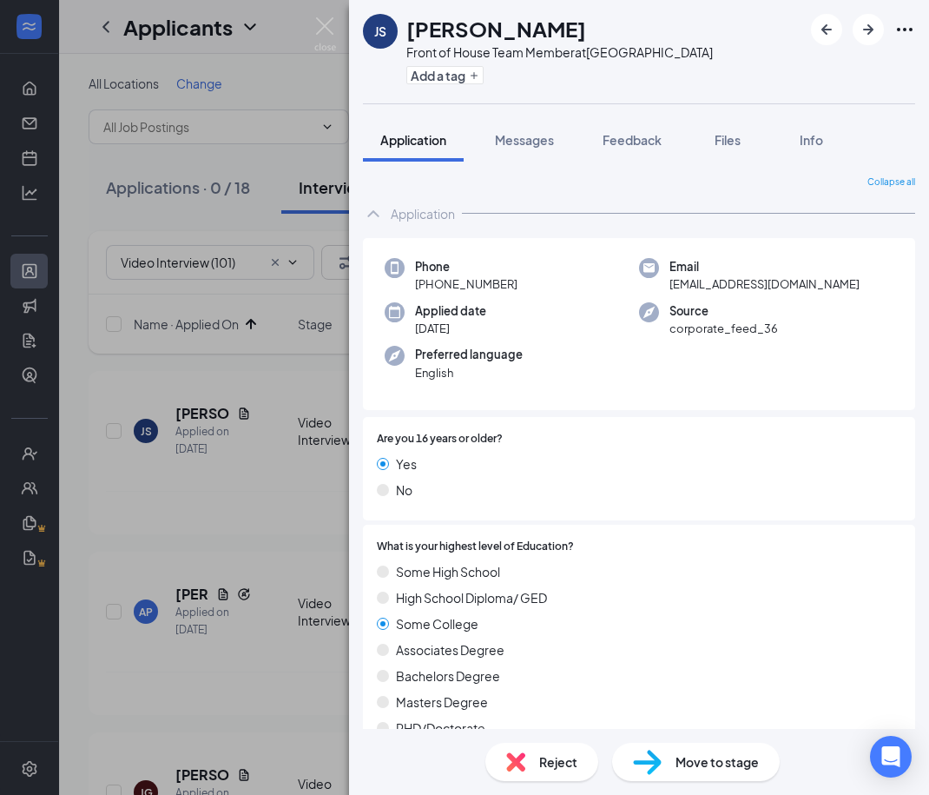
click at [534, 764] on div "Reject" at bounding box center [541, 762] width 113 height 38
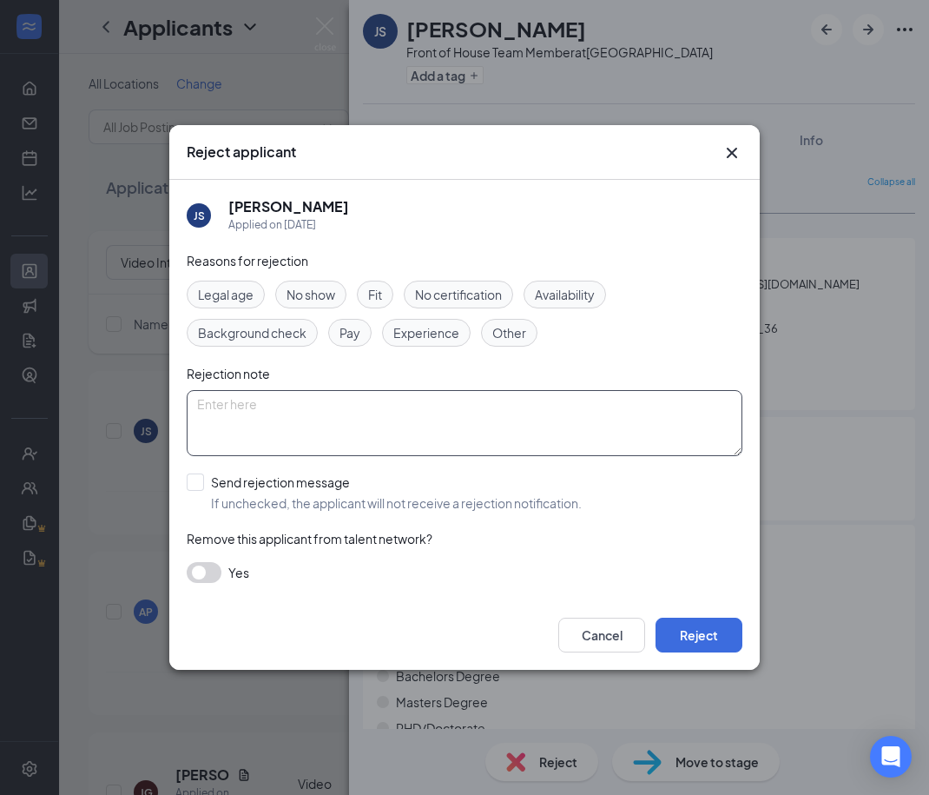
click at [246, 419] on textarea at bounding box center [465, 423] width 556 height 66
paste textarea "Never did Video Interview"
type textarea "Never did Video Interview"
click at [199, 483] on input "Send rejection message If unchecked, the applicant will not receive a rejection…" at bounding box center [384, 492] width 395 height 38
checkbox input "true"
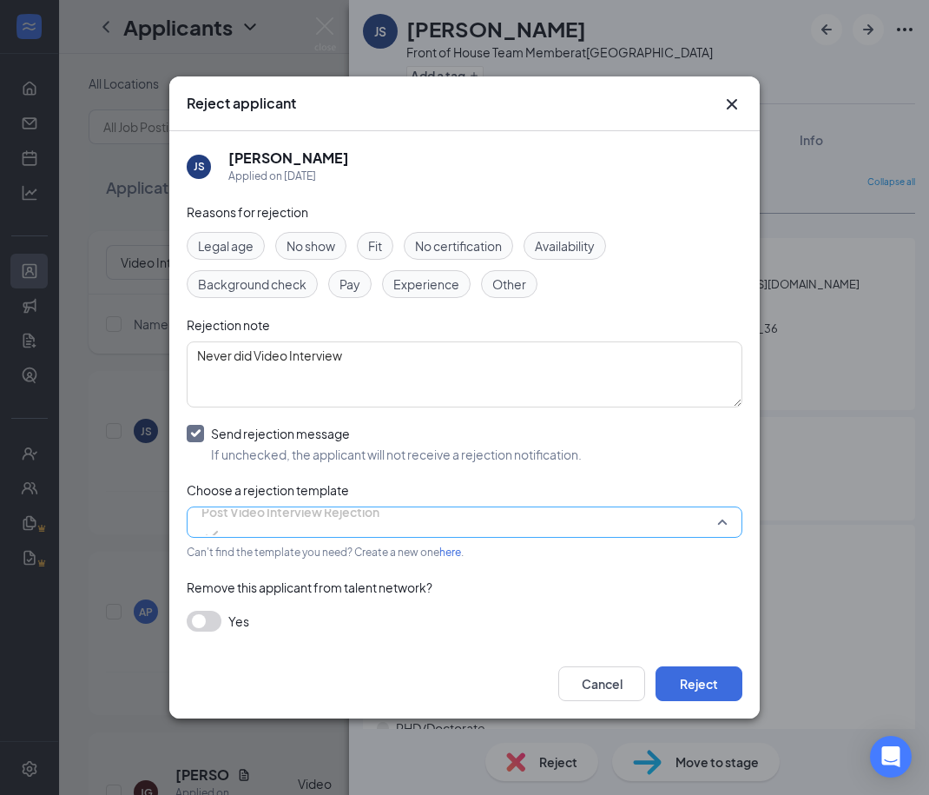
click at [348, 525] on span "Post Video Interview Rejection" at bounding box center [290, 512] width 178 height 26
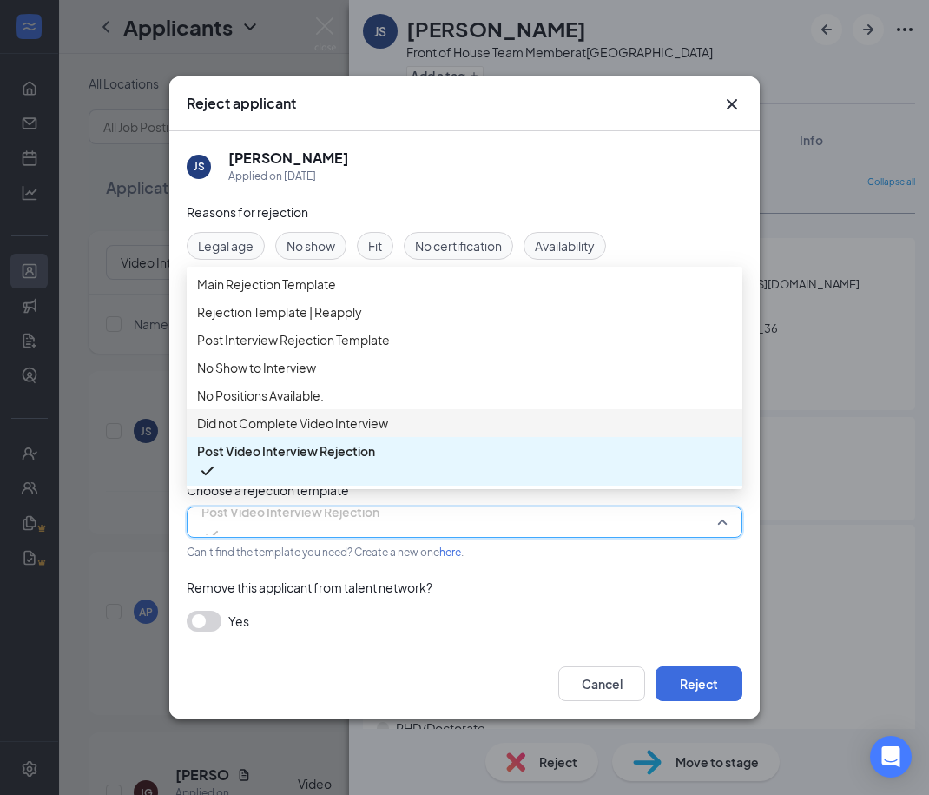
click at [342, 433] on span "Did not Complete Video Interview" at bounding box center [292, 422] width 191 height 19
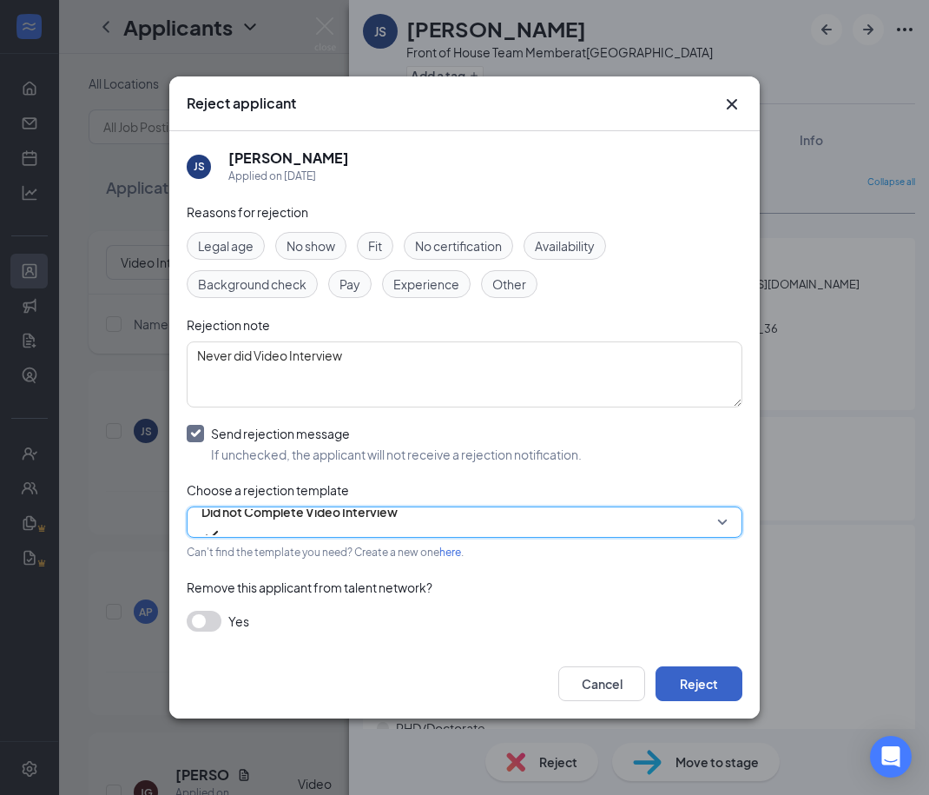
click at [689, 685] on button "Reject" at bounding box center [699, 683] width 87 height 35
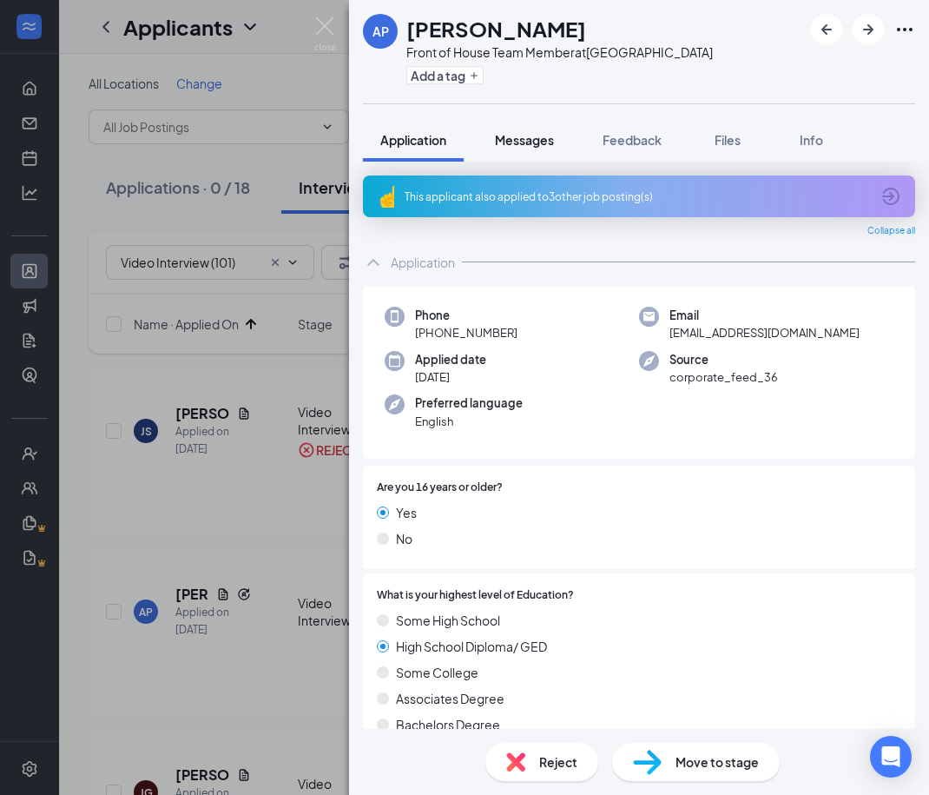
click at [534, 138] on span "Messages" at bounding box center [524, 140] width 59 height 16
click at [529, 140] on span "Messages" at bounding box center [524, 140] width 59 height 16
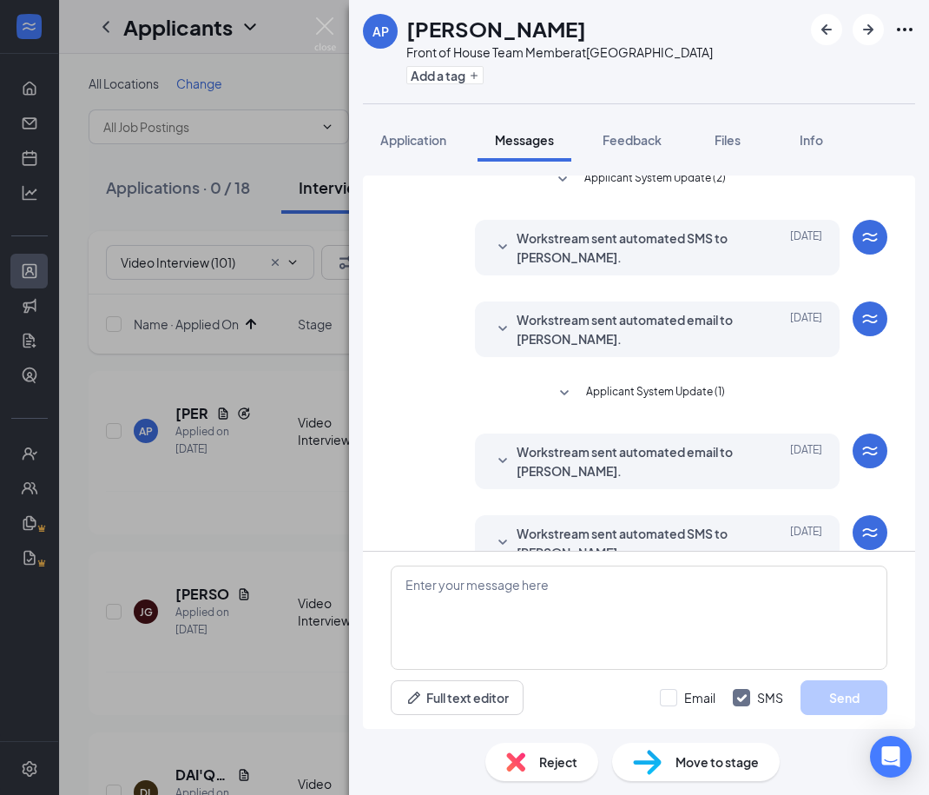
scroll to position [351, 0]
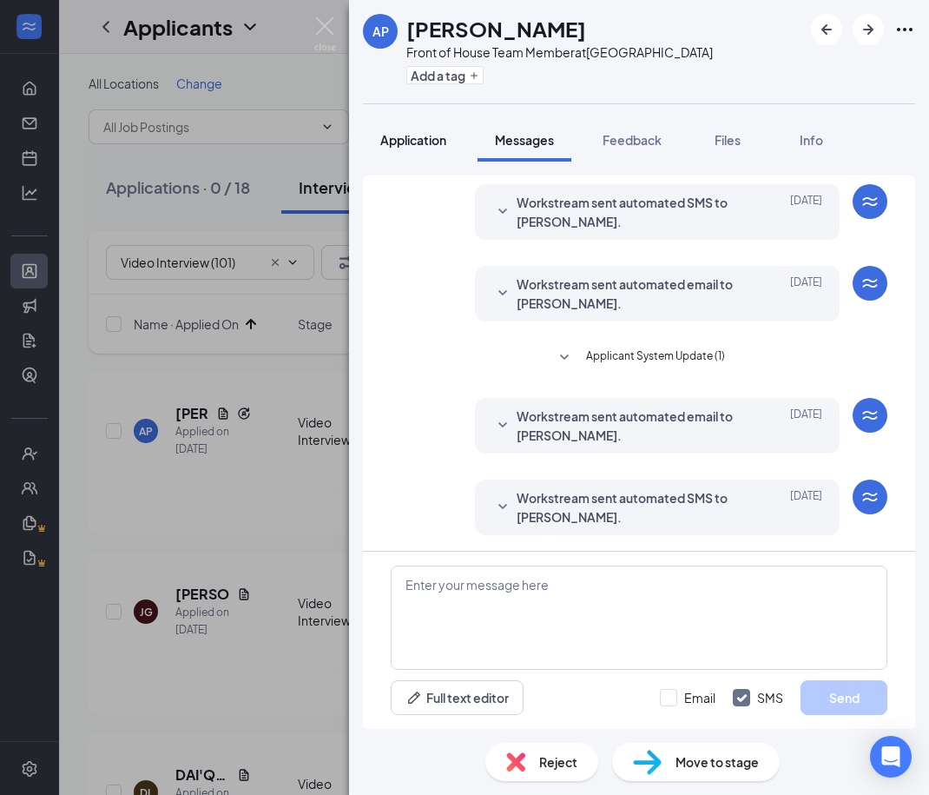
click at [408, 129] on button "Application" at bounding box center [413, 139] width 101 height 43
click at [415, 139] on span "Application" at bounding box center [413, 140] width 66 height 16
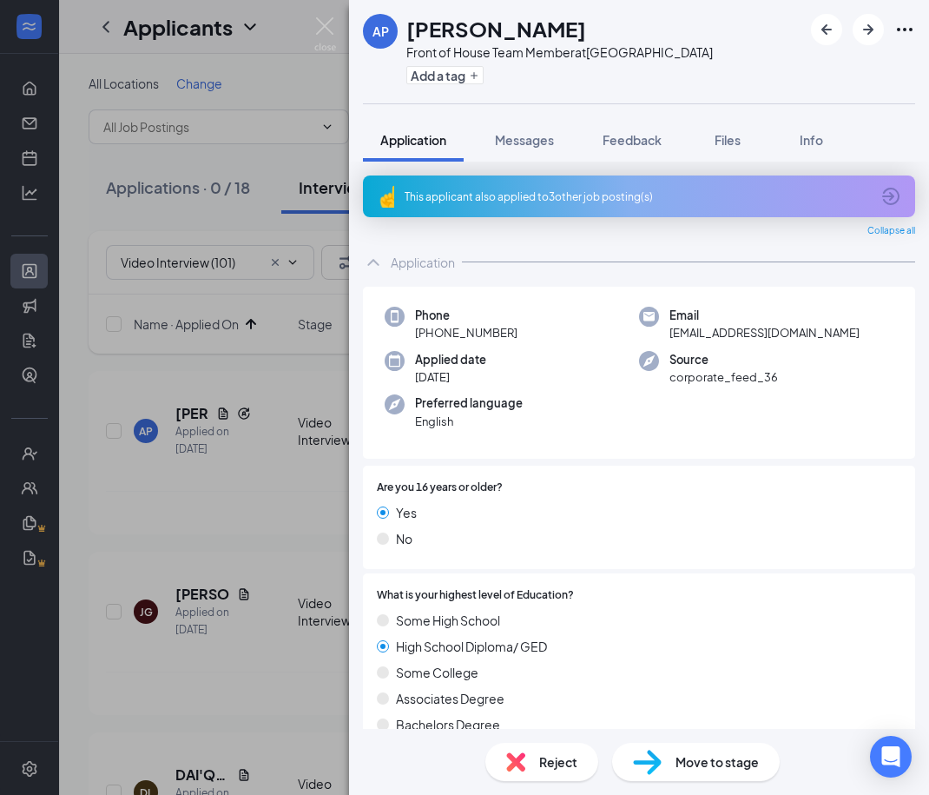
click at [546, 753] on span "Reject" at bounding box center [558, 761] width 38 height 19
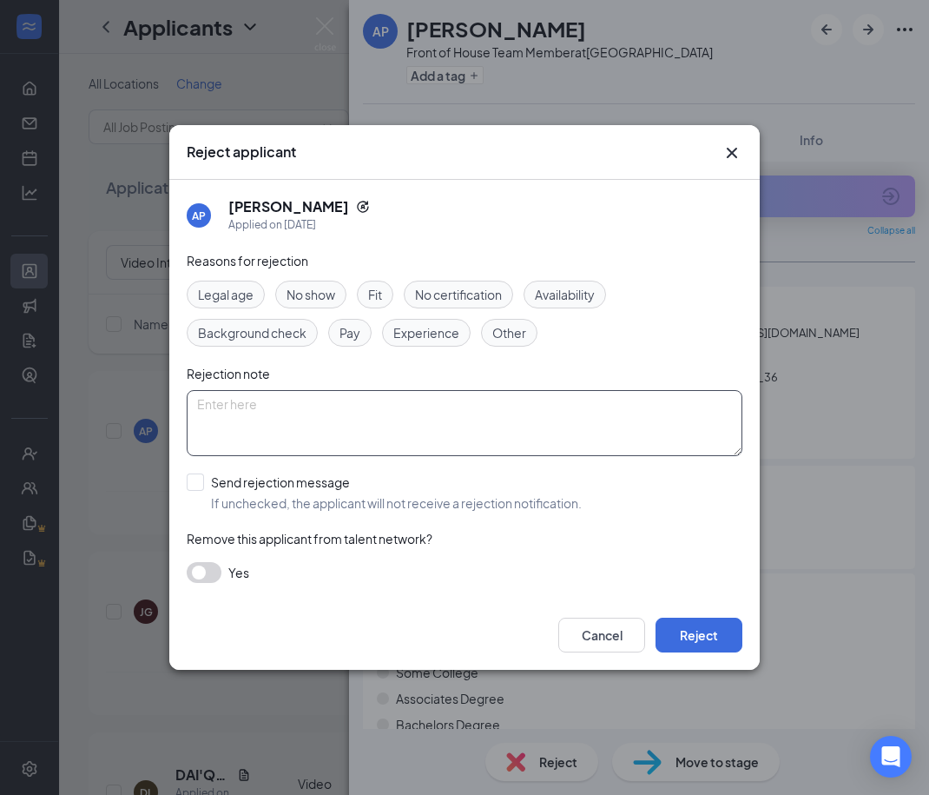
click at [301, 419] on textarea at bounding box center [465, 423] width 556 height 66
paste textarea "Never did Video Interview"
type textarea "Never did Video Interview"
click at [194, 487] on input "Send rejection message If unchecked, the applicant will not receive a rejection…" at bounding box center [384, 492] width 395 height 38
checkbox input "true"
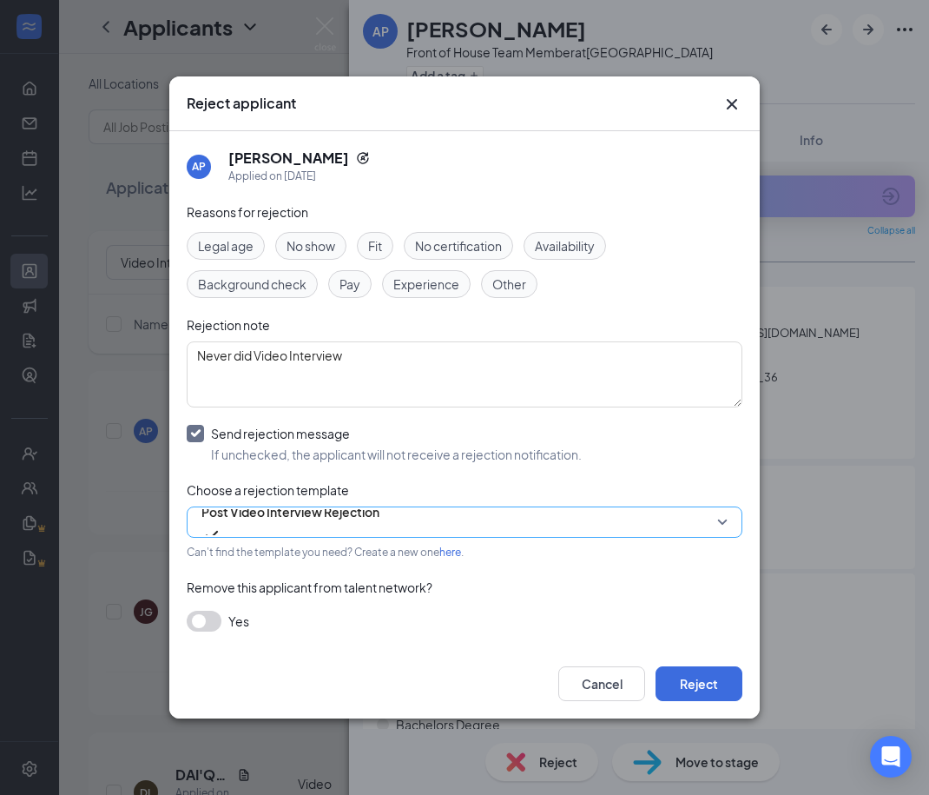
click at [302, 519] on span "Post Video Interview Rejection" at bounding box center [290, 512] width 178 height 26
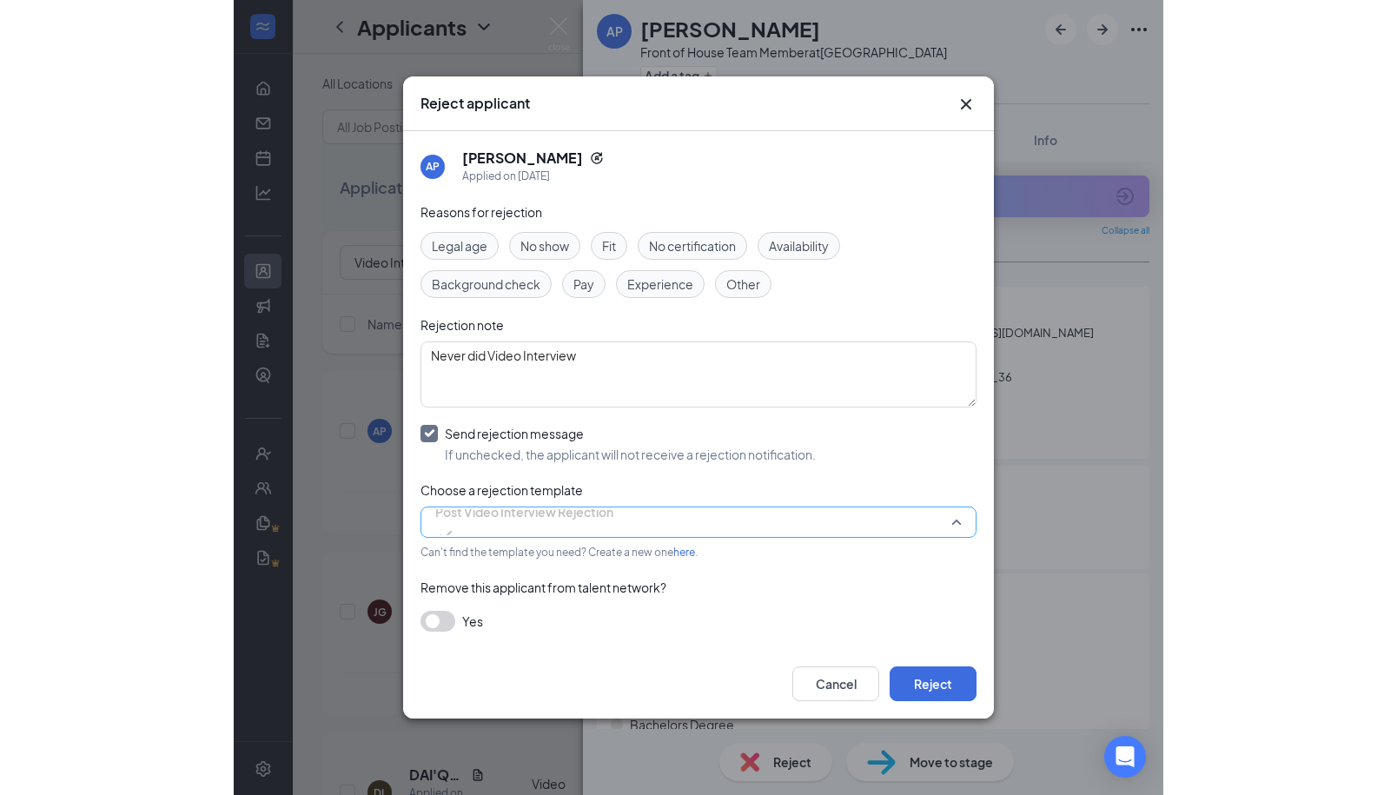
scroll to position [58, 0]
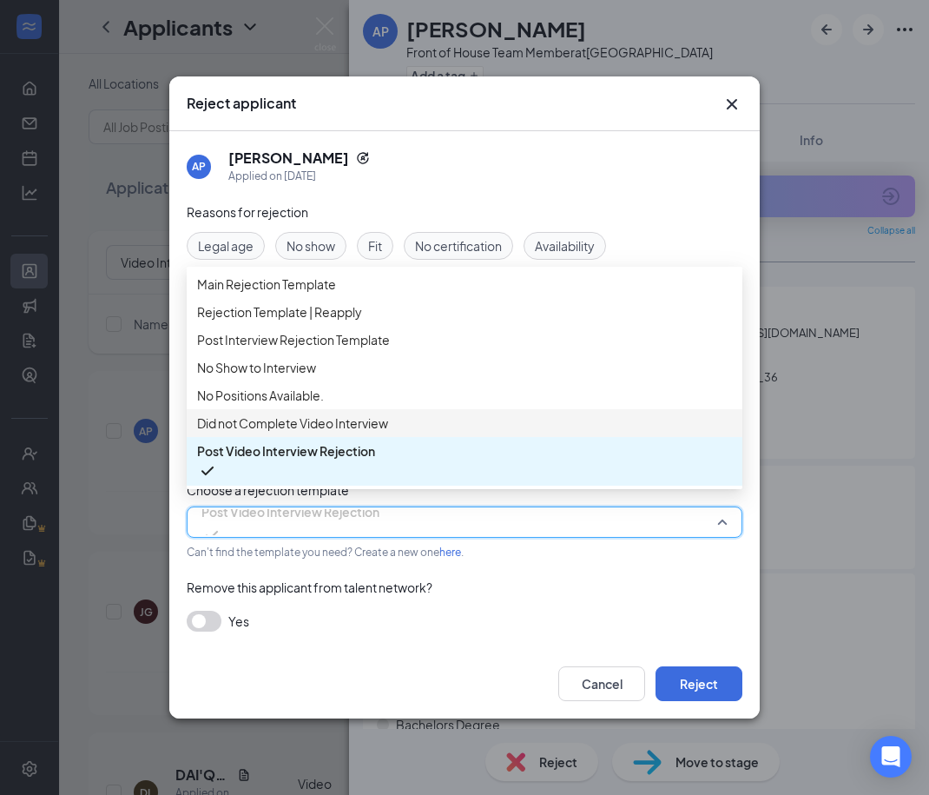
click at [341, 433] on span "Did not Complete Video Interview" at bounding box center [292, 422] width 191 height 19
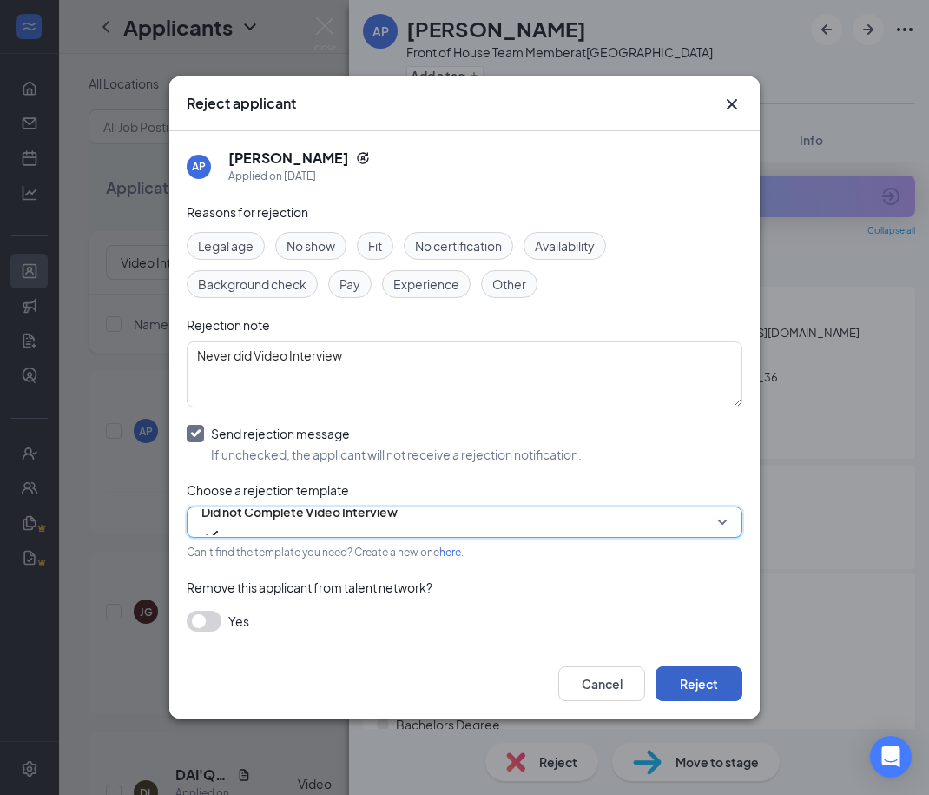
click at [713, 686] on button "Reject" at bounding box center [699, 683] width 87 height 35
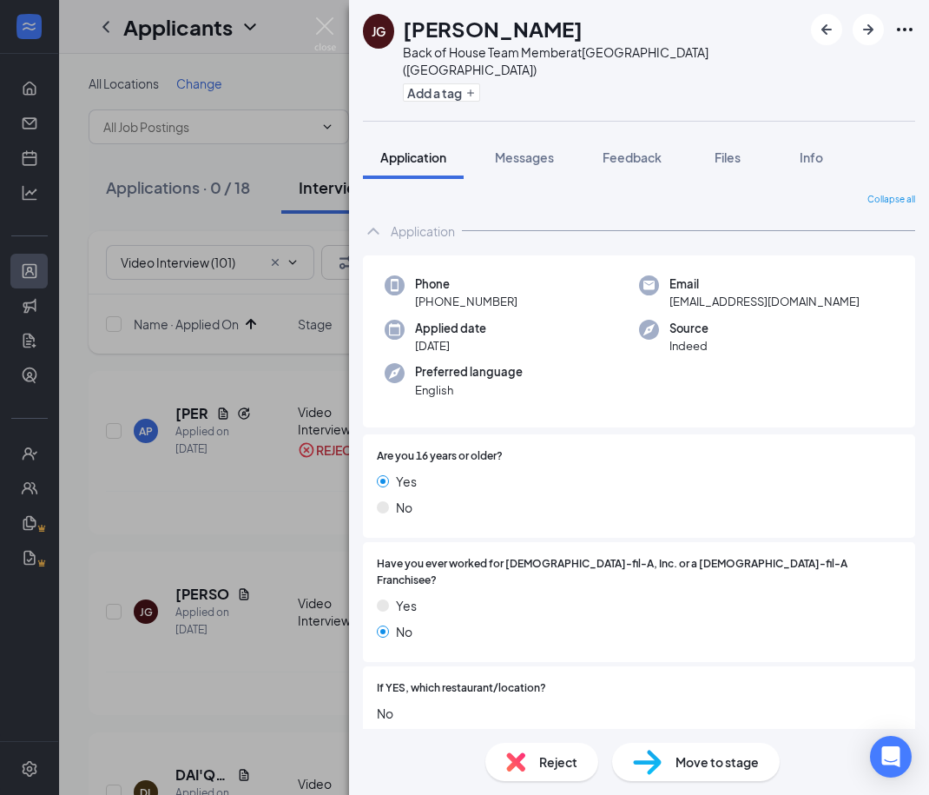
click at [149, 491] on div "JG Jadien Gullette Back of House Team Member at Memorial Blvd (TN) Add a tag Ap…" at bounding box center [464, 397] width 929 height 795
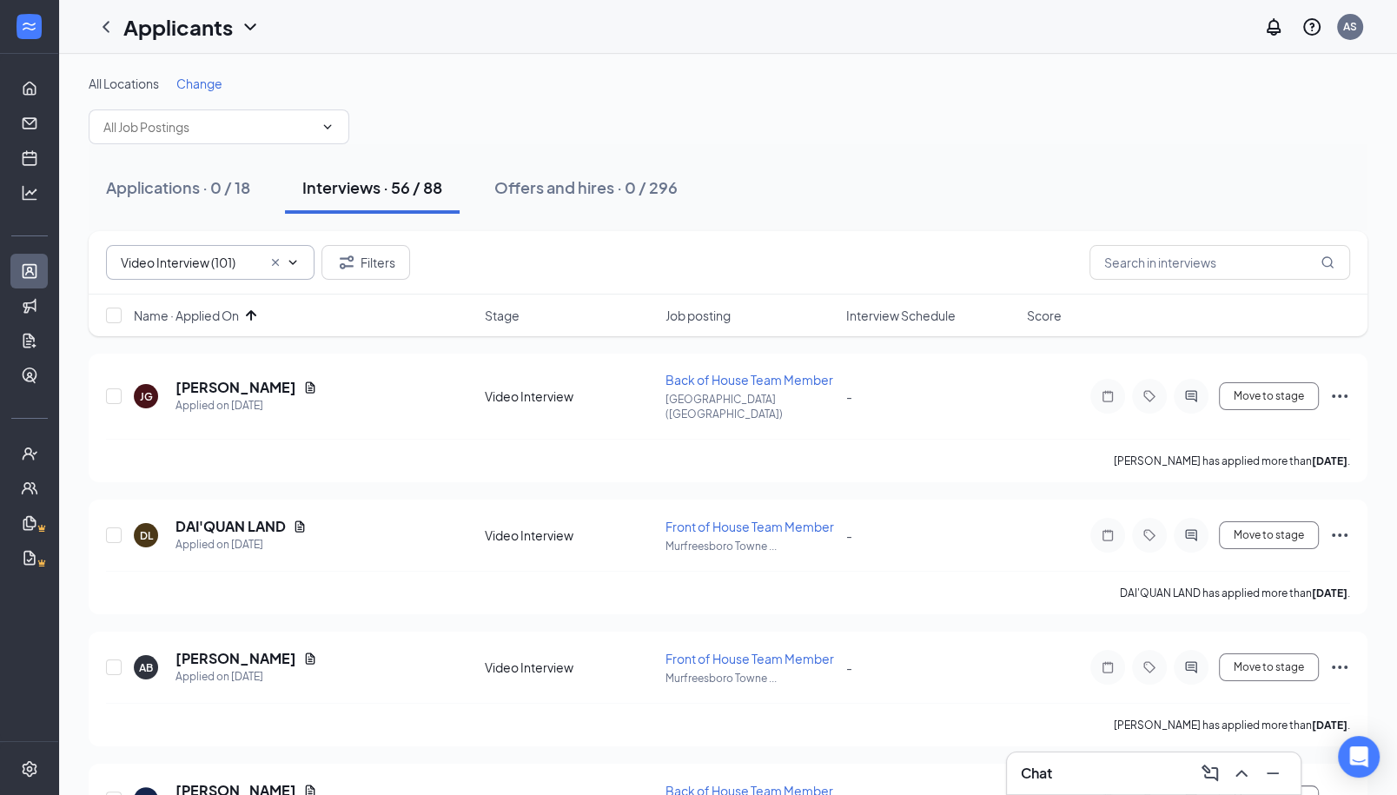
click at [270, 259] on icon "Cross" at bounding box center [275, 262] width 14 height 14
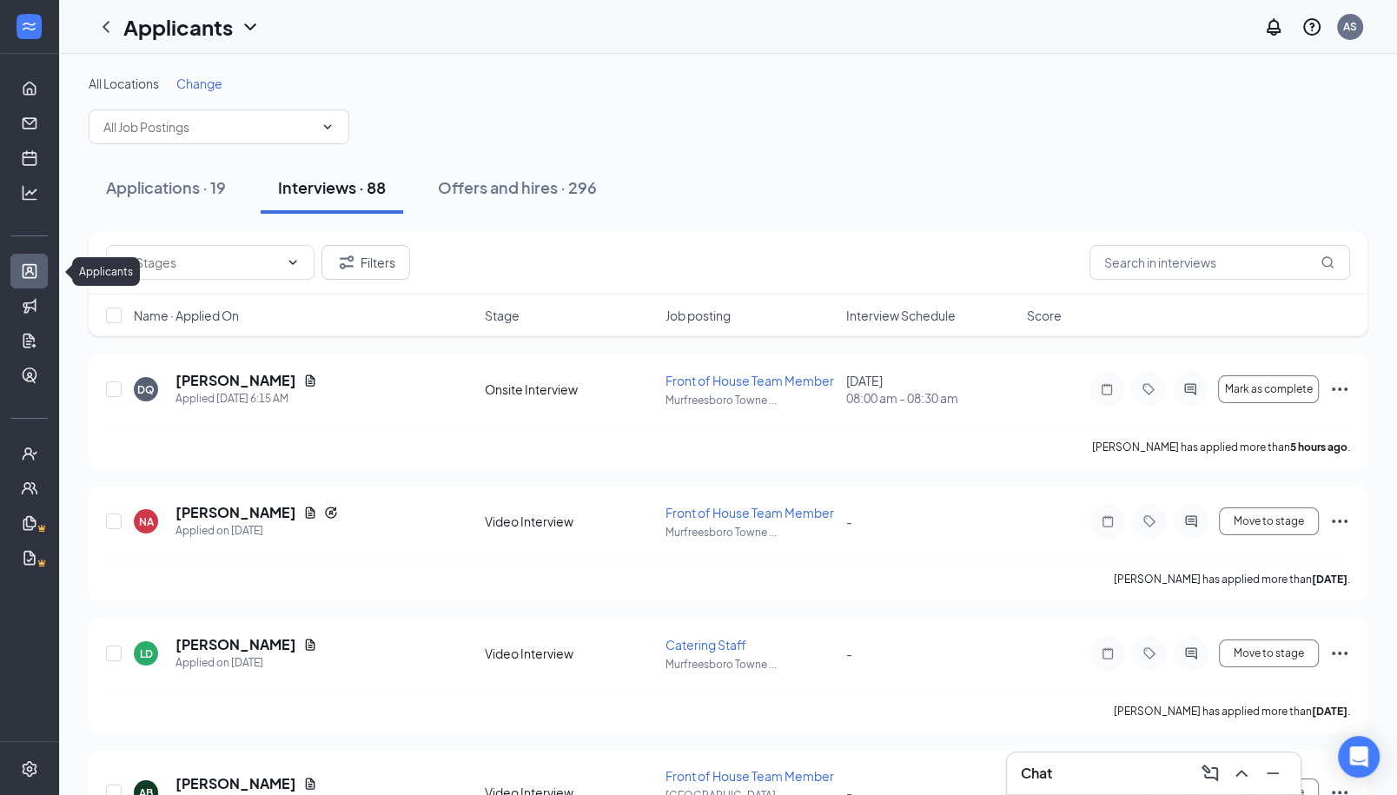
click at [45, 258] on link "Applicants" at bounding box center [53, 271] width 17 height 35
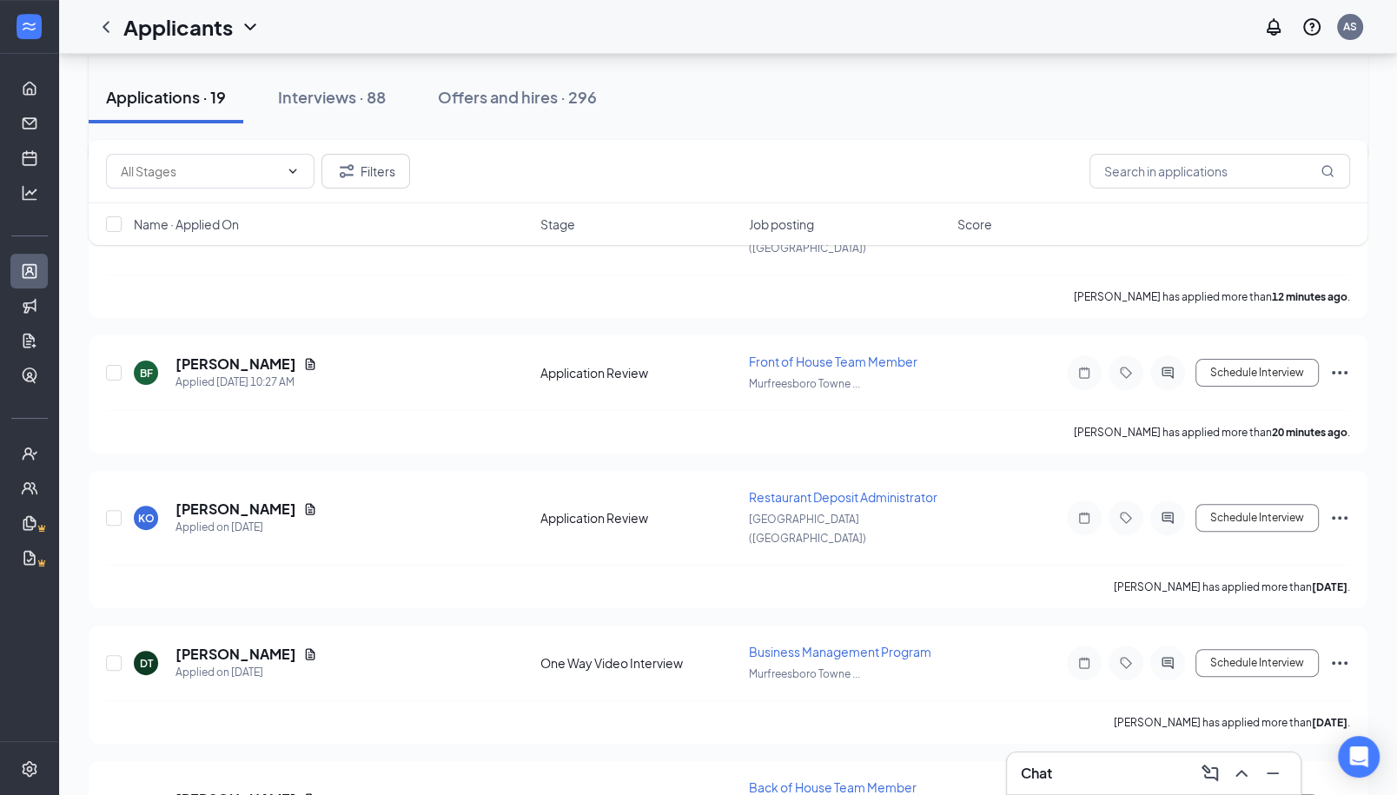
scroll to position [330, 0]
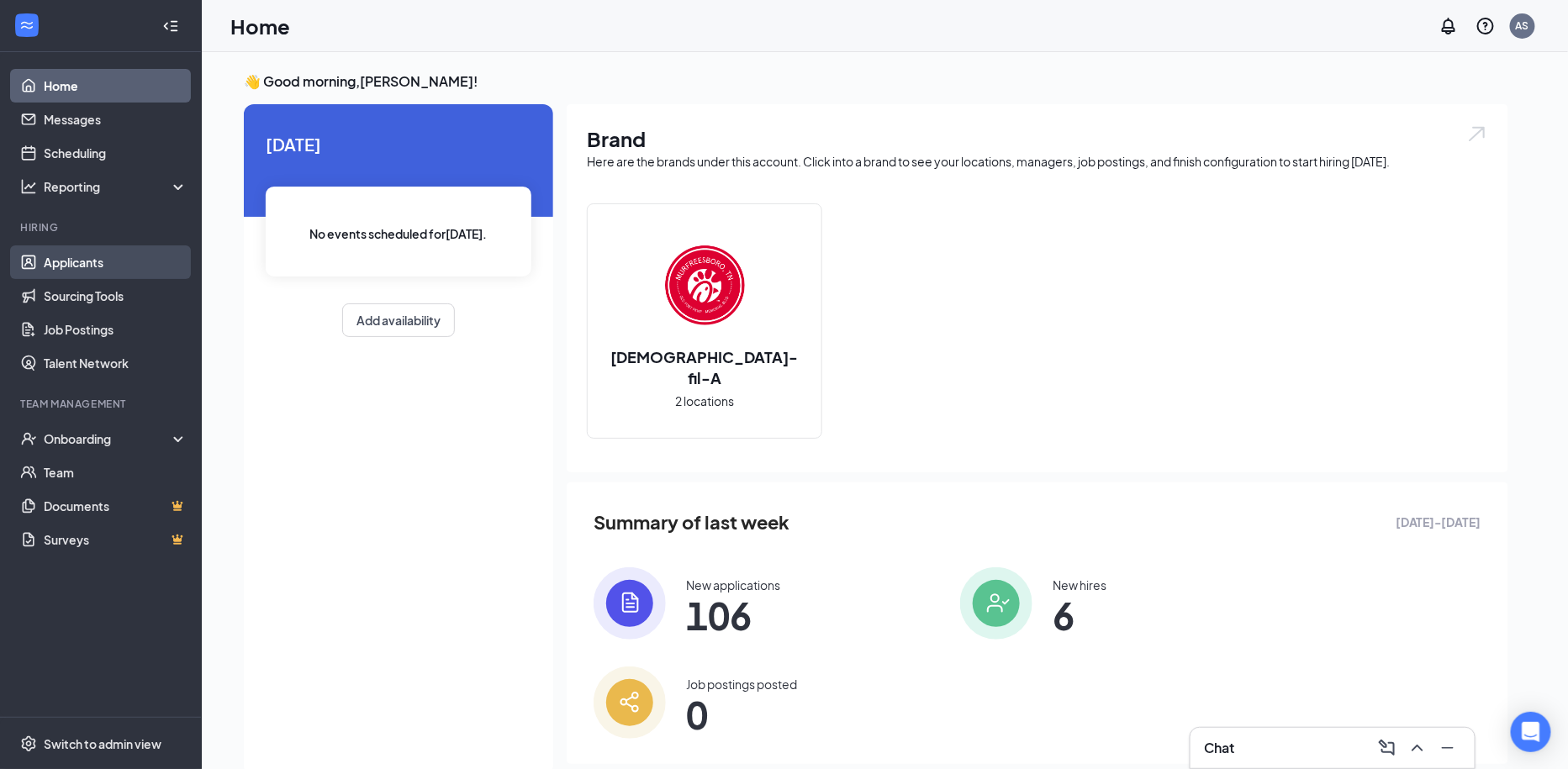
click at [98, 254] on link "Applicants" at bounding box center [115, 262] width 144 height 34
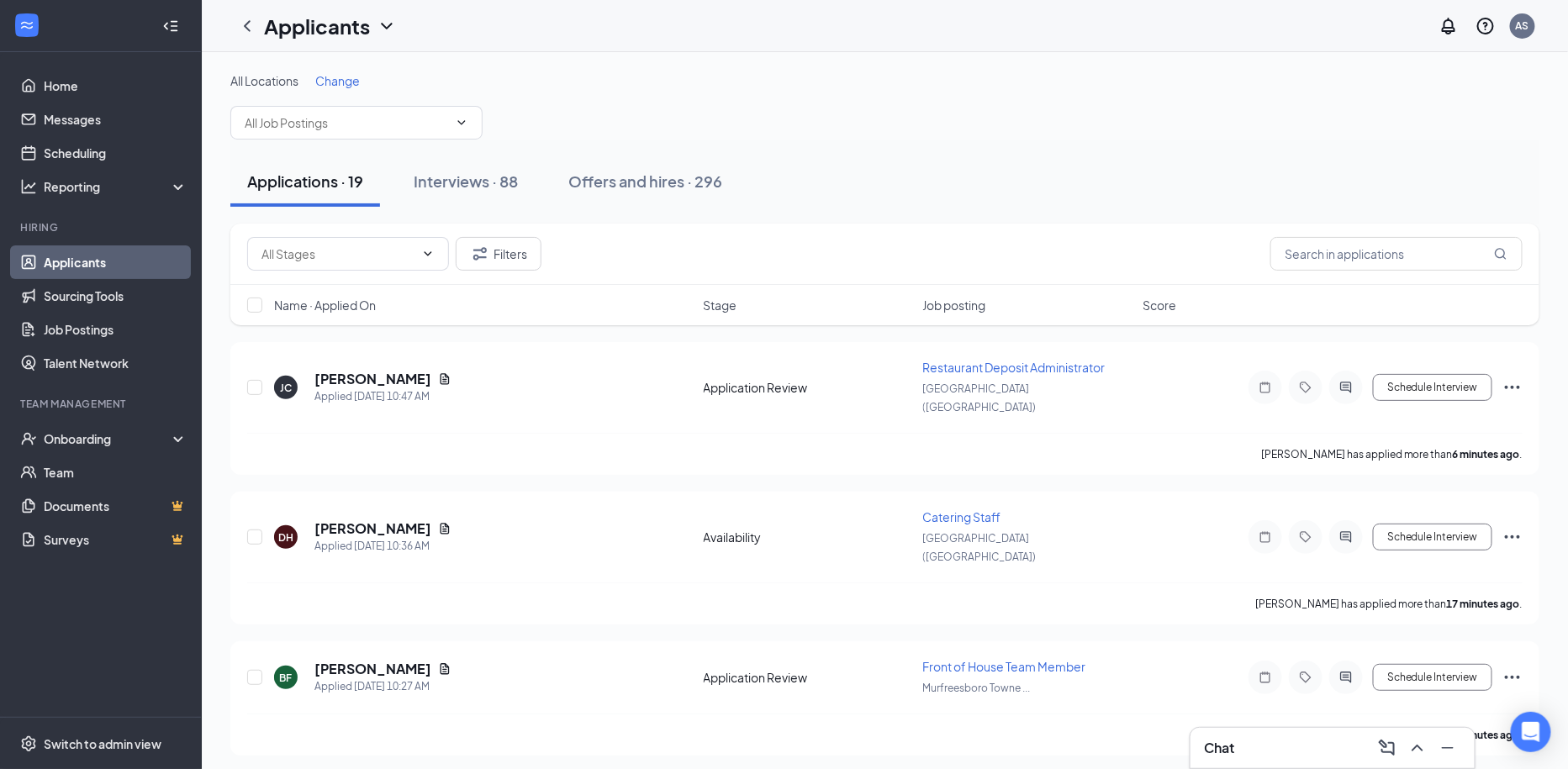
click at [356, 304] on span "Name · Applied On" at bounding box center [324, 305] width 102 height 16
click at [361, 373] on h5 "[PERSON_NAME]" at bounding box center [373, 378] width 117 height 18
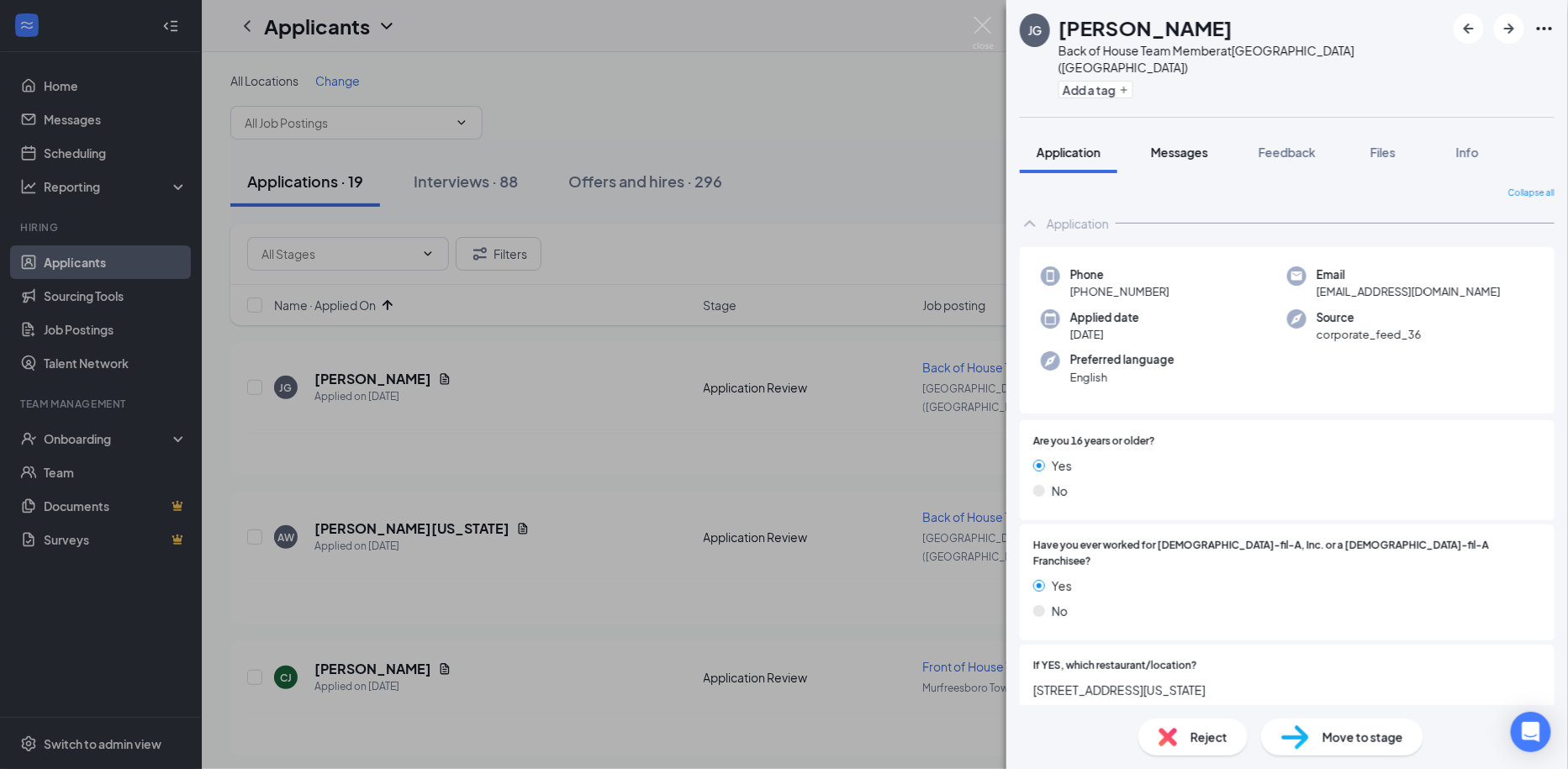
click at [1173, 131] on button "Messages" at bounding box center [1180, 151] width 91 height 42
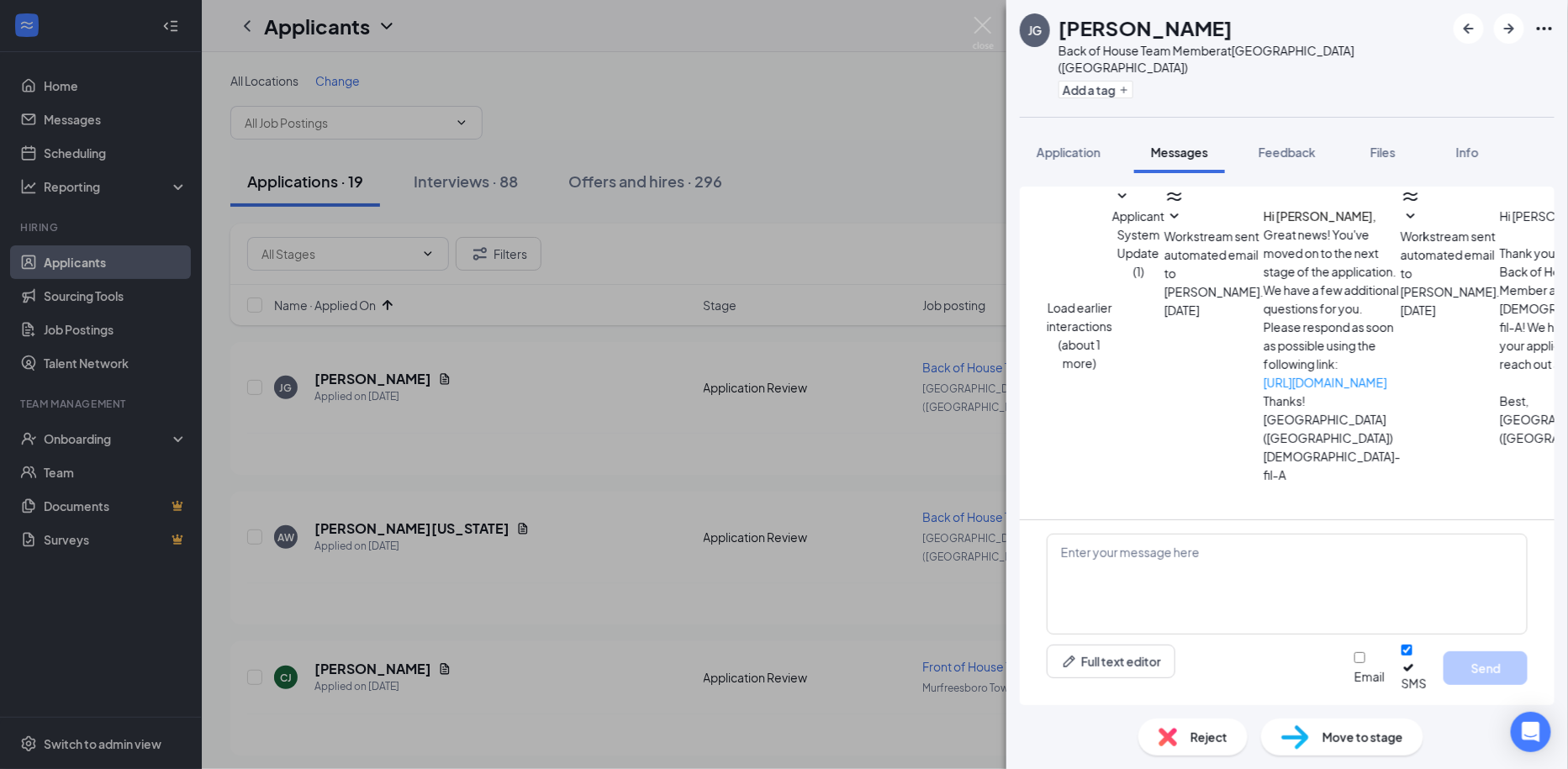
scroll to position [399, 0]
click at [1064, 144] on span "Application" at bounding box center [1069, 152] width 64 height 15
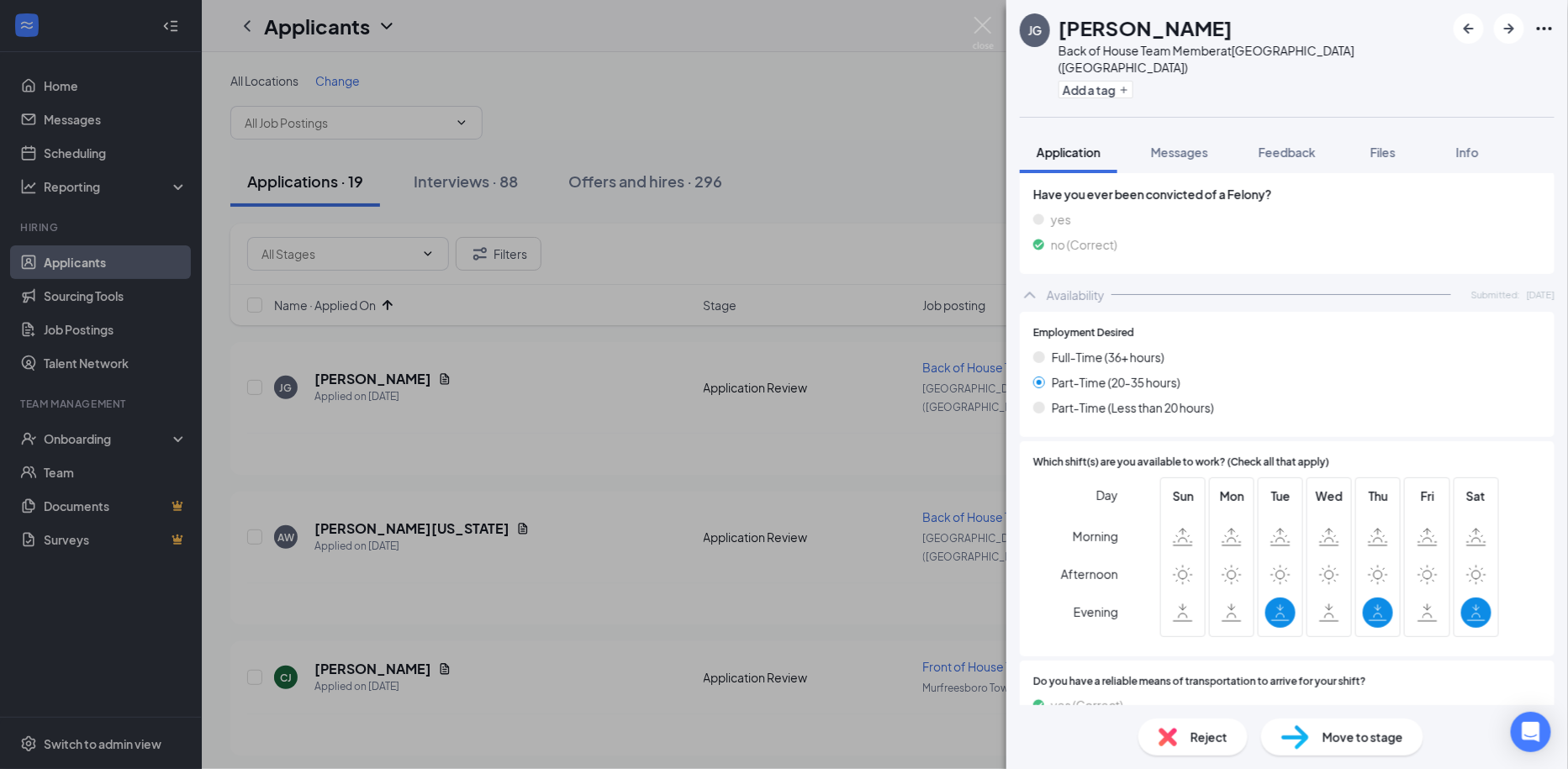
scroll to position [1339, 0]
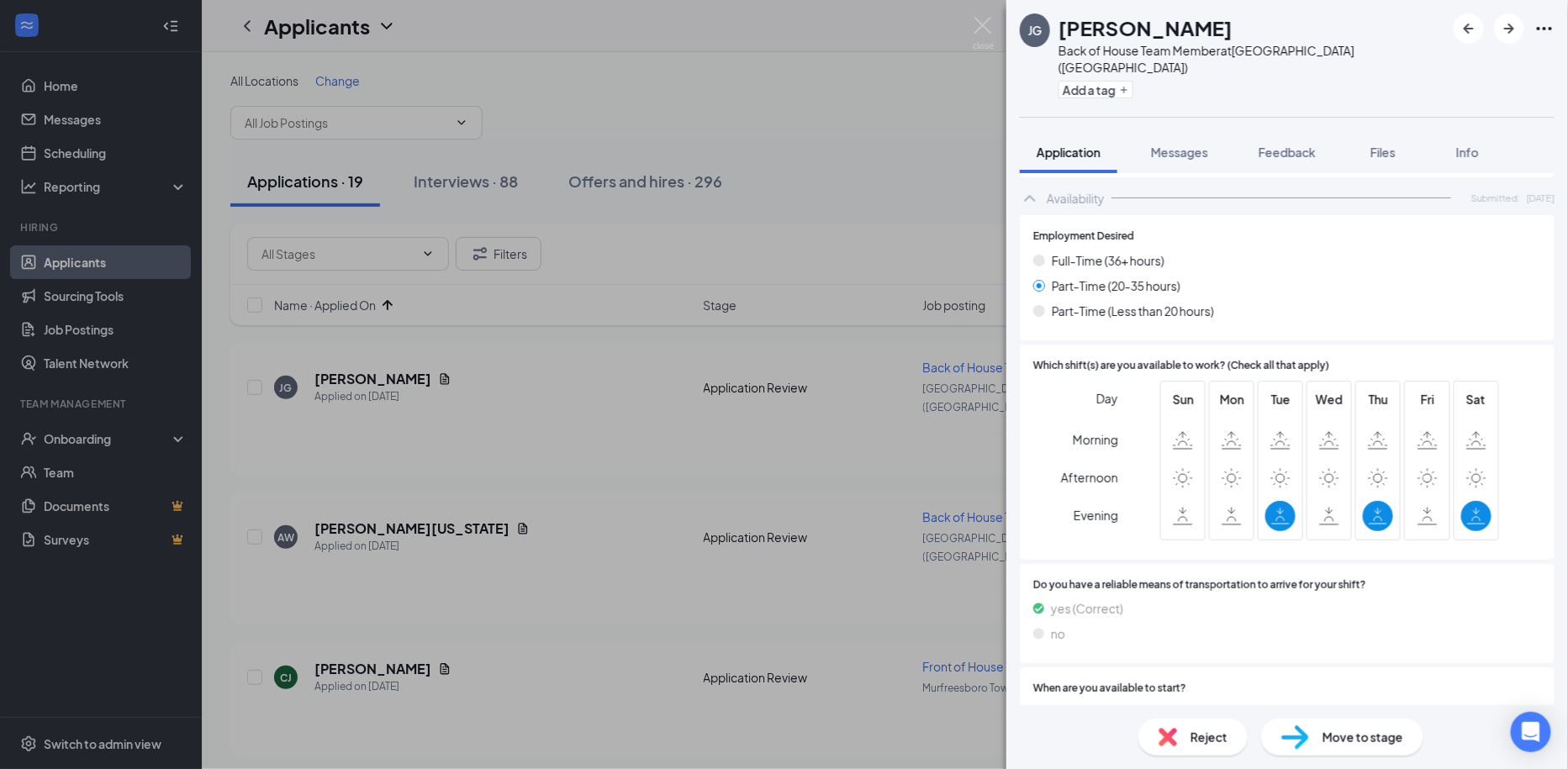
click at [1198, 728] on span "Reject" at bounding box center [1209, 736] width 37 height 18
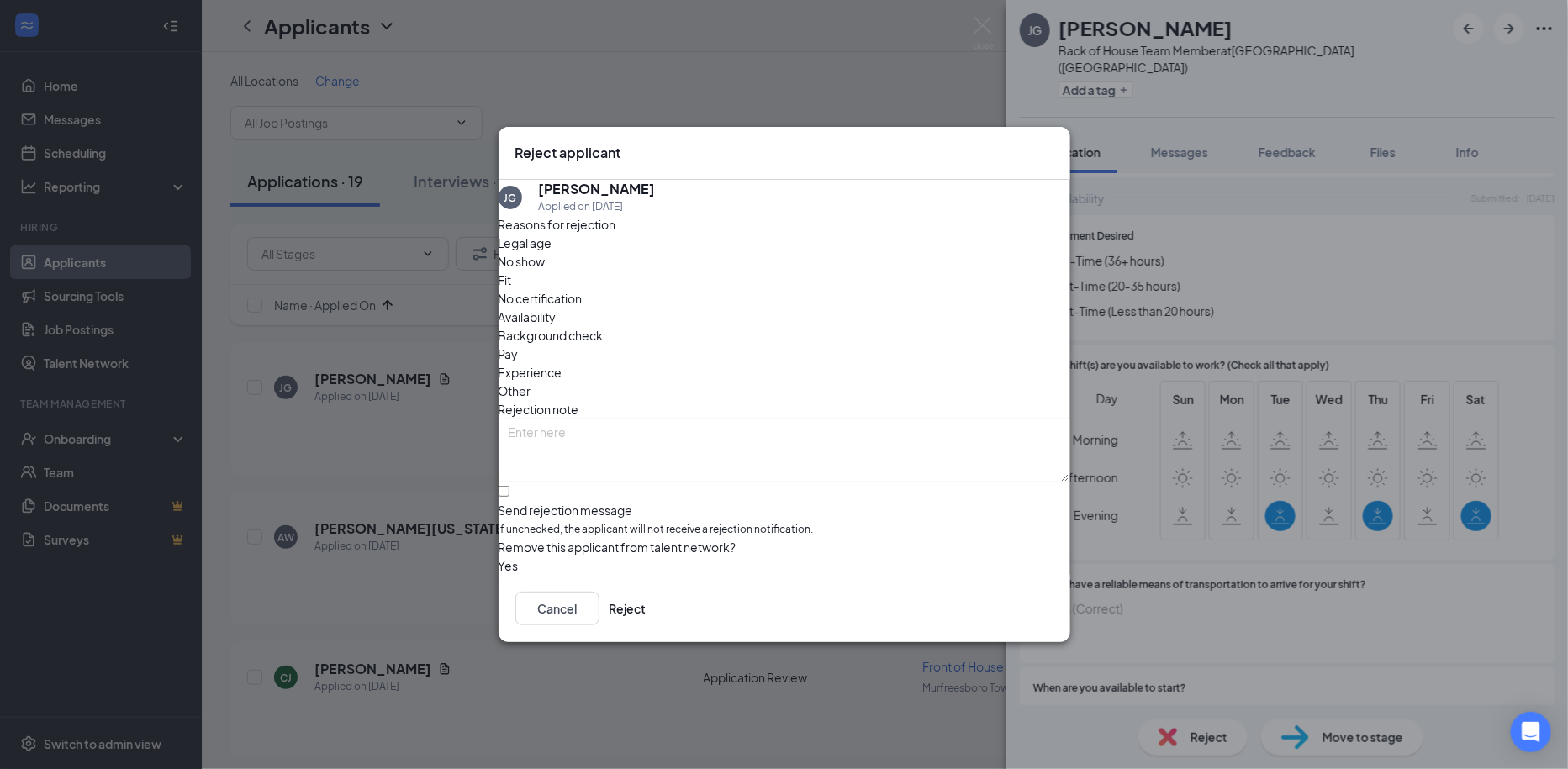
click at [846, 376] on div "Reasons for rejection Legal age No show Fit No certification Availability Backg…" at bounding box center [784, 395] width 572 height 360
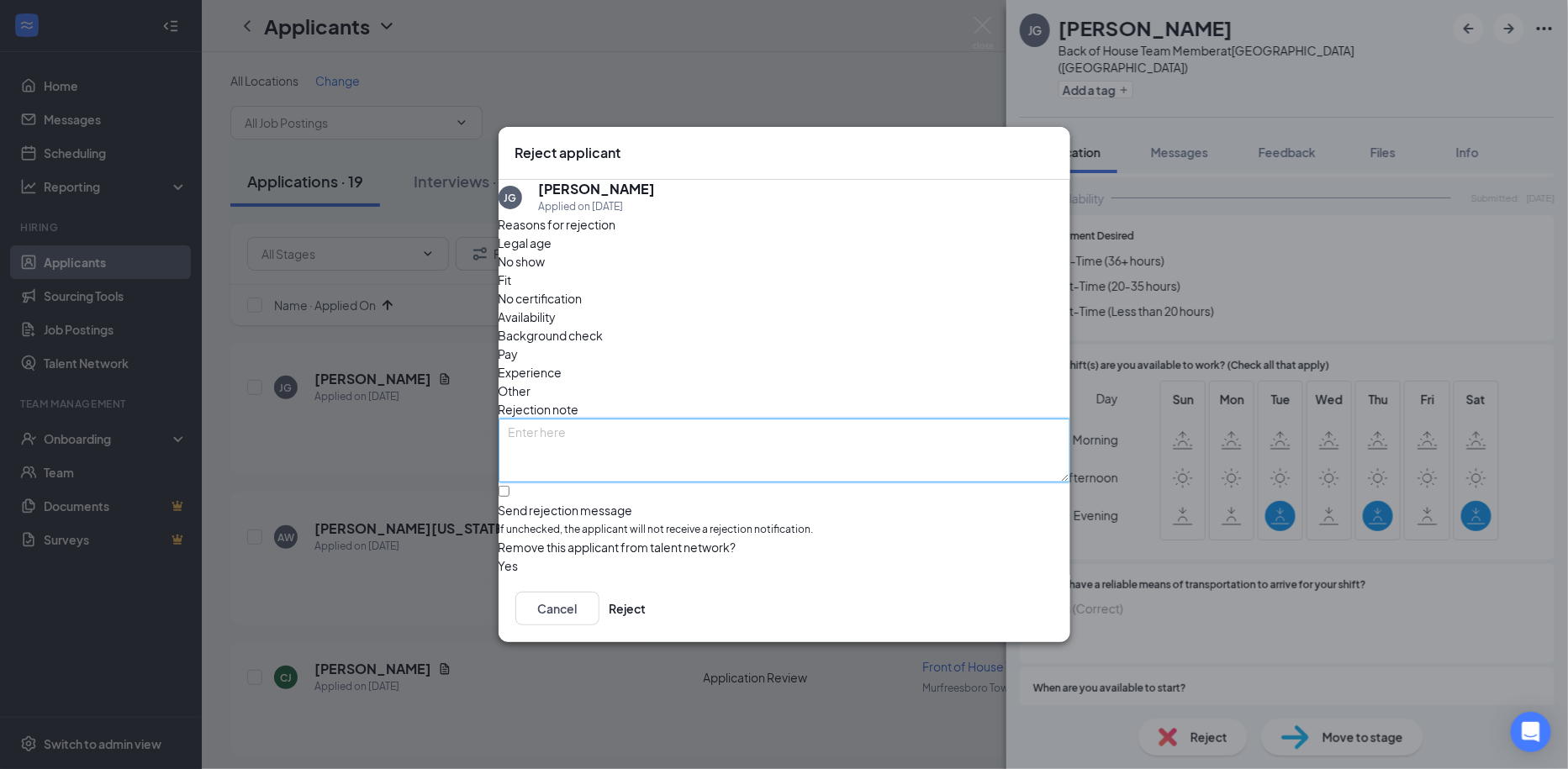
click at [846, 419] on textarea at bounding box center [784, 451] width 572 height 64
type textarea "Poor availability"
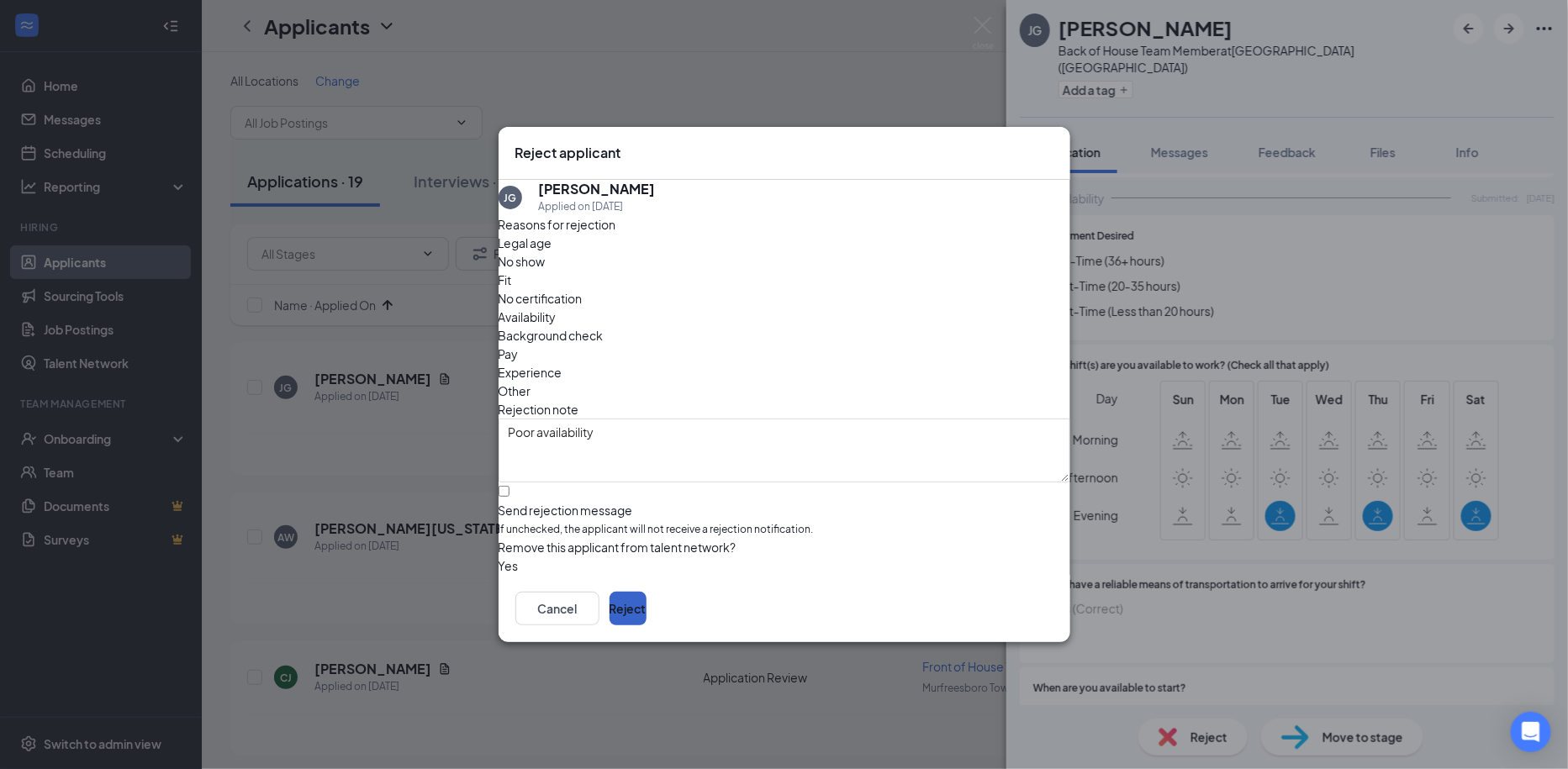
click at [647, 616] on button "Reject" at bounding box center [628, 607] width 37 height 34
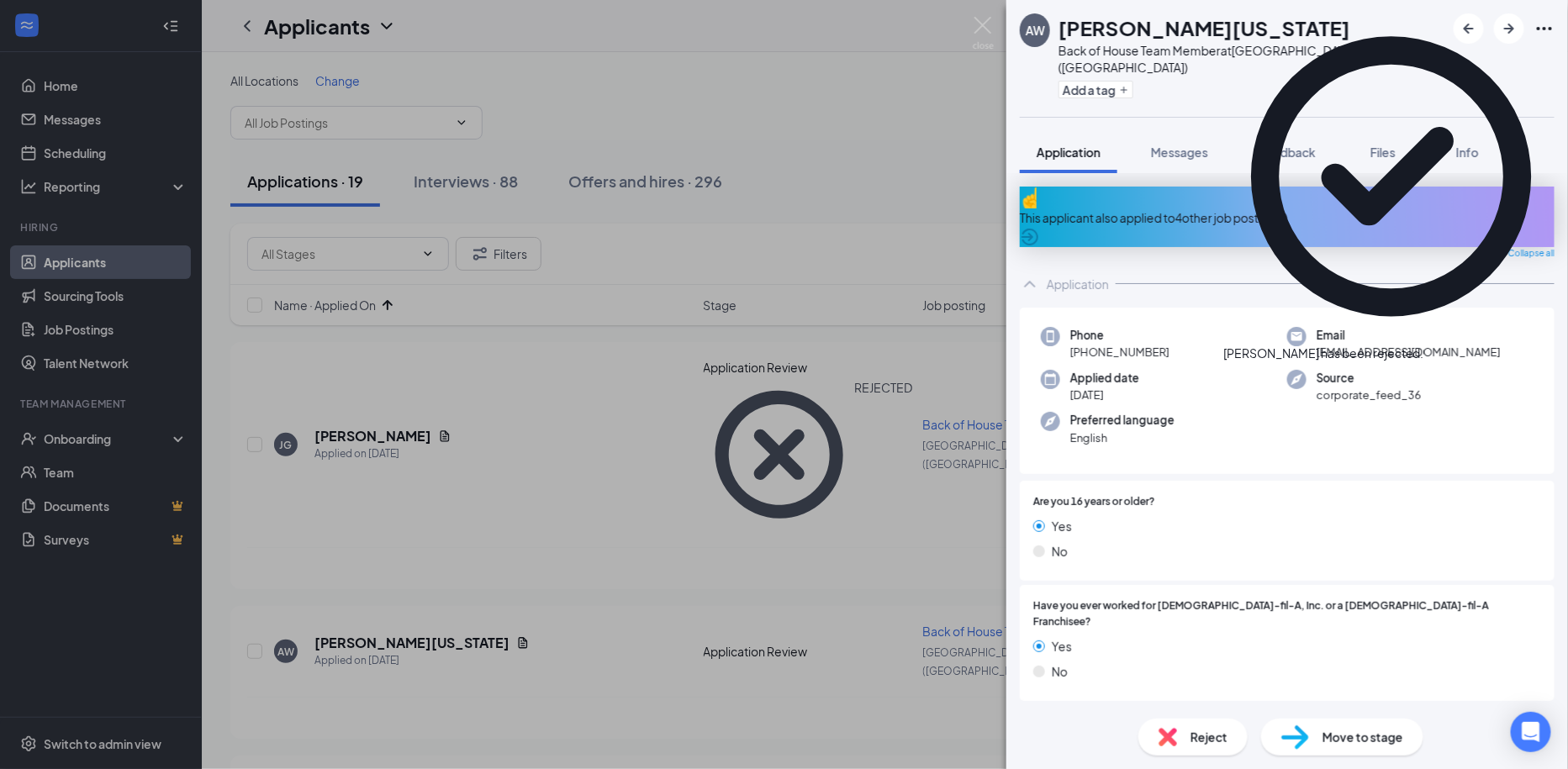
click at [1191, 733] on span "Reject" at bounding box center [1209, 736] width 37 height 18
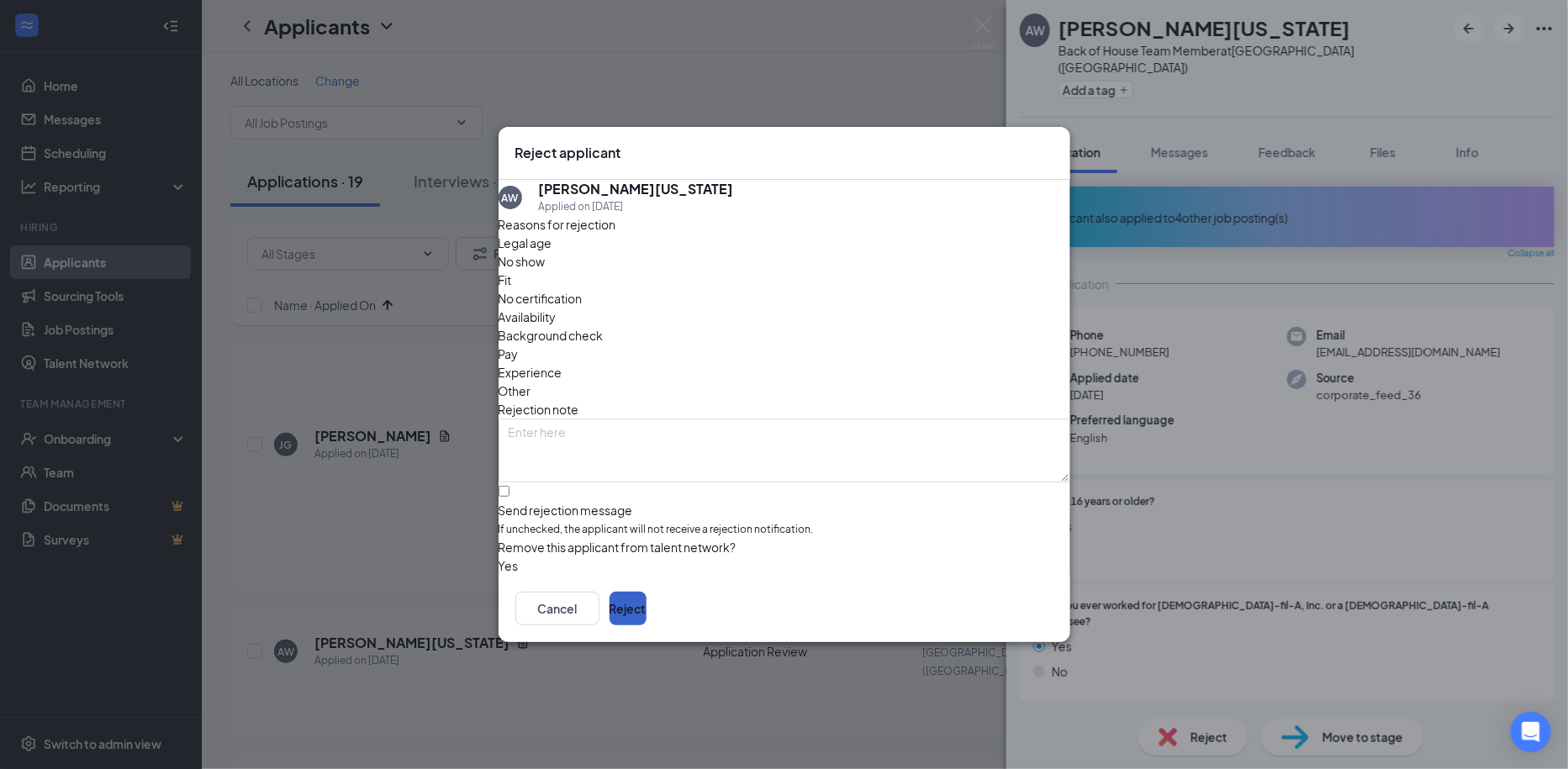
click at [647, 605] on button "Reject" at bounding box center [628, 607] width 37 height 34
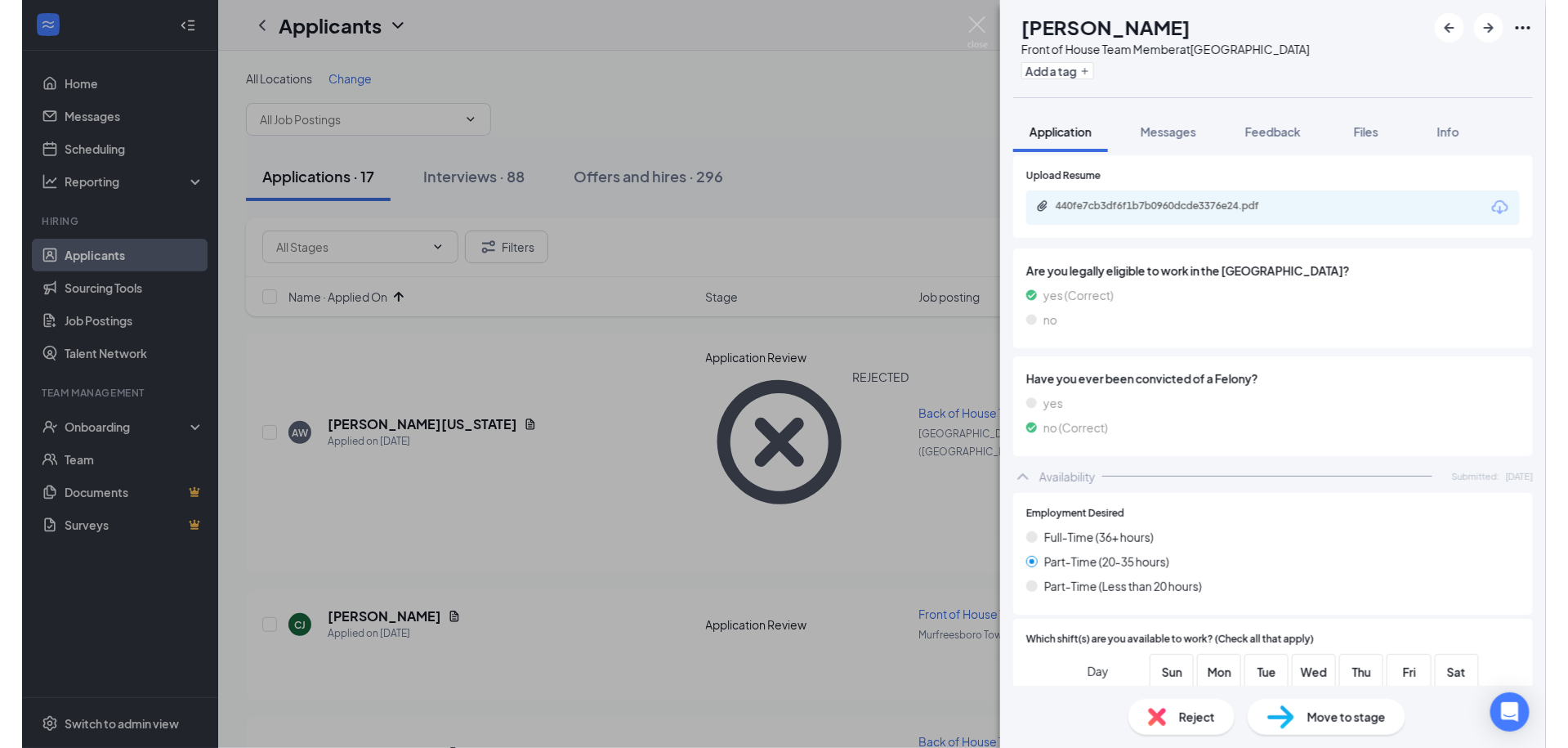
scroll to position [965, 0]
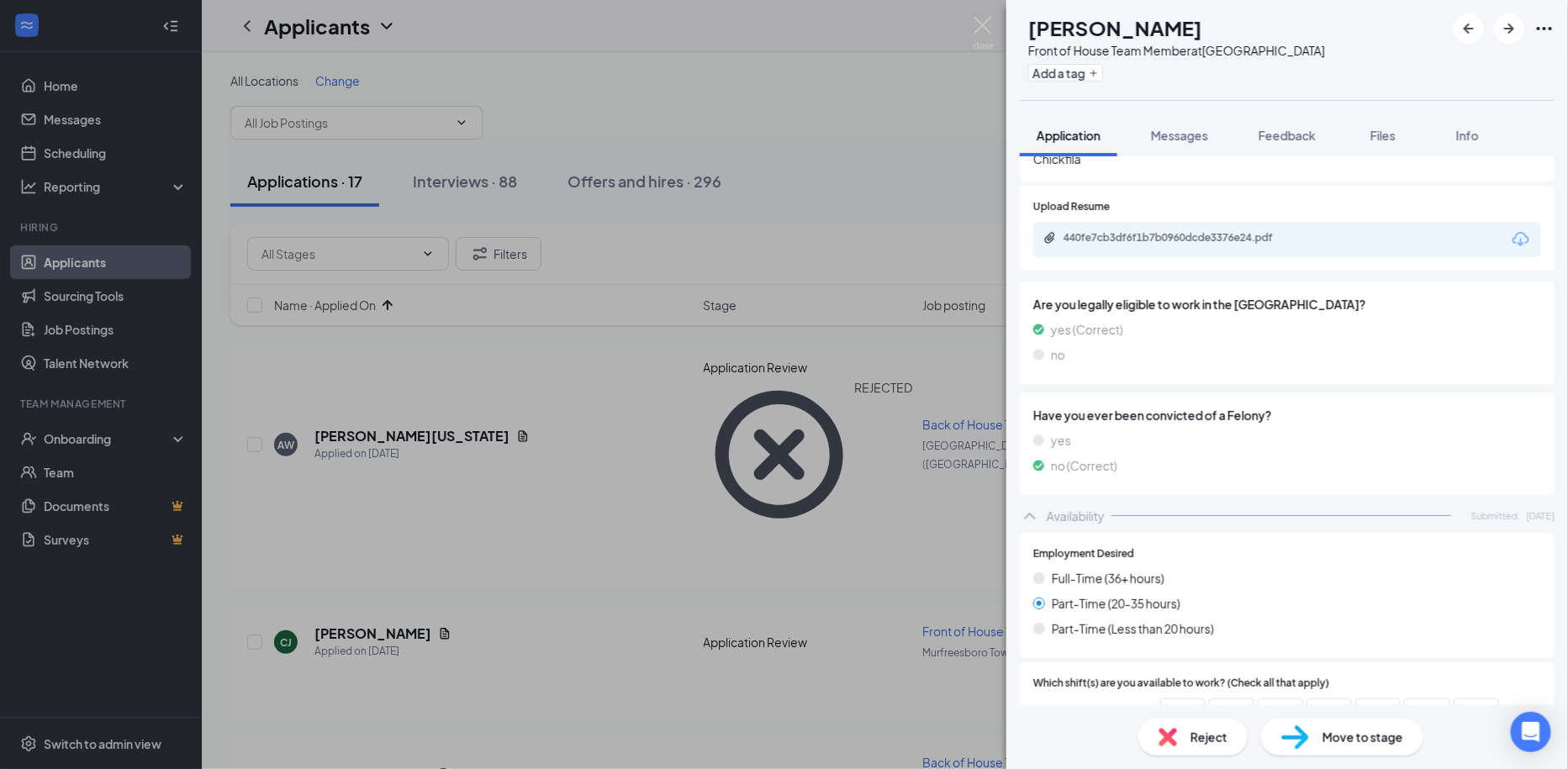
click at [1188, 222] on div "440fe7cb3df6f1b7b0960dcde3376e24.pdf" at bounding box center [1286, 239] width 508 height 35
click at [1179, 237] on div "440fe7cb3df6f1b7b0960dcde3376e24.pdf" at bounding box center [1286, 239] width 508 height 35
click at [1173, 231] on div "440fe7cb3df6f1b7b0960dcde3376e24.pdf" at bounding box center [1181, 238] width 235 height 14
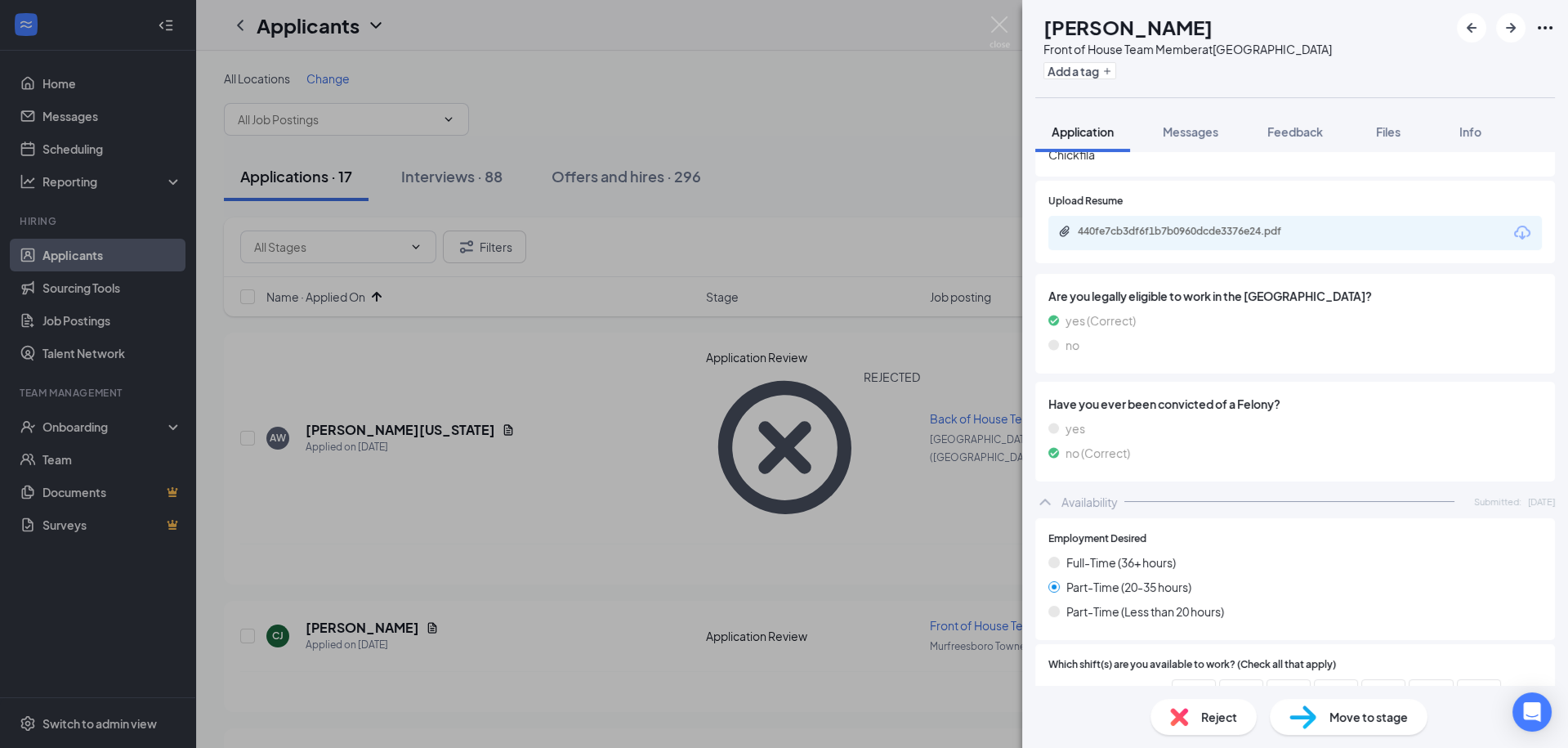
click at [477, 184] on div "[PERSON_NAME] Cadence [PERSON_NAME] Front of House Team Member at [GEOGRAPHIC_D…" at bounding box center [784, 374] width 1568 height 748
click at [471, 172] on div "Interviews · 88" at bounding box center [451, 176] width 102 height 21
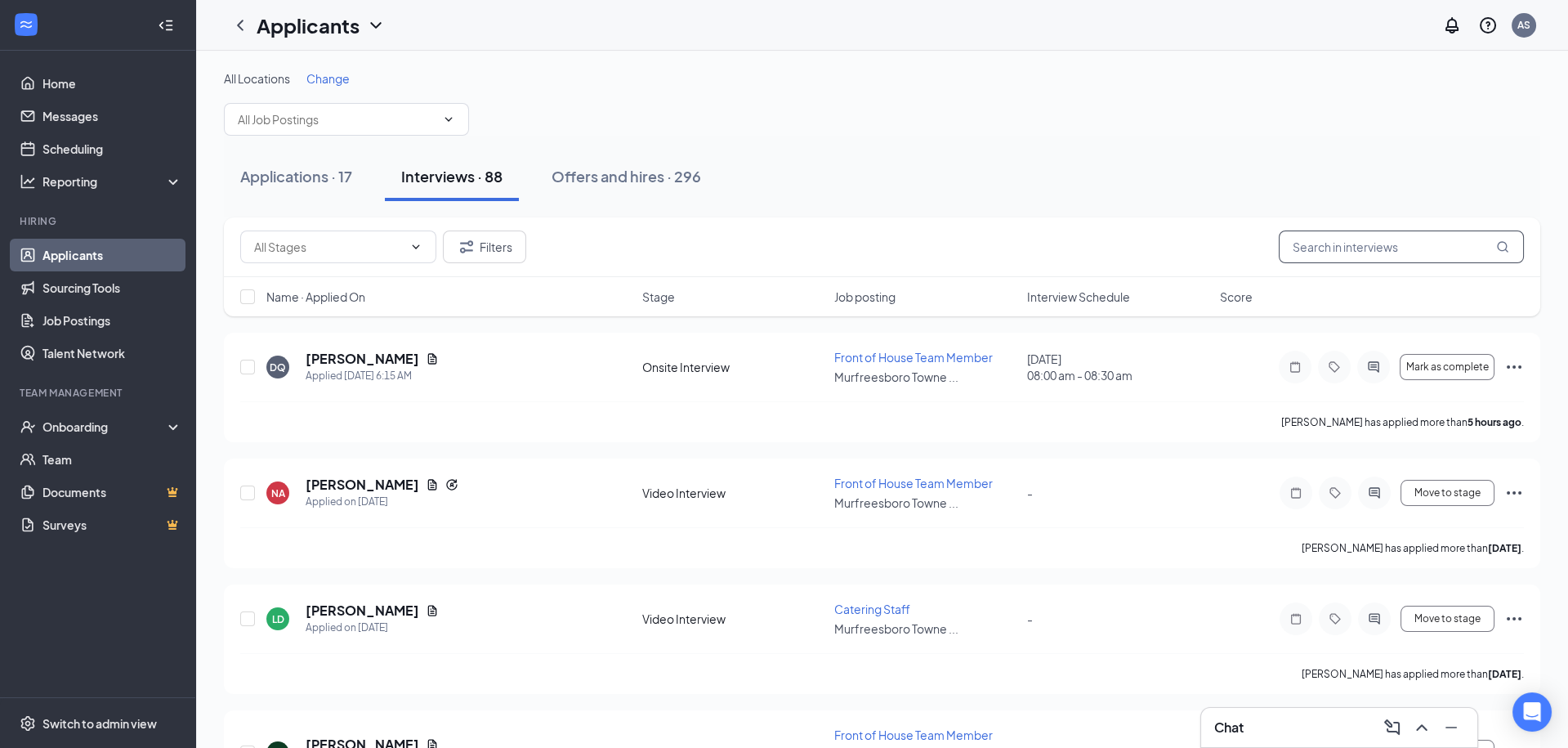
click at [1327, 251] on input "text" at bounding box center [1401, 247] width 245 height 33
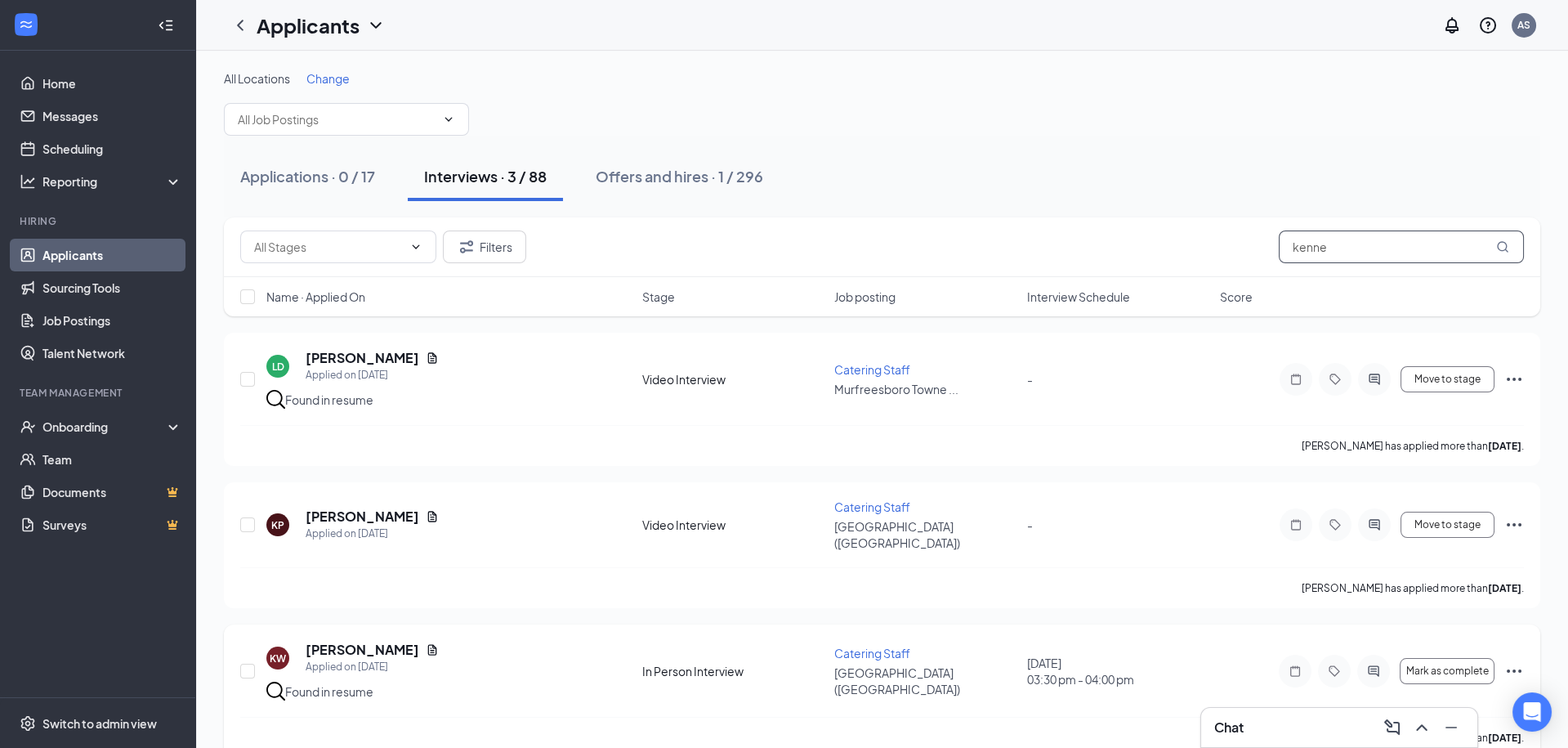
scroll to position [3, 0]
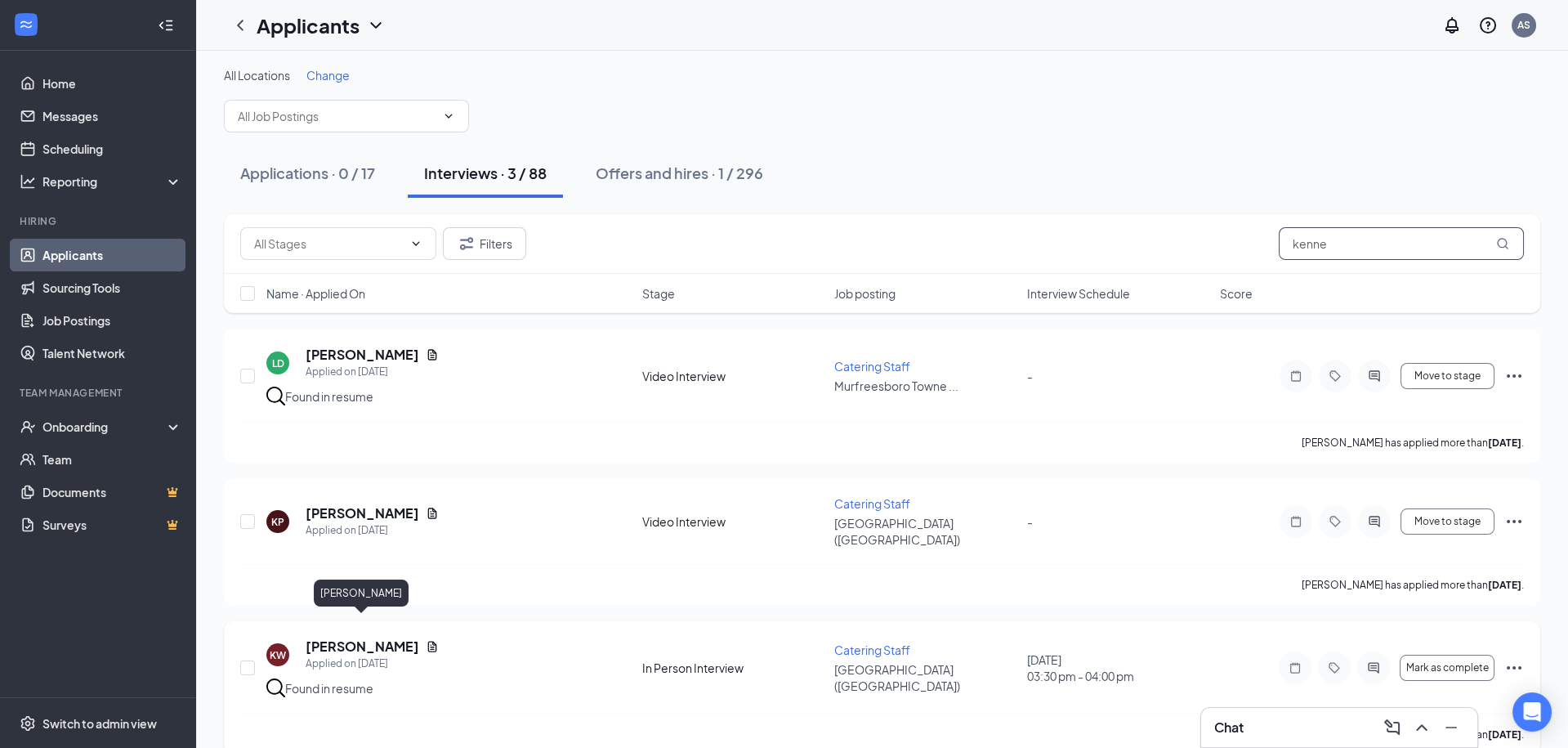
type input "kenne"
click at [371, 637] on h5 "[PERSON_NAME]" at bounding box center [362, 645] width 114 height 18
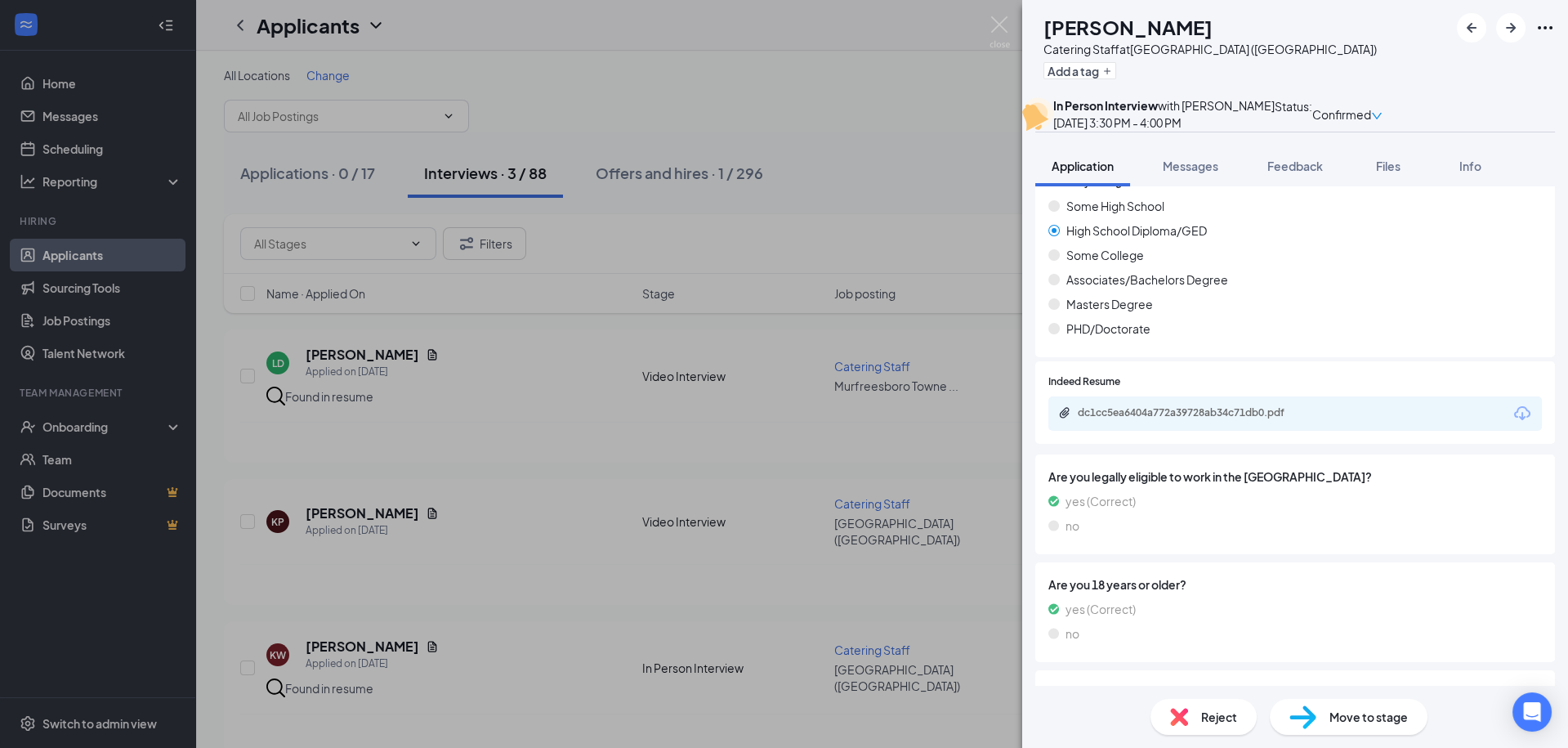
scroll to position [632, 0]
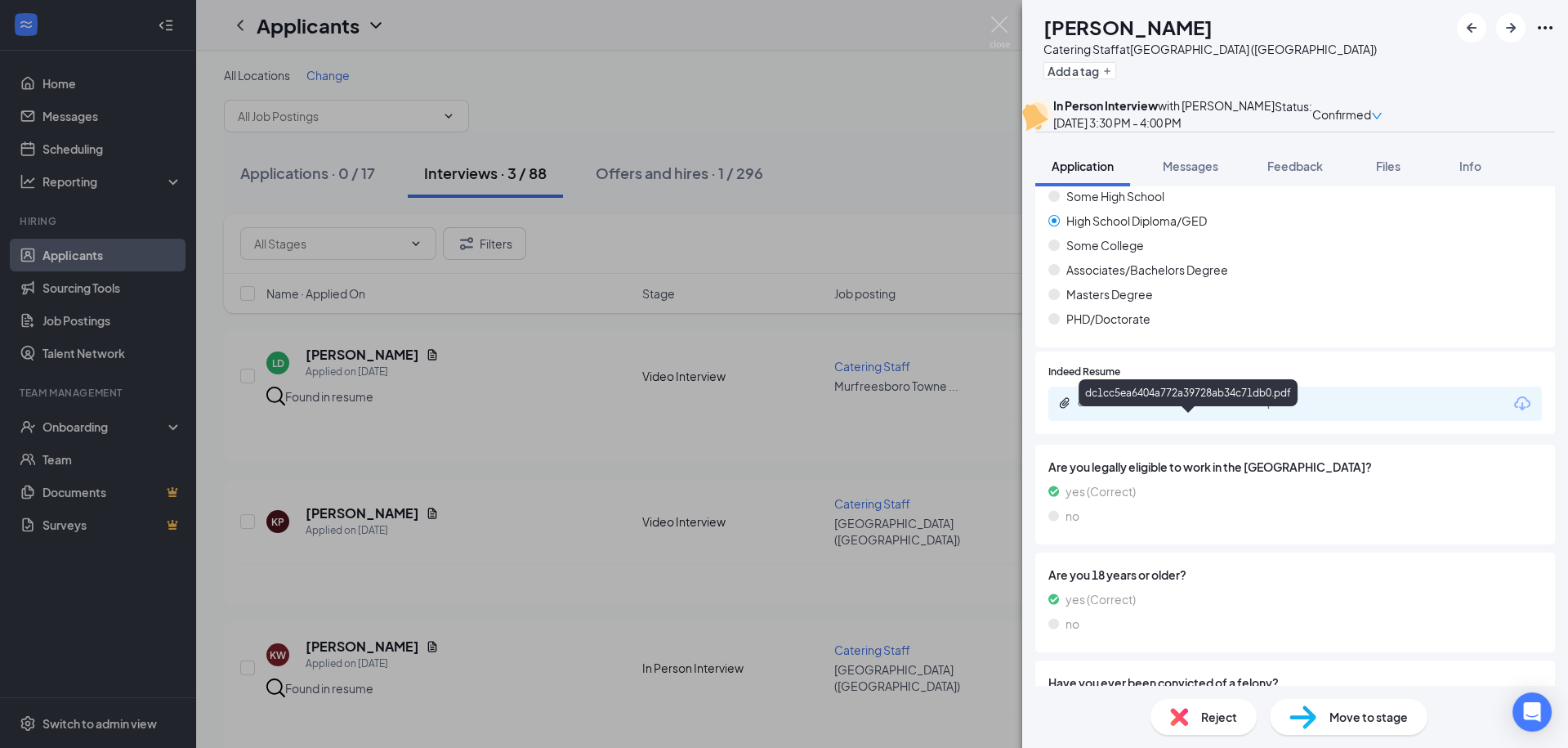
click at [1179, 409] on div "dc1cc5ea6404a772a39728ab34c71db0.pdf" at bounding box center [1192, 403] width 229 height 13
click at [928, 106] on div "KW [PERSON_NAME] Catering Staff at [GEOGRAPHIC_DATA] ([GEOGRAPHIC_DATA]) Add a …" at bounding box center [784, 374] width 1568 height 748
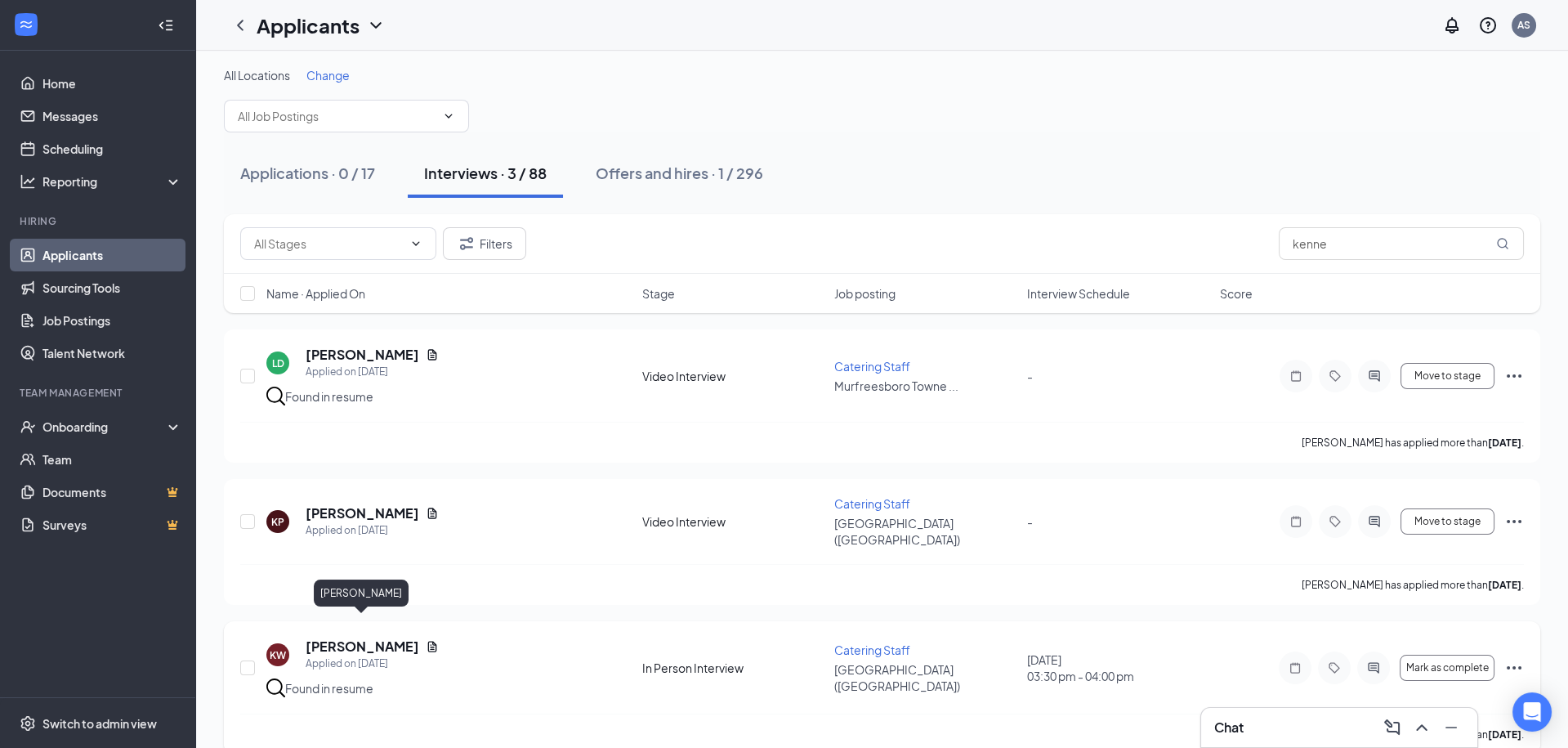
click at [351, 637] on h5 "[PERSON_NAME]" at bounding box center [362, 645] width 114 height 18
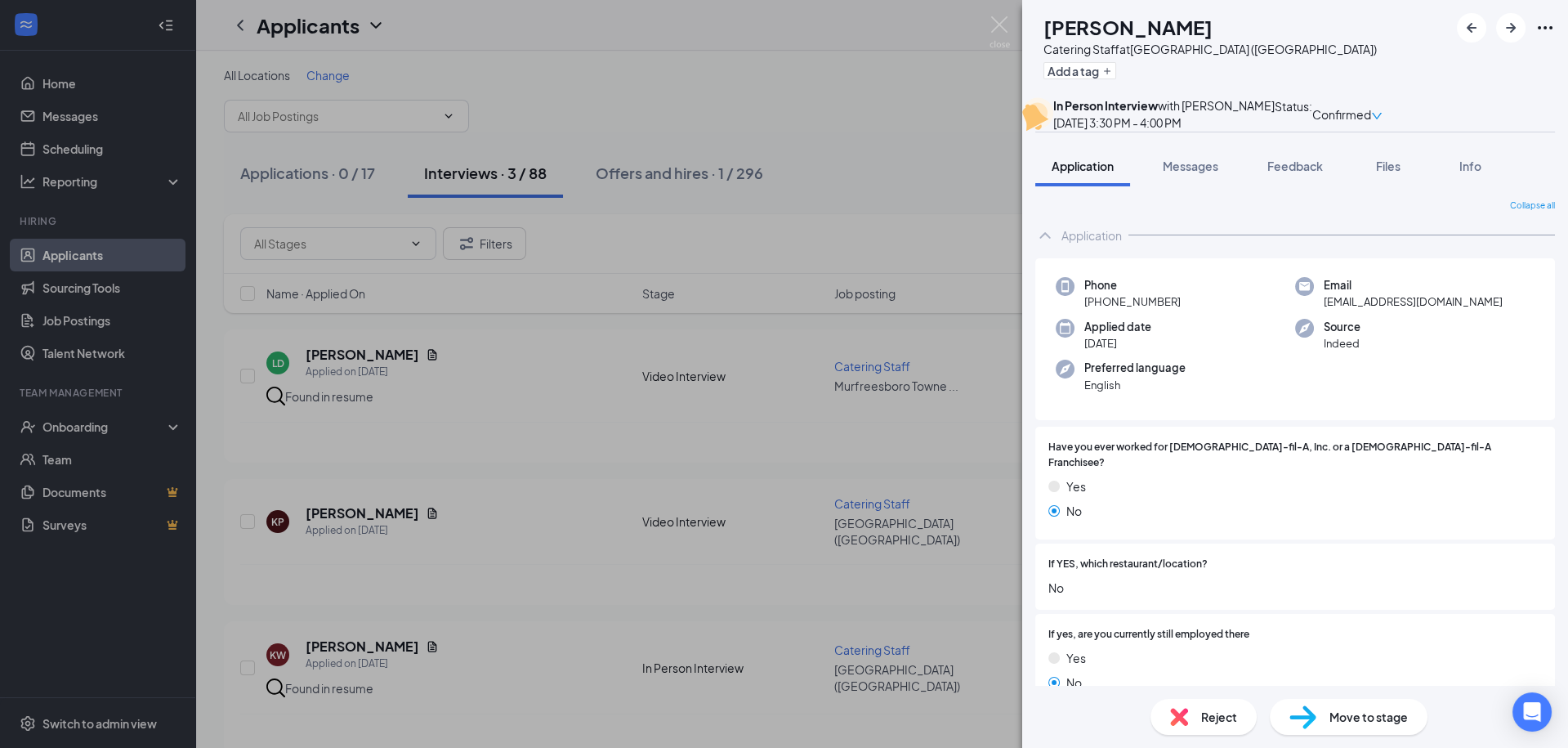
click at [1370, 121] on span "Confirmed" at bounding box center [1341, 114] width 59 height 18
click at [1370, 119] on span "Confirmed" at bounding box center [1341, 114] width 59 height 18
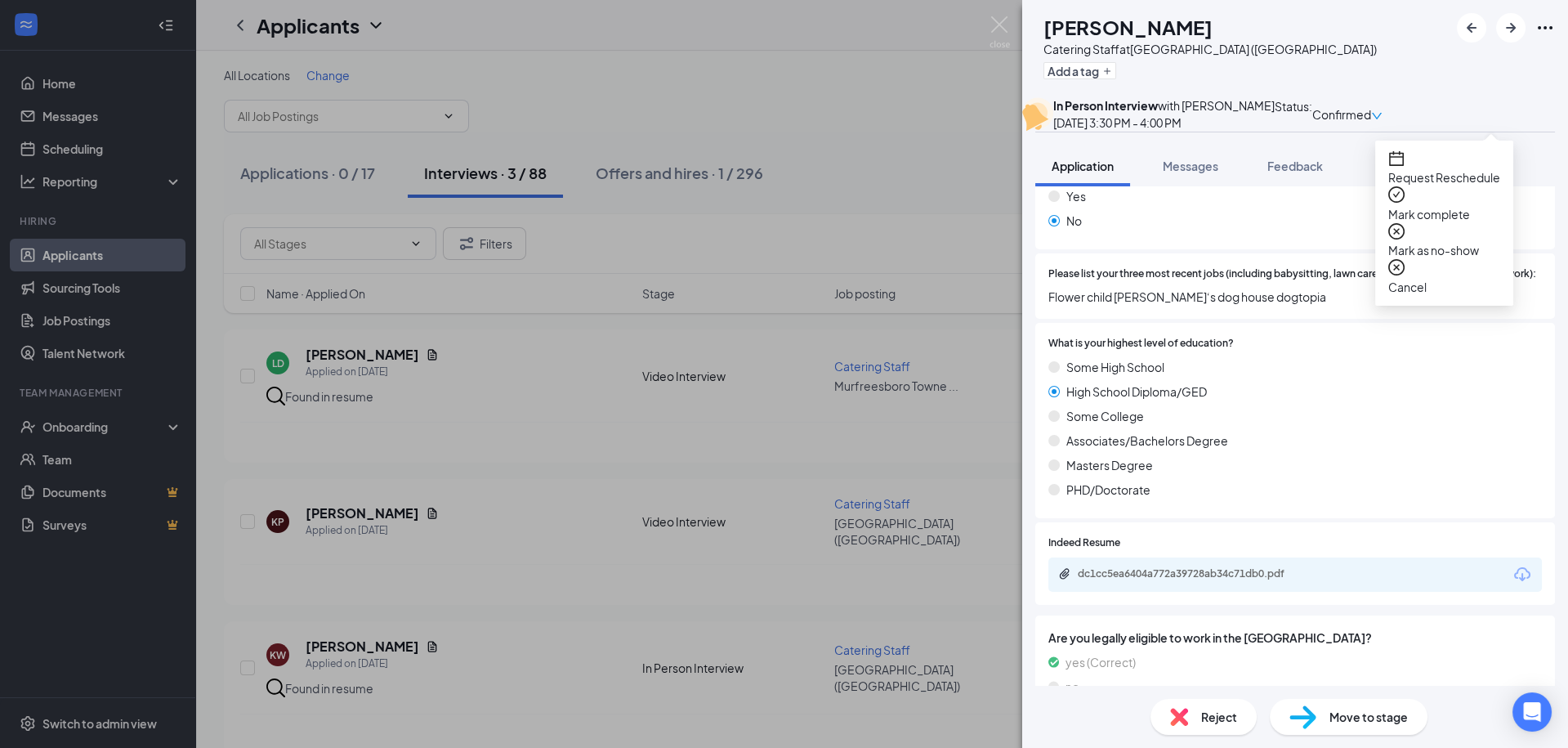
scroll to position [504, 0]
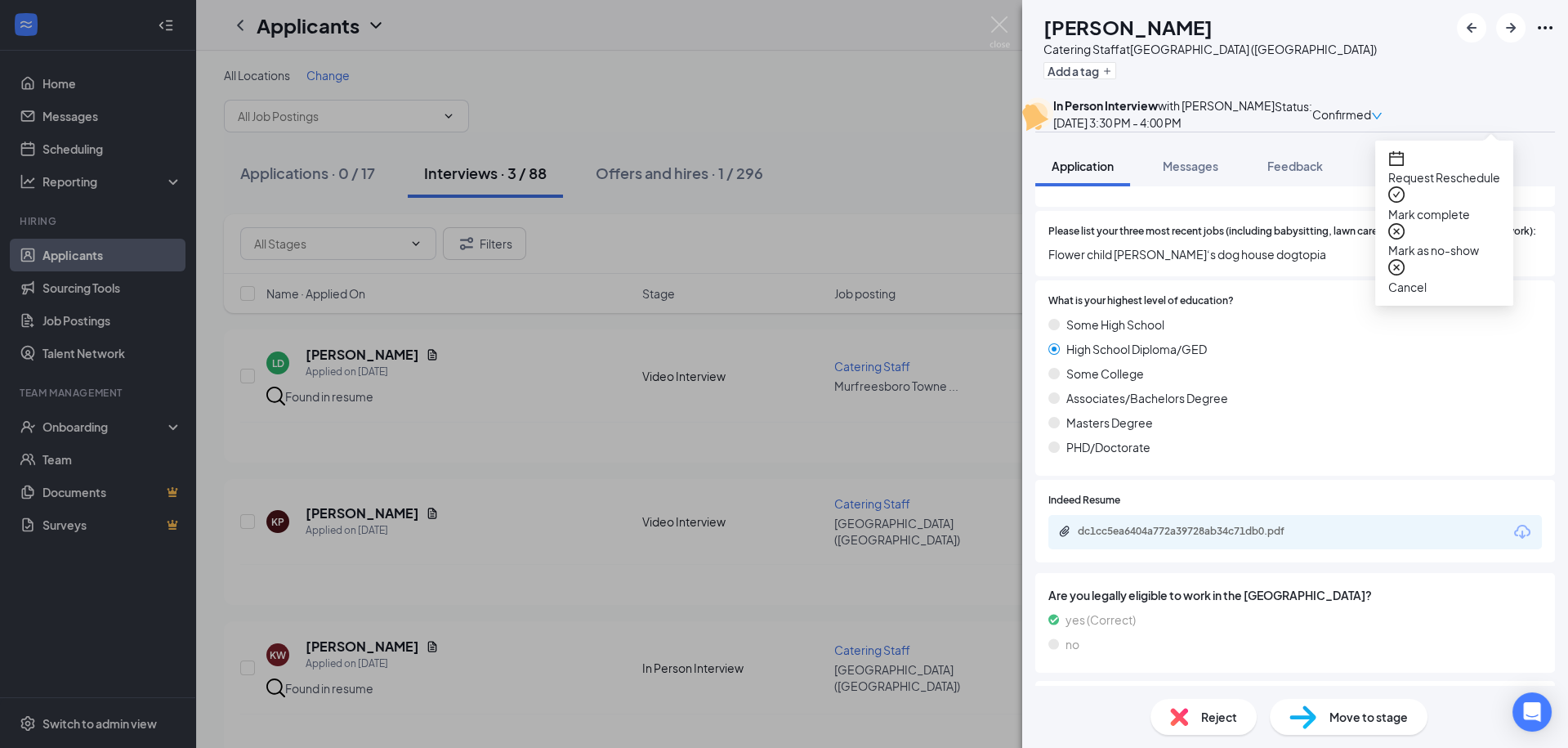
click at [1140, 549] on div "dc1cc5ea6404a772a39728ab34c71db0.pdf" at bounding box center [1294, 532] width 494 height 34
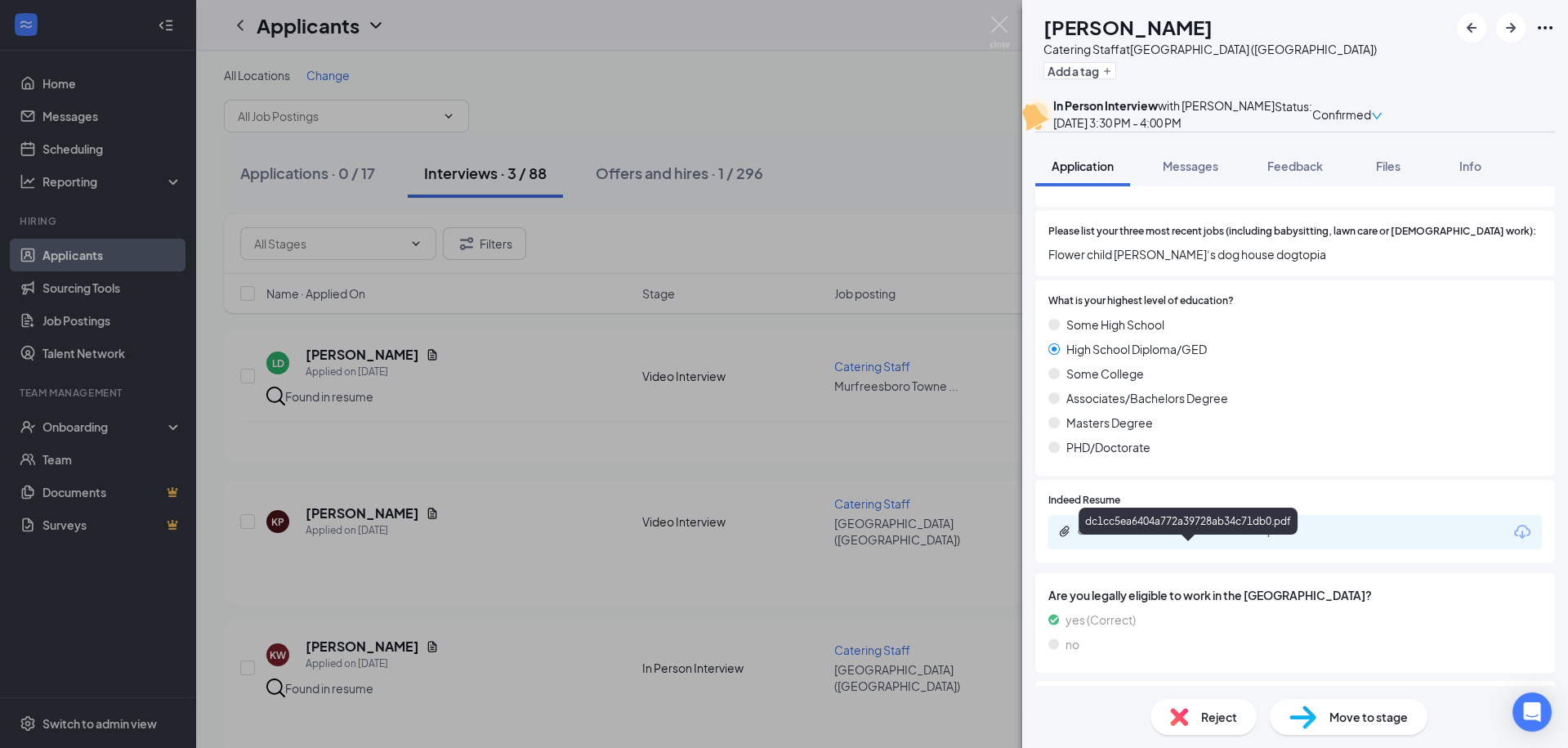
click at [1139, 537] on div "dc1cc5ea6404a772a39728ab34c71db0.pdf" at bounding box center [1192, 532] width 229 height 13
click at [1370, 121] on span "Confirmed" at bounding box center [1341, 114] width 59 height 18
click at [1383, 121] on icon "down" at bounding box center [1376, 116] width 11 height 11
click at [1383, 117] on icon "down" at bounding box center [1376, 116] width 11 height 11
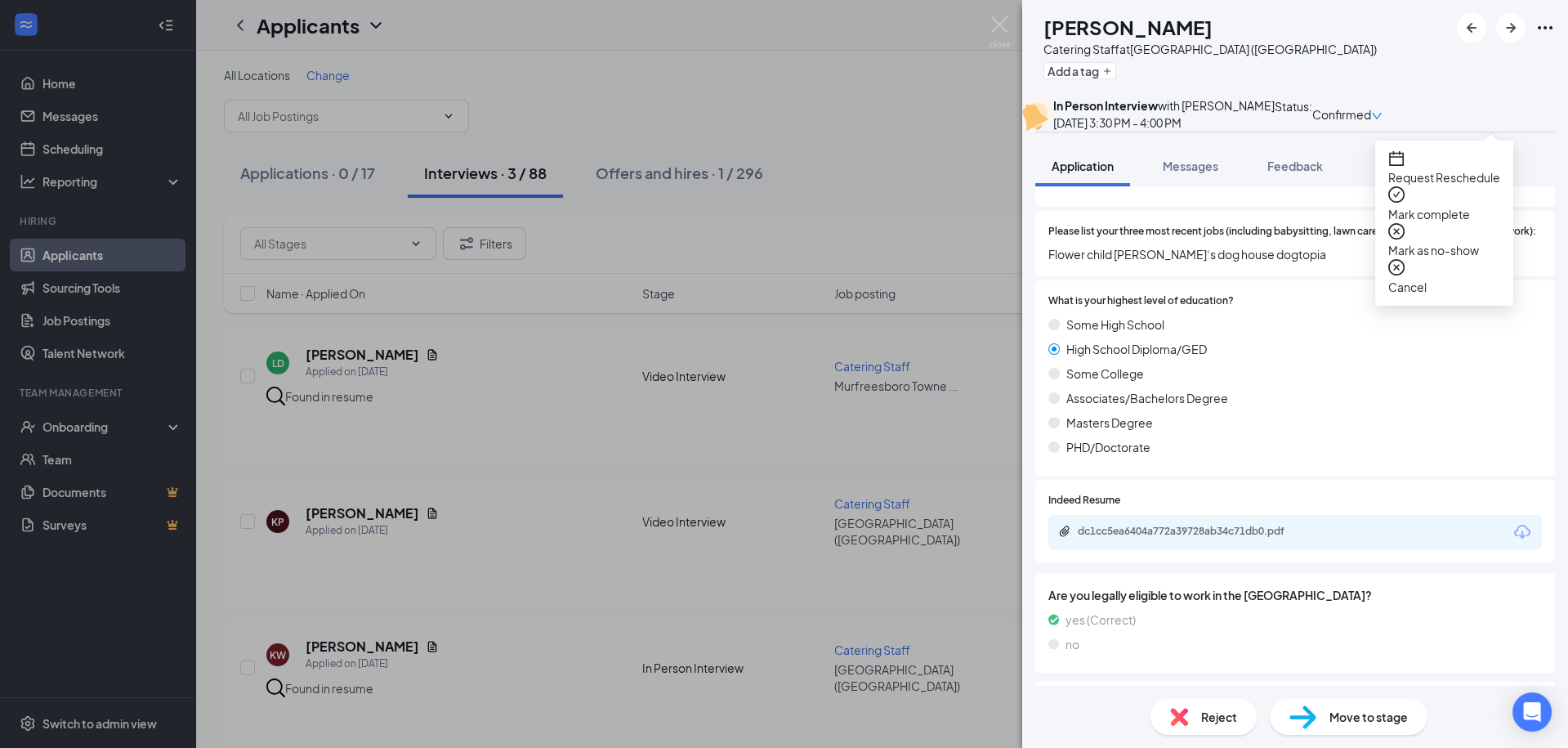
click at [1398, 259] on icon "close-circle" at bounding box center [1396, 266] width 16 height 16
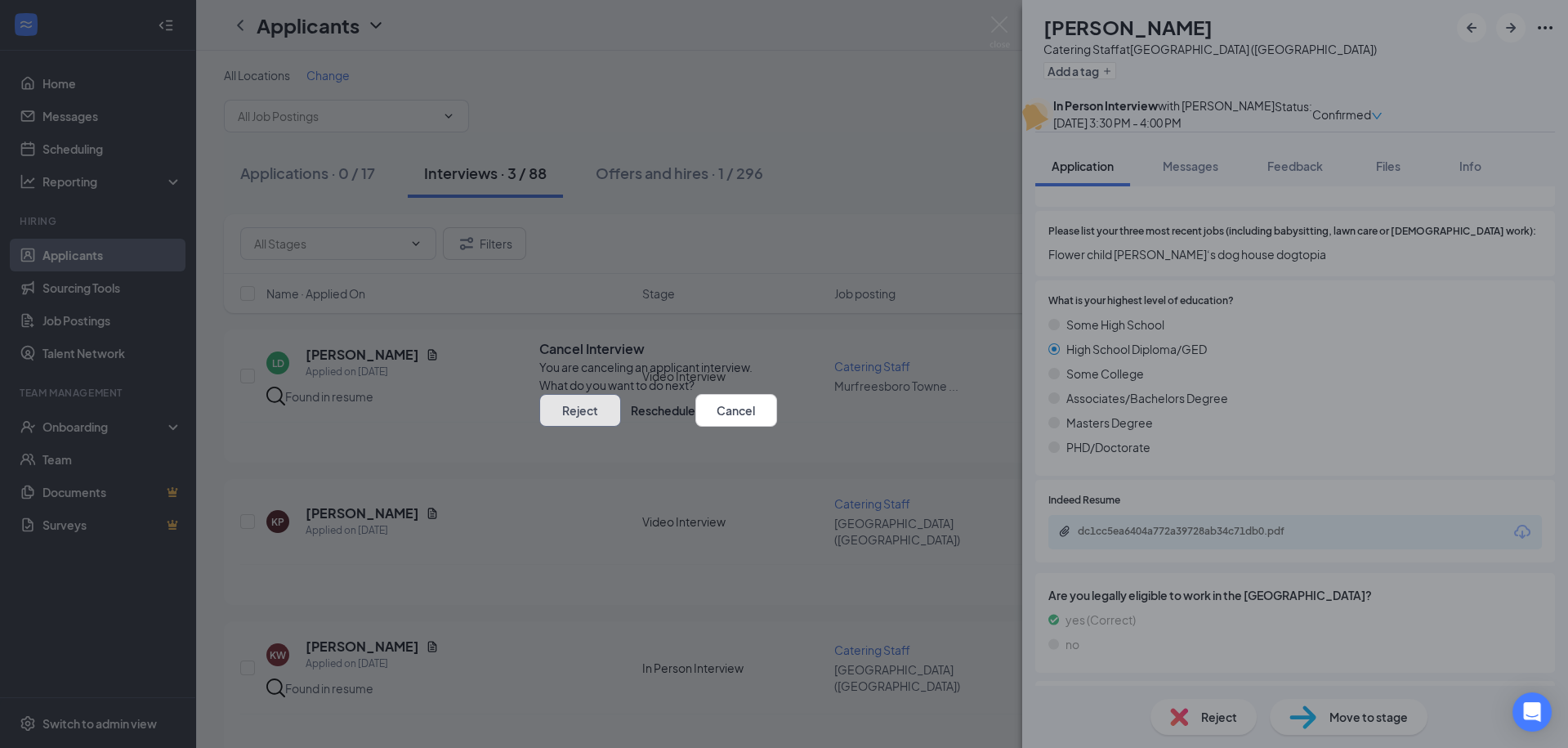
click at [621, 426] on button "Reject" at bounding box center [579, 410] width 82 height 33
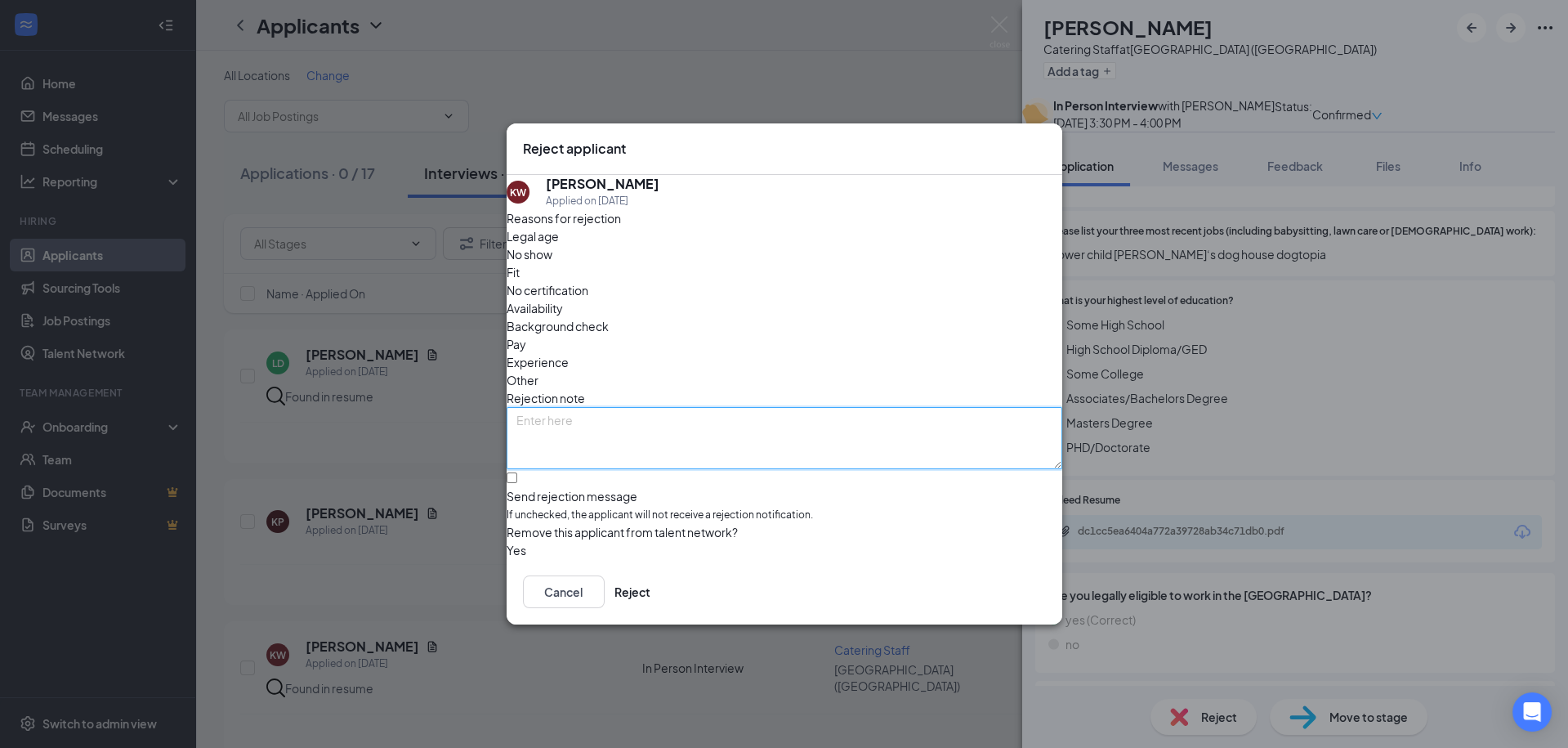
click at [684, 407] on textarea at bounding box center [784, 438] width 556 height 62
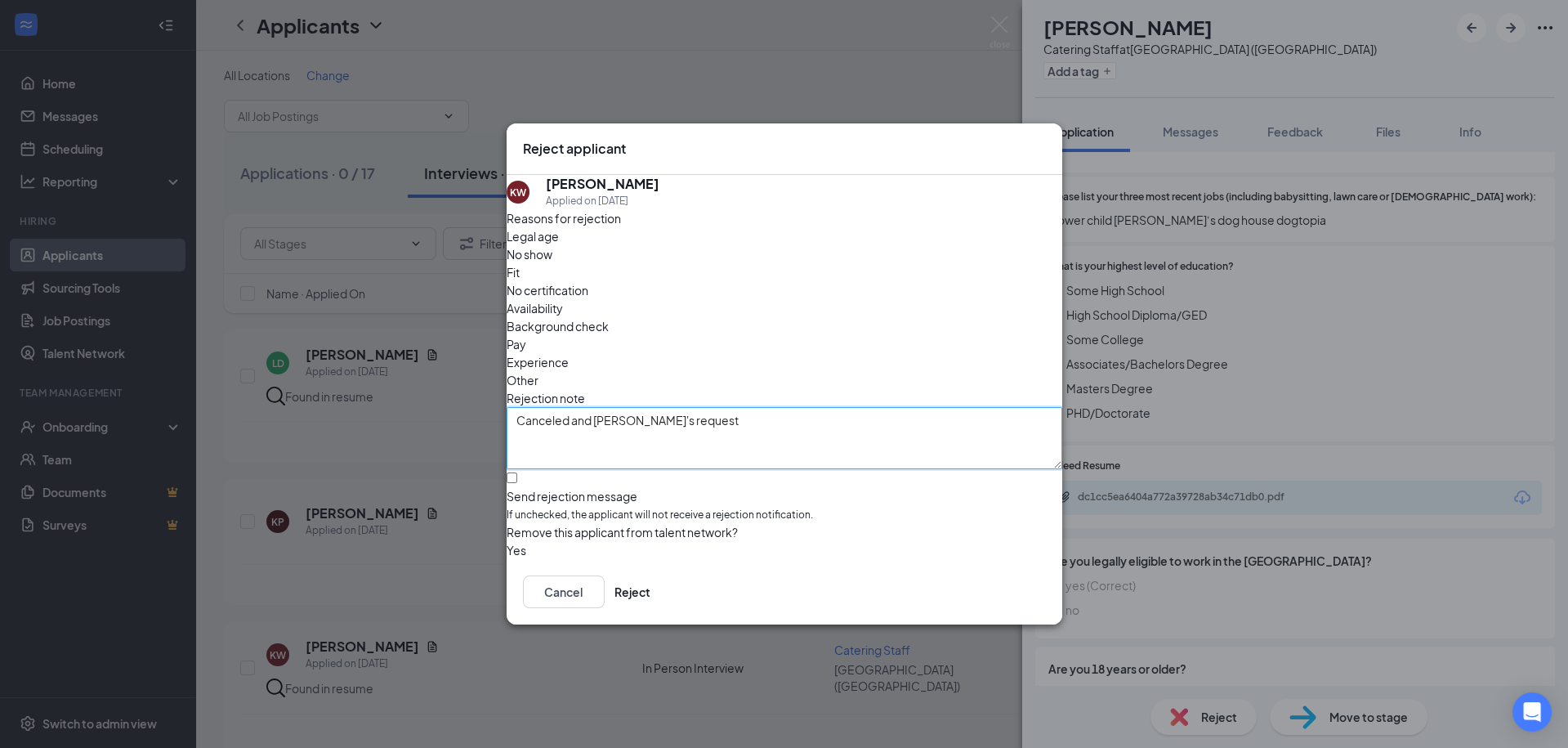
type textarea "Canceled and [PERSON_NAME]'s request"
click at [517, 472] on input "Send rejection message If unchecked, the applicant will not receive a rejection…" at bounding box center [511, 477] width 10 height 10
checkbox input "true"
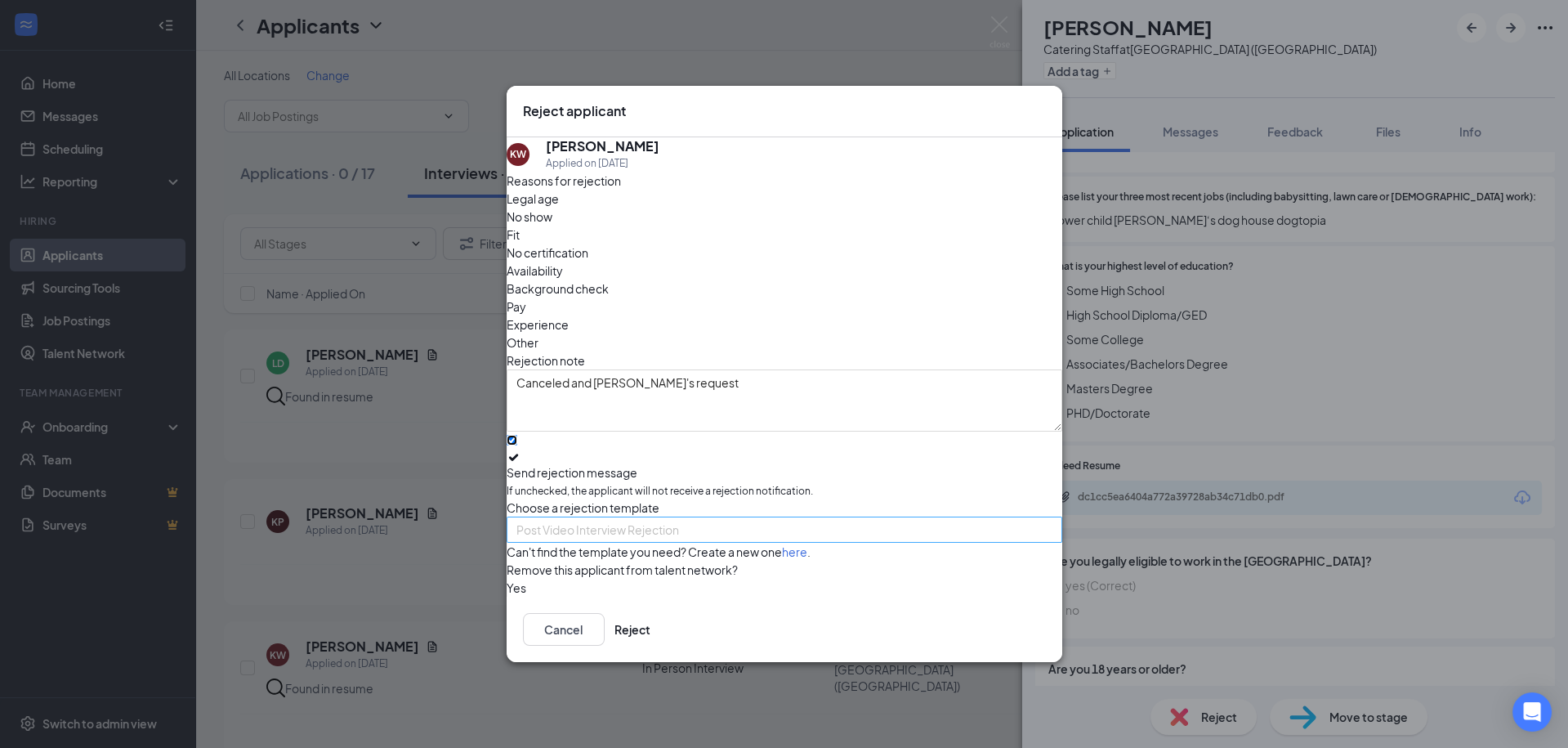
click at [605, 517] on span "Post Video Interview Rejection" at bounding box center [597, 530] width 163 height 24
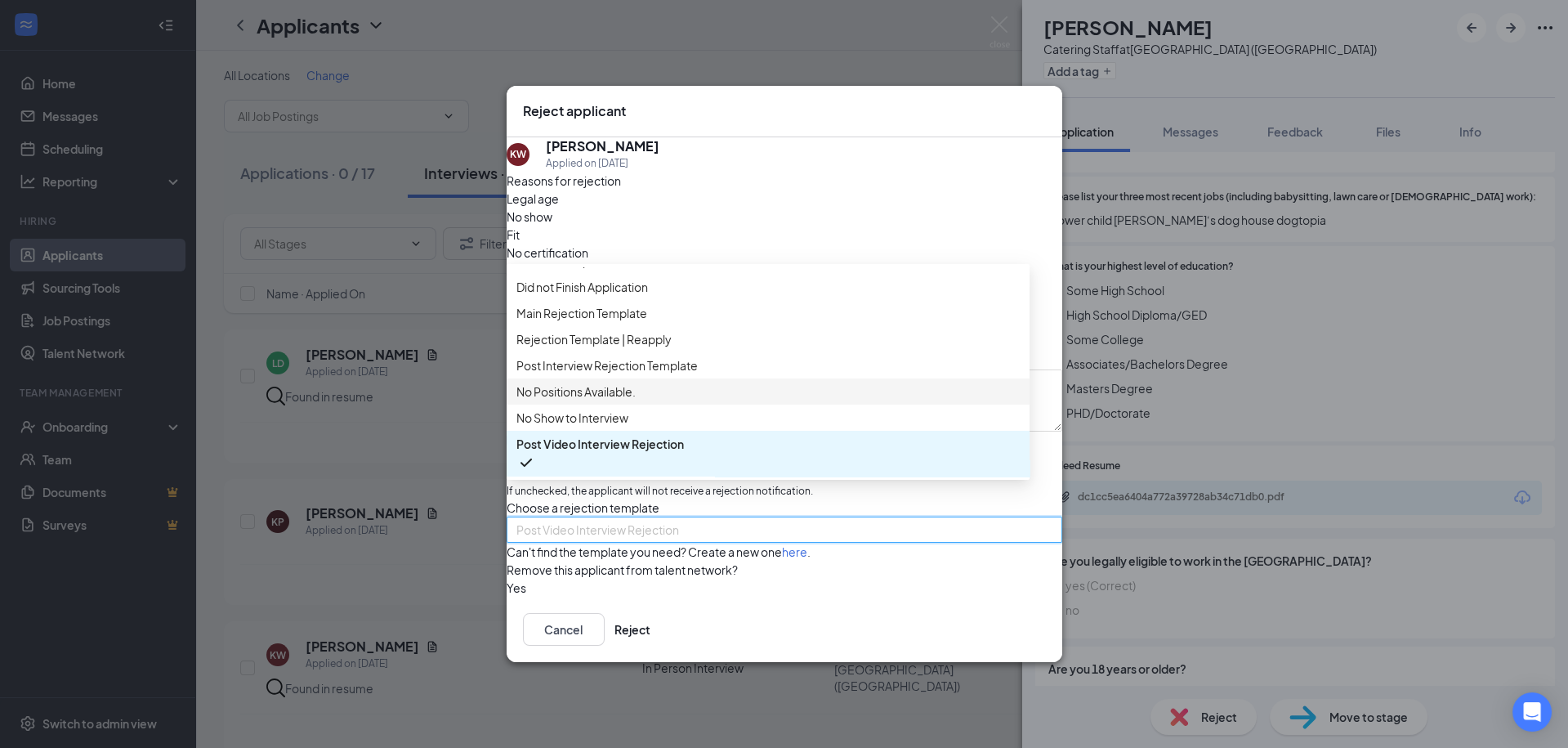
click at [625, 382] on span "No Positions Available." at bounding box center [576, 390] width 119 height 18
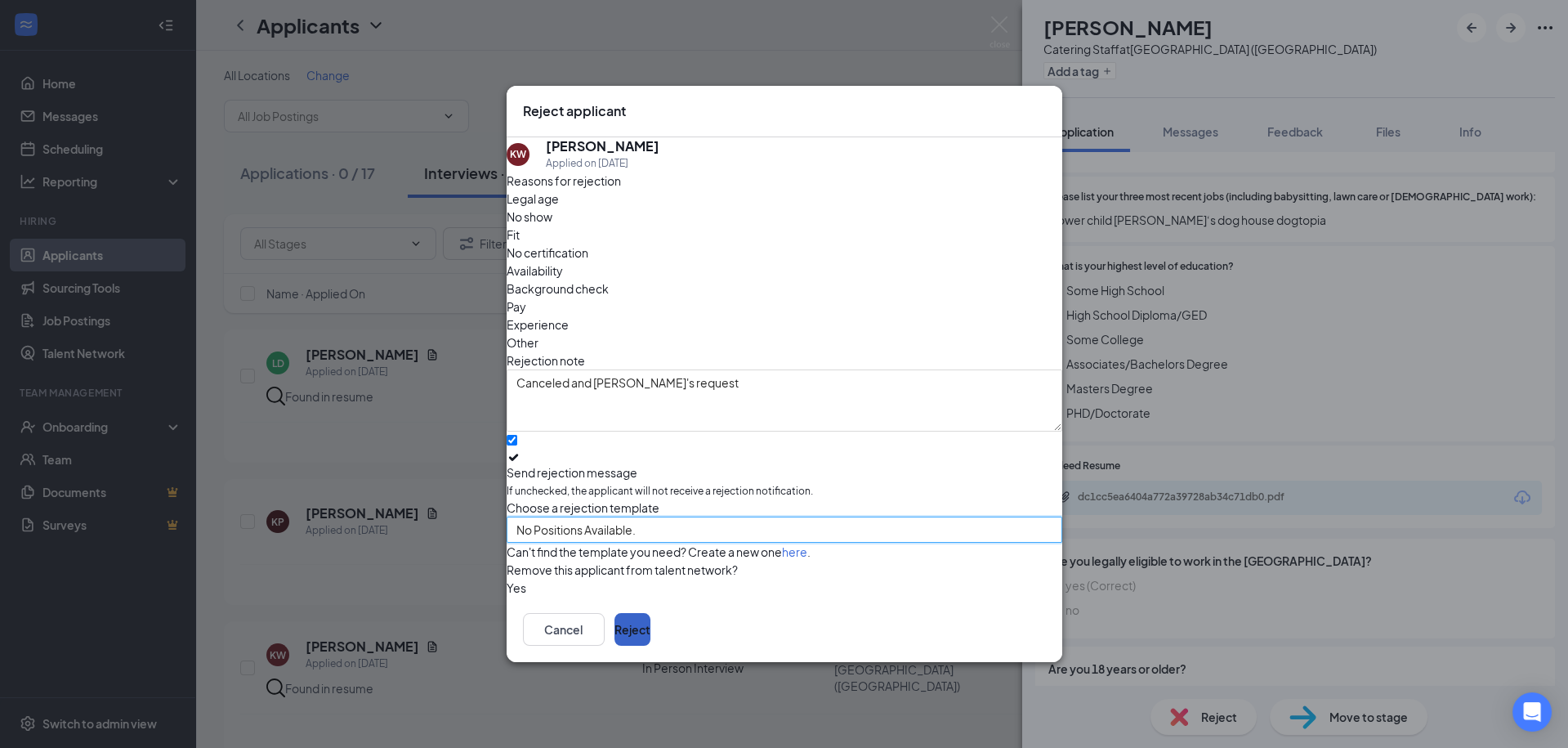
click at [650, 642] on button "Reject" at bounding box center [632, 629] width 36 height 33
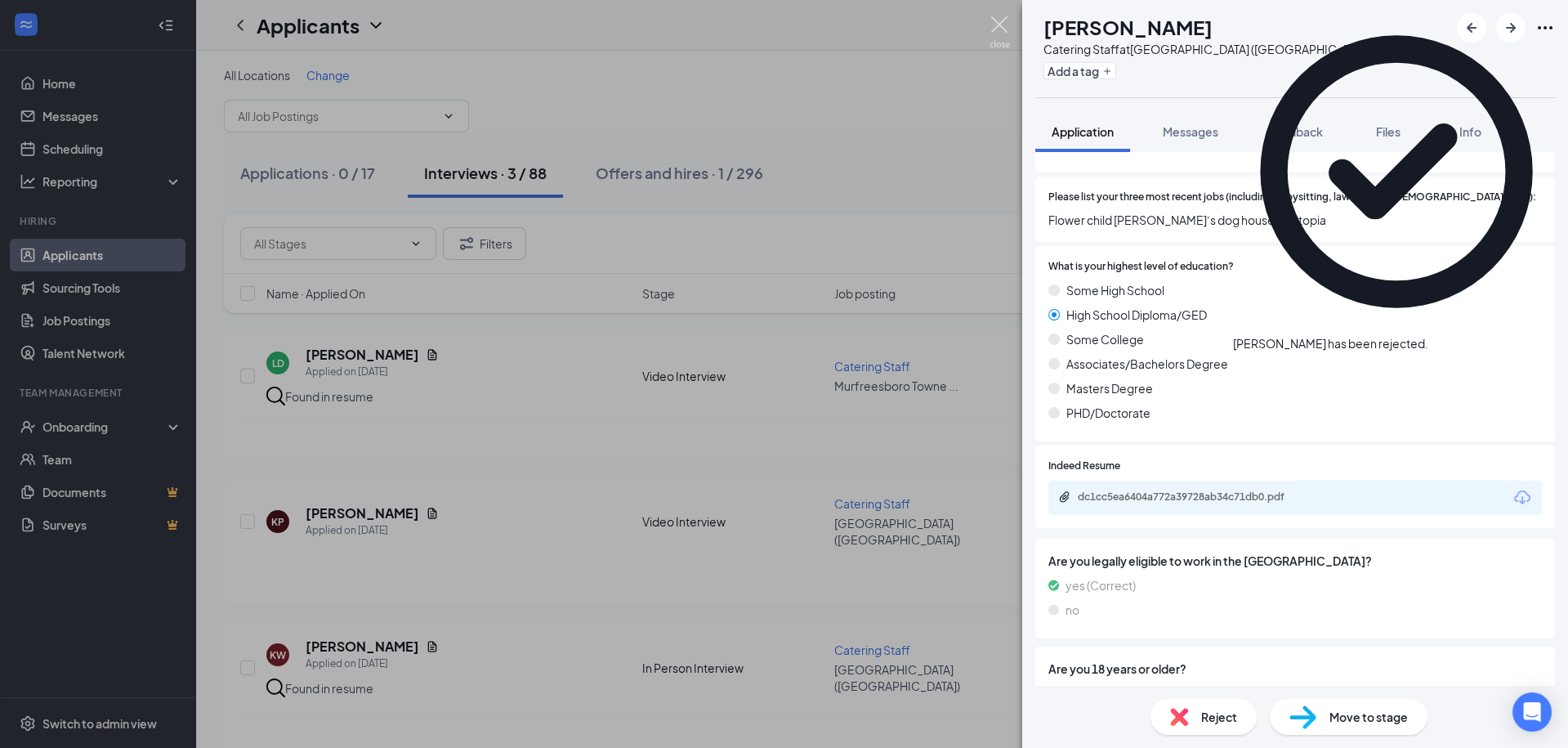
click at [1002, 27] on img at bounding box center [1000, 32] width 21 height 32
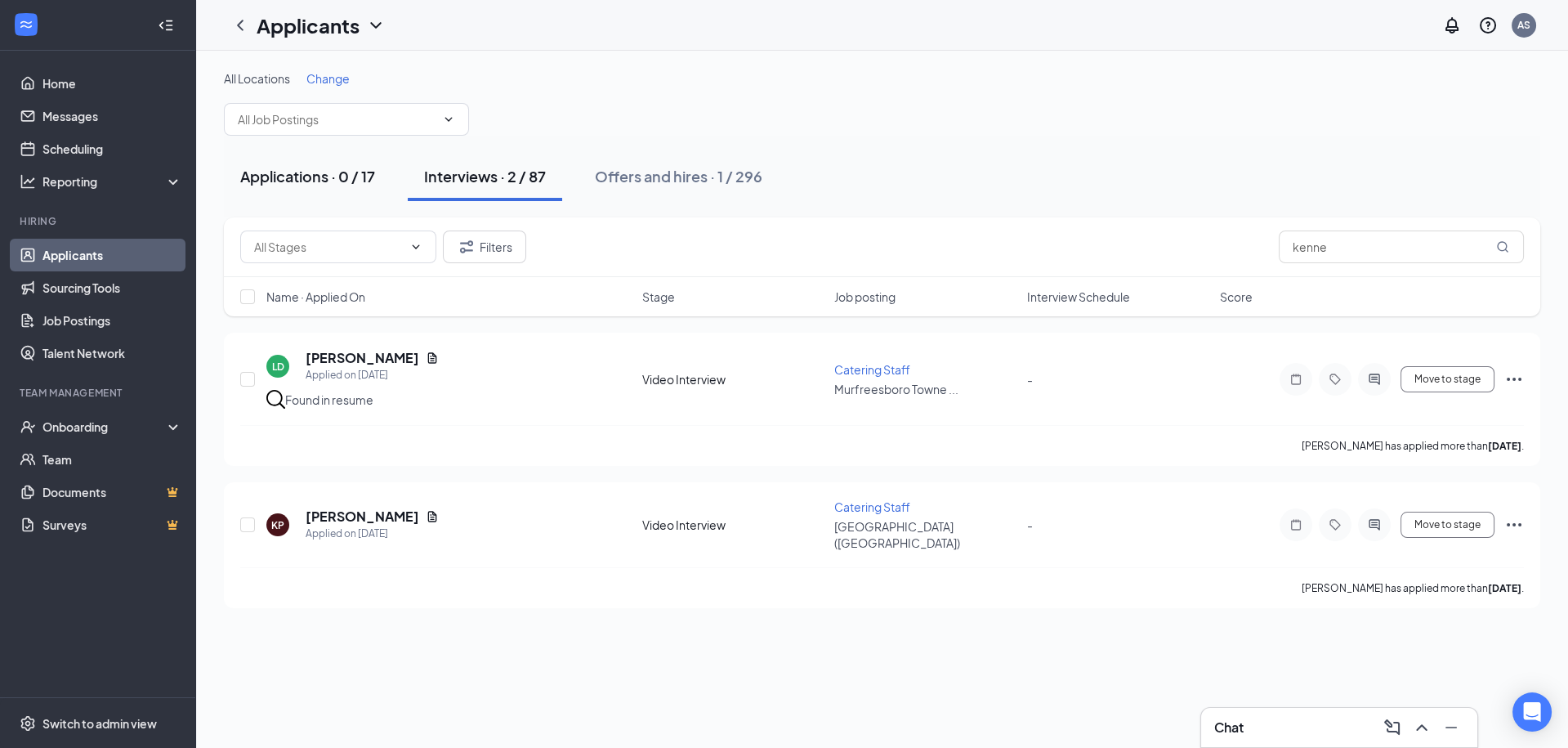
click at [331, 171] on div "Applications · 0 / 17" at bounding box center [307, 176] width 135 height 21
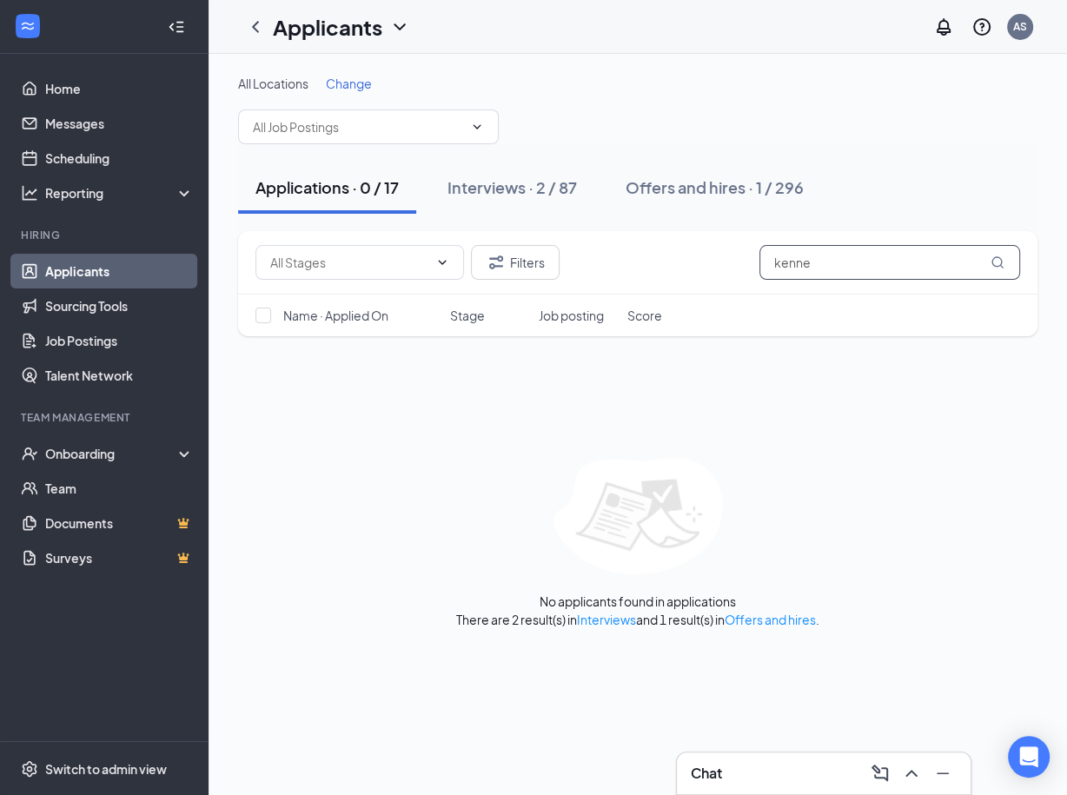
click at [849, 262] on input "kenne" at bounding box center [889, 262] width 261 height 35
